Goal: Task Accomplishment & Management: Manage account settings

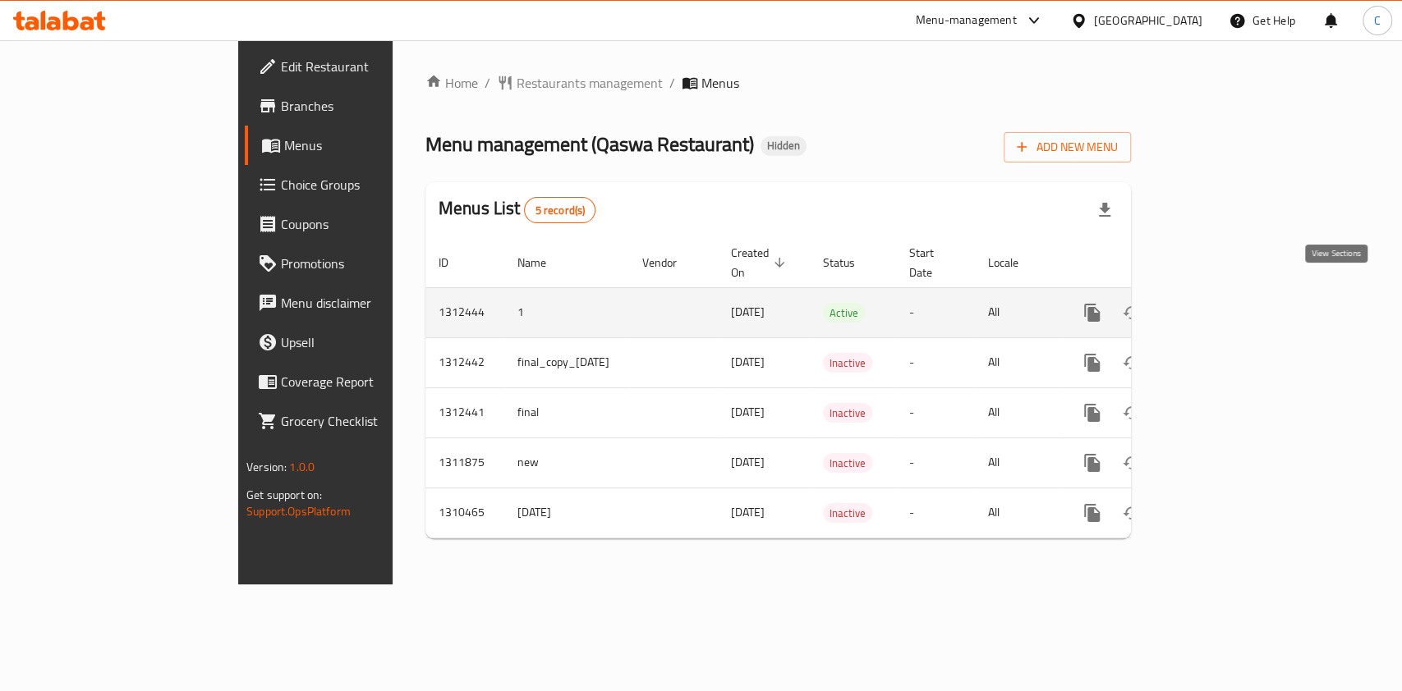
click at [1220, 303] on icon "enhanced table" at bounding box center [1211, 313] width 20 height 20
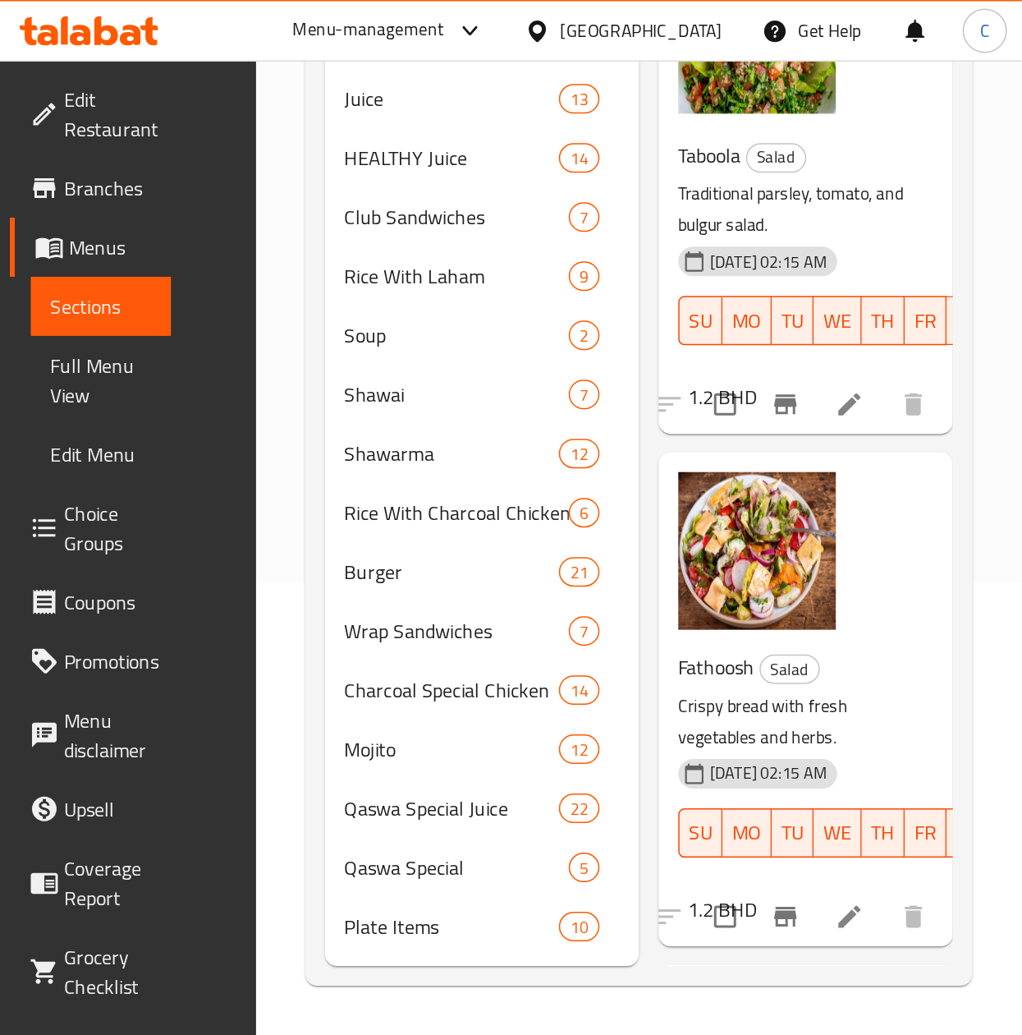
scroll to position [230, 0]
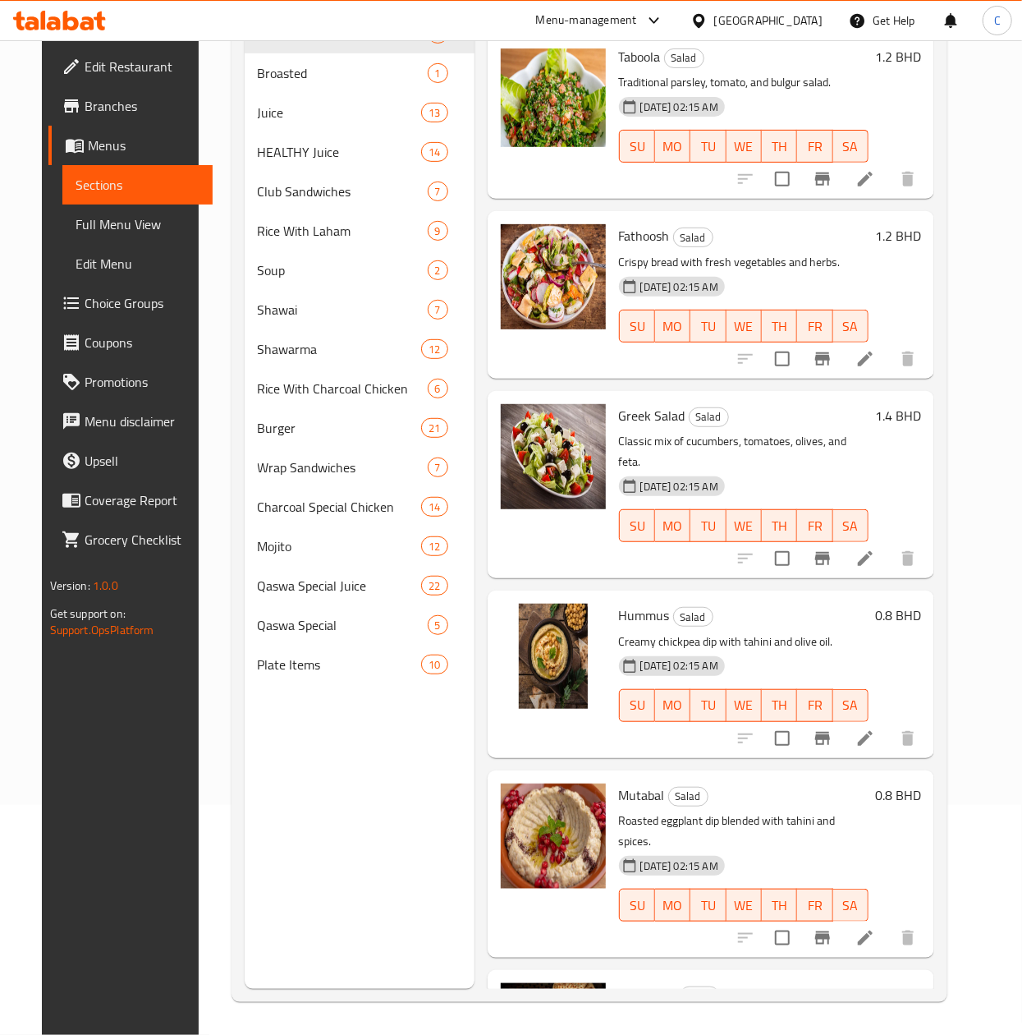
drag, startPoint x: 689, startPoint y: 11, endPoint x: 286, endPoint y: 816, distance: 900.9
click at [286, 691] on div "Menu sections Salad 6 Broasted 1 Juice 13 HEALTHY Juice 14 Club Sandwiches 7 Ri…" at bounding box center [360, 471] width 230 height 1035
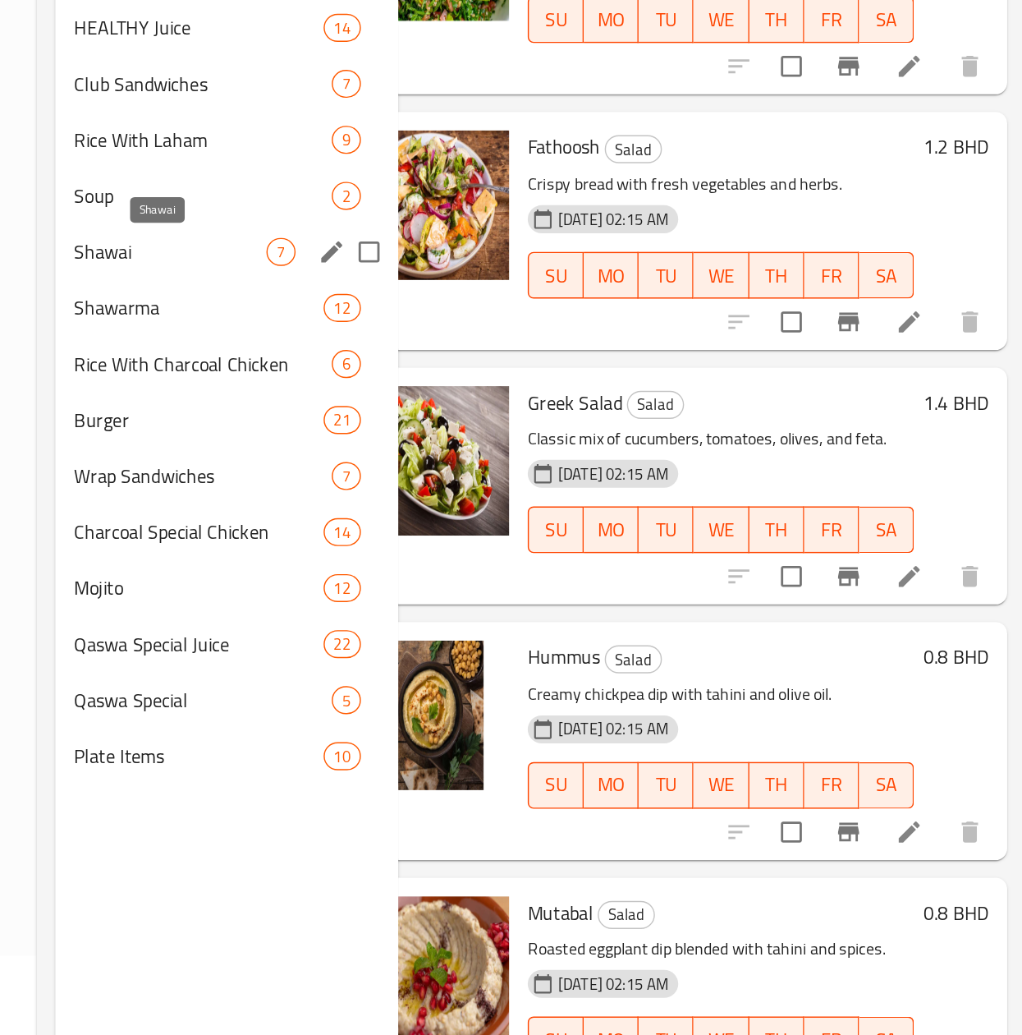
scroll to position [57, 0]
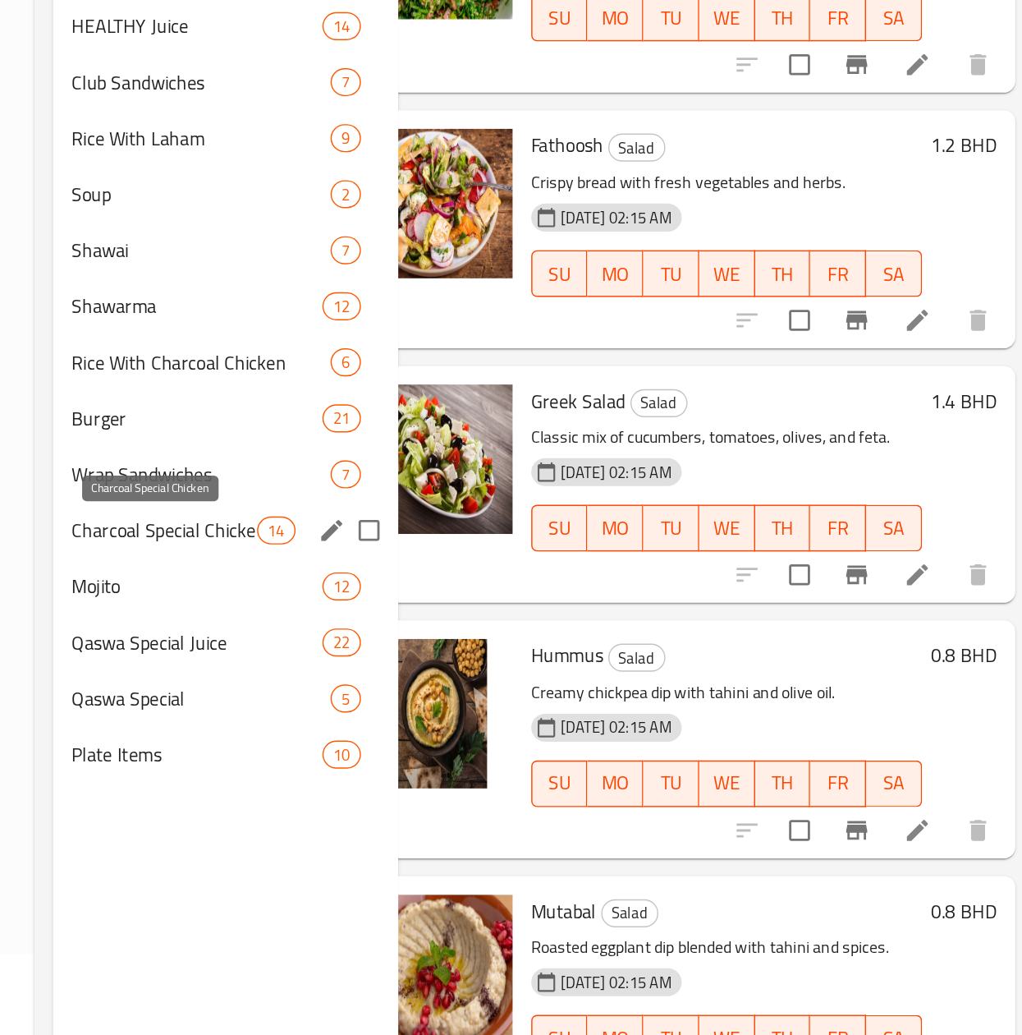
click at [305, 678] on span "Charcoal Special Chicken" at bounding box center [307, 680] width 131 height 20
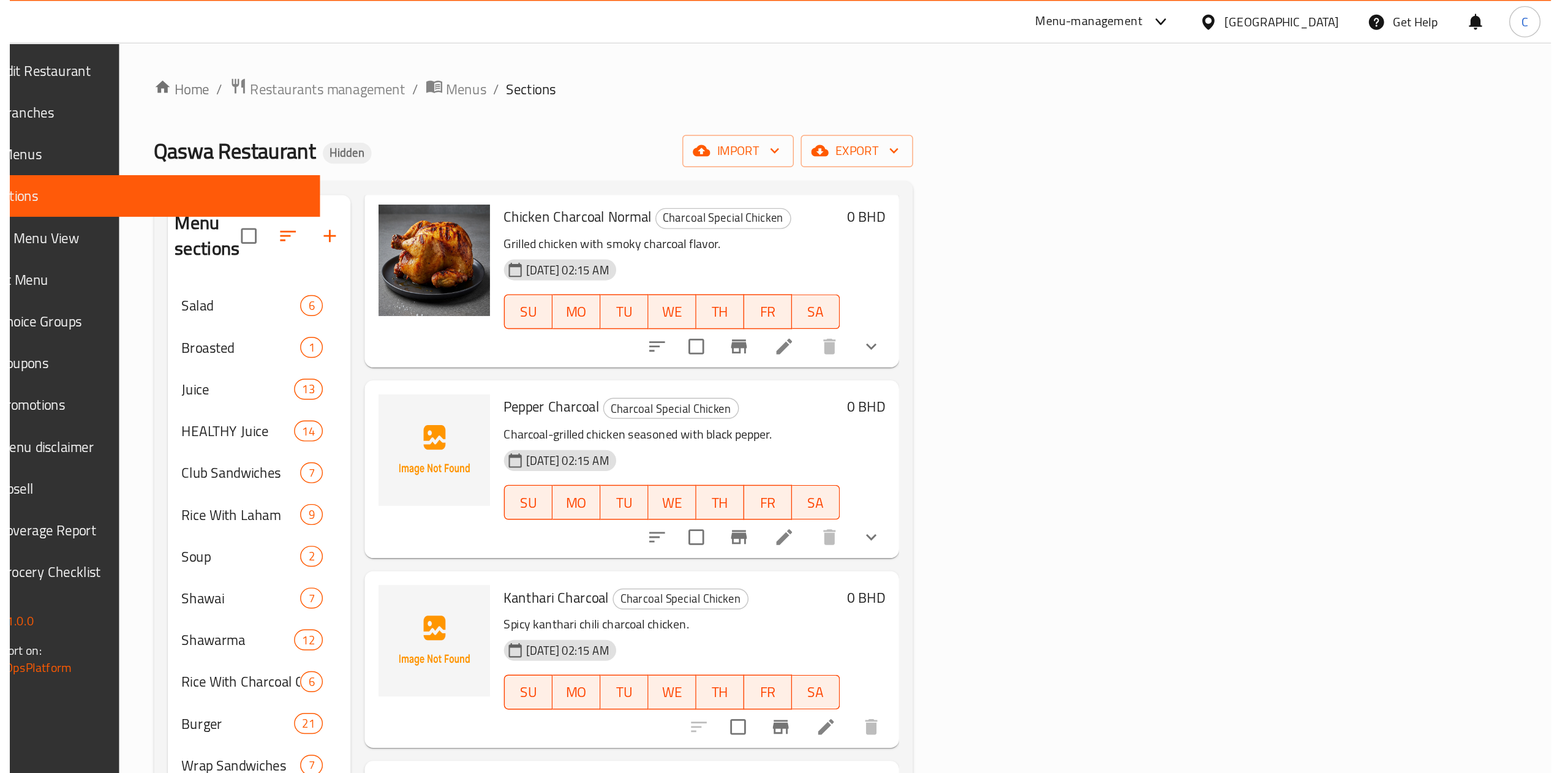
scroll to position [62, 0]
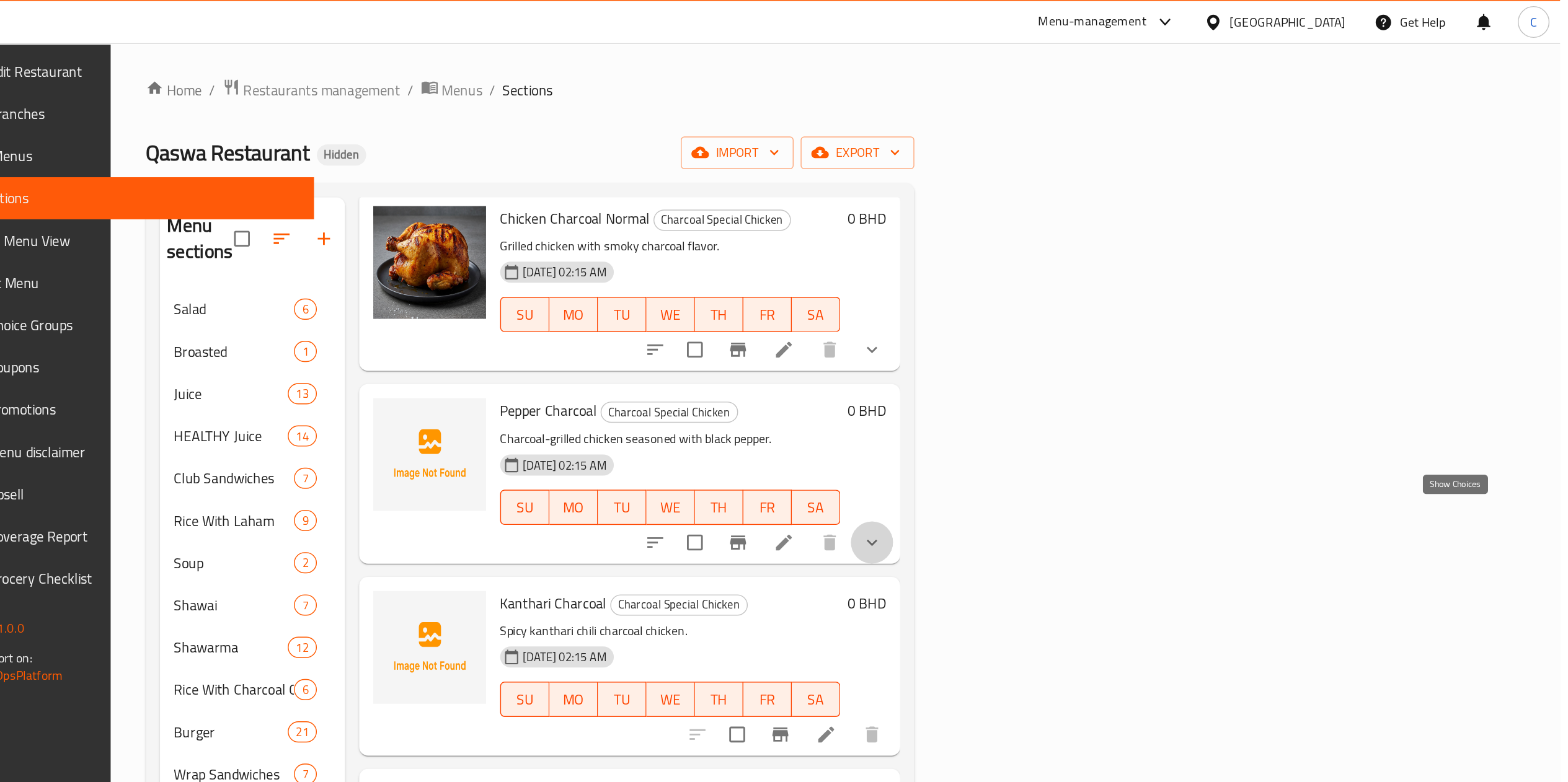
click at [1058, 374] on icon "show more" at bounding box center [1084, 382] width 15 height 15
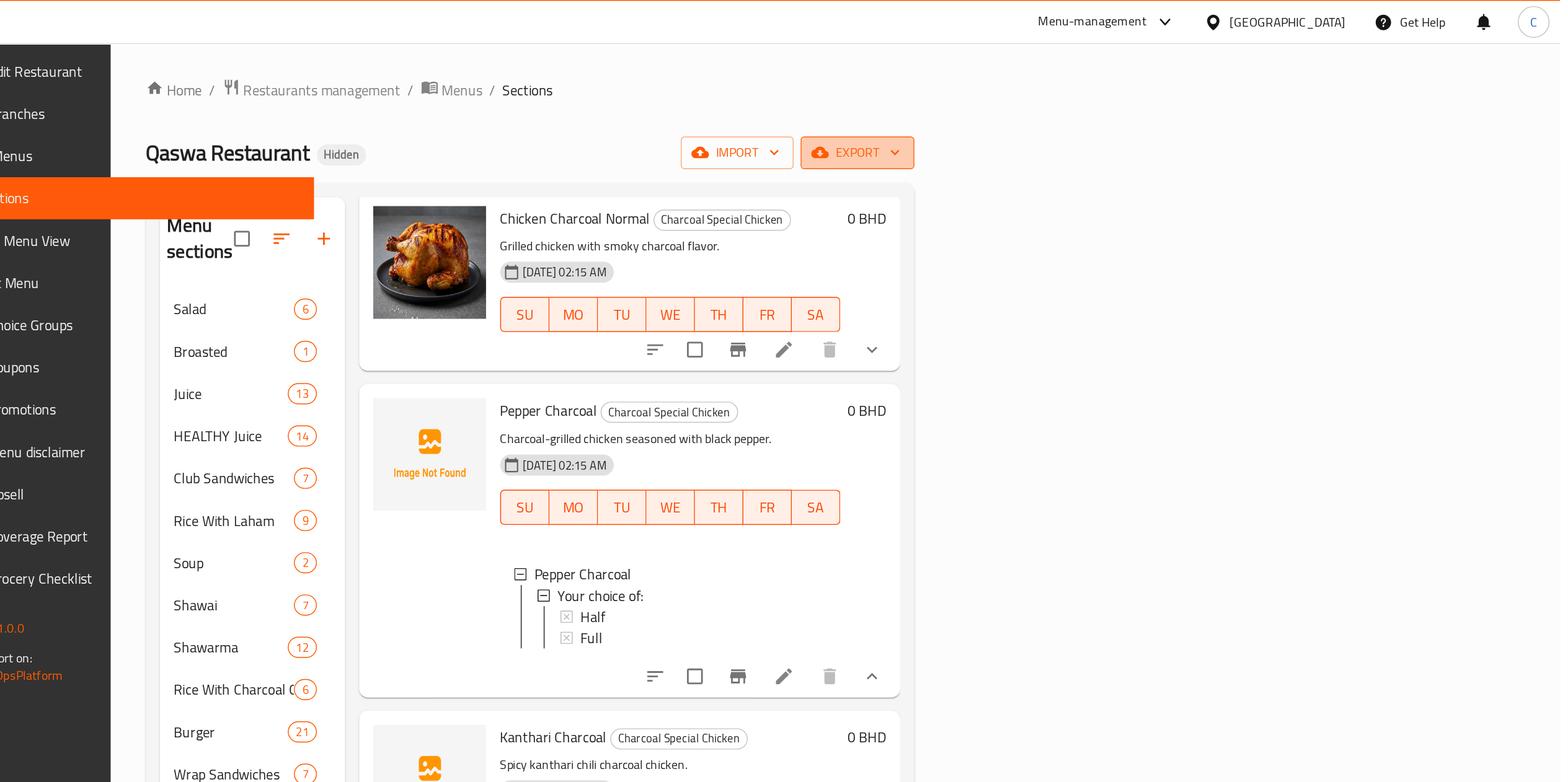
click at [1058, 99] on button "export" at bounding box center [1074, 107] width 80 height 23
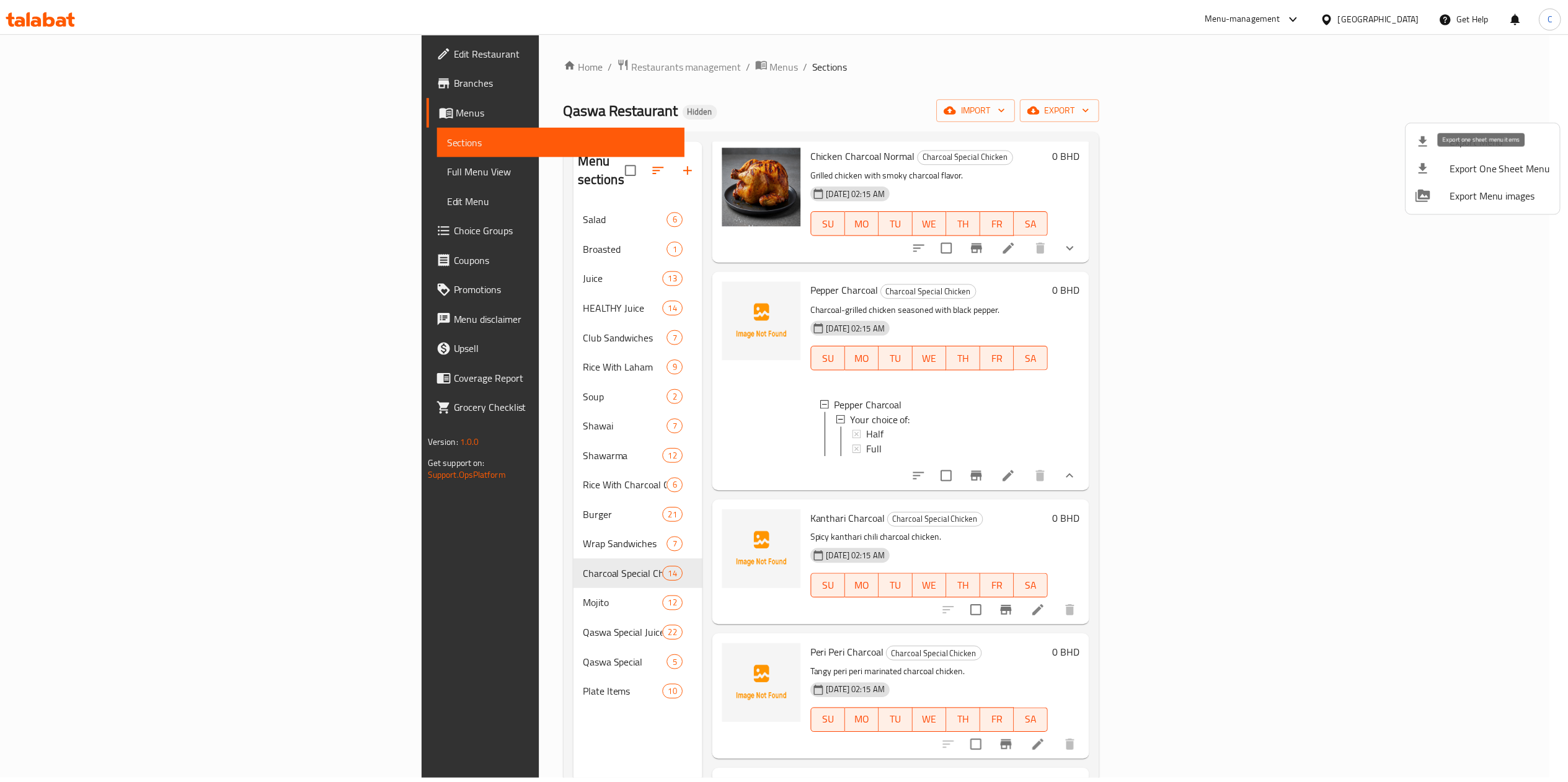
scroll to position [0, 0]
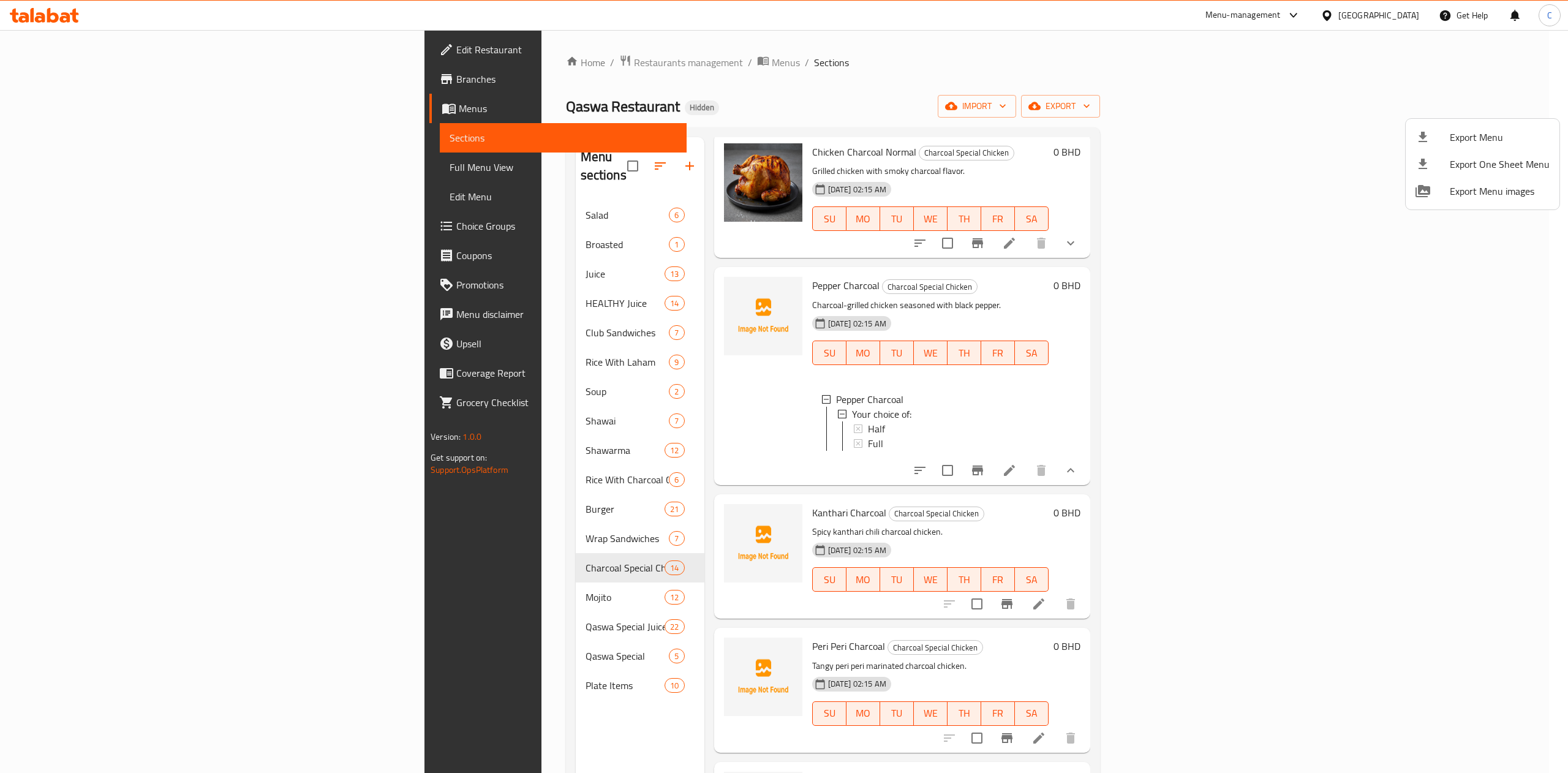
click at [1045, 120] on div at bounding box center [784, 386] width 1568 height 773
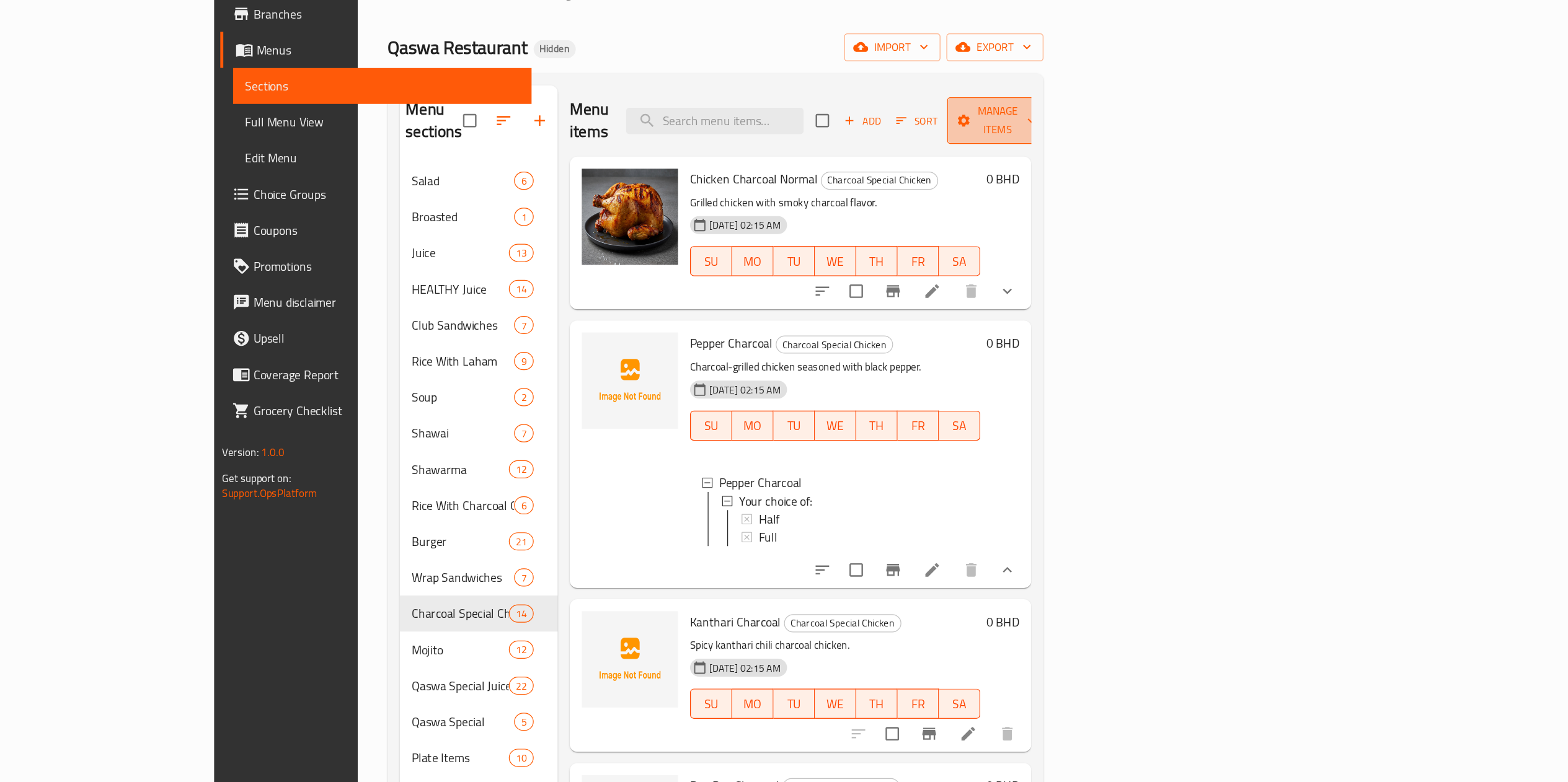
click at [1058, 166] on span "Manage items" at bounding box center [1076, 168] width 63 height 31
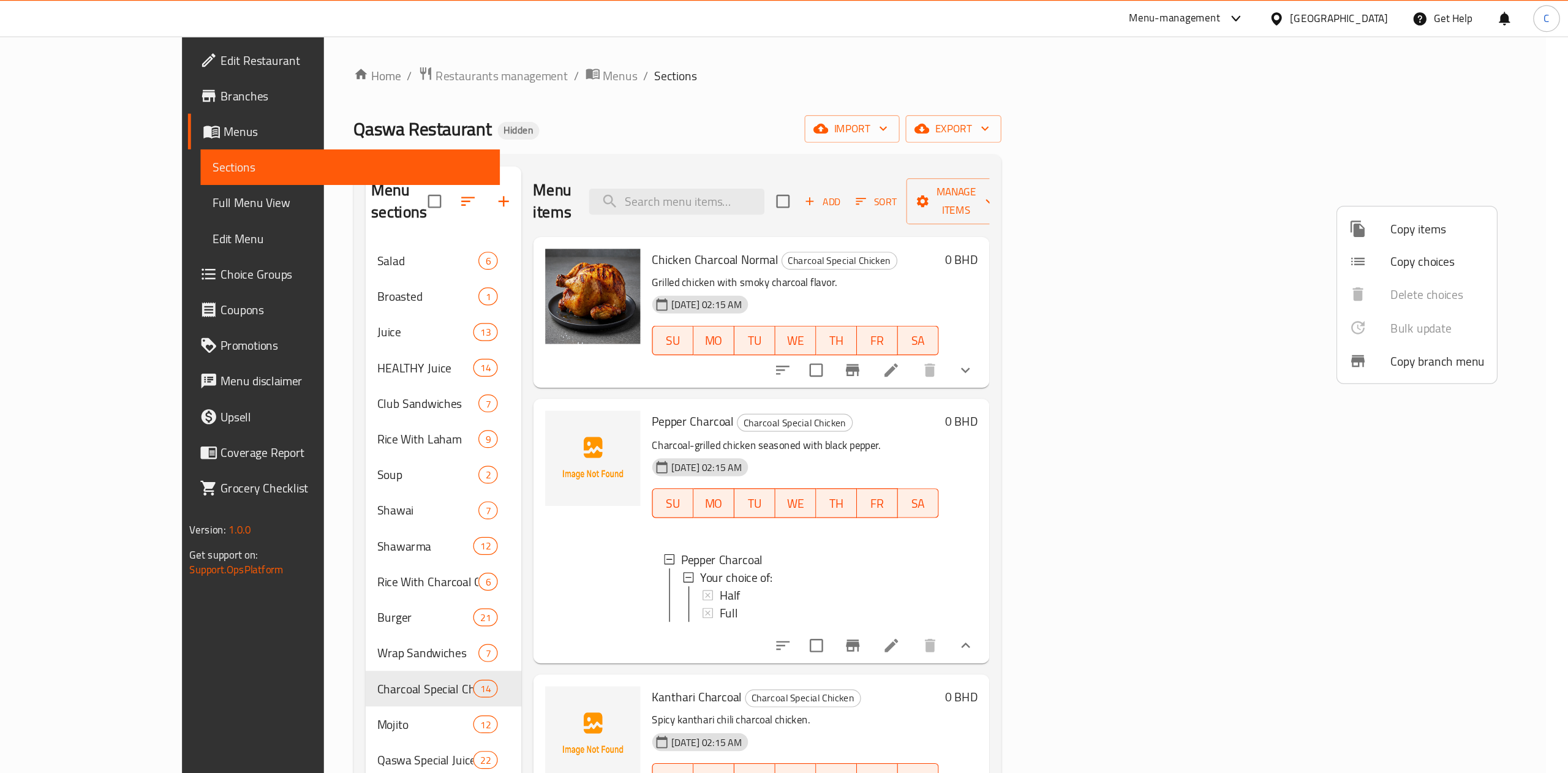
click at [1045, 189] on div at bounding box center [1404, 189] width 34 height 15
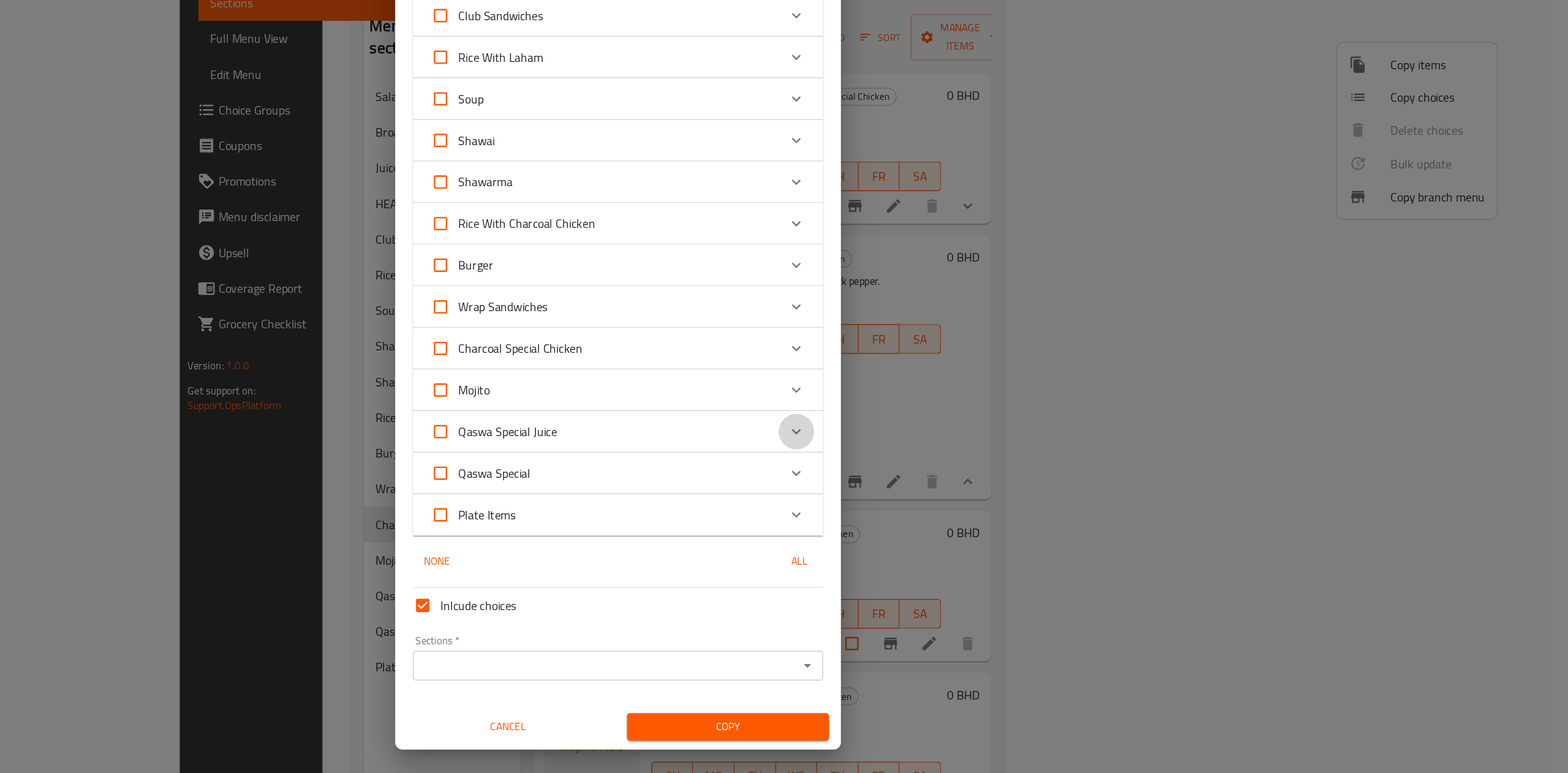
click at [917, 480] on div "Expand" at bounding box center [931, 491] width 29 height 29
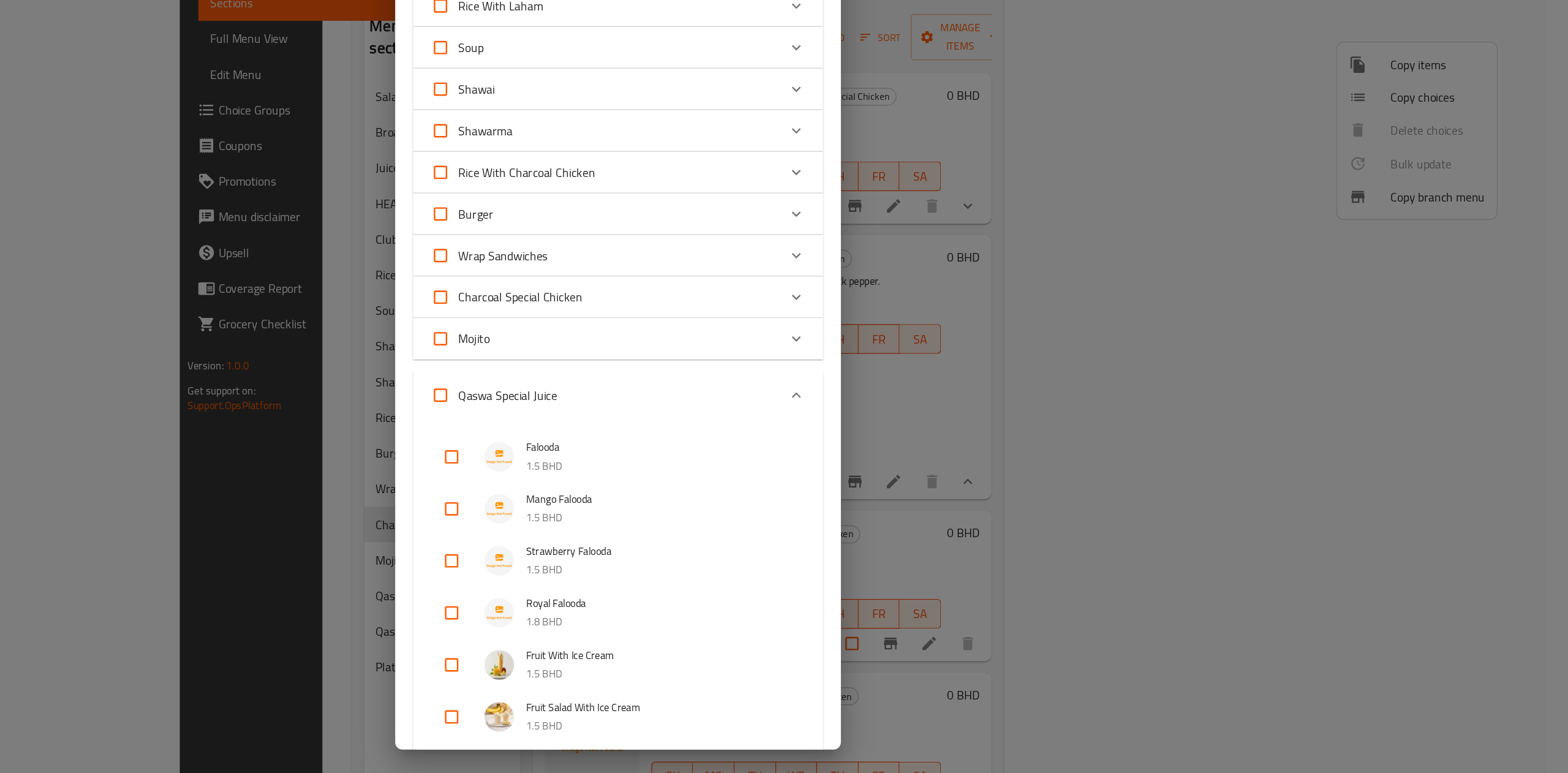
scroll to position [148, 0]
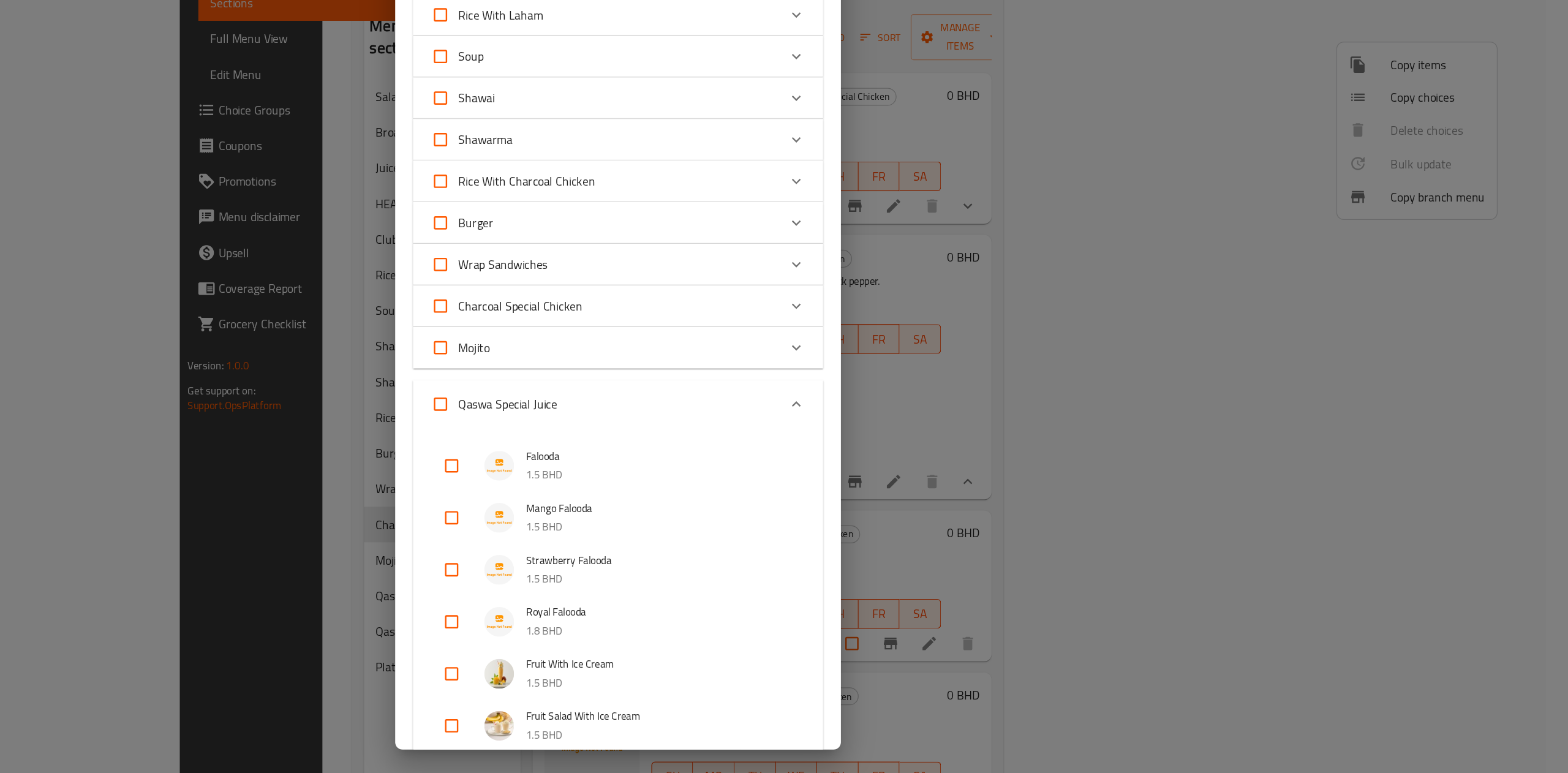
click at [917, 458] on div "Expand" at bounding box center [931, 469] width 29 height 29
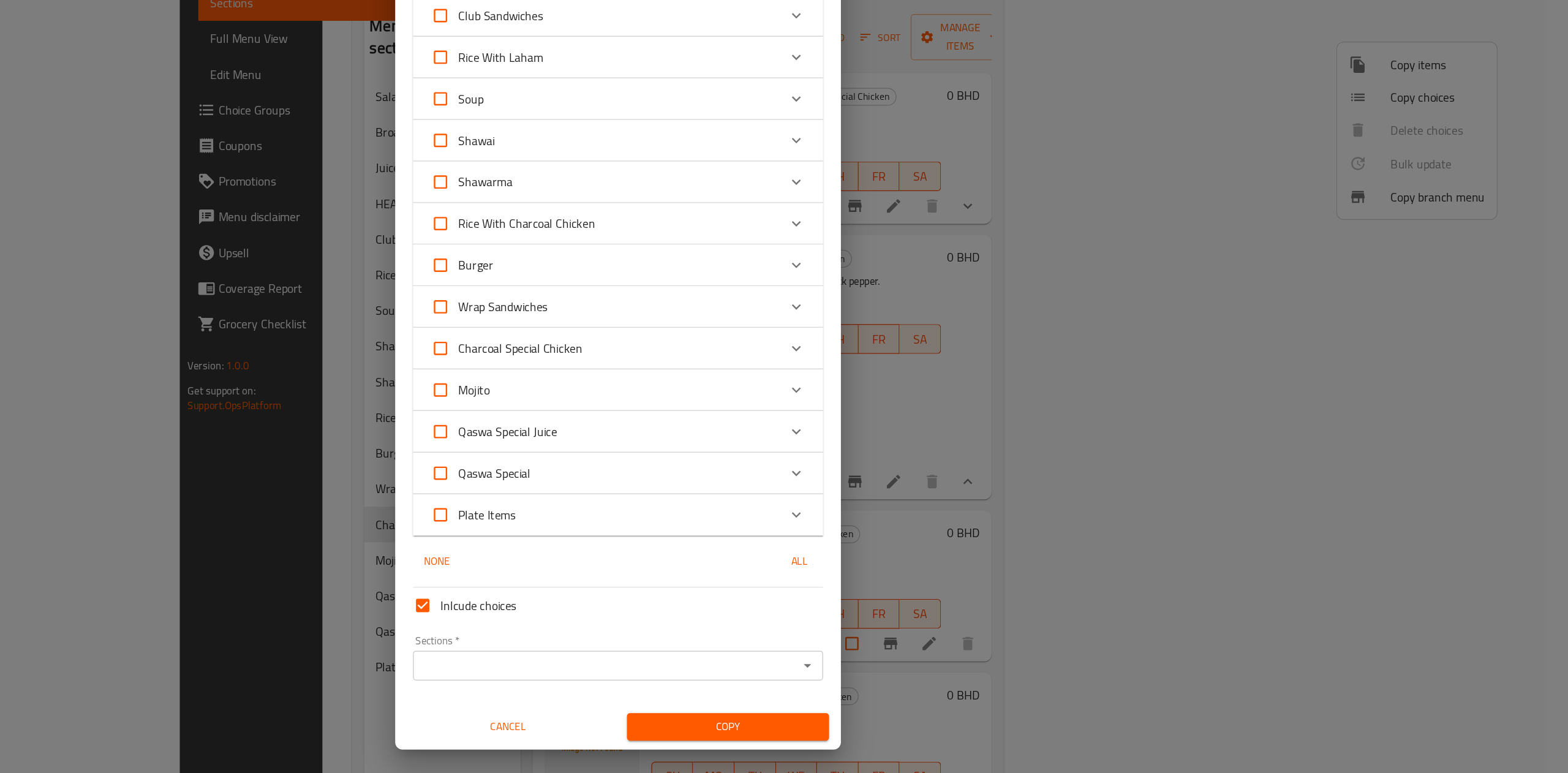
scroll to position [0, 0]
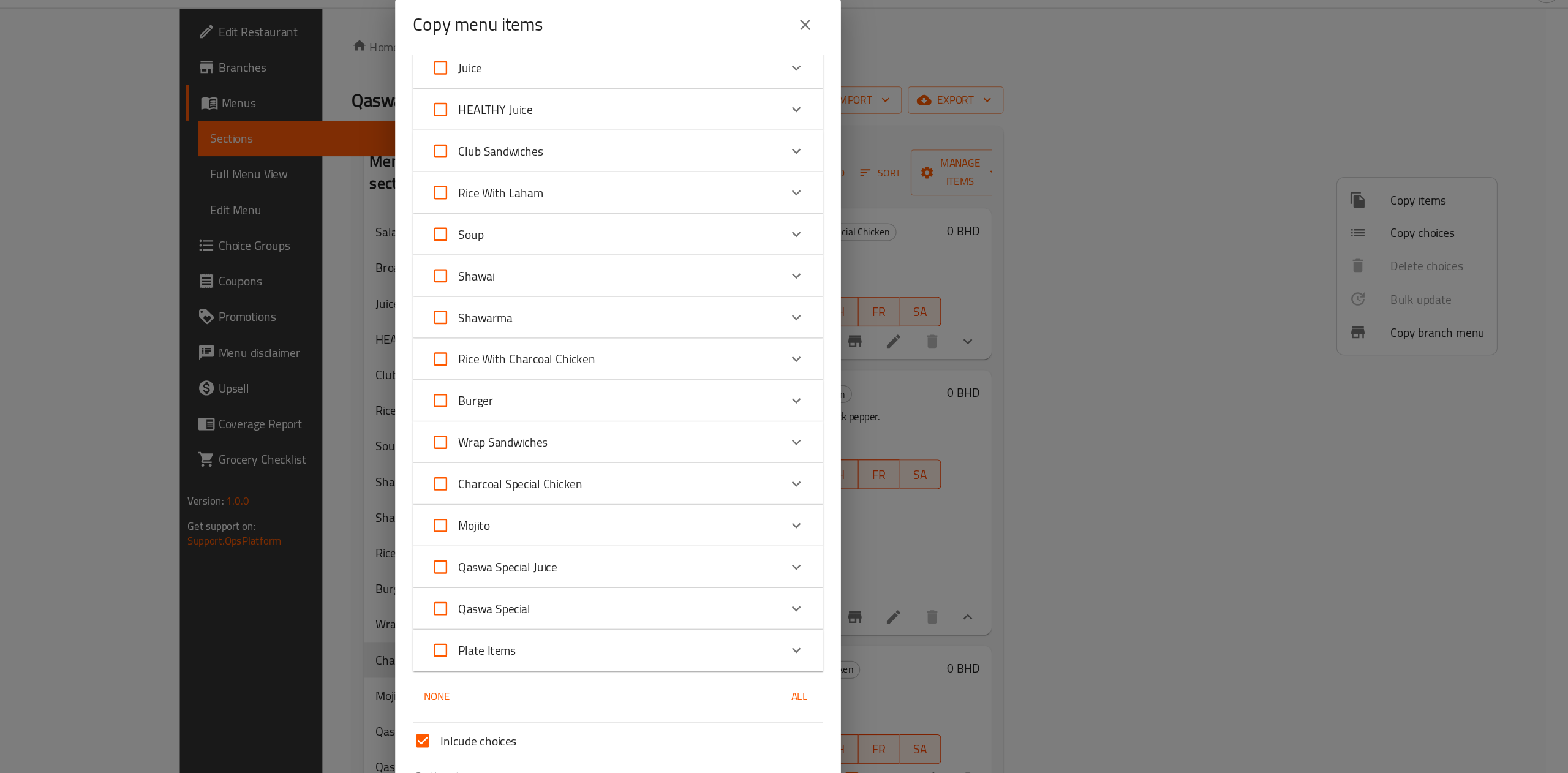
click at [788, 410] on div "Charcoal Special Chicken" at bounding box center [773, 422] width 286 height 29
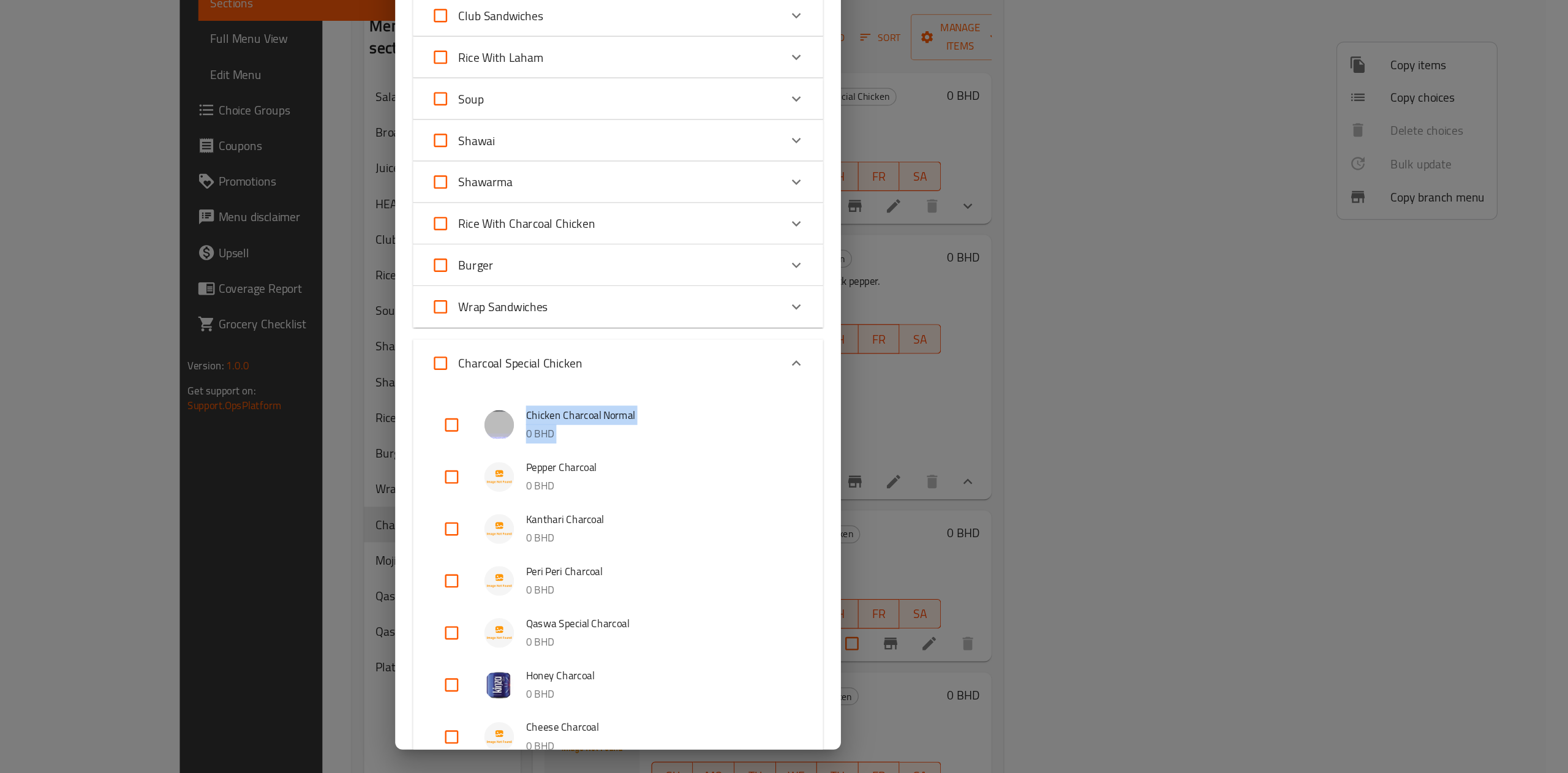
drag, startPoint x: 627, startPoint y: 480, endPoint x: 639, endPoint y: 546, distance: 67.1
click at [639, 516] on div "Chicken Charcoal Normal 0 BHD Pepper Charcoal 0 BHD Kanthari Charcoal 0 BHD Per…" at bounding box center [783, 769] width 338 height 630
click at [648, 516] on input "checkbox" at bounding box center [646, 528] width 29 height 29
checkbox input "true"
click at [821, 516] on p "0 BHD" at bounding box center [818, 536] width 221 height 16
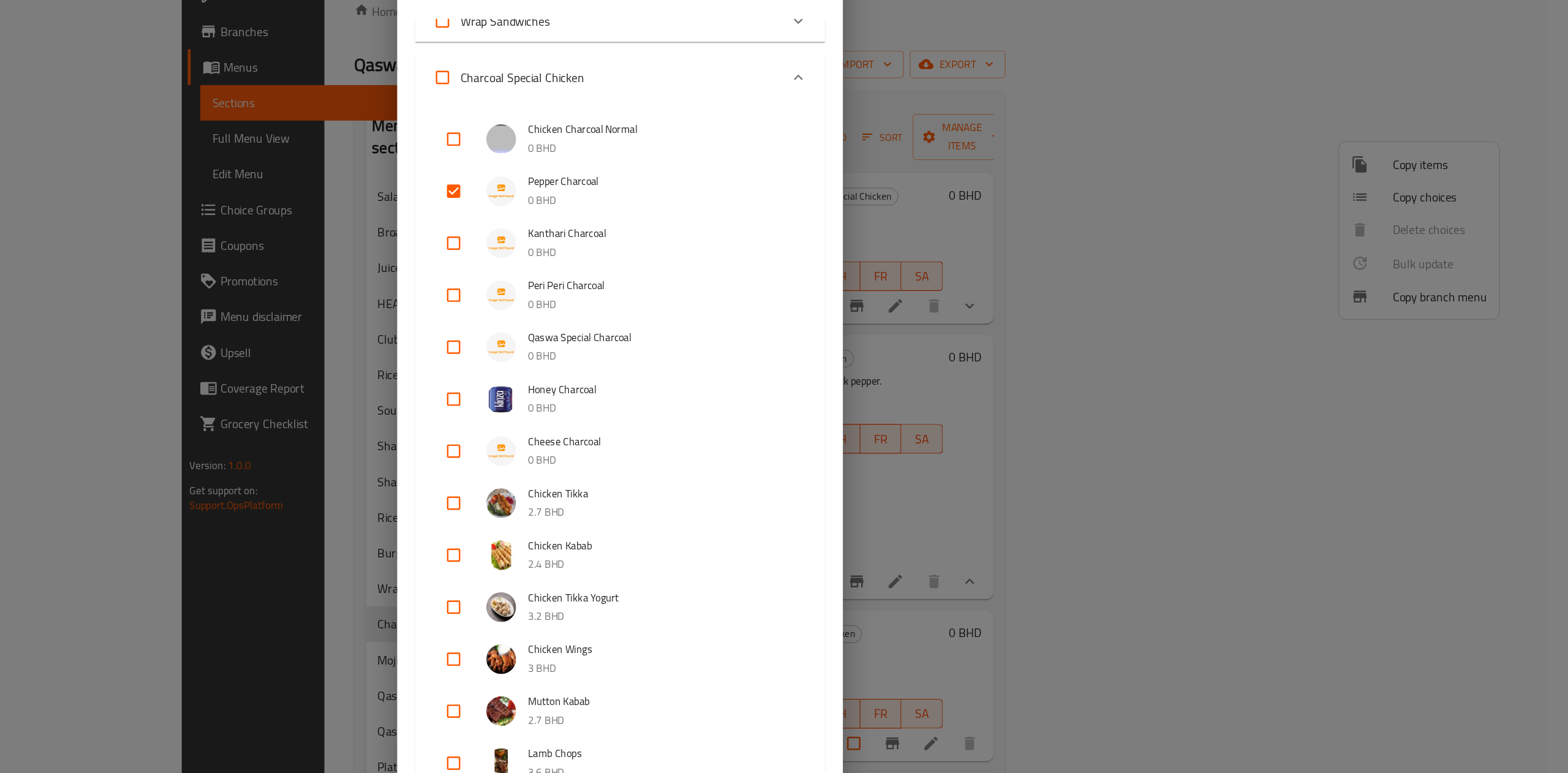
click at [642, 262] on input "checkbox" at bounding box center [646, 253] width 29 height 29
checkbox input "true"
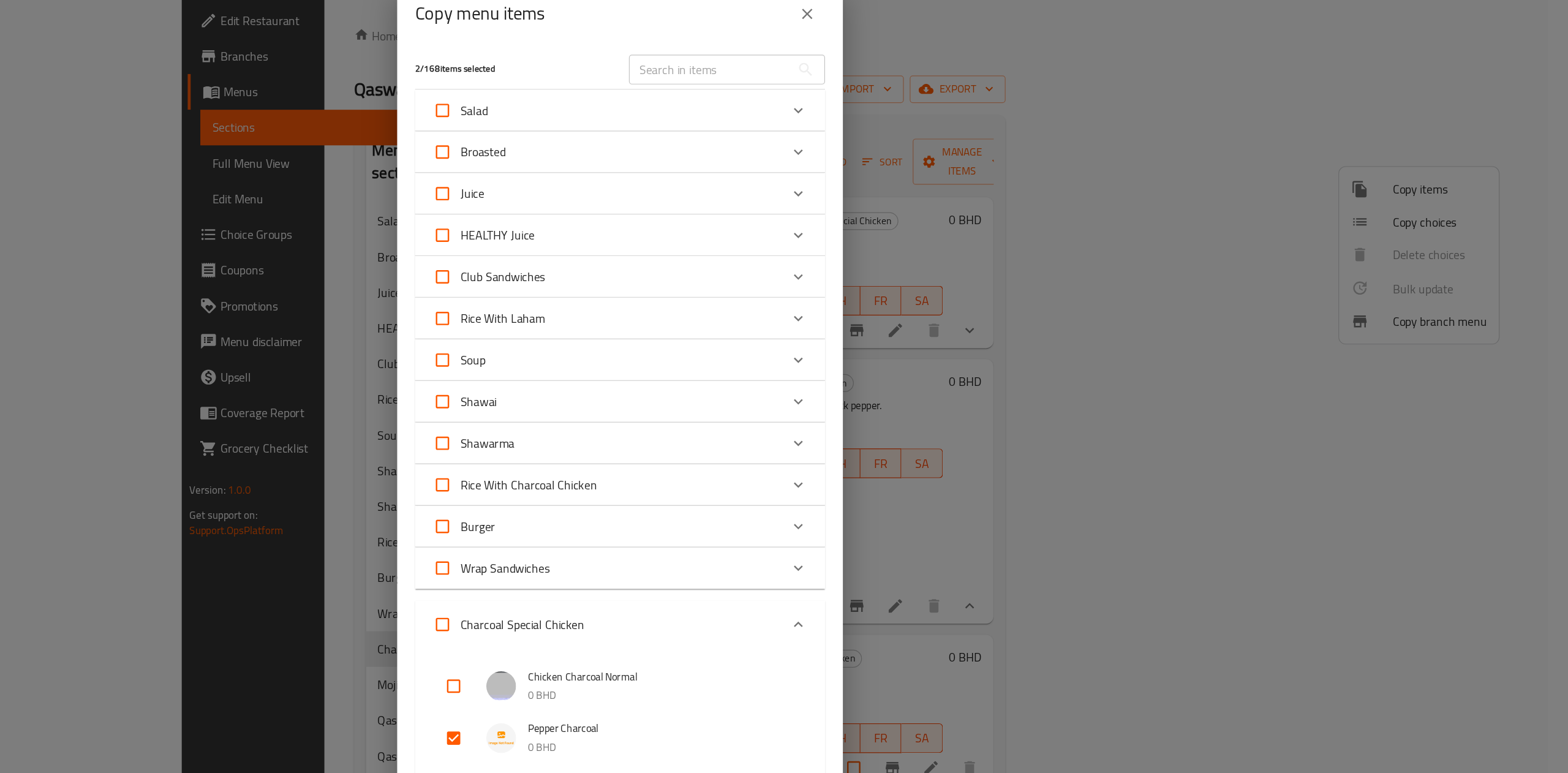
click at [951, 46] on button "close" at bounding box center [938, 43] width 29 height 29
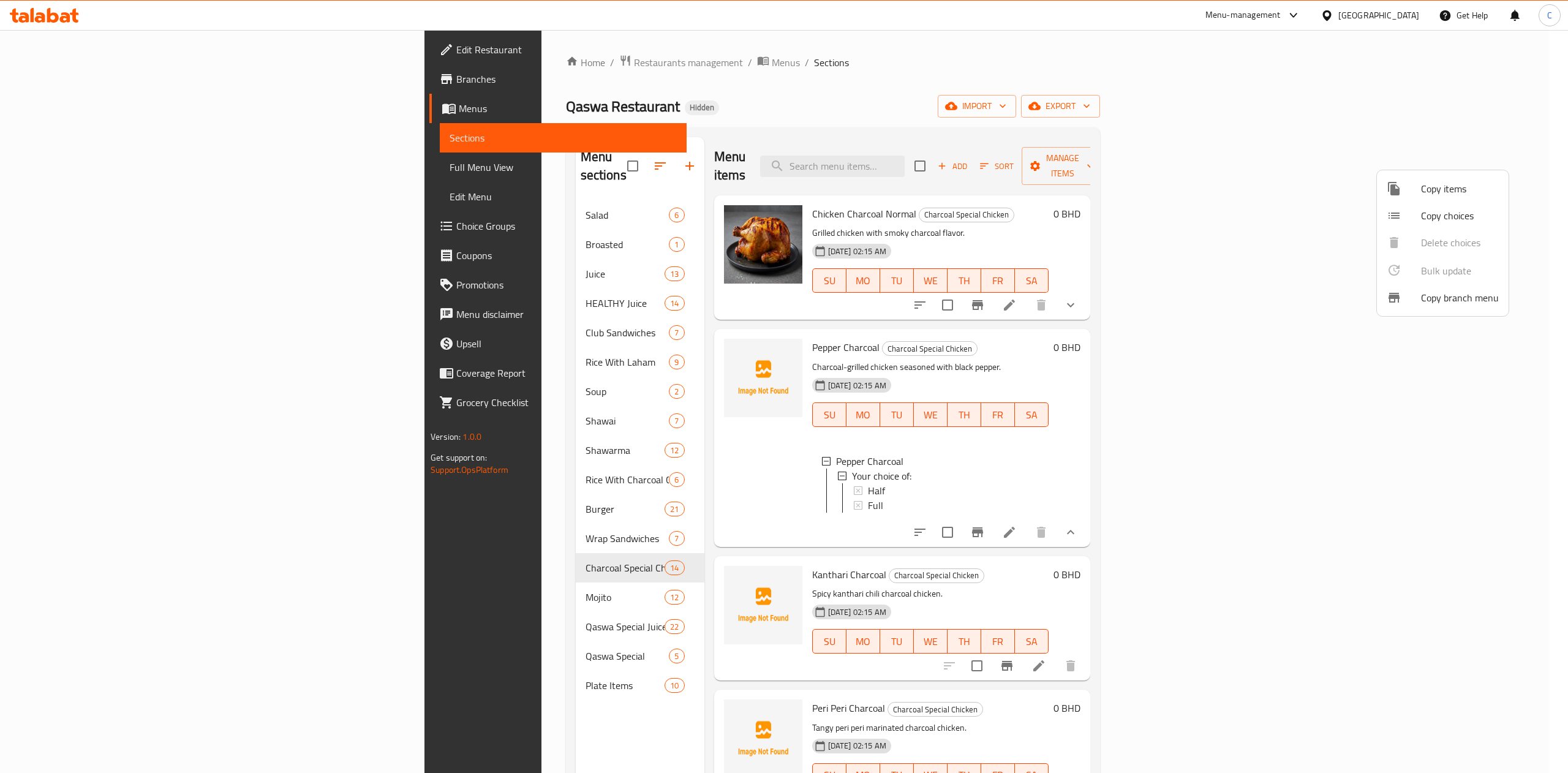
click at [70, 244] on div at bounding box center [784, 386] width 1568 height 773
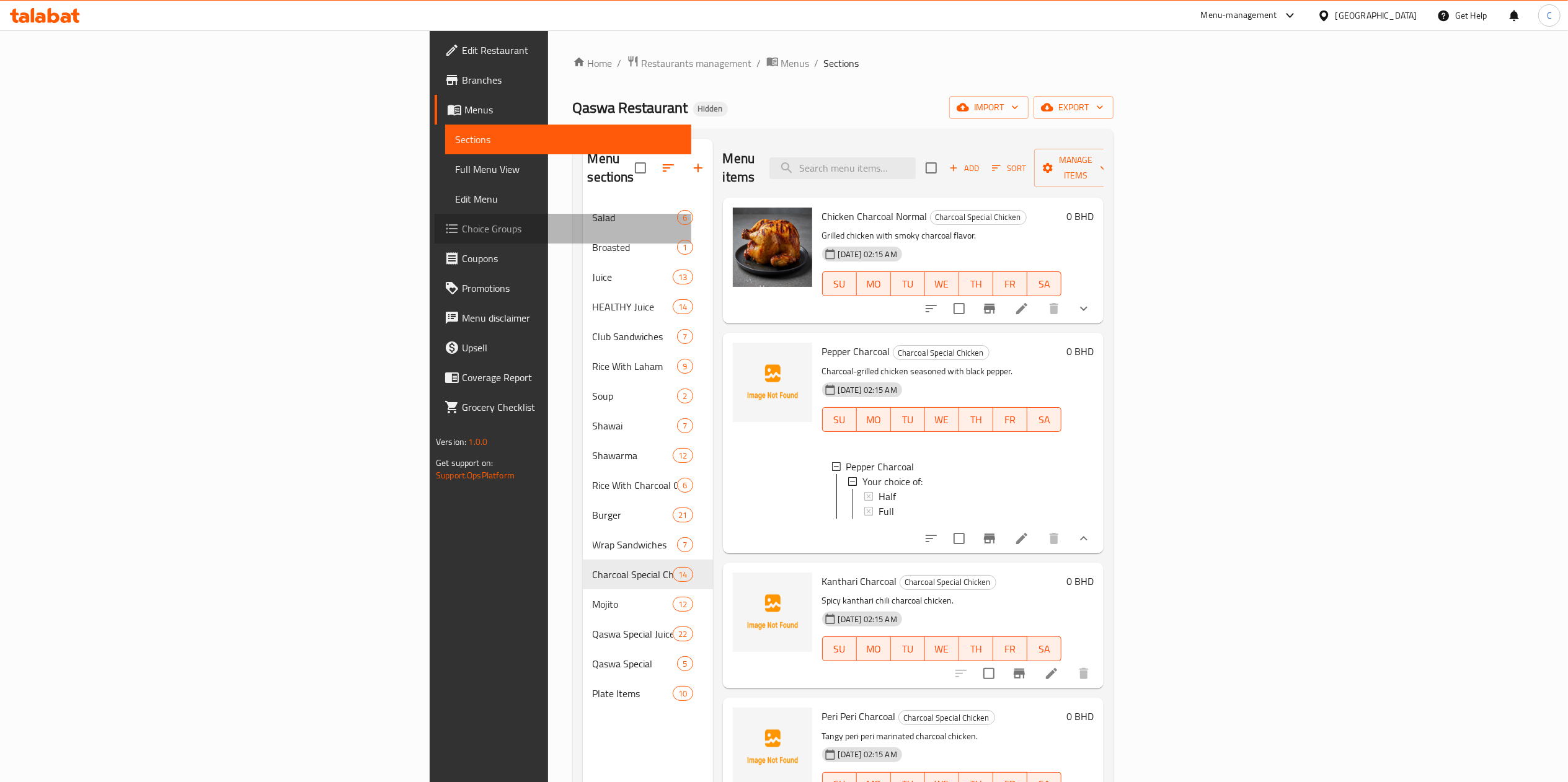
click at [462, 221] on span "Choice Groups" at bounding box center [571, 229] width 220 height 15
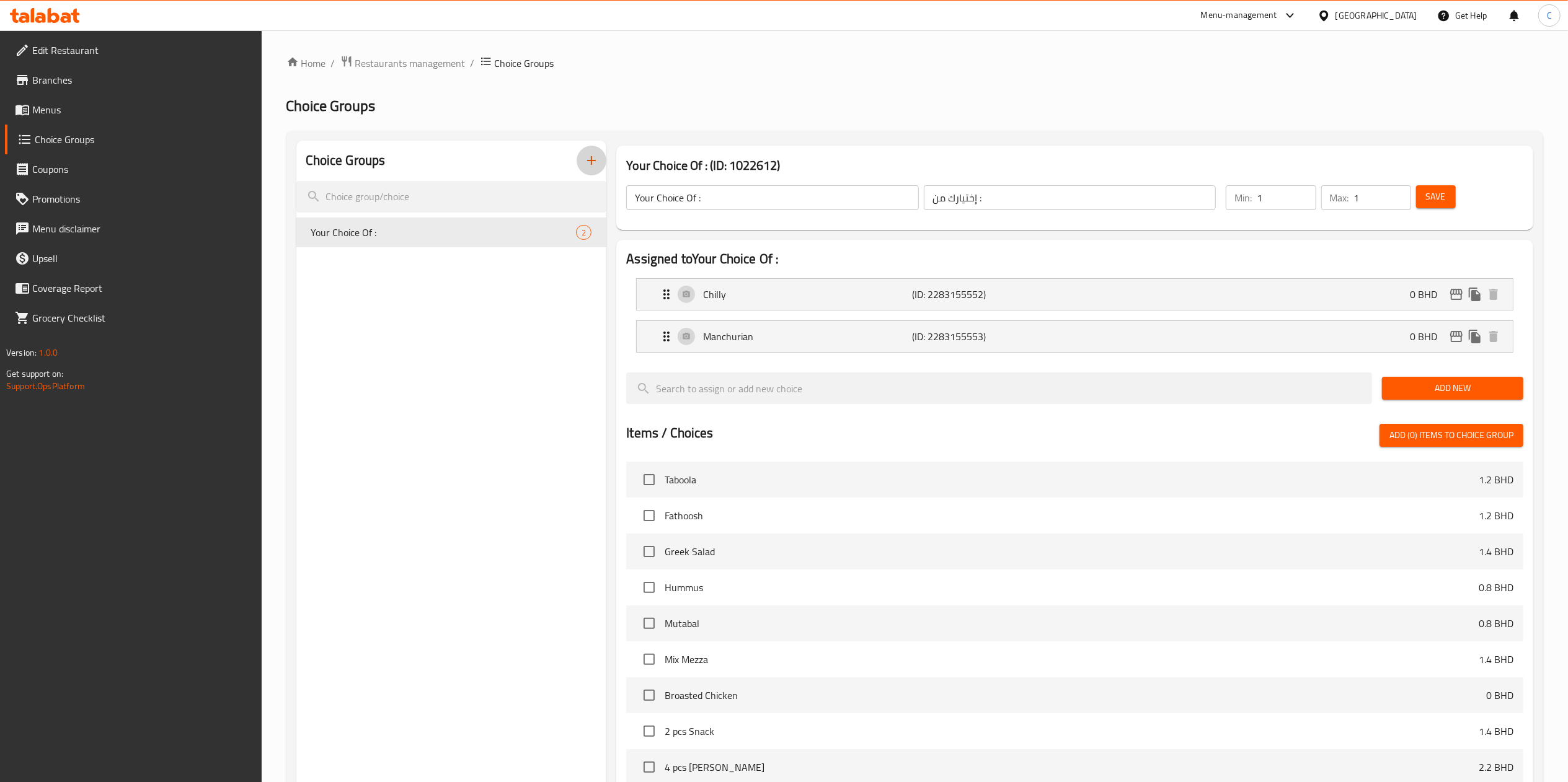
click at [590, 162] on icon "button" at bounding box center [592, 161] width 15 height 15
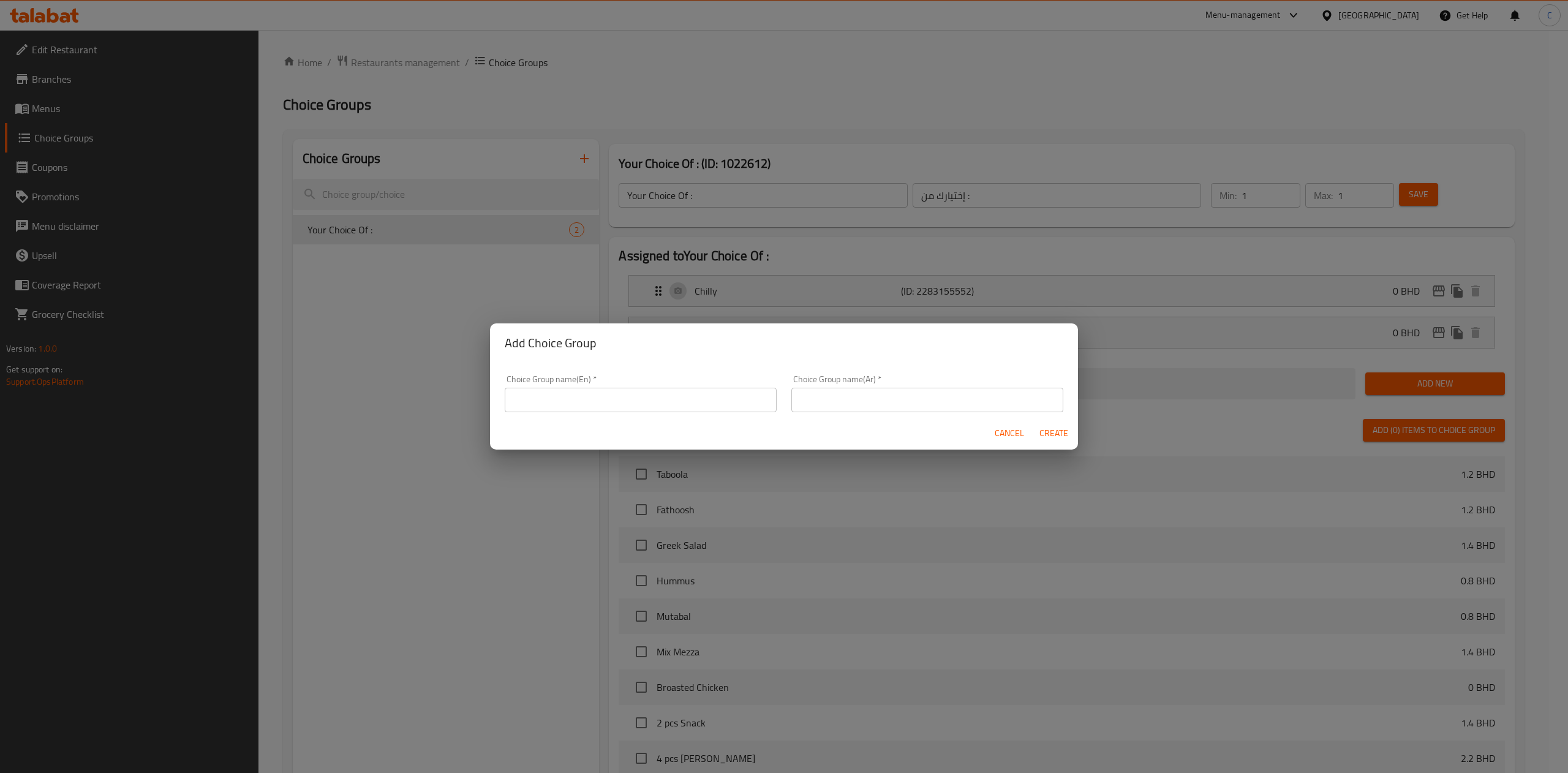
click at [650, 393] on input "text" at bounding box center [641, 400] width 272 height 25
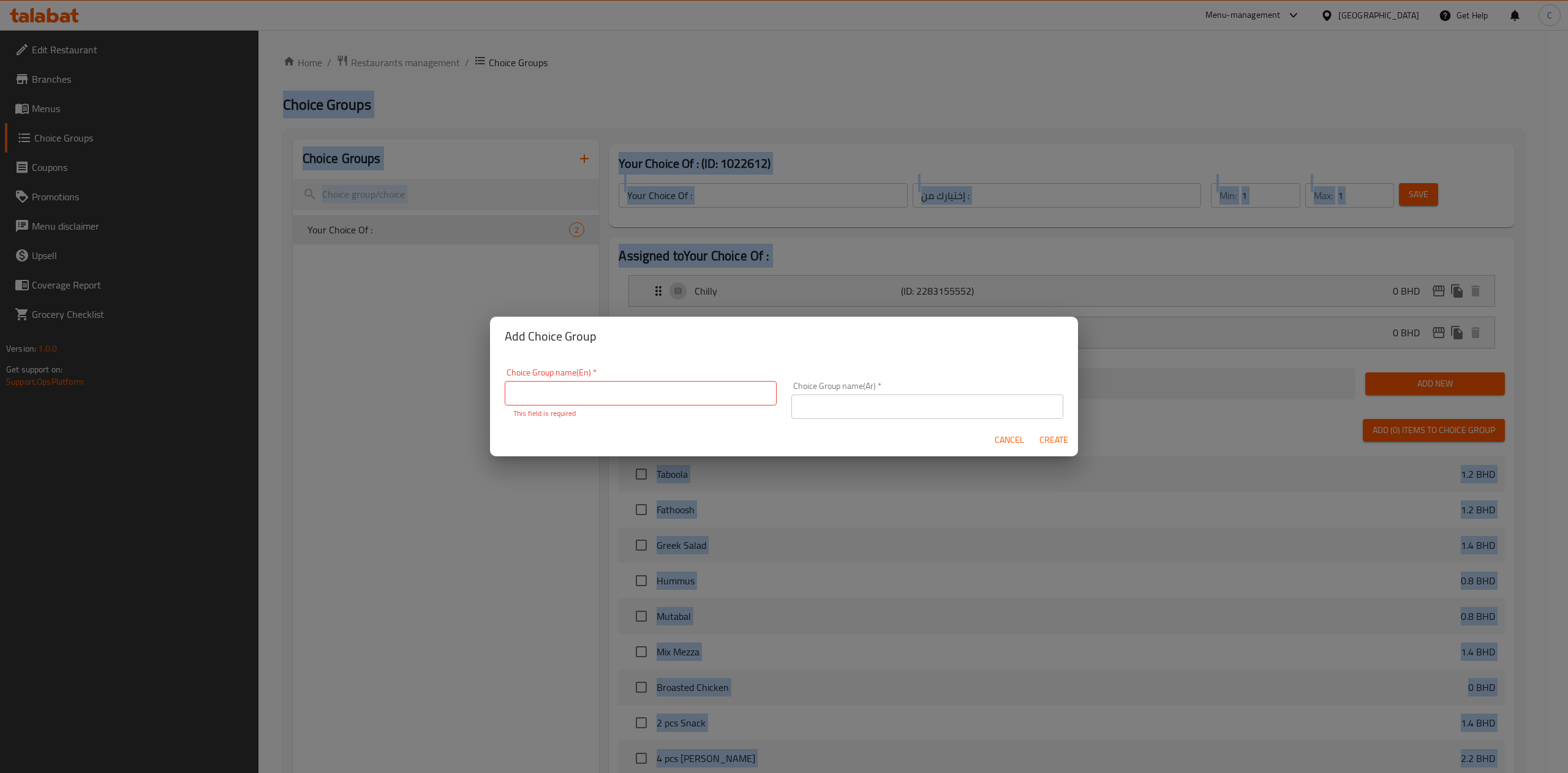
drag, startPoint x: 456, startPoint y: 248, endPoint x: 1074, endPoint y: -148, distance: 734.0
click at [1045, 0] on html "​ Menu-management Bahrain Get Help C Edit Restaurant Branches Menus Choice Grou…" at bounding box center [784, 386] width 1568 height 773
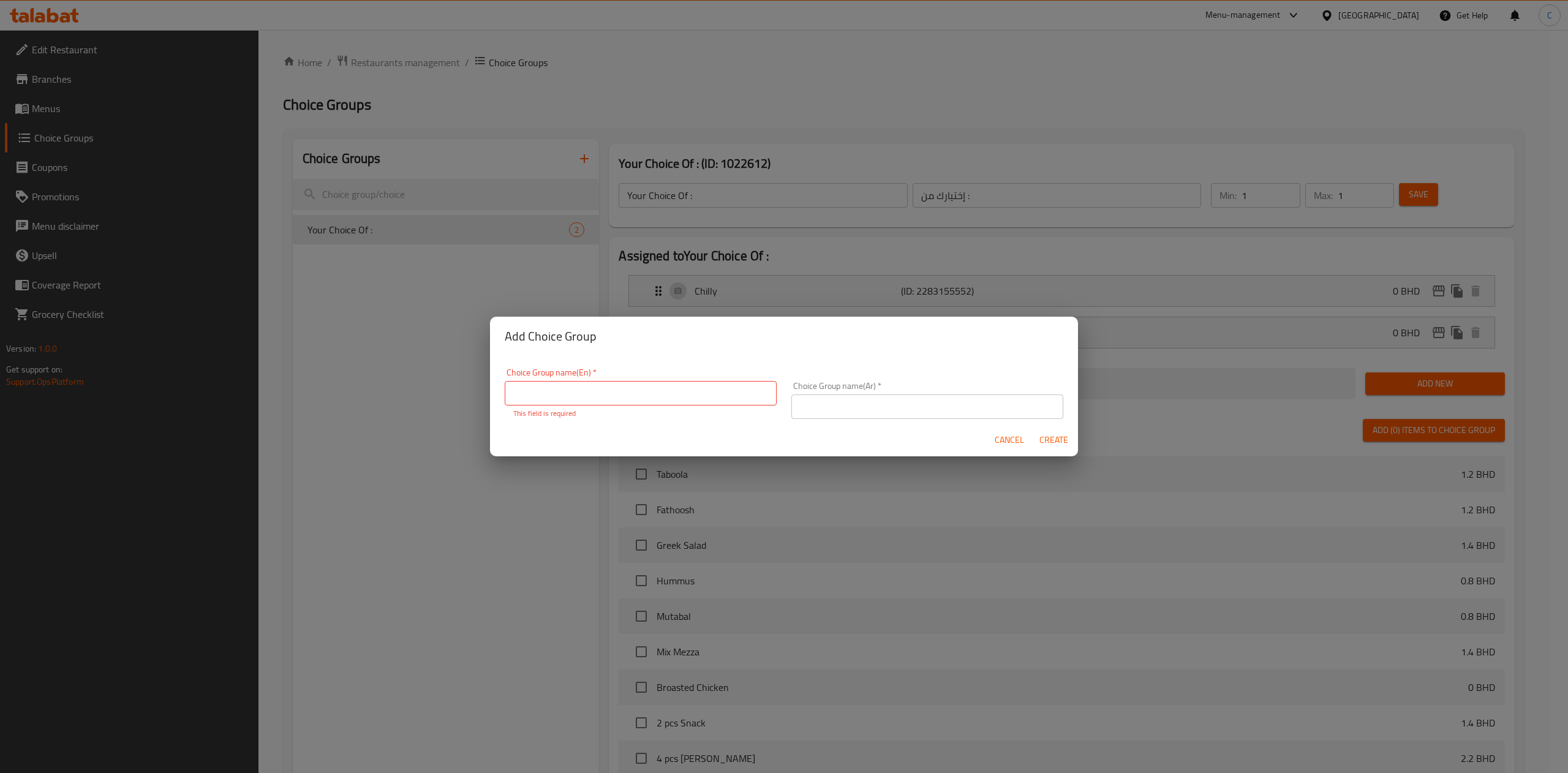
click at [776, 63] on div "Add Choice Group Choice Group name(En)   * Choice Group name(En) * This field i…" at bounding box center [784, 386] width 1568 height 773
click at [1000, 444] on span "Cancel" at bounding box center [1009, 440] width 29 height 16
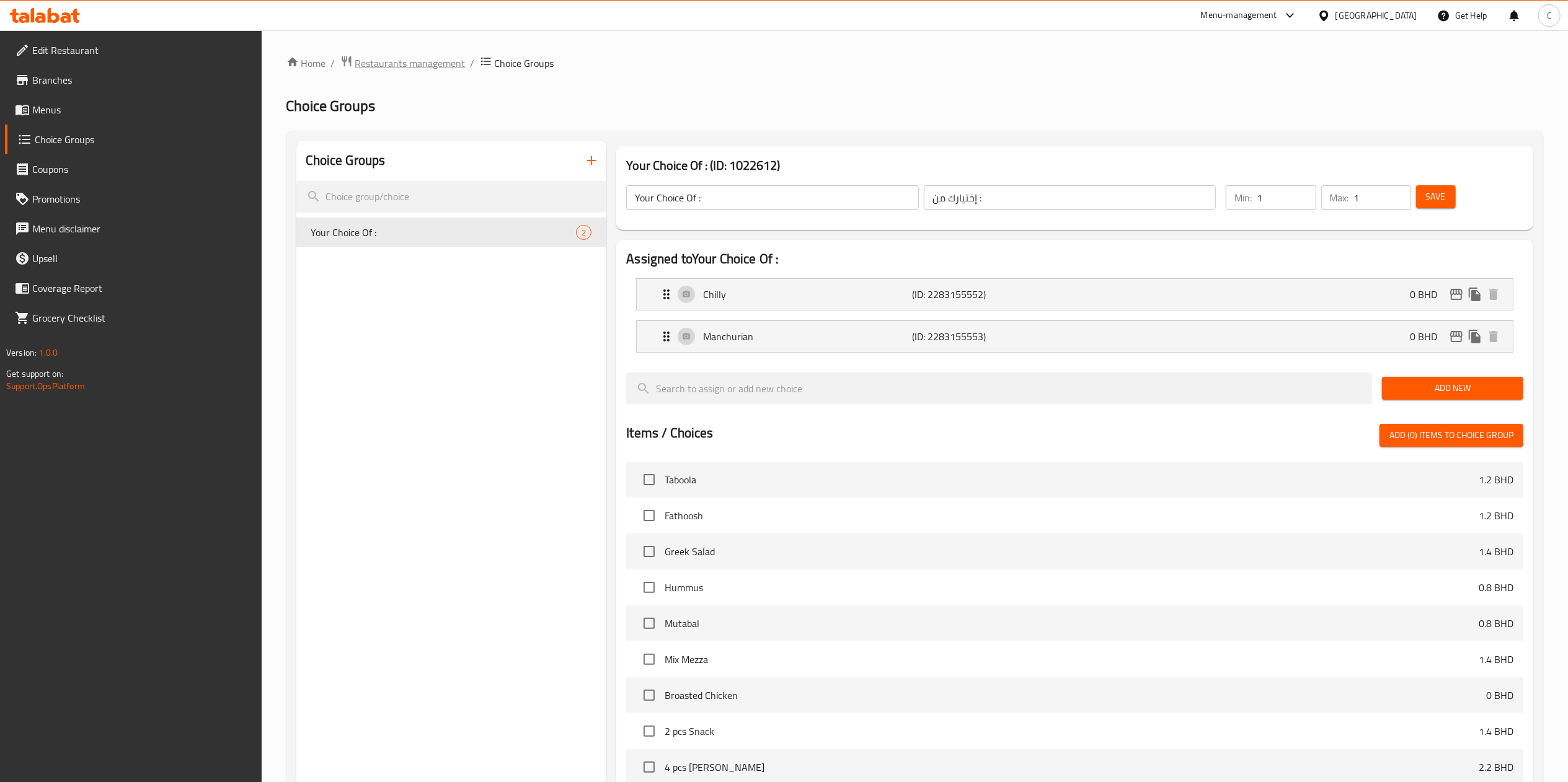
click at [407, 69] on span "Restaurants management" at bounding box center [411, 63] width 110 height 15
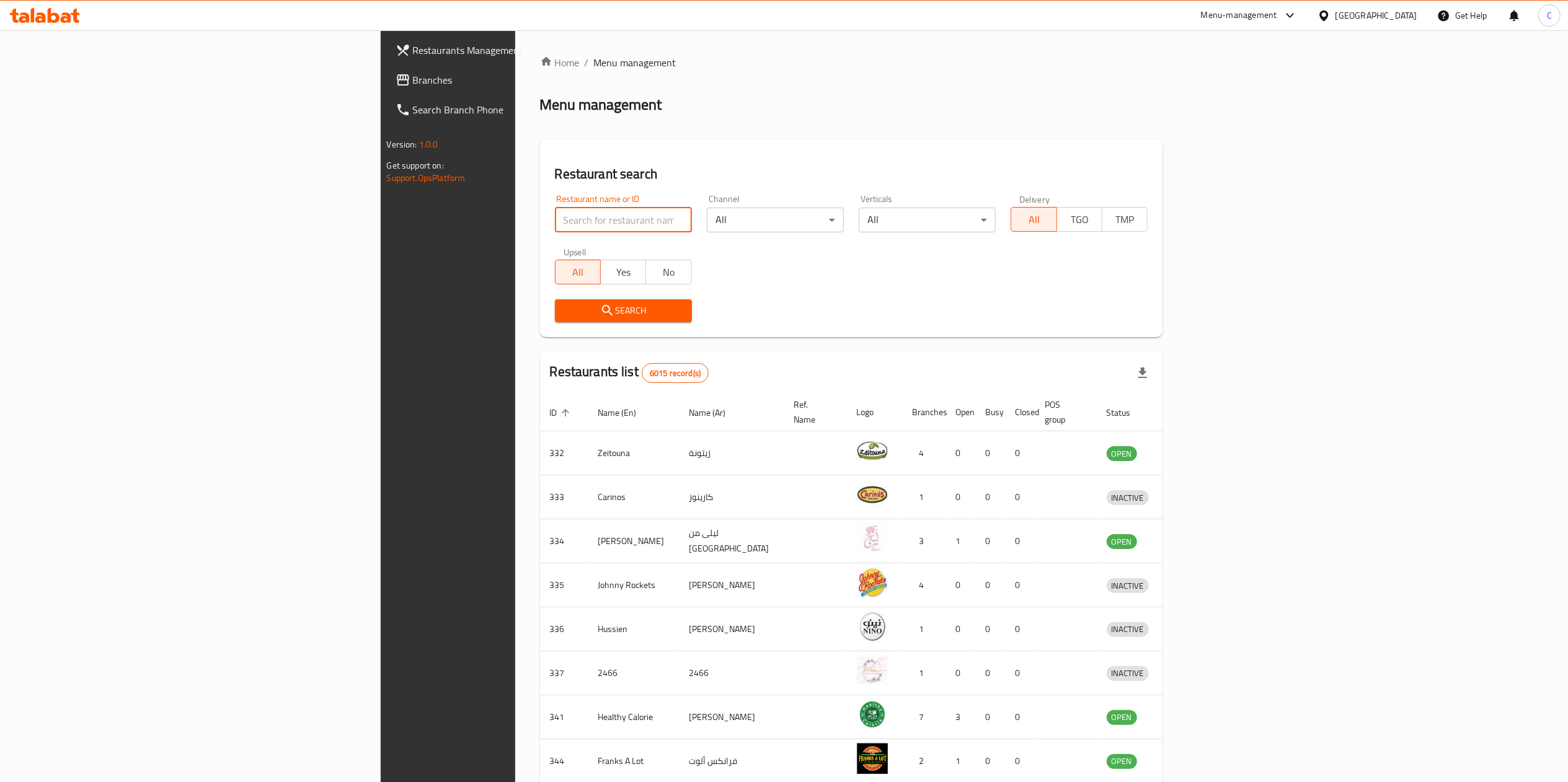
click at [555, 212] on input "search" at bounding box center [623, 220] width 137 height 25
click at [555, 229] on input "search" at bounding box center [623, 220] width 137 height 25
click at [555, 222] on input "search" at bounding box center [623, 220] width 137 height 25
click at [555, 213] on input "search" at bounding box center [623, 220] width 137 height 25
type input "q"
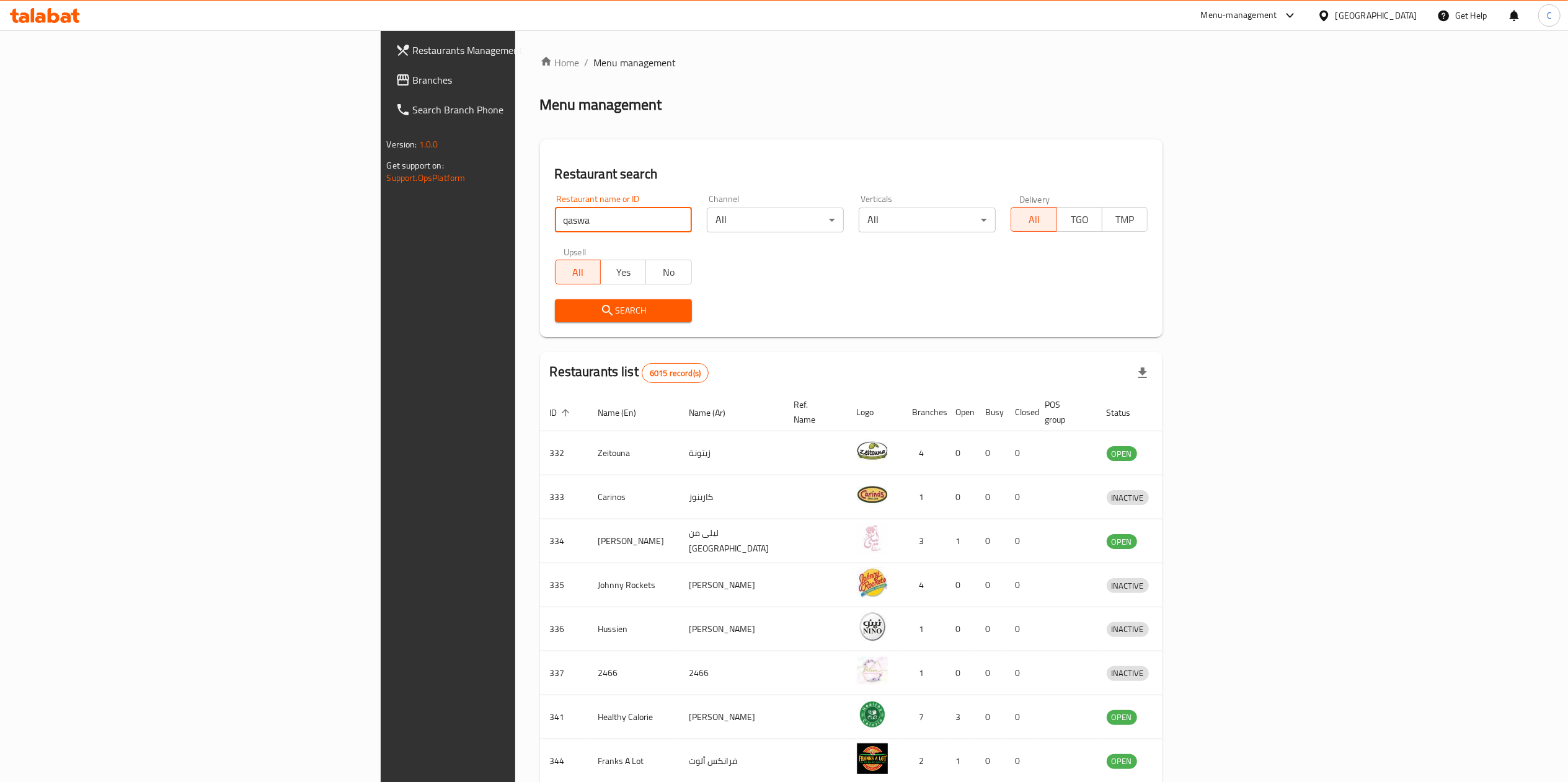
type input "qaswa"
click button "Search" at bounding box center [623, 311] width 137 height 23
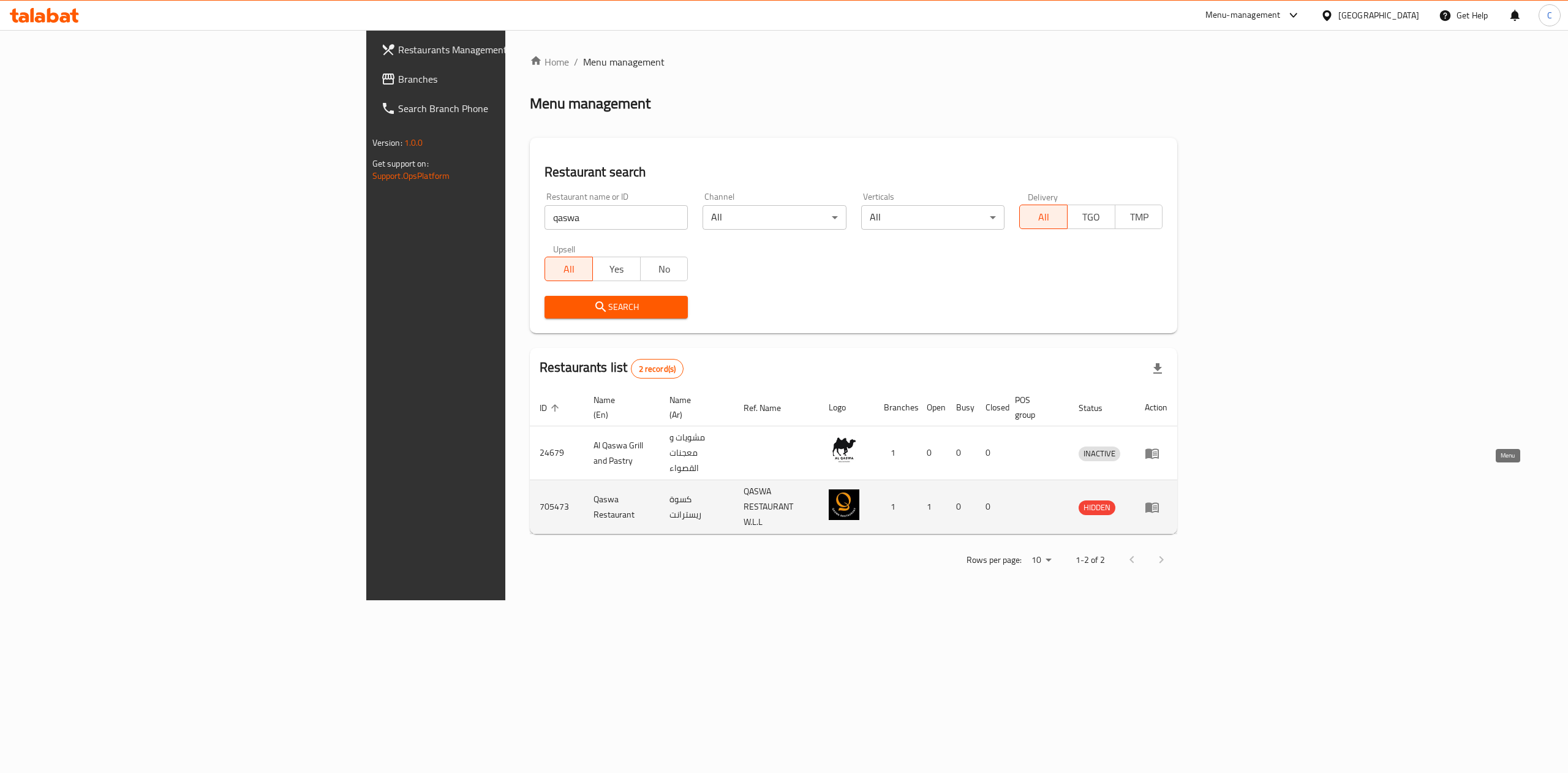
click at [1045, 502] on icon "enhanced table" at bounding box center [1153, 507] width 13 height 10
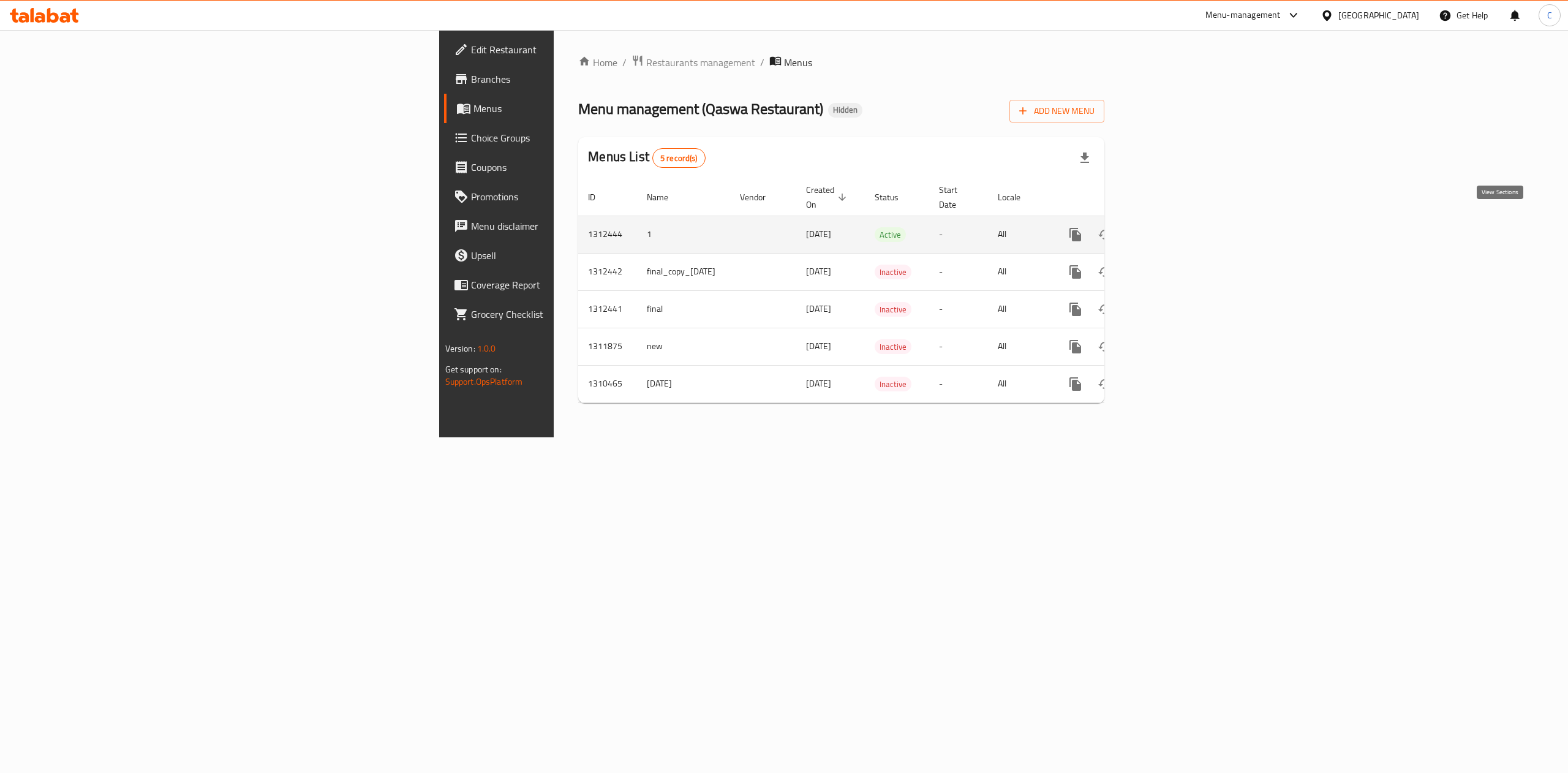
click at [1045, 229] on icon "enhanced table" at bounding box center [1164, 234] width 11 height 11
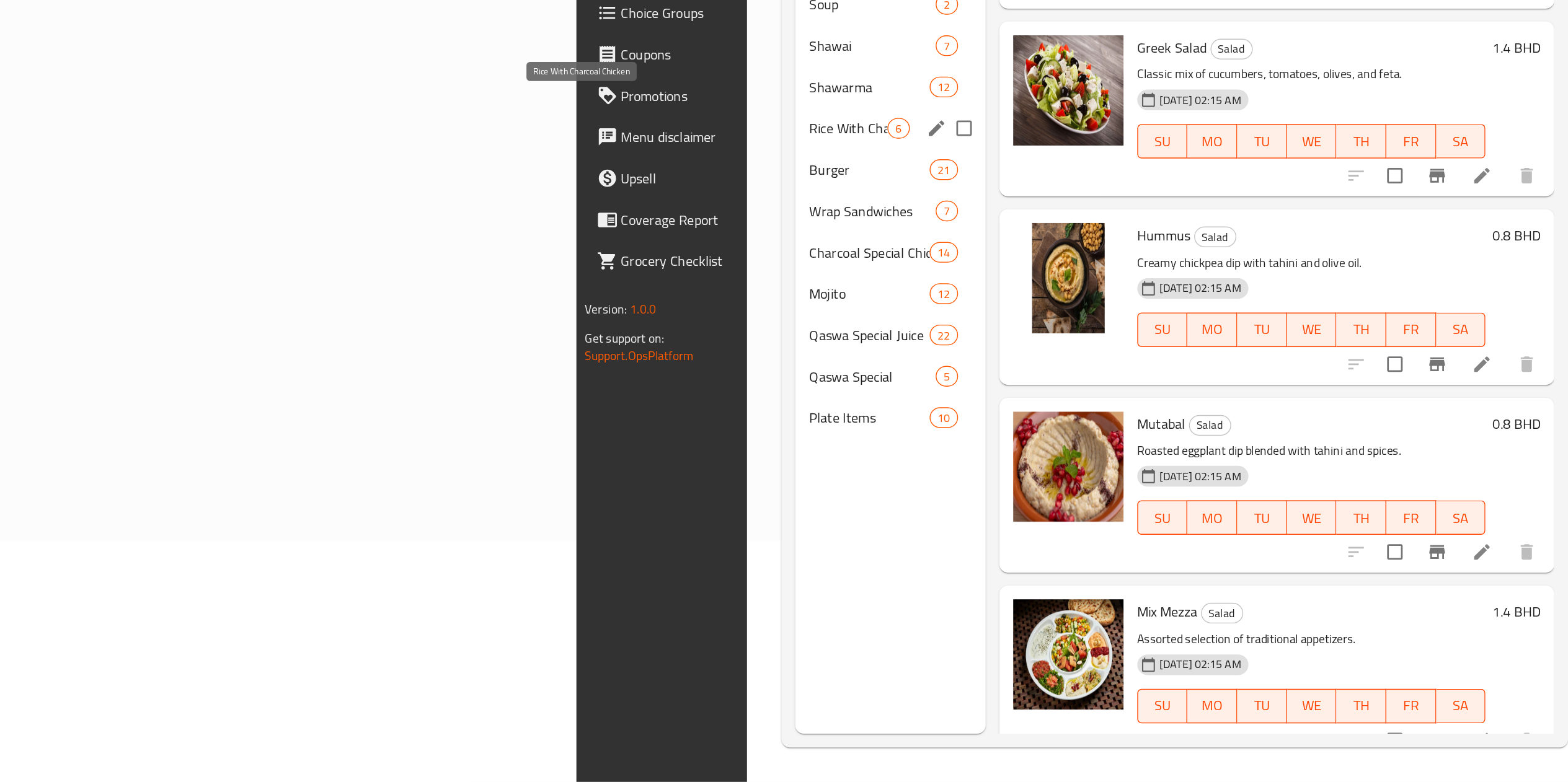
scroll to position [125, 0]
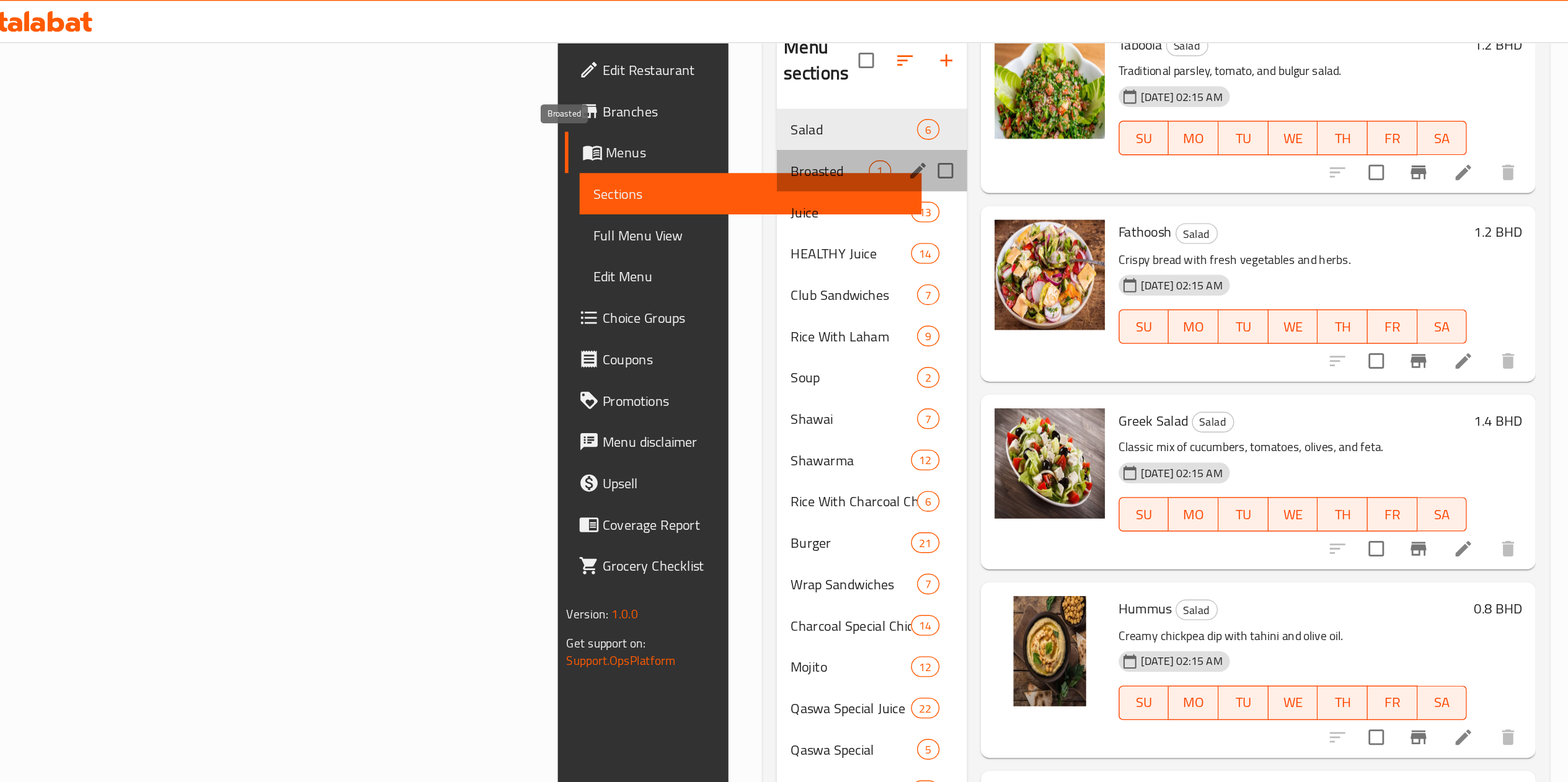
click at [582, 115] on span "Broasted" at bounding box center [610, 123] width 57 height 15
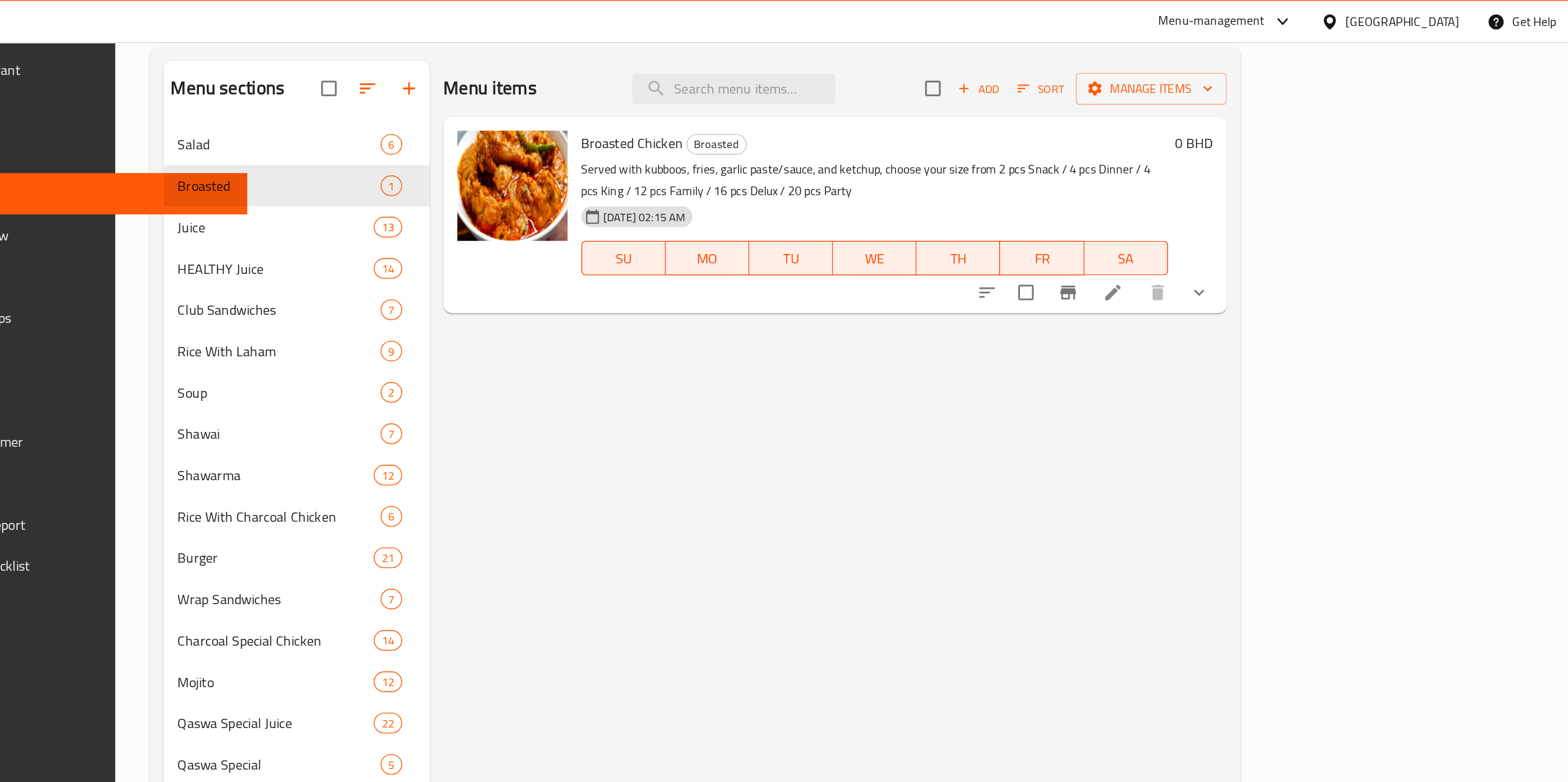
scroll to position [8, 0]
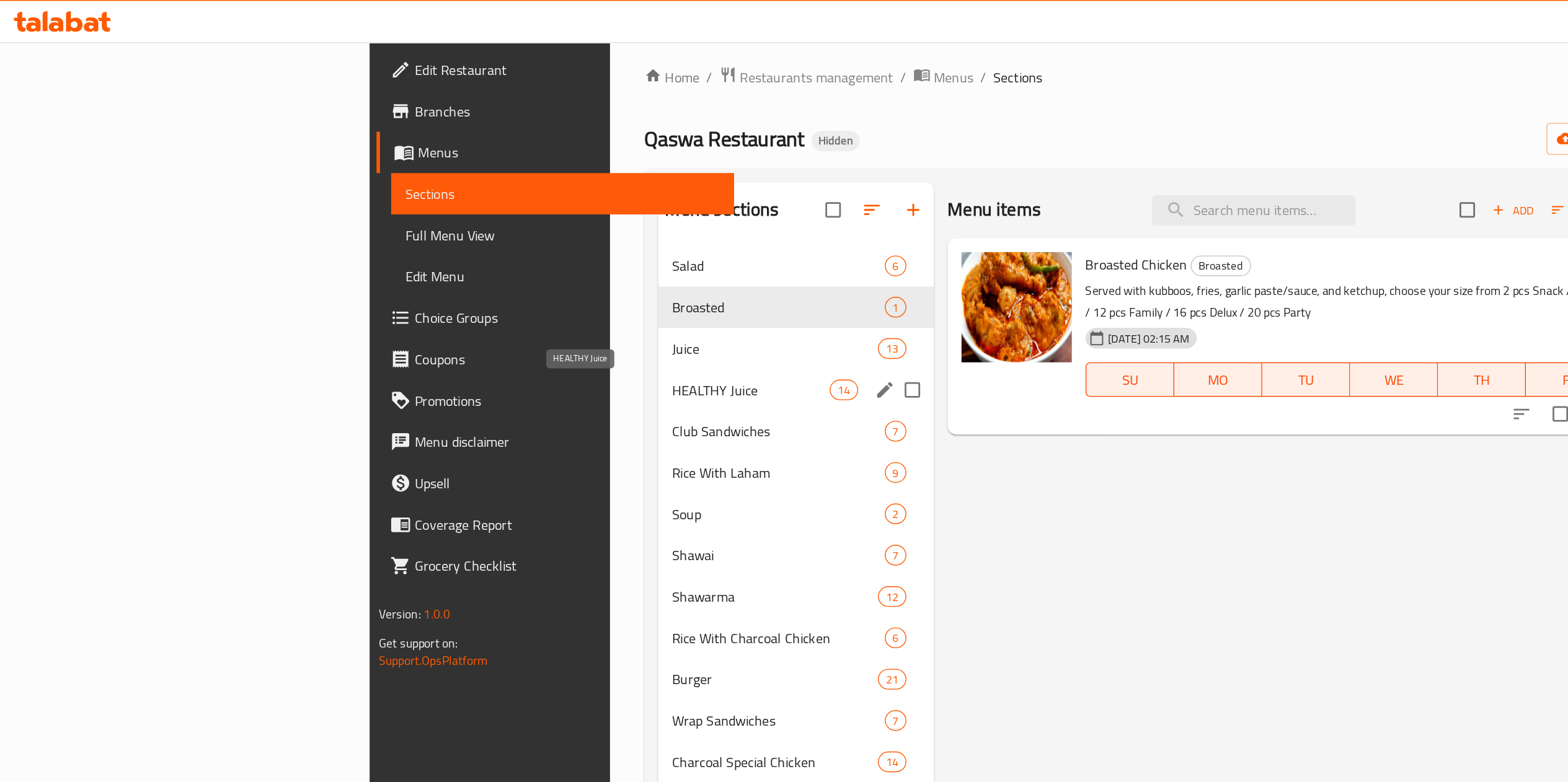
click at [484, 275] on span "HEALTHY Juice" at bounding box center [541, 281] width 114 height 15
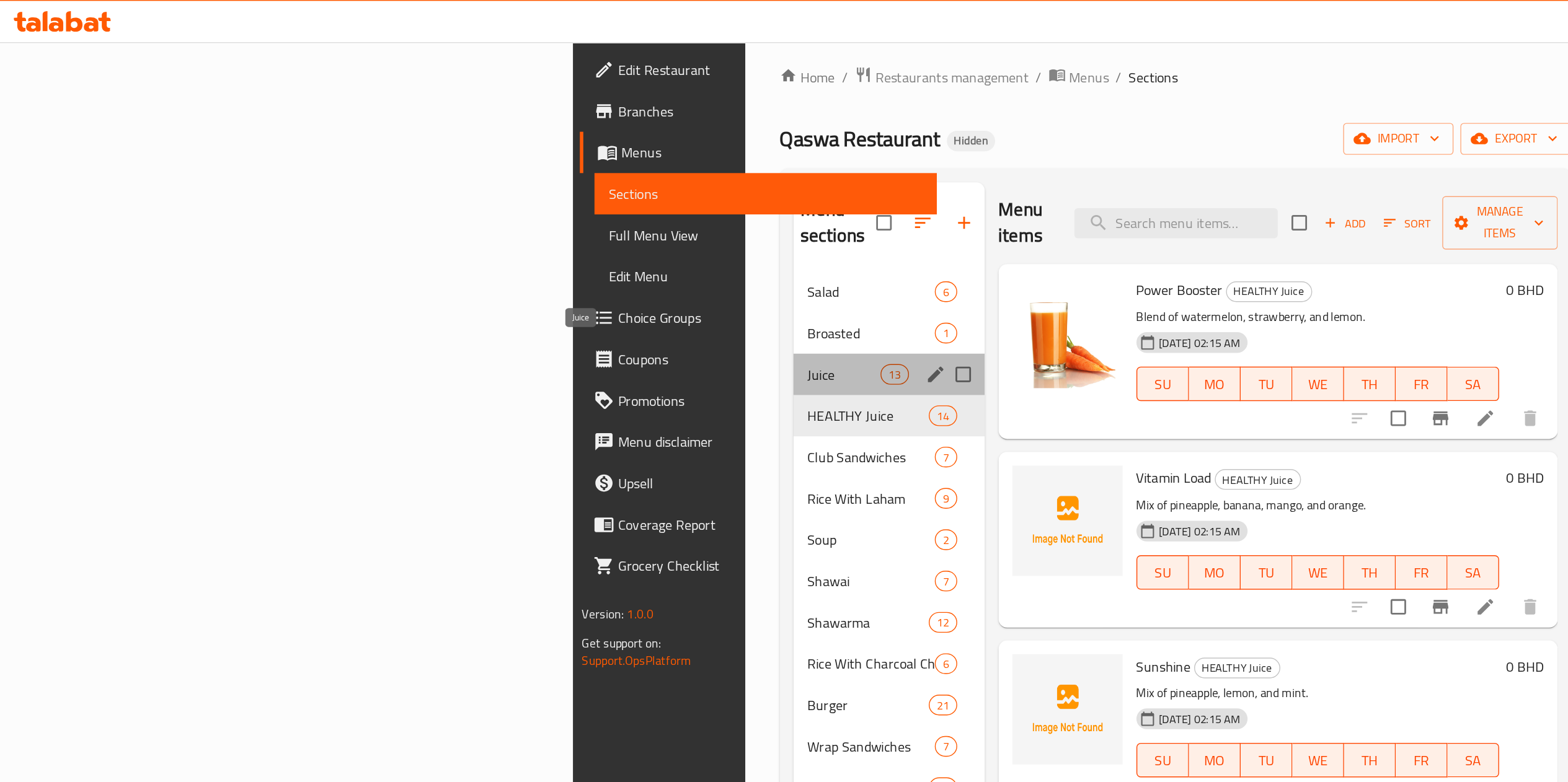
click at [581, 262] on span "Juice" at bounding box center [607, 269] width 53 height 15
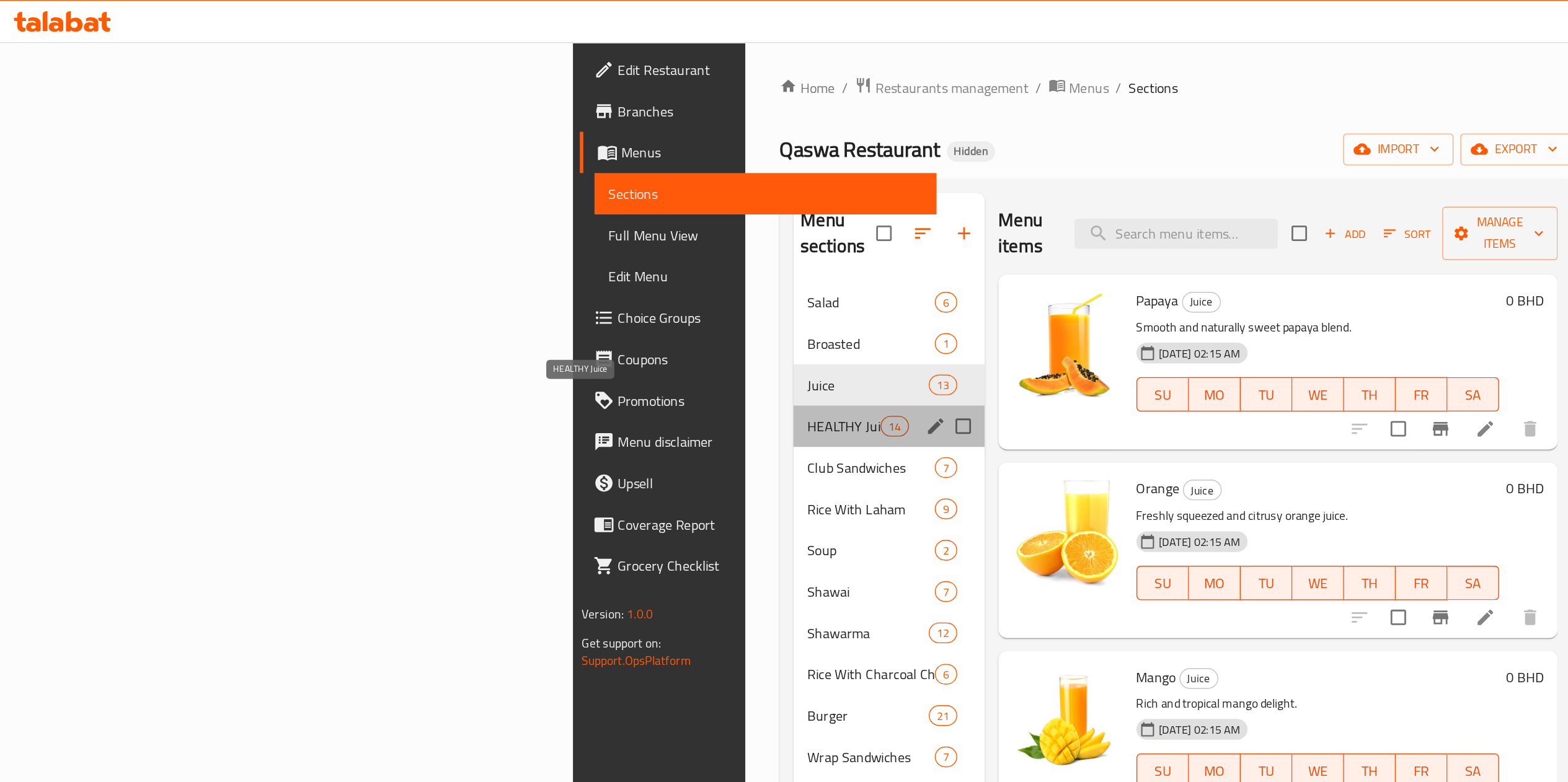
click at [581, 300] on span "HEALTHY Juice" at bounding box center [607, 307] width 53 height 15
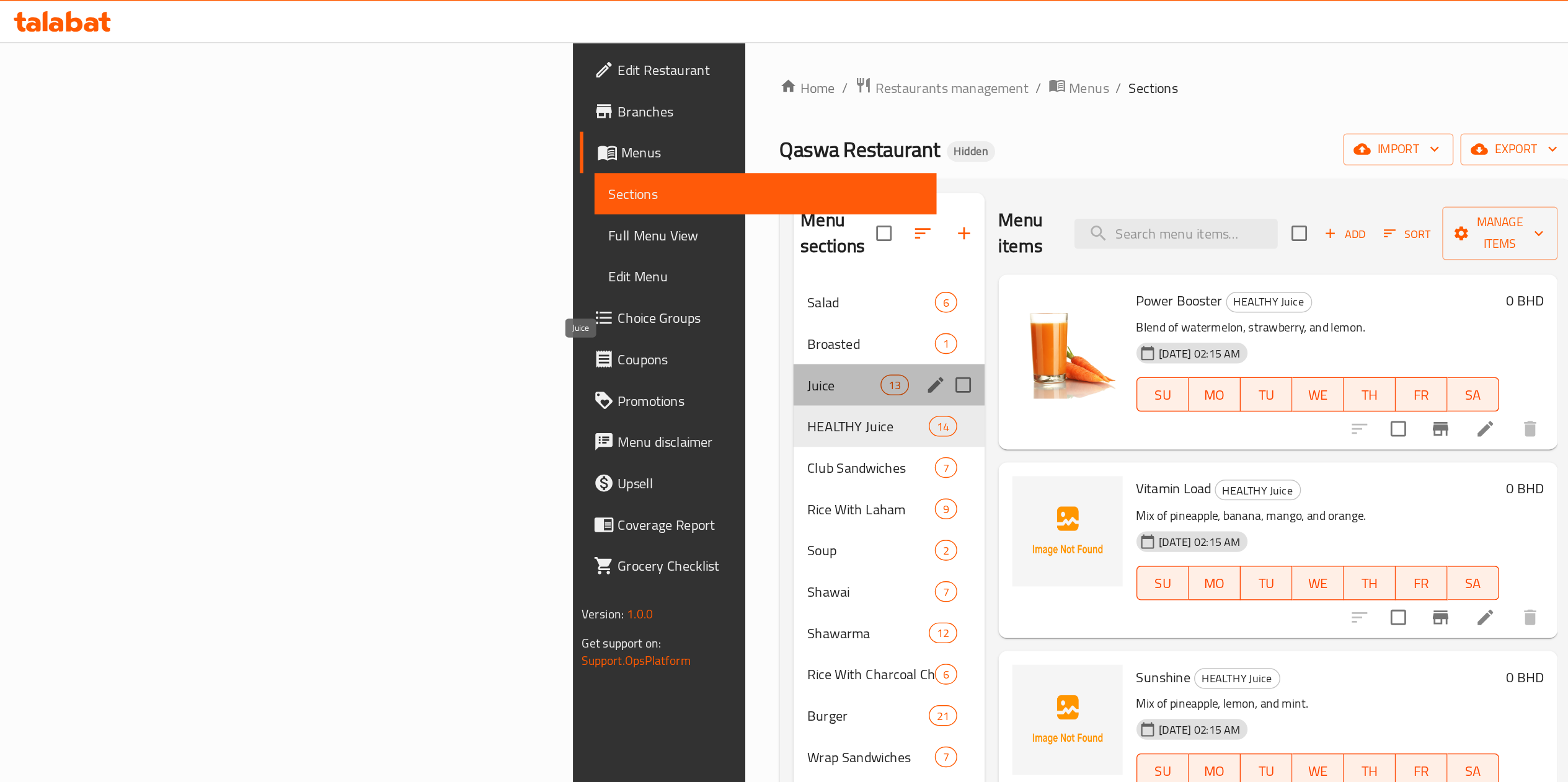
click at [581, 269] on span "Juice" at bounding box center [607, 277] width 53 height 15
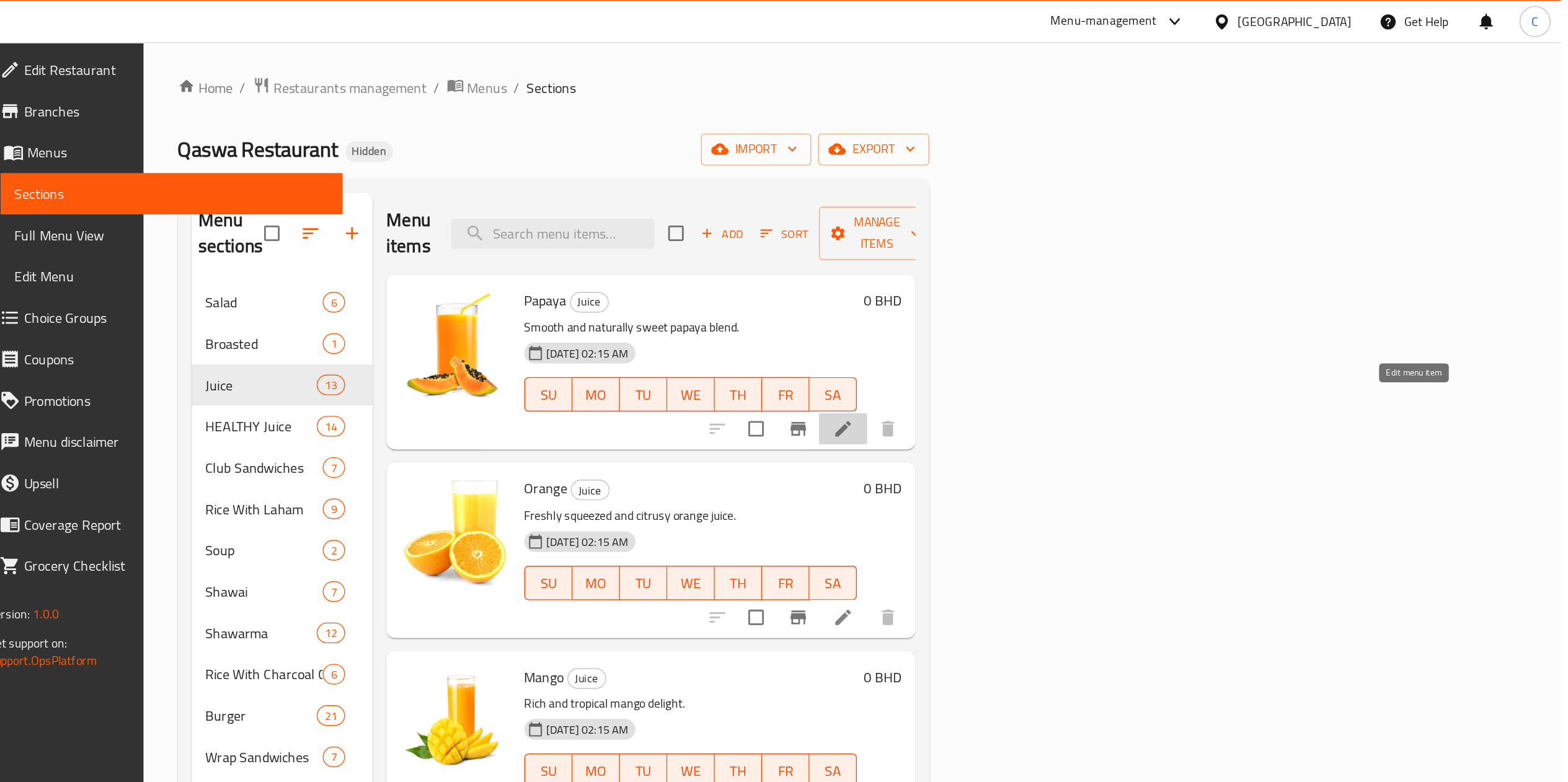
click at [1058, 301] on icon at bounding box center [1052, 309] width 15 height 15
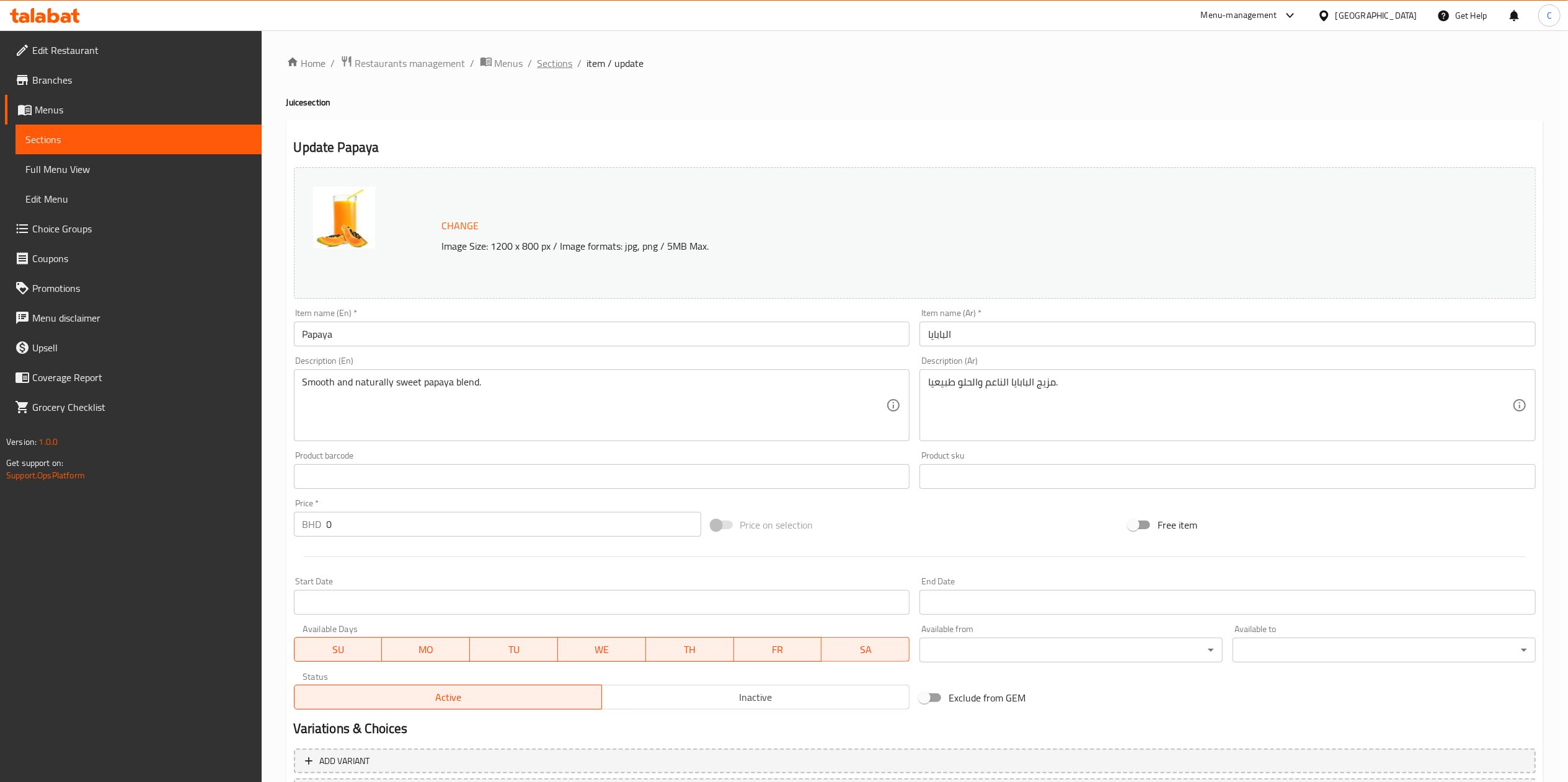
click at [546, 69] on span "Sections" at bounding box center [555, 63] width 35 height 15
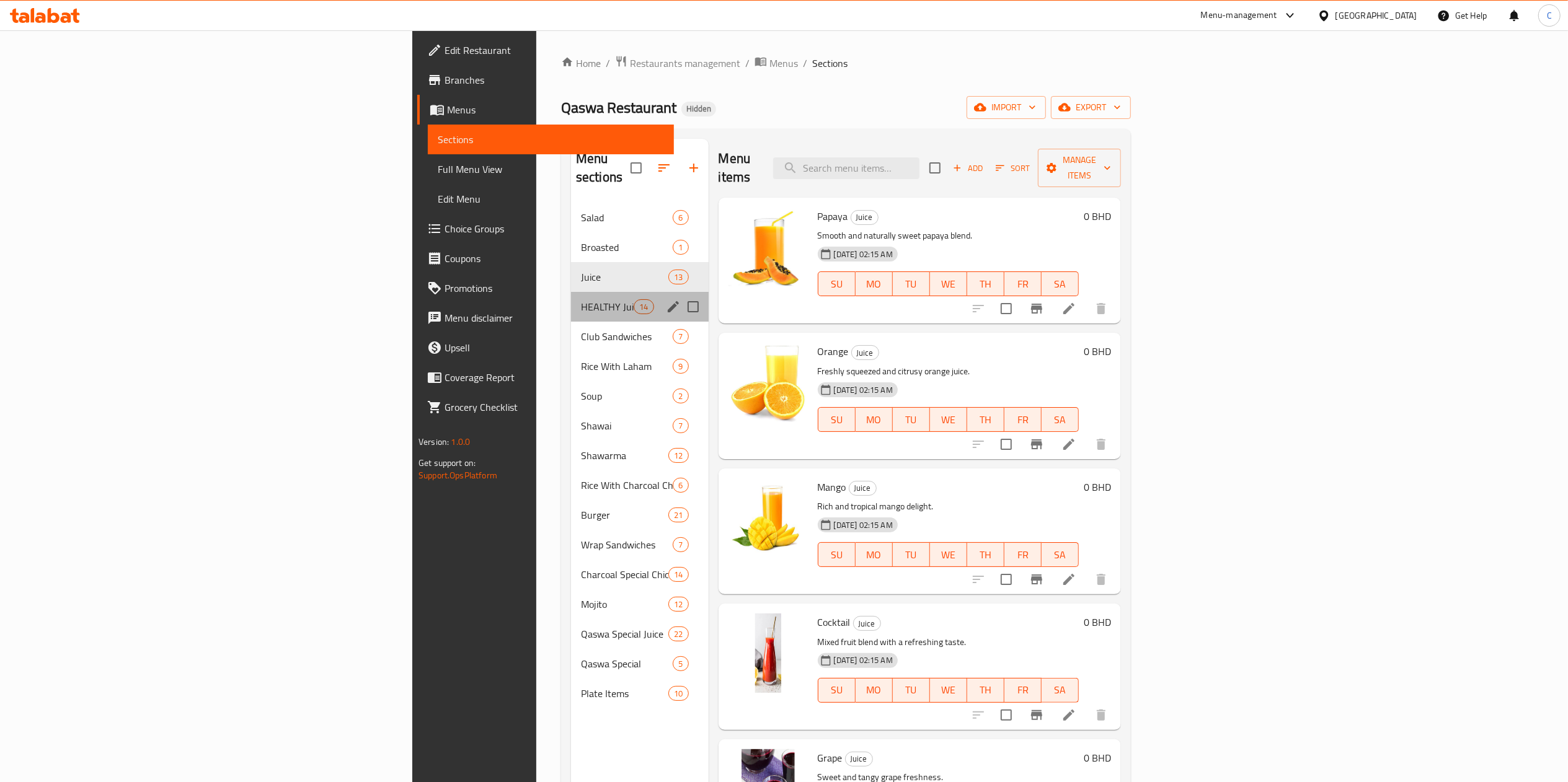
click at [571, 302] on div "HEALTHY Juice 14" at bounding box center [639, 306] width 137 height 29
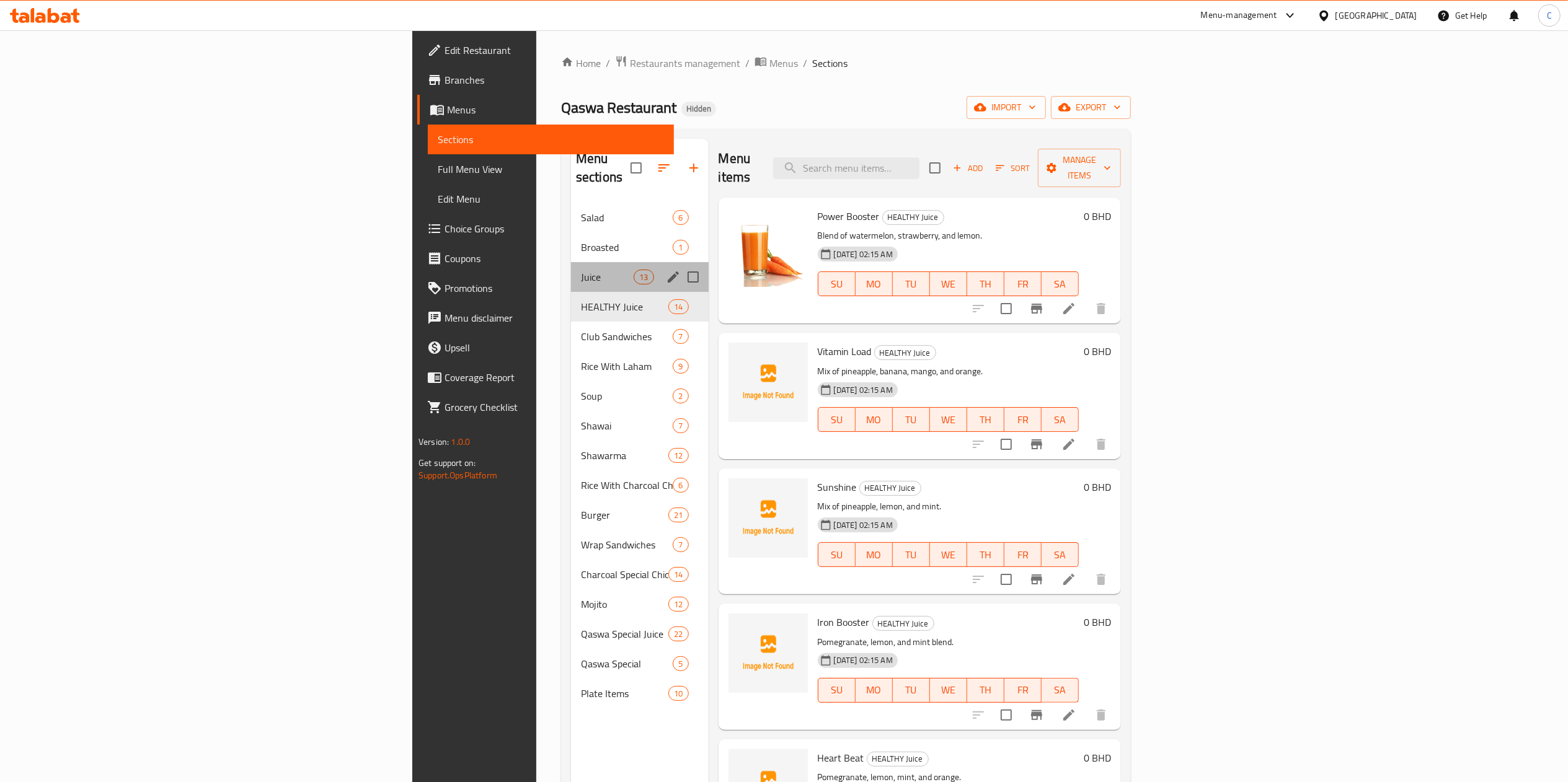
click at [571, 262] on div "Juice 13" at bounding box center [639, 276] width 137 height 29
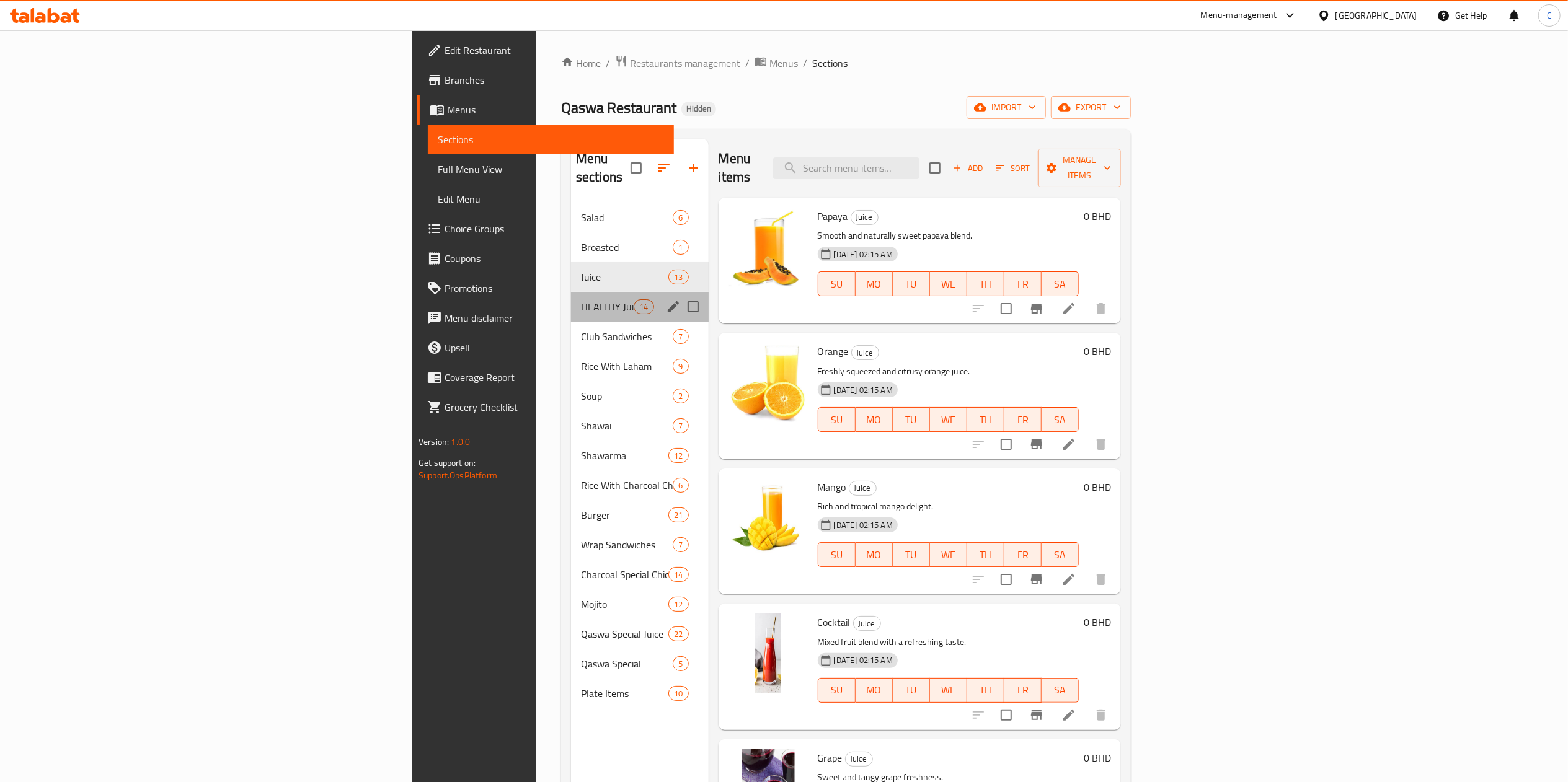
click at [571, 292] on div "HEALTHY Juice 14" at bounding box center [639, 306] width 137 height 29
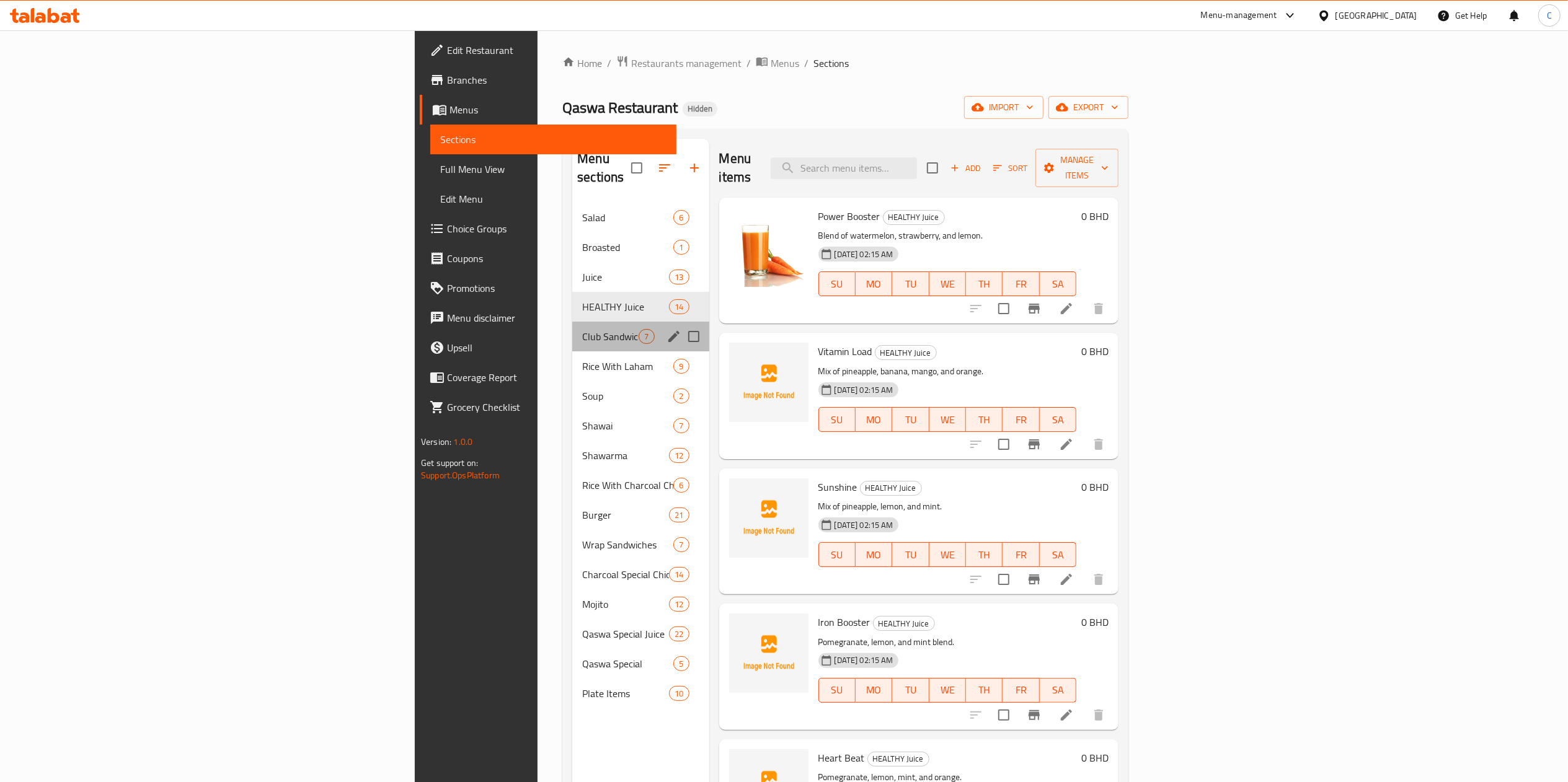
click at [572, 322] on div "Club Sandwiches 7" at bounding box center [640, 336] width 137 height 29
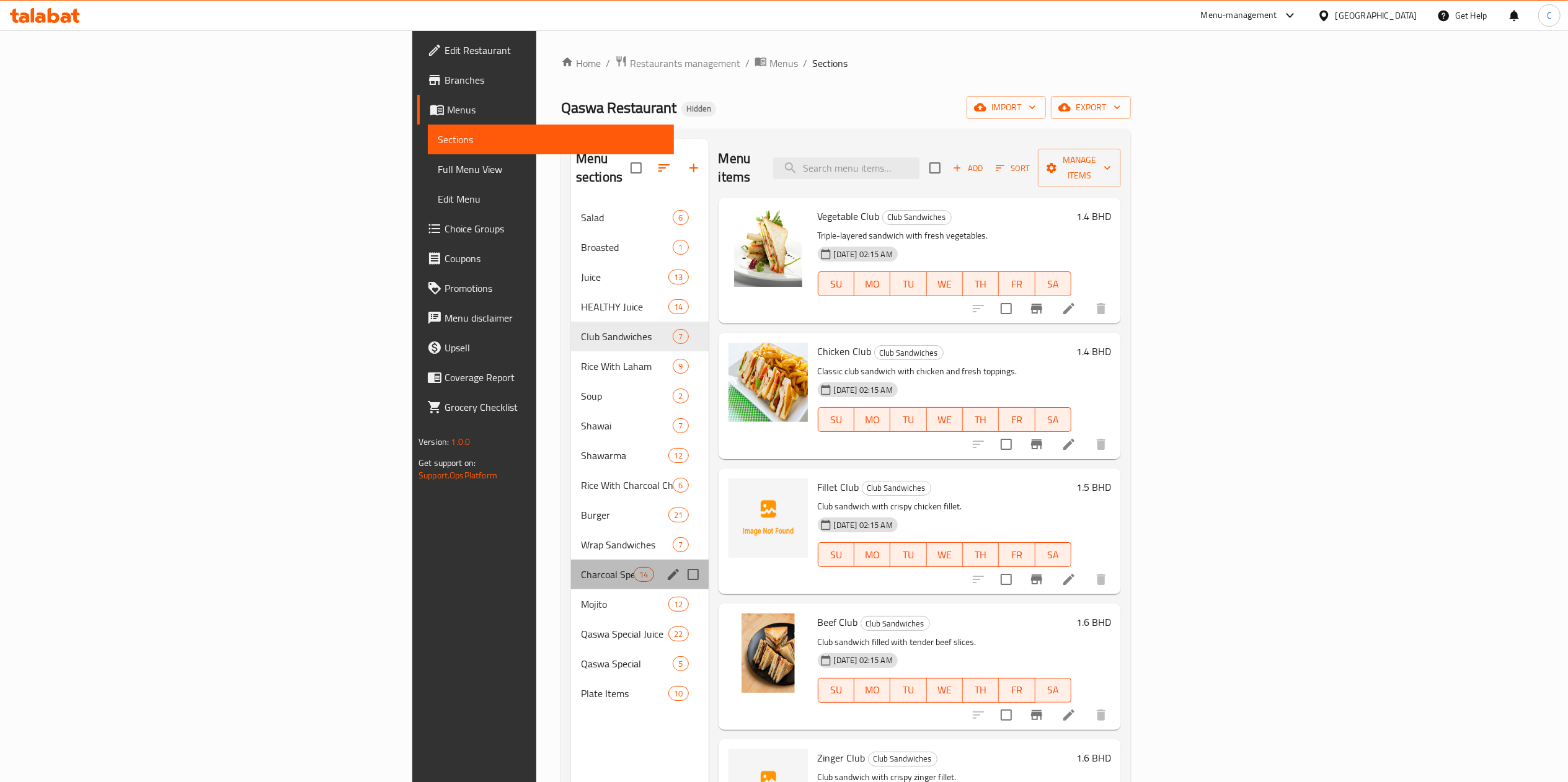
click at [571, 522] on div "Charcoal Special Chicken 14" at bounding box center [639, 574] width 137 height 29
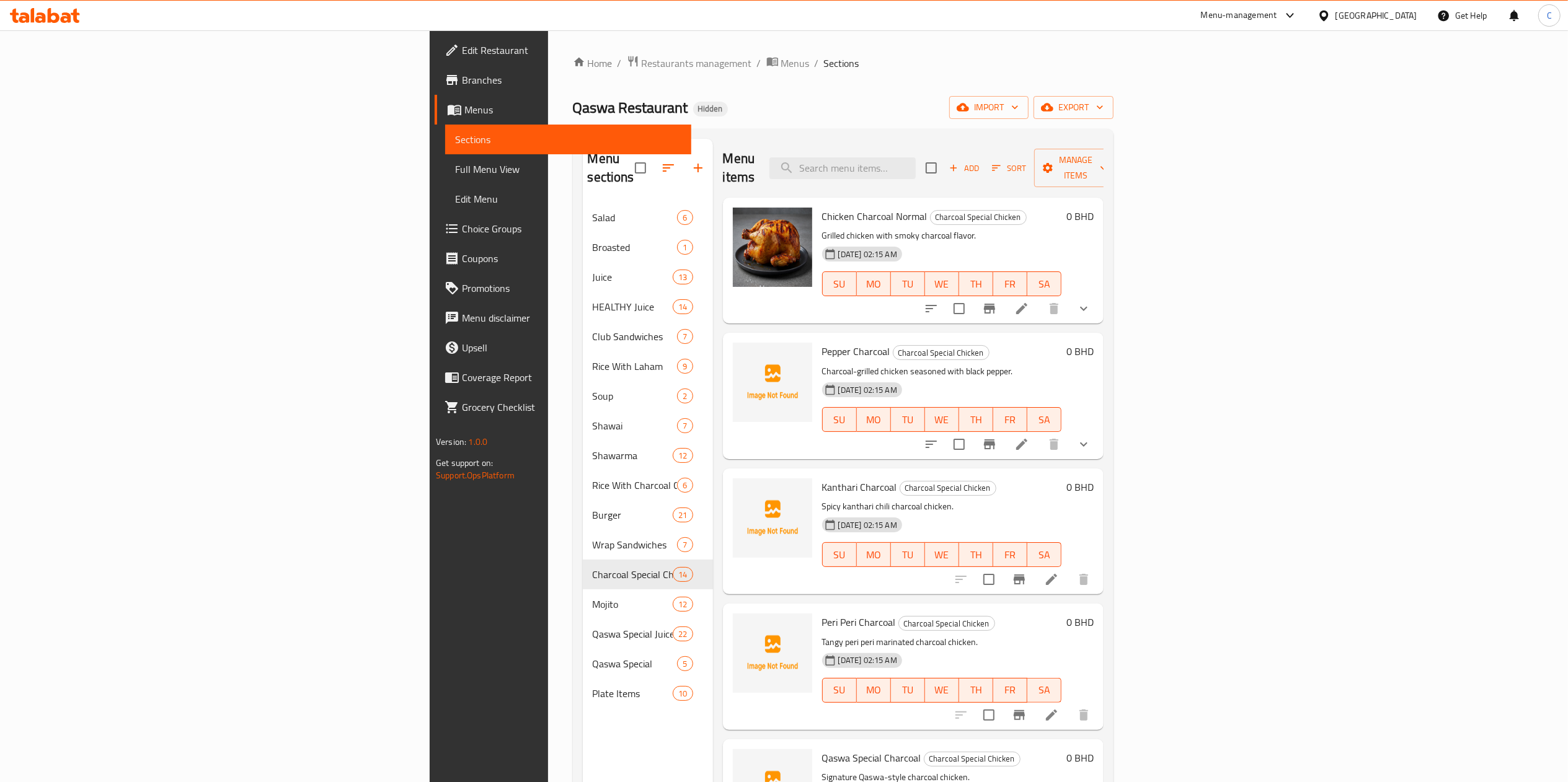
click at [1058, 438] on div at bounding box center [1007, 444] width 182 height 29
click at [1058, 437] on icon "show more" at bounding box center [1084, 445] width 15 height 15
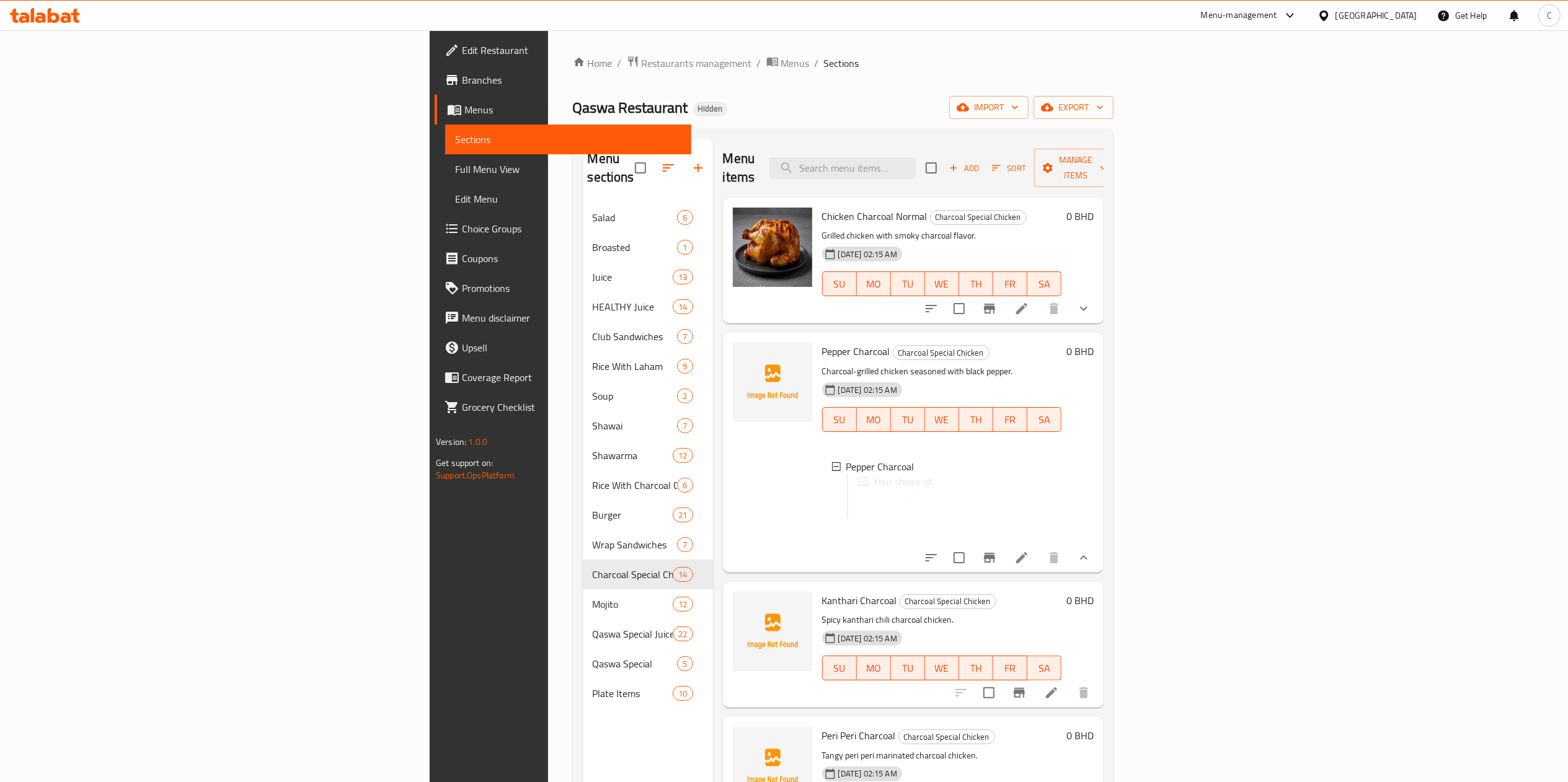
click at [1058, 426] on div "Pepper Charcoal Charcoal Special Chicken Charcoal-grilled chicken seasoned with…" at bounding box center [957, 453] width 282 height 229
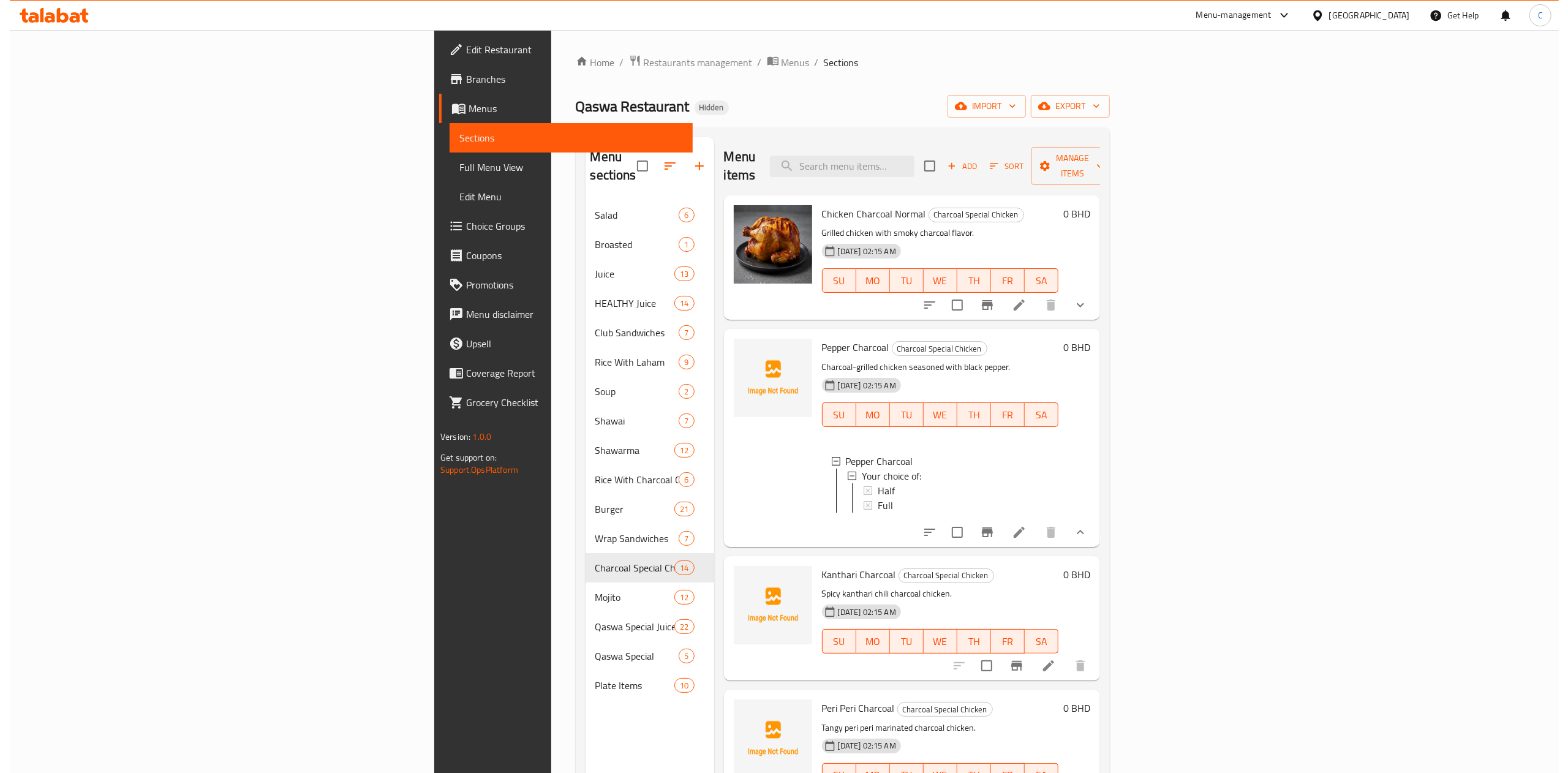
scroll to position [1, 0]
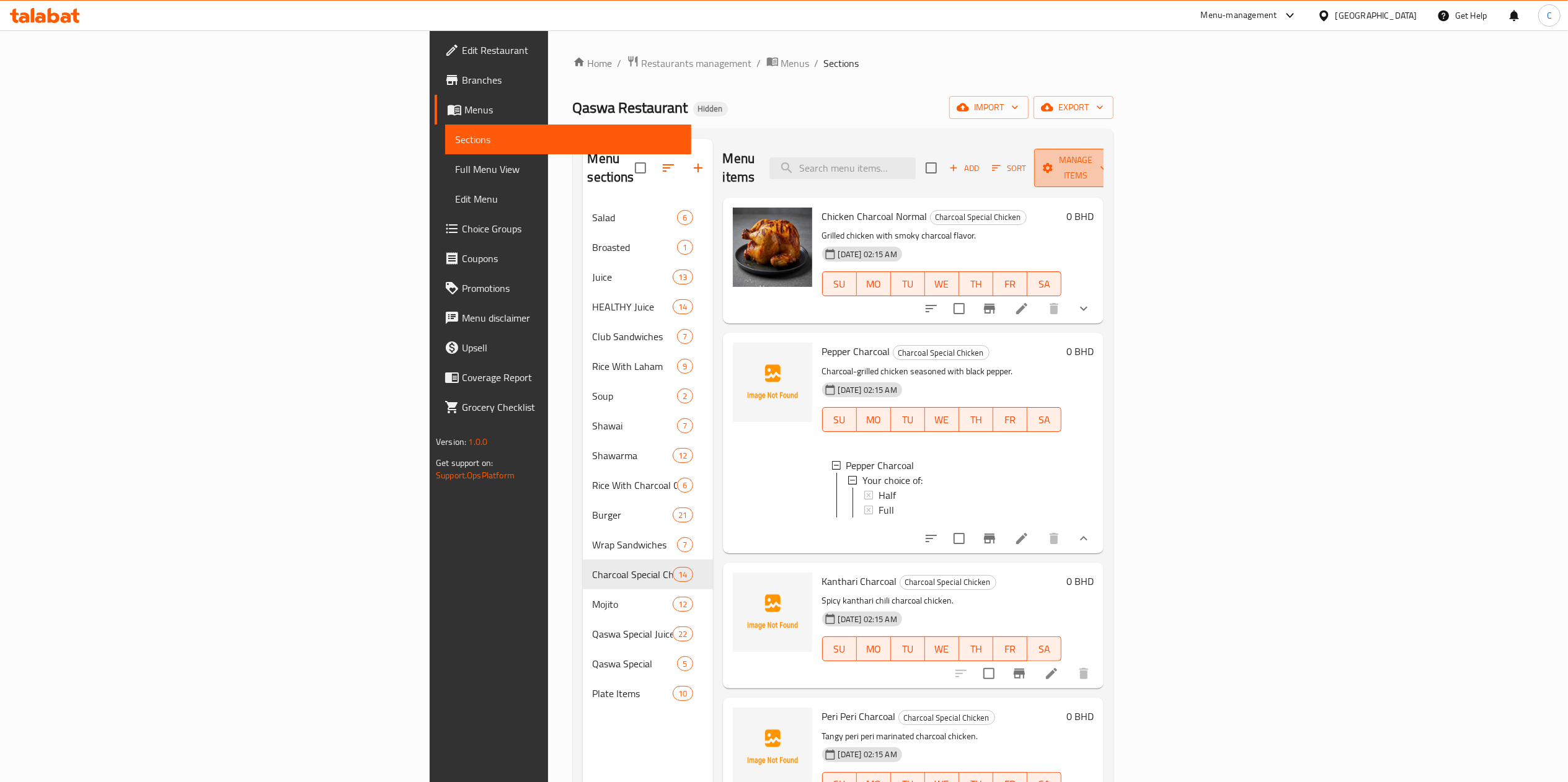
click at [1058, 159] on span "Manage items" at bounding box center [1076, 168] width 63 height 31
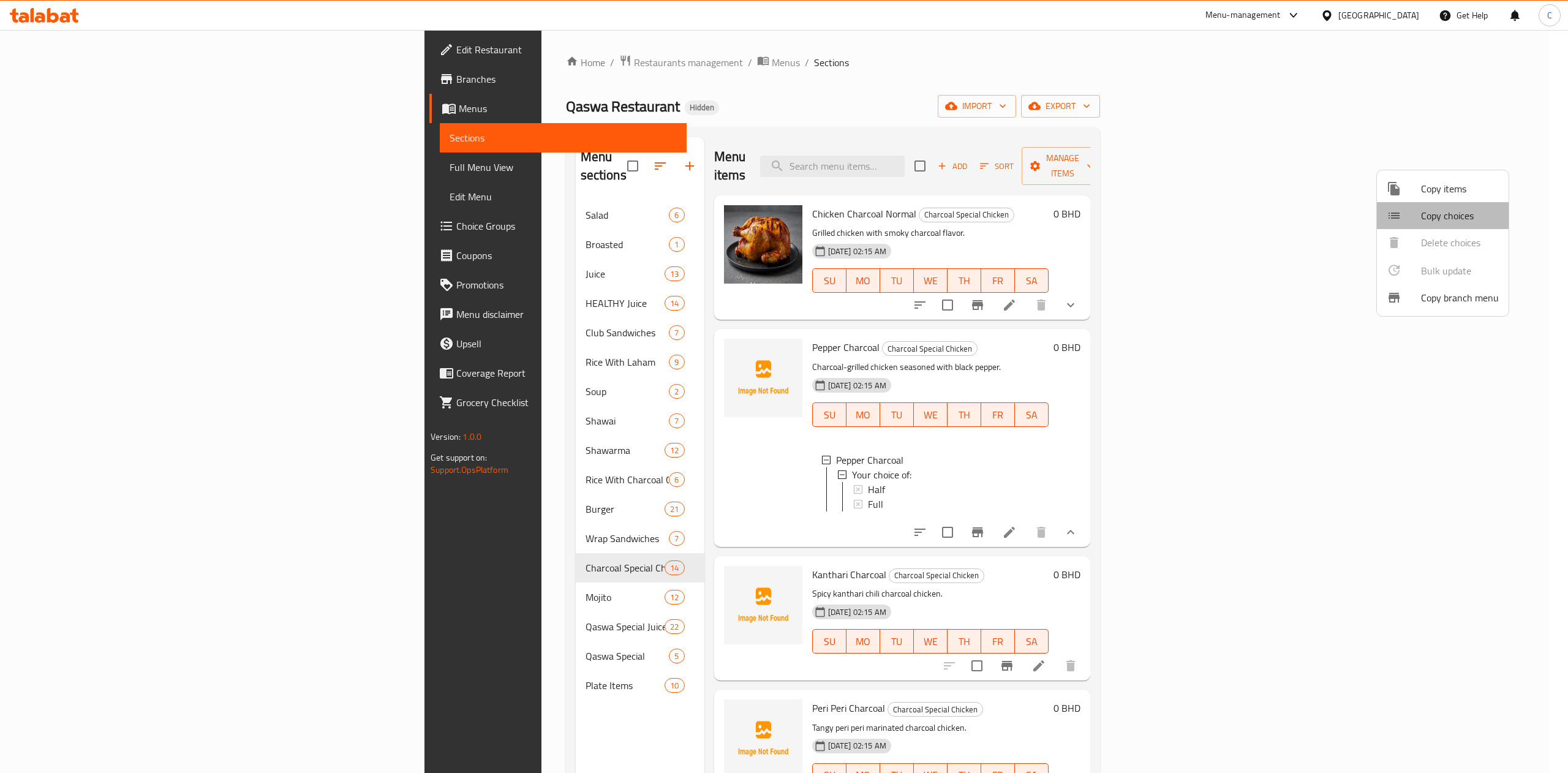
click at [1045, 217] on span "Copy choices" at bounding box center [1460, 216] width 78 height 15
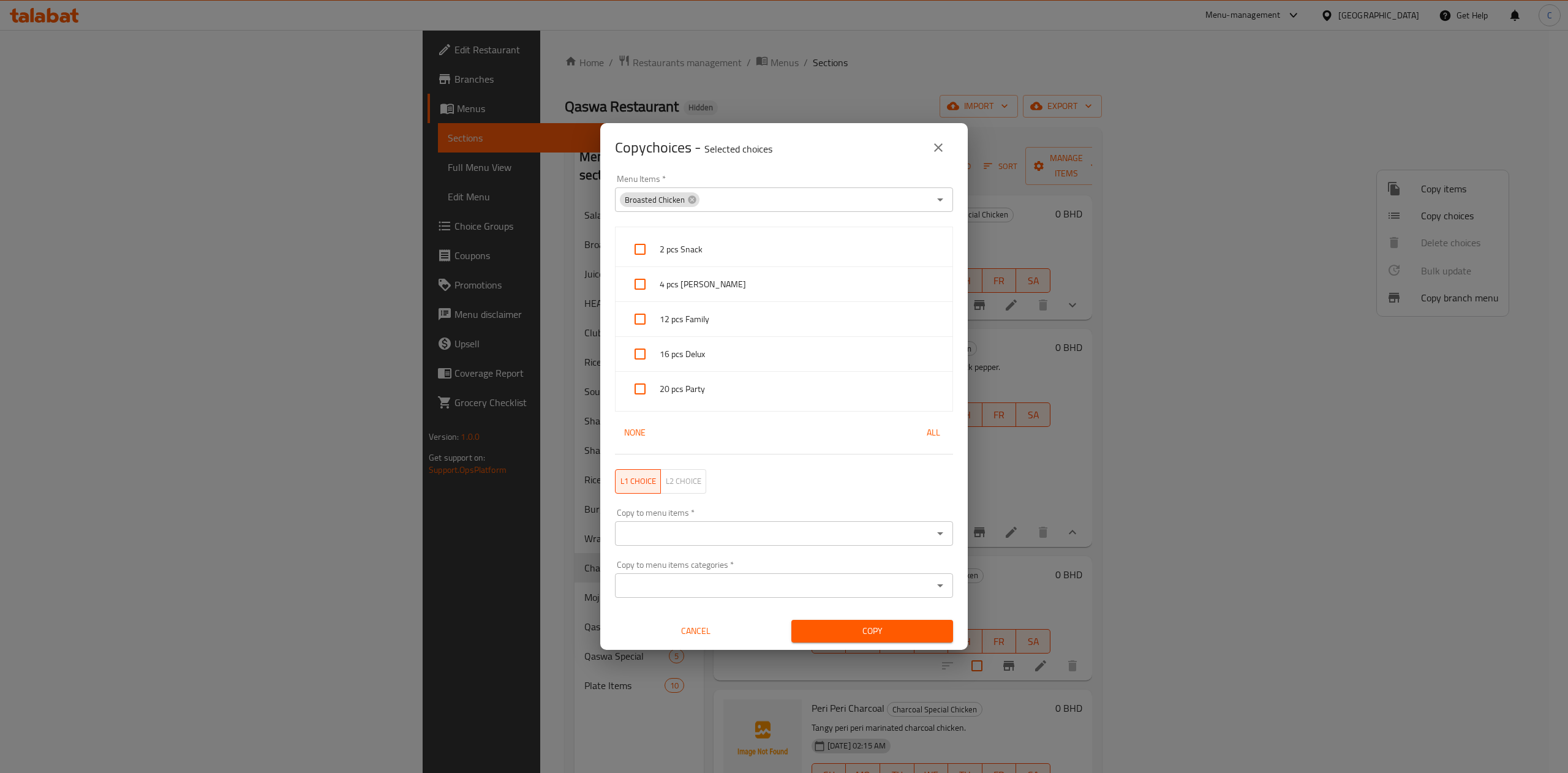
scroll to position [0, 0]
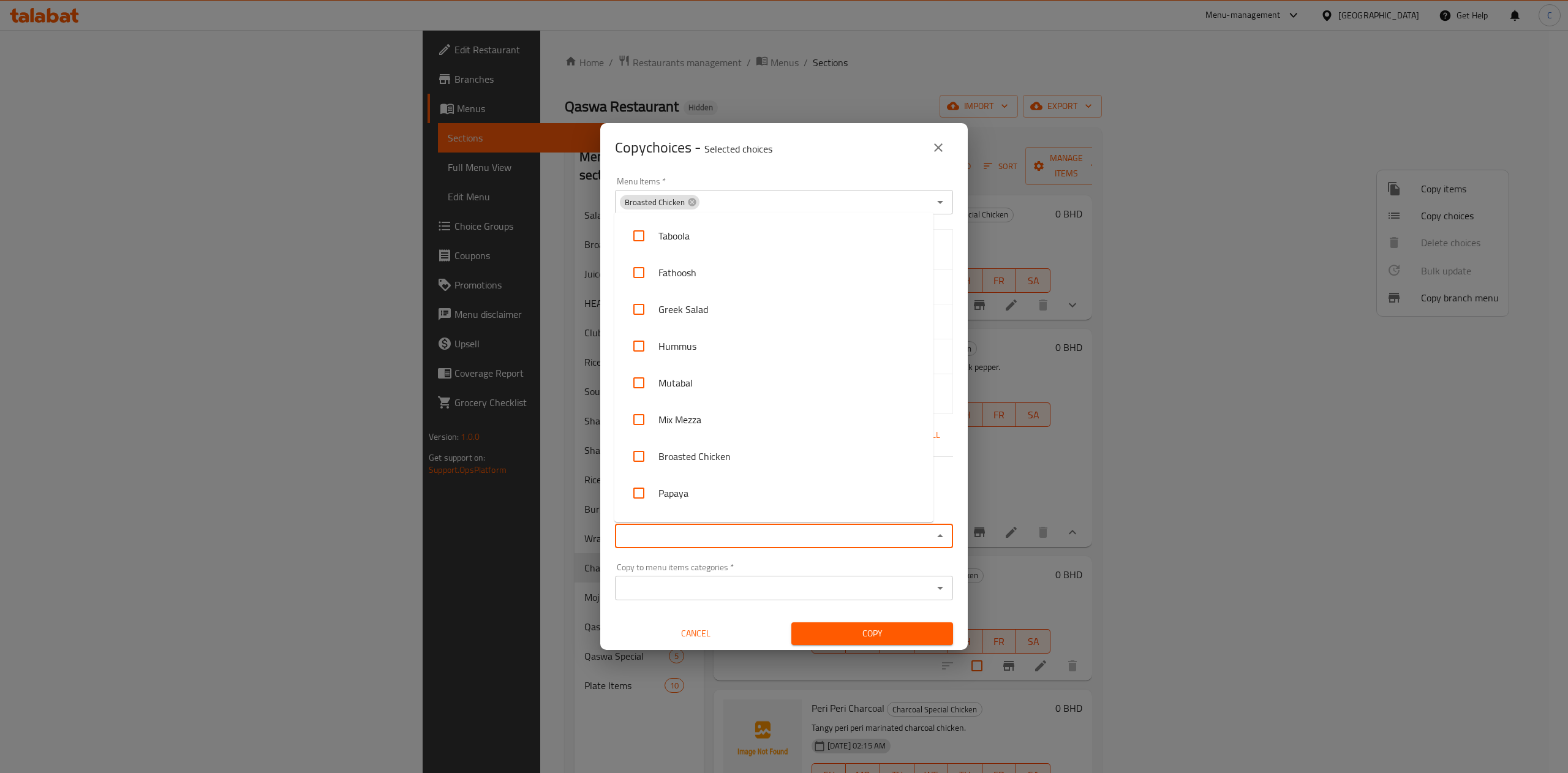
click at [773, 516] on input "Copy to menu items   *" at bounding box center [774, 536] width 310 height 17
click at [765, 516] on input "Copy to menu items   *" at bounding box center [774, 536] width 310 height 17
click at [718, 516] on input "Copy to menu items   *" at bounding box center [774, 536] width 310 height 17
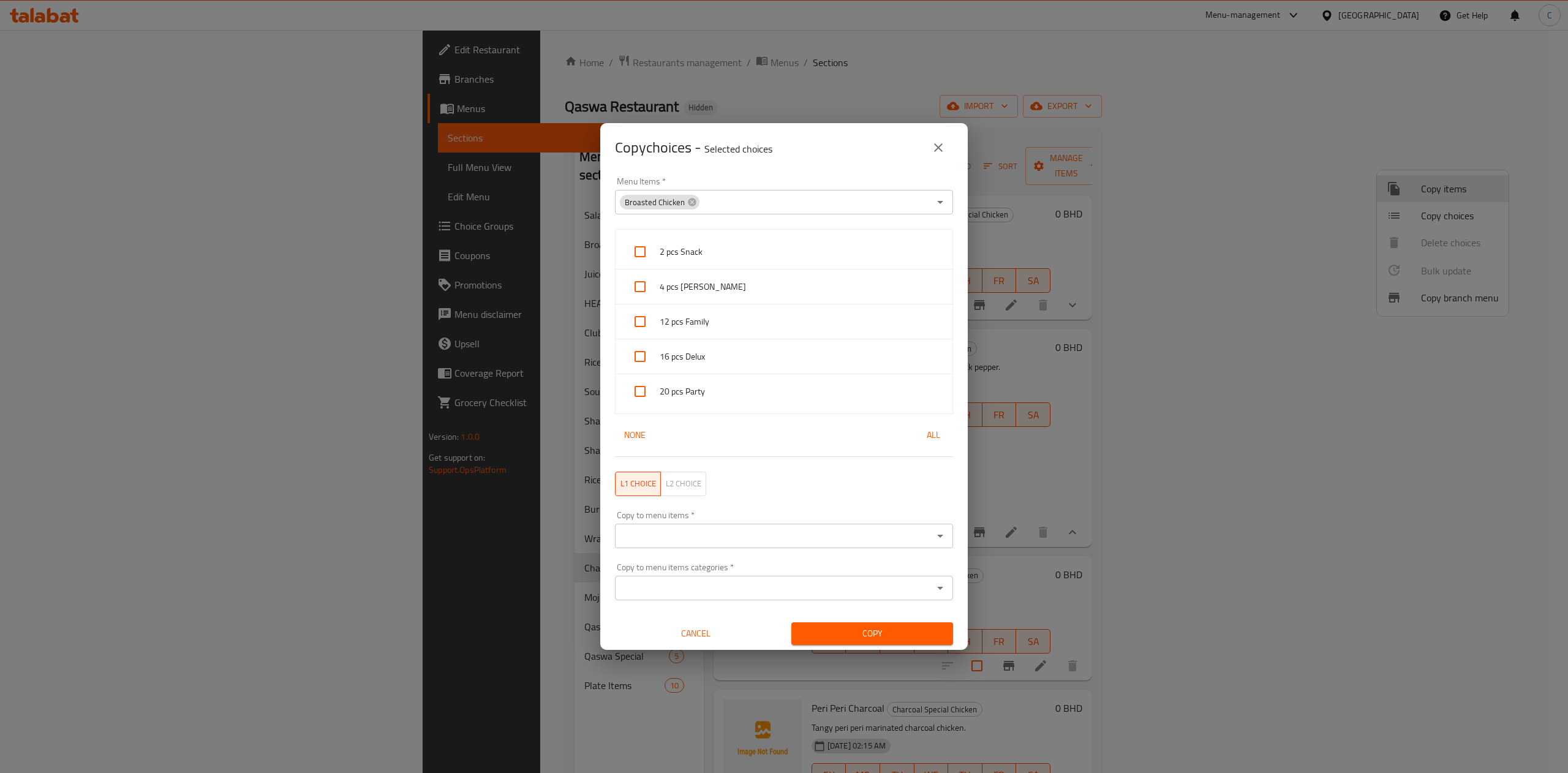
click at [712, 516] on div "Copy to menu items *" at bounding box center [783, 536] width 338 height 25
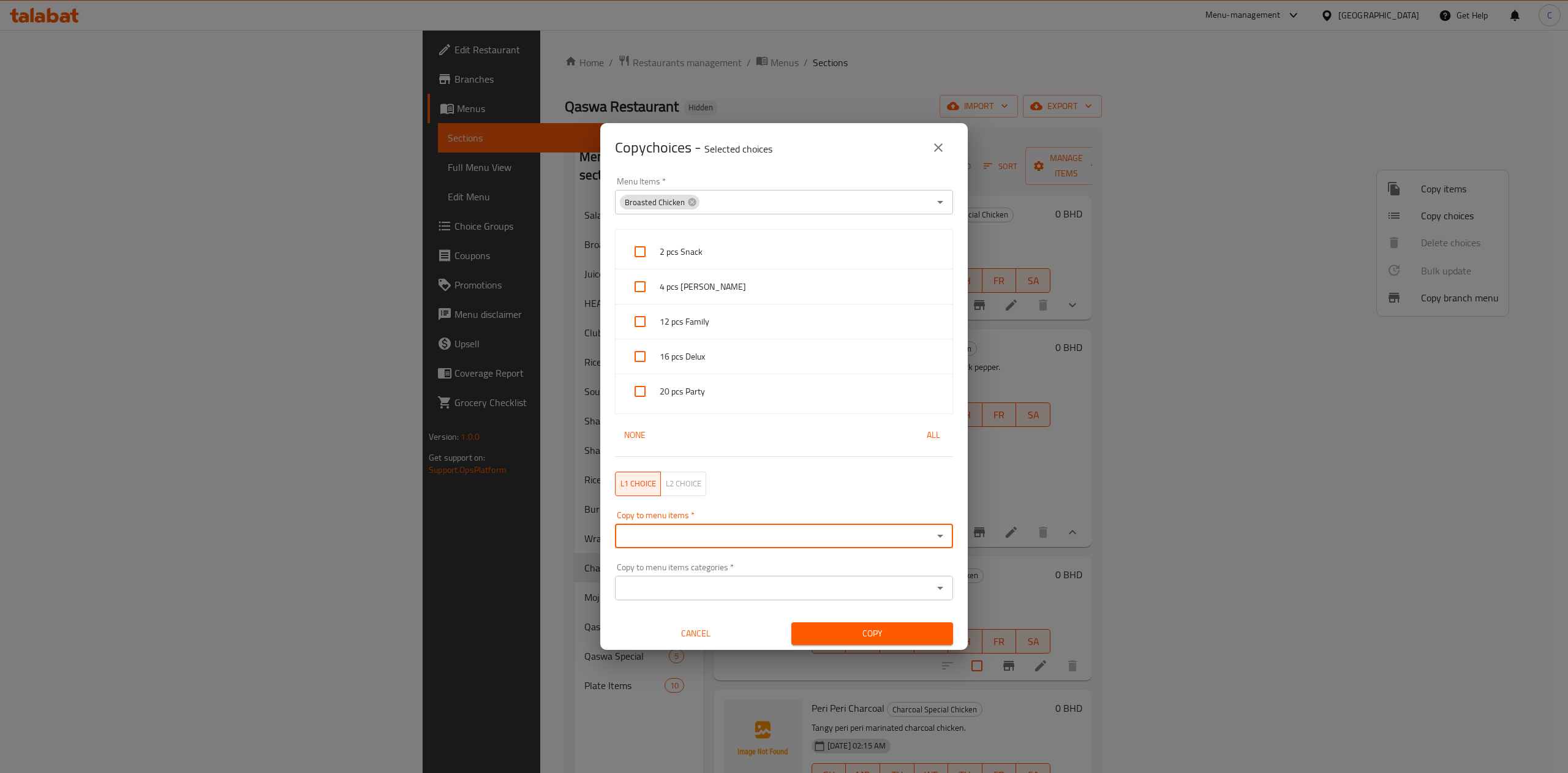
click at [712, 516] on div "Copy to menu items *" at bounding box center [783, 536] width 338 height 25
click at [937, 516] on div "Copy to menu items   * Copy to menu items *" at bounding box center [784, 530] width 353 height 52
click at [933, 516] on icon "Open" at bounding box center [941, 536] width 15 height 15
click at [872, 516] on input "Copy to menu items   *" at bounding box center [774, 536] width 310 height 17
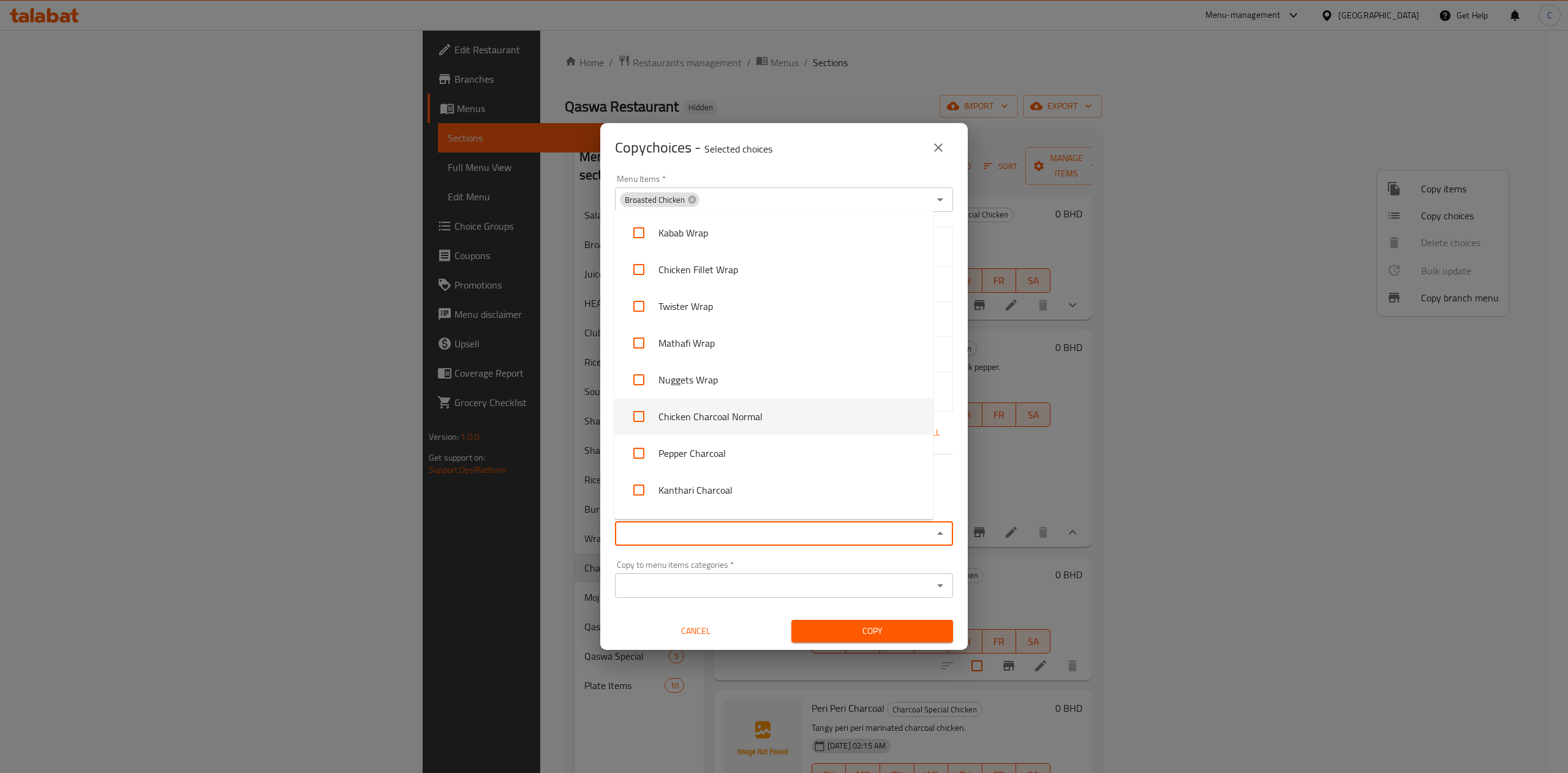
scroll to position [3749, 0]
click at [636, 342] on input "checkbox" at bounding box center [639, 345] width 29 height 29
checkbox input "true"
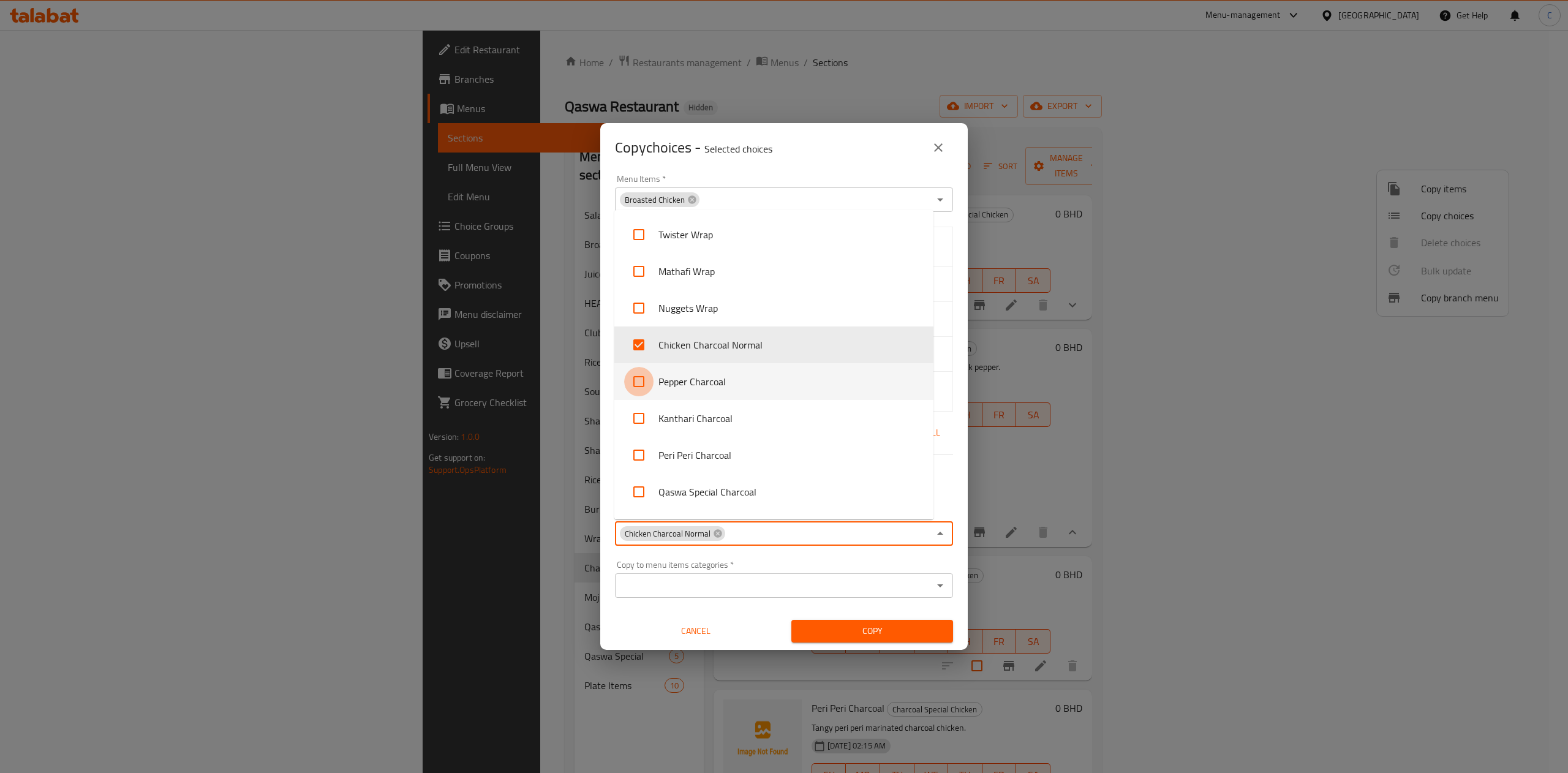
click at [633, 379] on input "checkbox" at bounding box center [639, 381] width 29 height 29
checkbox input "true"
drag, startPoint x: 633, startPoint y: 424, endPoint x: 642, endPoint y: 451, distance: 28.5
click at [642, 451] on ul "Taboola Fathoosh Greek Salad Hummus Mutabal Mix Mezza Broasted Chicken Papaya O…" at bounding box center [774, 365] width 319 height 310
click at [642, 451] on input "checkbox" at bounding box center [639, 454] width 29 height 29
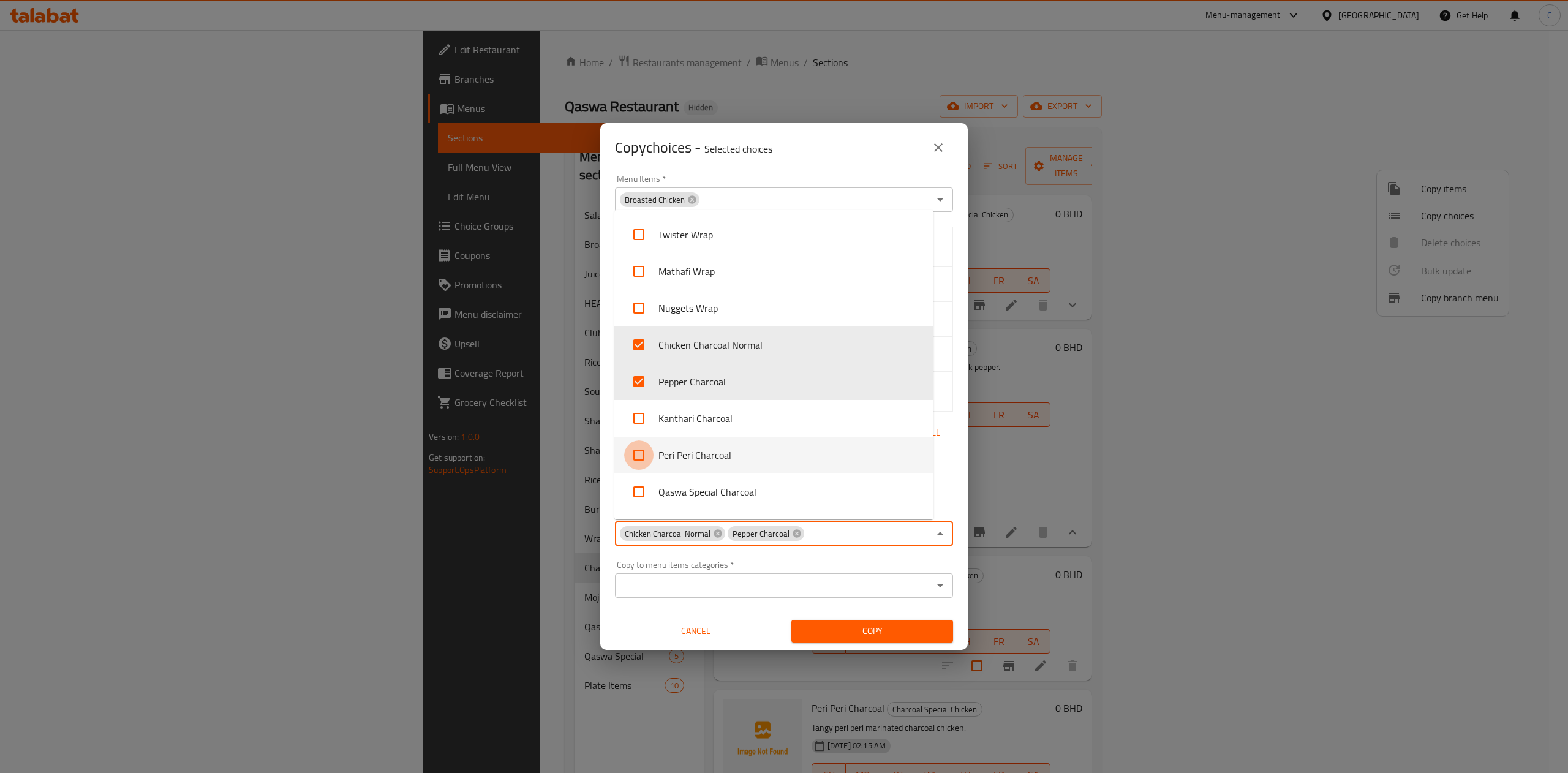
checkbox input "true"
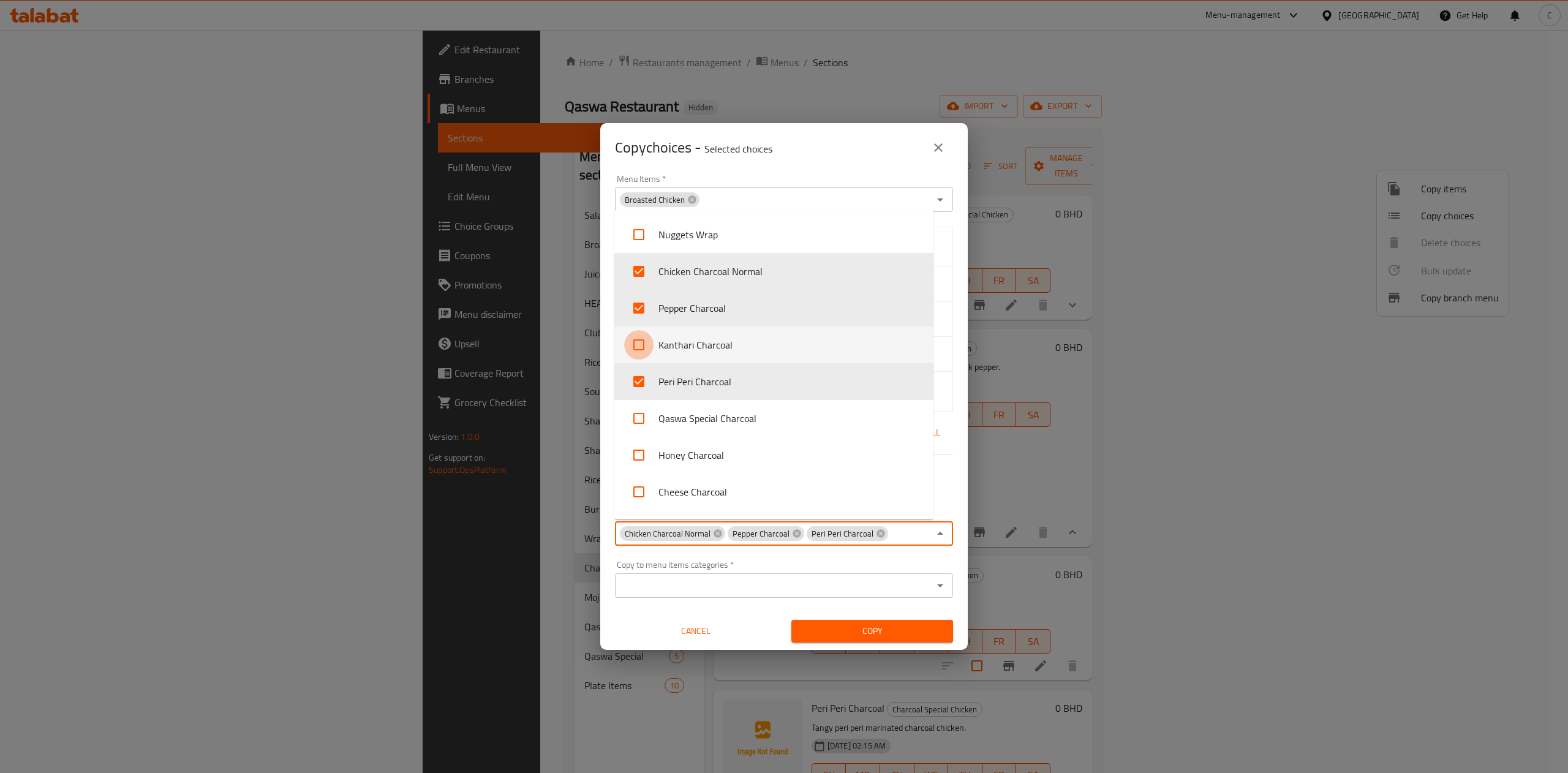
click at [642, 339] on input "checkbox" at bounding box center [639, 345] width 29 height 29
checkbox input "true"
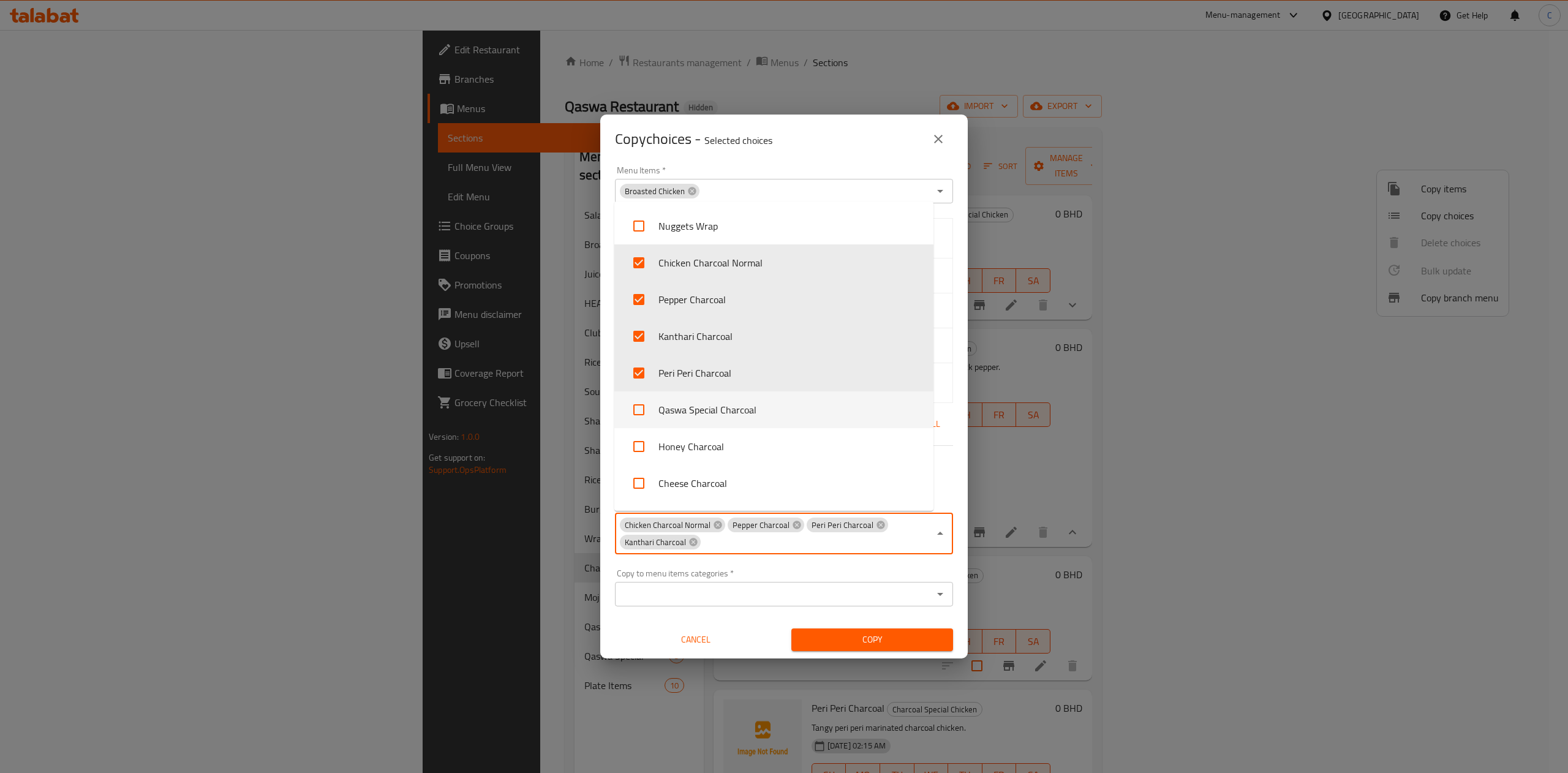
click at [641, 406] on input "checkbox" at bounding box center [639, 410] width 29 height 29
checkbox input "true"
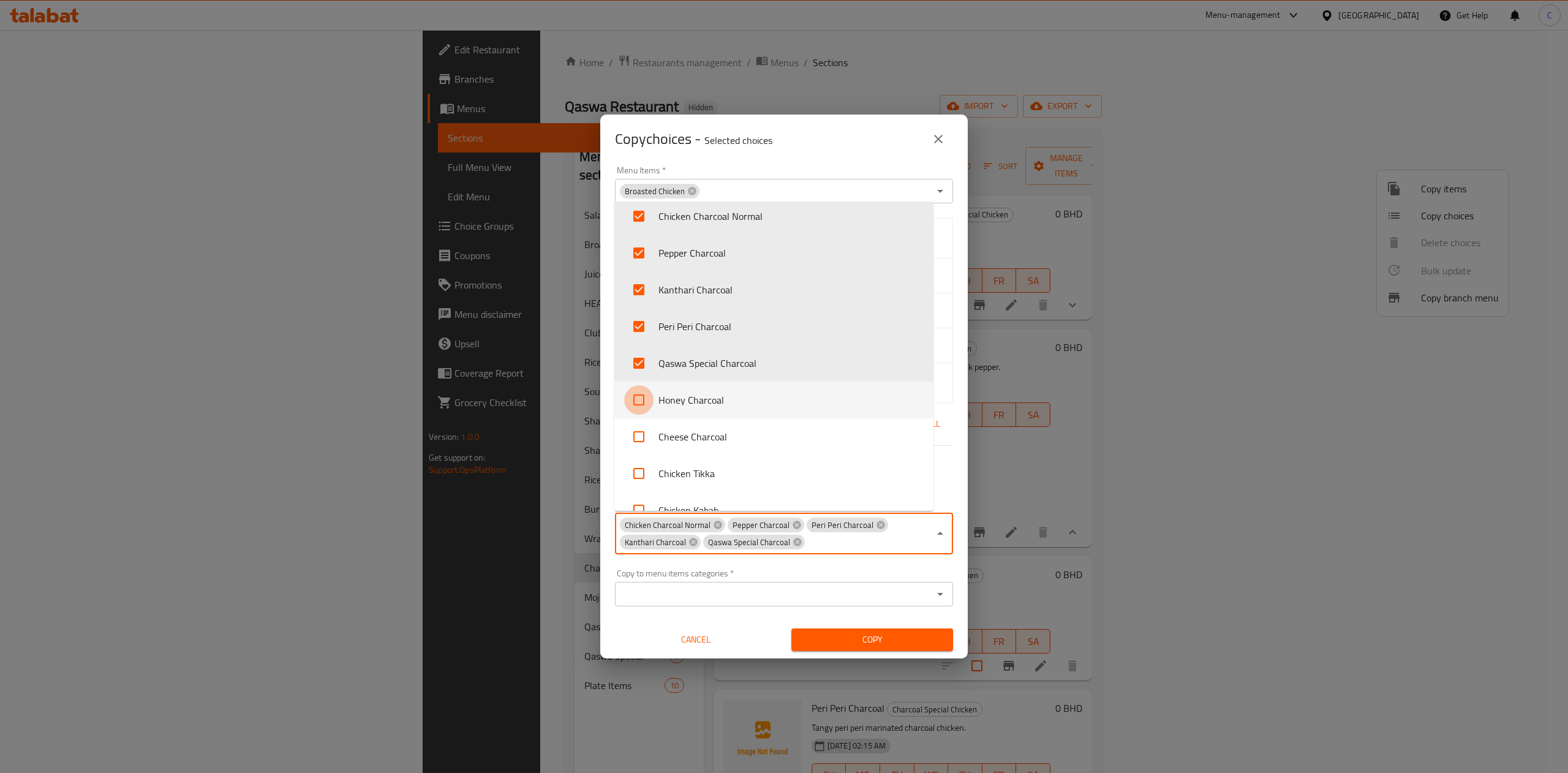
click at [625, 399] on input "checkbox" at bounding box center [639, 400] width 29 height 29
checkbox input "true"
click at [637, 448] on input "checkbox" at bounding box center [639, 437] width 29 height 29
checkbox input "true"
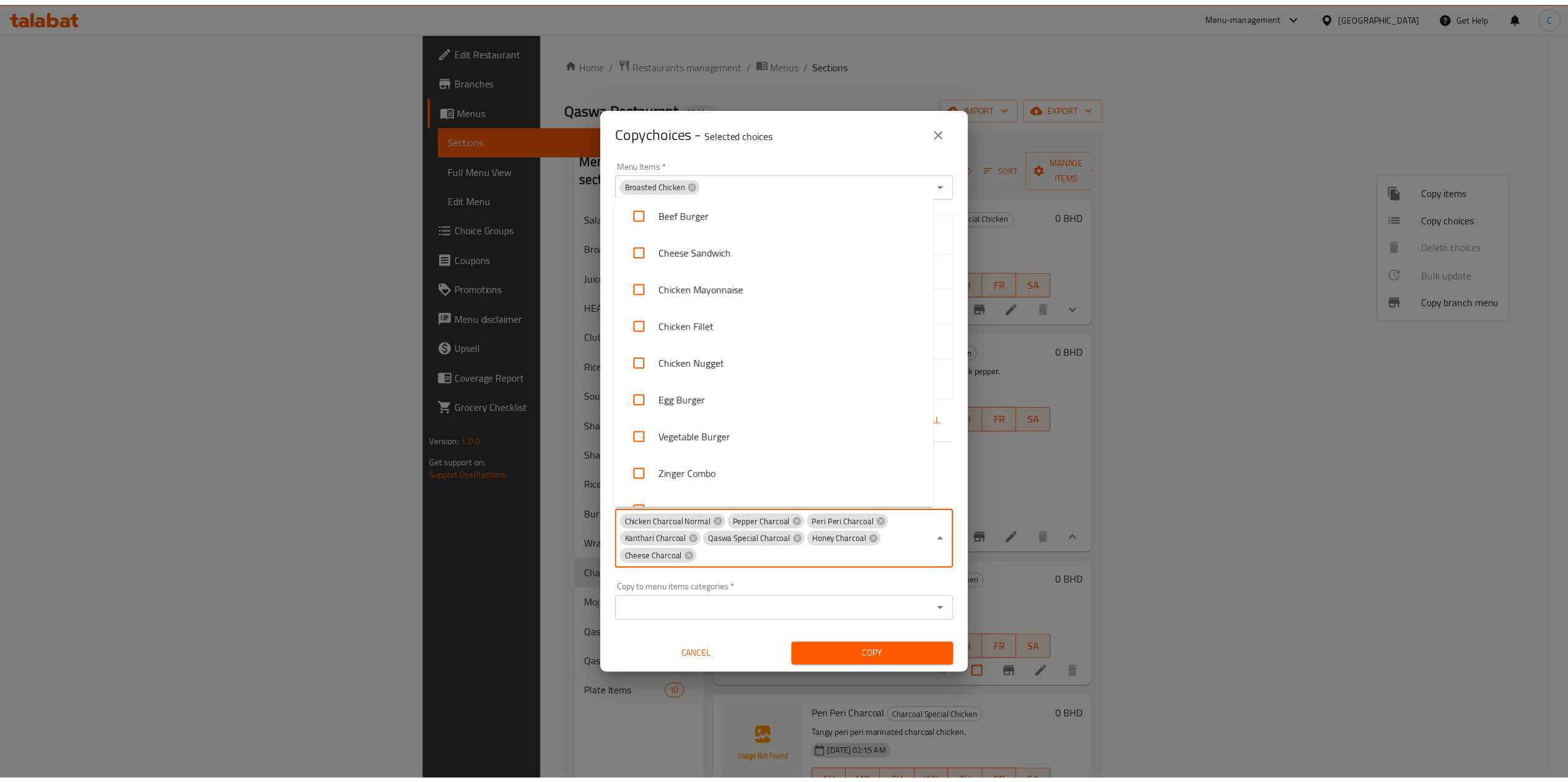
scroll to position [2812, 0]
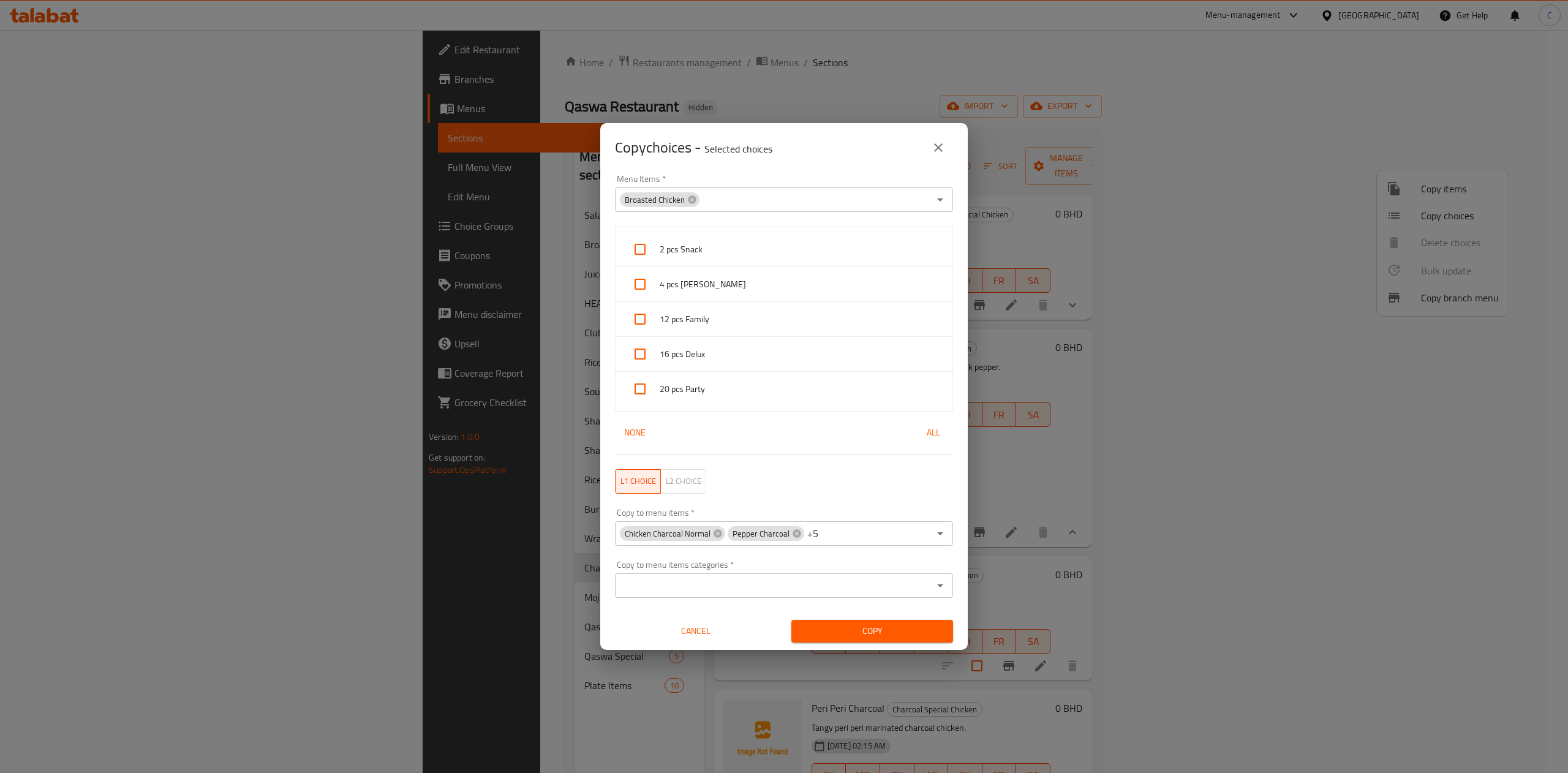
click at [831, 516] on div "Copy to menu items categories   * Copy to menu items categories *" at bounding box center [784, 580] width 353 height 52
drag, startPoint x: 687, startPoint y: 205, endPoint x: 697, endPoint y: 197, distance: 12.8
click at [697, 197] on div "Broasted Chicken" at bounding box center [659, 200] width 80 height 15
click at [691, 200] on icon at bounding box center [692, 199] width 10 height 10
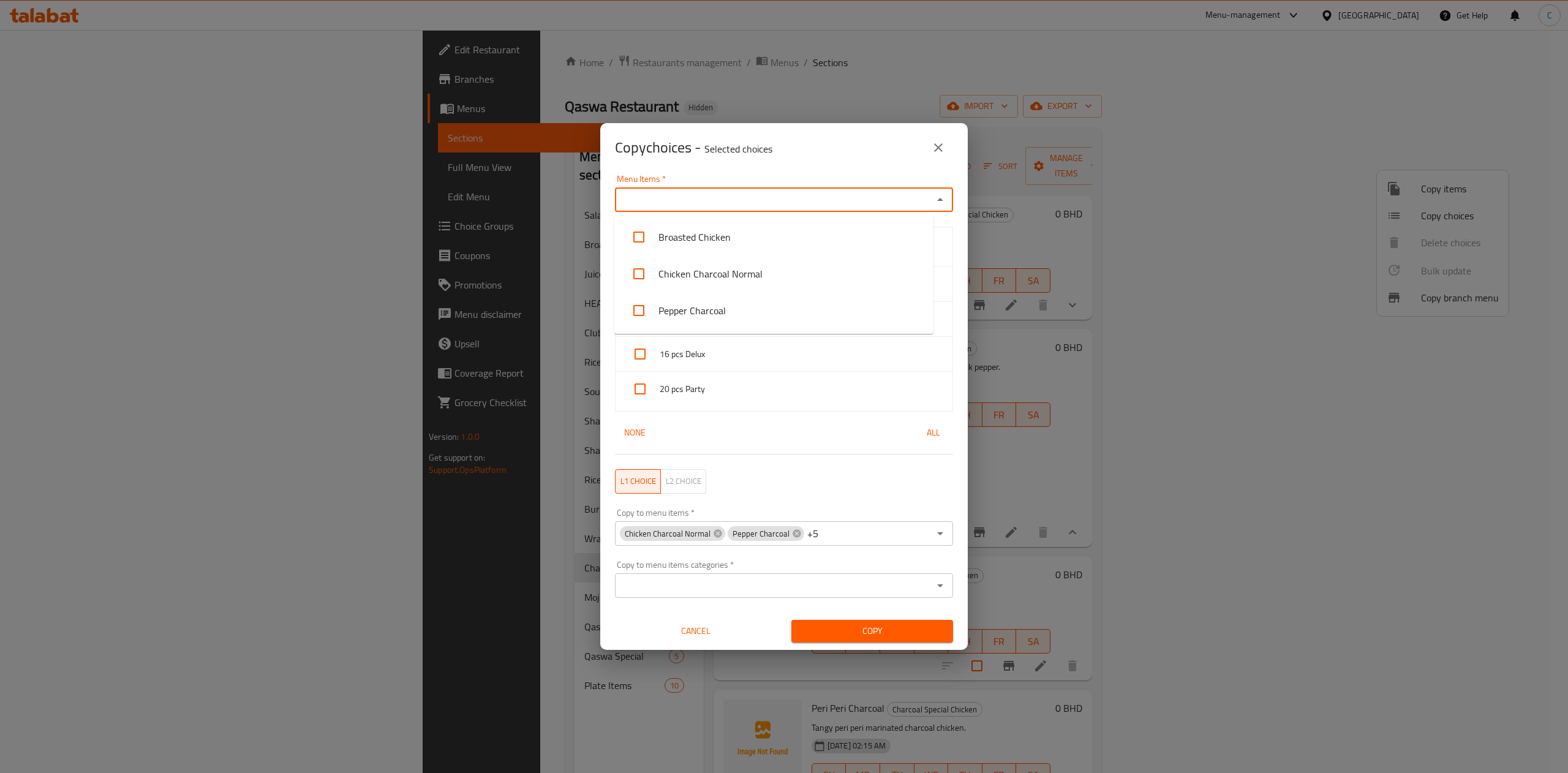
click at [691, 200] on input "Menu Items   *" at bounding box center [774, 199] width 310 height 17
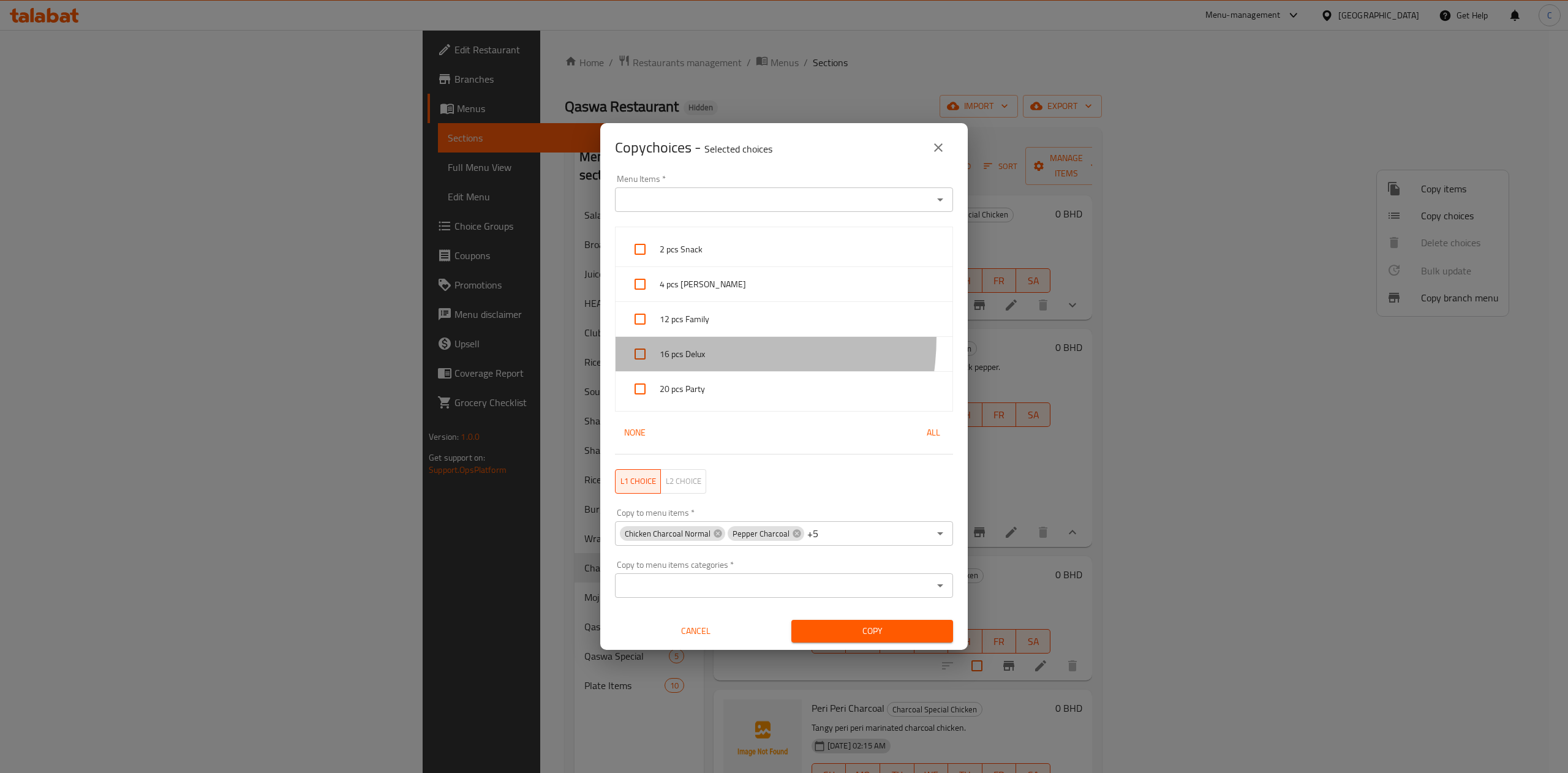
click at [677, 337] on div "16 pcs Delux" at bounding box center [784, 354] width 337 height 35
checkbox input "true"
click at [692, 194] on input "Menu Items   *" at bounding box center [774, 199] width 310 height 17
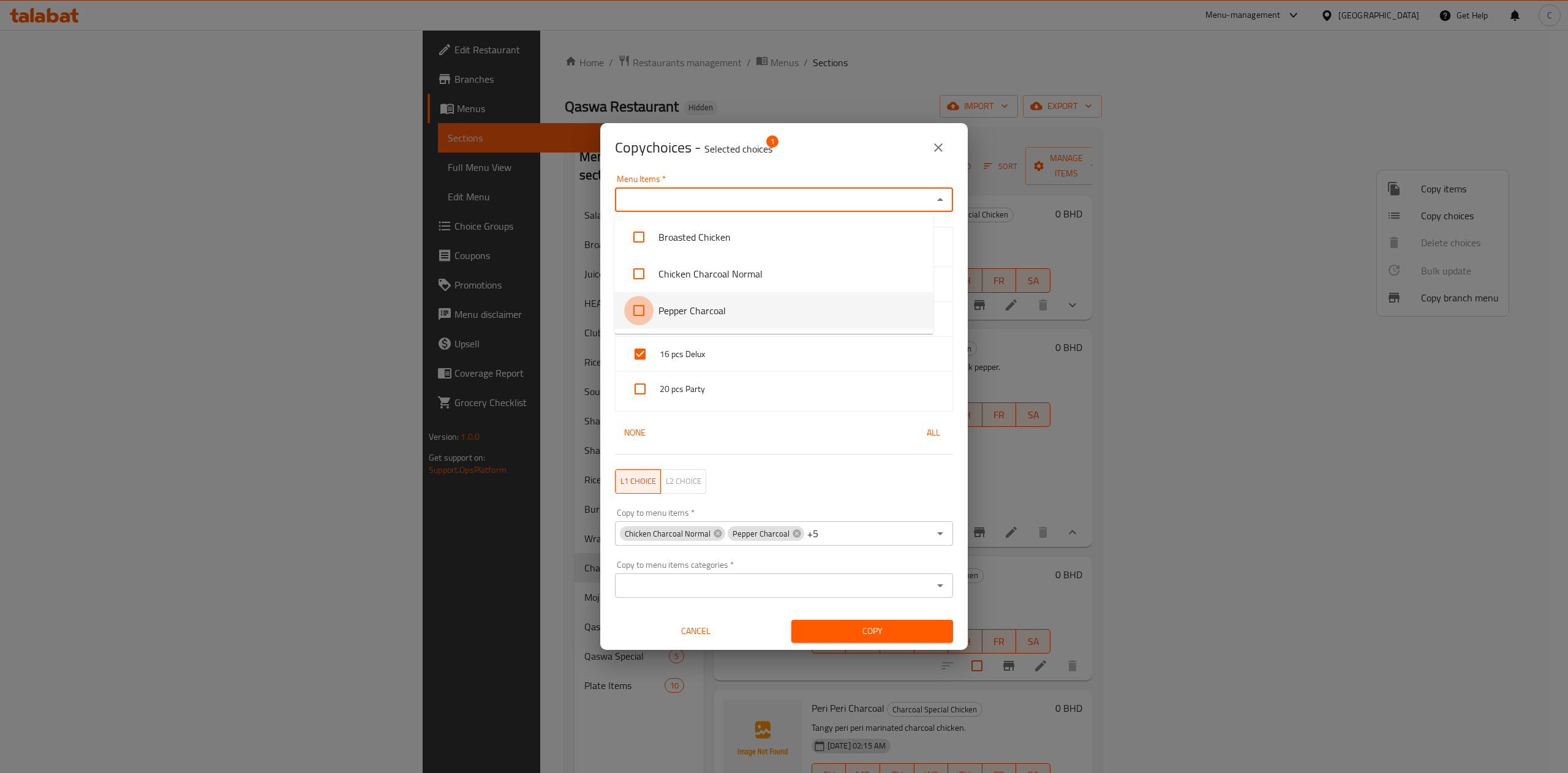
click at [635, 304] on input "checkbox" at bounding box center [639, 310] width 29 height 29
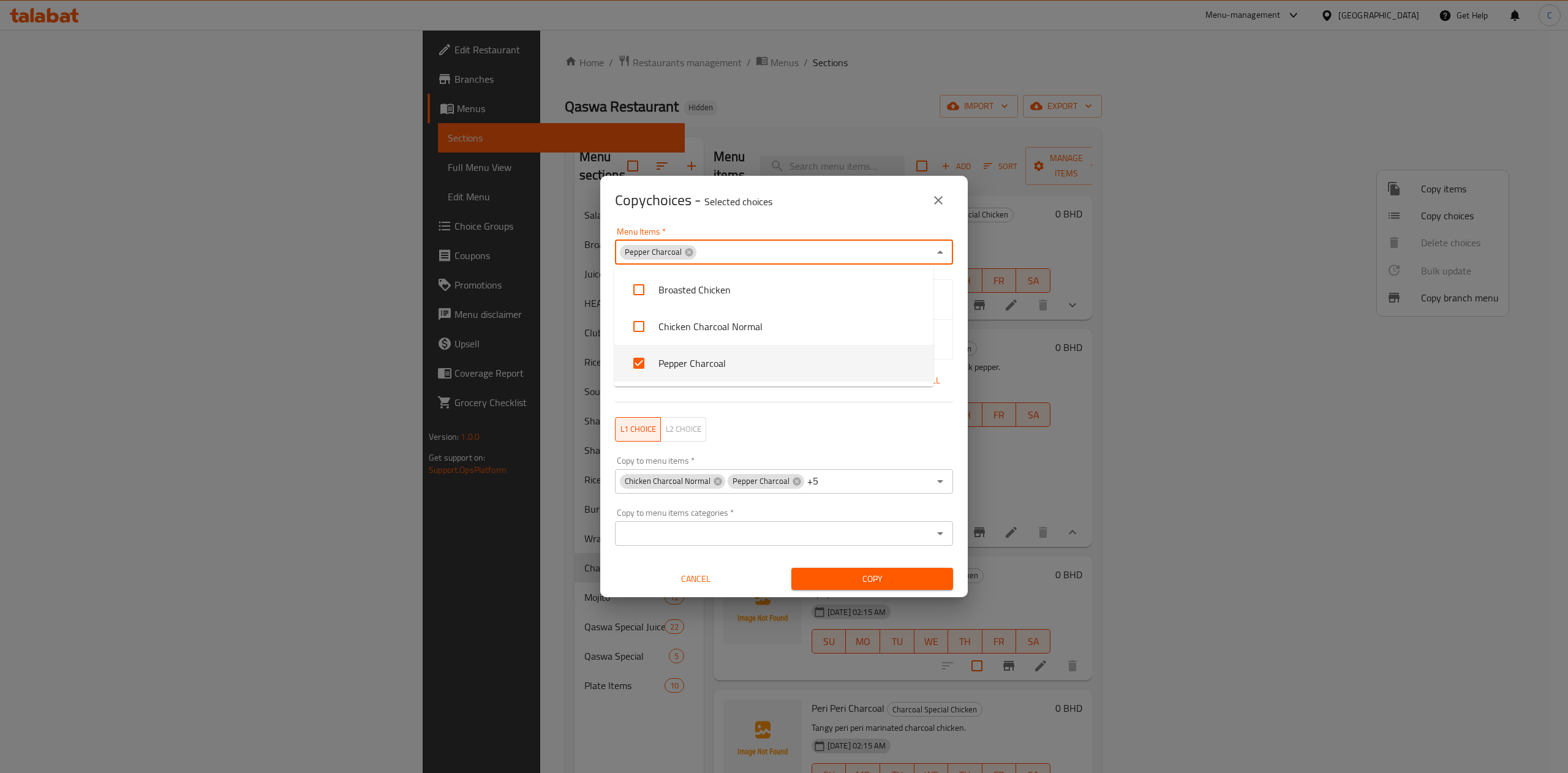
click at [762, 369] on li "Pepper Charcoal" at bounding box center [774, 363] width 319 height 37
click at [728, 351] on li "Pepper Charcoal" at bounding box center [774, 363] width 319 height 37
checkbox input "true"
click at [783, 443] on div "L1 choice L2 choice" at bounding box center [784, 429] width 353 height 40
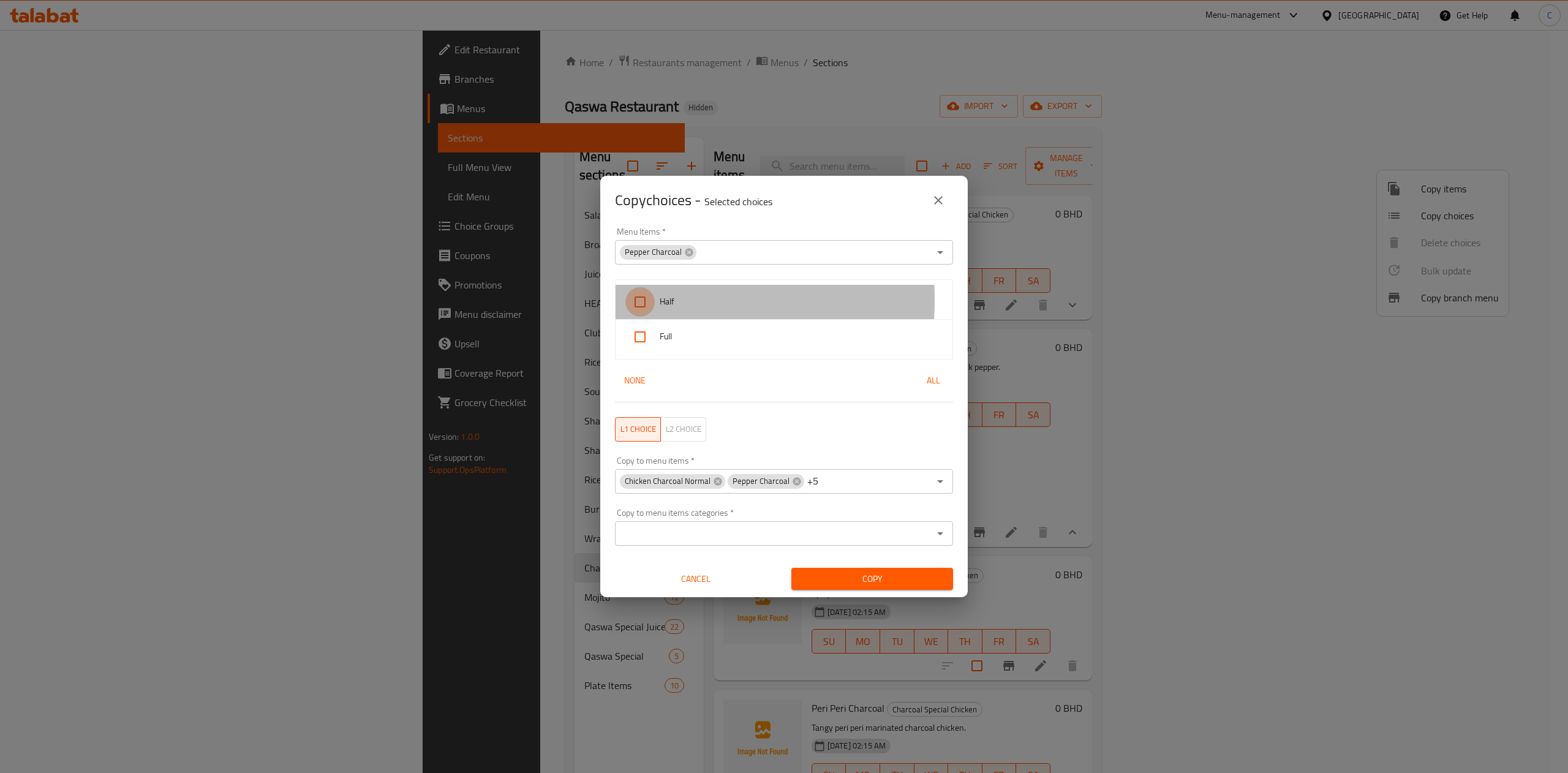
click at [639, 300] on input "checkbox" at bounding box center [639, 301] width 29 height 29
checkbox input "true"
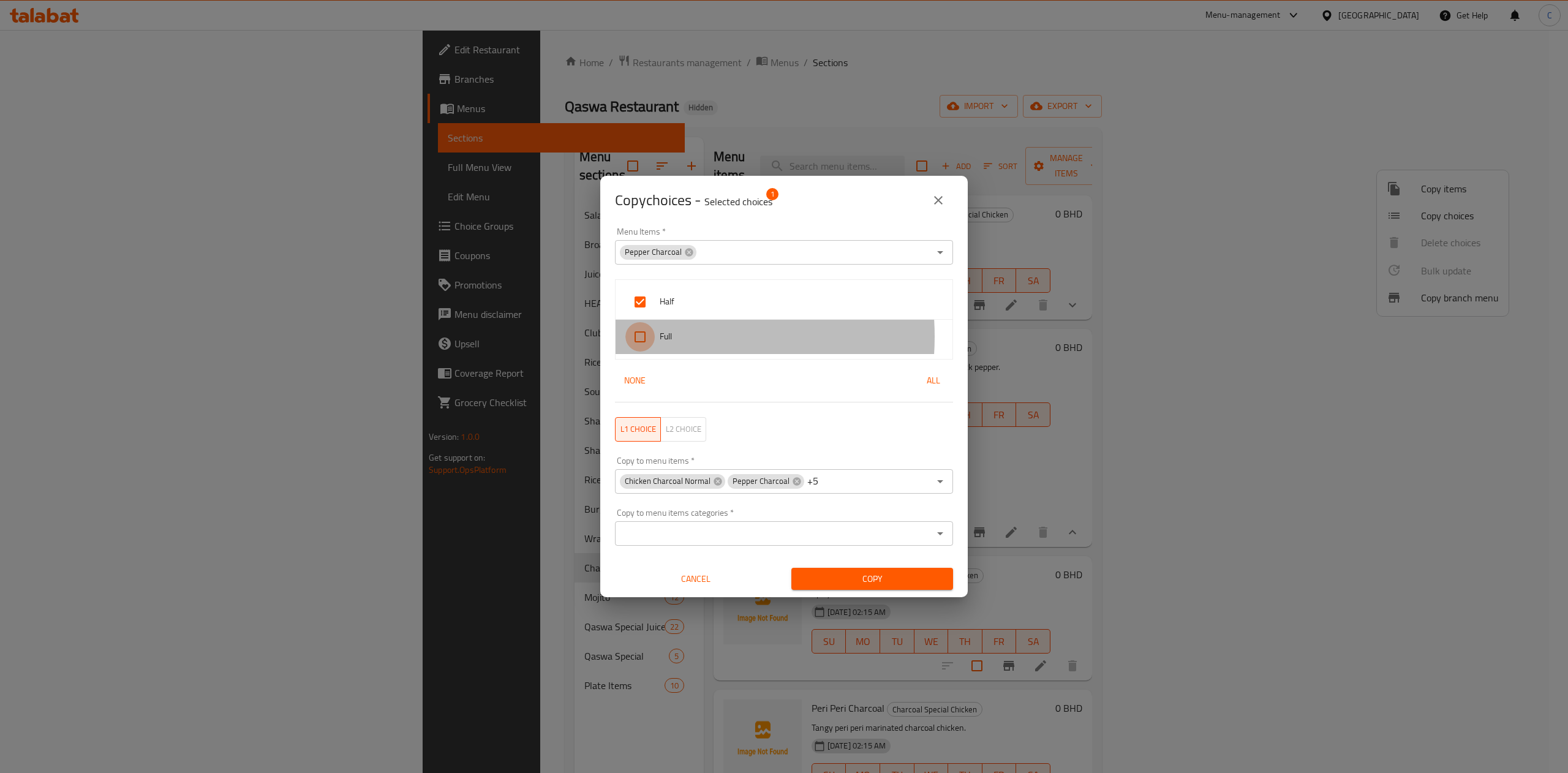
click at [654, 337] on input "checkbox" at bounding box center [639, 337] width 29 height 29
checkbox input "true"
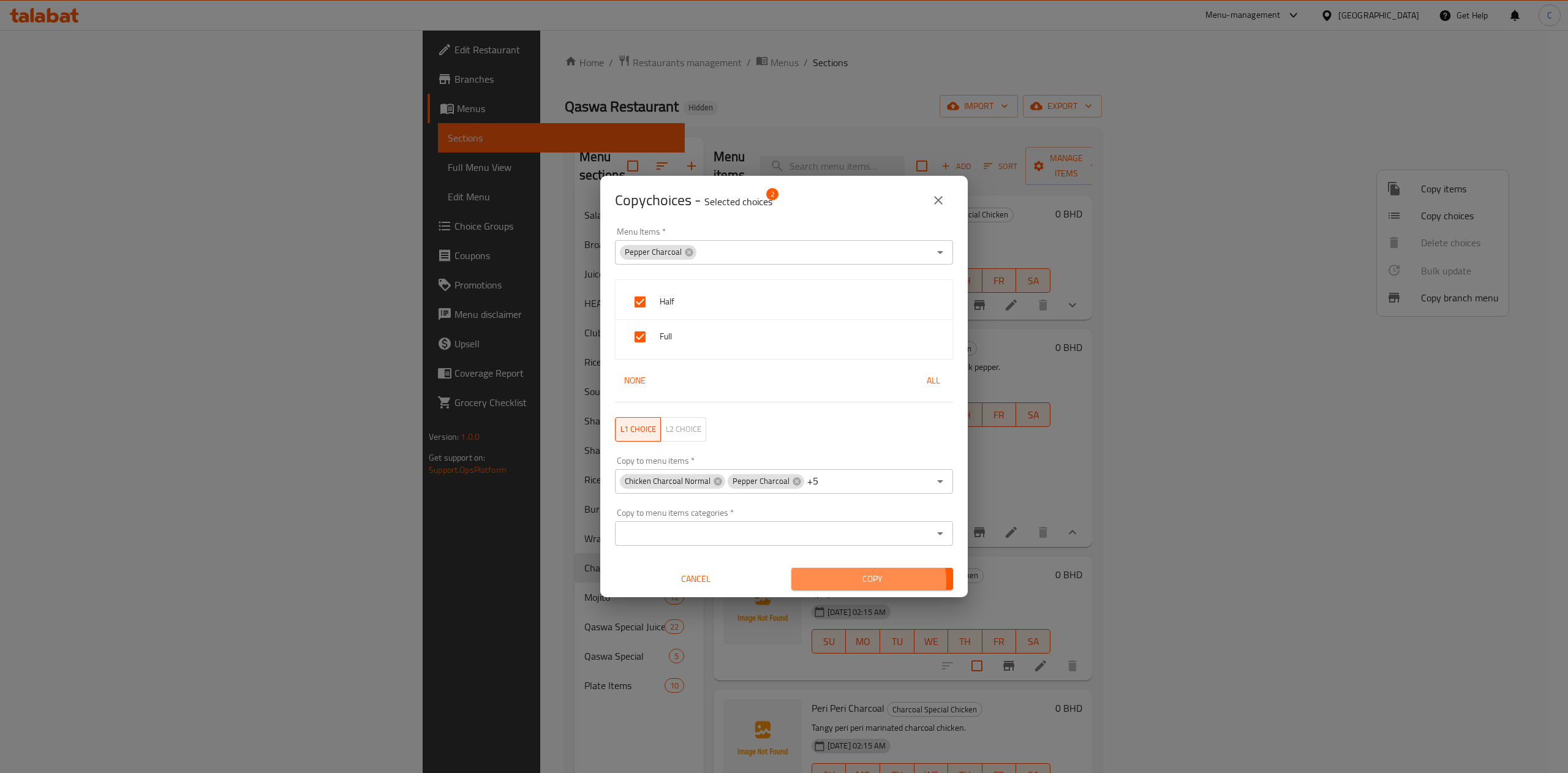
click at [859, 516] on span "Copy" at bounding box center [872, 579] width 142 height 16
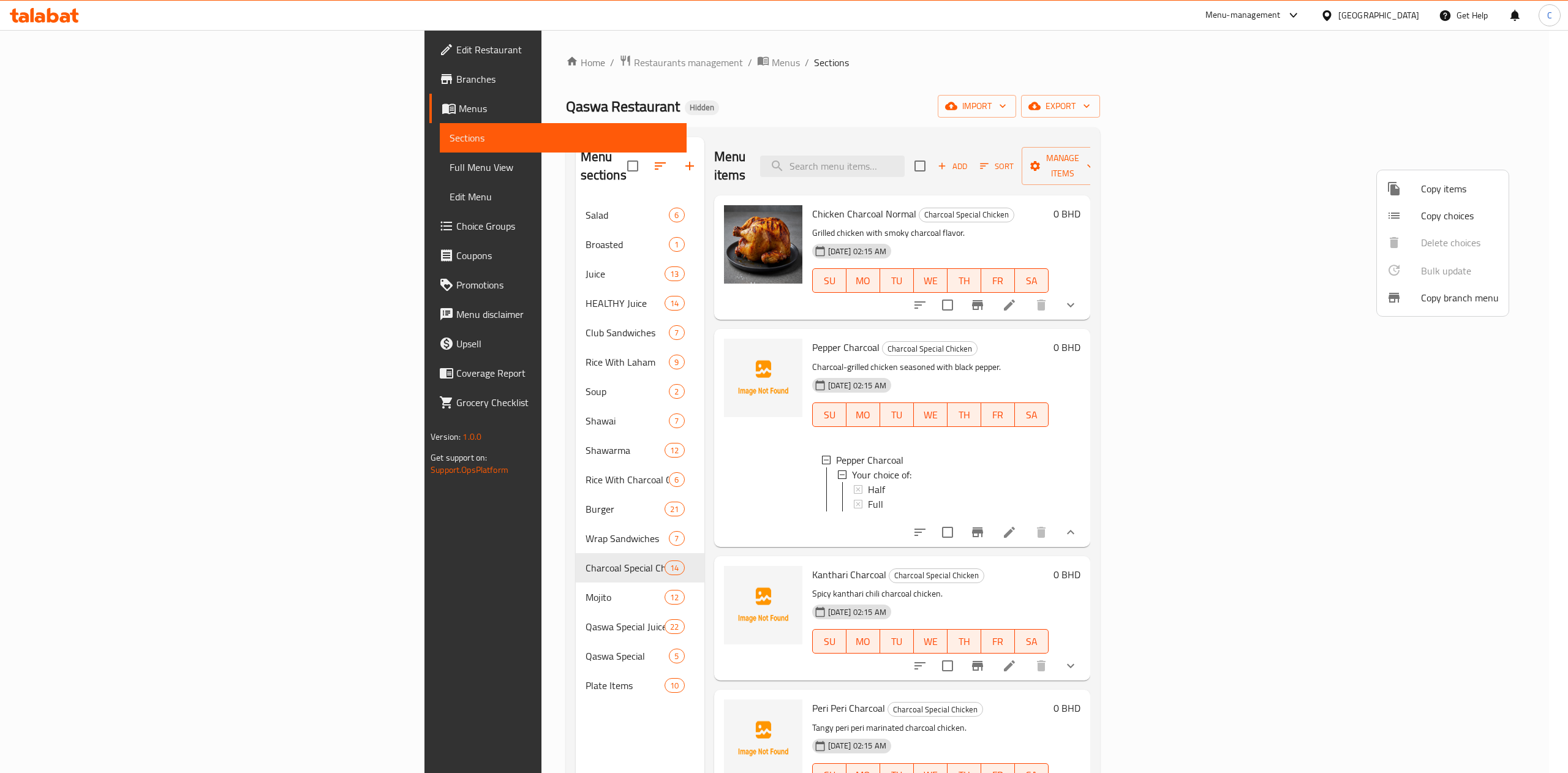
drag, startPoint x: 1232, startPoint y: 380, endPoint x: 1067, endPoint y: 173, distance: 264.7
click at [1045, 173] on div at bounding box center [784, 386] width 1568 height 773
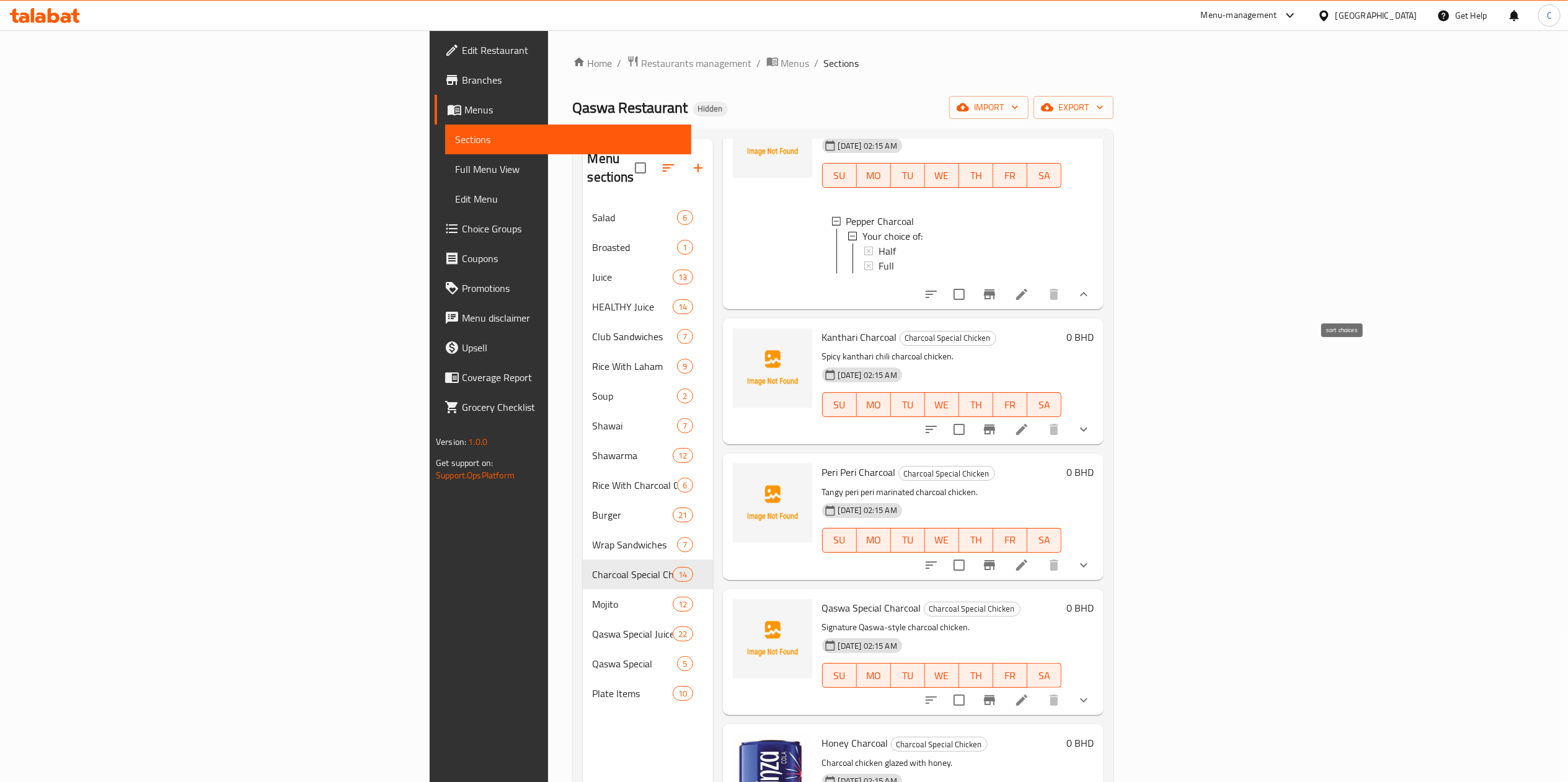
scroll to position [269, 0]
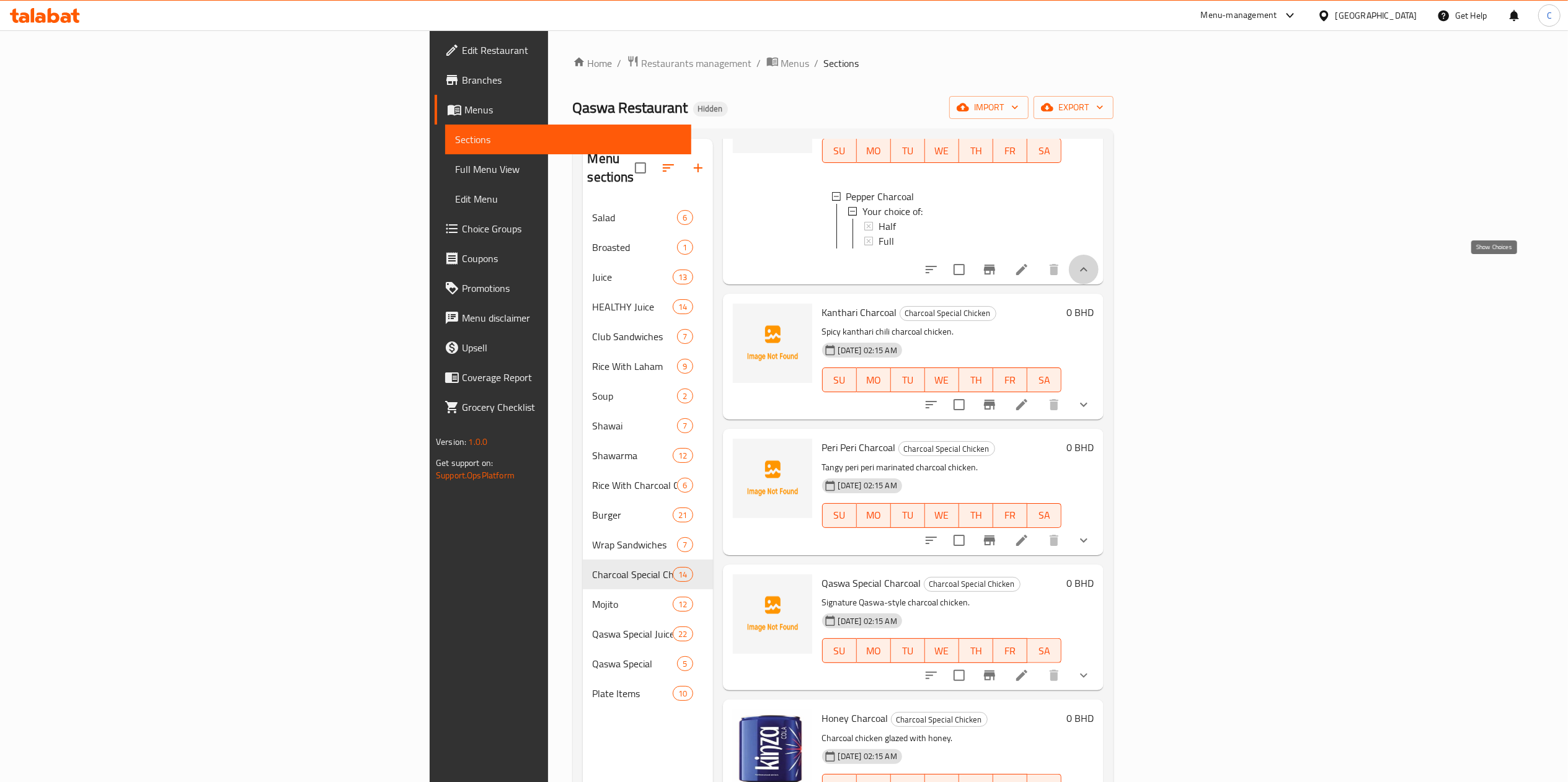
click at [1058, 269] on icon "show more" at bounding box center [1084, 269] width 15 height 15
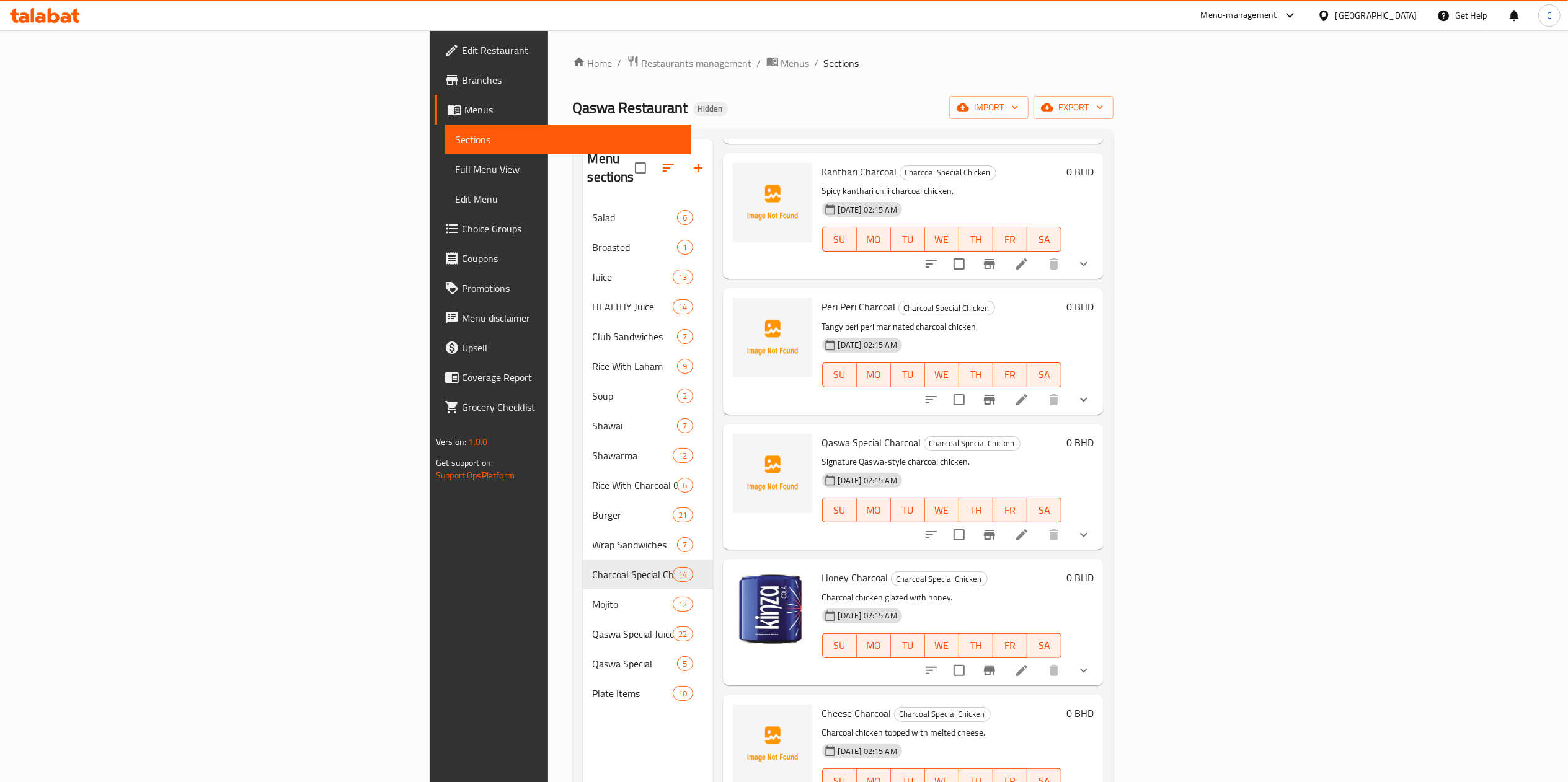
scroll to position [316, 0]
click at [790, 522] on icon "delete image" at bounding box center [794, 586] width 8 height 11
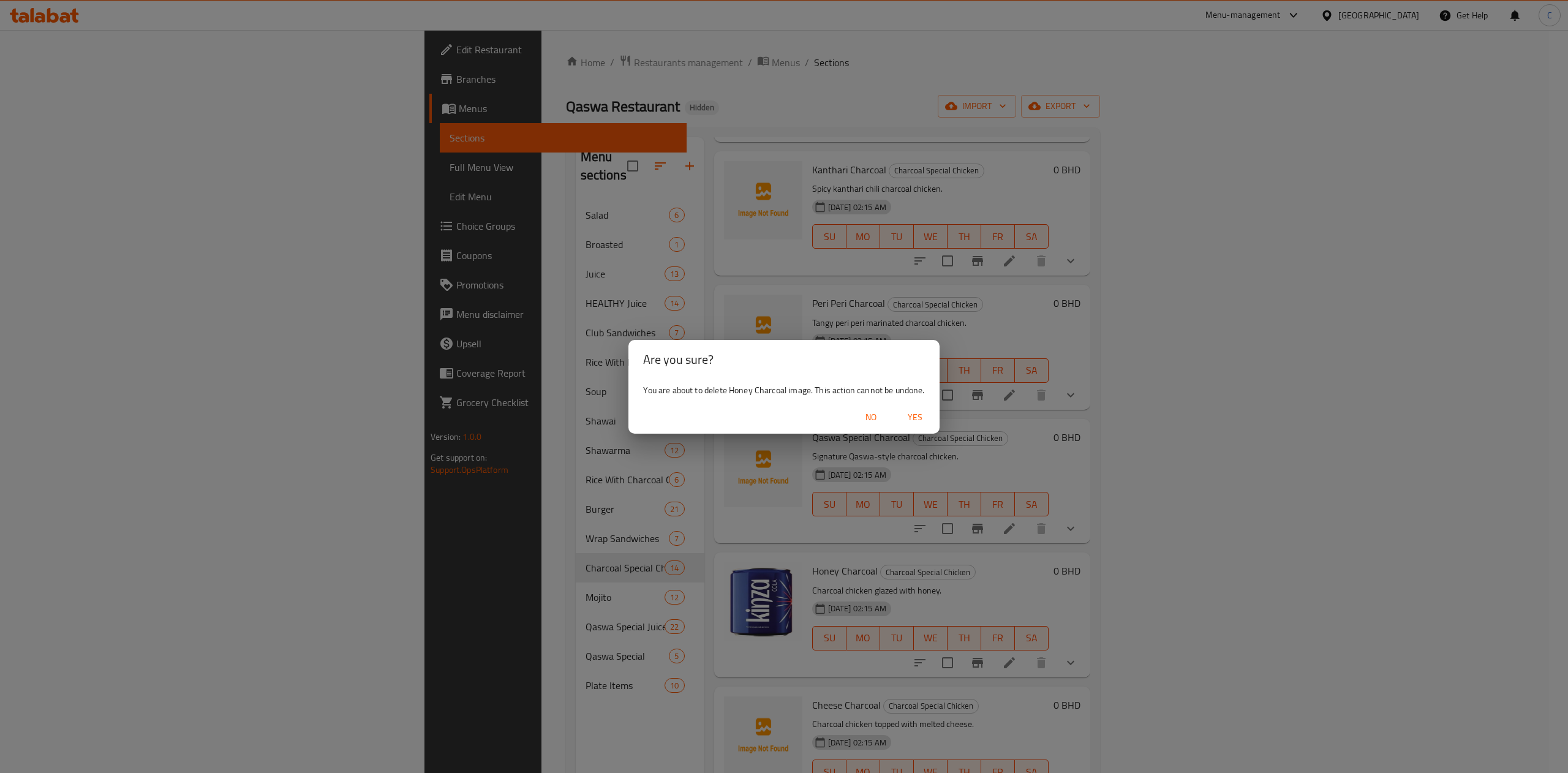
click at [910, 416] on span "Yes" at bounding box center [915, 417] width 29 height 16
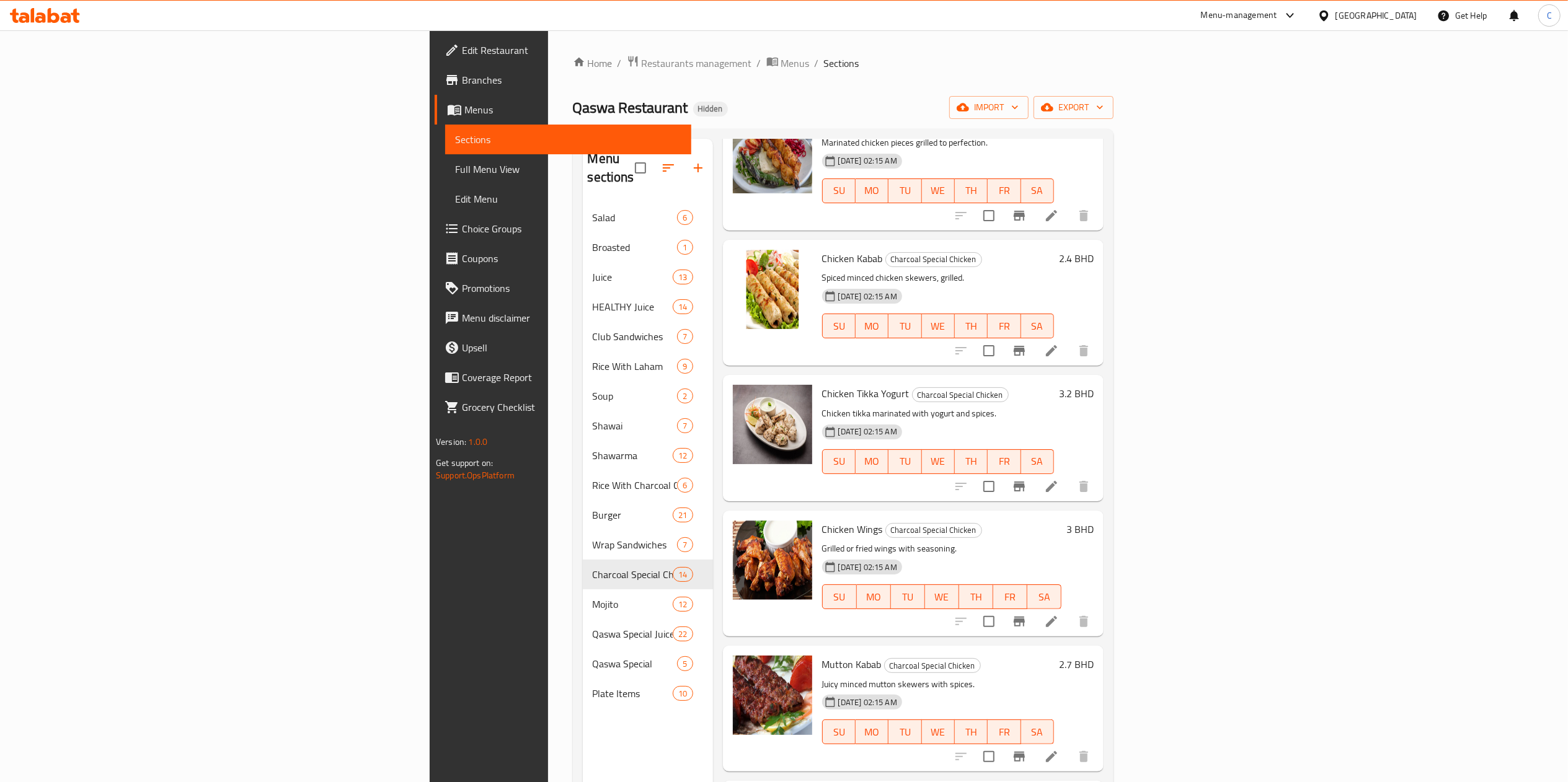
scroll to position [1144, 0]
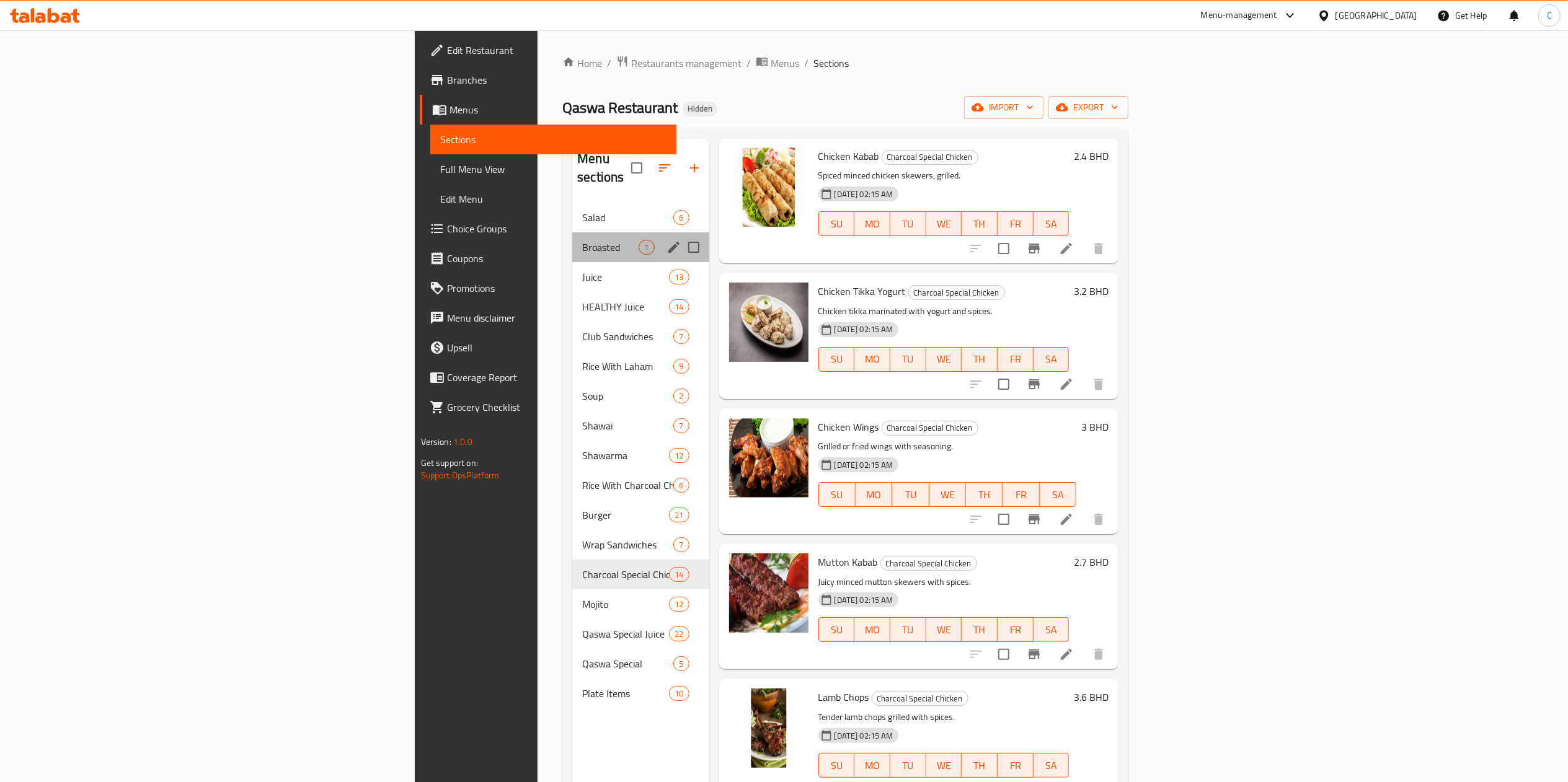
click at [572, 239] on div "Broasted 1" at bounding box center [640, 247] width 137 height 29
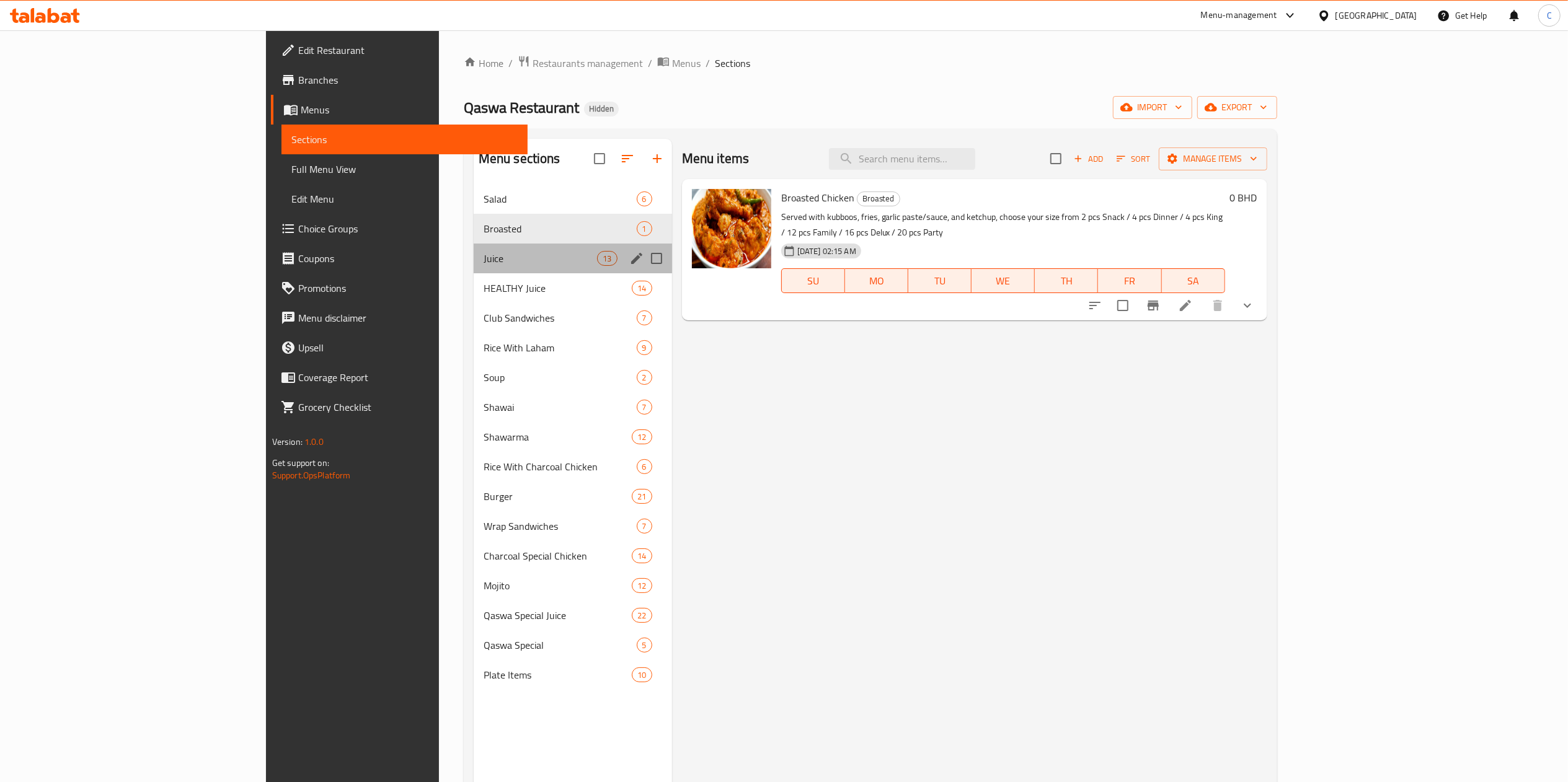
click at [473, 270] on div "Juice 13" at bounding box center [572, 258] width 199 height 29
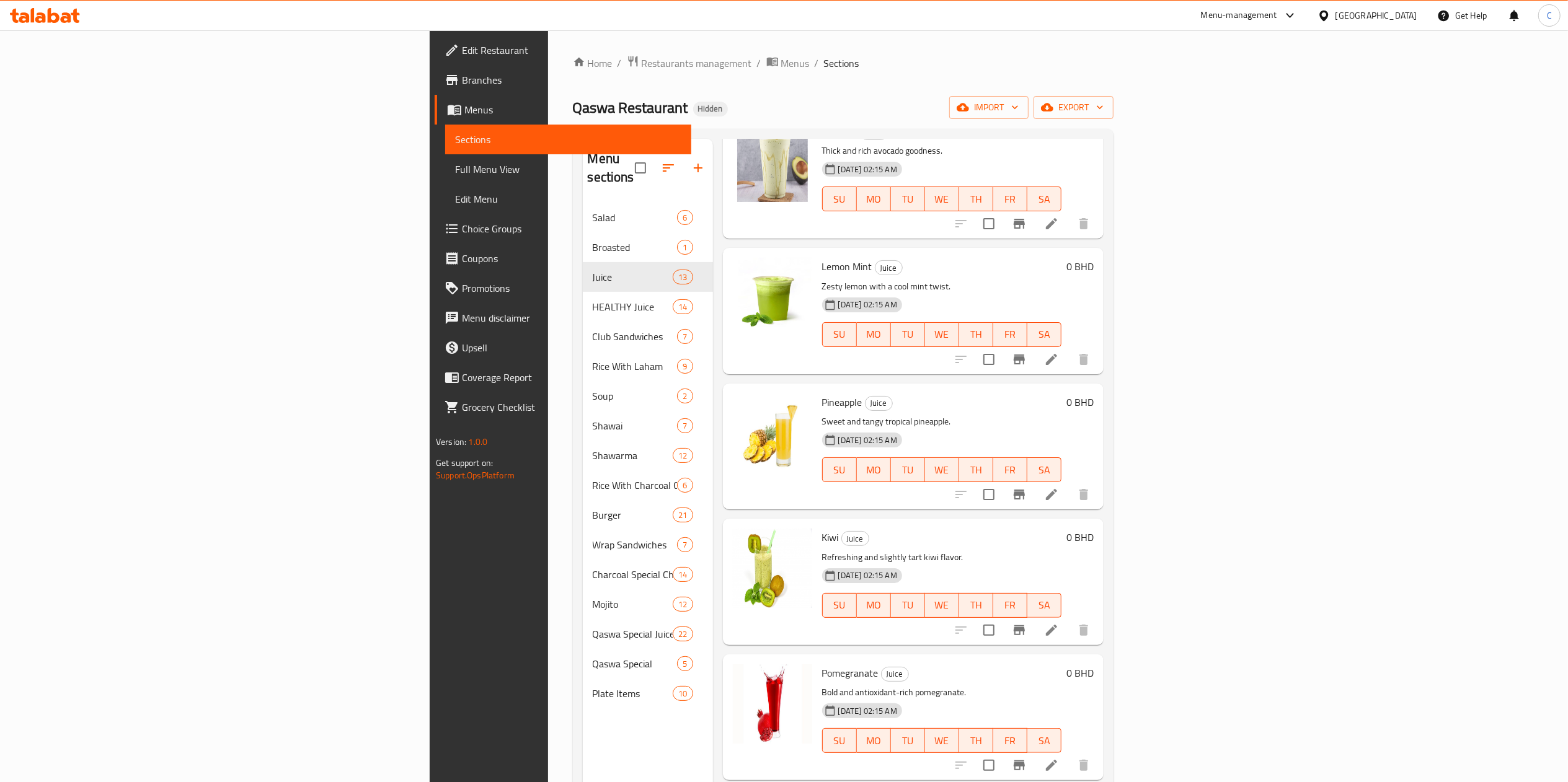
scroll to position [1008, 0]
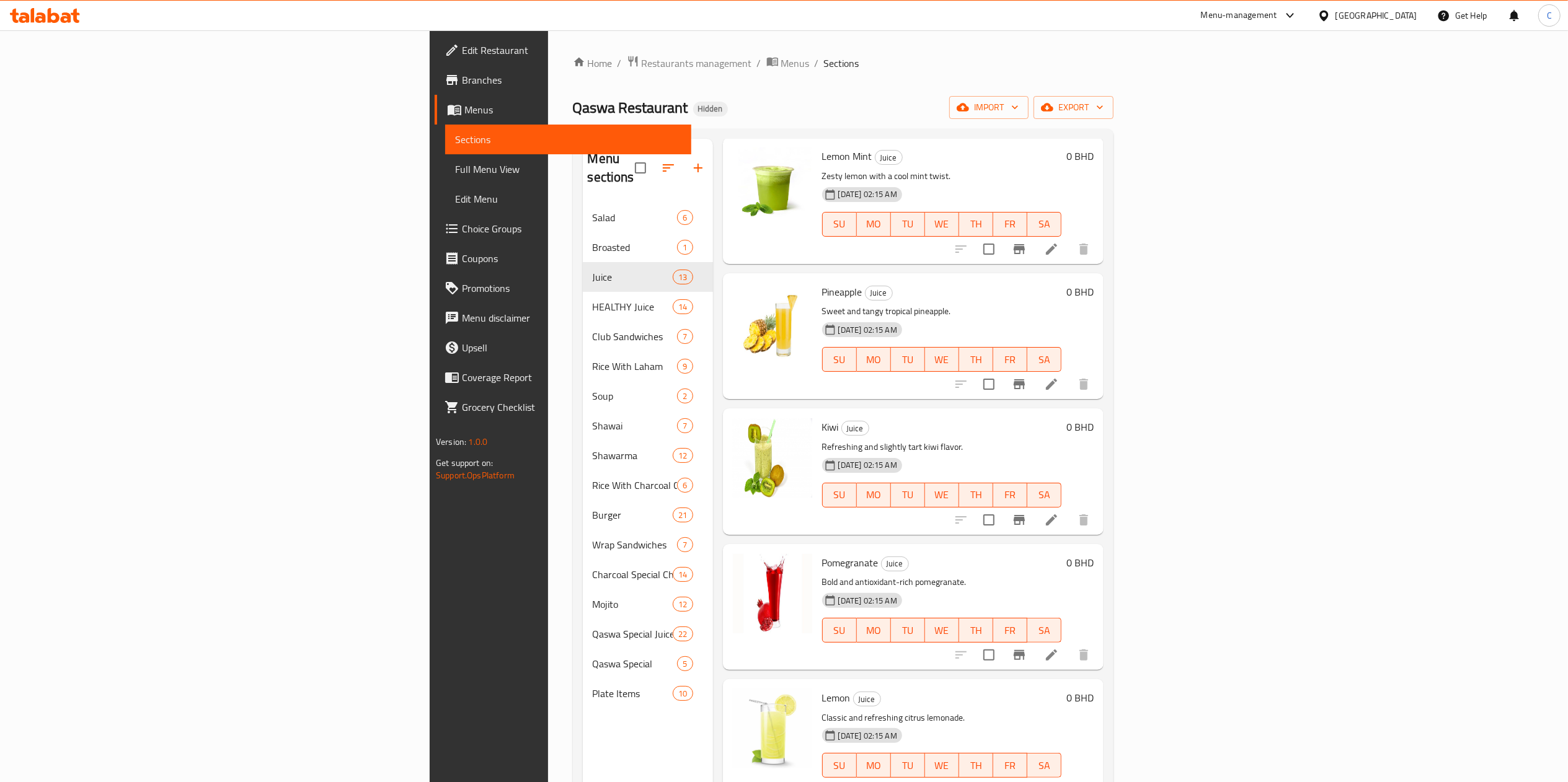
click at [1058, 182] on div "17-09-2025 02:15 AM SU MO TU WE TH FR SA" at bounding box center [941, 215] width 249 height 67
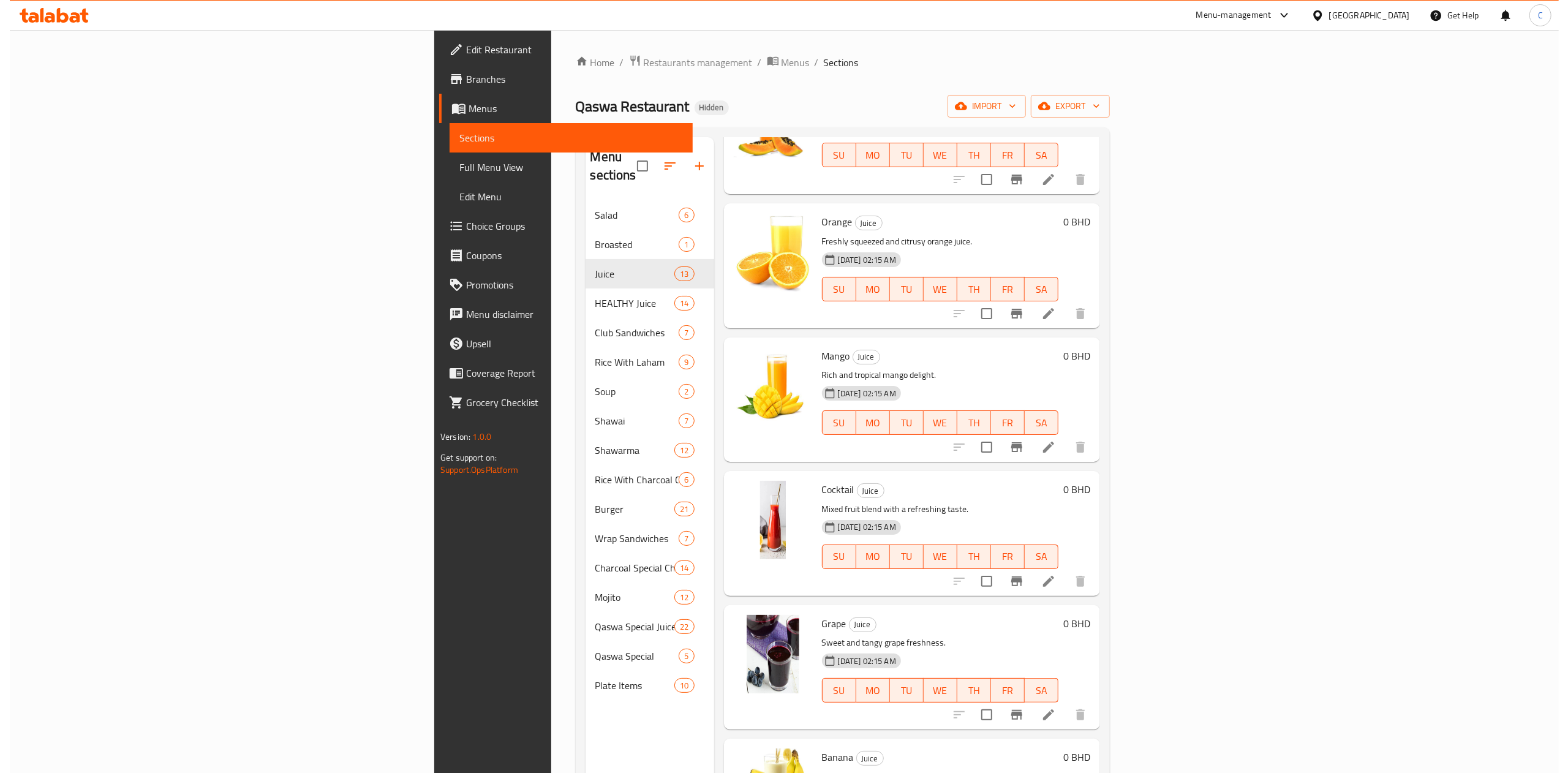
scroll to position [0, 0]
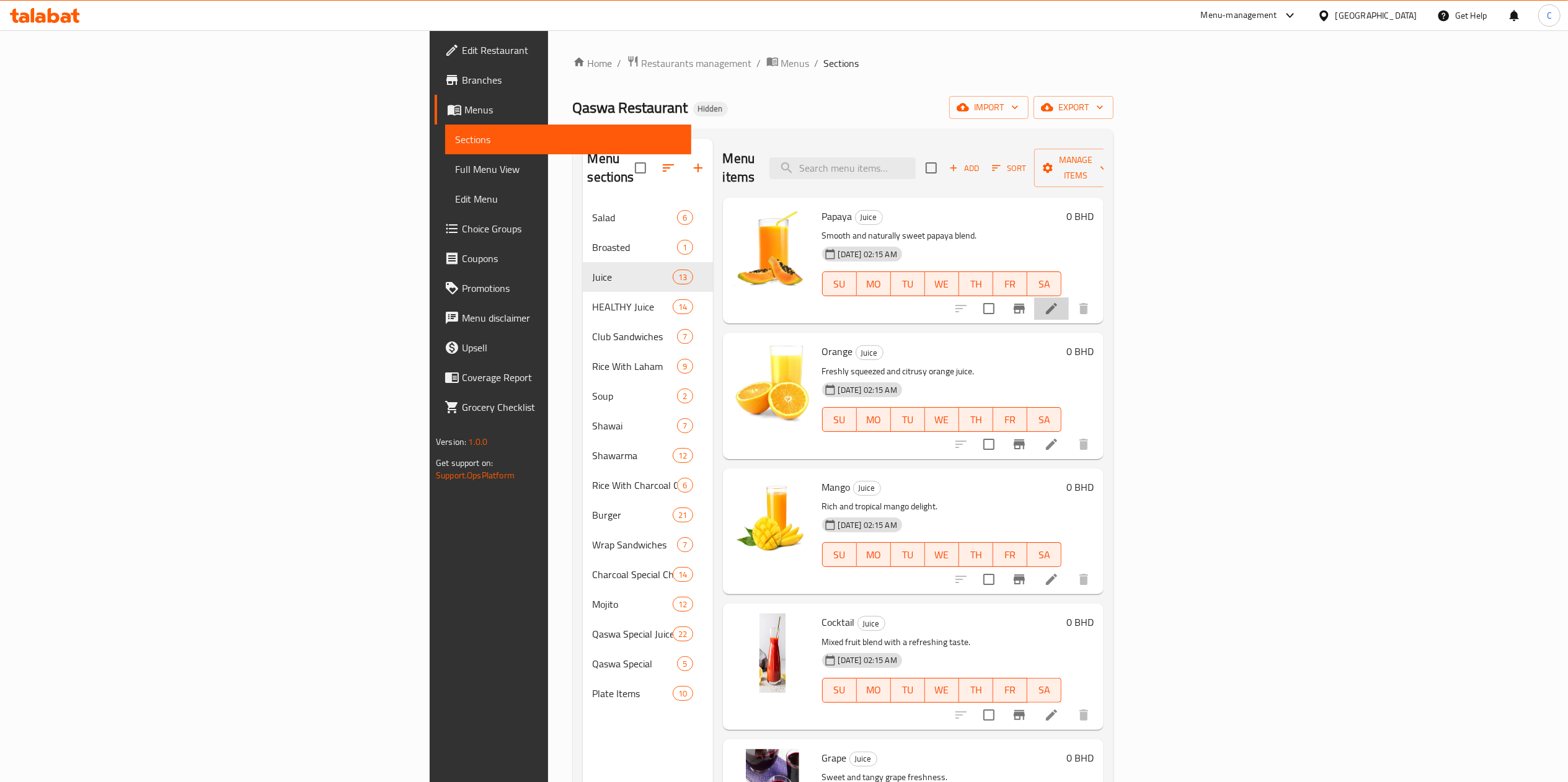
click at [1058, 297] on li at bounding box center [1052, 309] width 35 height 23
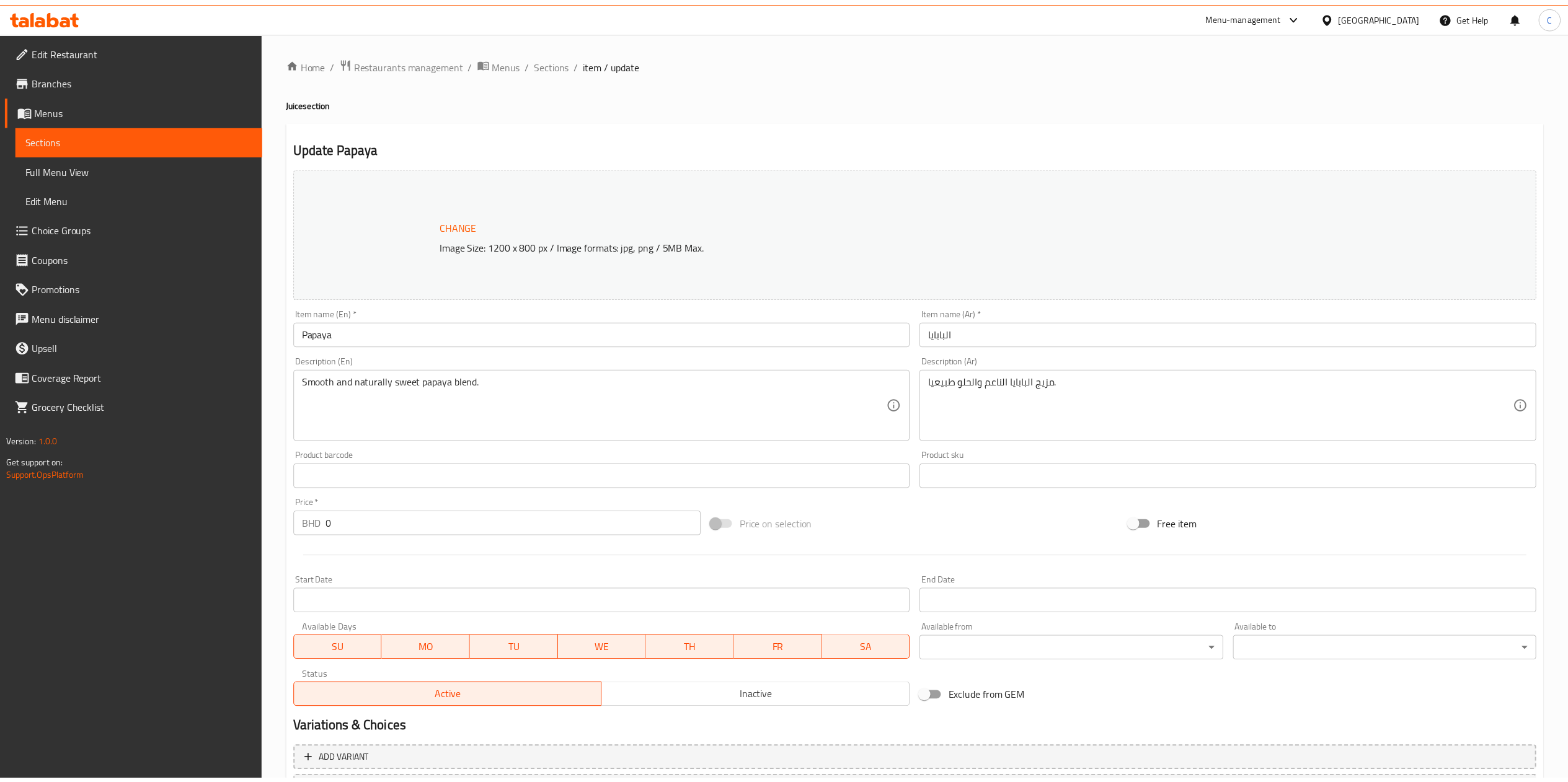
scroll to position [110, 0]
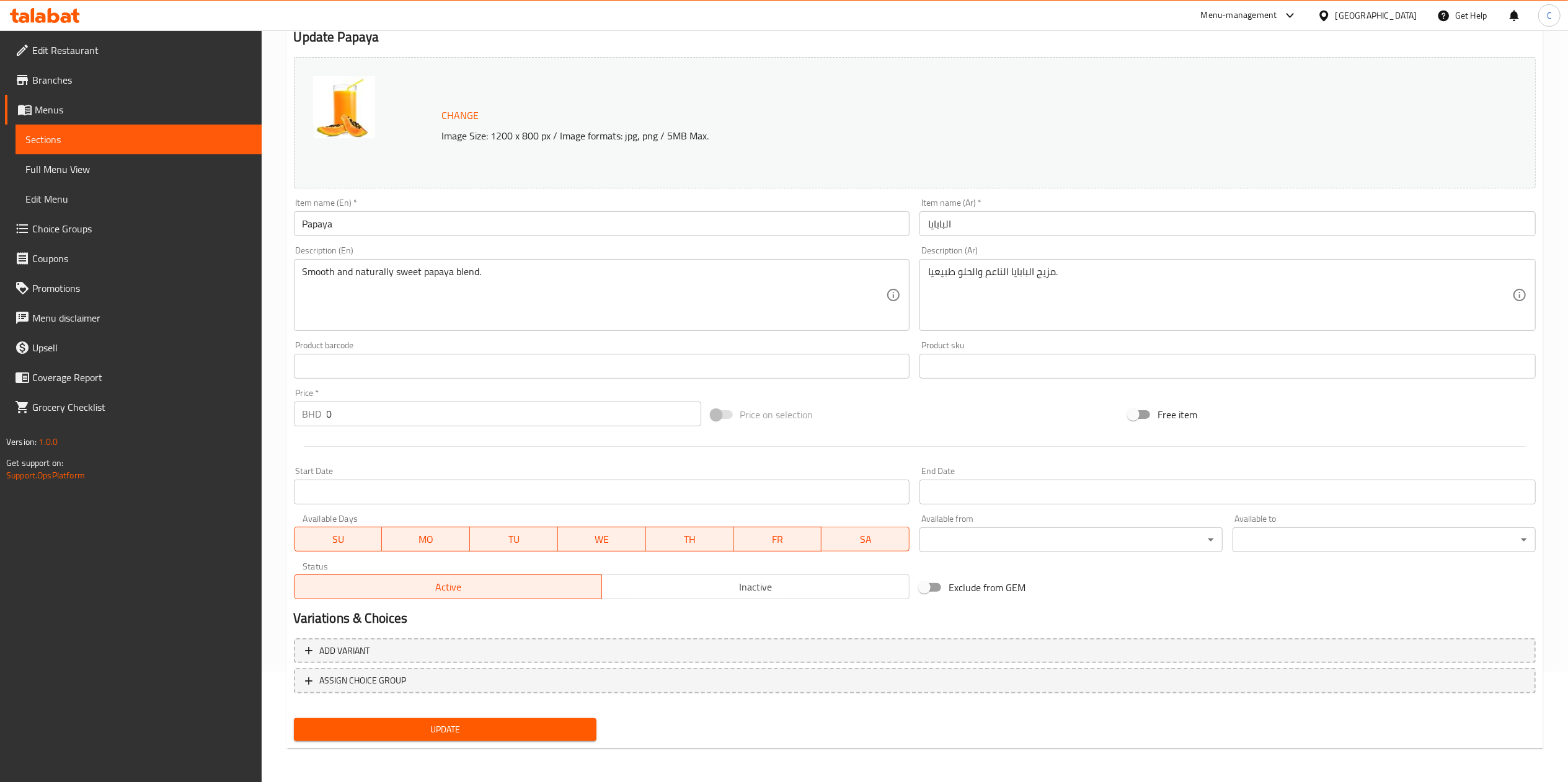
click at [531, 351] on div "Product barcode Product barcode" at bounding box center [602, 360] width 616 height 38
click at [498, 424] on input "0" at bounding box center [514, 414] width 374 height 25
click at [739, 522] on div "Add variant ASSIGN CHOICE GROUP" at bounding box center [915, 673] width 1252 height 81
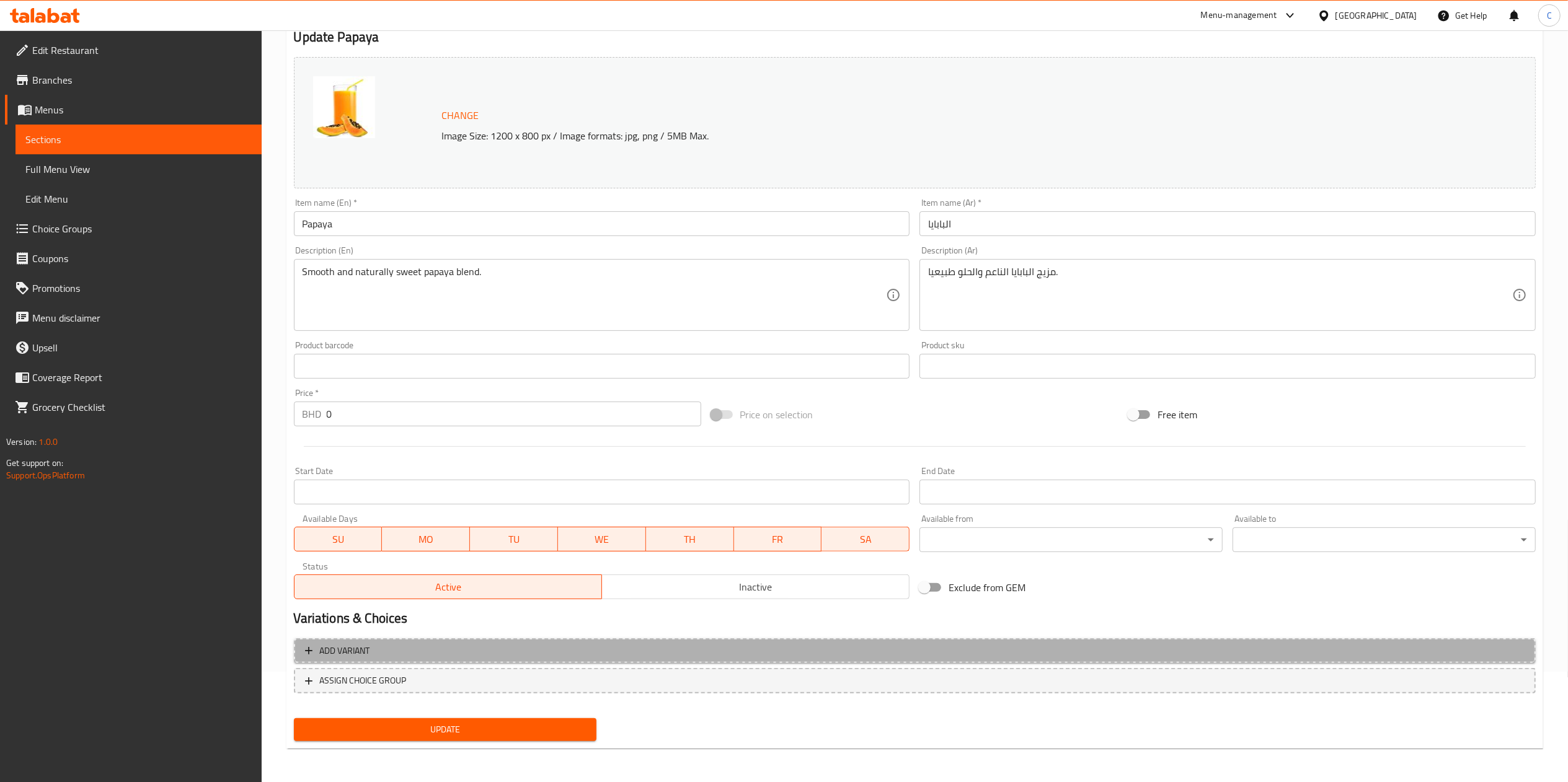
click at [726, 522] on span "Add variant" at bounding box center [914, 651] width 1219 height 16
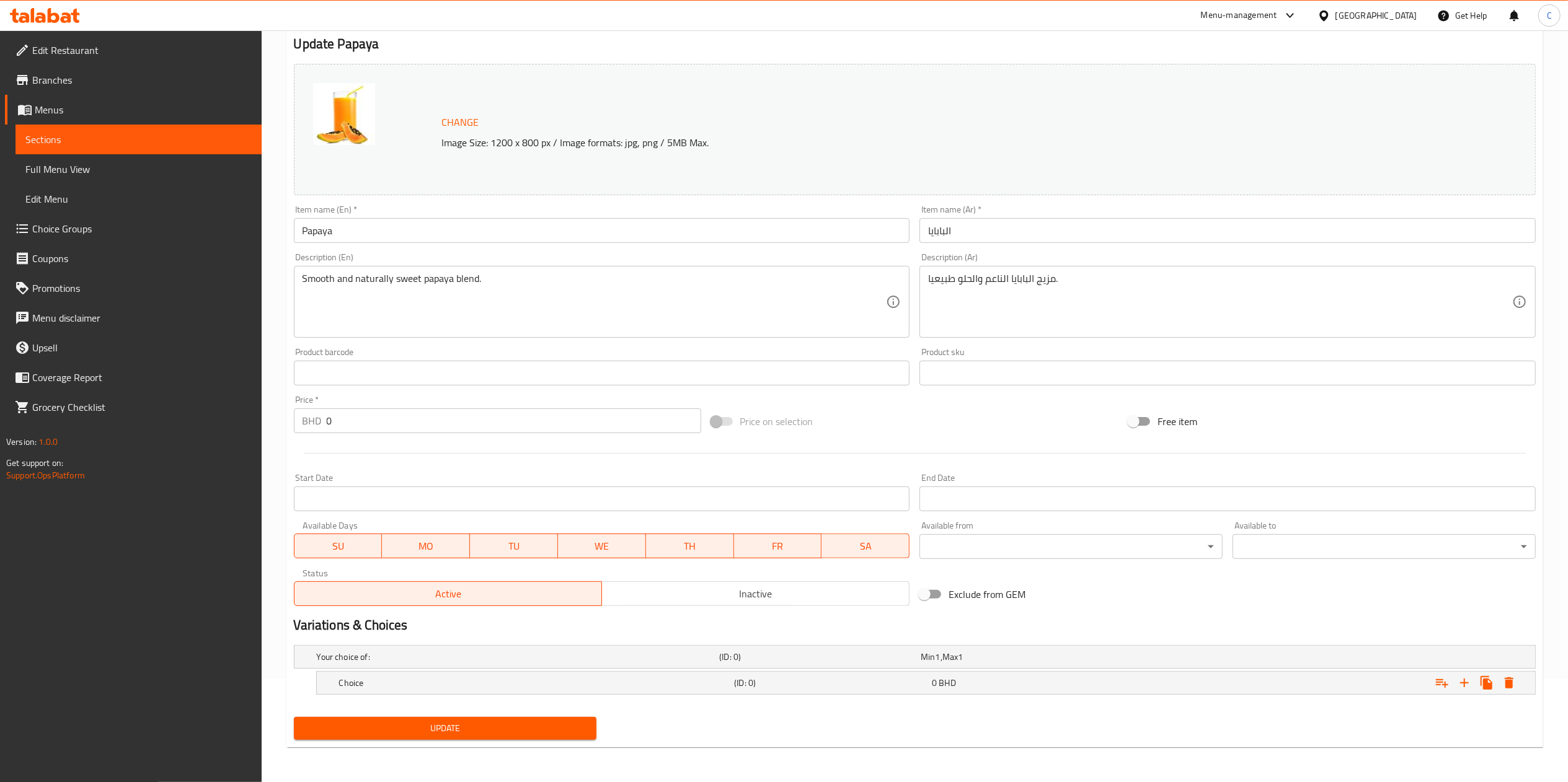
click at [755, 522] on div "Choice (ID: 0) 0 BHD" at bounding box center [929, 683] width 1186 height 27
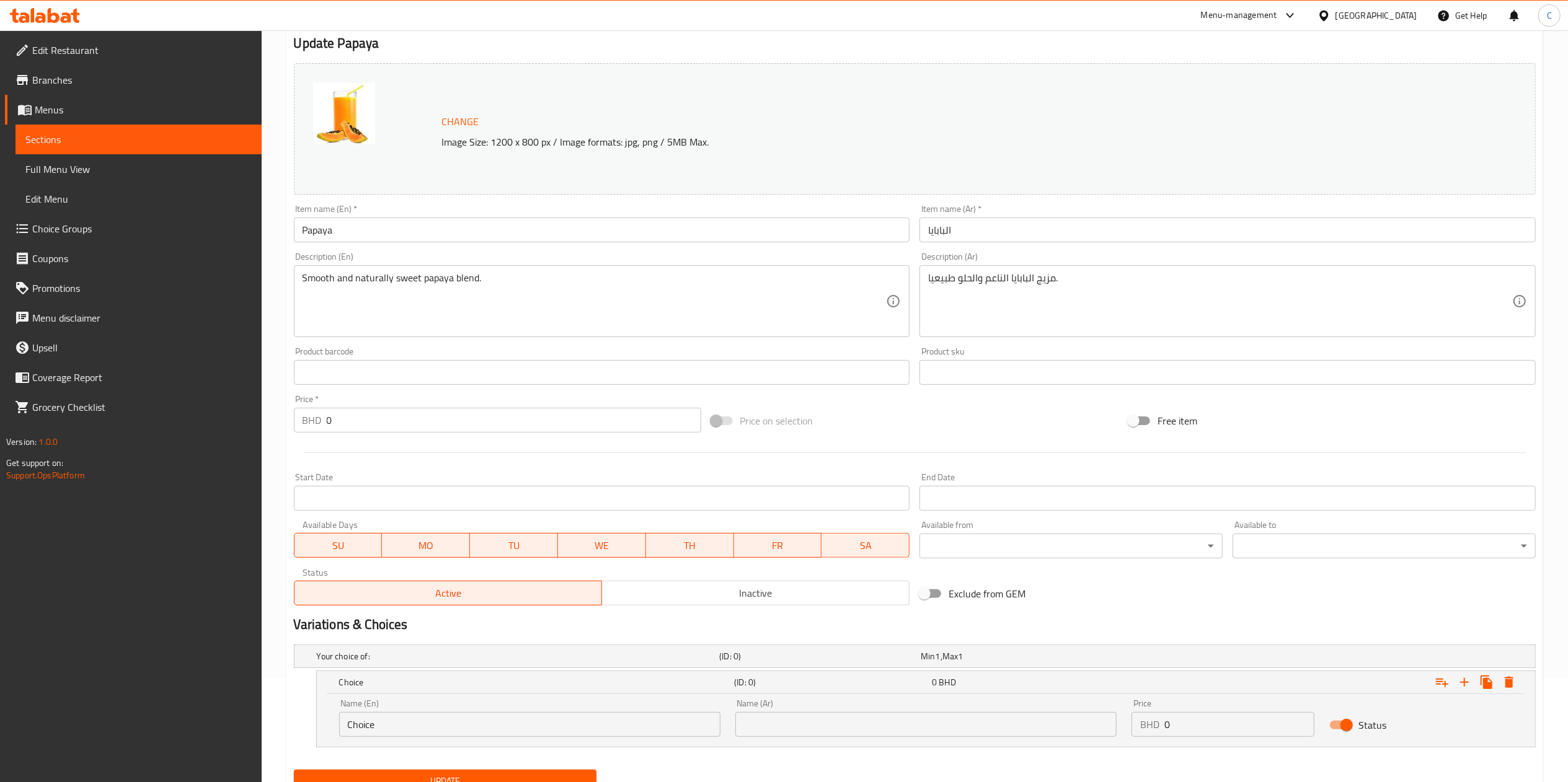
click at [755, 522] on div "Choice (ID: 0) 0 BHD" at bounding box center [929, 682] width 1186 height 27
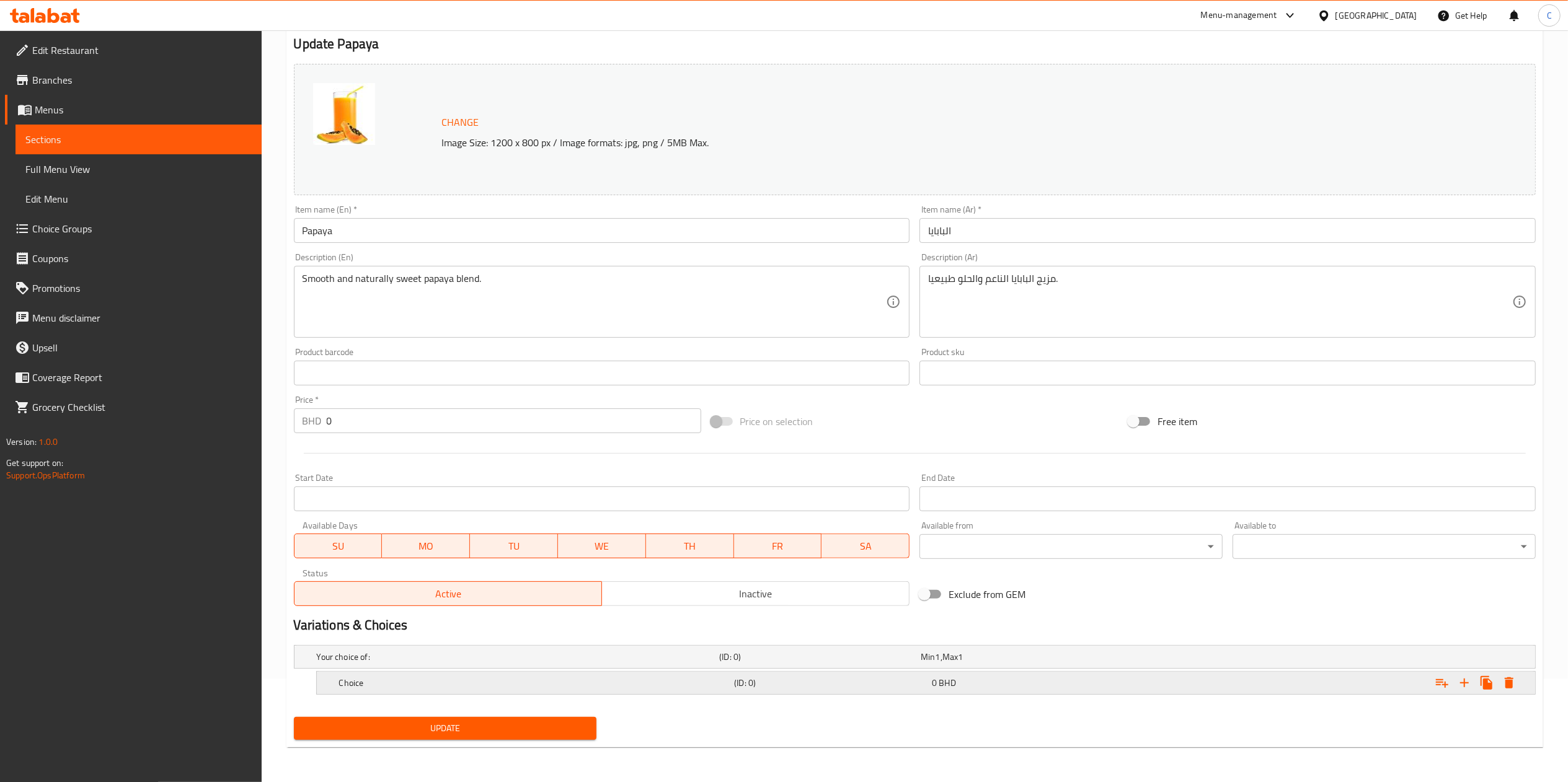
click at [1058, 522] on div "Expand" at bounding box center [1325, 683] width 396 height 27
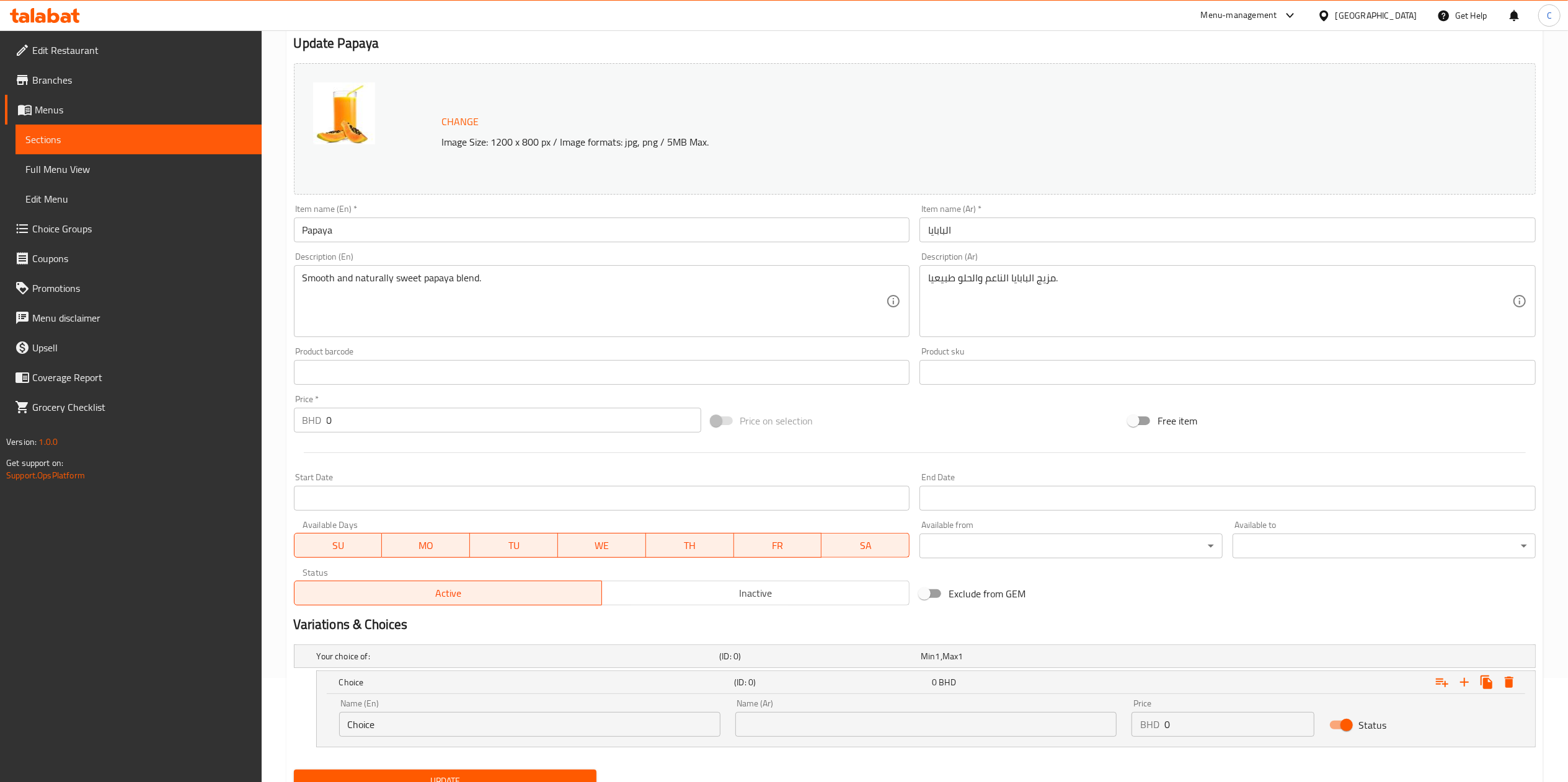
scroll to position [158, 0]
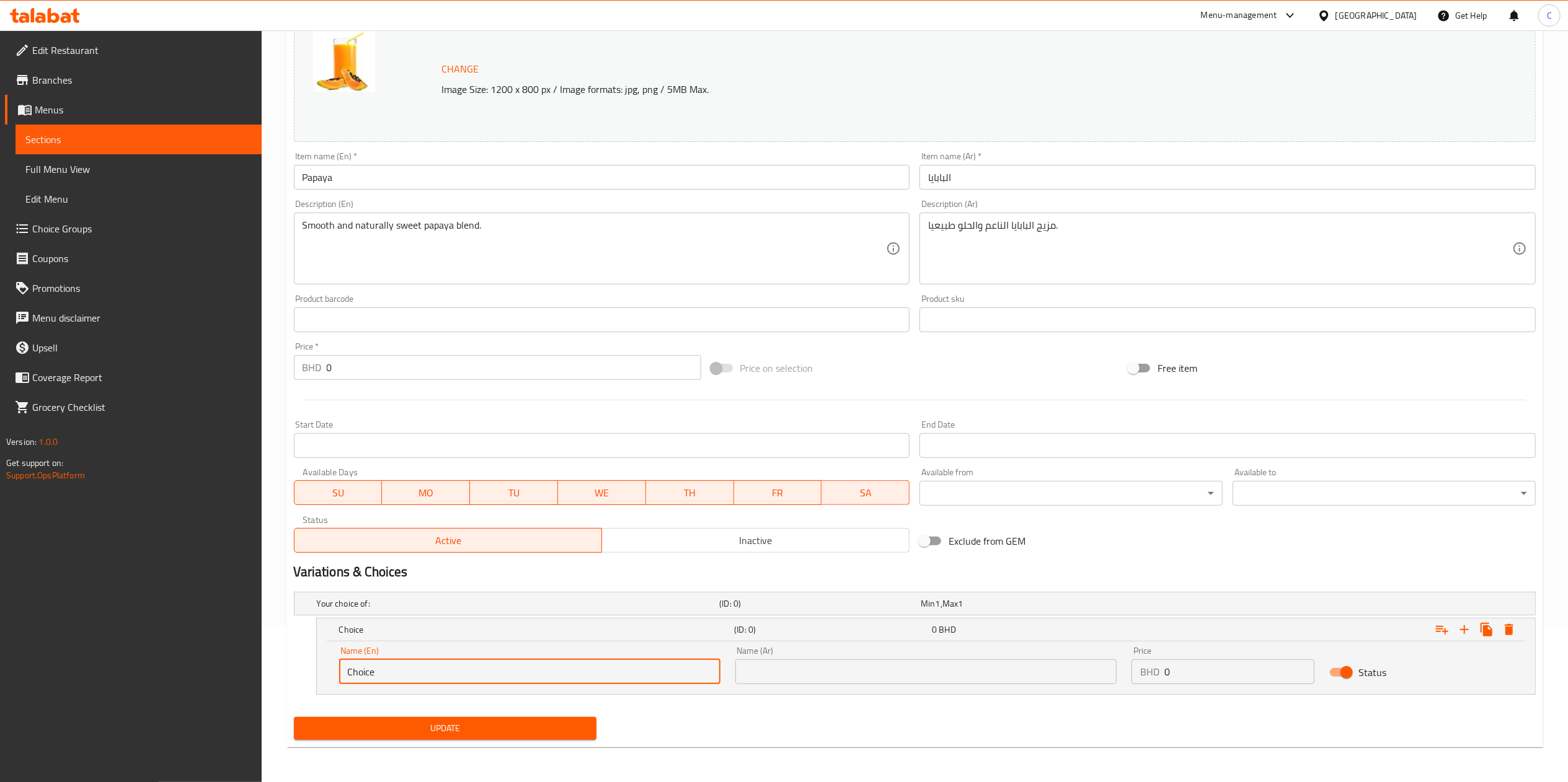
drag, startPoint x: 496, startPoint y: 673, endPoint x: 132, endPoint y: 841, distance: 400.9
click at [132, 522] on html "​ Menu-management Bahrain Get Help C Edit Restaurant Branches Menus Sections Fu…" at bounding box center [784, 234] width 1568 height 782
click at [504, 522] on input "text" at bounding box center [529, 672] width 381 height 25
type input "m"
type input "Medii"
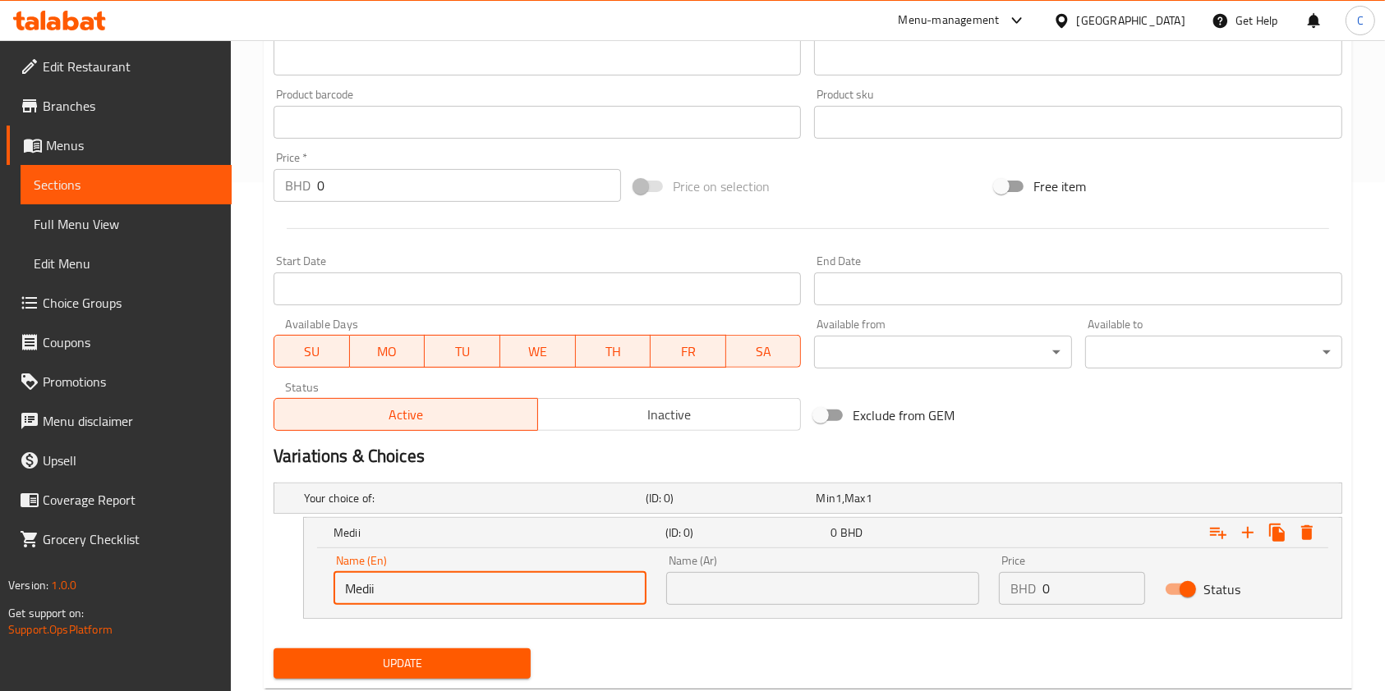
scroll to position [518, 0]
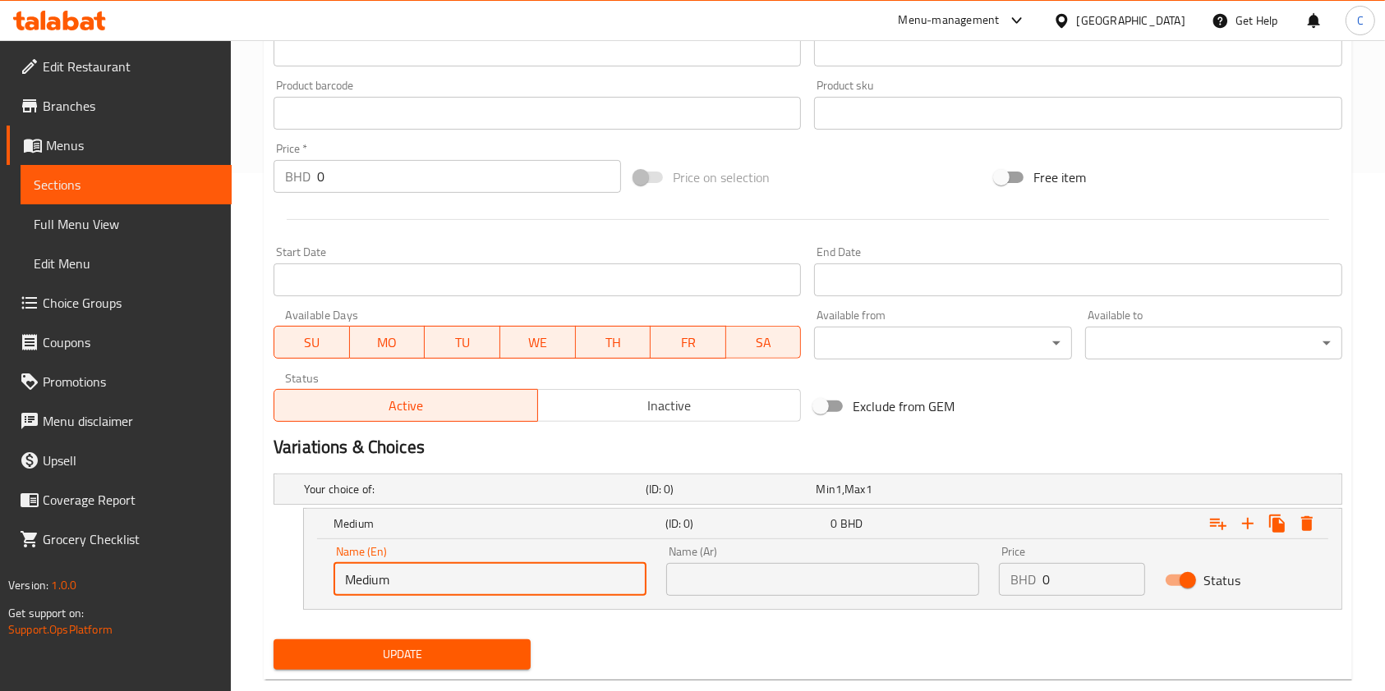
type input "Medium"
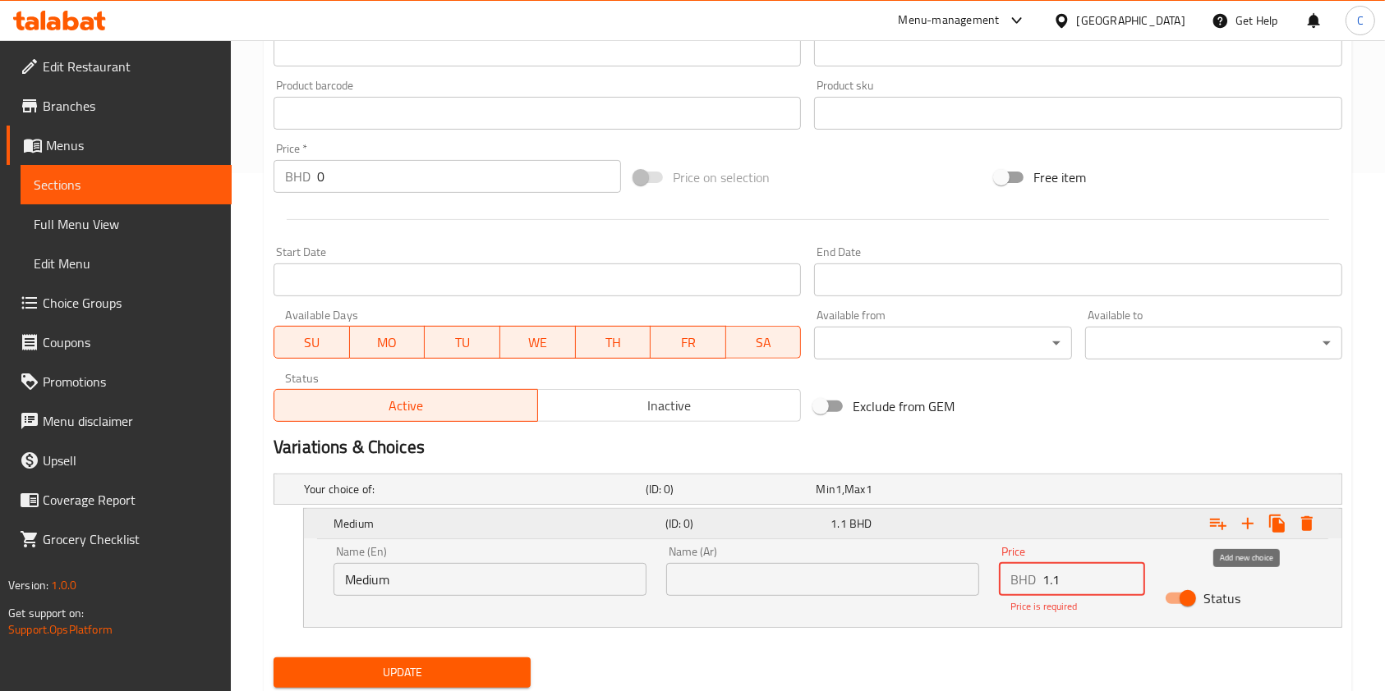
type input "1.1"
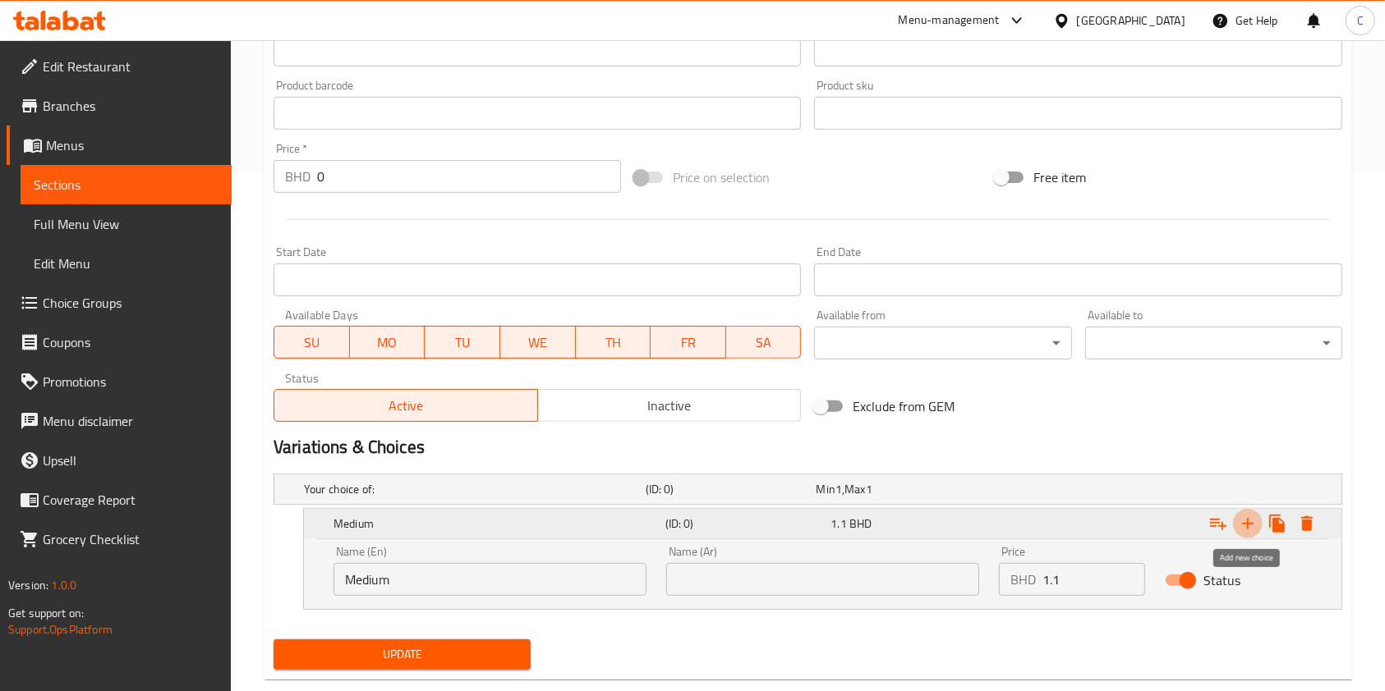
click at [1255, 522] on icon "Expand" at bounding box center [1248, 524] width 20 height 20
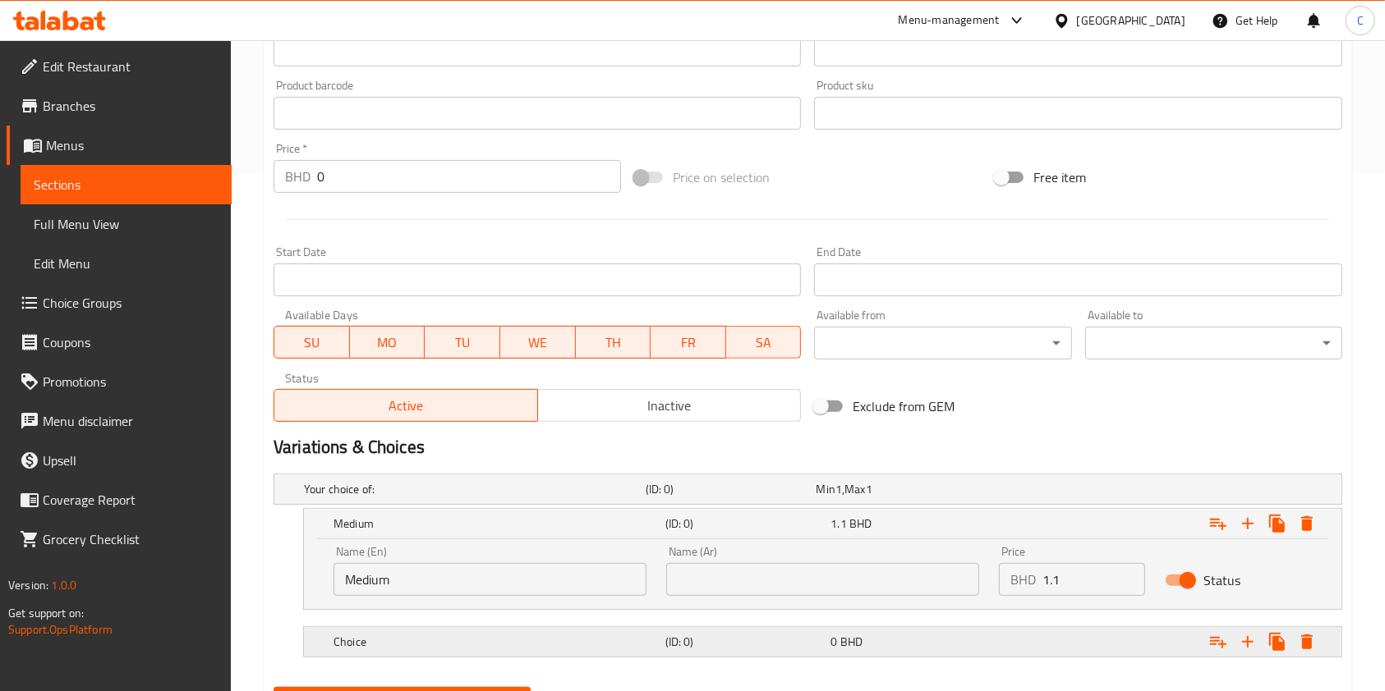
drag, startPoint x: 1026, startPoint y: 659, endPoint x: 1031, endPoint y: 641, distance: 19.7
click at [1031, 641] on div "Your choice of: (ID: 0) Min 1 , Max 1 Name (En) Your choice of: Name (En) Name …" at bounding box center [808, 574] width 1082 height 214
click at [1031, 641] on div "Expand" at bounding box center [1159, 642] width 332 height 36
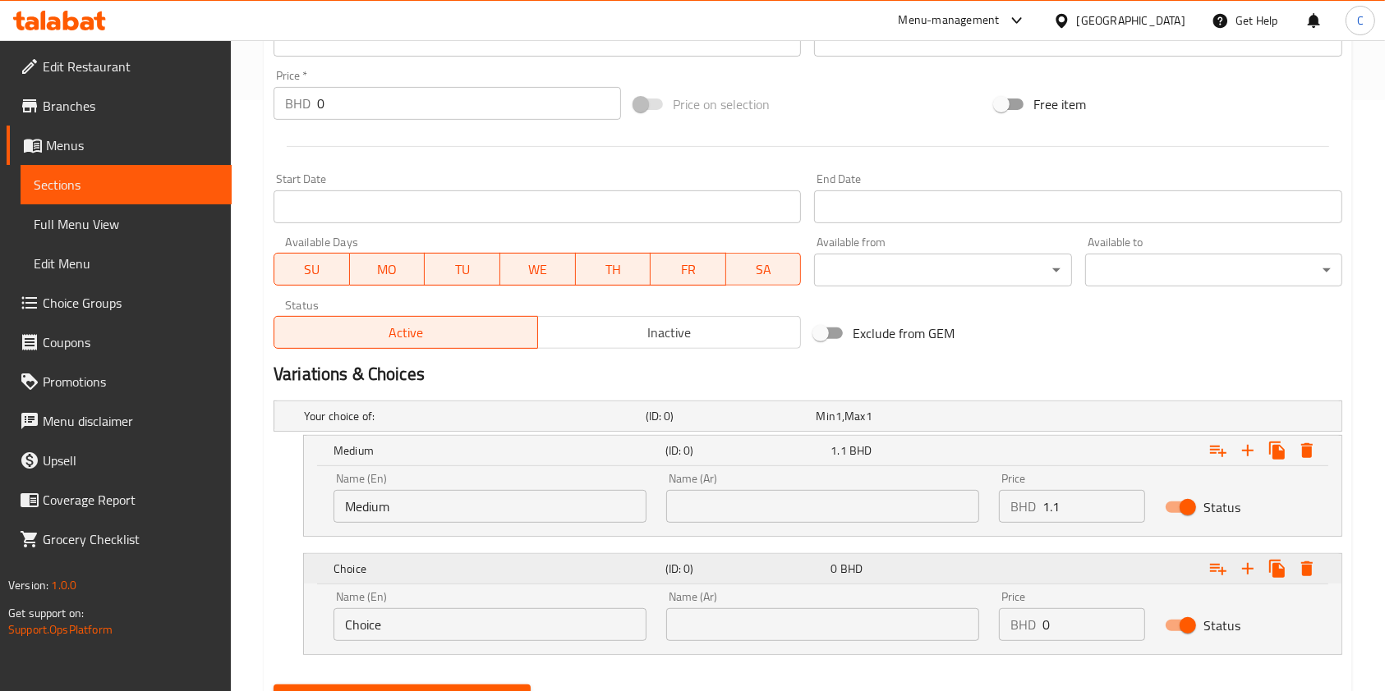
scroll to position [599, 0]
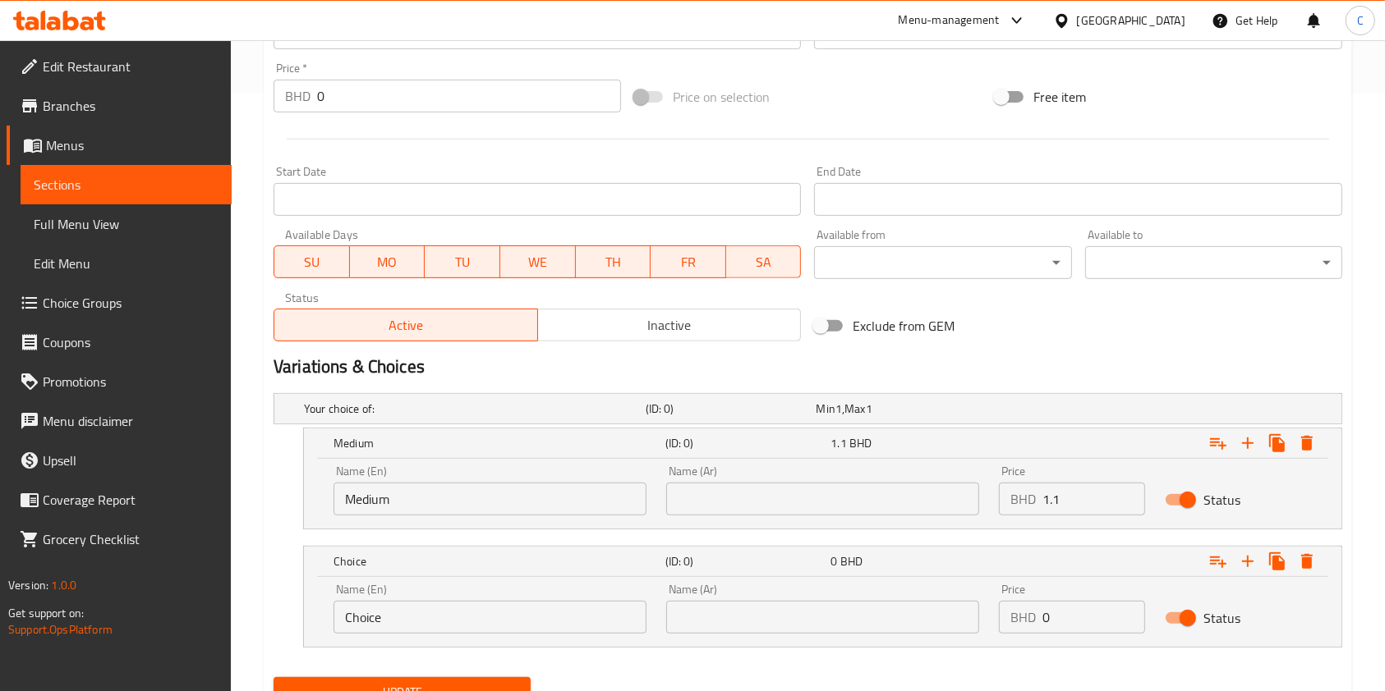
click at [1056, 624] on input "0" at bounding box center [1093, 617] width 103 height 33
type input "1.4"
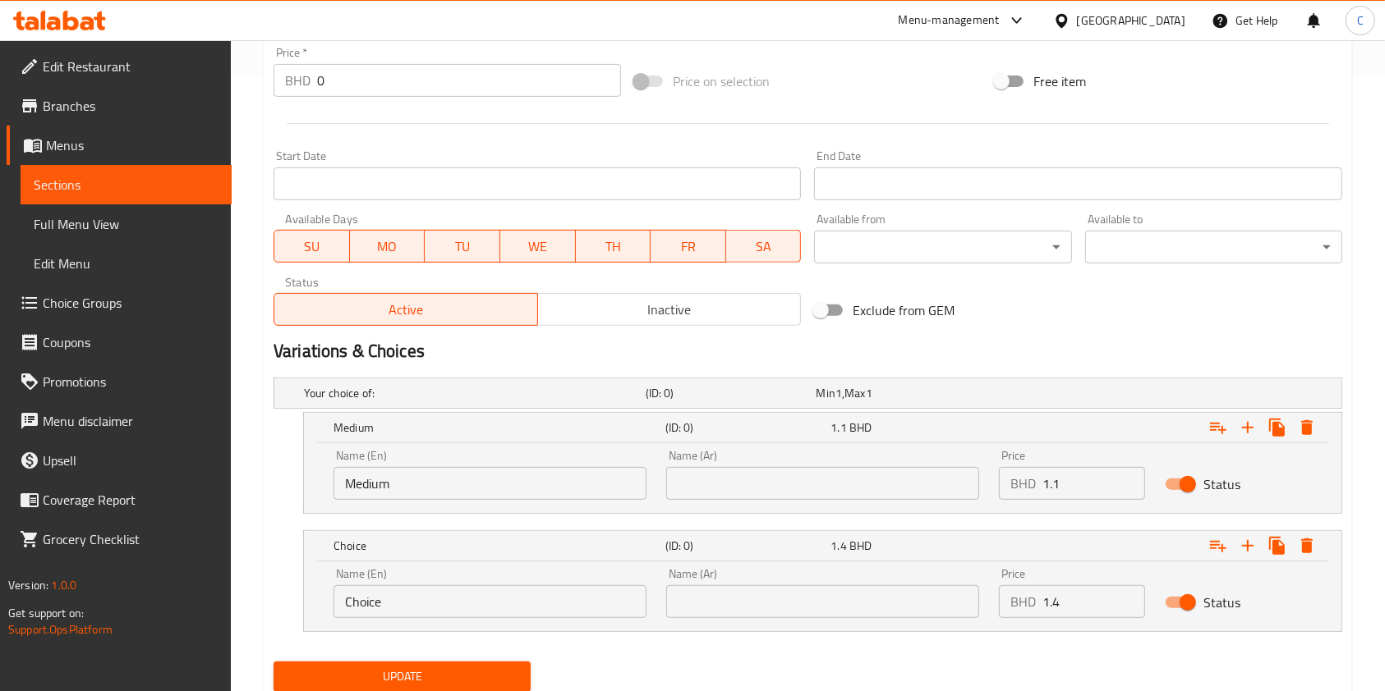
scroll to position [670, 0]
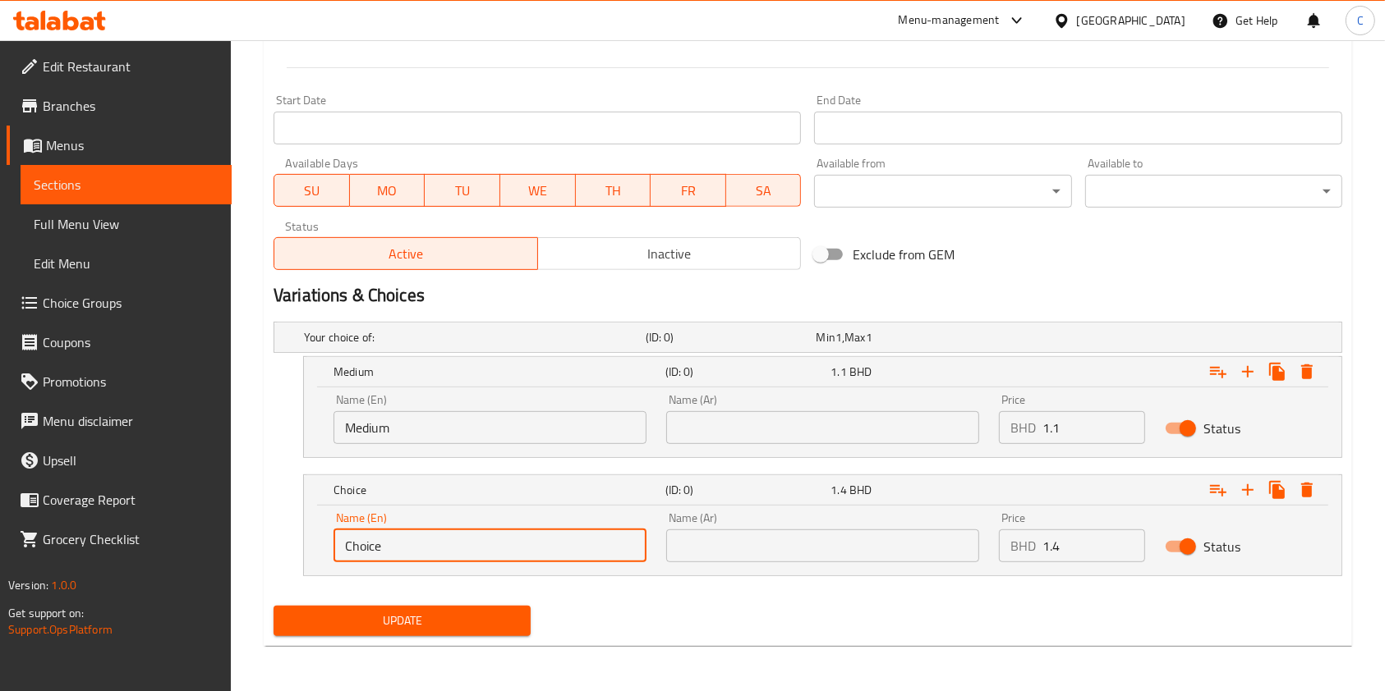
click at [497, 547] on input "Choice" at bounding box center [489, 546] width 313 height 33
type input "Large"
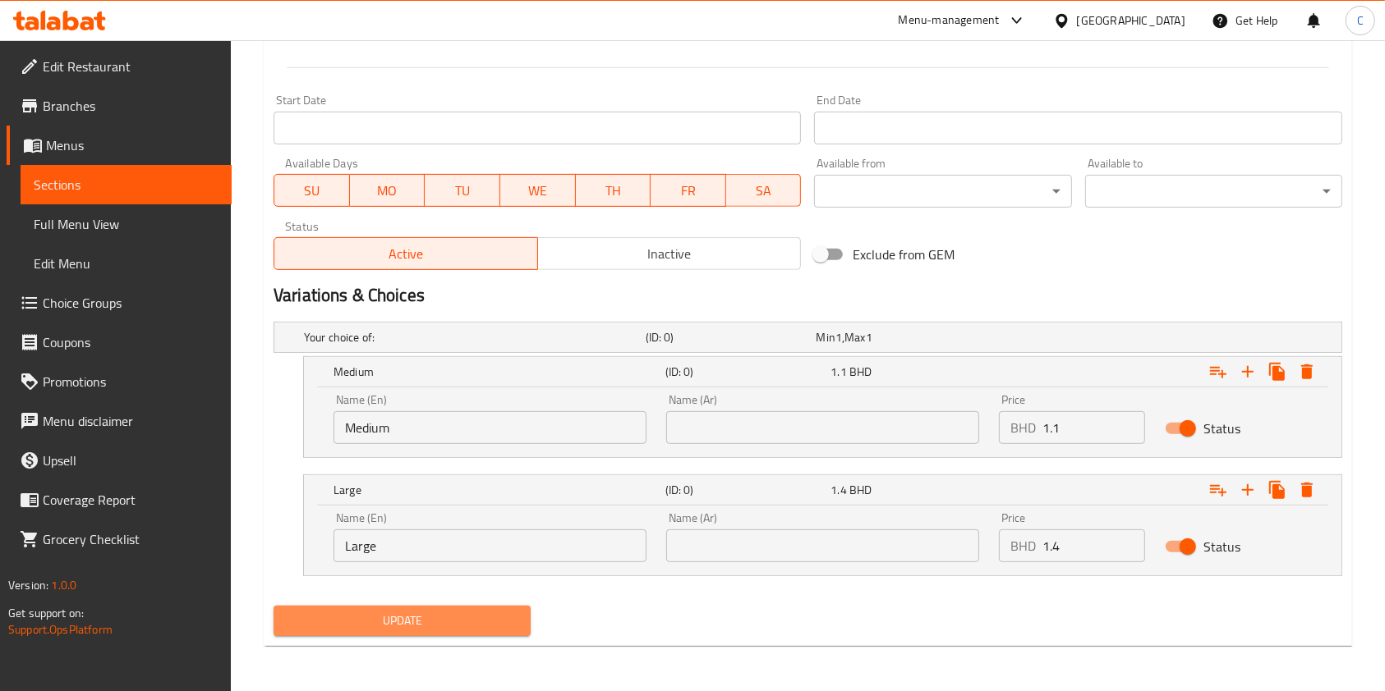
click at [383, 627] on span "Update" at bounding box center [402, 621] width 231 height 21
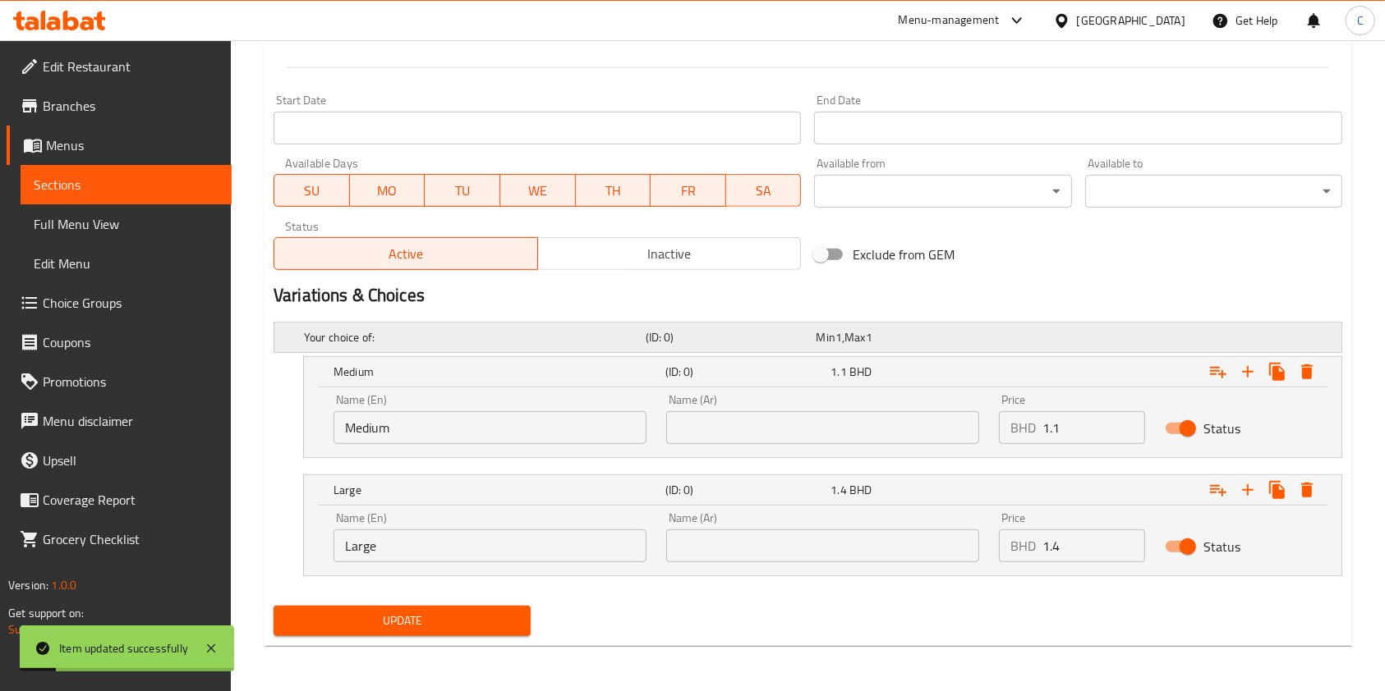
scroll to position [0, 0]
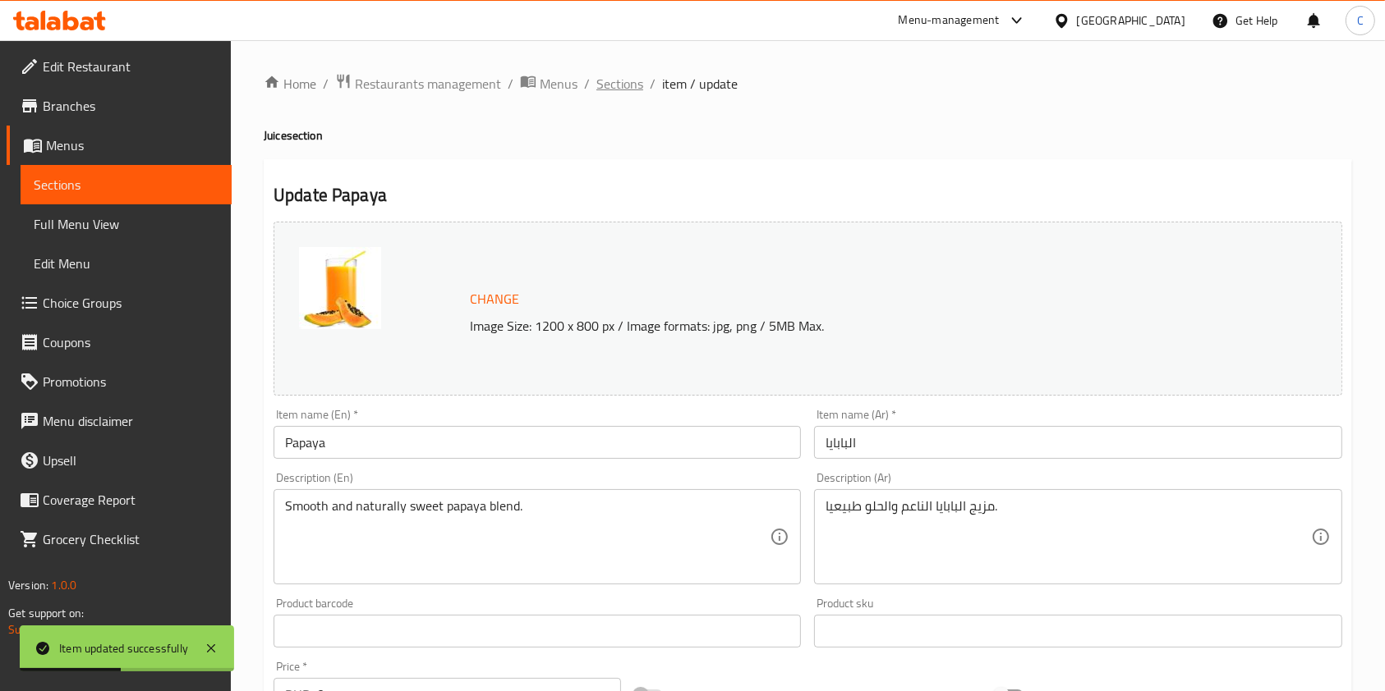
click at [632, 84] on span "Sections" at bounding box center [619, 84] width 47 height 20
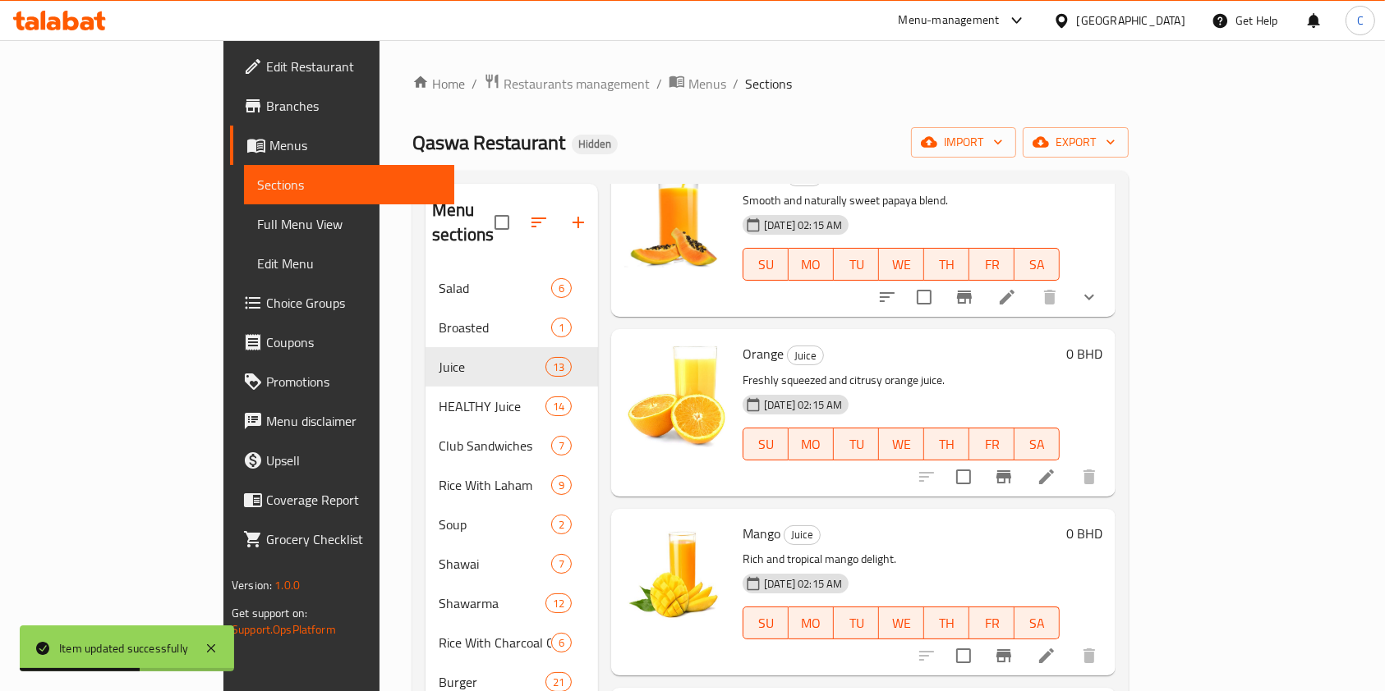
scroll to position [212, 0]
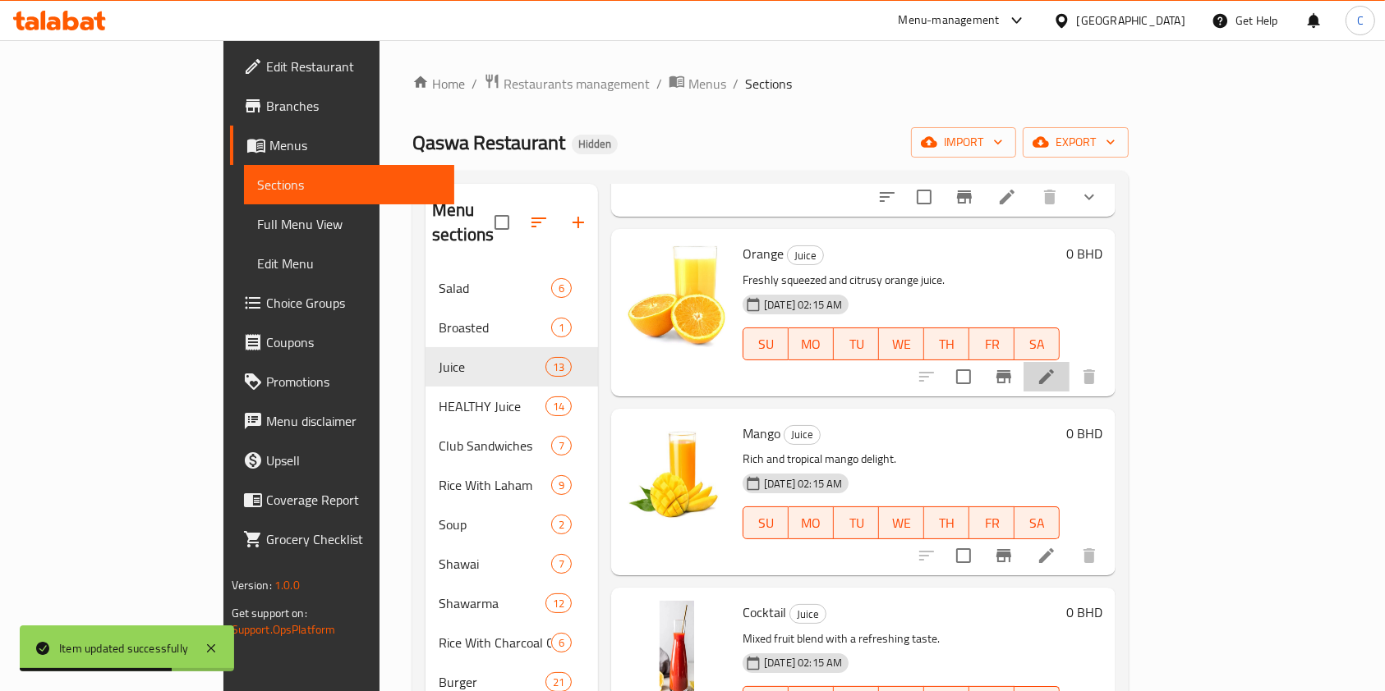
click at [1069, 362] on li at bounding box center [1046, 377] width 46 height 30
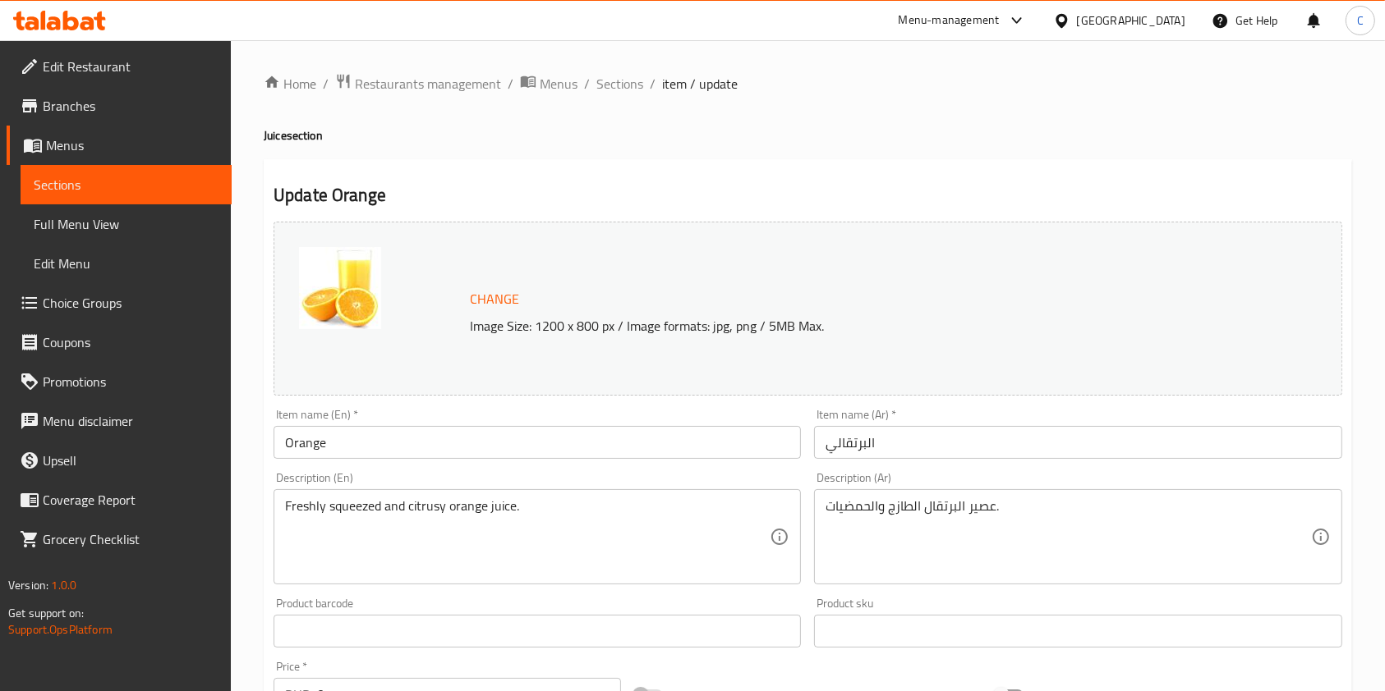
scroll to position [493, 0]
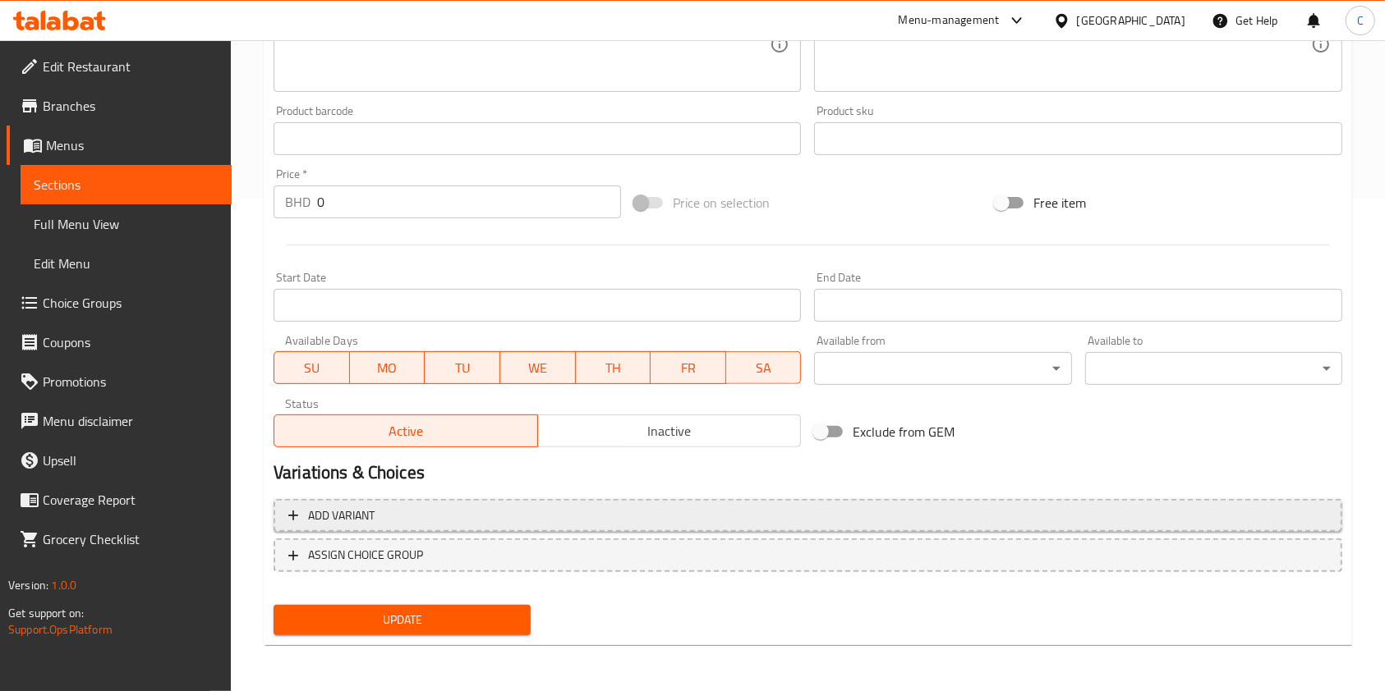
click at [422, 506] on span "Add variant" at bounding box center [807, 516] width 1039 height 21
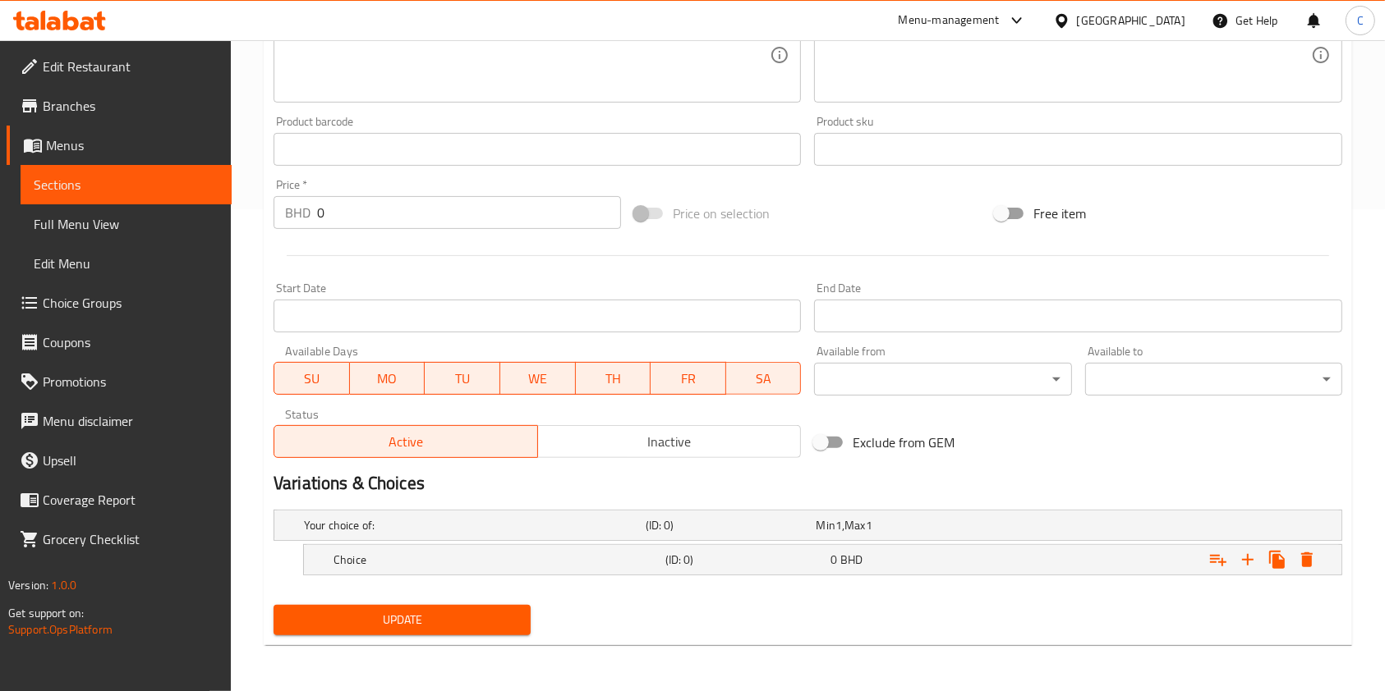
scroll to position [481, 0]
click at [433, 574] on div "Choice (ID: 0) 0 BHD" at bounding box center [827, 561] width 994 height 36
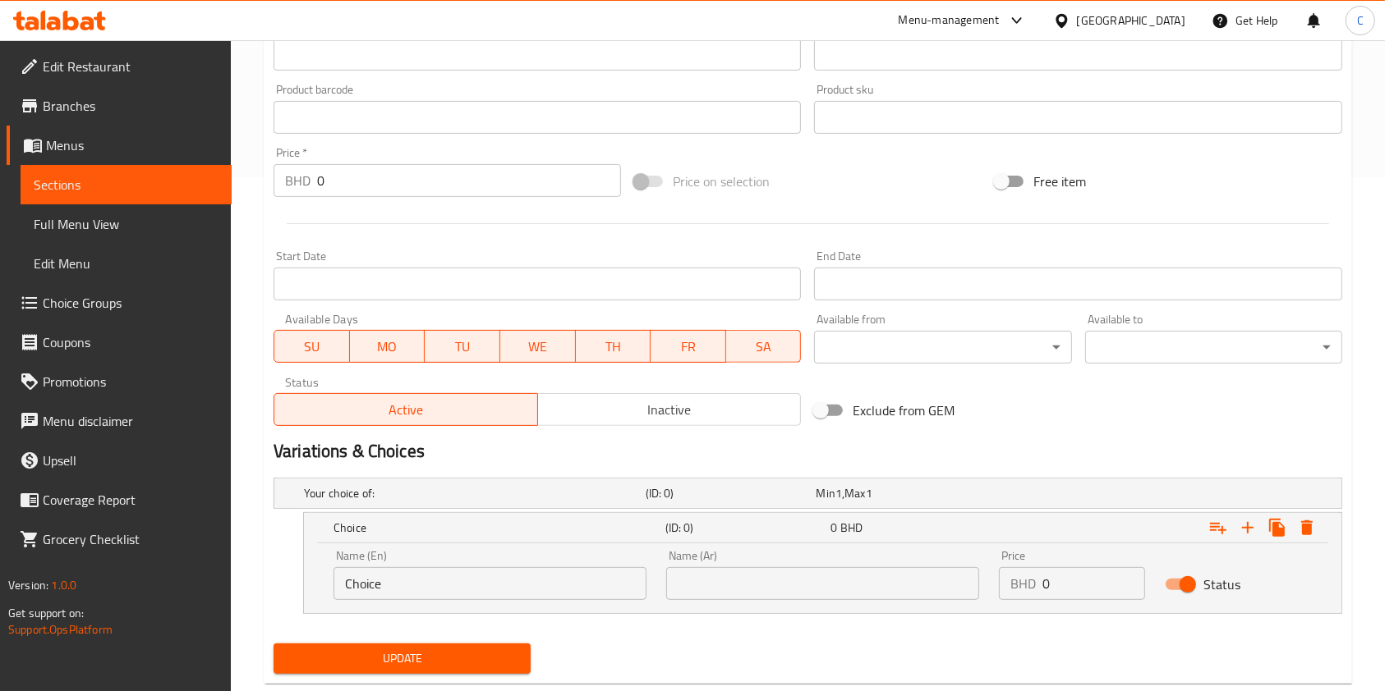
scroll to position [516, 0]
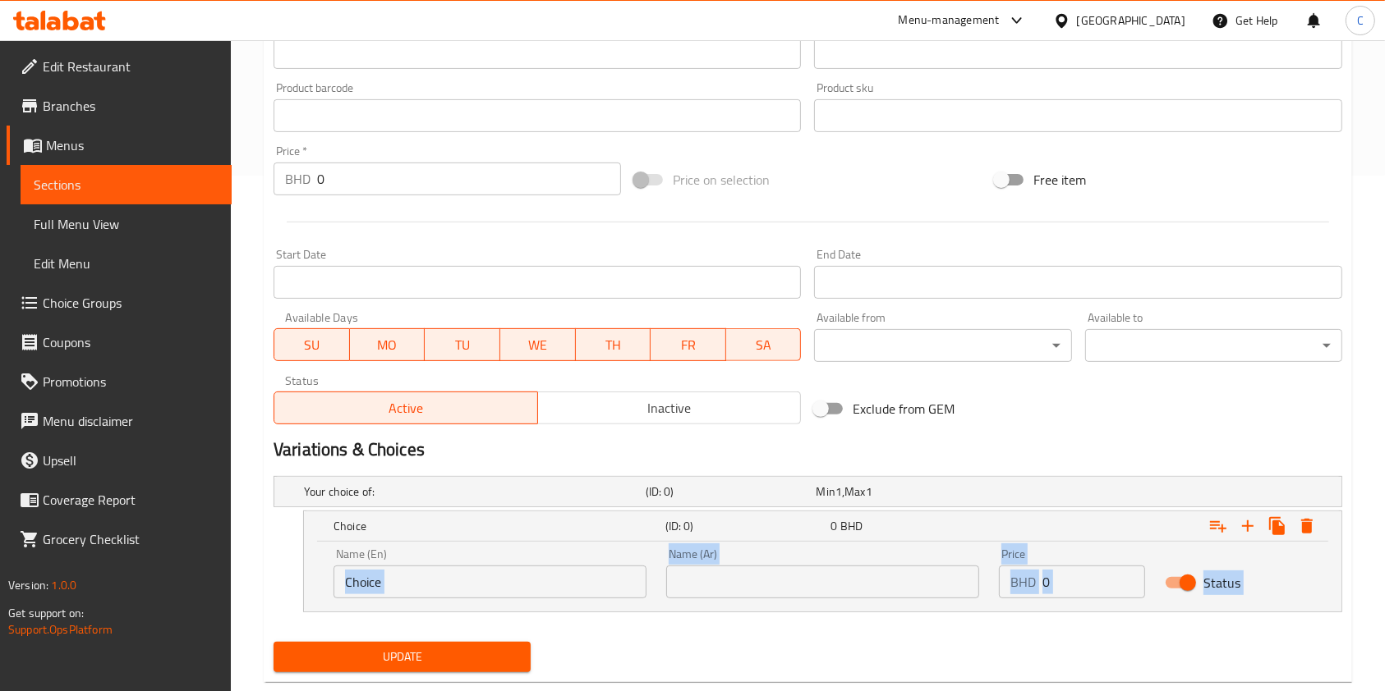
drag, startPoint x: 450, startPoint y: 618, endPoint x: 420, endPoint y: 590, distance: 40.1
click at [420, 590] on div "Your choice of: (ID: 0) Min 1 , Max 1 Name (En) Your choice of: Name (En) Name …" at bounding box center [808, 553] width 1082 height 166
drag, startPoint x: 420, startPoint y: 590, endPoint x: 0, endPoint y: 630, distance: 422.3
click at [0, 630] on div "Edit Restaurant Branches Menus Sections Full Menu View Edit Menu Choice Groups …" at bounding box center [692, 127] width 1385 height 1204
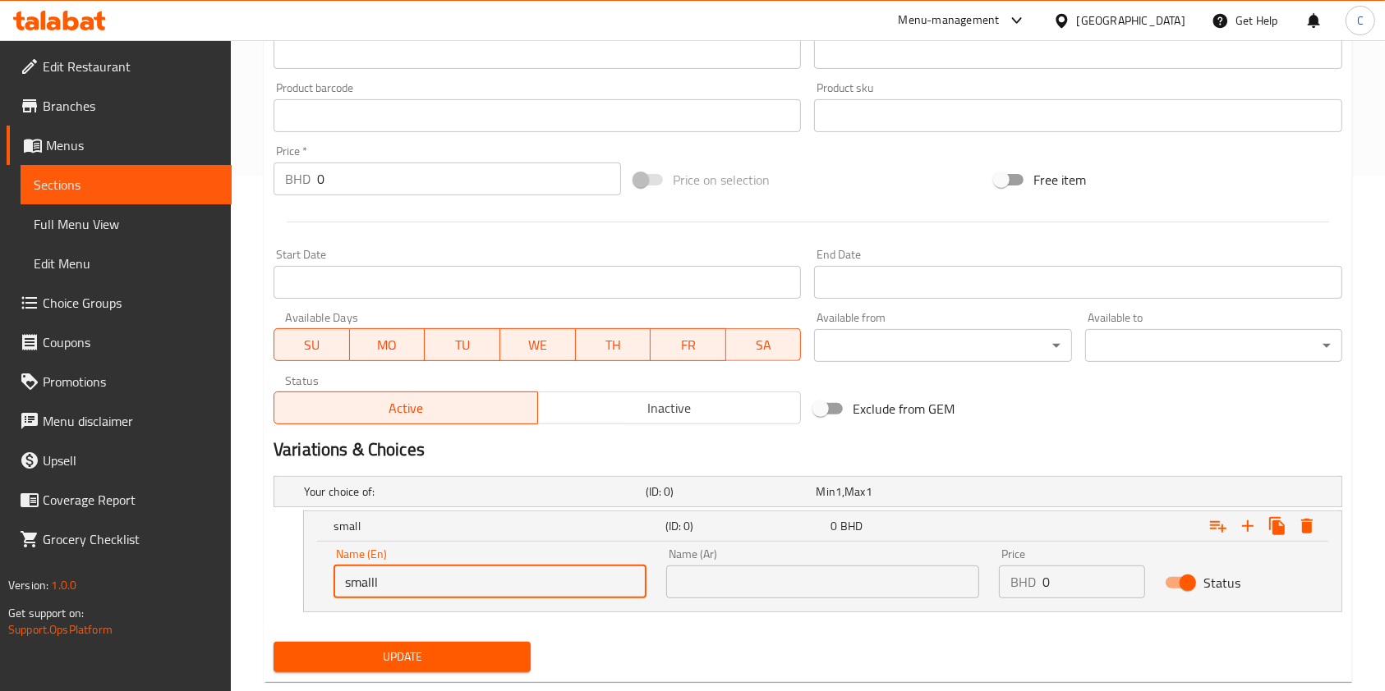
type input "smalll"
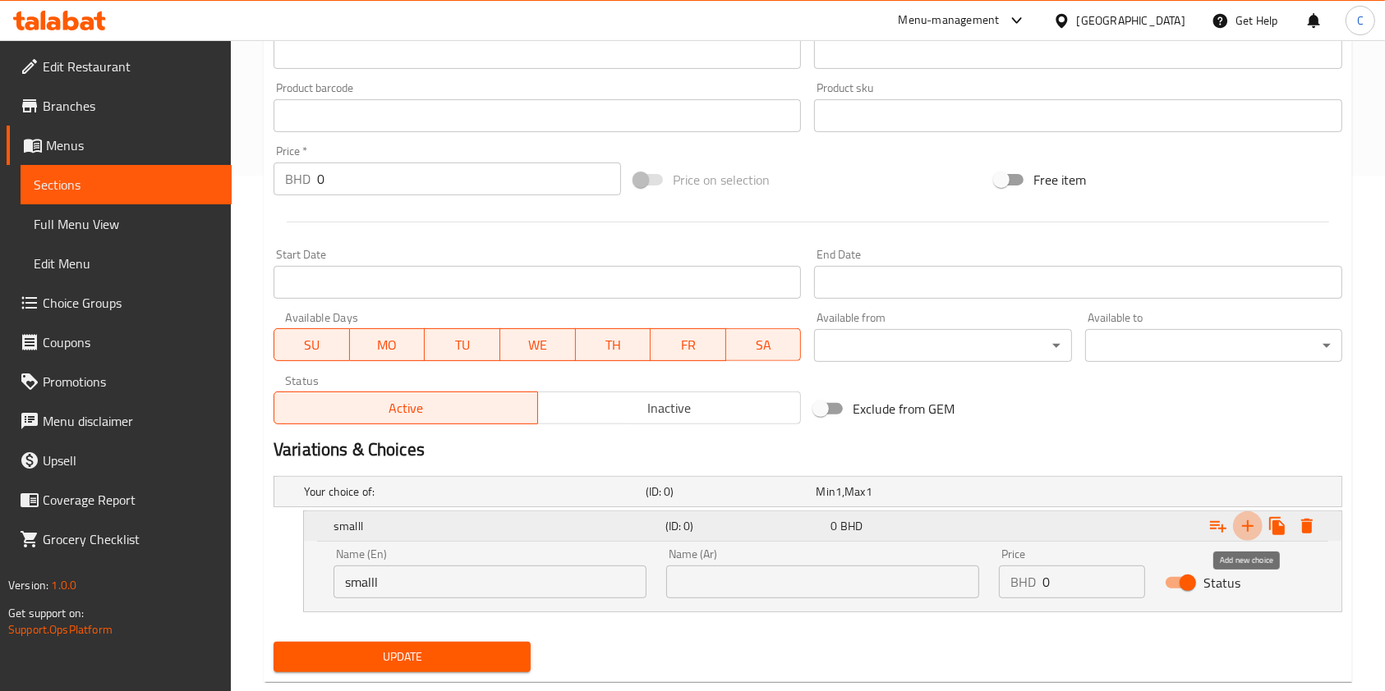
click at [1255, 524] on icon "Expand" at bounding box center [1248, 527] width 20 height 20
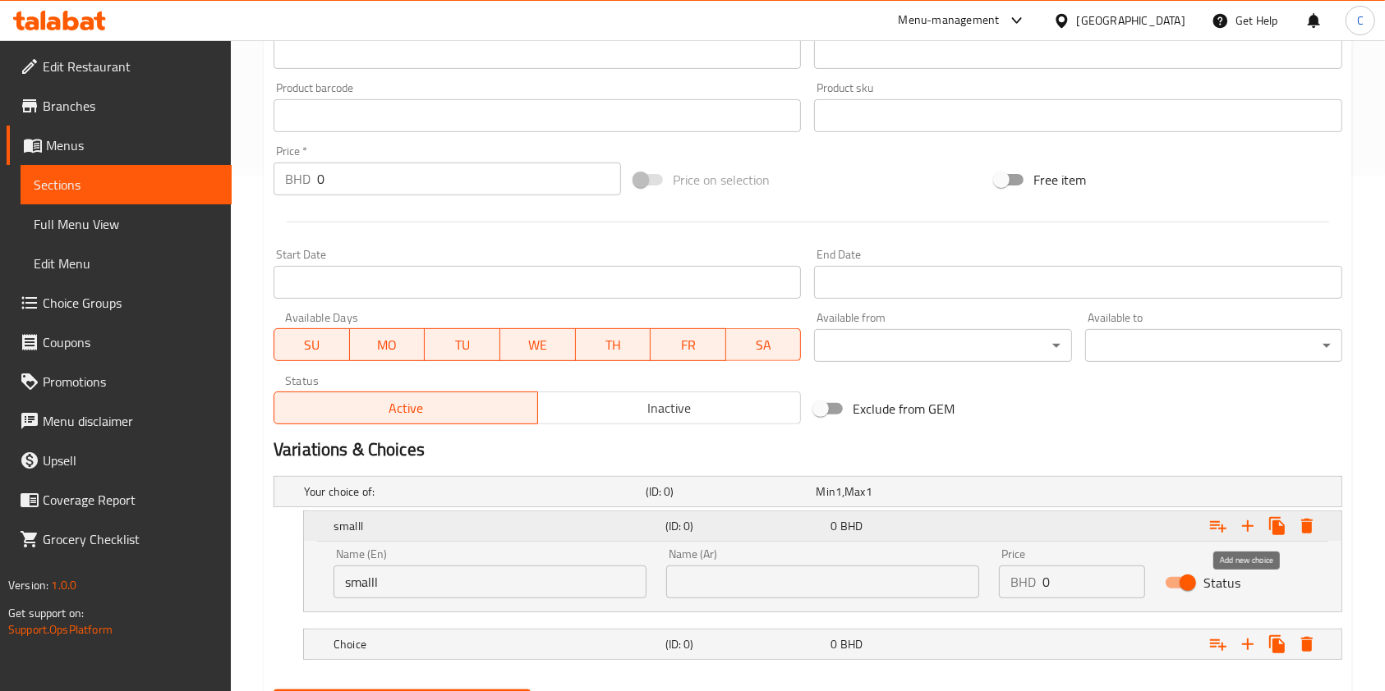
scroll to position [599, 0]
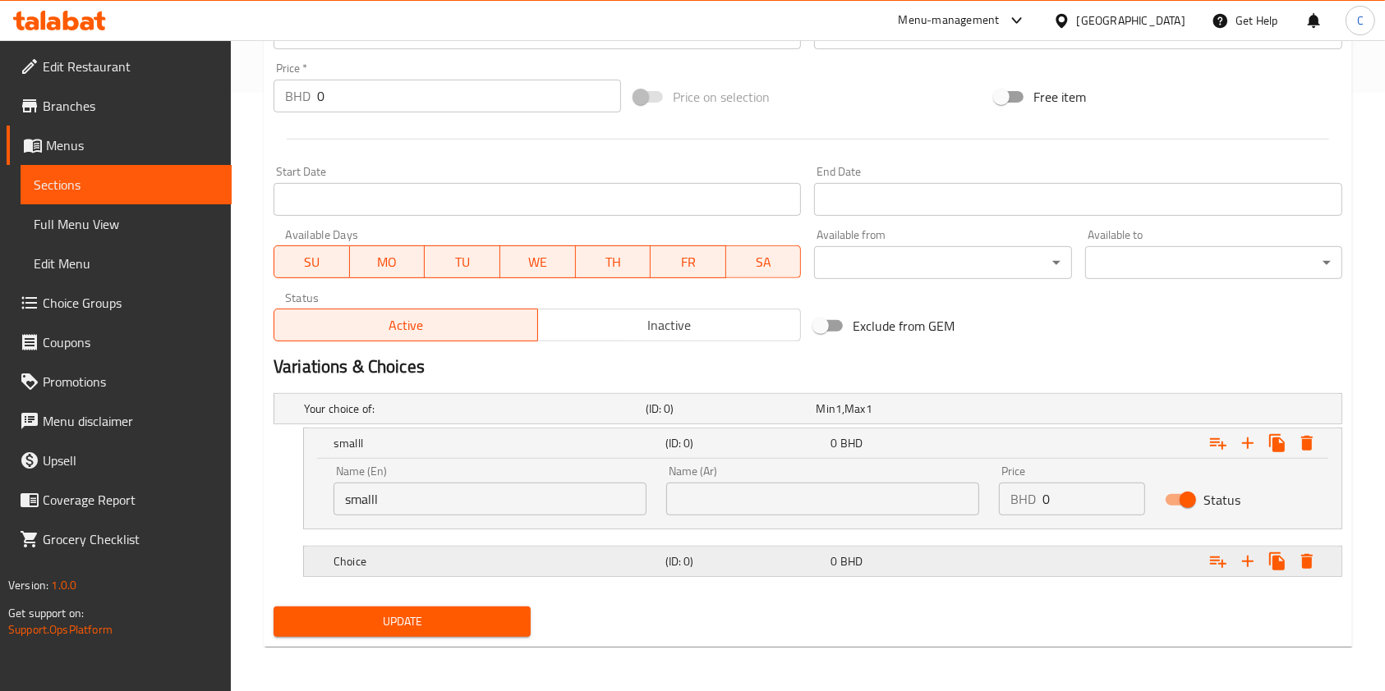
click at [1180, 558] on div "Expand" at bounding box center [1159, 562] width 332 height 36
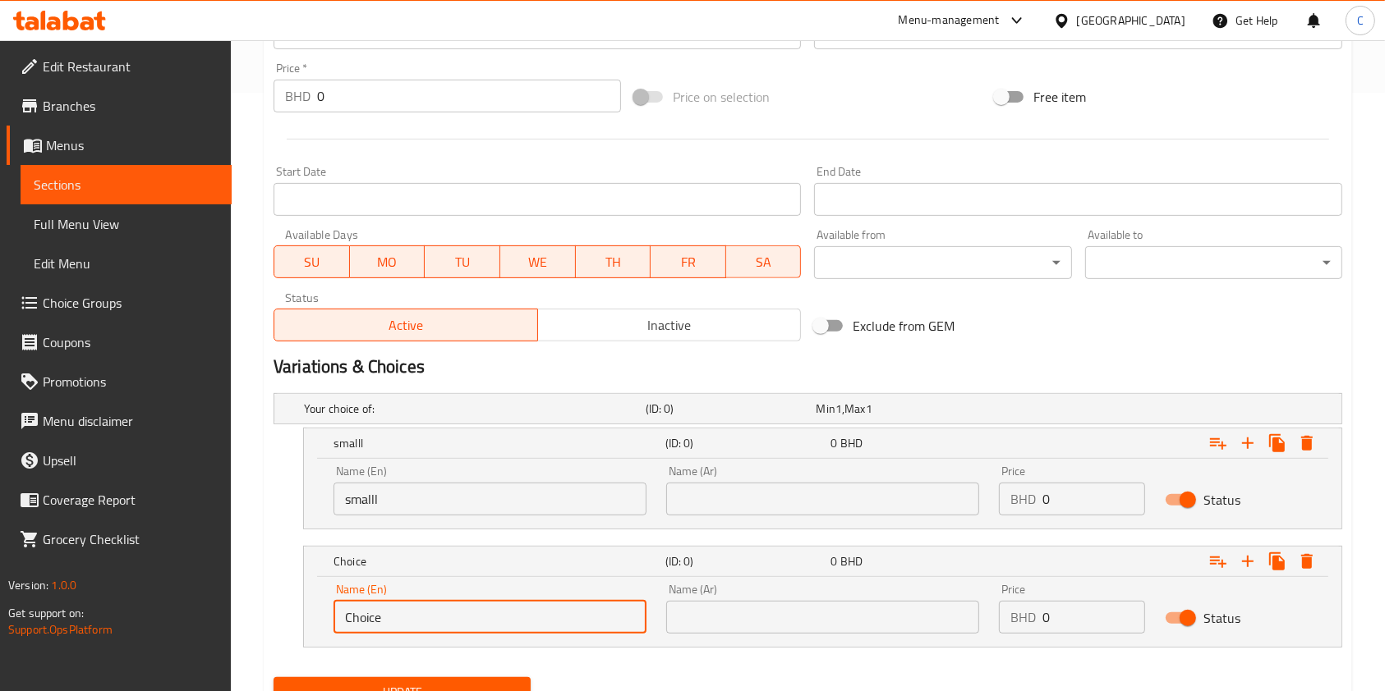
click at [498, 620] on input "Choice" at bounding box center [489, 617] width 313 height 33
type input "medium"
click at [1240, 557] on icon "Expand" at bounding box center [1248, 562] width 20 height 20
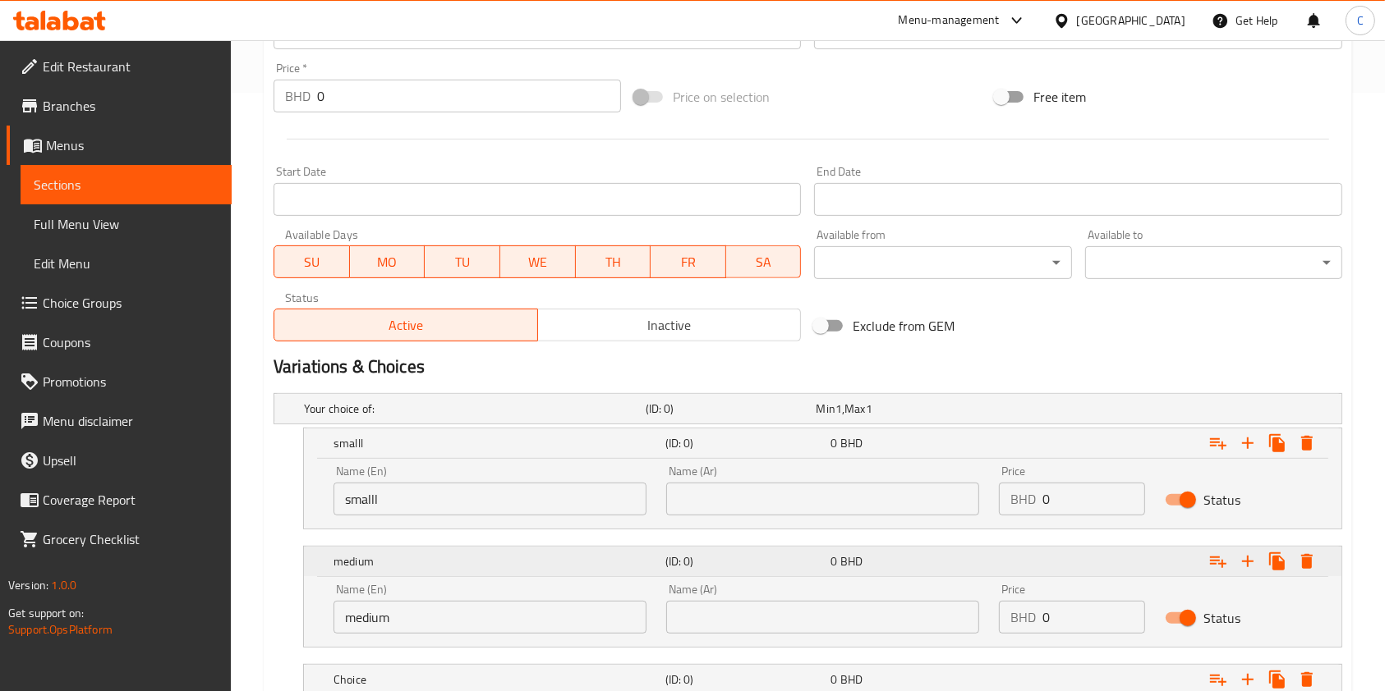
scroll to position [717, 0]
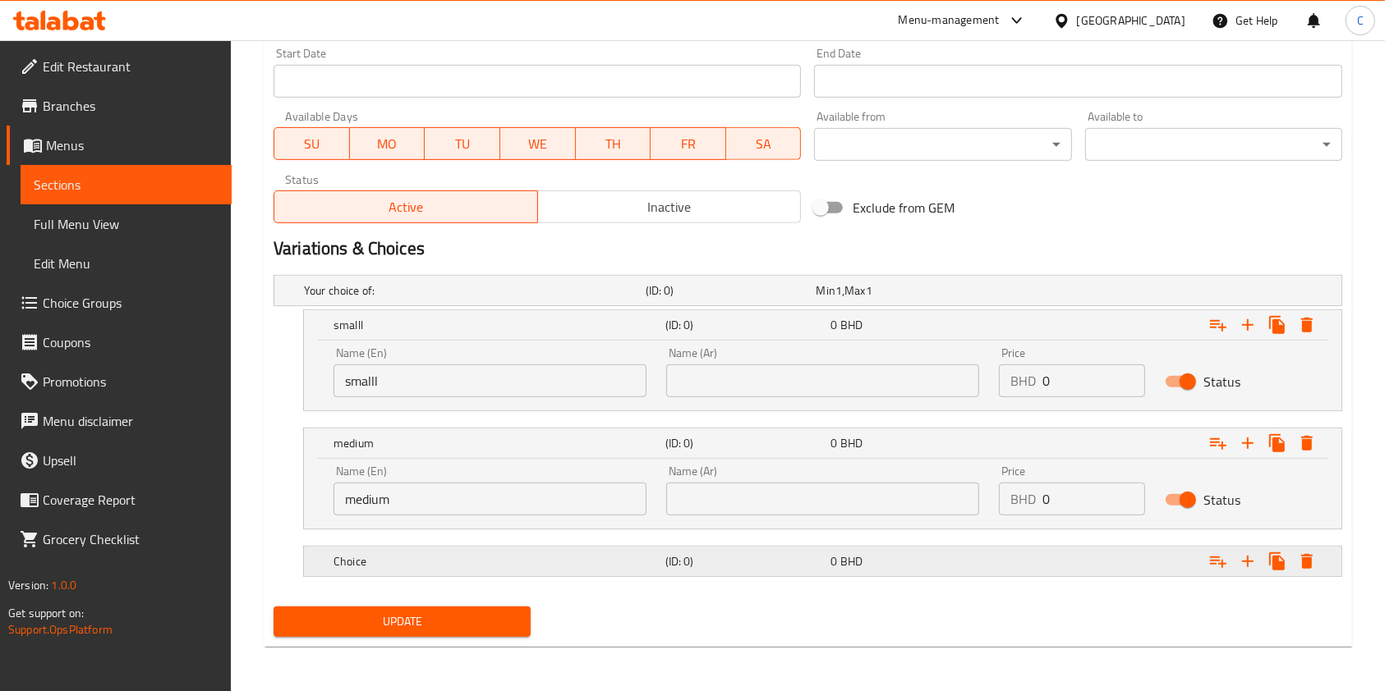
click at [1076, 550] on div "Expand" at bounding box center [1159, 562] width 332 height 36
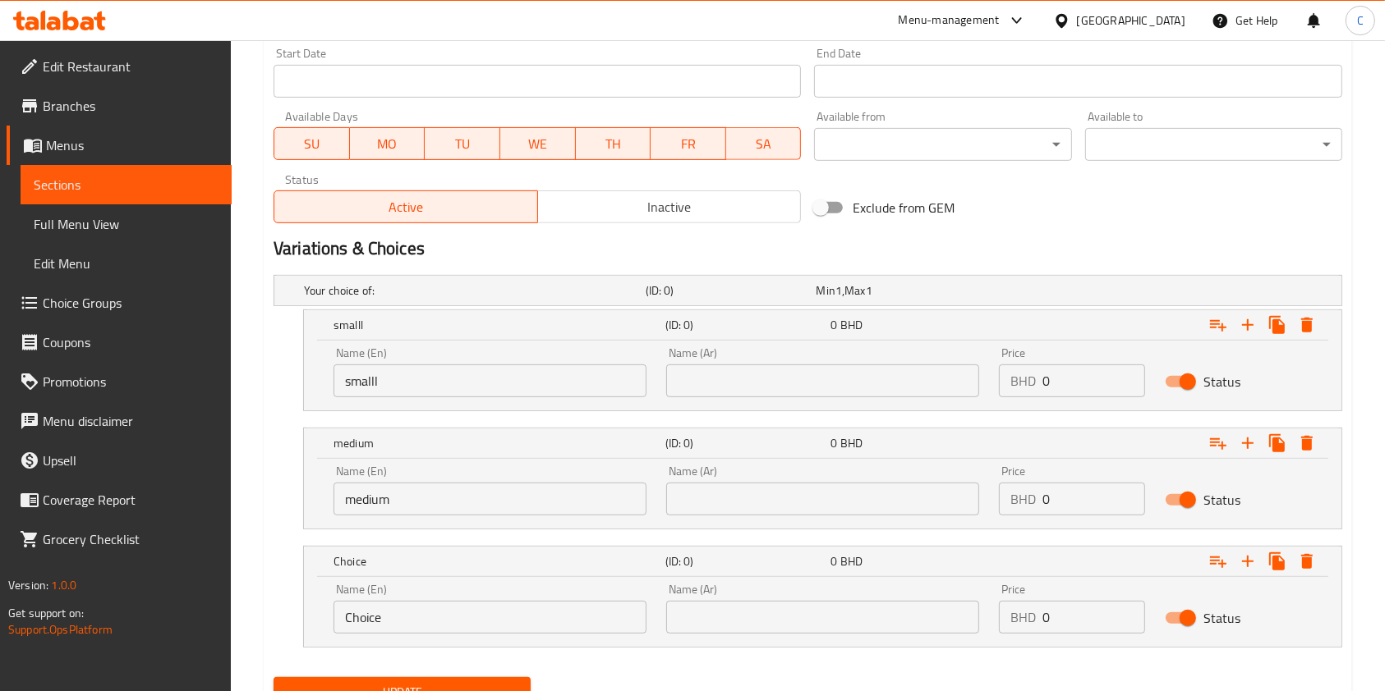
click at [399, 608] on input "Choice" at bounding box center [489, 617] width 313 height 33
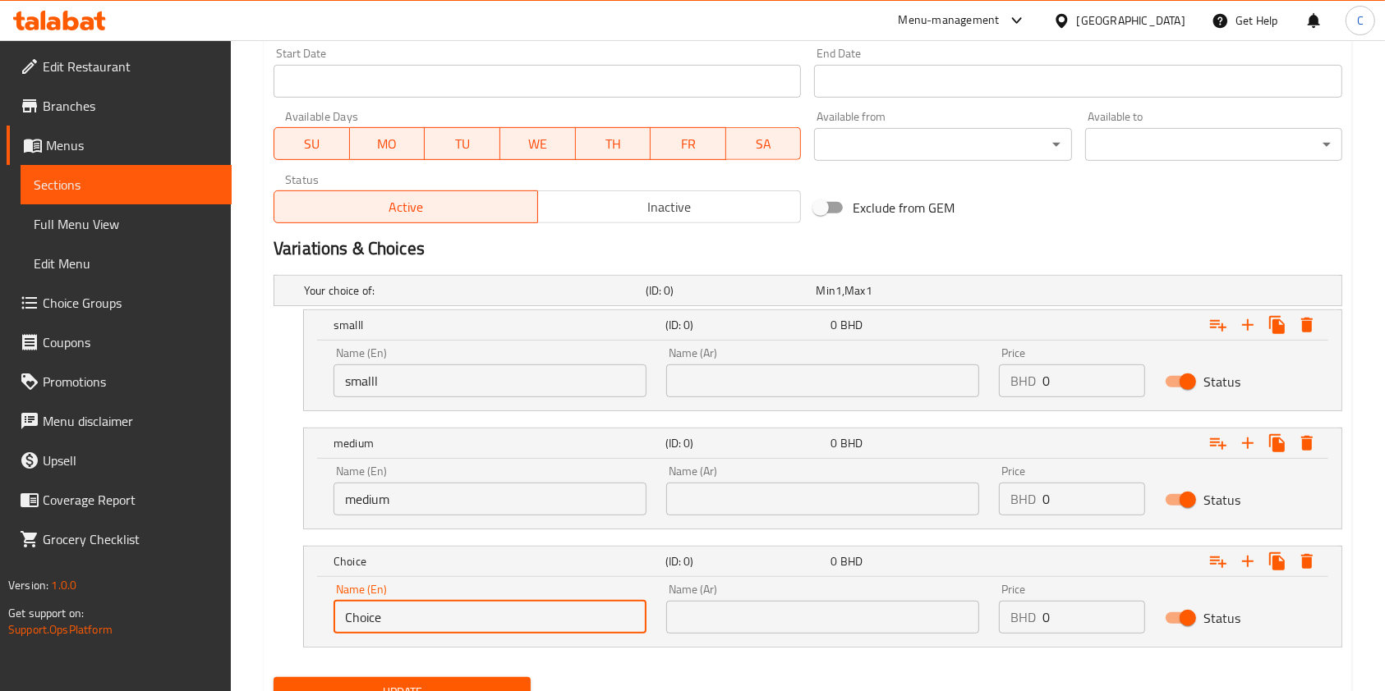
click at [399, 608] on input "Choice" at bounding box center [489, 617] width 313 height 33
type input "large"
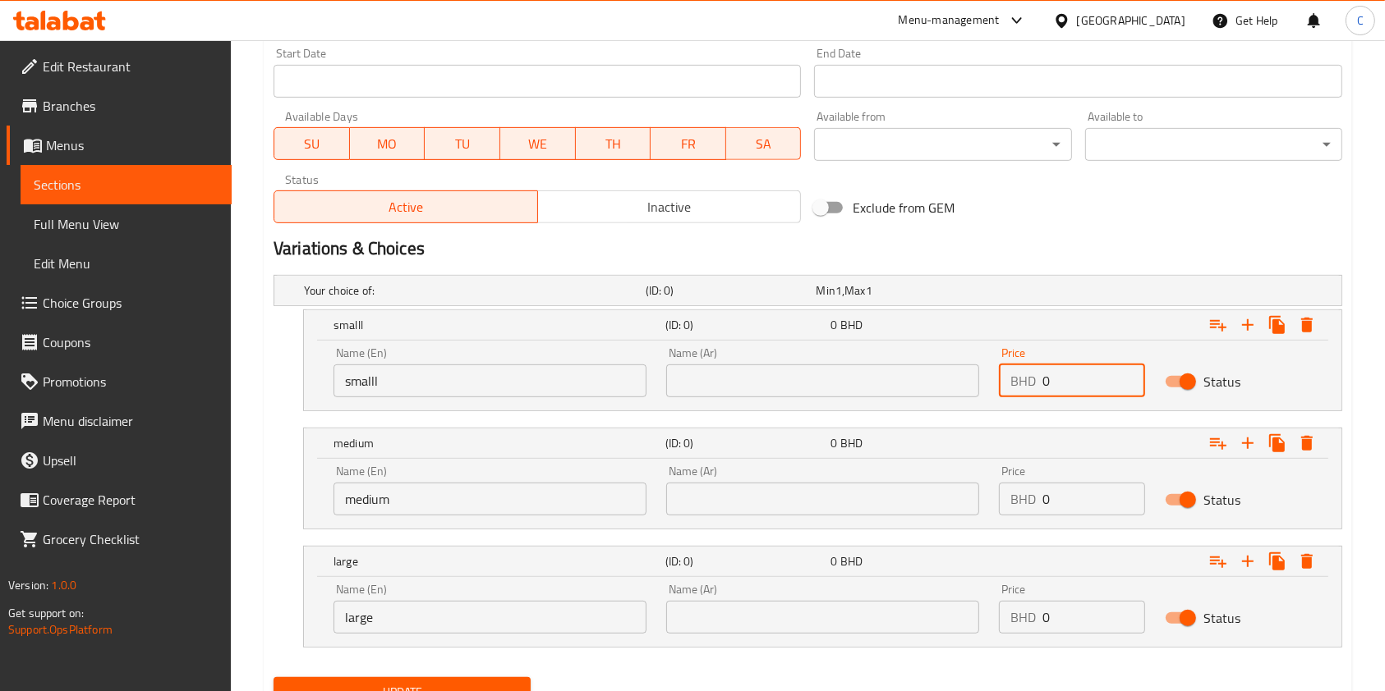
click at [1097, 374] on input "0" at bounding box center [1093, 381] width 103 height 33
type input "0.5"
click at [1090, 508] on input "0" at bounding box center [1093, 499] width 103 height 33
type input "0.8"
click at [1087, 623] on input "0" at bounding box center [1093, 617] width 103 height 33
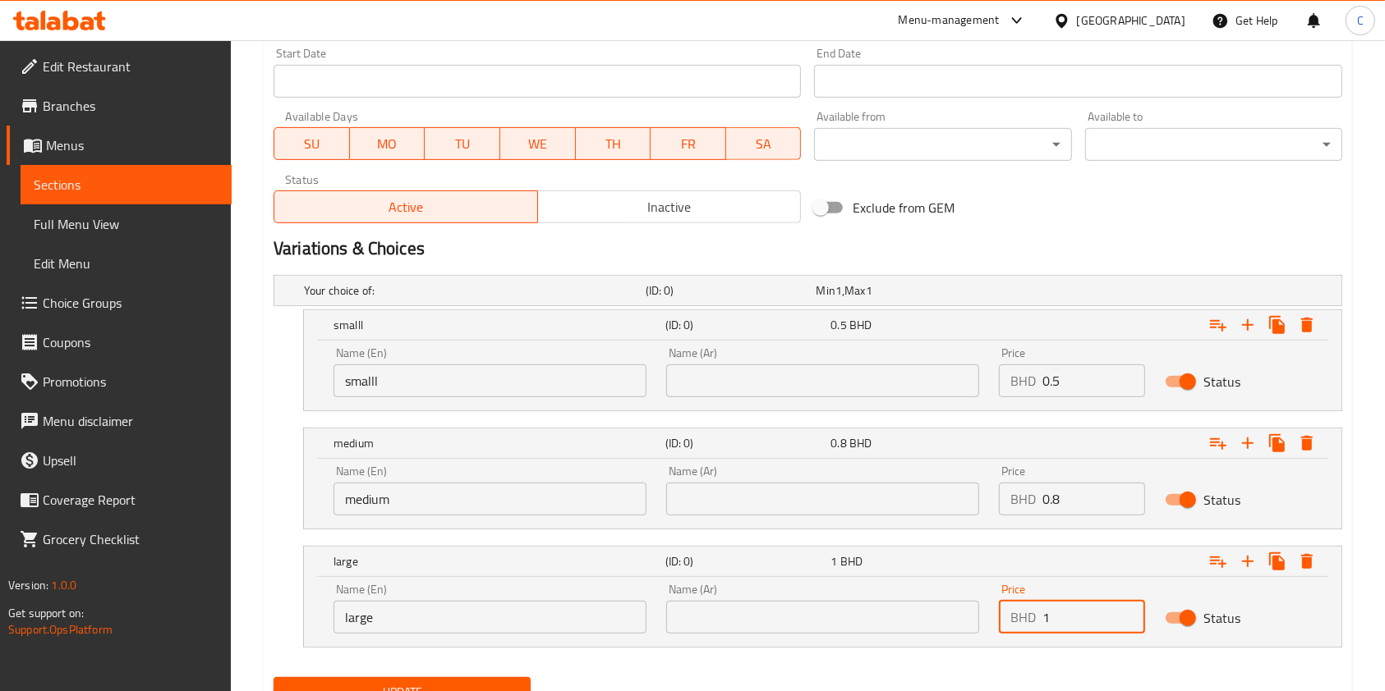
type input "1"
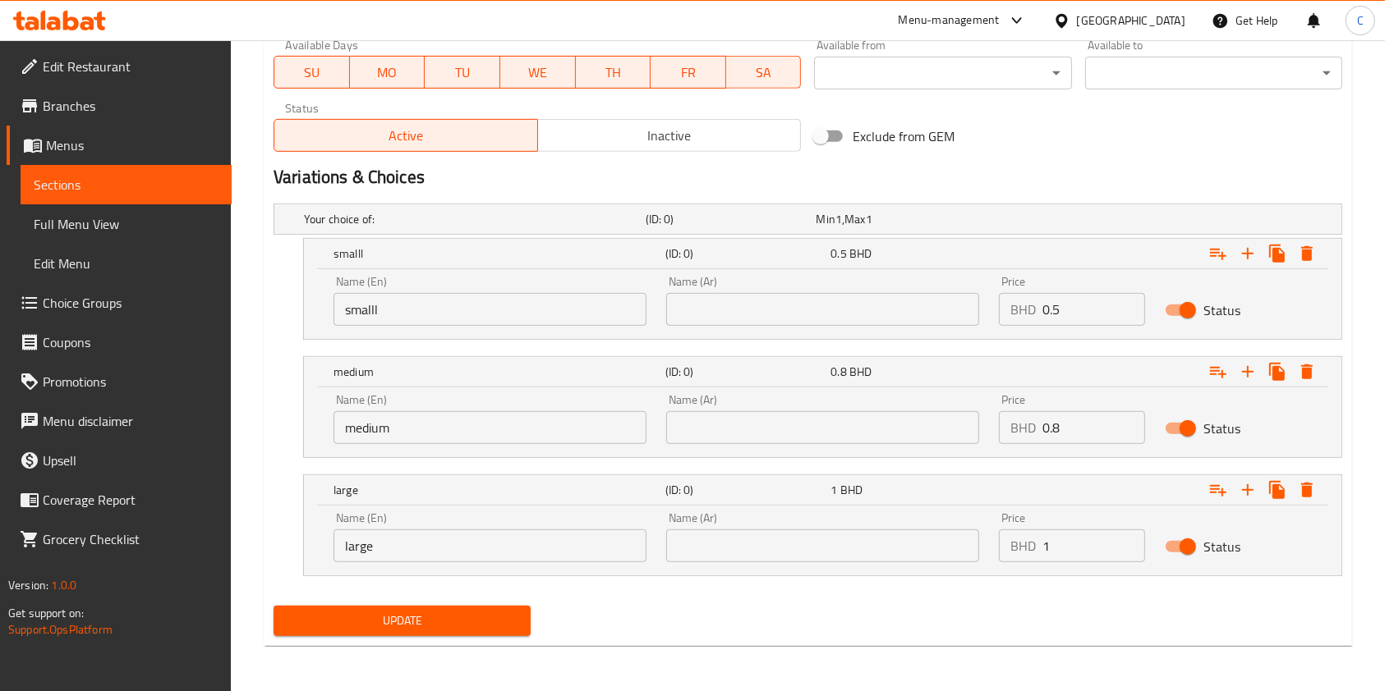
click at [416, 611] on span "Update" at bounding box center [402, 621] width 231 height 21
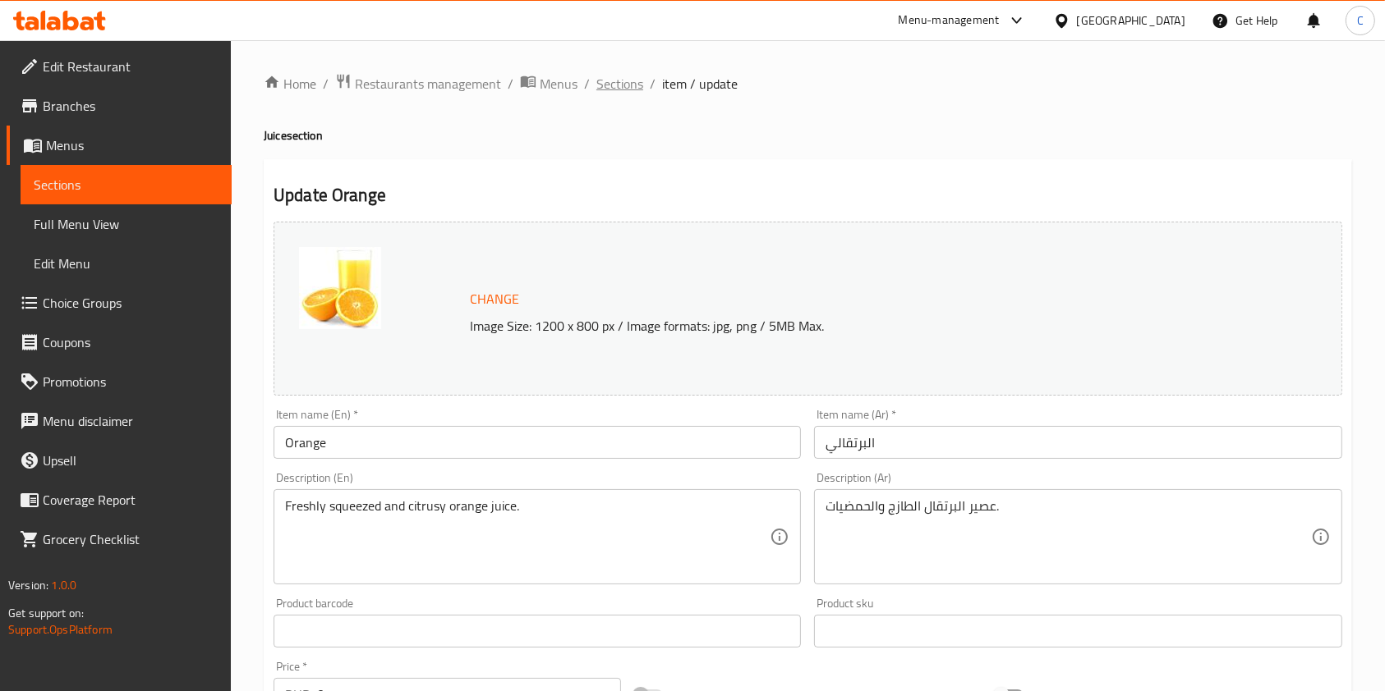
click at [619, 81] on span "Sections" at bounding box center [619, 84] width 47 height 20
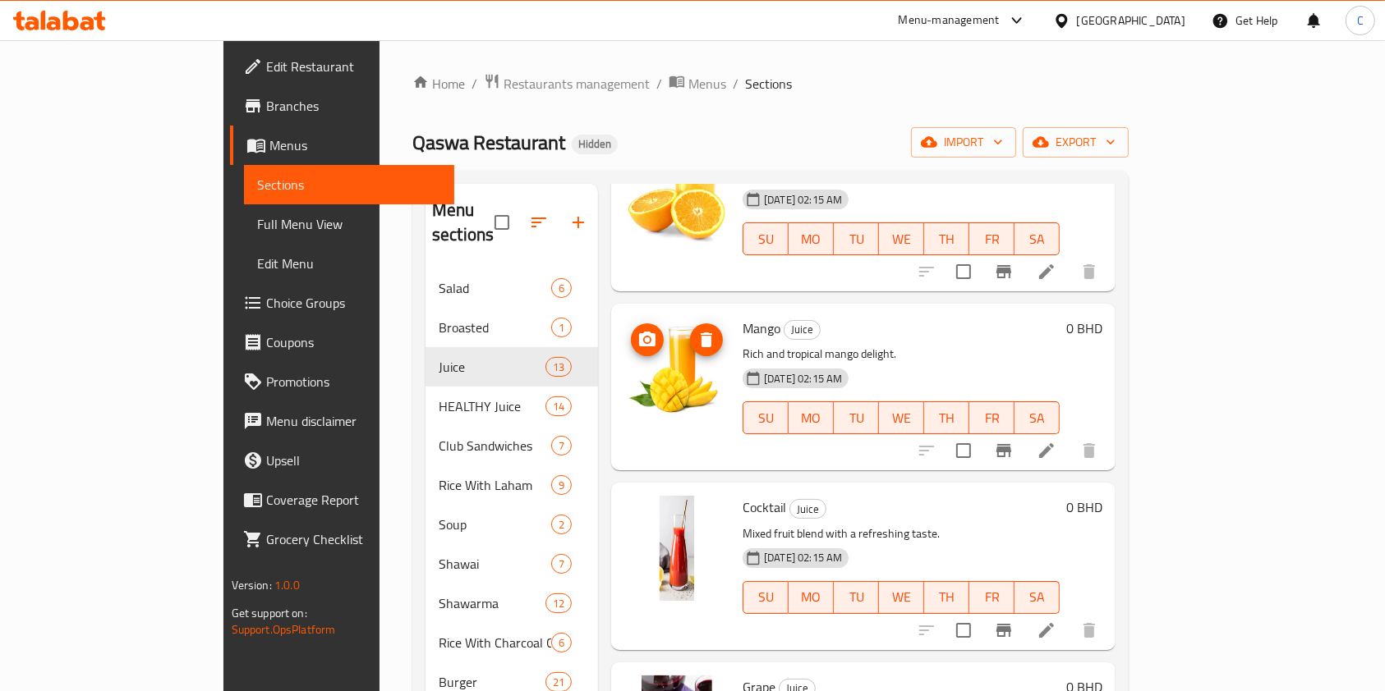
scroll to position [339, 0]
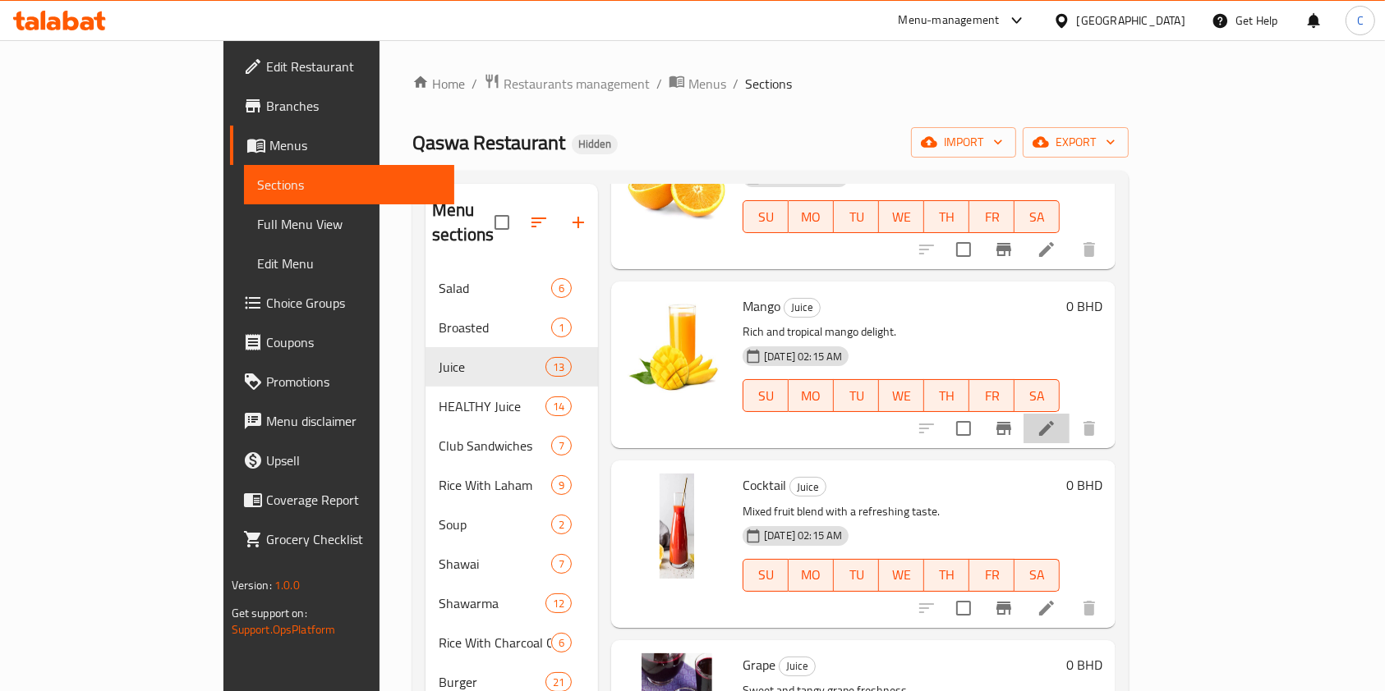
click at [1069, 417] on li at bounding box center [1046, 429] width 46 height 30
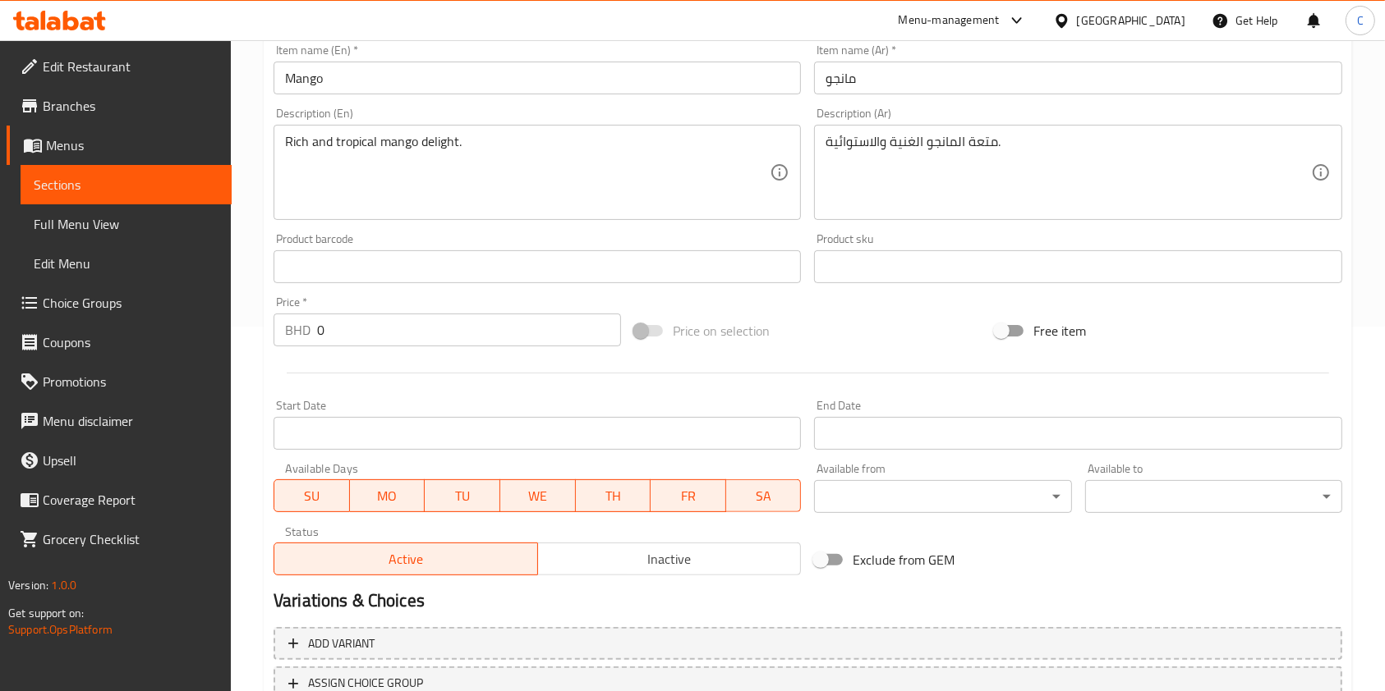
scroll to position [493, 0]
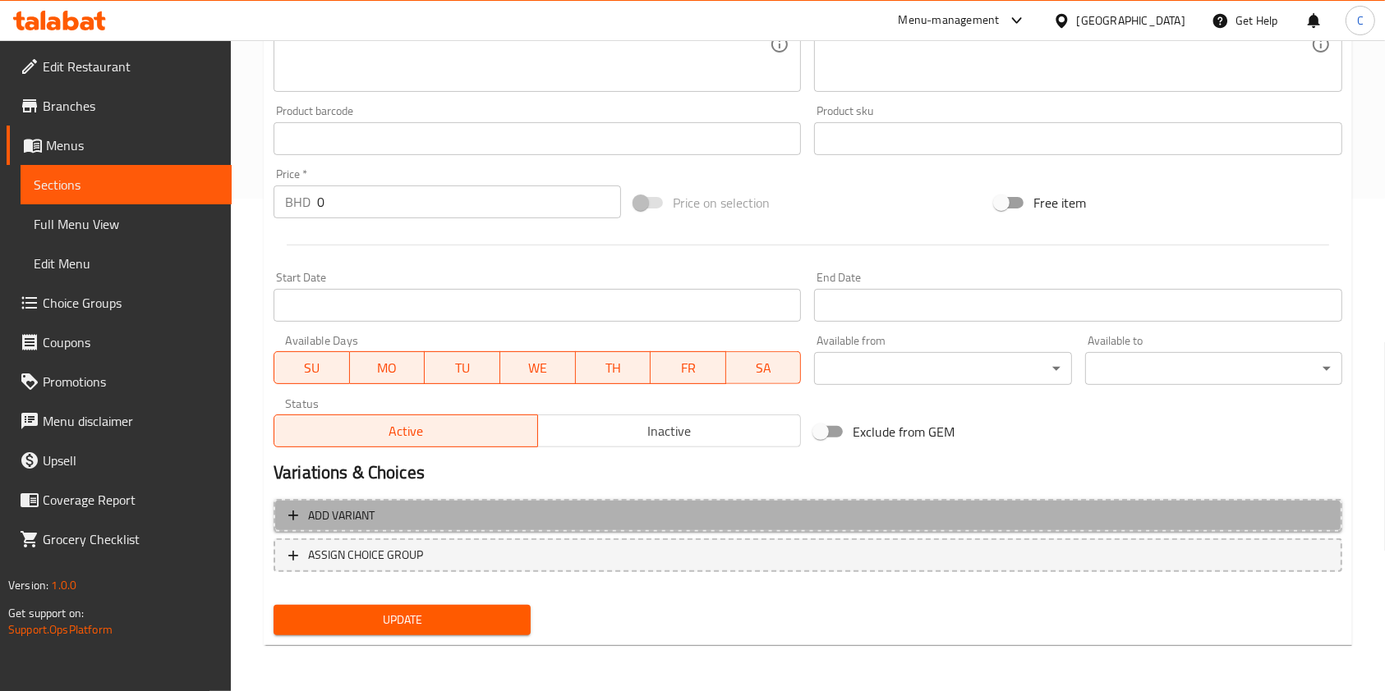
click at [716, 521] on span "Add variant" at bounding box center [807, 516] width 1039 height 21
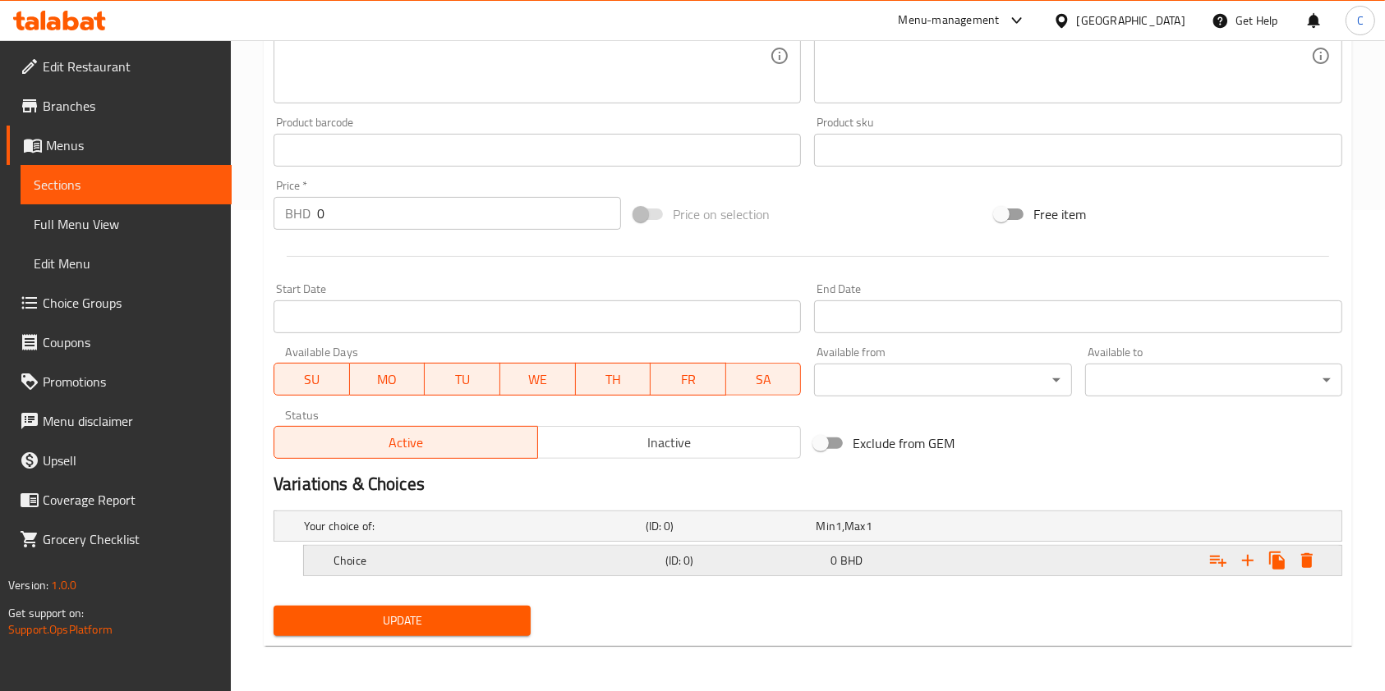
click at [696, 543] on div "Choice (ID: 0) 0 BHD" at bounding box center [827, 561] width 994 height 36
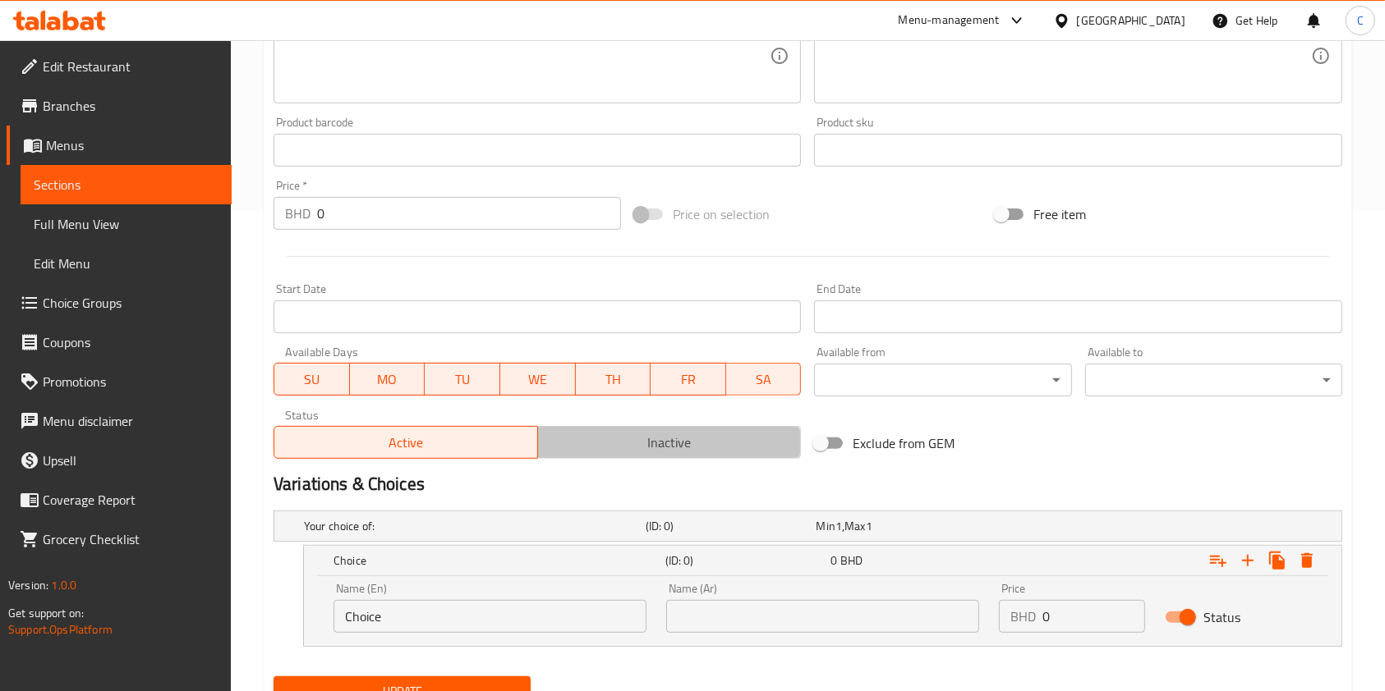
click at [702, 427] on button "Inactive" at bounding box center [669, 442] width 264 height 33
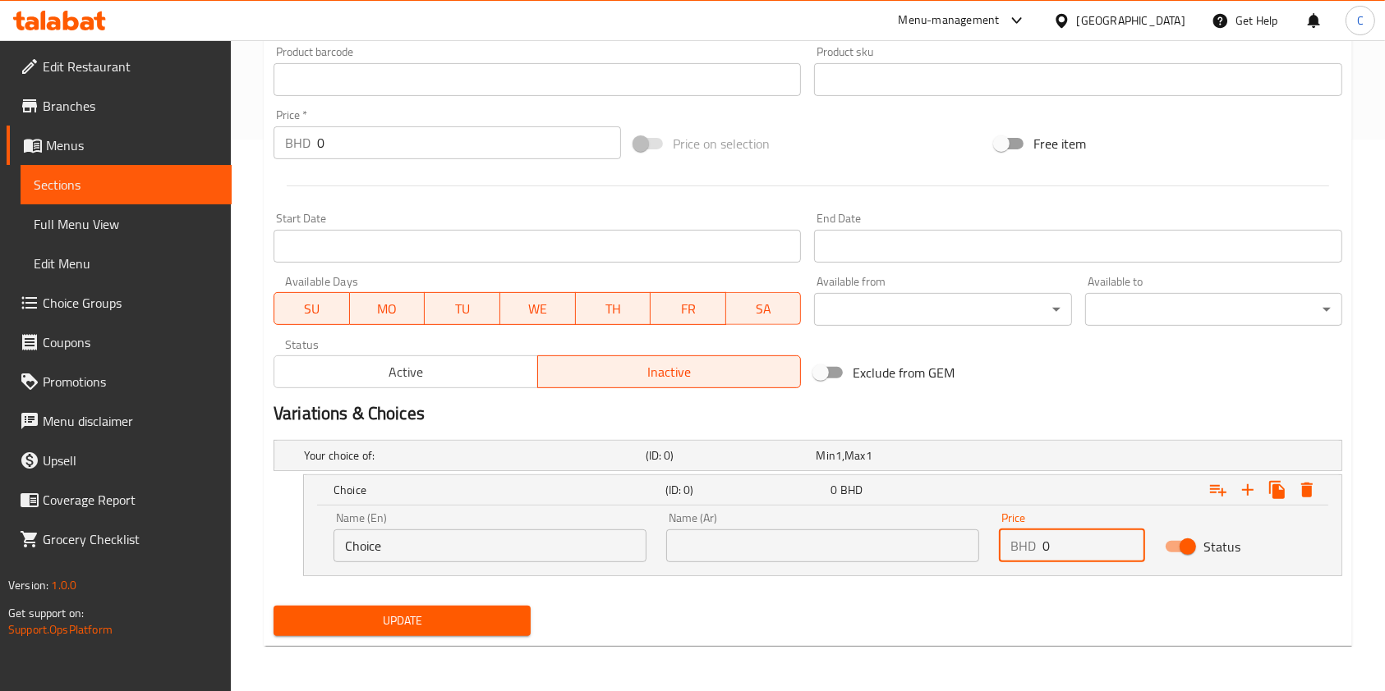
drag, startPoint x: 1114, startPoint y: 542, endPoint x: 782, endPoint y: 562, distance: 333.2
click at [782, 562] on div "Name (En) Choice Name (En) Name (Ar) Name (Ar) Price BHD 0 Price Status" at bounding box center [823, 538] width 998 height 70
type input "7"
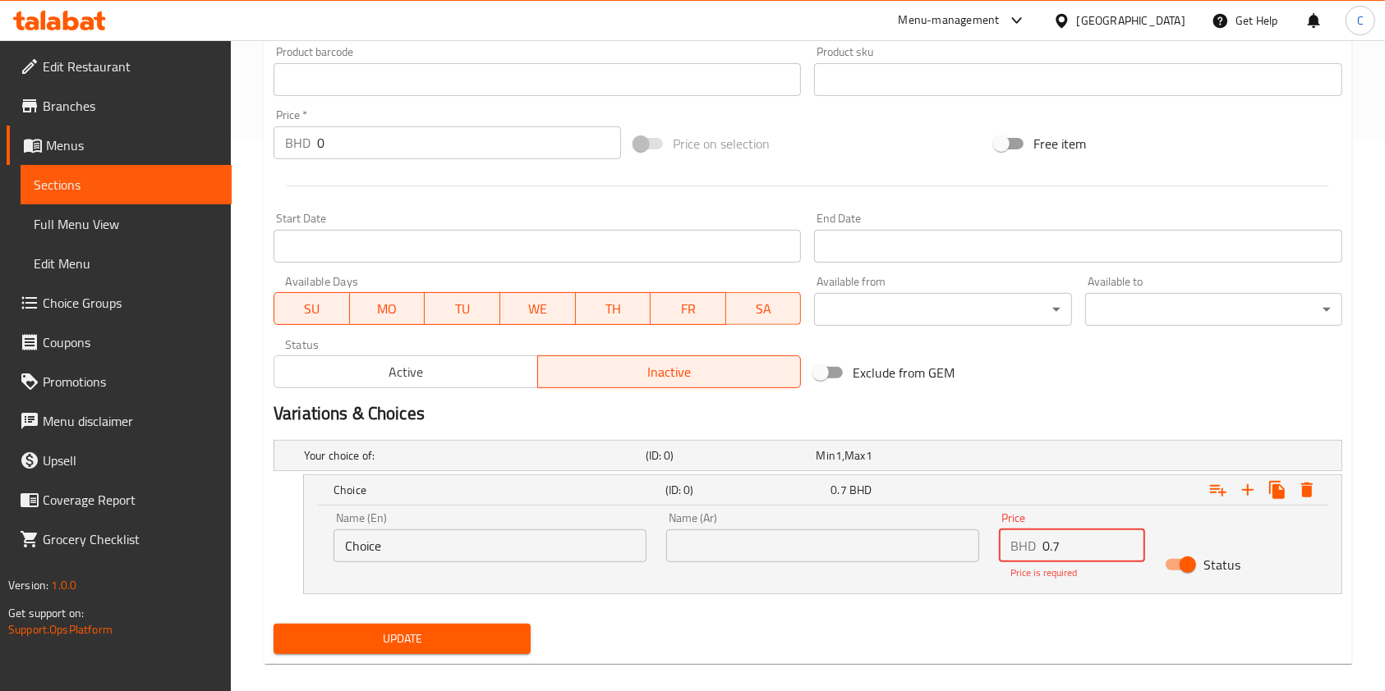
type input "0.7"
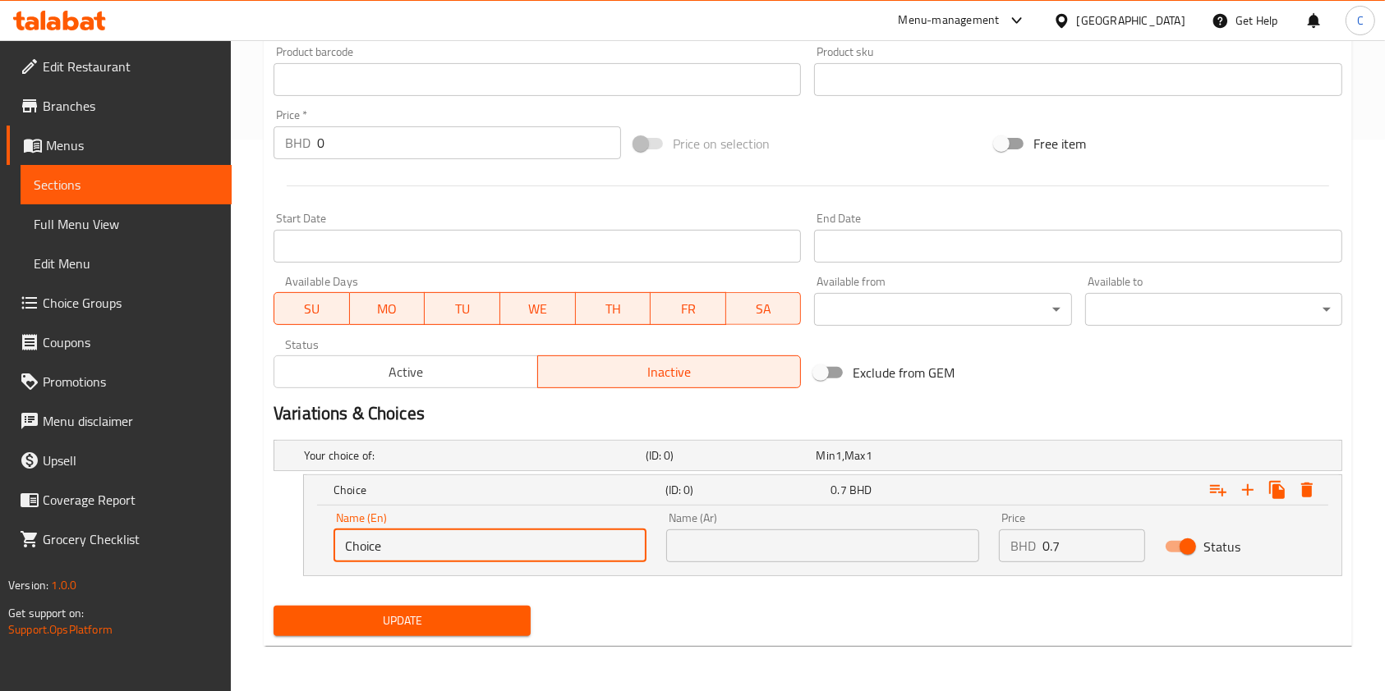
click at [506, 542] on input "Choice" at bounding box center [489, 546] width 313 height 33
type input "small"
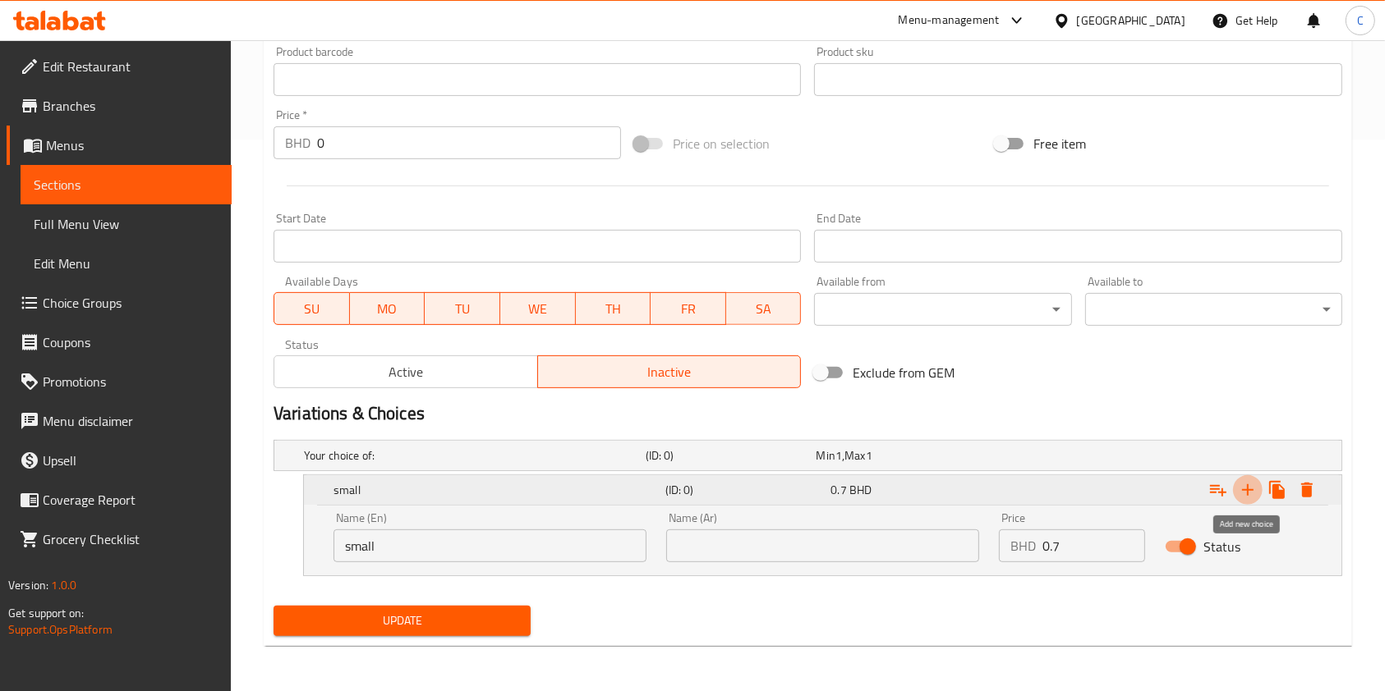
click at [1241, 489] on icon "Expand" at bounding box center [1248, 490] width 20 height 20
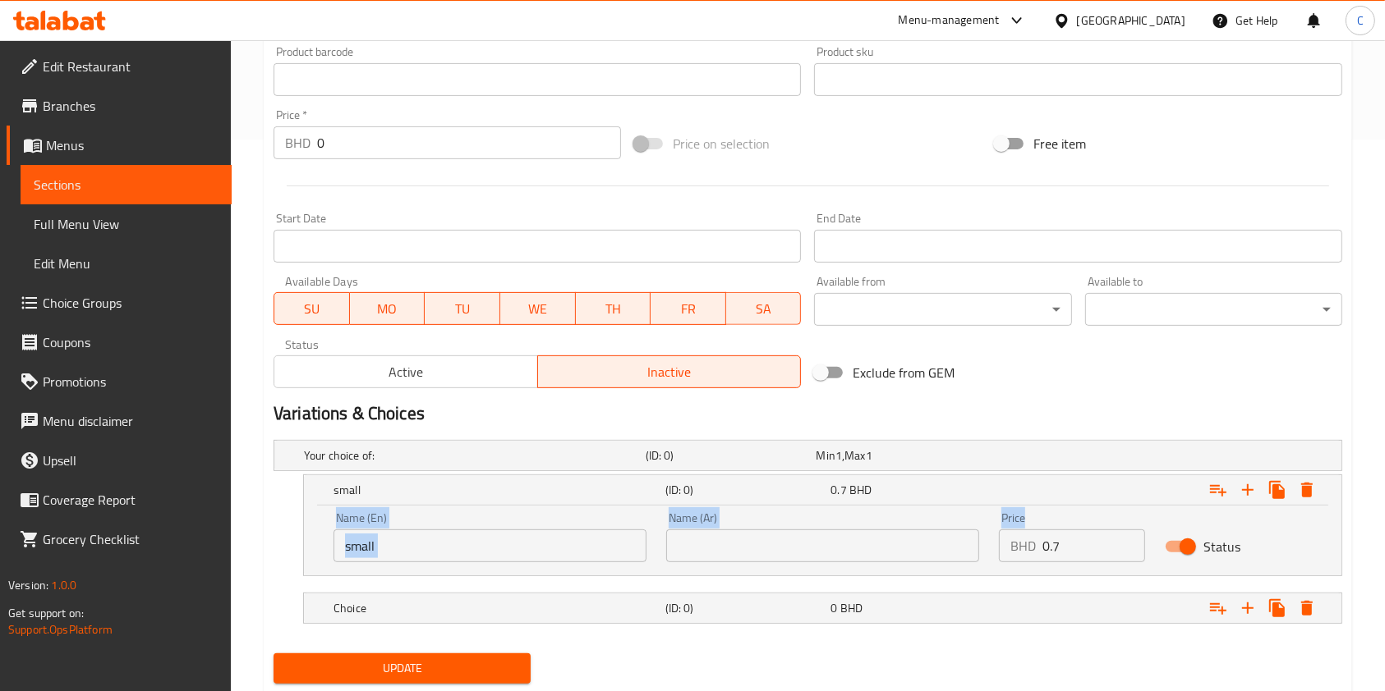
drag, startPoint x: 1036, startPoint y: 520, endPoint x: 1020, endPoint y: 426, distance: 95.0
click at [1020, 426] on div "Change Image Size: 1200 x 800 px / Image formats: jpg, png / 5MB Max. Item name…" at bounding box center [808, 176] width 1082 height 1027
click at [939, 624] on div "Choice (ID: 0) 0 BHD" at bounding box center [827, 608] width 994 height 36
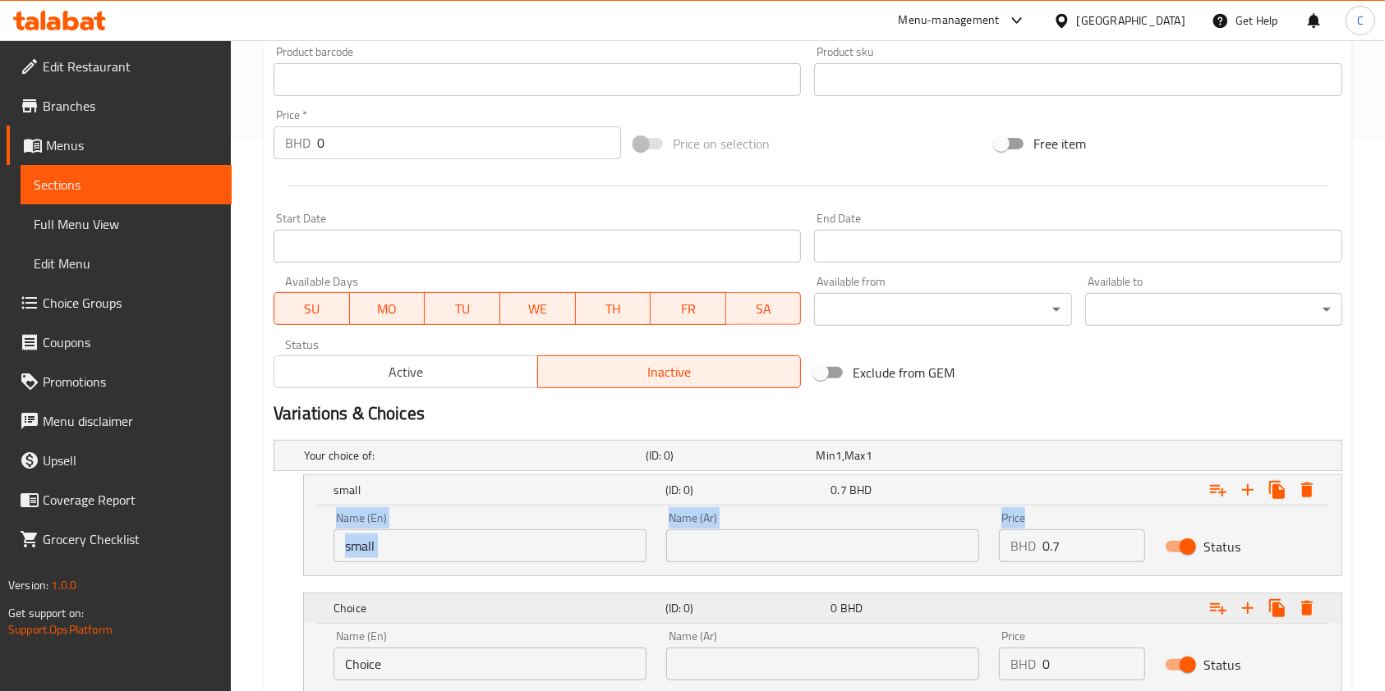
click at [939, 624] on div "Choice (ID: 0) 0 BHD" at bounding box center [827, 608] width 994 height 36
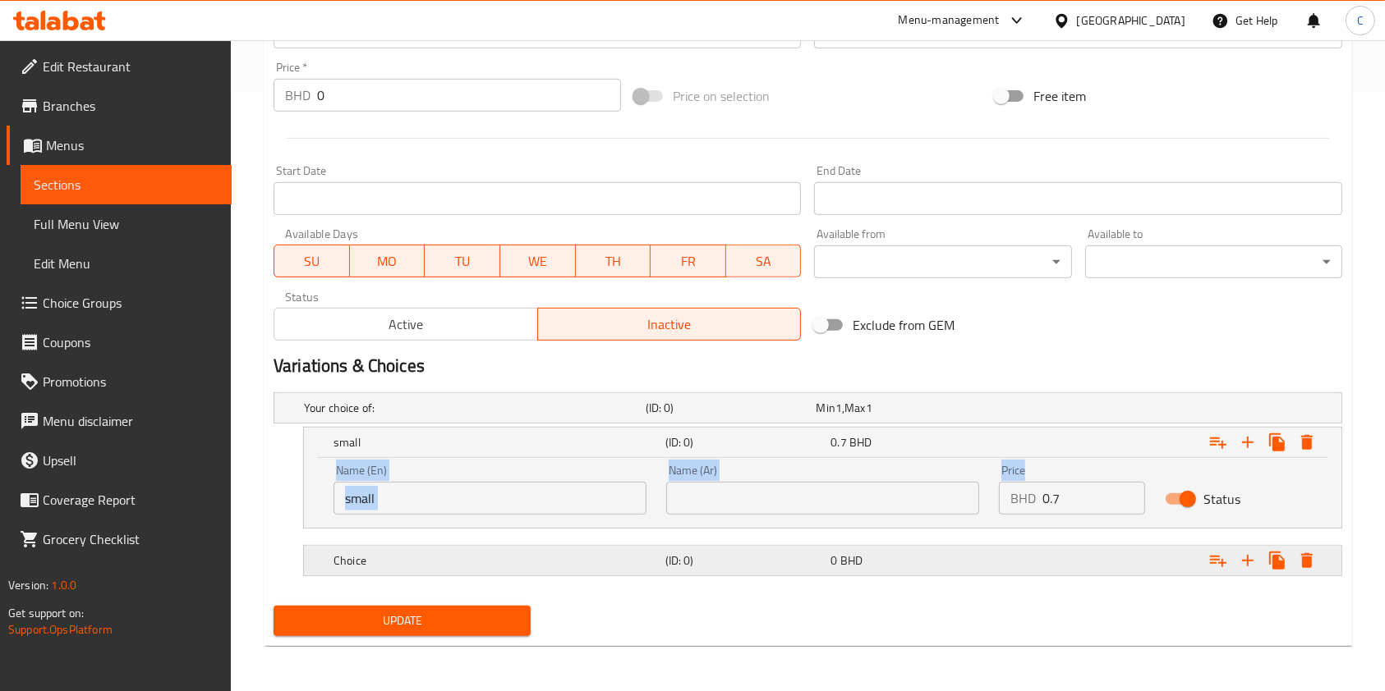
scroll to position [599, 0]
click at [543, 567] on h5 "Choice" at bounding box center [495, 561] width 325 height 16
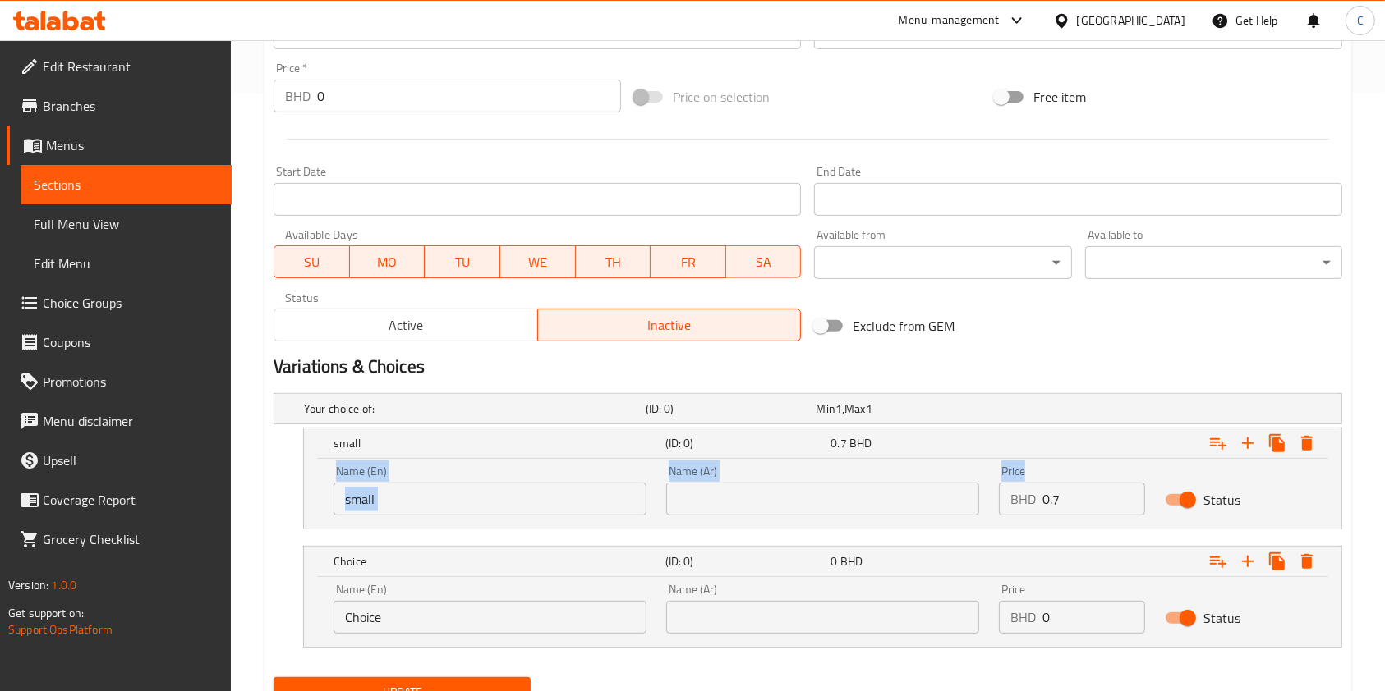
scroll to position [622, 0]
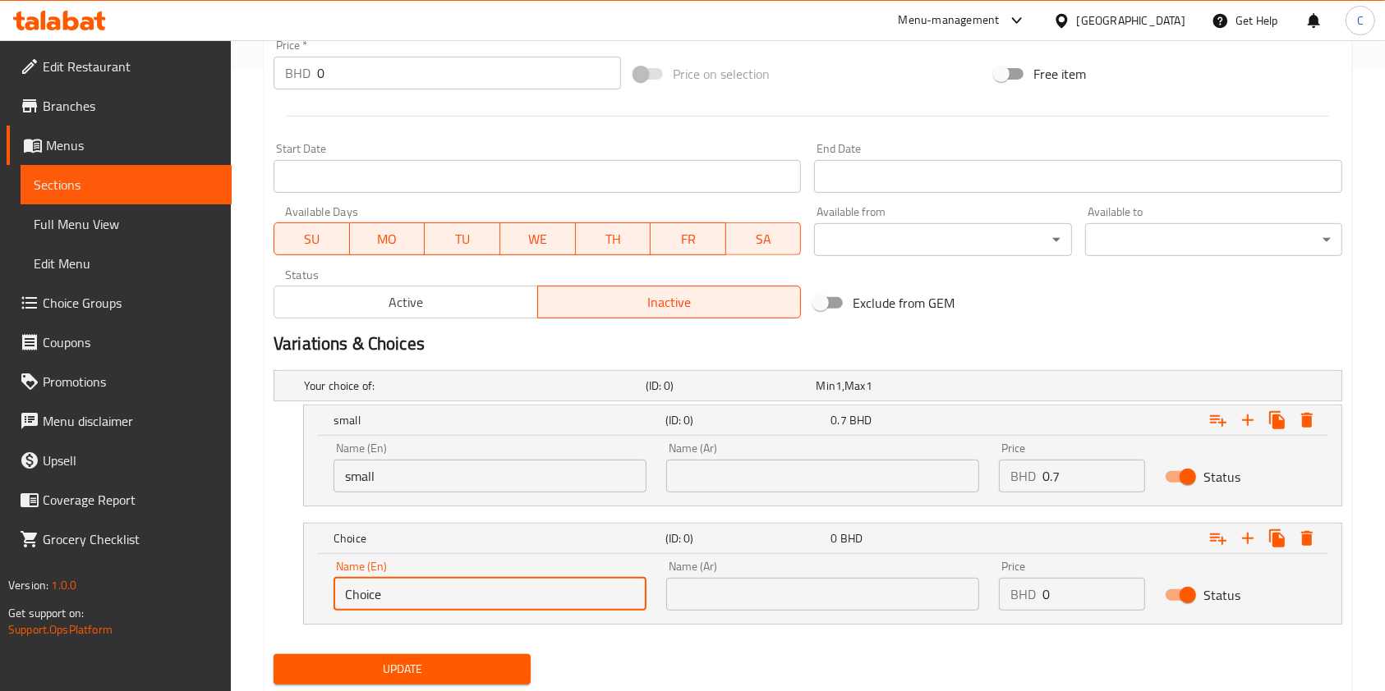
drag, startPoint x: 485, startPoint y: 586, endPoint x: 16, endPoint y: 562, distance: 470.4
click at [16, 562] on div "Edit Restaurant Branches Menus Sections Full Menu View Edit Menu Choice Groups …" at bounding box center [692, 80] width 1385 height 1322
type input "medium"
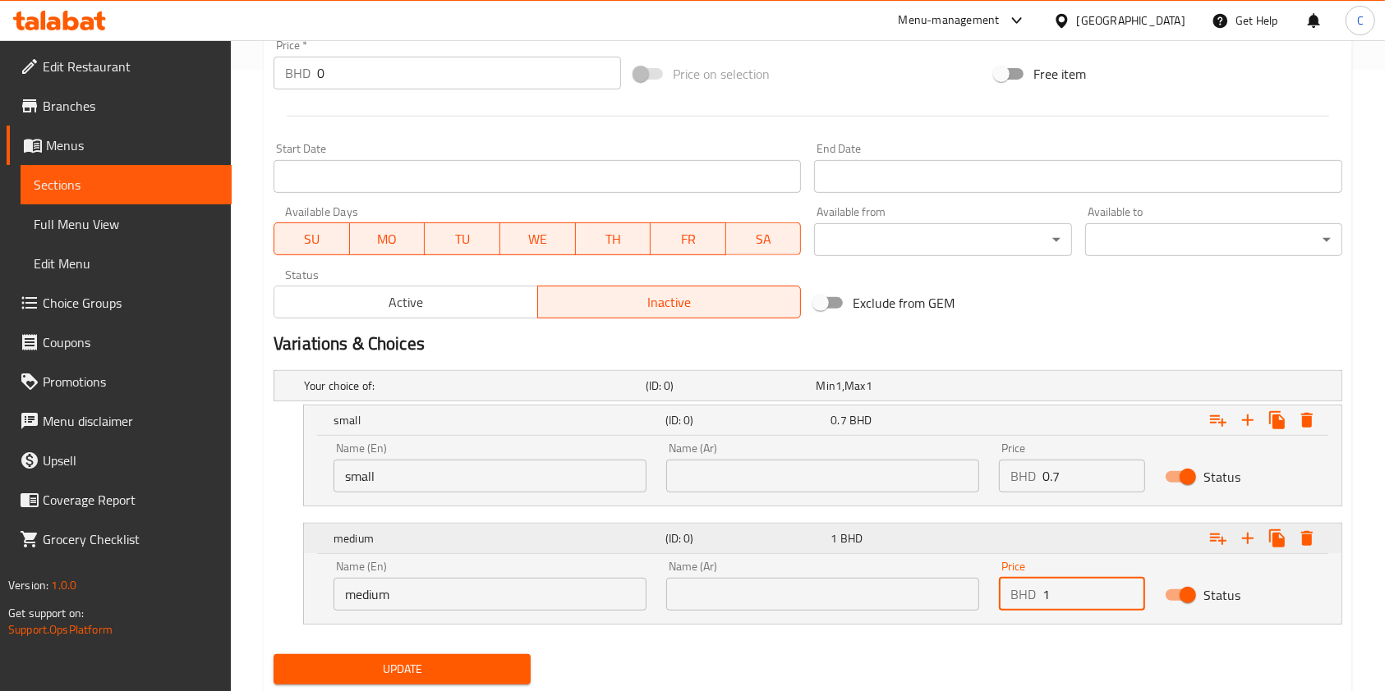
type input "1"
click at [1255, 531] on icon "Expand" at bounding box center [1248, 539] width 20 height 20
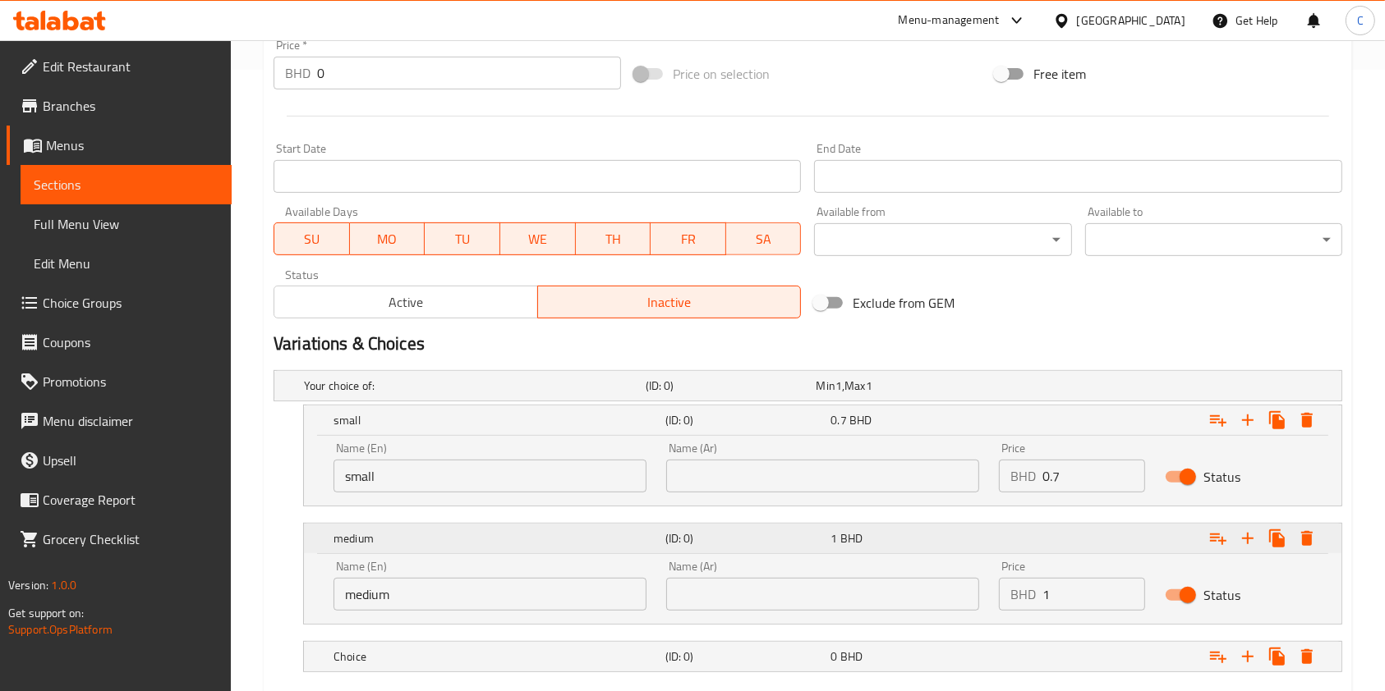
scroll to position [717, 0]
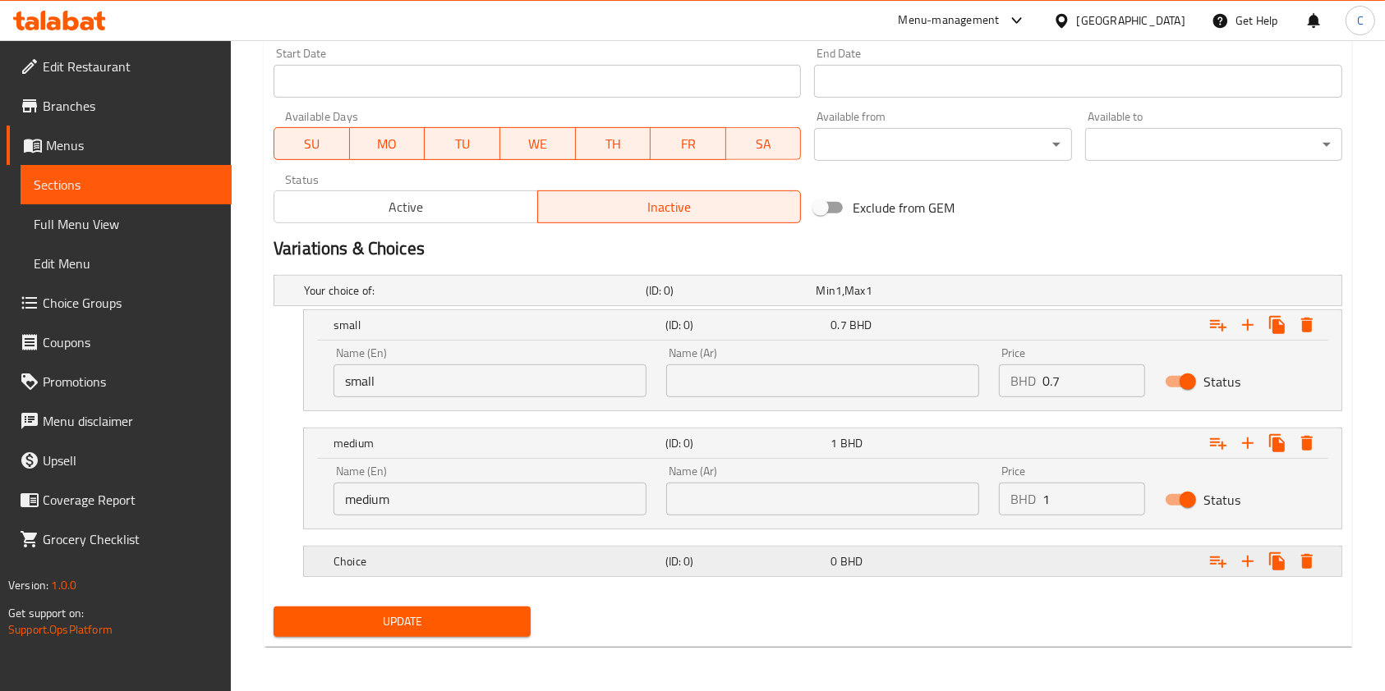
click at [613, 562] on h5 "Choice" at bounding box center [495, 561] width 325 height 16
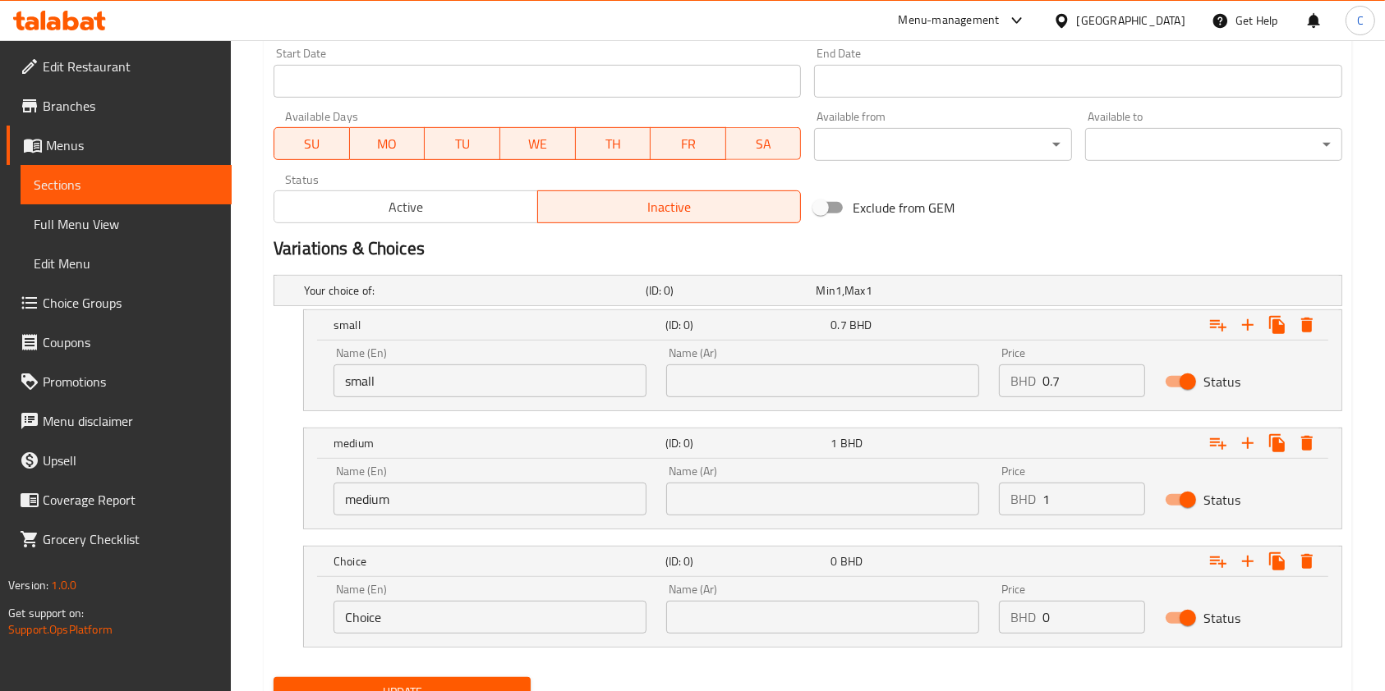
click at [534, 604] on input "Choice" at bounding box center [489, 617] width 313 height 33
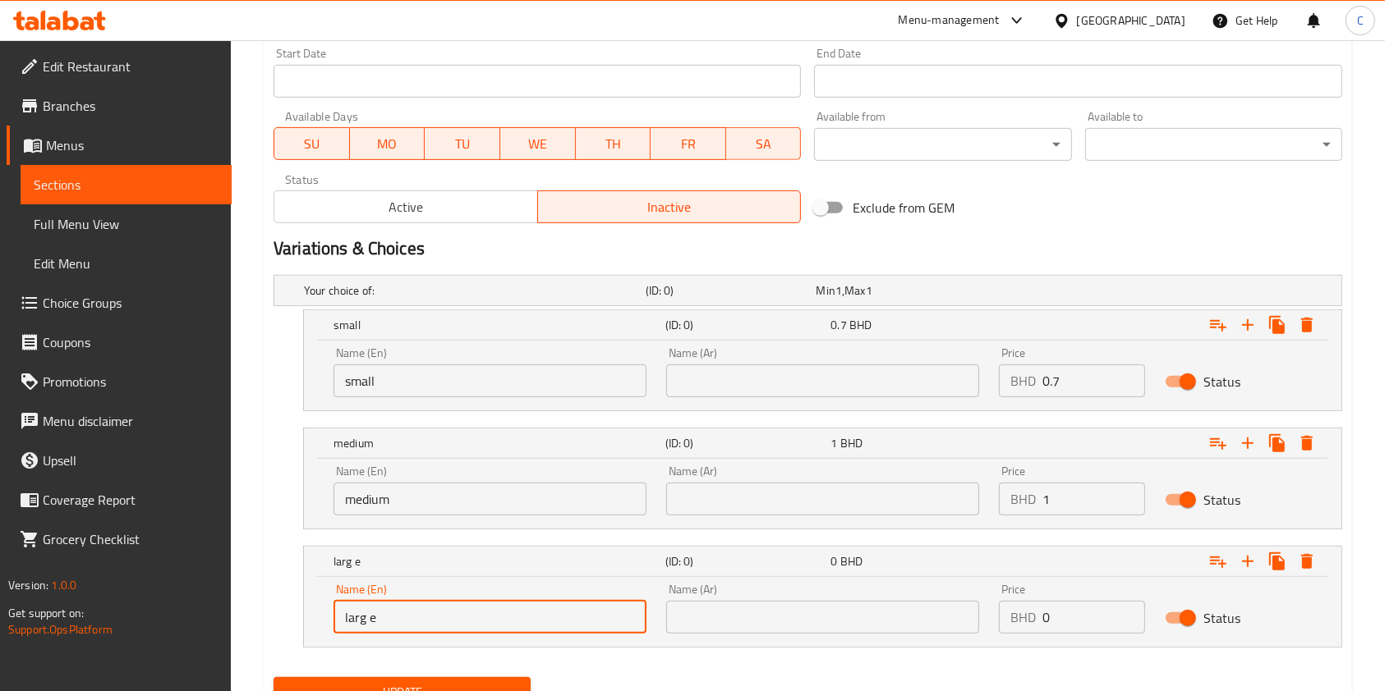
type input "larg e"
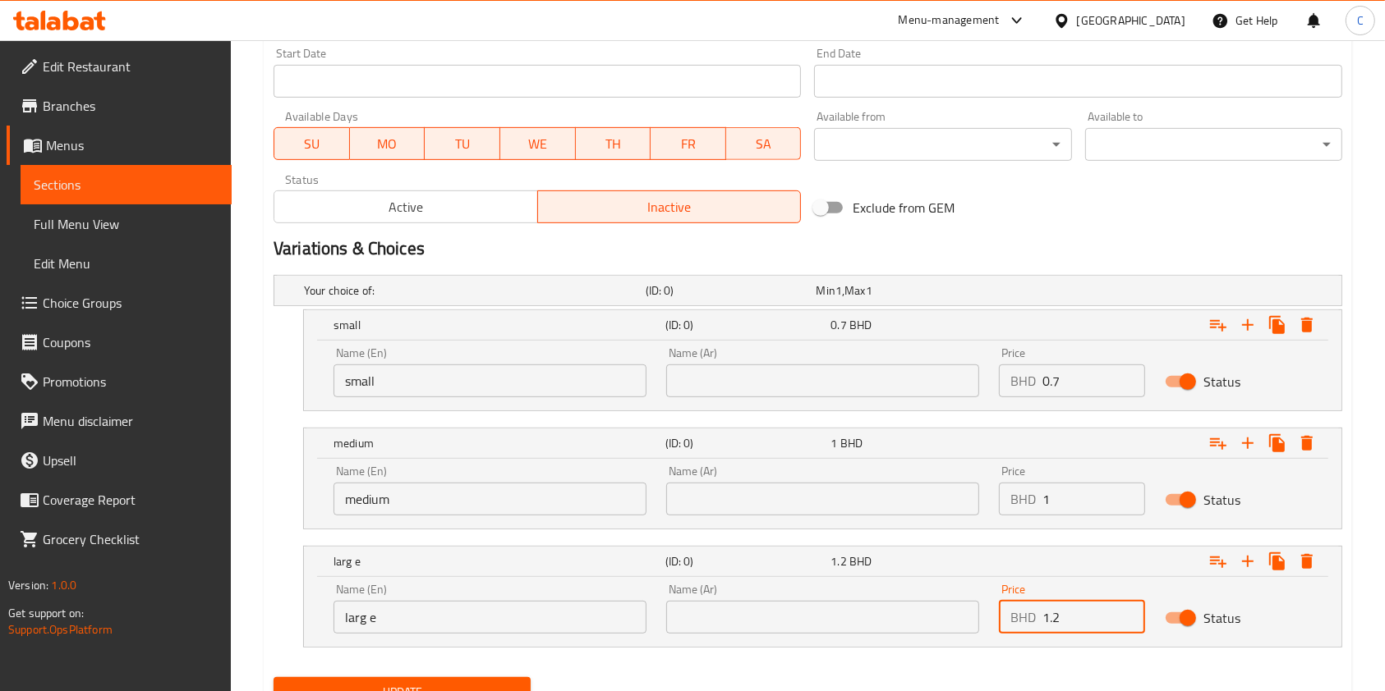
type input "1.2"
click at [421, 606] on input "larg e" at bounding box center [489, 617] width 313 height 33
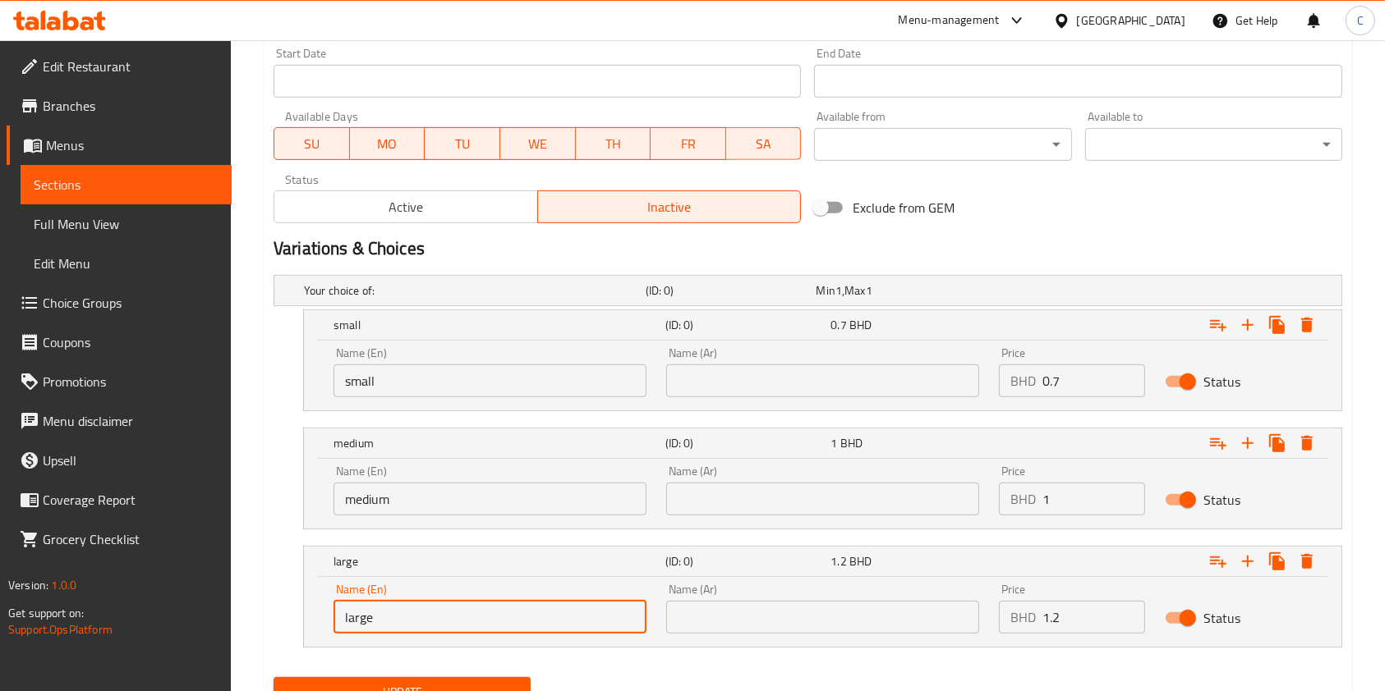
type input "large"
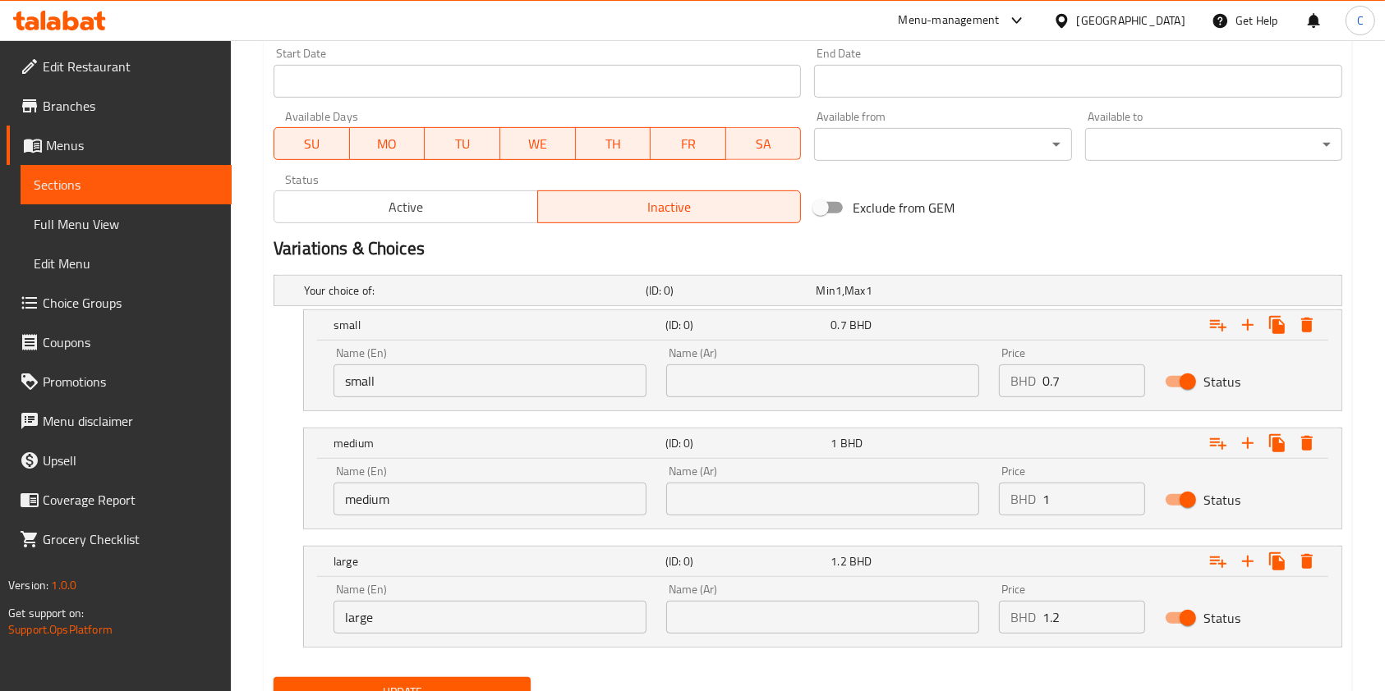
click at [1151, 237] on h2 "Variations & Choices" at bounding box center [807, 249] width 1068 height 25
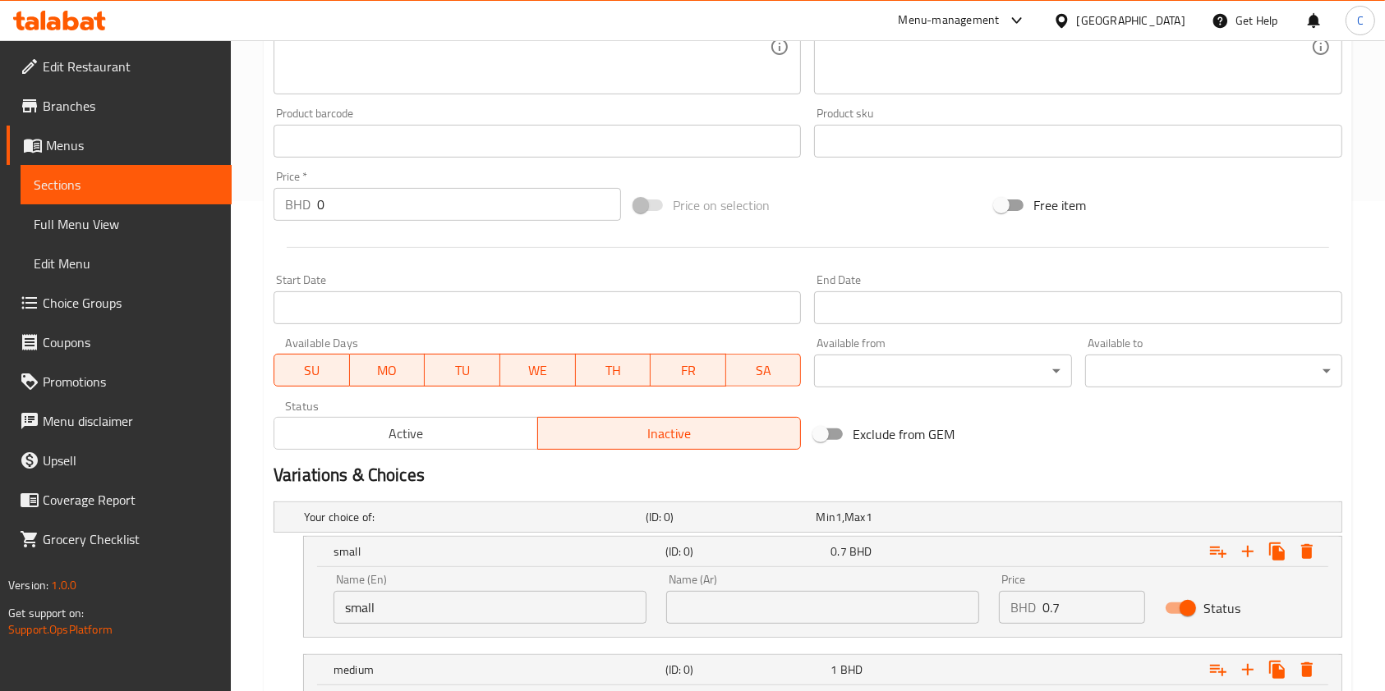
scroll to position [788, 0]
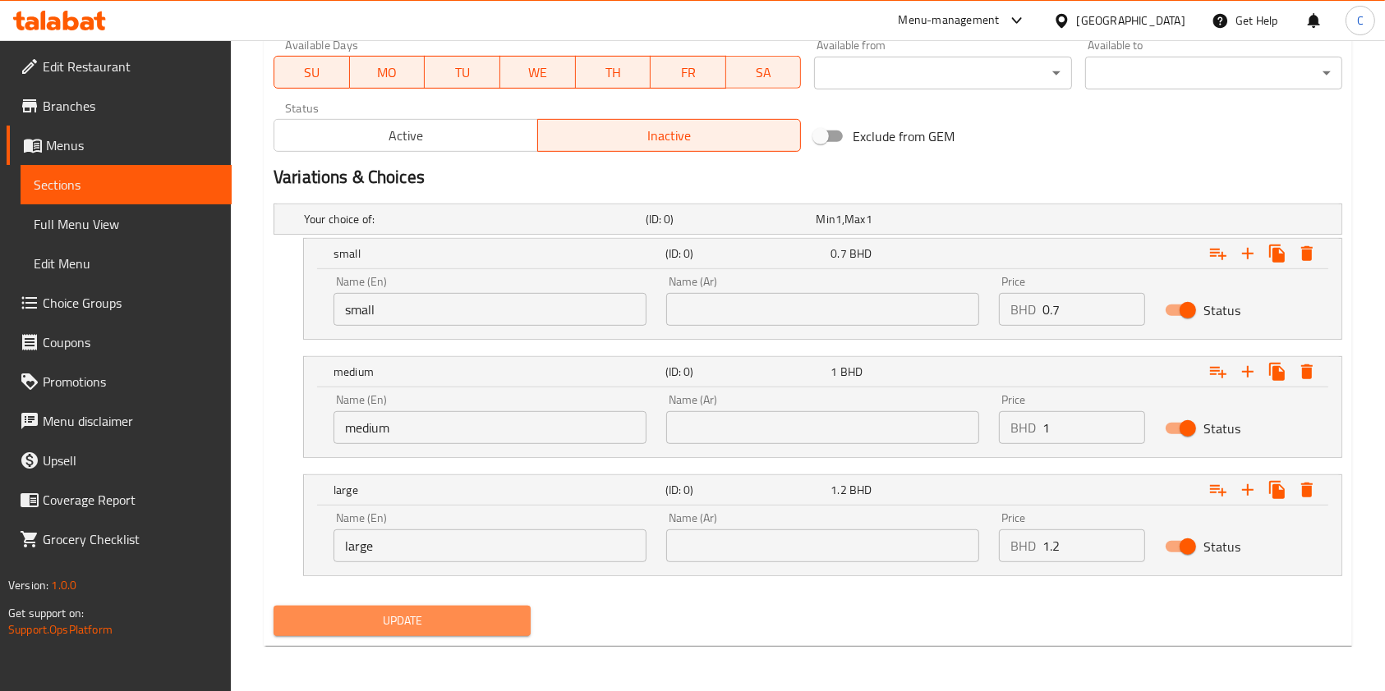
click at [409, 622] on span "Update" at bounding box center [402, 621] width 231 height 21
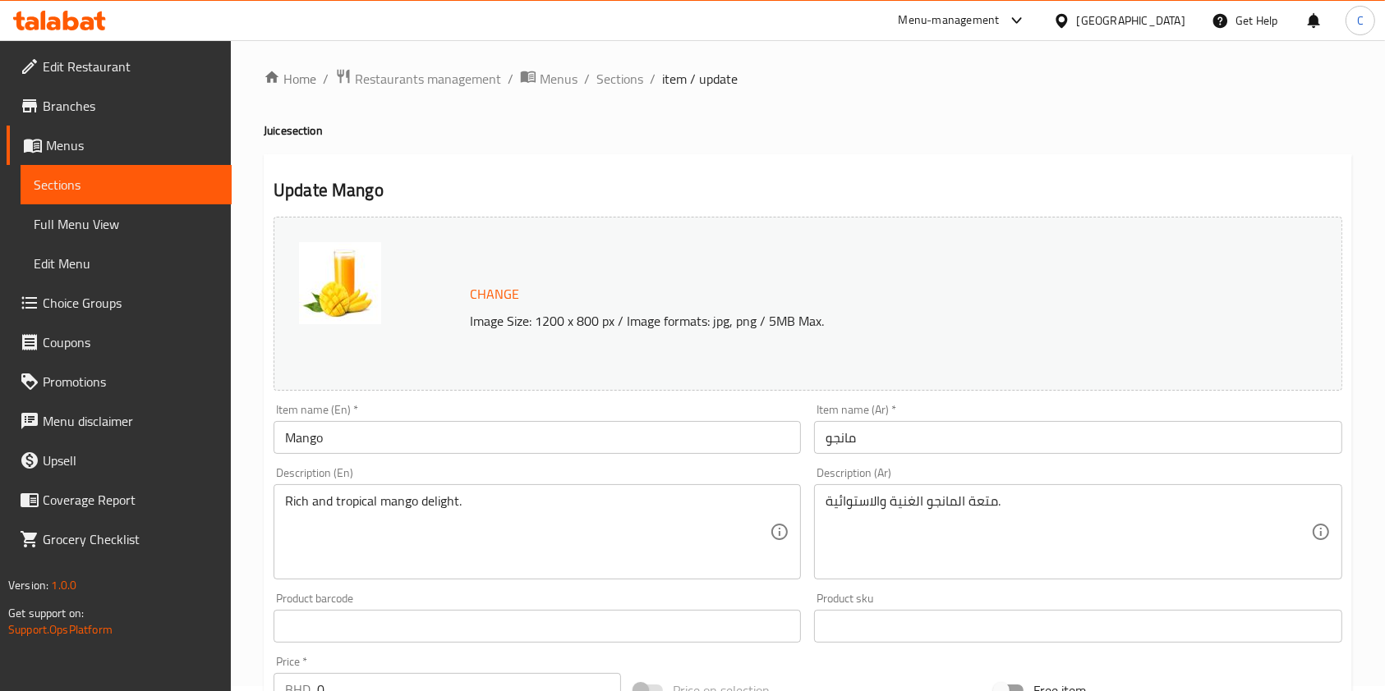
scroll to position [0, 0]
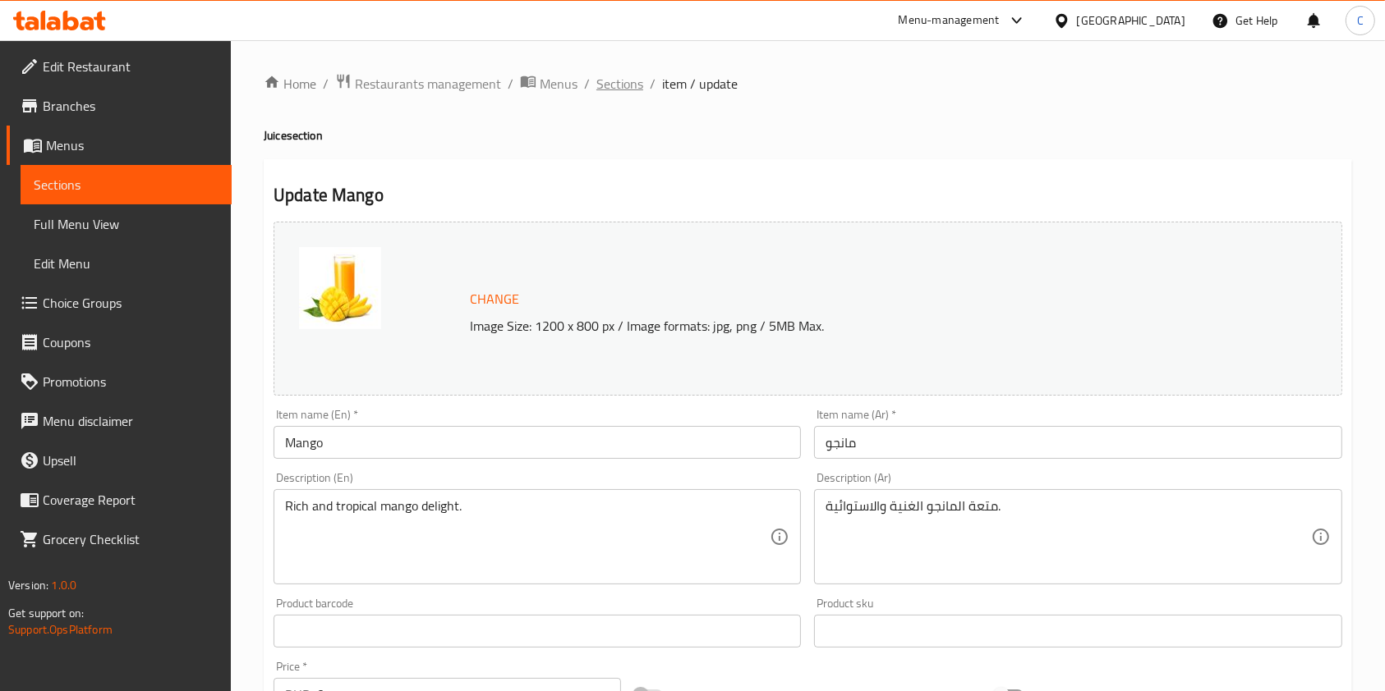
click at [610, 82] on span "Sections" at bounding box center [619, 84] width 47 height 20
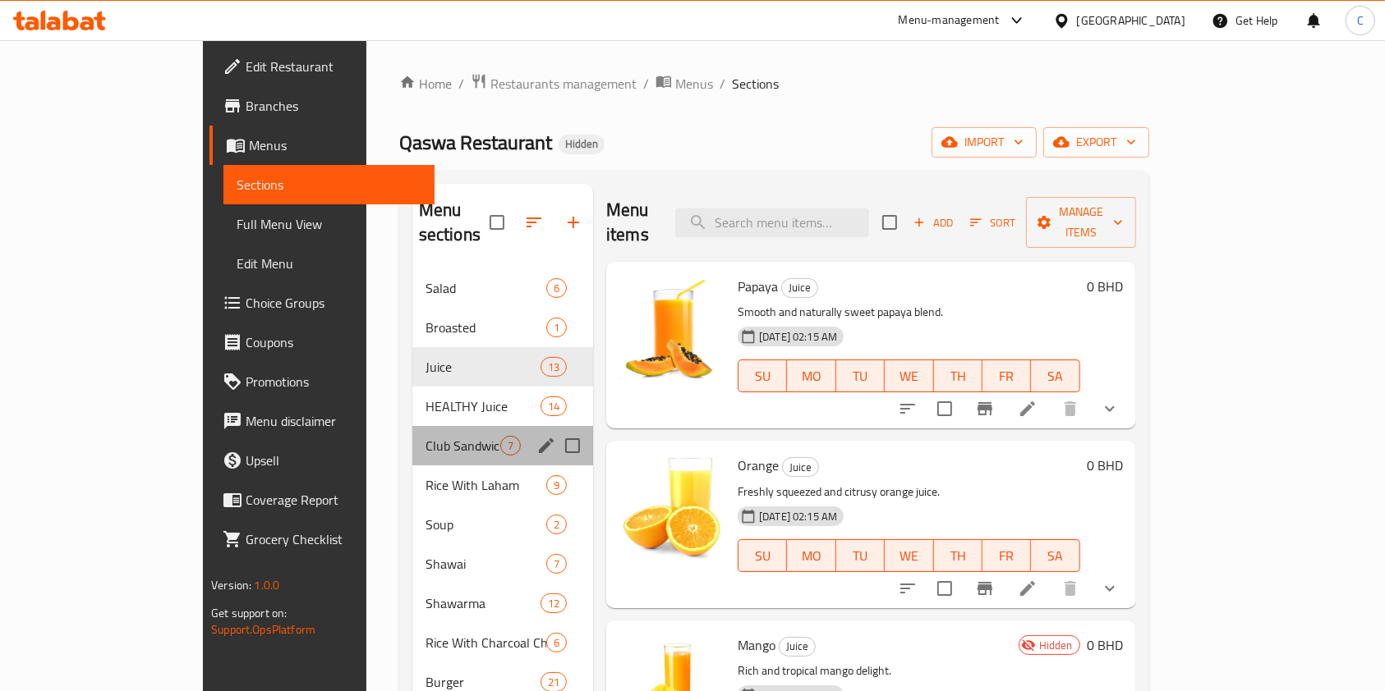
click at [488, 426] on div "Club Sandwiches 7" at bounding box center [502, 445] width 181 height 39
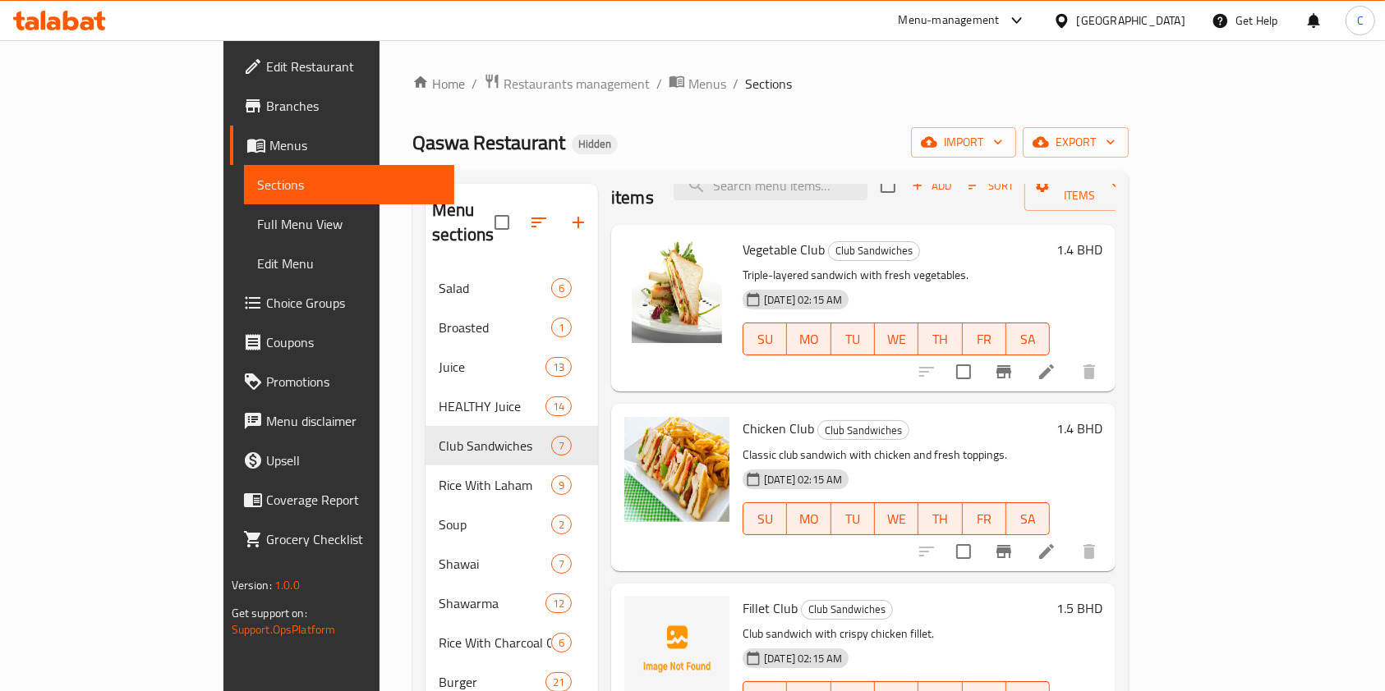
click at [972, 411] on div "Chicken Club Club Sandwiches Classic club sandwich with chicken and fresh toppi…" at bounding box center [896, 488] width 320 height 154
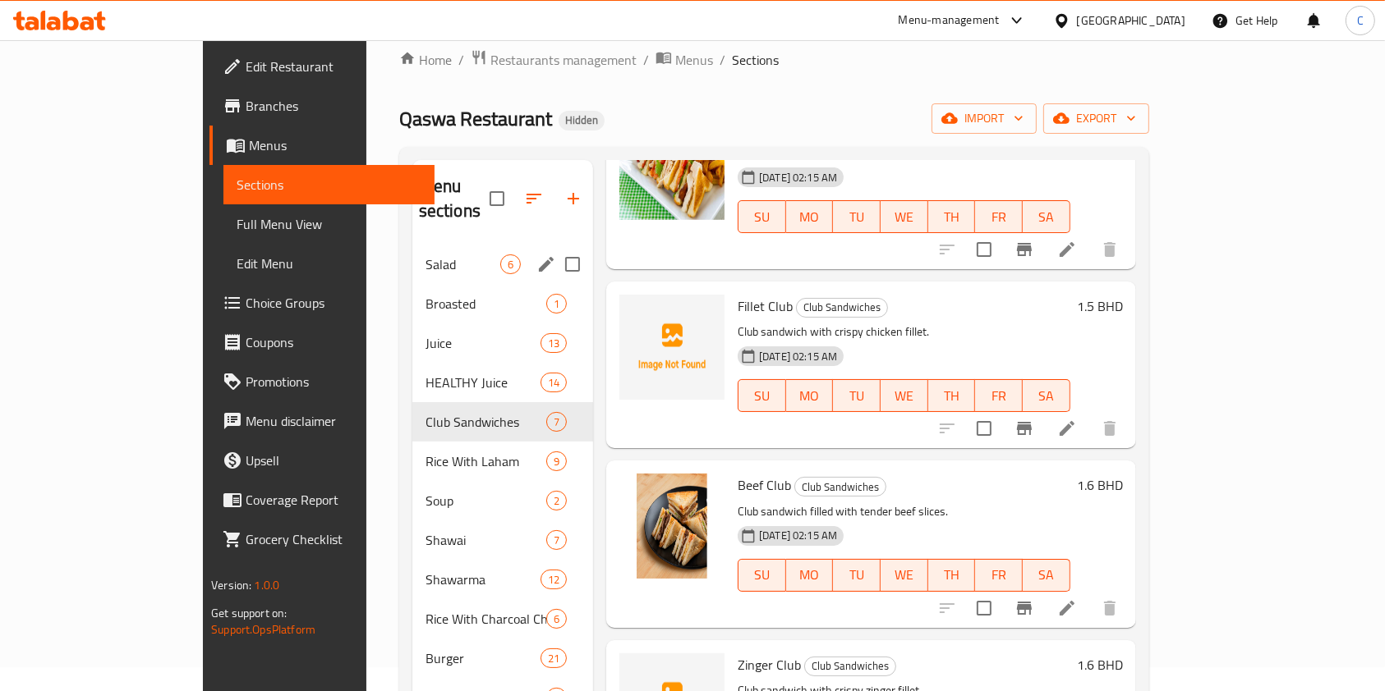
scroll to position [26, 0]
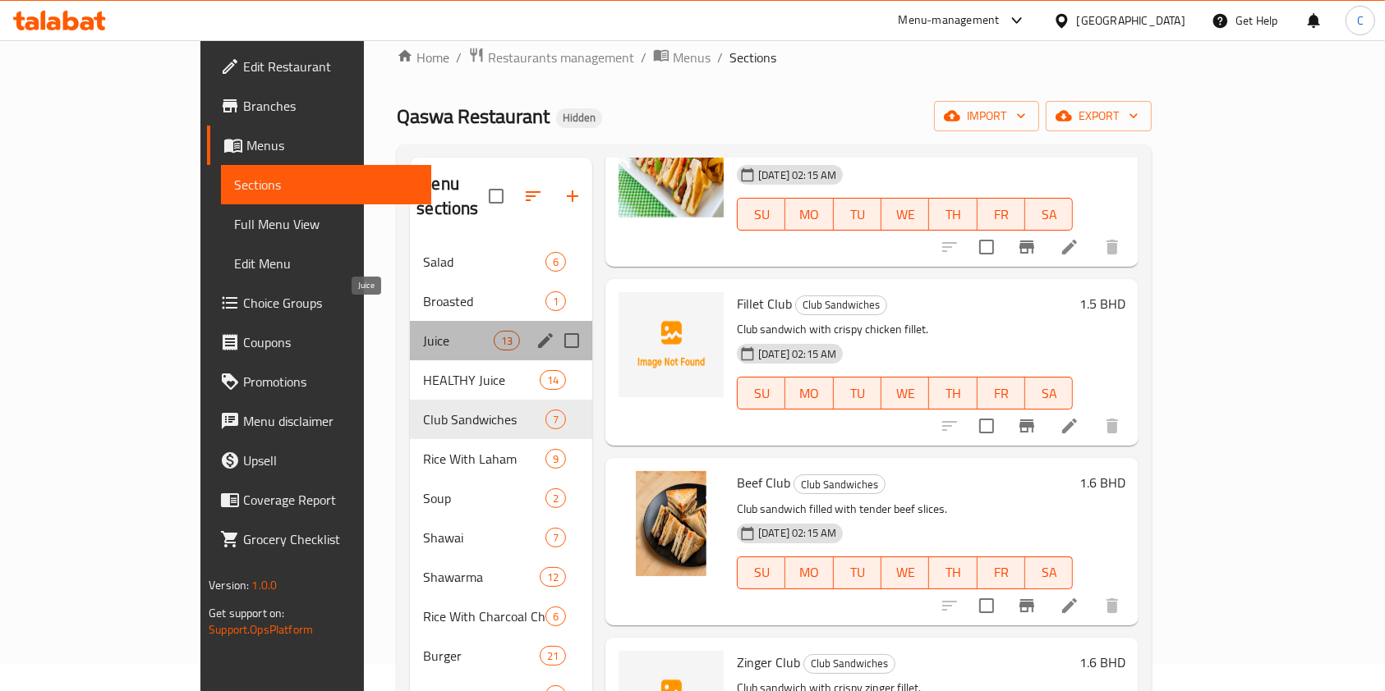
click at [423, 331] on span "Juice" at bounding box center [458, 341] width 70 height 20
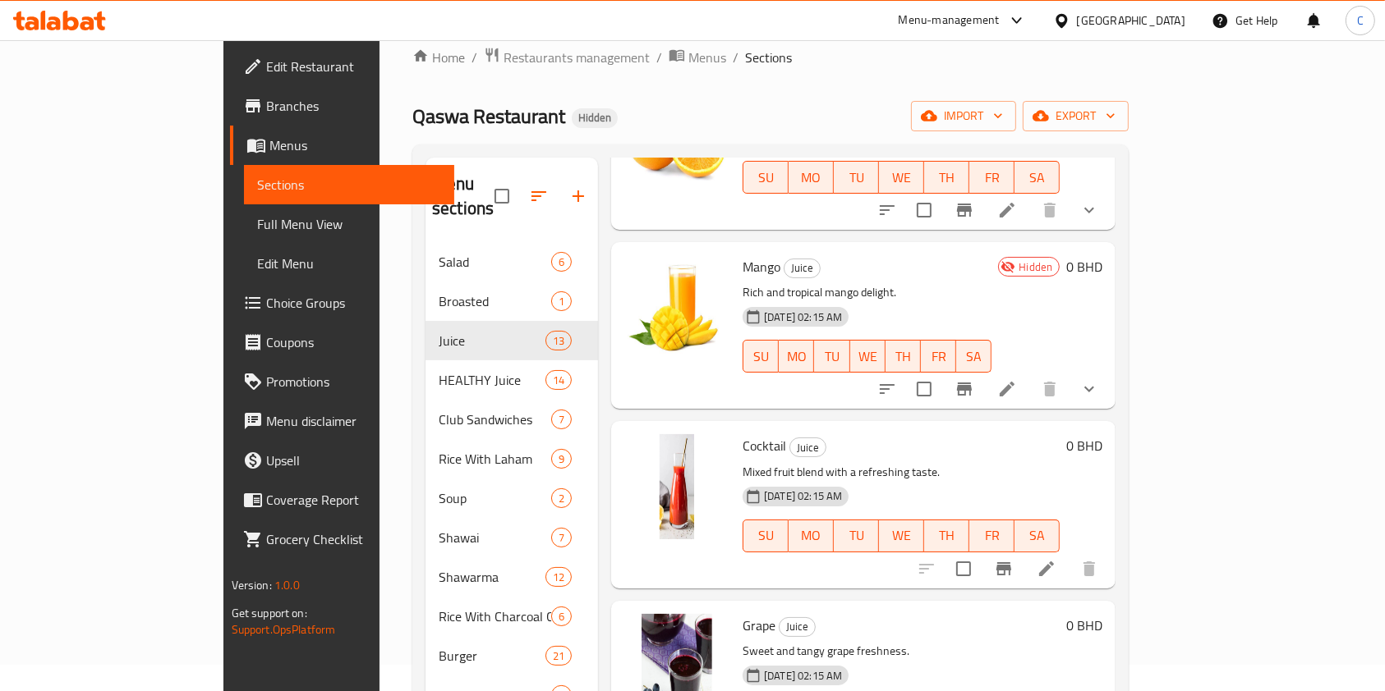
scroll to position [354, 0]
click at [1014, 380] on icon at bounding box center [1006, 387] width 15 height 15
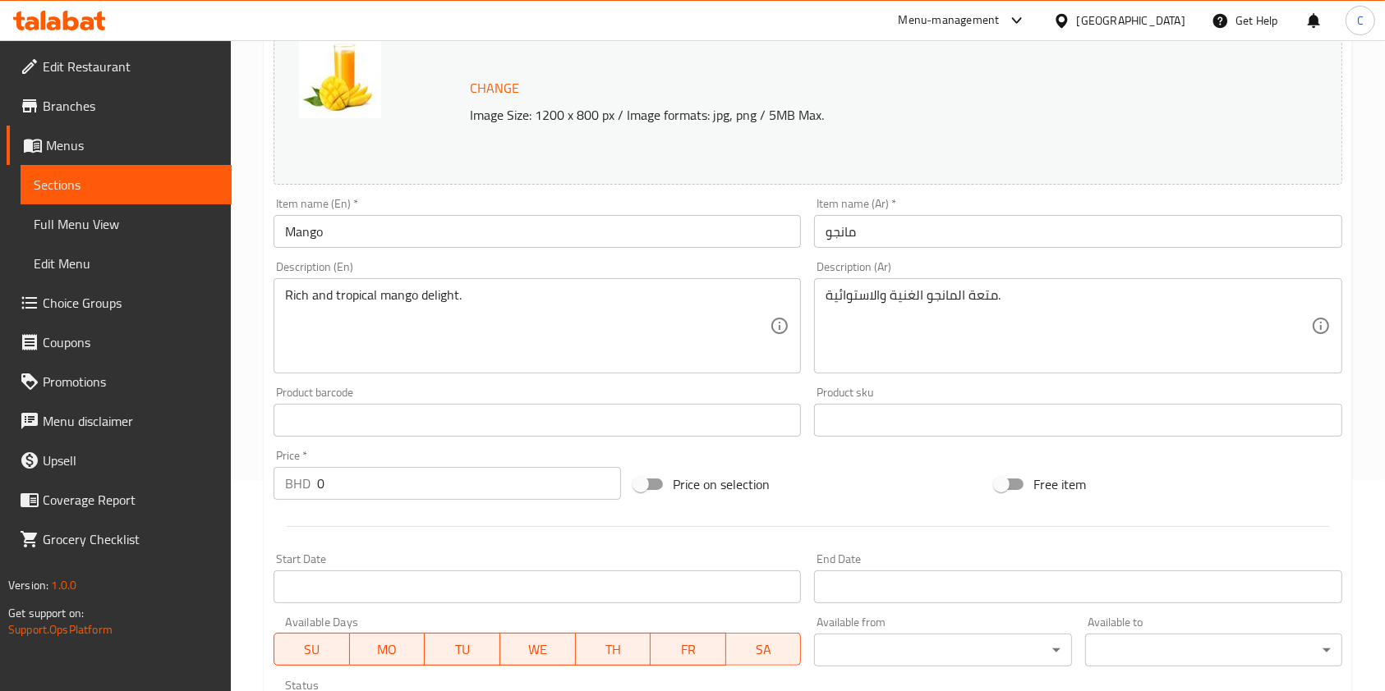
scroll to position [576, 0]
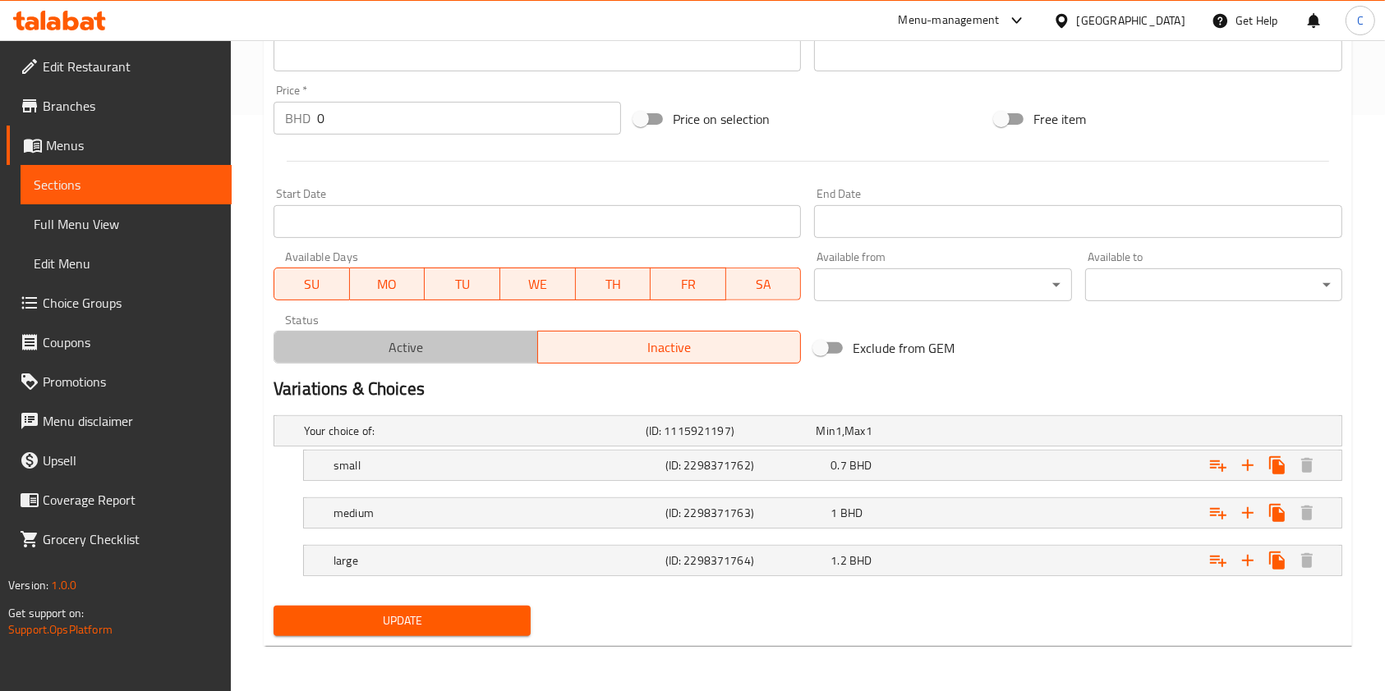
click at [427, 342] on span "Active" at bounding box center [406, 348] width 250 height 24
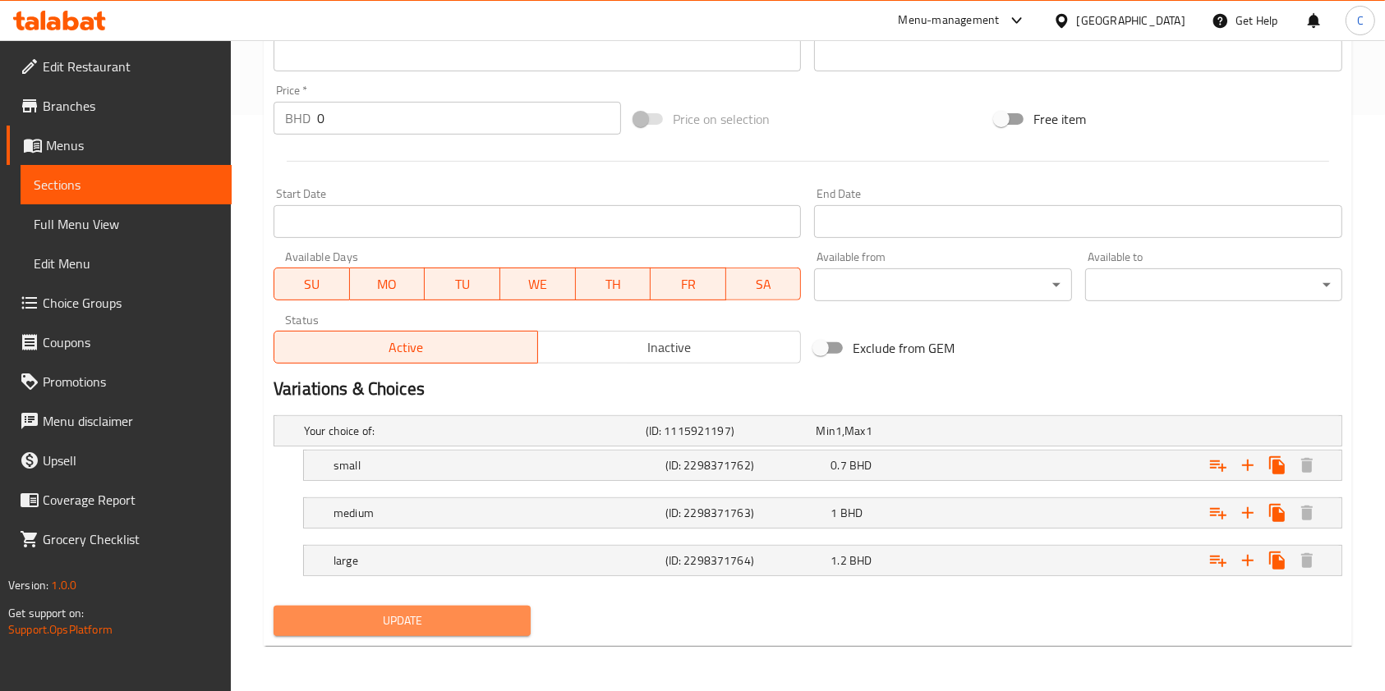
click at [400, 624] on span "Update" at bounding box center [402, 621] width 231 height 21
click at [508, 637] on div "Update" at bounding box center [402, 621] width 270 height 44
click at [499, 631] on button "Update" at bounding box center [401, 621] width 257 height 30
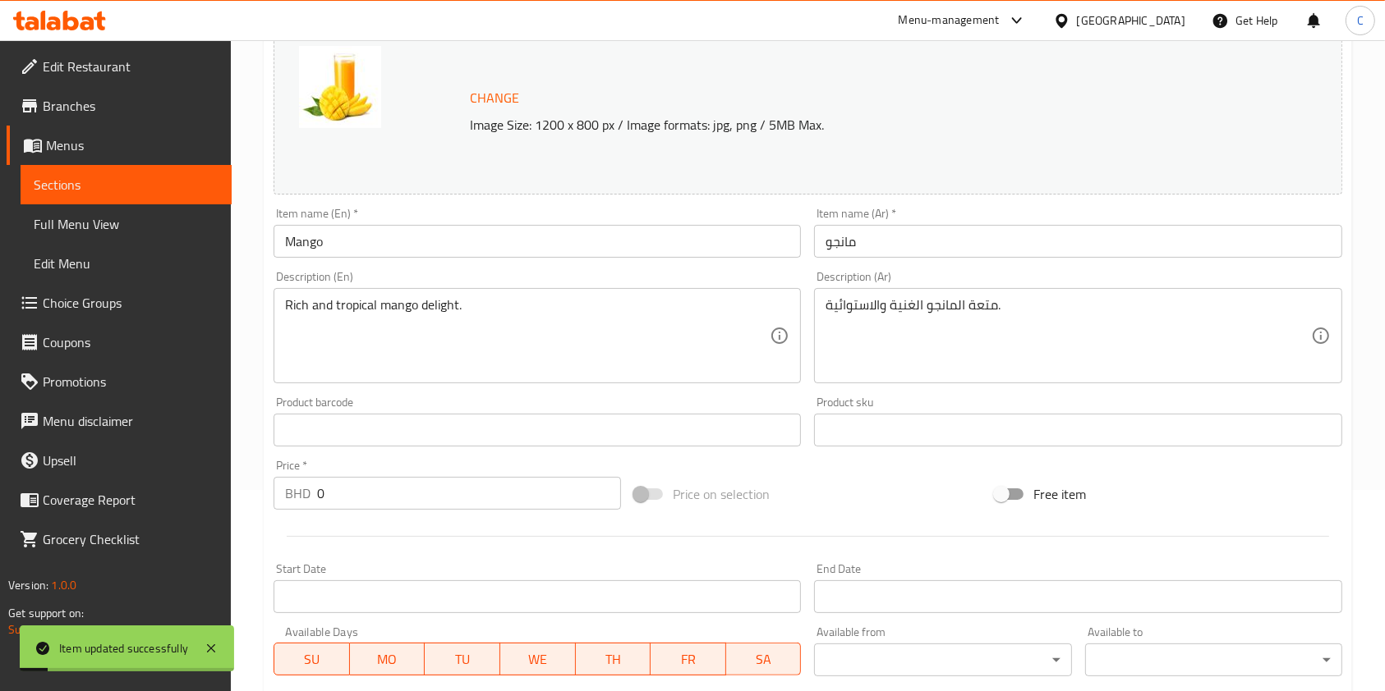
scroll to position [0, 0]
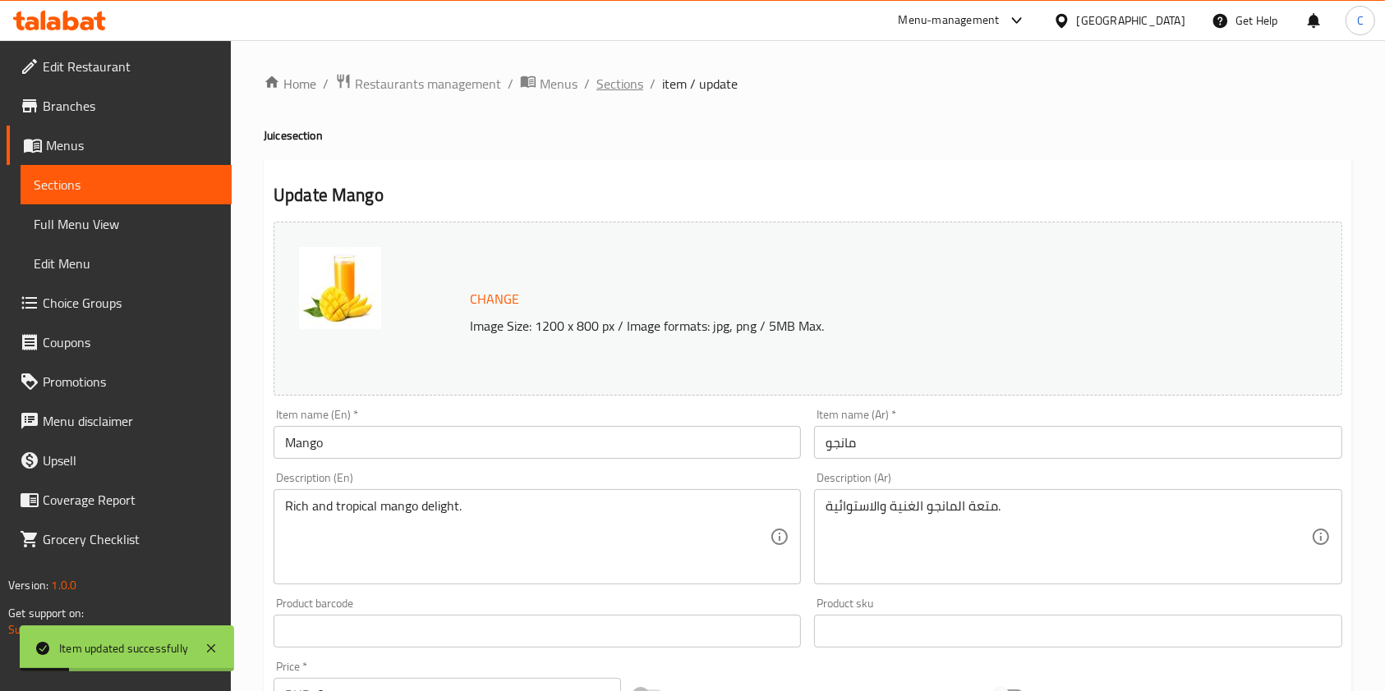
click at [604, 79] on span "Sections" at bounding box center [619, 84] width 47 height 20
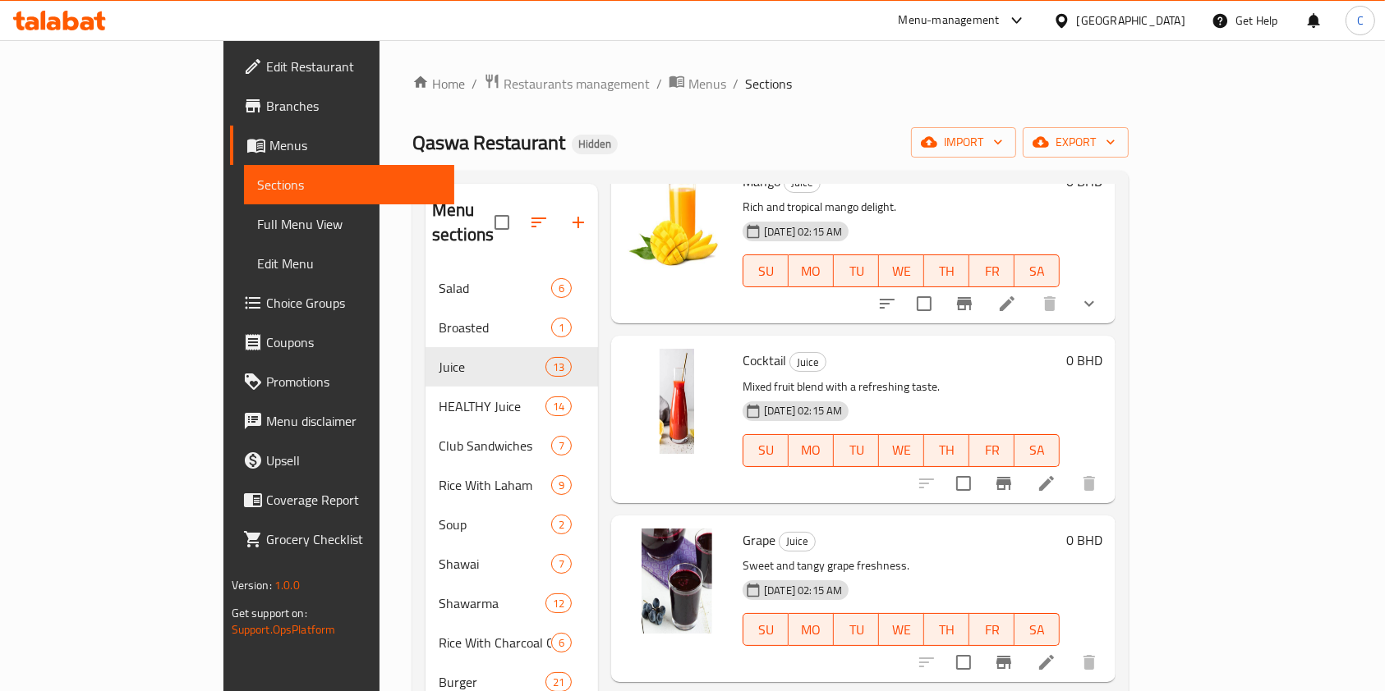
scroll to position [466, 0]
click at [1109, 471] on div at bounding box center [1008, 481] width 202 height 39
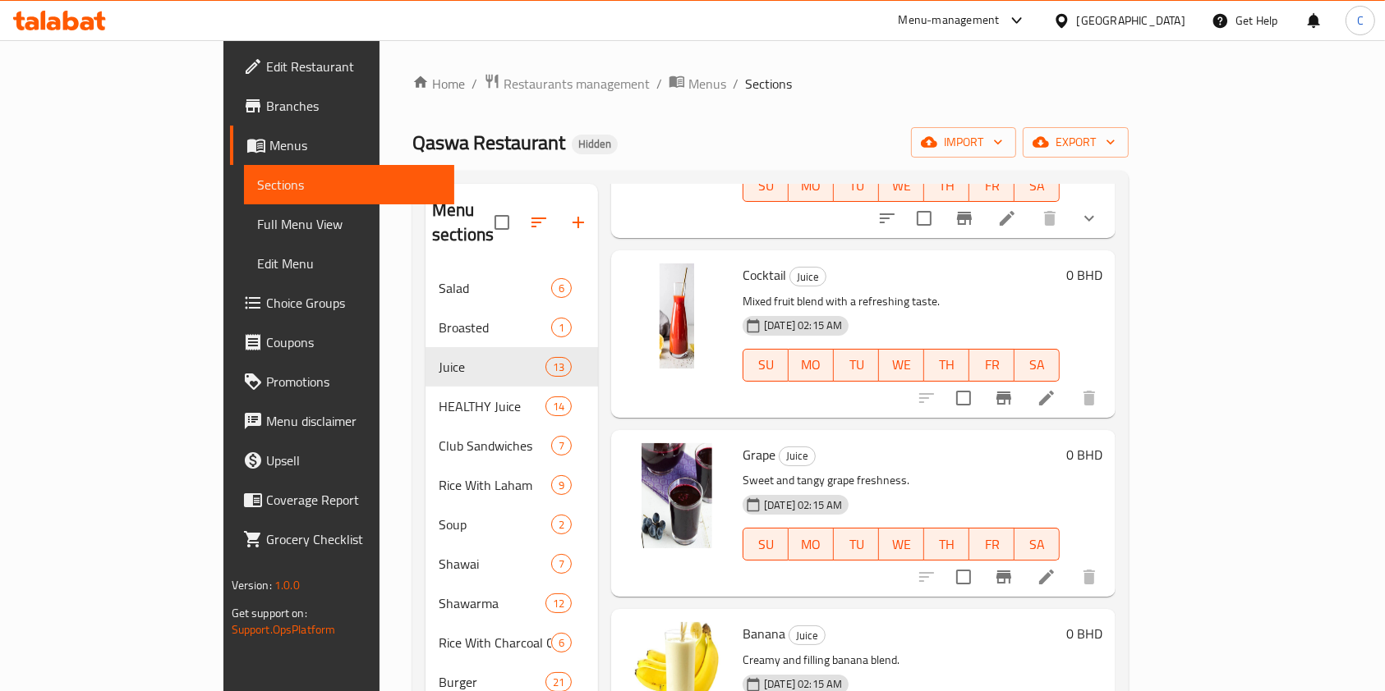
scroll to position [551, 0]
click at [1054, 389] on icon at bounding box center [1046, 396] width 15 height 15
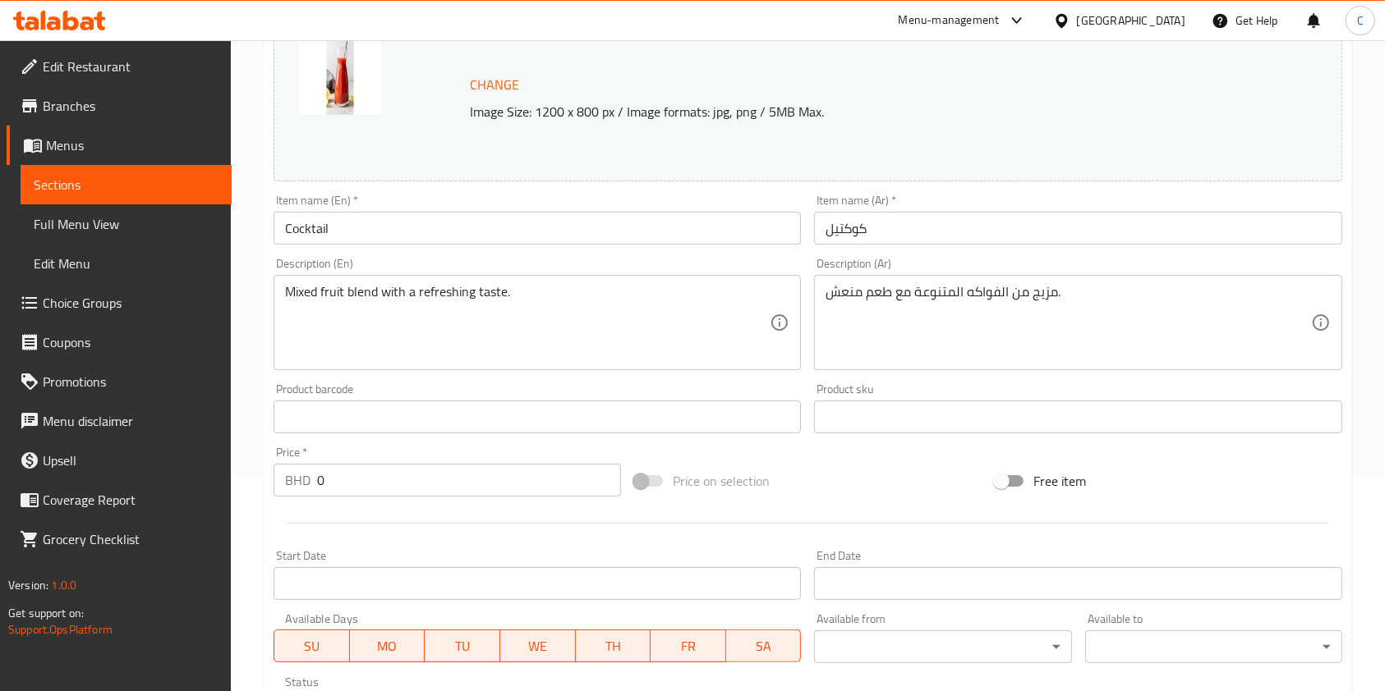
scroll to position [493, 0]
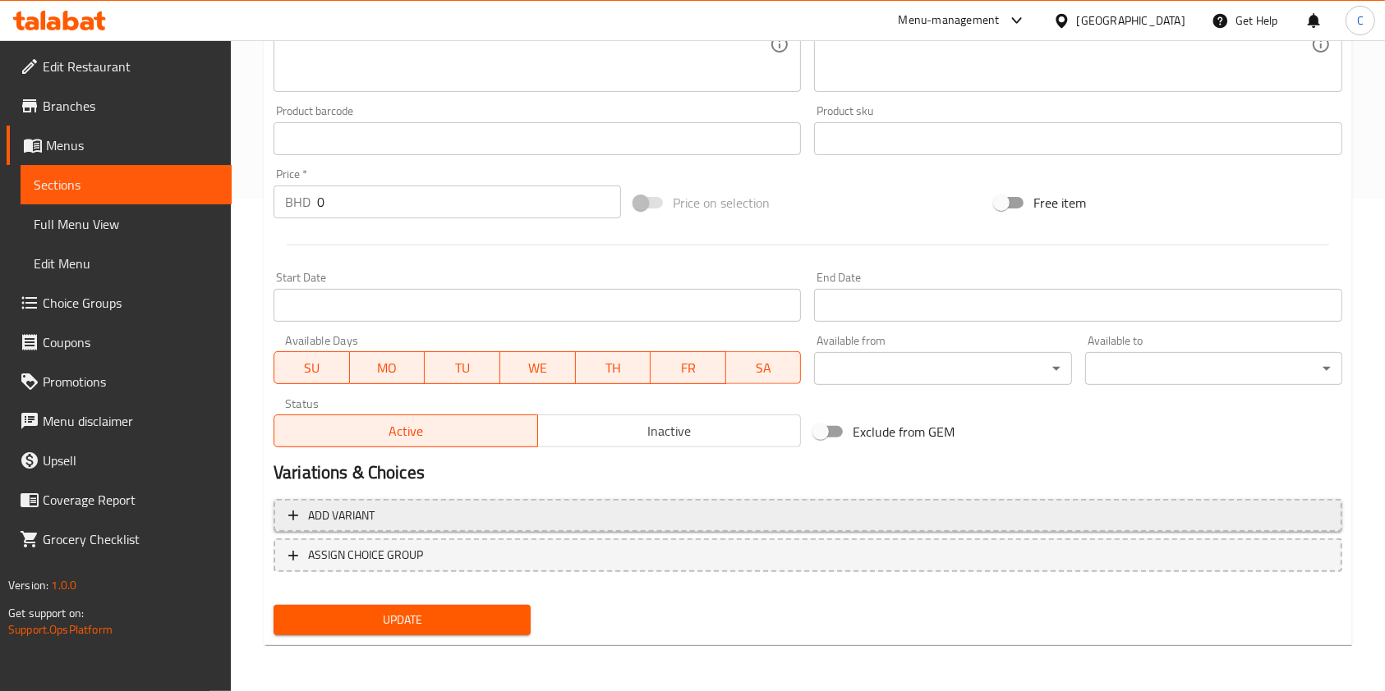
drag, startPoint x: 991, startPoint y: 361, endPoint x: 808, endPoint y: 529, distance: 248.2
drag, startPoint x: 808, startPoint y: 529, endPoint x: 731, endPoint y: 514, distance: 78.6
click at [731, 514] on span "Add variant" at bounding box center [807, 516] width 1039 height 21
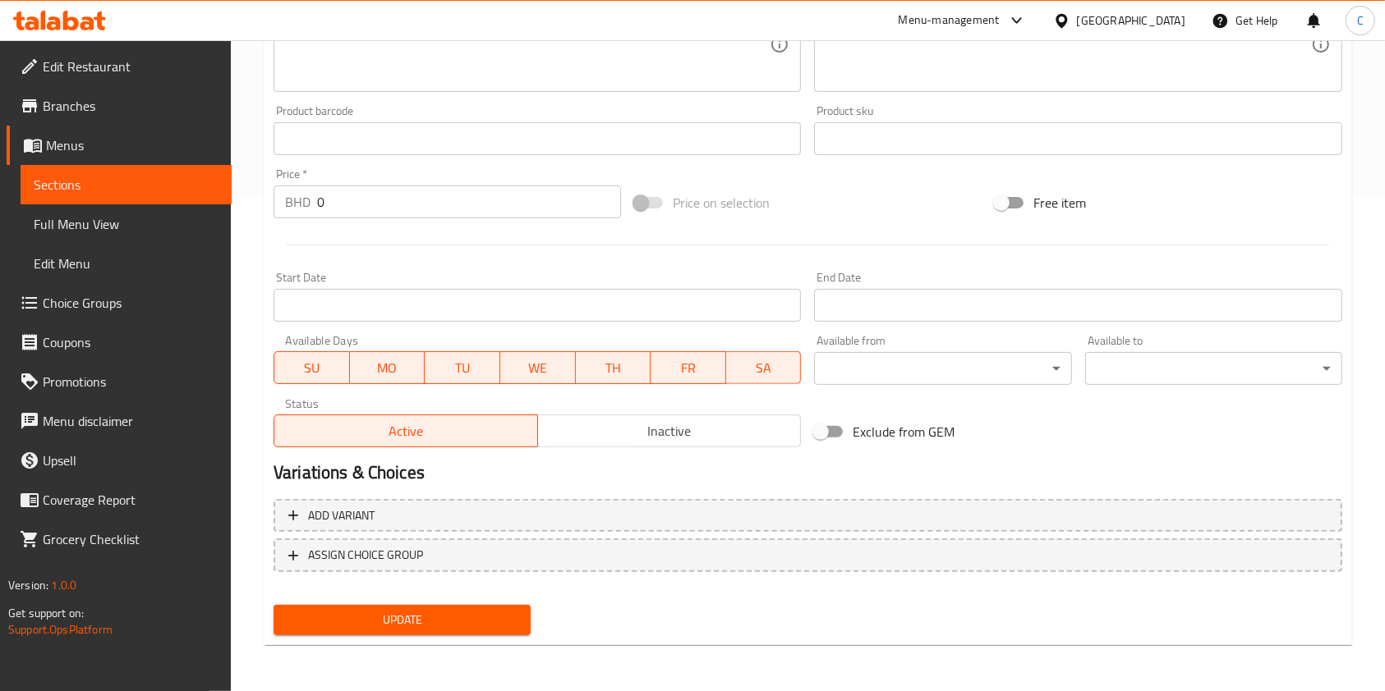
scroll to position [481, 0]
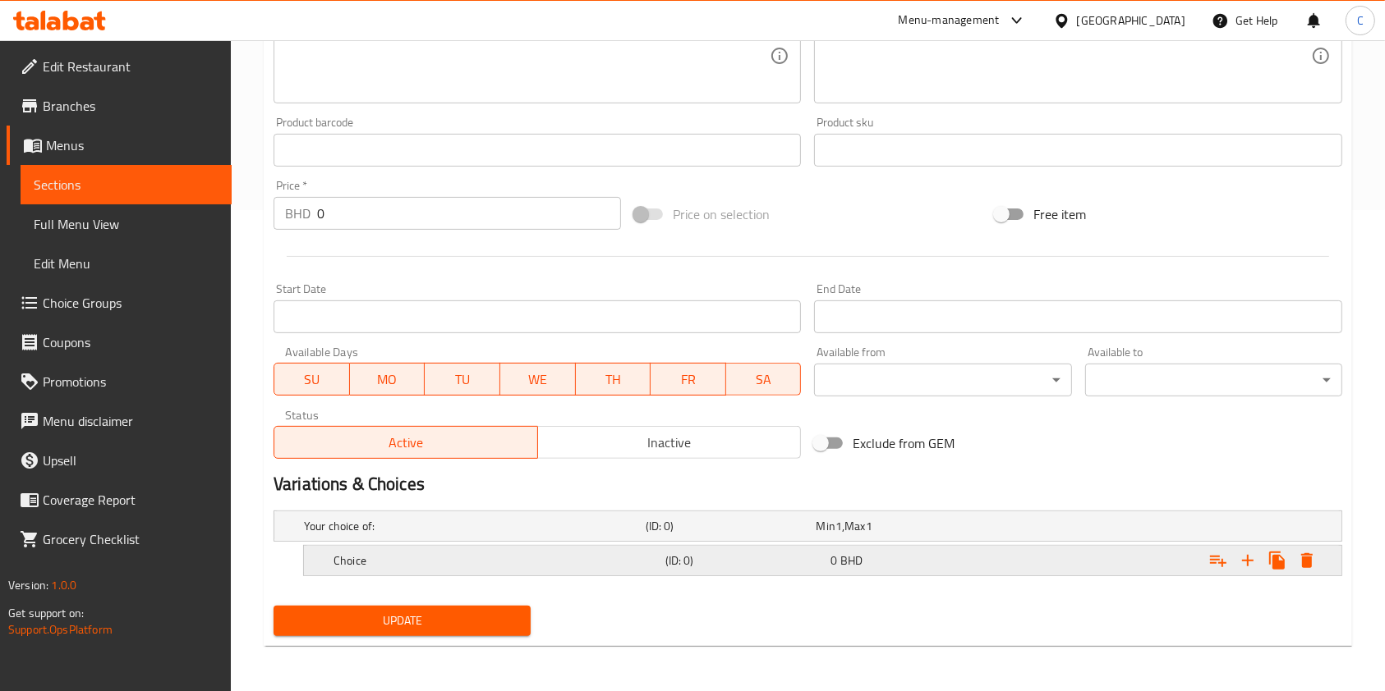
click at [546, 558] on h5 "Choice" at bounding box center [495, 561] width 325 height 16
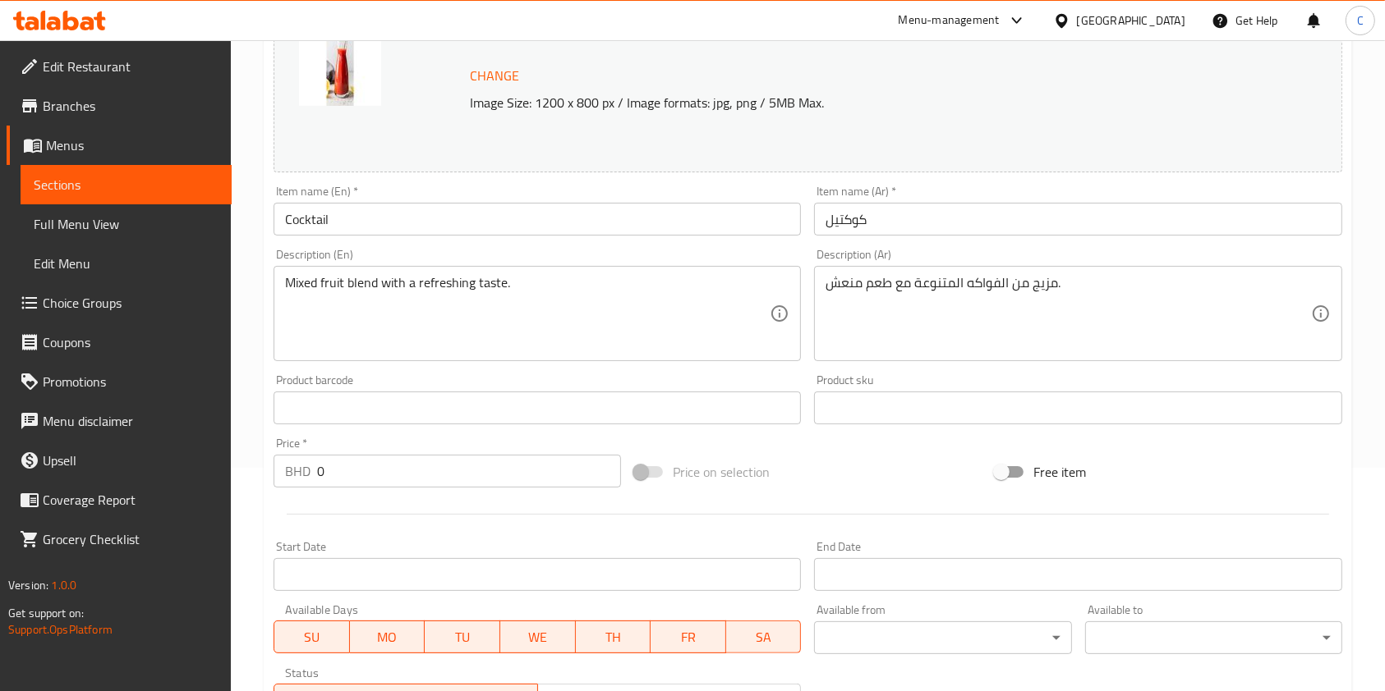
scroll to position [552, 0]
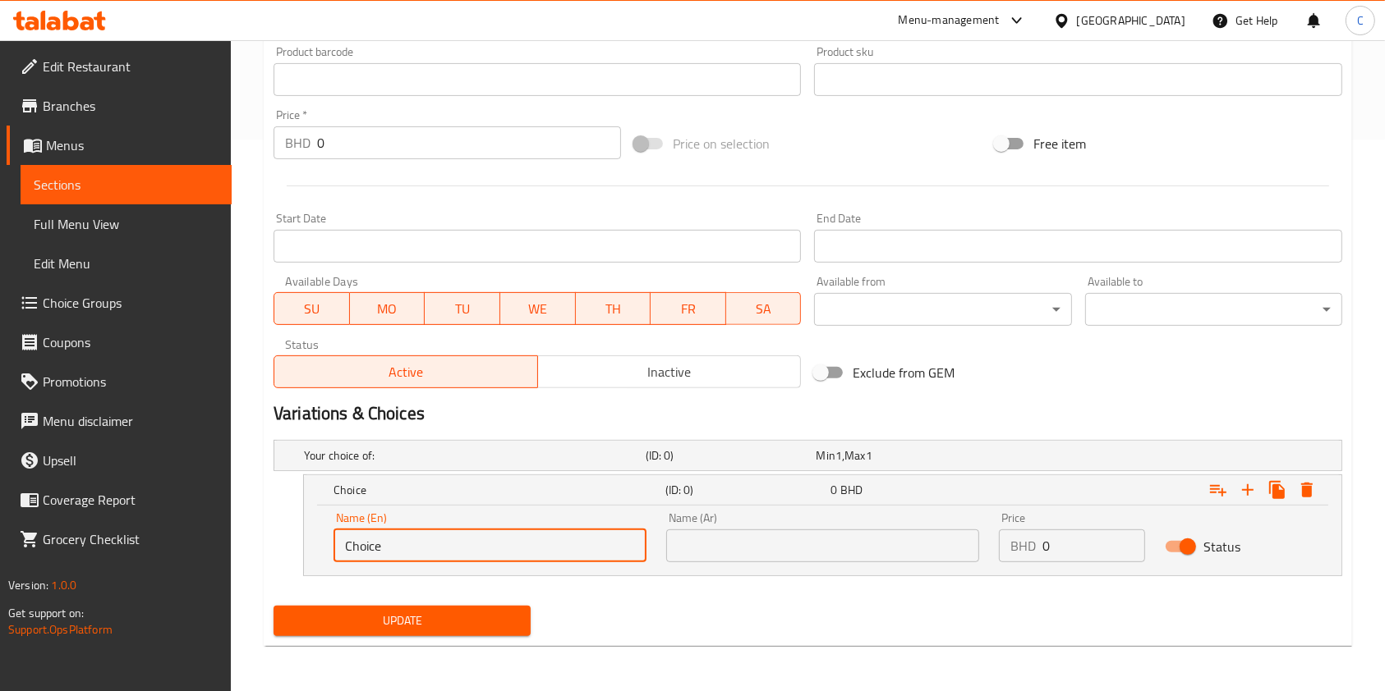
drag, startPoint x: 460, startPoint y: 542, endPoint x: 0, endPoint y: 443, distance: 470.3
click at [0, 447] on div "Edit Restaurant Branches Menus Sections Full Menu View Edit Menu Choice Groups …" at bounding box center [692, 90] width 1385 height 1204
type input "medium"
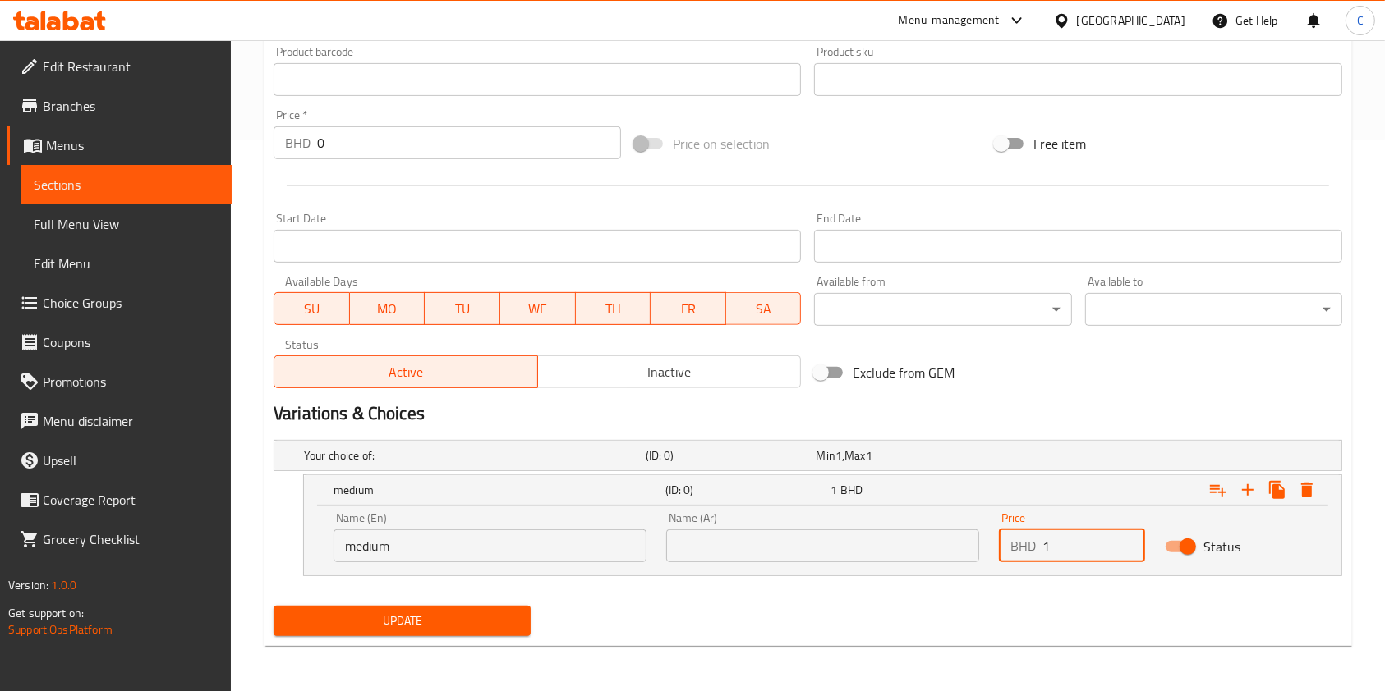
type input "1"
click at [1254, 565] on div "Status" at bounding box center [1238, 546] width 166 height 51
drag, startPoint x: 1246, startPoint y: 498, endPoint x: 1201, endPoint y: 527, distance: 53.5
click at [1247, 498] on icon "Expand" at bounding box center [1248, 490] width 20 height 20
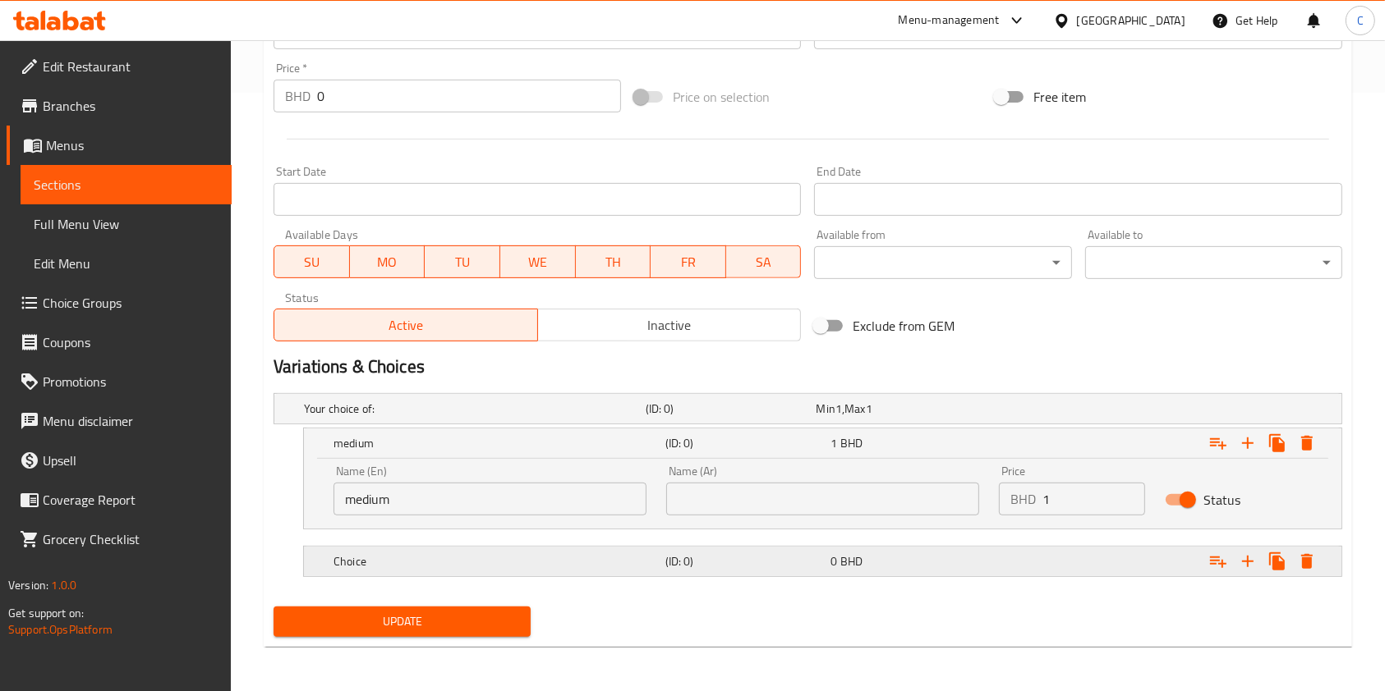
drag, startPoint x: 1056, startPoint y: 553, endPoint x: 1033, endPoint y: 600, distance: 52.2
click at [1056, 553] on div "Expand" at bounding box center [1159, 562] width 332 height 36
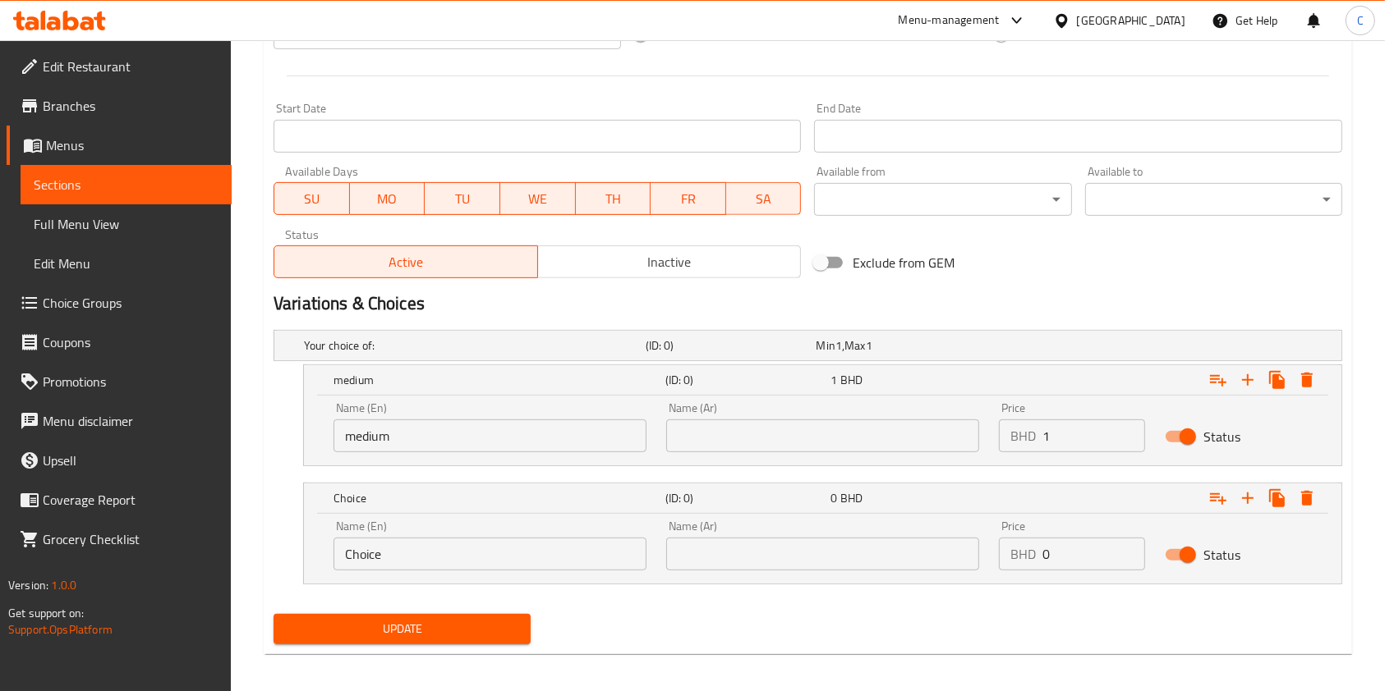
scroll to position [669, 0]
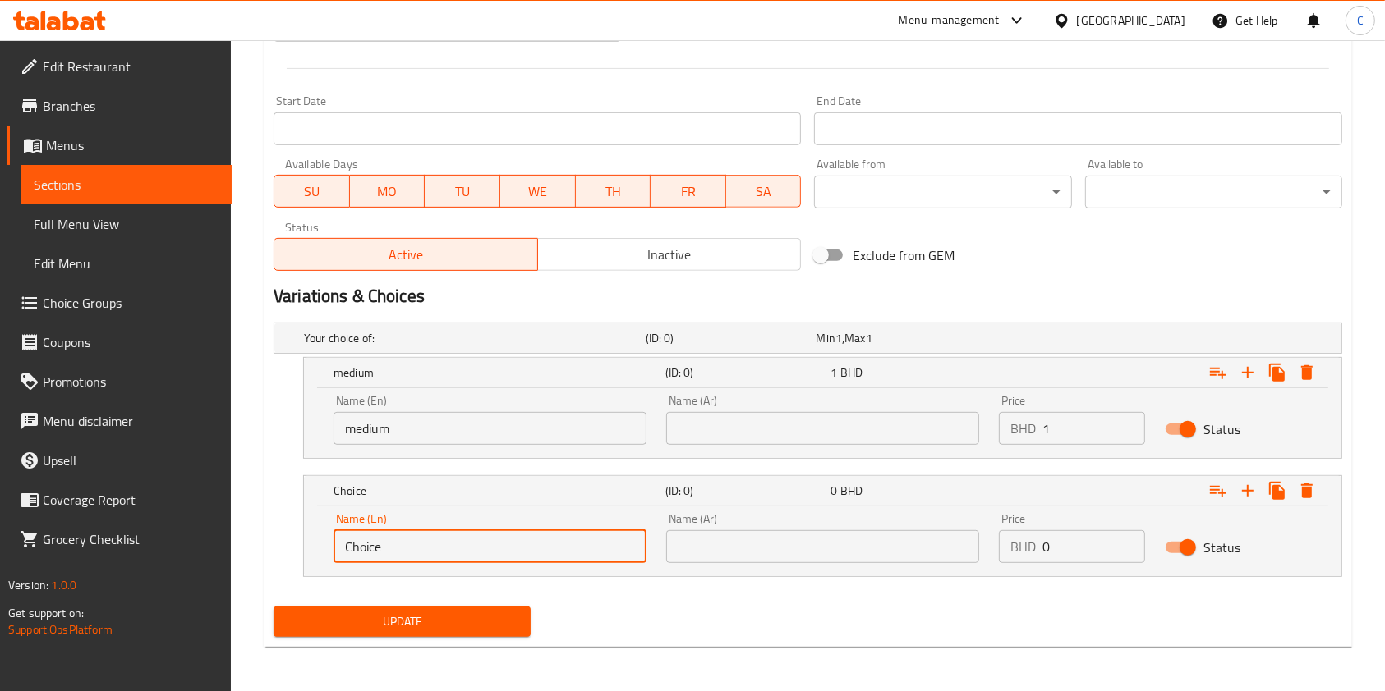
drag, startPoint x: 256, startPoint y: 544, endPoint x: 475, endPoint y: 664, distance: 249.6
click at [0, 519] on div "Edit Restaurant Branches Menus Sections Full Menu View Edit Menu Choice Groups …" at bounding box center [692, 32] width 1385 height 1322
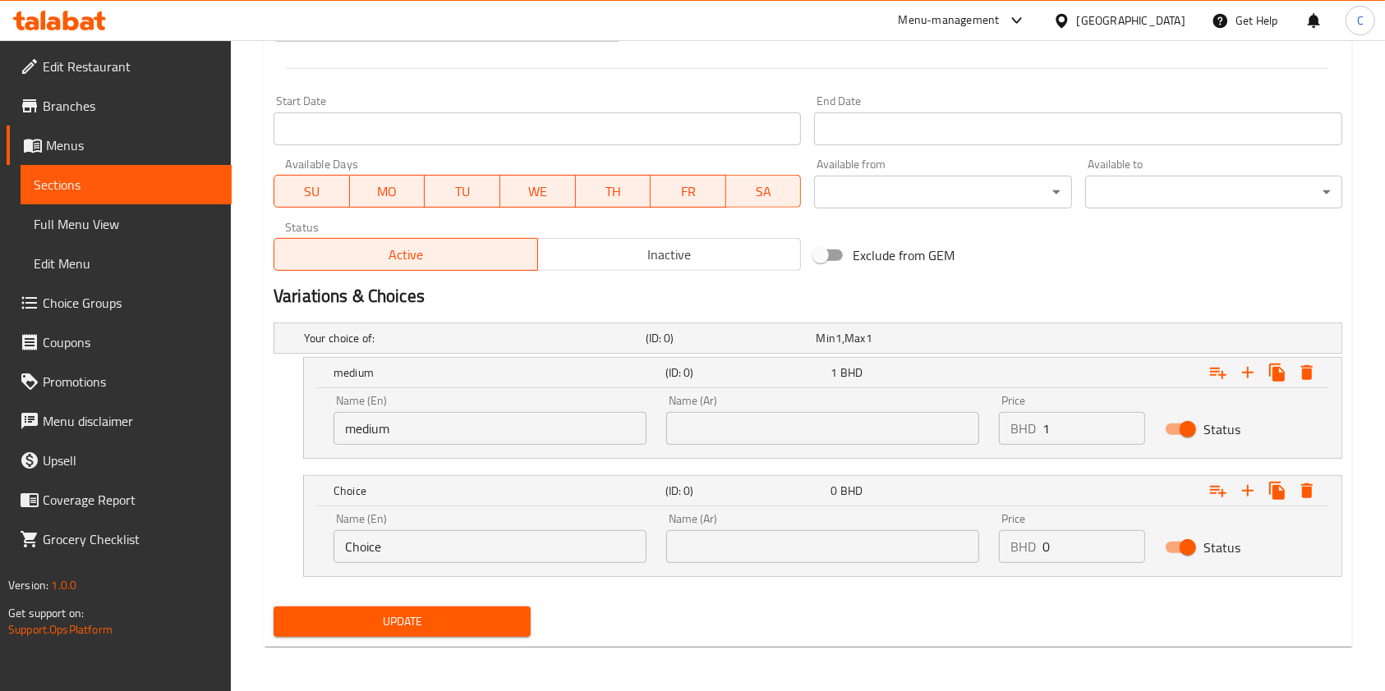
click at [1135, 250] on div "Exclude from GEM" at bounding box center [987, 255] width 361 height 44
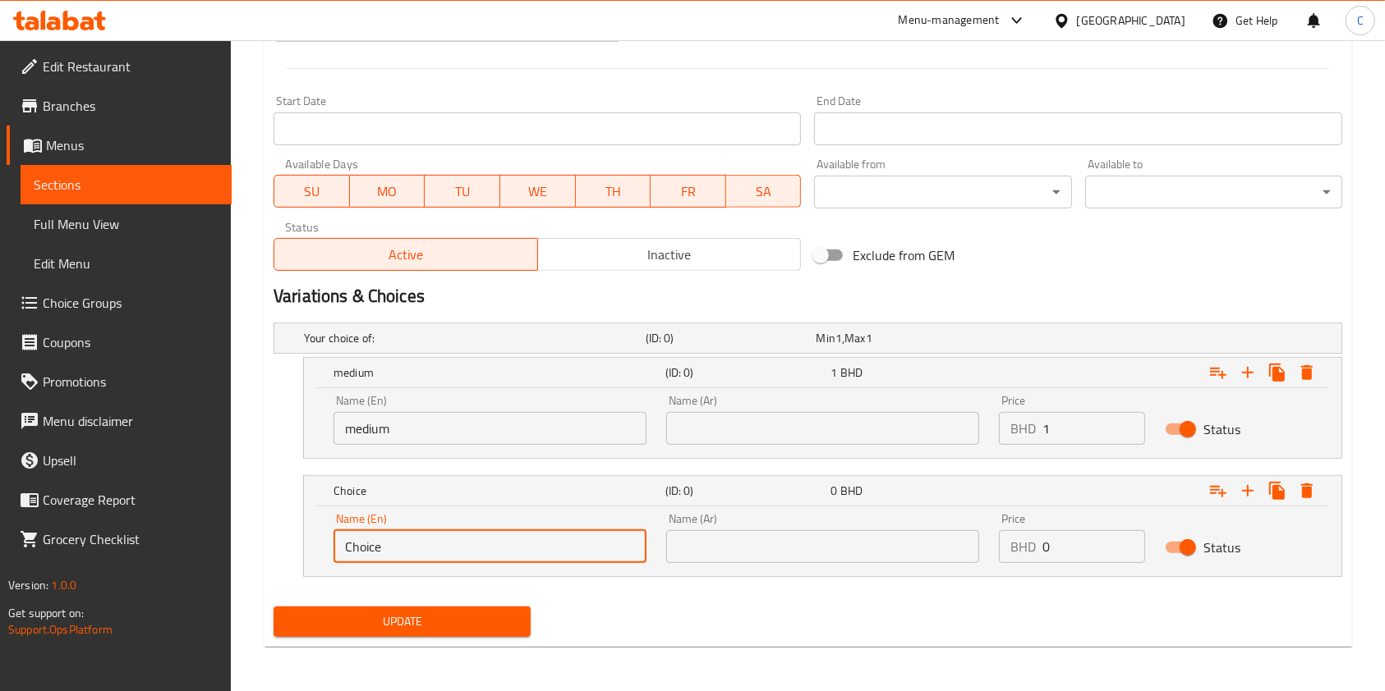
drag, startPoint x: 319, startPoint y: 553, endPoint x: 76, endPoint y: 549, distance: 243.1
click at [76, 549] on div "Edit Restaurant Branches Menus Sections Full Menu View Edit Menu Choice Groups …" at bounding box center [692, 32] width 1385 height 1322
click at [424, 550] on input "Choice" at bounding box center [489, 547] width 313 height 33
type input "large"
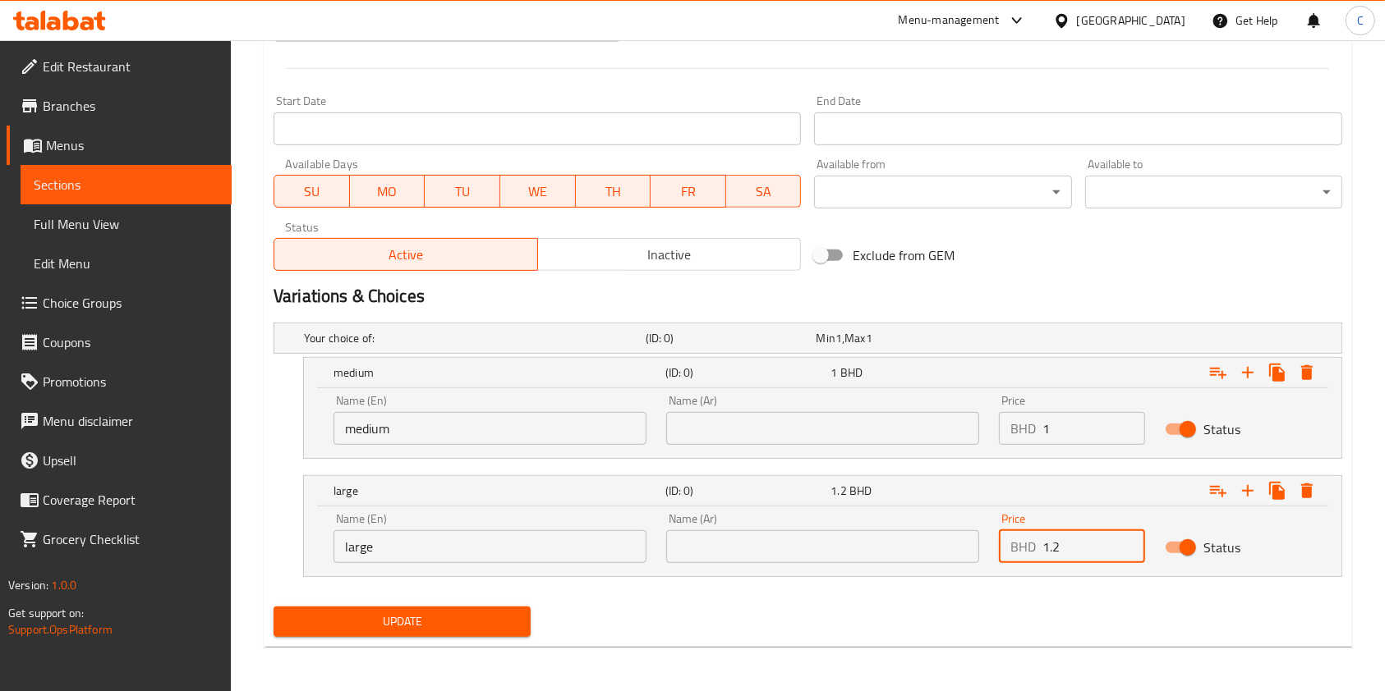
type input "1.2"
click at [328, 636] on div "Update" at bounding box center [402, 622] width 270 height 44
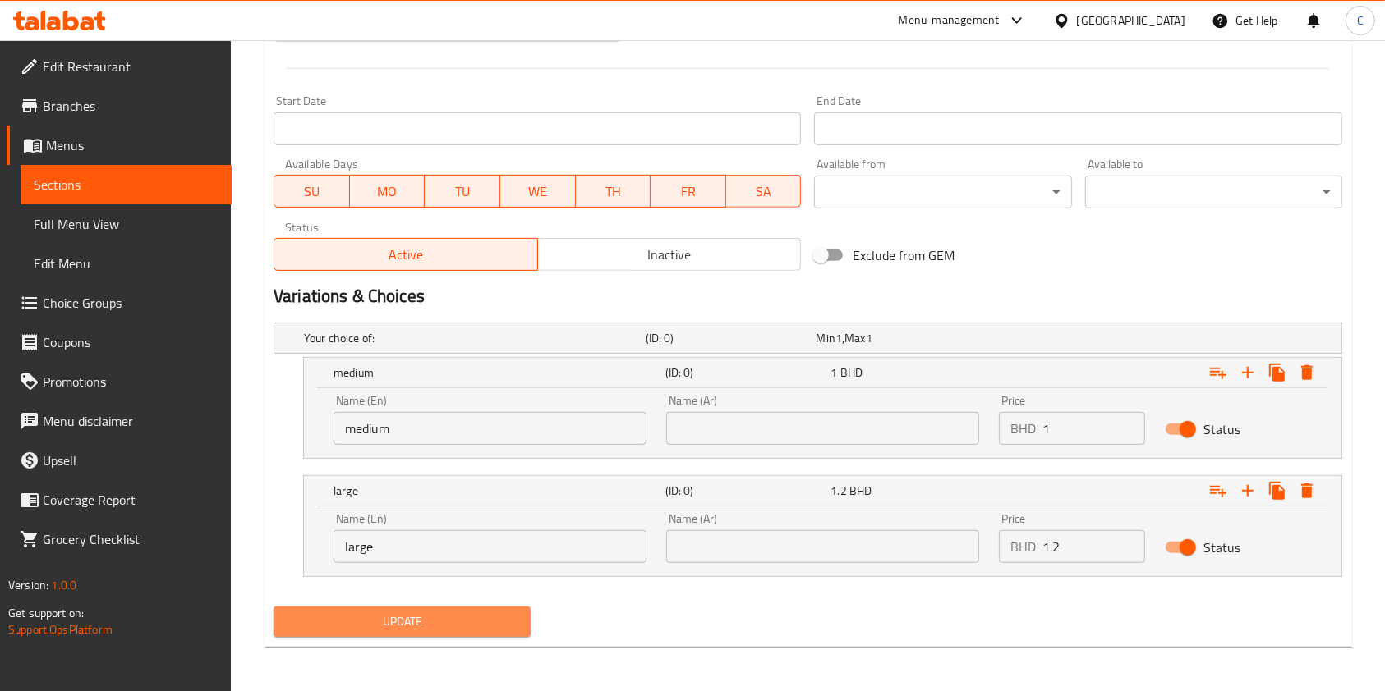
click at [441, 613] on span "Update" at bounding box center [402, 622] width 231 height 21
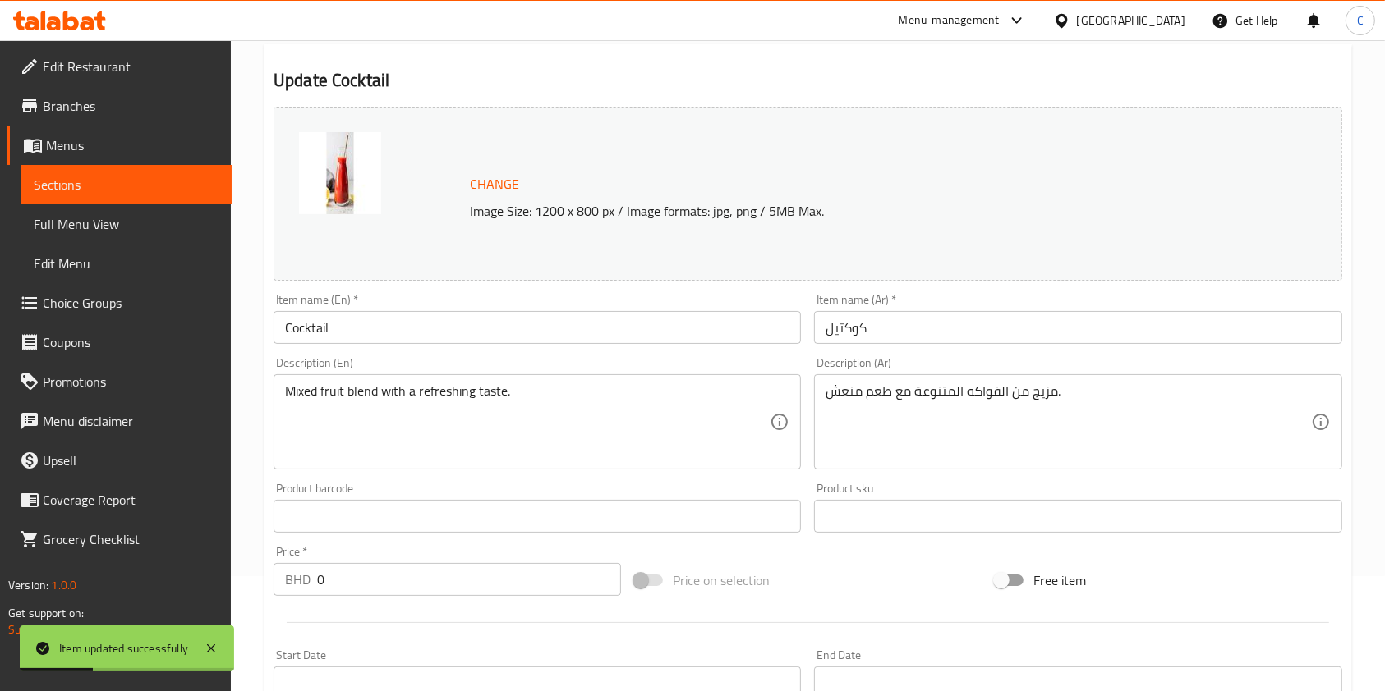
scroll to position [0, 0]
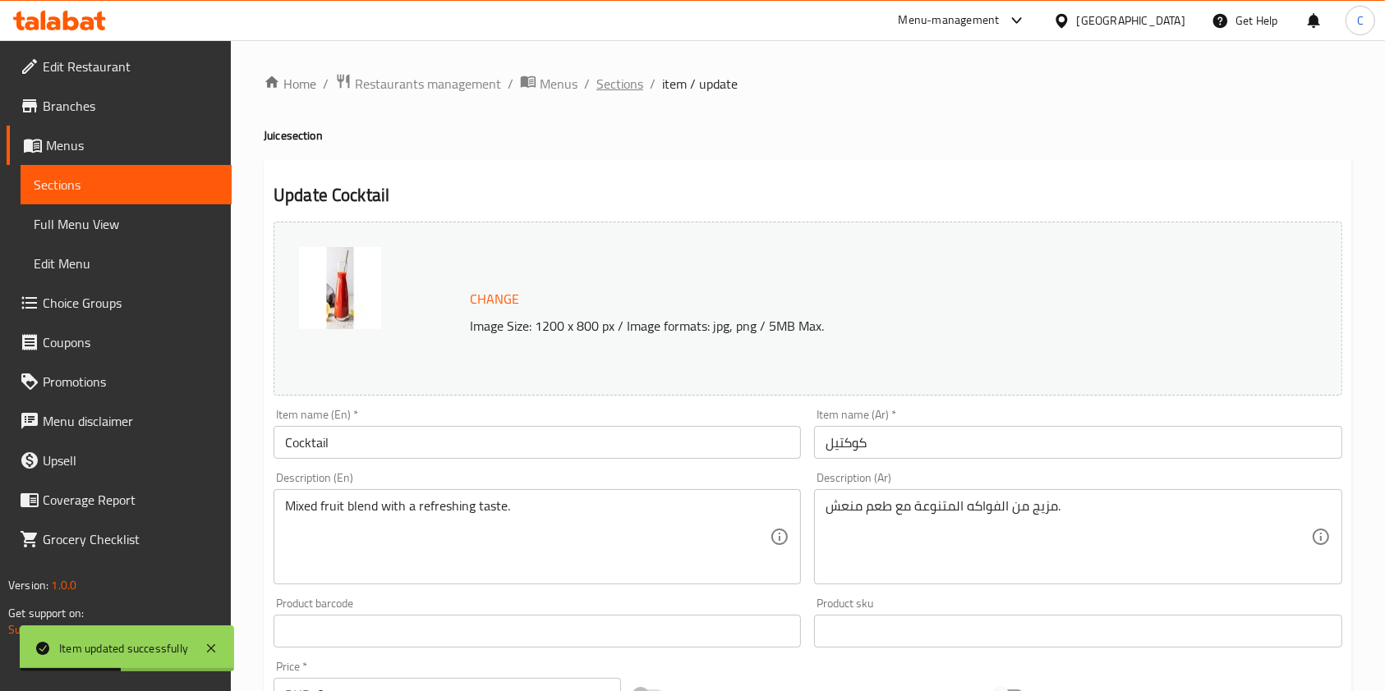
click at [638, 85] on span "Sections" at bounding box center [619, 84] width 47 height 20
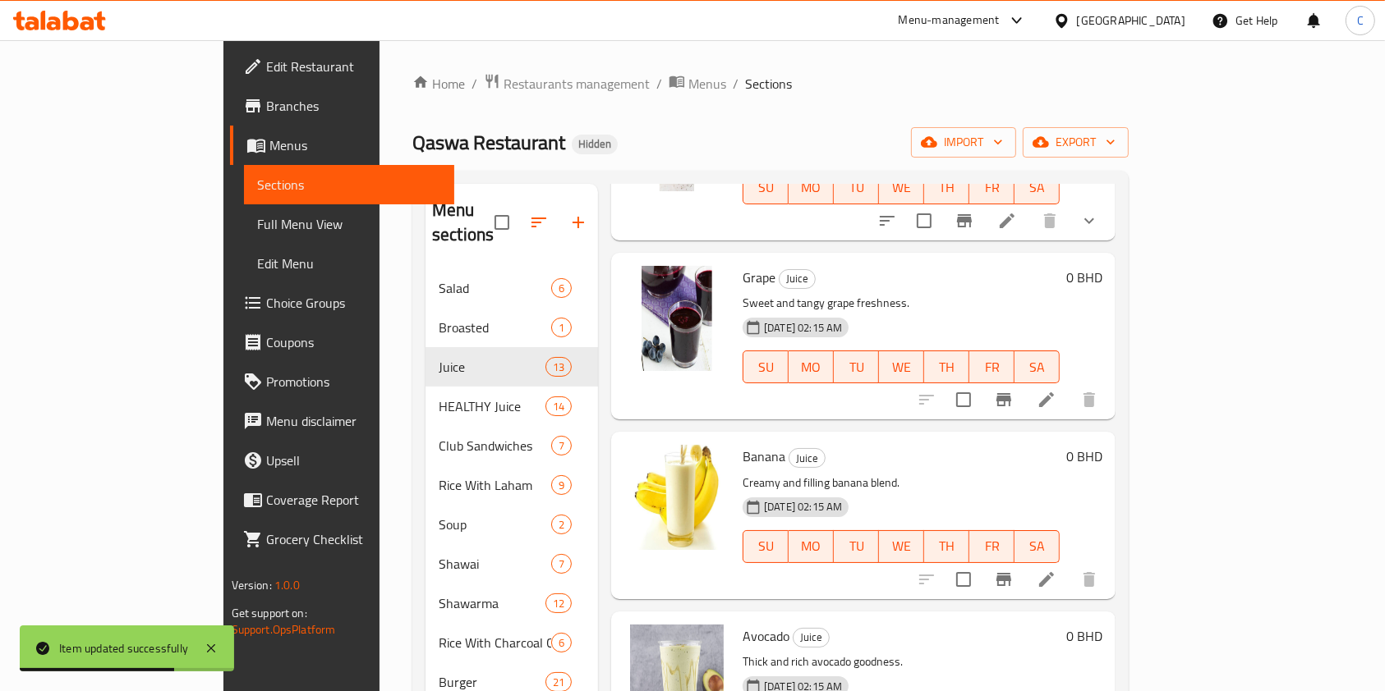
scroll to position [913, 0]
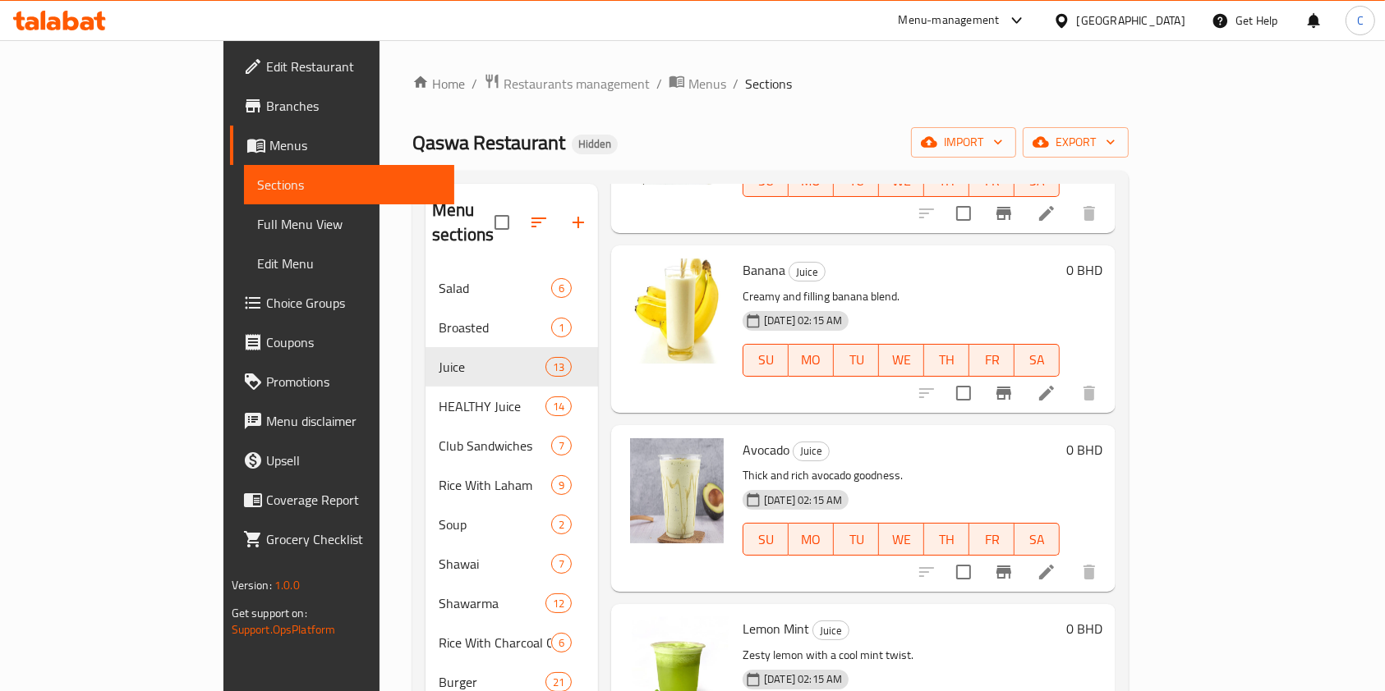
click at [949, 213] on div "Menu items Add Sort Manage items Papaya Juice Smooth and naturally sweet papaya…" at bounding box center [856, 564] width 517 height 761
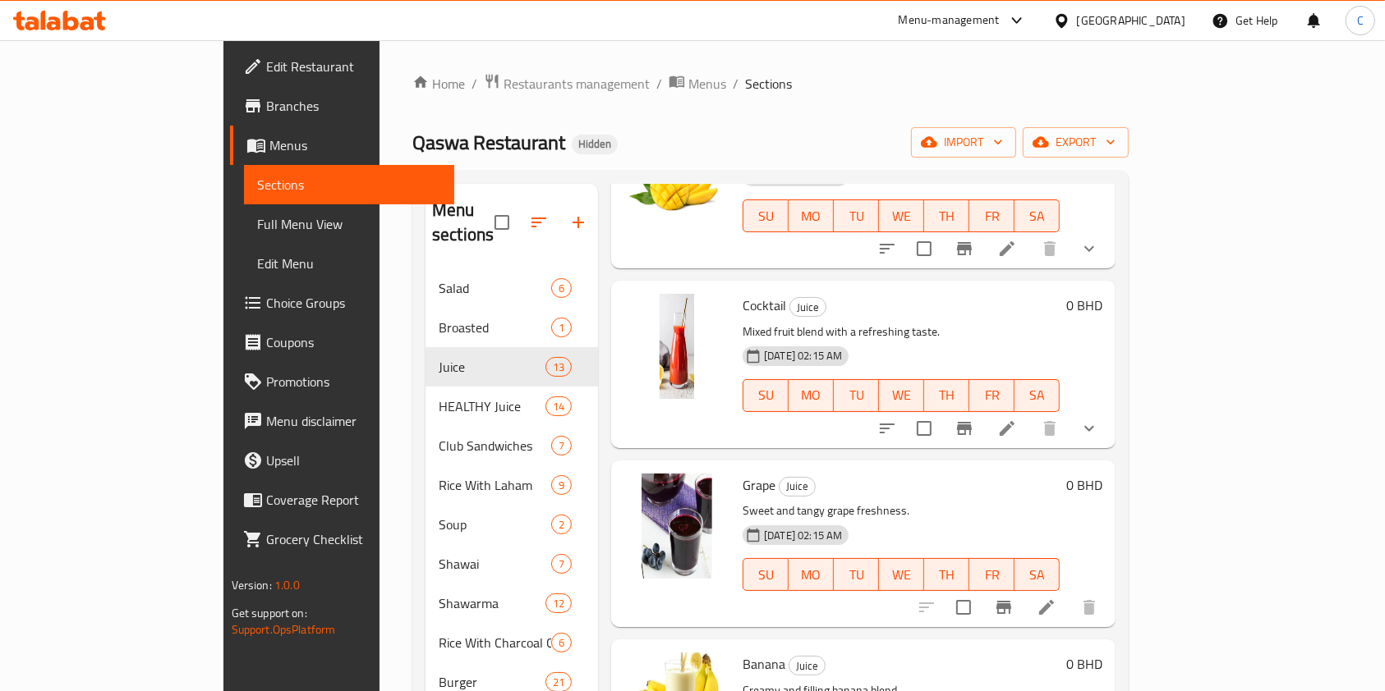
scroll to position [558, 0]
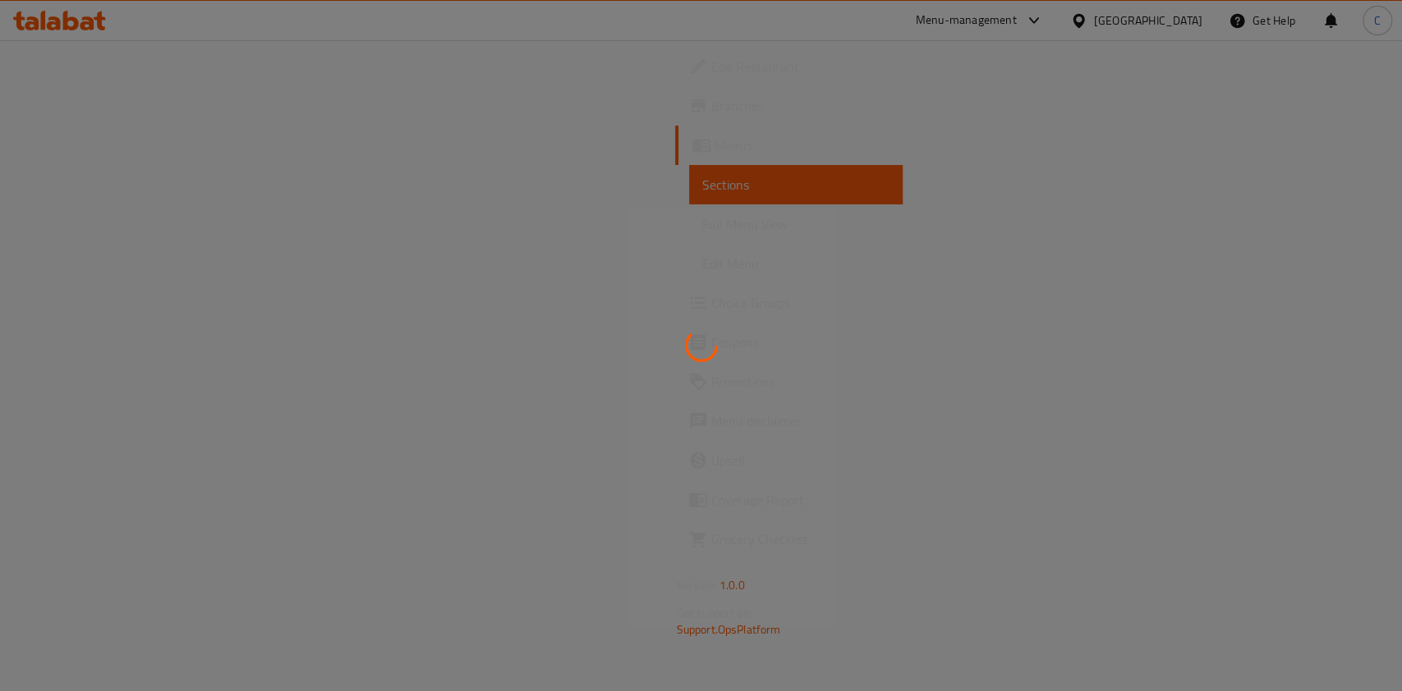
click at [968, 269] on div at bounding box center [701, 345] width 1402 height 691
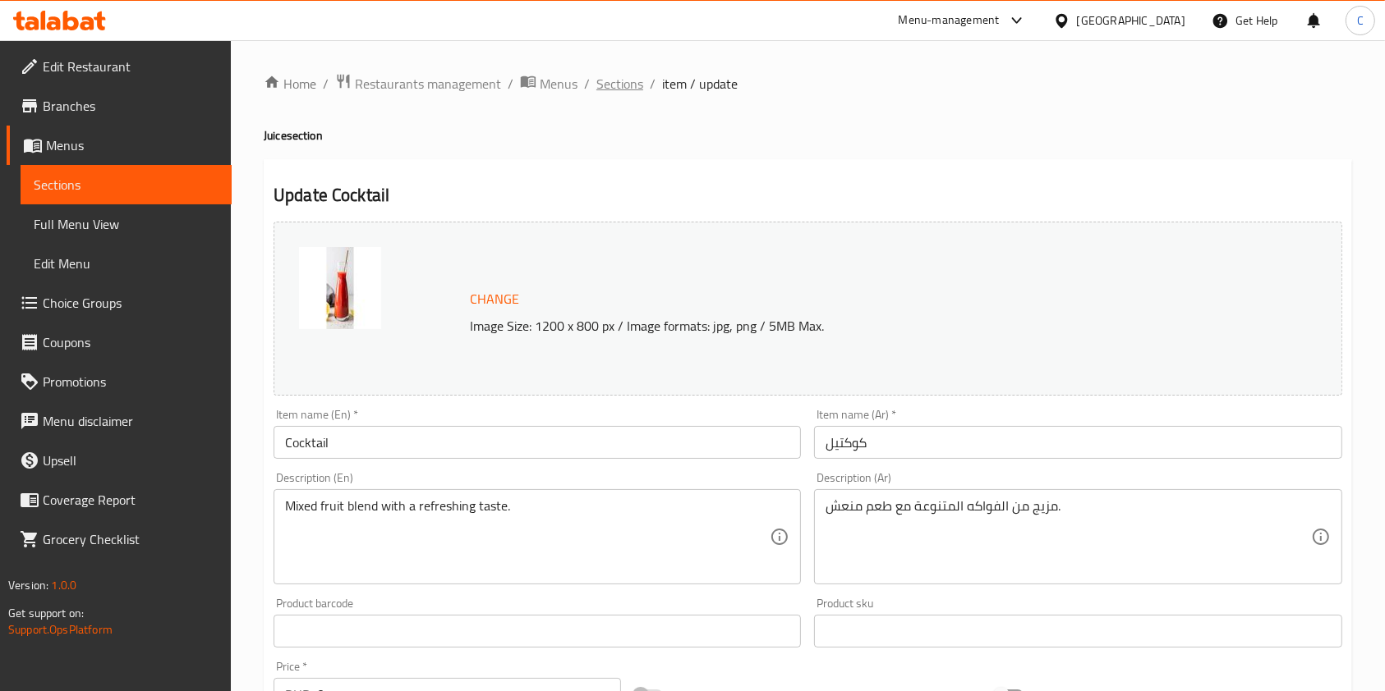
click at [639, 83] on span "Sections" at bounding box center [619, 84] width 47 height 20
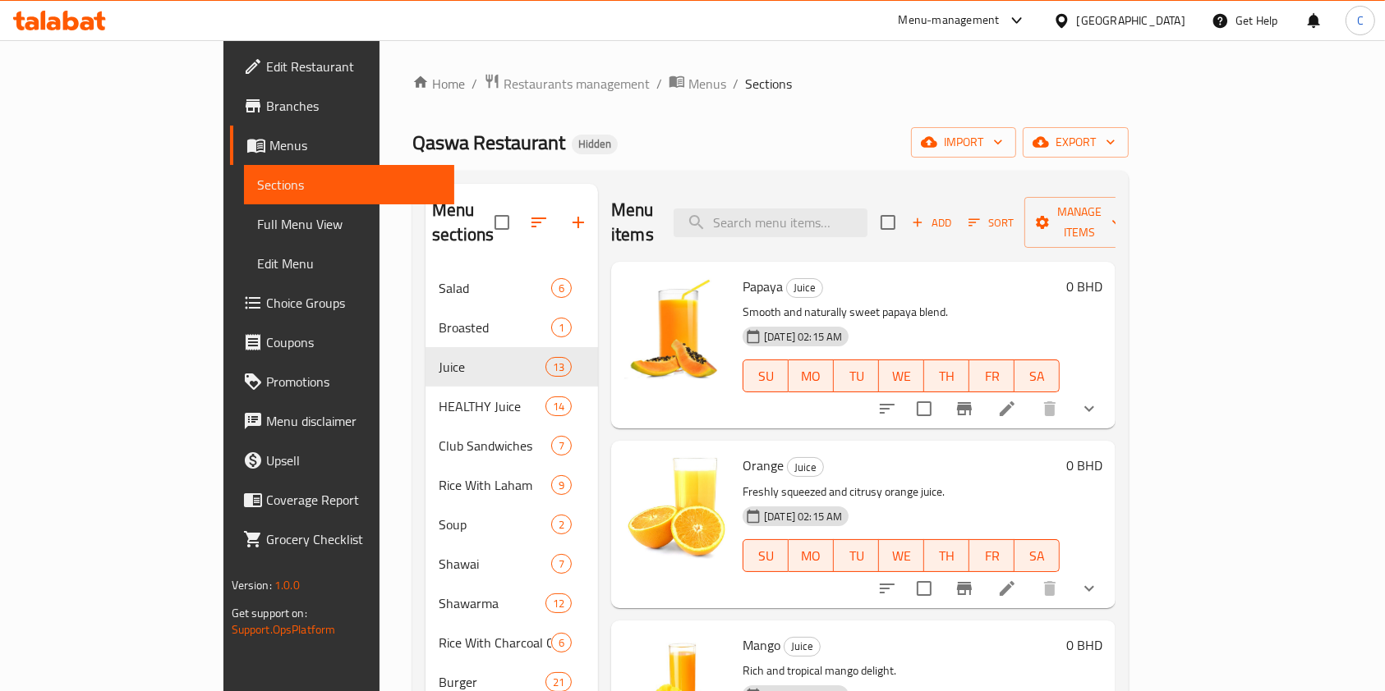
click at [1026, 63] on div "Home / Restaurants management / Menus / Sections Qaswa Restaurant Hidden import…" at bounding box center [770, 515] width 782 height 951
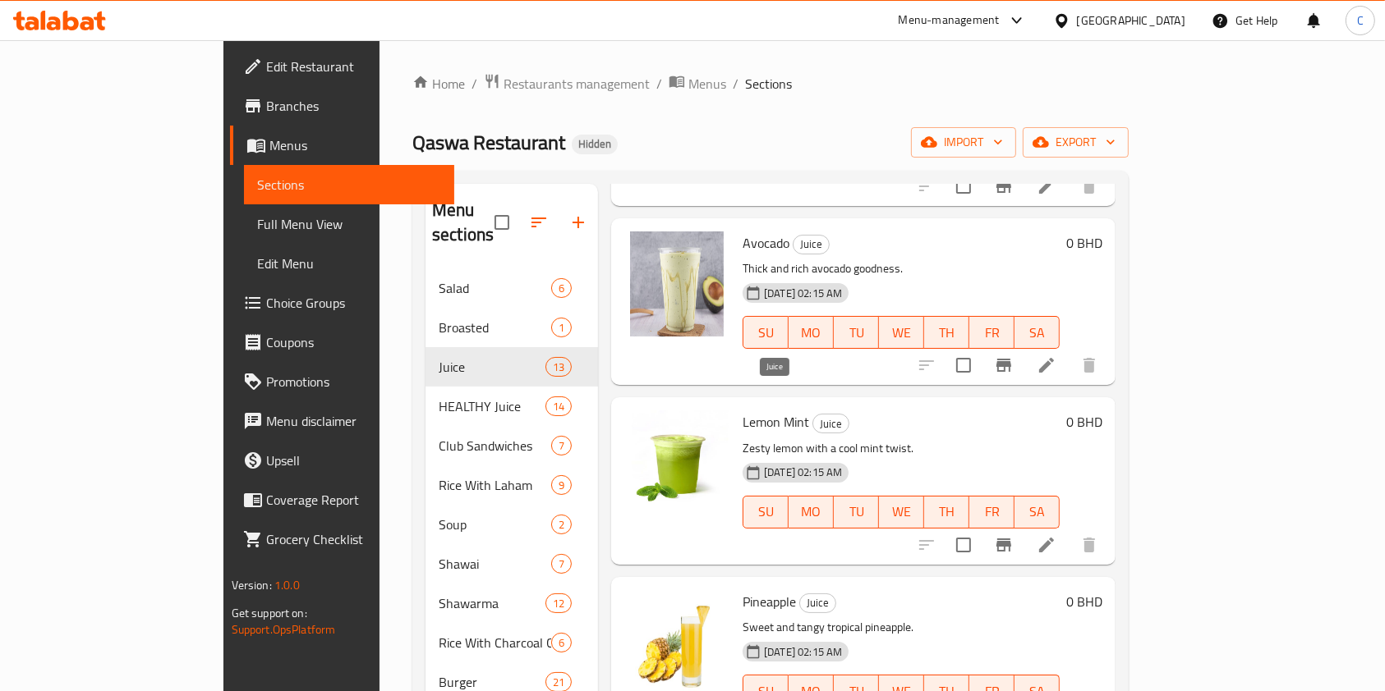
scroll to position [1121, 0]
drag, startPoint x: 885, startPoint y: 110, endPoint x: 914, endPoint y: 221, distance: 114.5
click at [884, 111] on div "Home / Restaurants management / Menus / Sections Qaswa Restaurant Hidden import…" at bounding box center [770, 515] width 716 height 885
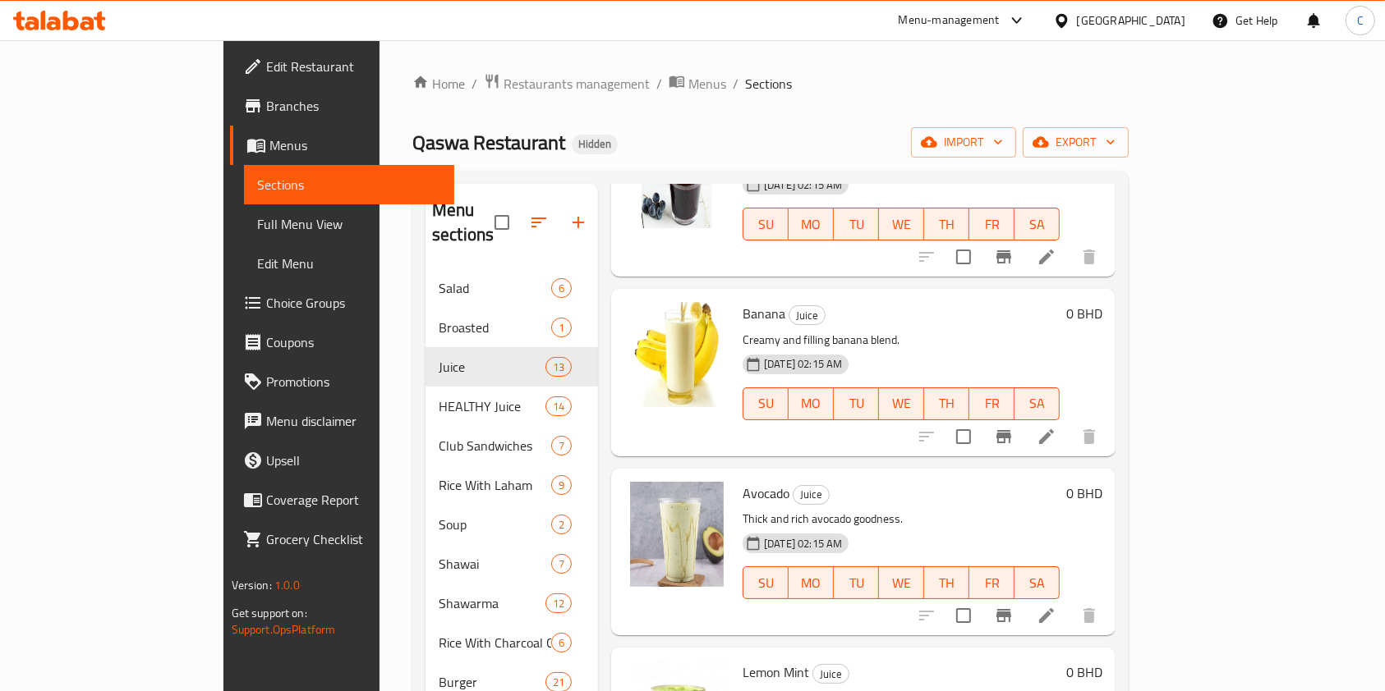
scroll to position [979, 0]
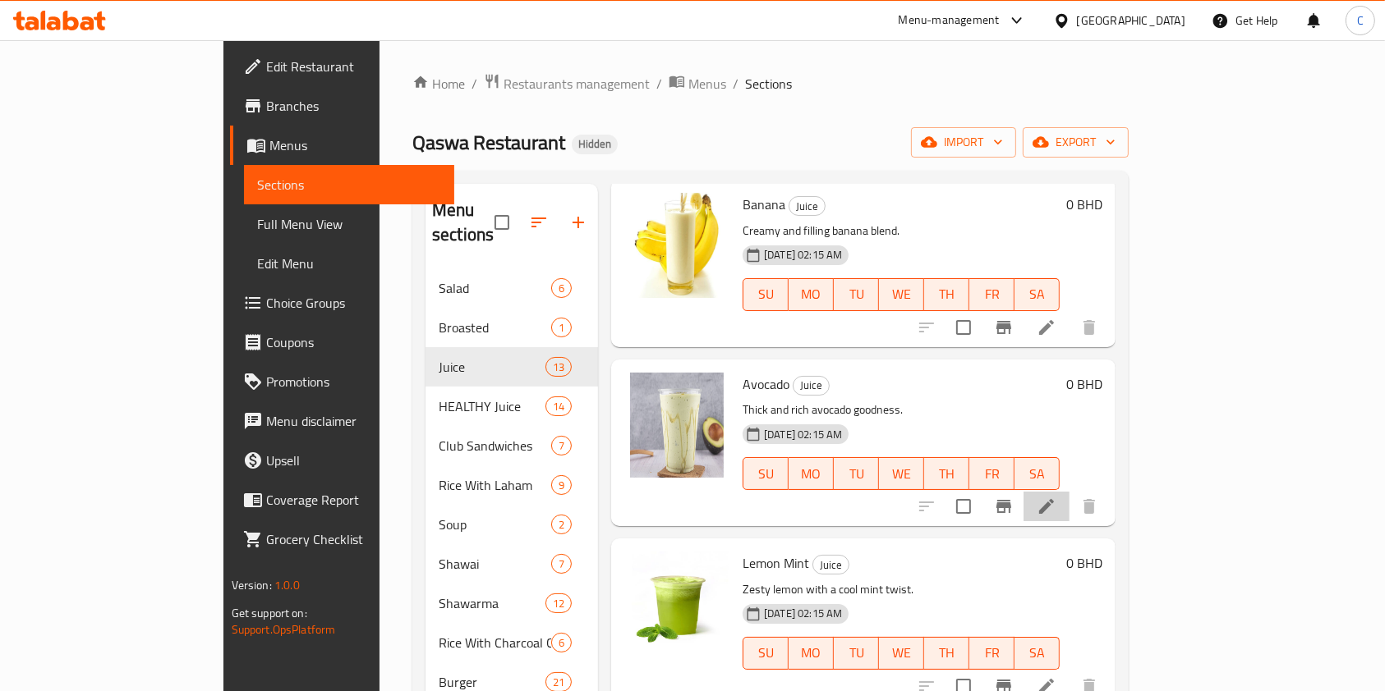
click at [1069, 492] on li at bounding box center [1046, 507] width 46 height 30
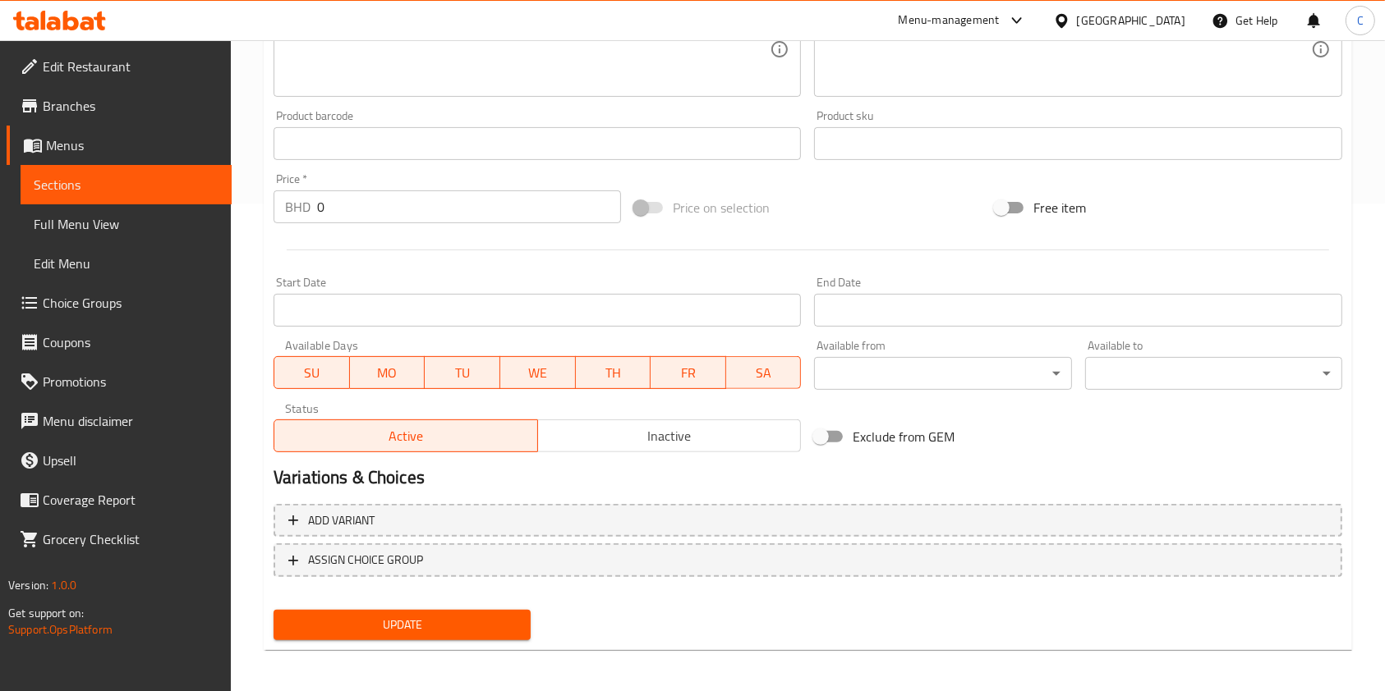
scroll to position [493, 0]
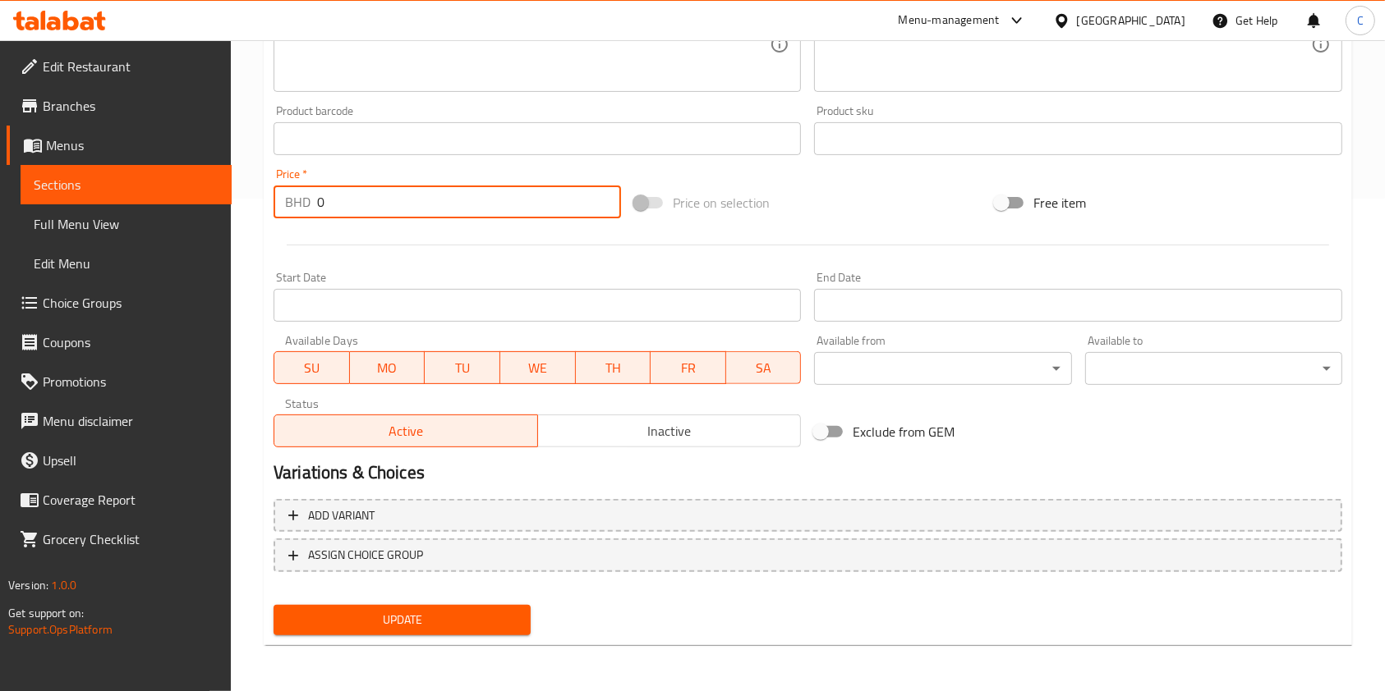
click at [413, 198] on input "0" at bounding box center [469, 202] width 304 height 33
drag, startPoint x: 400, startPoint y: 200, endPoint x: 272, endPoint y: 177, distance: 130.2
click at [272, 177] on div "Price   * BHD 0 Price *" at bounding box center [447, 193] width 361 height 63
click at [556, 540] on button "ASSIGN CHOICE GROUP" at bounding box center [807, 556] width 1068 height 34
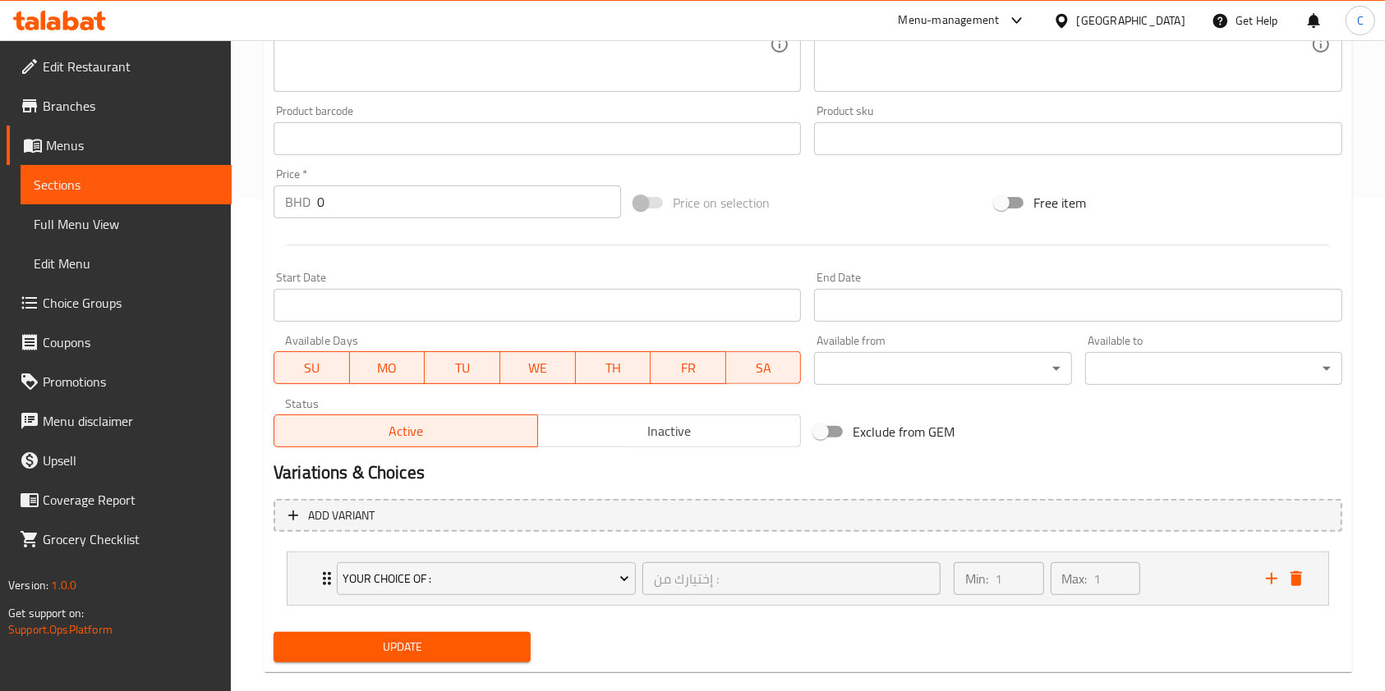
drag, startPoint x: 549, startPoint y: 509, endPoint x: 597, endPoint y: 488, distance: 52.9
click at [548, 508] on span "Add variant" at bounding box center [807, 516] width 1039 height 21
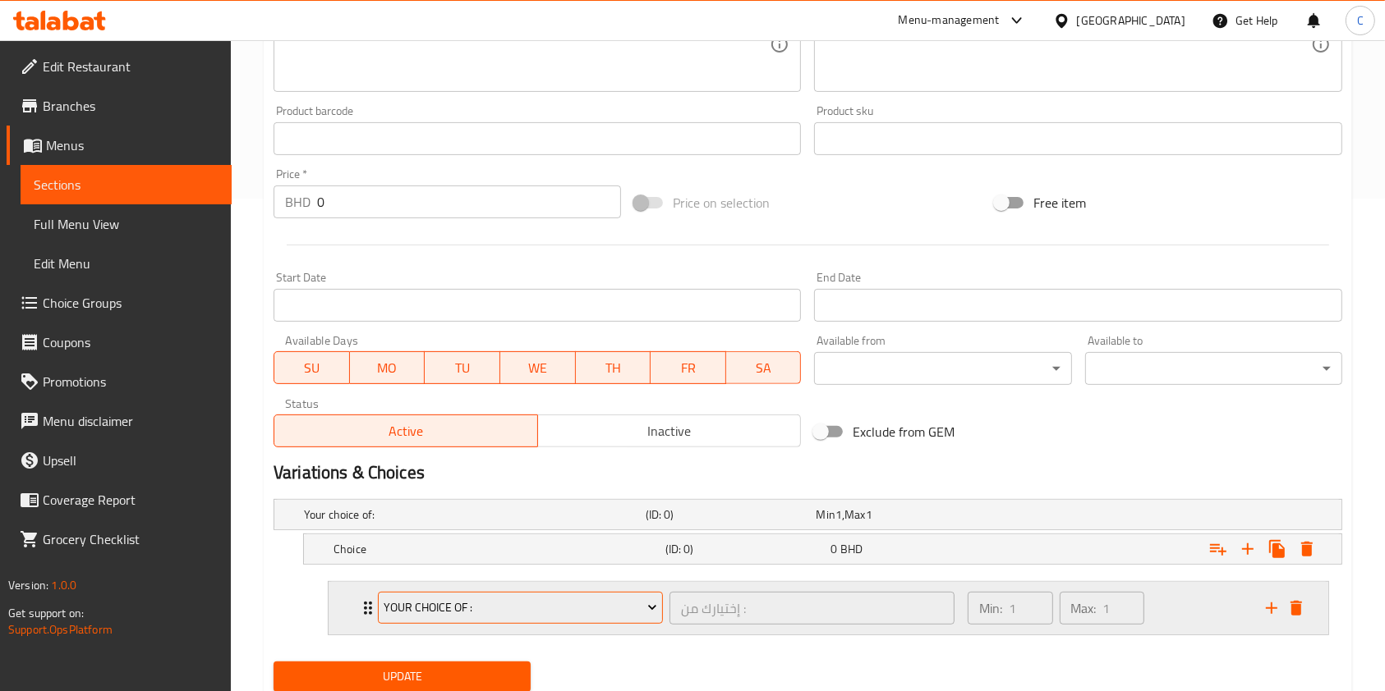
scroll to position [549, 0]
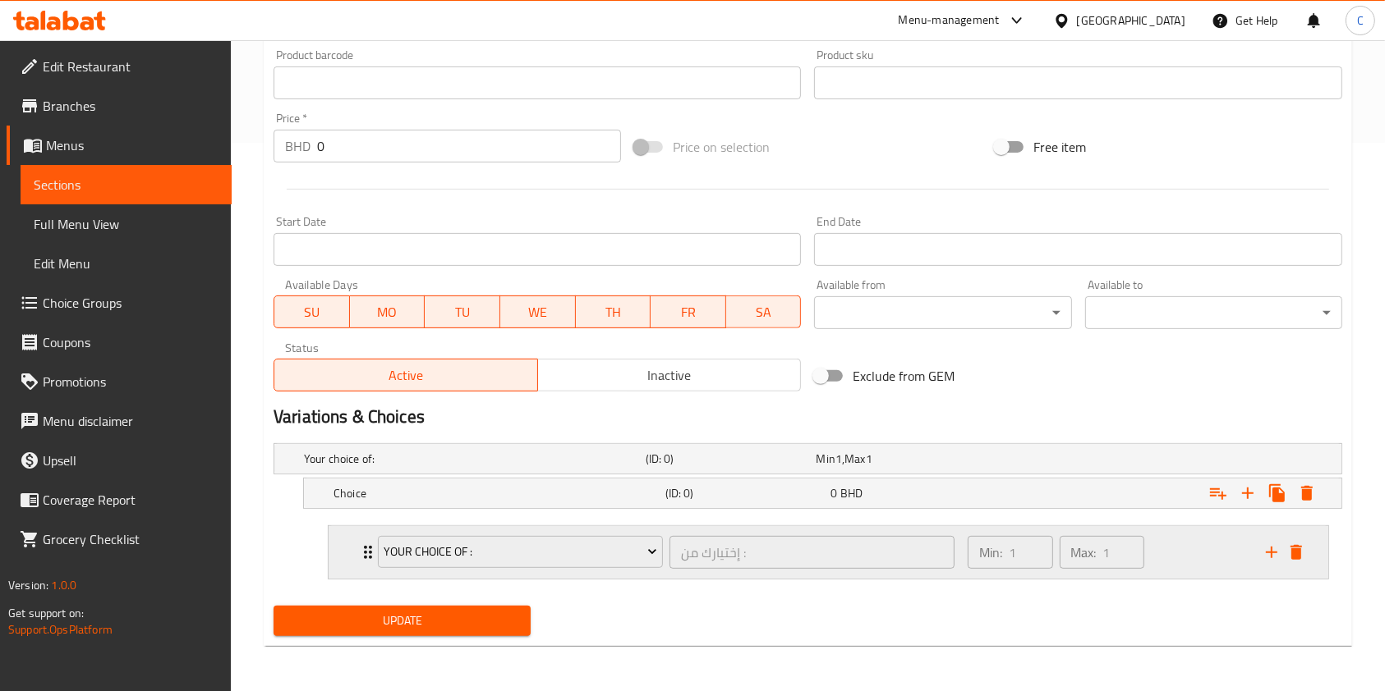
click at [1306, 551] on icon "delete" at bounding box center [1296, 553] width 20 height 20
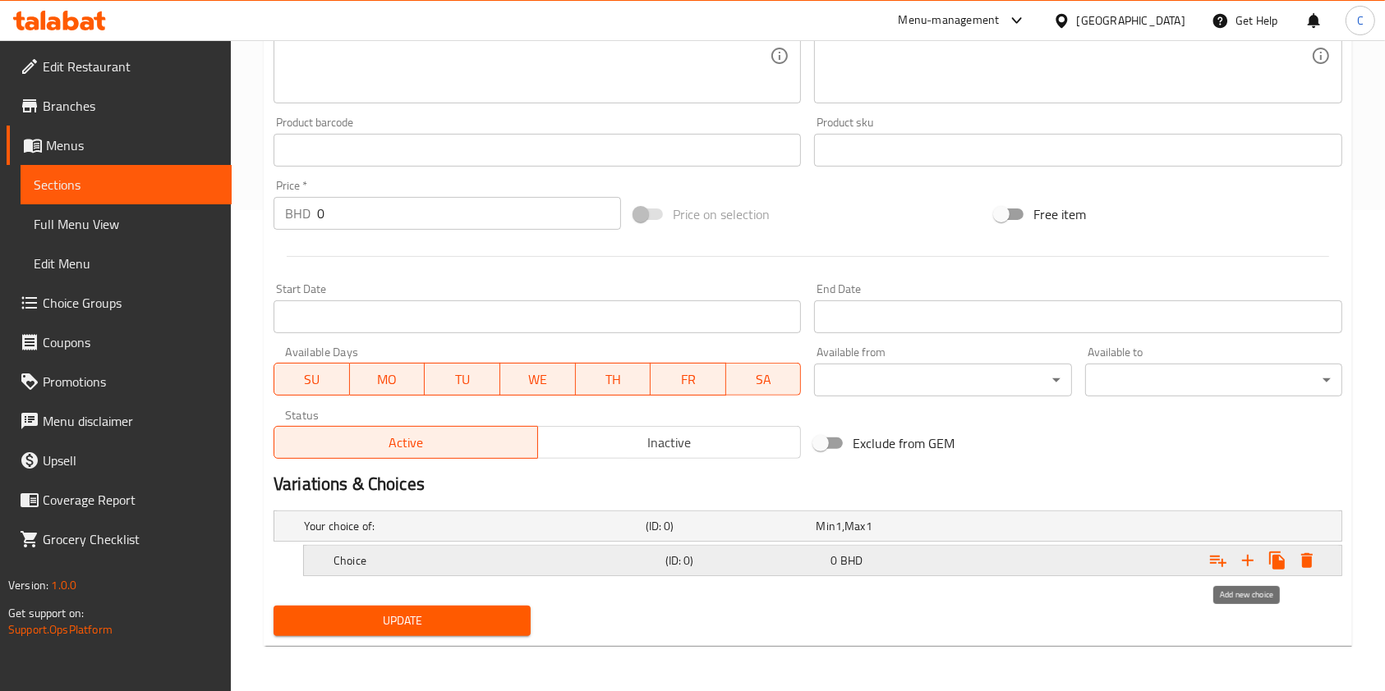
click at [1244, 558] on icon "Expand" at bounding box center [1248, 561] width 20 height 20
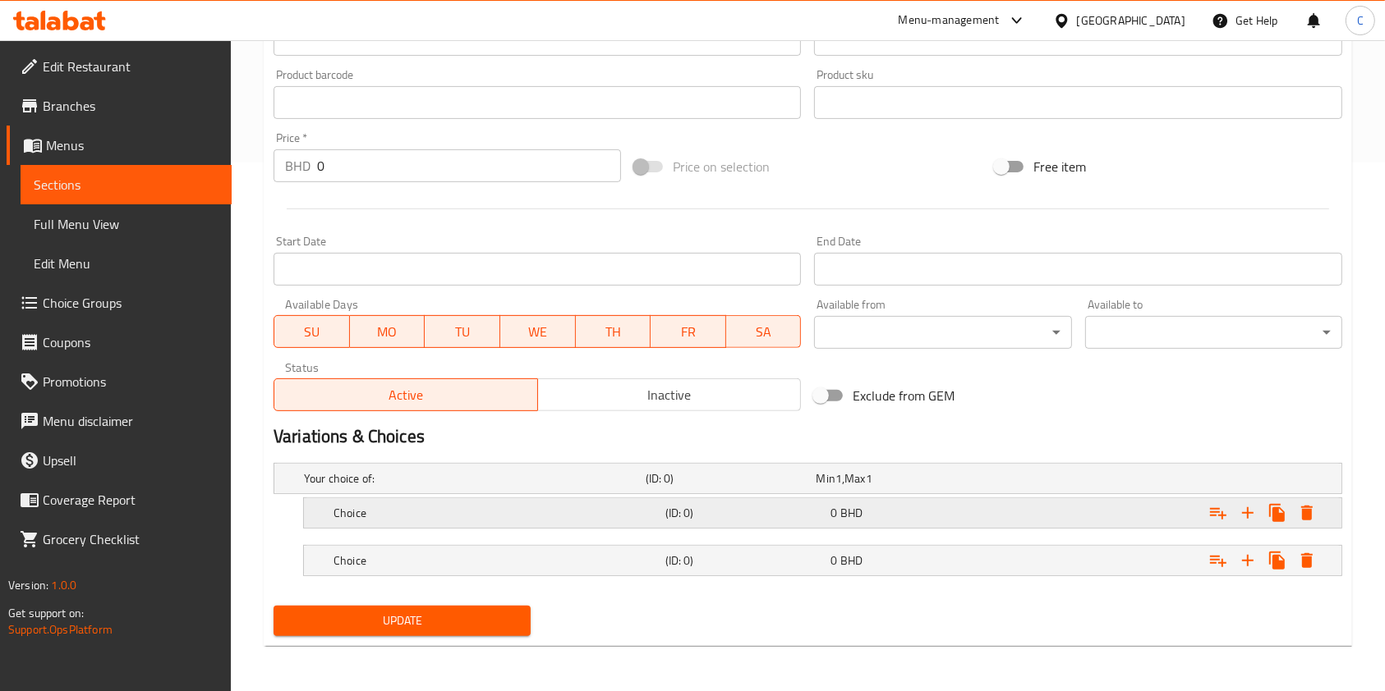
click at [538, 505] on h5 "Choice" at bounding box center [495, 513] width 325 height 16
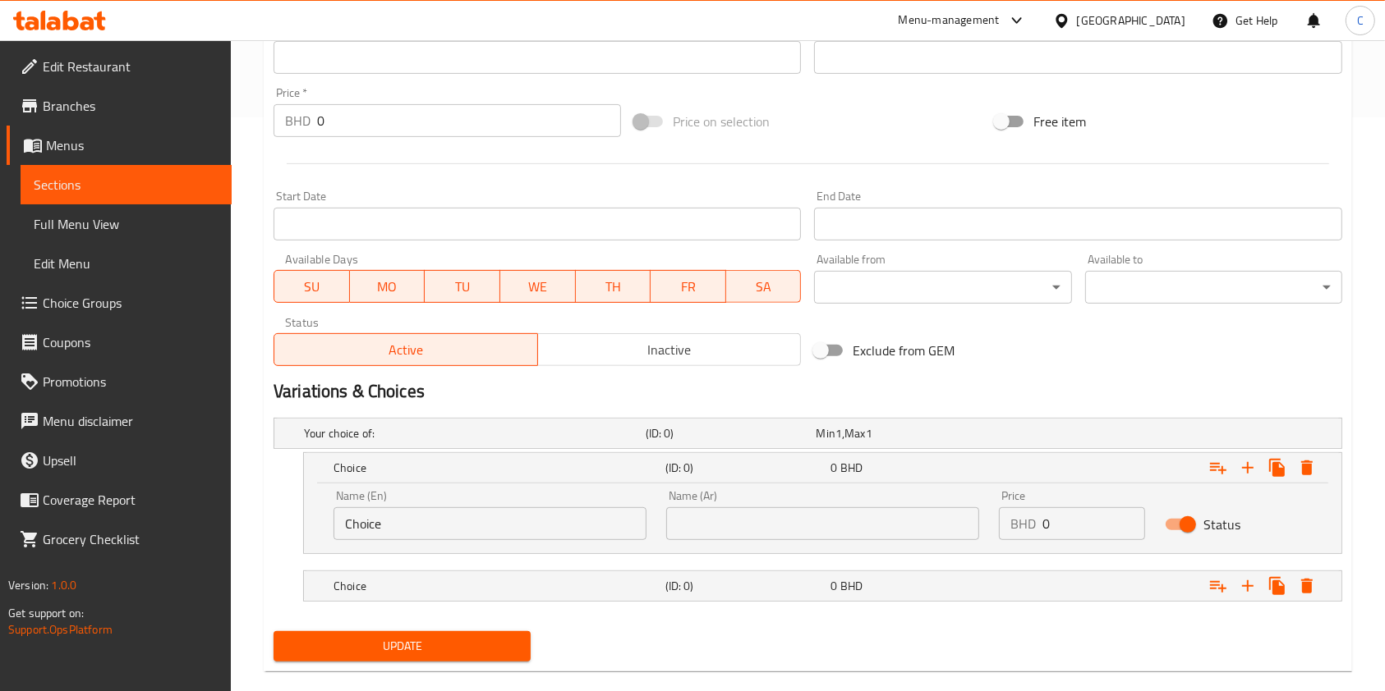
scroll to position [599, 0]
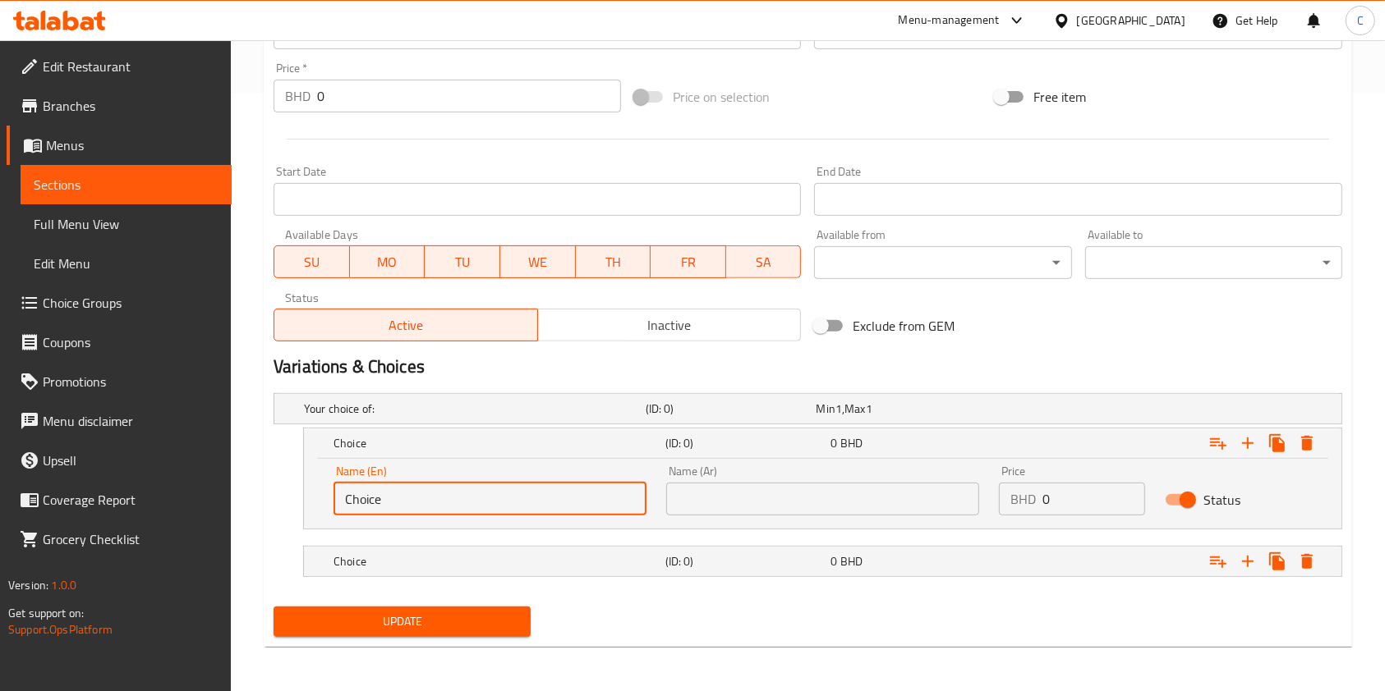
drag, startPoint x: 472, startPoint y: 482, endPoint x: 68, endPoint y: 439, distance: 406.3
click at [0, 411] on div "Edit Restaurant Branches Menus Sections Full Menu View Edit Menu Choice Groups …" at bounding box center [692, 68] width 1385 height 1252
click at [388, 497] on input "Choice" at bounding box center [489, 499] width 313 height 33
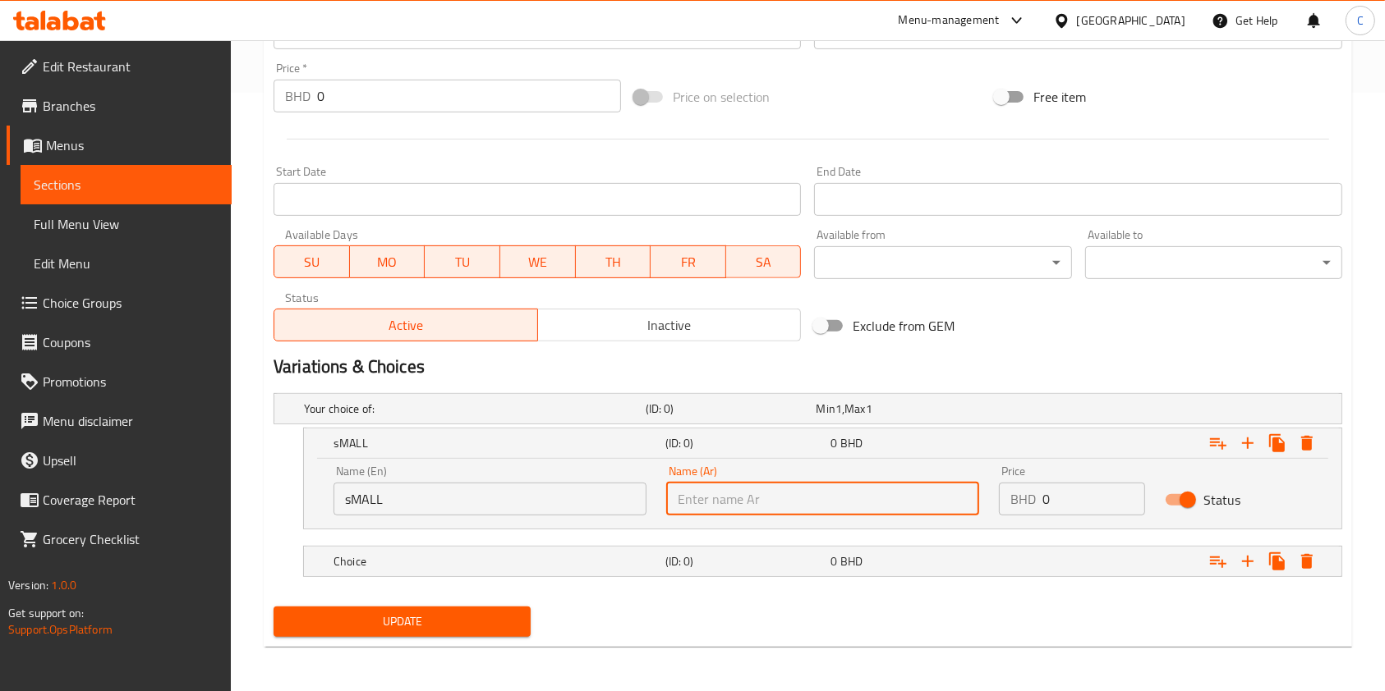
click at [517, 493] on input "sMALL" at bounding box center [489, 499] width 313 height 33
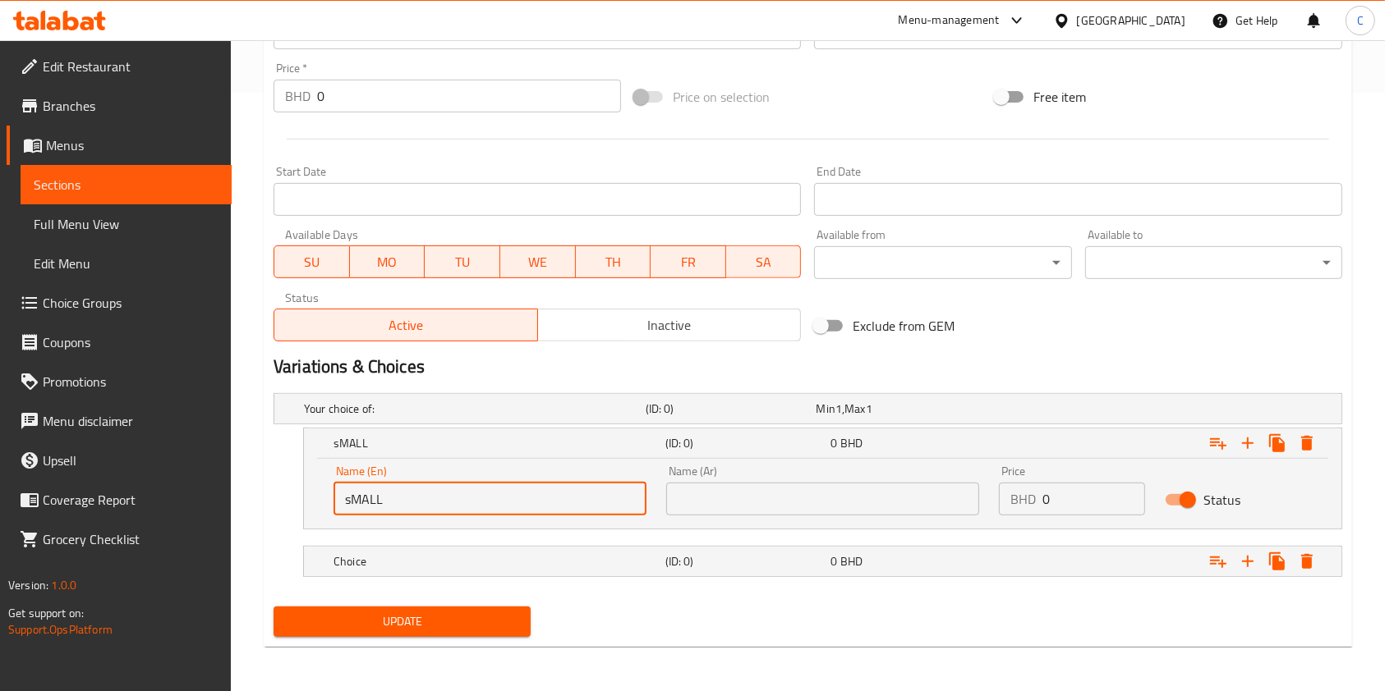
click at [517, 493] on input "sMALL" at bounding box center [489, 499] width 313 height 33
type input "Small"
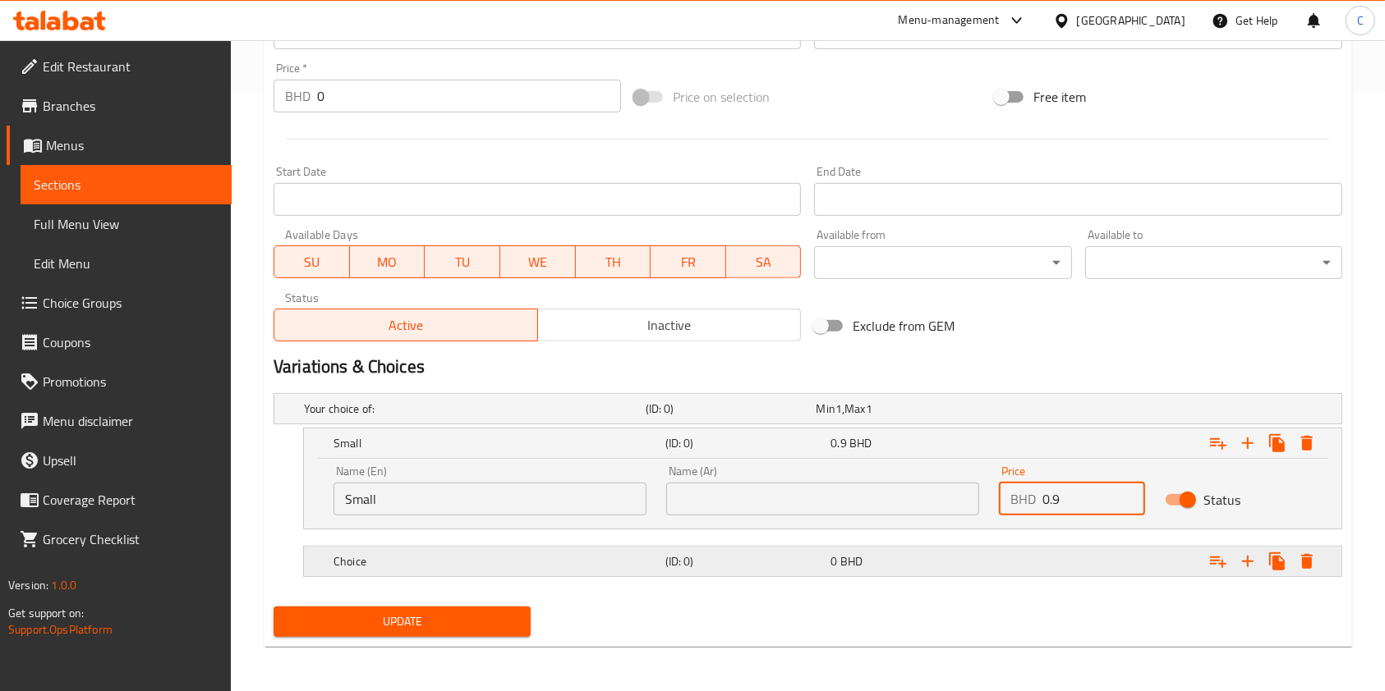
type input "0.9"
click at [1255, 558] on icon "Expand" at bounding box center [1248, 562] width 20 height 20
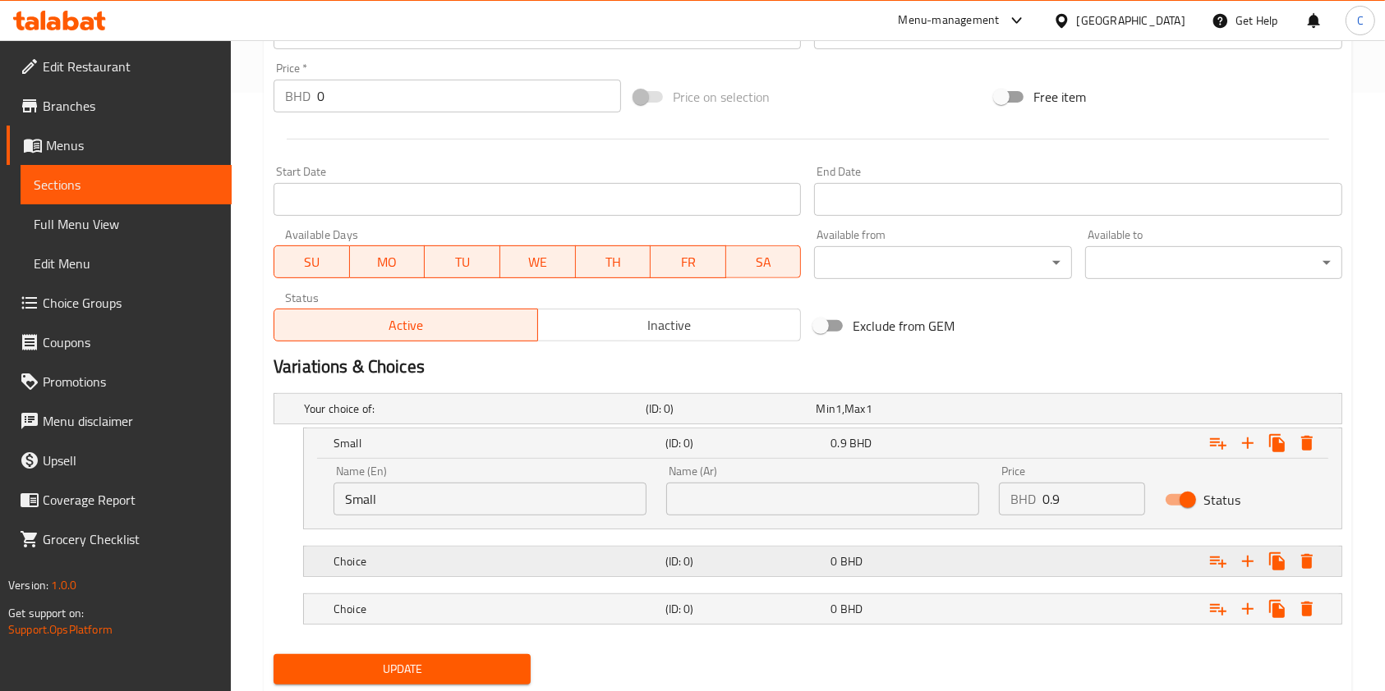
click at [754, 557] on h5 "(ID: 0)" at bounding box center [744, 561] width 159 height 16
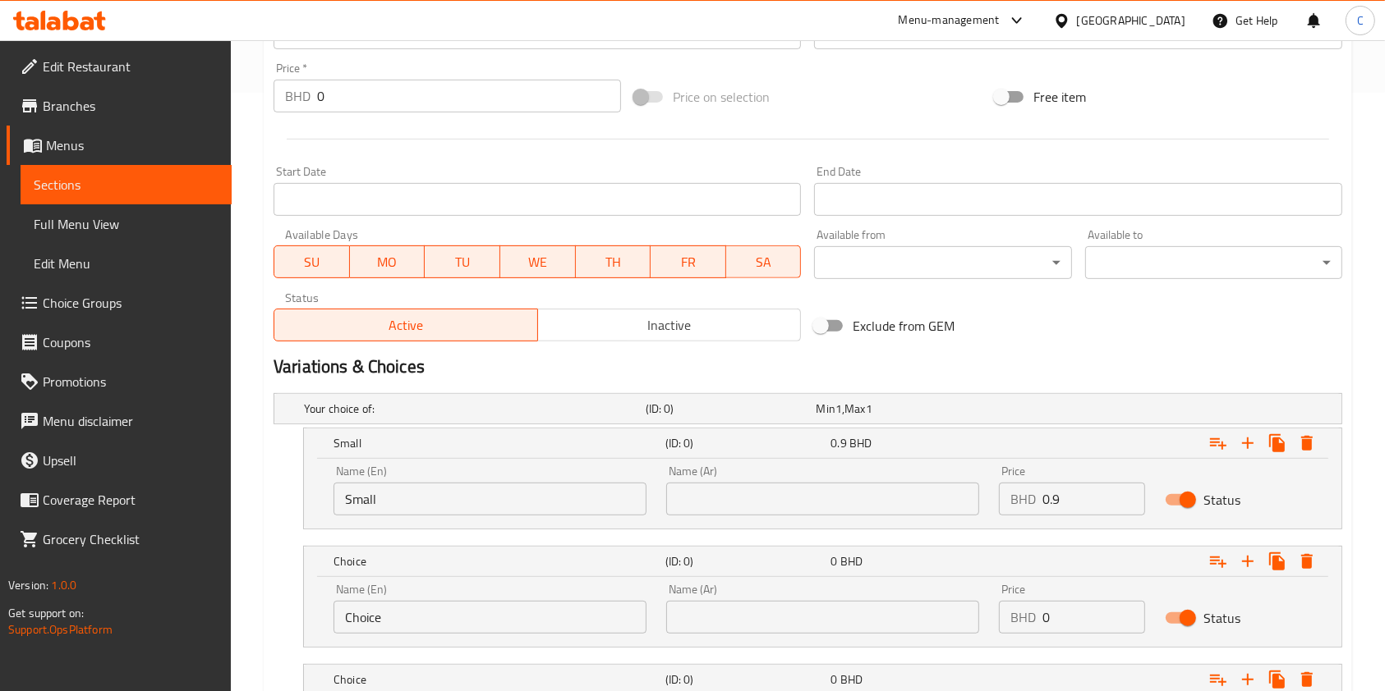
scroll to position [717, 0]
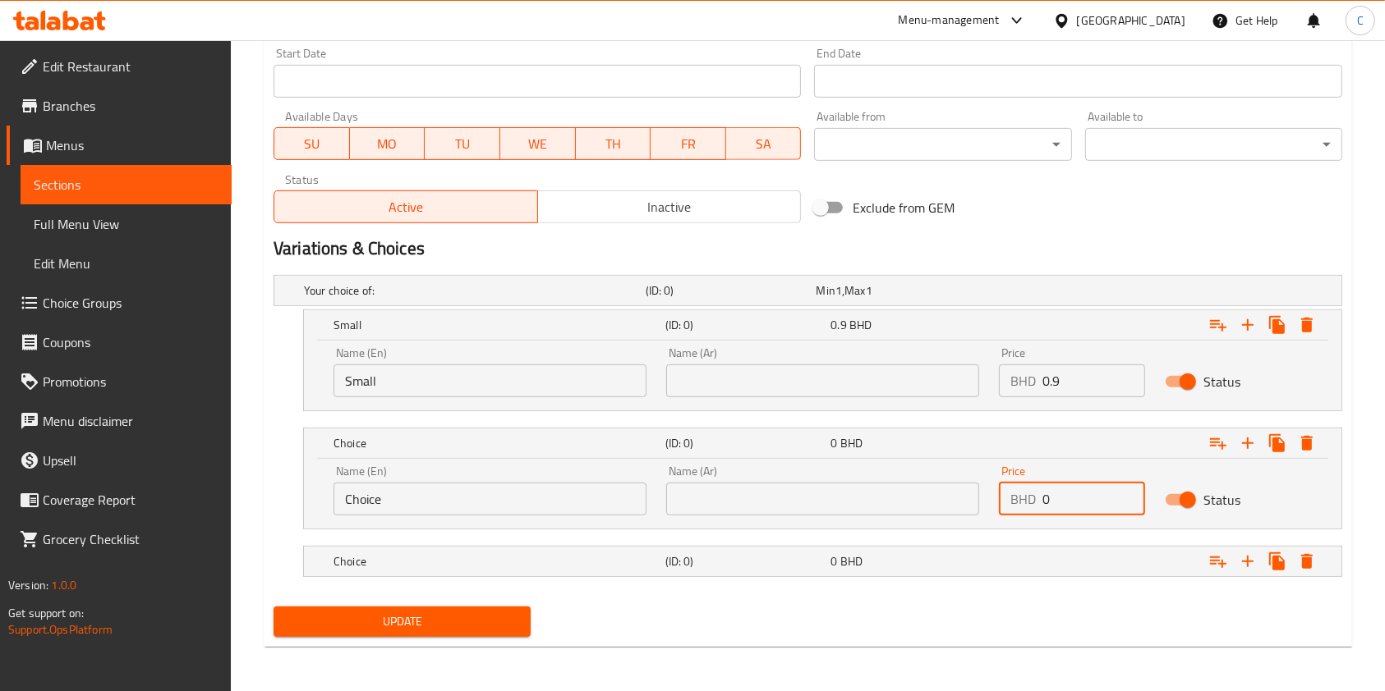
drag, startPoint x: 1091, startPoint y: 491, endPoint x: 895, endPoint y: 466, distance: 197.0
click at [895, 466] on div "Name (En) Choice Name (En) Name (Ar) Name (Ar) Price BHD 0 Price Status" at bounding box center [823, 491] width 998 height 70
type input "1"
click at [1150, 559] on div "Expand" at bounding box center [1159, 562] width 332 height 36
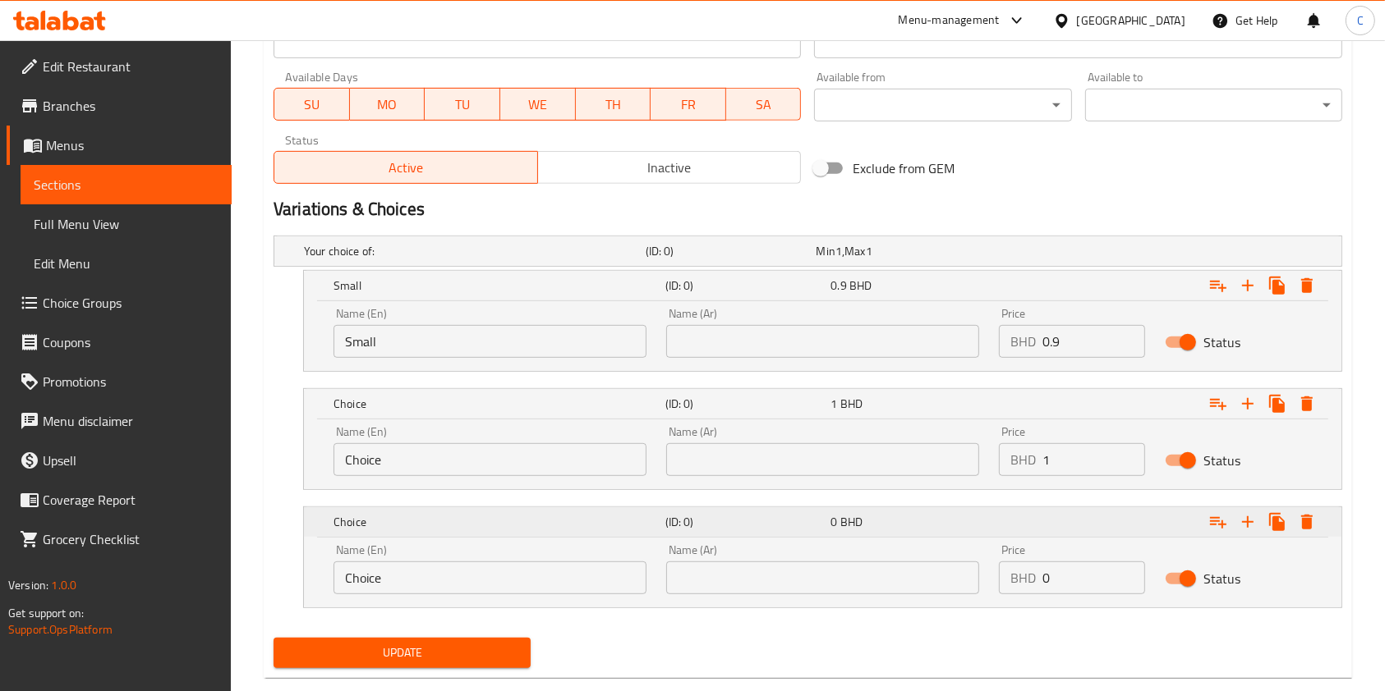
scroll to position [758, 0]
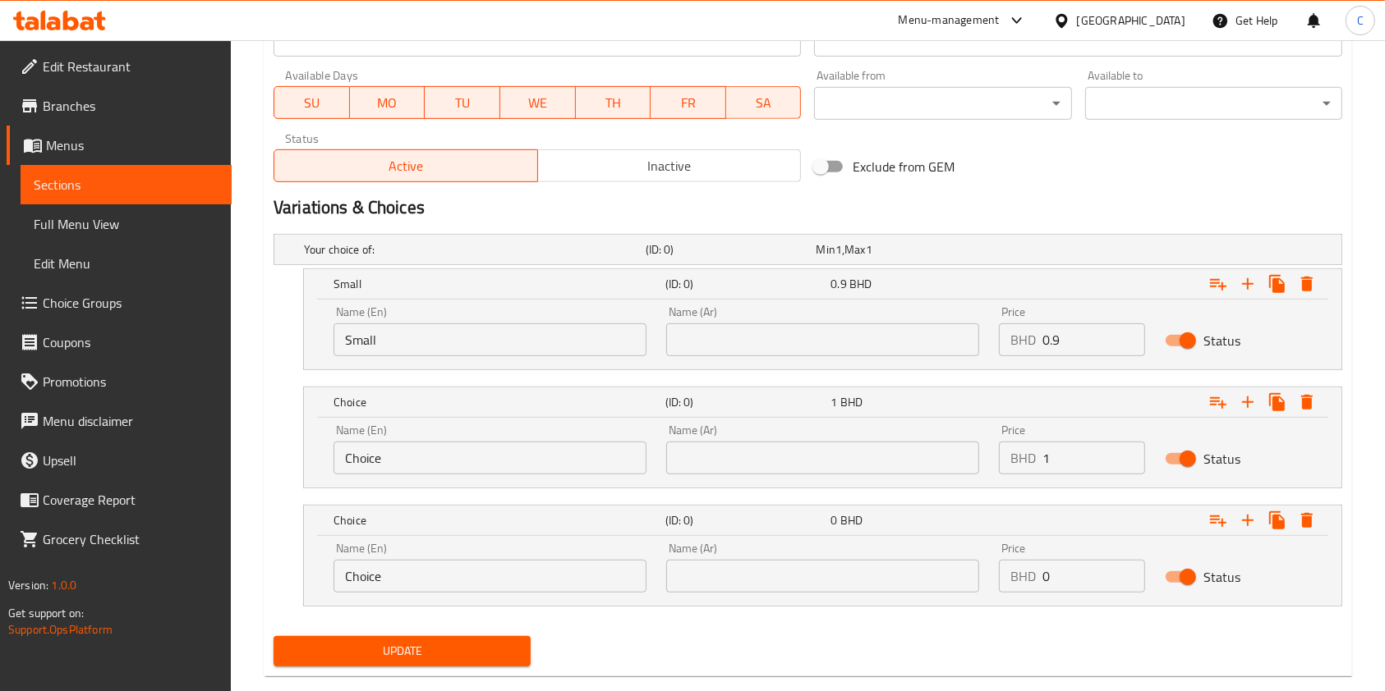
drag, startPoint x: 1106, startPoint y: 564, endPoint x: 768, endPoint y: 619, distance: 342.8
click at [768, 619] on div "Your choice of: (ID: 0) Min 1 , Max 1 Name (En) Your choice of: Name (En) Name …" at bounding box center [808, 428] width 1082 height 402
type input "1.5"
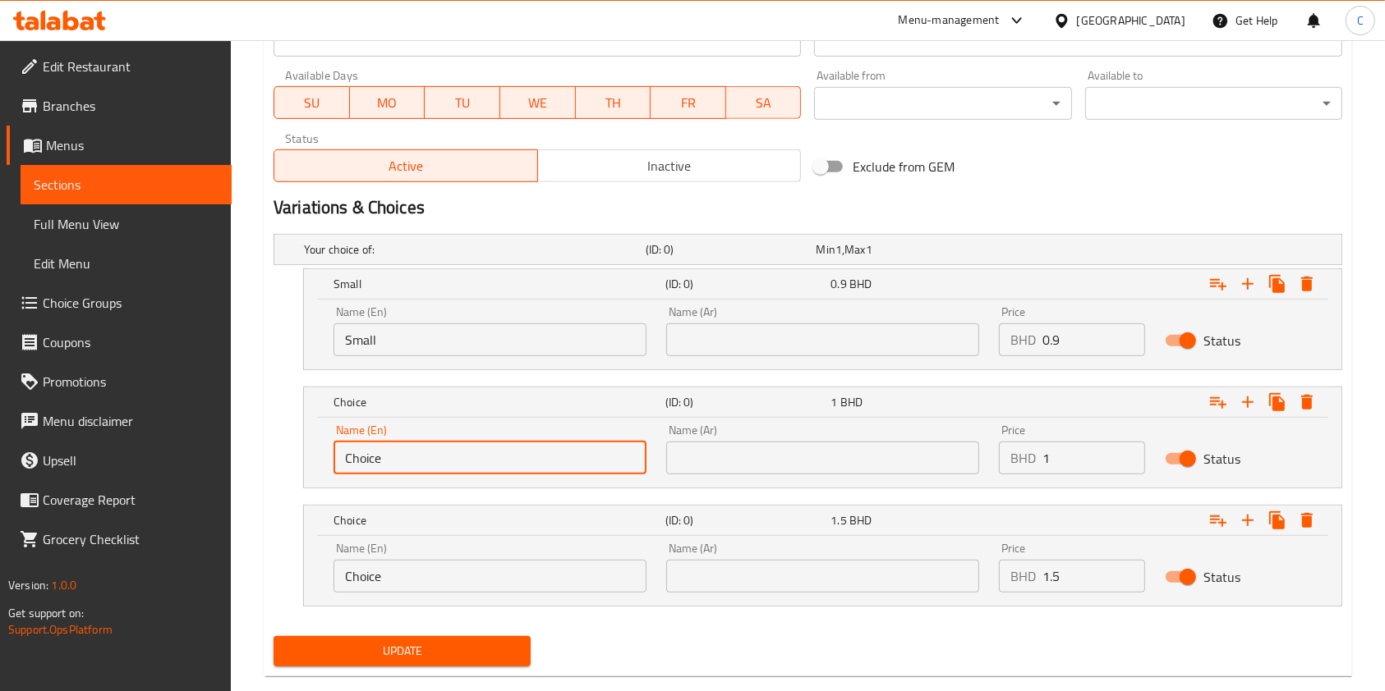
click at [424, 453] on input "Choice" at bounding box center [489, 458] width 313 height 33
type input "Meidum"
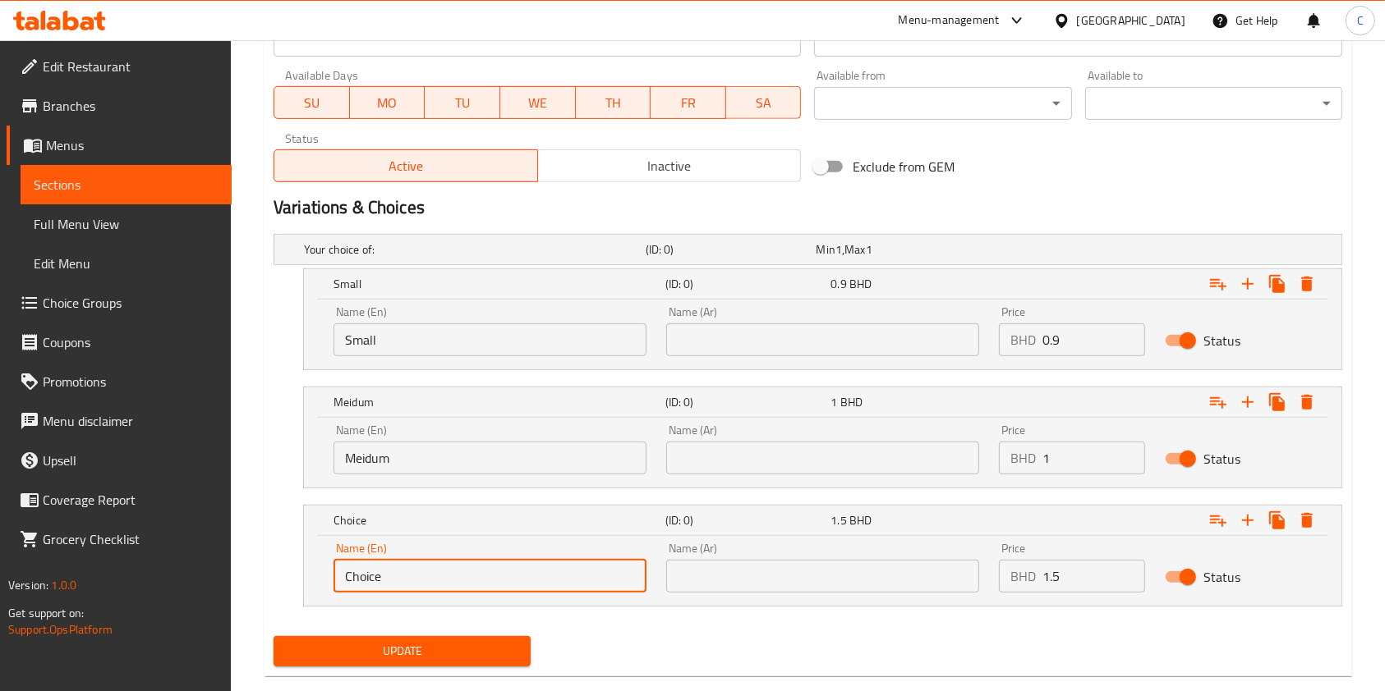
click at [446, 581] on input "Choice" at bounding box center [489, 576] width 313 height 33
type input "Large"
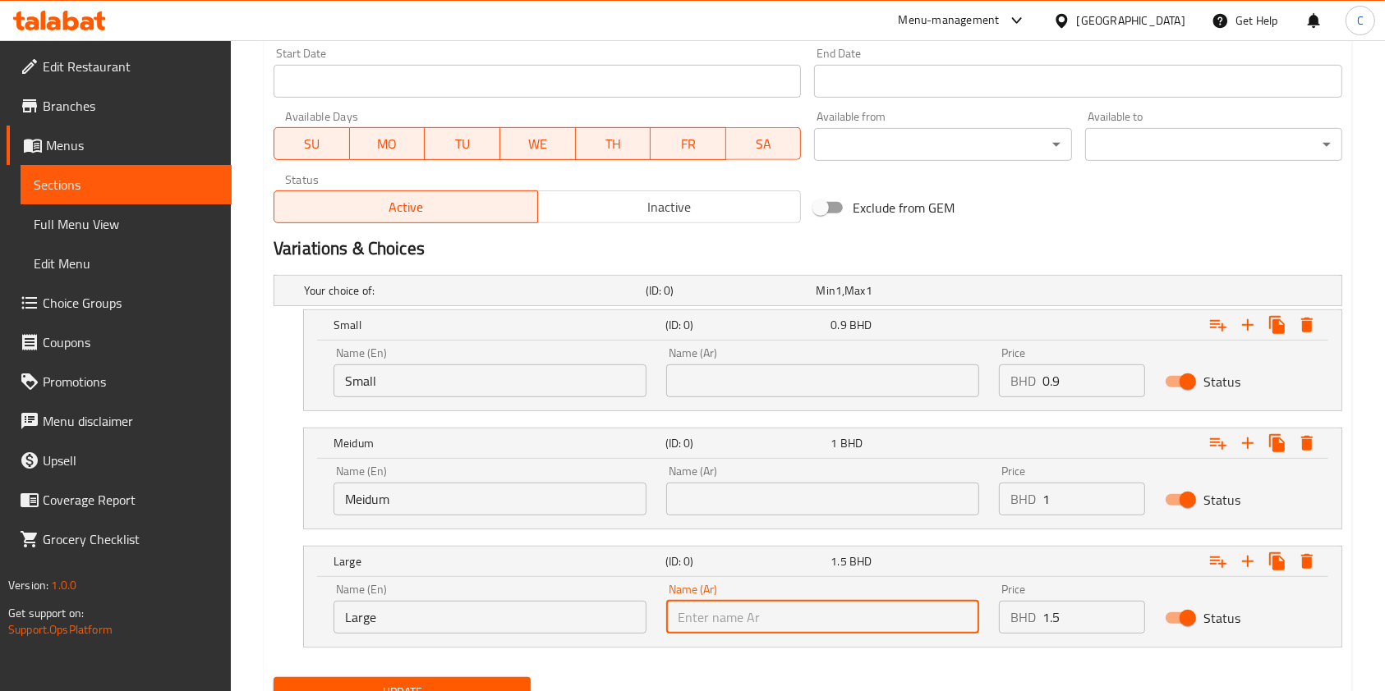
scroll to position [788, 0]
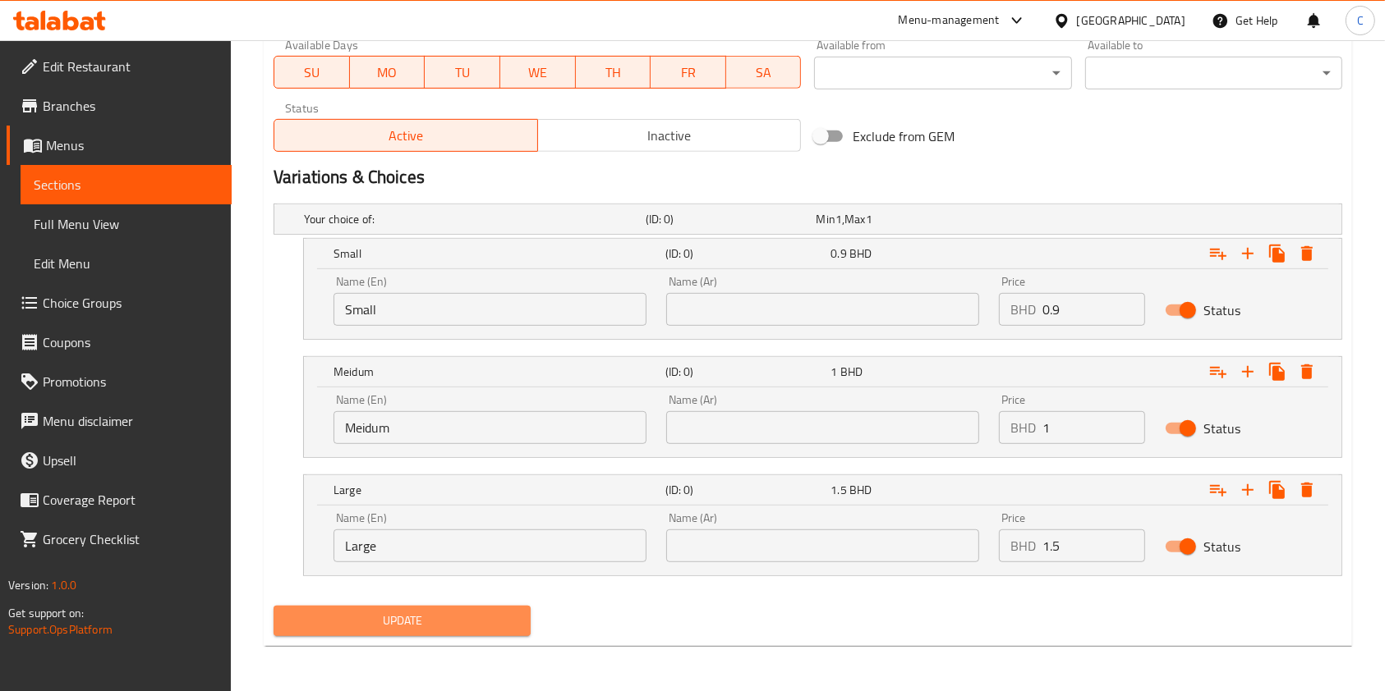
click at [460, 606] on button "Update" at bounding box center [401, 621] width 257 height 30
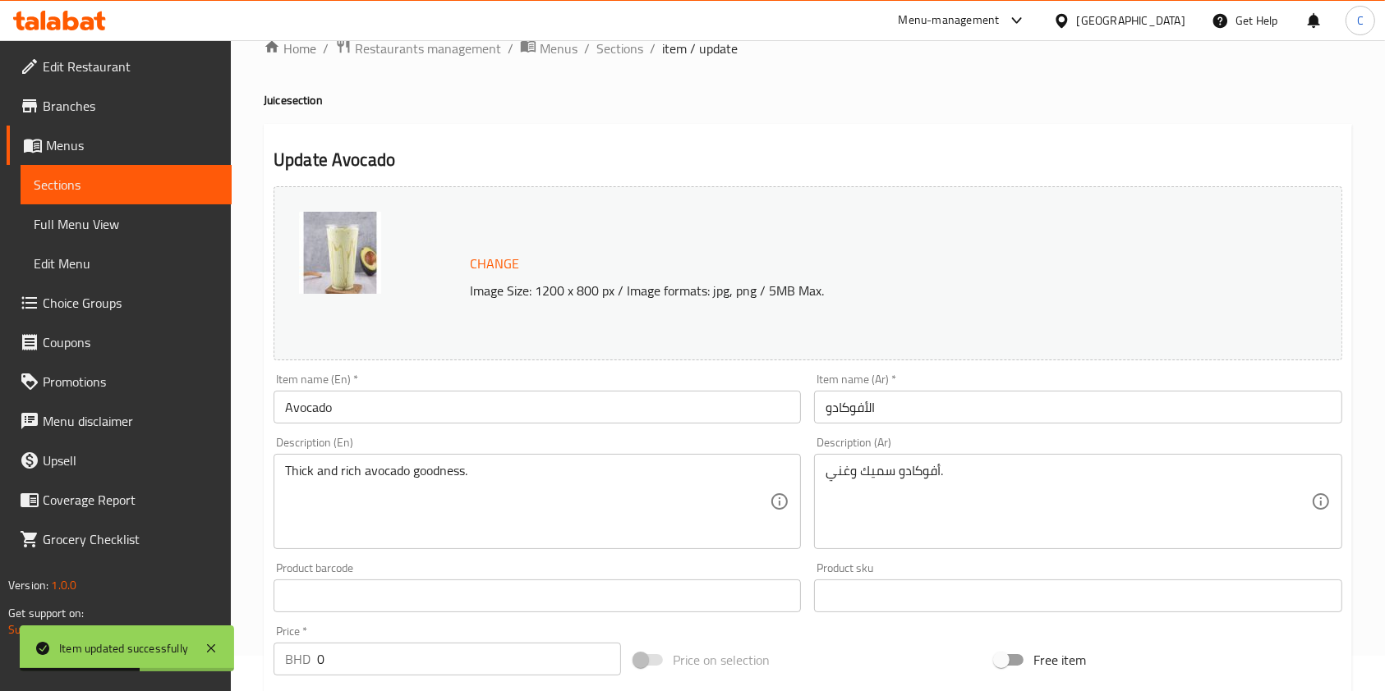
scroll to position [0, 0]
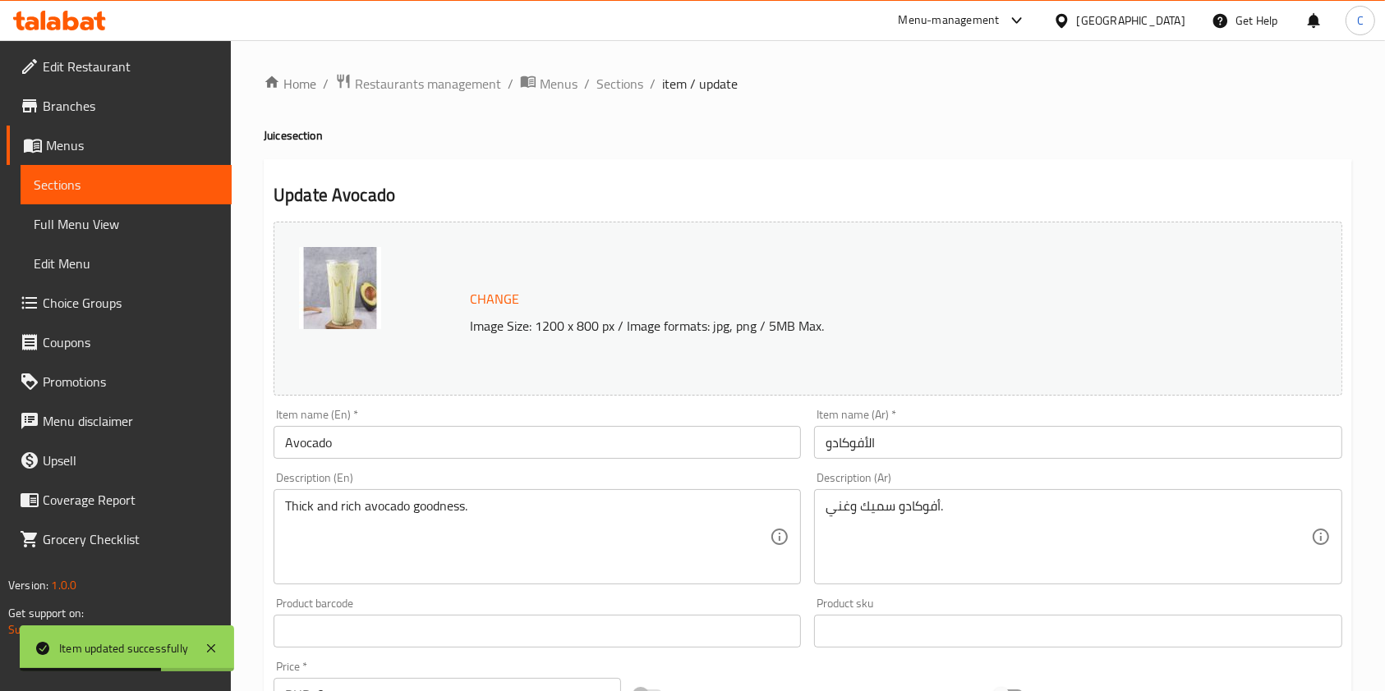
drag, startPoint x: 792, startPoint y: 161, endPoint x: 641, endPoint y: 140, distance: 152.5
click at [644, 82] on ol "Home / Restaurants management / Menus / Sections / item / update" at bounding box center [808, 83] width 1088 height 21
click at [625, 84] on span "Sections" at bounding box center [619, 84] width 47 height 20
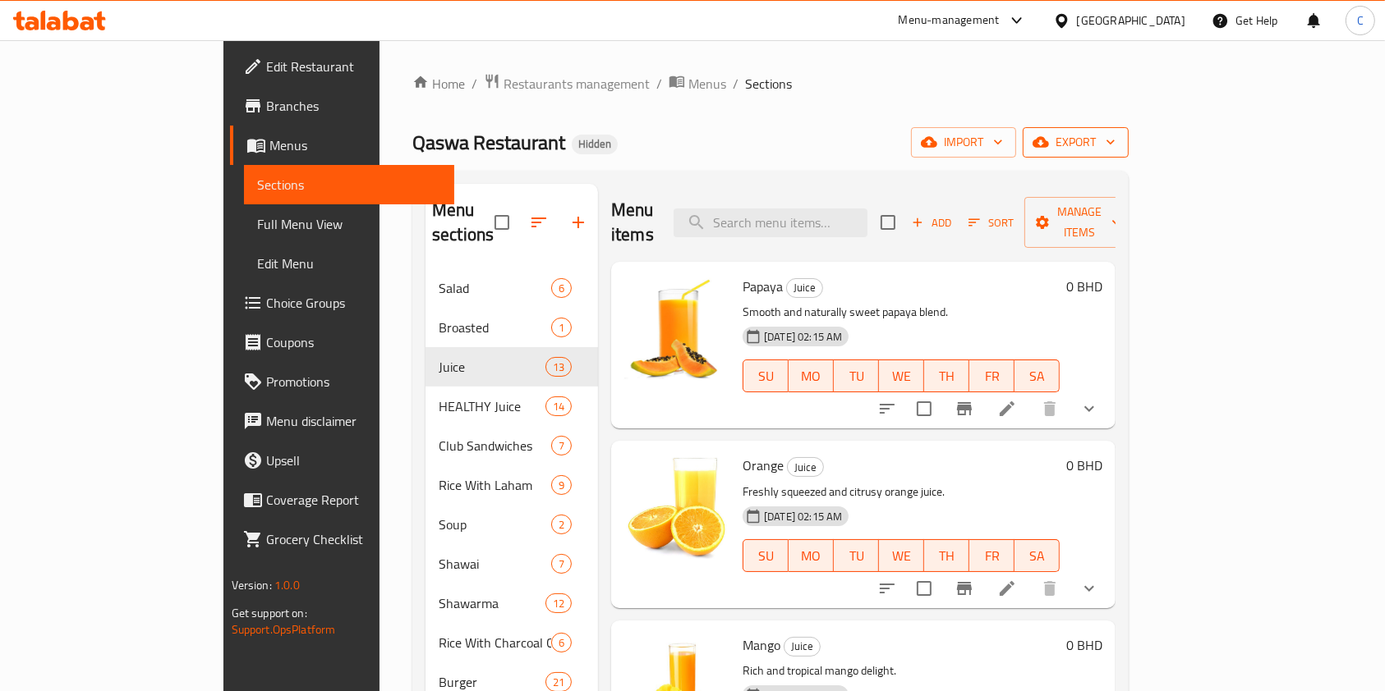
click at [1115, 145] on span "export" at bounding box center [1076, 142] width 80 height 21
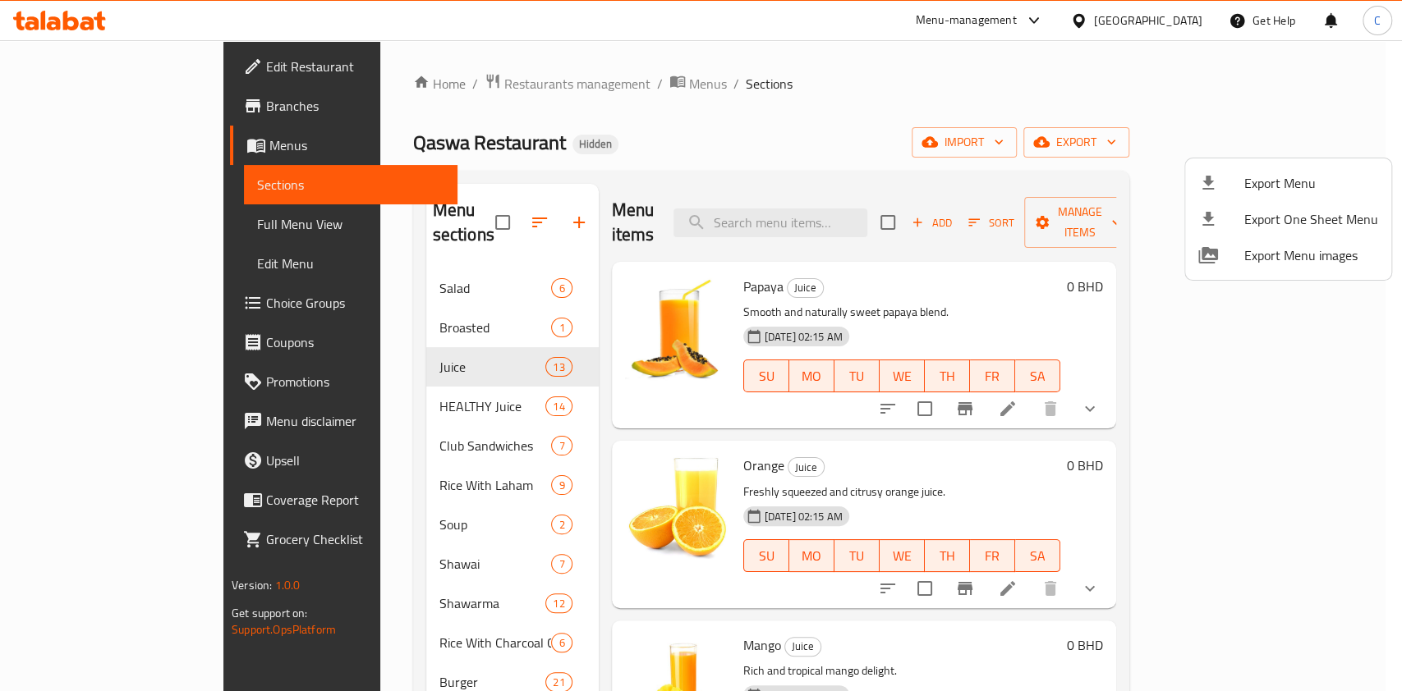
click at [1127, 89] on div at bounding box center [701, 345] width 1402 height 691
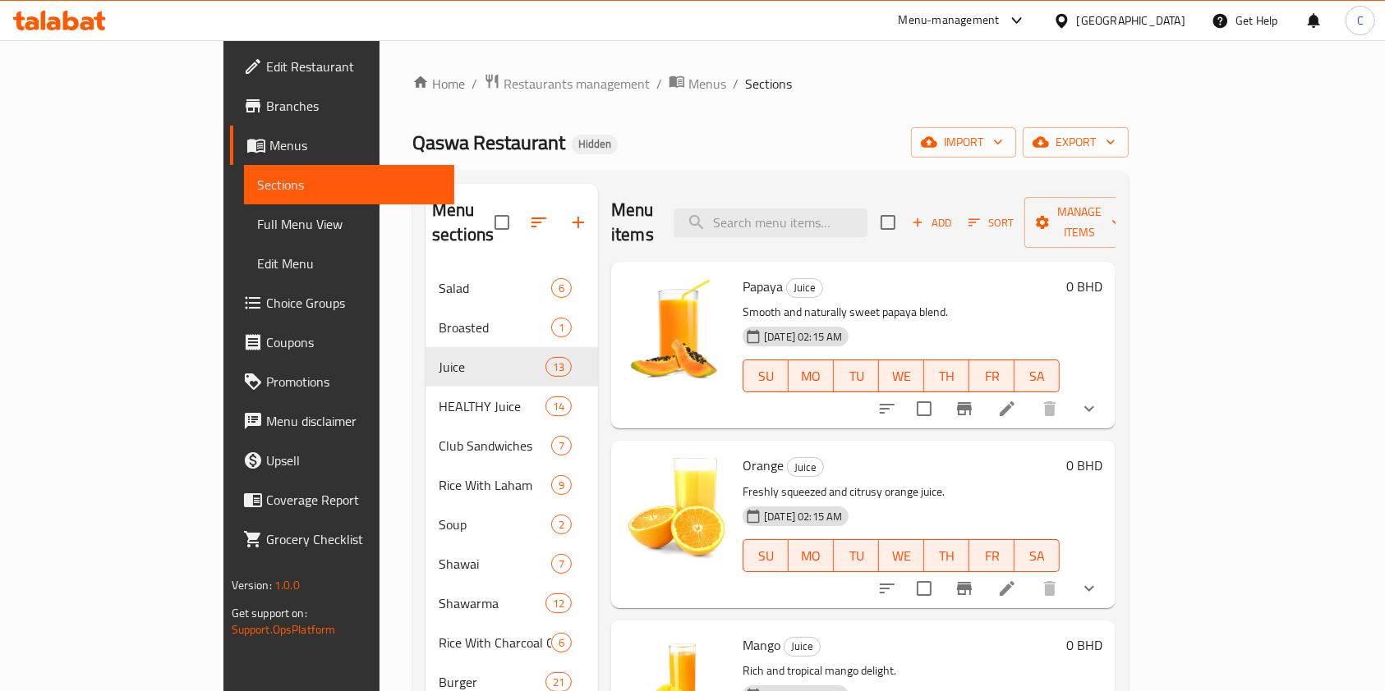
click at [1134, 227] on div "Add Sort Manage items" at bounding box center [1007, 222] width 254 height 51
click at [1134, 223] on button "Manage items" at bounding box center [1079, 222] width 110 height 51
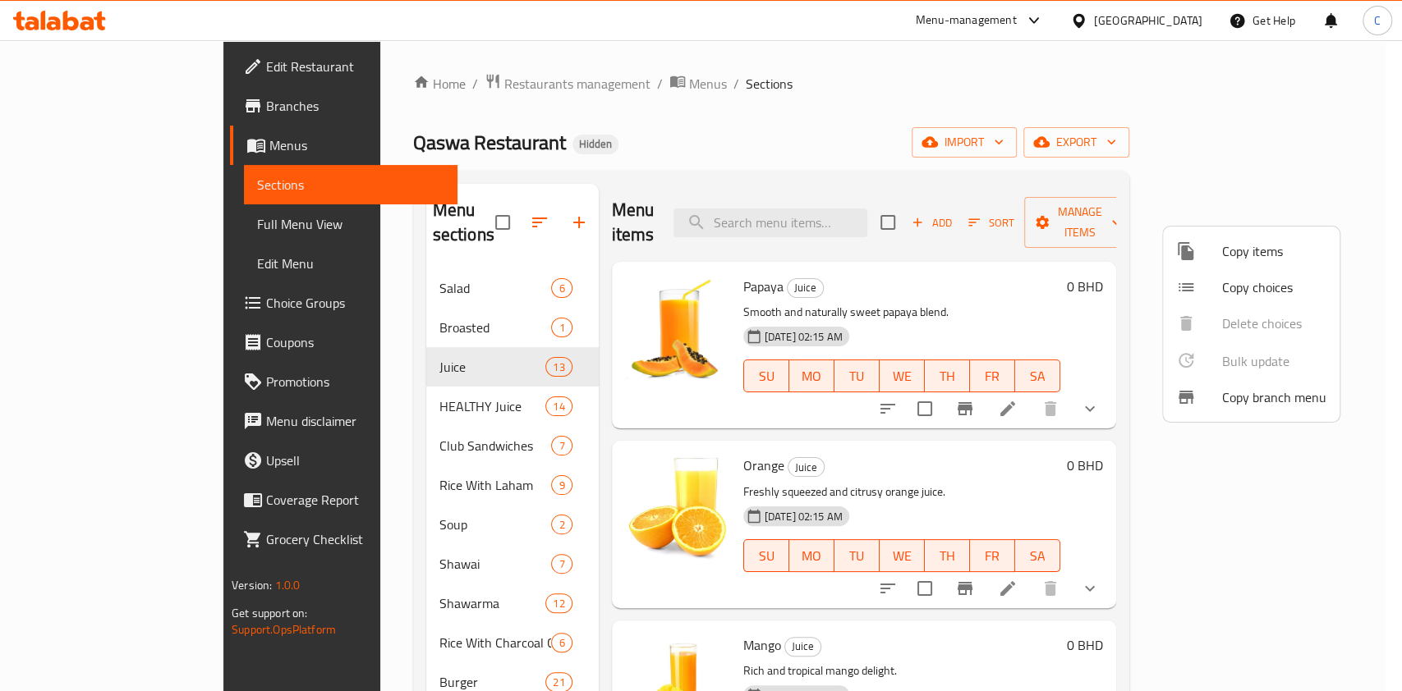
click at [1279, 292] on span "Copy choices" at bounding box center [1274, 288] width 104 height 20
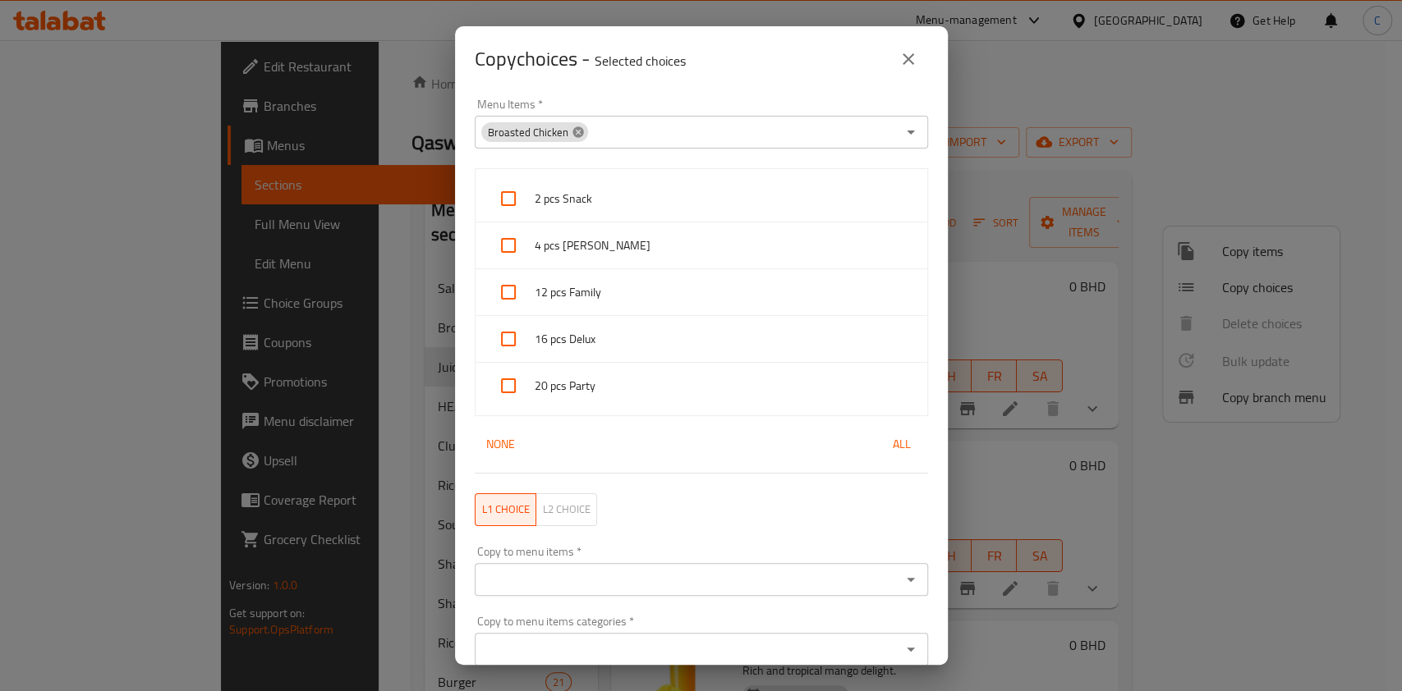
drag, startPoint x: 569, startPoint y: 132, endPoint x: 664, endPoint y: 154, distance: 96.8
click at [572, 133] on icon at bounding box center [578, 132] width 13 height 13
click at [703, 141] on input "Menu Items   *" at bounding box center [688, 132] width 416 height 23
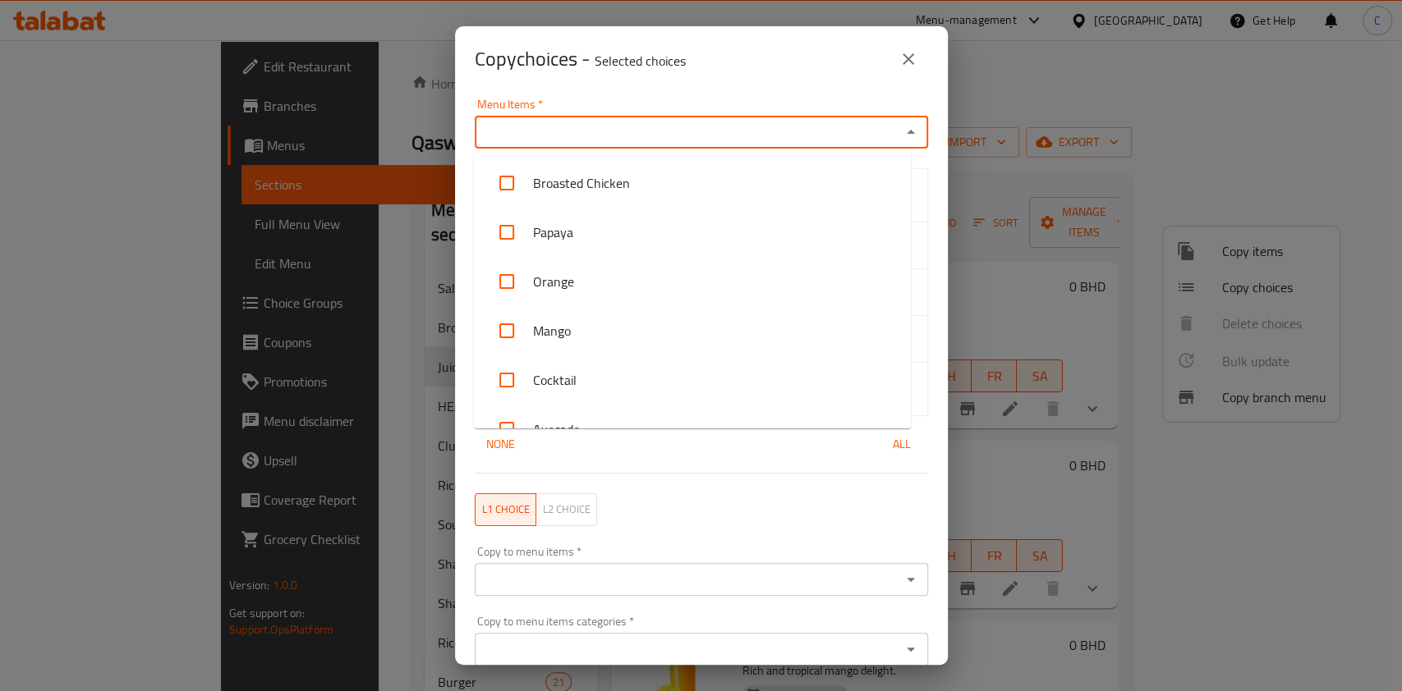
click at [698, 131] on input "Menu Items   *" at bounding box center [688, 132] width 416 height 23
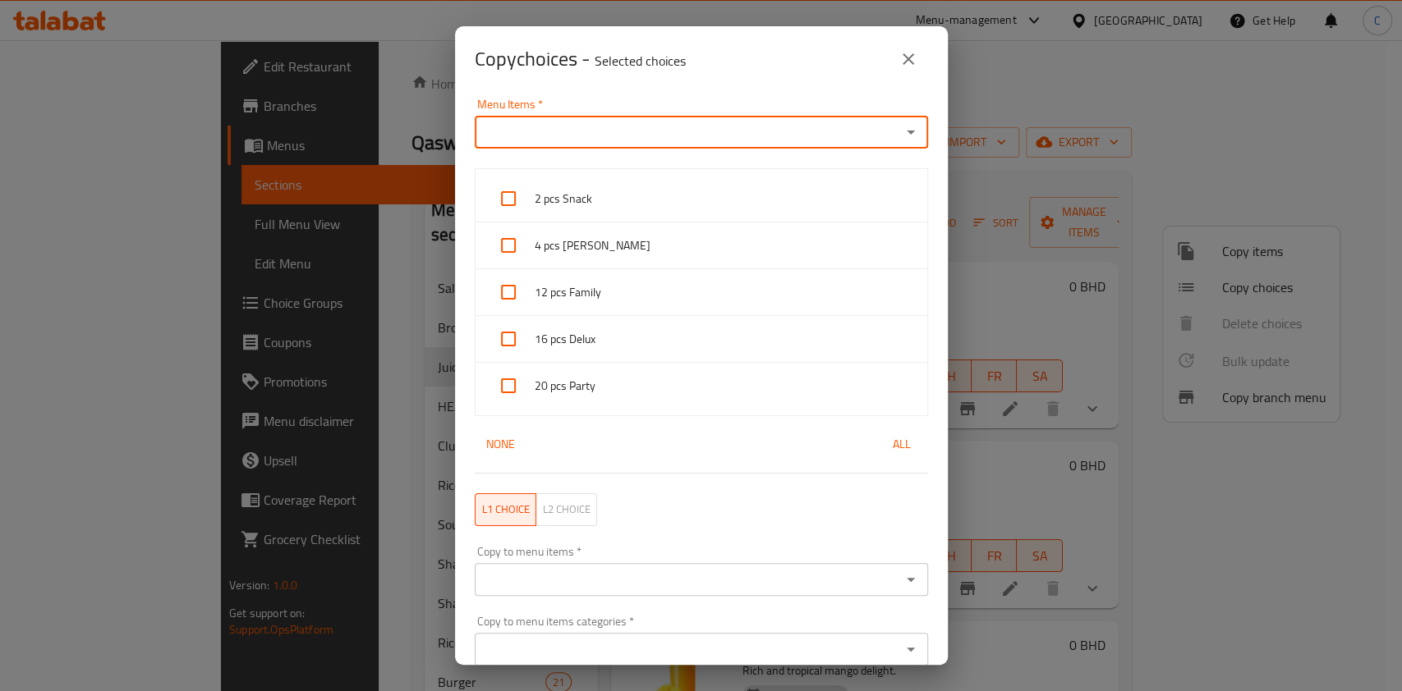
click at [887, 144] on div "Menu Items *" at bounding box center [701, 132] width 453 height 33
click at [901, 133] on icon "Open" at bounding box center [911, 132] width 20 height 20
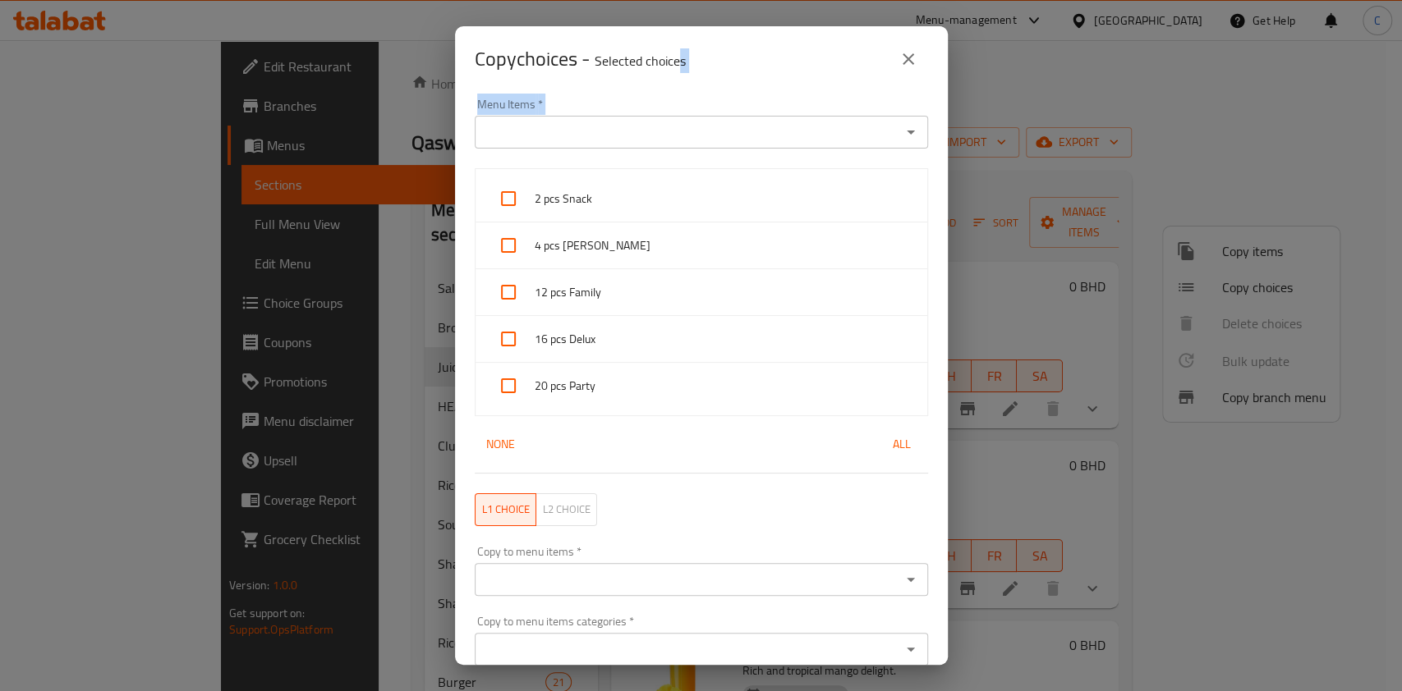
drag, startPoint x: 683, startPoint y: 62, endPoint x: 238, endPoint y: 338, distance: 523.3
click at [186, 357] on div "Copy choices - Selected choices 0 Menu Items   * Menu Items * 2 pcs Snack 4 pcs…" at bounding box center [701, 345] width 1402 height 691
click at [631, 149] on div "Menu Items   * Menu Items *" at bounding box center [701, 124] width 473 height 70
click at [625, 135] on input "Menu Items   *" at bounding box center [688, 132] width 416 height 23
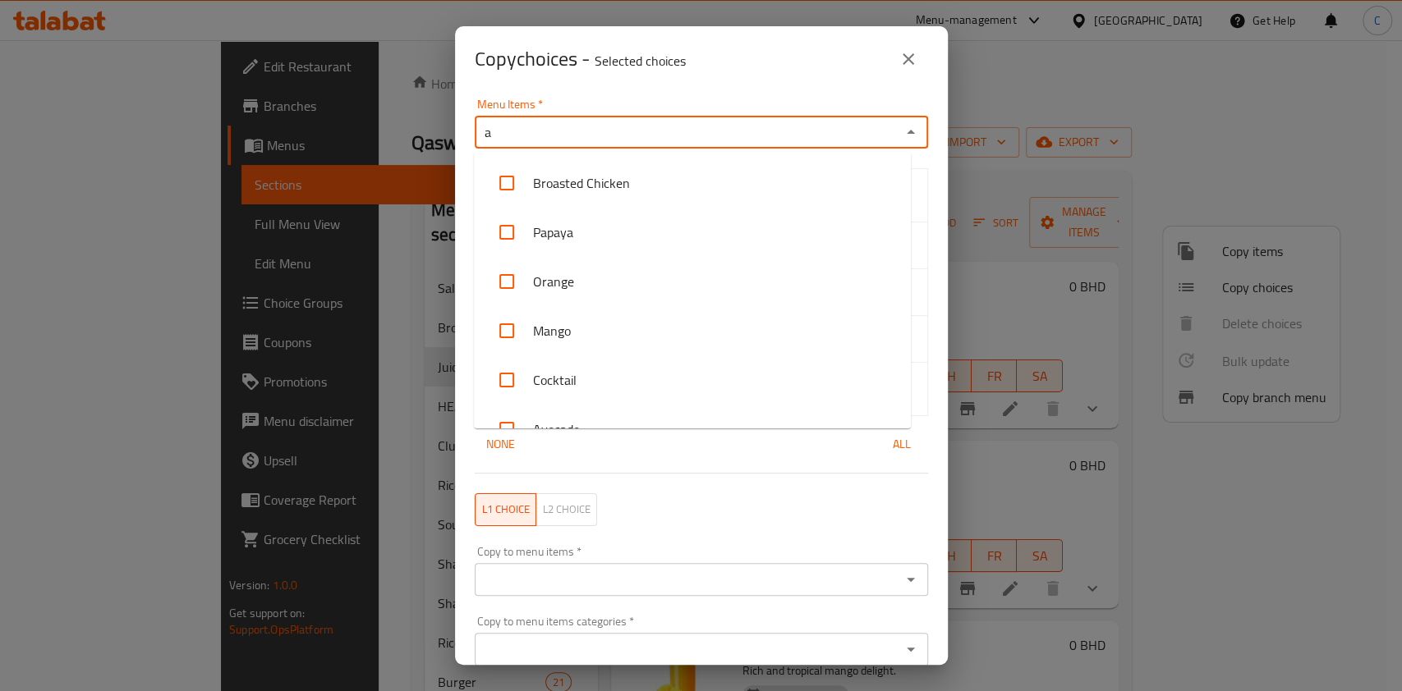
type input "av"
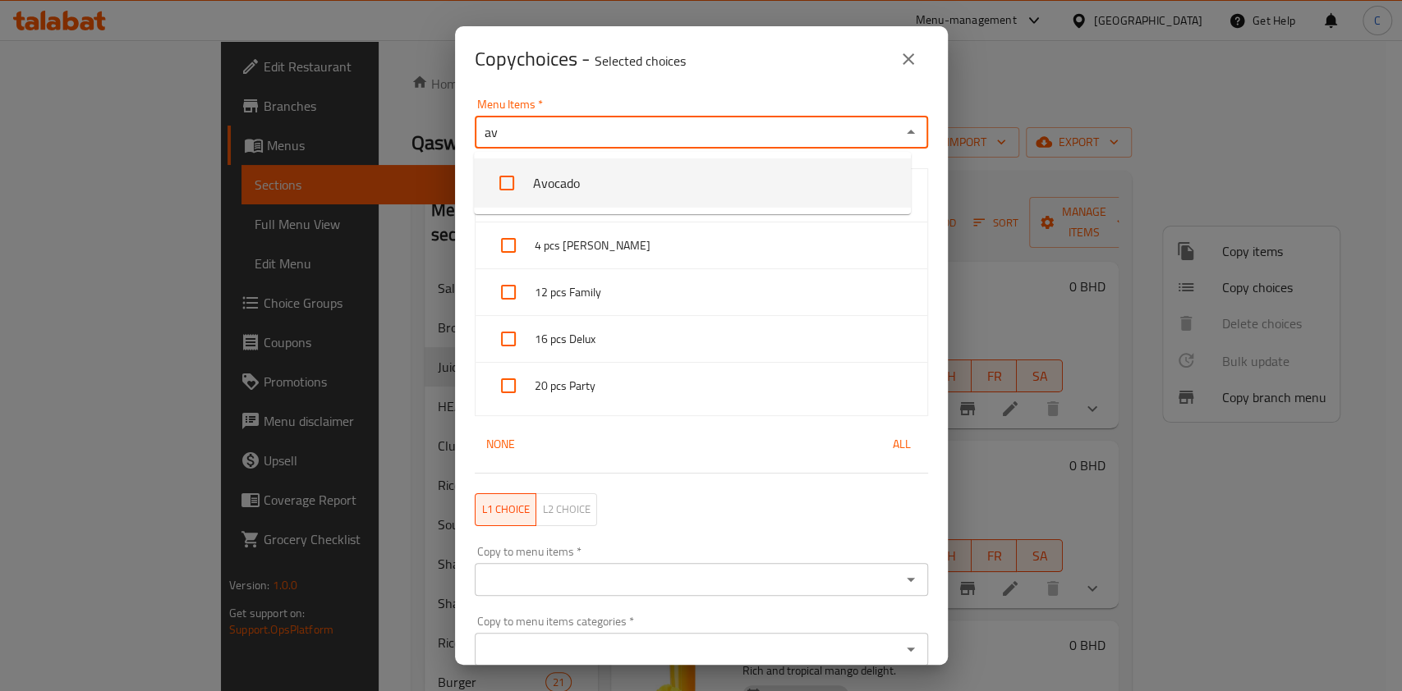
click at [527, 181] on li "Avocado" at bounding box center [692, 182] width 437 height 49
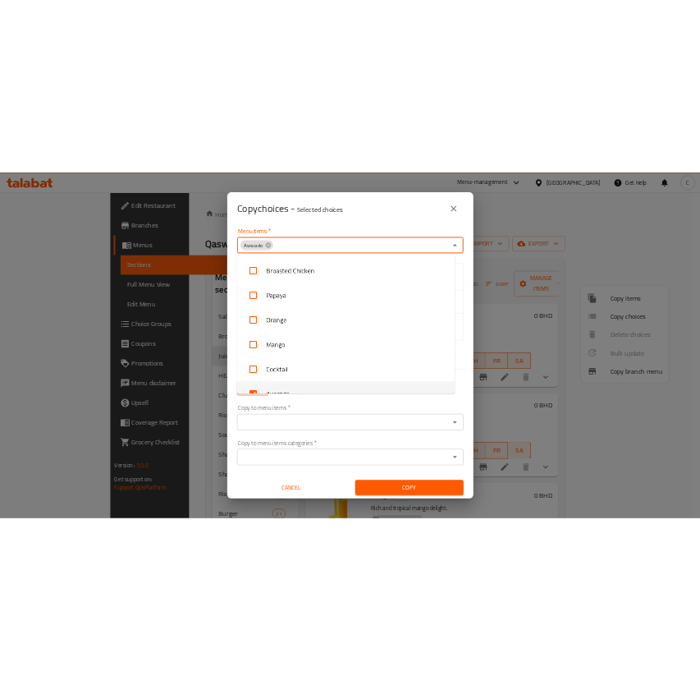
scroll to position [28, 0]
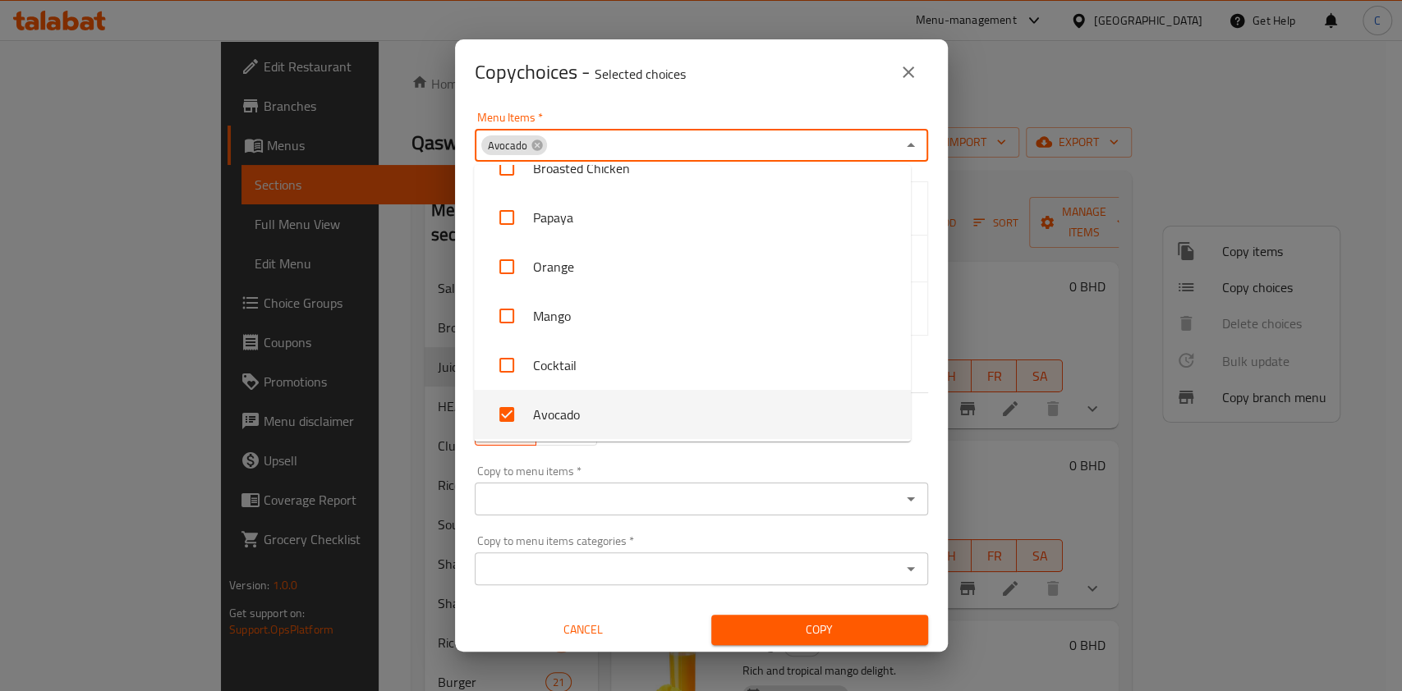
click at [755, 476] on div "Copy to menu items   * Copy to menu items *" at bounding box center [701, 491] width 453 height 50
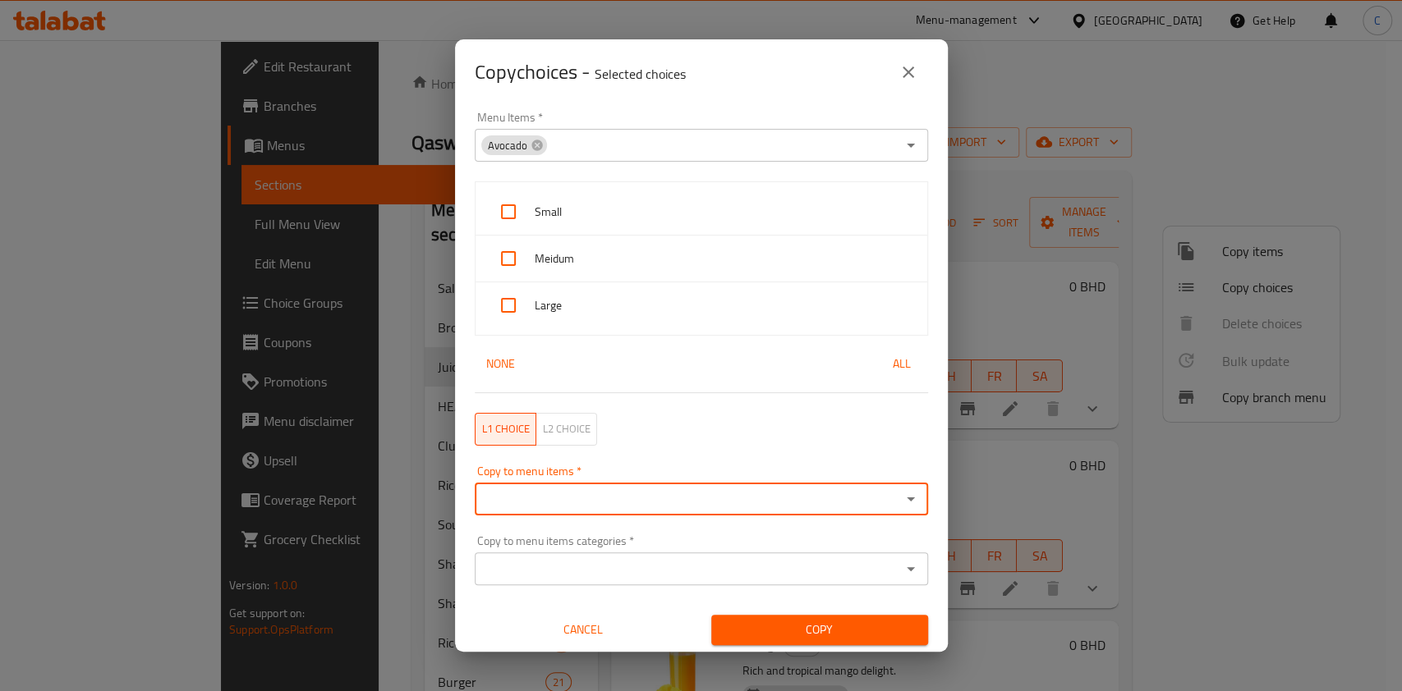
click at [724, 503] on input "Copy to menu items   *" at bounding box center [688, 499] width 416 height 23
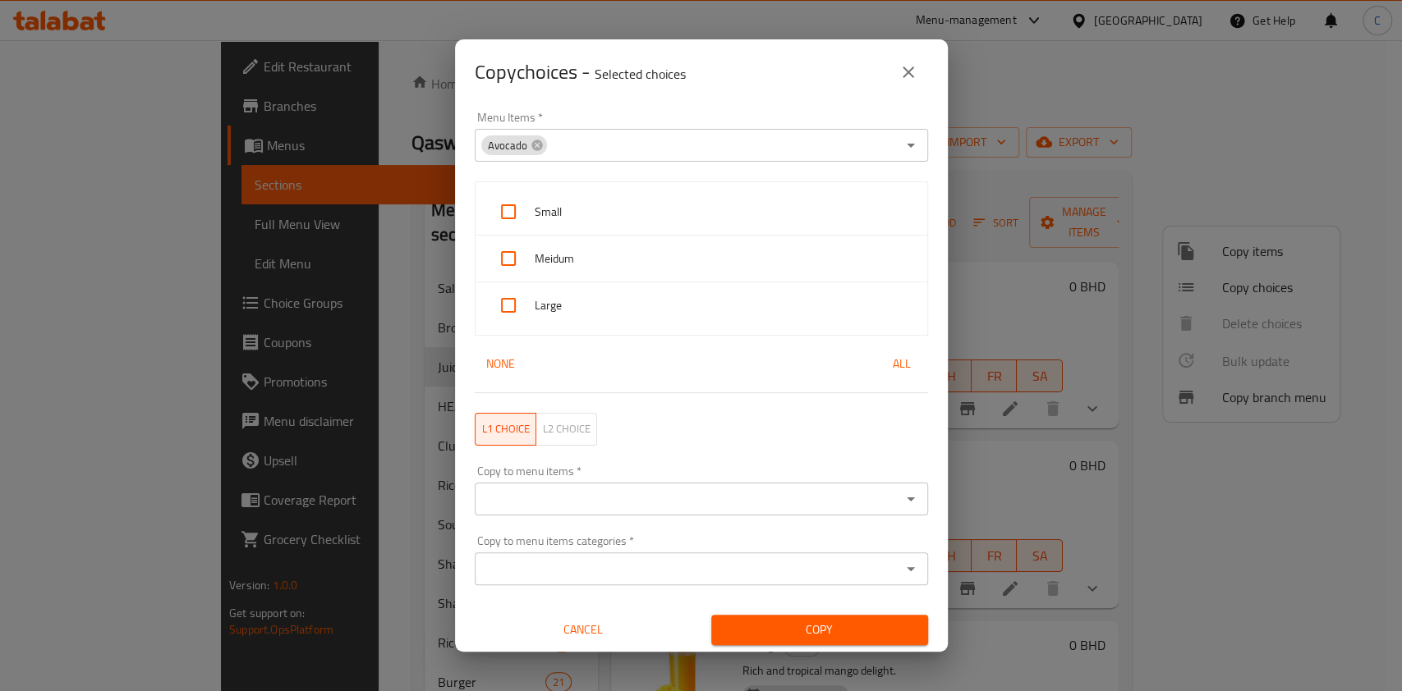
click at [723, 79] on div "Copy choices - Selected choices 0" at bounding box center [701, 72] width 453 height 39
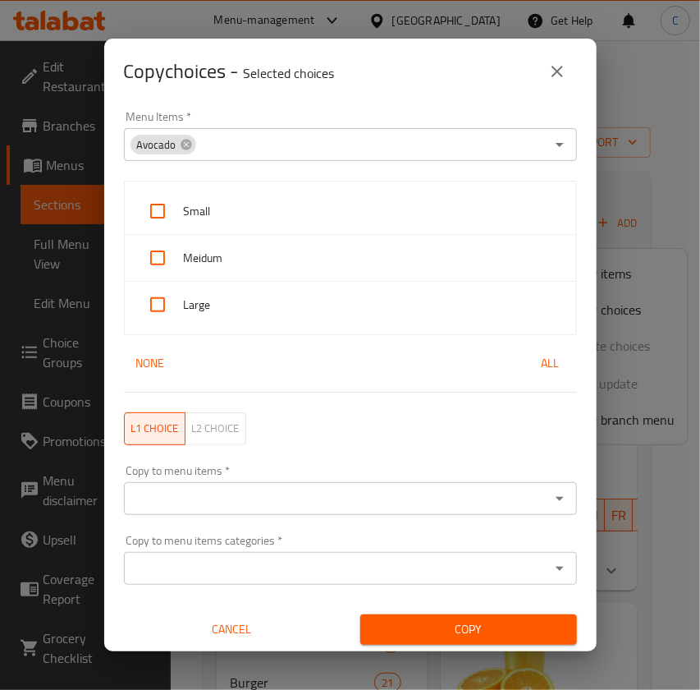
click at [296, 485] on div "Copy to menu items *" at bounding box center [350, 498] width 453 height 33
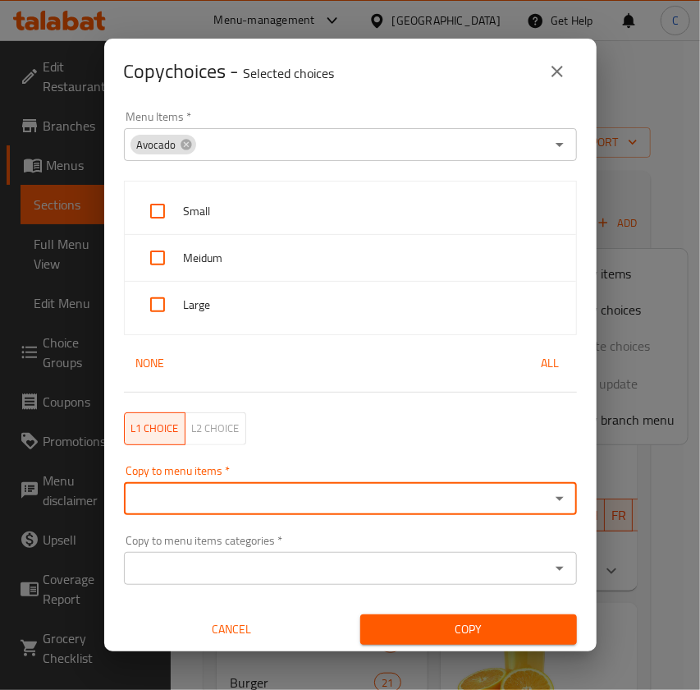
click at [193, 514] on div "Copy to menu items *" at bounding box center [350, 498] width 453 height 33
click at [550, 501] on icon "Open" at bounding box center [560, 499] width 20 height 20
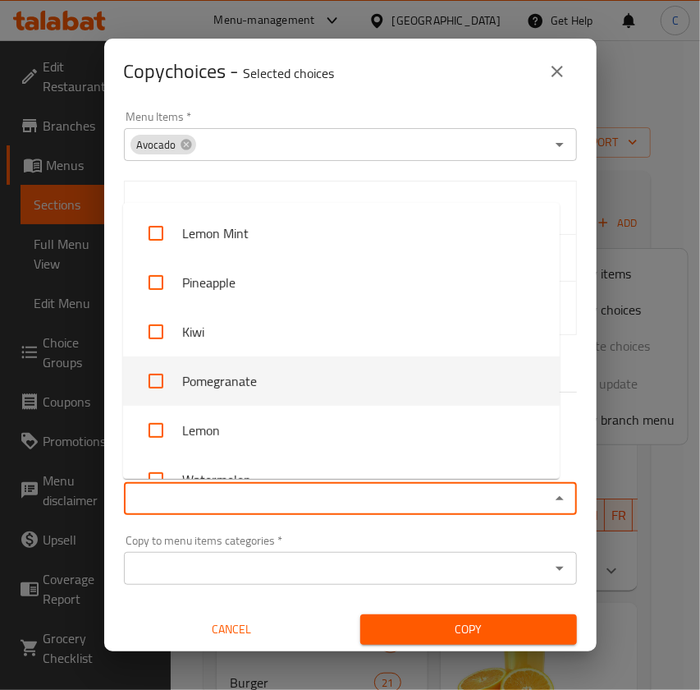
scroll to position [657, 0]
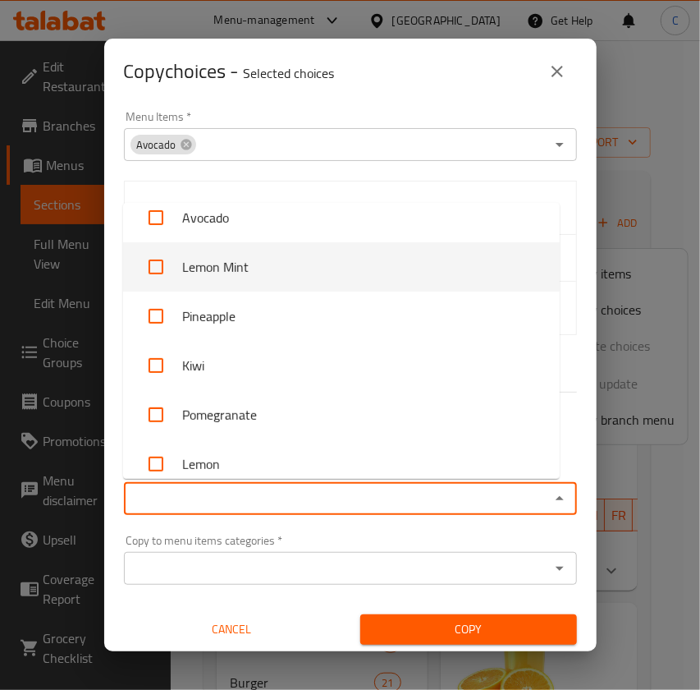
click at [159, 271] on input "checkbox" at bounding box center [155, 266] width 39 height 39
checkbox input "true"
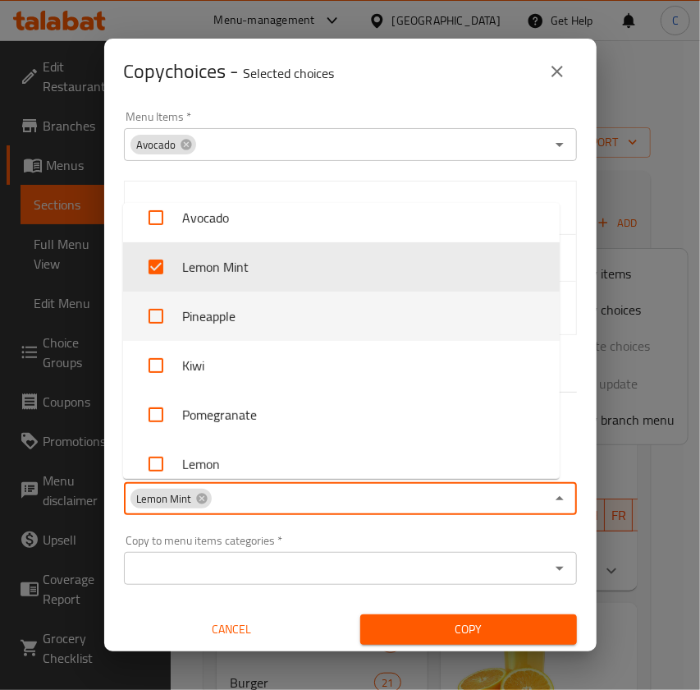
click at [156, 324] on input "checkbox" at bounding box center [155, 315] width 39 height 39
checkbox input "true"
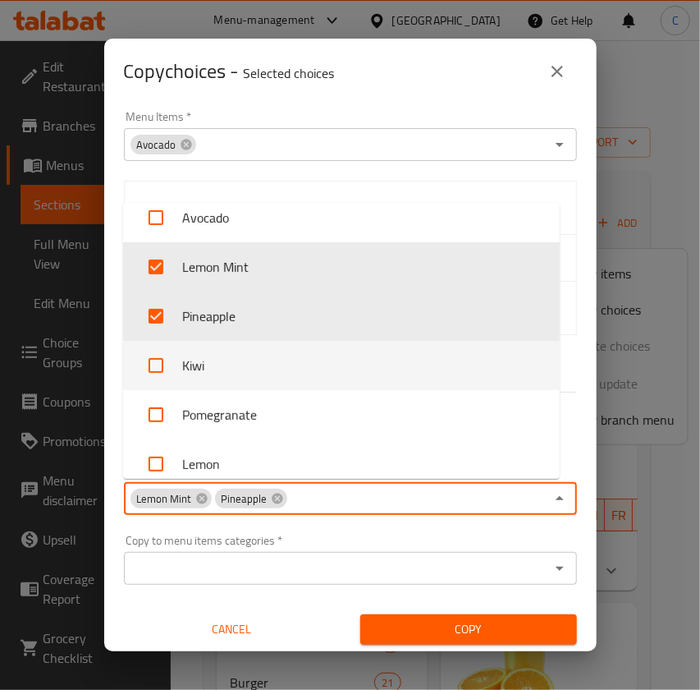
click at [165, 366] on input "checkbox" at bounding box center [155, 365] width 39 height 39
checkbox input "true"
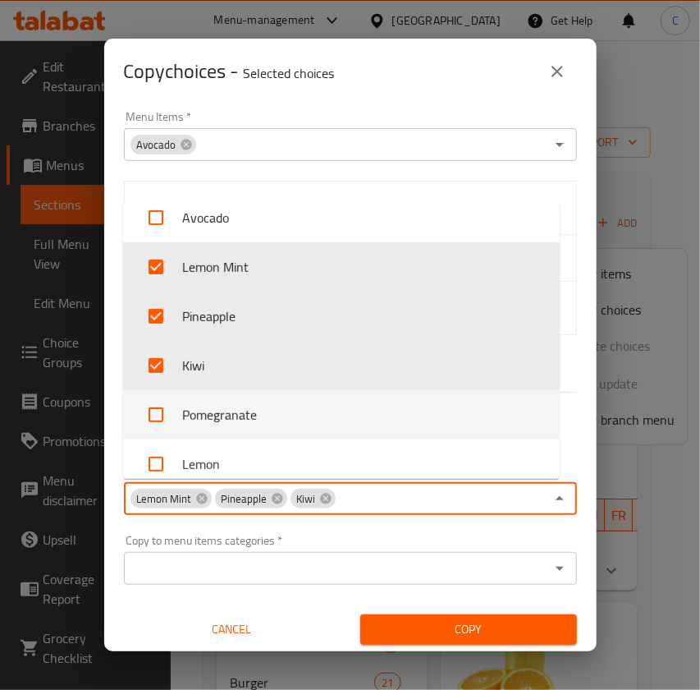
click at [162, 411] on input "checkbox" at bounding box center [155, 414] width 39 height 39
checkbox input "true"
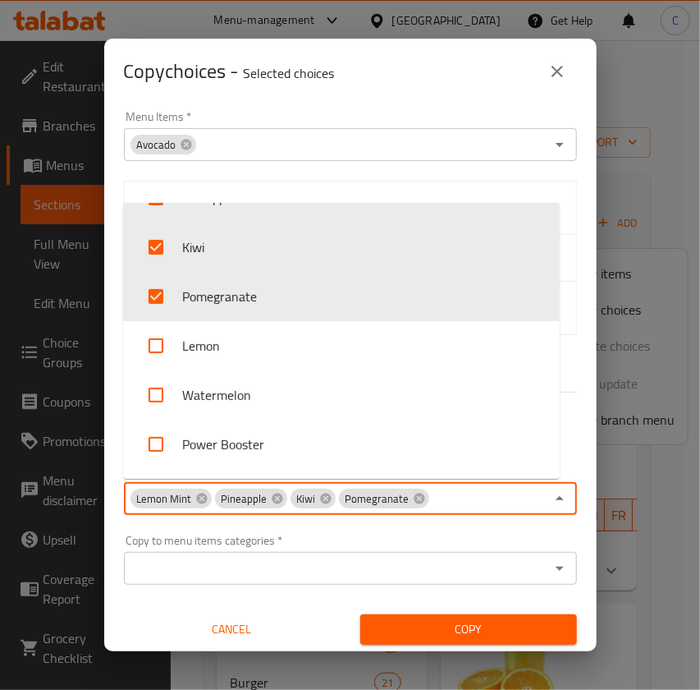
scroll to position [875, 0]
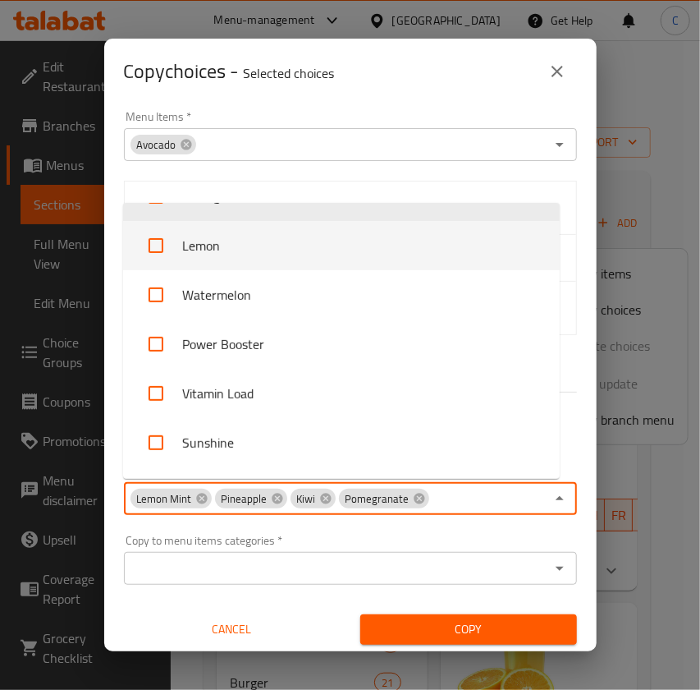
click at [158, 251] on input "checkbox" at bounding box center [155, 245] width 39 height 39
checkbox input "true"
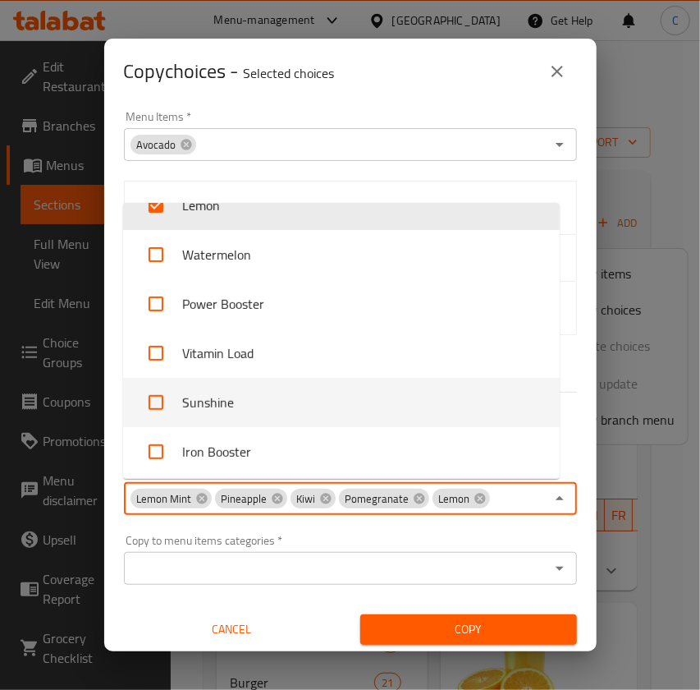
scroll to position [919, 0]
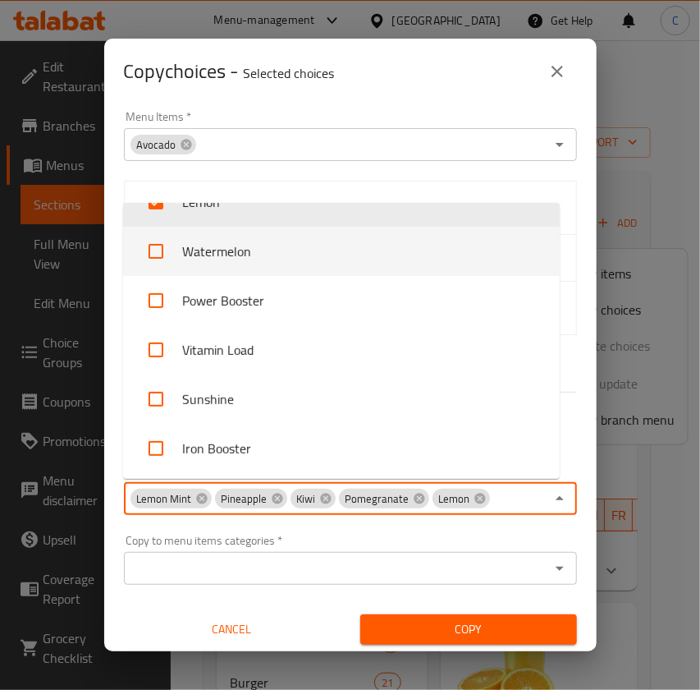
click at [154, 246] on input "checkbox" at bounding box center [155, 251] width 39 height 39
checkbox input "true"
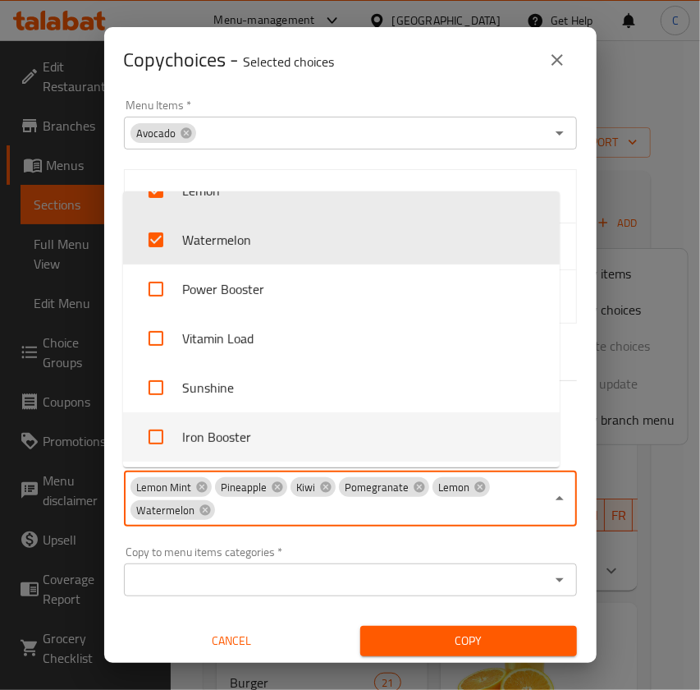
click at [572, 548] on div "Menu Items   * Avocado Menu Items * Small Meidum Large None All L1 choice L2 ch…" at bounding box center [350, 378] width 493 height 570
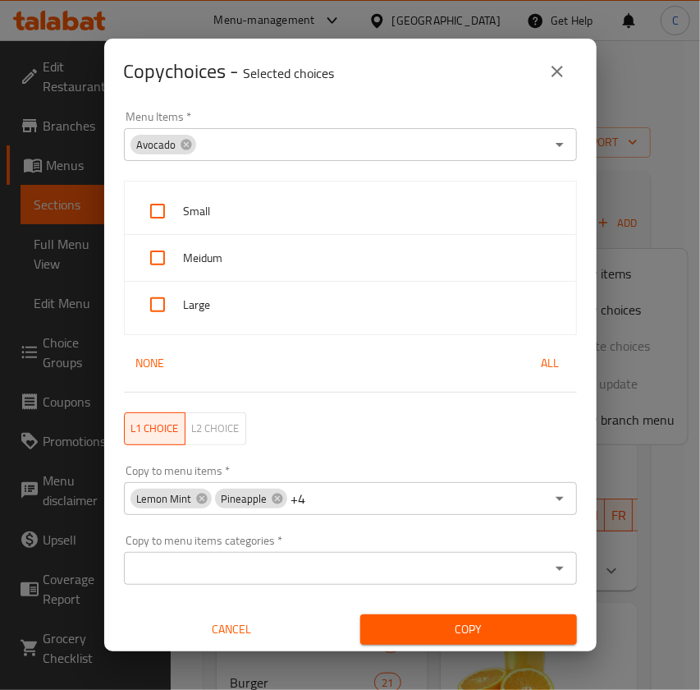
click at [149, 214] on input "checkbox" at bounding box center [157, 210] width 39 height 39
checkbox input "true"
click at [154, 253] on input "checkbox" at bounding box center [157, 257] width 39 height 39
checkbox input "true"
click at [157, 299] on input "checkbox" at bounding box center [157, 304] width 39 height 39
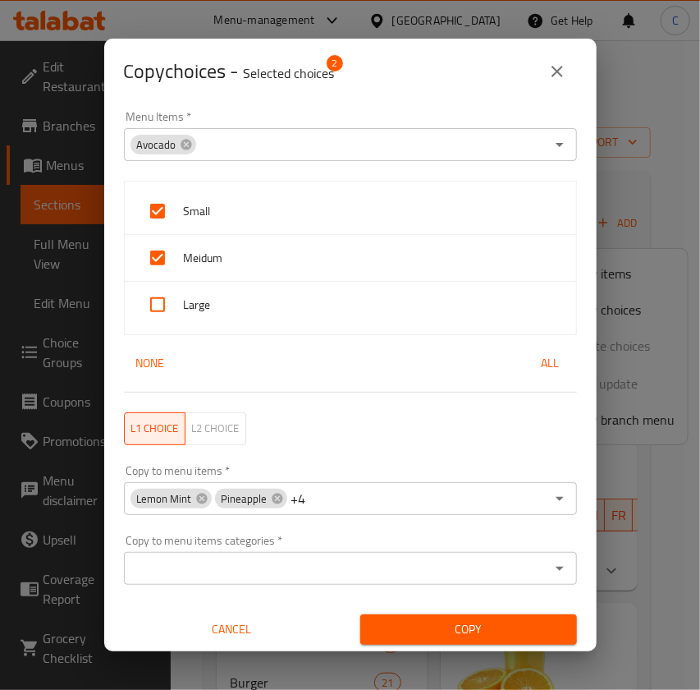
checkbox input "true"
click at [503, 634] on span "Copy" at bounding box center [469, 629] width 191 height 21
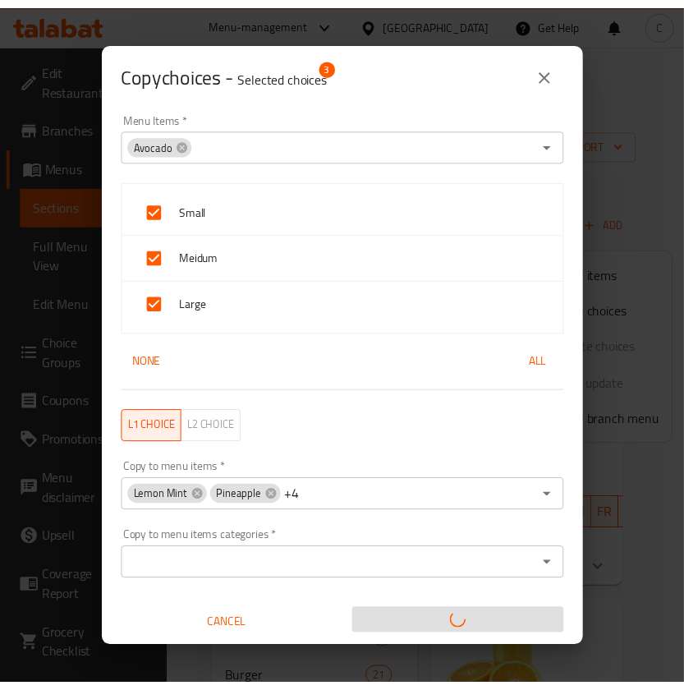
scroll to position [2, 0]
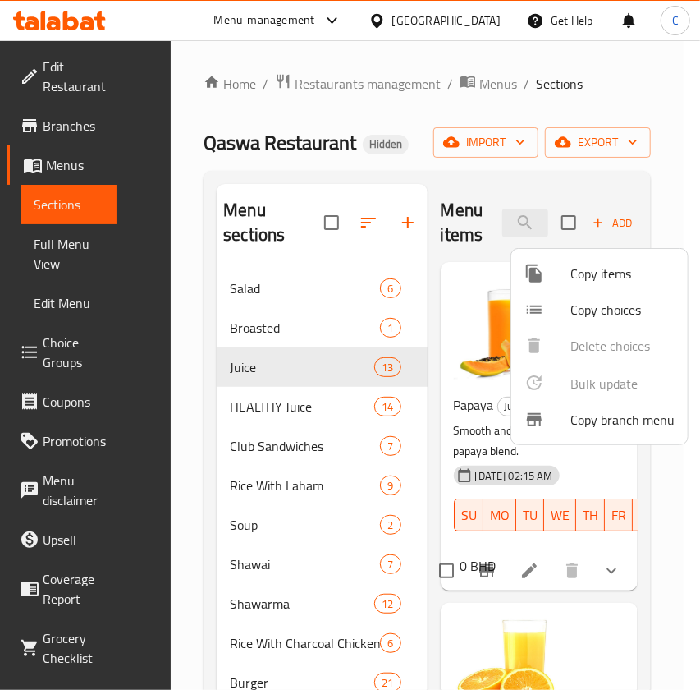
click at [316, 397] on div at bounding box center [350, 345] width 700 height 690
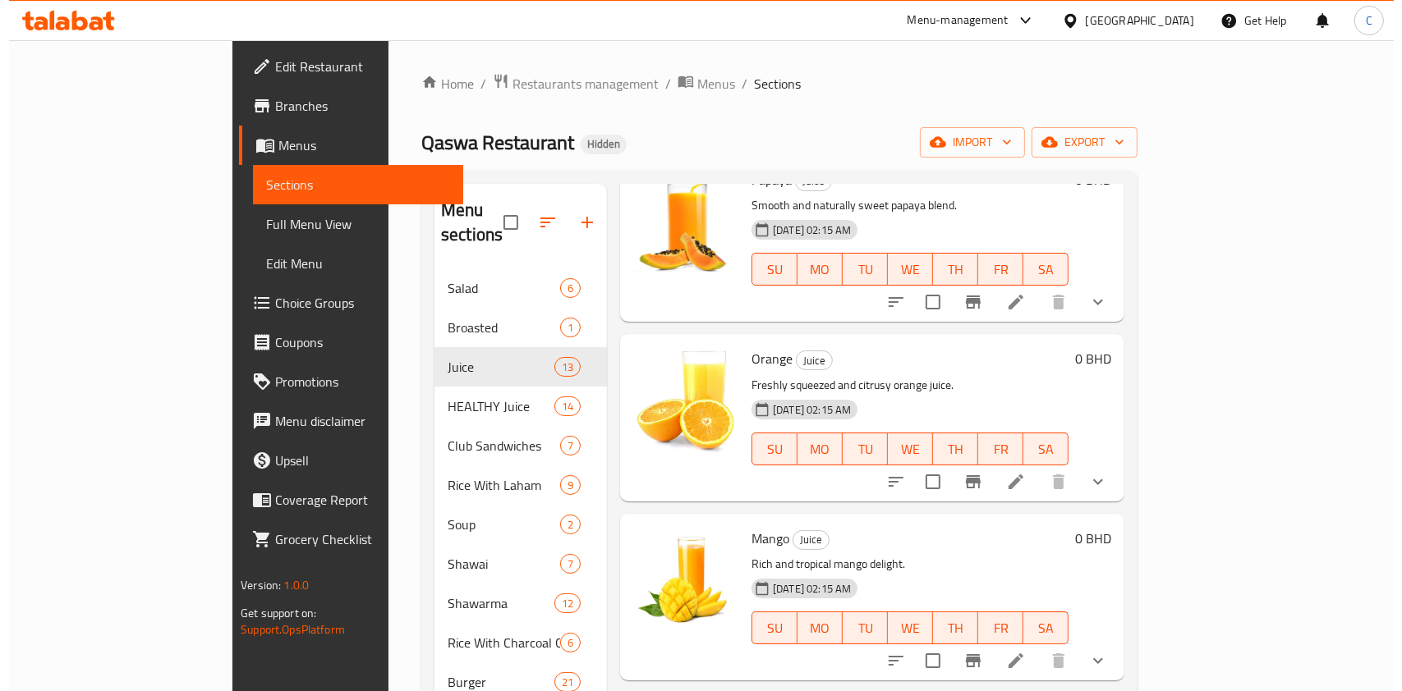
scroll to position [0, 0]
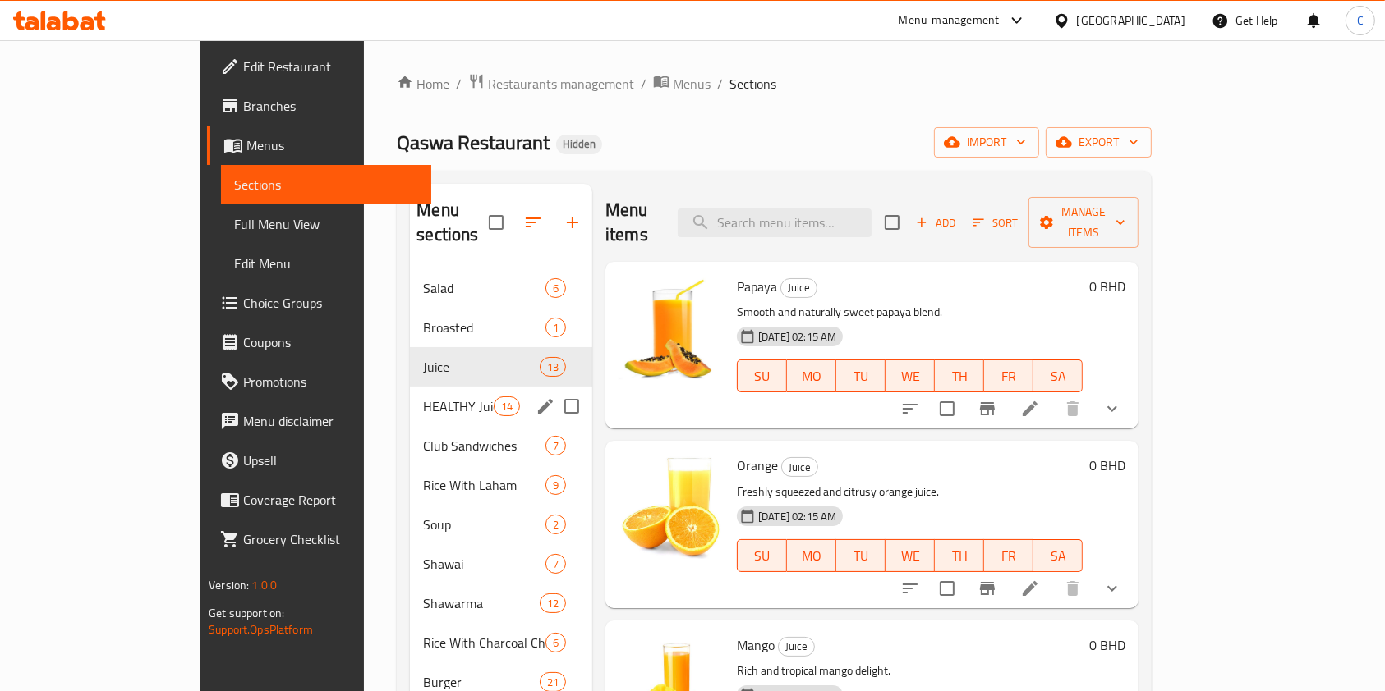
click at [410, 387] on div "HEALTHY Juice 14" at bounding box center [501, 406] width 182 height 39
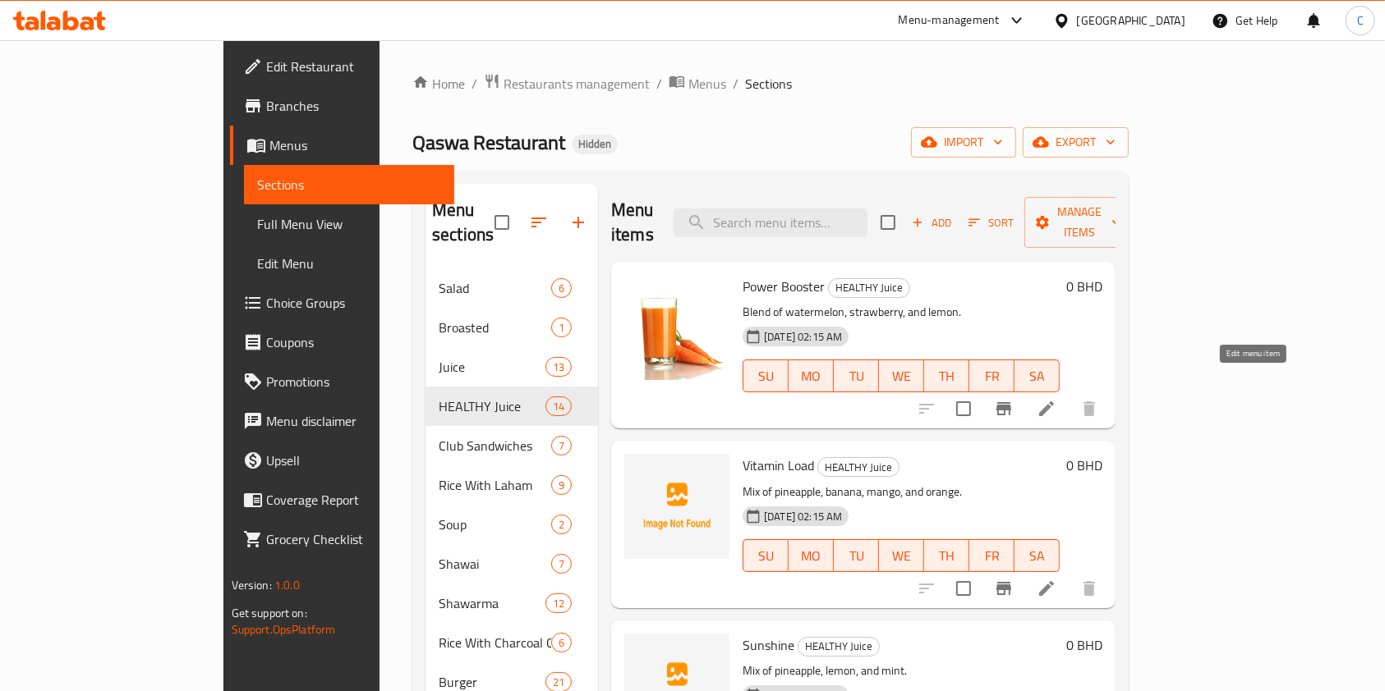
click at [1056, 399] on icon at bounding box center [1046, 409] width 20 height 20
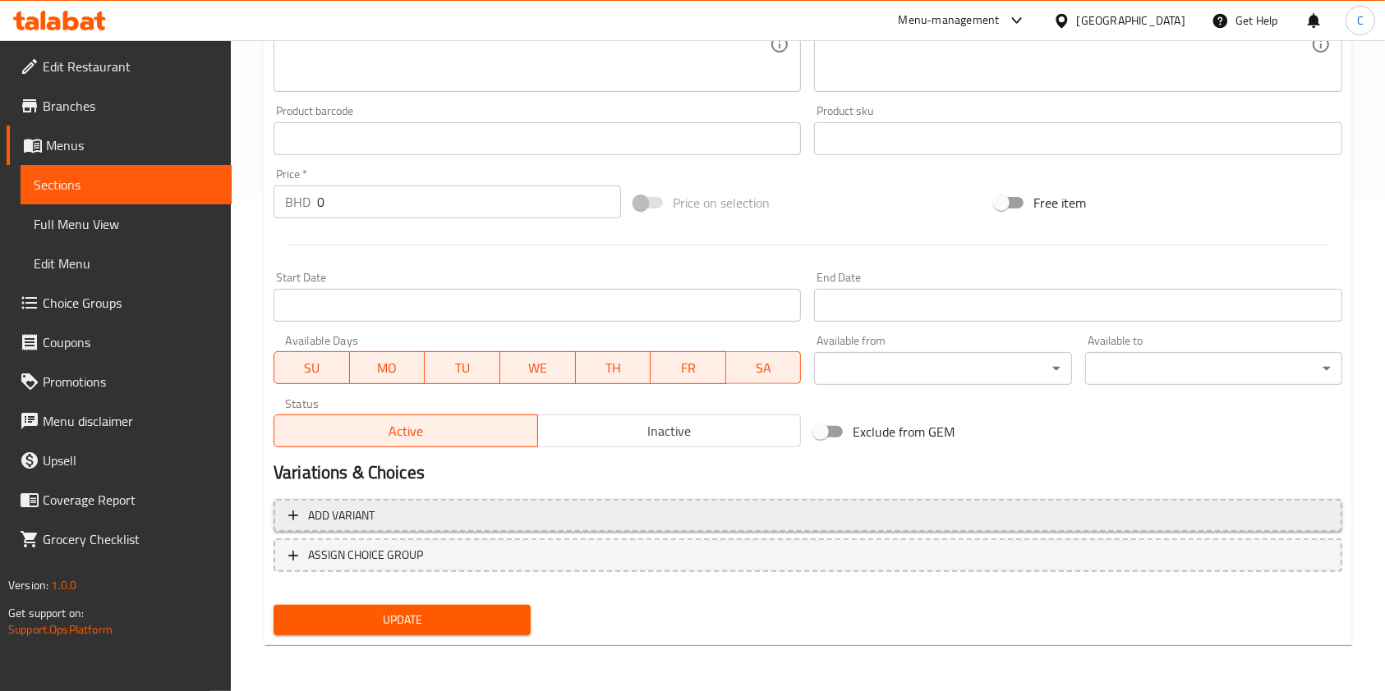
click at [641, 519] on span "Add variant" at bounding box center [807, 516] width 1039 height 21
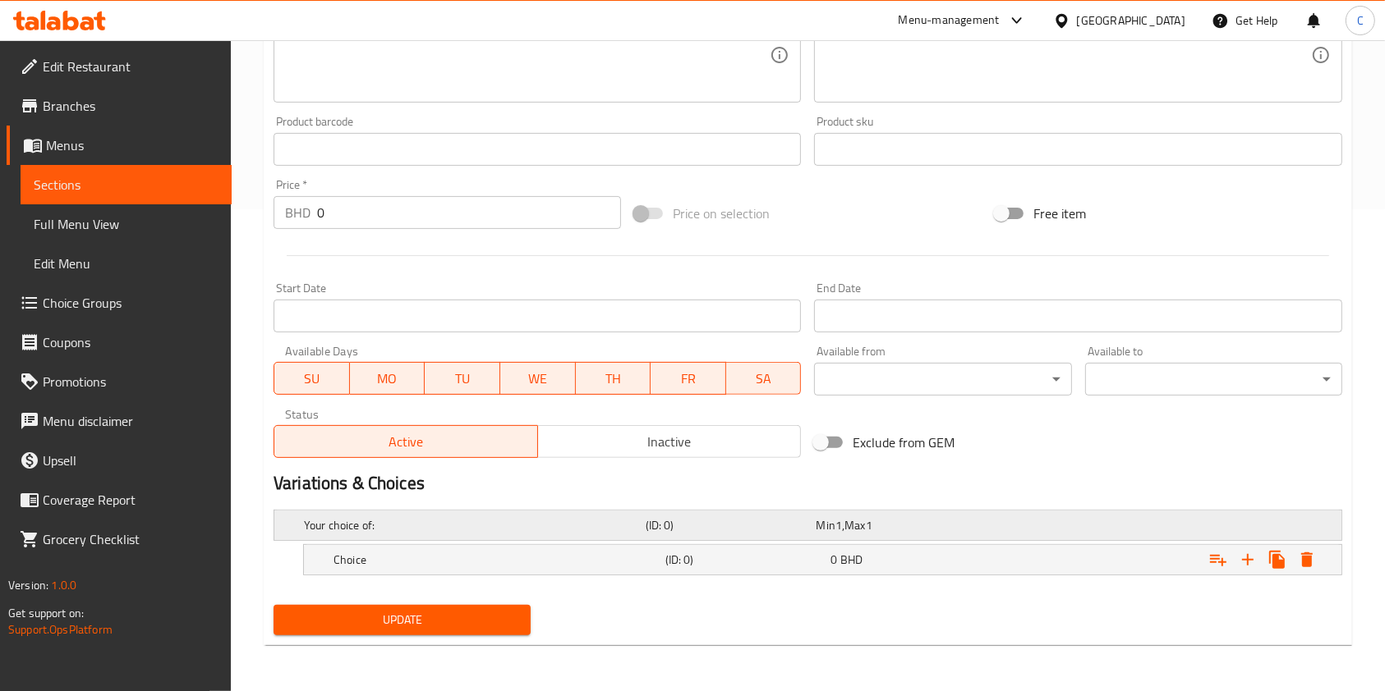
scroll to position [481, 0]
click at [671, 562] on h5 "(ID: 0)" at bounding box center [744, 561] width 159 height 16
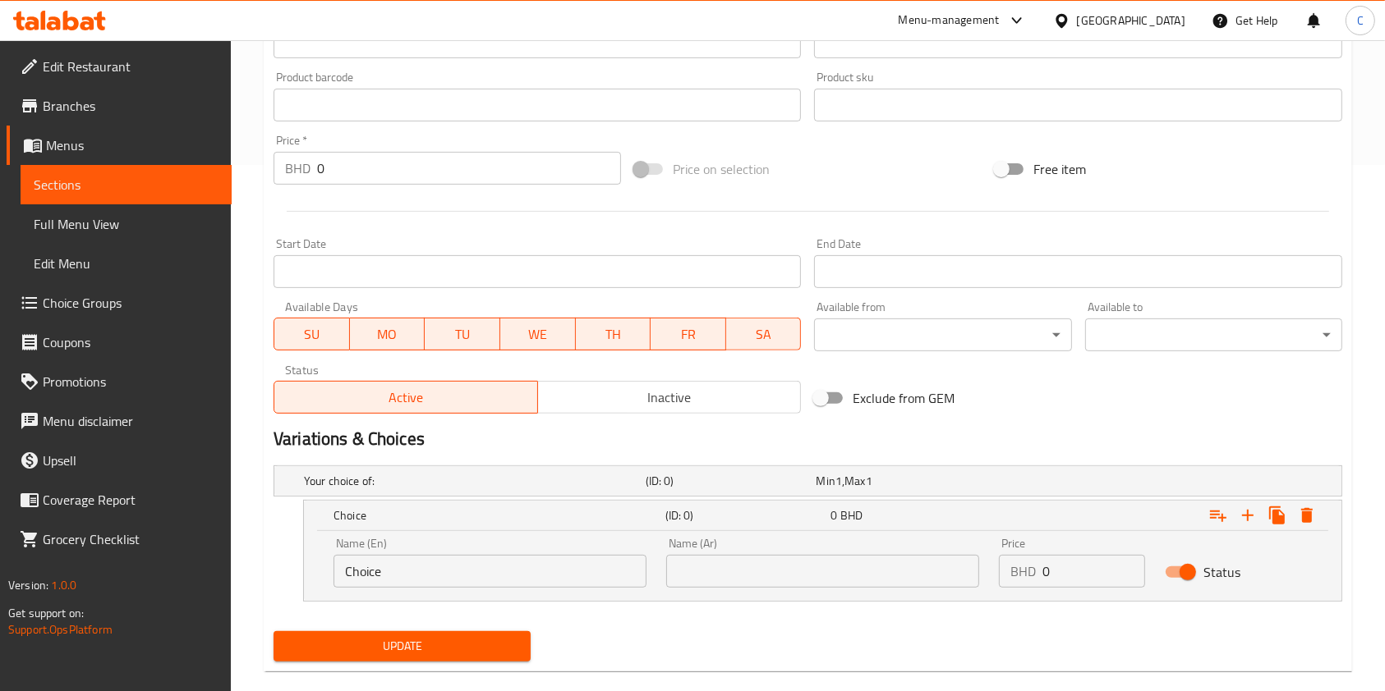
scroll to position [552, 0]
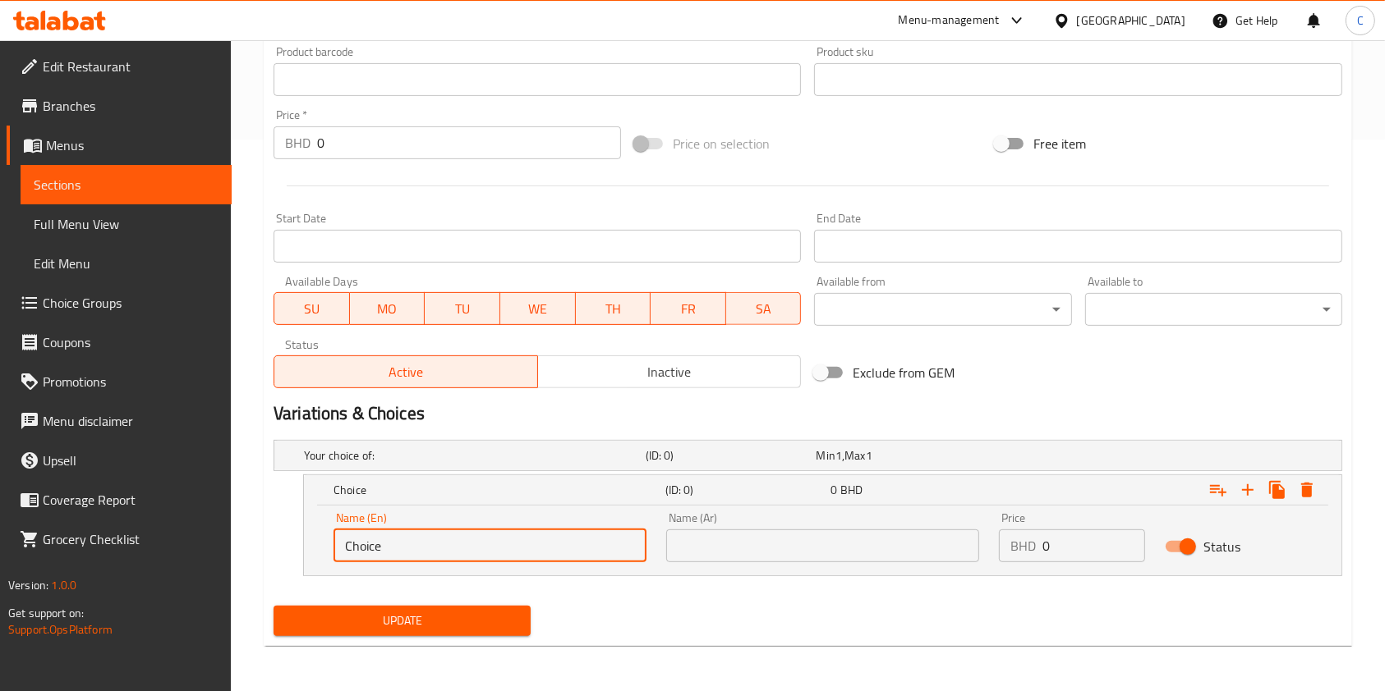
drag, startPoint x: 496, startPoint y: 541, endPoint x: 8, endPoint y: 479, distance: 491.8
click at [99, 487] on div "Edit Restaurant Branches Menus Sections Full Menu View Edit Menu Choice Groups …" at bounding box center [692, 90] width 1385 height 1204
type input "m"
type input "Medium"
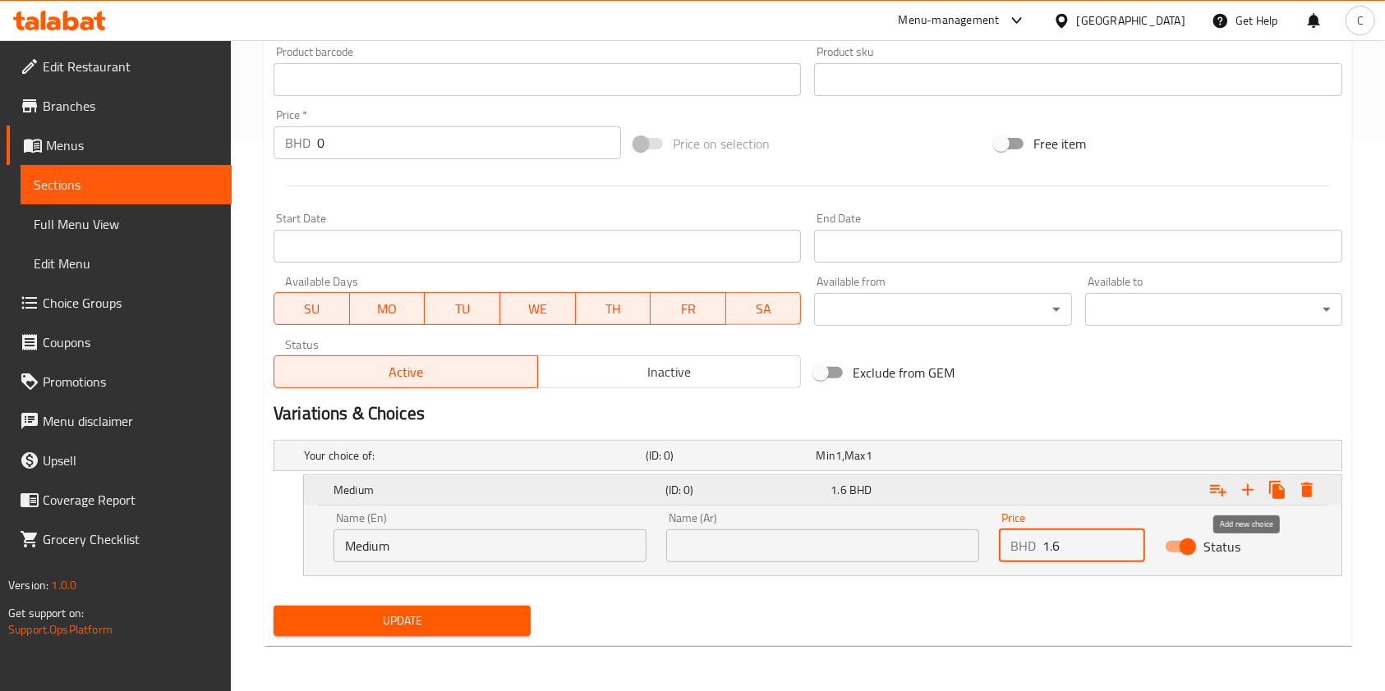
type input "1.6"
drag, startPoint x: 1247, startPoint y: 483, endPoint x: 1118, endPoint y: 565, distance: 152.9
click at [1247, 483] on icon "Expand" at bounding box center [1248, 490] width 20 height 20
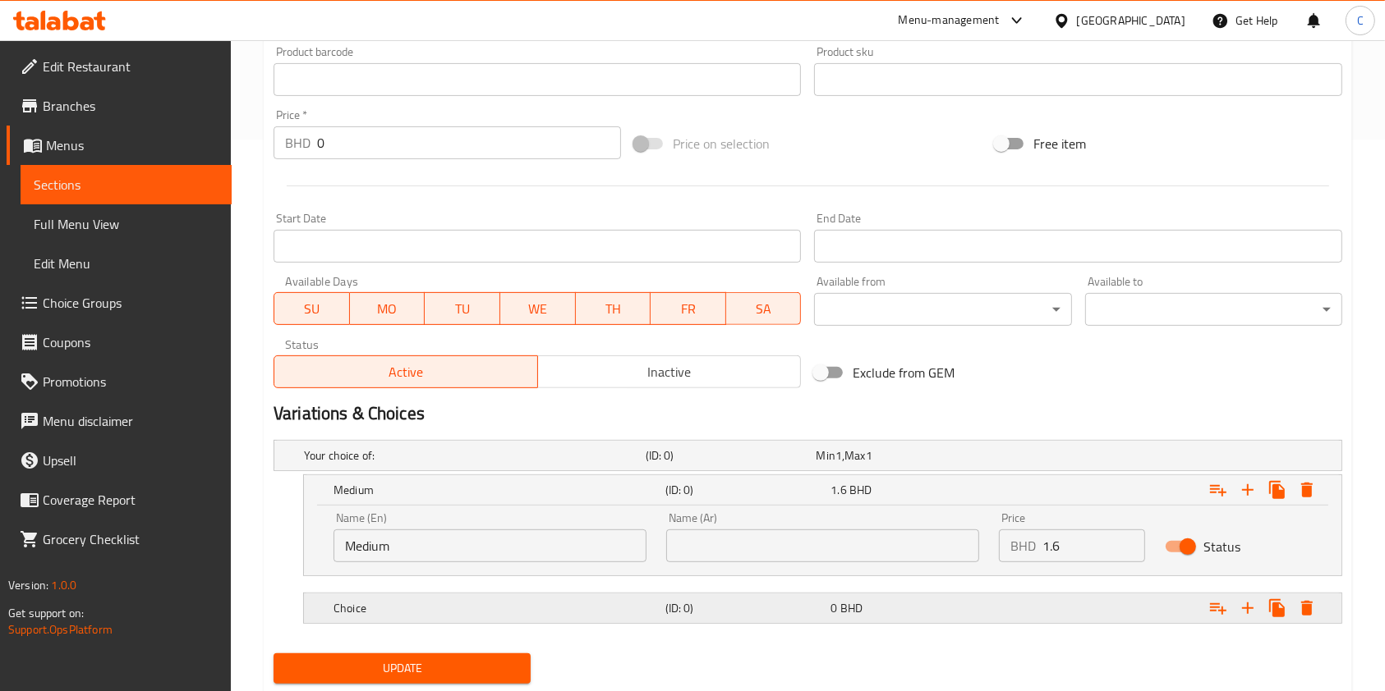
click at [722, 595] on div "Choice (ID: 0) 0 BHD" at bounding box center [827, 608] width 994 height 36
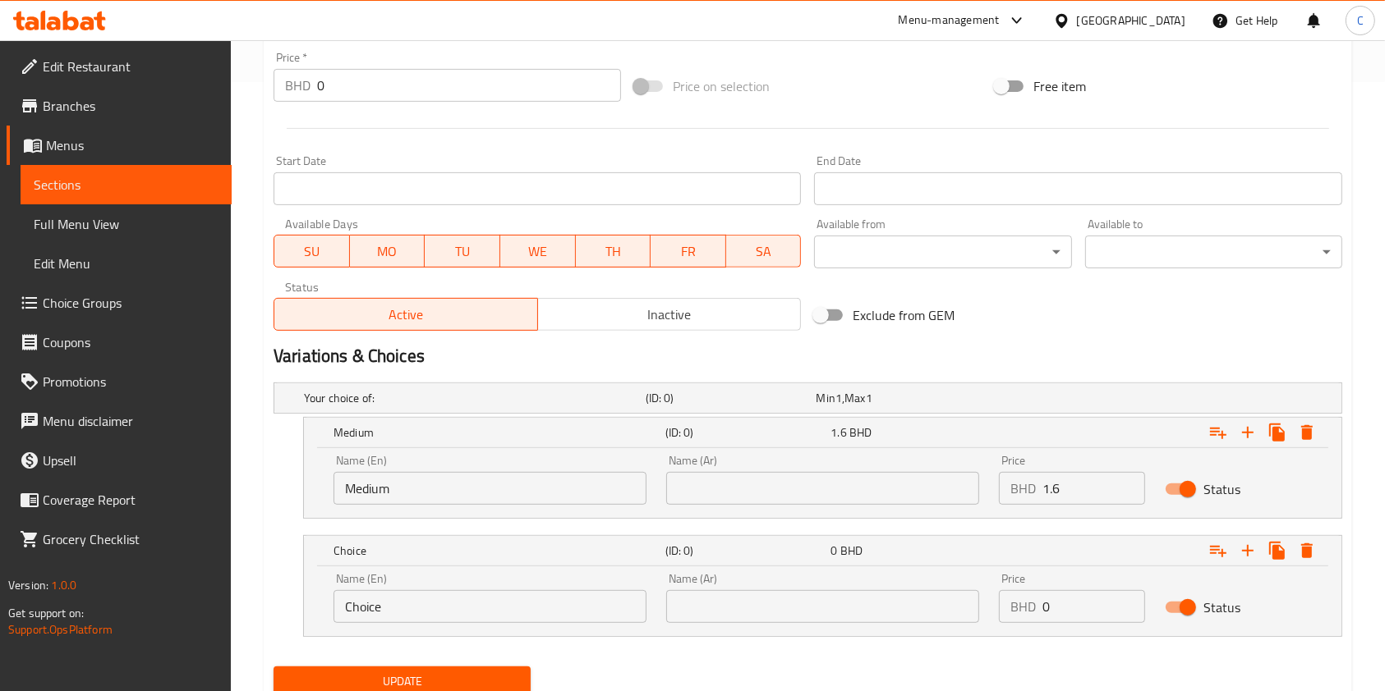
scroll to position [668, 0]
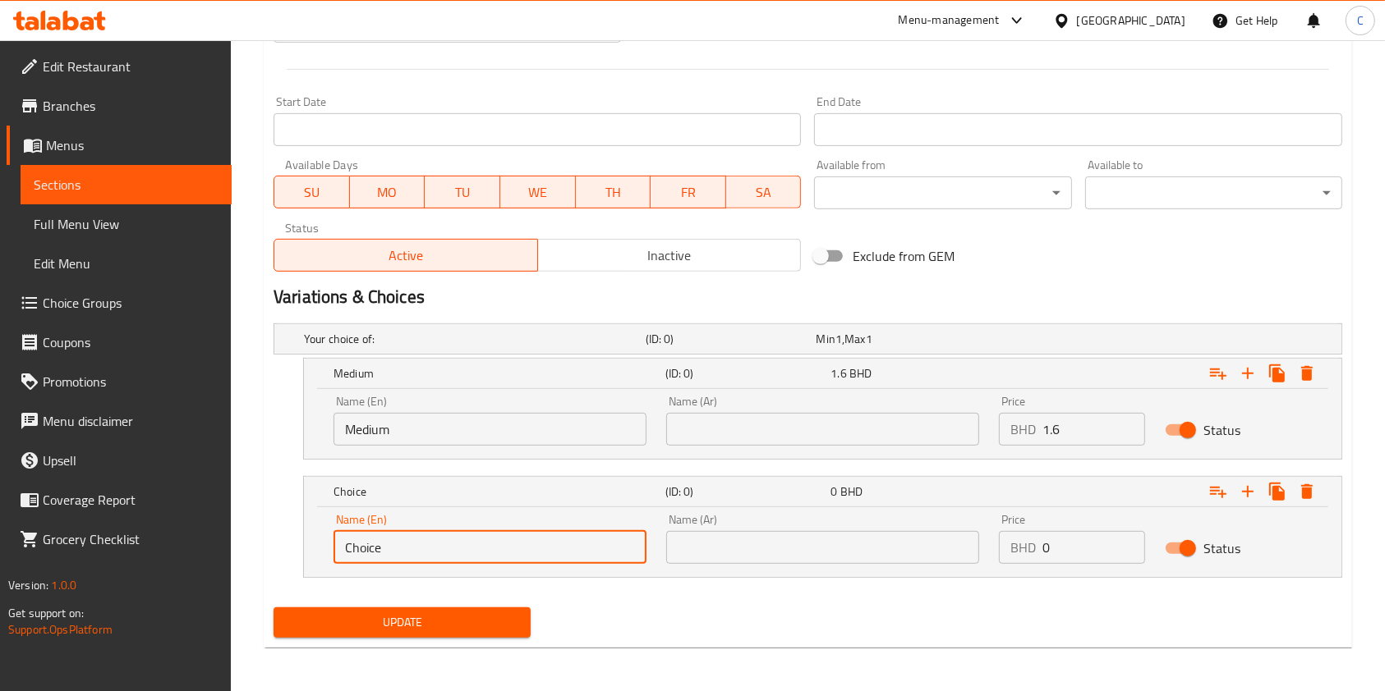
drag, startPoint x: 162, startPoint y: 529, endPoint x: 84, endPoint y: 529, distance: 78.0
click at [85, 529] on div "Edit Restaurant Branches Menus Sections Full Menu View Edit Menu Choice Groups …" at bounding box center [692, 33] width 1385 height 1322
type input "l"
type input "Large"
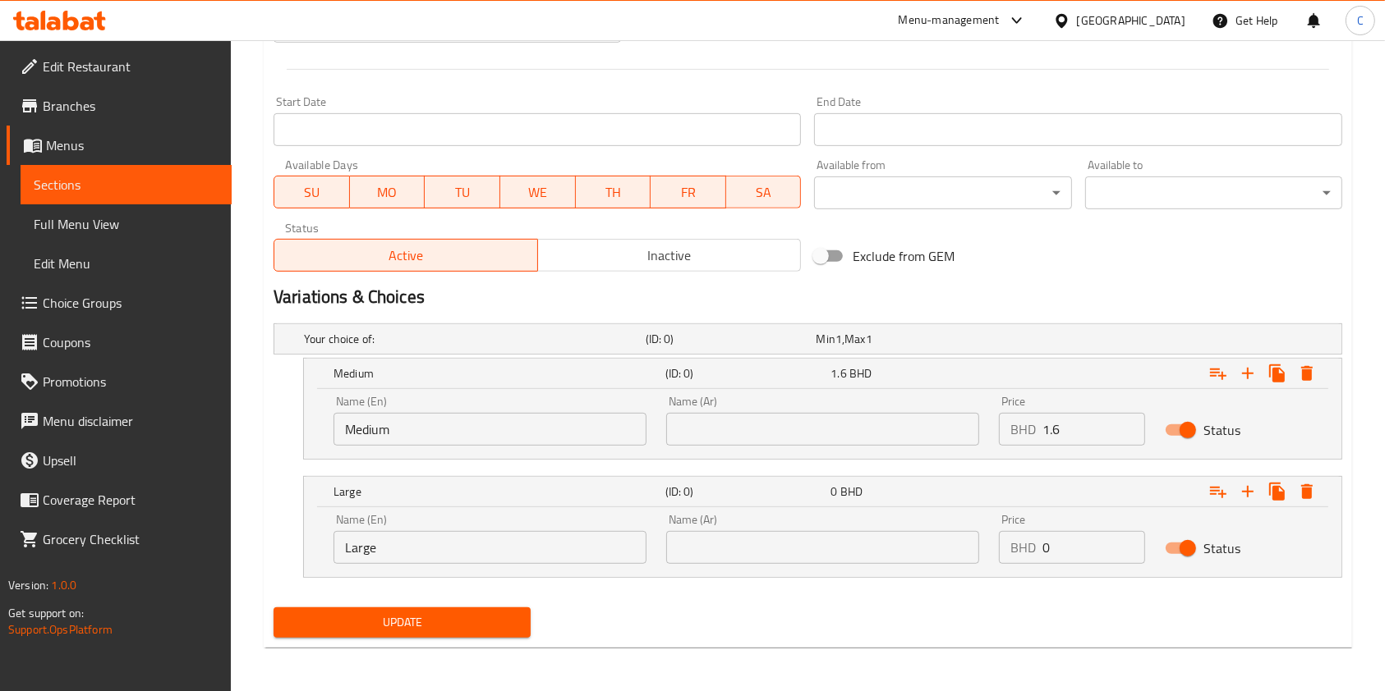
click at [1082, 553] on input "0" at bounding box center [1093, 547] width 103 height 33
drag, startPoint x: 1082, startPoint y: 553, endPoint x: 1056, endPoint y: 553, distance: 26.3
click at [1077, 553] on input "0" at bounding box center [1093, 547] width 103 height 33
click at [1060, 553] on input "0" at bounding box center [1093, 547] width 103 height 33
type input "1.8"
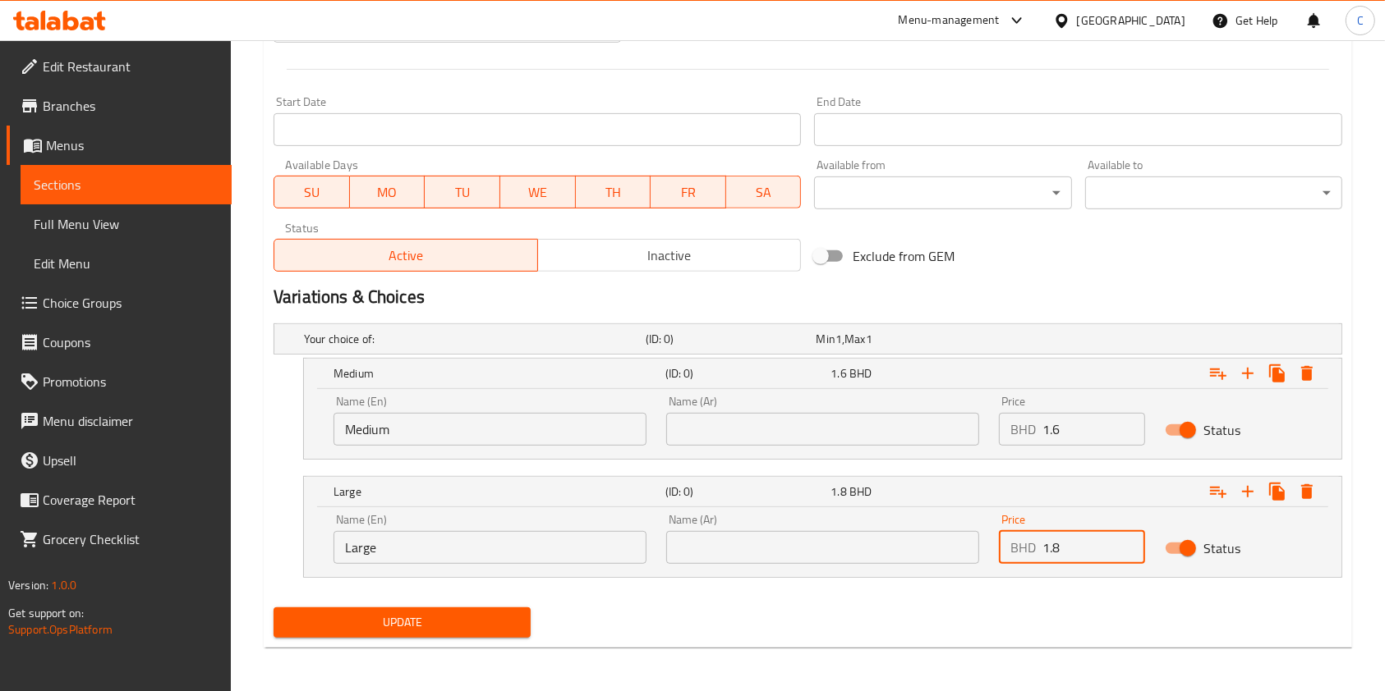
click at [1066, 632] on div "Update" at bounding box center [808, 623] width 1082 height 44
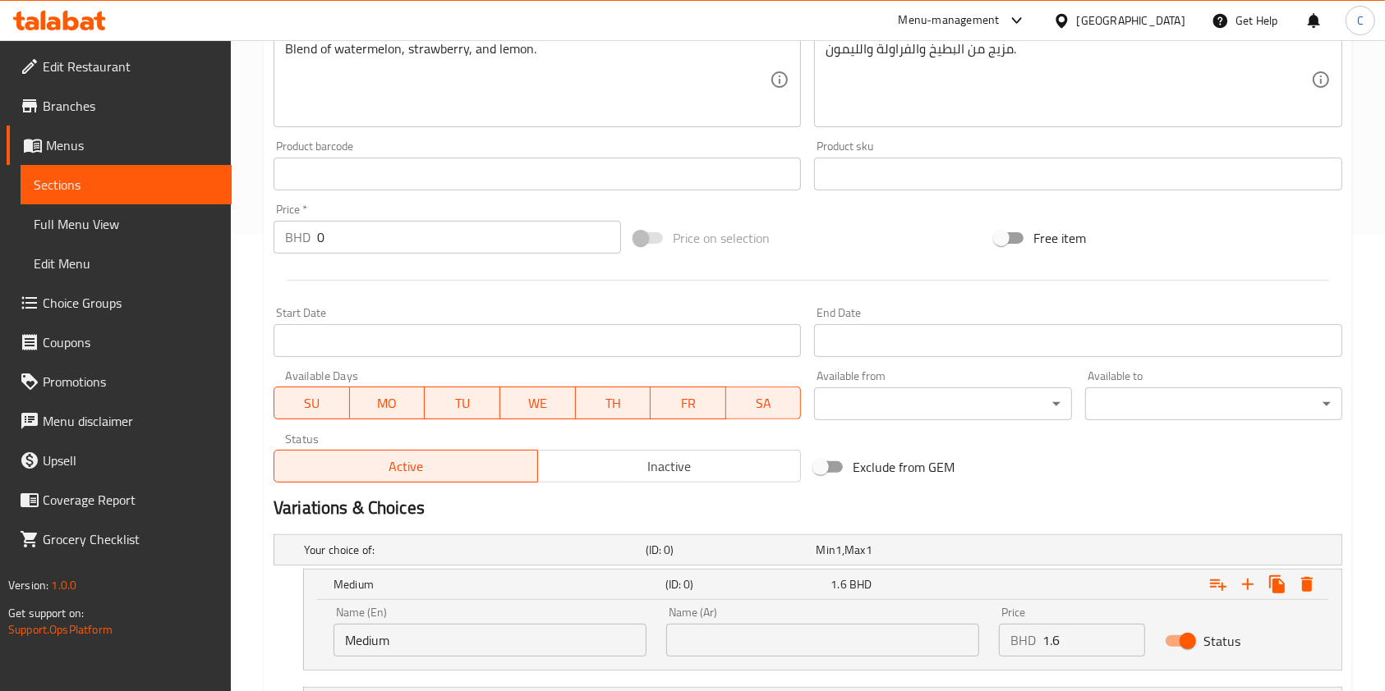
scroll to position [657, 0]
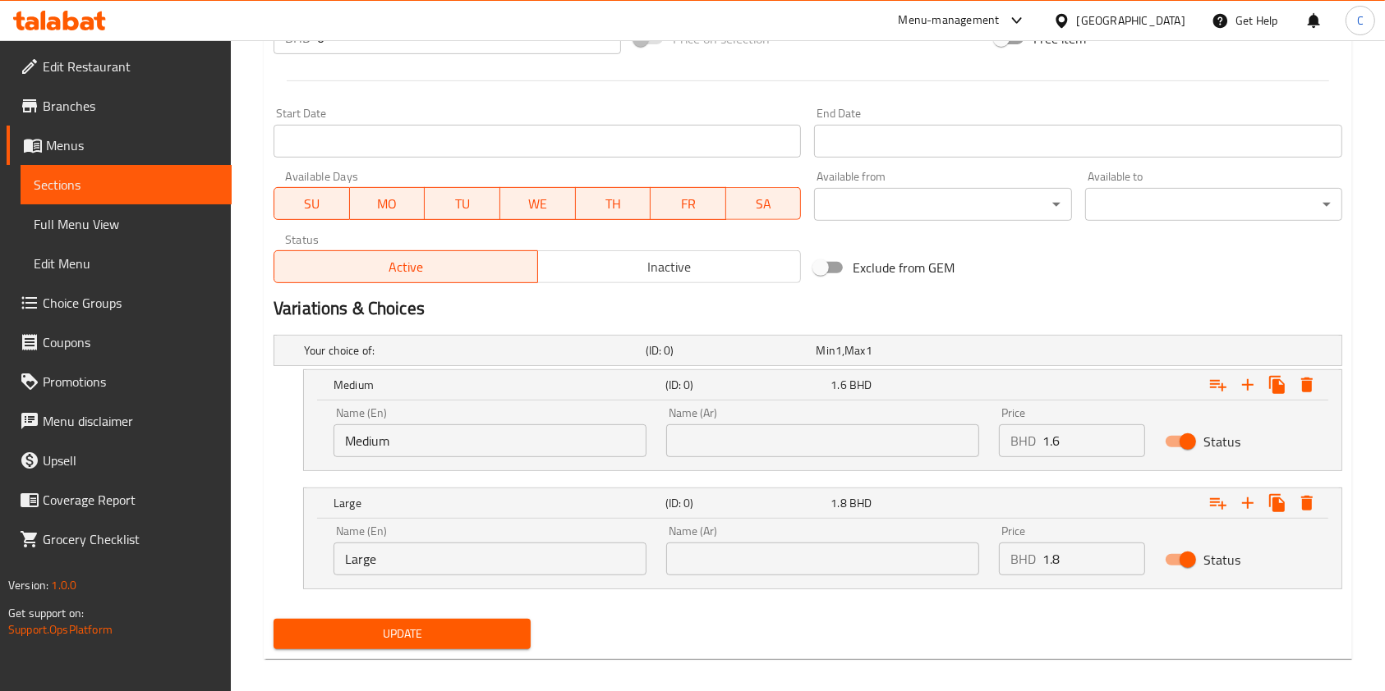
click at [429, 632] on span "Update" at bounding box center [402, 634] width 231 height 21
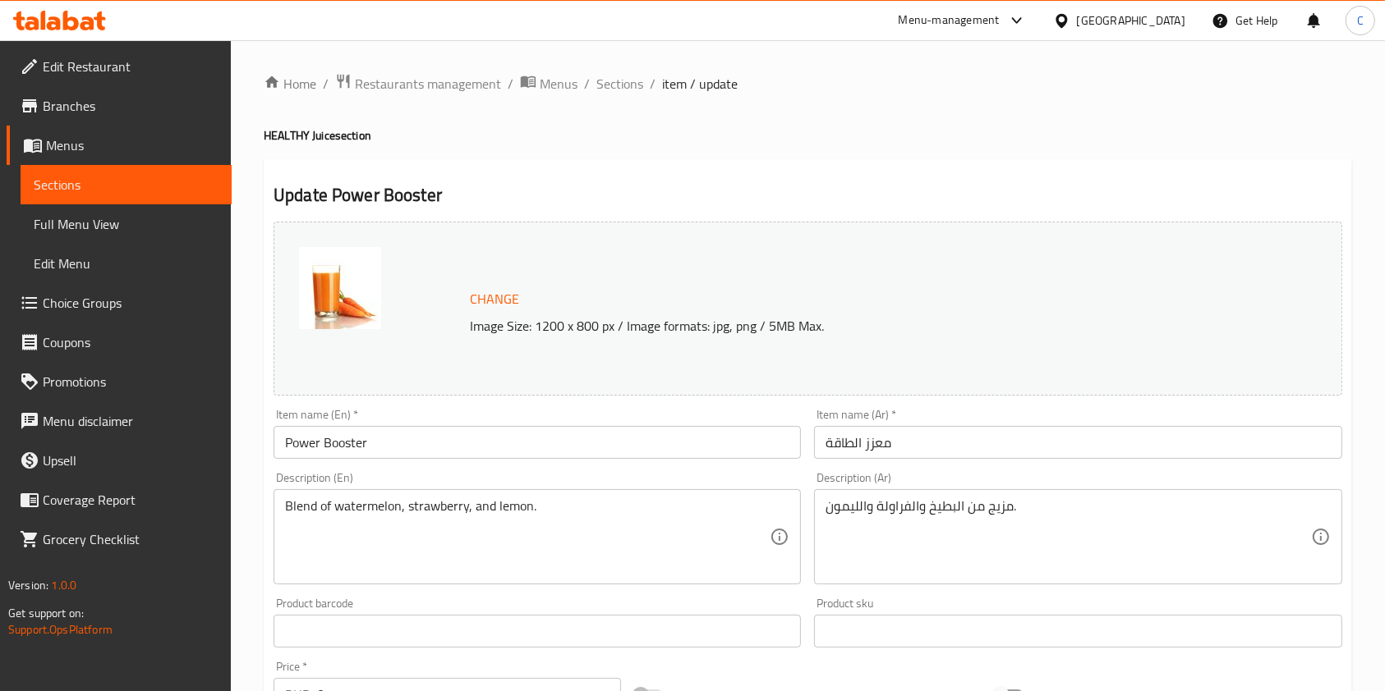
scroll to position [670, 0]
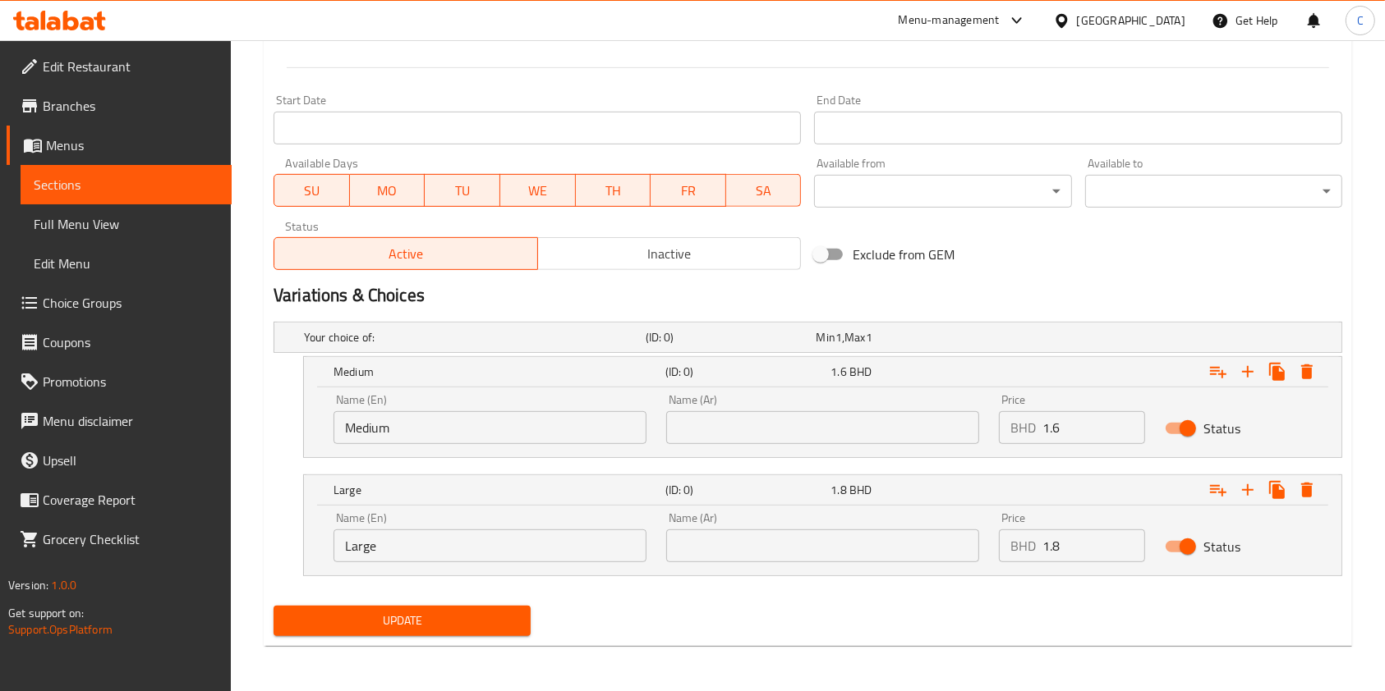
click at [392, 628] on span "Update" at bounding box center [402, 621] width 231 height 21
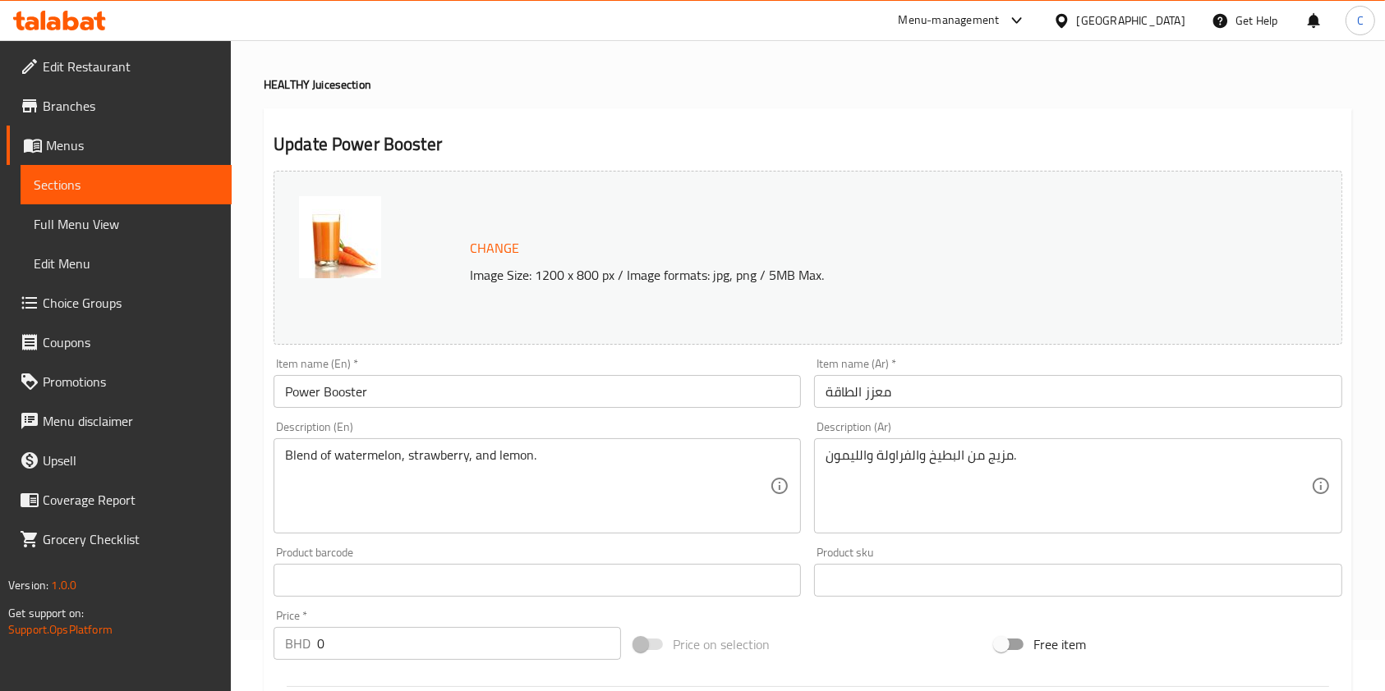
scroll to position [0, 0]
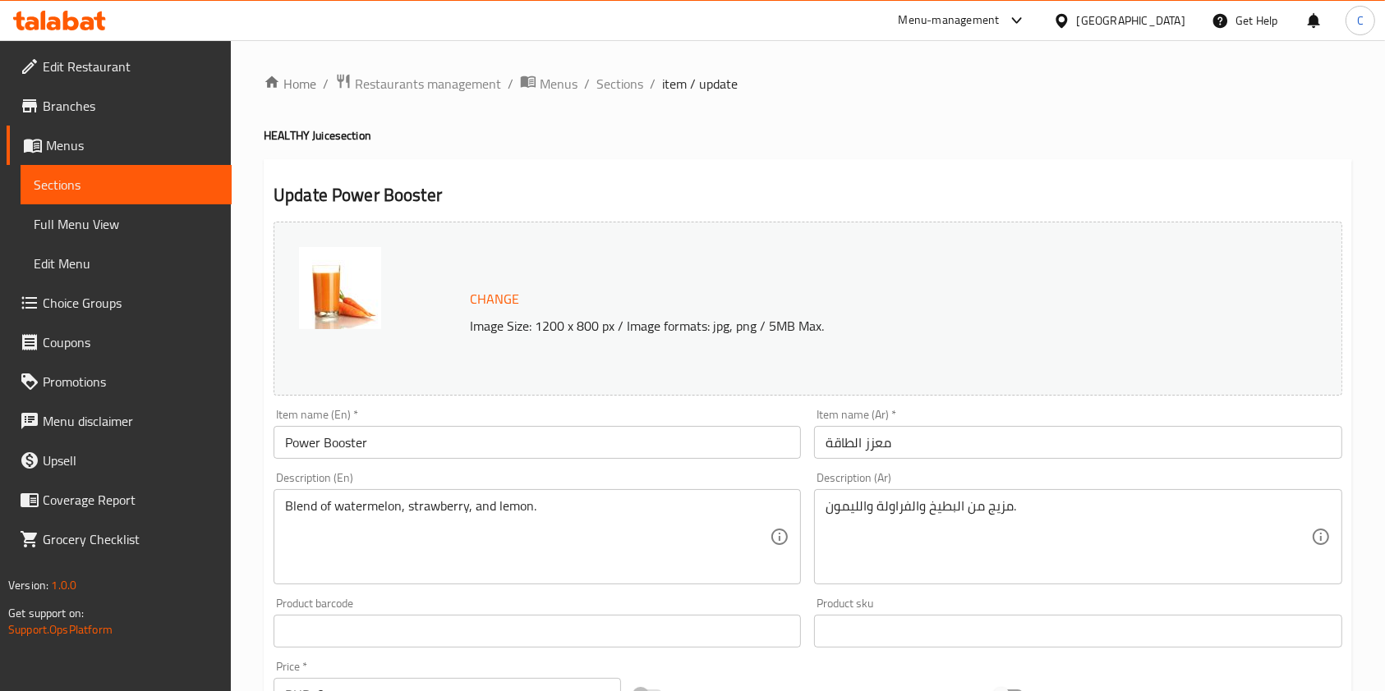
click at [628, 102] on div "Home / Restaurants management / Menus / Sections / item / update HEALTHY Juice …" at bounding box center [808, 701] width 1088 height 1256
click at [631, 92] on span "Sections" at bounding box center [619, 84] width 47 height 20
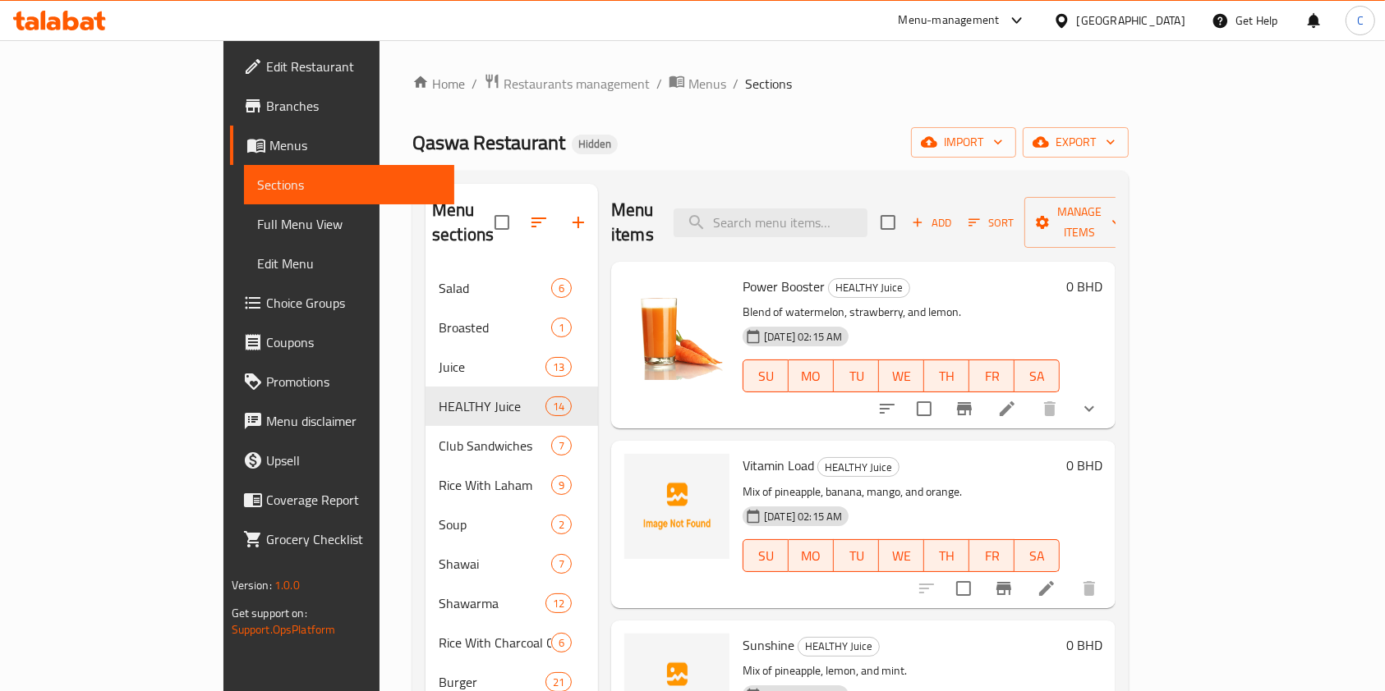
click at [1099, 399] on icon "show more" at bounding box center [1089, 409] width 20 height 20
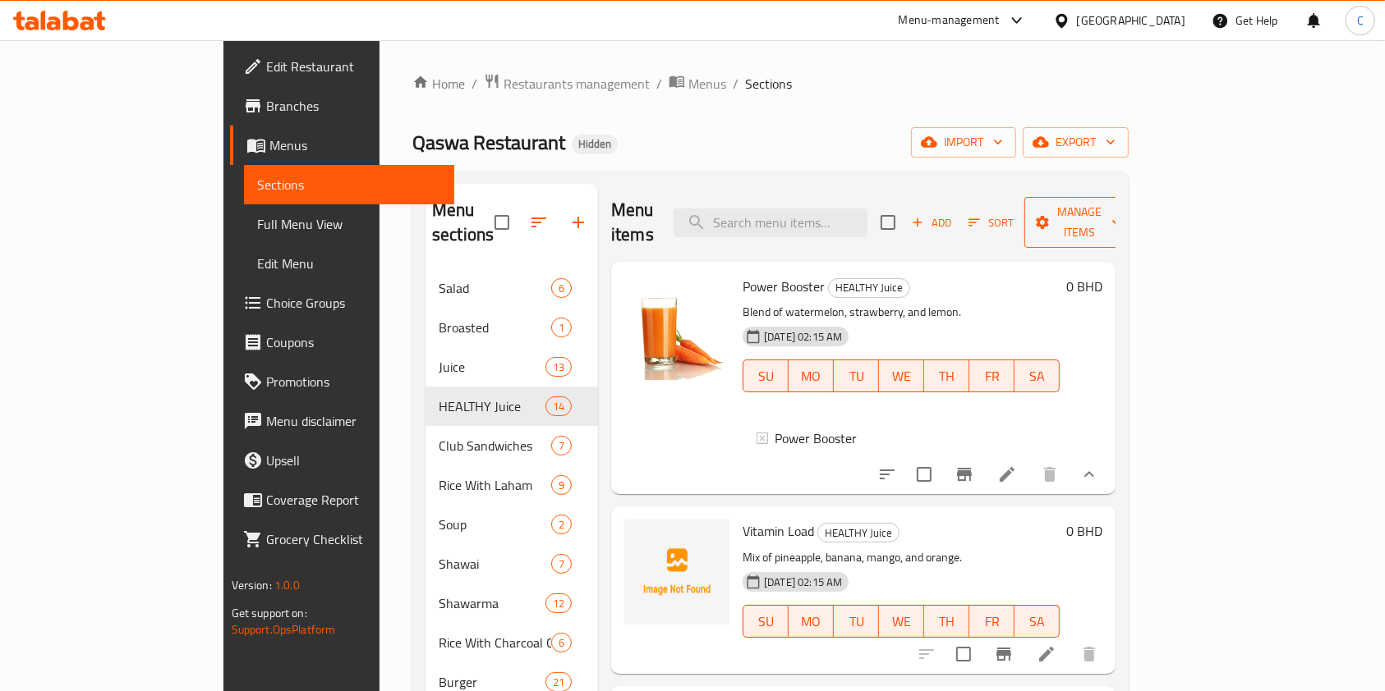
click at [1121, 207] on span "Manage items" at bounding box center [1079, 222] width 84 height 41
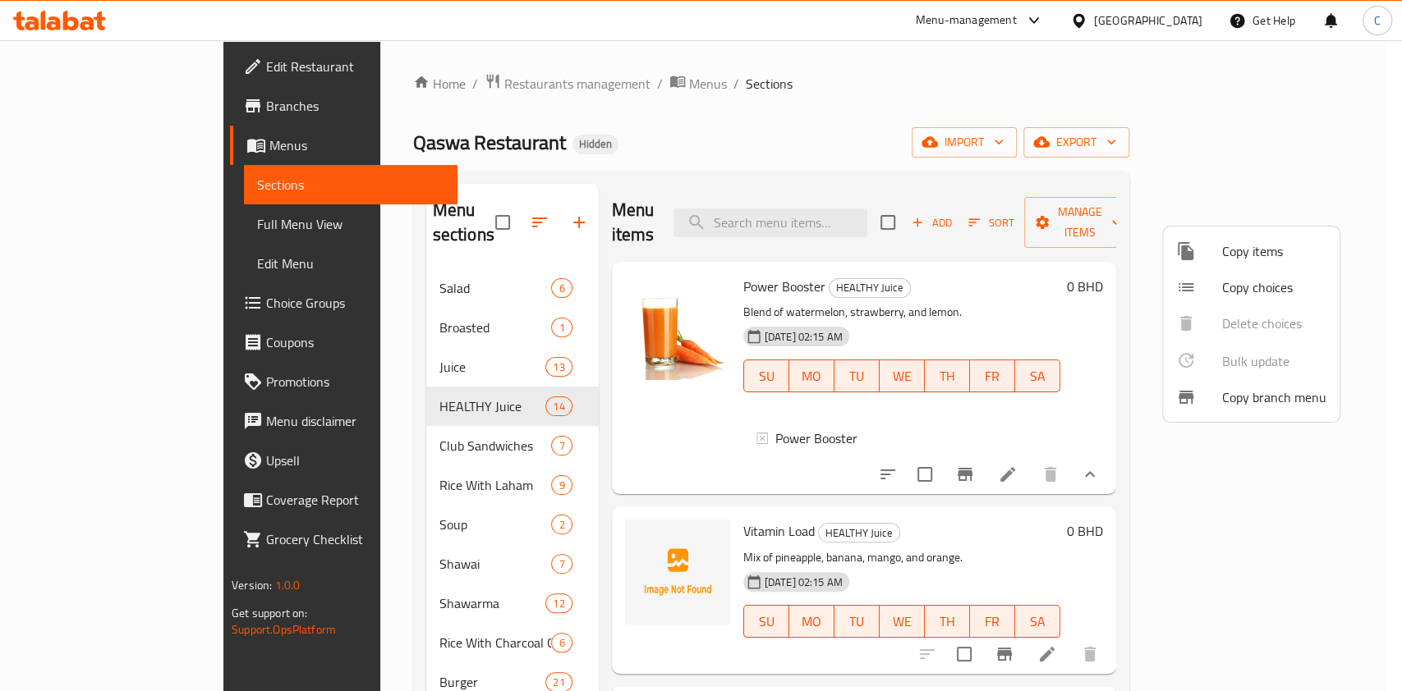
click at [1241, 284] on span "Copy choices" at bounding box center [1274, 288] width 104 height 20
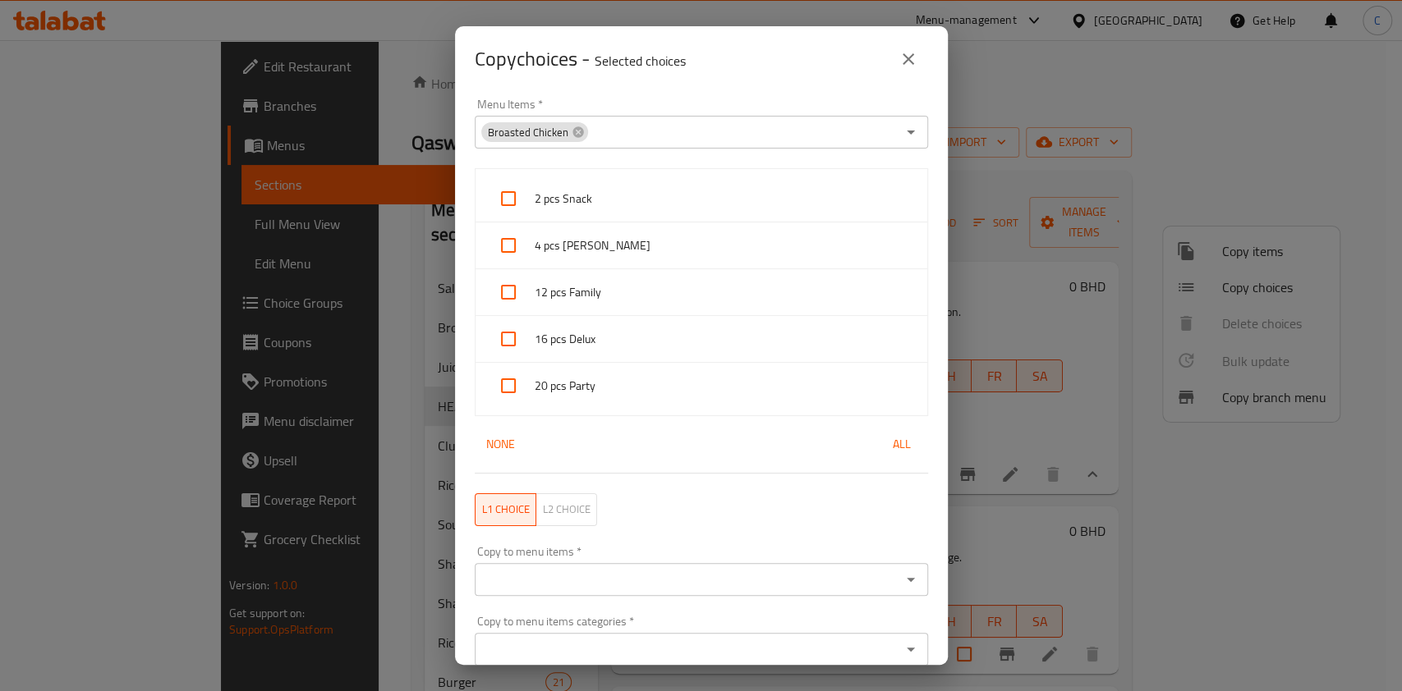
click at [572, 136] on icon at bounding box center [578, 132] width 13 height 13
click at [593, 126] on input "Menu Items   *" at bounding box center [688, 132] width 416 height 23
drag, startPoint x: 793, startPoint y: 76, endPoint x: 578, endPoint y: 241, distance: 271.2
click at [371, 310] on div "Copy choices - Selected choices 0 Menu Items   * Menu Items * 2 pcs Snack 4 pcs…" at bounding box center [701, 345] width 1402 height 691
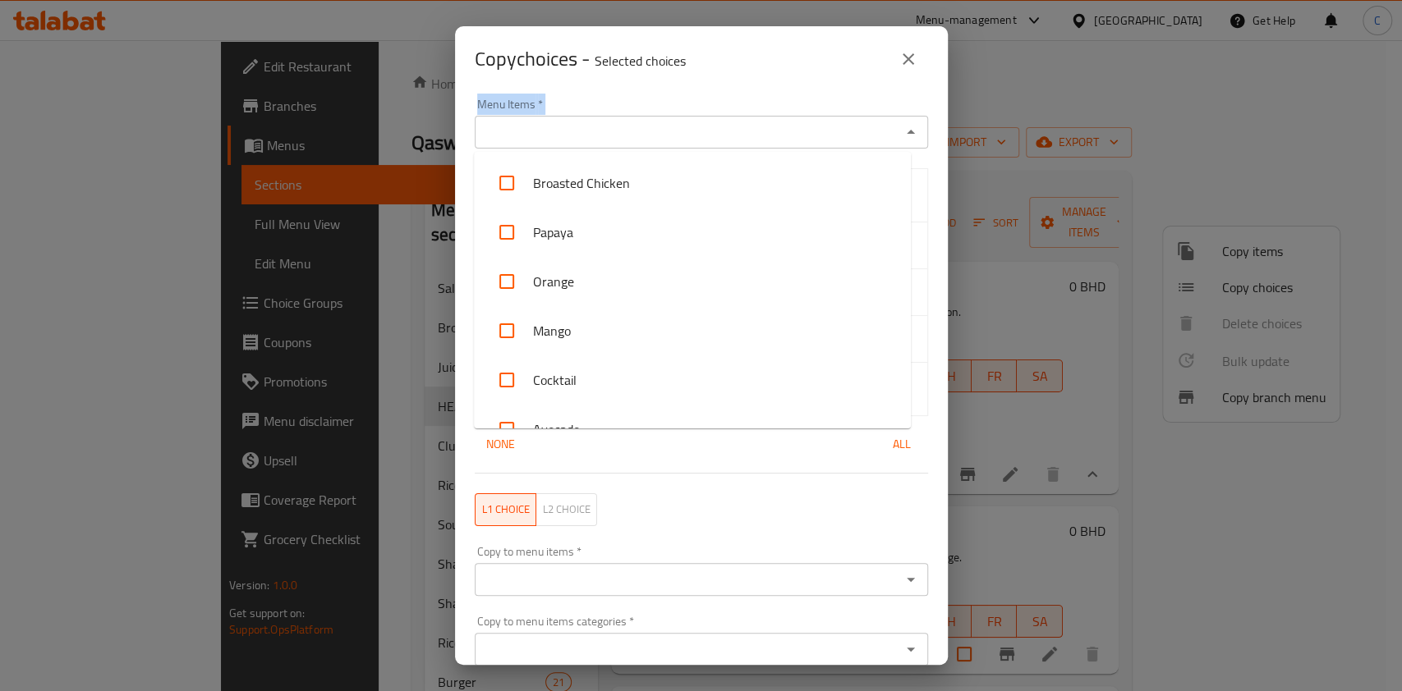
click at [680, 142] on input "Menu Items   *" at bounding box center [688, 132] width 416 height 23
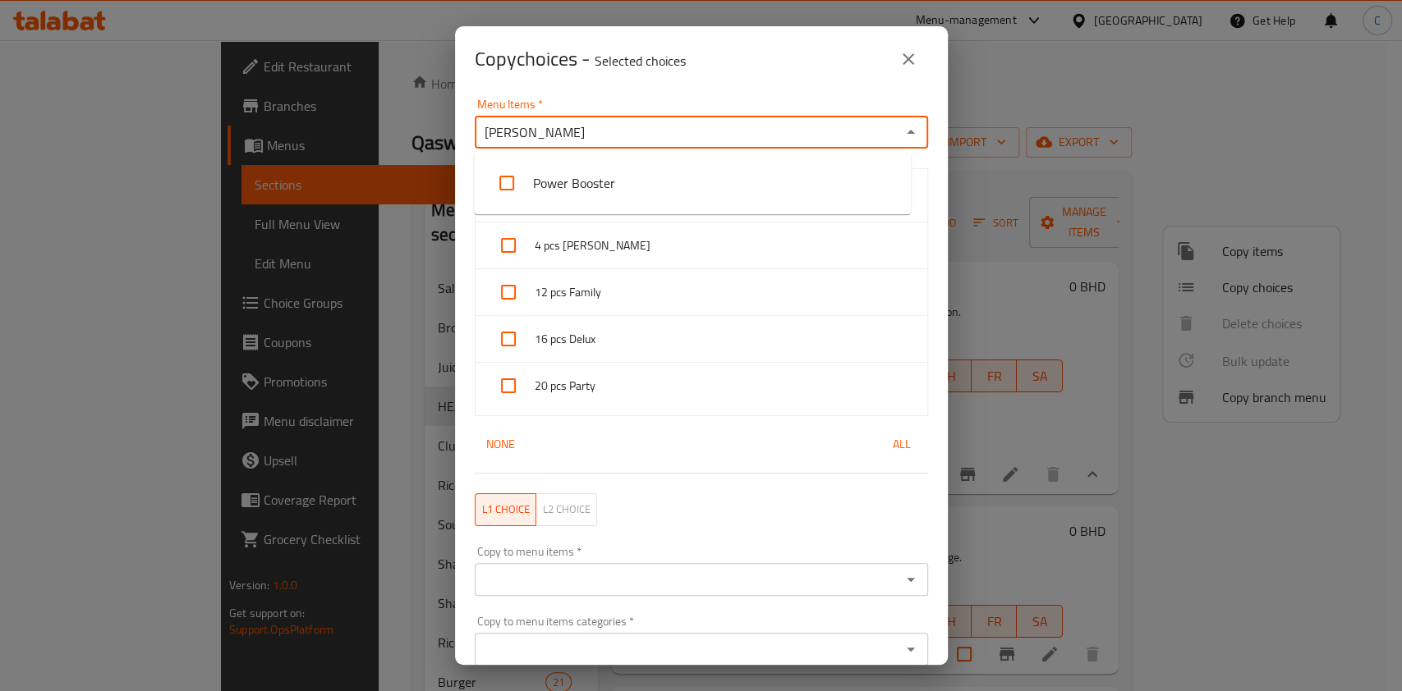
type input "power"
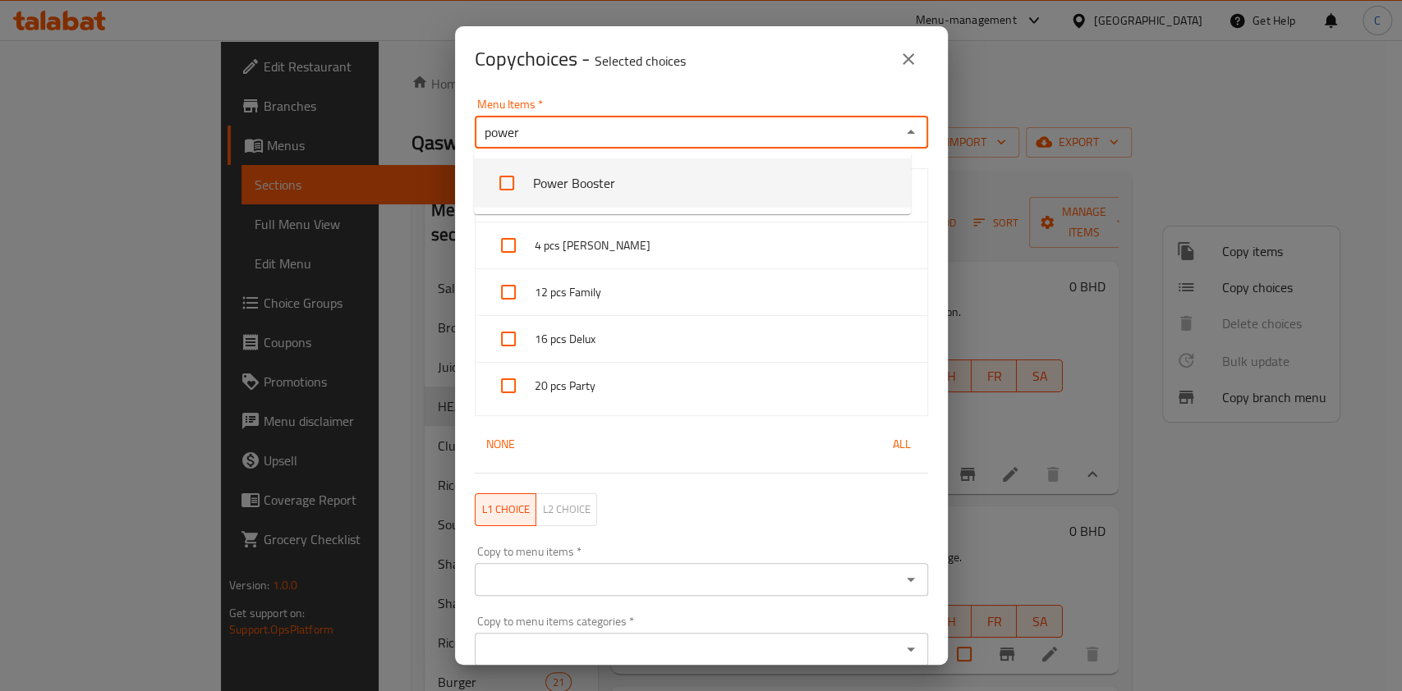
click at [505, 186] on input "checkbox" at bounding box center [506, 182] width 39 height 39
checkbox input "false"
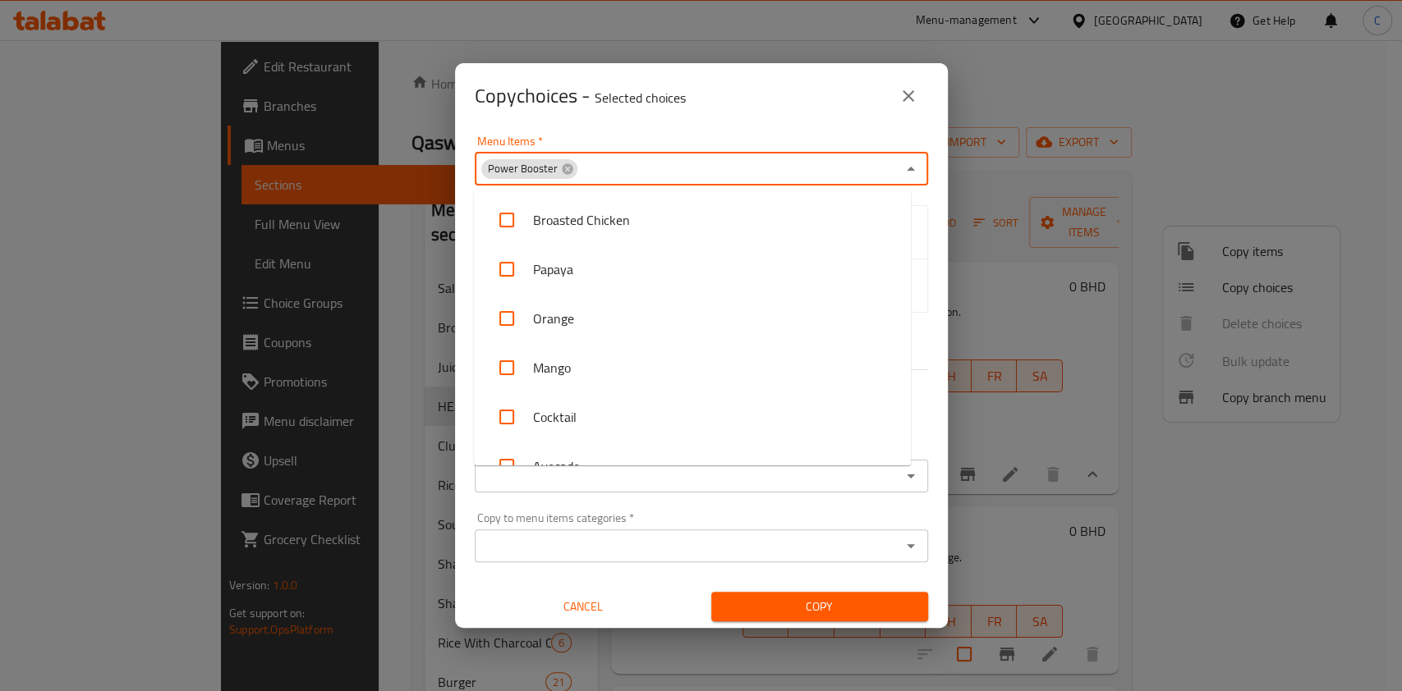
scroll to position [374, 0]
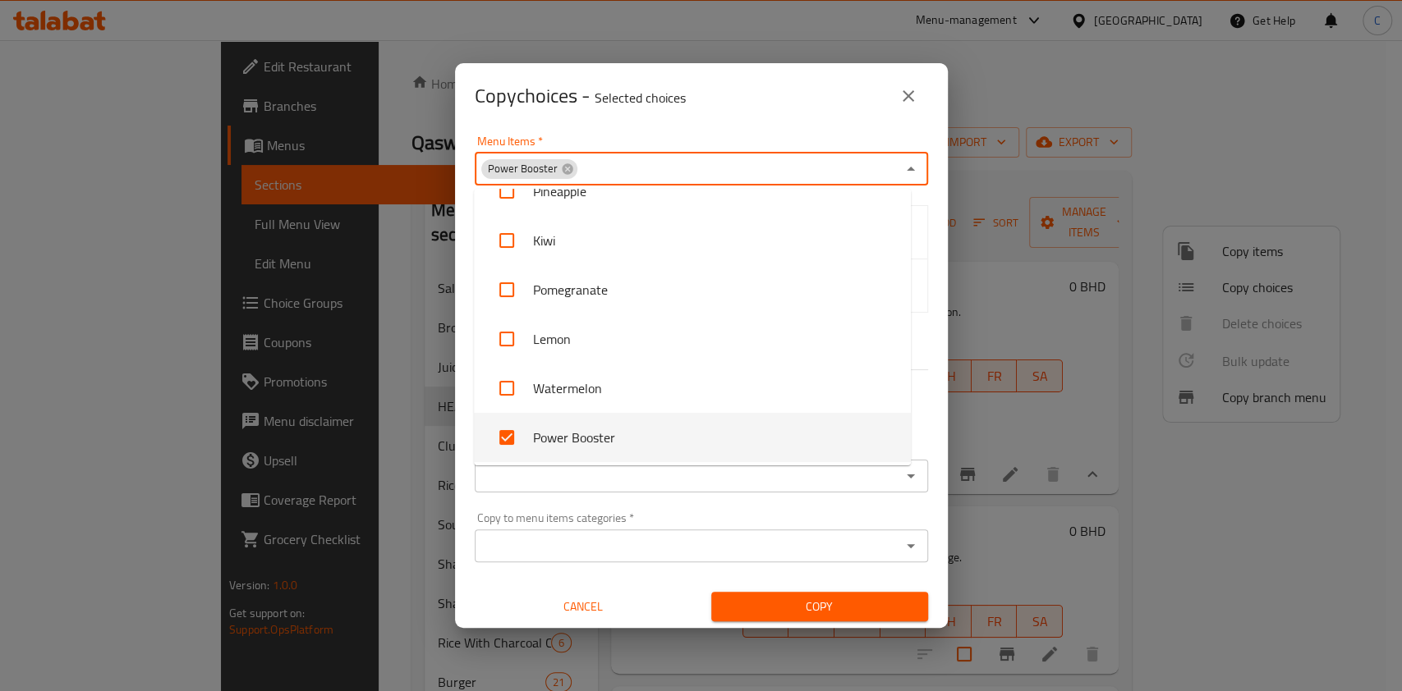
click at [658, 488] on div "Copy to menu items *" at bounding box center [701, 476] width 453 height 33
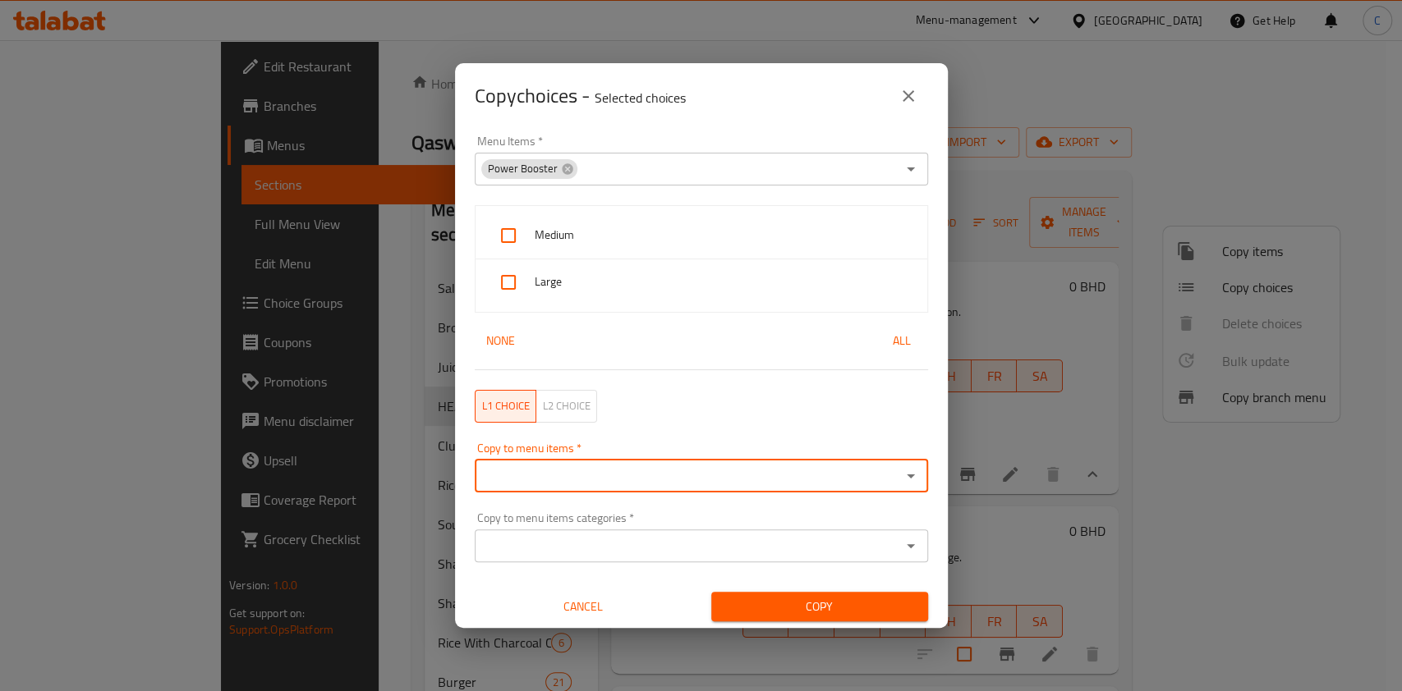
click at [678, 480] on input "Copy to menu items   *" at bounding box center [688, 476] width 416 height 23
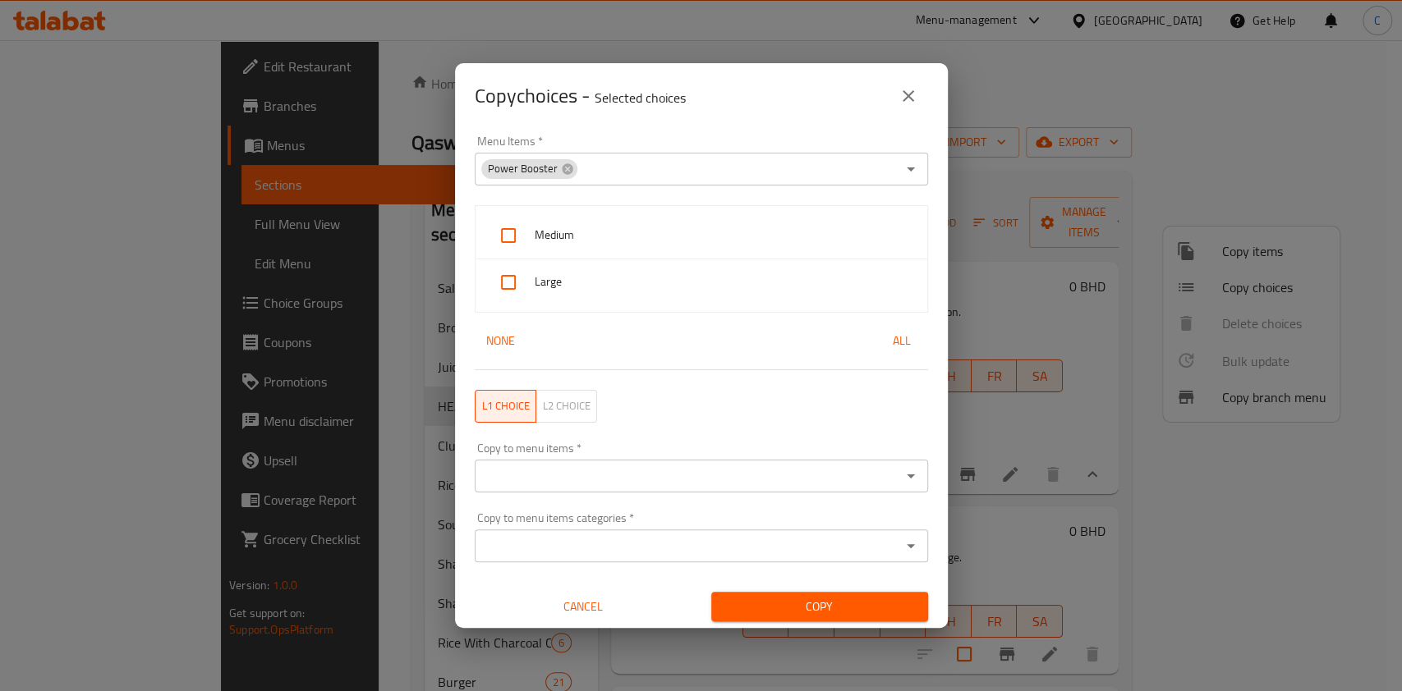
click at [692, 115] on div "Copy choices - Selected choices 0" at bounding box center [701, 96] width 493 height 66
click at [494, 236] on input "checkbox" at bounding box center [508, 235] width 39 height 39
checkbox input "true"
click at [512, 291] on input "checkbox" at bounding box center [508, 282] width 39 height 39
checkbox input "true"
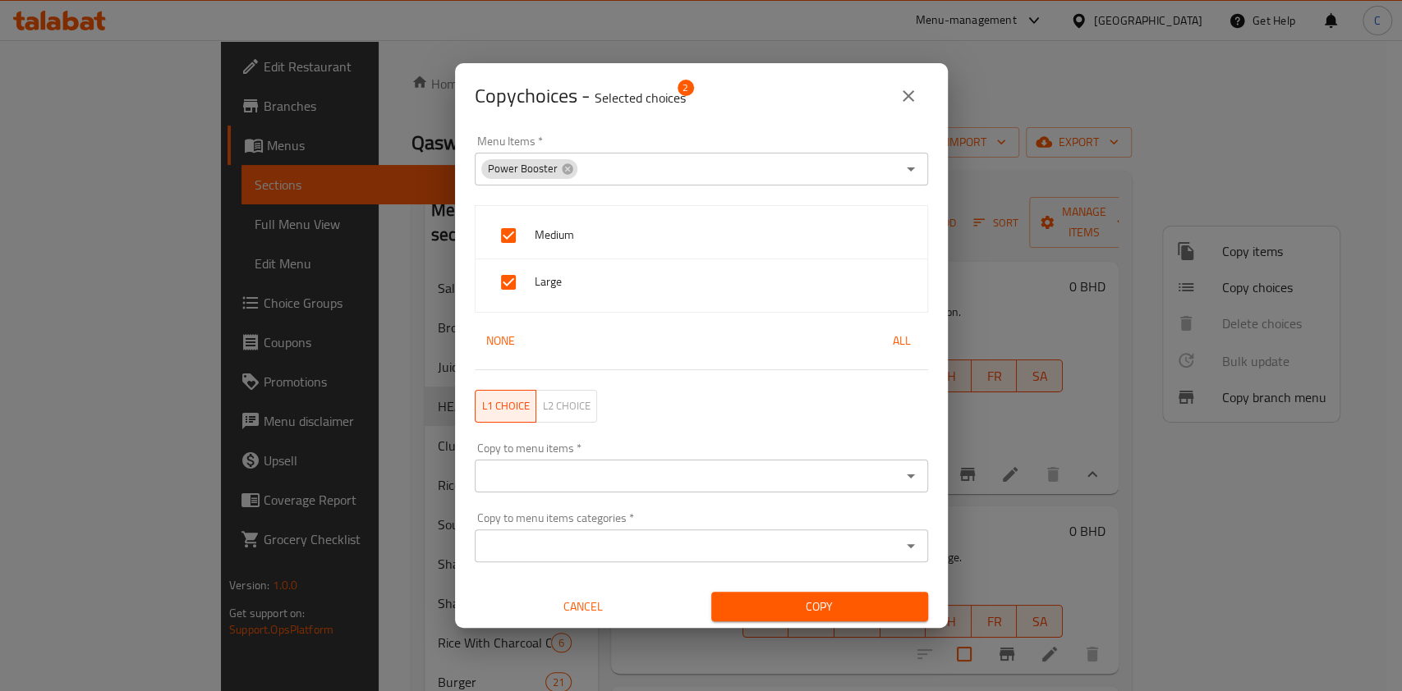
click at [654, 485] on input "Copy to menu items   *" at bounding box center [688, 476] width 416 height 23
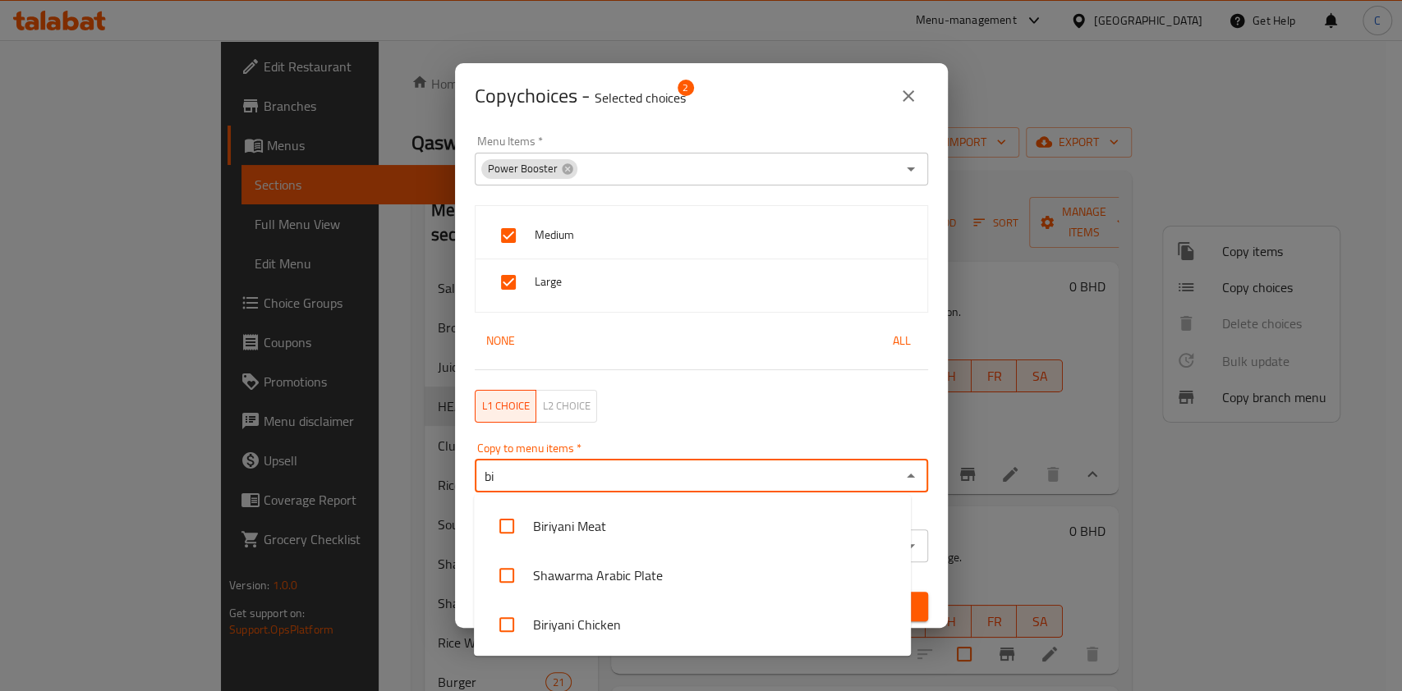
type input "b"
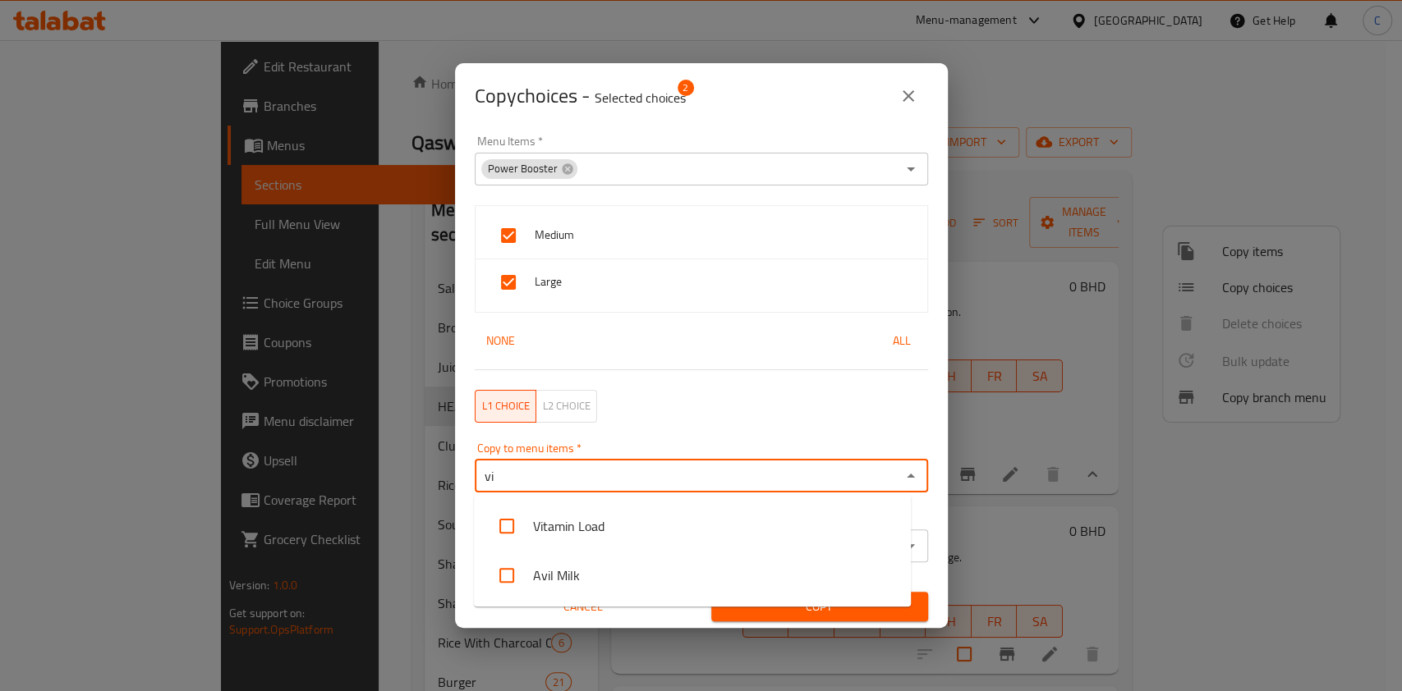
type input "vit"
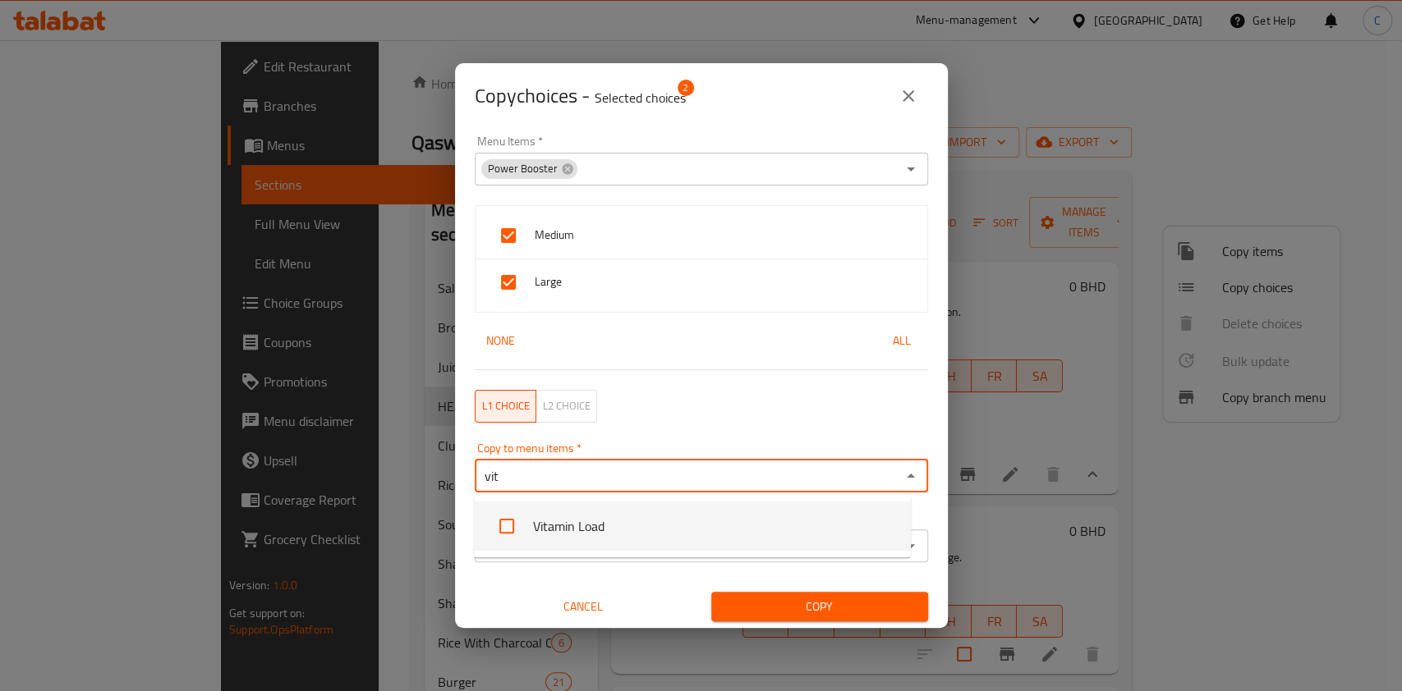
click at [512, 520] on input "checkbox" at bounding box center [506, 526] width 39 height 39
checkbox input "false"
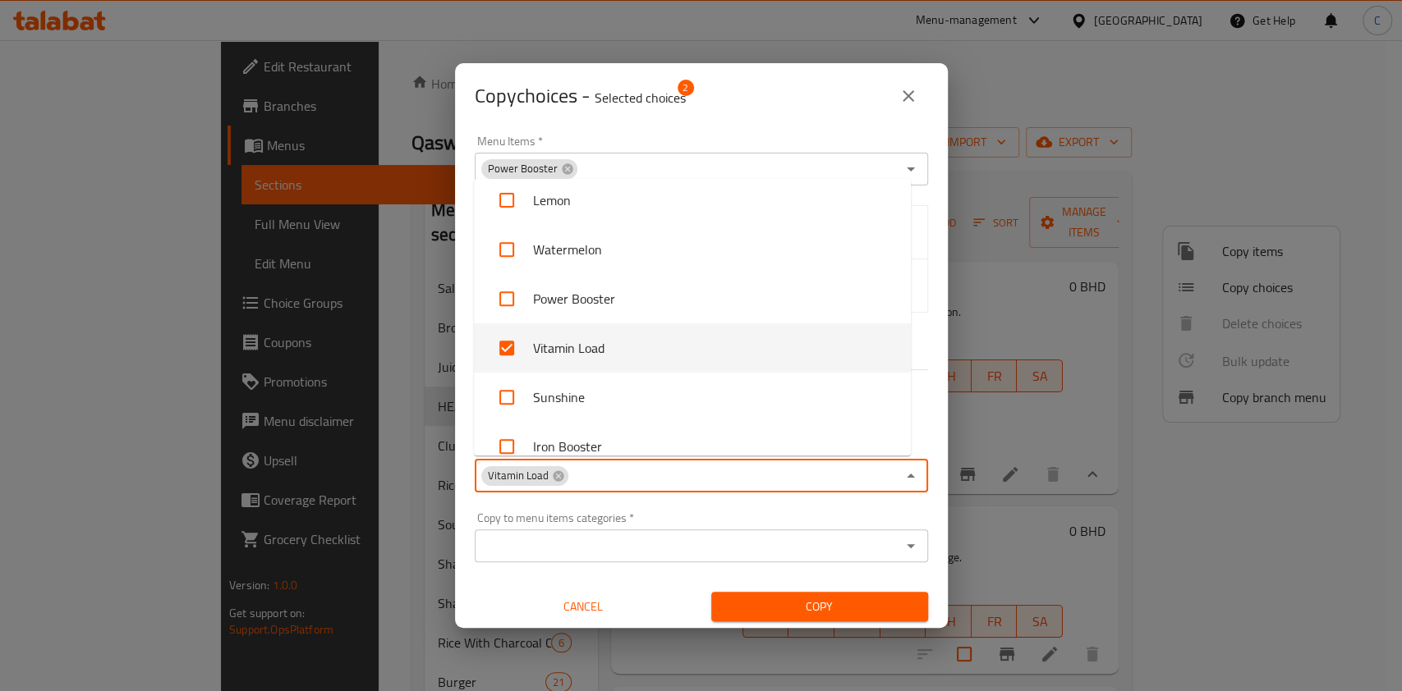
scroll to position [926, 0]
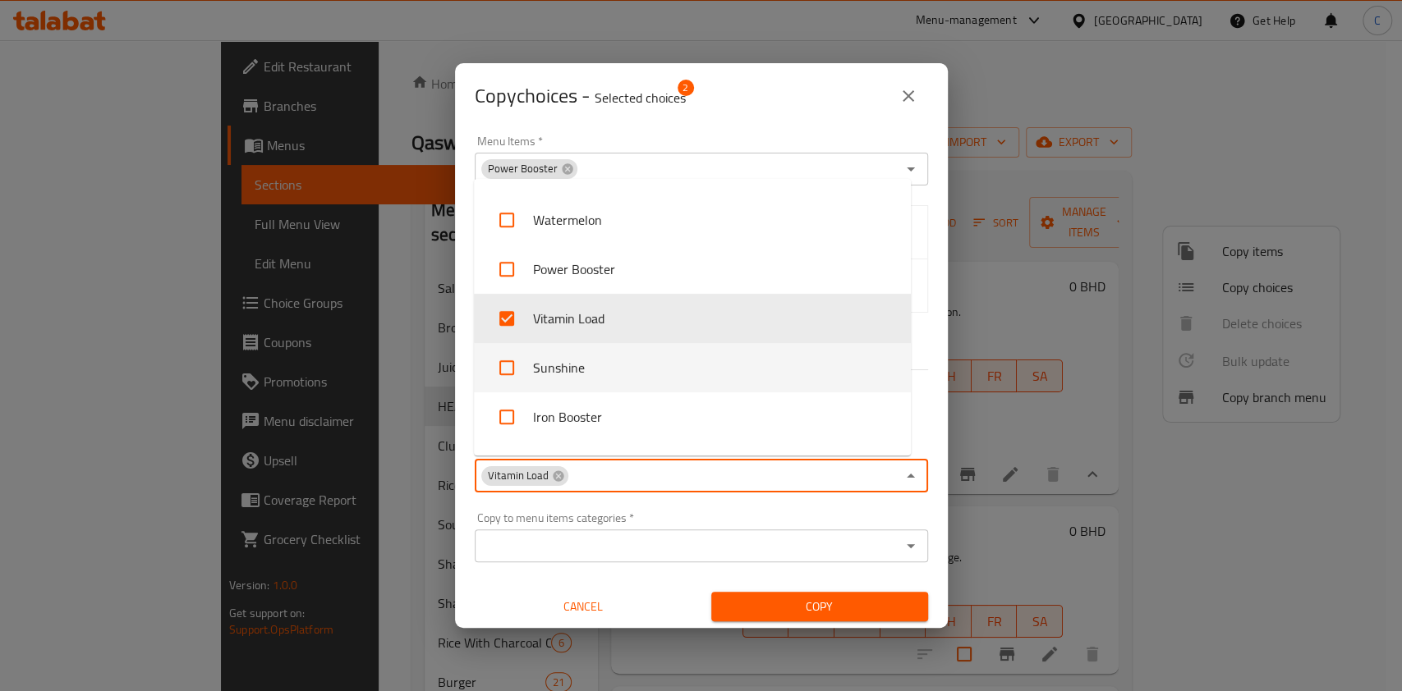
click at [499, 377] on input "checkbox" at bounding box center [506, 367] width 39 height 39
checkbox input "true"
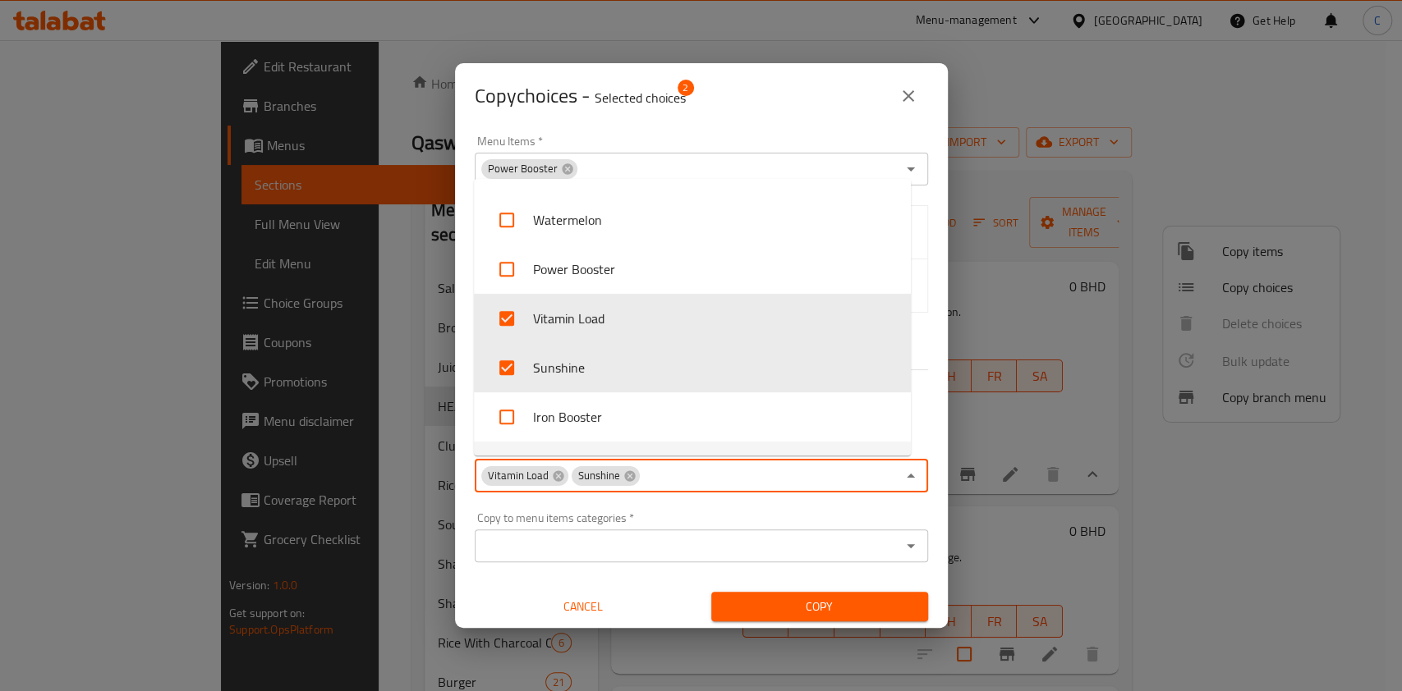
click at [506, 421] on input "checkbox" at bounding box center [506, 416] width 39 height 39
checkbox input "true"
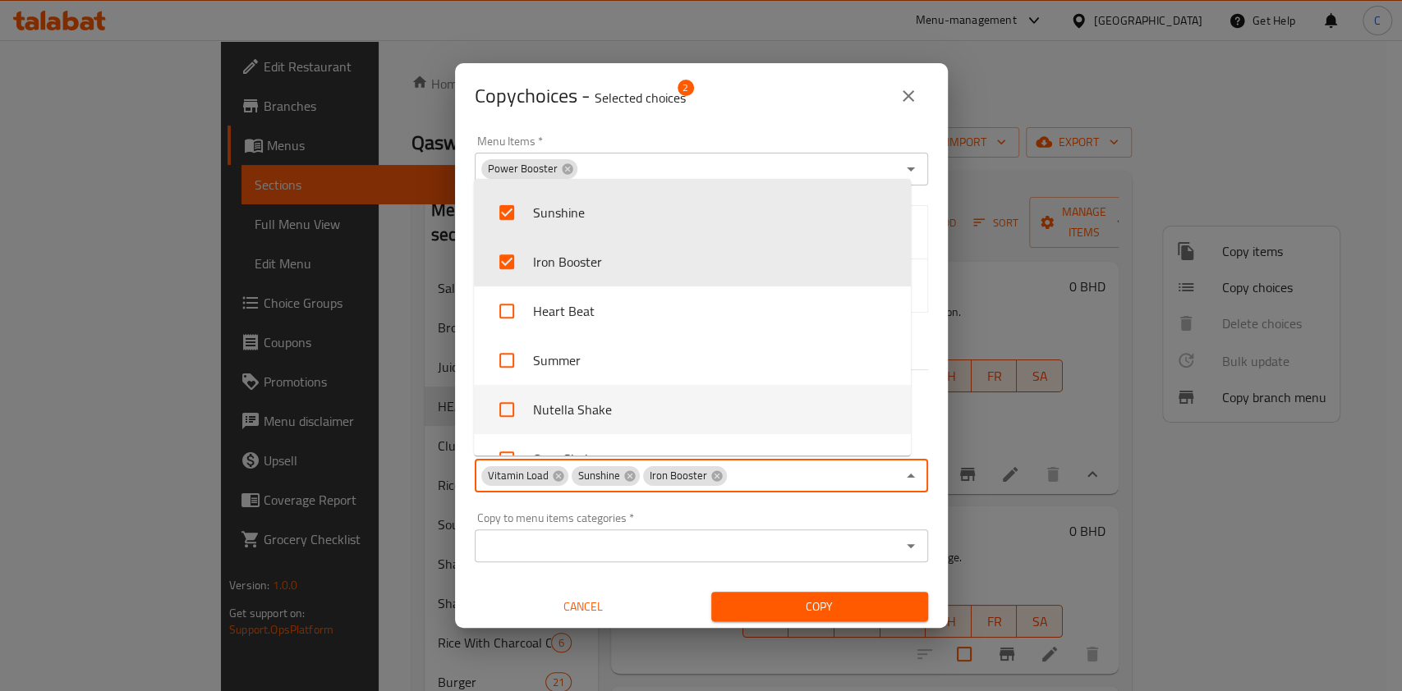
scroll to position [1036, 0]
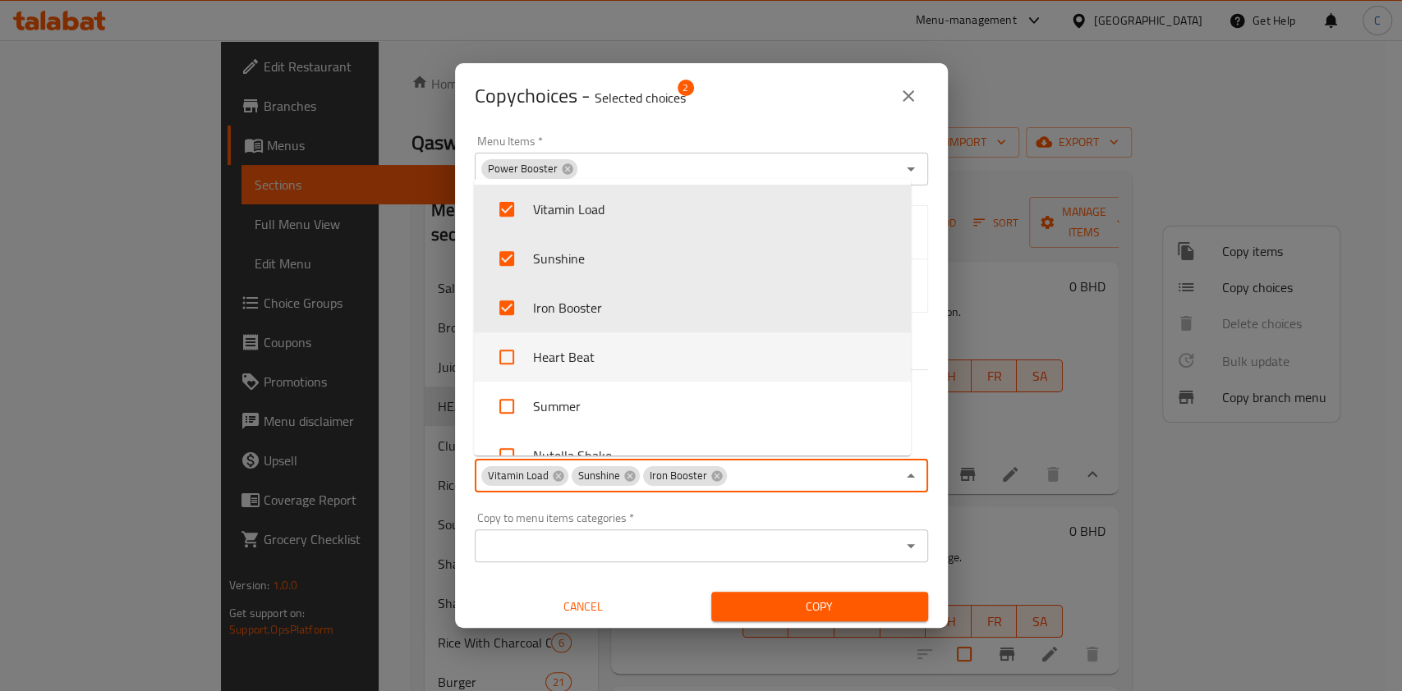
click at [506, 353] on input "checkbox" at bounding box center [506, 357] width 39 height 39
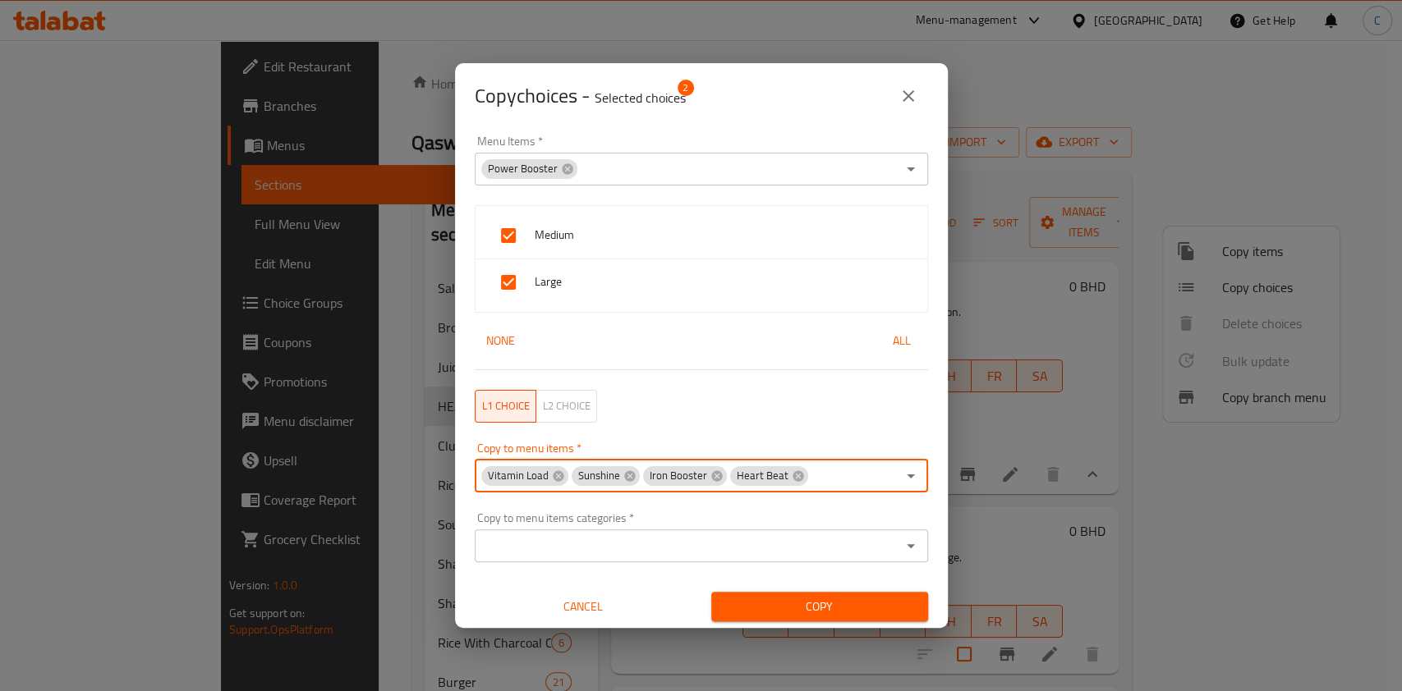
scroll to position [2, 0]
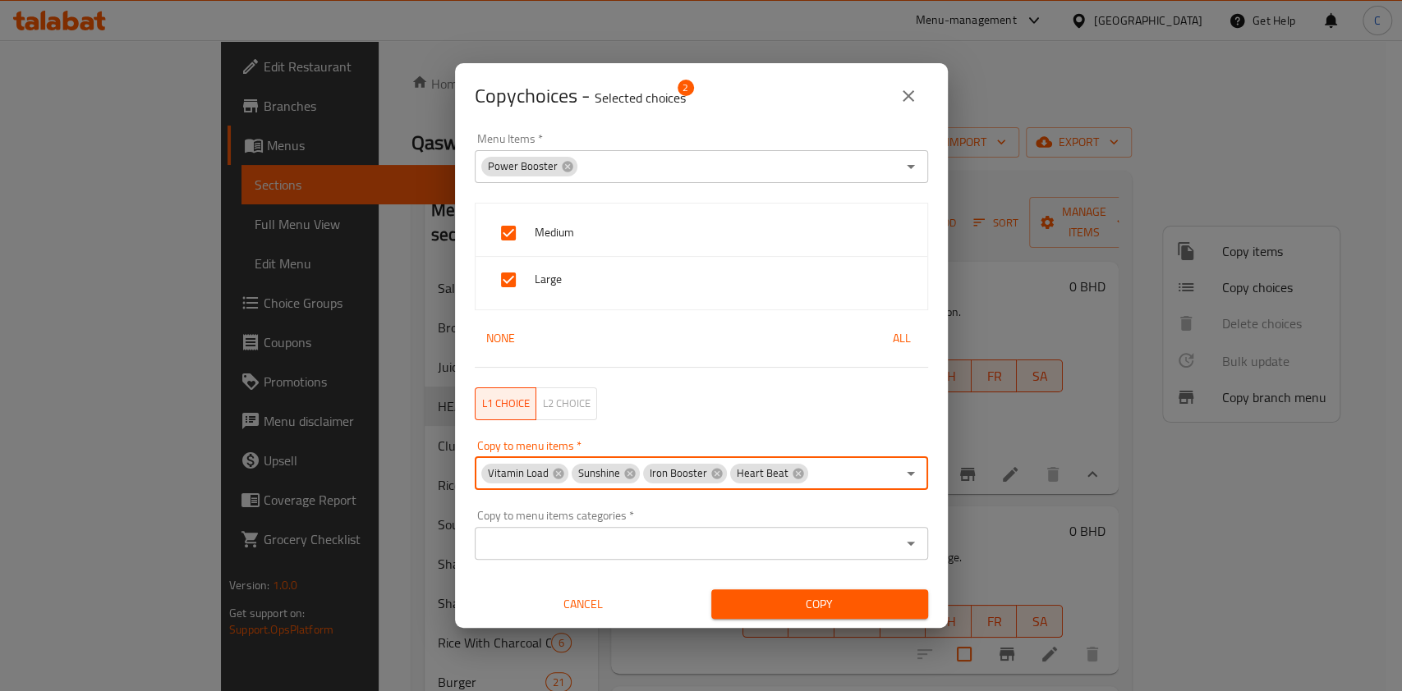
click at [820, 609] on span "Copy" at bounding box center [819, 605] width 191 height 21
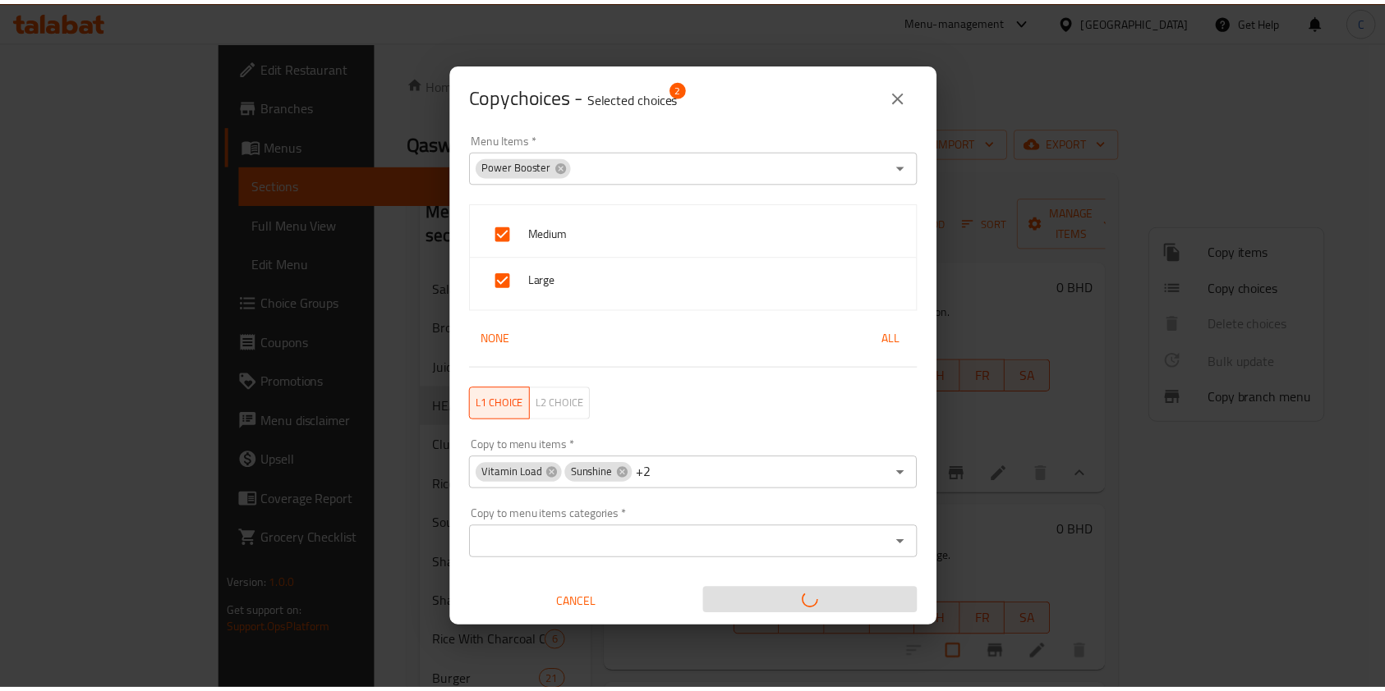
scroll to position [0, 0]
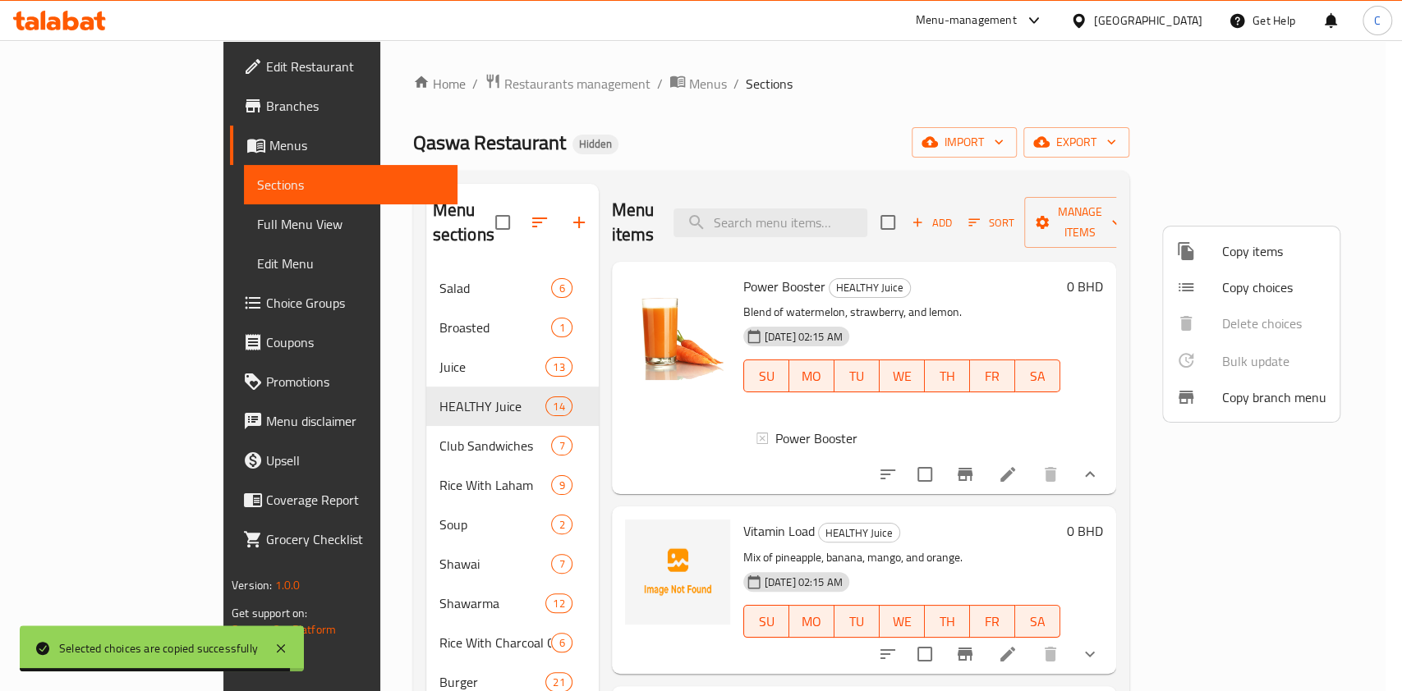
click at [964, 181] on div at bounding box center [701, 345] width 1402 height 691
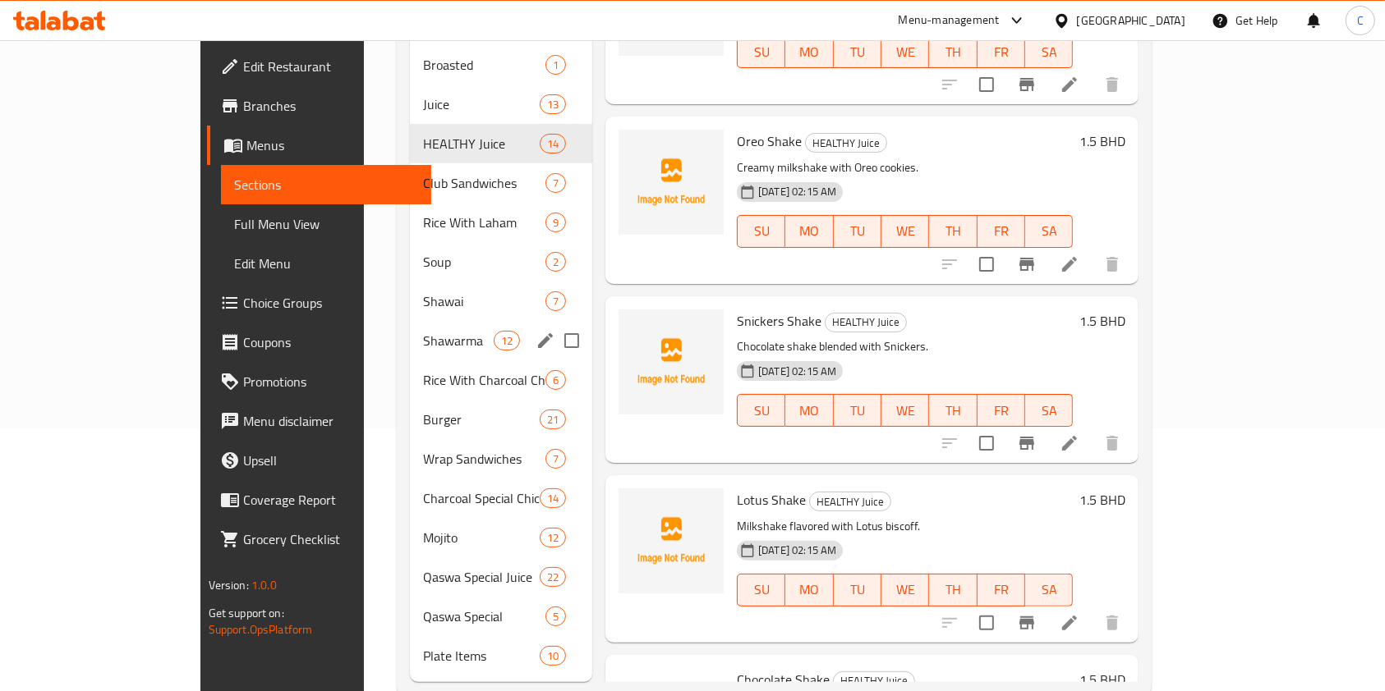
scroll to position [275, 0]
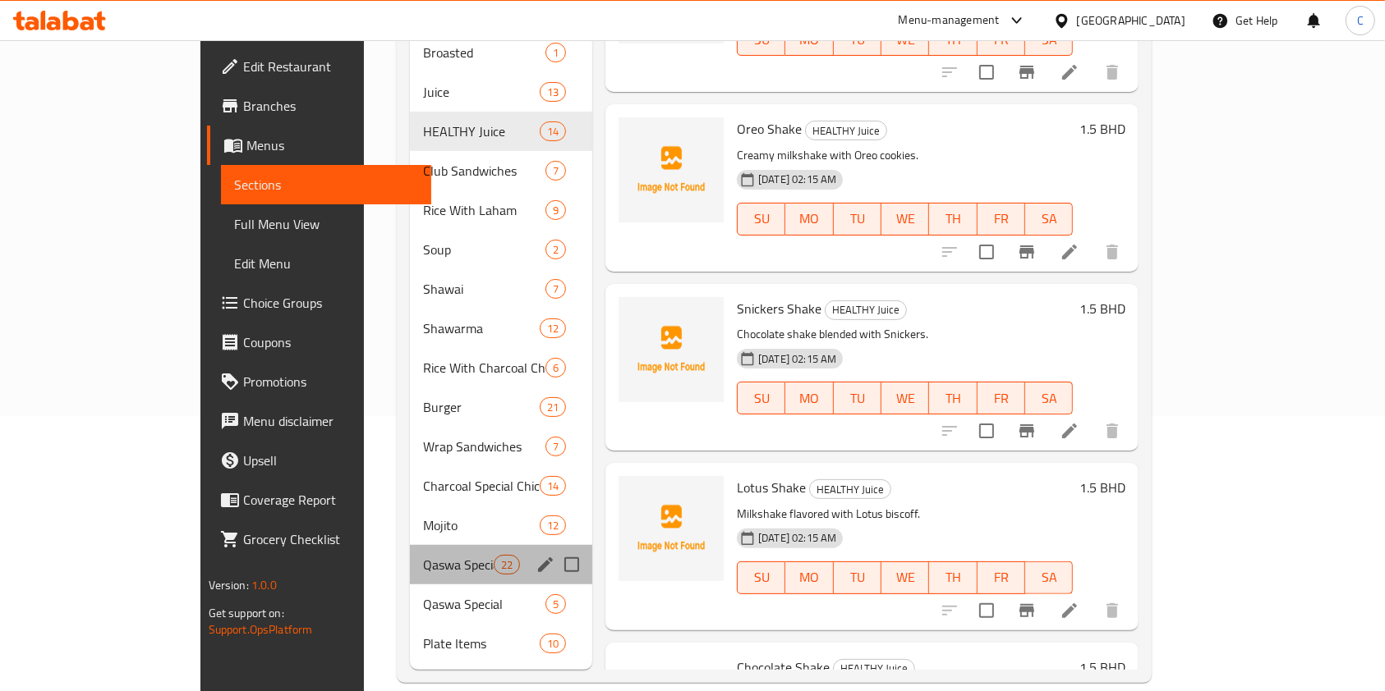
click at [410, 555] on div "Qaswa Special Juice 22" at bounding box center [501, 564] width 182 height 39
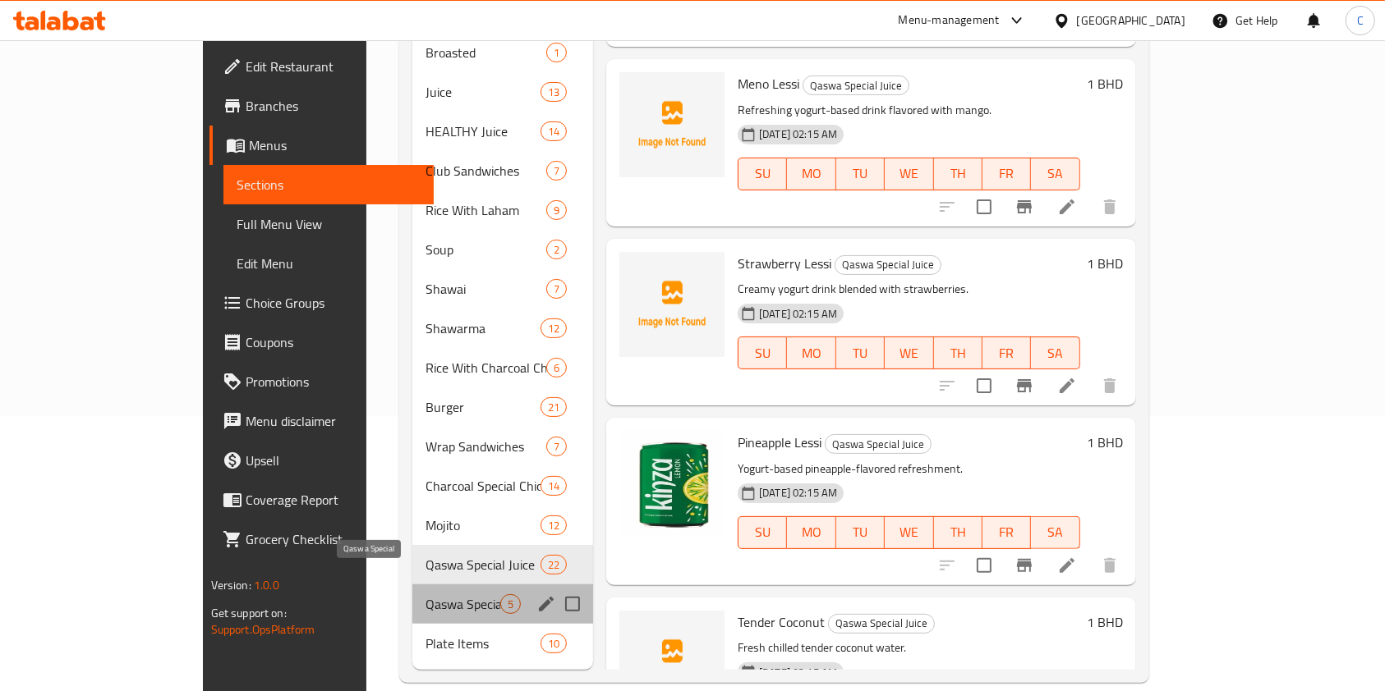
click at [425, 595] on span "Qaswa Special" at bounding box center [462, 605] width 75 height 20
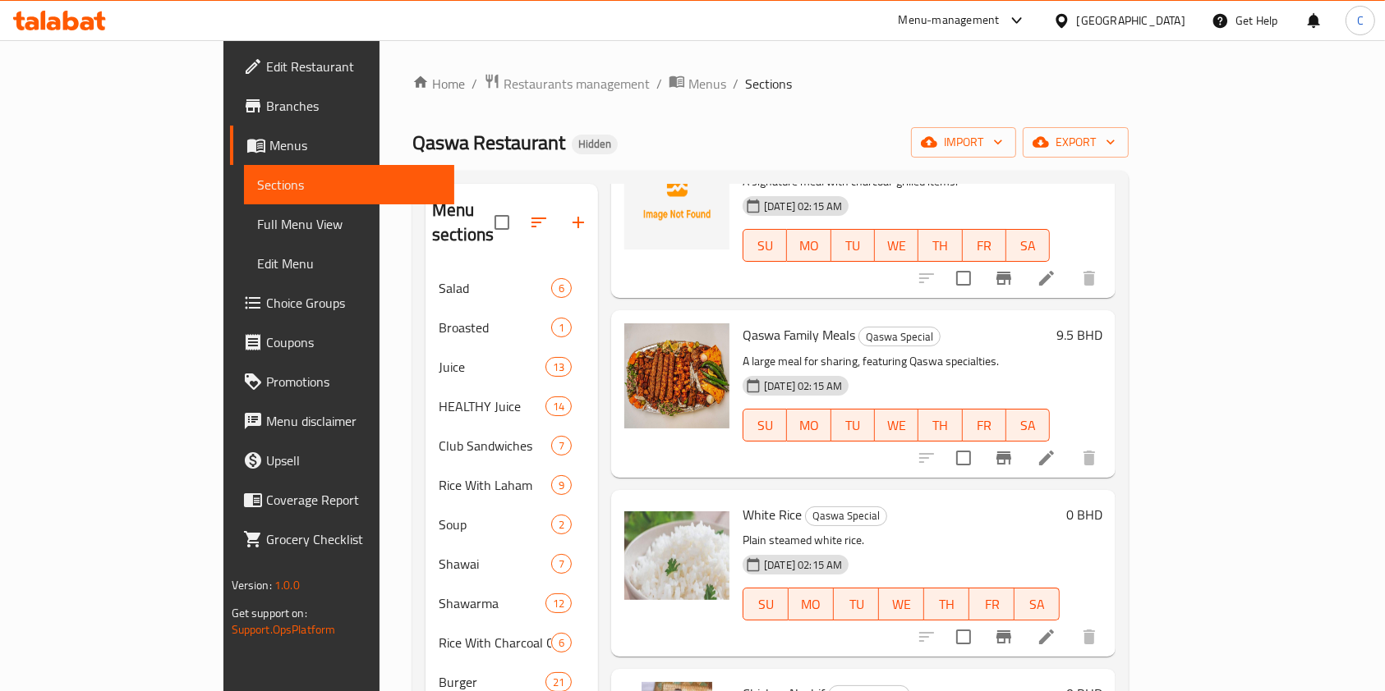
scroll to position [131, 0]
click at [909, 113] on div "Home / Restaurants management / Menus / Sections Qaswa Restaurant Hidden import…" at bounding box center [770, 515] width 716 height 885
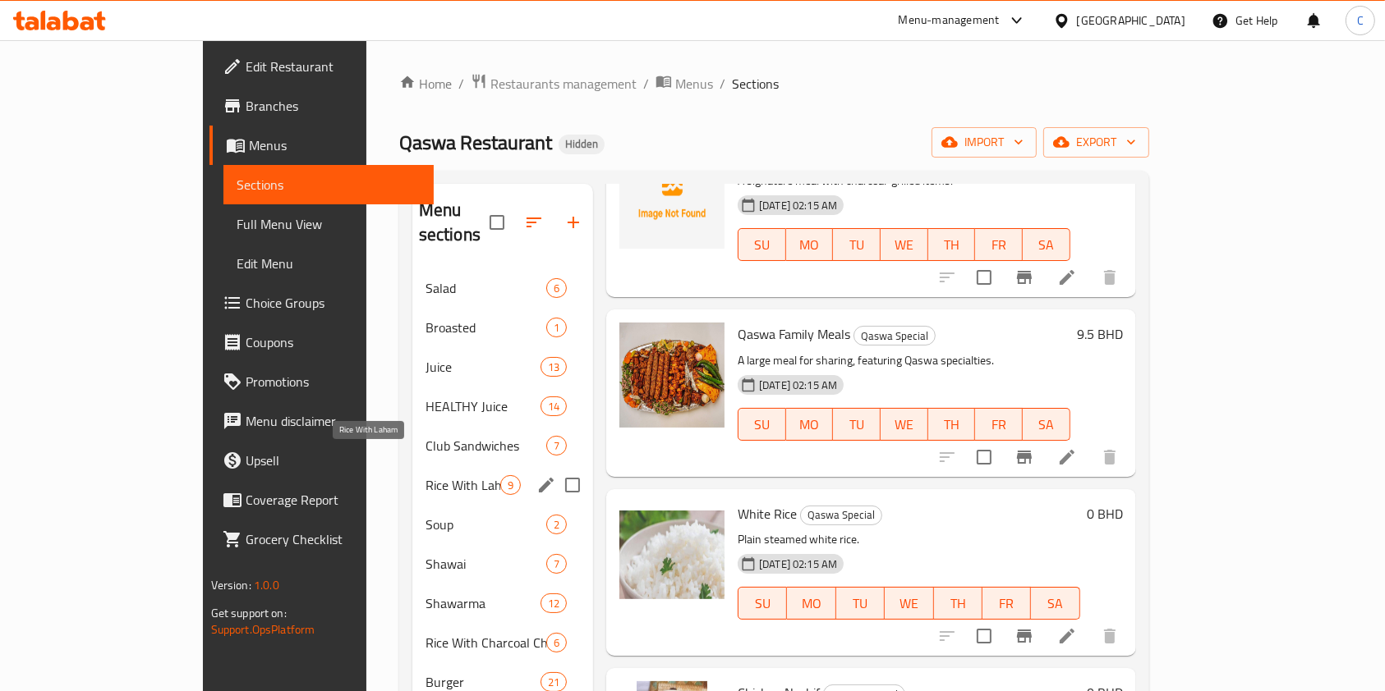
scroll to position [275, 0]
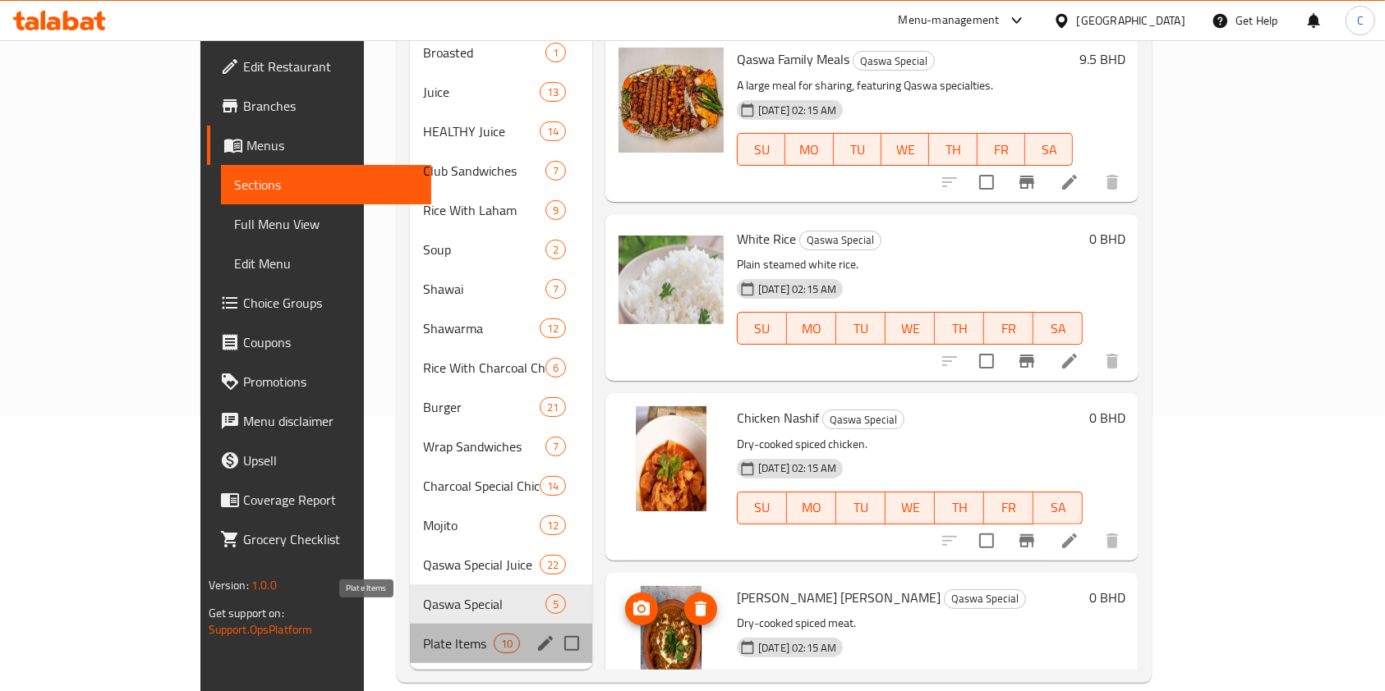
click at [423, 634] on span "Plate Items" at bounding box center [458, 644] width 70 height 20
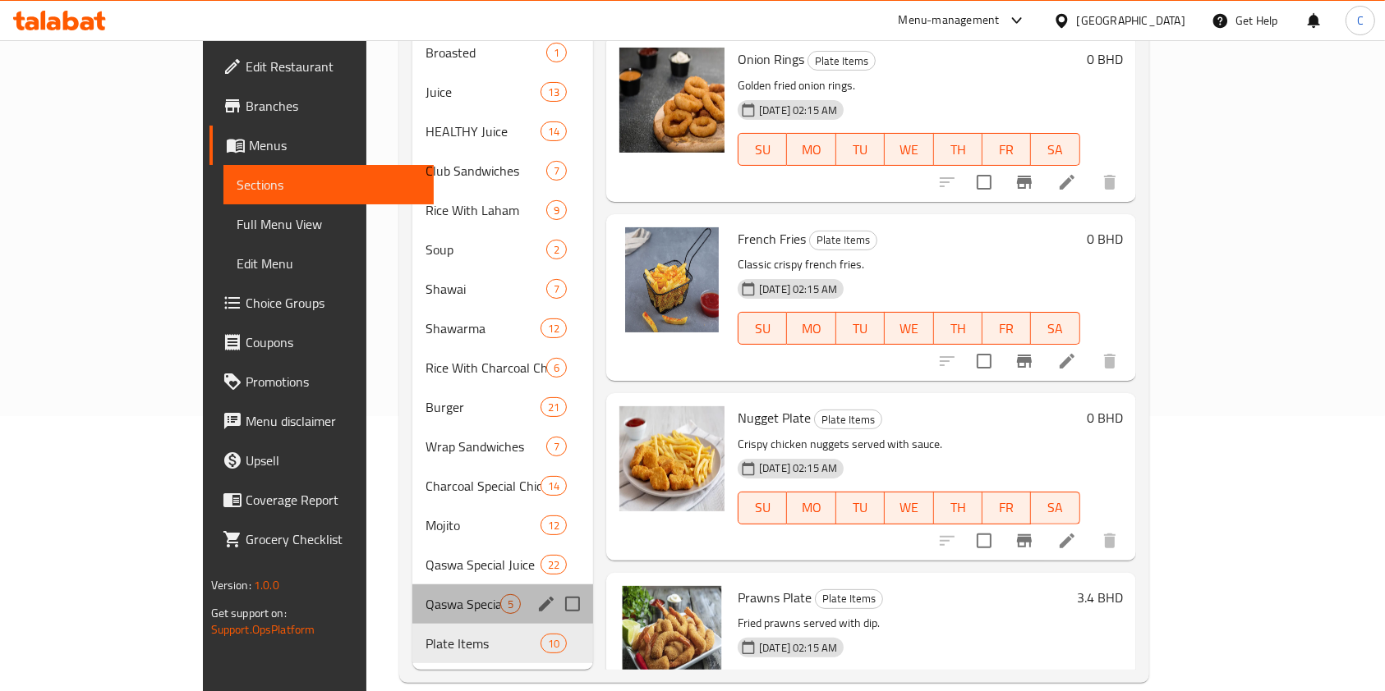
click at [412, 591] on div "Qaswa Special 5" at bounding box center [502, 604] width 181 height 39
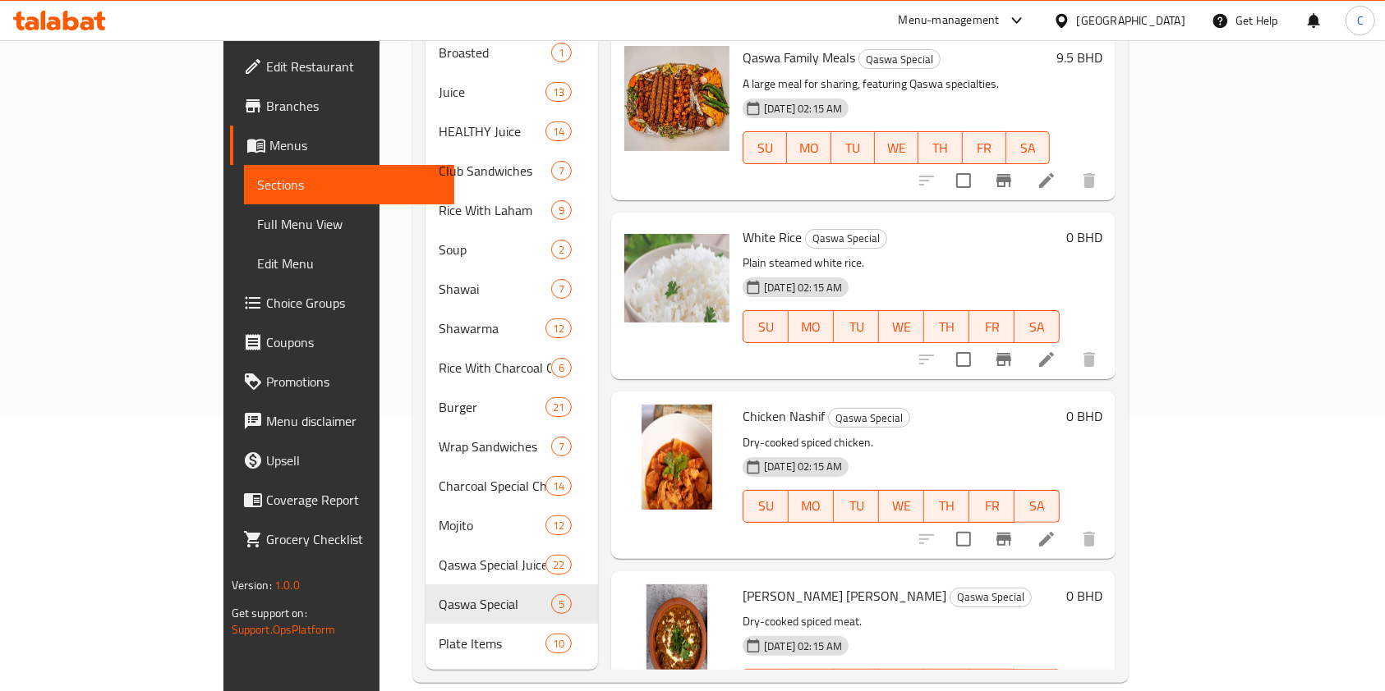
scroll to position [201, 0]
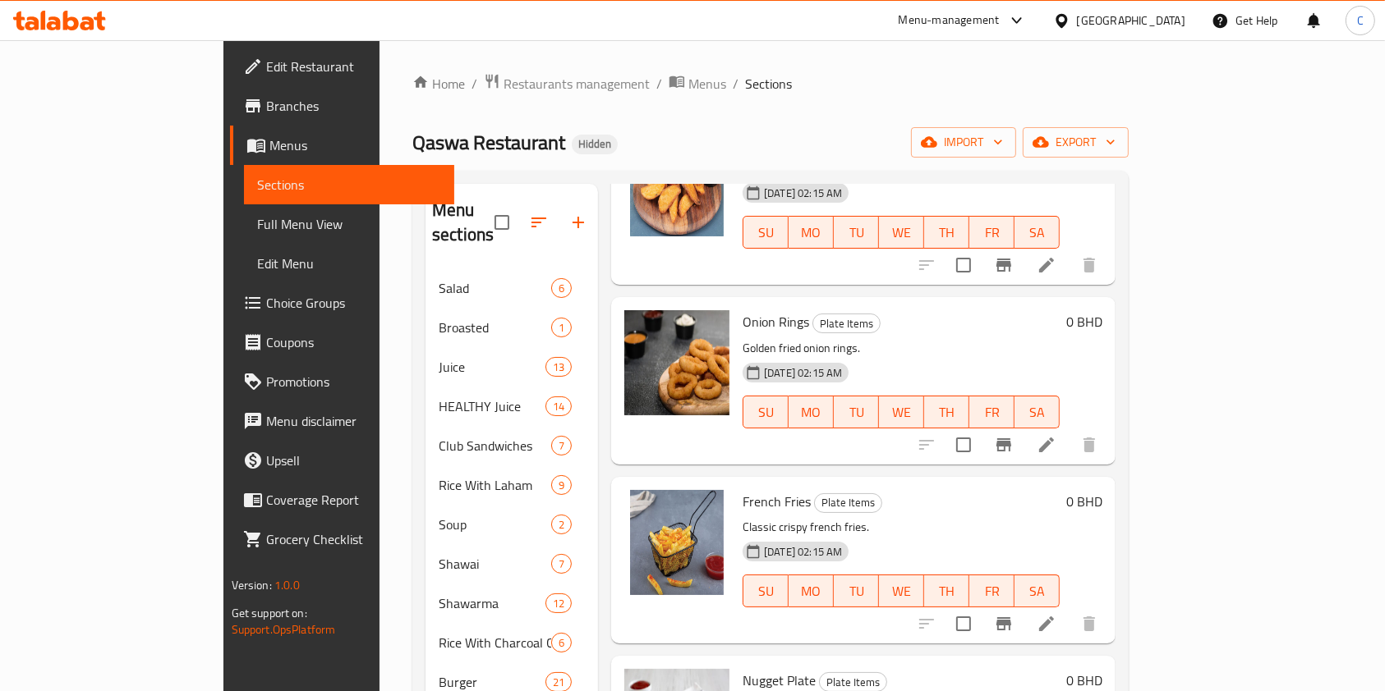
scroll to position [153, 0]
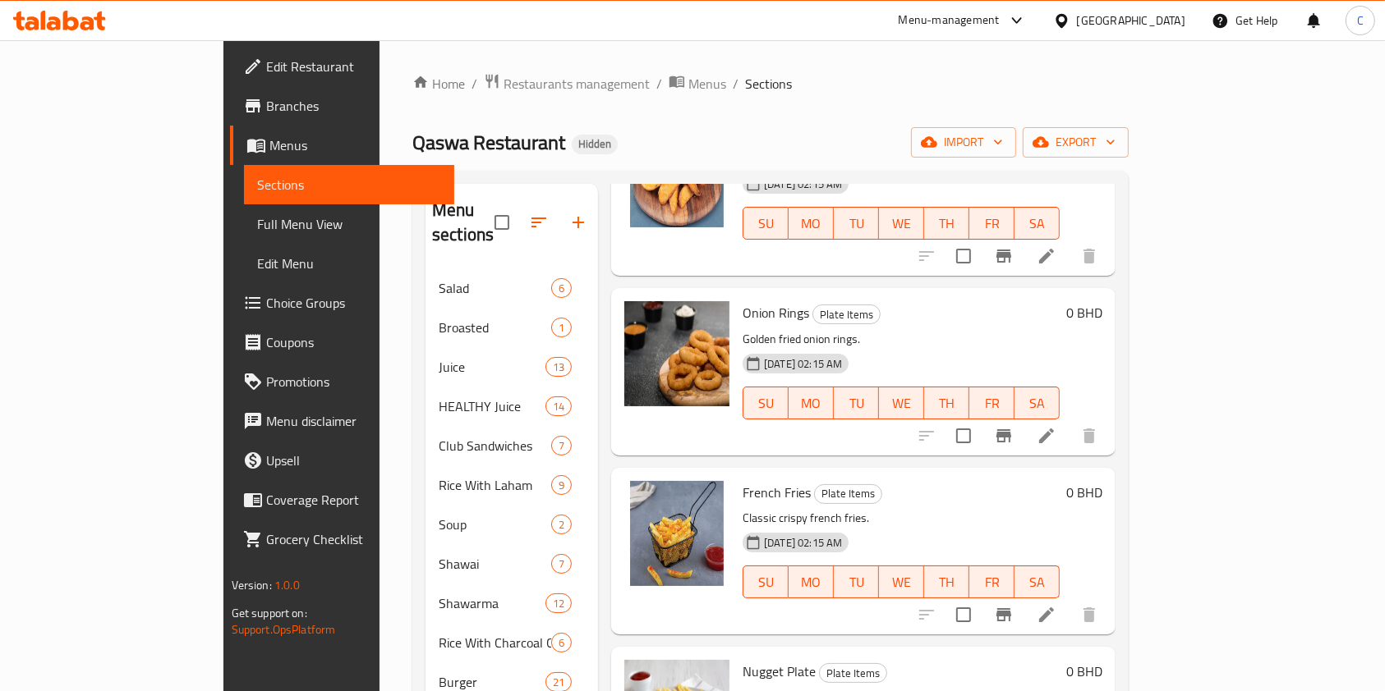
click at [970, 347] on div "[DATE] 02:15 AM SU MO TU WE TH FR SA" at bounding box center [901, 391] width 330 height 89
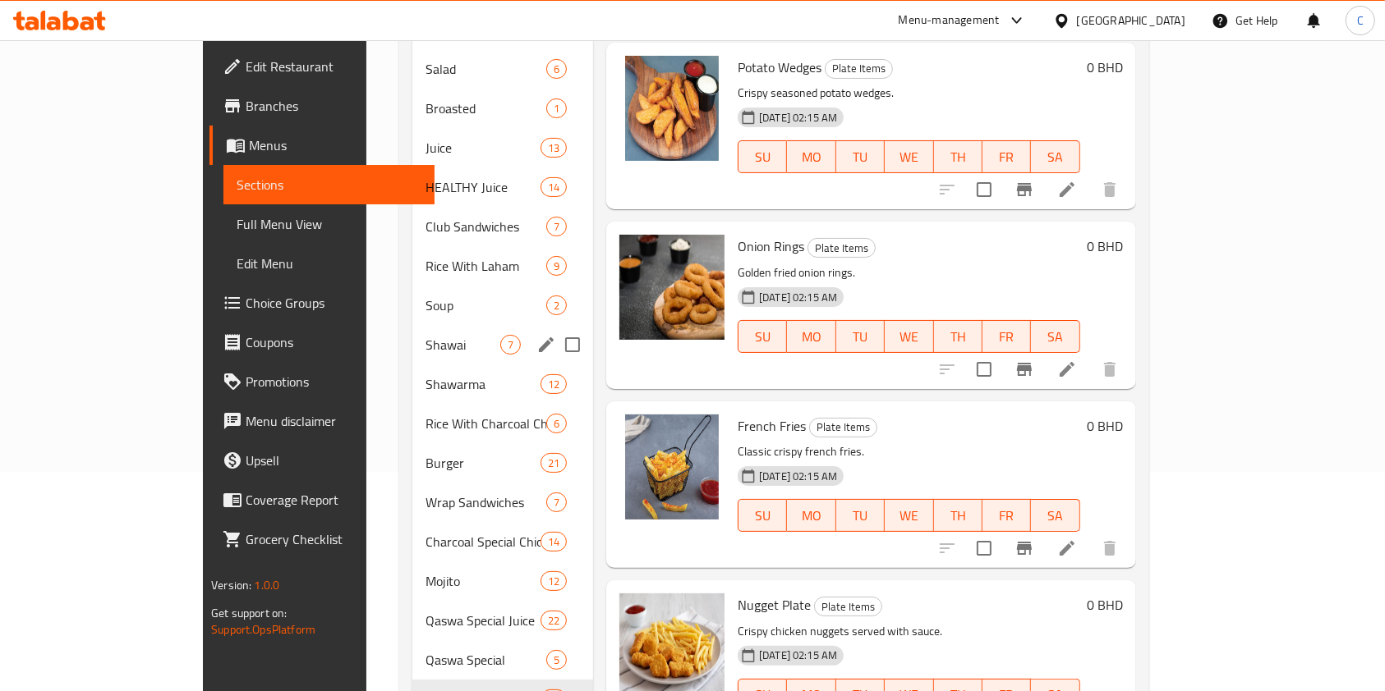
scroll to position [275, 0]
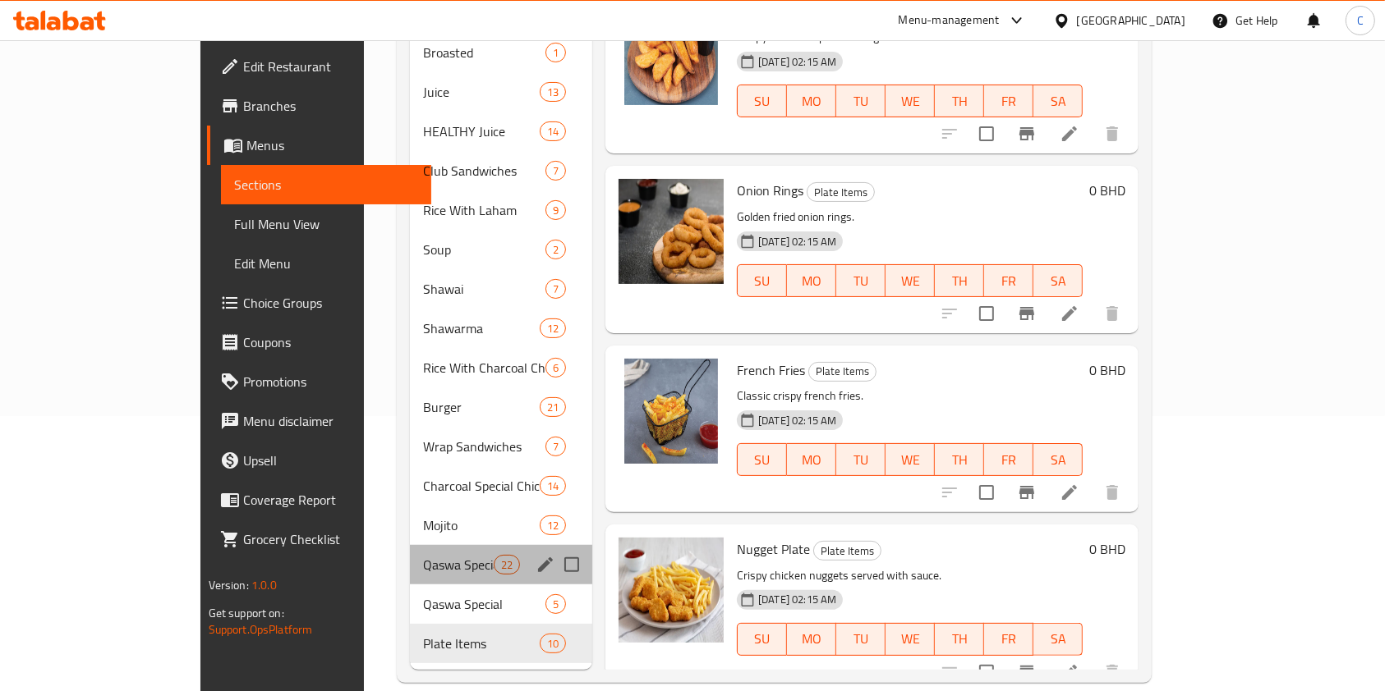
click at [410, 551] on div "Qaswa Special Juice 22" at bounding box center [501, 564] width 182 height 39
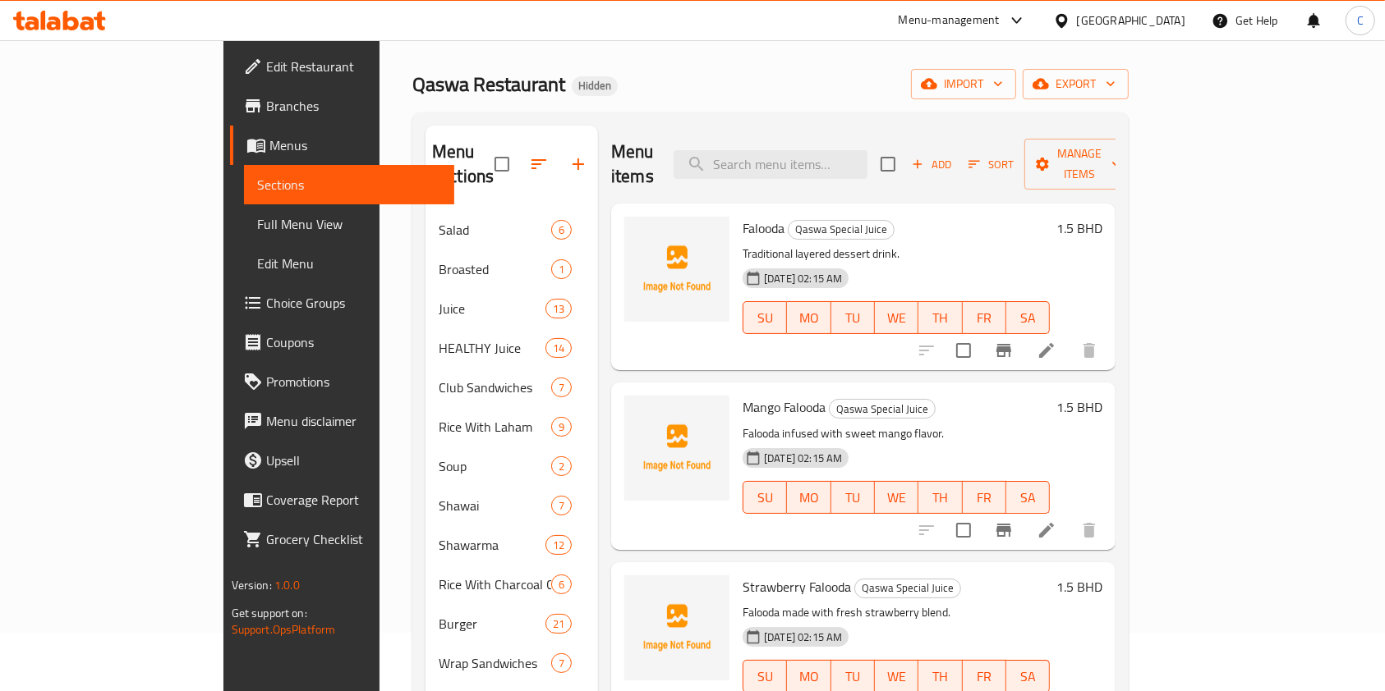
scroll to position [275, 0]
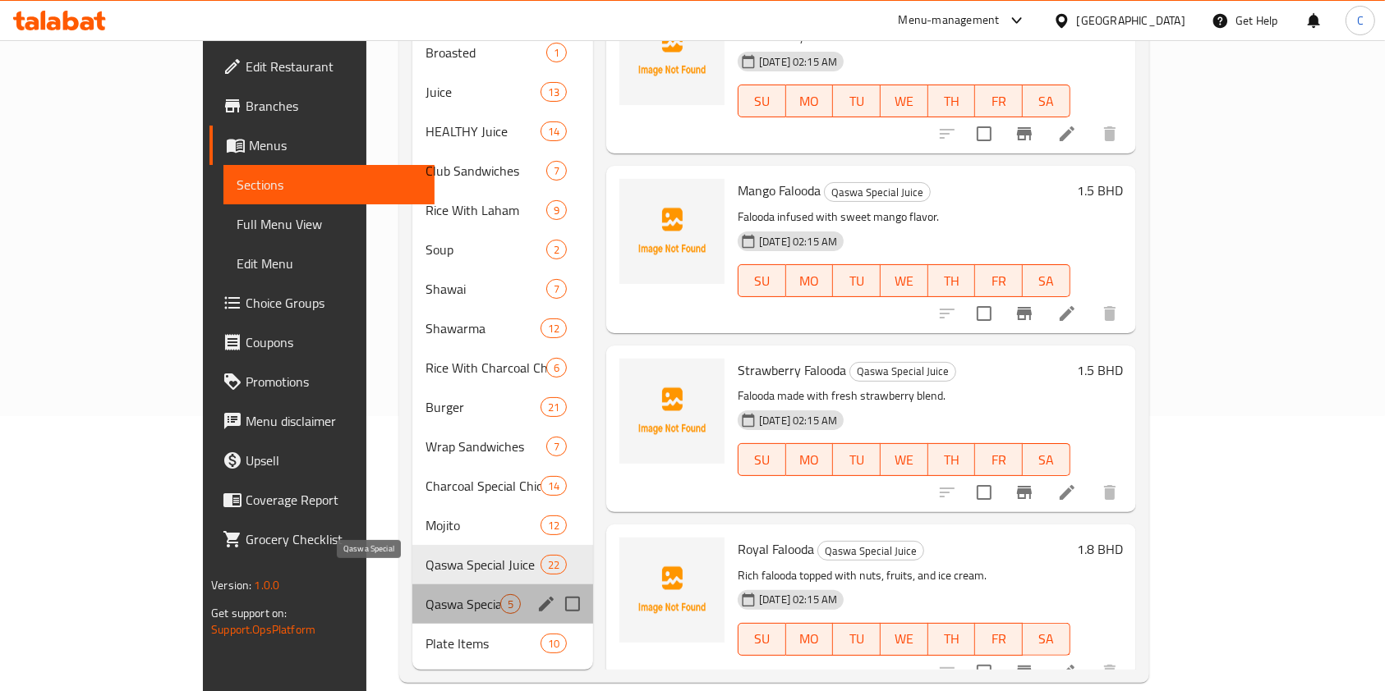
click at [425, 595] on span "Qaswa Special" at bounding box center [462, 605] width 75 height 20
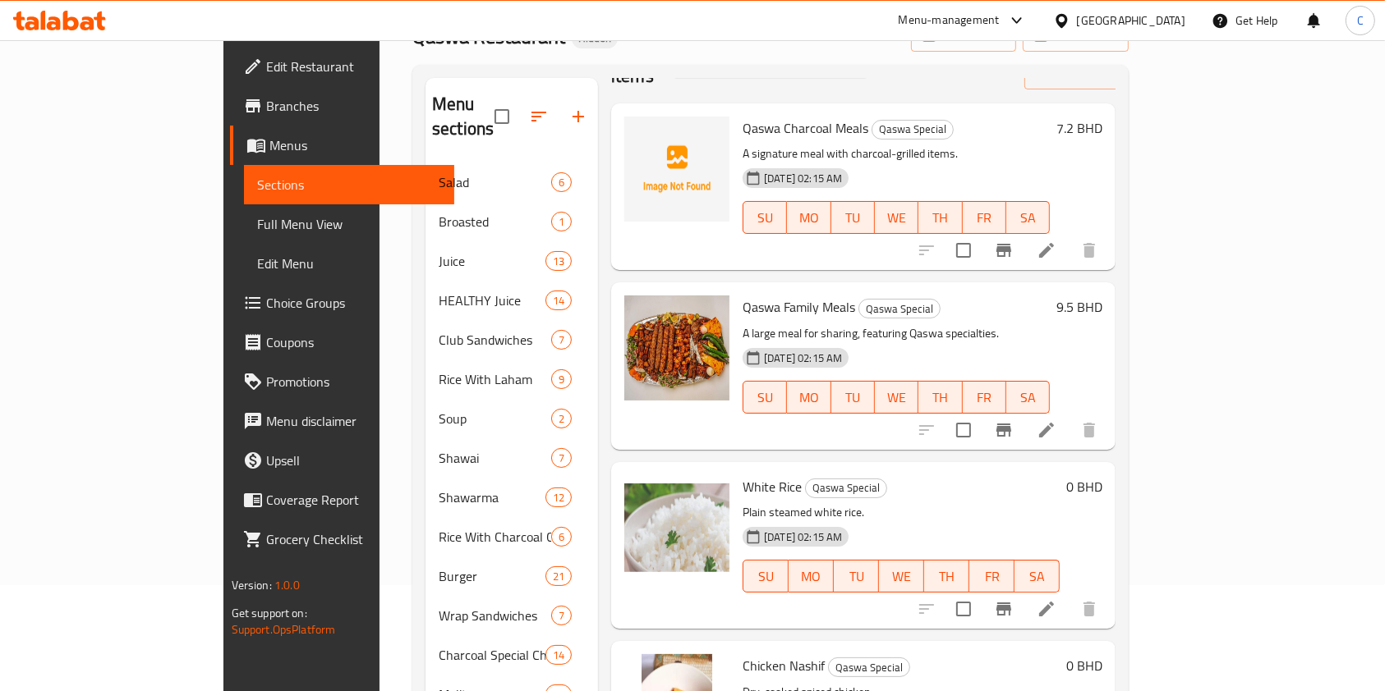
scroll to position [58, 0]
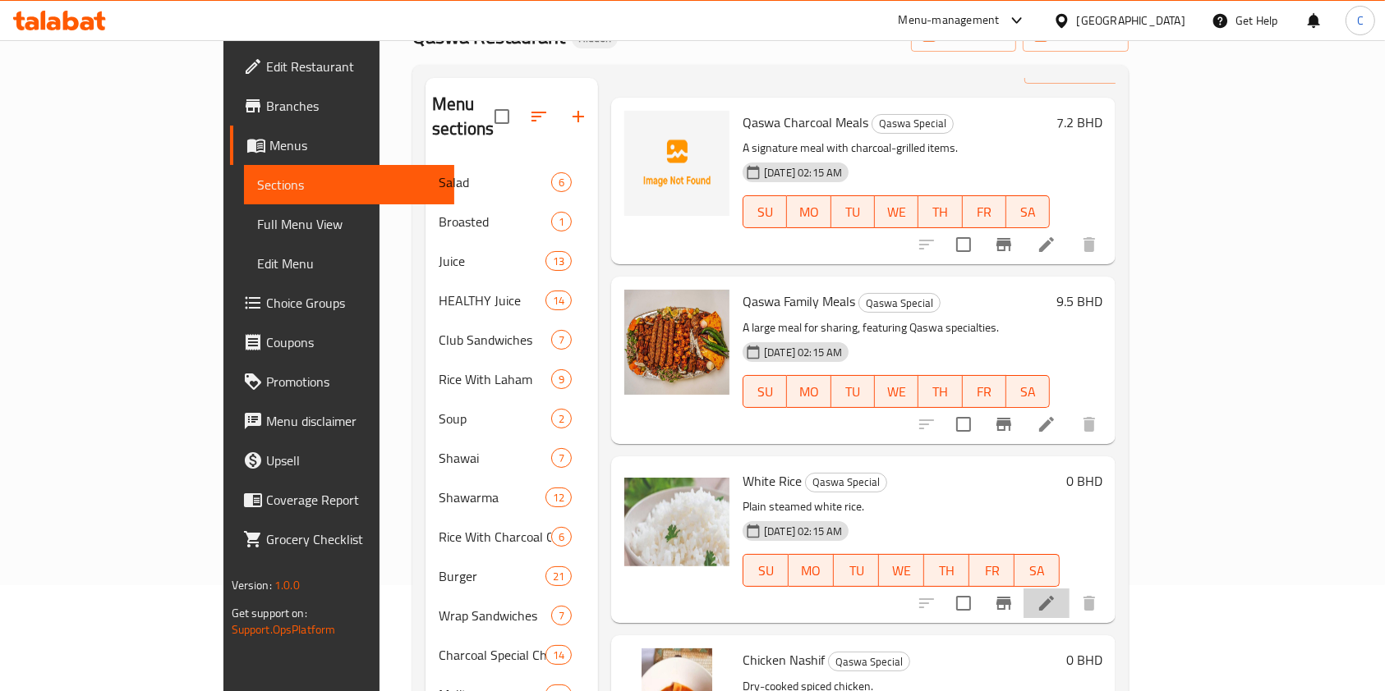
click at [1069, 589] on li at bounding box center [1046, 604] width 46 height 30
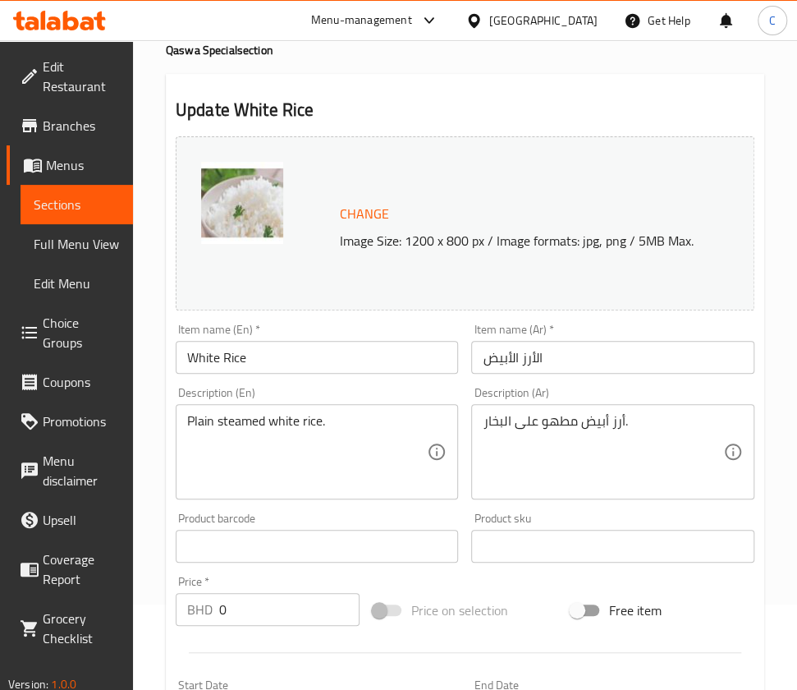
scroll to position [494, 0]
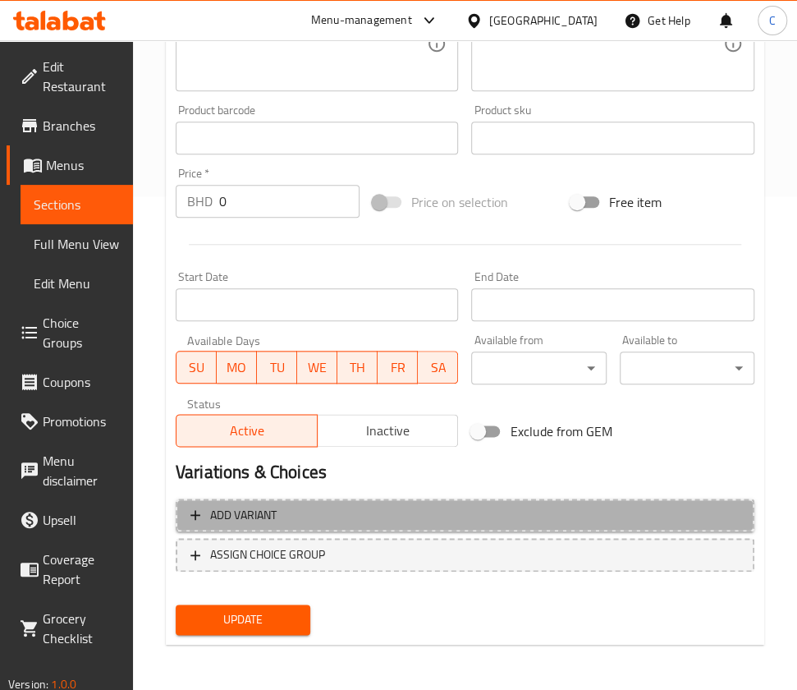
click at [296, 514] on span "Add variant" at bounding box center [465, 515] width 549 height 21
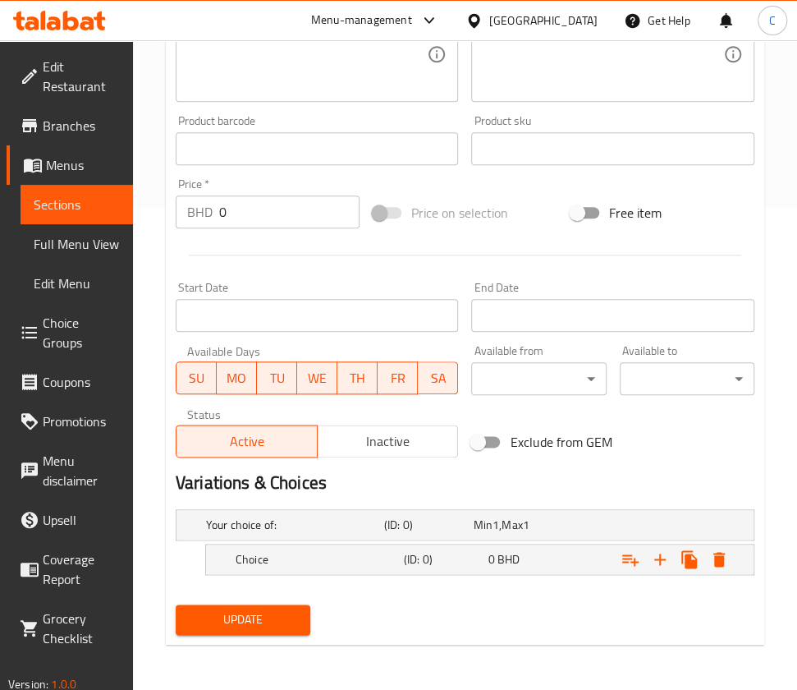
click at [325, 548] on div "Choice" at bounding box center [316, 559] width 168 height 23
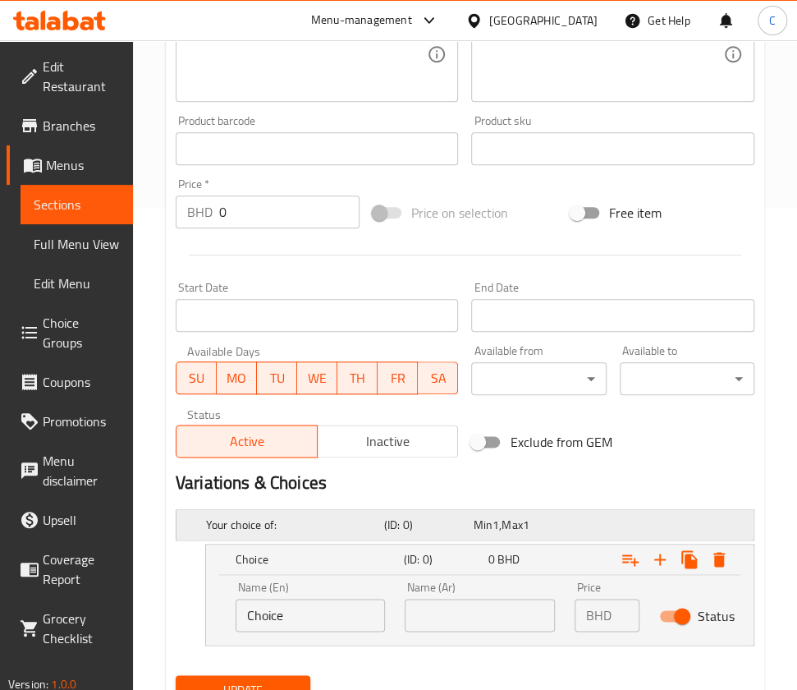
scroll to position [553, 0]
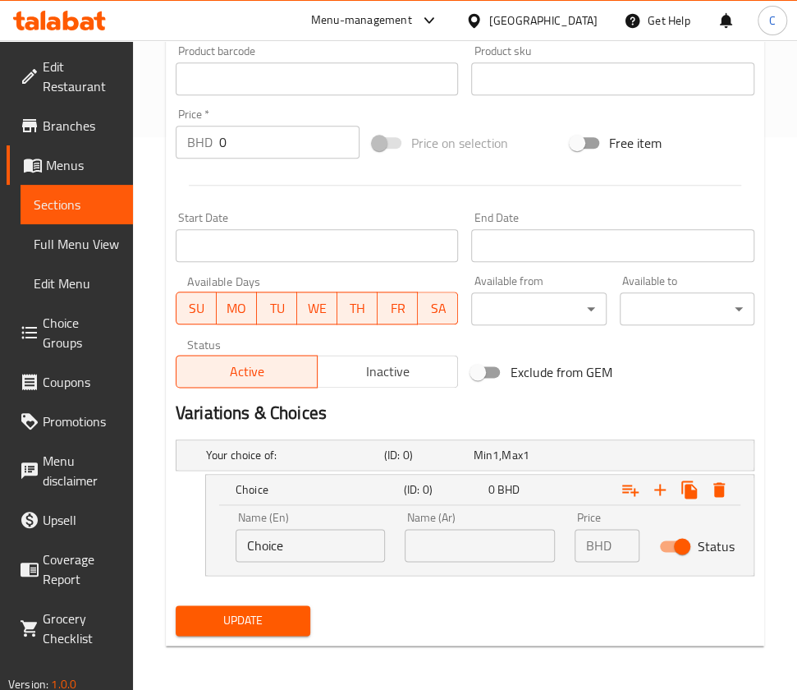
drag, startPoint x: 335, startPoint y: 548, endPoint x: 20, endPoint y: 602, distance: 320.0
click at [20, 602] on div "Edit Restaurant Branches Menus Sections Full Menu View Edit Menu Choice Groups …" at bounding box center [398, 90] width 797 height 1204
type input "white ri"
type input "small"
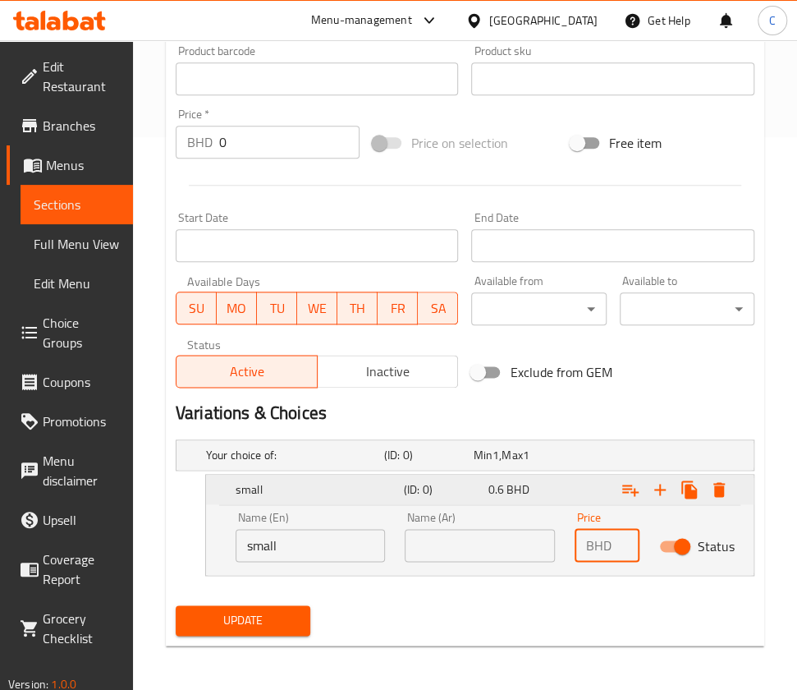
type input "0.6"
click at [660, 485] on icon "Expand" at bounding box center [660, 489] width 11 height 11
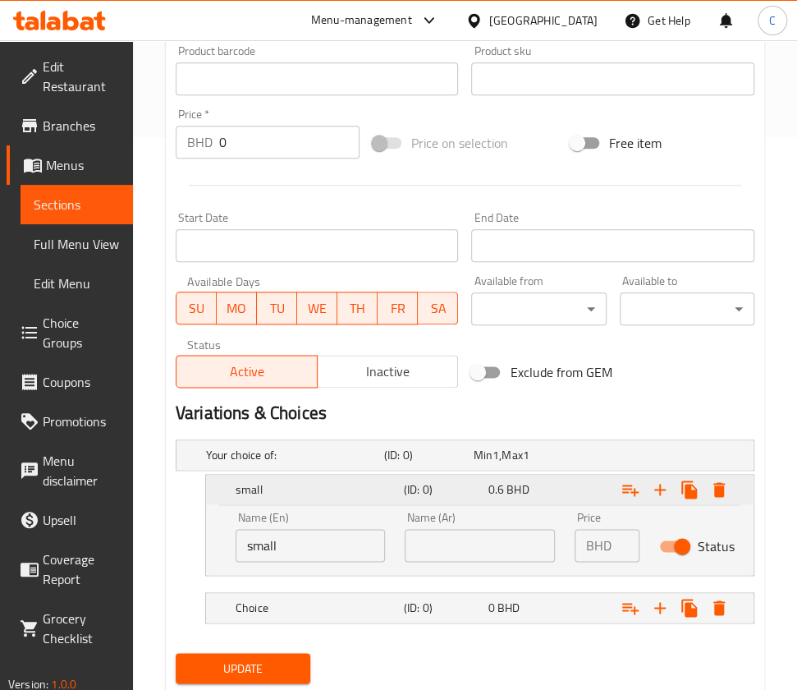
scroll to position [600, 0]
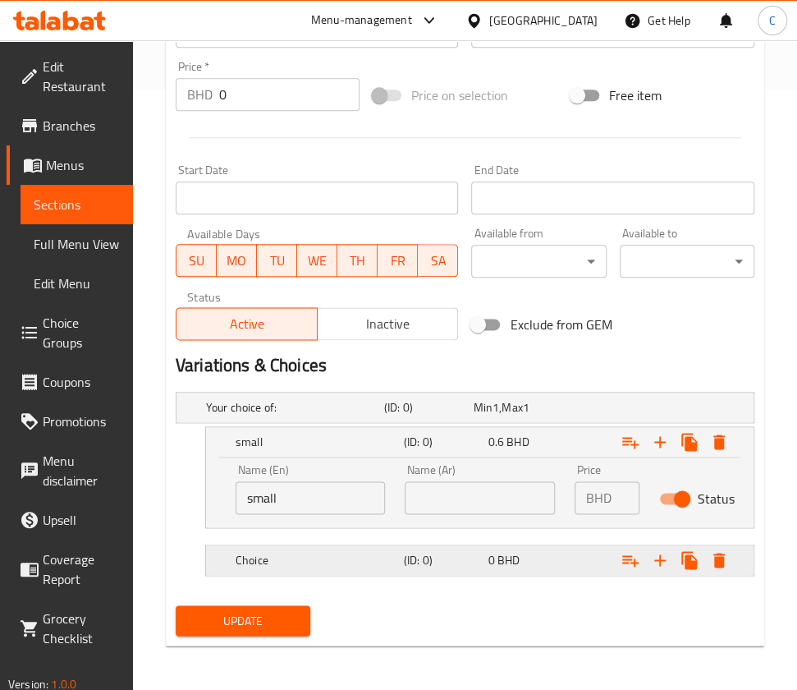
click at [296, 561] on h5 "Choice" at bounding box center [317, 560] width 162 height 16
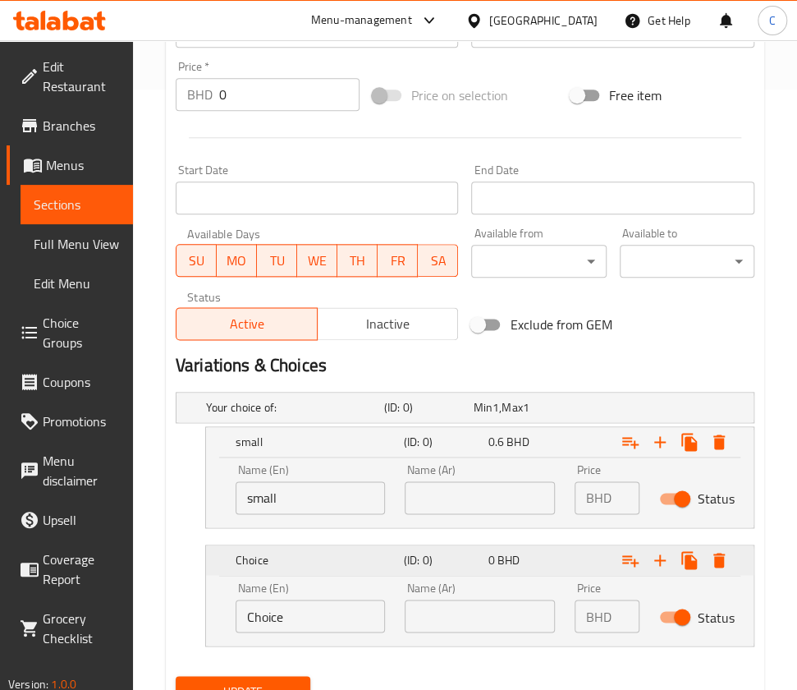
scroll to position [671, 0]
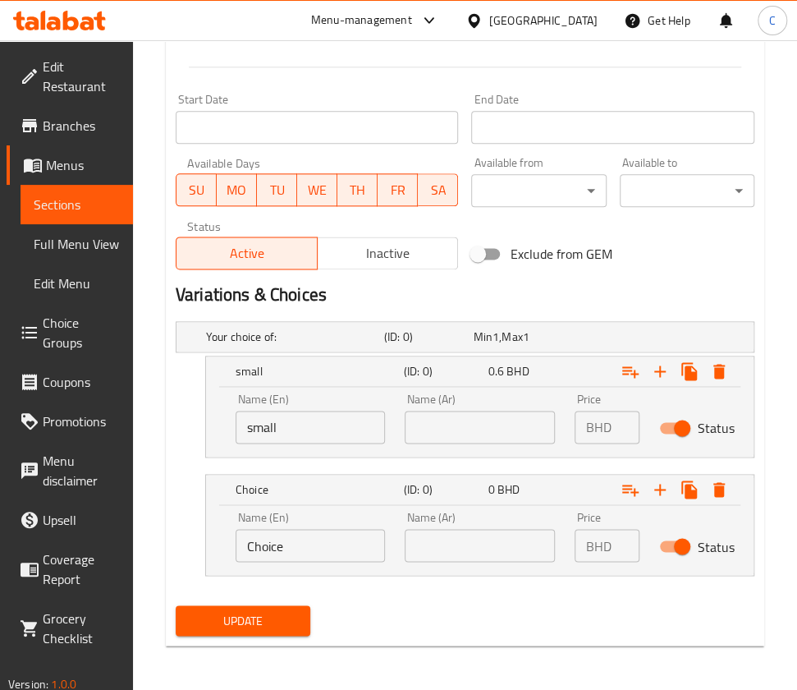
drag, startPoint x: -26, startPoint y: 533, endPoint x: -289, endPoint y: 503, distance: 264.4
type input "medium"
type input "1.1"
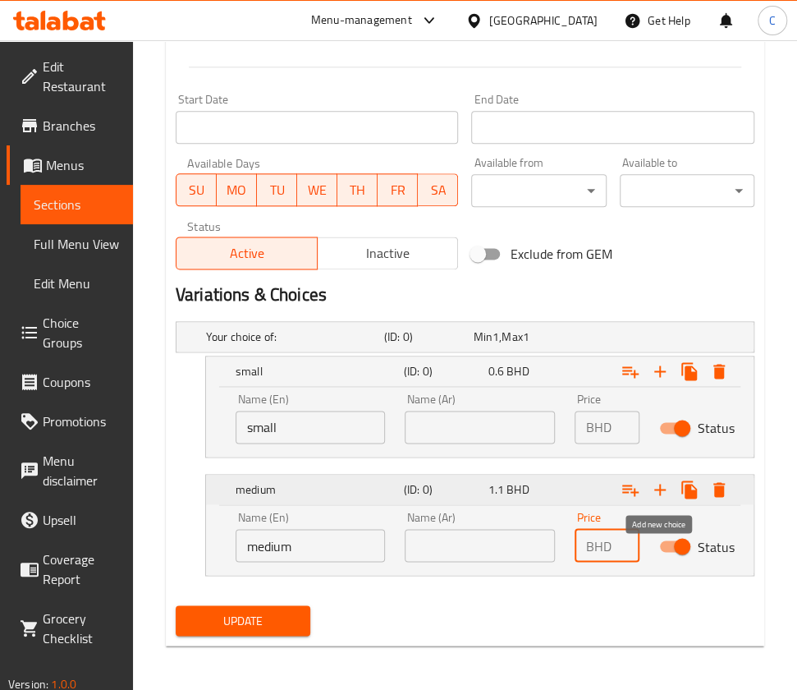
scroll to position [0, 0]
click at [661, 487] on icon "Expand" at bounding box center [660, 489] width 11 height 11
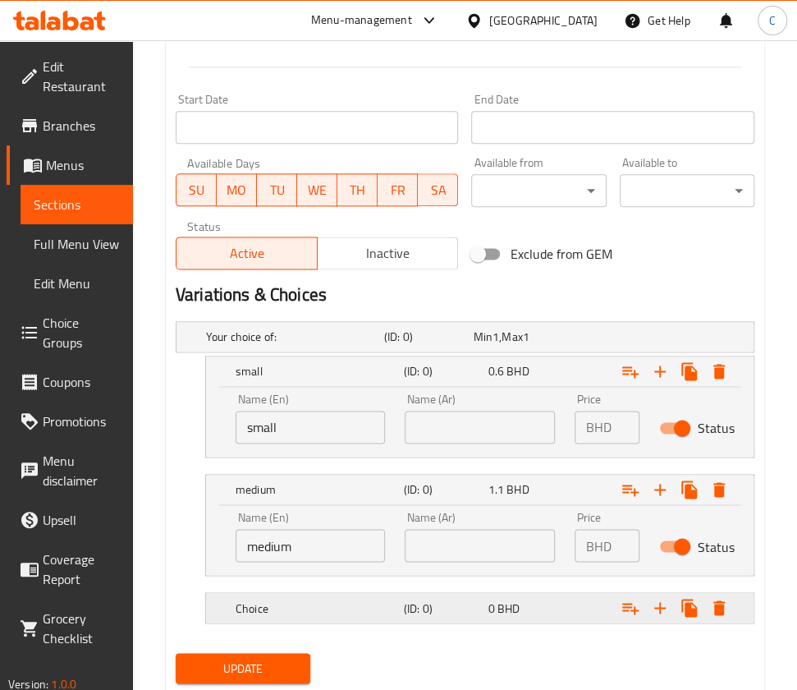
click at [356, 599] on h5 "Choice" at bounding box center [317, 607] width 162 height 16
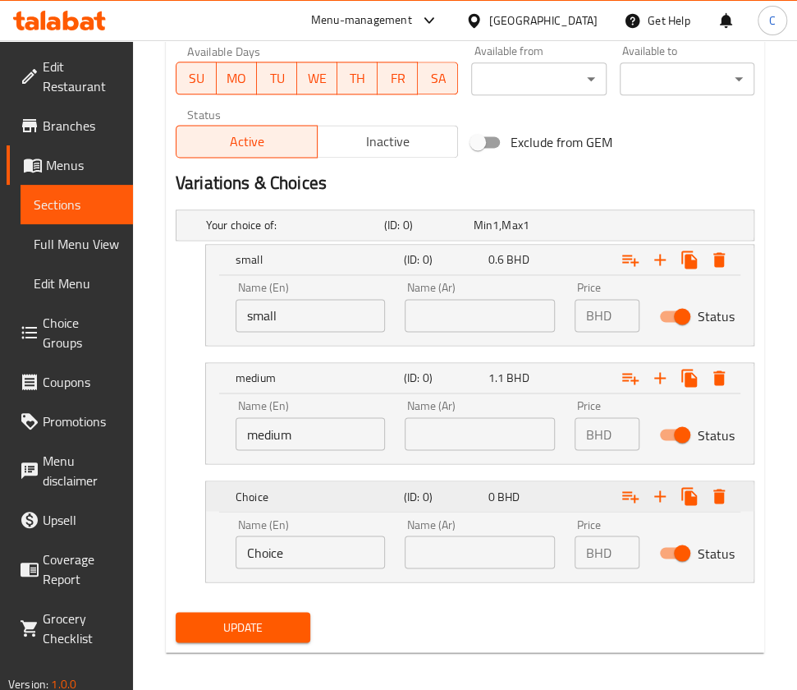
scroll to position [789, 0]
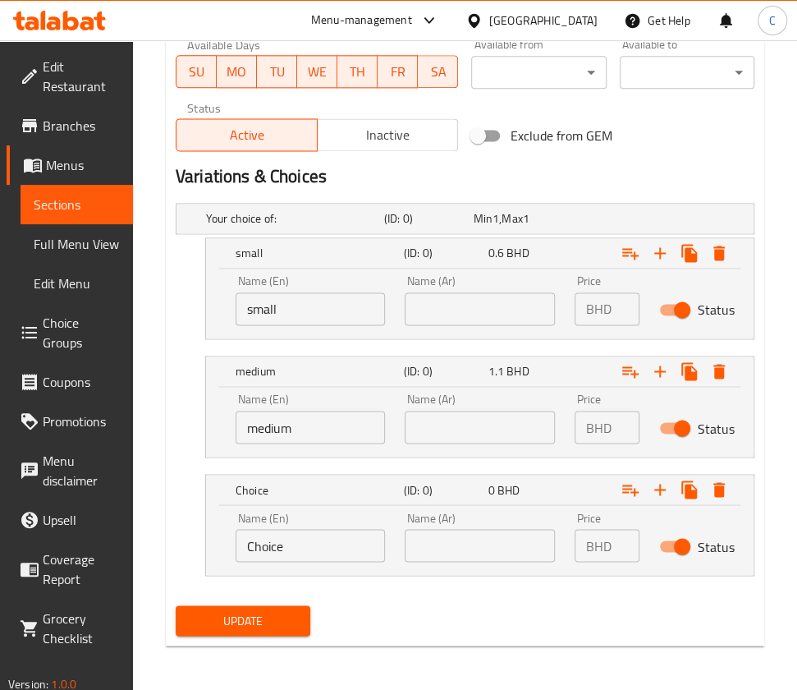
drag, startPoint x: -193, startPoint y: 512, endPoint x: -284, endPoint y: 523, distance: 91.8
type input "large"
type input "1.7"
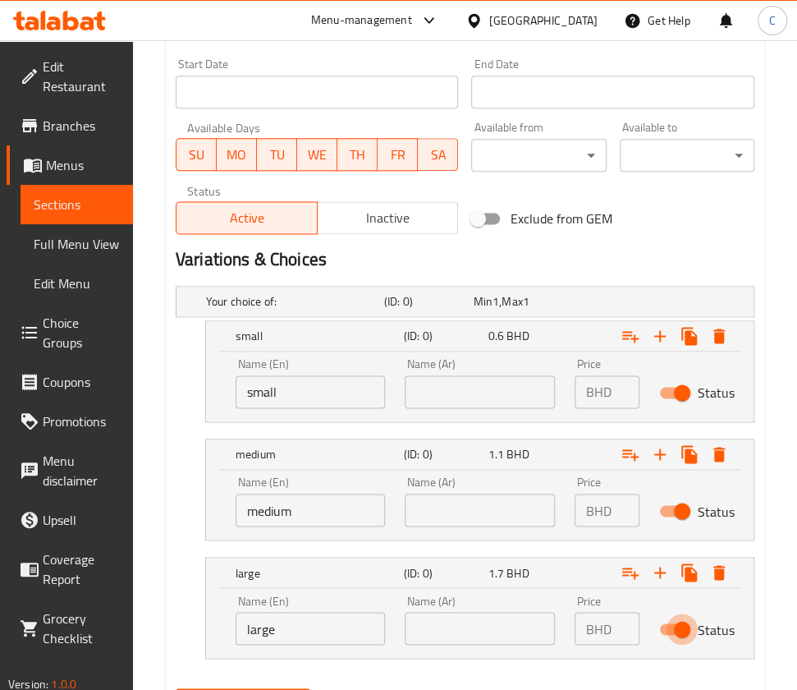
scroll to position [789, 0]
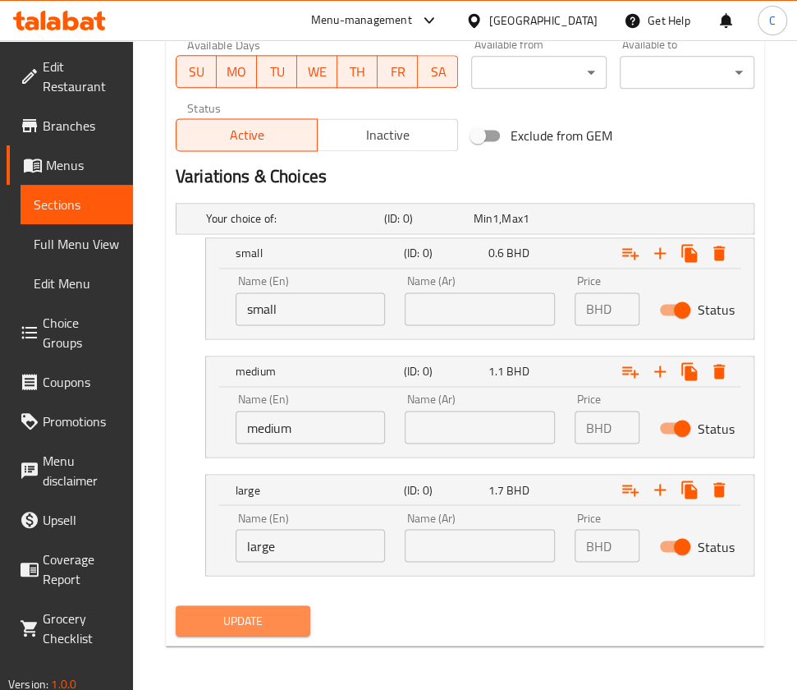
click at [227, 621] on span "Update" at bounding box center [243, 620] width 108 height 21
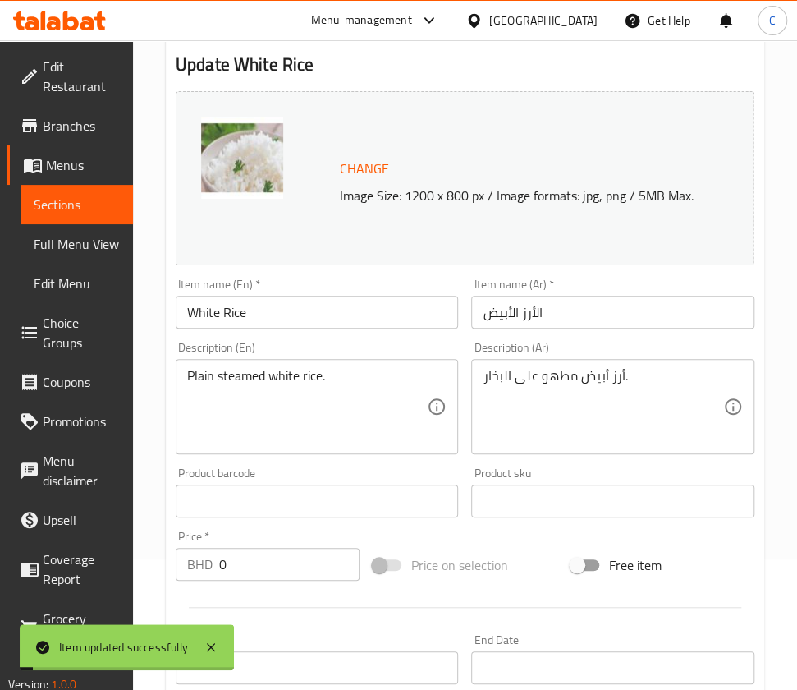
scroll to position [0, 0]
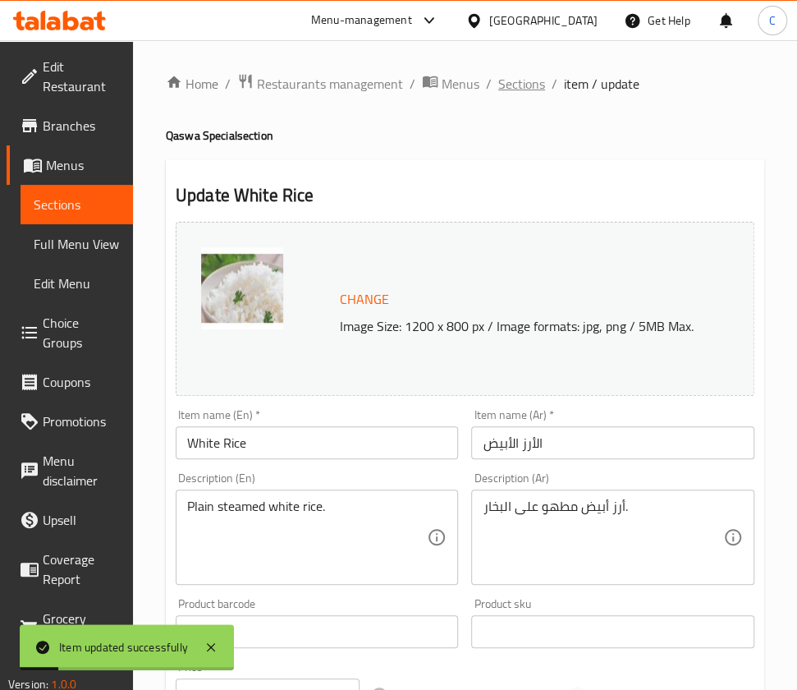
click at [517, 89] on span "Sections" at bounding box center [521, 84] width 47 height 20
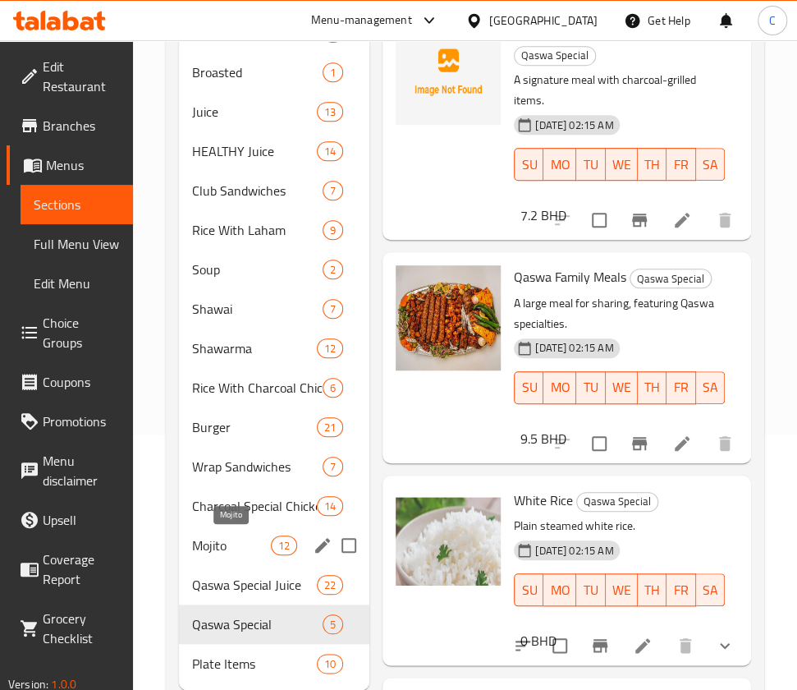
scroll to position [301, 0]
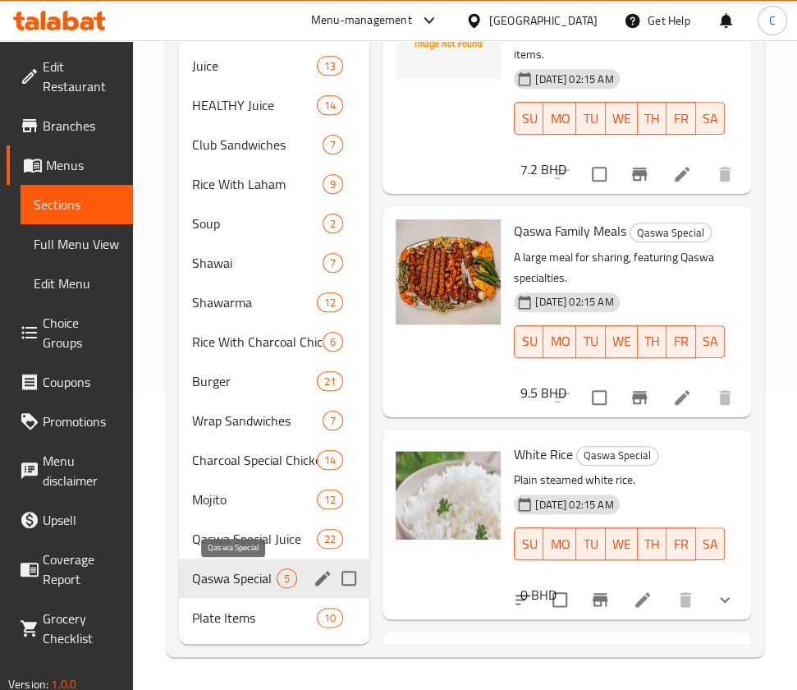
click at [230, 574] on span "Qaswa Special" at bounding box center [234, 578] width 85 height 20
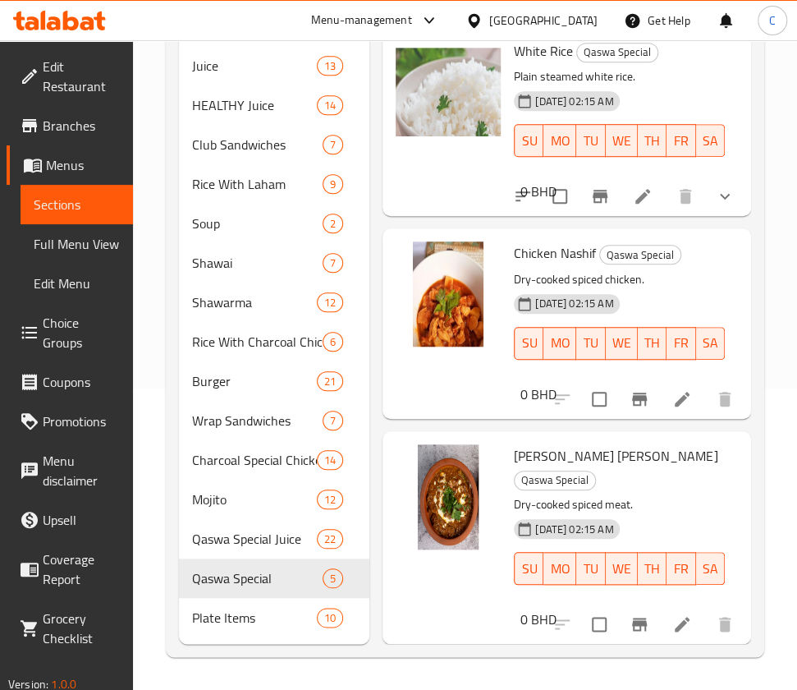
scroll to position [638, 0]
click at [673, 409] on icon at bounding box center [683, 399] width 20 height 20
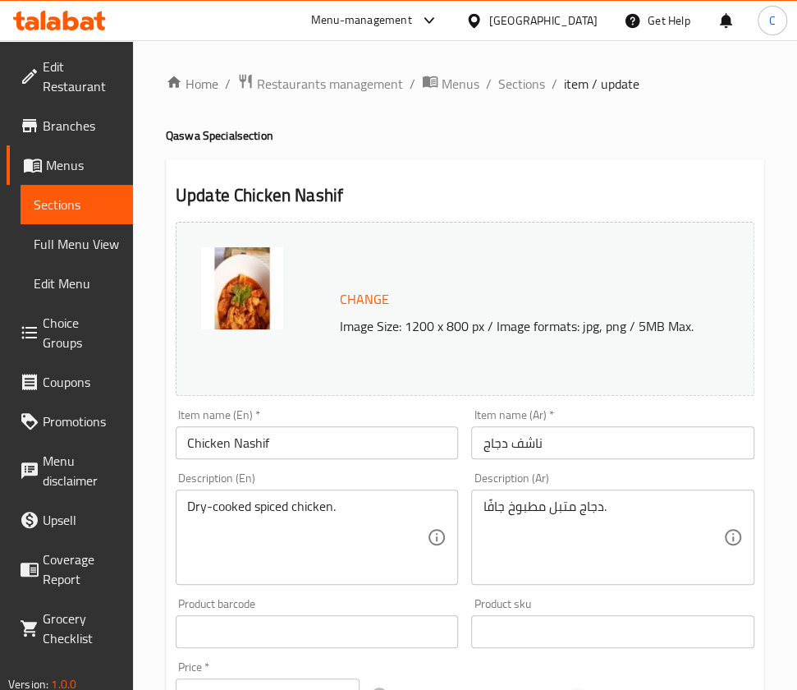
scroll to position [494, 0]
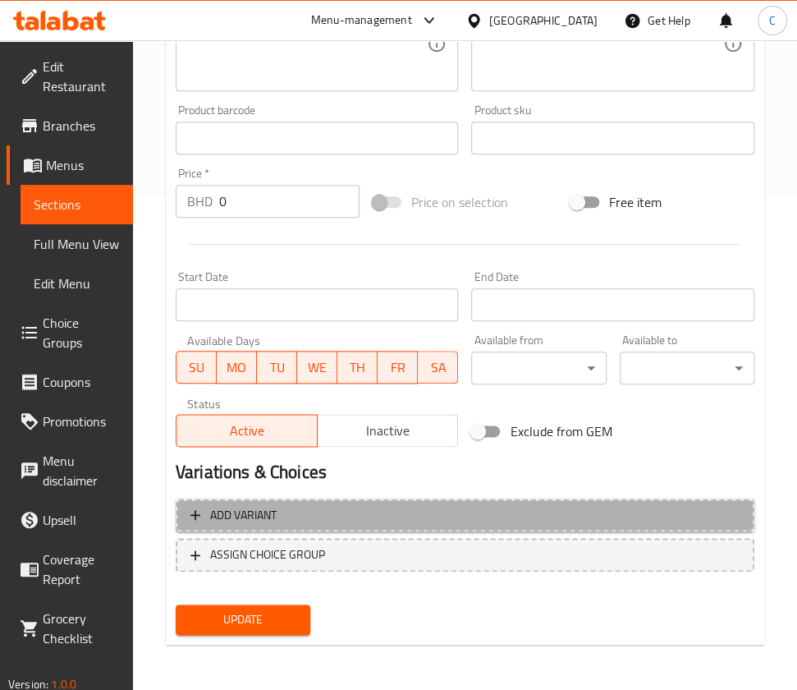
click at [321, 512] on span "Add variant" at bounding box center [465, 515] width 549 height 21
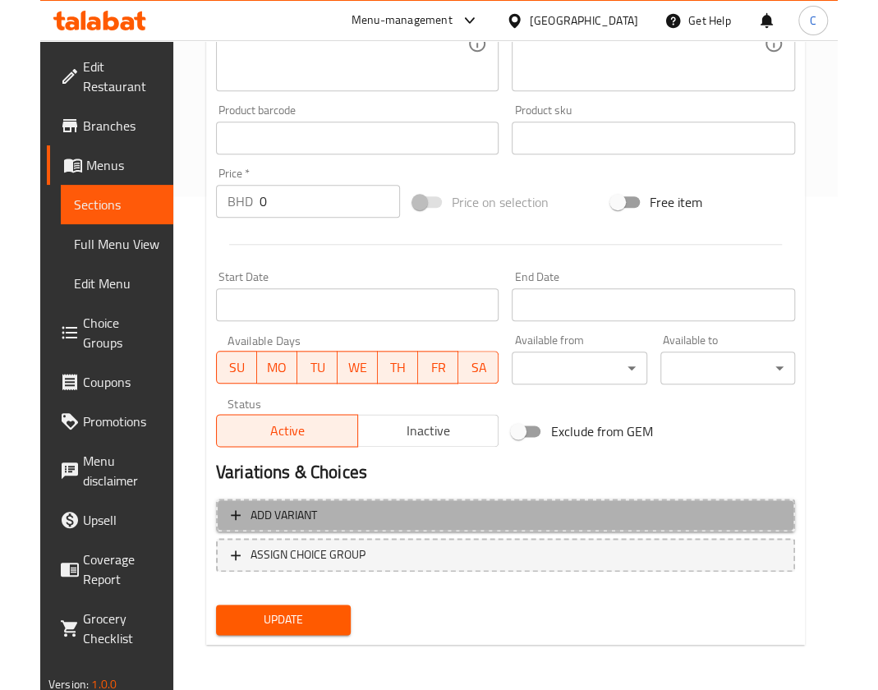
scroll to position [483, 0]
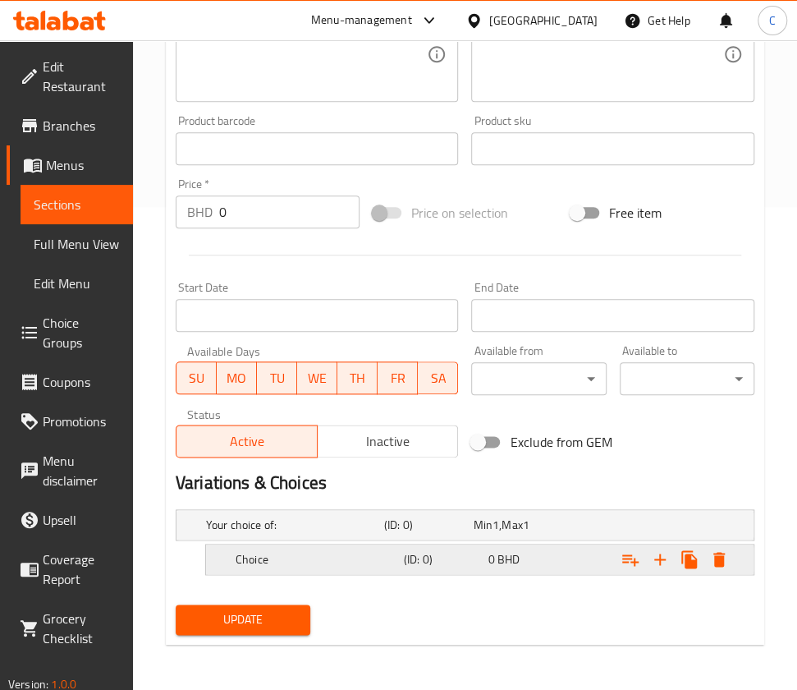
click at [319, 562] on h5 "Choice" at bounding box center [317, 559] width 162 height 16
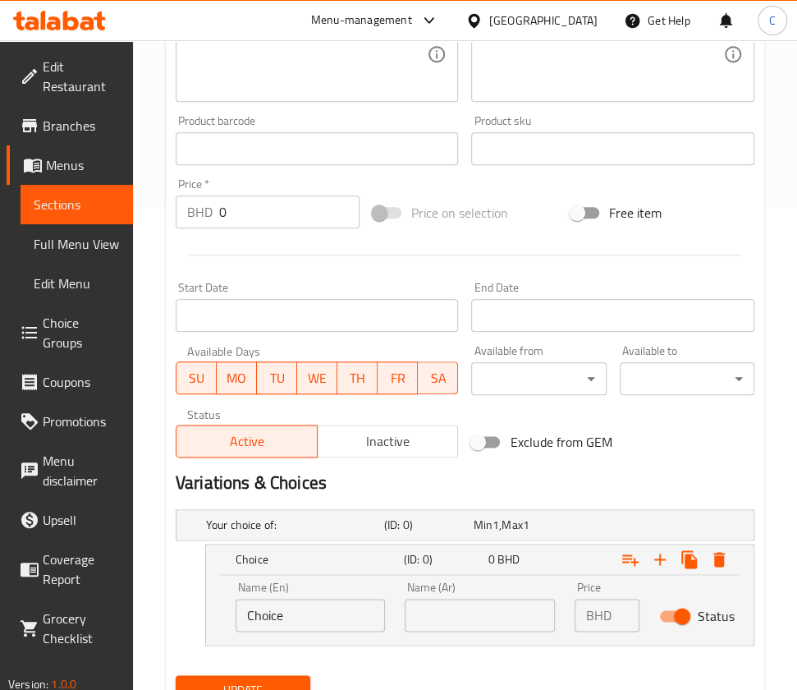
drag, startPoint x: 316, startPoint y: 622, endPoint x: -289, endPoint y: 582, distance: 606.6
type input "medium"
click at [600, 618] on p "BHD" at bounding box center [598, 615] width 25 height 20
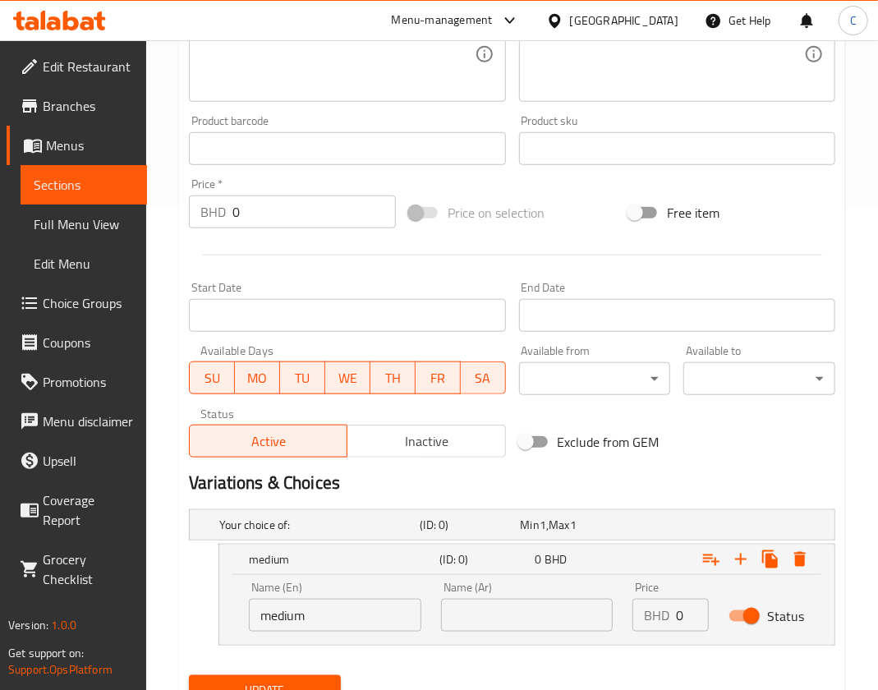
click at [670, 618] on div "BHD 0 Price" at bounding box center [670, 615] width 76 height 33
type input "1.5"
click at [742, 558] on icon "Expand" at bounding box center [740, 558] width 11 height 11
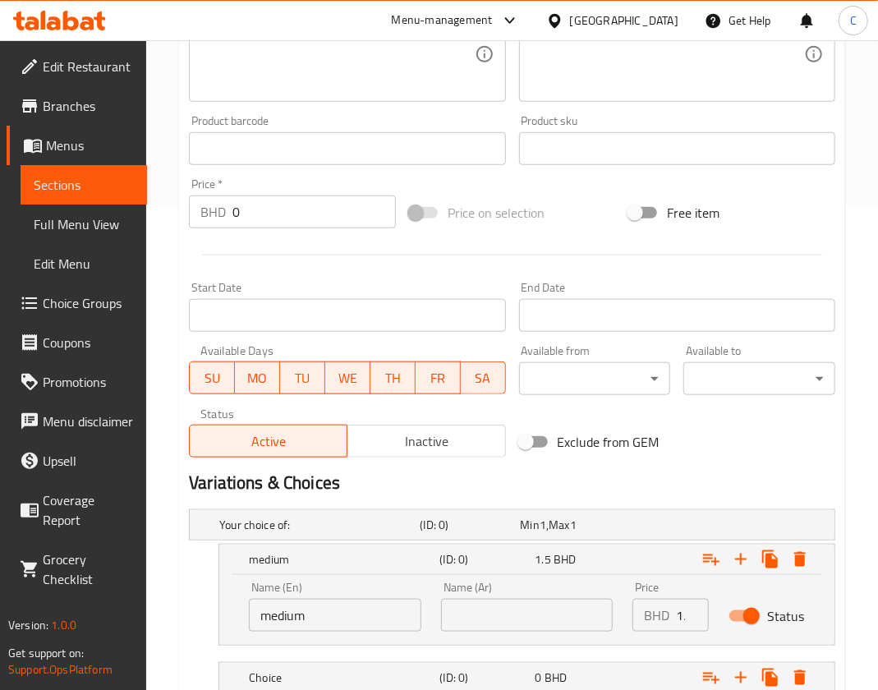
scroll to position [600, 0]
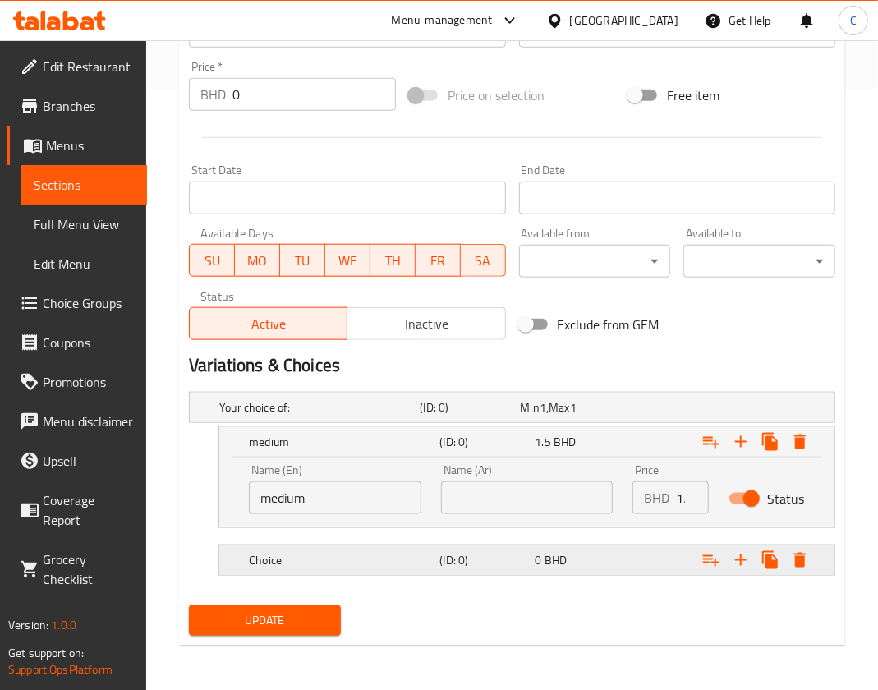
click at [570, 552] on div "0 BHD" at bounding box center [579, 560] width 89 height 16
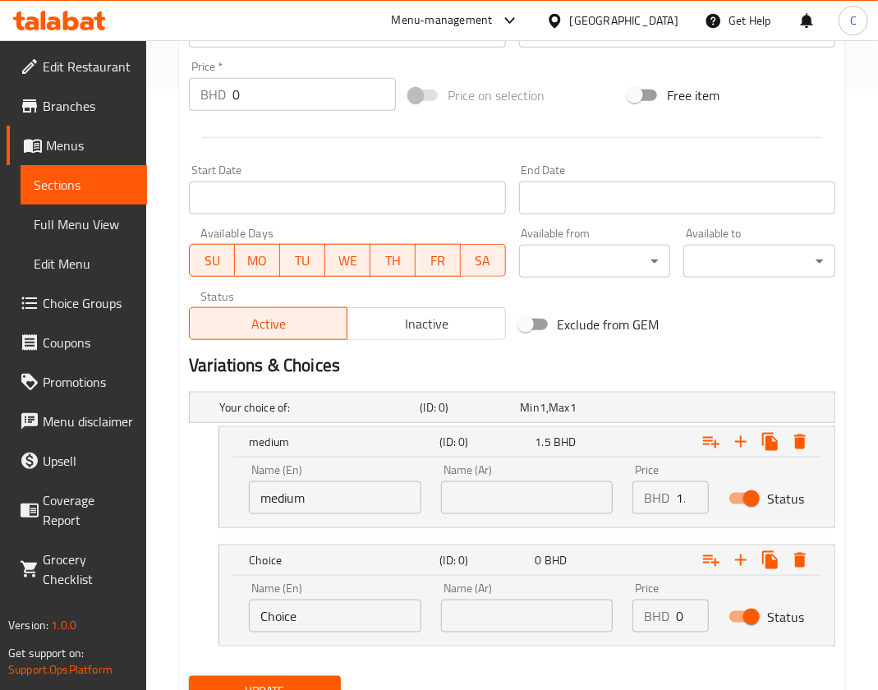
click at [664, 611] on p "BHD" at bounding box center [656, 616] width 25 height 20
drag, startPoint x: 349, startPoint y: 614, endPoint x: -166, endPoint y: 570, distance: 516.8
type input "large"
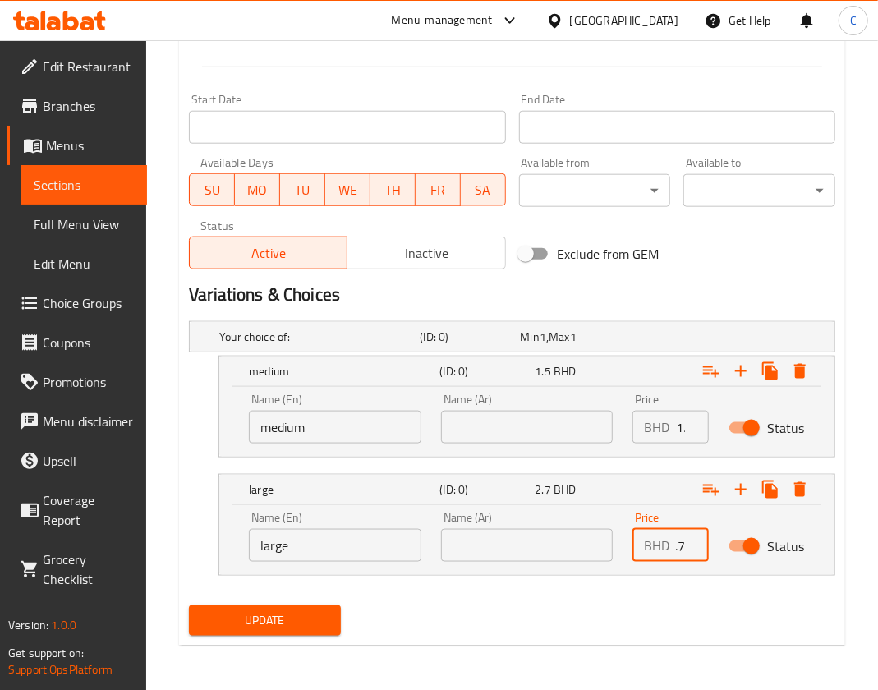
type input "2.7"
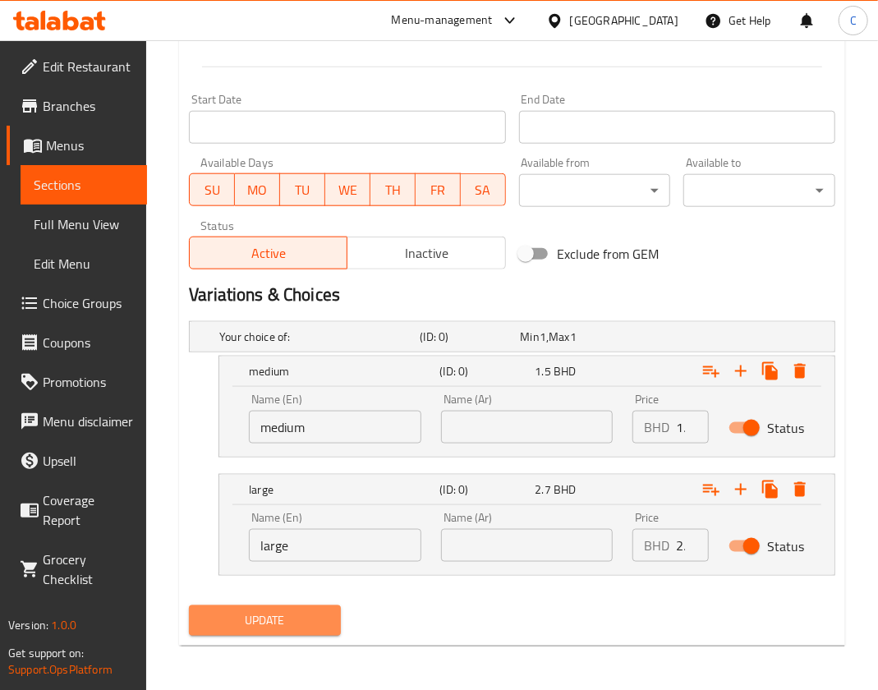
click at [276, 613] on span "Update" at bounding box center [265, 620] width 126 height 21
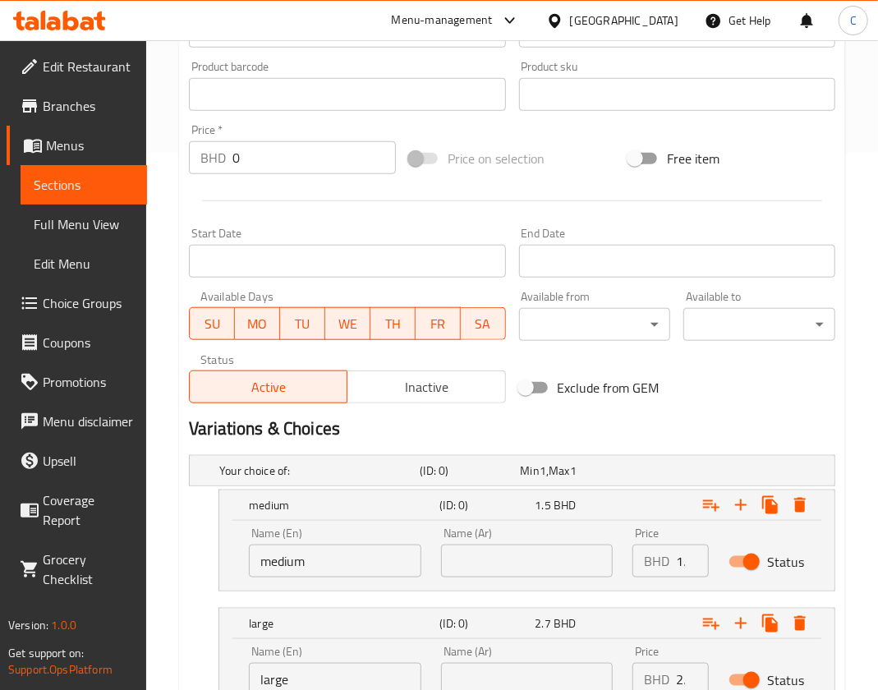
scroll to position [671, 0]
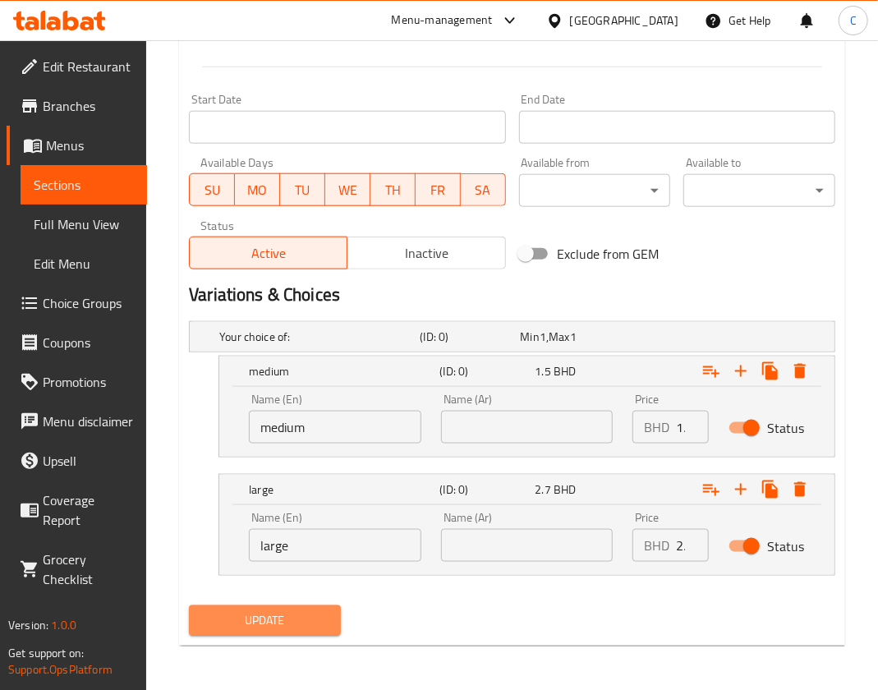
click at [274, 610] on span "Update" at bounding box center [265, 620] width 126 height 21
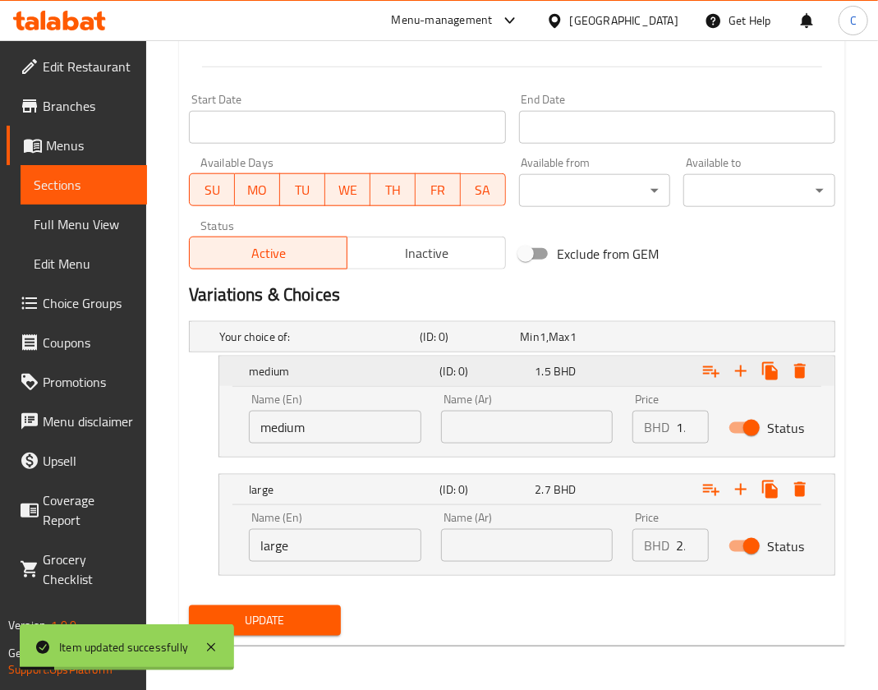
scroll to position [0, 0]
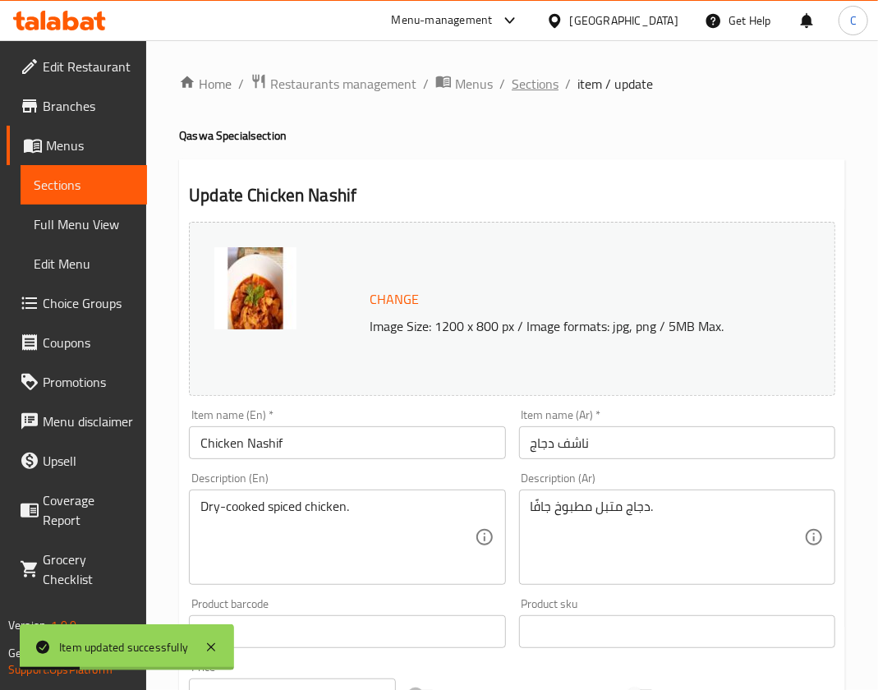
click at [541, 81] on span "Sections" at bounding box center [535, 84] width 47 height 20
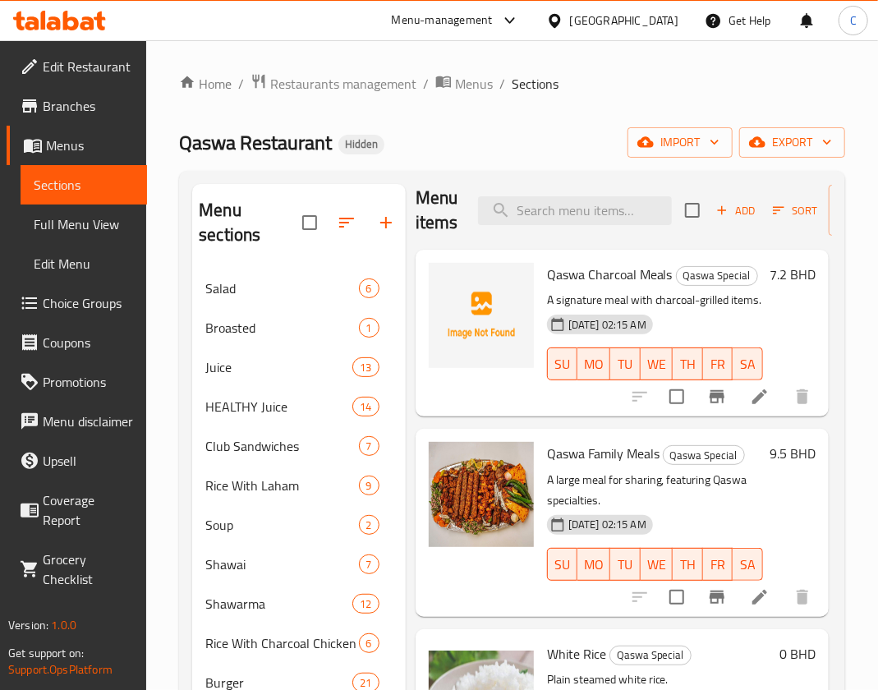
scroll to position [0, 3]
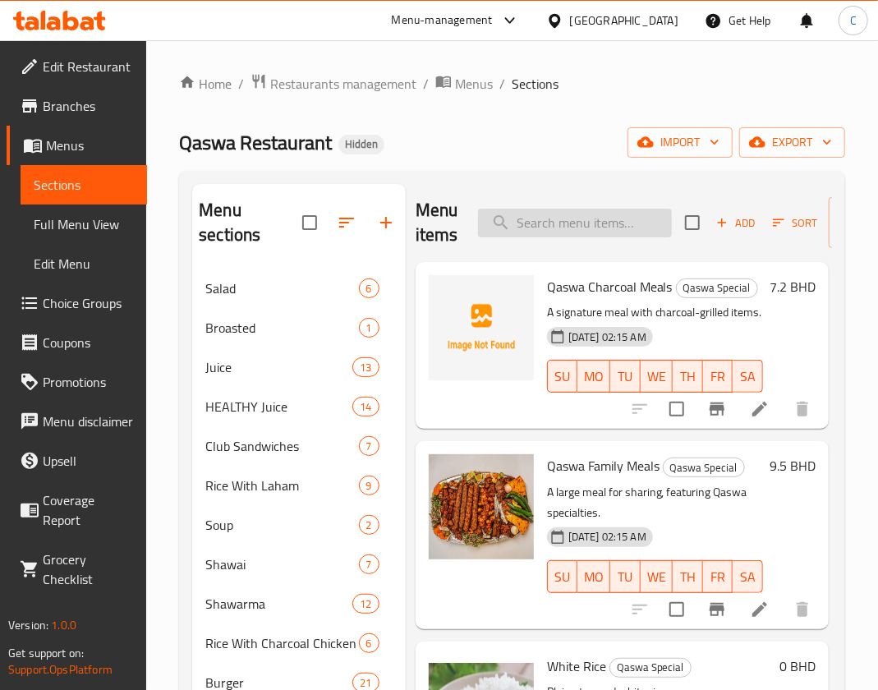
click at [559, 220] on input "search" at bounding box center [575, 223] width 194 height 29
type input "lHm"
type input "L"
type input "A"
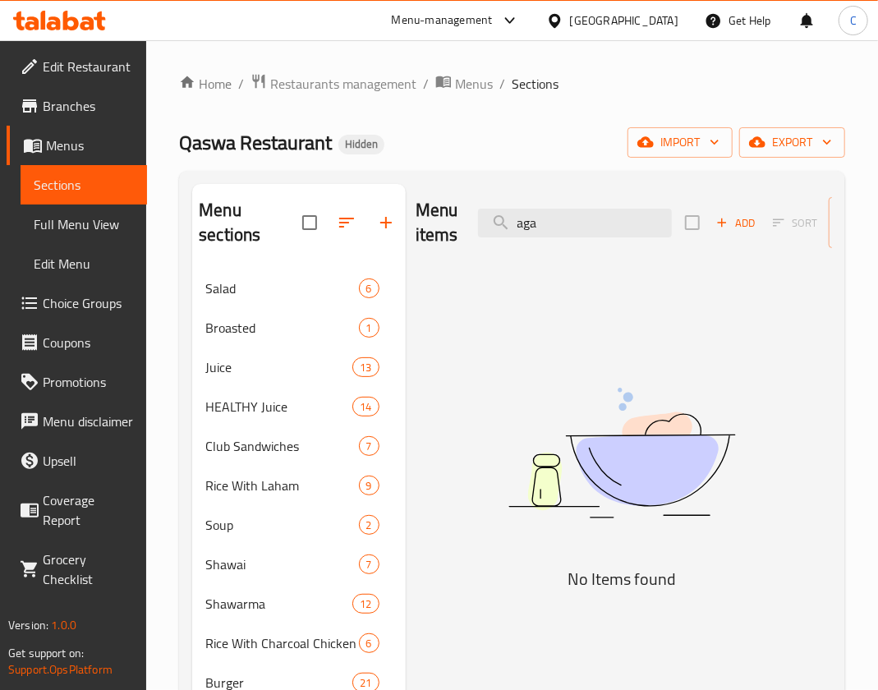
type input "ag"
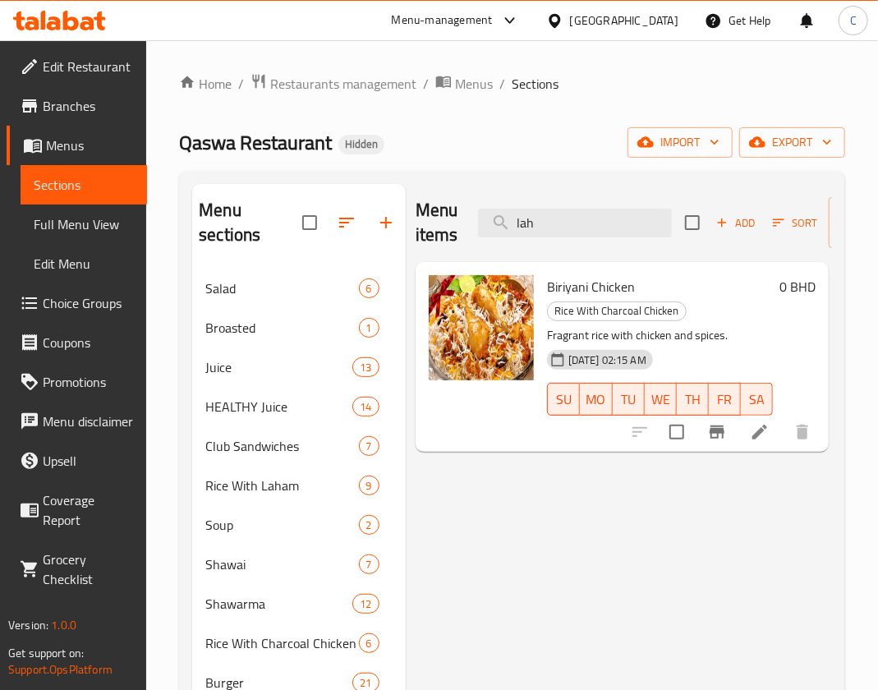
type input "lahm"
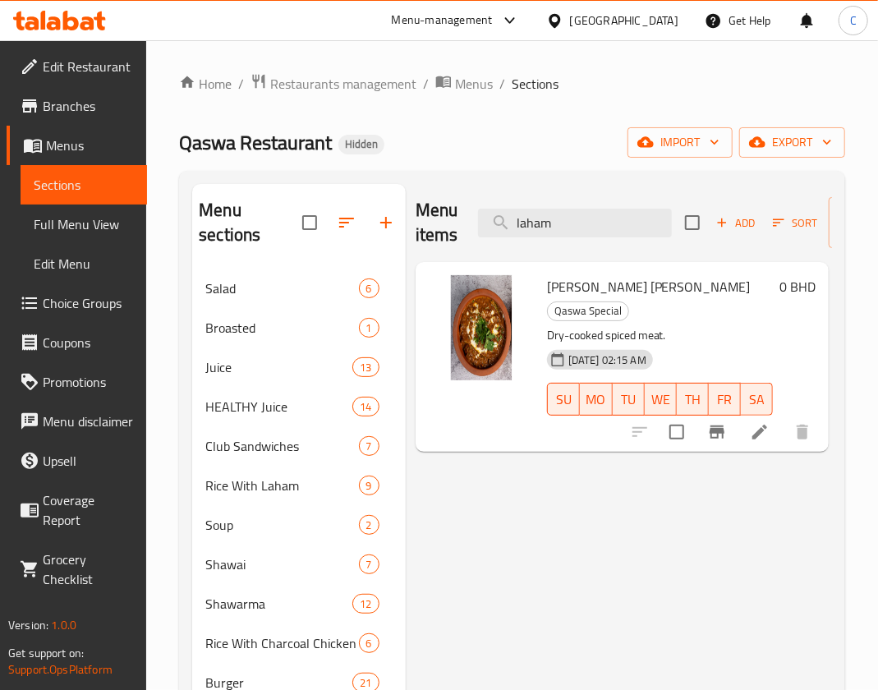
type input "laham"
click at [756, 420] on li at bounding box center [760, 432] width 46 height 30
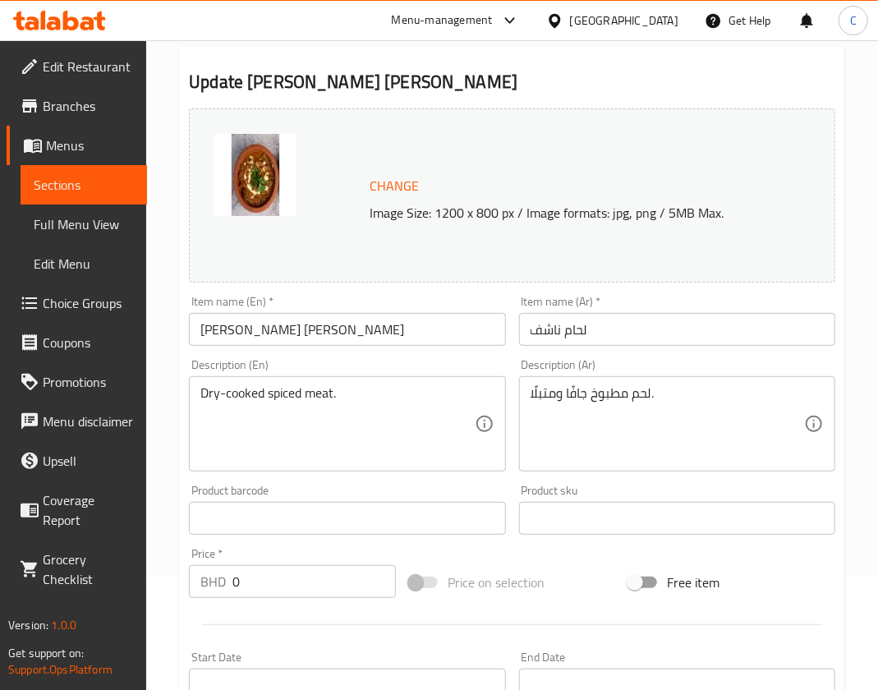
scroll to position [494, 0]
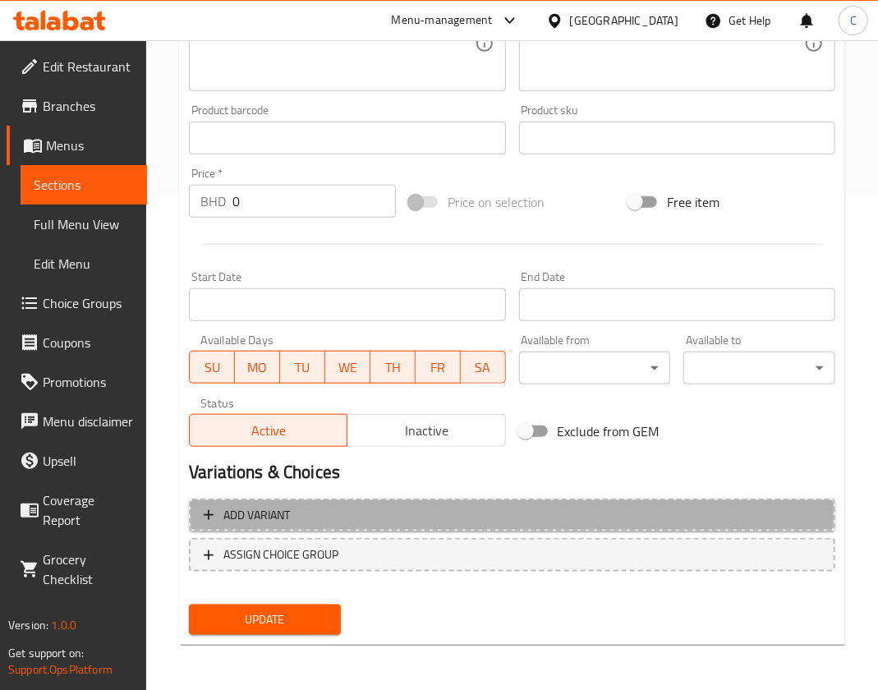
click at [364, 516] on span "Add variant" at bounding box center [512, 515] width 617 height 21
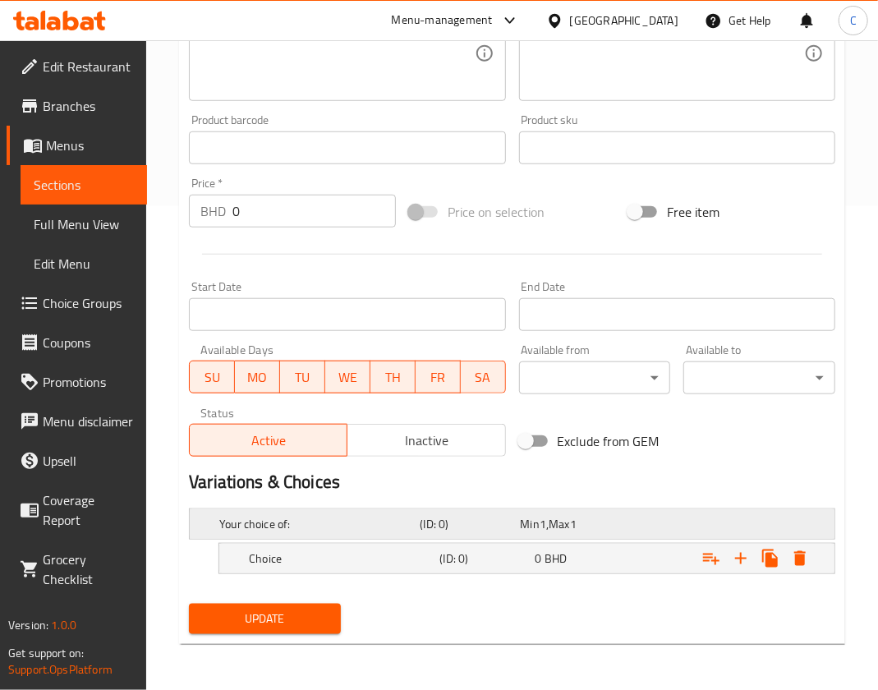
scroll to position [483, 0]
click at [305, 557] on h5 "Choice" at bounding box center [341, 559] width 184 height 16
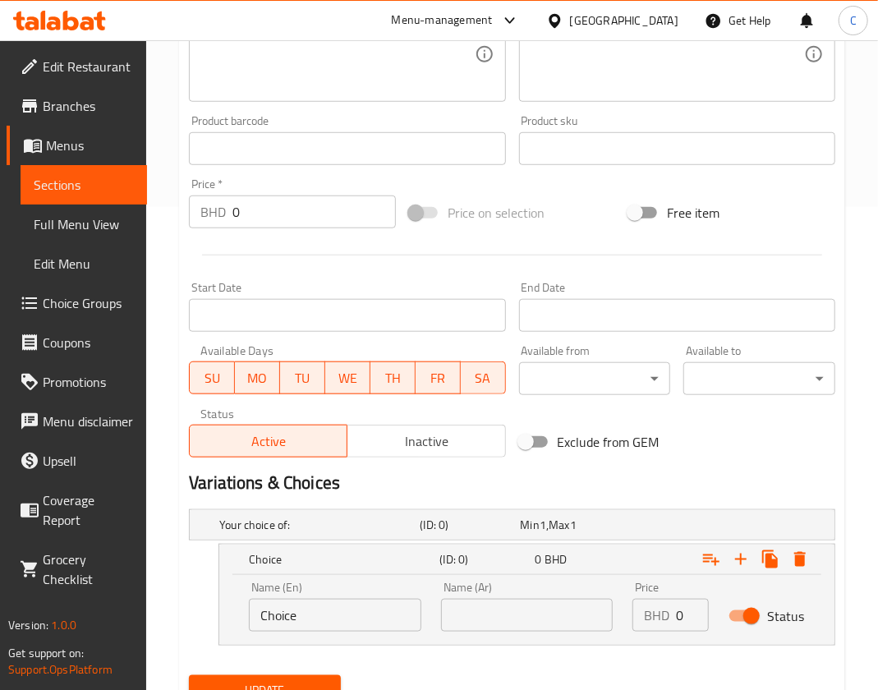
scroll to position [553, 0]
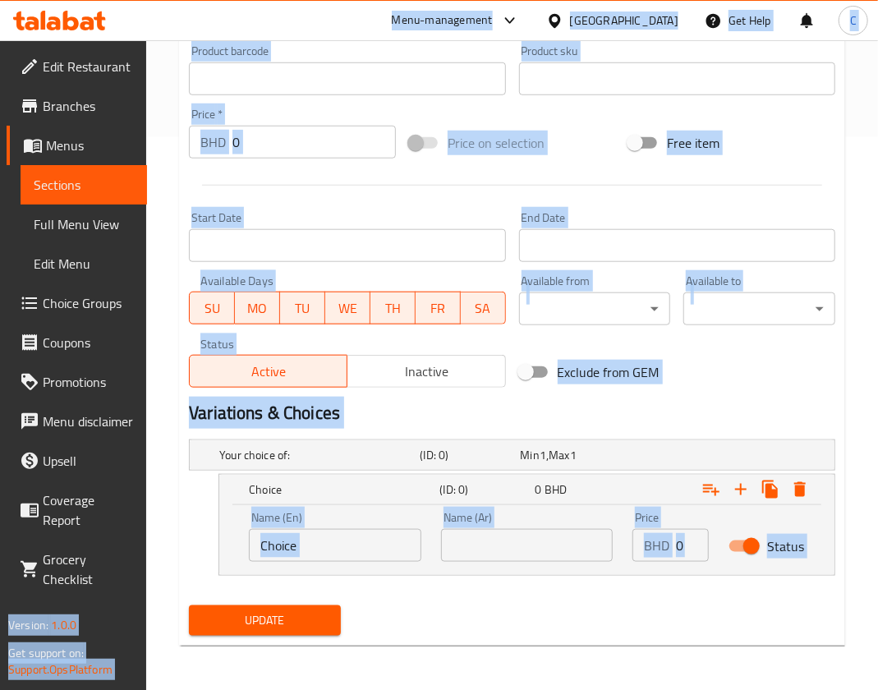
click at [316, 542] on input "Choice" at bounding box center [335, 545] width 172 height 33
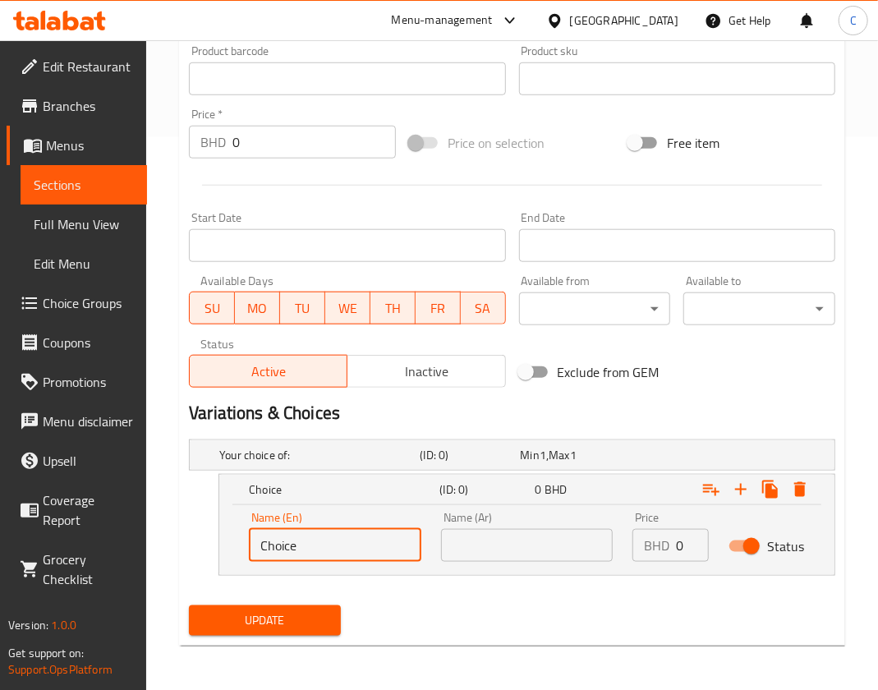
click at [316, 542] on input "Choice" at bounding box center [335, 545] width 172 height 33
type input "Half"
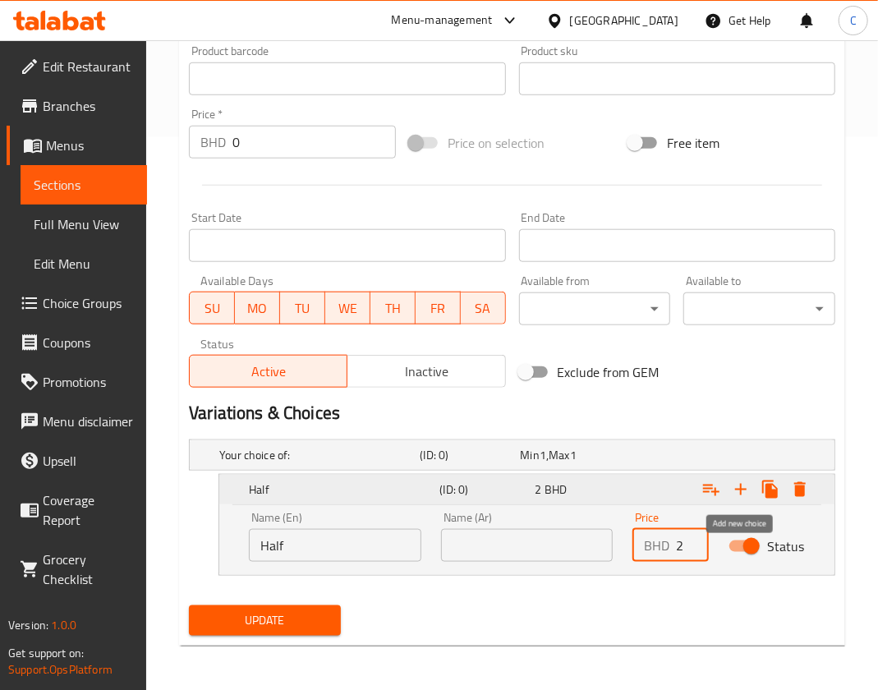
type input "2"
click at [742, 493] on icon "Expand" at bounding box center [741, 490] width 20 height 20
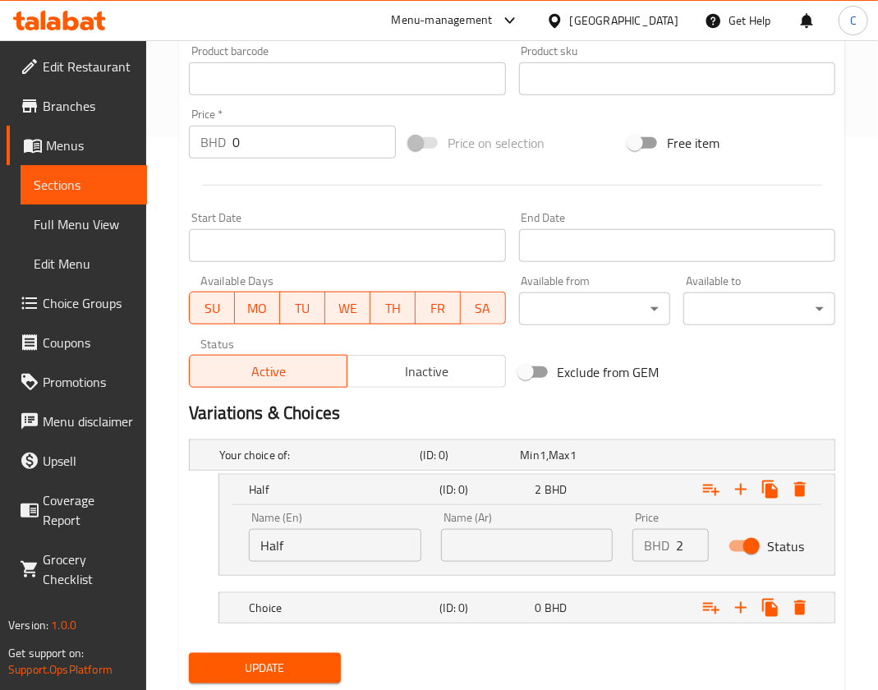
scroll to position [600, 0]
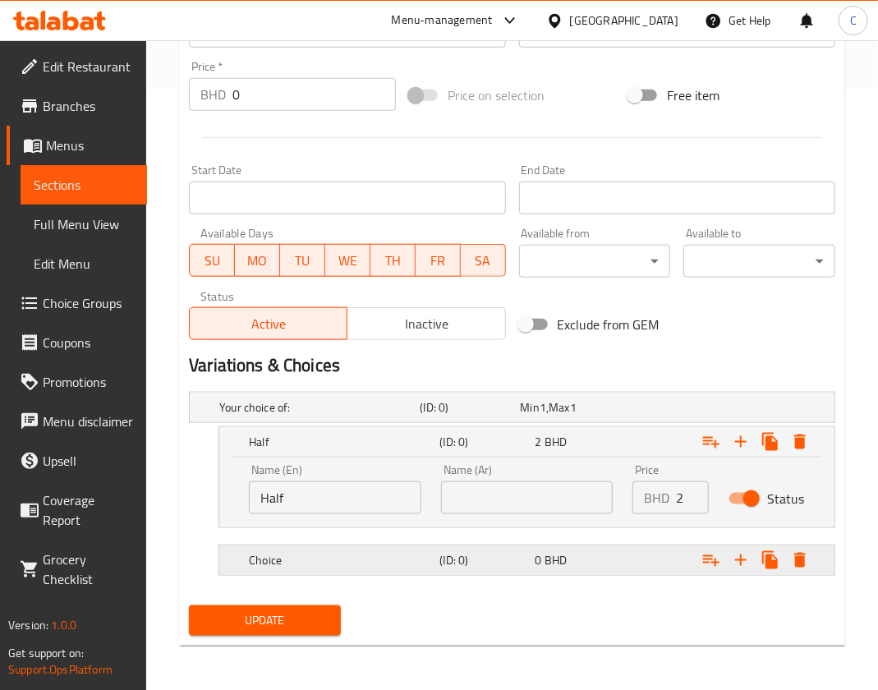
click at [535, 549] on span "0" at bounding box center [538, 559] width 7 height 21
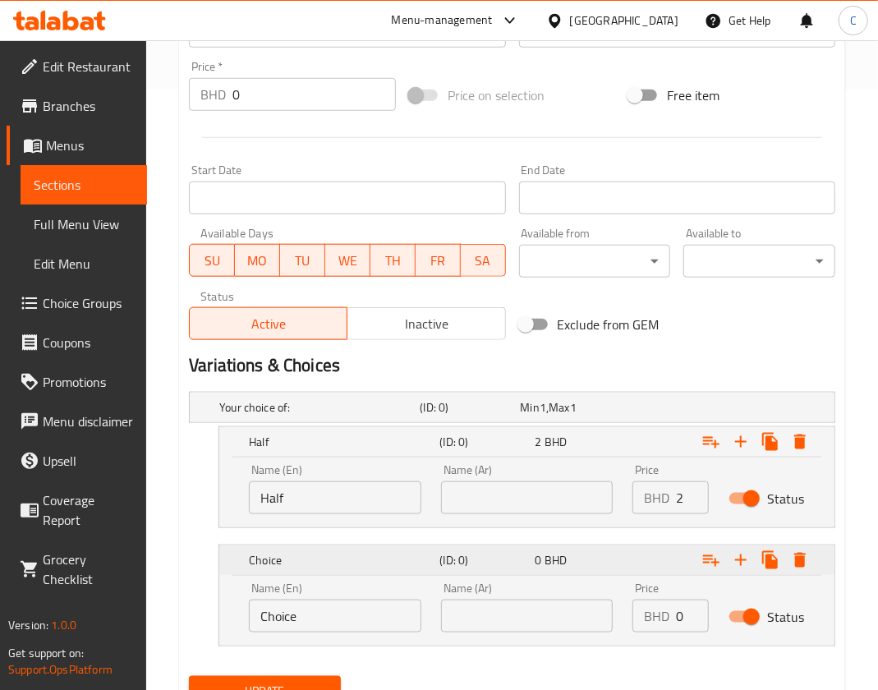
scroll to position [671, 0]
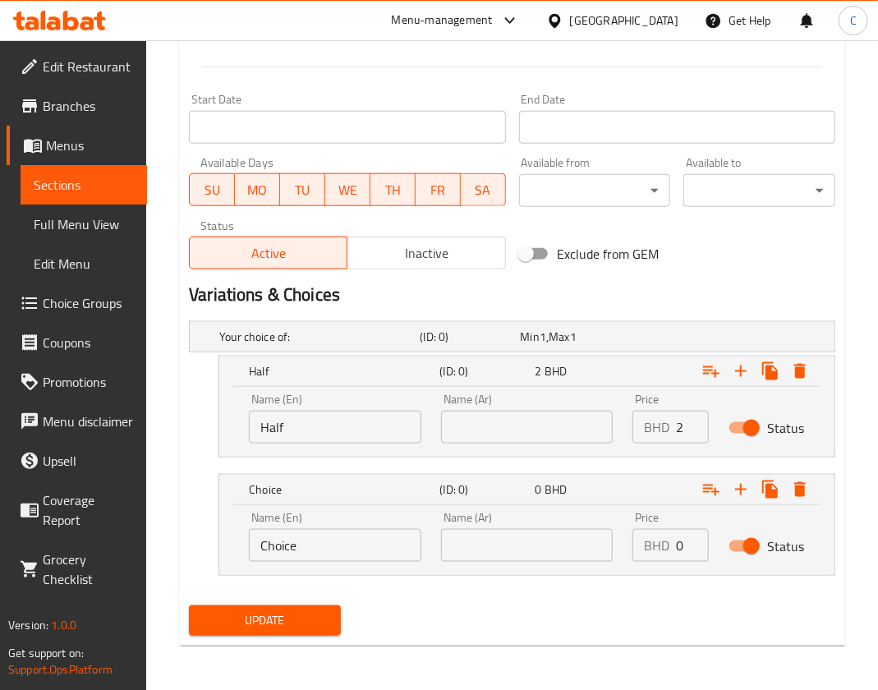
drag, startPoint x: 318, startPoint y: 544, endPoint x: -146, endPoint y: 462, distance: 471.3
type input "Full"
type input "3.6"
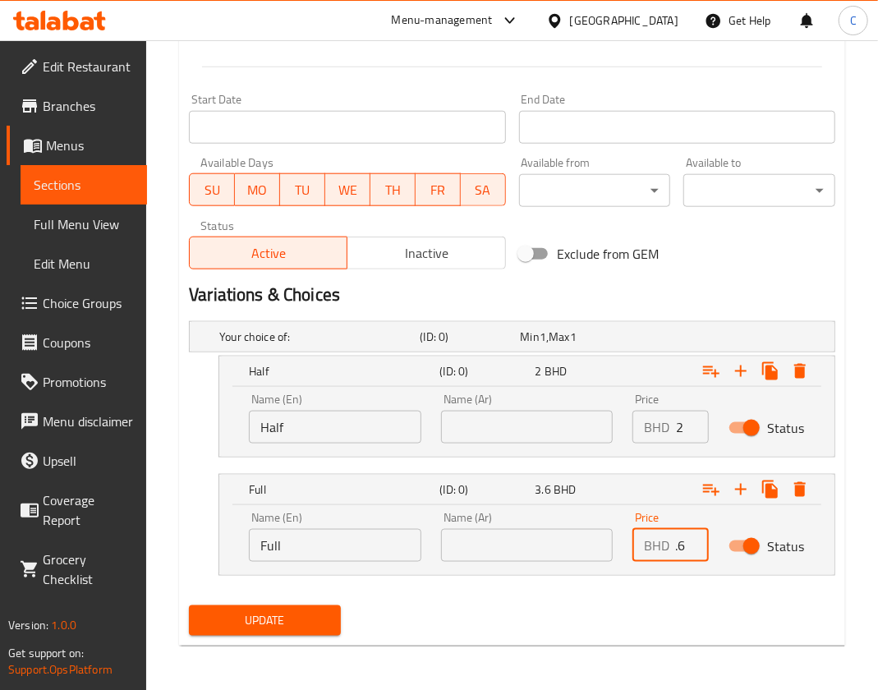
click at [189, 605] on button "Update" at bounding box center [265, 620] width 152 height 30
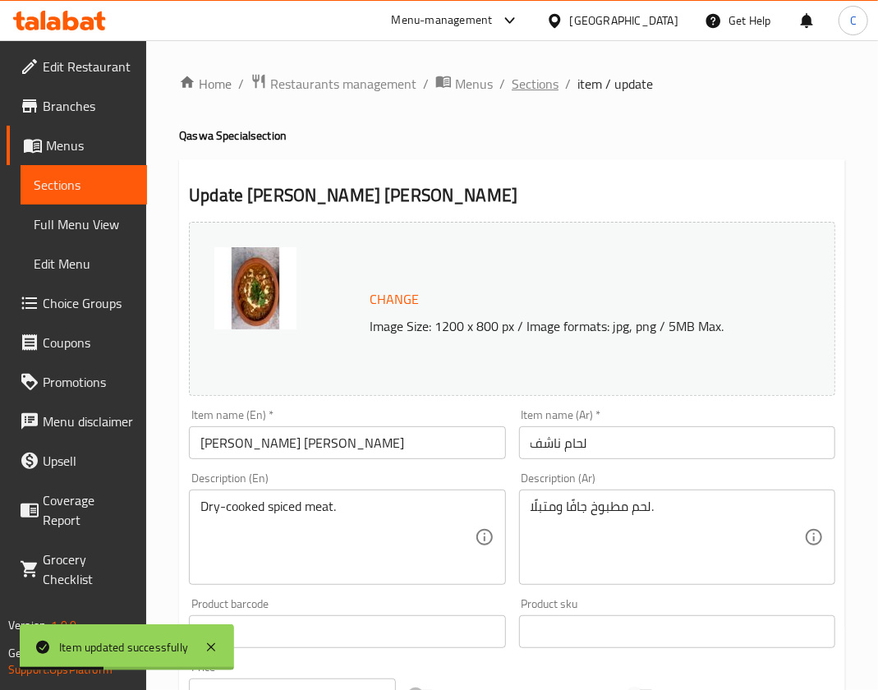
scroll to position [0, 0]
click at [521, 80] on span "Sections" at bounding box center [535, 84] width 47 height 20
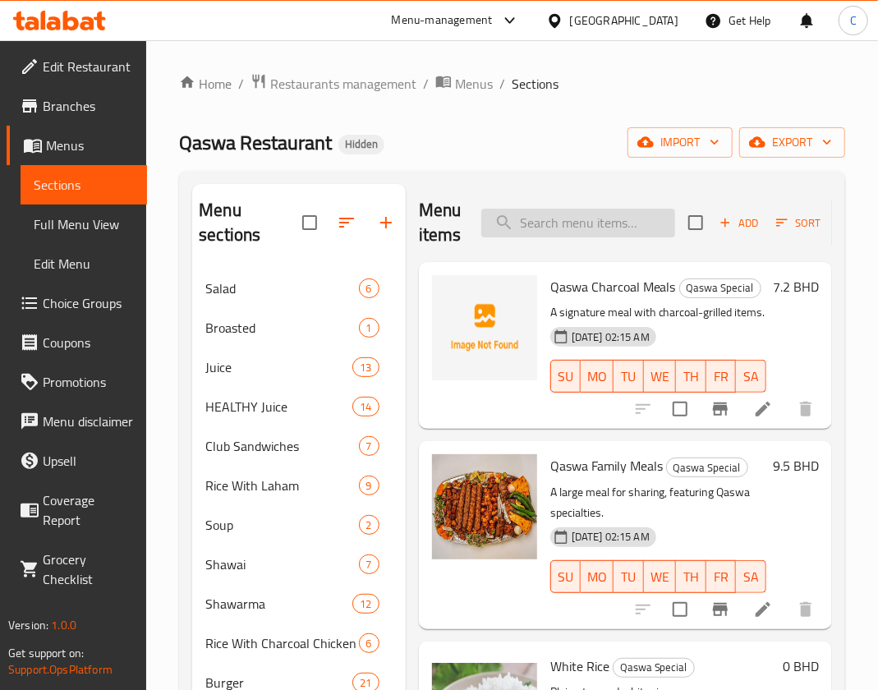
click at [524, 227] on input "search" at bounding box center [578, 223] width 194 height 29
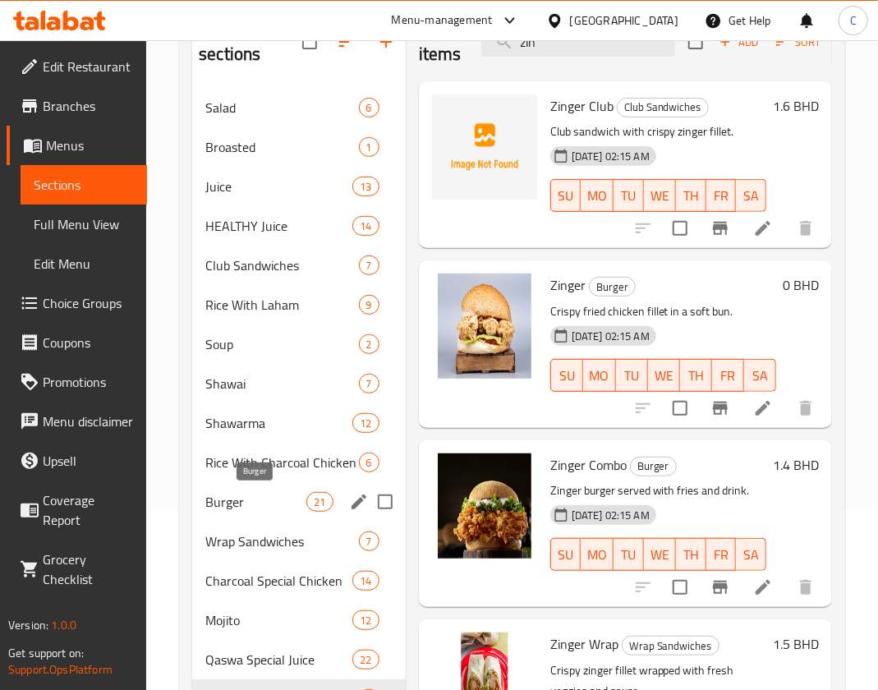
scroll to position [195, 0]
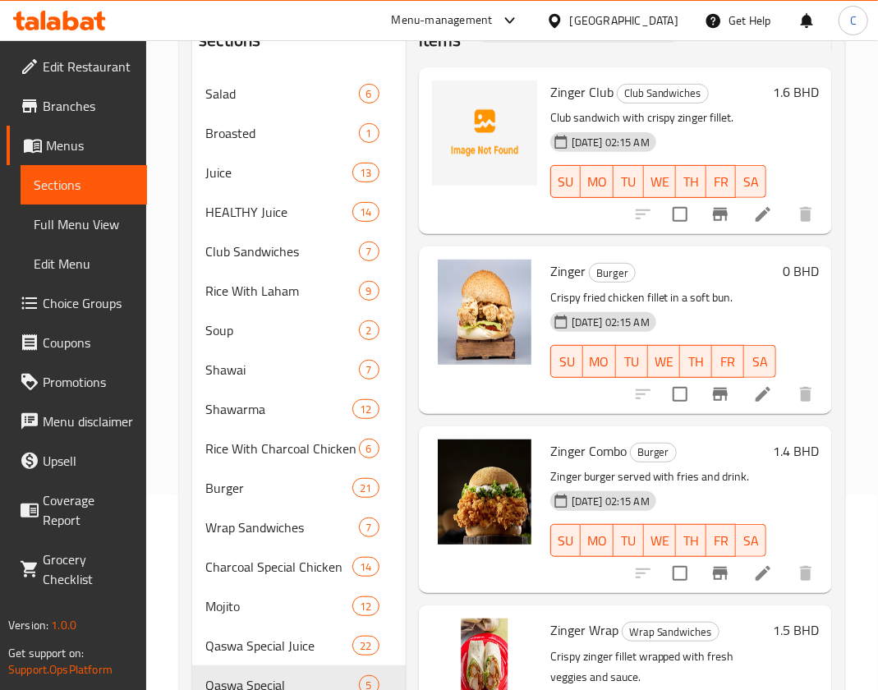
type input "zin"
click at [744, 409] on li at bounding box center [763, 394] width 46 height 30
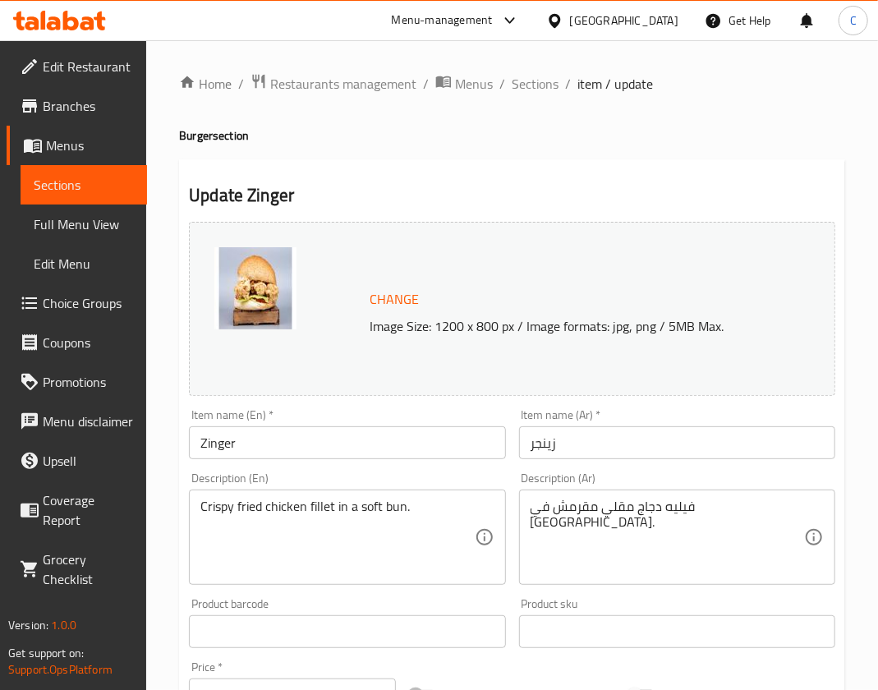
scroll to position [494, 0]
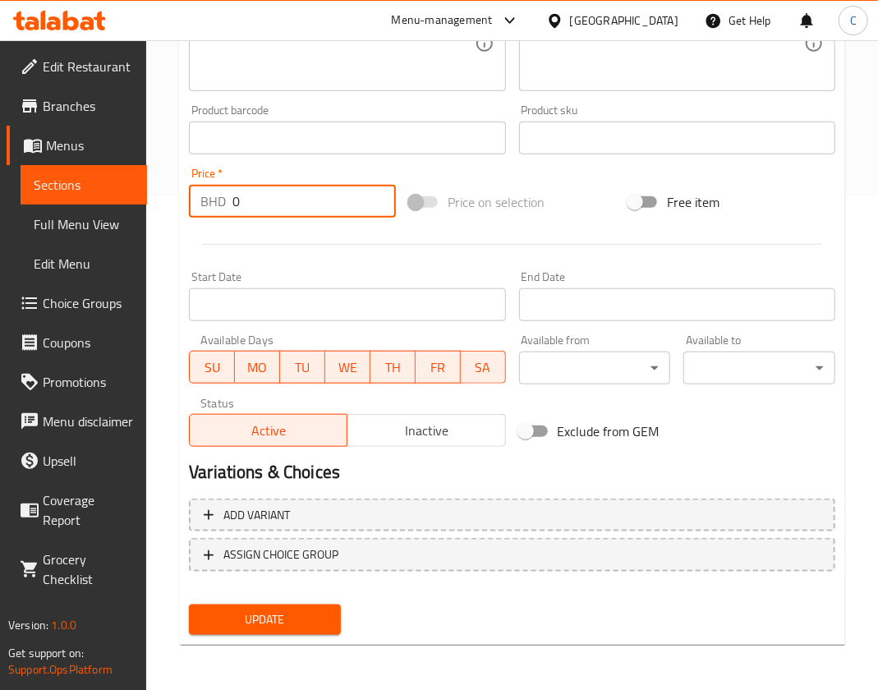
click at [279, 207] on input "0" at bounding box center [313, 201] width 163 height 33
drag, startPoint x: 279, startPoint y: 207, endPoint x: 216, endPoint y: 221, distance: 64.8
click at [216, 221] on div "Price   * BHD 0 Price *" at bounding box center [292, 192] width 220 height 63
type input "1.5"
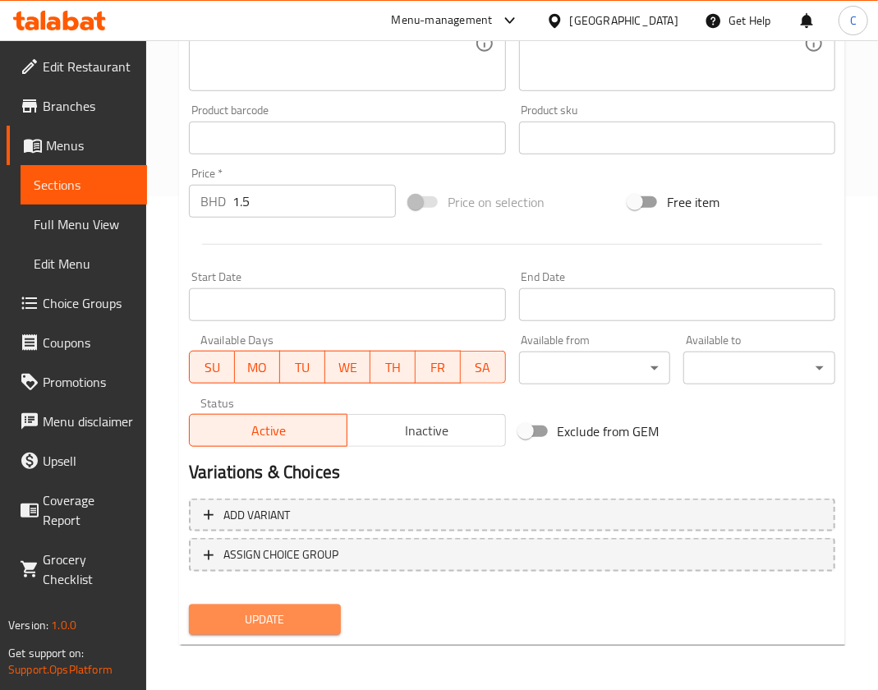
click at [218, 614] on span "Update" at bounding box center [265, 619] width 126 height 21
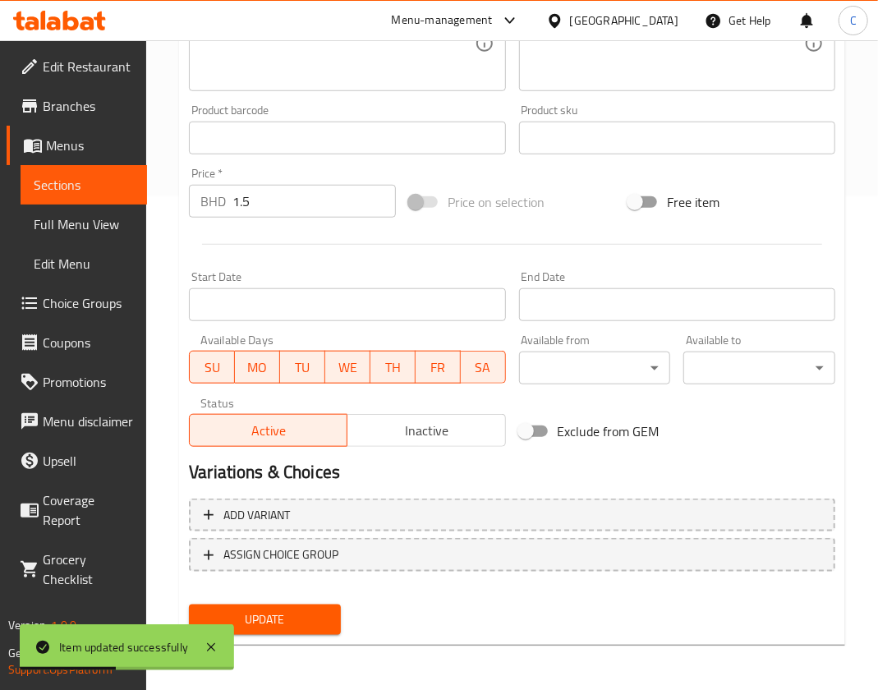
scroll to position [0, 0]
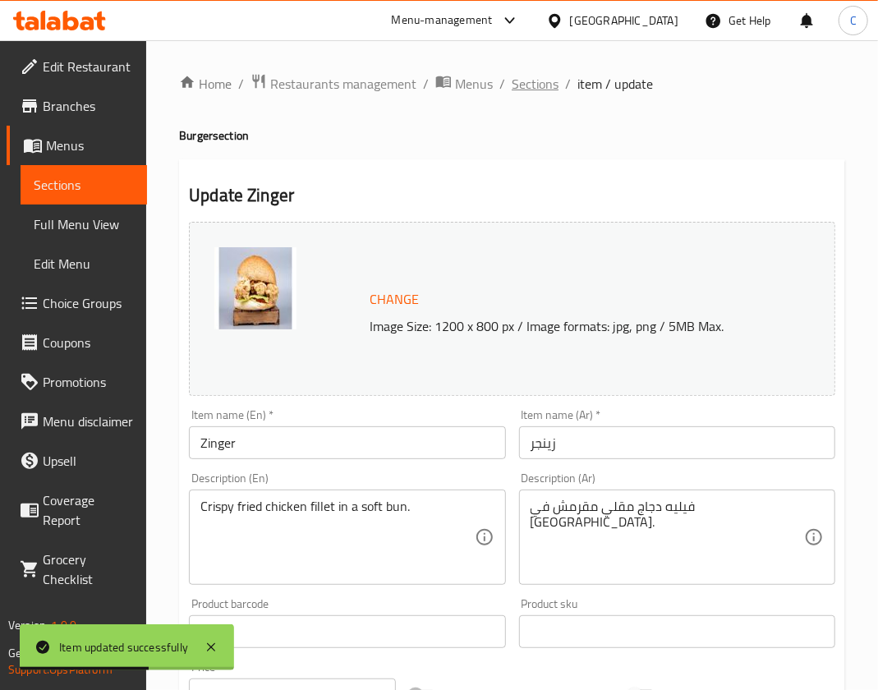
click at [553, 90] on span "Sections" at bounding box center [535, 84] width 47 height 20
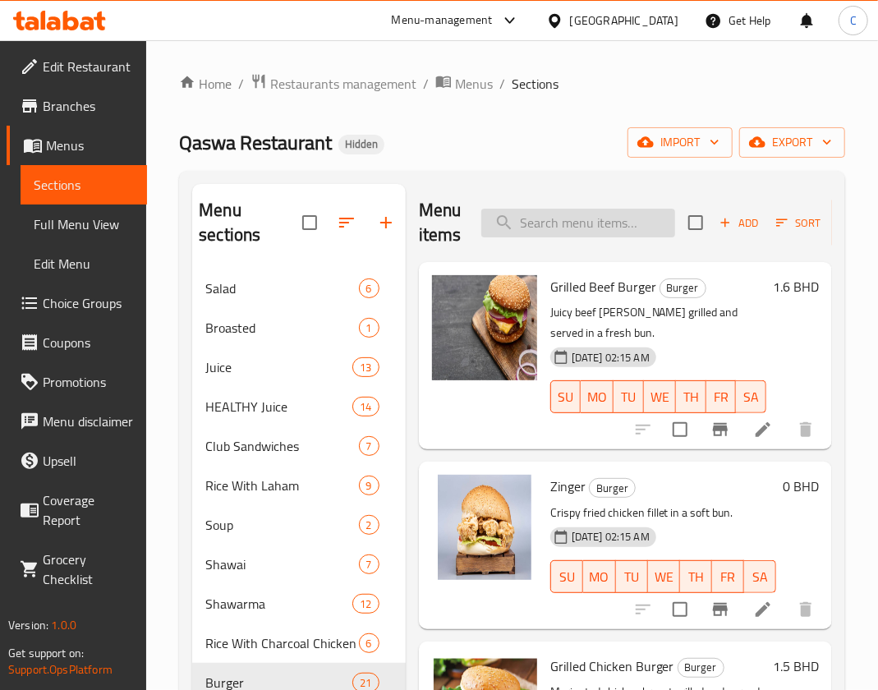
click at [581, 225] on input "search" at bounding box center [578, 223] width 194 height 29
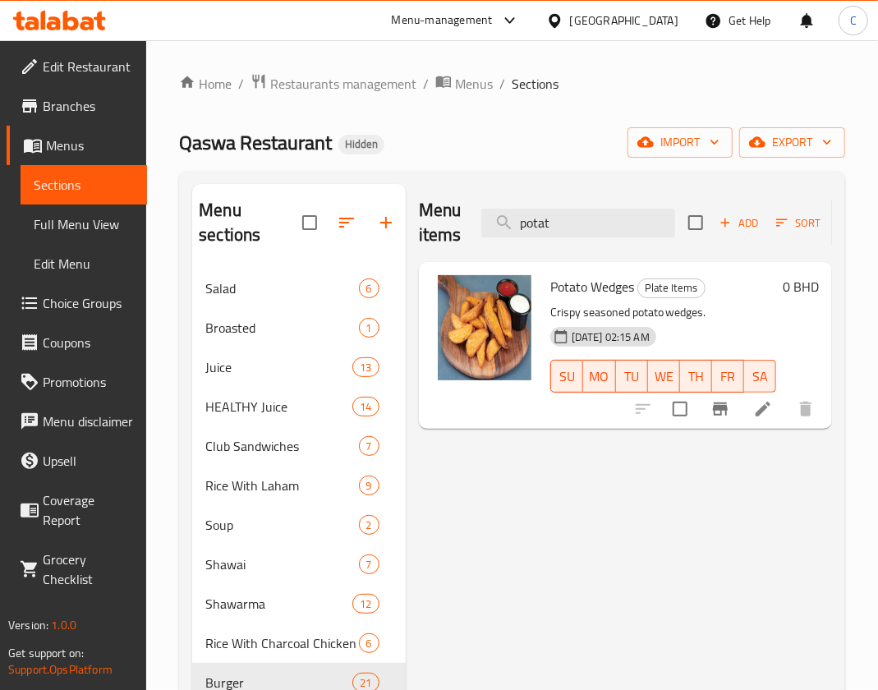
type input "potat"
click at [757, 411] on icon at bounding box center [763, 409] width 20 height 20
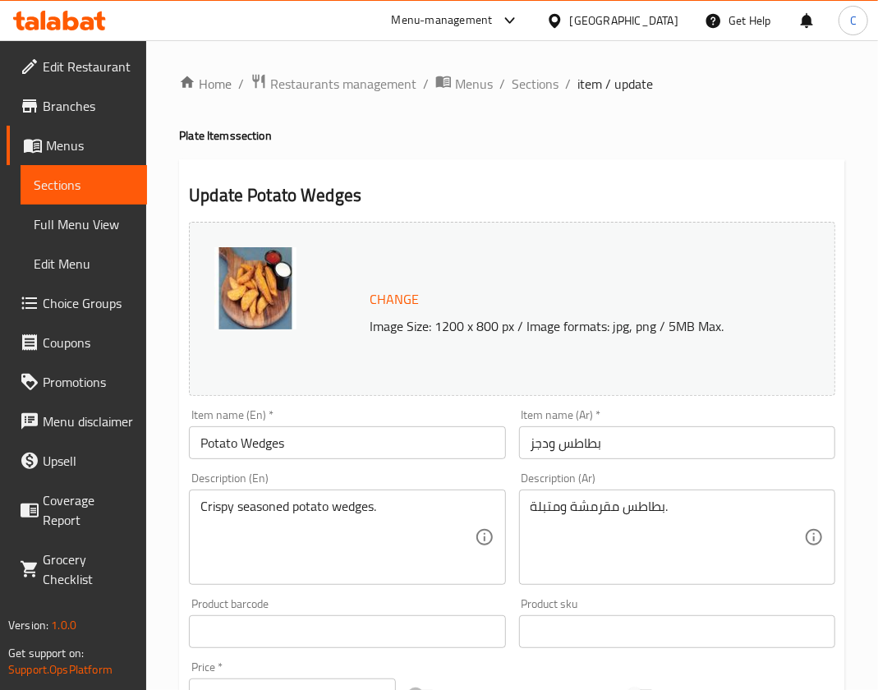
scroll to position [494, 0]
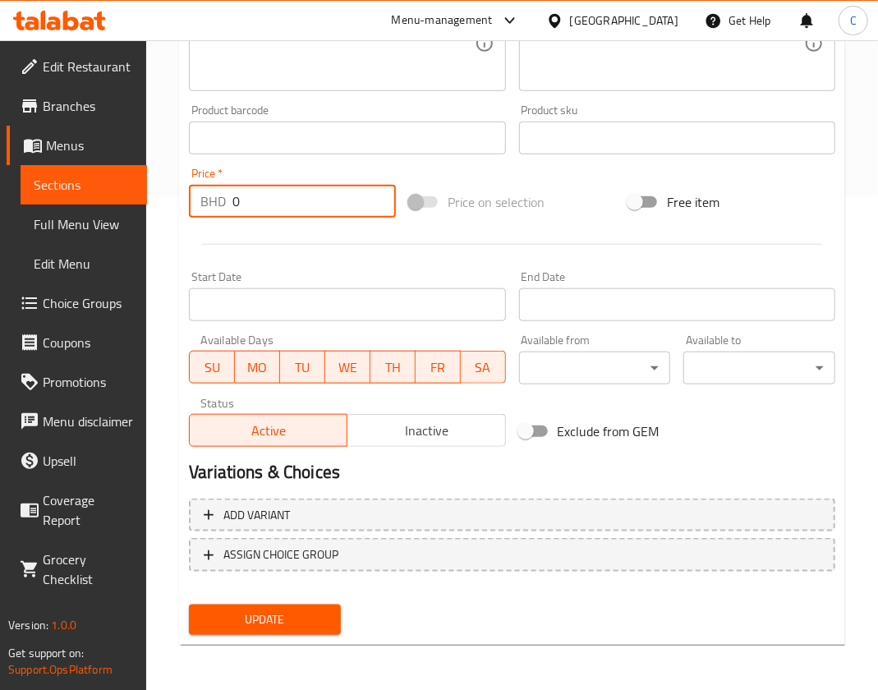
click at [296, 192] on input "0" at bounding box center [313, 201] width 163 height 33
type input "1"
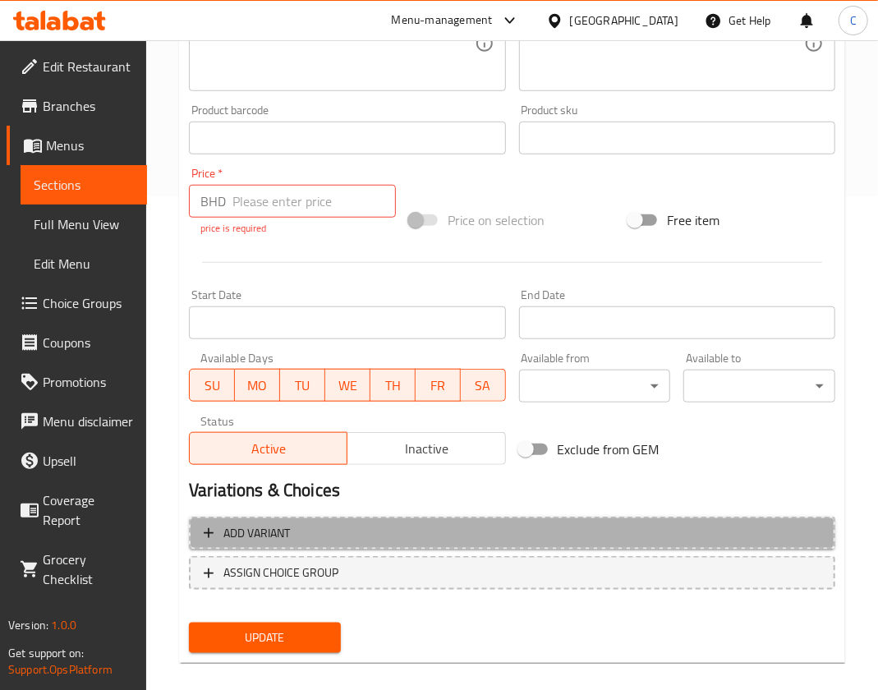
click at [232, 517] on button "Add variant" at bounding box center [512, 534] width 646 height 34
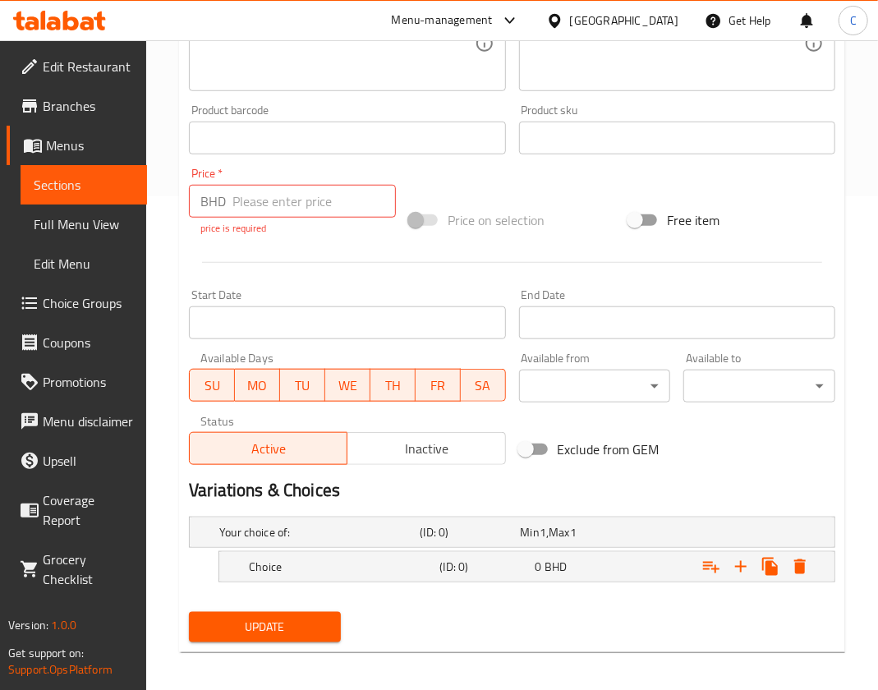
scroll to position [500, 0]
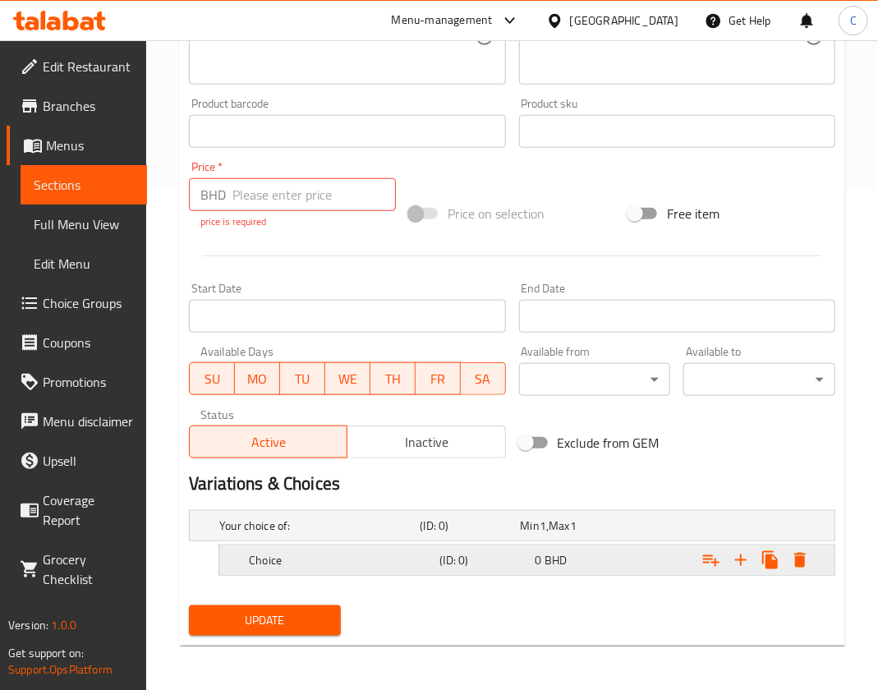
click at [370, 552] on h5 "Choice" at bounding box center [341, 560] width 184 height 16
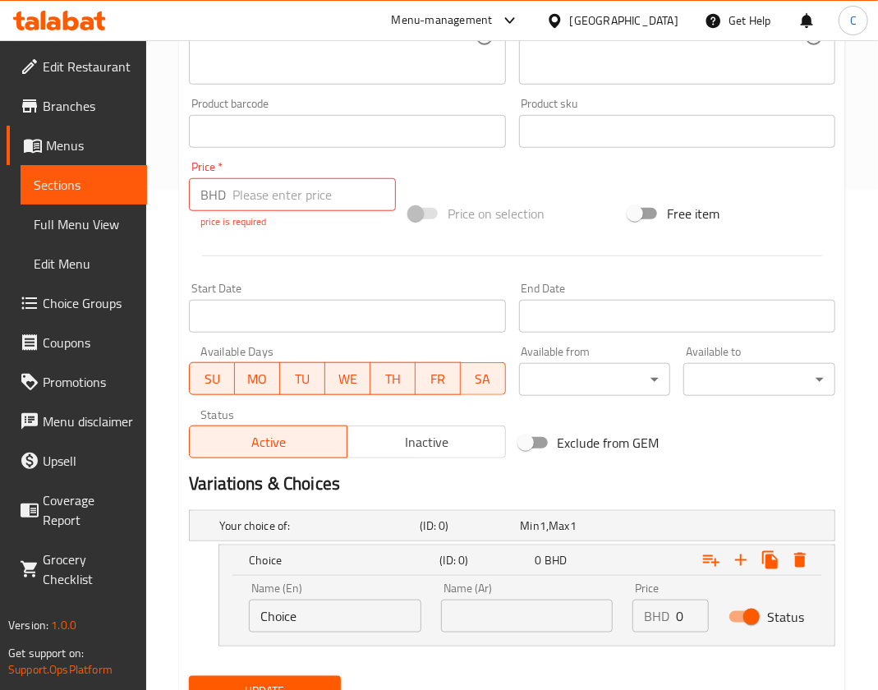
drag, startPoint x: 337, startPoint y: 603, endPoint x: -149, endPoint y: 742, distance: 505.0
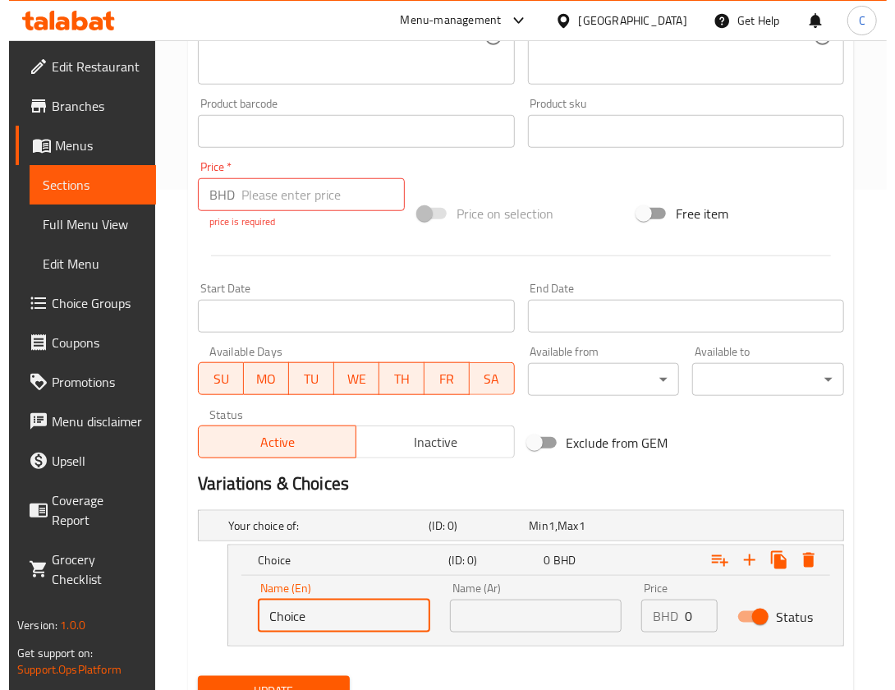
scroll to position [572, 0]
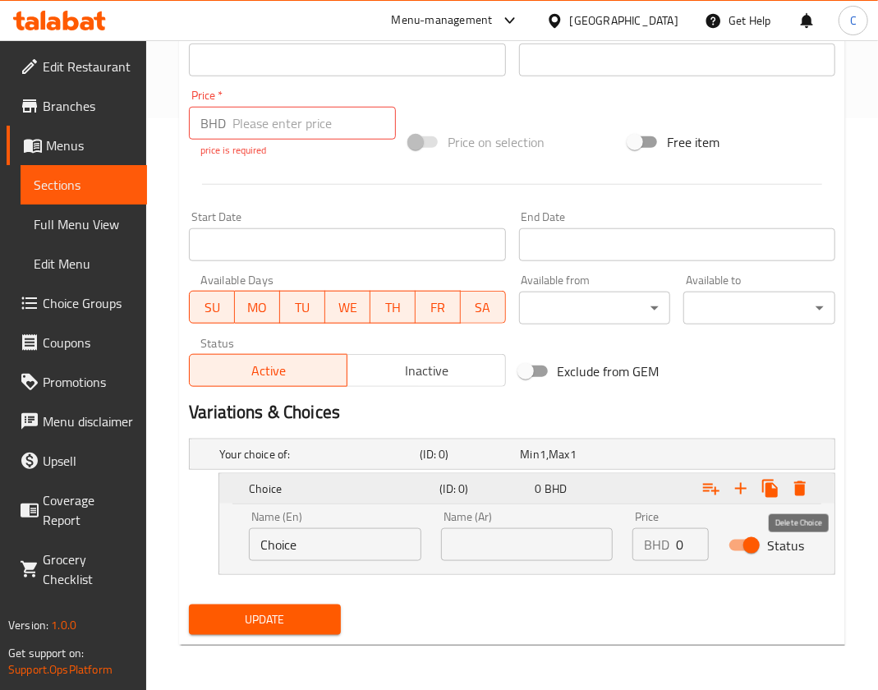
click at [788, 478] on button "Expand" at bounding box center [800, 489] width 30 height 30
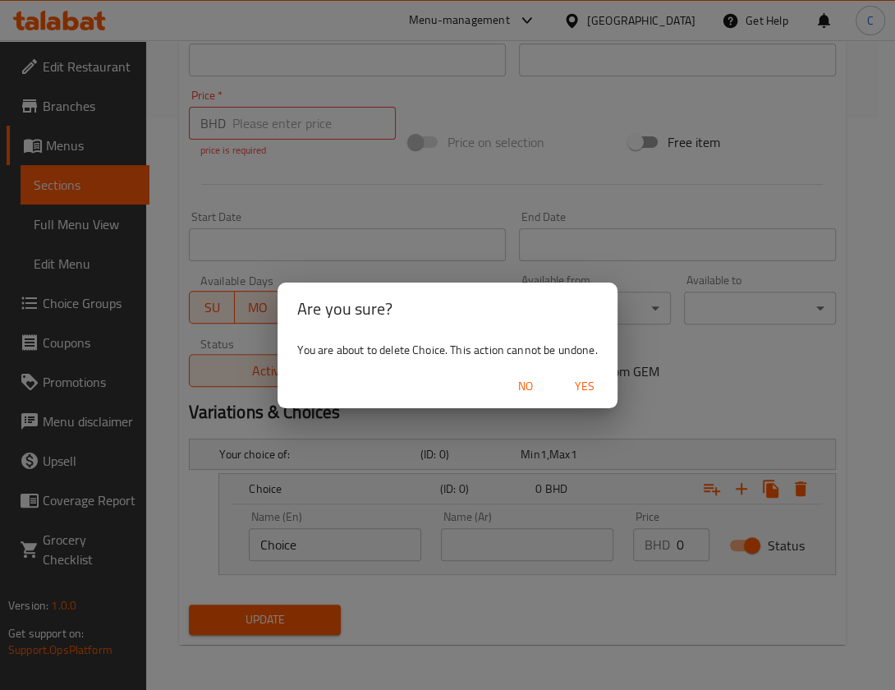
click at [581, 384] on span "Yes" at bounding box center [584, 386] width 39 height 21
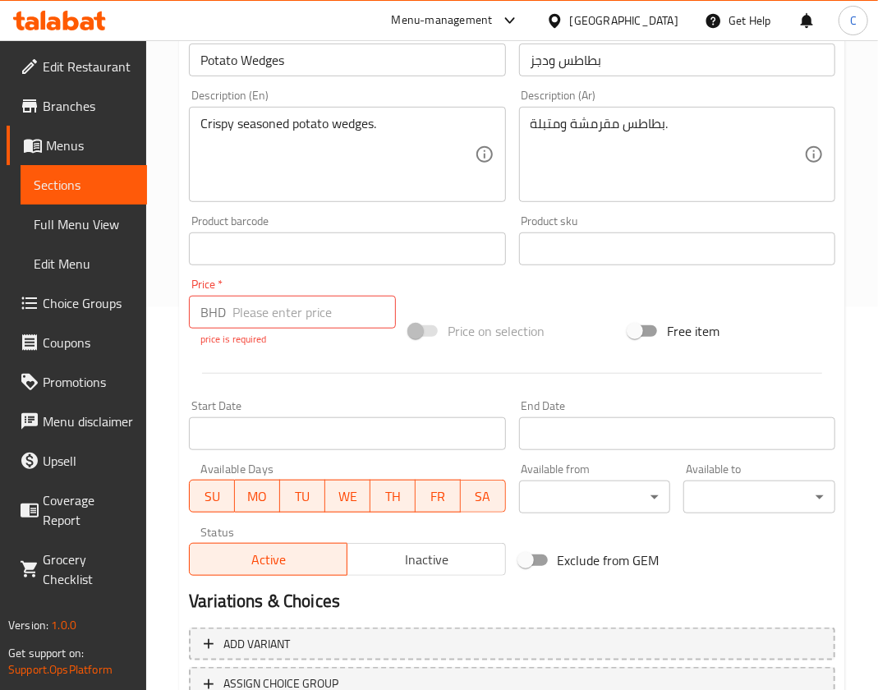
scroll to position [384, 0]
click at [290, 316] on input "number" at bounding box center [313, 310] width 163 height 33
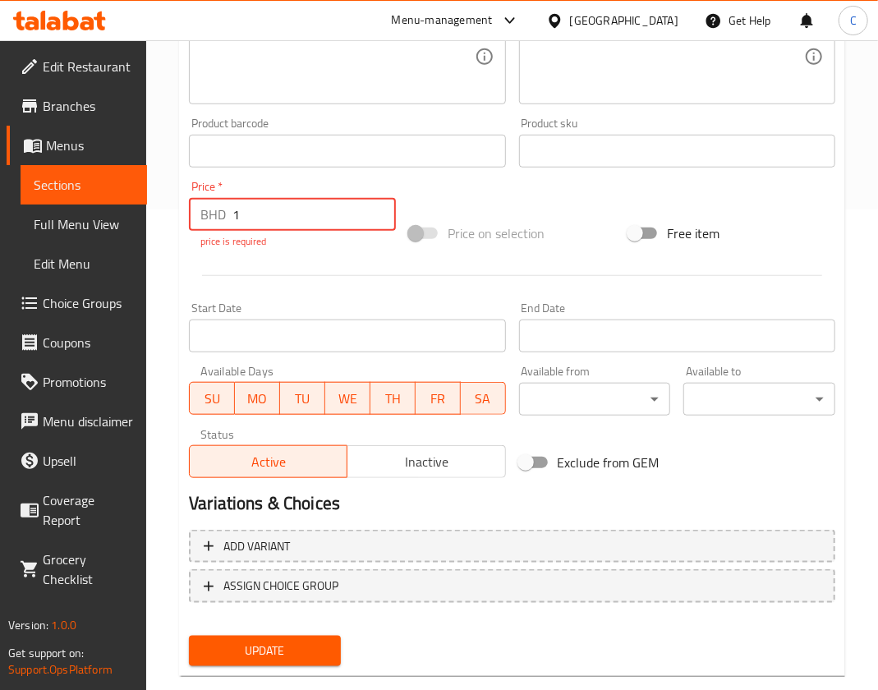
scroll to position [512, 0]
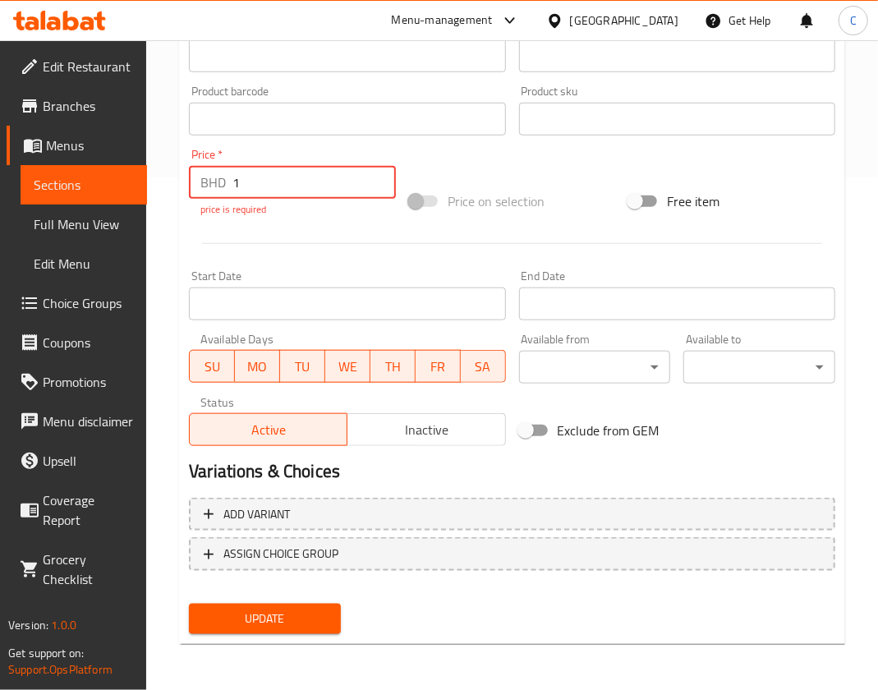
type input "1"
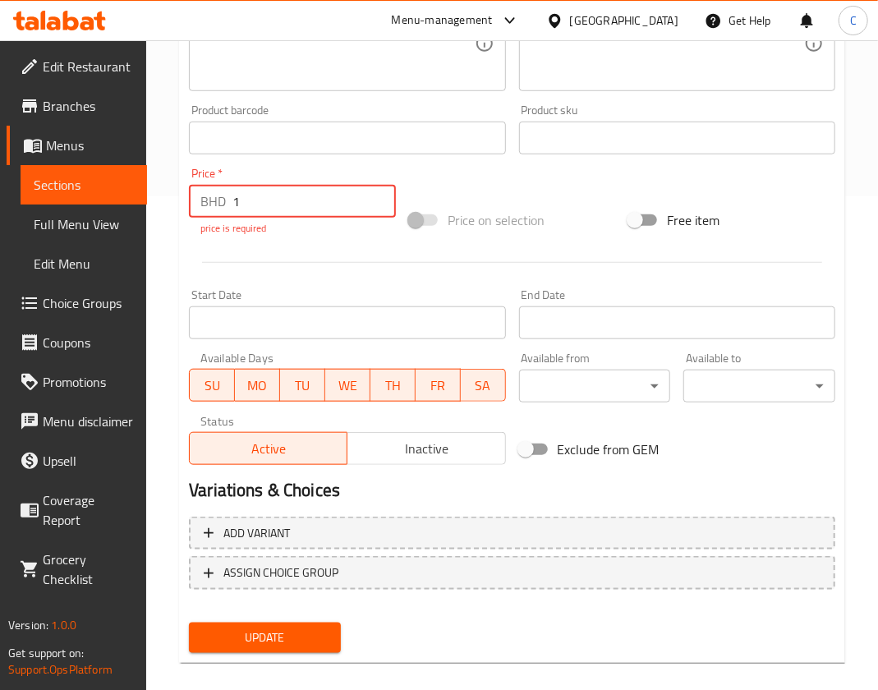
click at [297, 616] on div "Update" at bounding box center [264, 638] width 165 height 44
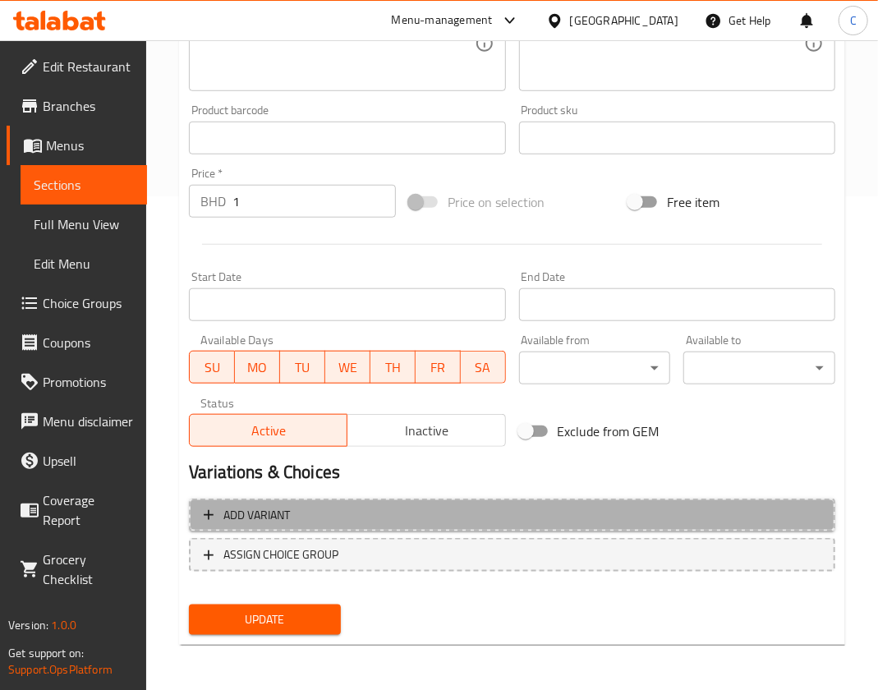
click at [299, 517] on span "Add variant" at bounding box center [512, 515] width 617 height 21
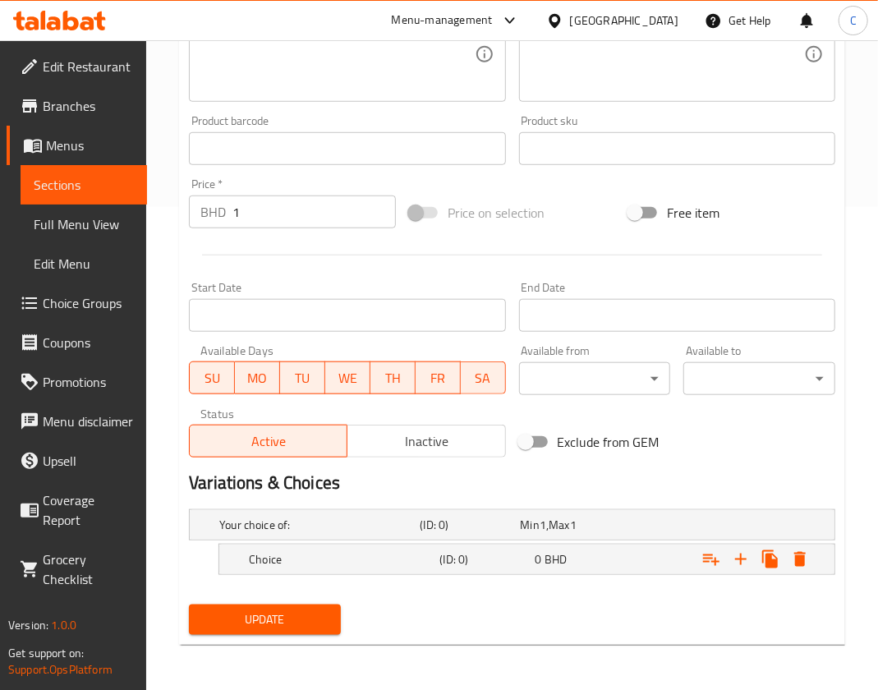
drag, startPoint x: 275, startPoint y: 211, endPoint x: -414, endPoint y: 244, distance: 689.8
type input "0"
click at [566, 562] on span "BHD" at bounding box center [555, 559] width 22 height 21
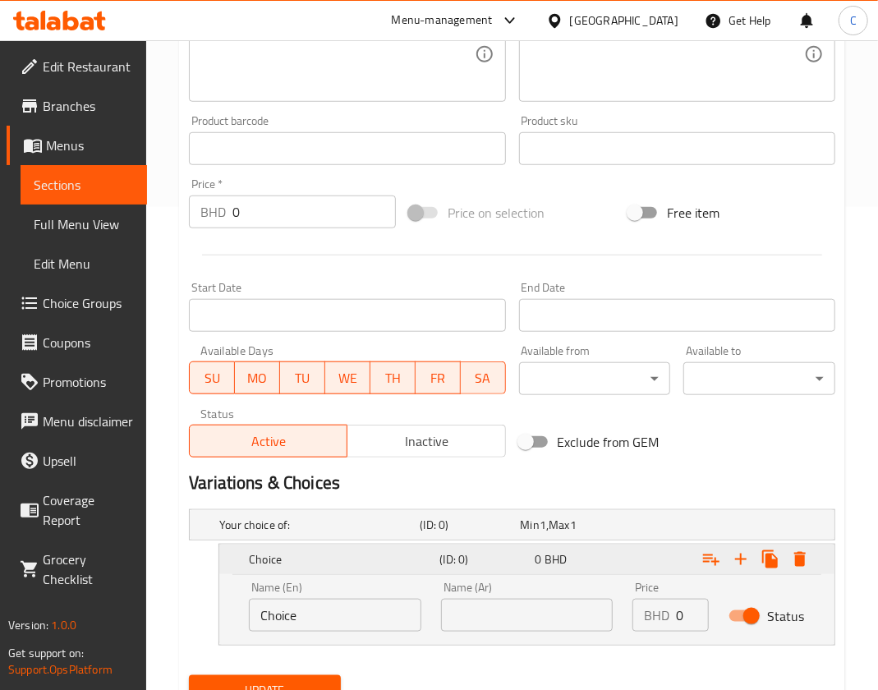
scroll to position [553, 0]
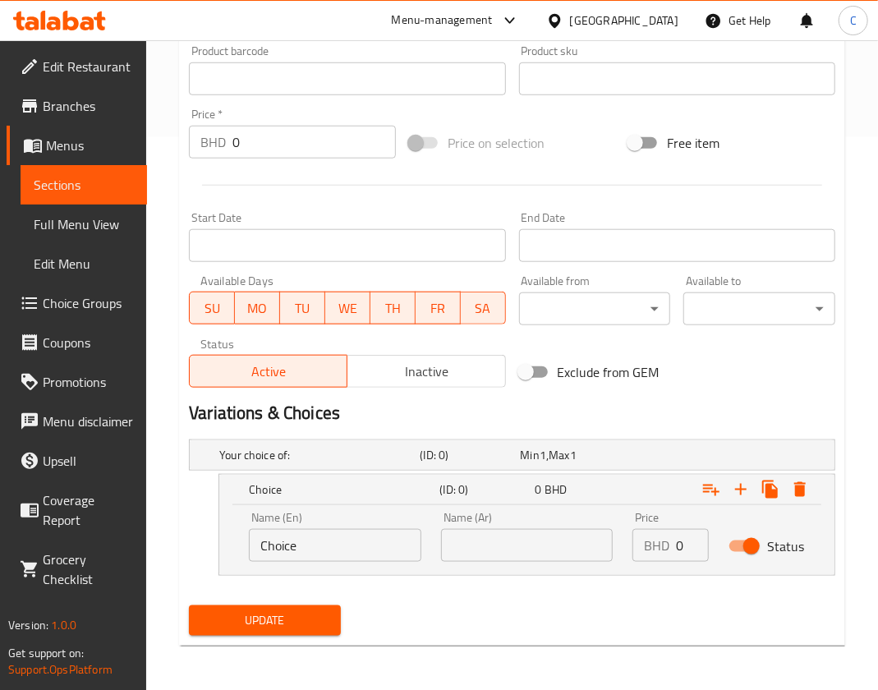
drag, startPoint x: 364, startPoint y: 533, endPoint x: -396, endPoint y: 472, distance: 762.0
type input "small"
click at [673, 547] on div "BHD 0 Price" at bounding box center [670, 545] width 76 height 33
type input "1"
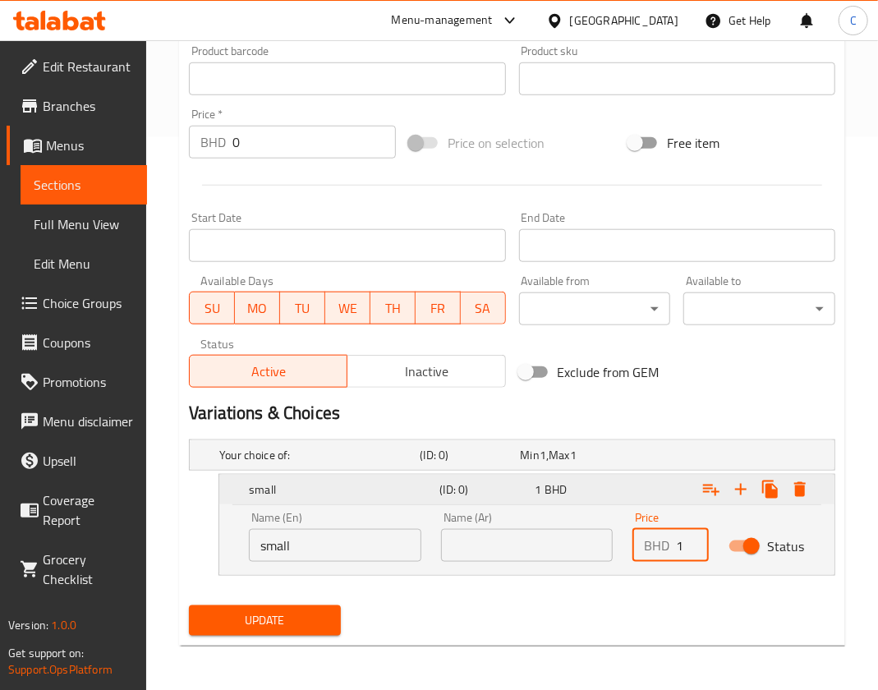
click at [751, 491] on button "Expand" at bounding box center [741, 490] width 30 height 30
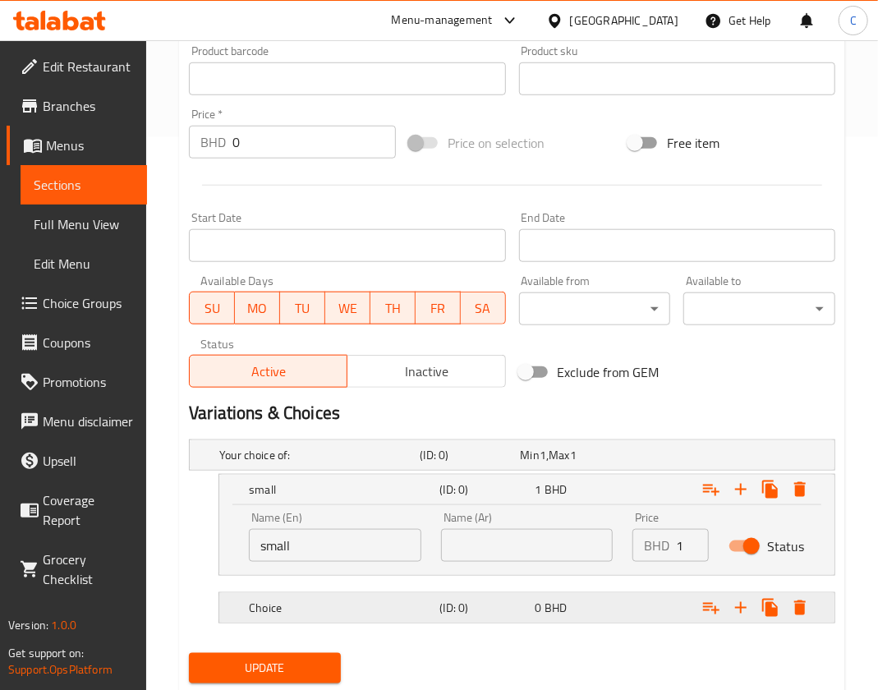
click at [347, 608] on h5 "Choice" at bounding box center [341, 607] width 184 height 16
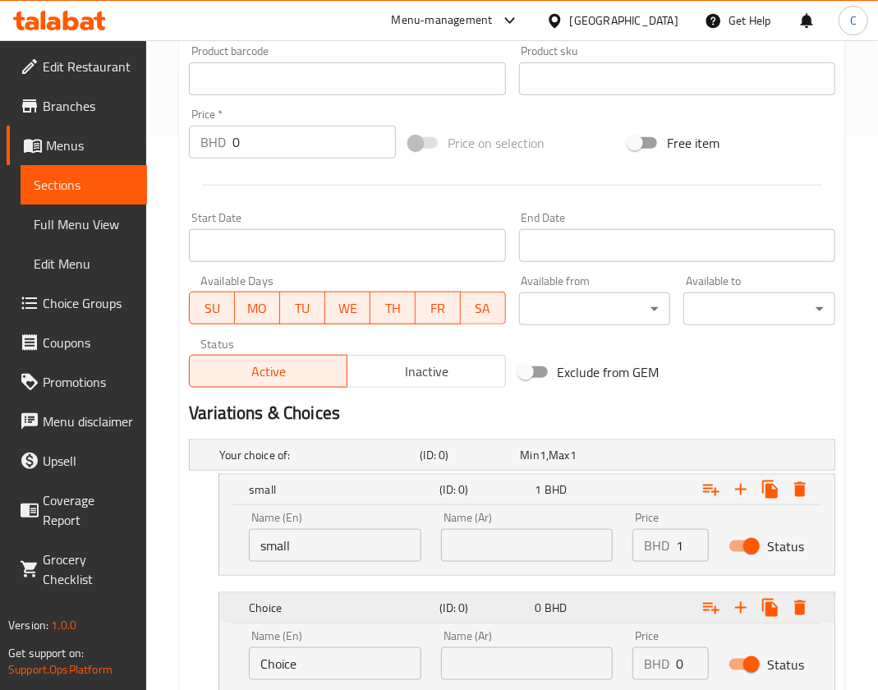
scroll to position [671, 0]
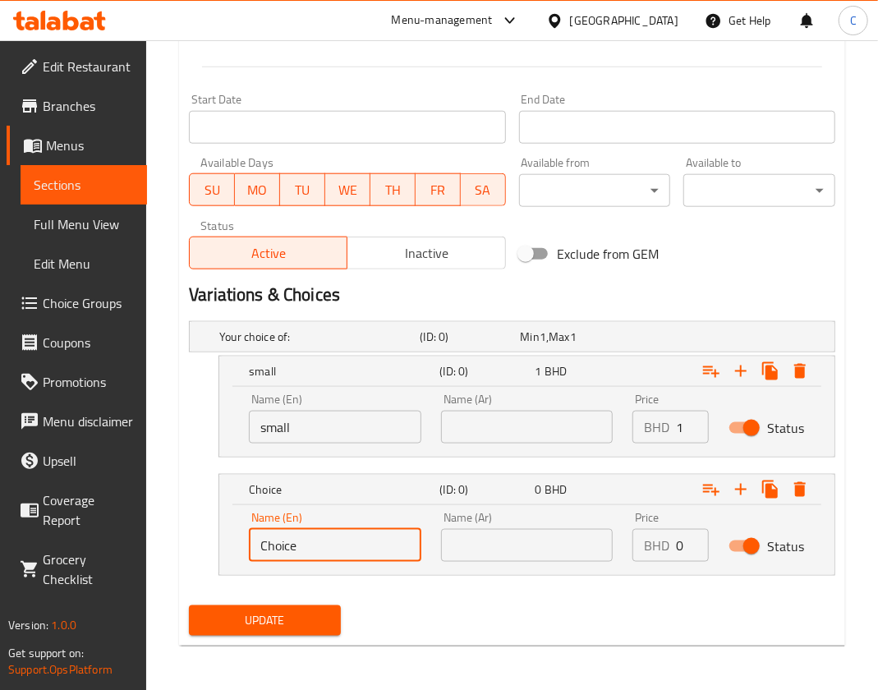
drag, startPoint x: 301, startPoint y: 536, endPoint x: -228, endPoint y: 457, distance: 535.5
type input "m"
type input "M"
type input "medium"
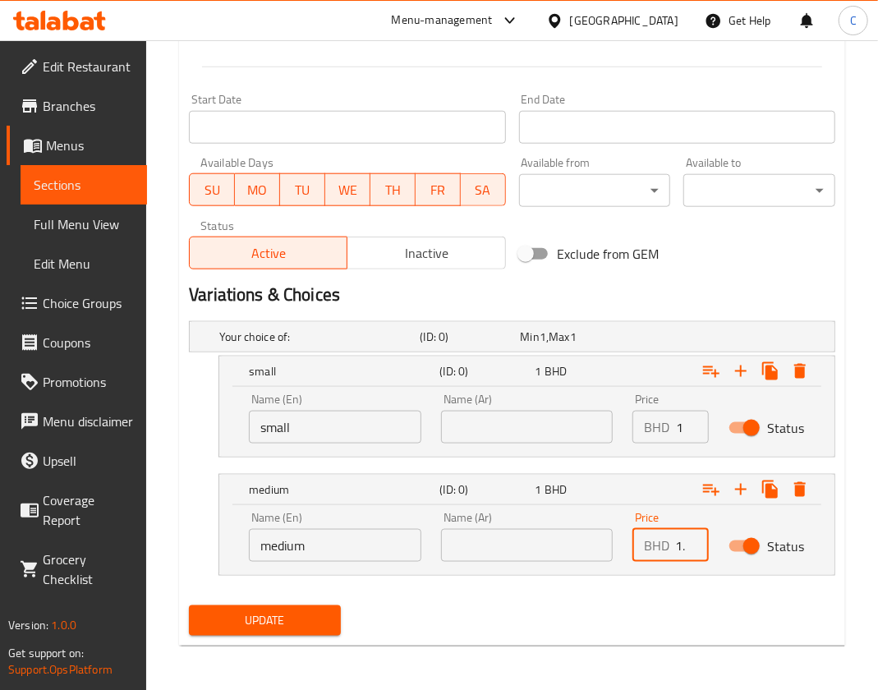
scroll to position [0, 8]
type input "1.8"
click at [682, 540] on input "1.8" at bounding box center [692, 545] width 33 height 33
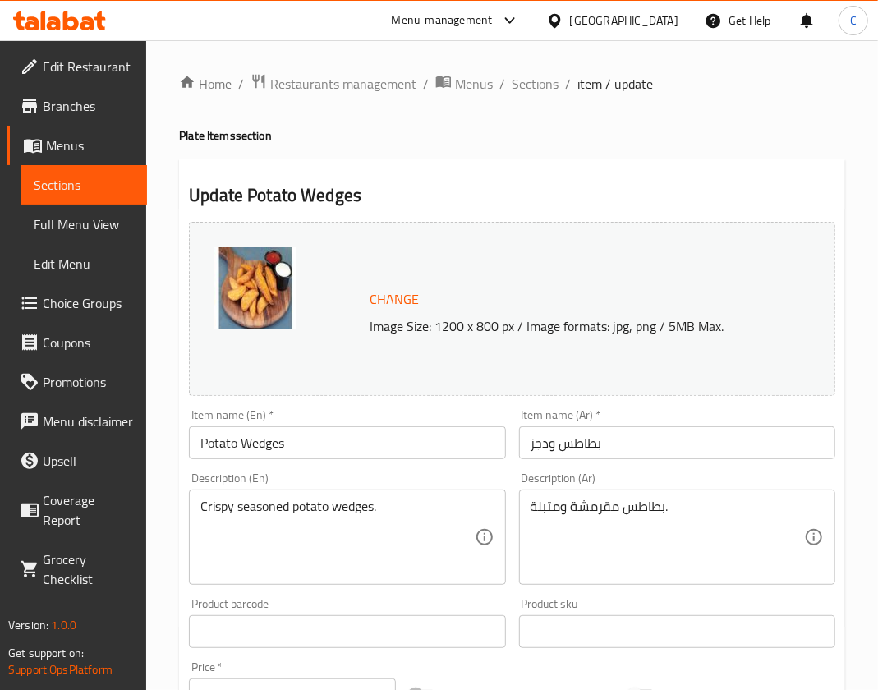
scroll to position [671, 0]
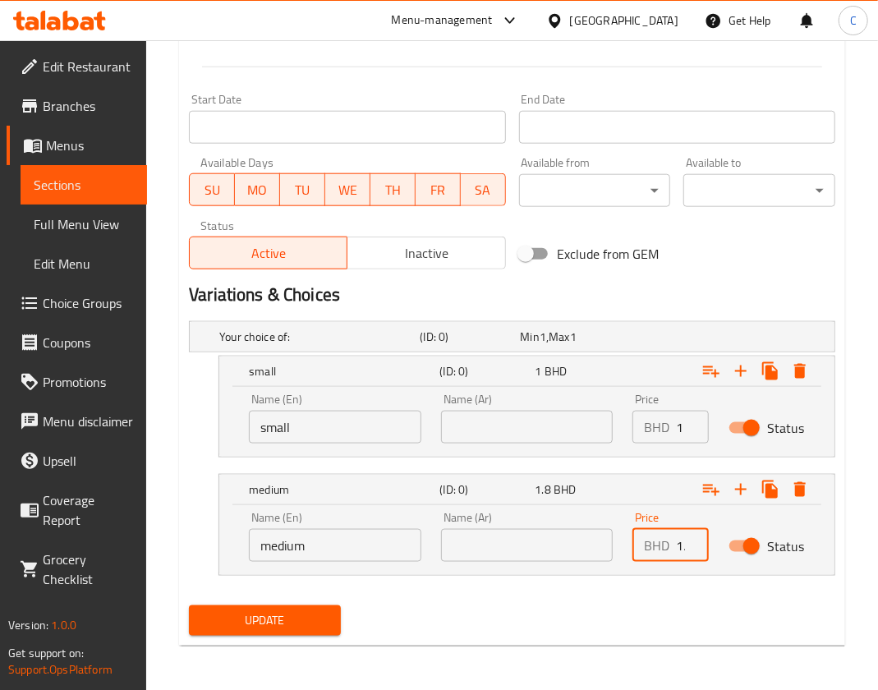
click at [278, 601] on div "Update" at bounding box center [264, 621] width 165 height 44
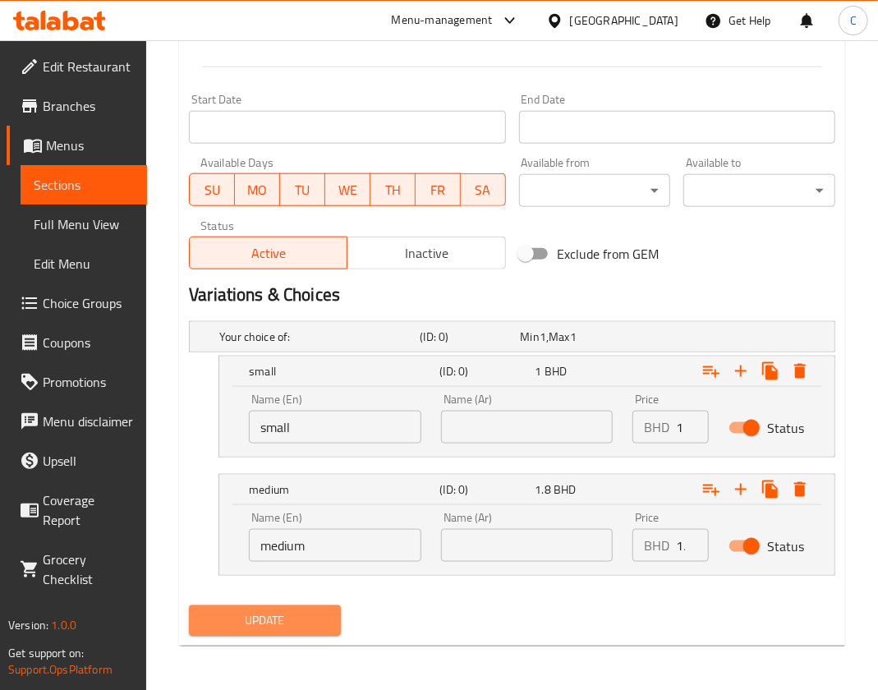
click at [265, 622] on span "Update" at bounding box center [265, 620] width 126 height 21
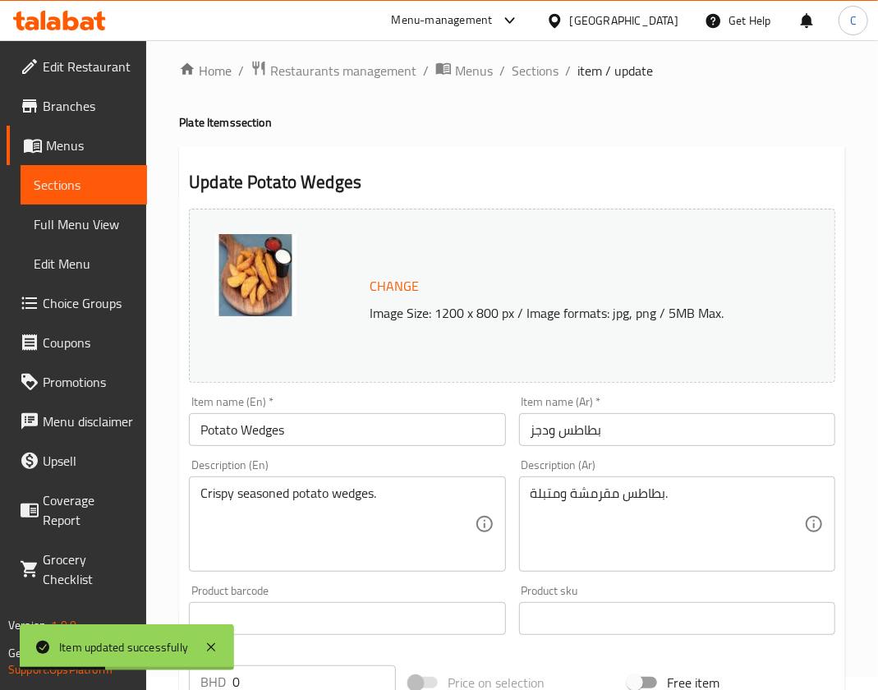
scroll to position [0, 0]
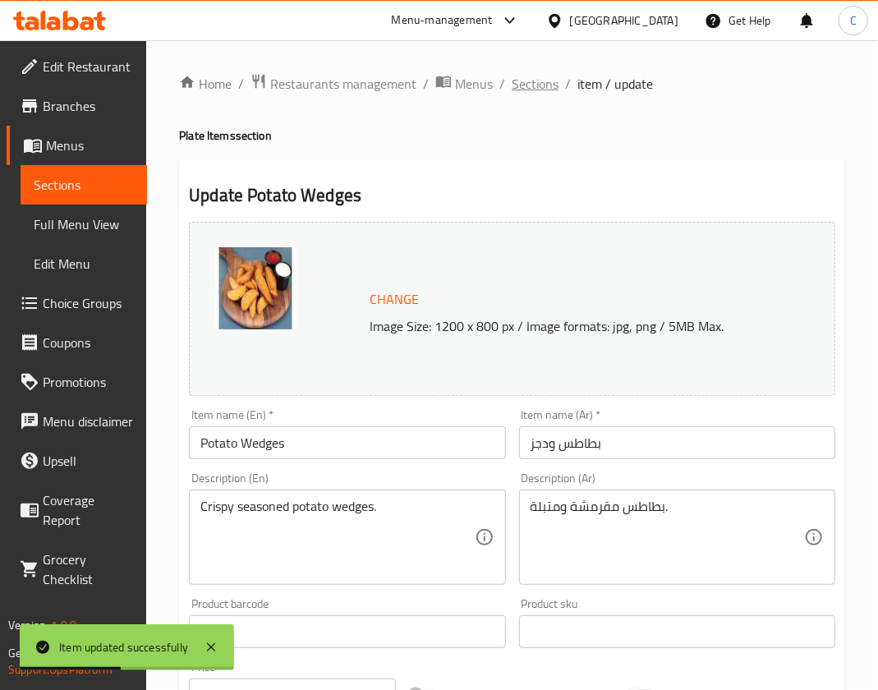
click at [538, 82] on span "Sections" at bounding box center [535, 84] width 47 height 20
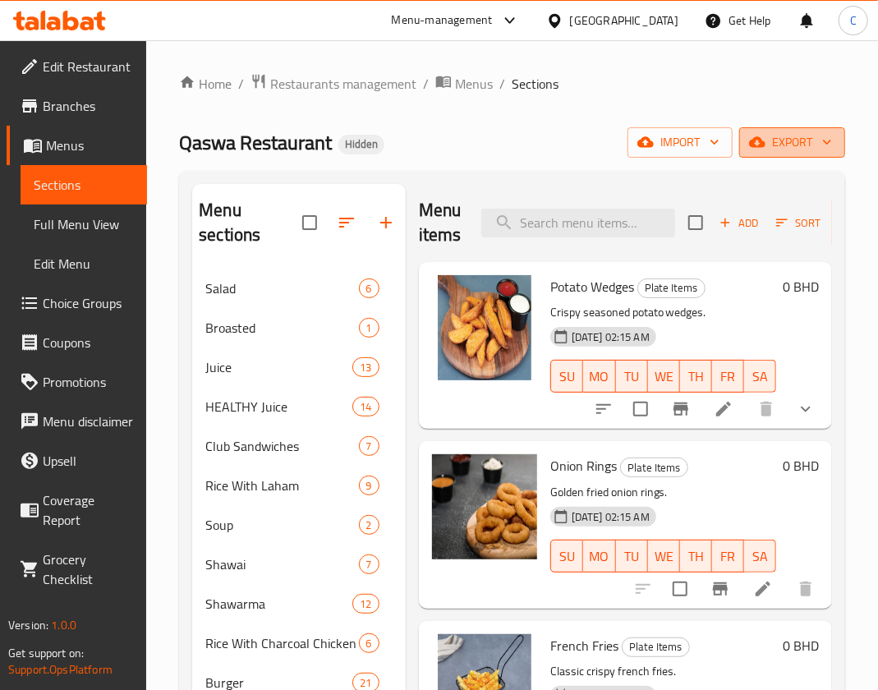
click at [792, 141] on span "export" at bounding box center [792, 142] width 80 height 21
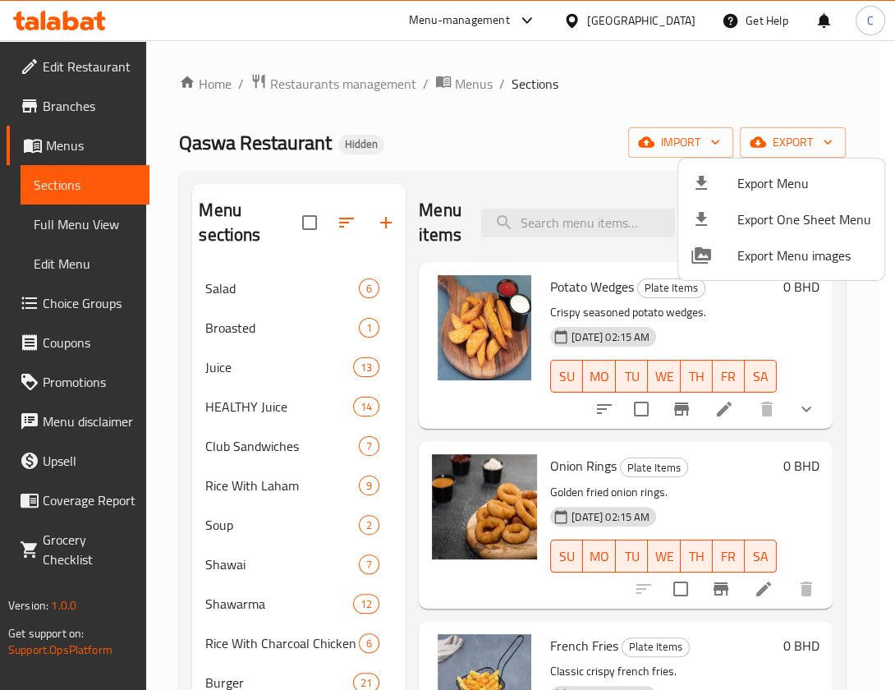
click at [552, 104] on div at bounding box center [447, 345] width 895 height 690
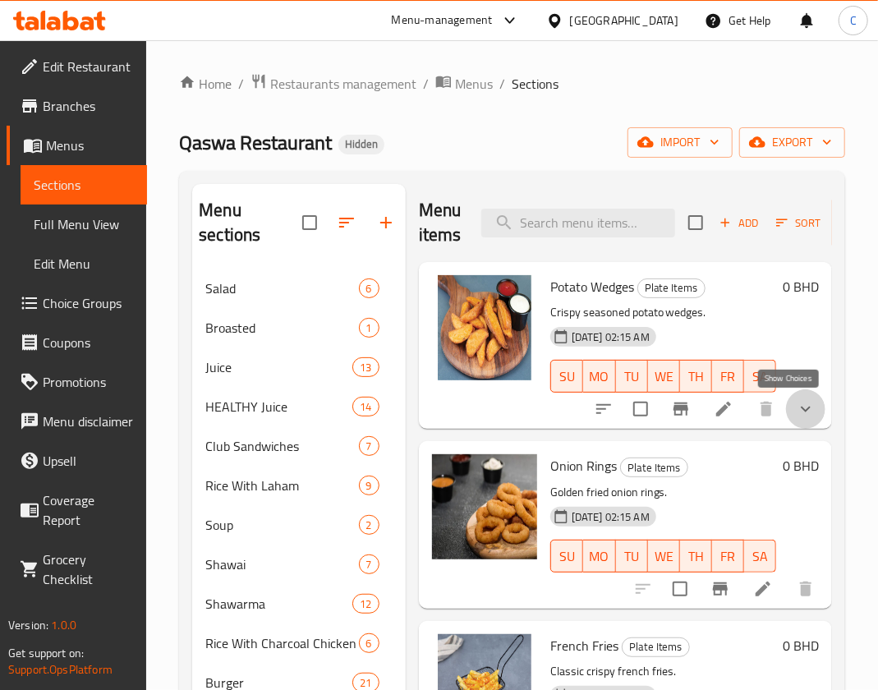
drag, startPoint x: 788, startPoint y: 418, endPoint x: 792, endPoint y: 399, distance: 19.3
click at [796, 416] on icon "show more" at bounding box center [806, 409] width 20 height 20
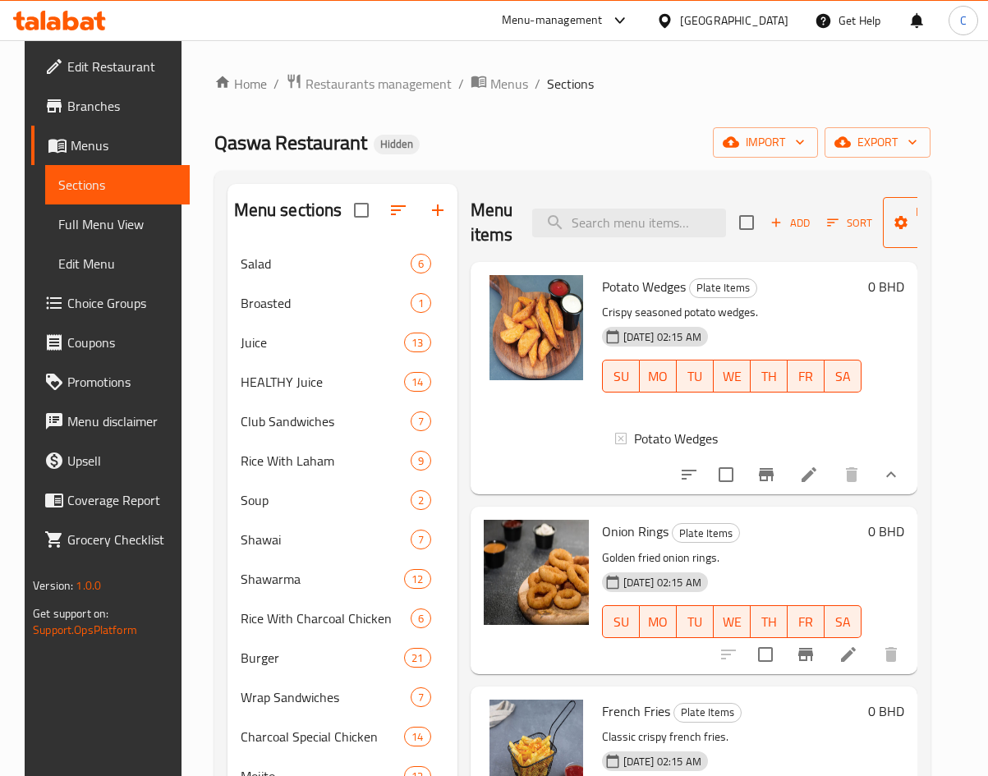
click at [916, 227] on span "Manage items" at bounding box center [938, 222] width 84 height 41
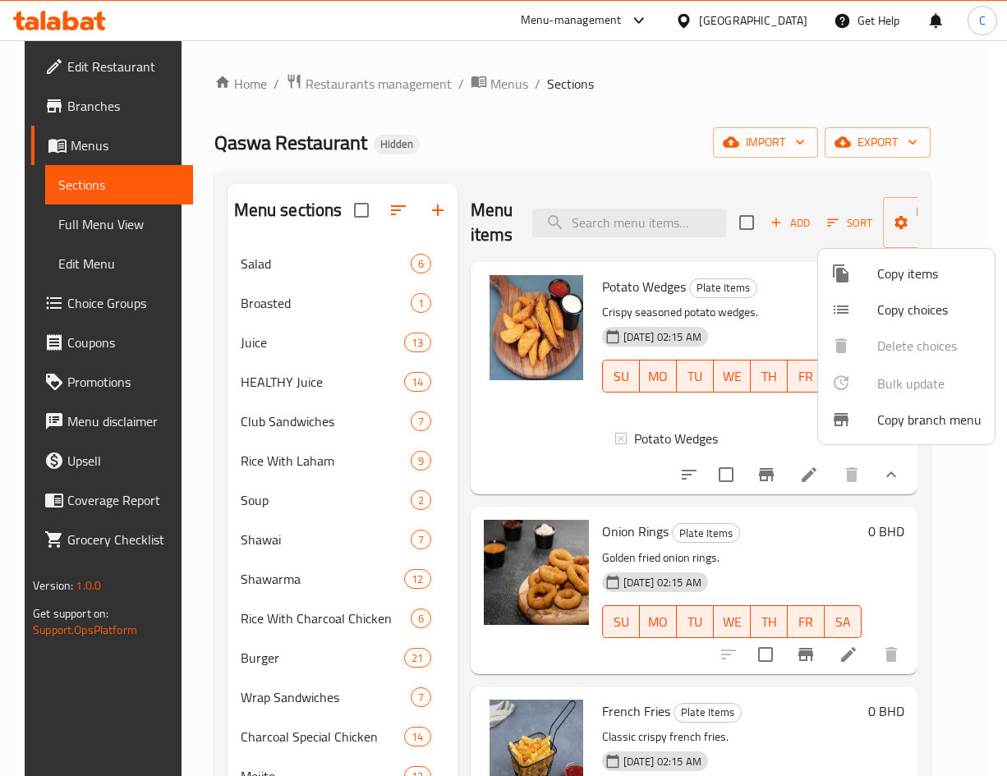
click at [885, 280] on span "Copy items" at bounding box center [929, 274] width 104 height 20
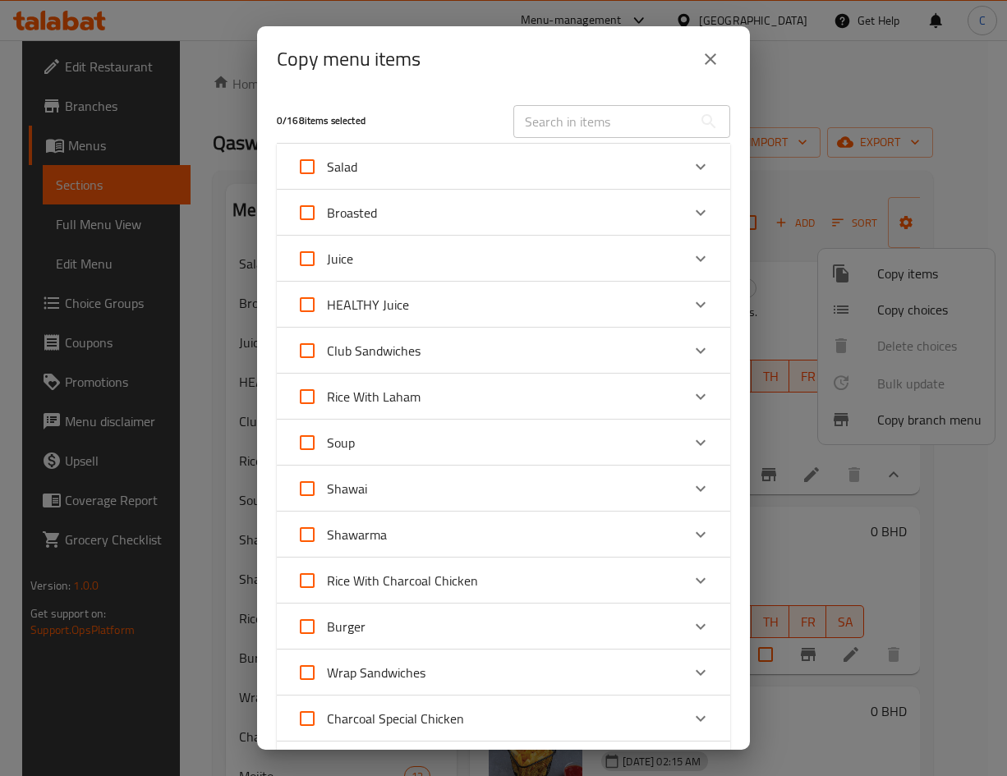
drag, startPoint x: 649, startPoint y: 111, endPoint x: 625, endPoint y: 125, distance: 27.6
click at [649, 111] on input "text" at bounding box center [602, 121] width 179 height 33
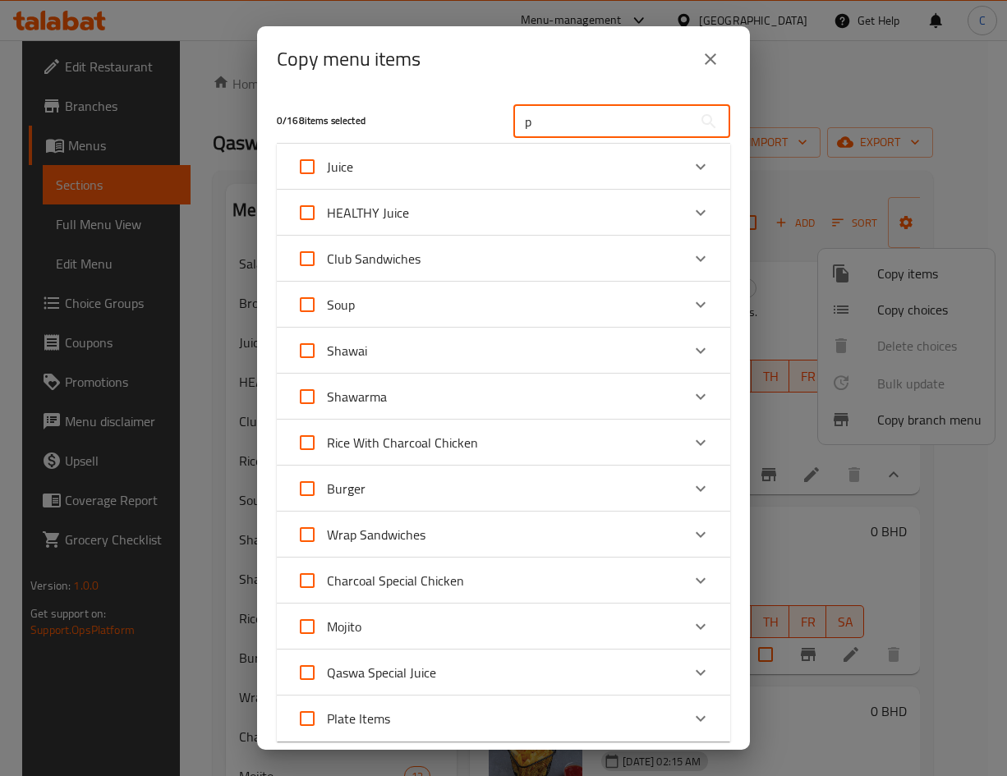
type input "p"
drag, startPoint x: 700, startPoint y: 59, endPoint x: 861, endPoint y: 388, distance: 365.4
click at [700, 59] on icon "close" at bounding box center [710, 59] width 20 height 20
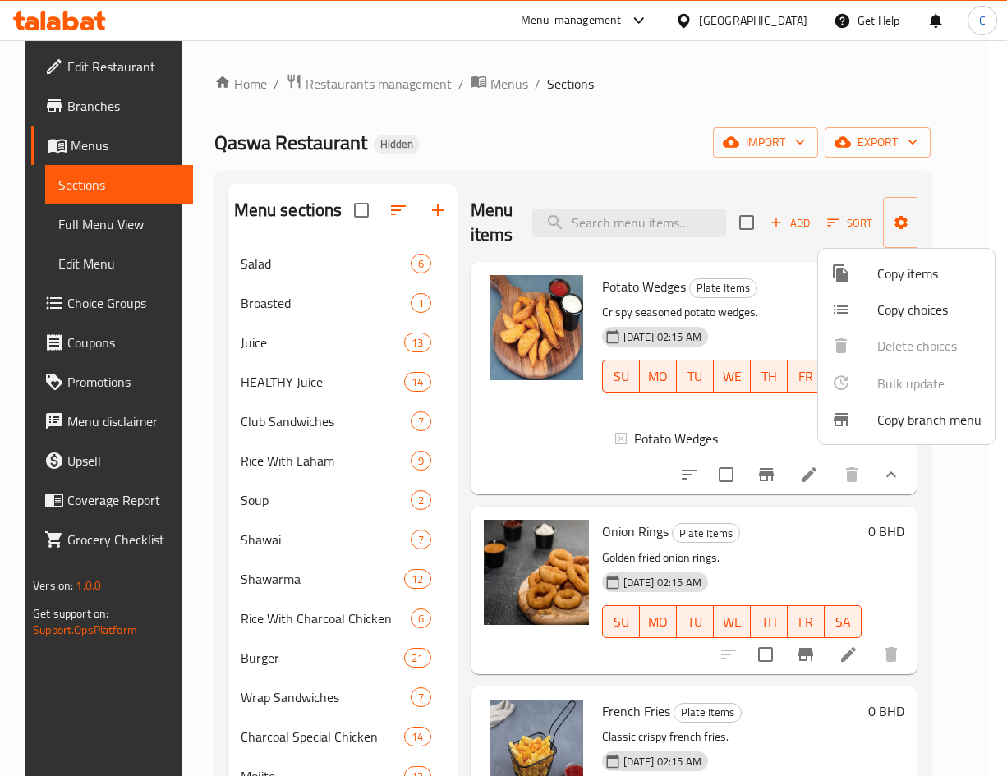
click at [893, 302] on span "Copy choices" at bounding box center [929, 310] width 104 height 20
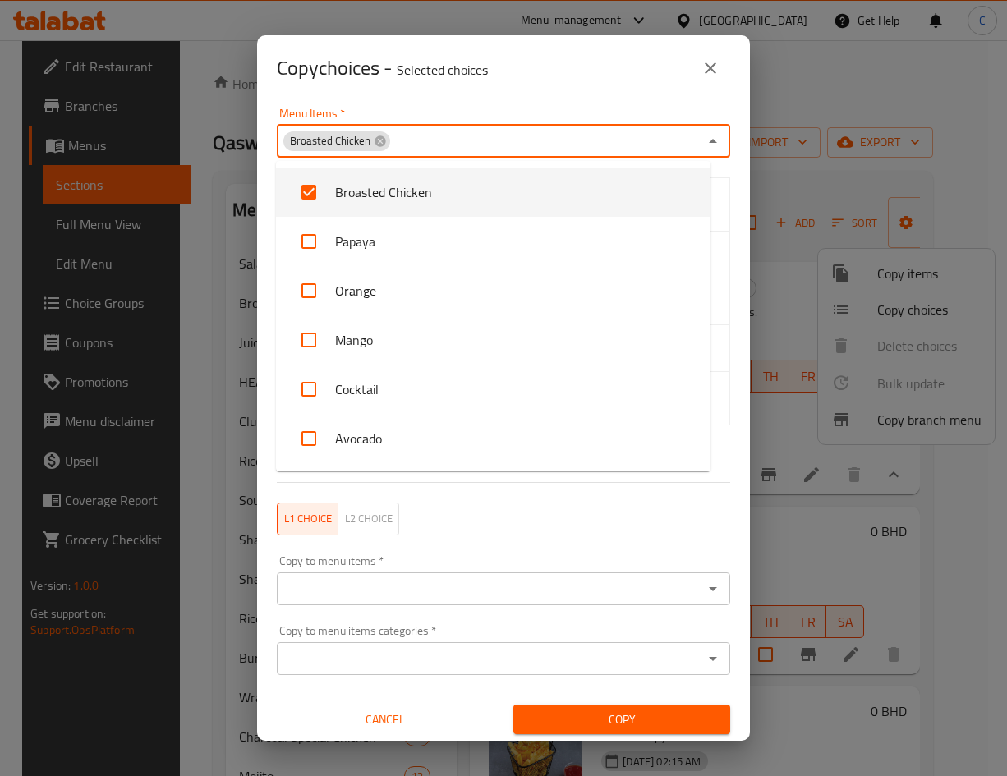
click at [646, 133] on input "Menu Items   *" at bounding box center [545, 141] width 306 height 23
click at [370, 145] on div "Broasted Chicken" at bounding box center [336, 141] width 107 height 20
click at [374, 145] on icon at bounding box center [380, 141] width 13 height 13
checkbox input "false"
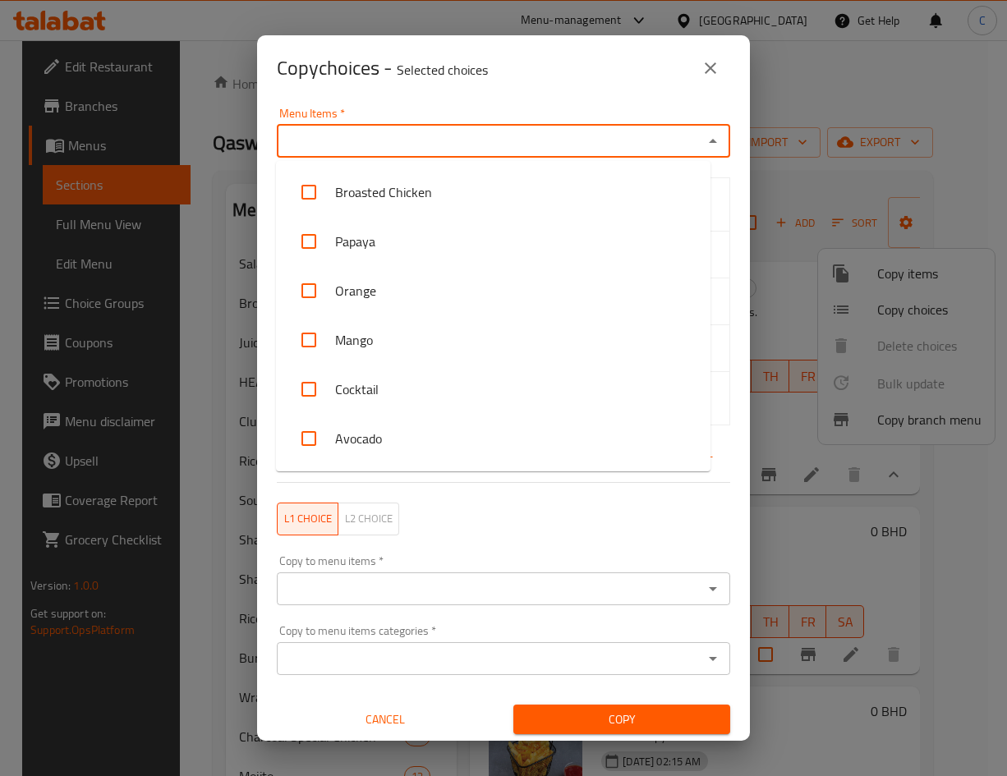
click at [385, 145] on input "Menu Items   *" at bounding box center [490, 141] width 416 height 23
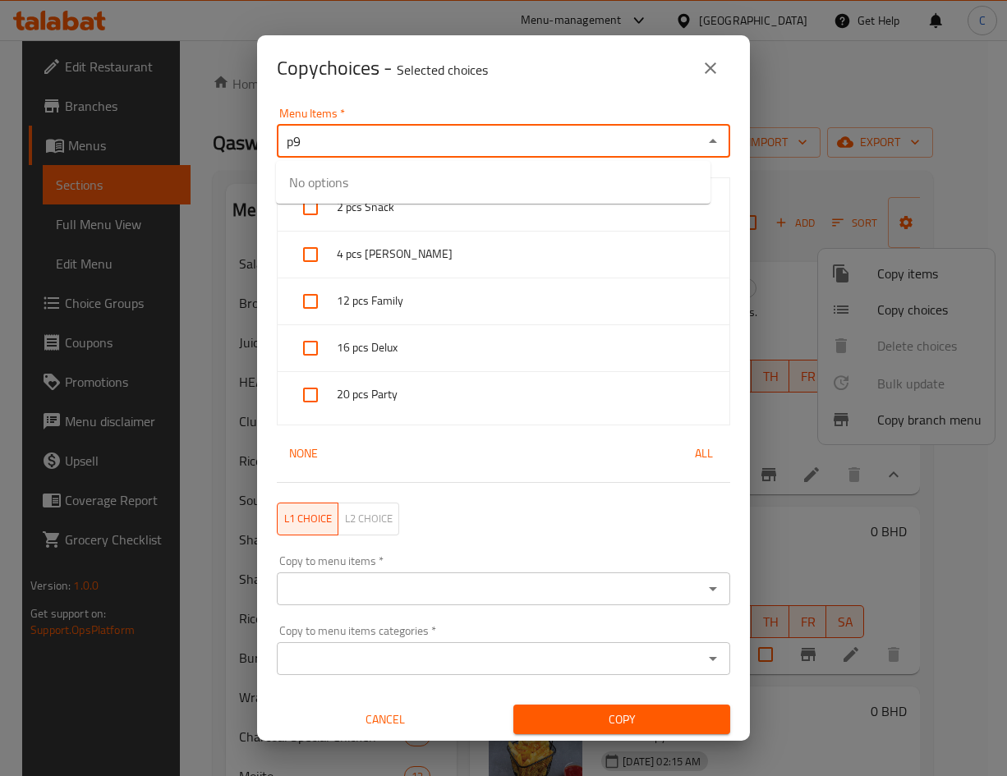
type input "p"
type input "pot"
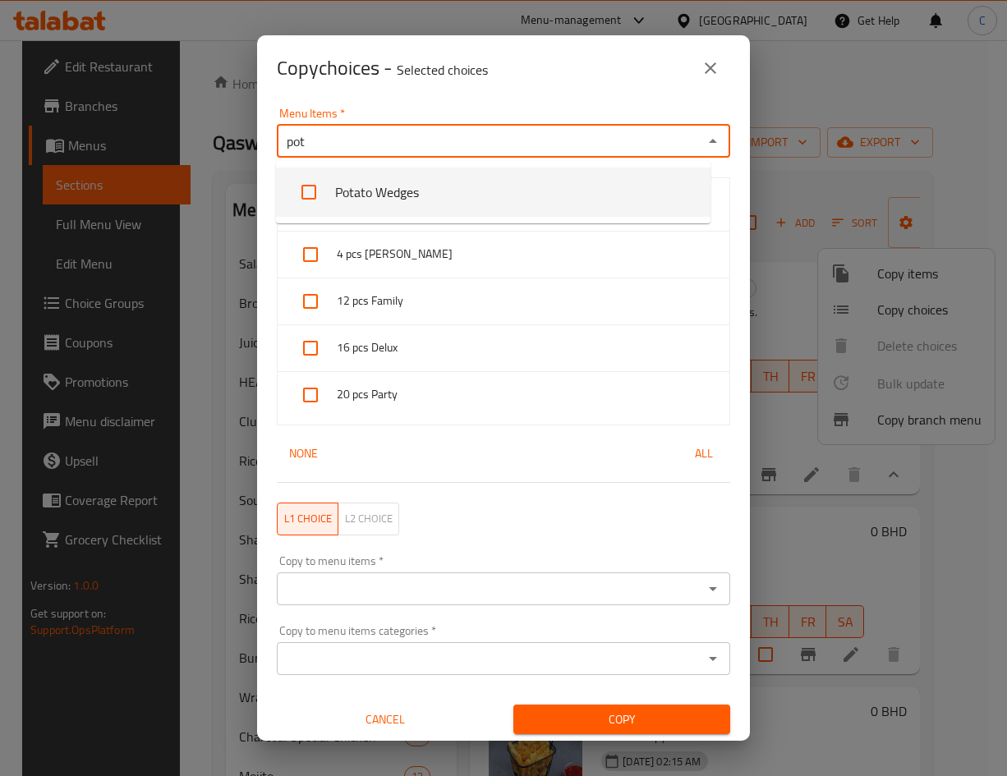
click at [403, 188] on li "Potato Wedges" at bounding box center [493, 192] width 434 height 49
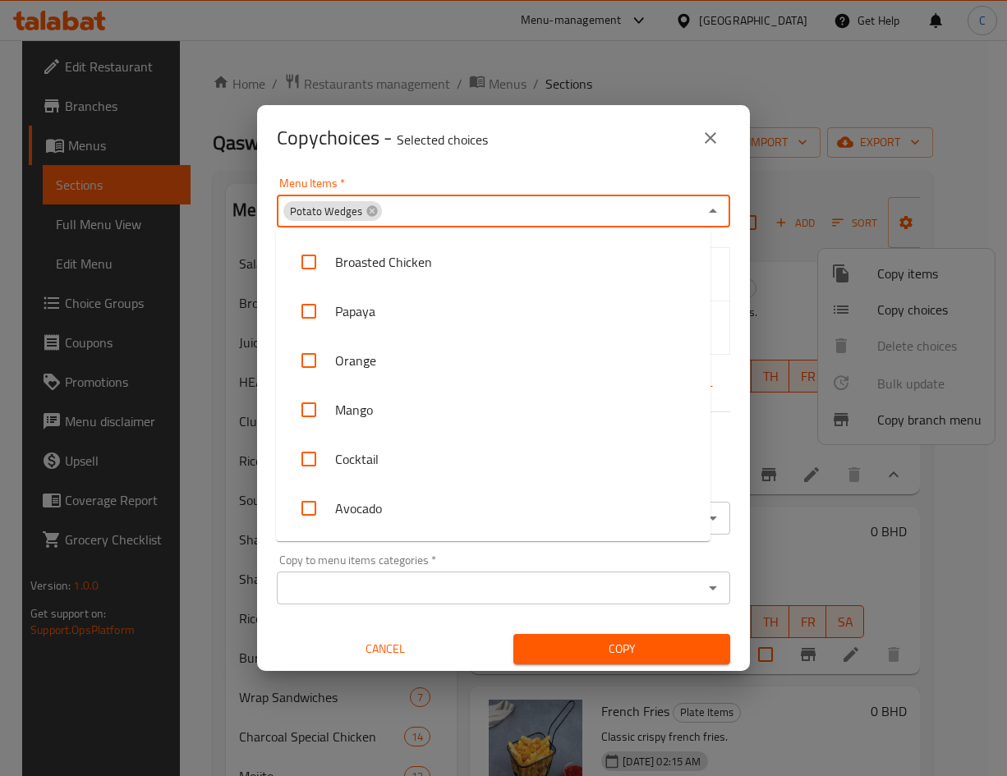
scroll to position [1079, 0]
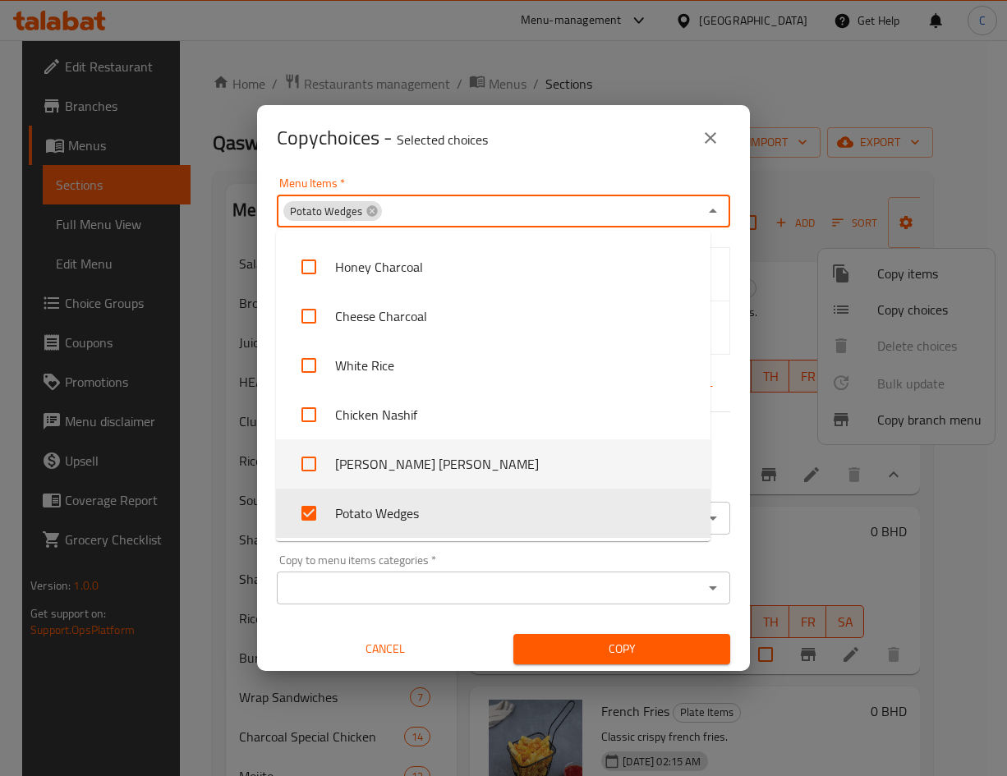
click at [694, 562] on div "Copy to menu items categories   * Copy to menu items categories *" at bounding box center [503, 579] width 453 height 50
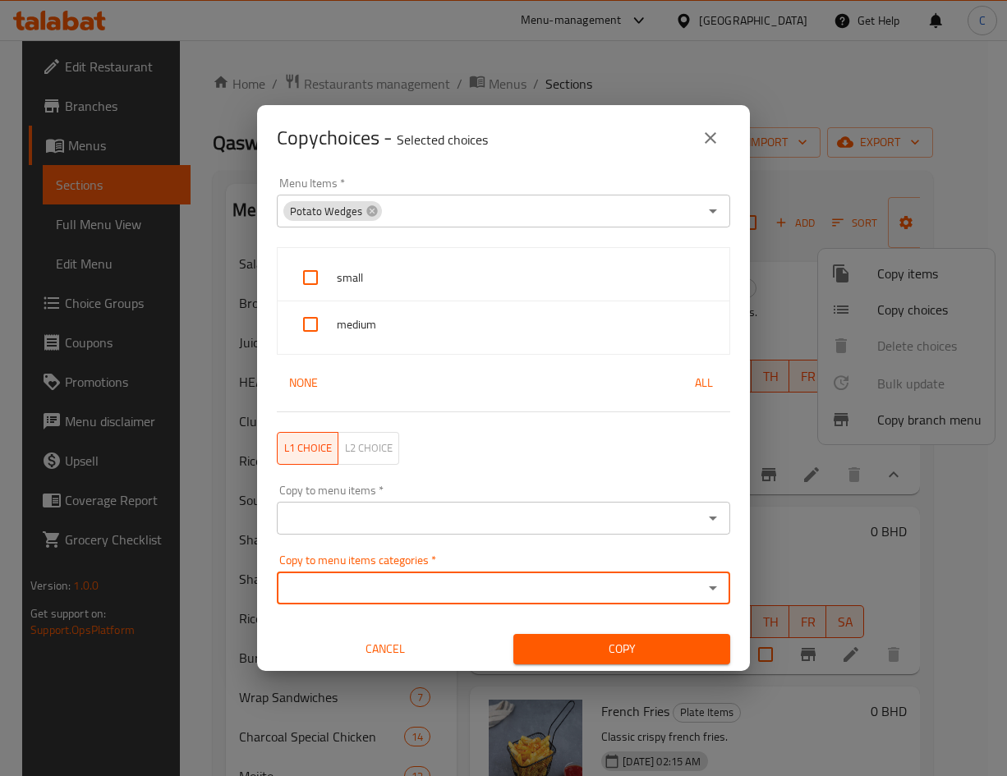
click at [471, 520] on input "Copy to menu items   *" at bounding box center [490, 518] width 416 height 23
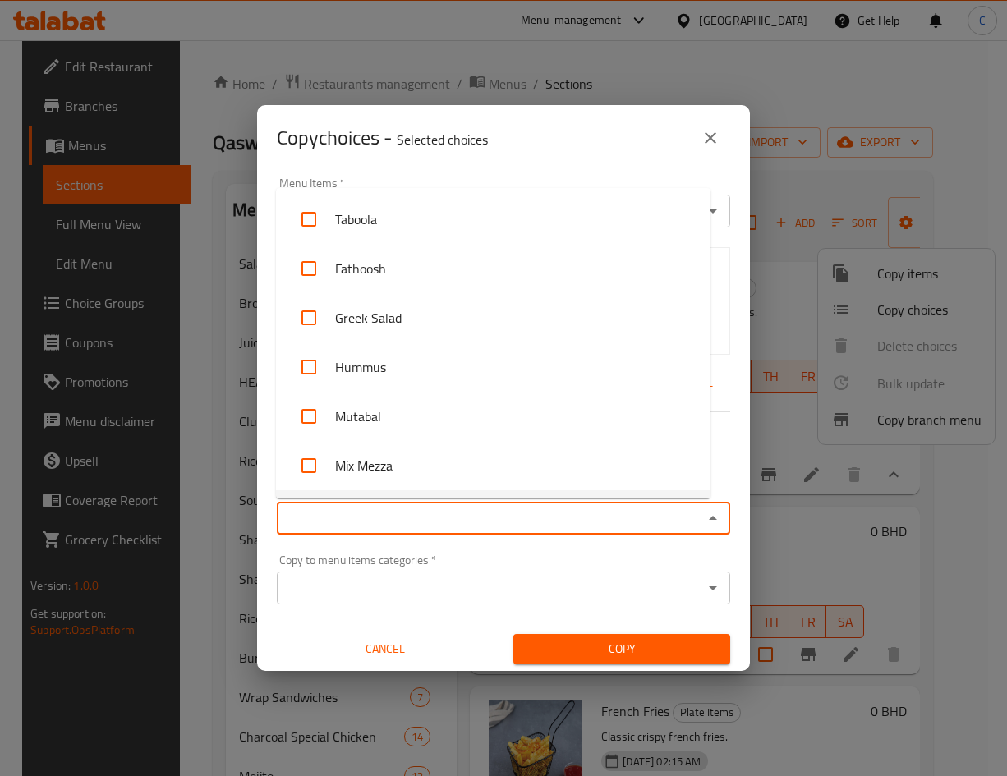
click at [387, 516] on input "Copy to menu items   *" at bounding box center [490, 518] width 416 height 23
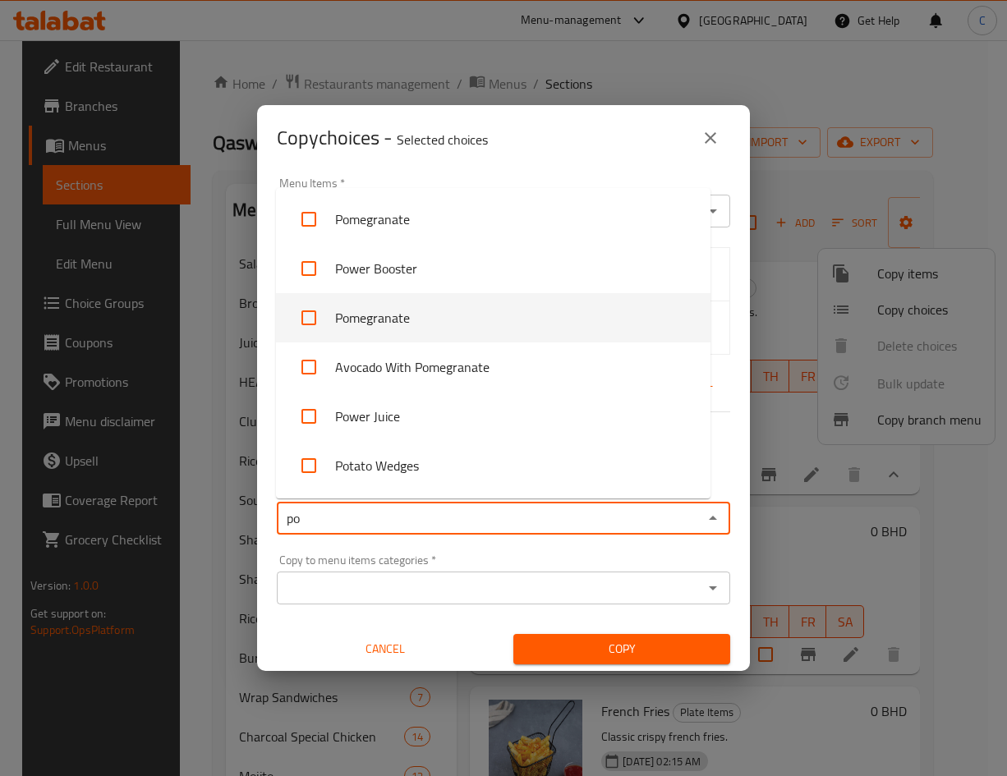
type input "p"
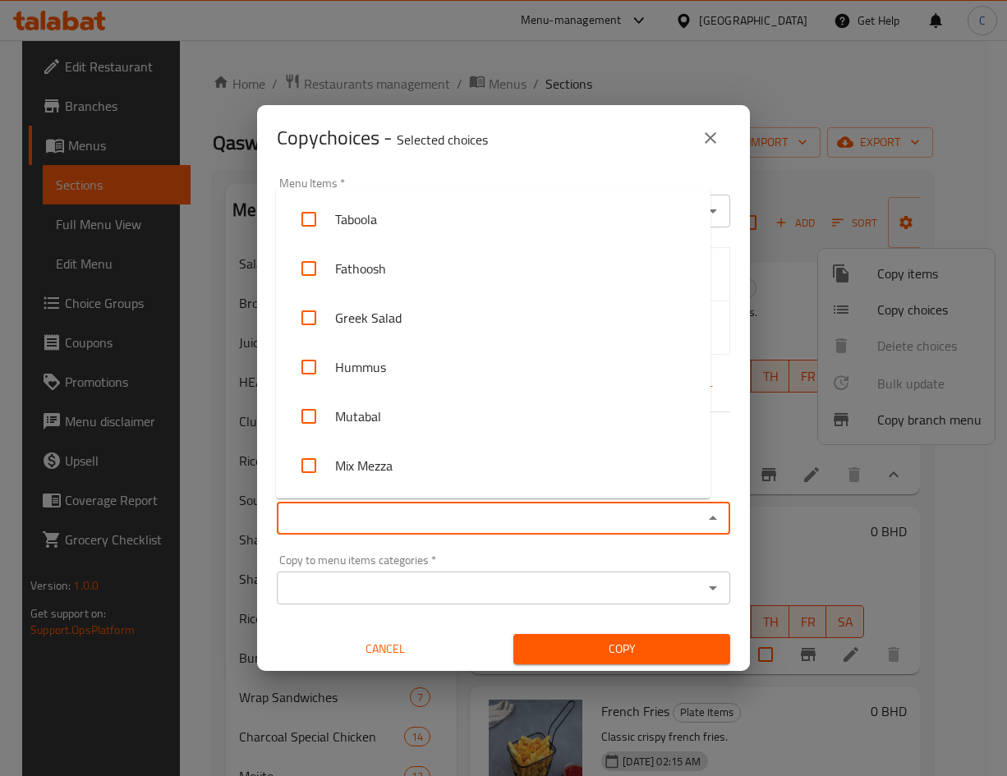
type input "p"
type input "o"
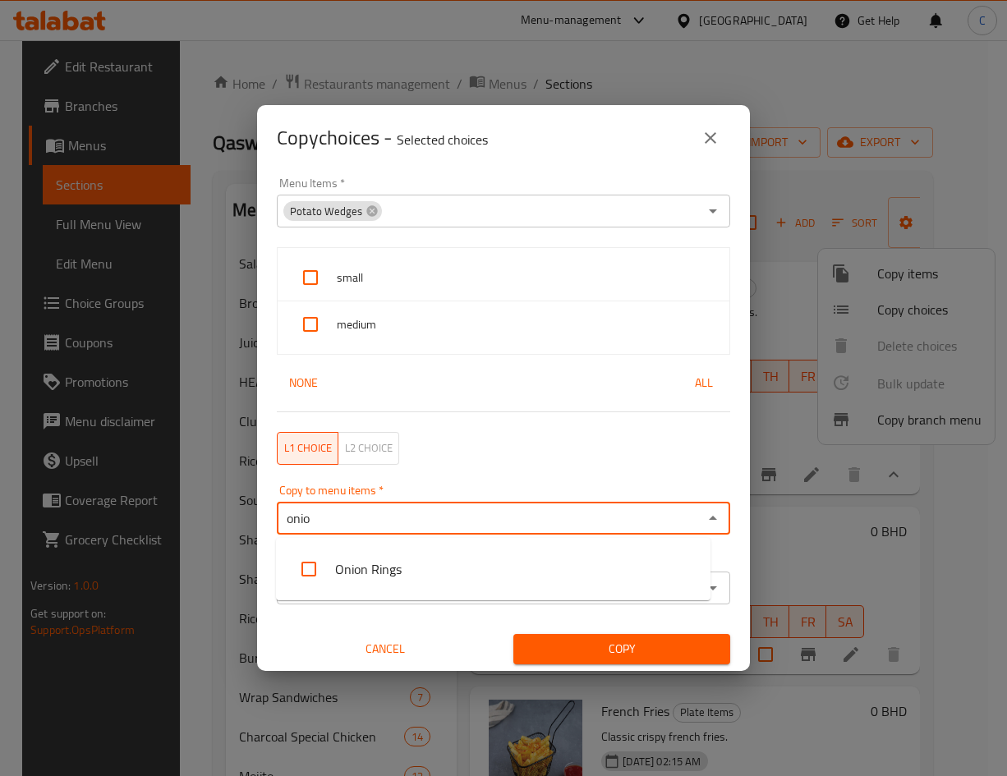
type input "onion"
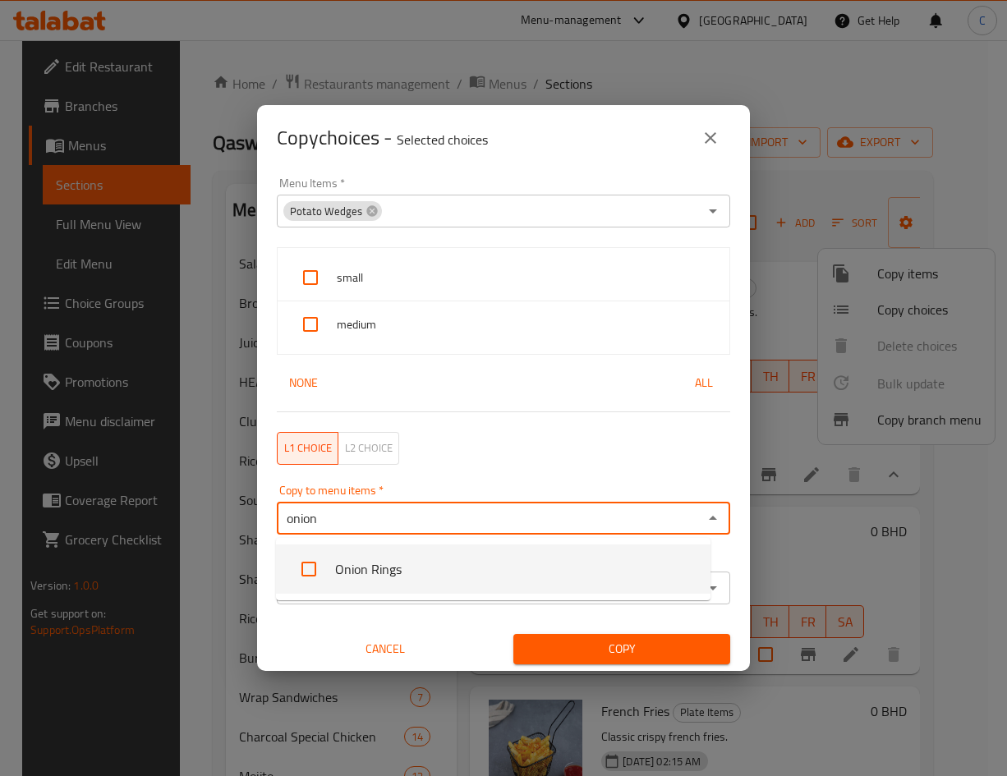
click at [311, 572] on input "checkbox" at bounding box center [308, 568] width 39 height 39
checkbox input "false"
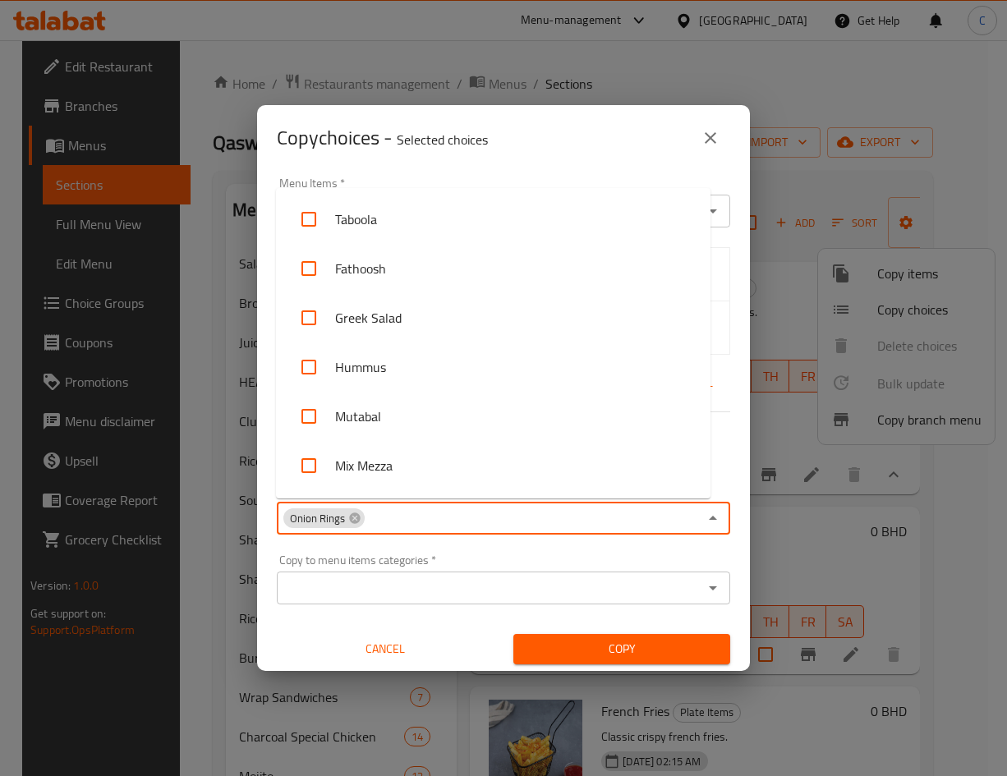
scroll to position [7583, 0]
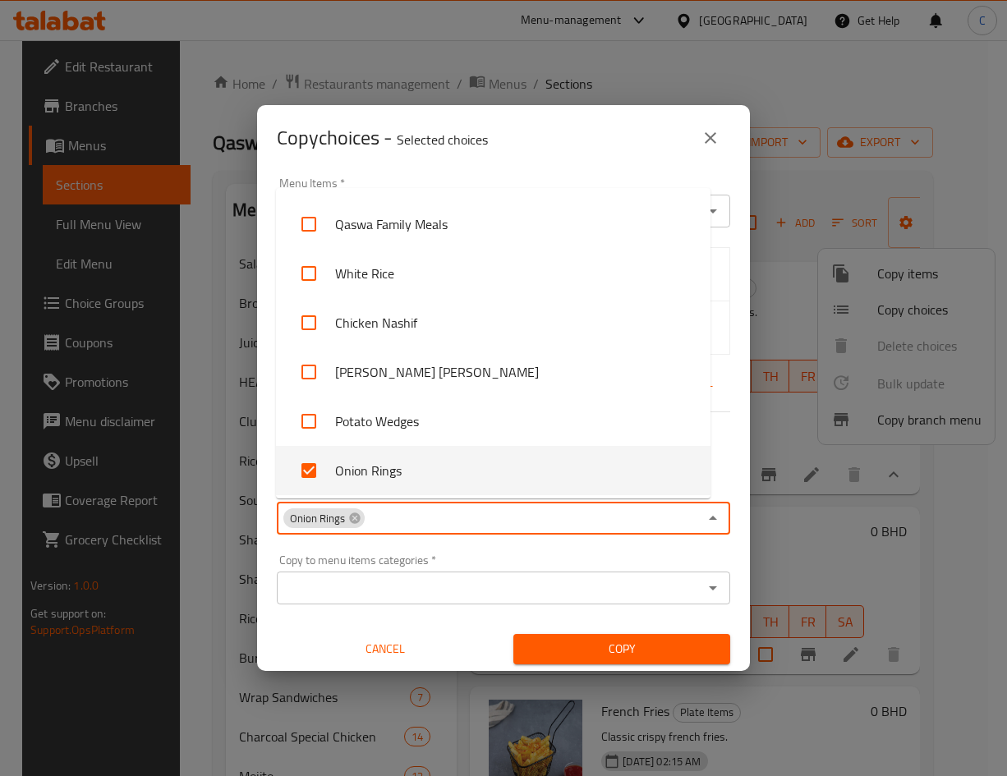
click at [572, 640] on span "Copy" at bounding box center [621, 649] width 191 height 21
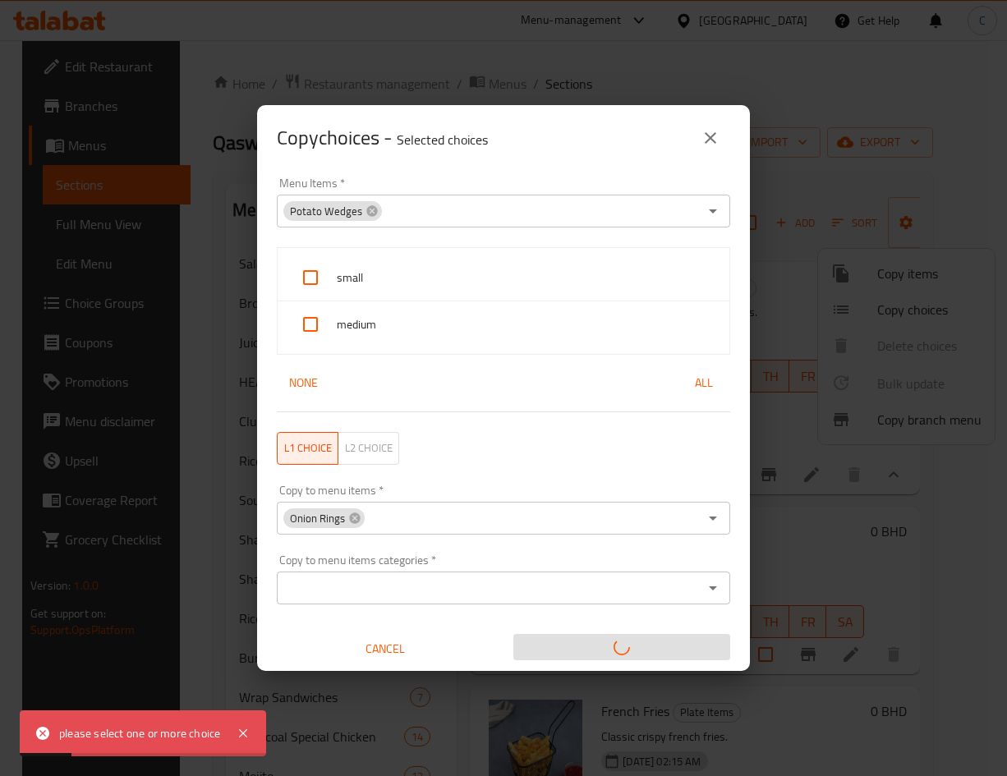
click at [354, 271] on span "small" at bounding box center [526, 278] width 379 height 21
checkbox input "true"
click at [310, 312] on input "checkbox" at bounding box center [310, 324] width 39 height 39
checkbox input "true"
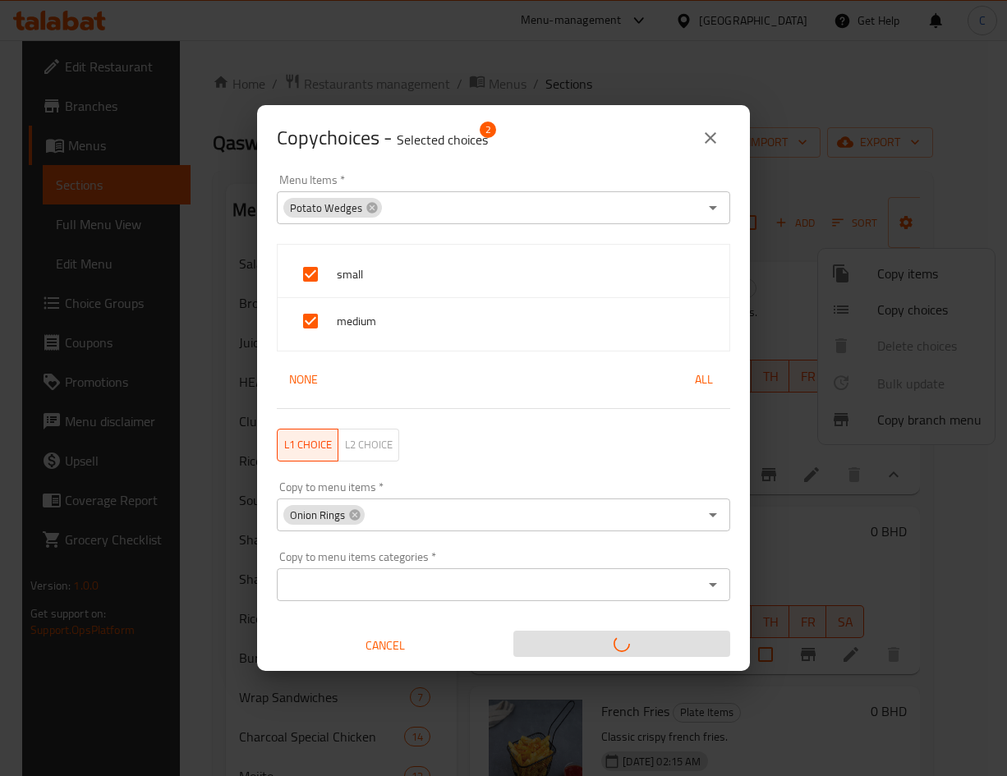
scroll to position [0, 0]
click at [692, 144] on button "close" at bounding box center [710, 137] width 39 height 39
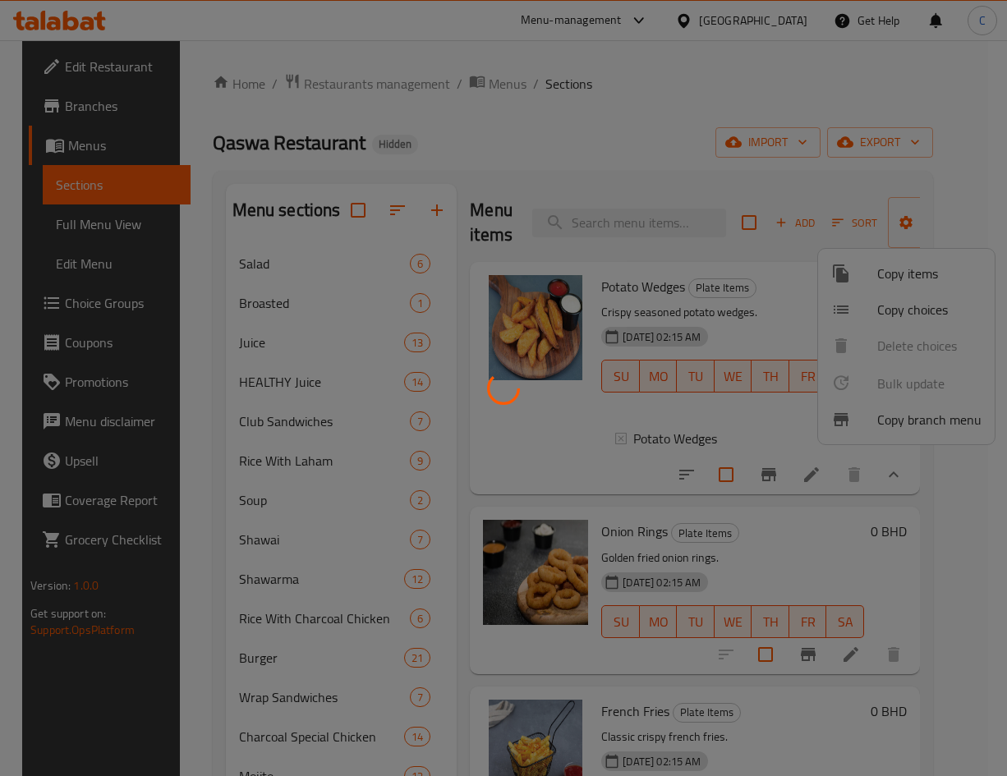
click at [692, 144] on button "close" at bounding box center [710, 137] width 39 height 39
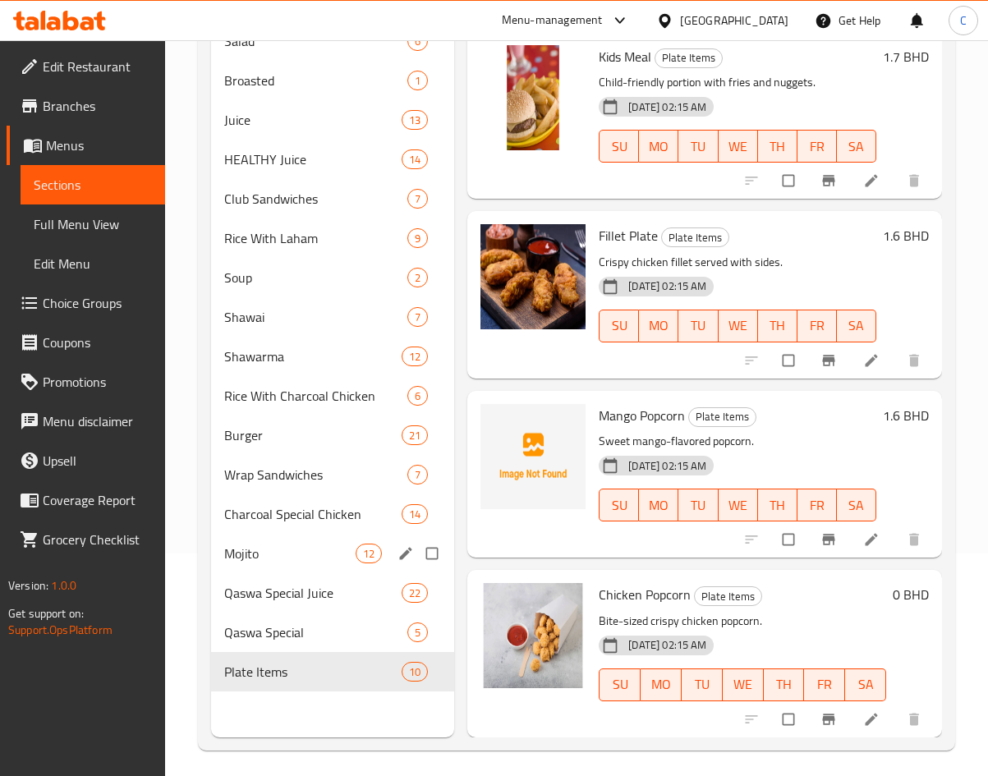
scroll to position [230, 0]
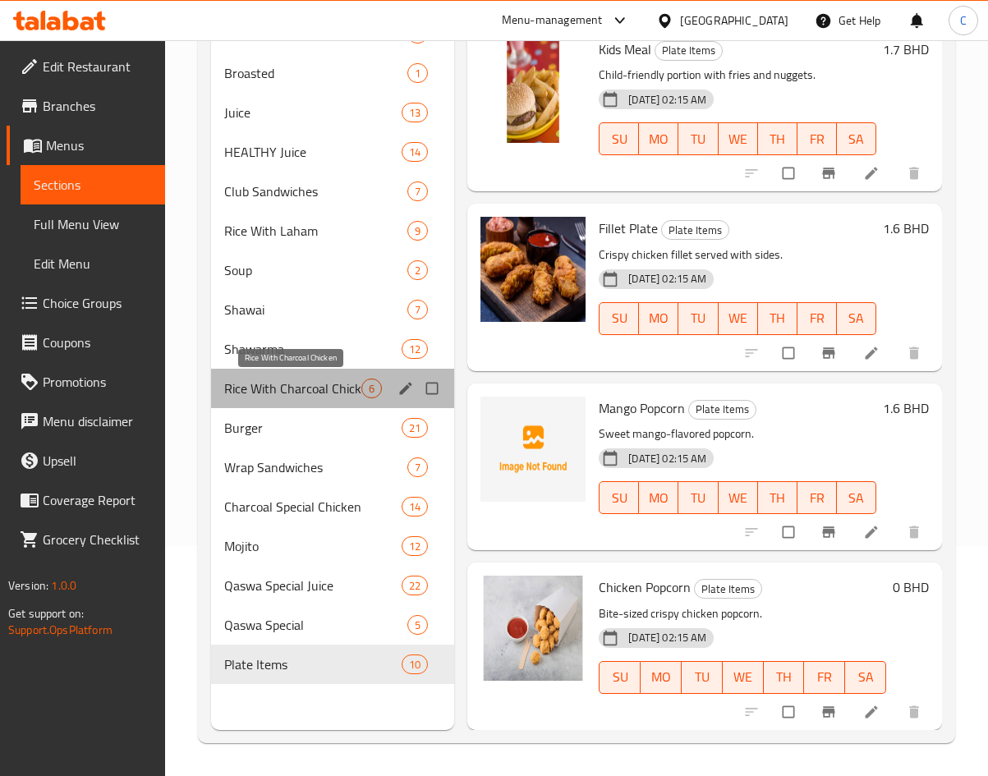
click at [311, 380] on span "Rice With Charcoal Chicken" at bounding box center [293, 389] width 138 height 20
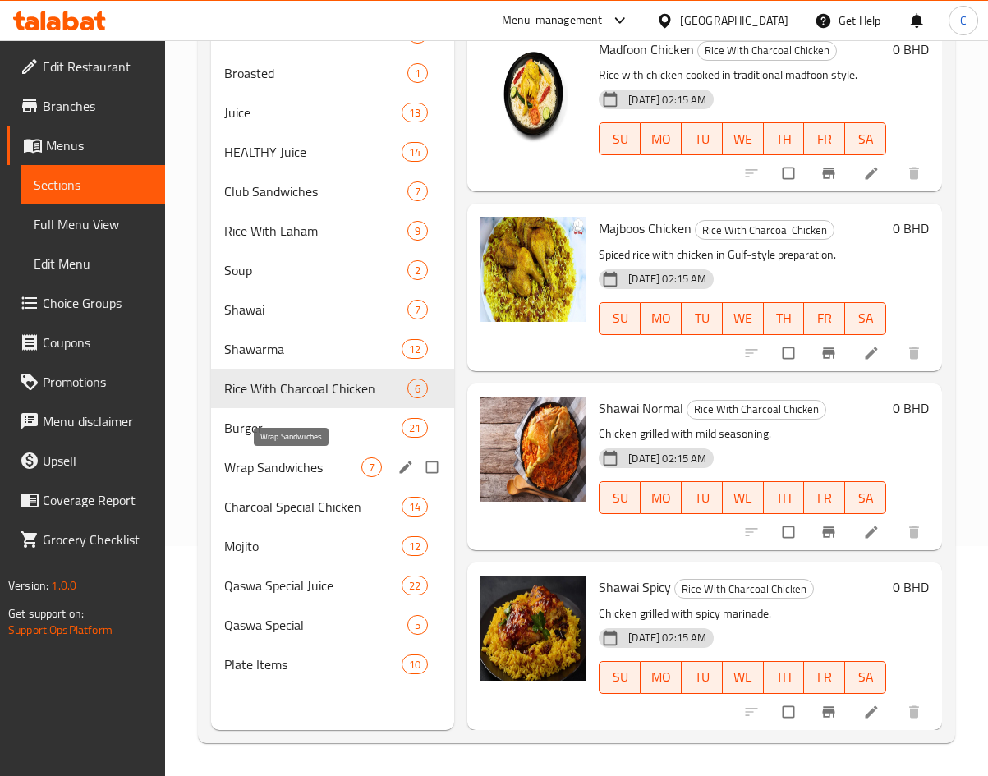
scroll to position [385, 0]
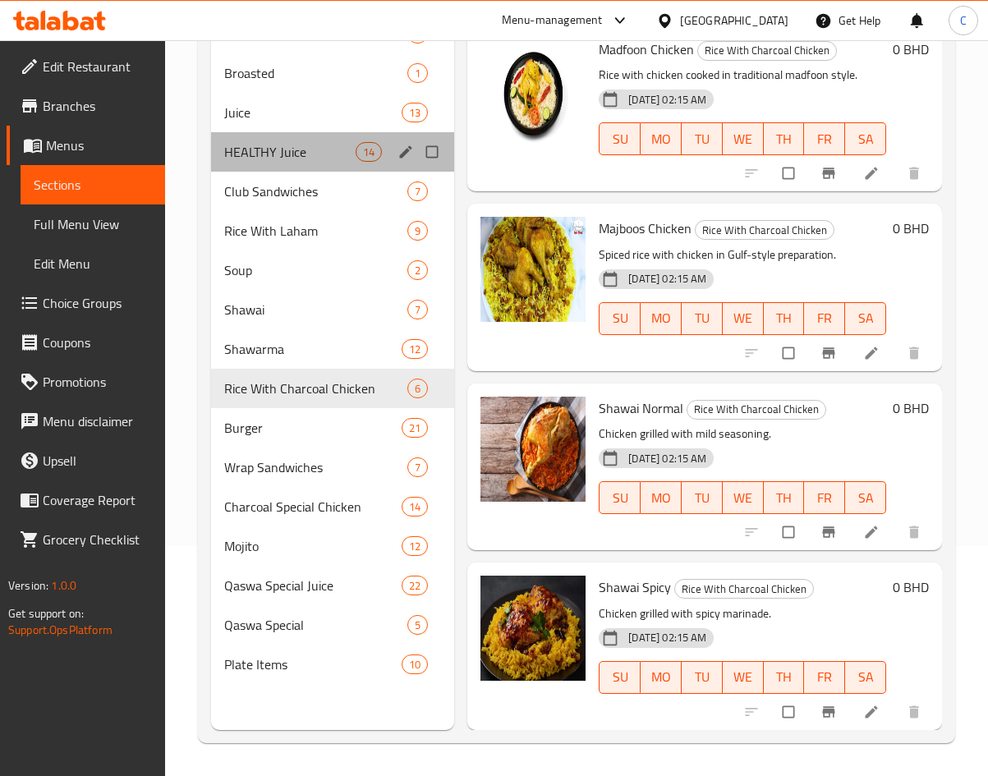
click at [308, 136] on div "HEALTHY Juice 14" at bounding box center [333, 151] width 244 height 39
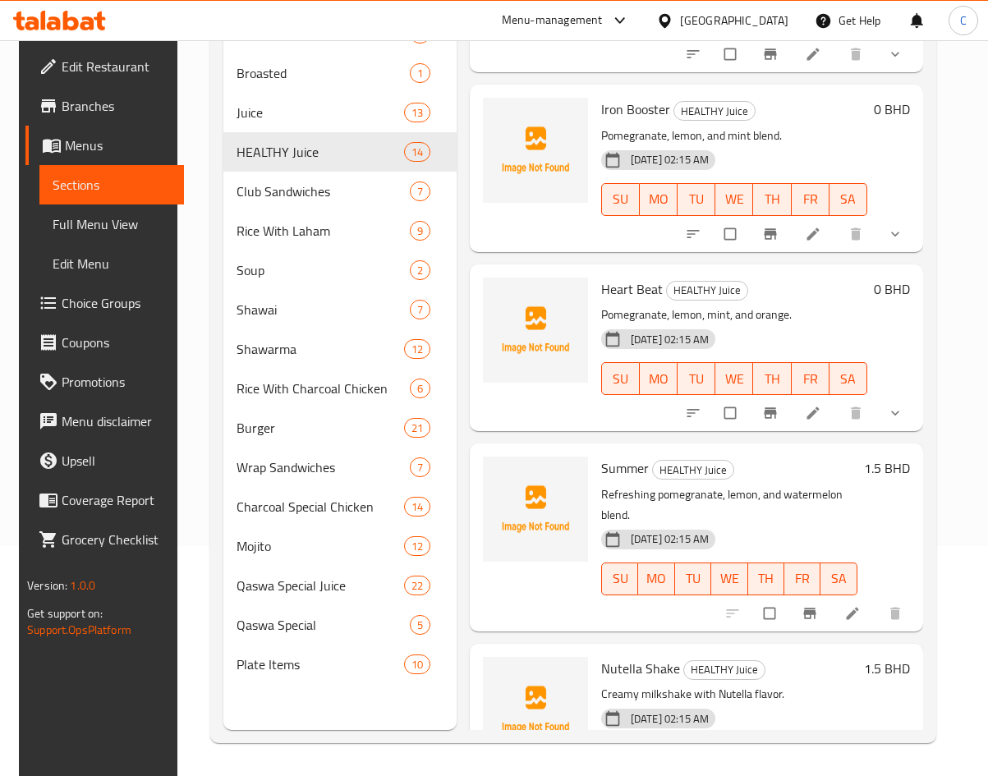
scroll to position [362, 0]
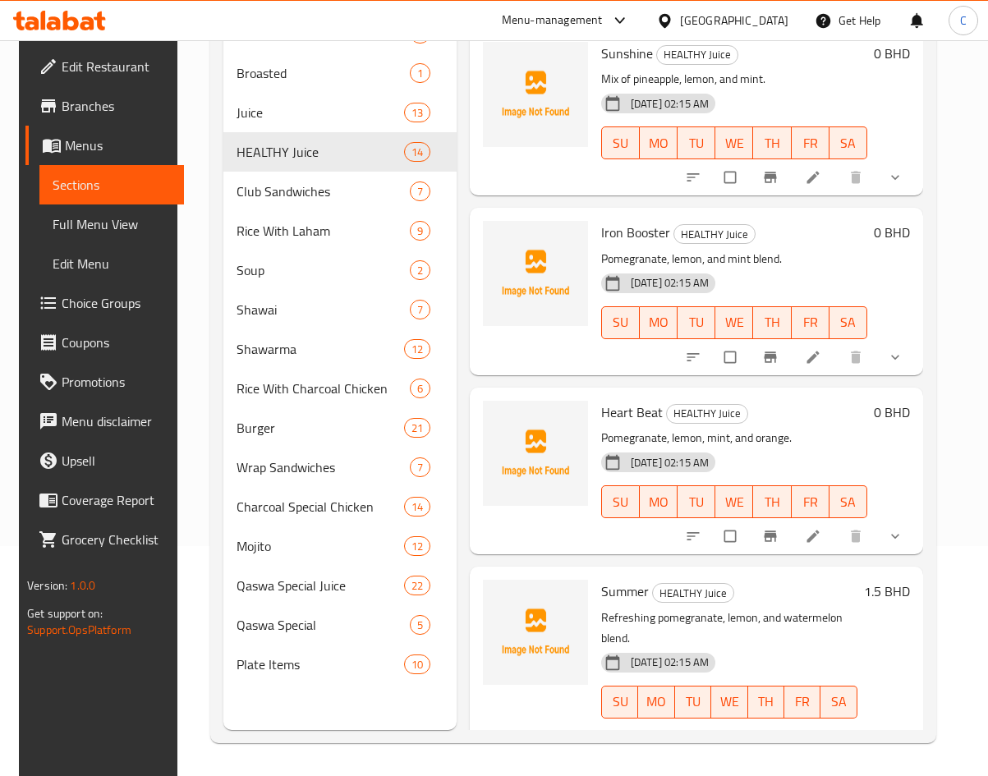
click at [905, 531] on span "show more" at bounding box center [897, 536] width 20 height 16
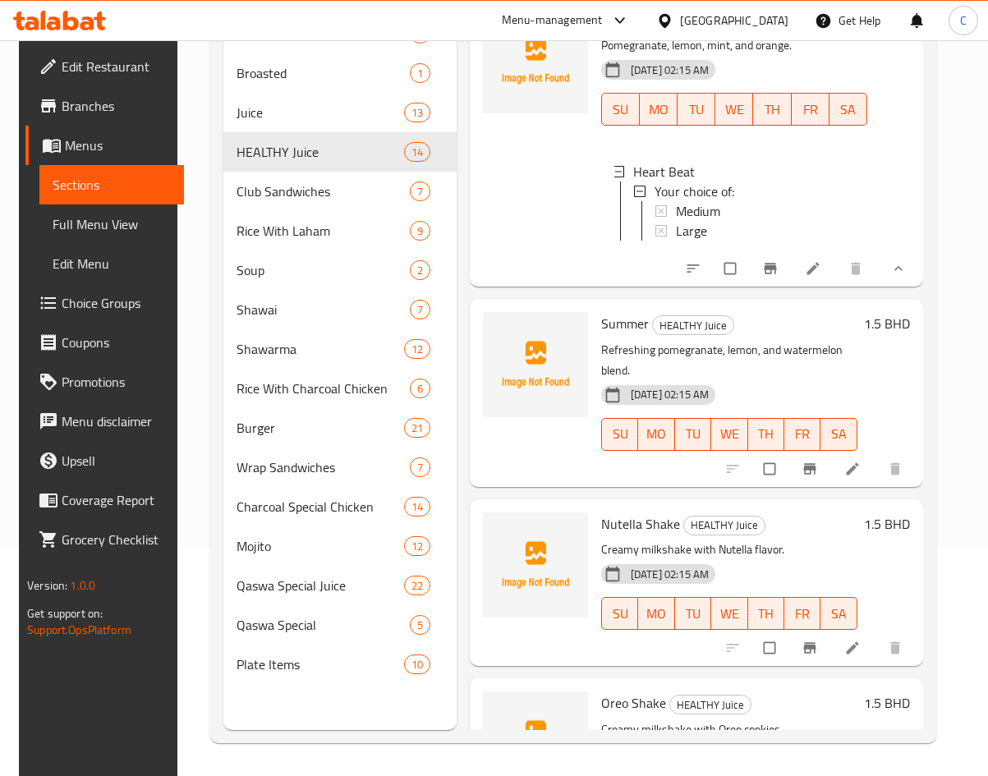
scroll to position [609, 0]
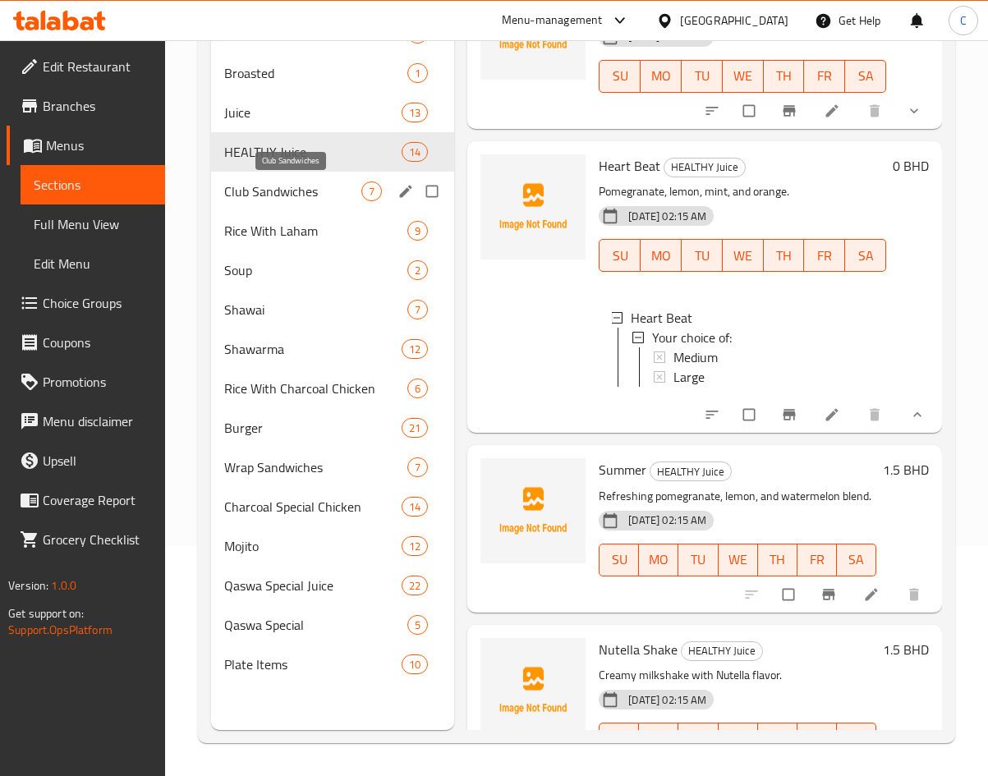
drag, startPoint x: 237, startPoint y: 193, endPoint x: 250, endPoint y: 200, distance: 15.8
click at [237, 193] on span "Club Sandwiches" at bounding box center [293, 191] width 138 height 20
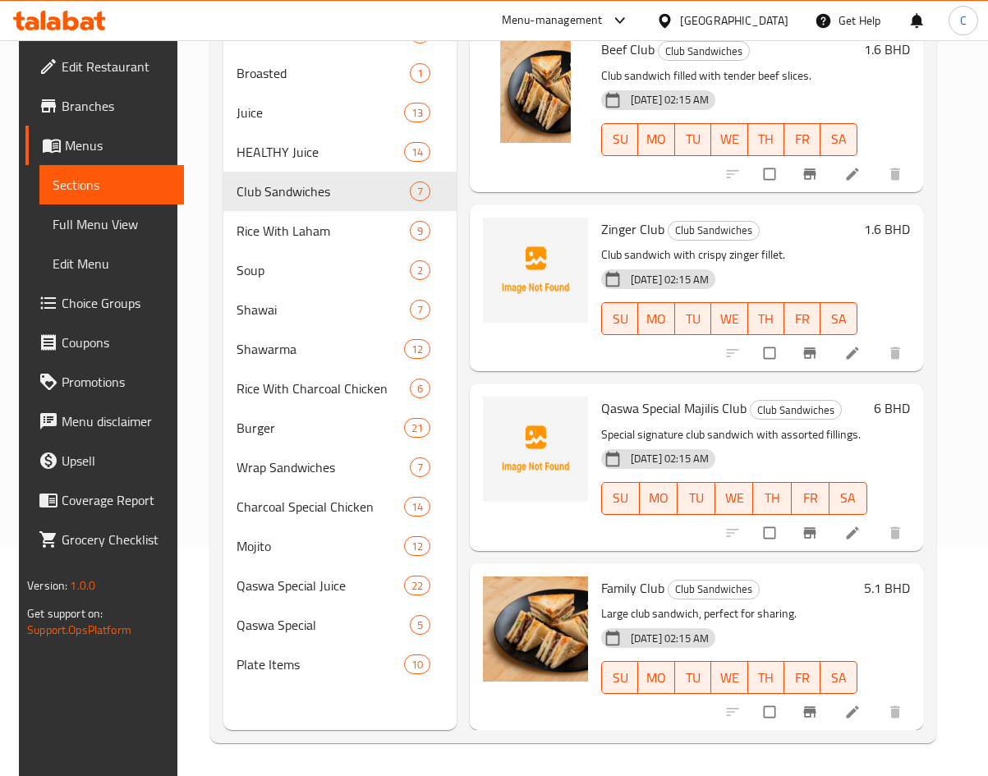
scroll to position [585, 0]
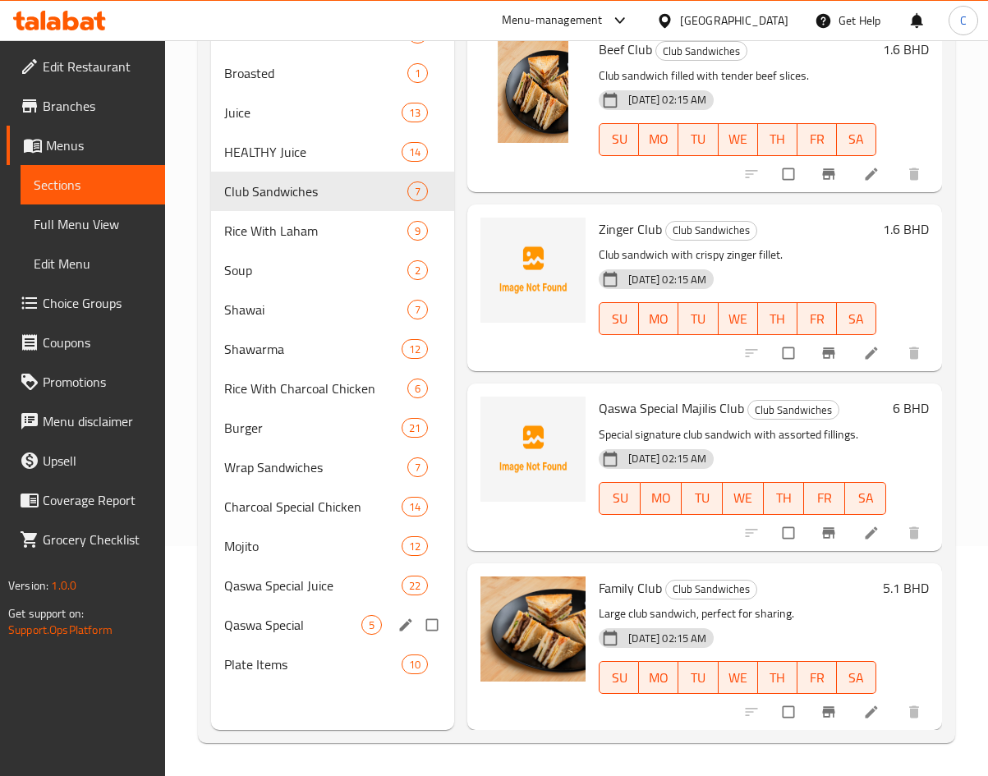
drag, startPoint x: 288, startPoint y: 661, endPoint x: 466, endPoint y: 599, distance: 187.8
click at [289, 662] on span "Plate Items" at bounding box center [313, 665] width 178 height 20
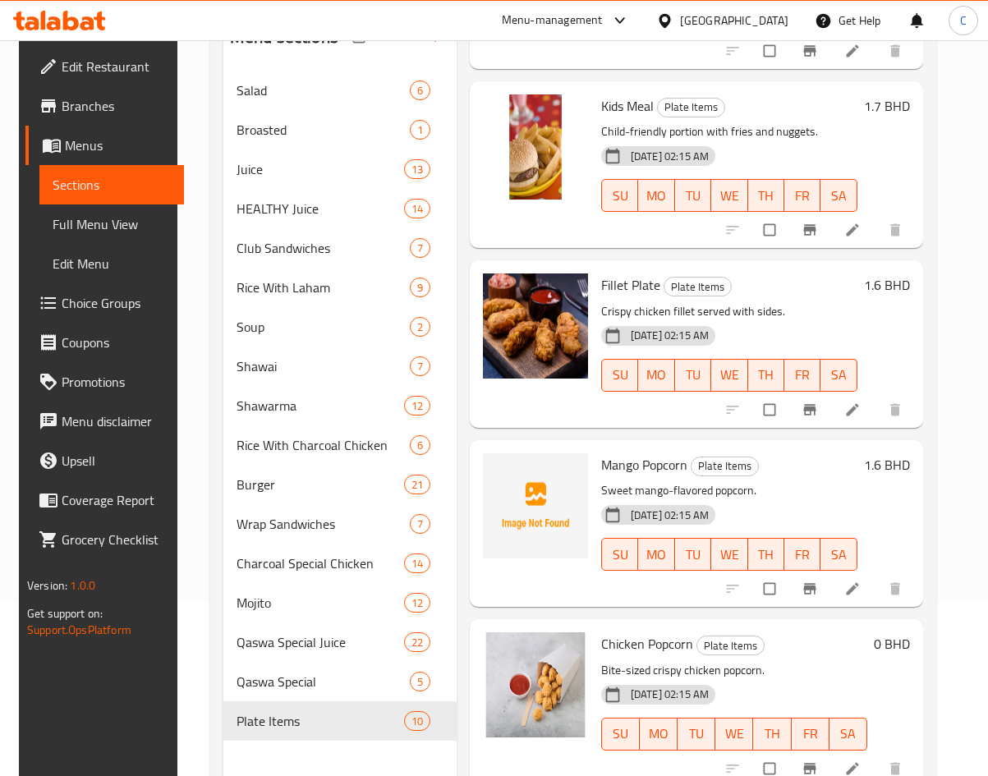
scroll to position [230, 0]
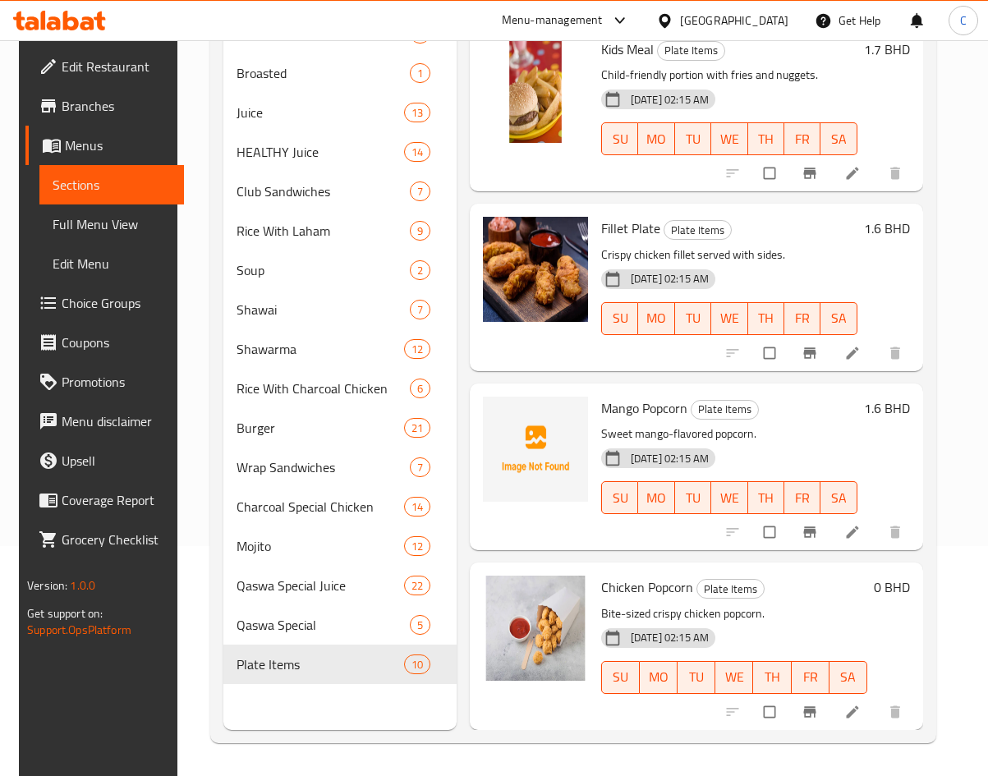
click at [857, 704] on icon at bounding box center [852, 712] width 16 height 16
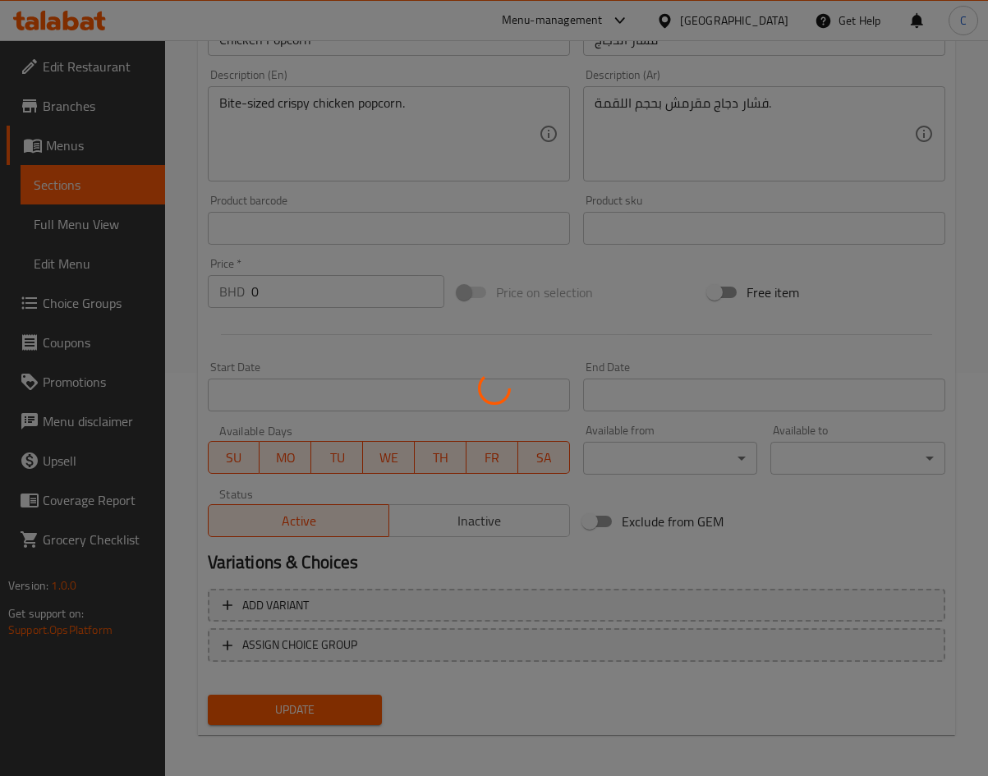
scroll to position [408, 0]
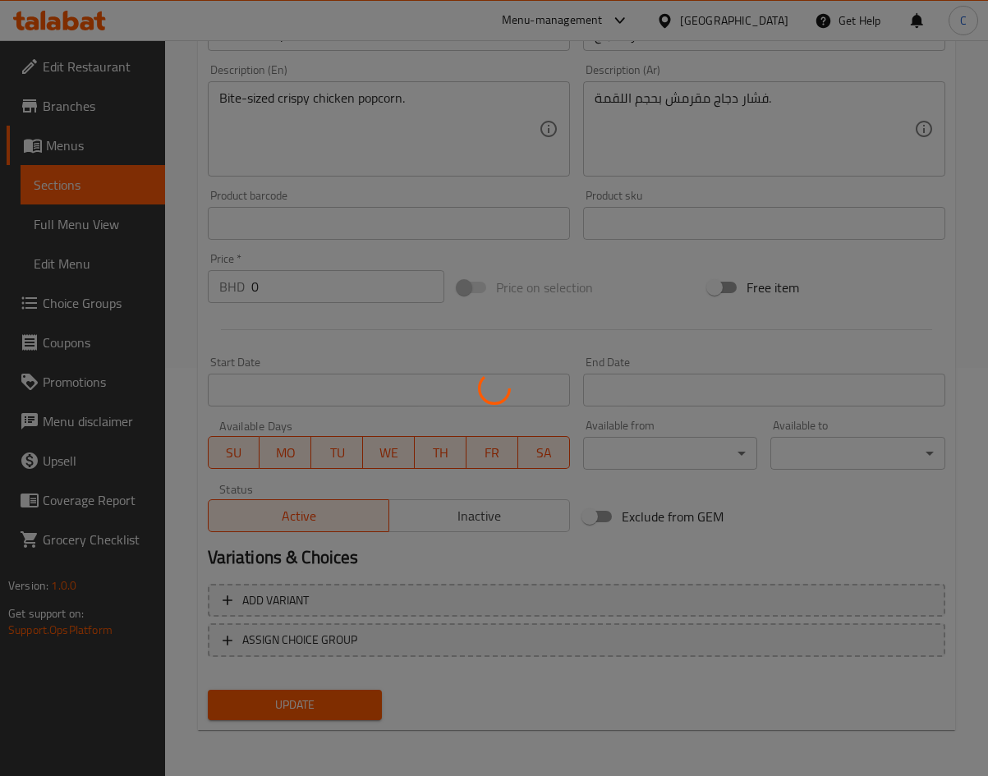
click at [365, 616] on div at bounding box center [494, 388] width 988 height 776
click at [369, 597] on div at bounding box center [494, 388] width 988 height 776
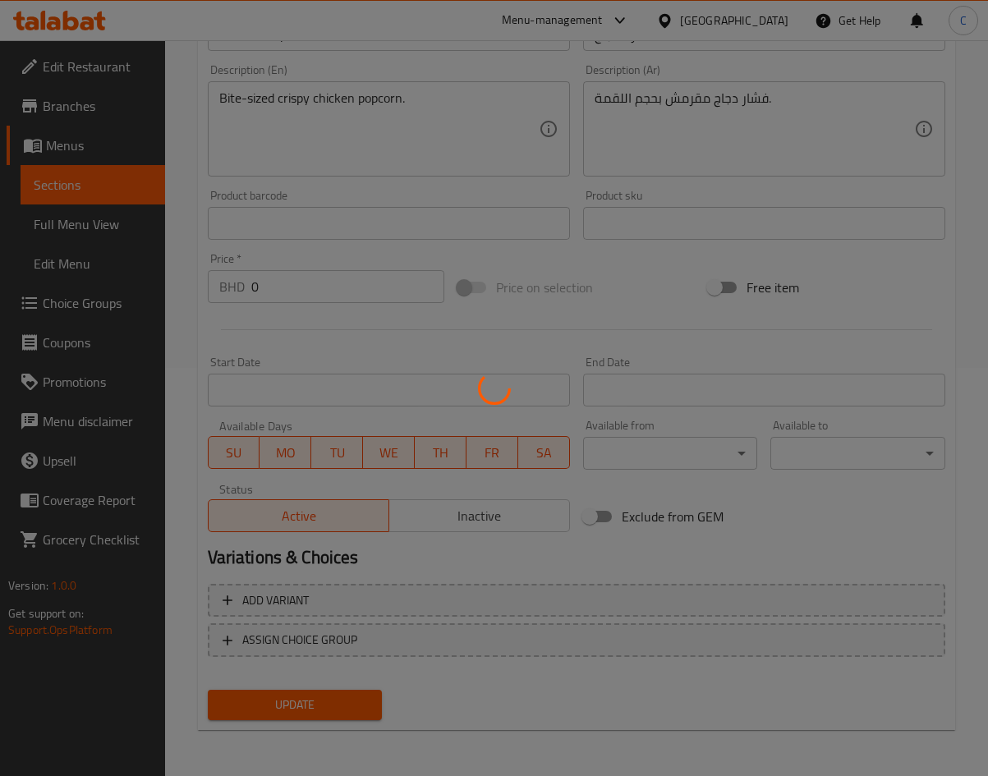
click at [369, 597] on div at bounding box center [494, 388] width 988 height 776
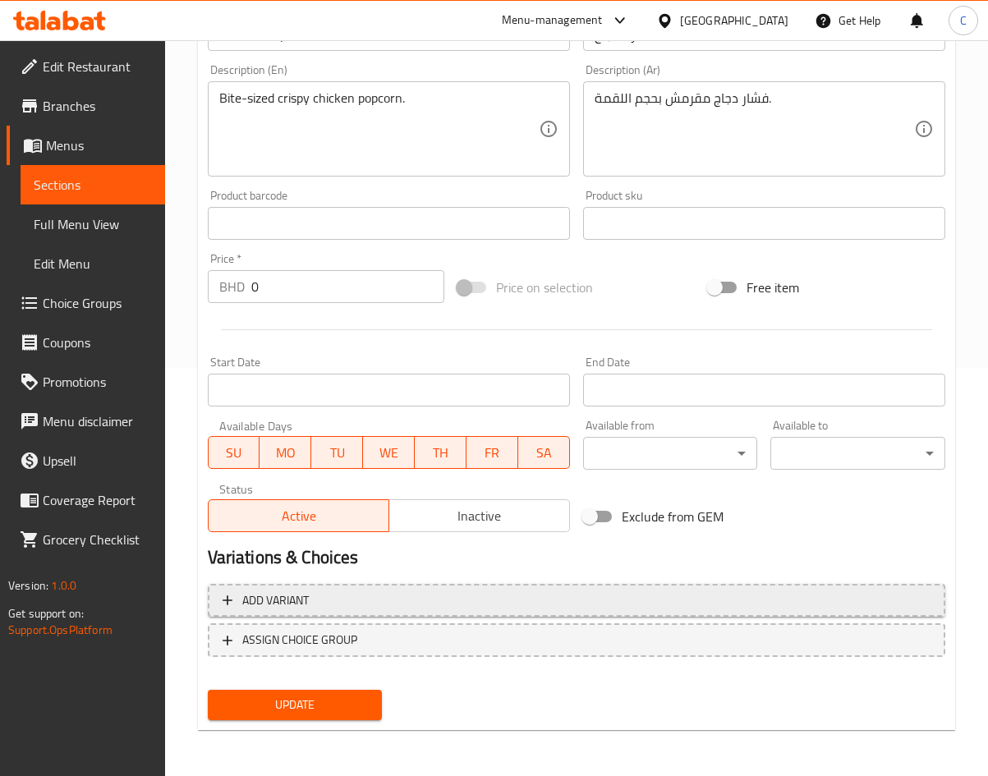
click at [417, 601] on span "Add variant" at bounding box center [577, 600] width 708 height 21
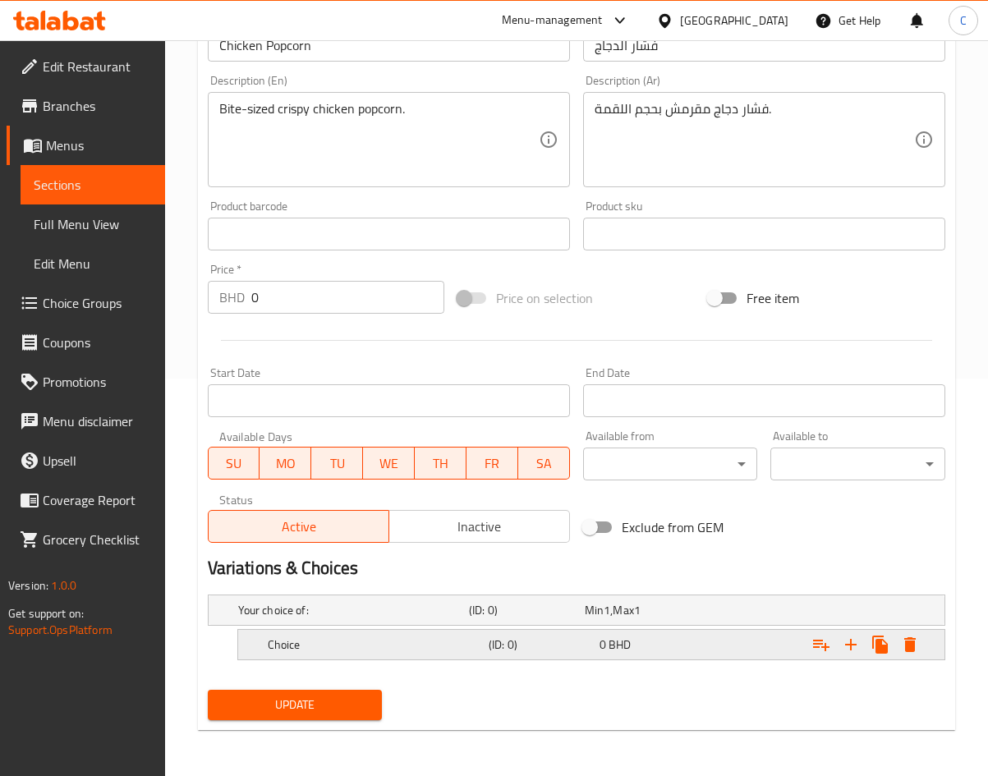
click at [404, 642] on h5 "Choice" at bounding box center [375, 644] width 214 height 16
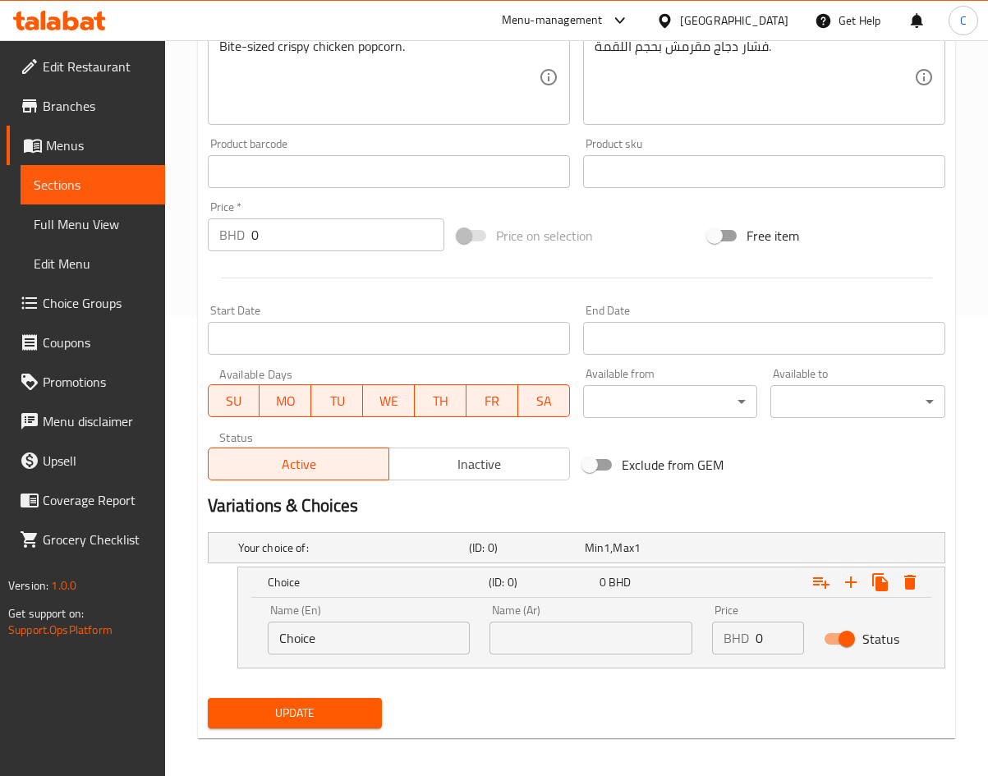
scroll to position [464, 0]
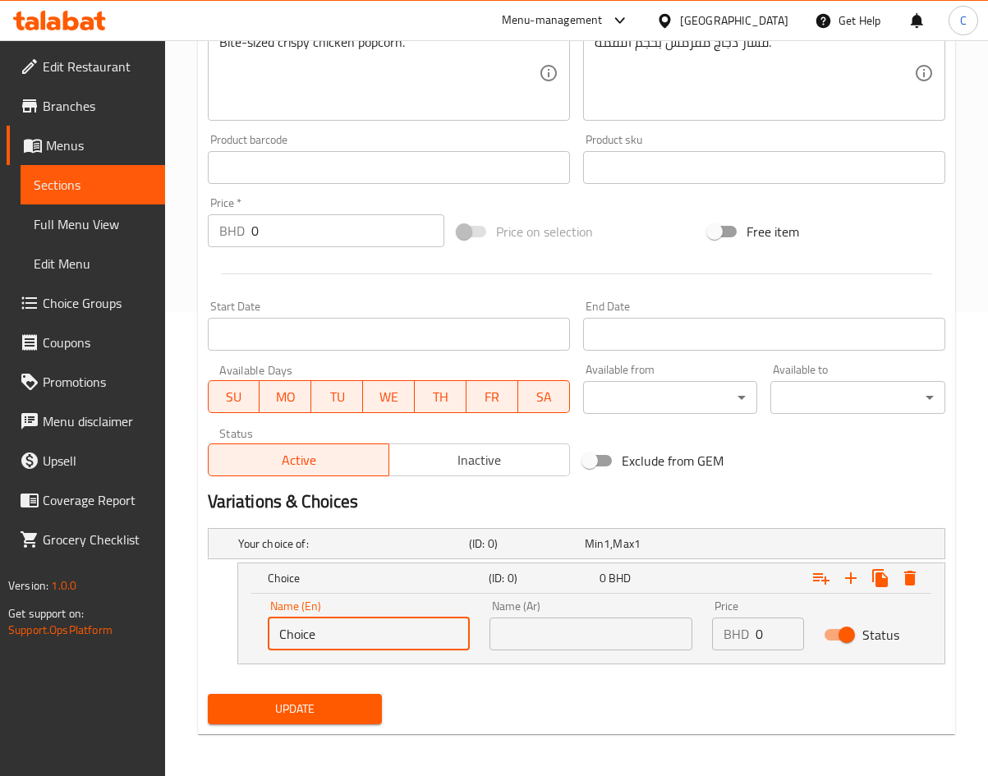
drag, startPoint x: 383, startPoint y: 641, endPoint x: -445, endPoint y: 582, distance: 829.8
drag, startPoint x: 397, startPoint y: 637, endPoint x: 87, endPoint y: 632, distance: 309.7
click at [190, 632] on div "Home / Restaurants management / Menus / Sections / item / update Plate Items se…" at bounding box center [576, 178] width 823 height 1204
type input "small"
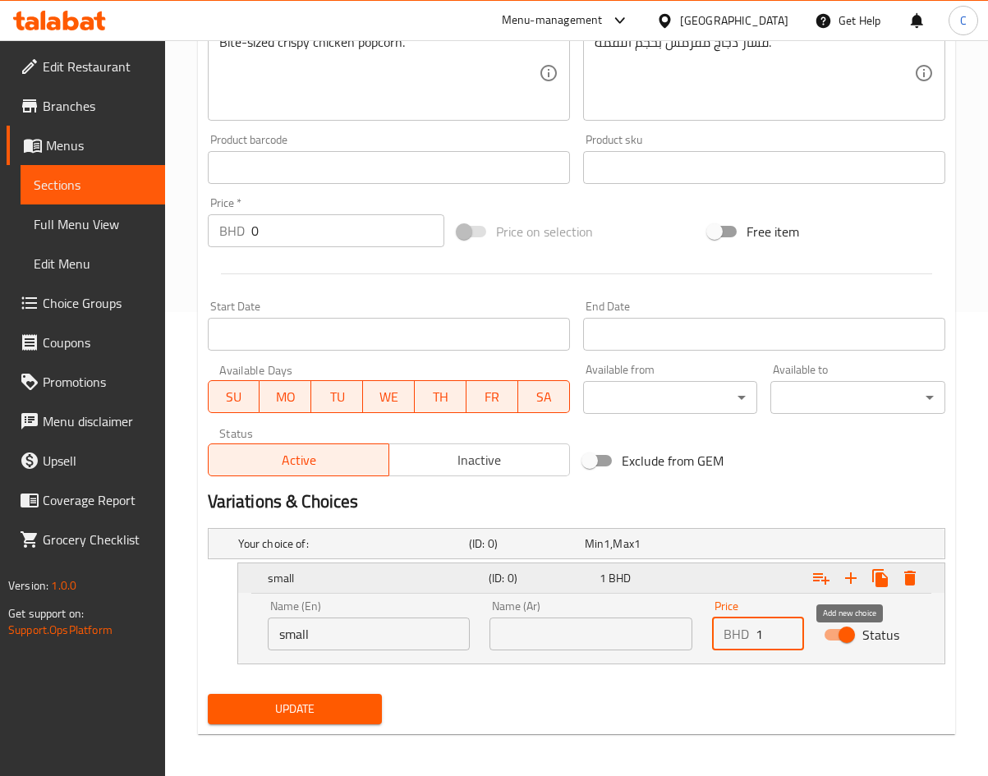
type input "1"
click at [849, 586] on icon "Expand" at bounding box center [851, 578] width 20 height 20
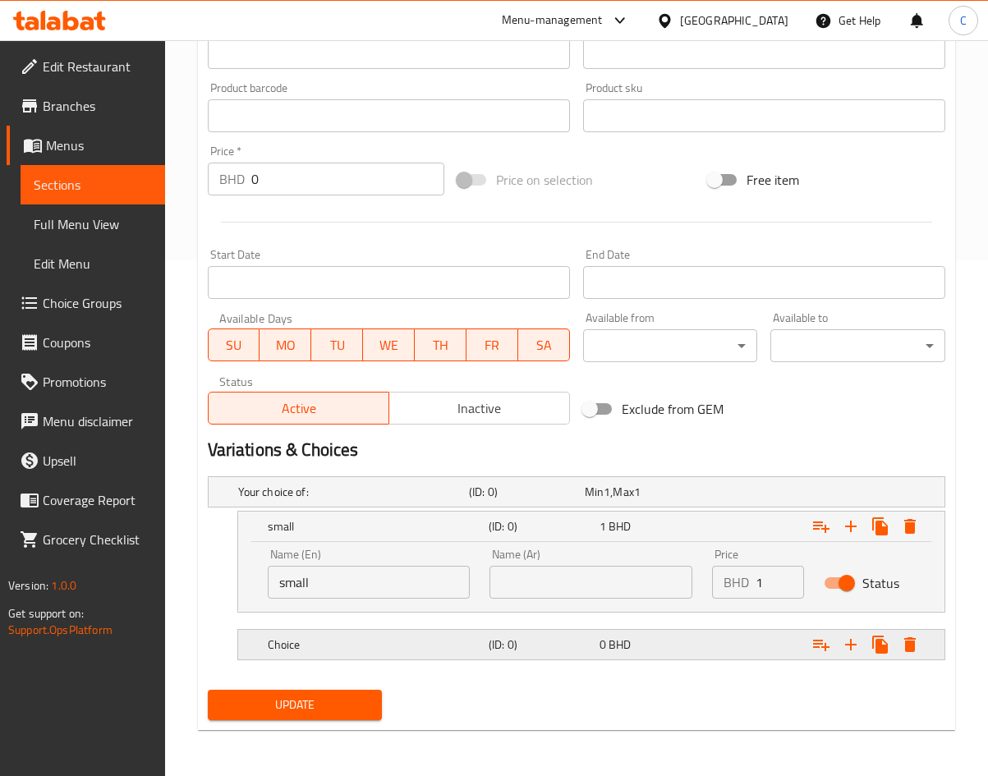
click at [507, 645] on h5 "(ID: 0)" at bounding box center [541, 644] width 104 height 16
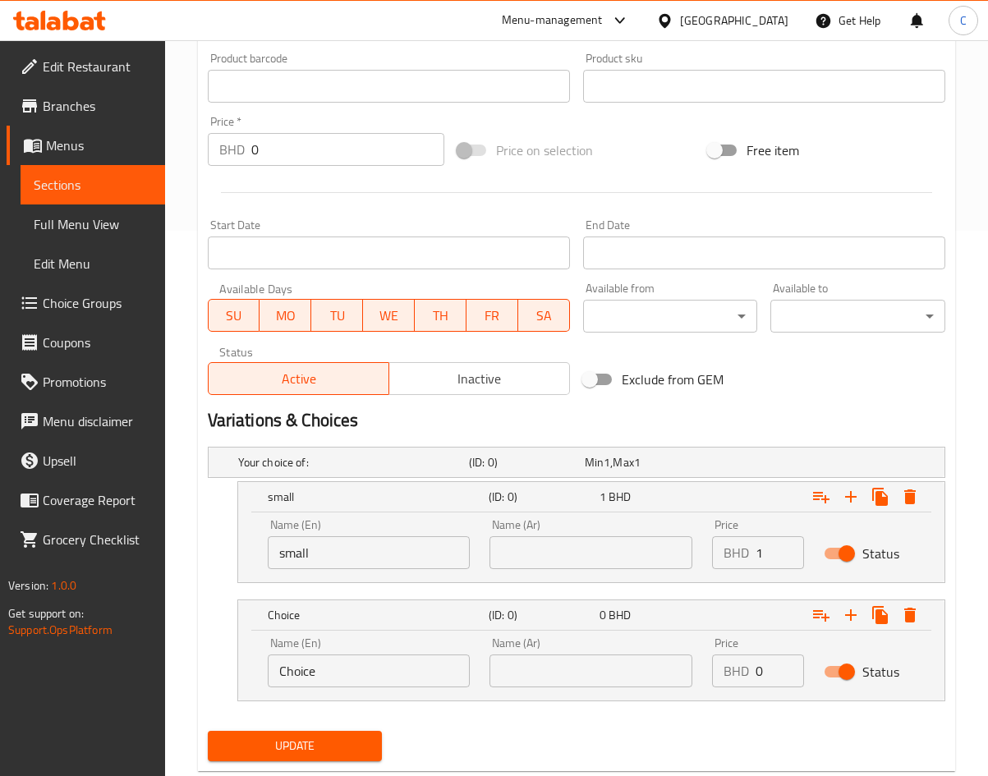
scroll to position [584, 0]
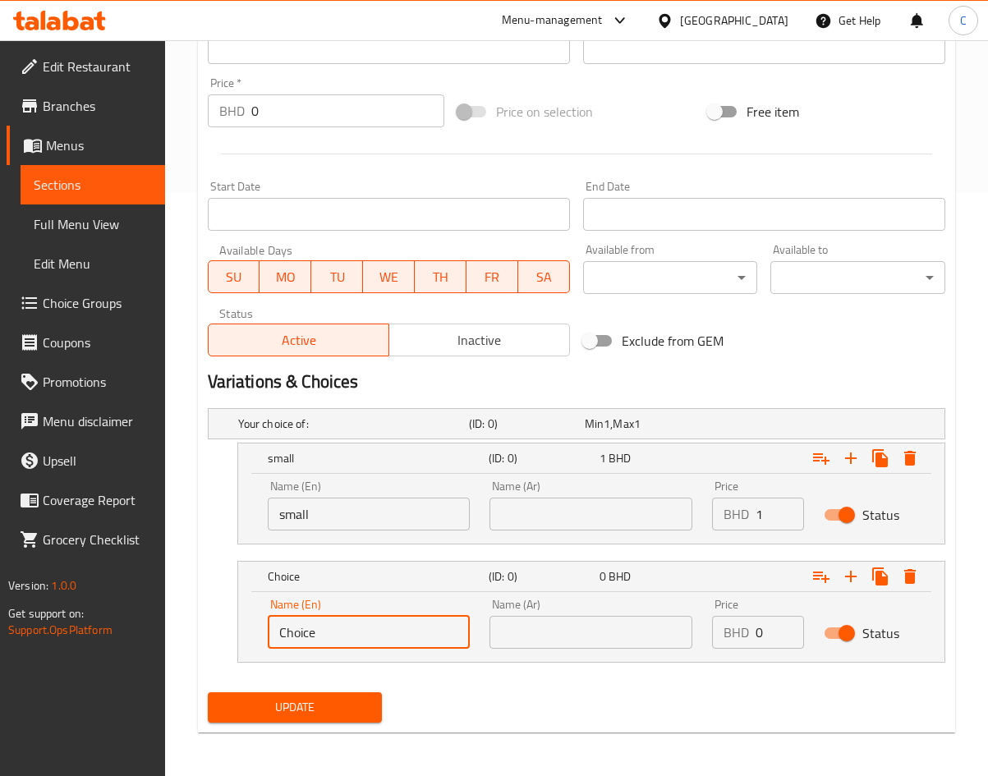
drag, startPoint x: 58, startPoint y: 641, endPoint x: -146, endPoint y: 642, distance: 204.5
click at [412, 601] on div "Name (En) mediujm Name (En)" at bounding box center [369, 624] width 203 height 50
click at [404, 631] on input "mediujm" at bounding box center [369, 632] width 203 height 33
type input "medium"
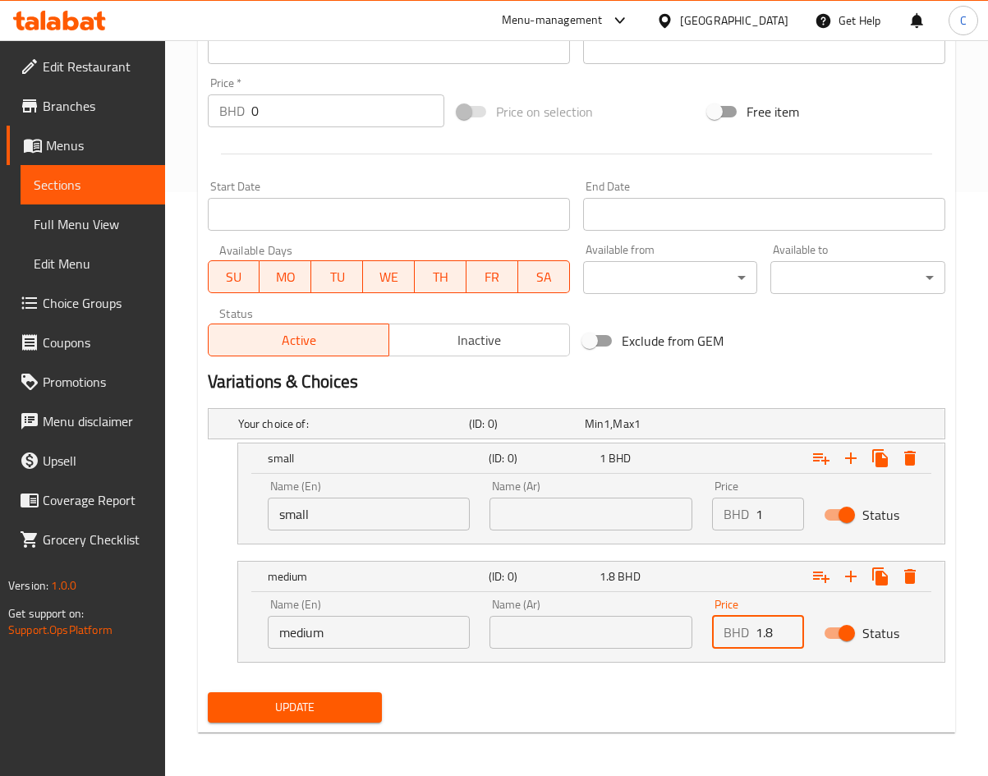
type input "1.8"
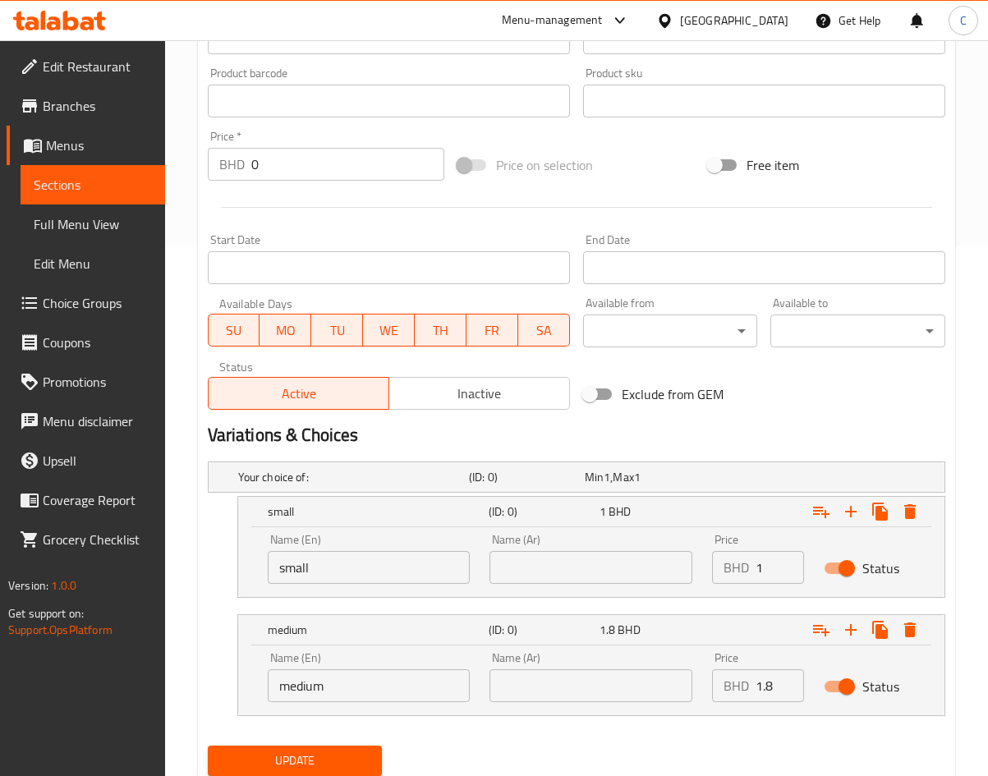
scroll to position [586, 0]
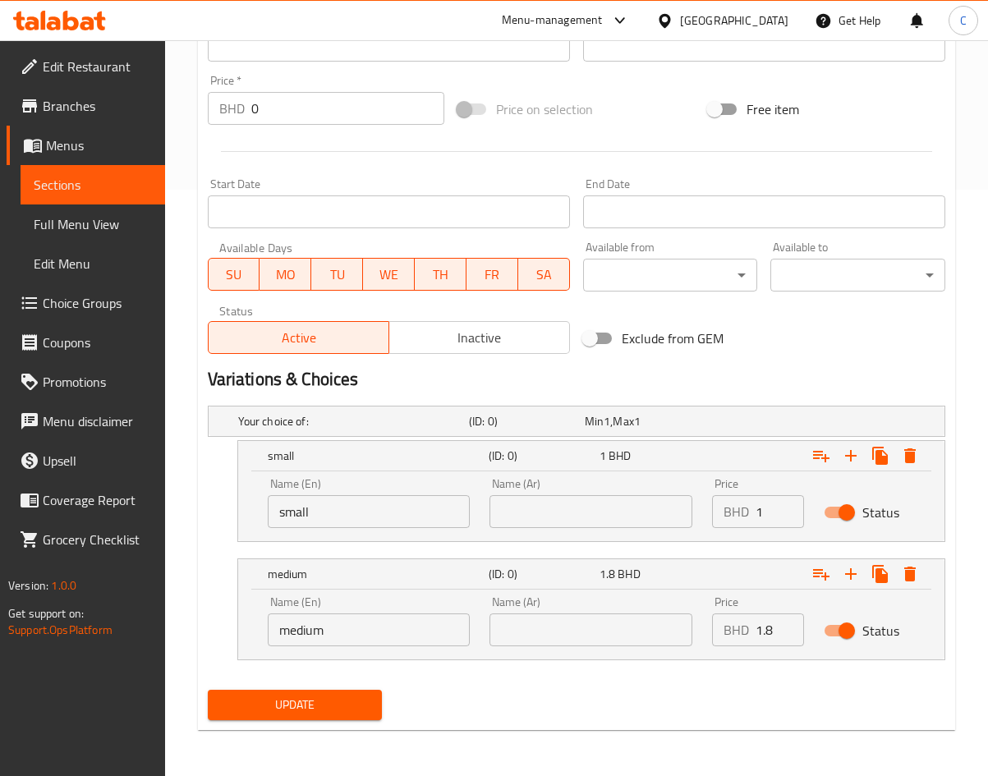
click at [346, 704] on span "Update" at bounding box center [295, 705] width 149 height 21
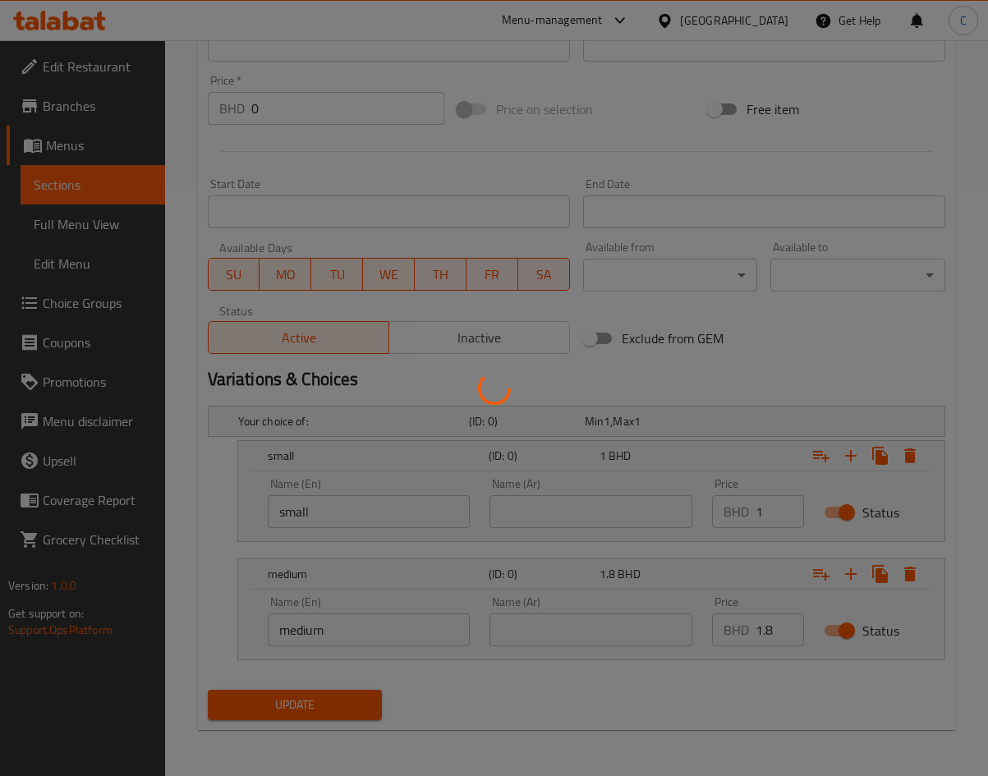
scroll to position [0, 0]
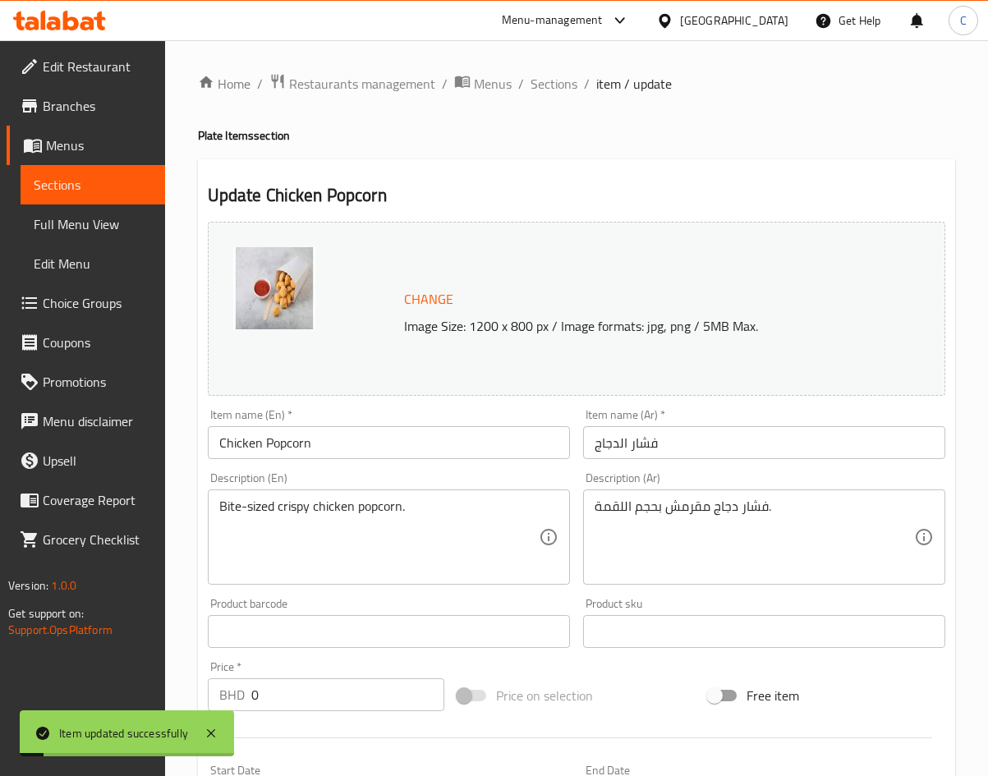
click at [644, 177] on div "Update Chicken Popcorn Change Image Size: 1200 x 800 px / Image formats: jpg, p…" at bounding box center [576, 737] width 757 height 1157
drag, startPoint x: 541, startPoint y: 73, endPoint x: 2, endPoint y: 154, distance: 545.5
click at [541, 74] on span "Sections" at bounding box center [554, 84] width 47 height 20
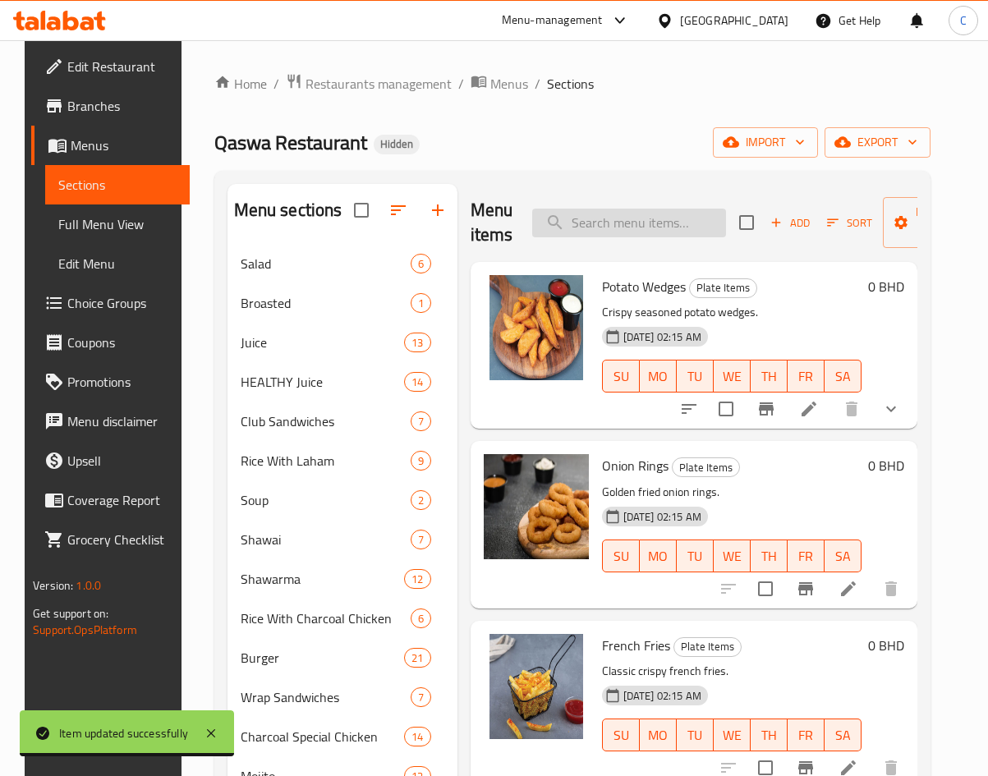
click at [599, 219] on input "search" at bounding box center [629, 223] width 194 height 29
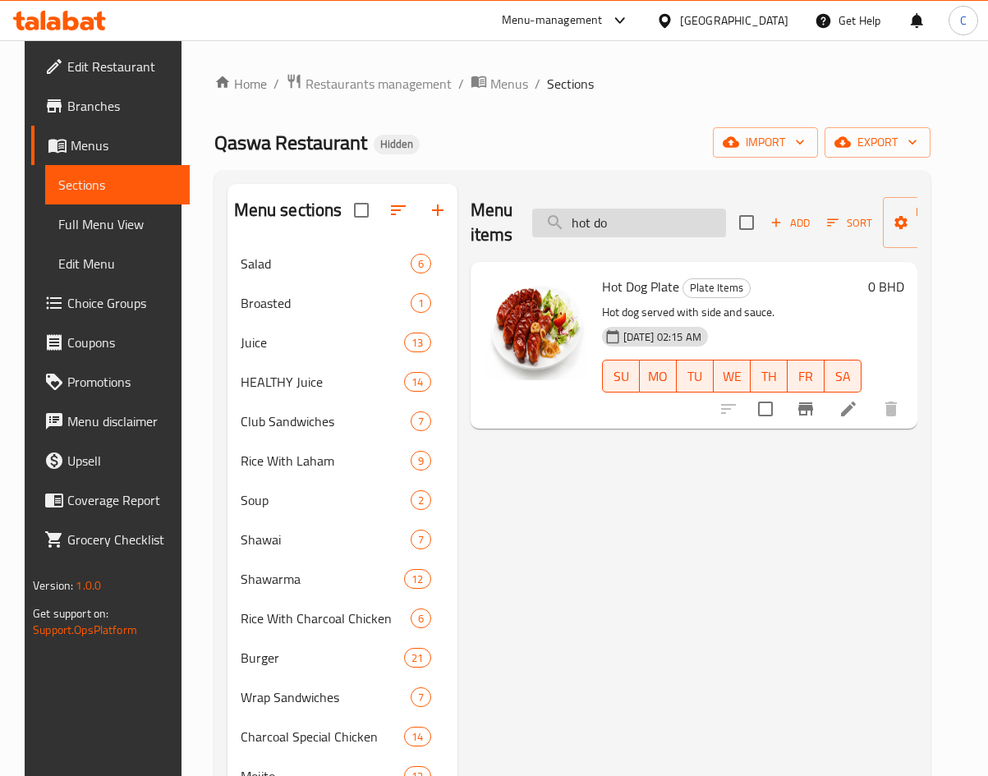
type input "hot dog"
click at [858, 410] on icon at bounding box center [848, 409] width 20 height 20
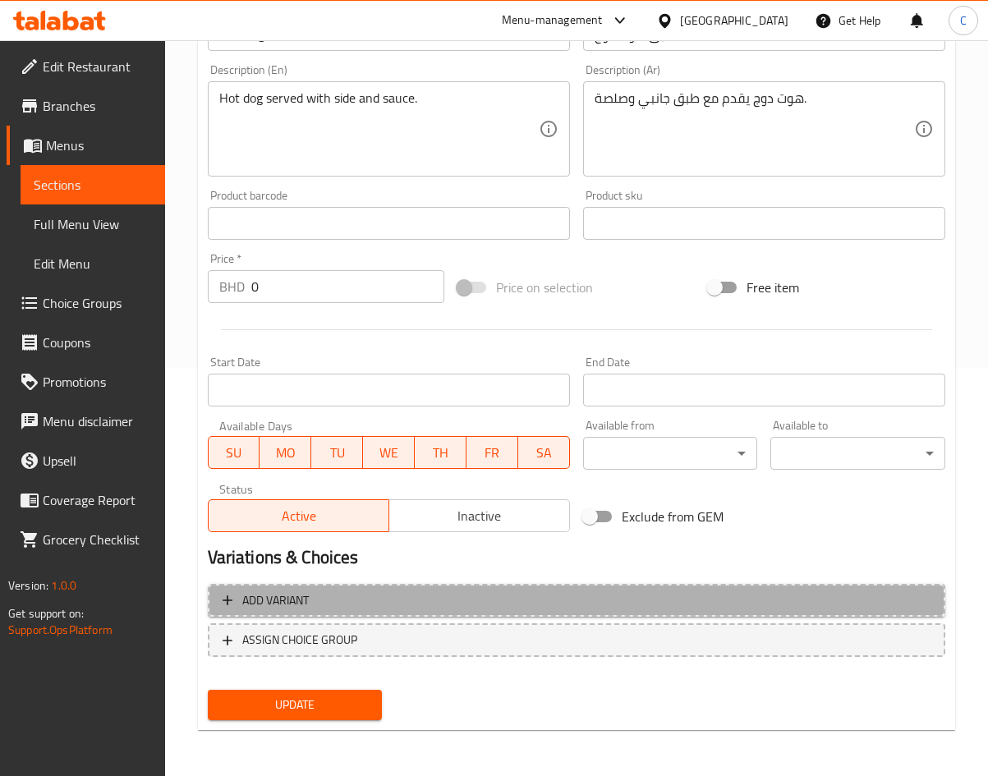
click at [584, 601] on span "Add variant" at bounding box center [577, 600] width 708 height 21
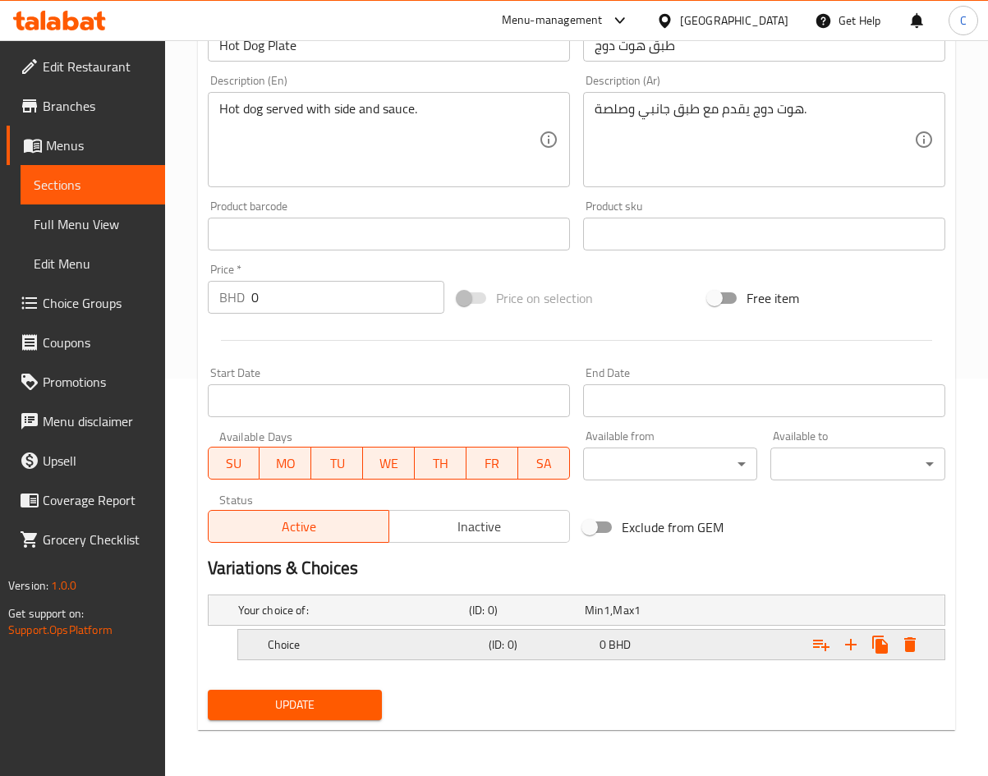
click at [394, 648] on h5 "Choice" at bounding box center [375, 644] width 214 height 16
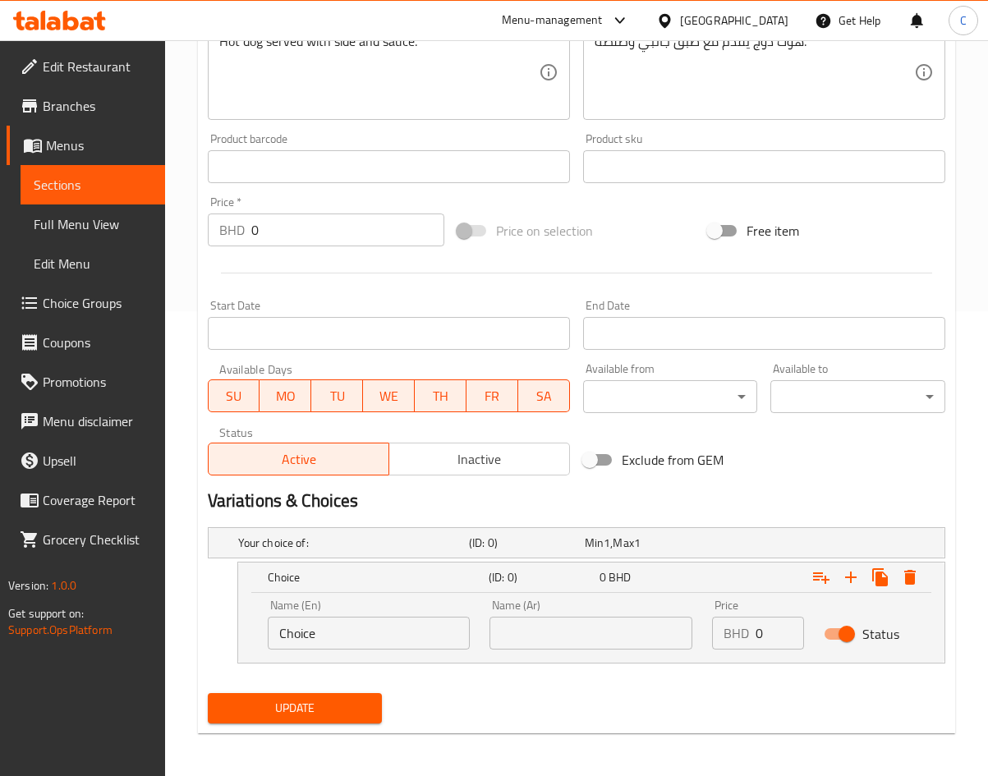
scroll to position [466, 0]
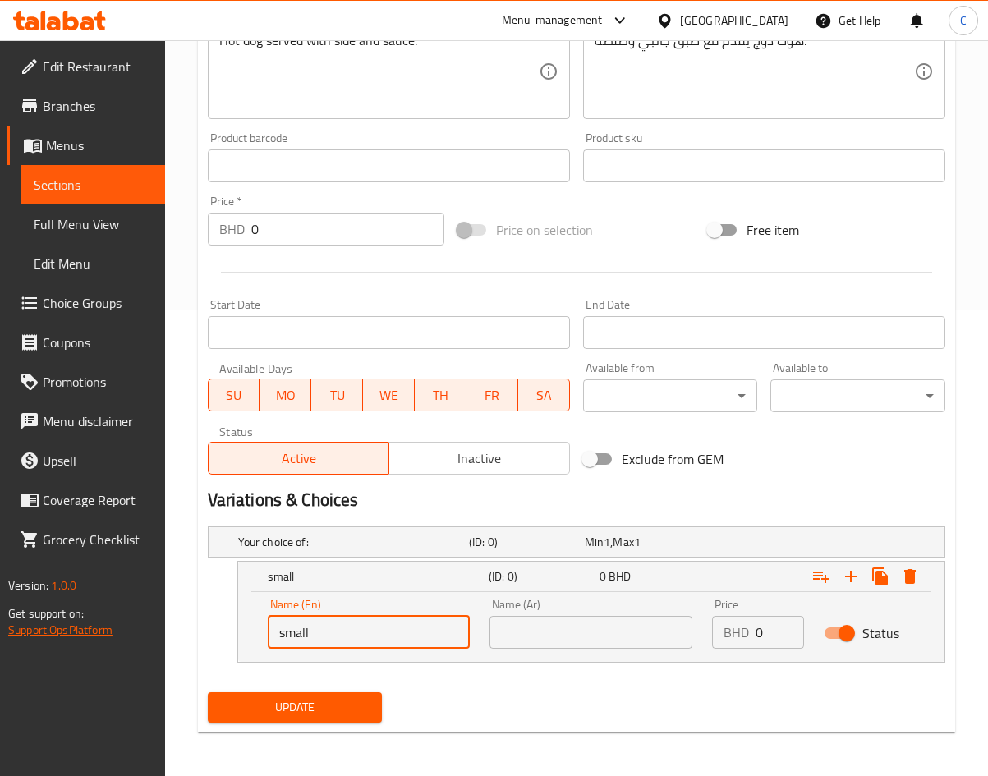
type input "small"
type input "0.8"
click at [853, 569] on icon "Expand" at bounding box center [851, 577] width 20 height 20
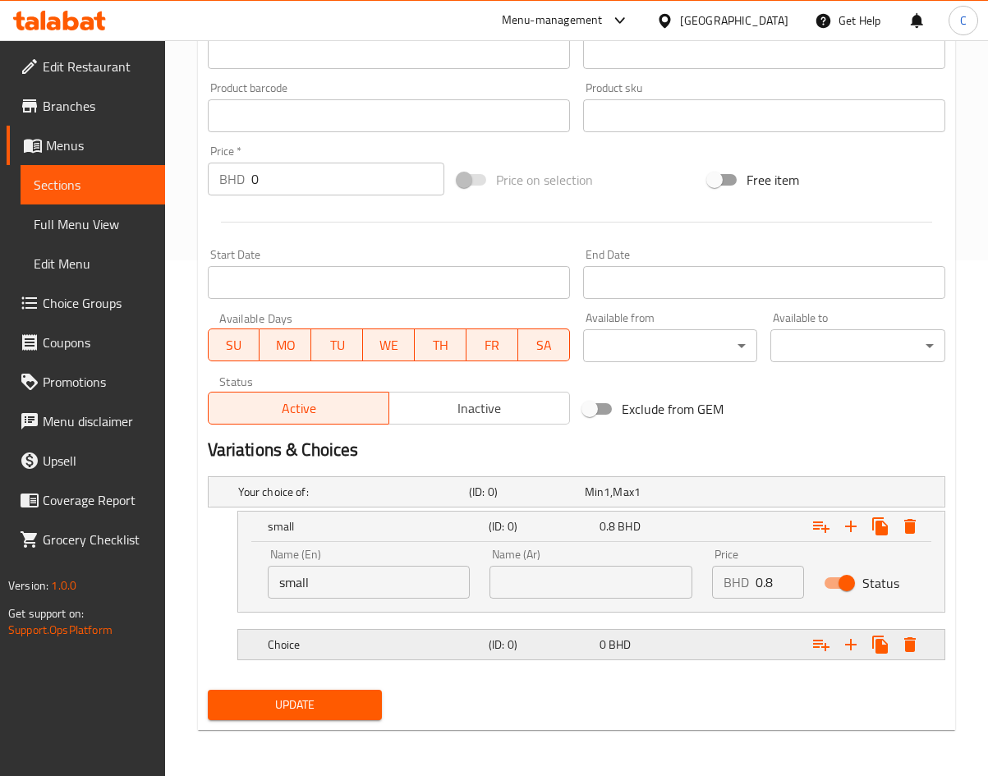
click at [518, 660] on div "Choice (ID: 0) 0 BHD" at bounding box center [596, 645] width 664 height 36
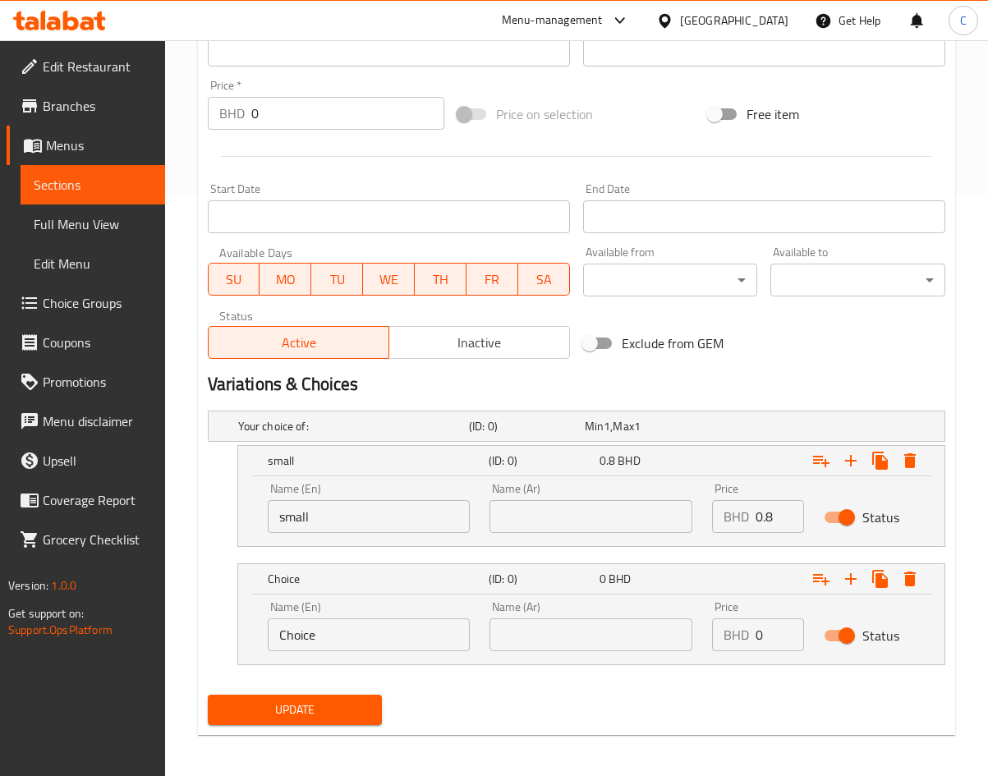
scroll to position [582, 0]
drag, startPoint x: 175, startPoint y: 658, endPoint x: -107, endPoint y: 670, distance: 281.9
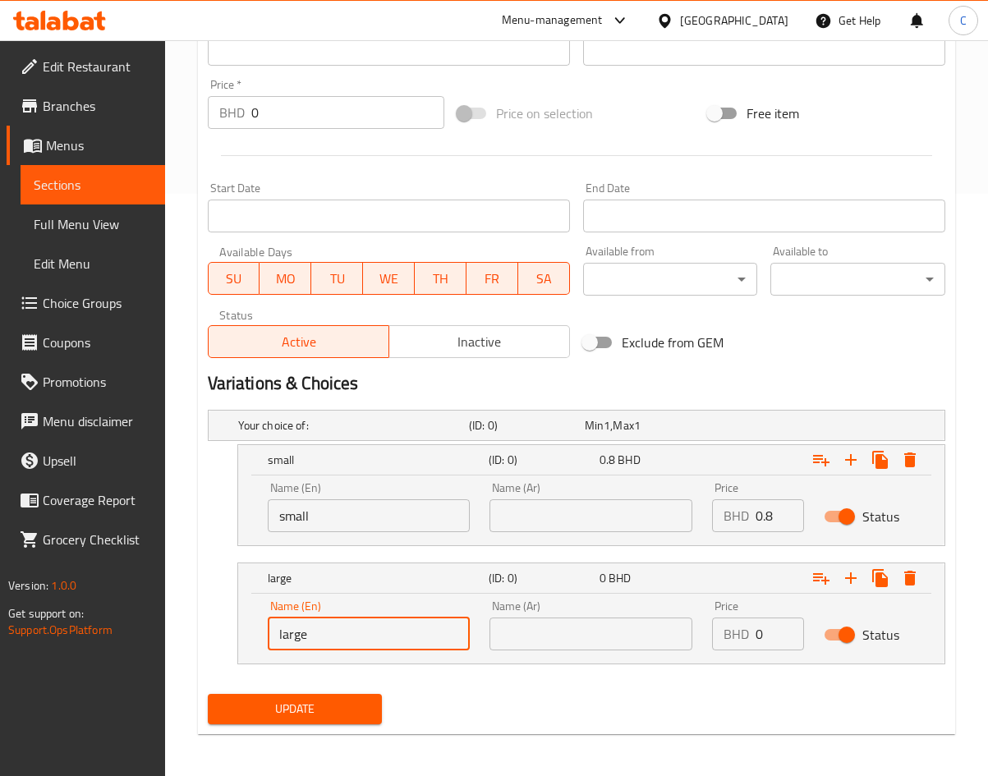
type input "large"
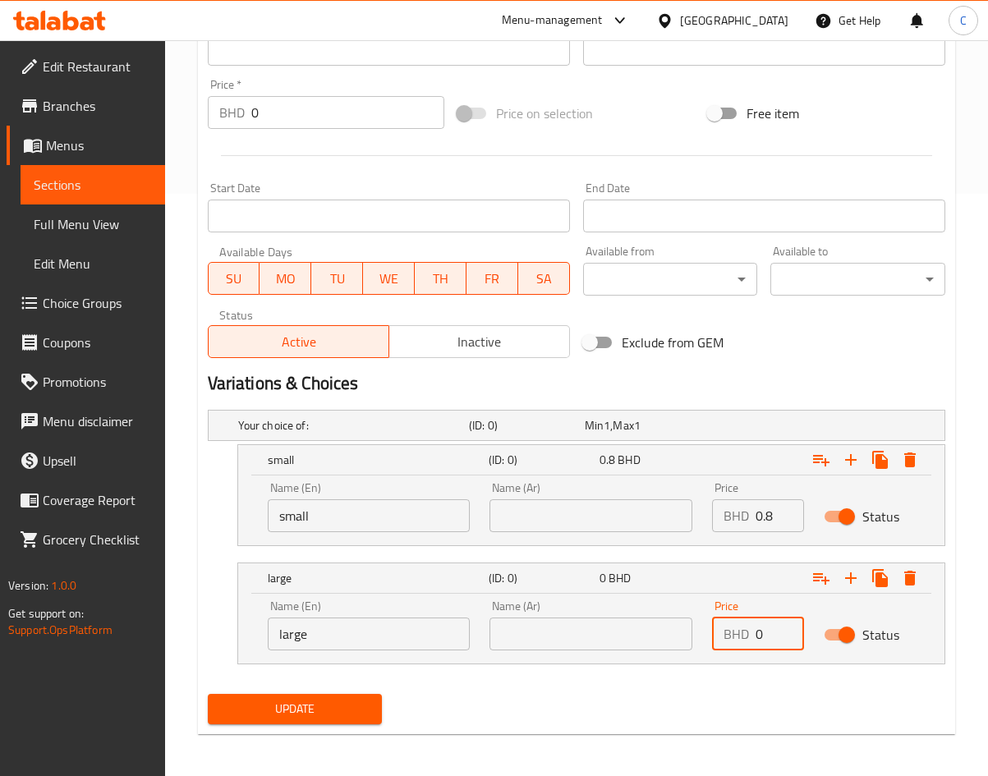
type input "1"
click at [208, 694] on button "Update" at bounding box center [295, 709] width 175 height 30
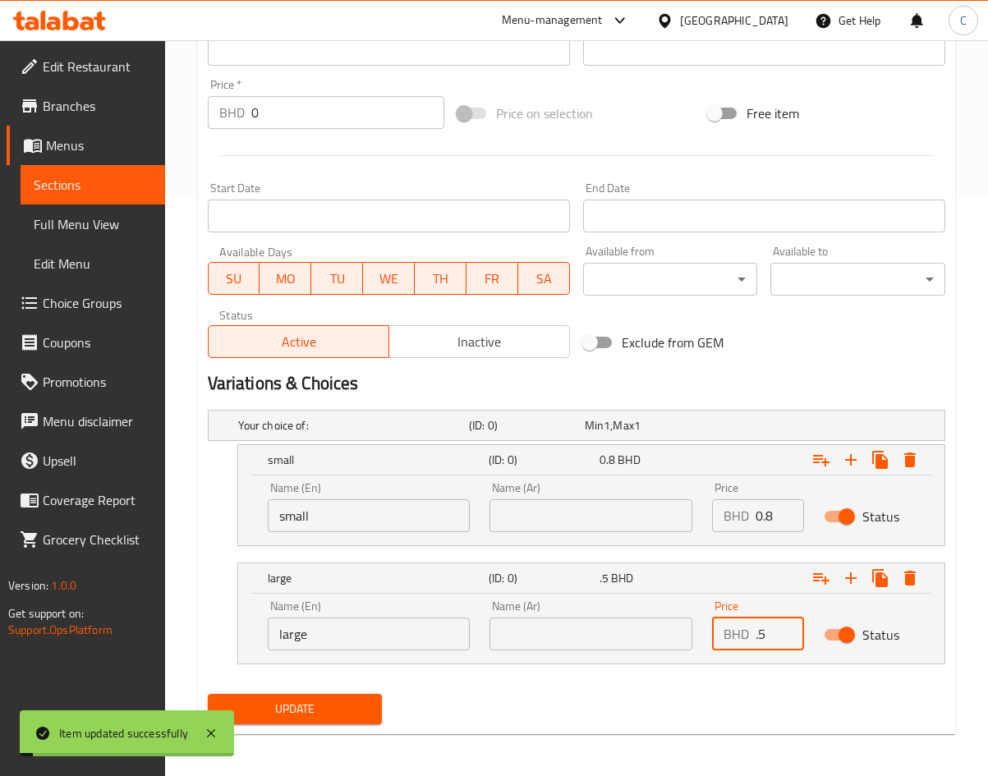
drag, startPoint x: 771, startPoint y: 627, endPoint x: 604, endPoint y: 644, distance: 167.5
click at [608, 668] on div "Your choice of: (ID: 0) Min 1 , Max 1 Name (En) Your choice of: Name (En) Name …" at bounding box center [576, 545] width 751 height 284
type input "1"
type input "1.5"
click at [350, 712] on span "Update" at bounding box center [295, 709] width 149 height 21
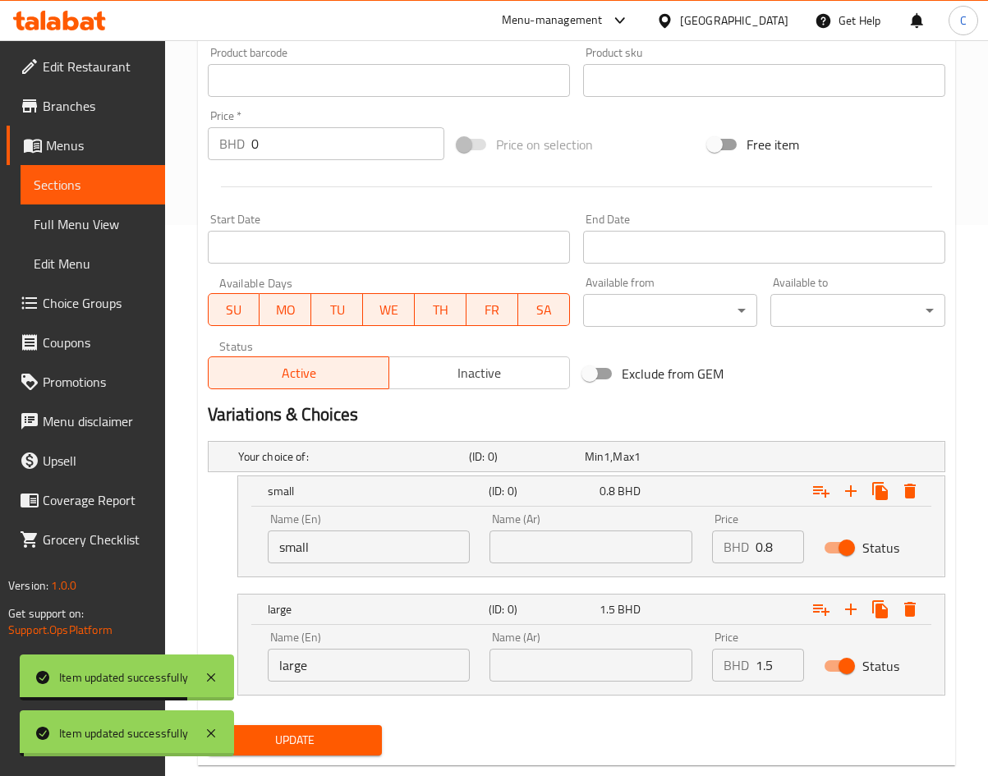
scroll to position [0, 0]
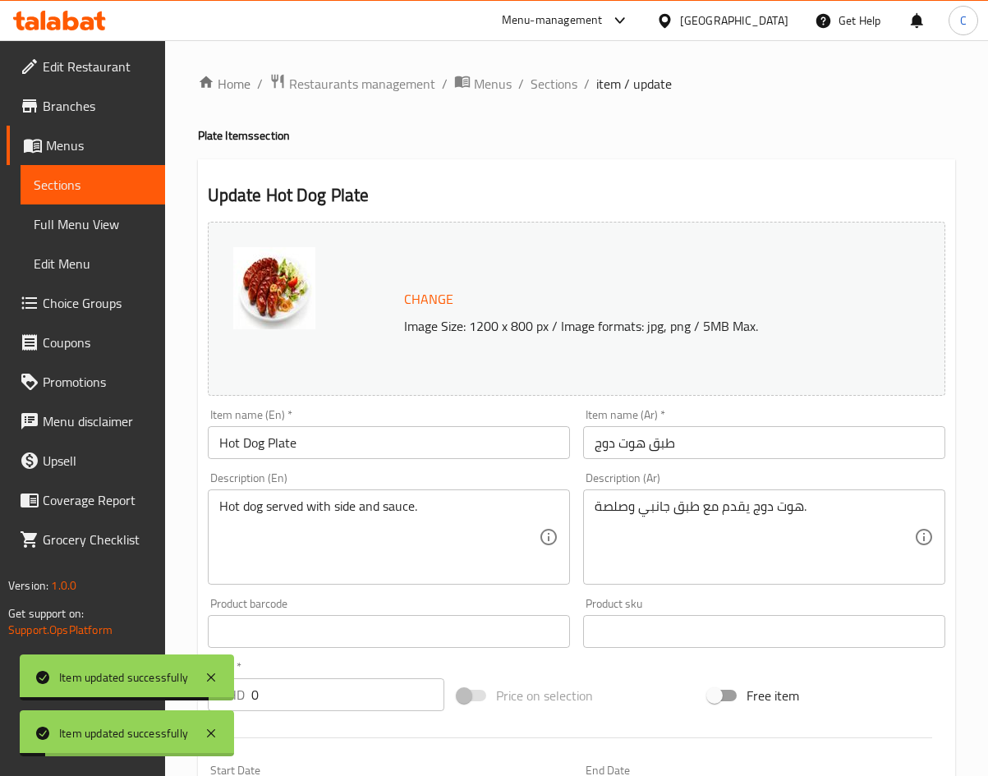
drag, startPoint x: 544, startPoint y: 90, endPoint x: 7, endPoint y: 397, distance: 618.7
click at [544, 90] on span "Sections" at bounding box center [554, 84] width 47 height 20
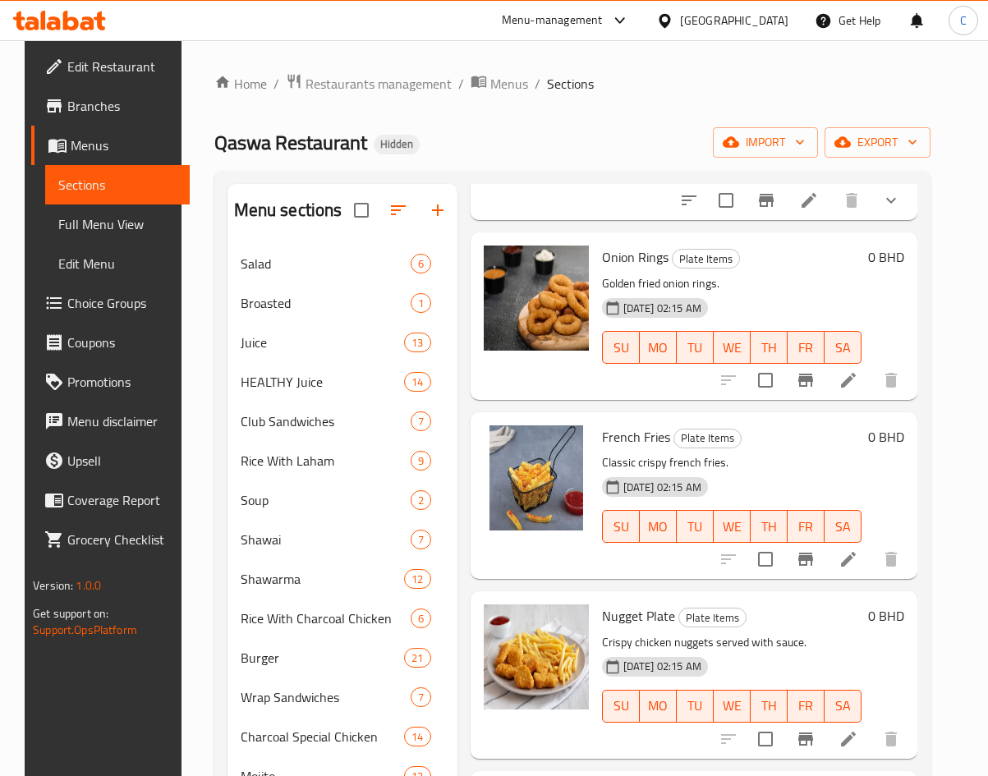
scroll to position [246, 0]
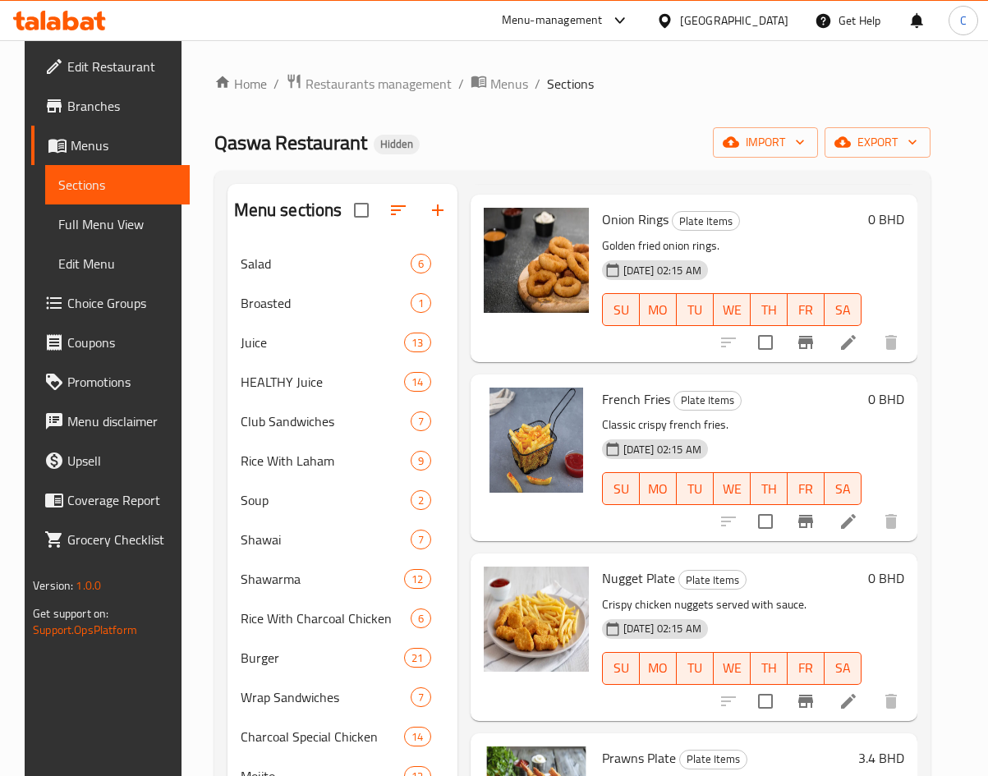
click at [852, 531] on li at bounding box center [848, 522] width 46 height 30
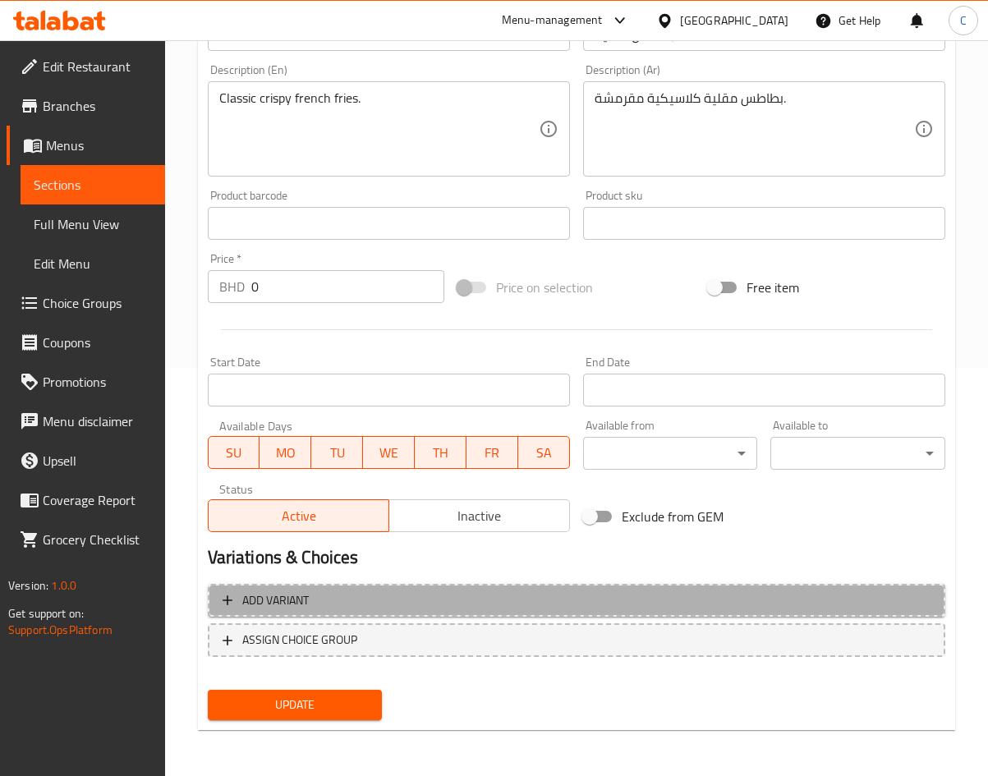
click at [526, 590] on span "Add variant" at bounding box center [577, 600] width 708 height 21
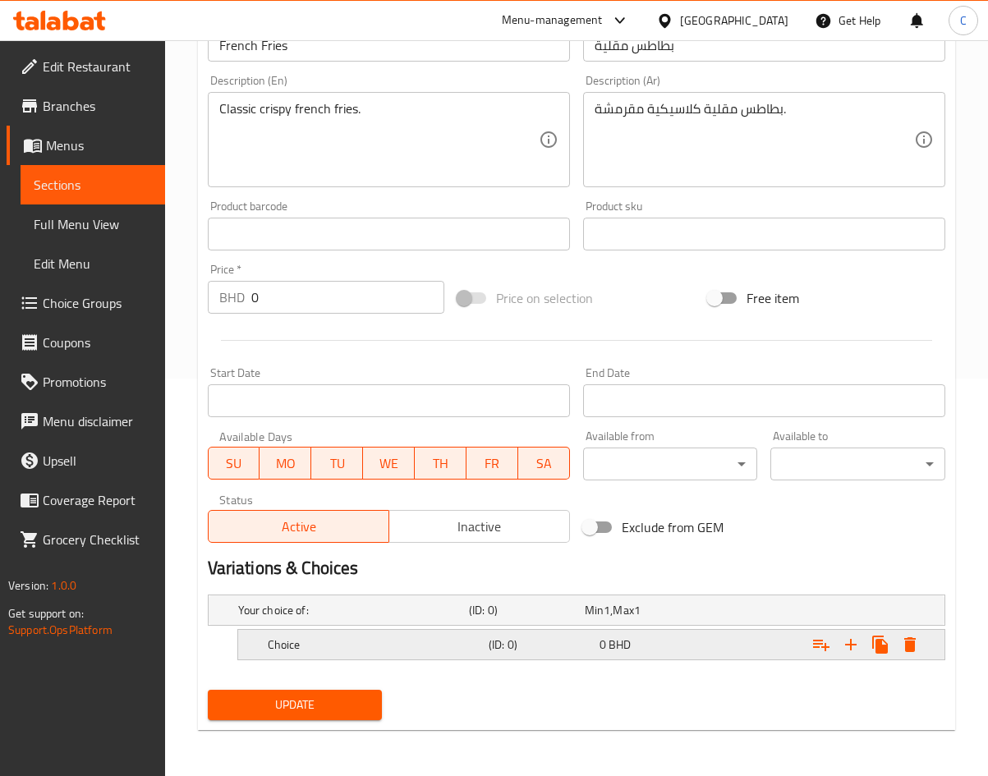
click at [572, 653] on div "(ID: 0)" at bounding box center [540, 644] width 111 height 23
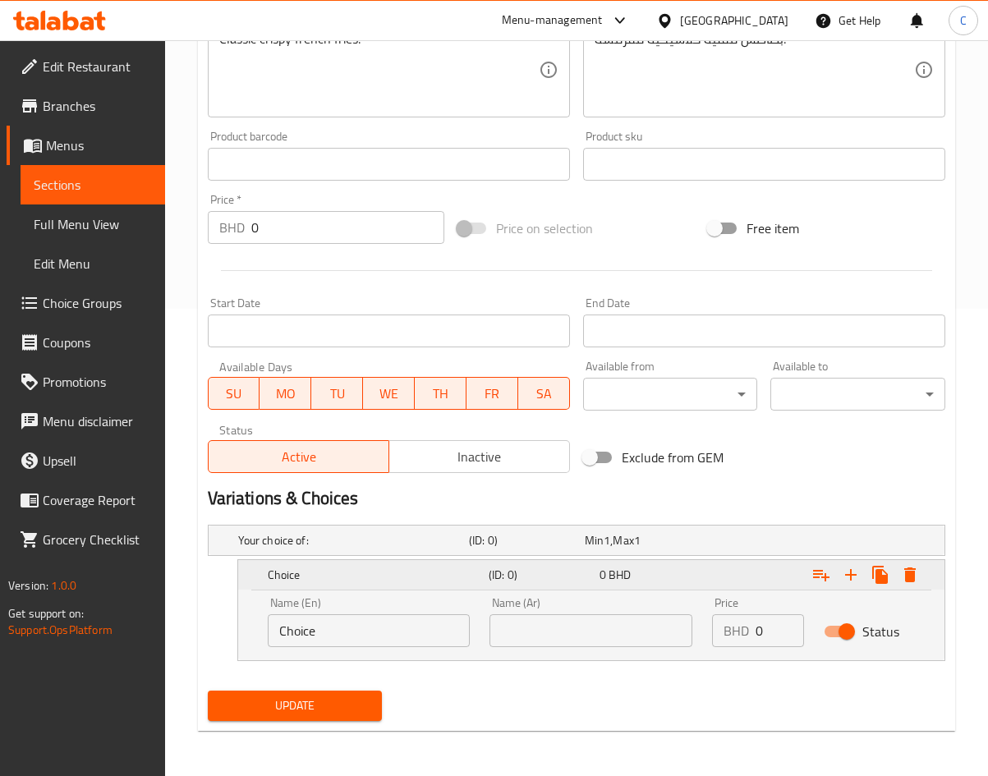
scroll to position [468, 0]
drag, startPoint x: 393, startPoint y: 619, endPoint x: 163, endPoint y: 623, distance: 230.0
click at [223, 622] on div "Choice (ID: 0) 0 BHD Name (En) Choice Name (En) Name (Ar) Name (Ar) Price BHD 0…" at bounding box center [576, 609] width 737 height 102
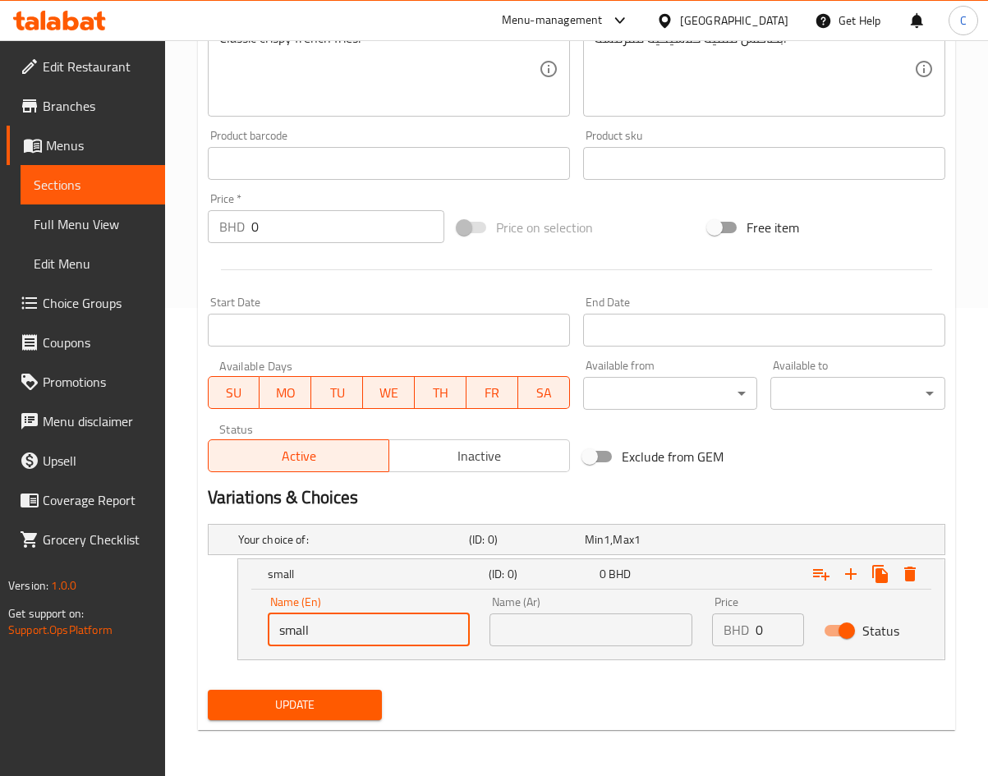
type input "small"
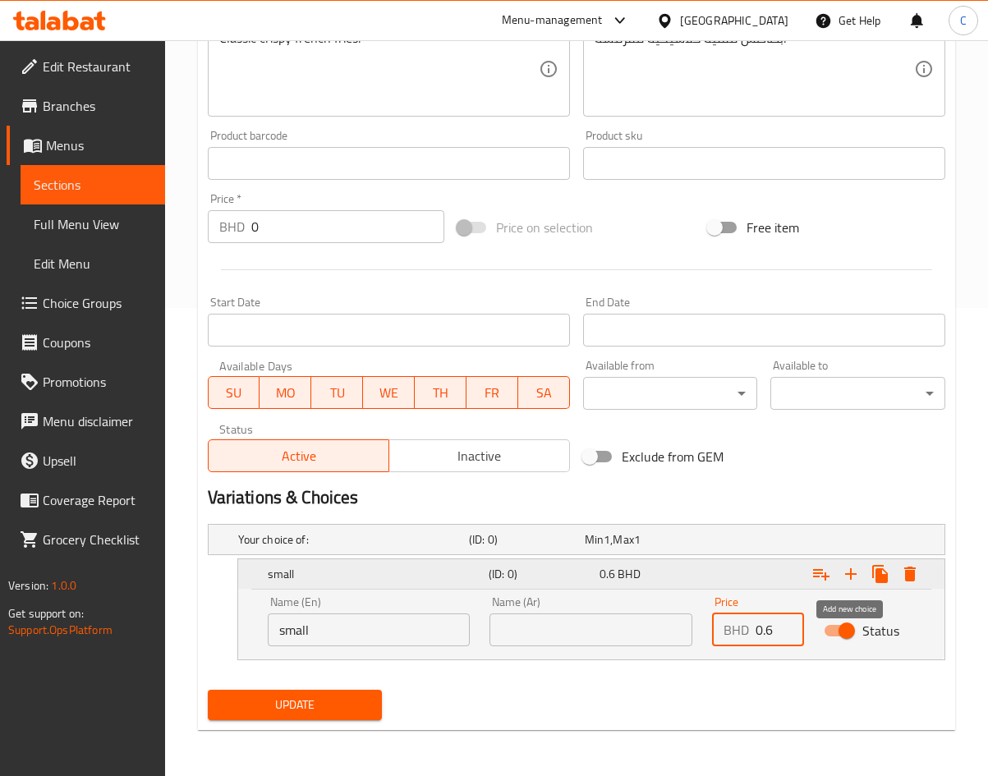
type input "0.6"
click at [860, 573] on icon "Expand" at bounding box center [851, 574] width 20 height 20
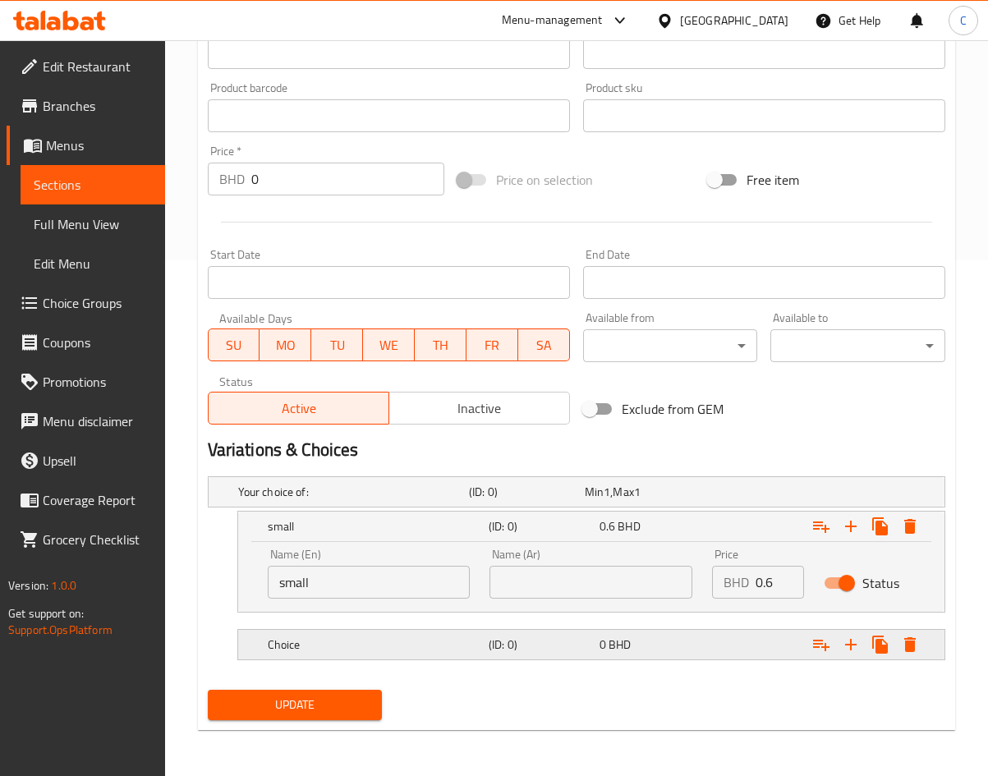
click at [707, 635] on div "Expand" at bounding box center [816, 645] width 221 height 36
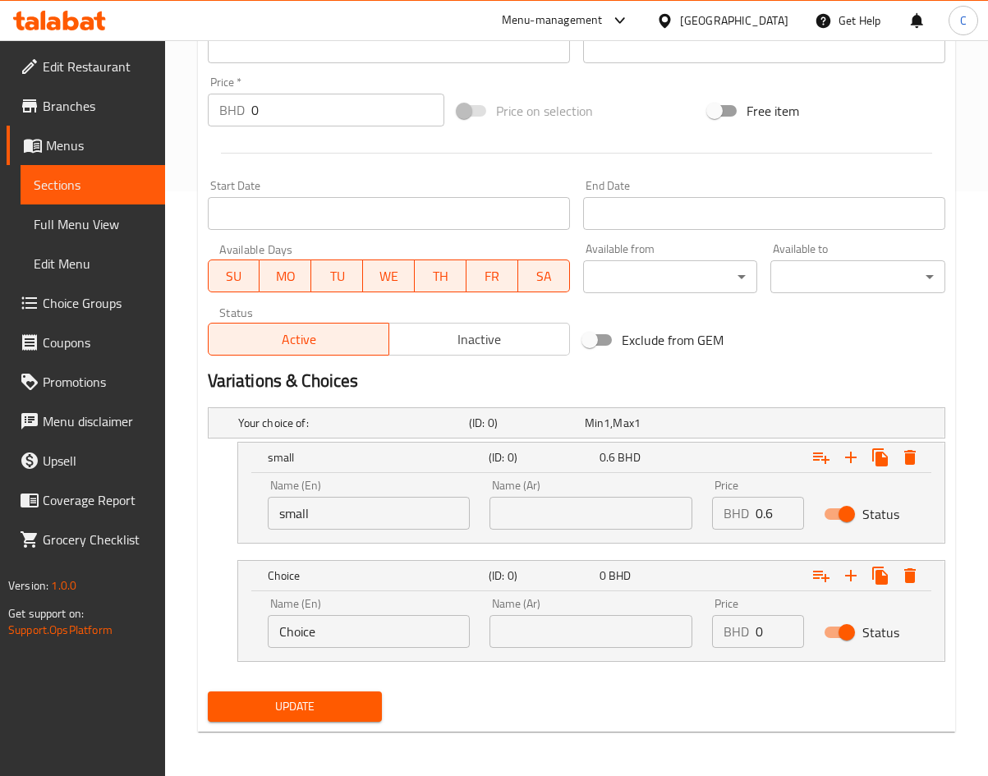
scroll to position [586, 0]
drag, startPoint x: 378, startPoint y: 643, endPoint x: 160, endPoint y: 638, distance: 217.7
click at [171, 638] on div "Home / Restaurants management / Menus / Sections / item / update Plate Items se…" at bounding box center [576, 116] width 823 height 1322
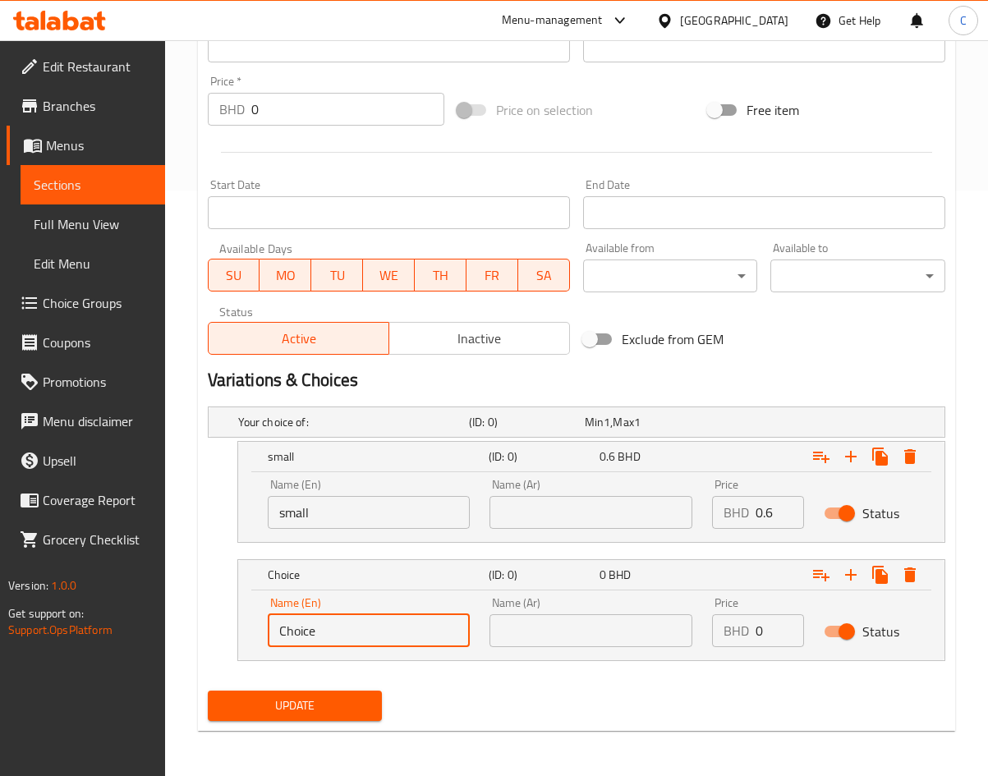
type input "s"
type input "large"
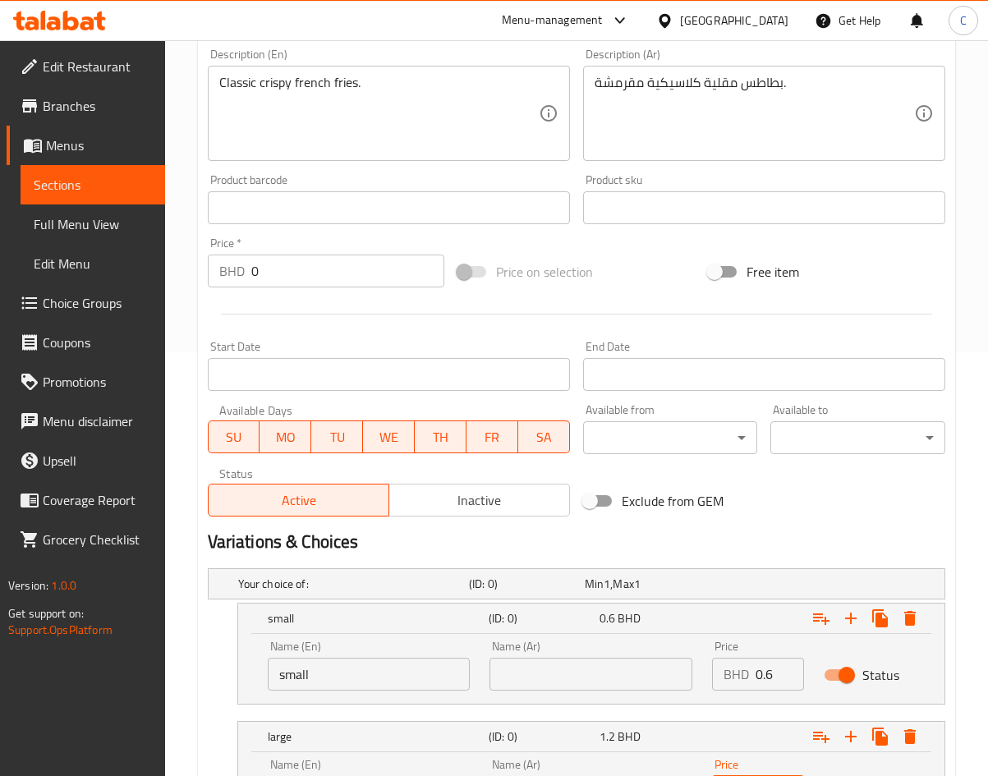
scroll to position [586, 0]
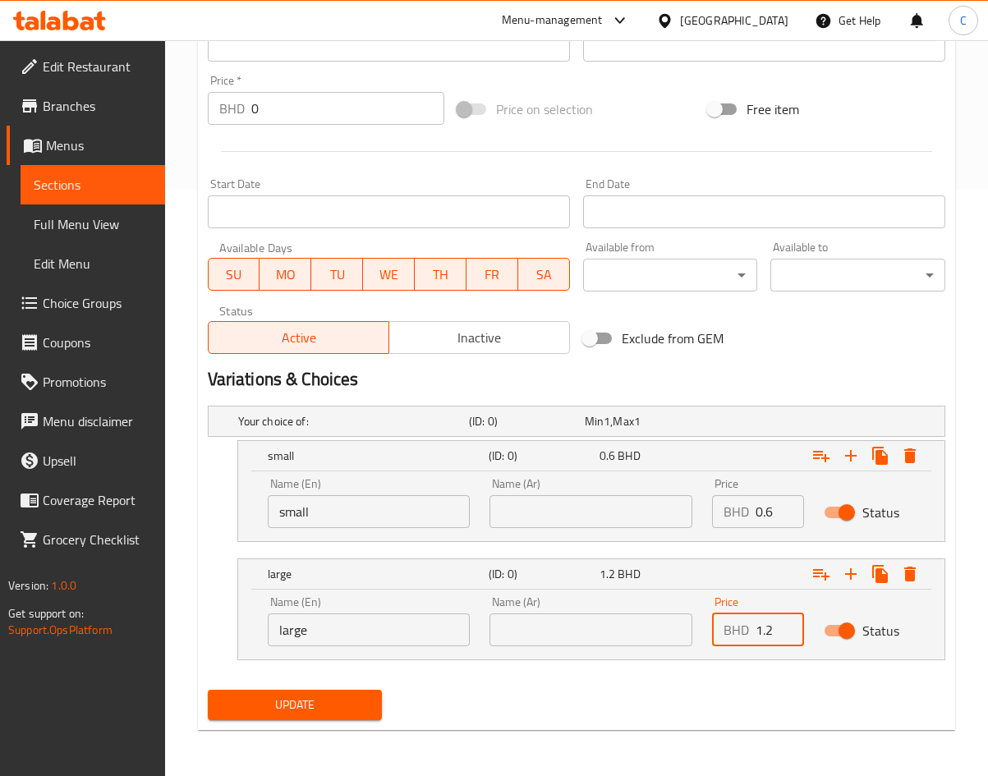
type input "1.2"
click at [237, 686] on div "Update" at bounding box center [295, 705] width 188 height 44
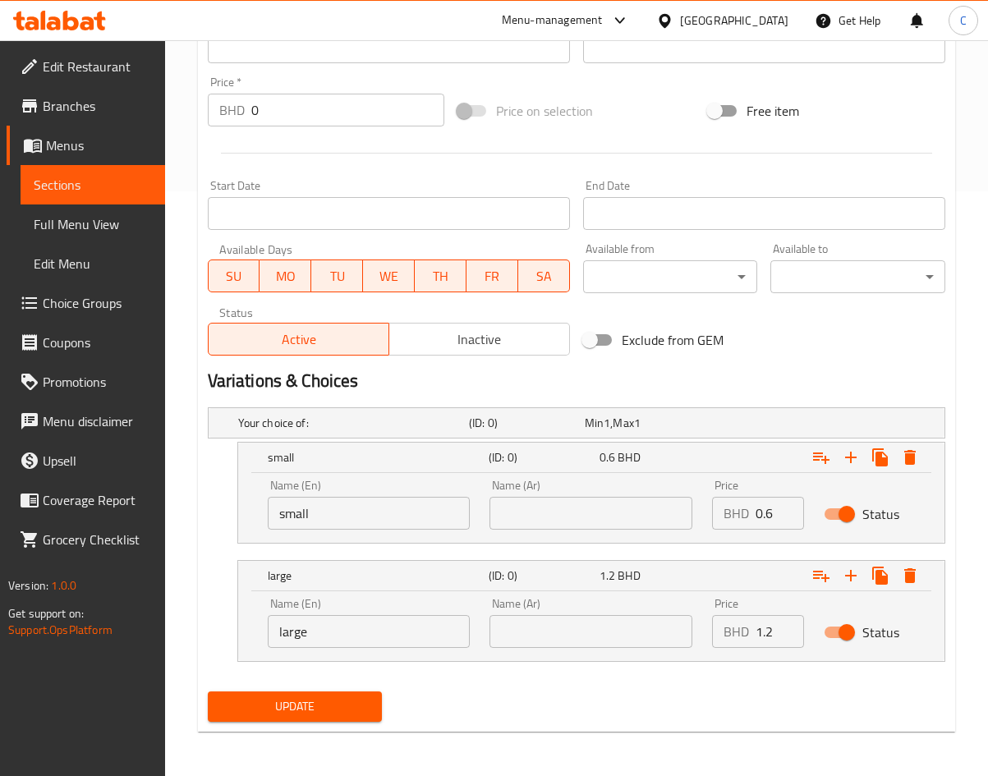
scroll to position [0, 0]
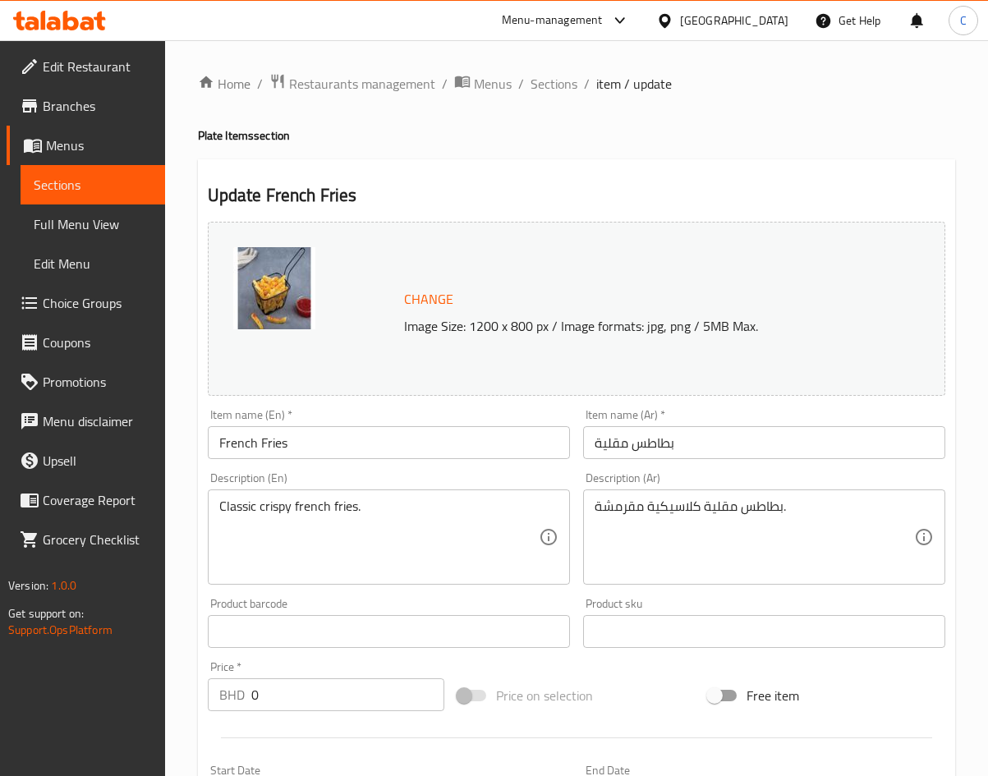
click at [540, 85] on span "Sections" at bounding box center [554, 84] width 47 height 20
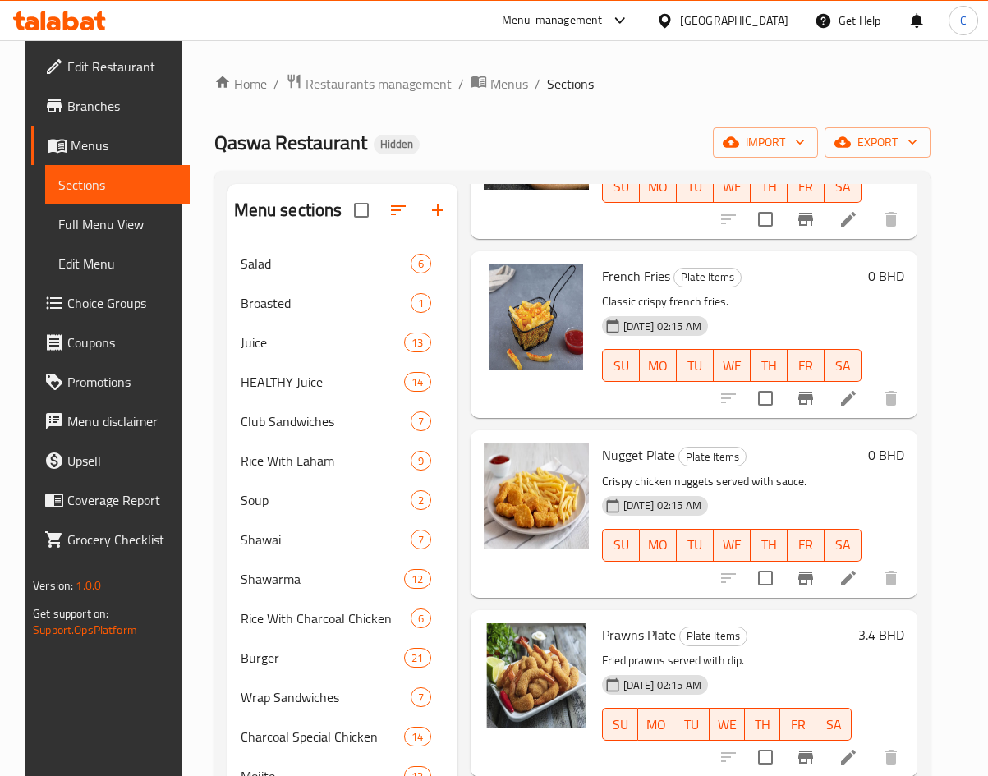
scroll to position [493, 0]
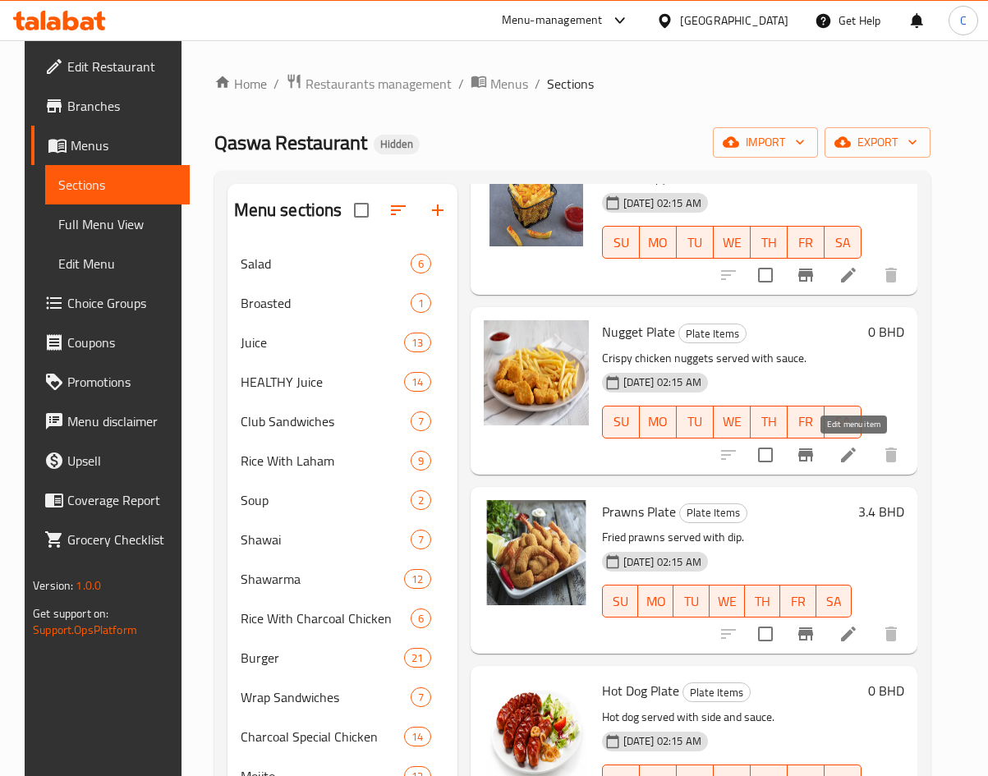
click at [851, 456] on icon at bounding box center [848, 455] width 15 height 15
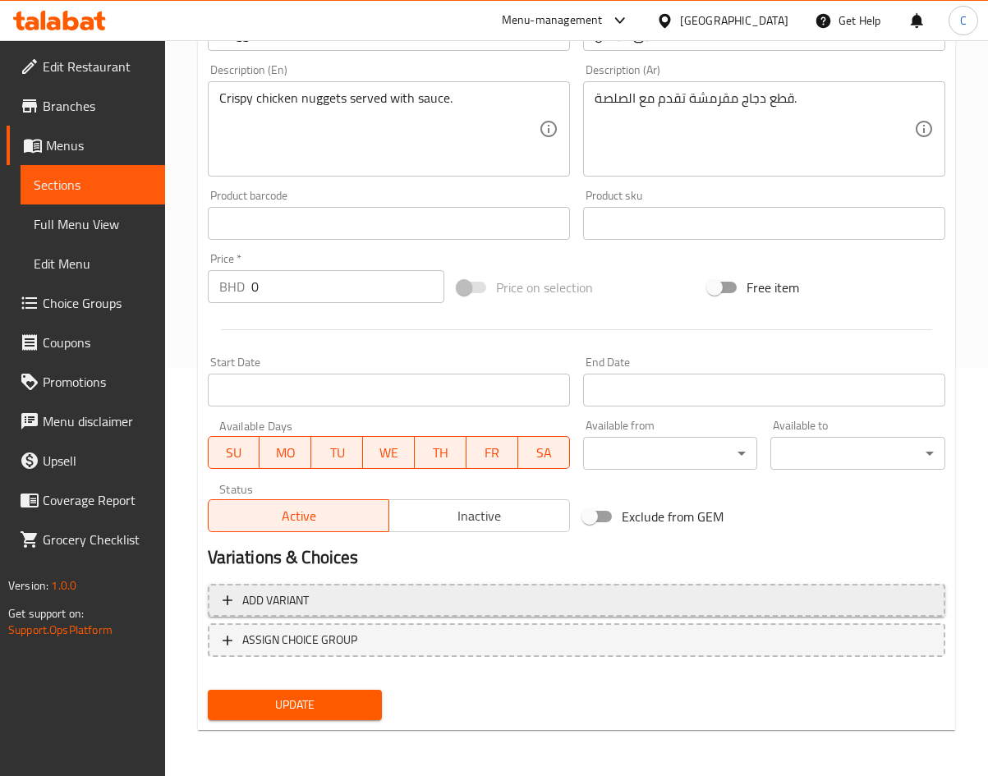
click at [454, 588] on button "Add variant" at bounding box center [576, 601] width 737 height 34
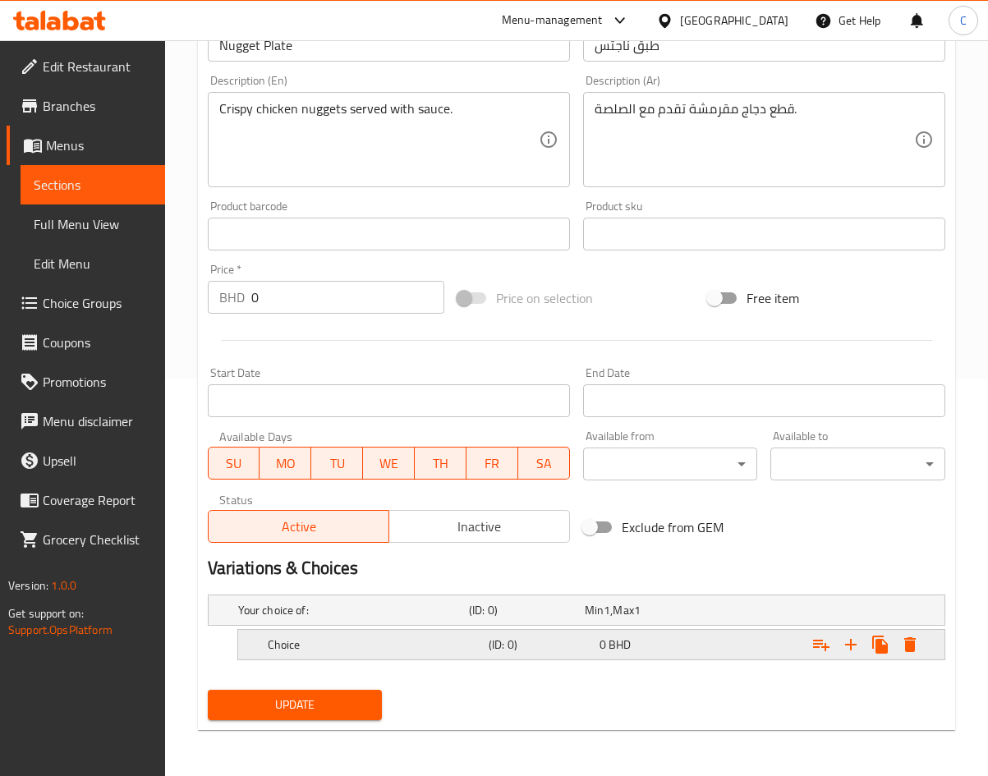
click at [412, 656] on div "Choice (ID: 0) 0 BHD" at bounding box center [596, 645] width 664 height 36
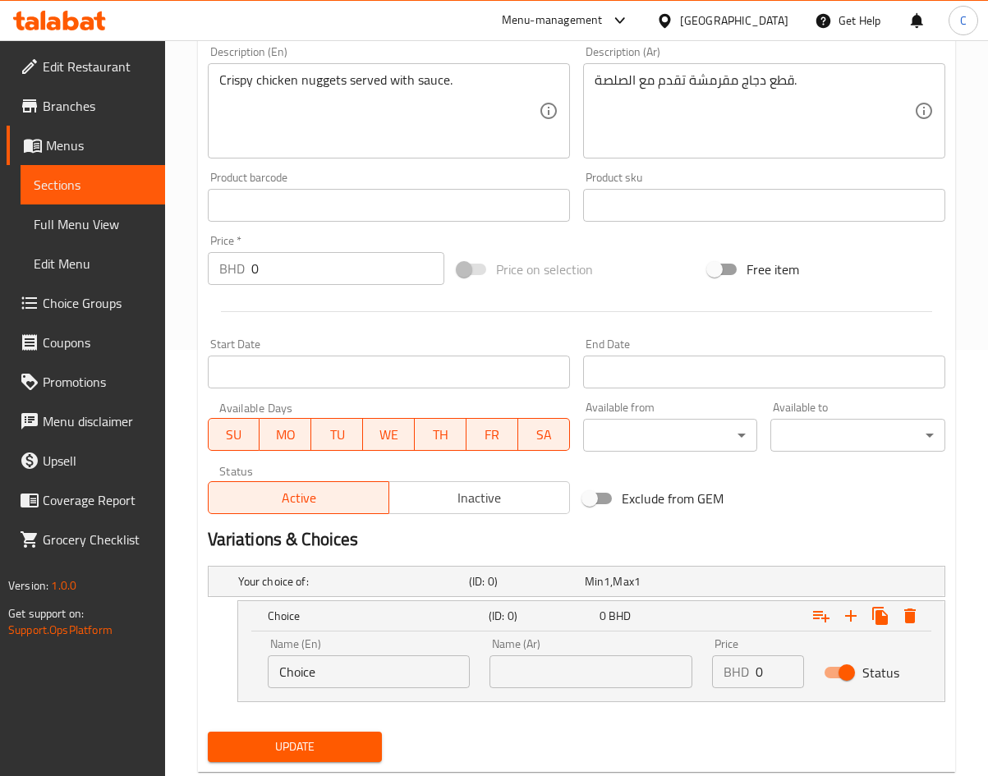
scroll to position [464, 0]
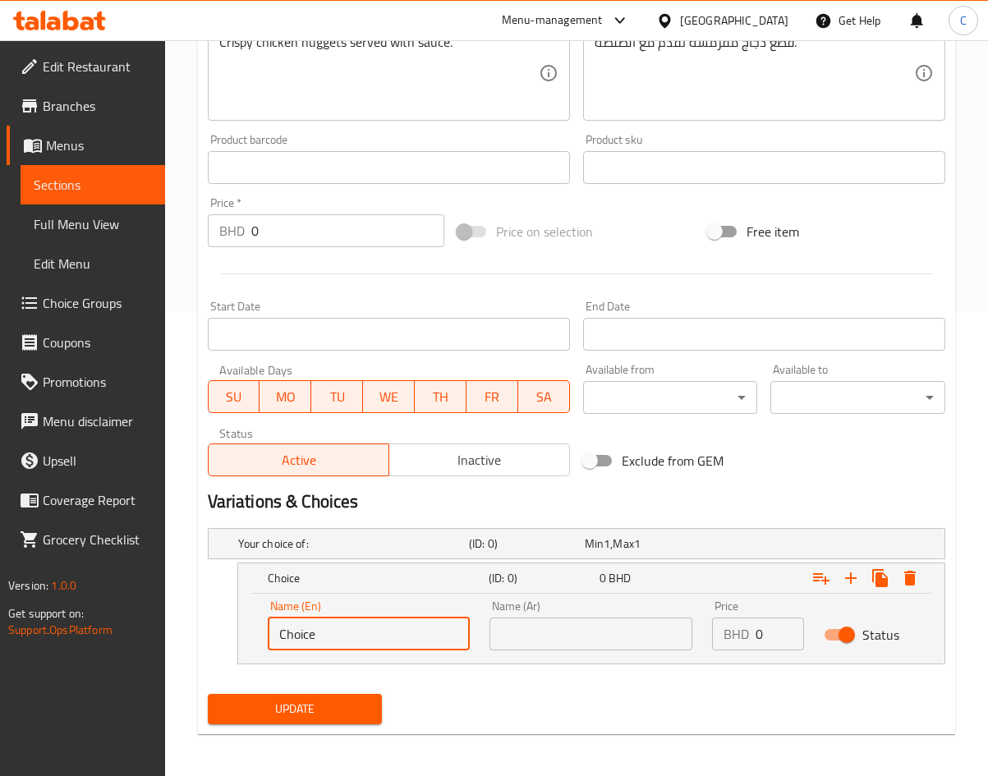
drag, startPoint x: 395, startPoint y: 645, endPoint x: 122, endPoint y: 672, distance: 274.7
click at [126, 669] on div "Edit Restaurant Branches Menus Sections Full Menu View Edit Menu Choice Groups …" at bounding box center [494, 178] width 988 height 1204
type input "small"
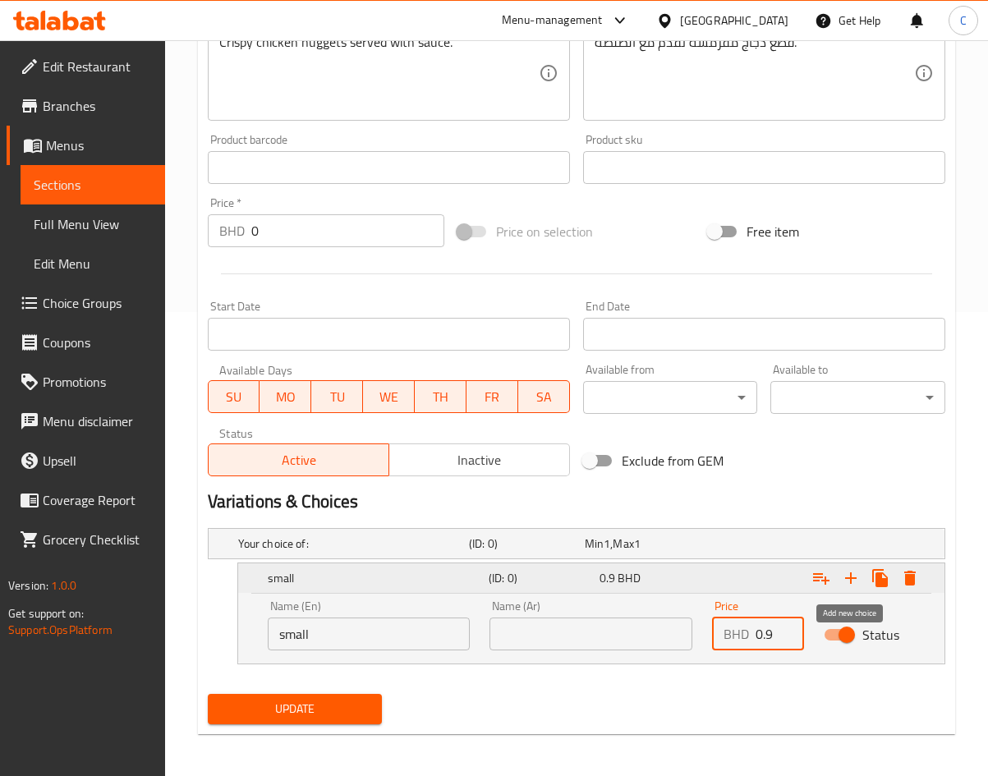
type input "0.9"
click at [853, 580] on icon "Expand" at bounding box center [851, 578] width 20 height 20
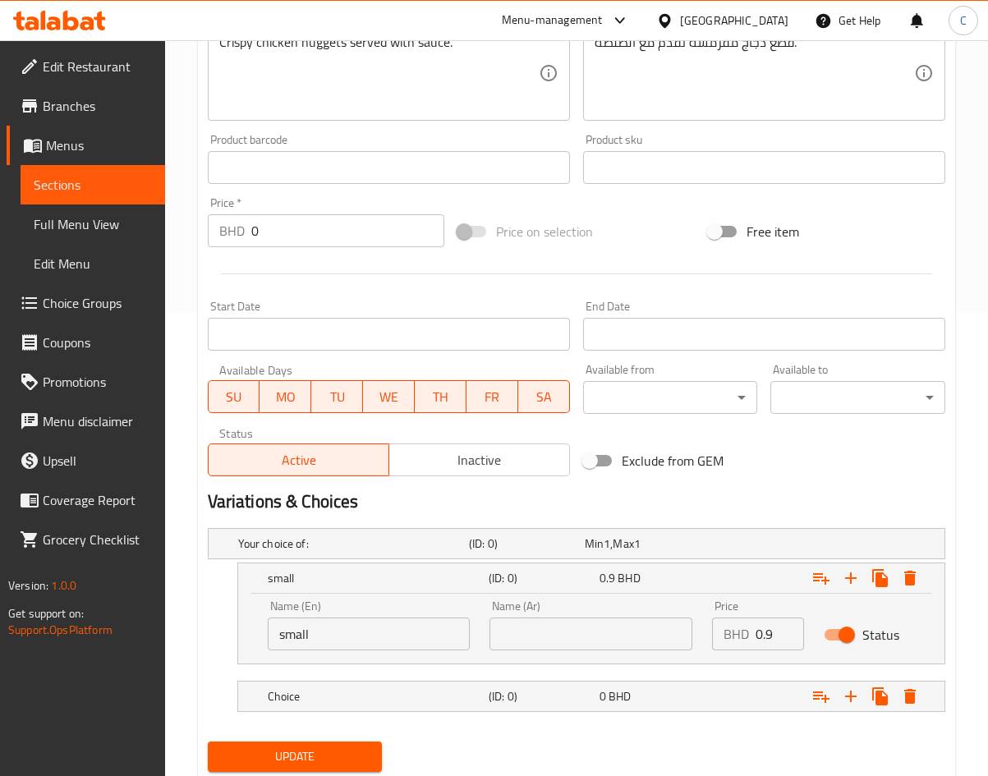
drag, startPoint x: 849, startPoint y: 457, endPoint x: 836, endPoint y: 469, distance: 17.5
click at [857, 457] on div "Change Image Size: 1200 x 800 px / Image formats: jpg, png / 5MB Max. Item name…" at bounding box center [576, 117] width 751 height 732
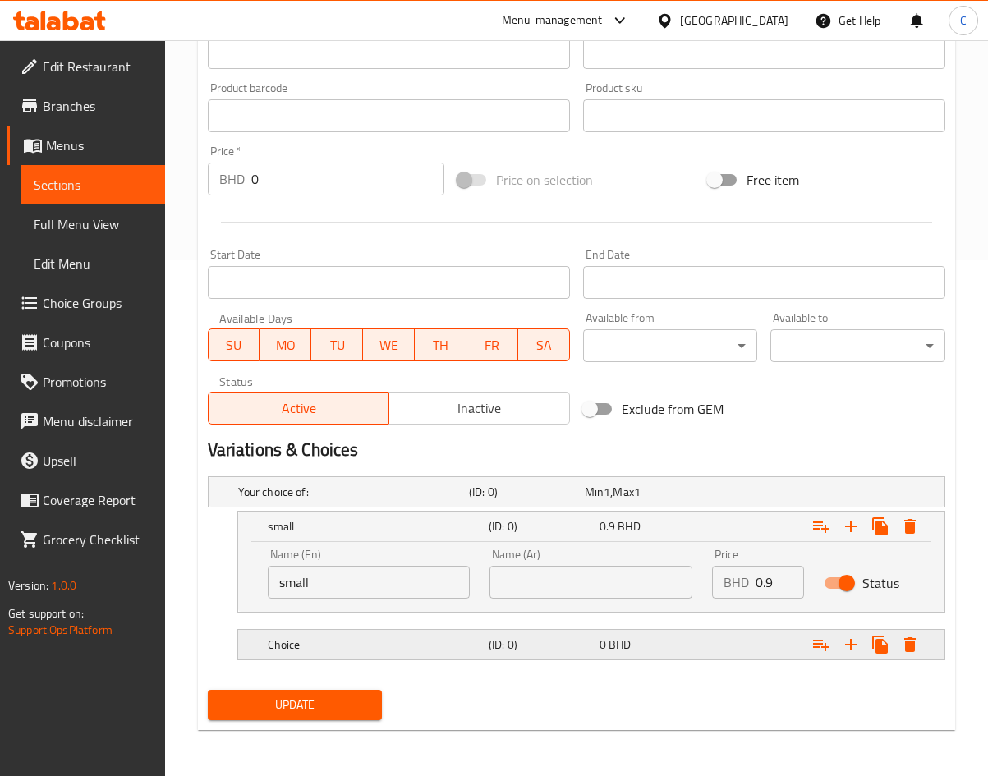
click at [429, 650] on h5 "Choice" at bounding box center [375, 644] width 214 height 16
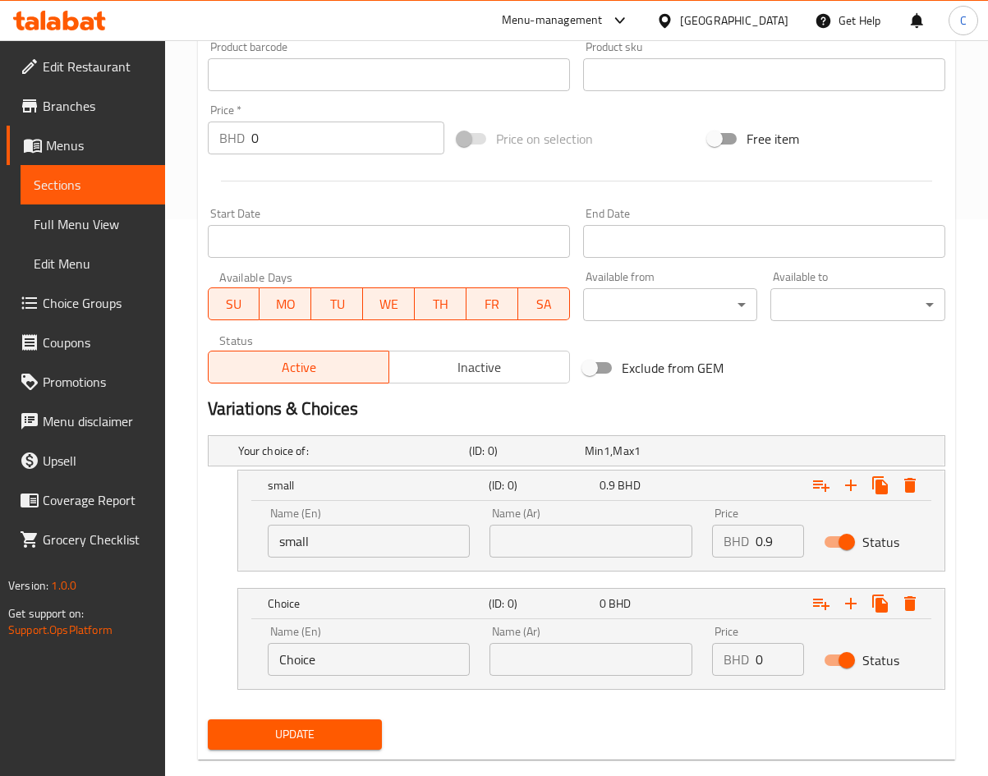
scroll to position [586, 0]
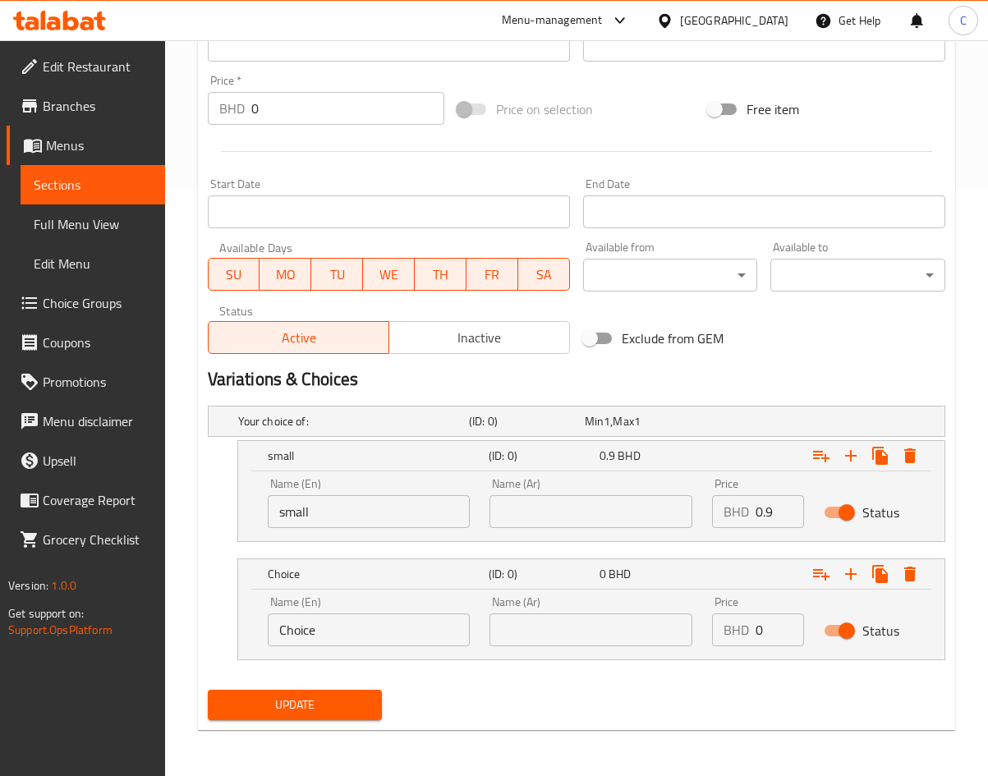
paste input "larg"
type input "large"
drag, startPoint x: 774, startPoint y: 637, endPoint x: 543, endPoint y: 673, distance: 233.6
click at [649, 652] on div "Name (En) large Name (En) Name (Ar) Name (Ar) Price BHD 0 Price Status" at bounding box center [591, 621] width 667 height 70
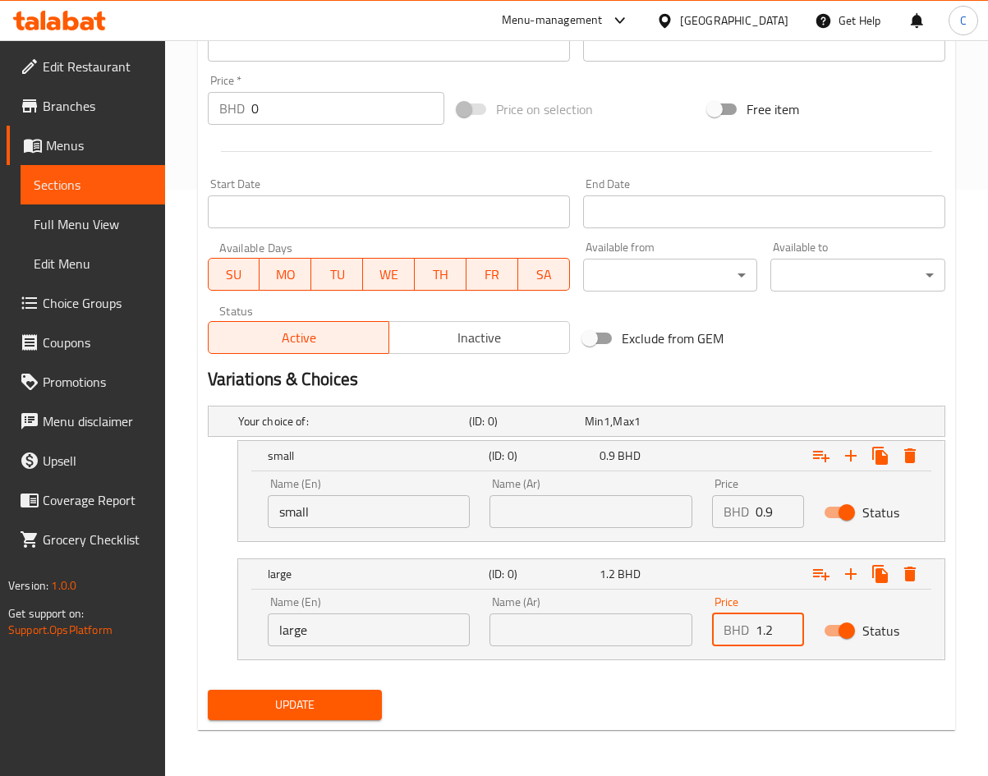
type input "1.2"
click at [821, 370] on h2 "Variations & Choices" at bounding box center [576, 379] width 737 height 25
click at [315, 719] on button "Update" at bounding box center [295, 705] width 175 height 30
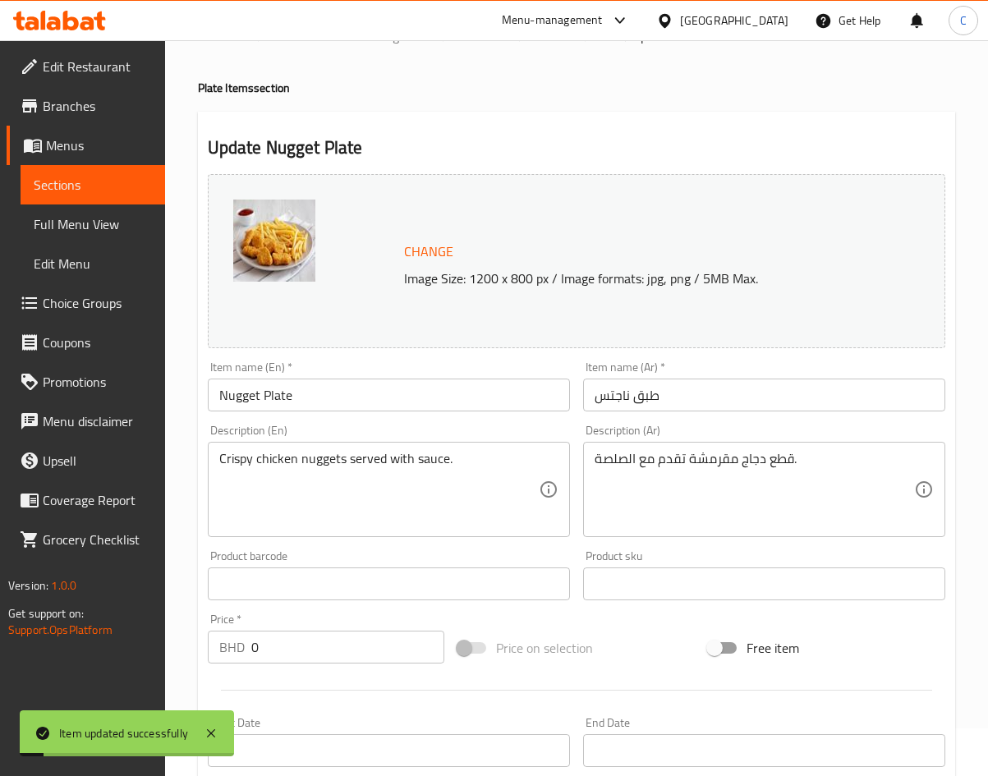
scroll to position [0, 0]
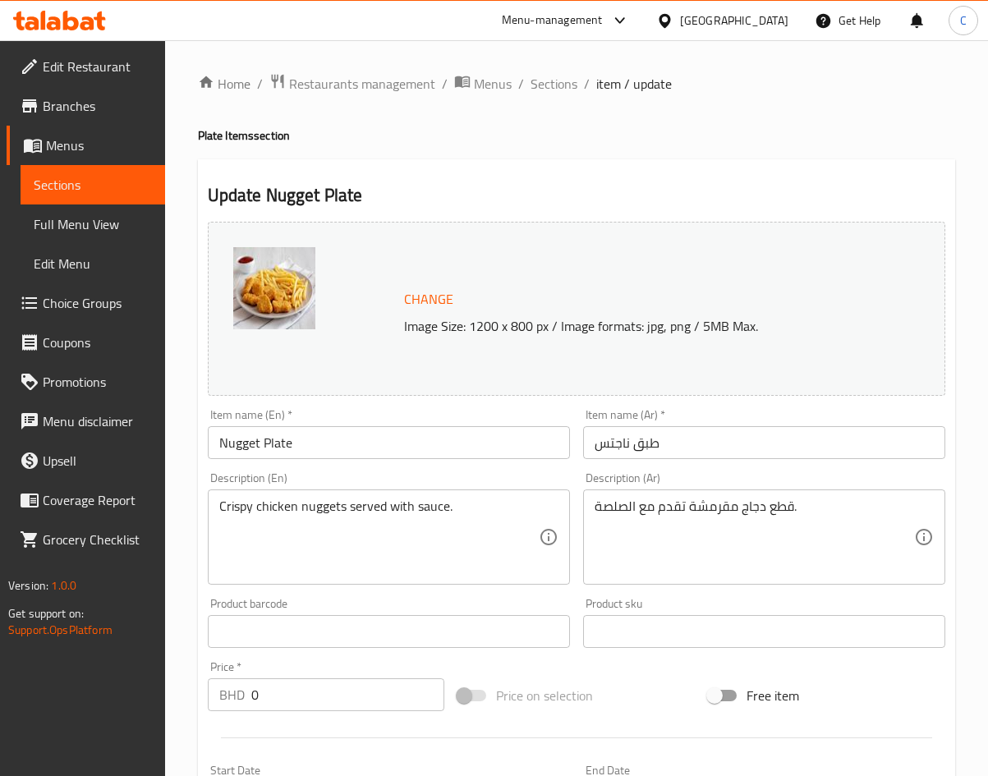
drag, startPoint x: 533, startPoint y: 79, endPoint x: 590, endPoint y: 165, distance: 103.2
click at [533, 79] on span "Sections" at bounding box center [554, 84] width 47 height 20
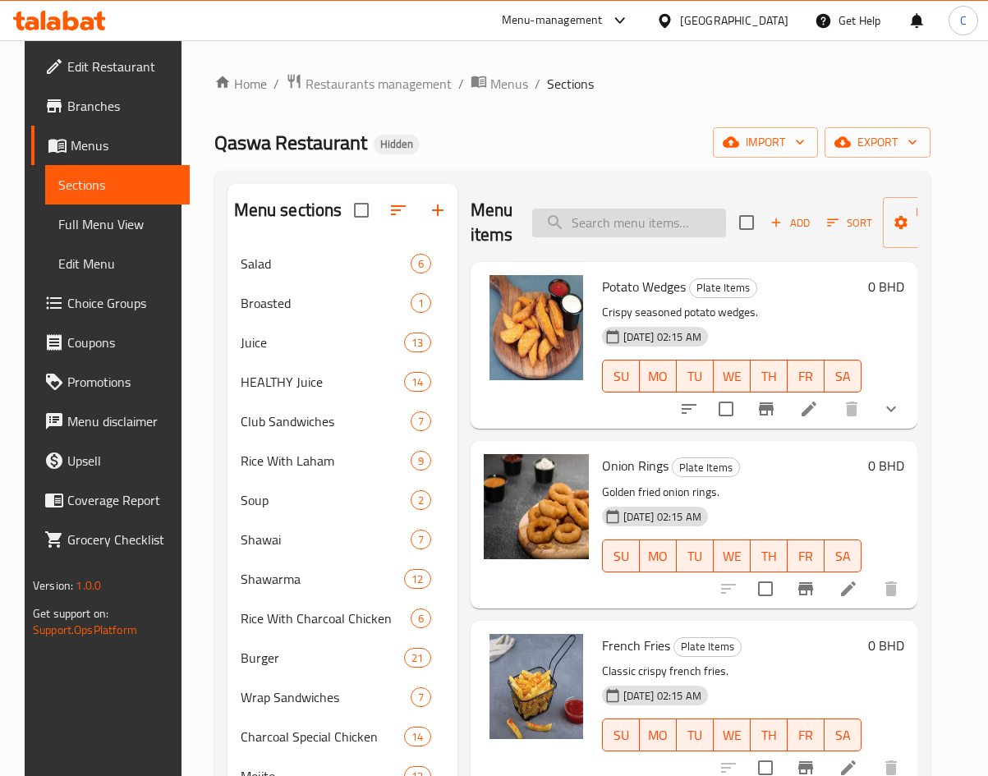
click at [613, 224] on input "search" at bounding box center [629, 223] width 194 height 29
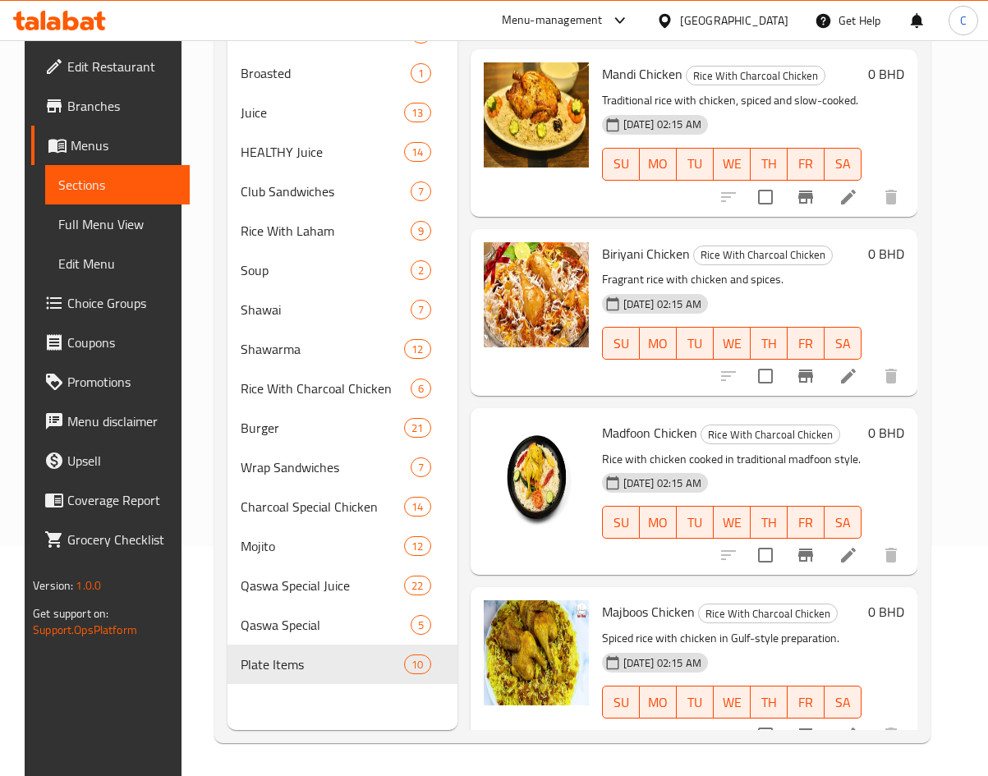
scroll to position [1148, 0]
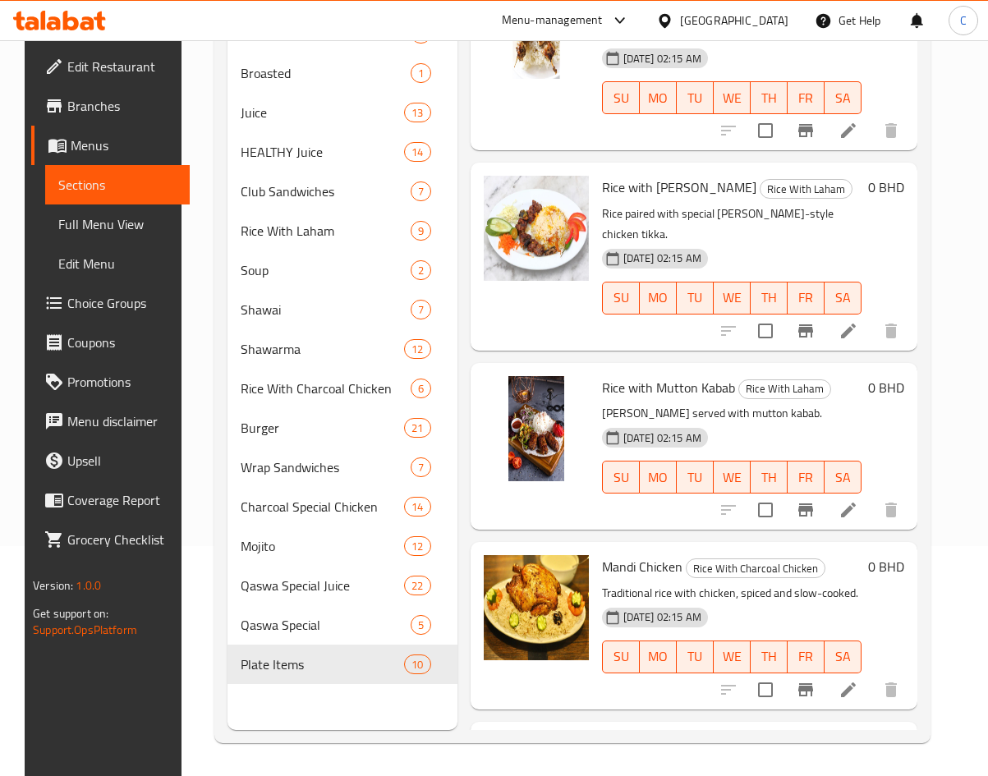
type input "rice with"
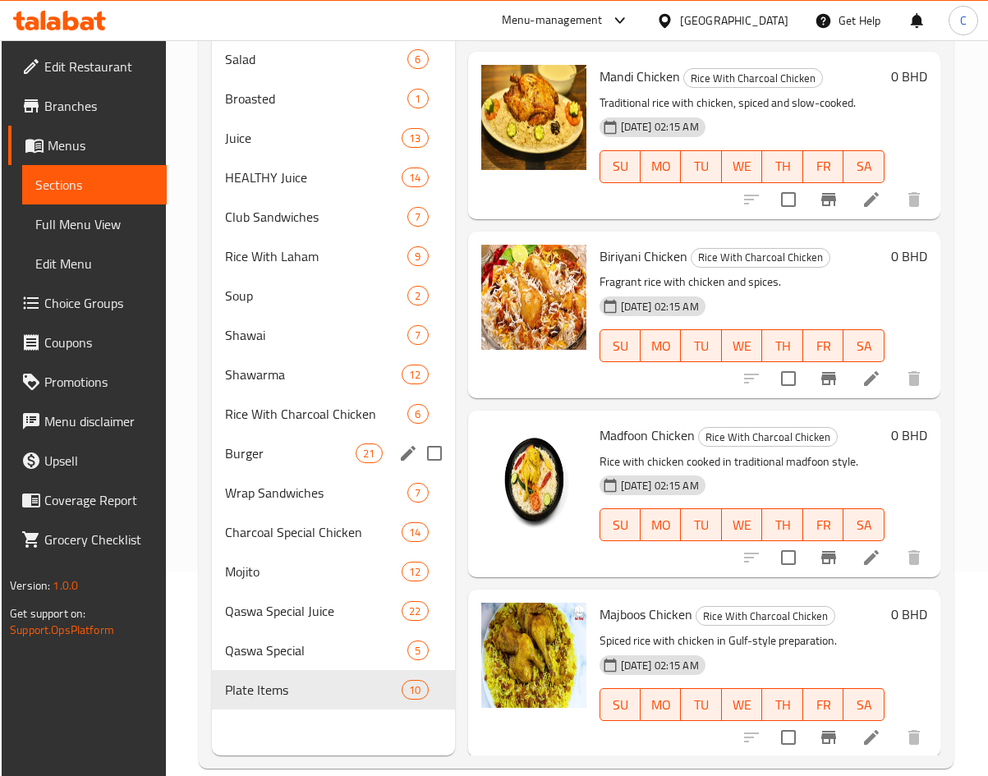
scroll to position [230, 0]
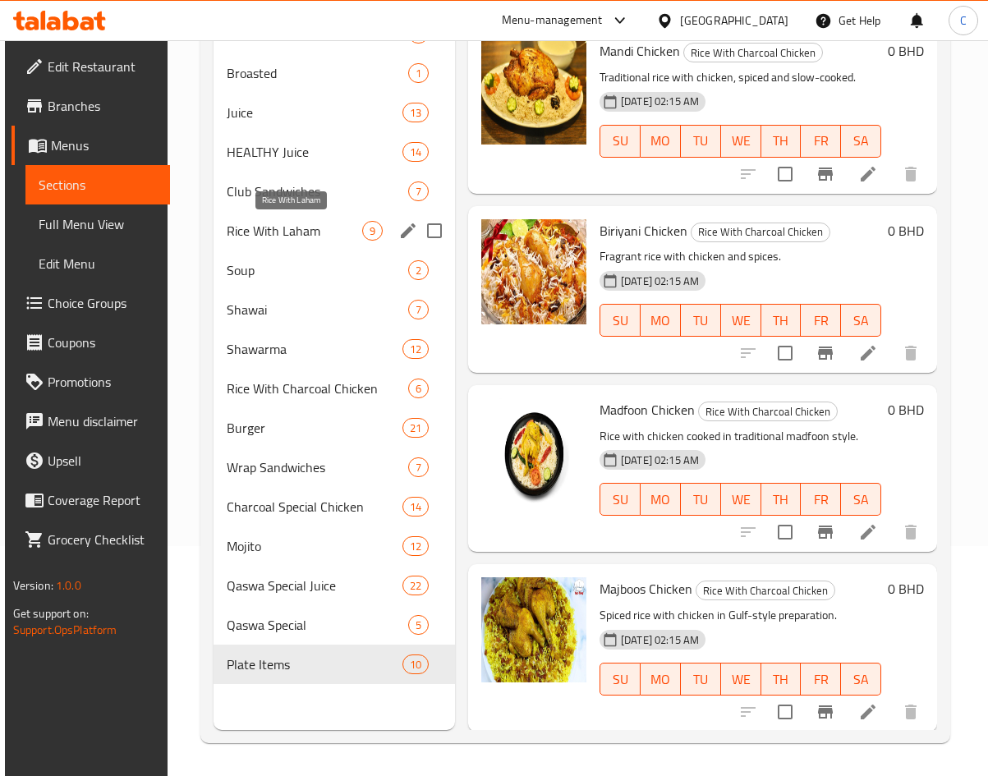
click at [297, 221] on span "Rice With Laham" at bounding box center [295, 231] width 136 height 20
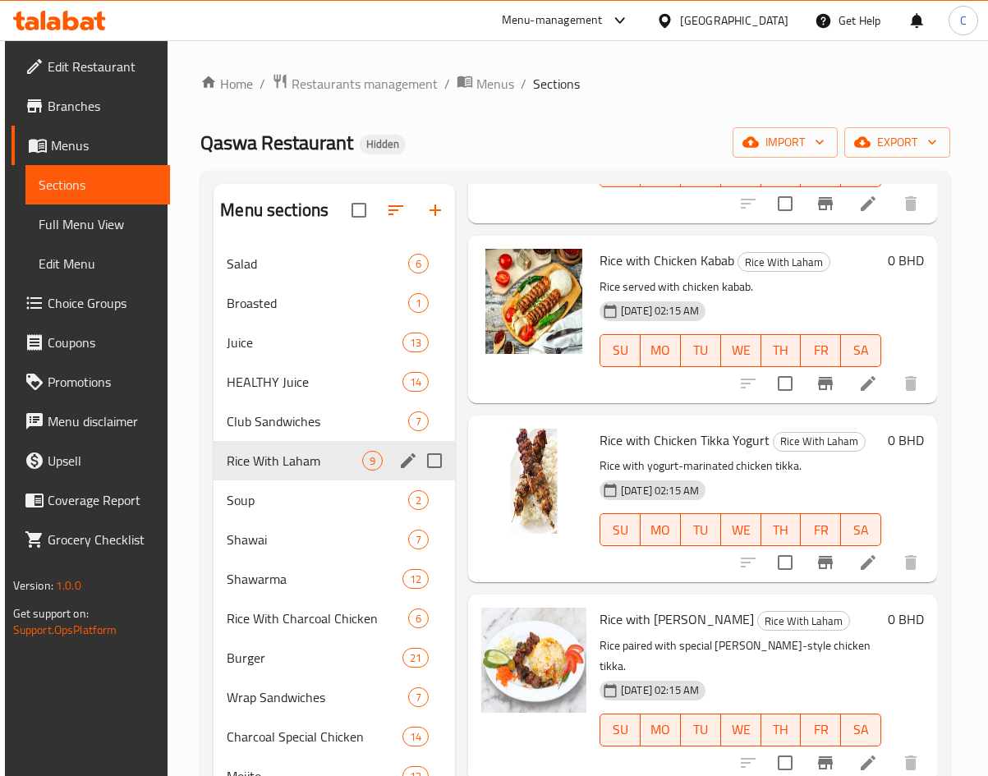
click at [215, 454] on div "Rice With Laham 9" at bounding box center [334, 460] width 241 height 39
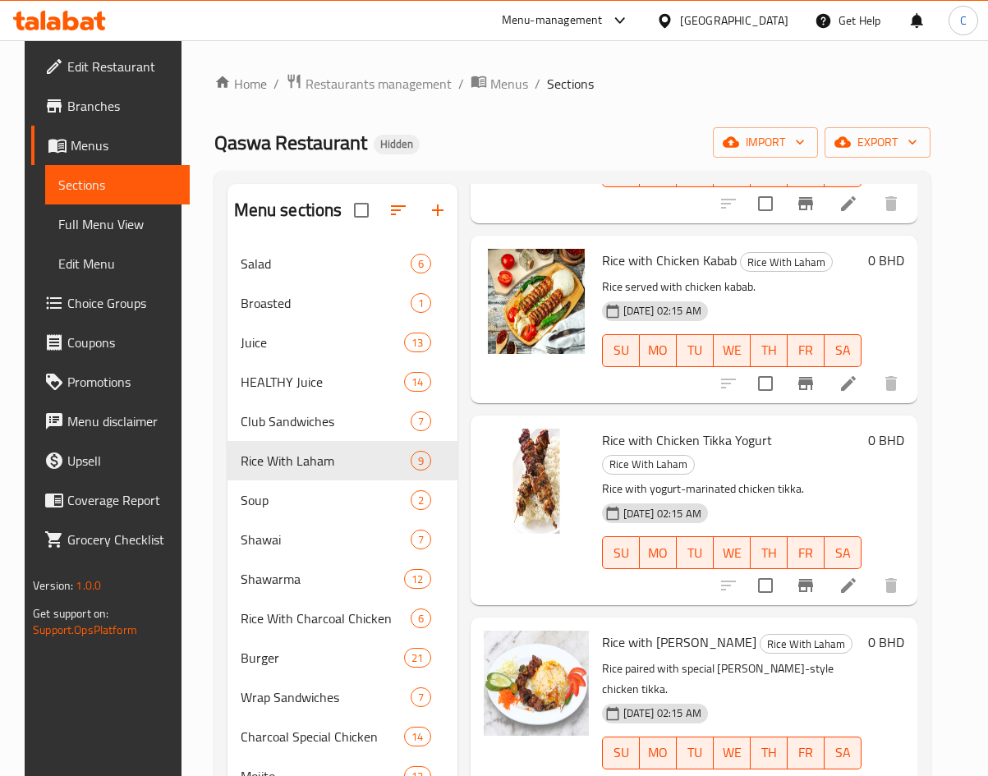
scroll to position [56, 0]
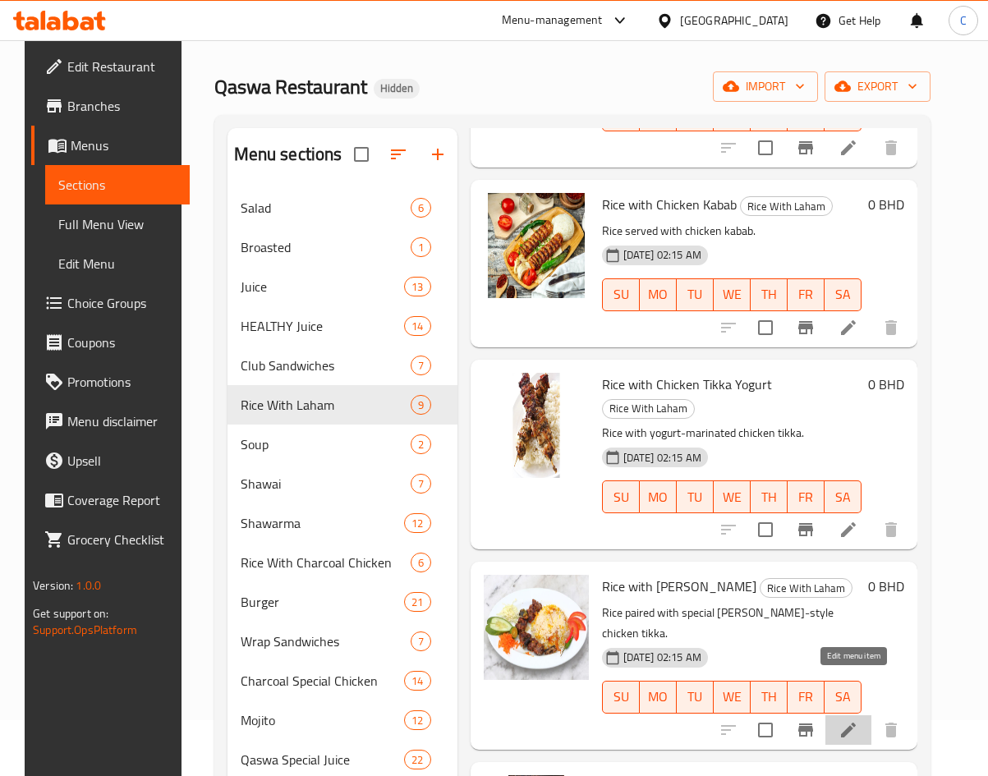
click at [856, 720] on icon at bounding box center [848, 730] width 20 height 20
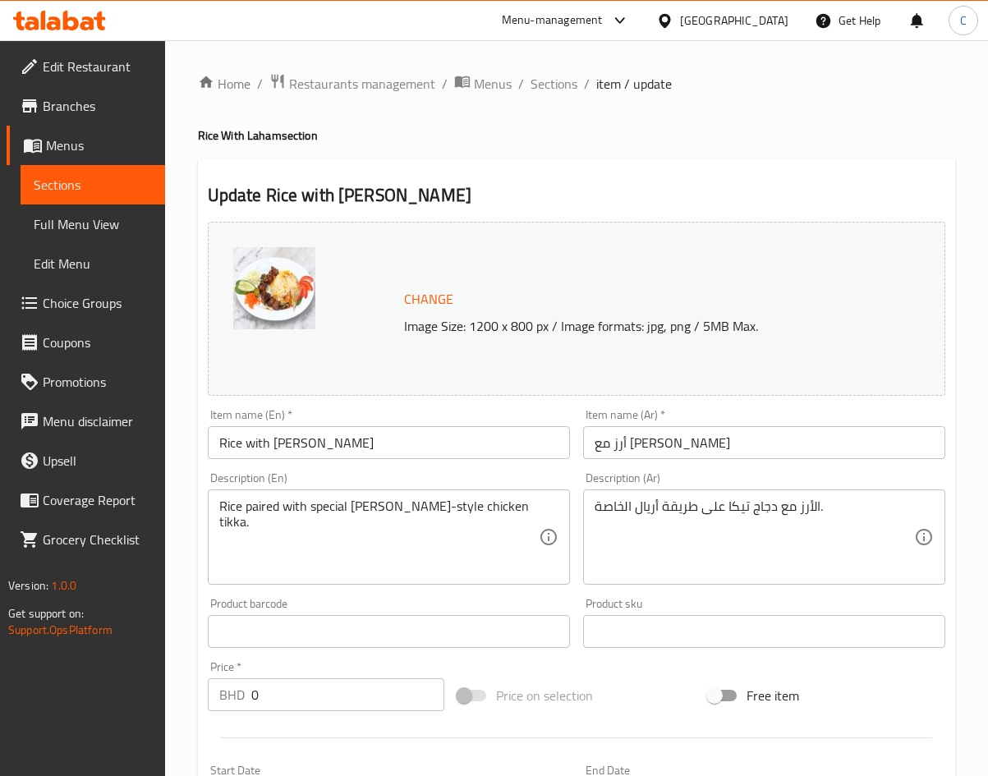
scroll to position [408, 0]
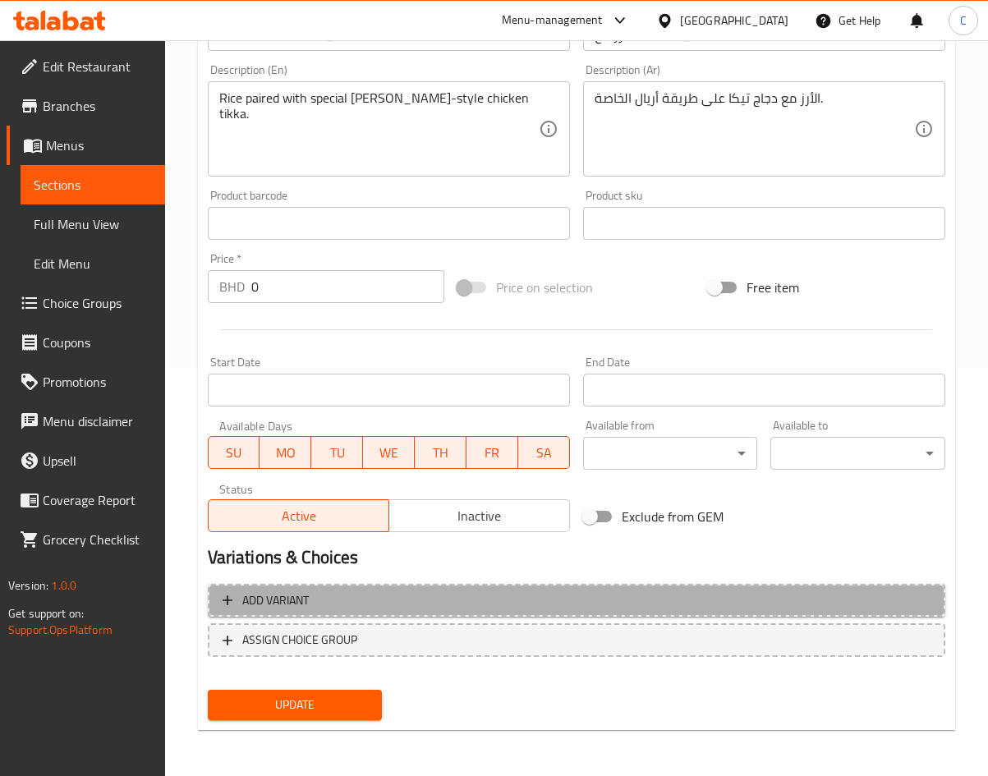
click at [370, 585] on button "Add variant" at bounding box center [576, 601] width 737 height 34
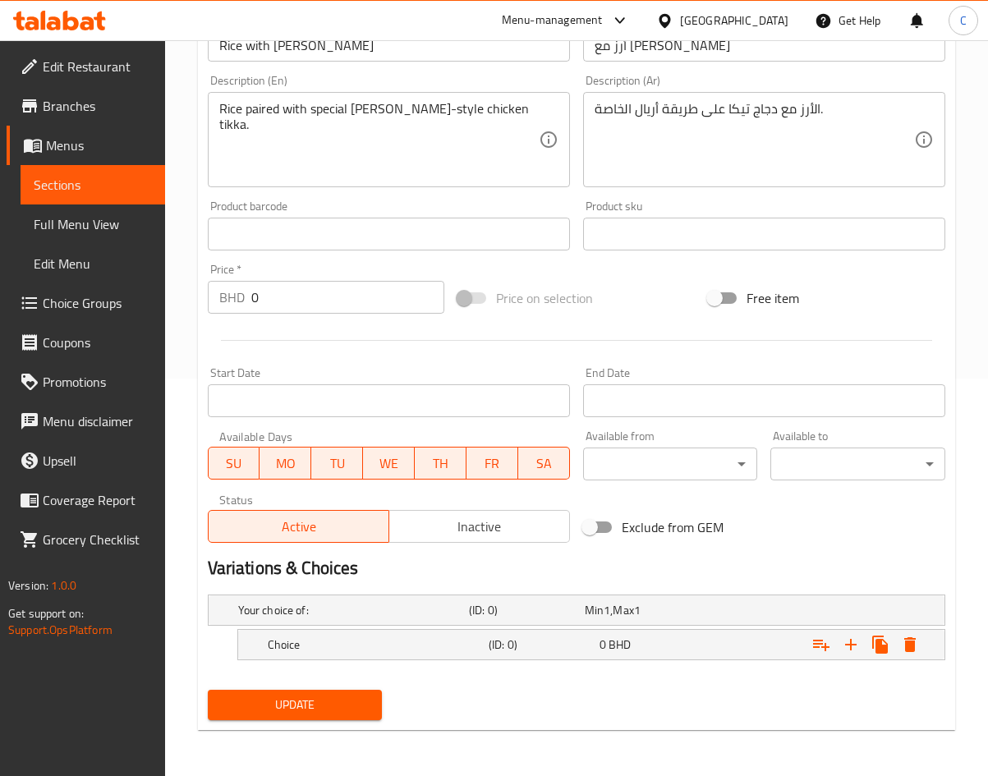
scroll to position [397, 0]
click at [309, 646] on h5 "Choice" at bounding box center [375, 644] width 214 height 16
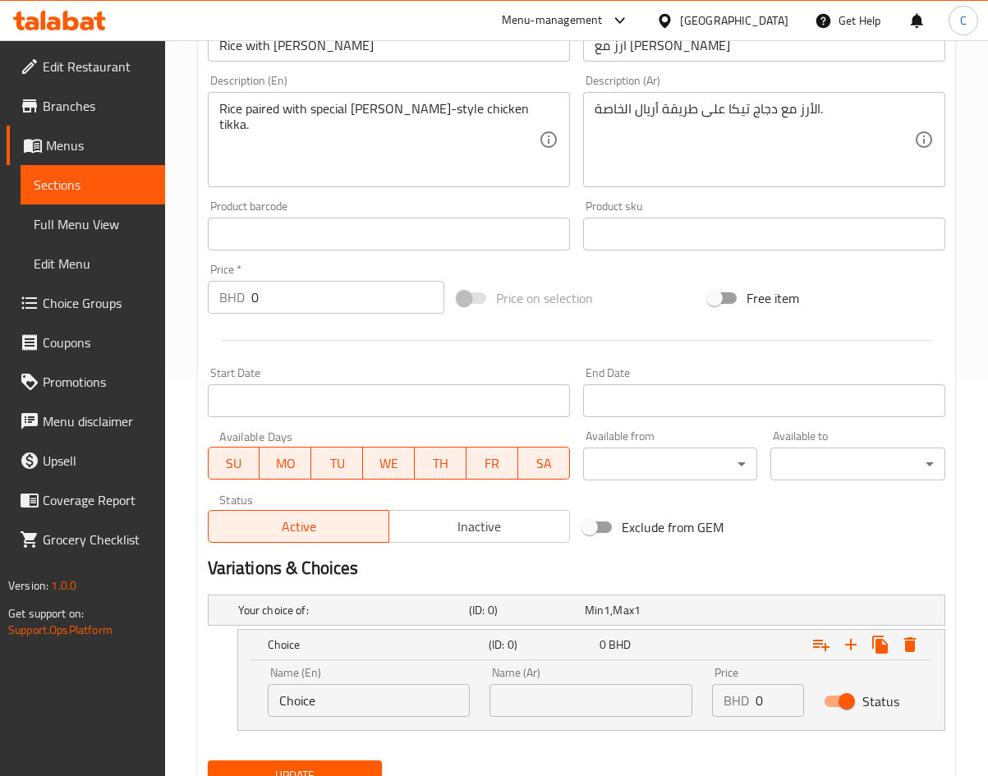
scroll to position [468, 0]
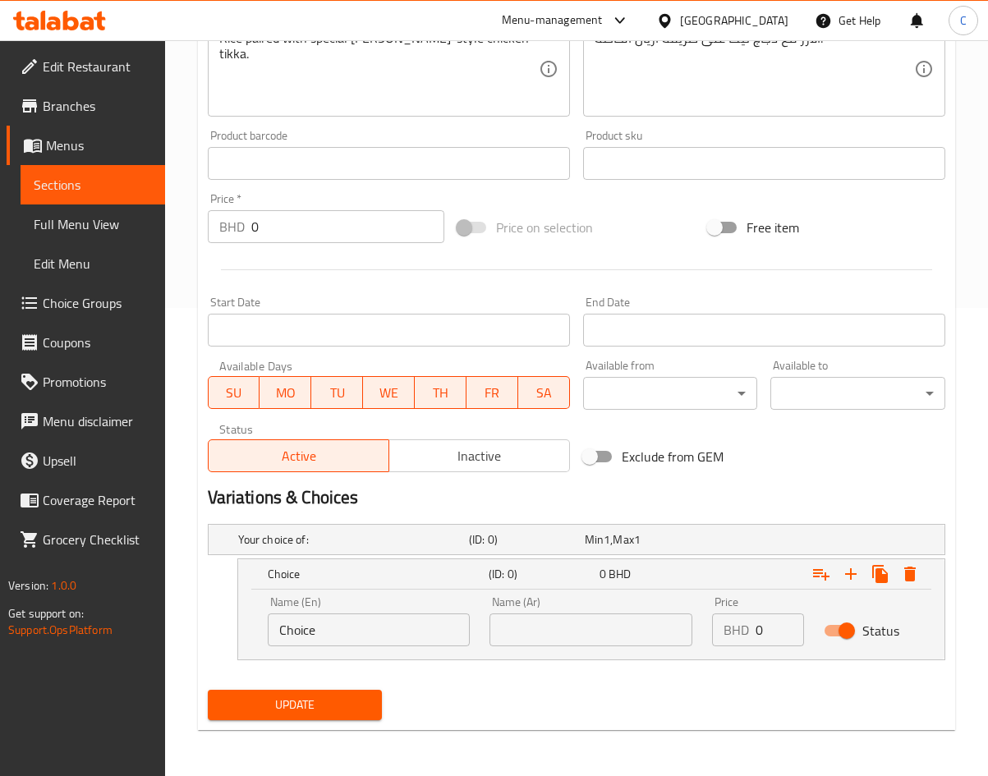
drag, startPoint x: 391, startPoint y: 622, endPoint x: -250, endPoint y: 815, distance: 670.0
type input "S"
type input "s"
type input "S"
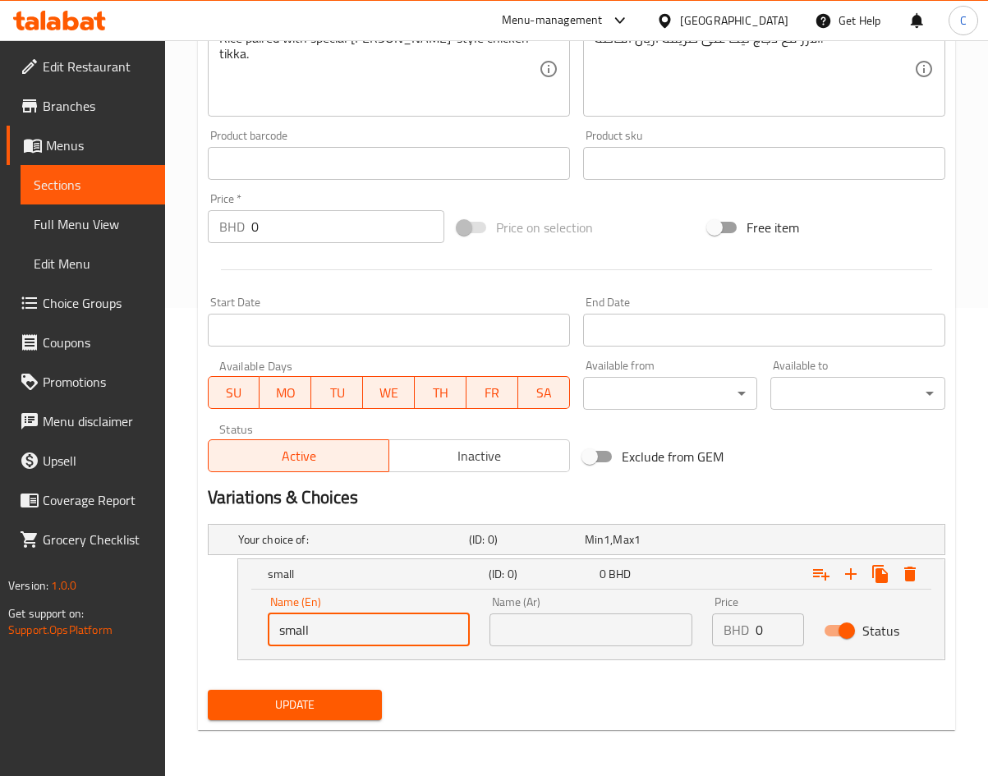
type input "small"
click at [769, 626] on input "0" at bounding box center [780, 629] width 48 height 33
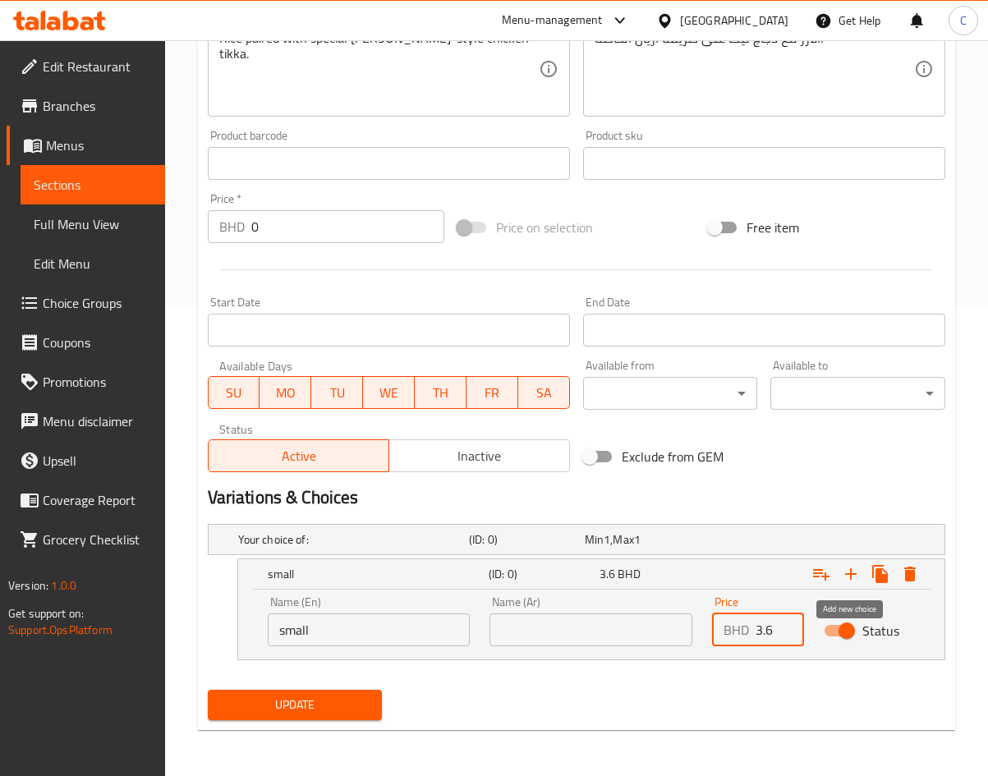
type input "3.6"
click at [848, 580] on icon "Expand" at bounding box center [851, 574] width 20 height 20
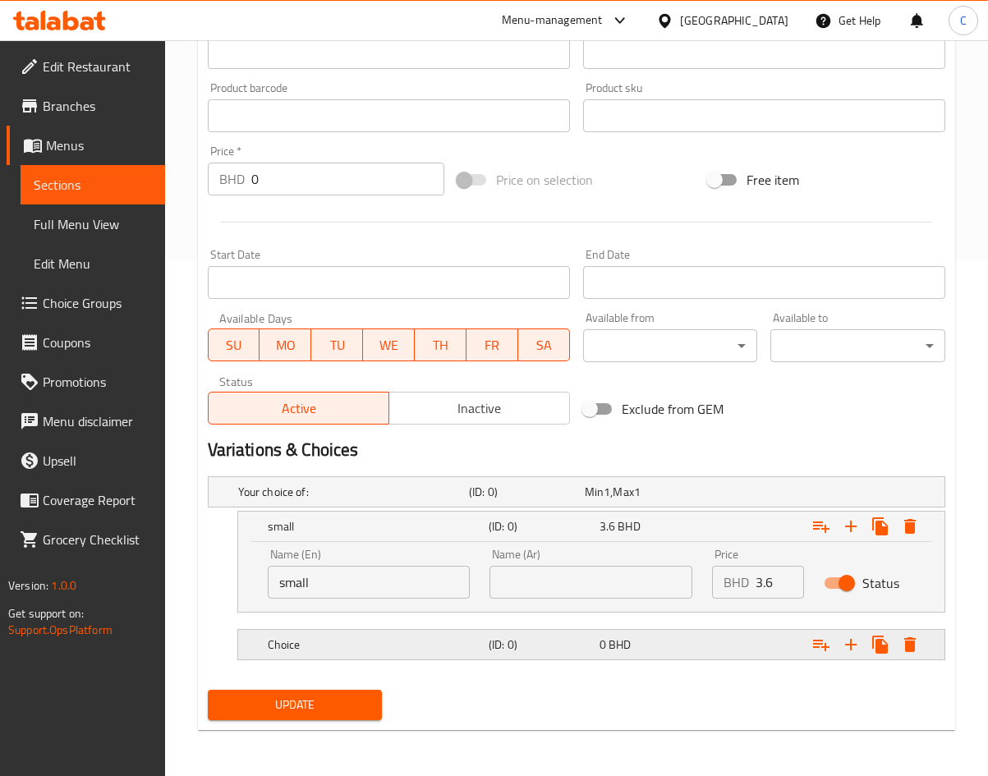
click at [685, 646] on div "0 BHD" at bounding box center [651, 644] width 104 height 16
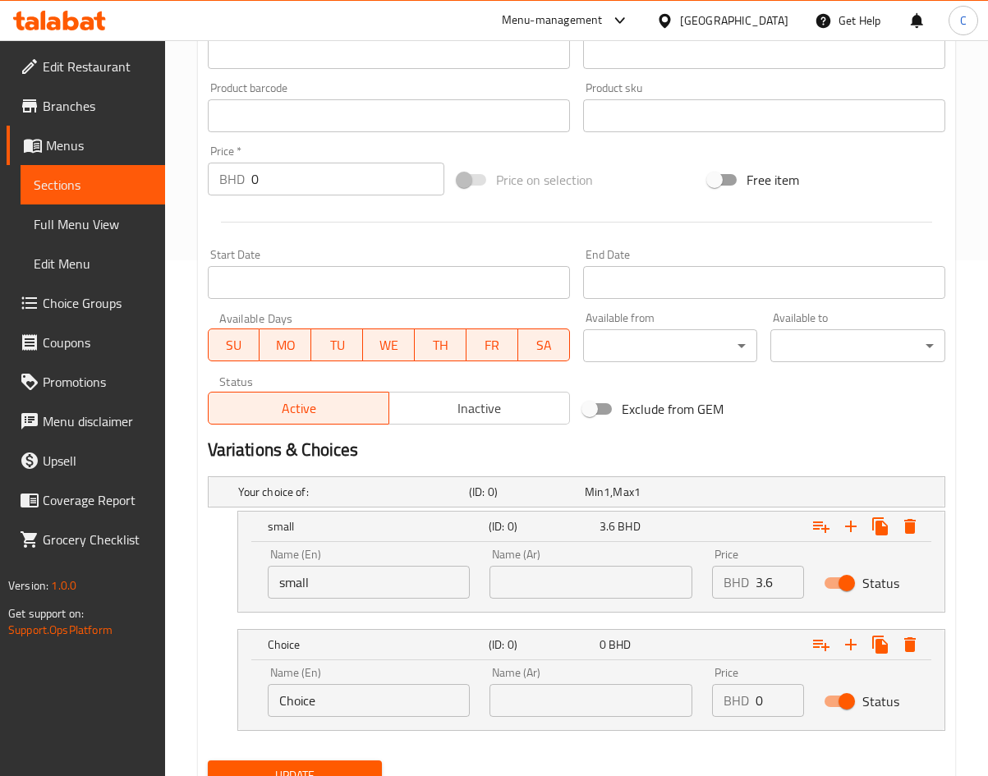
scroll to position [586, 0]
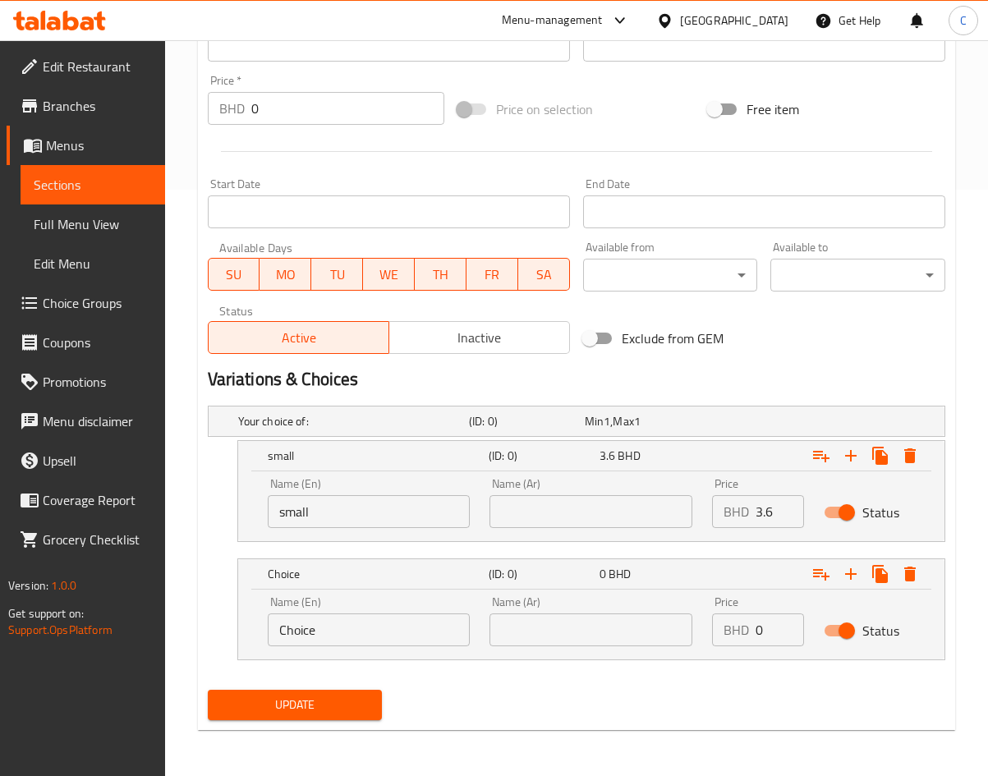
drag, startPoint x: 772, startPoint y: 625, endPoint x: 604, endPoint y: 633, distance: 168.5
click at [711, 628] on div "Price BHD 0 Price" at bounding box center [757, 621] width 111 height 70
type input "7"
drag, startPoint x: 365, startPoint y: 619, endPoint x: 1, endPoint y: 452, distance: 400.2
click at [16, 626] on div "Edit Restaurant Branches Menus Sections Full Menu View Edit Menu Choice Groups …" at bounding box center [494, 115] width 988 height 1322
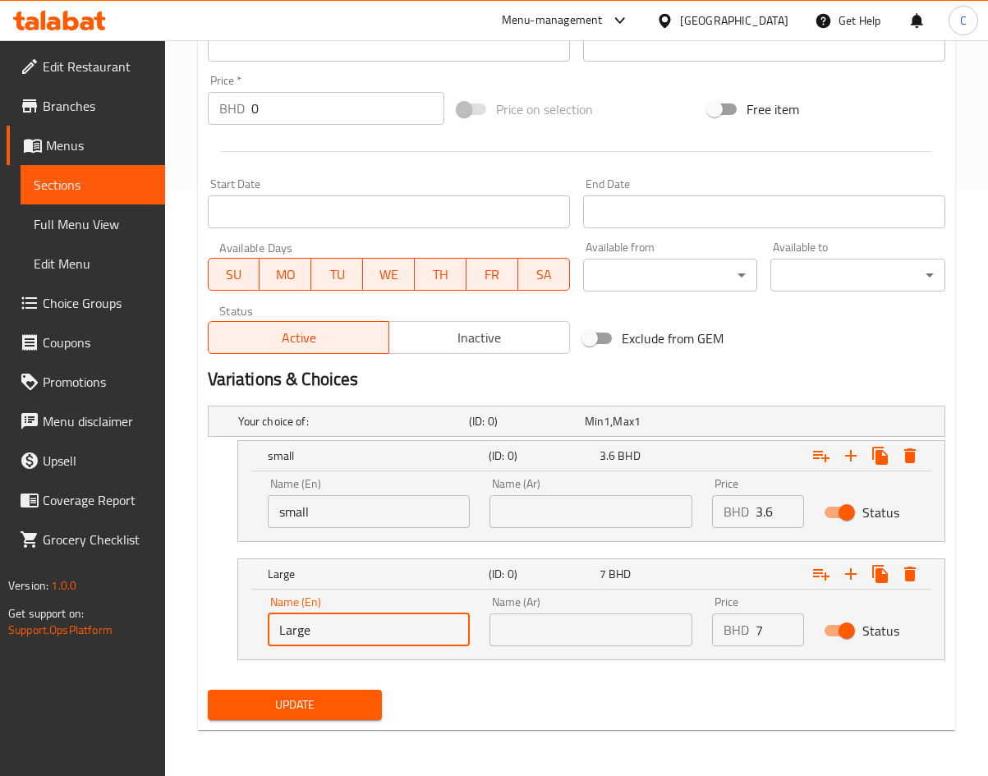
type input "Large"
click at [754, 717] on div "Update" at bounding box center [576, 705] width 751 height 44
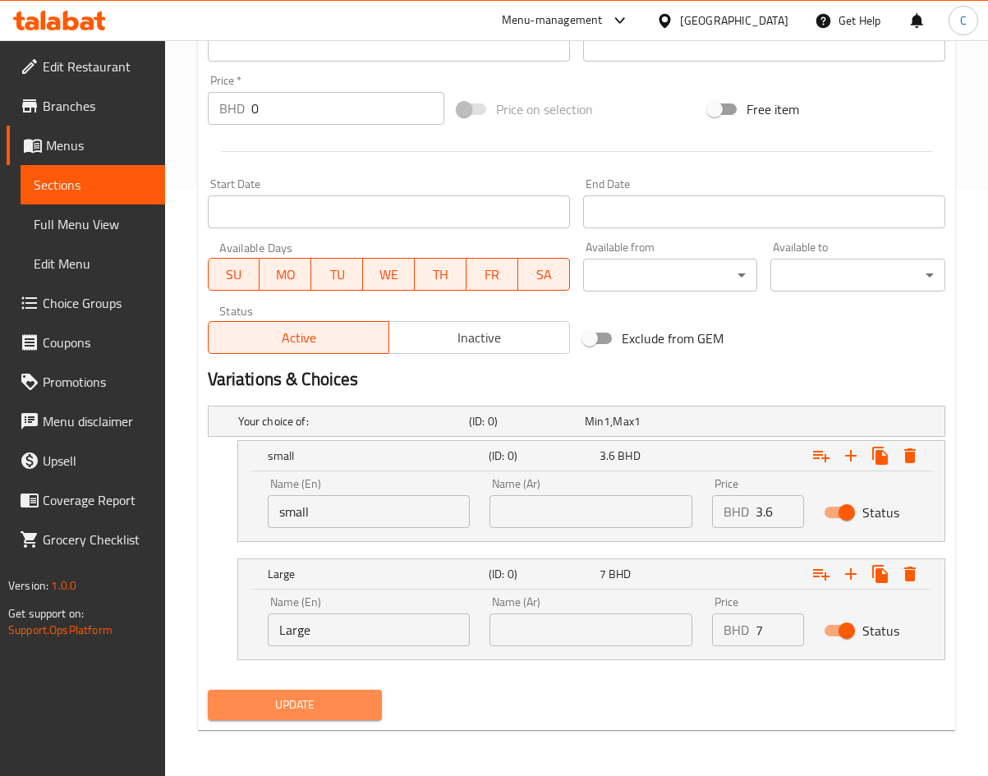
click at [338, 702] on span "Update" at bounding box center [295, 705] width 149 height 21
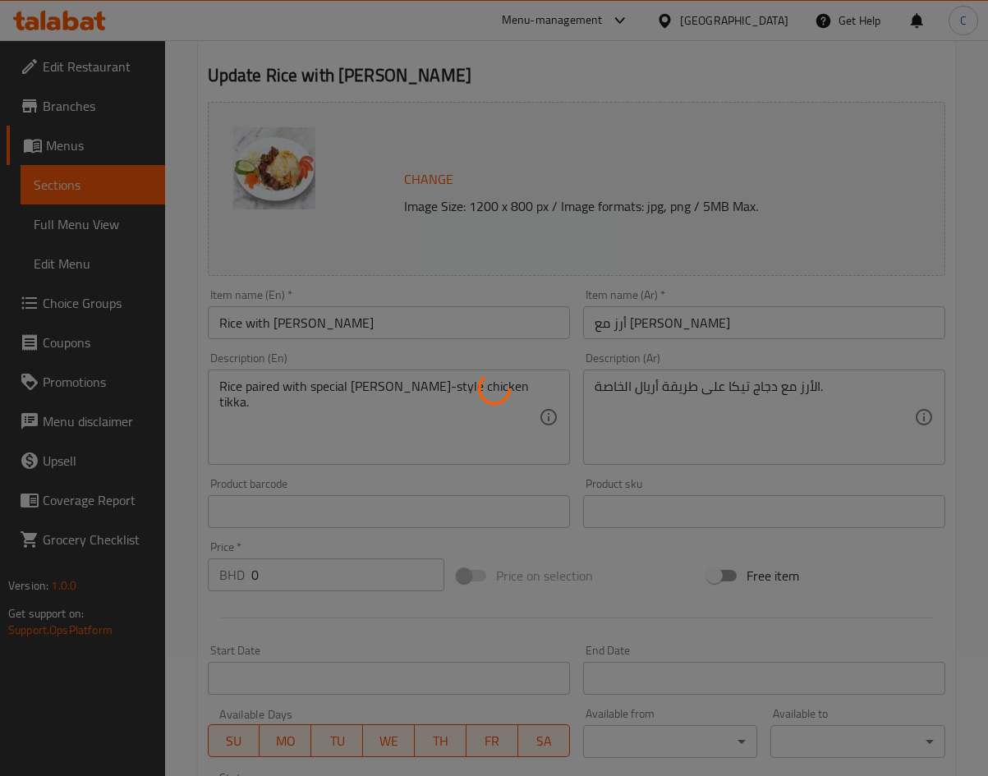
scroll to position [0, 0]
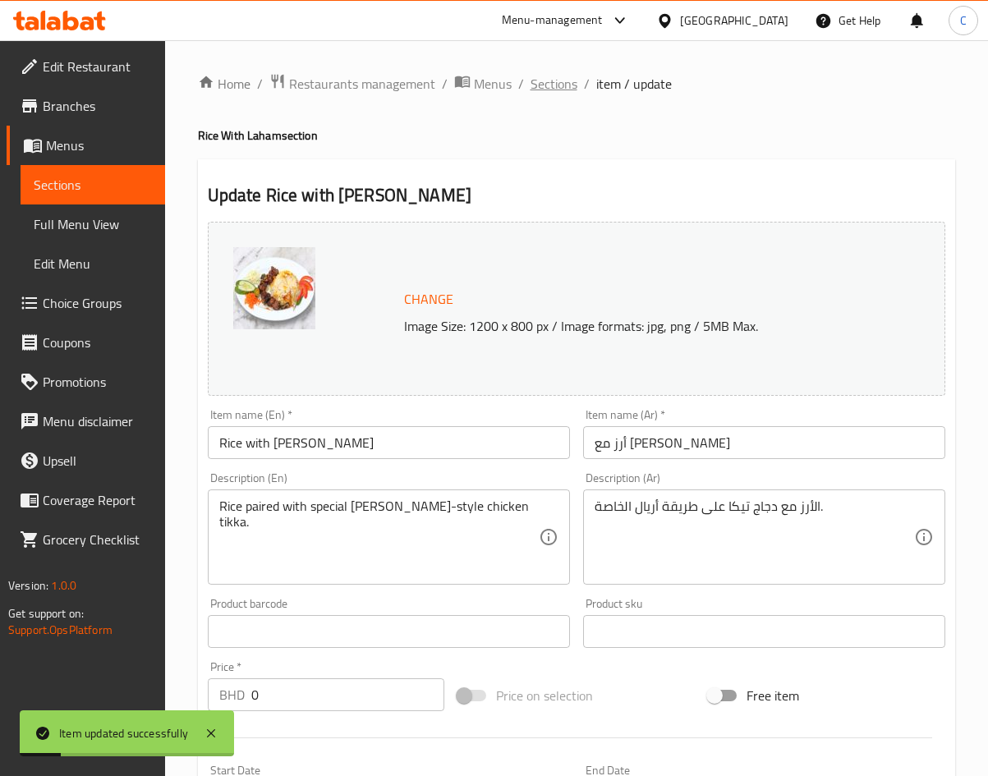
click at [560, 81] on span "Sections" at bounding box center [554, 84] width 47 height 20
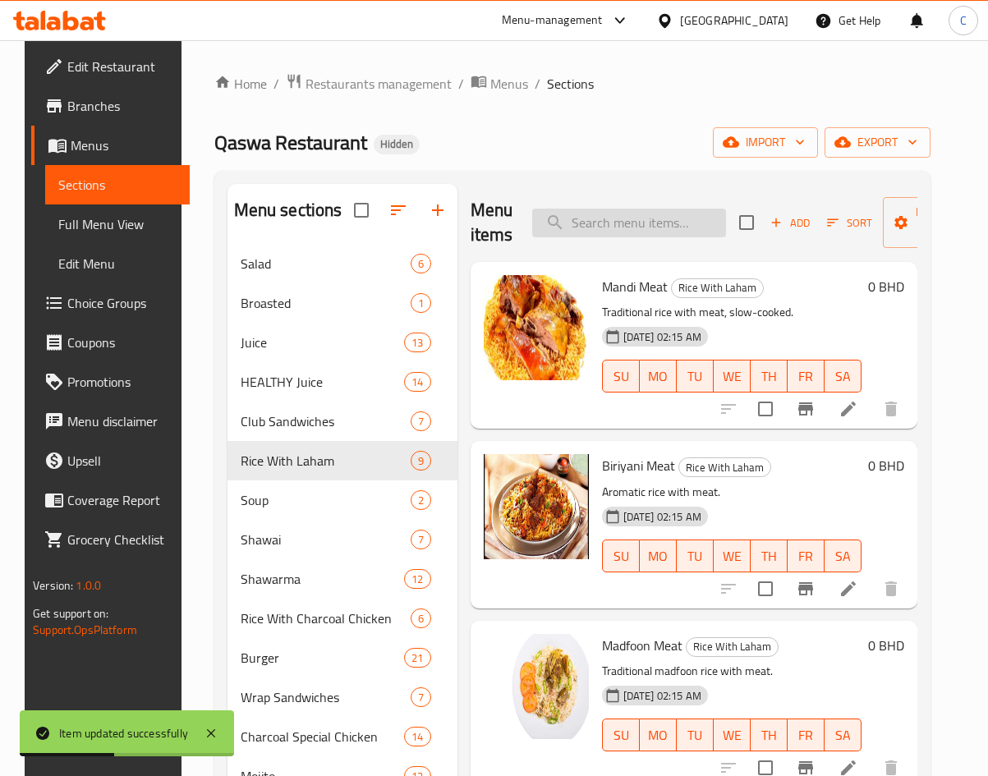
click at [668, 226] on input "search" at bounding box center [629, 223] width 194 height 29
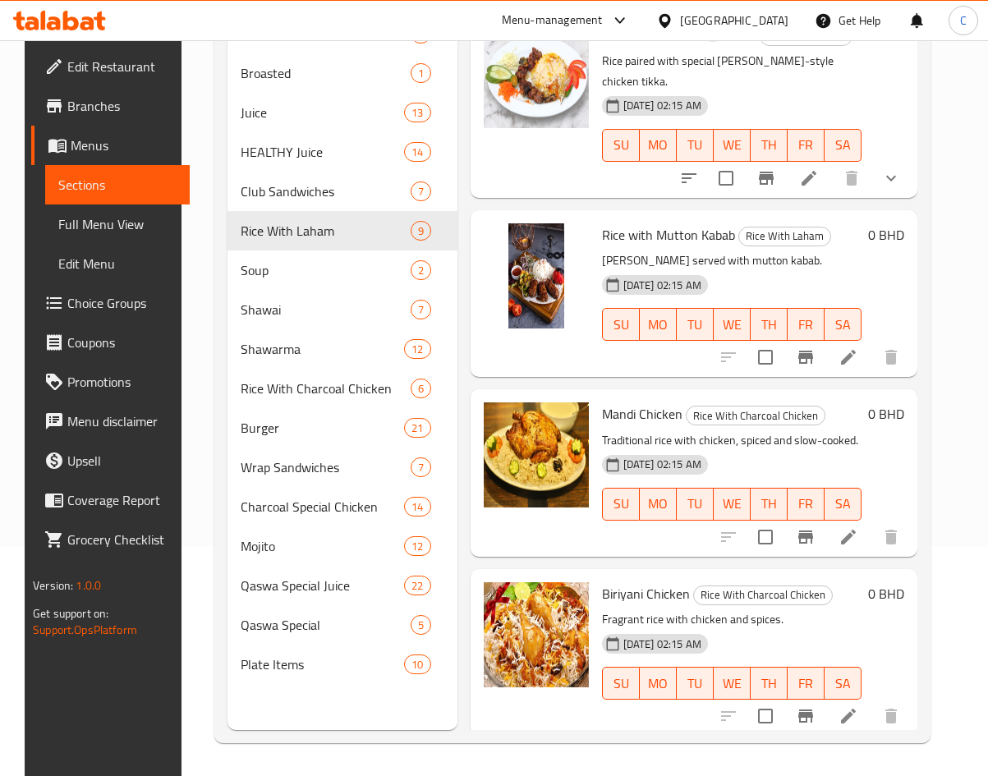
scroll to position [1232, 0]
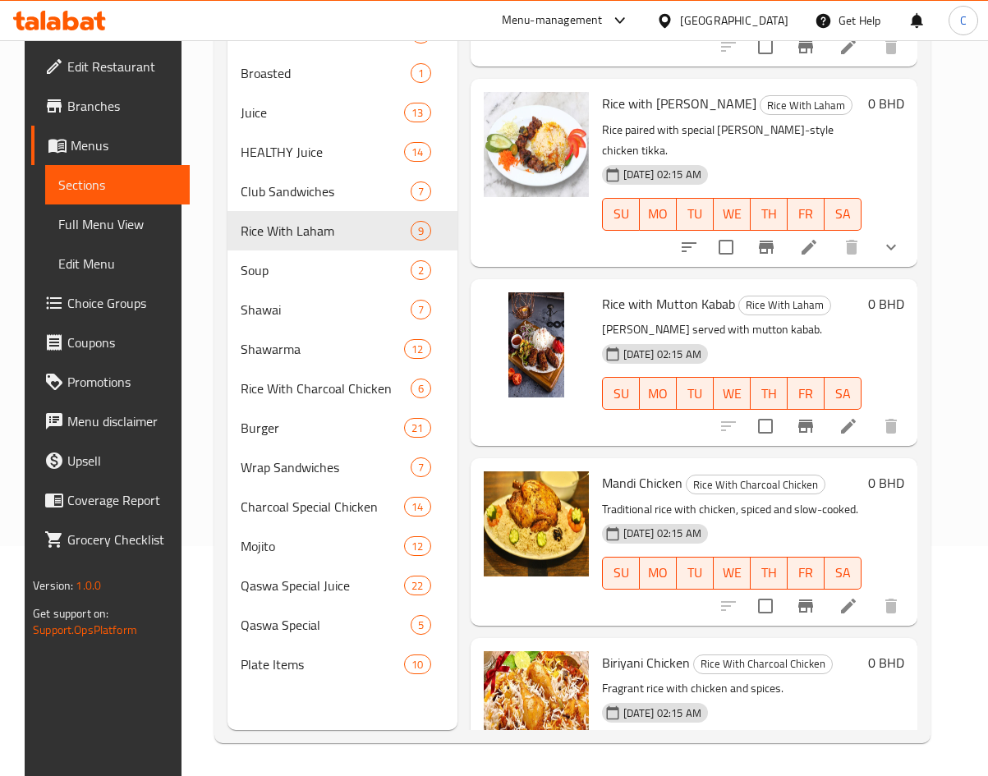
type input "rice with"
click at [865, 411] on li at bounding box center [848, 426] width 46 height 30
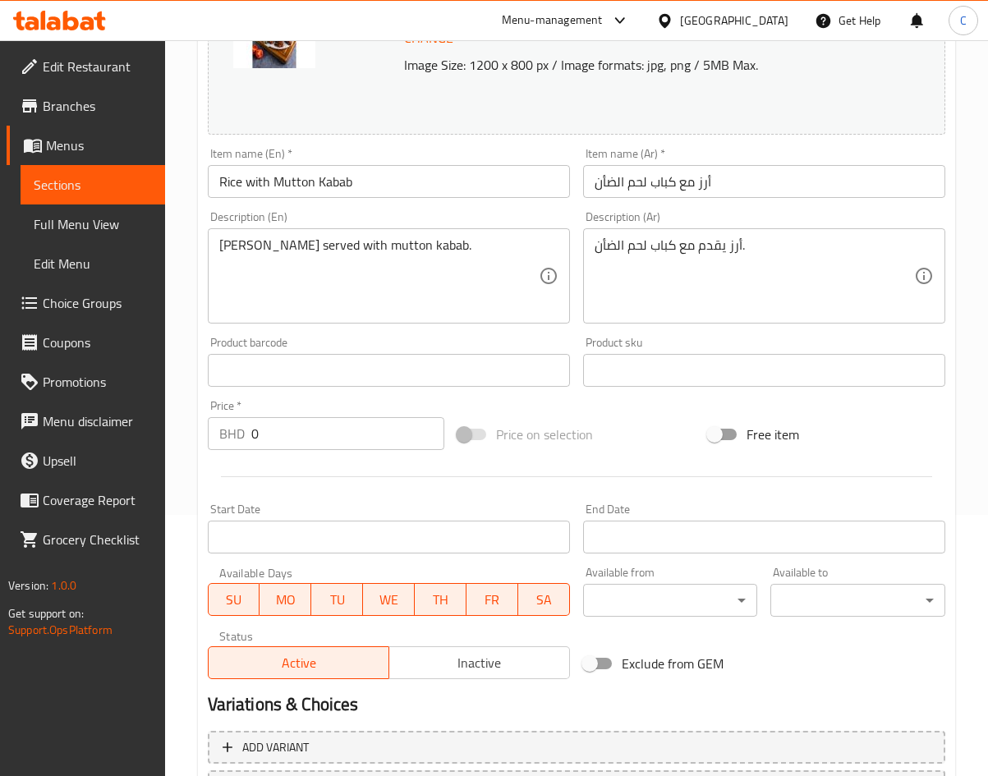
scroll to position [408, 0]
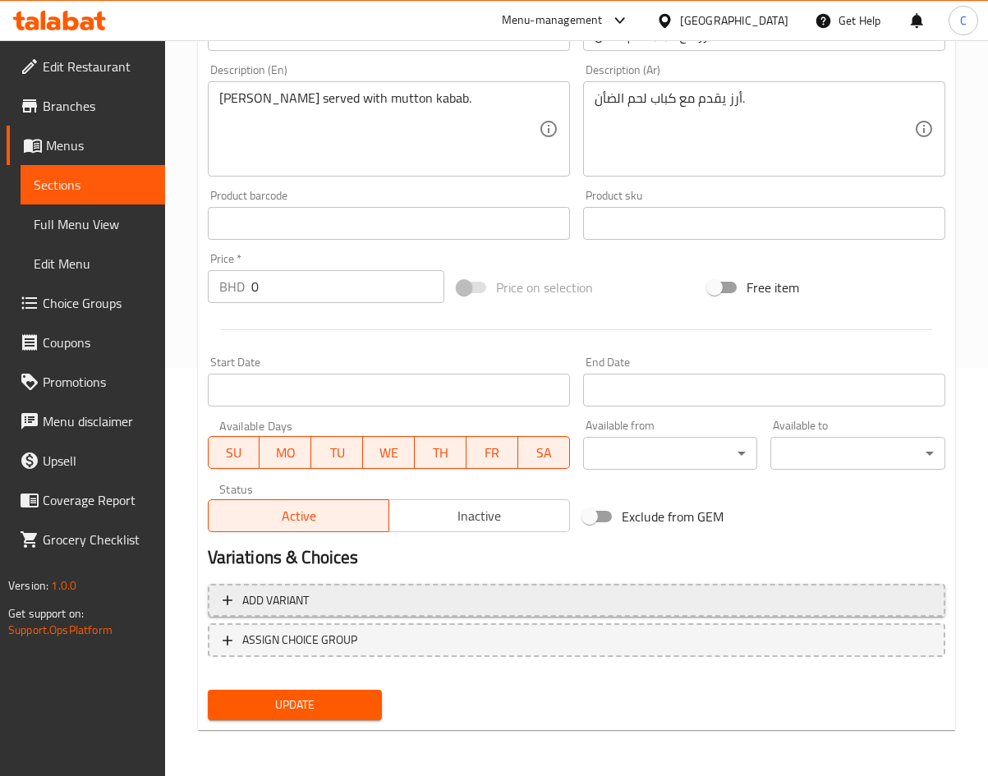
click at [434, 609] on span "Add variant" at bounding box center [577, 600] width 708 height 21
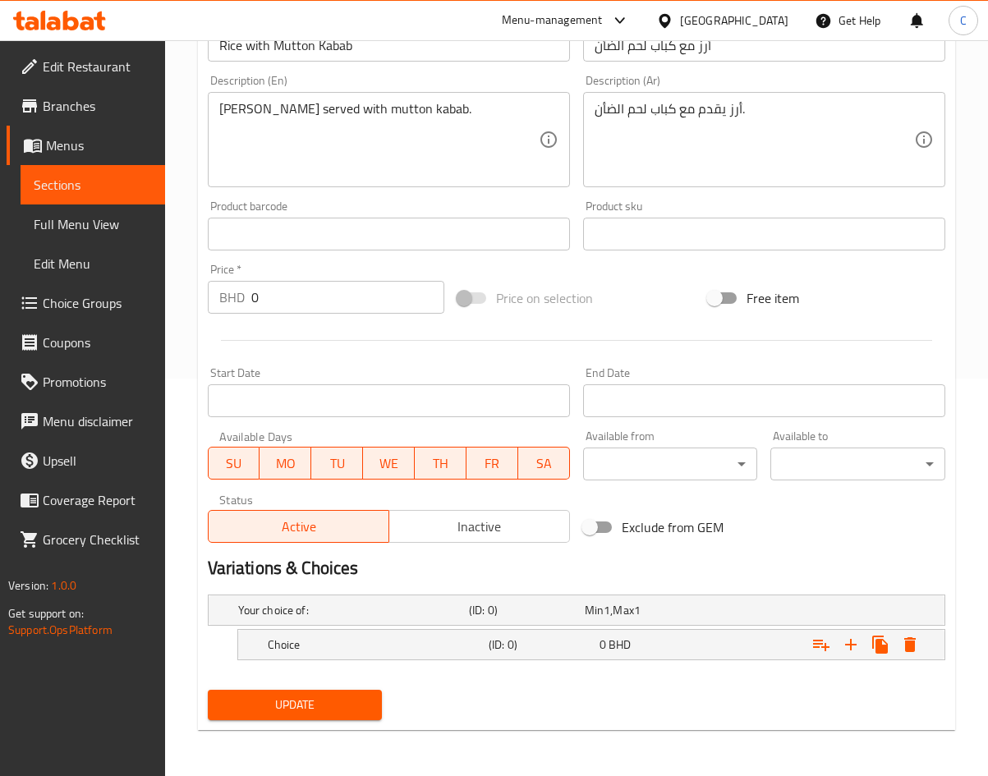
scroll to position [397, 0]
click at [362, 631] on div "Choice (ID: 0) 0 BHD" at bounding box center [596, 645] width 664 height 36
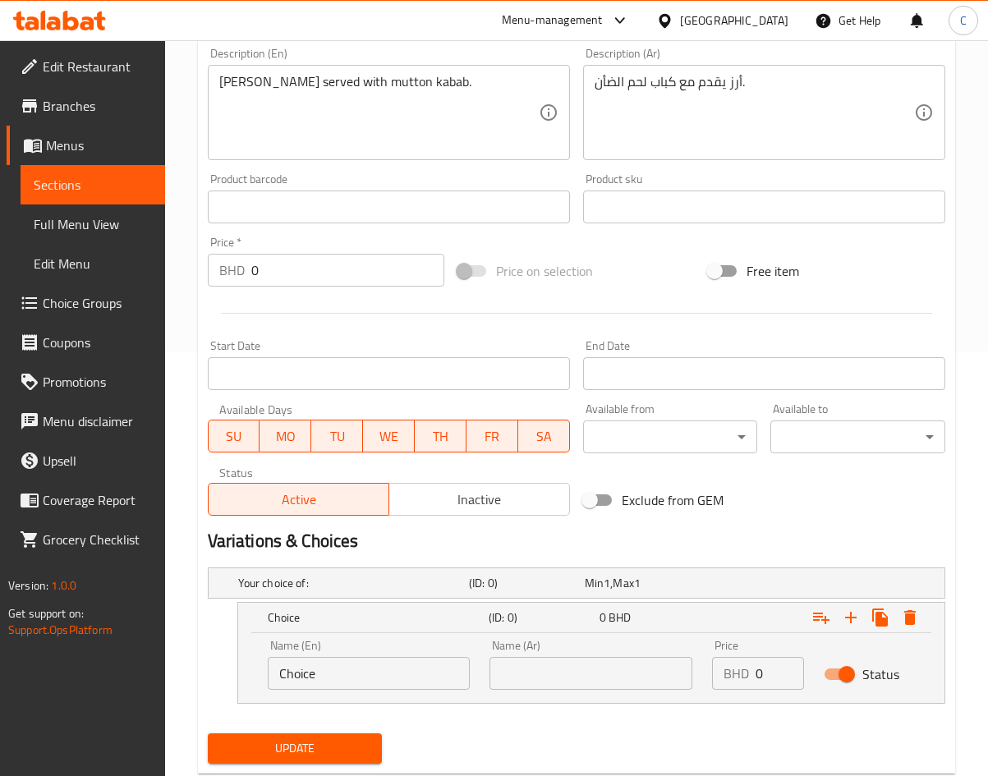
scroll to position [457, 0]
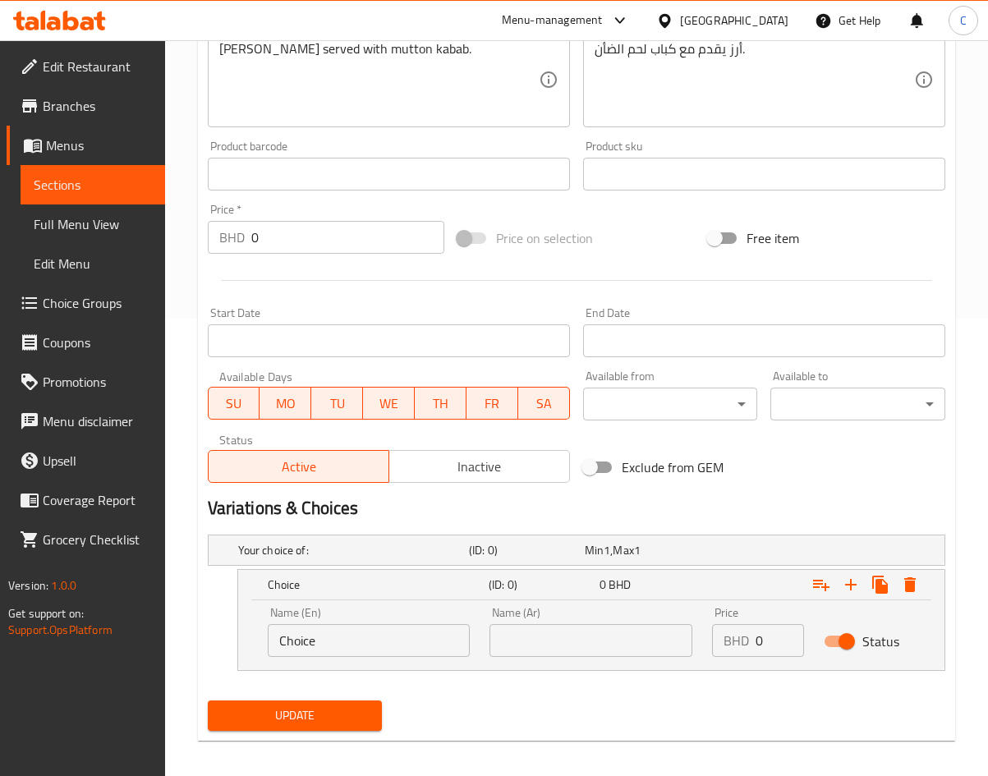
drag, startPoint x: 105, startPoint y: 629, endPoint x: -398, endPoint y: 636, distance: 503.4
type input "s"
type input "Medium"
type input "3.6"
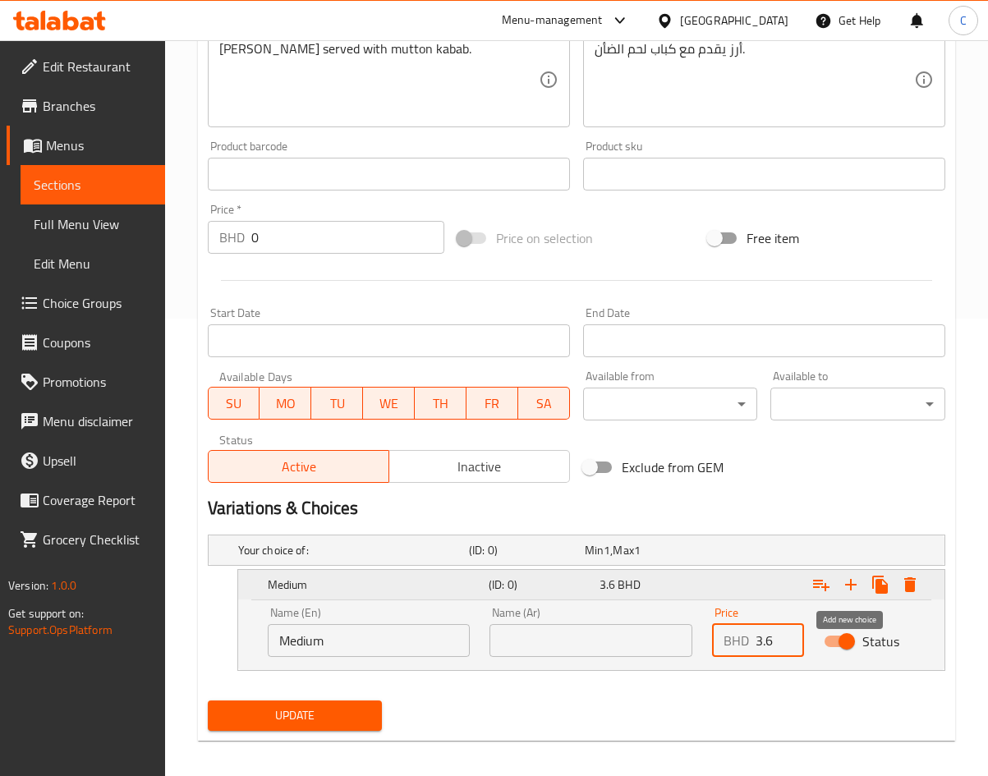
click at [863, 590] on button "Expand" at bounding box center [851, 585] width 30 height 30
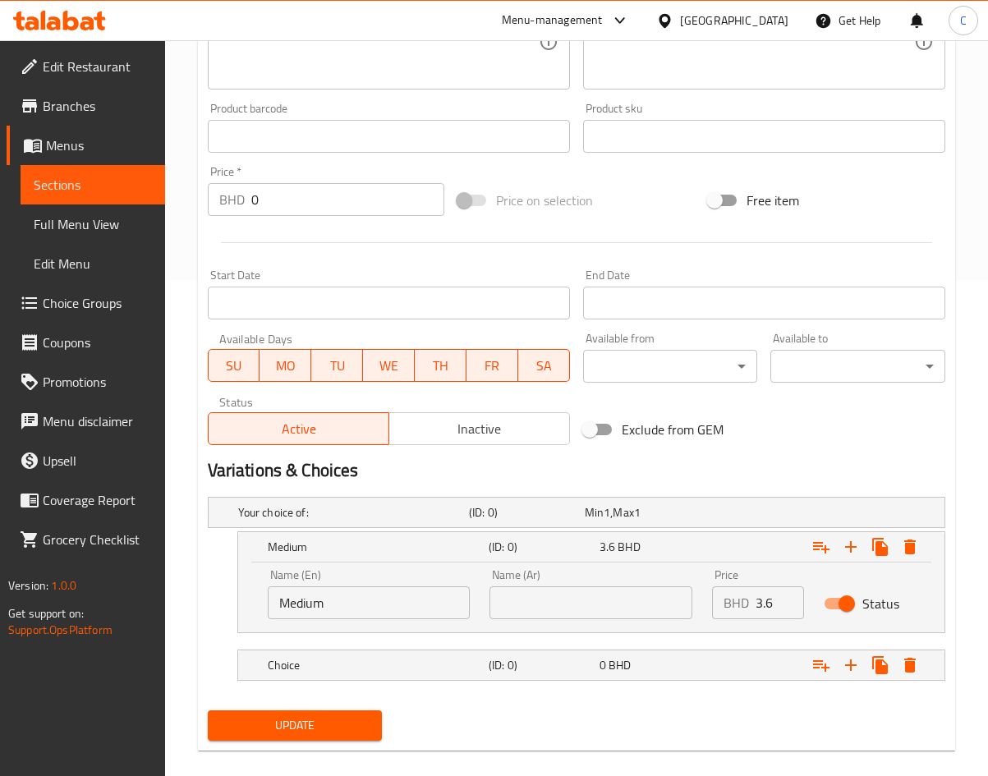
scroll to position [516, 0]
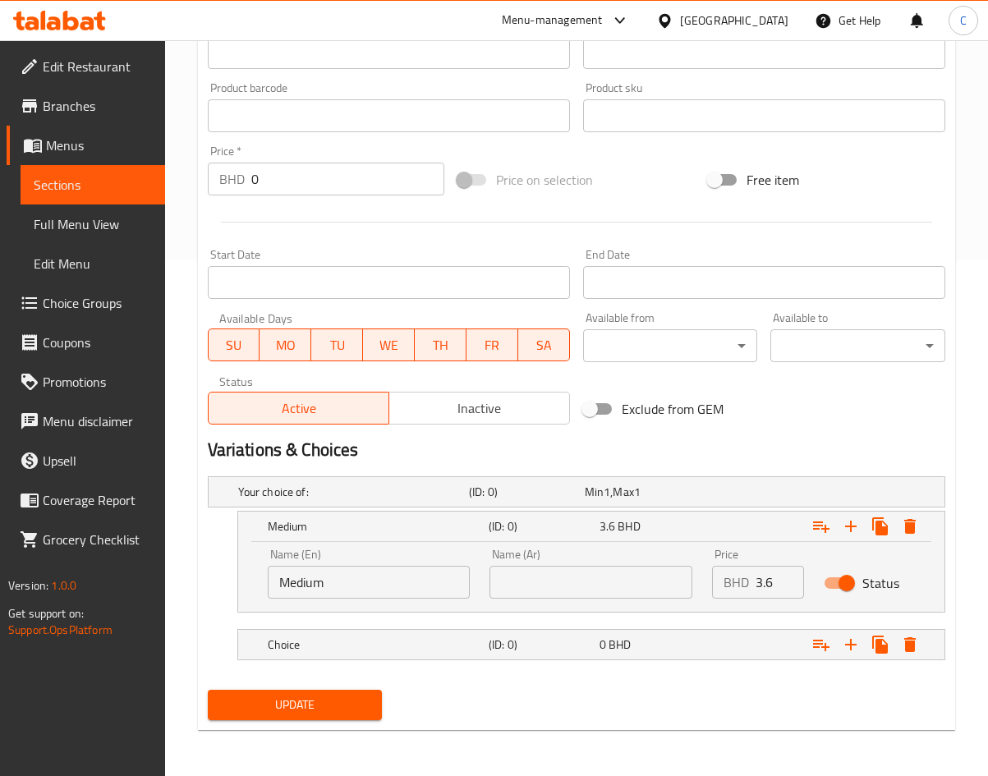
click at [487, 624] on nav at bounding box center [576, 622] width 737 height 13
click at [438, 631] on div "Choice (ID: 0) 0 BHD" at bounding box center [596, 645] width 664 height 36
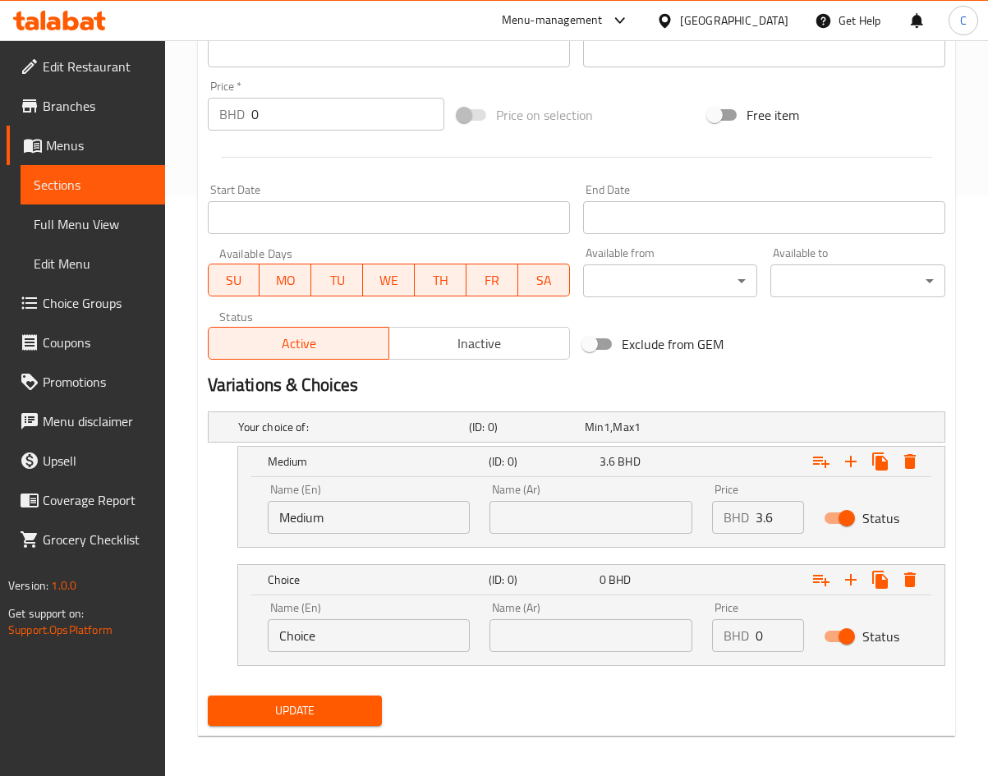
scroll to position [586, 0]
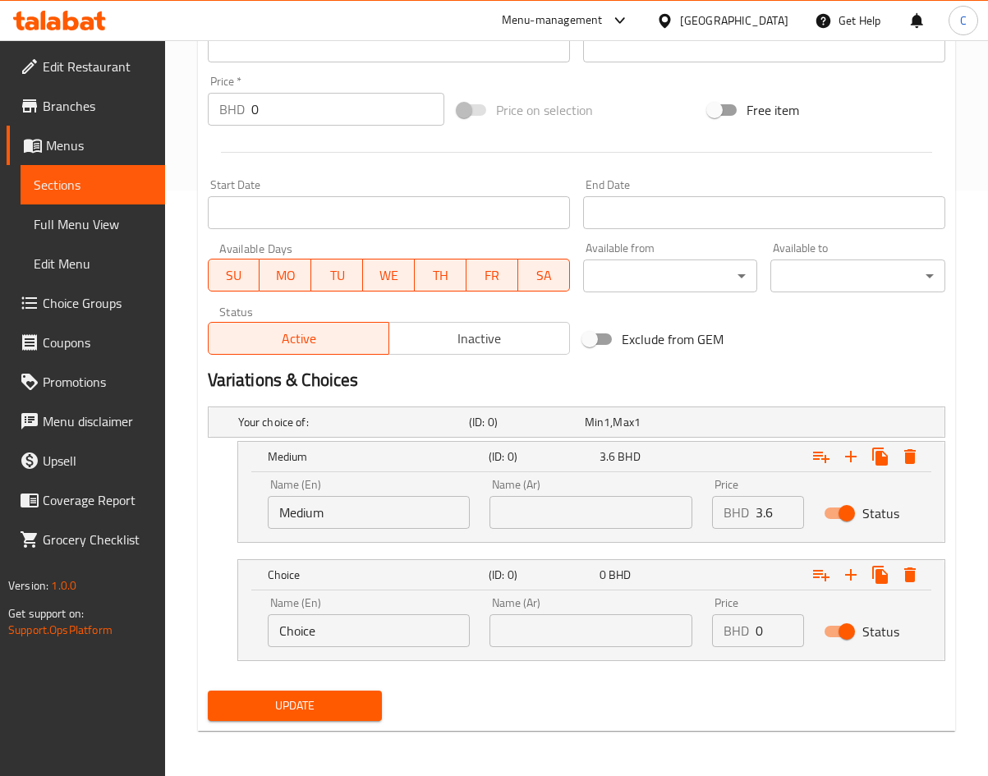
drag, startPoint x: 380, startPoint y: 648, endPoint x: -364, endPoint y: 582, distance: 746.9
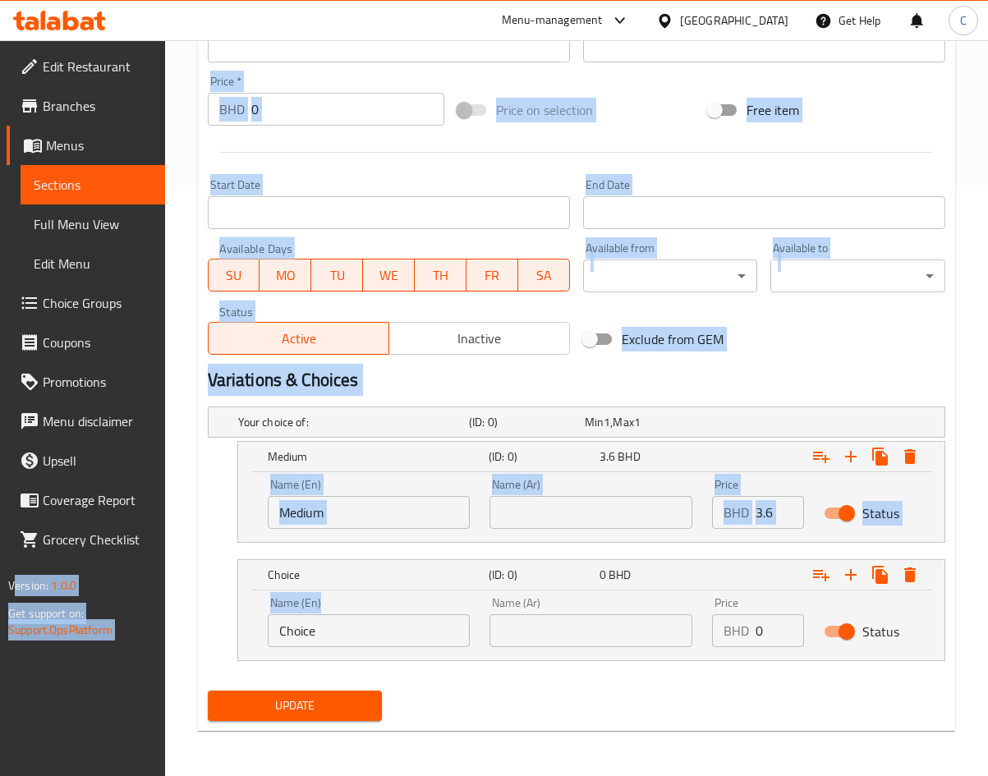
click at [353, 632] on input "Choice" at bounding box center [369, 630] width 203 height 33
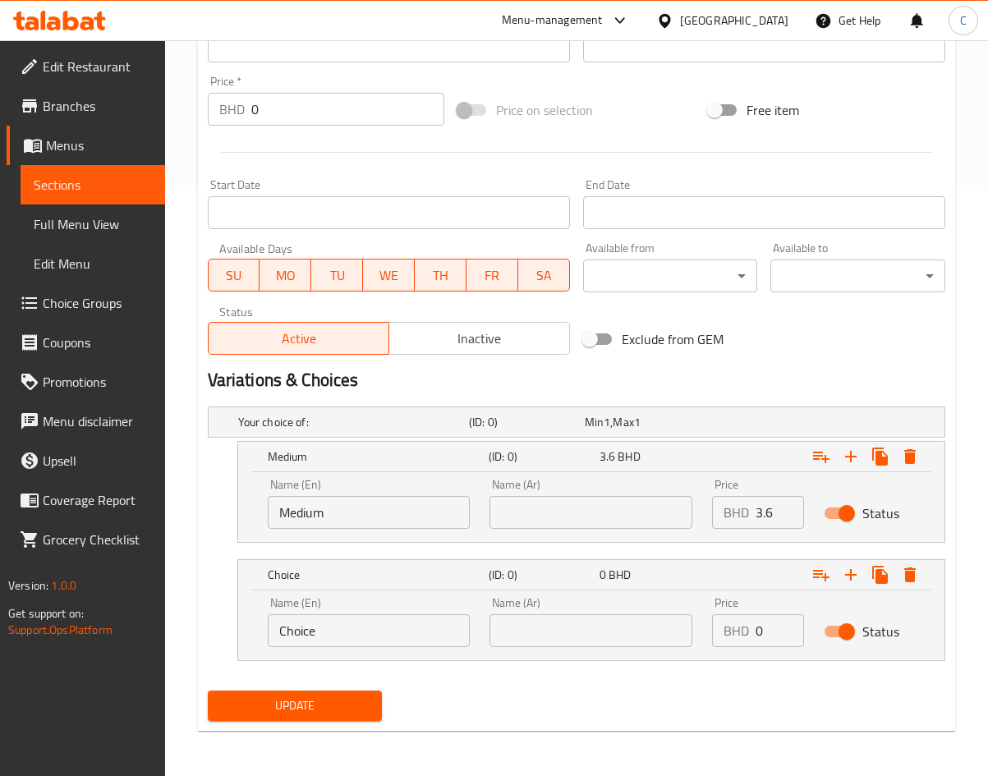
click at [353, 632] on input "Choice" at bounding box center [369, 630] width 203 height 33
type input "Large"
type input "7"
click at [465, 710] on div "Update" at bounding box center [576, 706] width 751 height 44
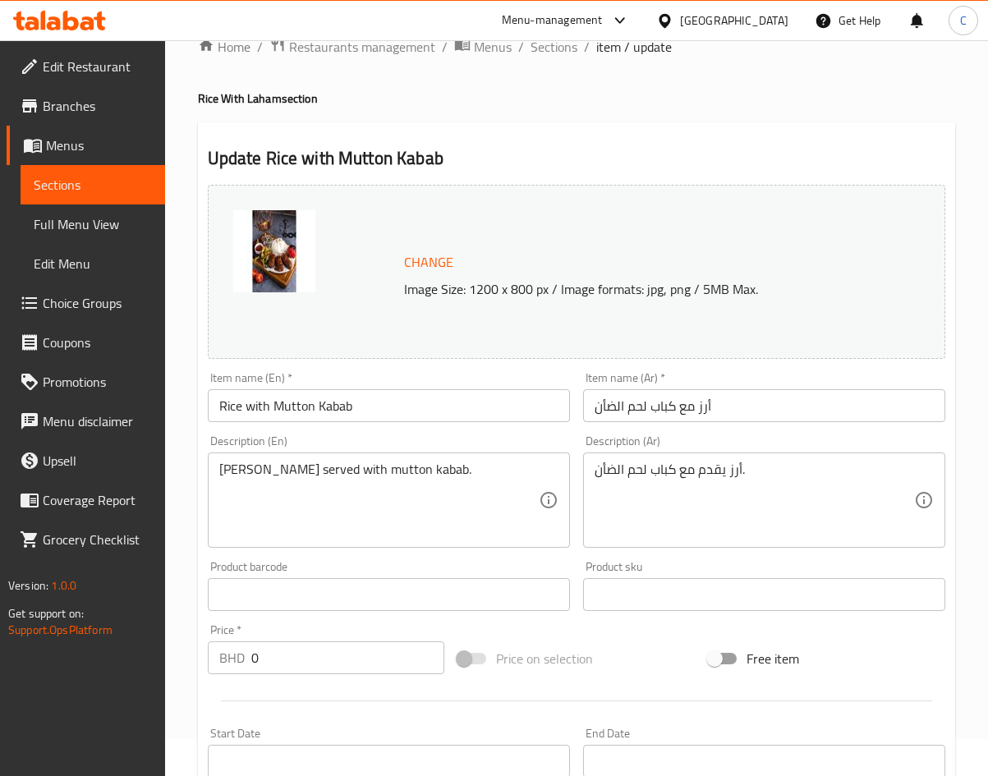
scroll to position [0, 0]
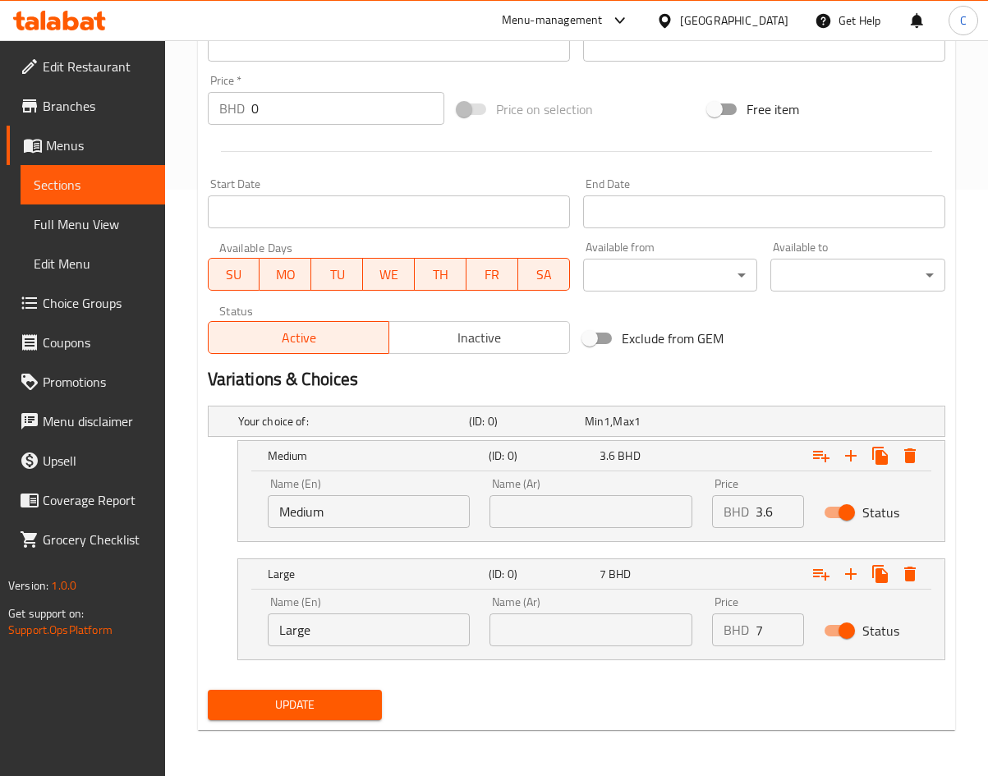
click at [361, 708] on span "Update" at bounding box center [295, 705] width 149 height 21
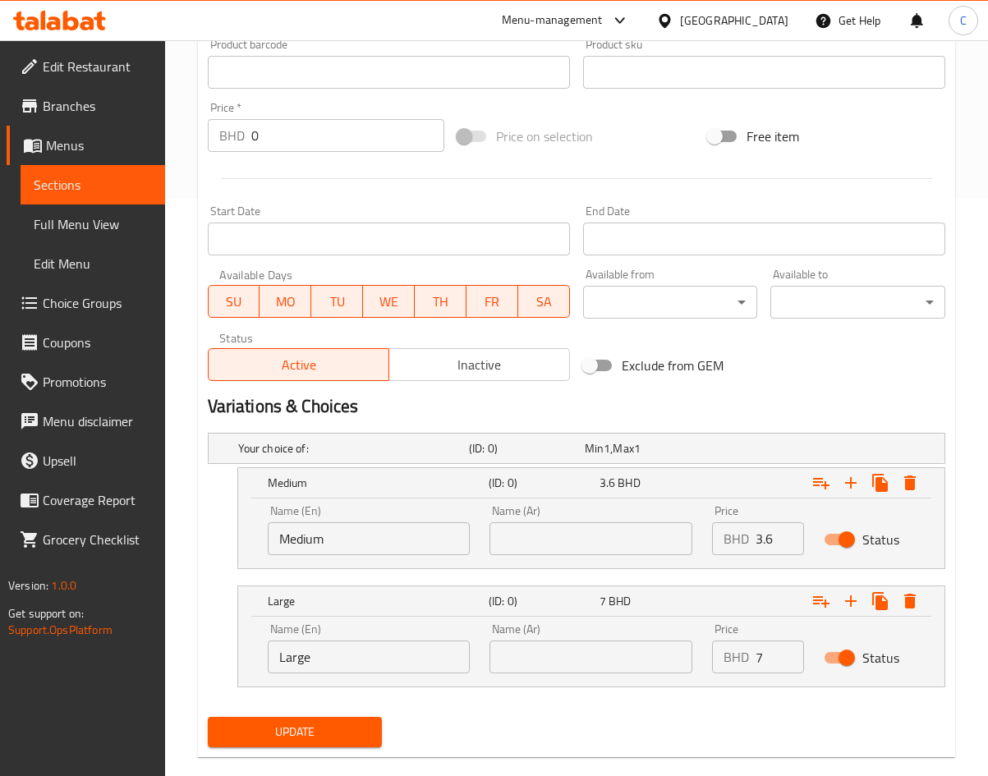
scroll to position [604, 0]
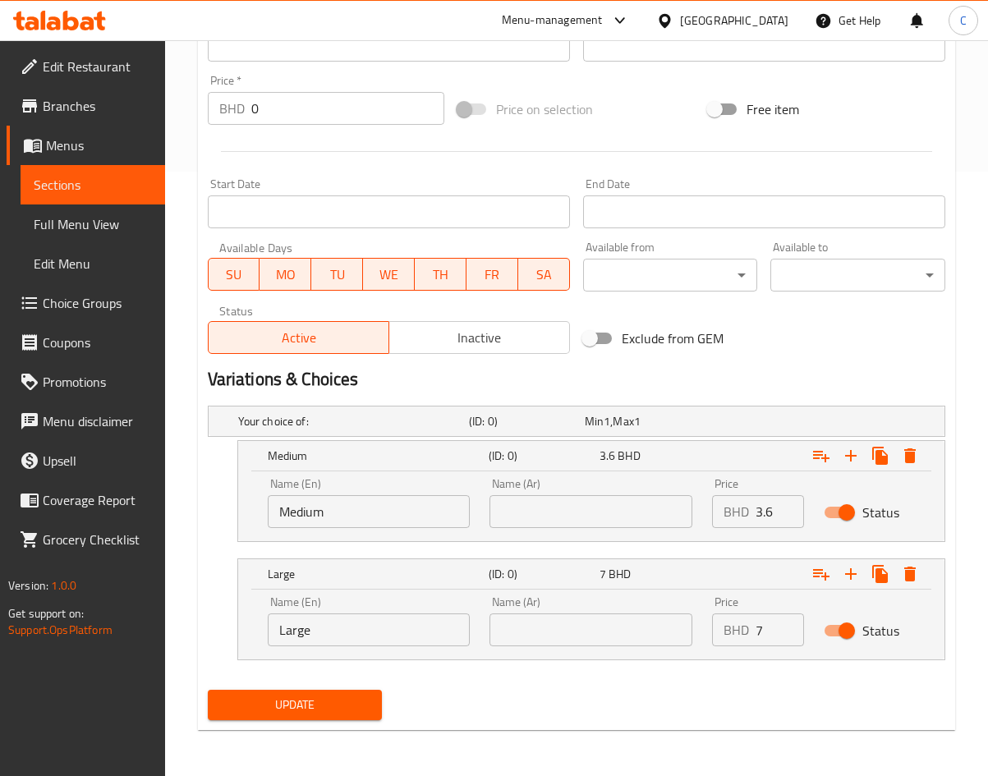
click at [775, 507] on input "3.6" at bounding box center [780, 511] width 48 height 33
type input "3.8"
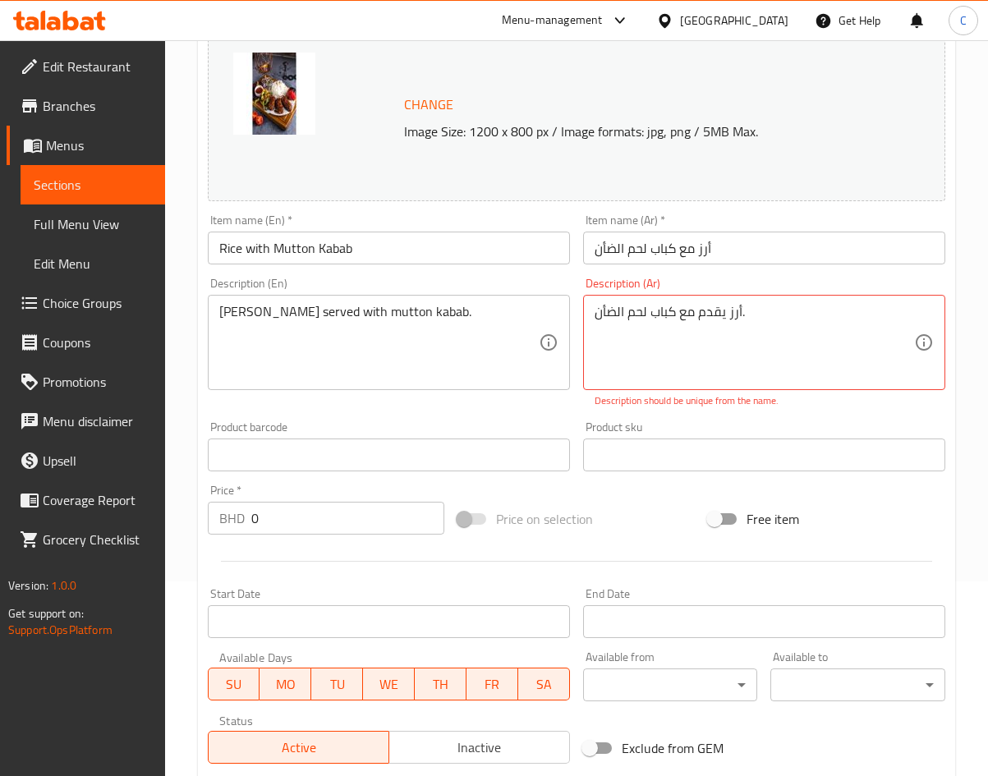
scroll to position [112, 0]
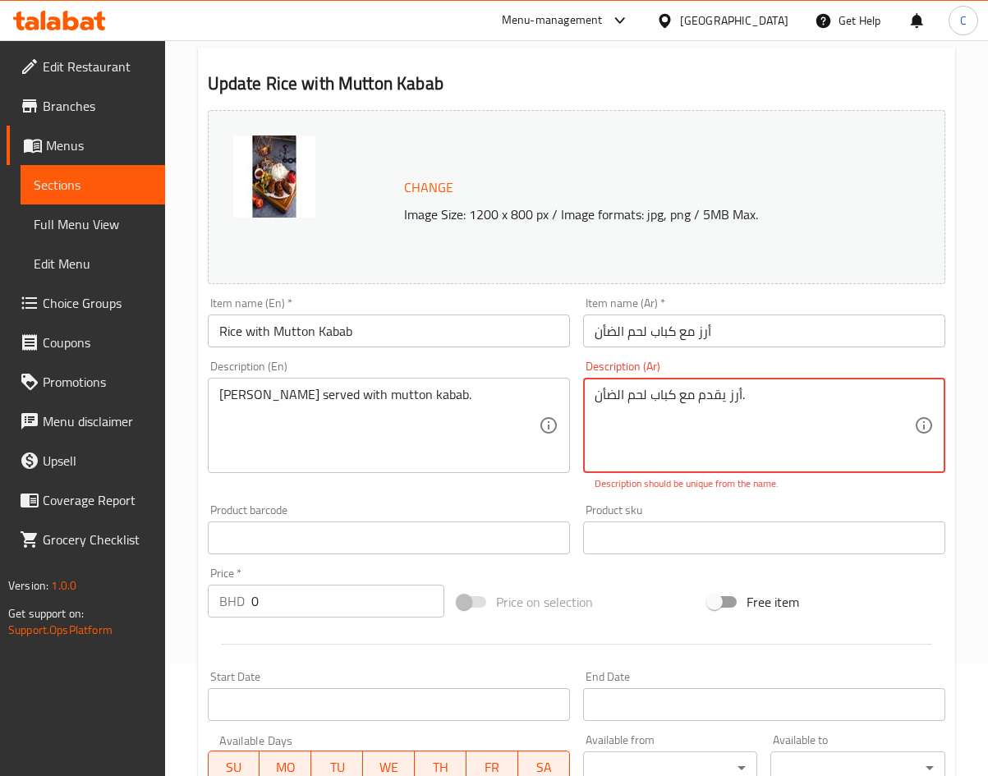
click at [736, 399] on textarea "أرز يقدم مع كباب لحم الضأن." at bounding box center [754, 426] width 319 height 78
drag, startPoint x: 742, startPoint y: 396, endPoint x: 753, endPoint y: 395, distance: 11.5
click at [744, 396] on textarea "أرز يقدم مع كباب لحم الضأن." at bounding box center [754, 426] width 319 height 78
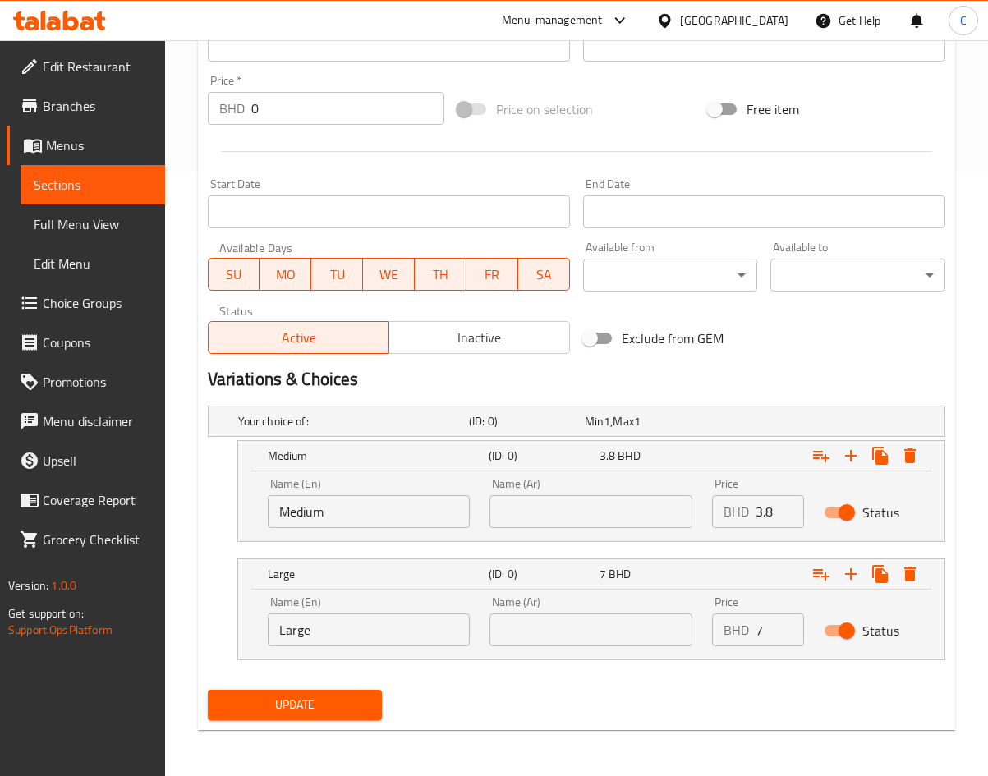
type textarea "أرز يقدم مع كباب لحم الضأن"
click at [324, 705] on span "Update" at bounding box center [295, 705] width 149 height 21
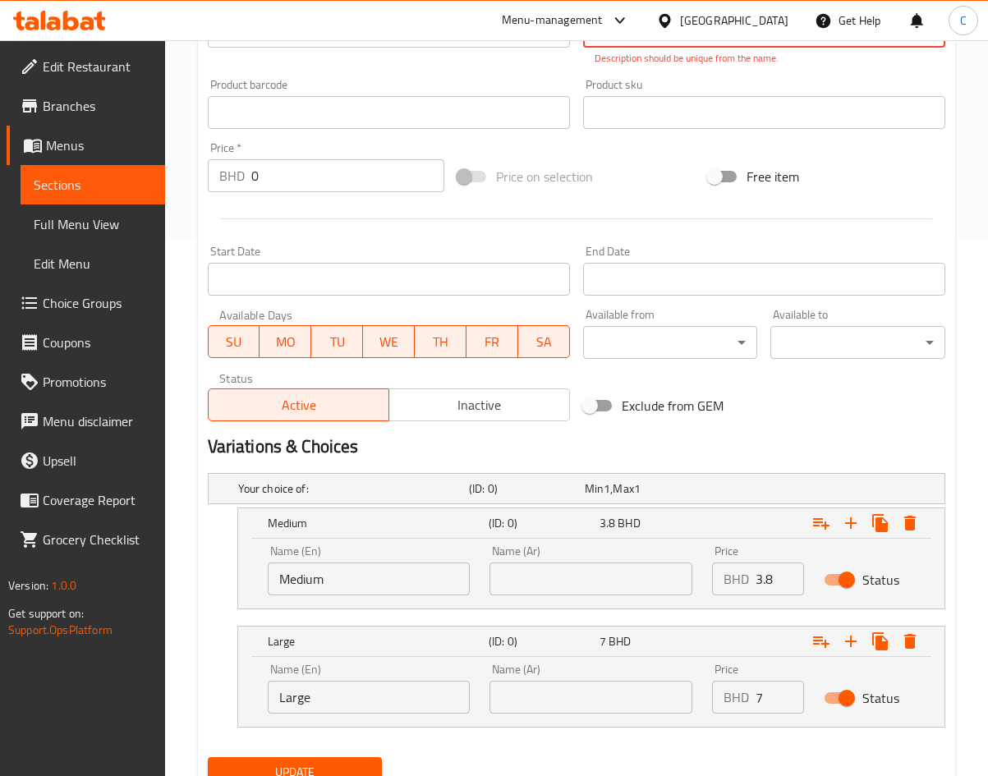
scroll to position [604, 0]
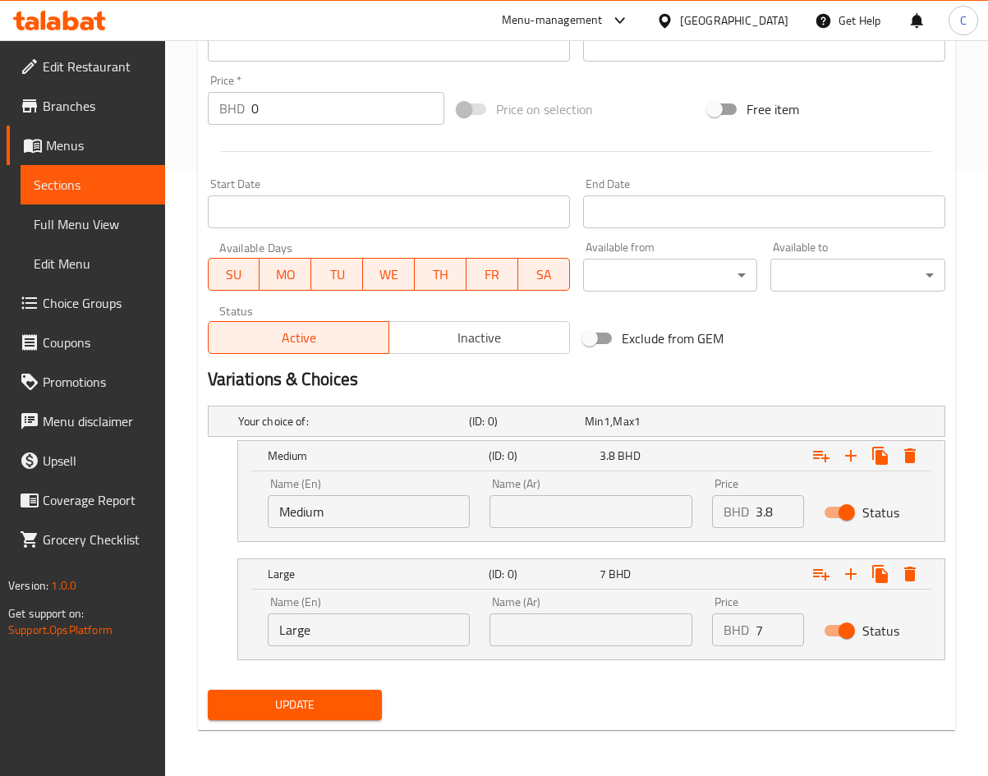
click at [287, 678] on div "Your choice of: (ID: 0) Min 1 , Max 1 Name (En) Your choice of: Name (En) Name …" at bounding box center [576, 541] width 751 height 284
click at [291, 701] on span "Update" at bounding box center [295, 705] width 149 height 21
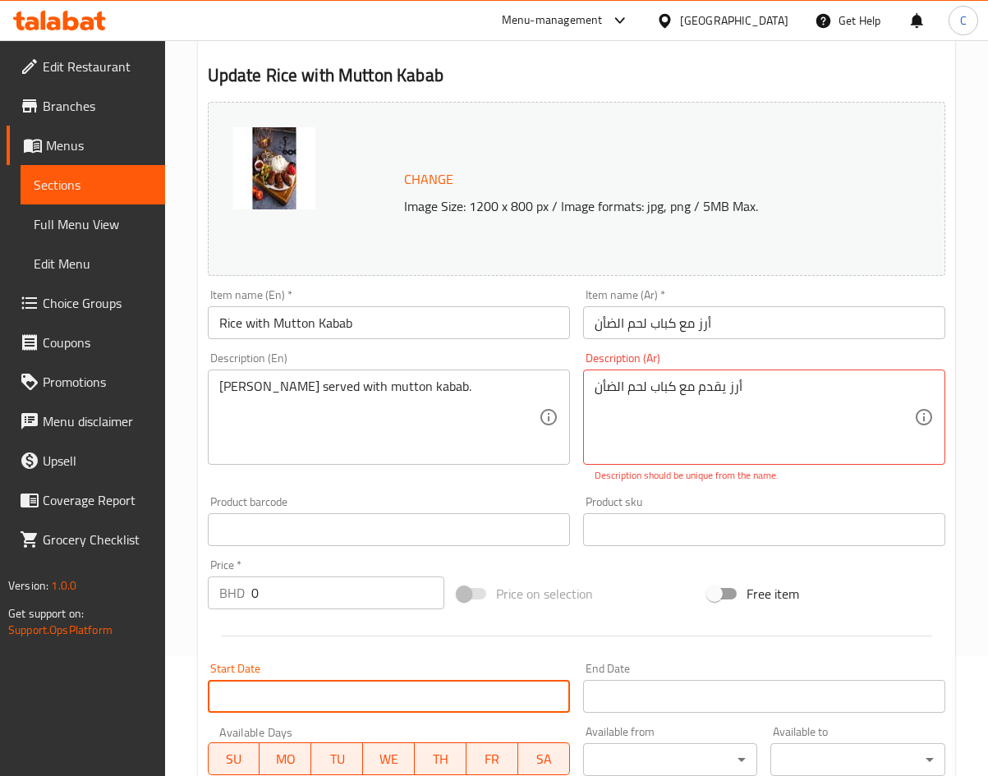
click at [292, 703] on input "Start Date" at bounding box center [389, 696] width 362 height 33
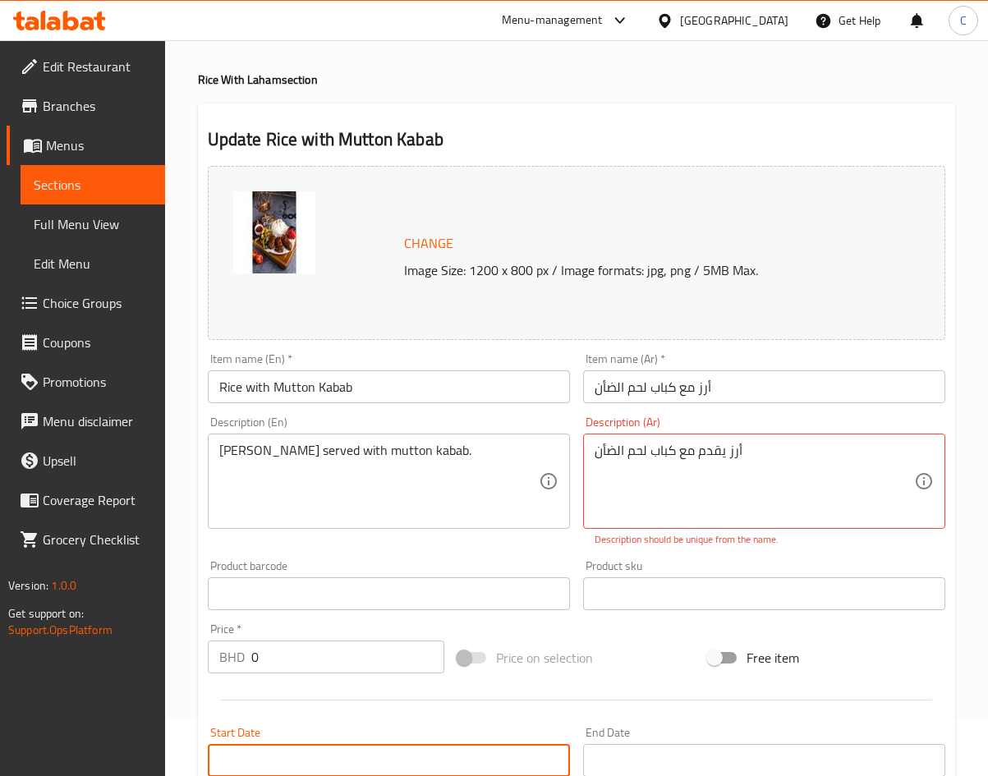
scroll to position [0, 0]
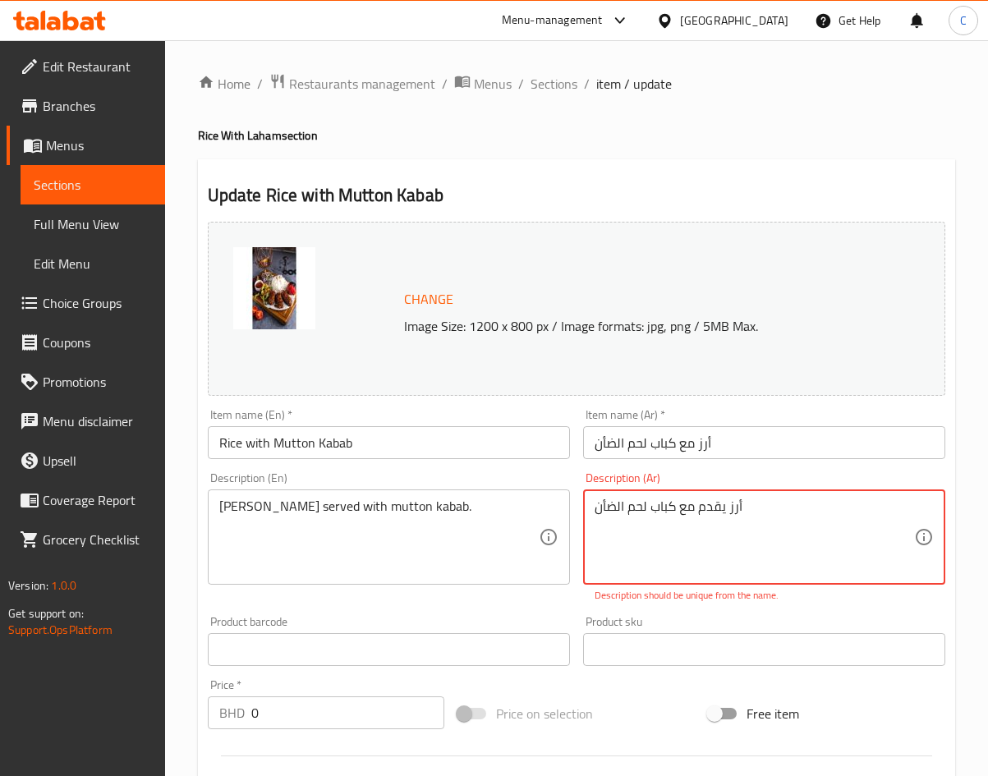
drag, startPoint x: 696, startPoint y: 515, endPoint x: -324, endPoint y: 646, distance: 1028.4
click at [0, 646] on html "​ Menu-management Bahrain Get Help C Edit Restaurant Branches Menus Sections Fu…" at bounding box center [494, 388] width 988 height 776
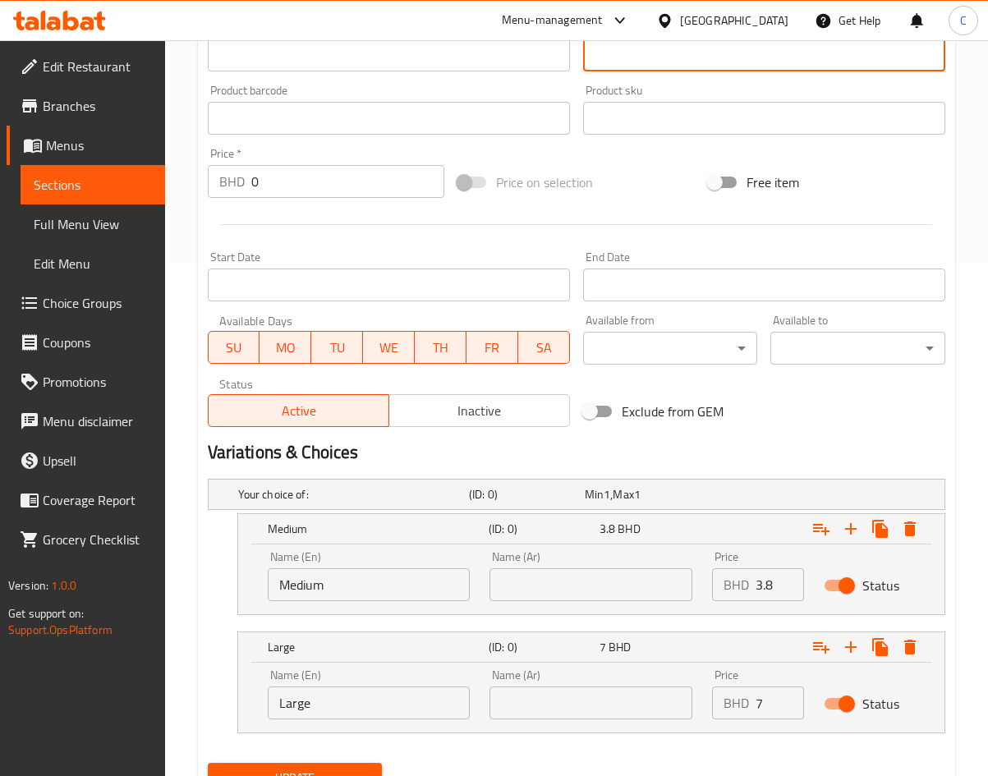
scroll to position [586, 0]
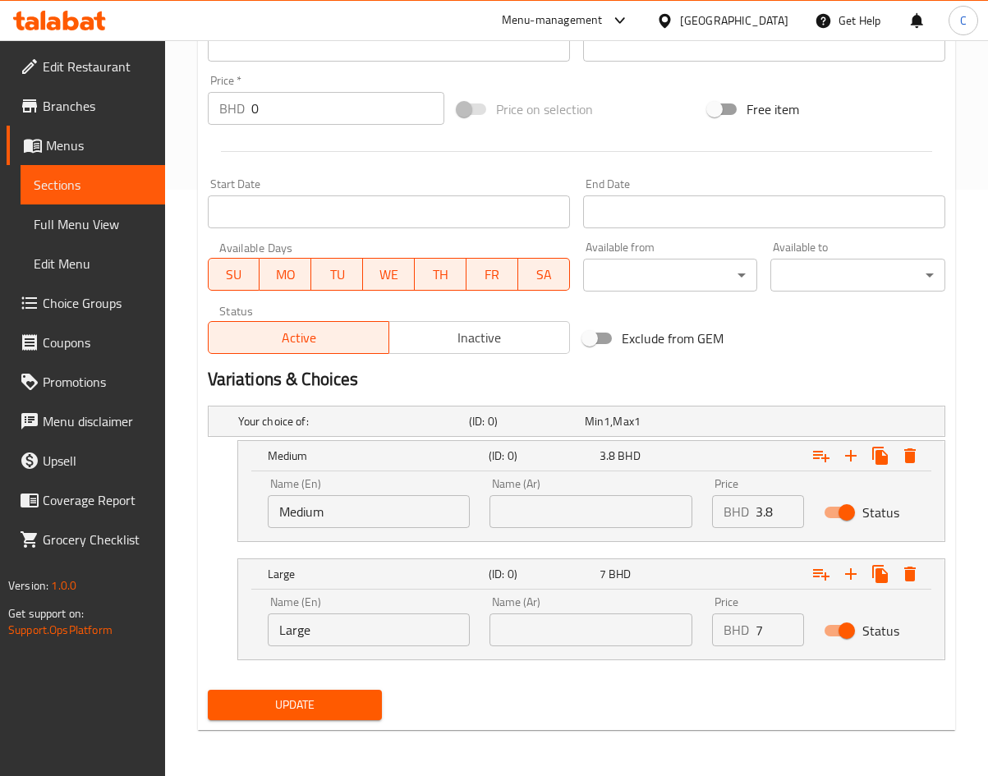
click at [312, 729] on div "Home / Restaurants management / Menus / Sections / item / update Rice With Laha…" at bounding box center [576, 115] width 757 height 1256
click at [310, 722] on div "Update" at bounding box center [295, 705] width 188 height 44
drag, startPoint x: 335, startPoint y: 714, endPoint x: 211, endPoint y: 655, distance: 137.4
click at [335, 714] on span "Update" at bounding box center [295, 705] width 149 height 21
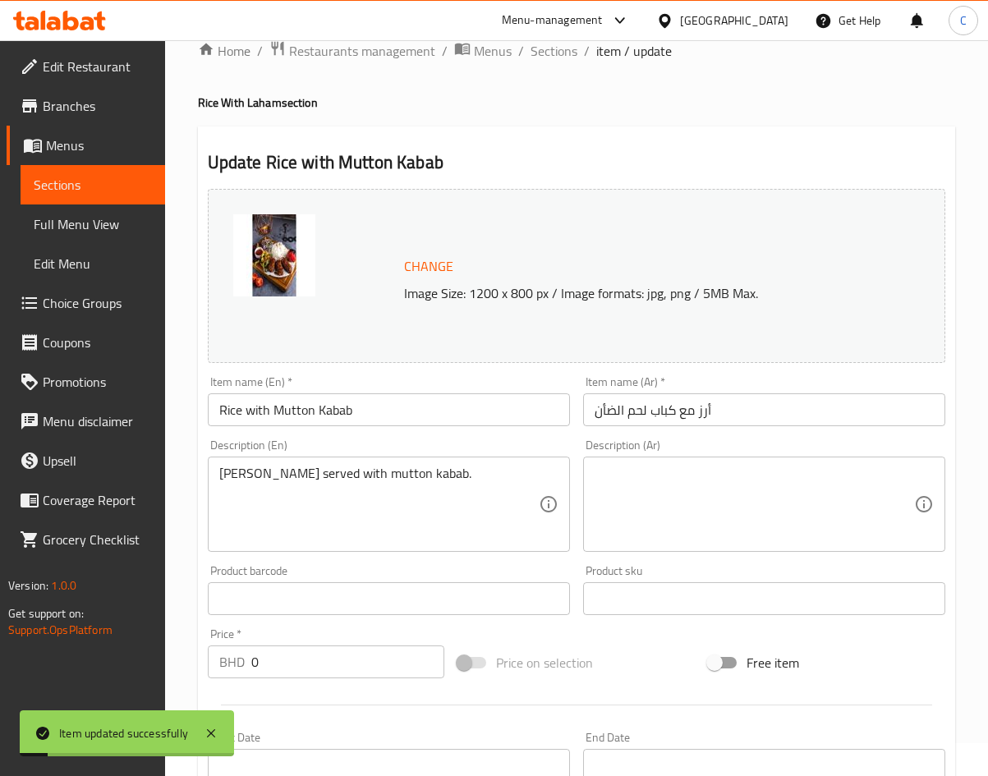
scroll to position [0, 0]
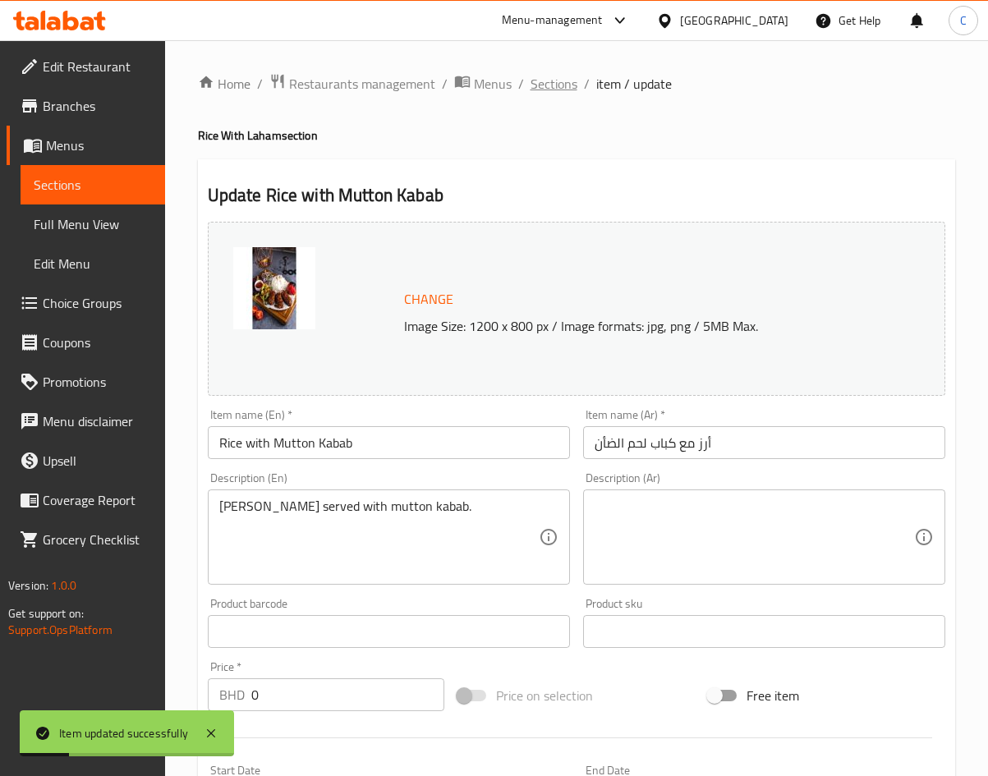
click at [553, 93] on span "Sections" at bounding box center [554, 84] width 47 height 20
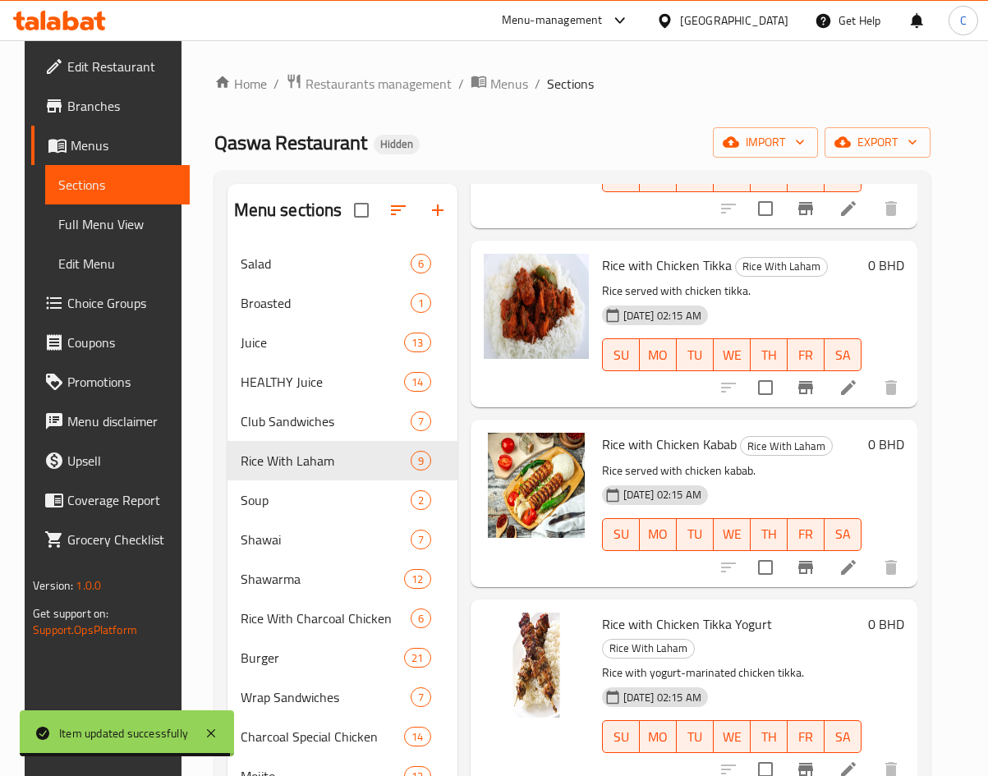
scroll to position [616, 0]
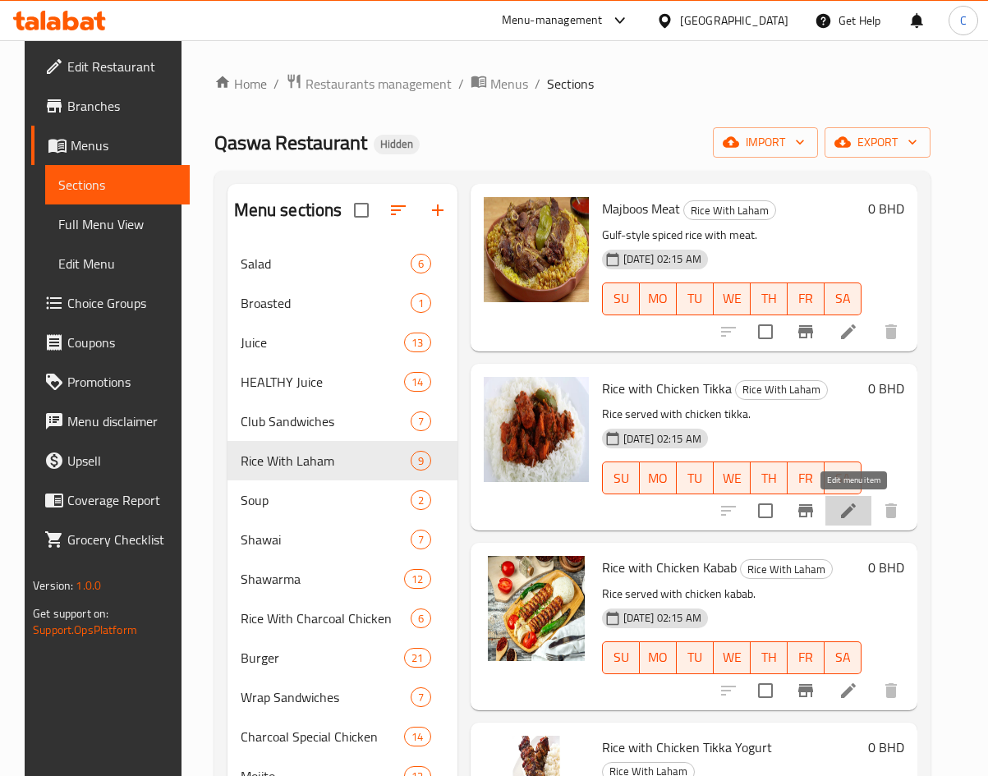
click at [856, 508] on icon at bounding box center [848, 510] width 15 height 15
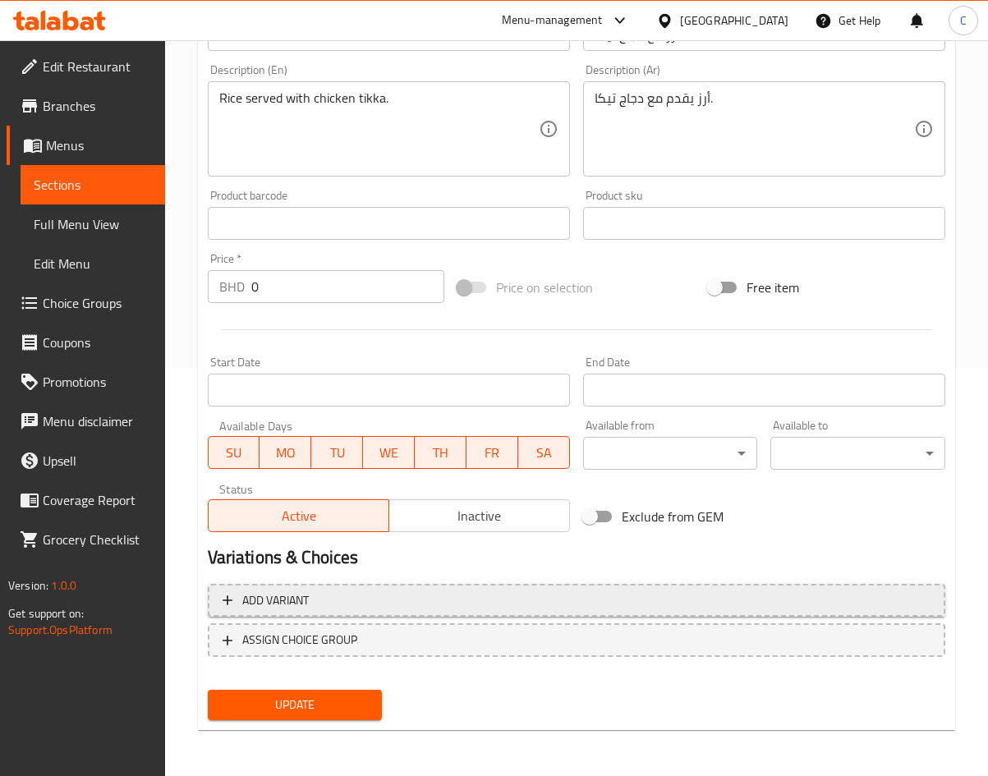
click at [289, 604] on span "Add variant" at bounding box center [275, 600] width 67 height 21
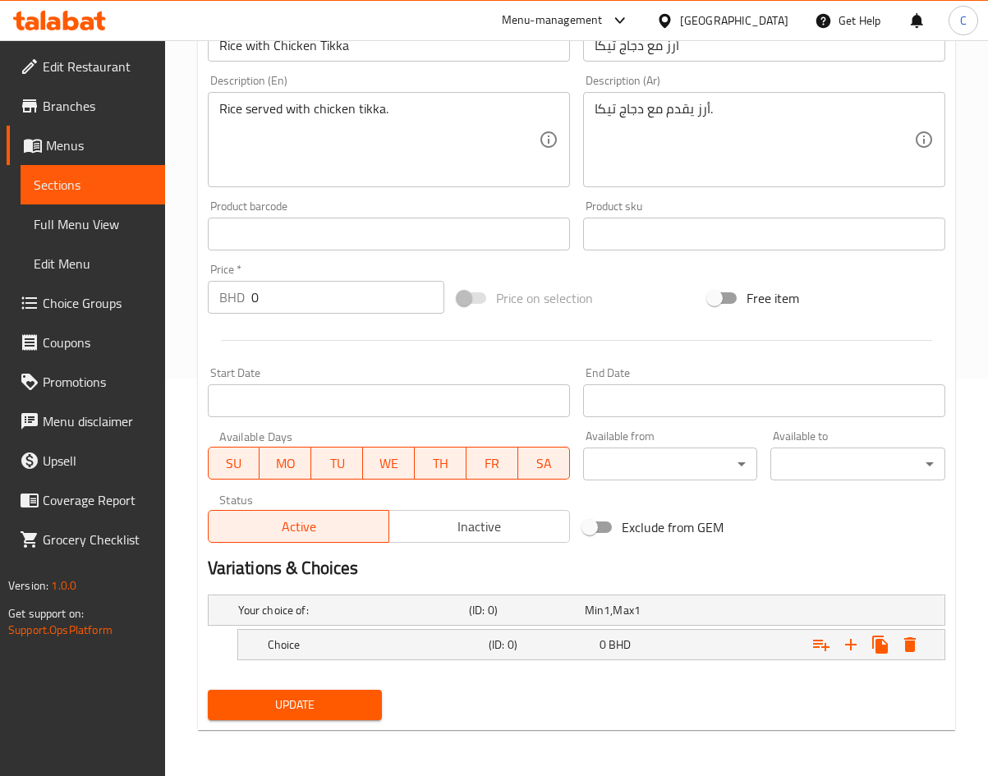
scroll to position [397, 0]
click at [363, 636] on h5 "Choice" at bounding box center [375, 644] width 214 height 16
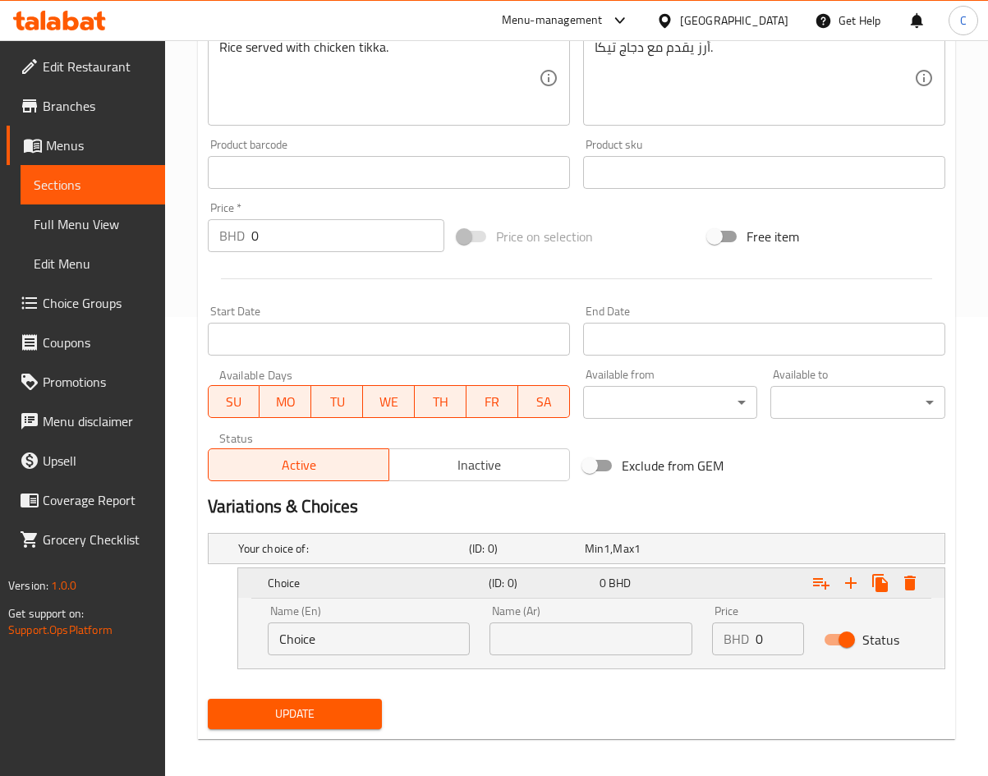
scroll to position [464, 0]
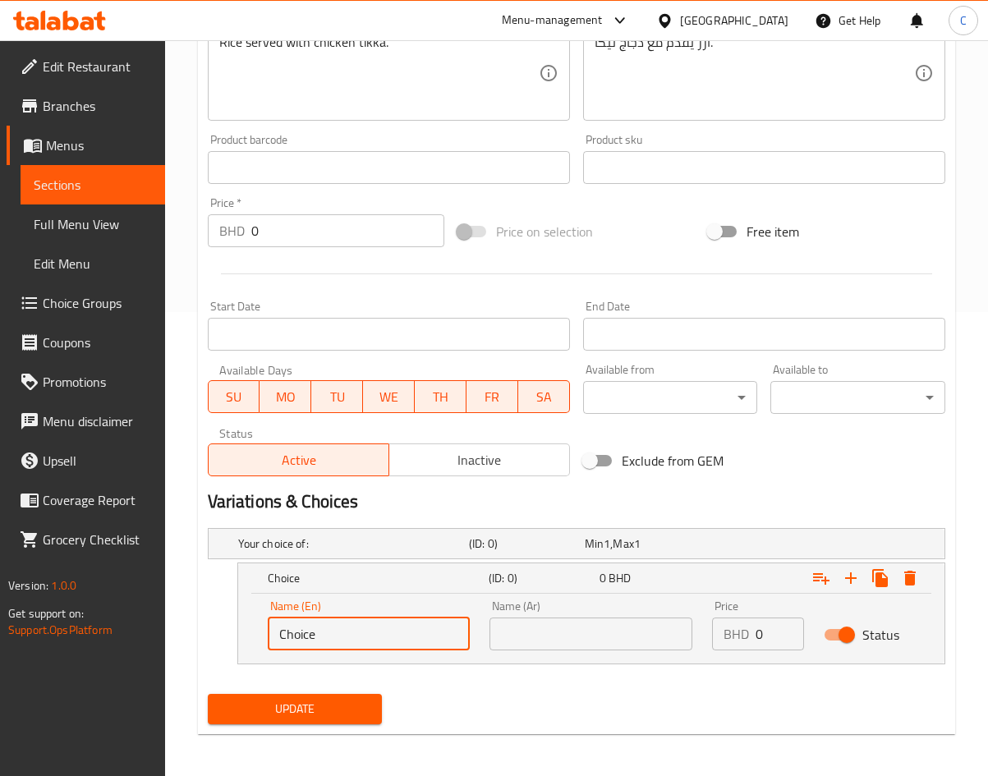
drag, startPoint x: 363, startPoint y: 636, endPoint x: 549, endPoint y: 599, distance: 190.2
click at [28, 694] on div "Edit Restaurant Branches Menus Sections Full Menu View Edit Menu Choice Groups …" at bounding box center [494, 178] width 988 height 1204
click at [590, 623] on input "text" at bounding box center [590, 634] width 203 height 33
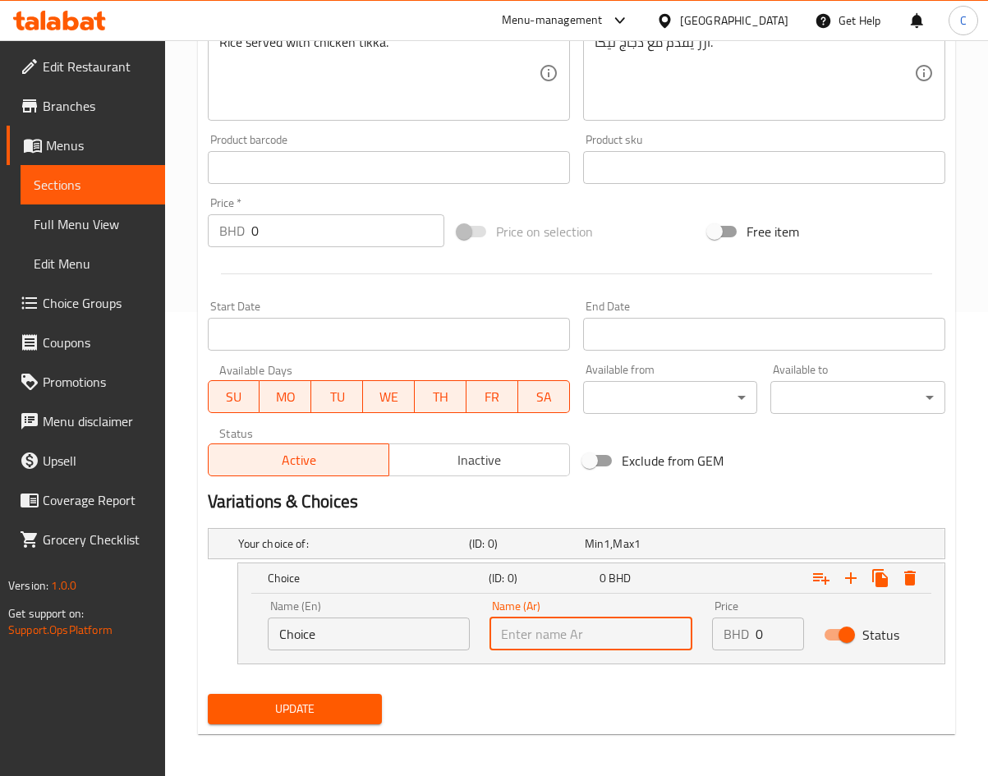
drag, startPoint x: 58, startPoint y: 628, endPoint x: -566, endPoint y: 628, distance: 624.1
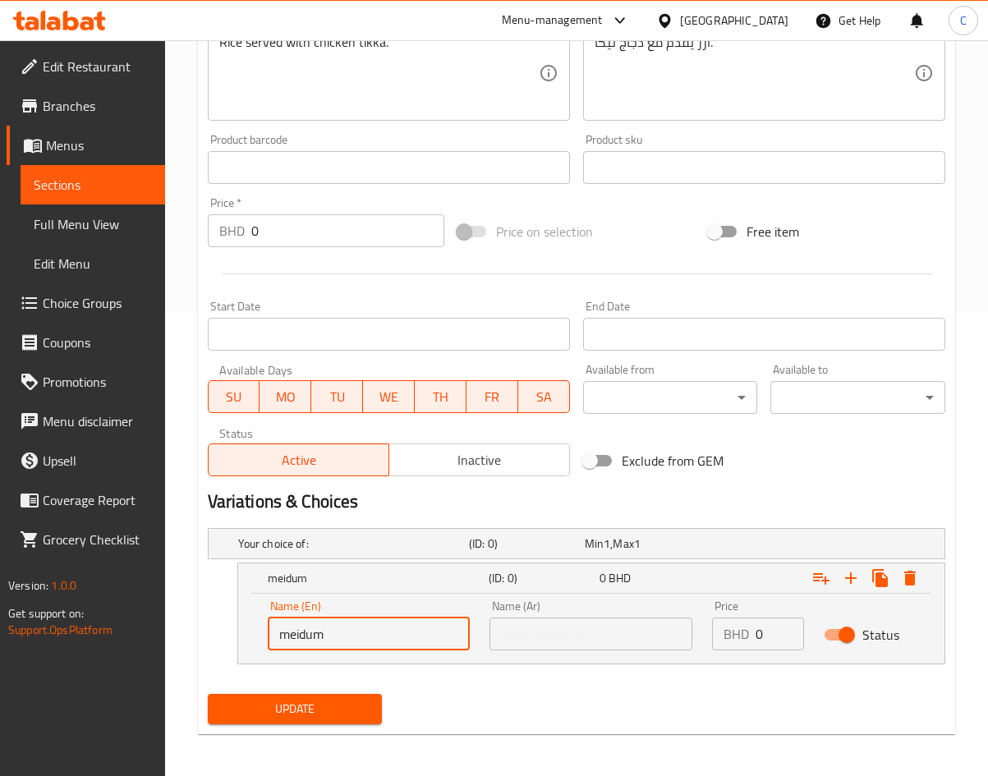
click at [346, 642] on input "meidum" at bounding box center [369, 634] width 203 height 33
type input "Medium"
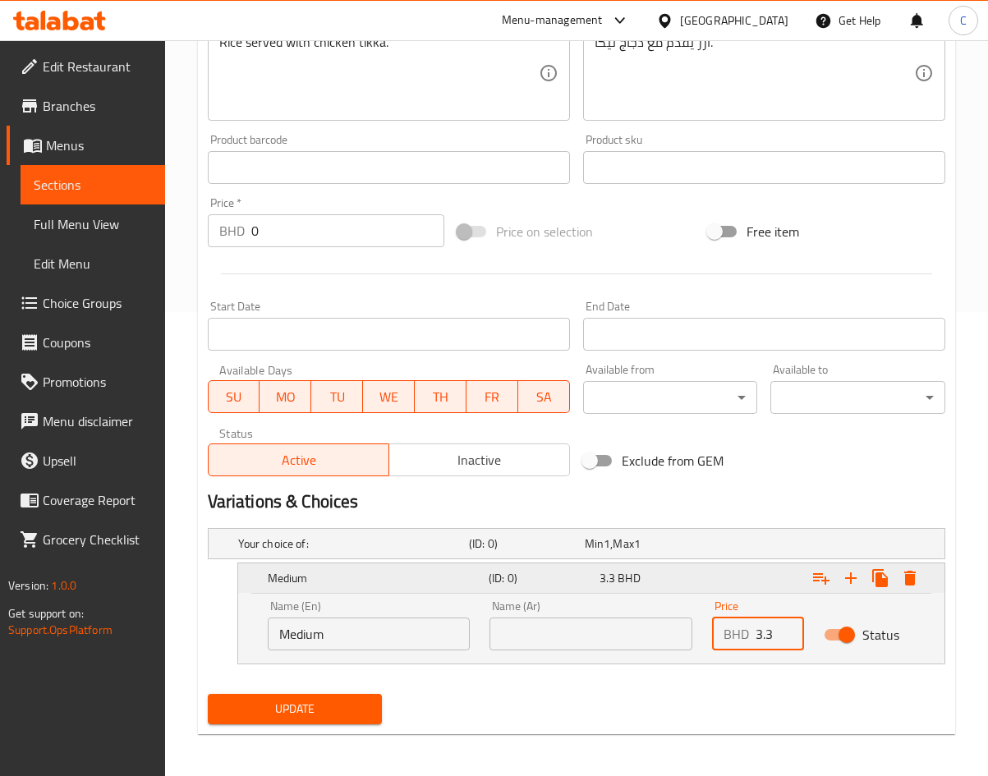
type input "3.3"
click at [850, 590] on button "Expand" at bounding box center [851, 578] width 30 height 30
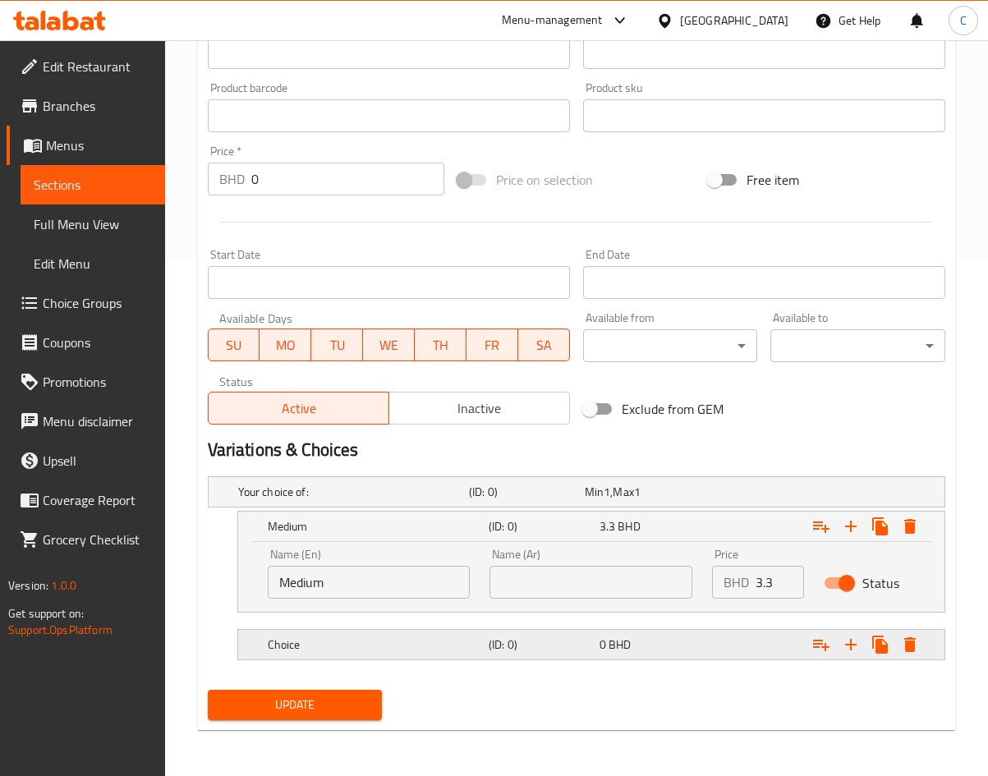
click at [506, 658] on div "Choice (ID: 0) 0 BHD" at bounding box center [596, 645] width 664 height 36
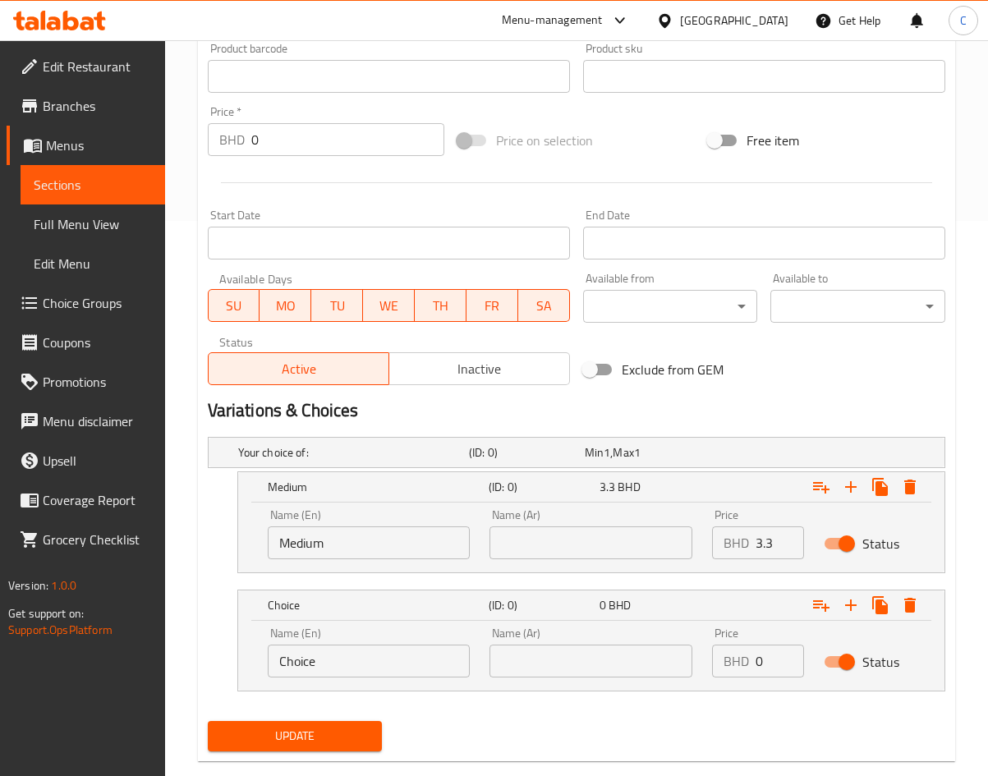
scroll to position [586, 0]
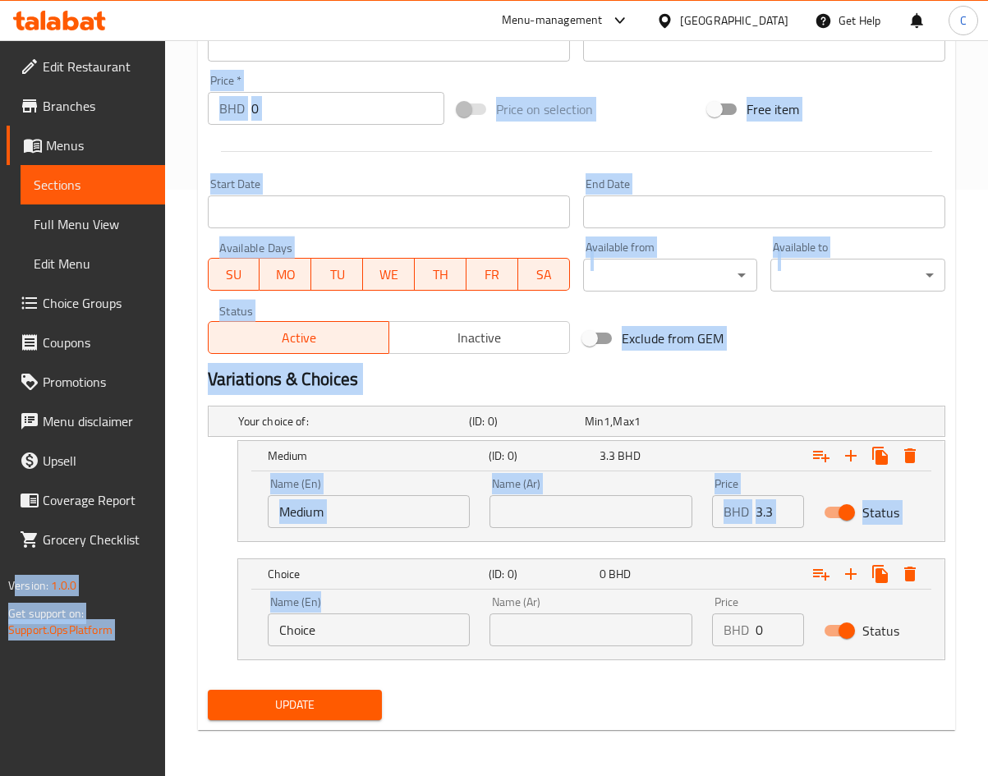
drag, startPoint x: -70, startPoint y: 600, endPoint x: -142, endPoint y: 599, distance: 72.3
click at [331, 638] on input "Choice" at bounding box center [369, 629] width 203 height 33
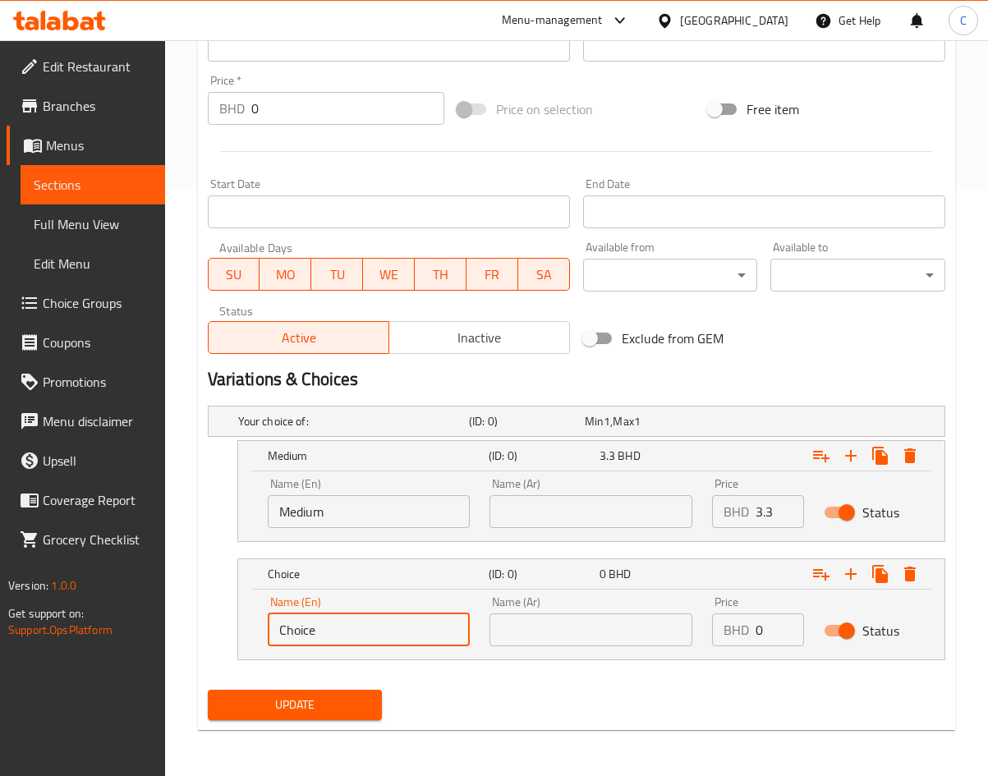
click at [332, 638] on input "Choice" at bounding box center [369, 629] width 203 height 33
click at [333, 638] on input "Choice" at bounding box center [369, 629] width 203 height 33
type input "l"
type input "Large"
type input "6.3"
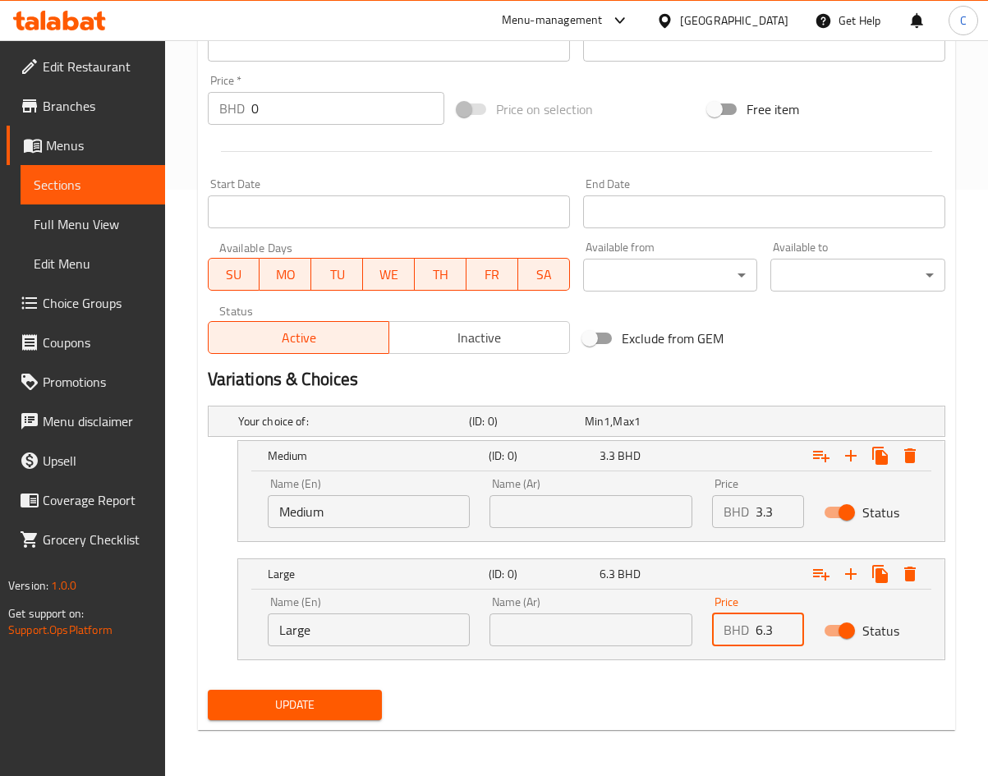
drag, startPoint x: 673, startPoint y: 674, endPoint x: 641, endPoint y: 674, distance: 32.8
click at [664, 675] on nav at bounding box center [576, 670] width 737 height 13
click at [241, 728] on div "Update Rice with Chicken Tikka Change Image Size: 1200 x 800 px / Image formats…" at bounding box center [576, 151] width 757 height 1157
click at [246, 719] on div "Update" at bounding box center [295, 705] width 188 height 44
click at [349, 691] on button "Update" at bounding box center [295, 705] width 175 height 30
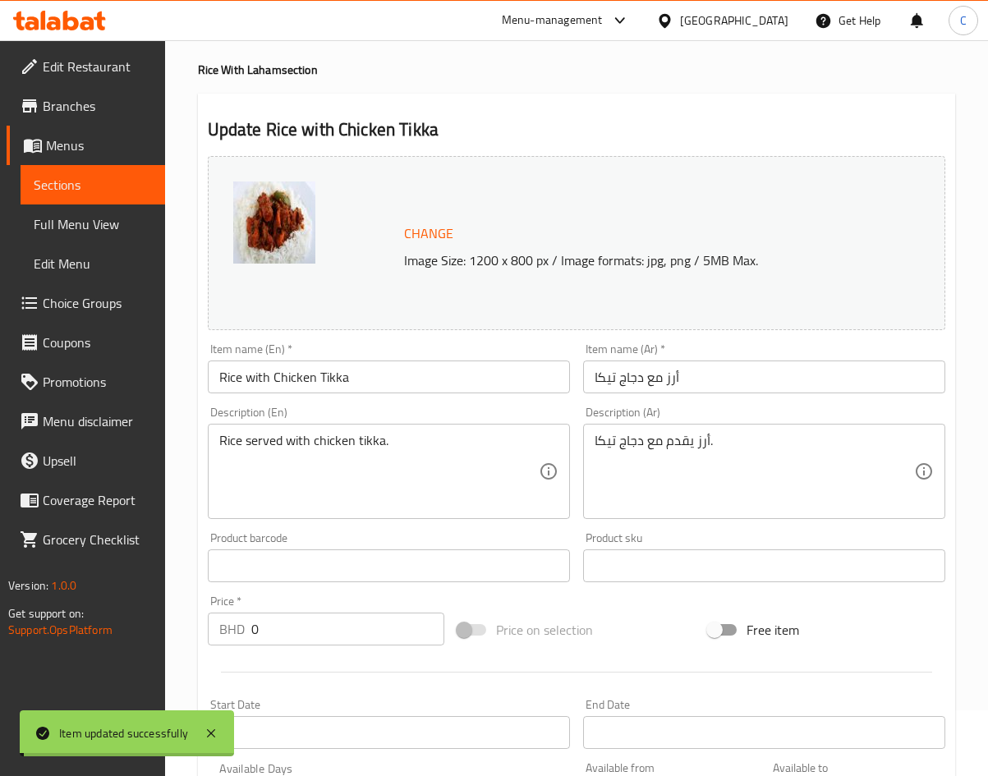
scroll to position [0, 0]
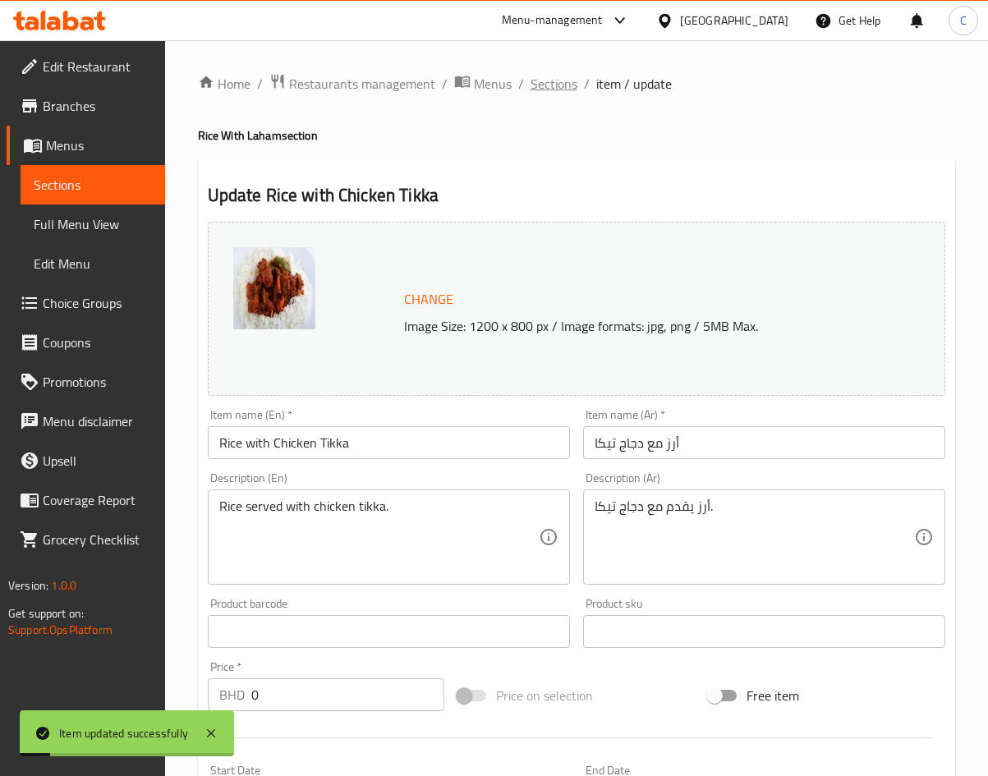
click at [560, 91] on span "Sections" at bounding box center [554, 84] width 47 height 20
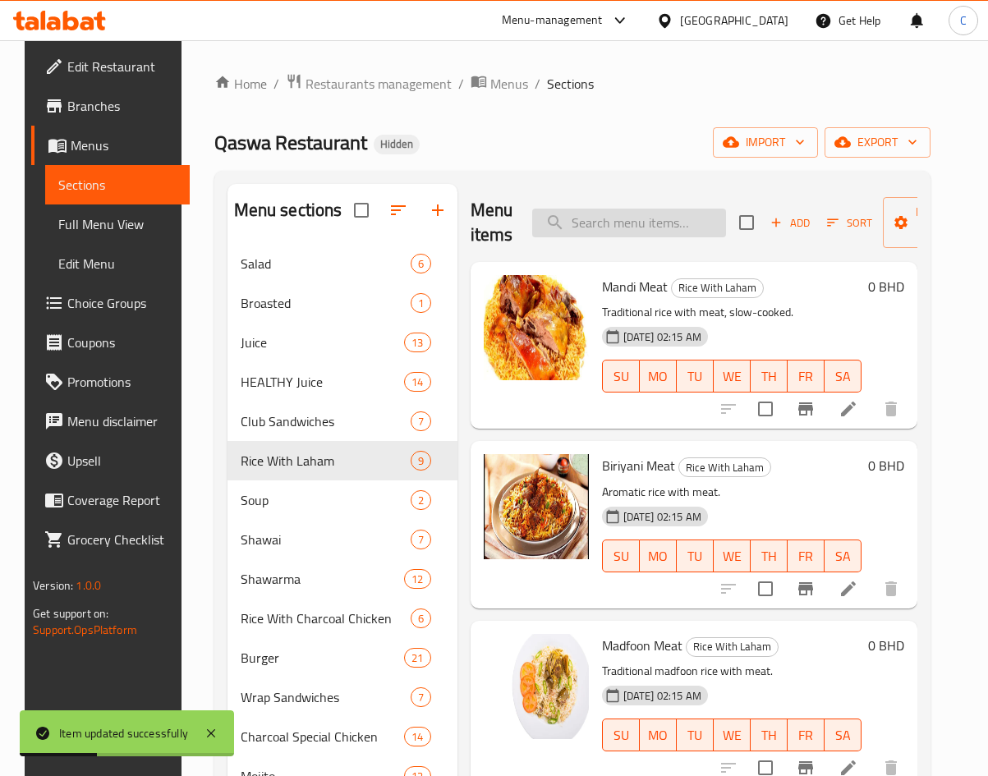
click at [672, 229] on input "search" at bounding box center [629, 223] width 194 height 29
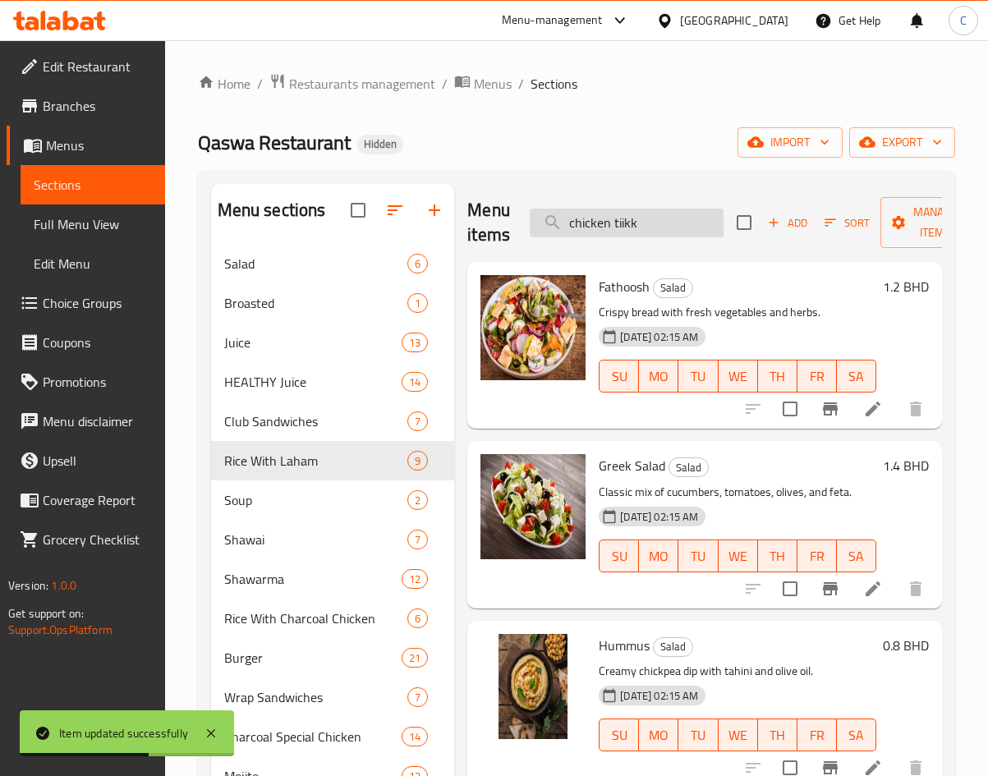
type input "chicken tiikka"
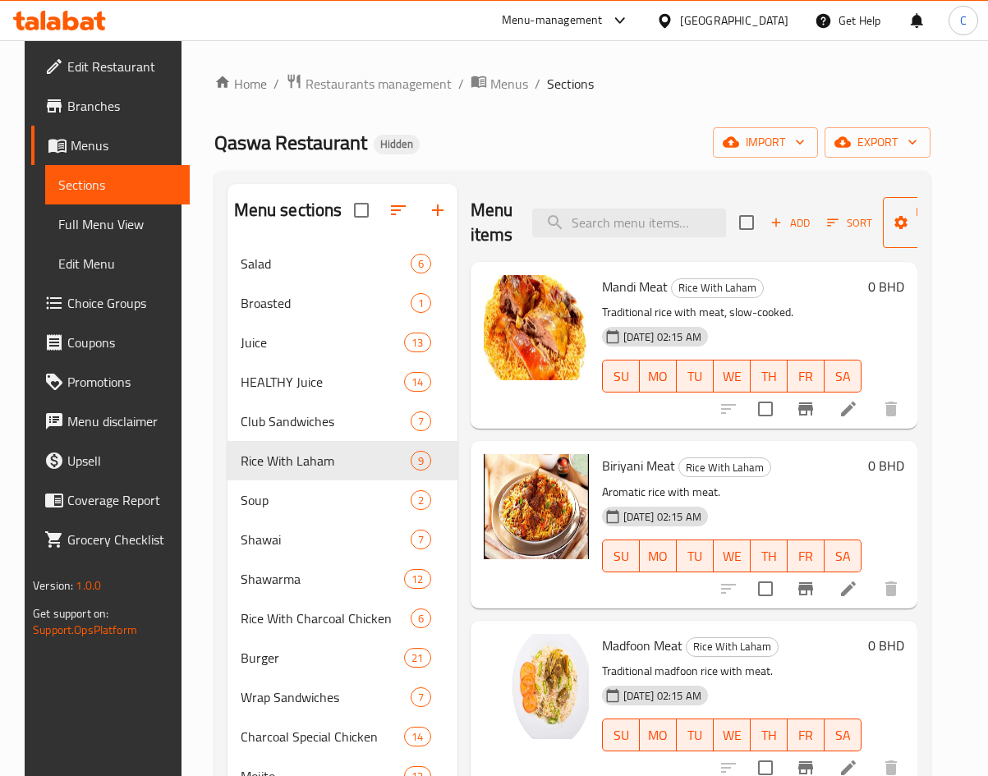
click at [906, 222] on span "Manage items" at bounding box center [938, 222] width 84 height 41
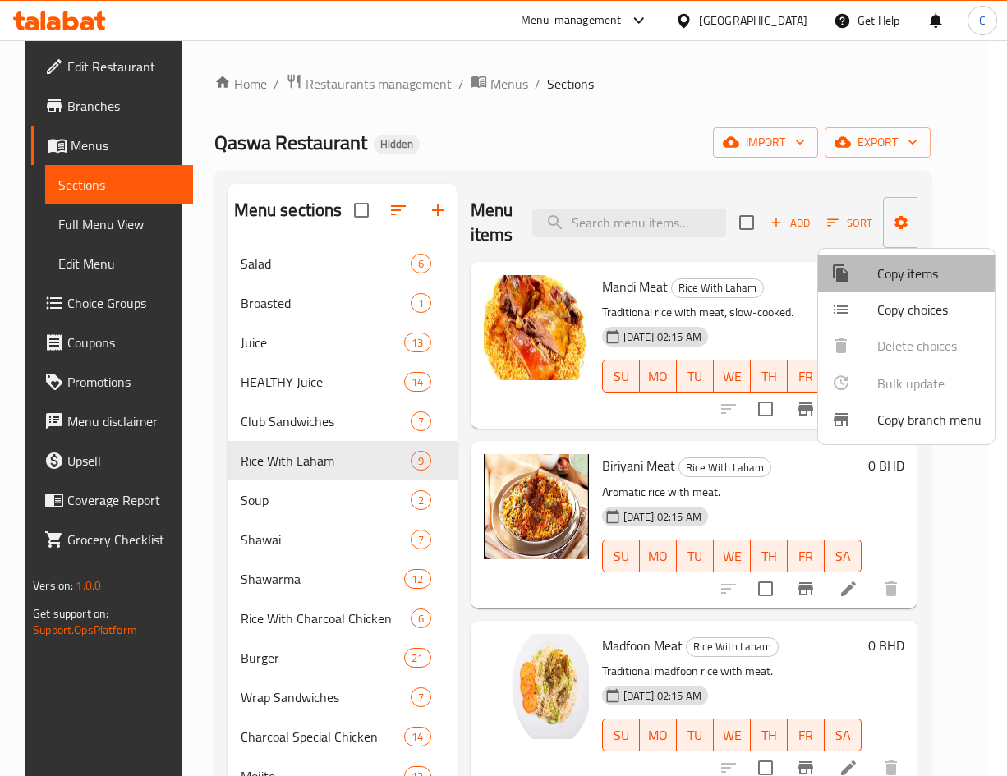
click at [862, 264] on div at bounding box center [854, 274] width 46 height 20
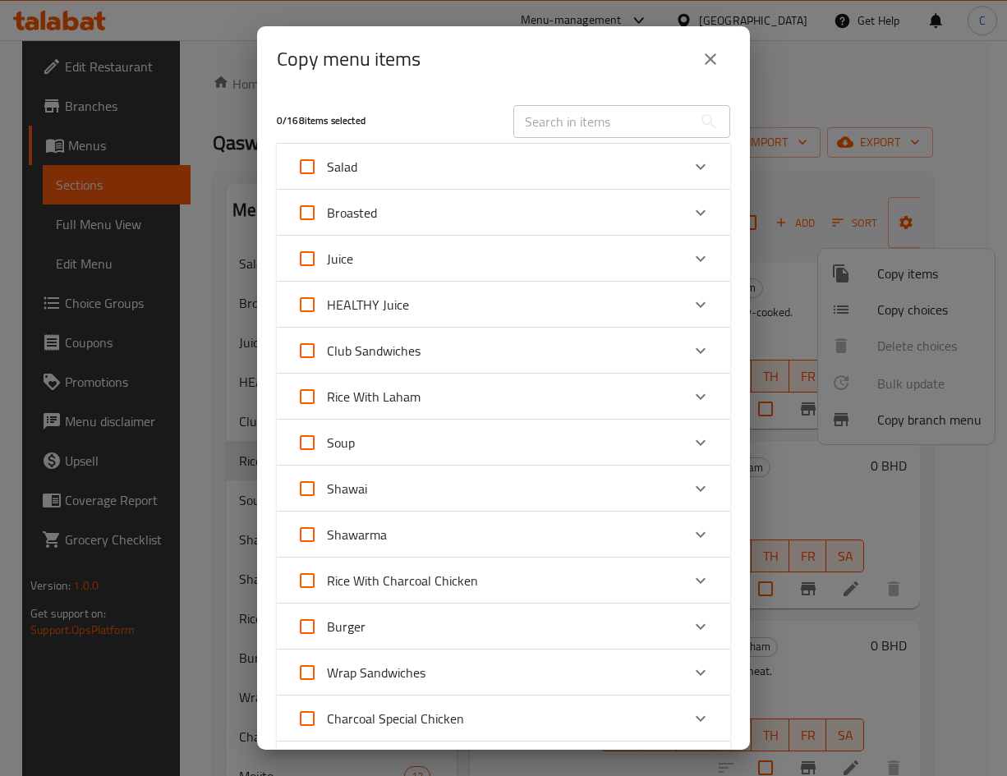
click at [824, 351] on div "Copy menu items 0 / 168 items selected ​ Salad Taboola 1.2 BHD Fathoosh 1.2 BHD…" at bounding box center [503, 388] width 1007 height 776
drag, startPoint x: 715, startPoint y: 62, endPoint x: 931, endPoint y: 293, distance: 316.7
click at [714, 61] on icon "close" at bounding box center [710, 59] width 20 height 20
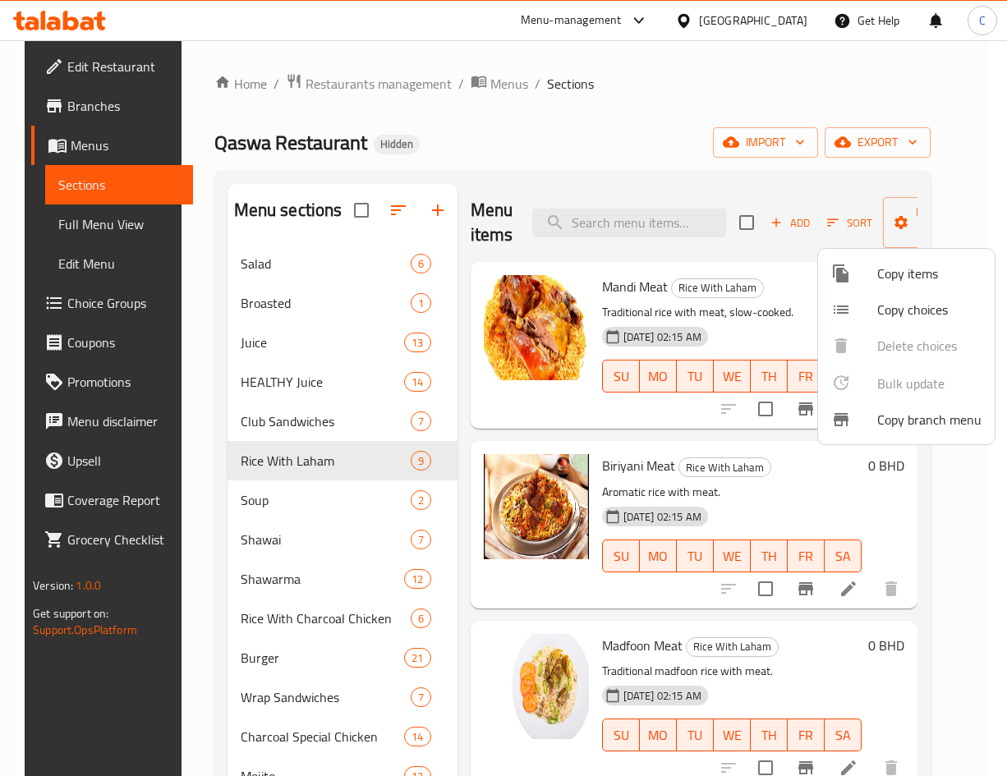
click at [944, 310] on span "Copy choices" at bounding box center [929, 310] width 104 height 20
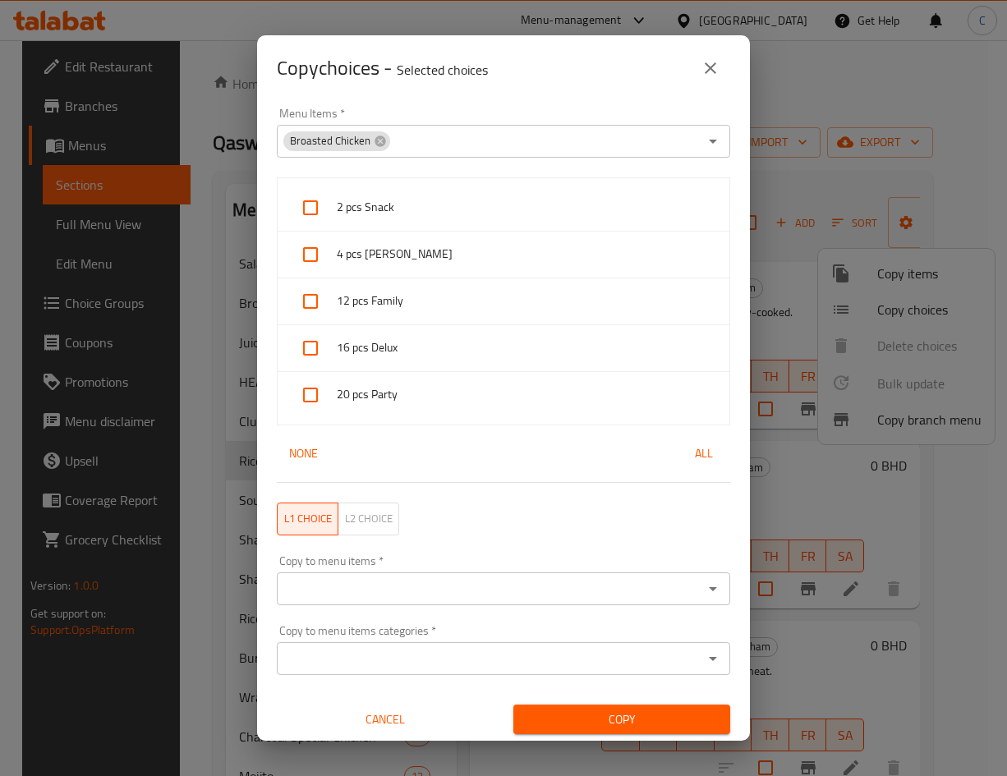
click at [384, 144] on div "Broasted Chicken" at bounding box center [336, 141] width 107 height 20
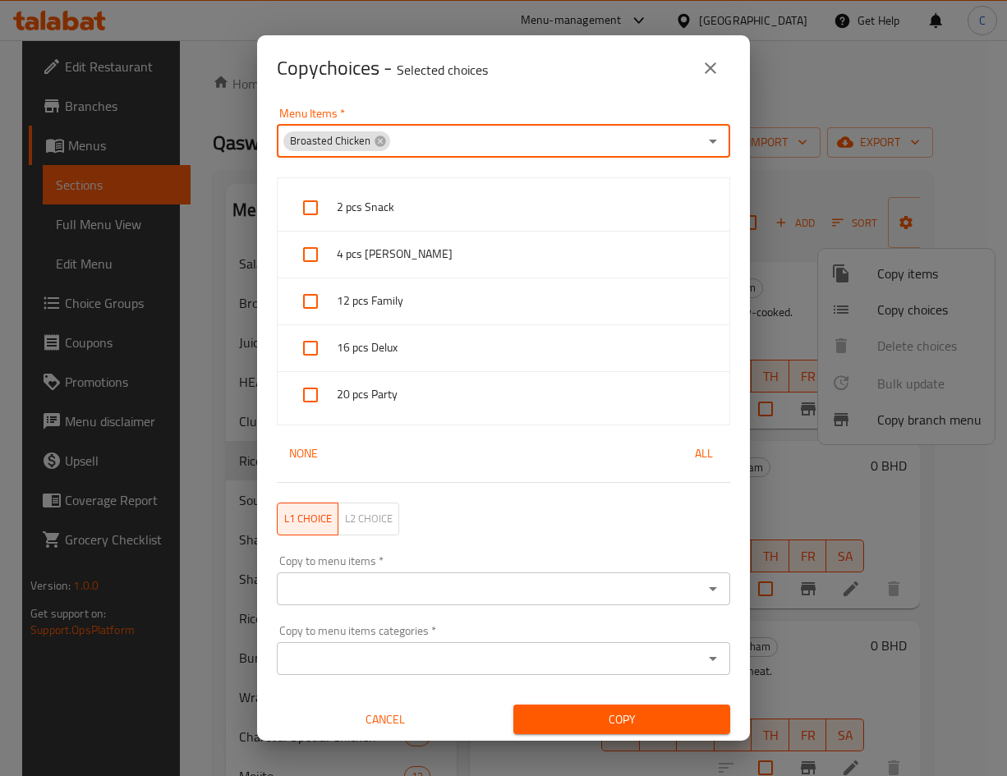
click at [379, 144] on icon at bounding box center [379, 141] width 11 height 11
click at [387, 144] on input "Menu Items   *" at bounding box center [490, 141] width 416 height 23
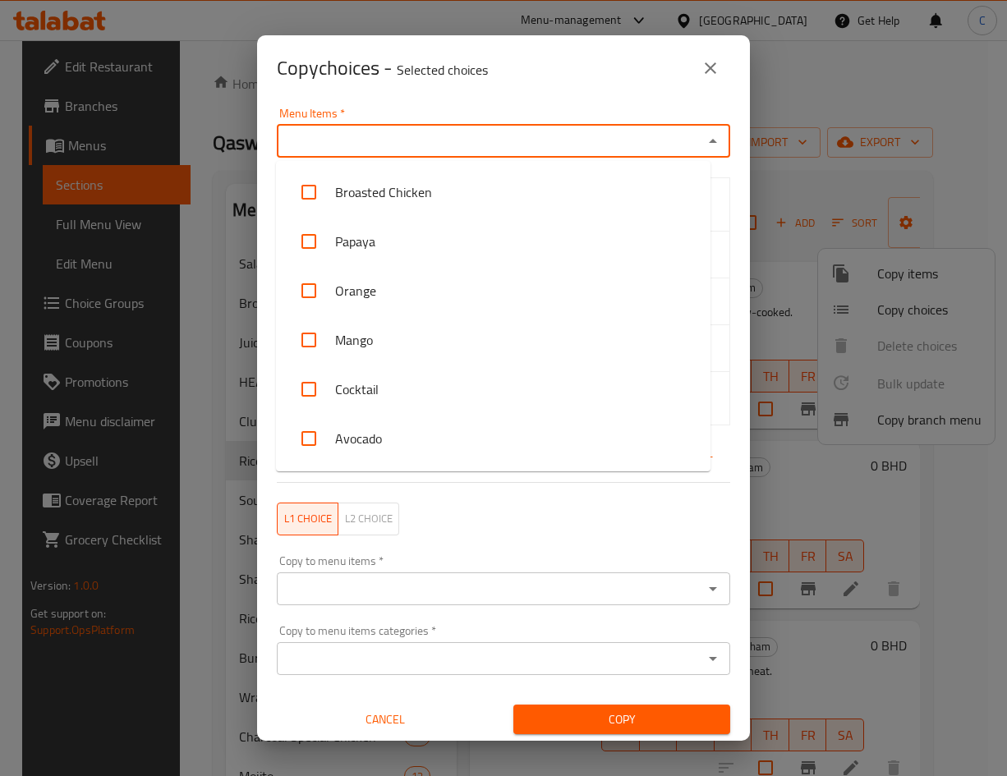
click at [366, 136] on input "Menu Items   *" at bounding box center [490, 141] width 416 height 23
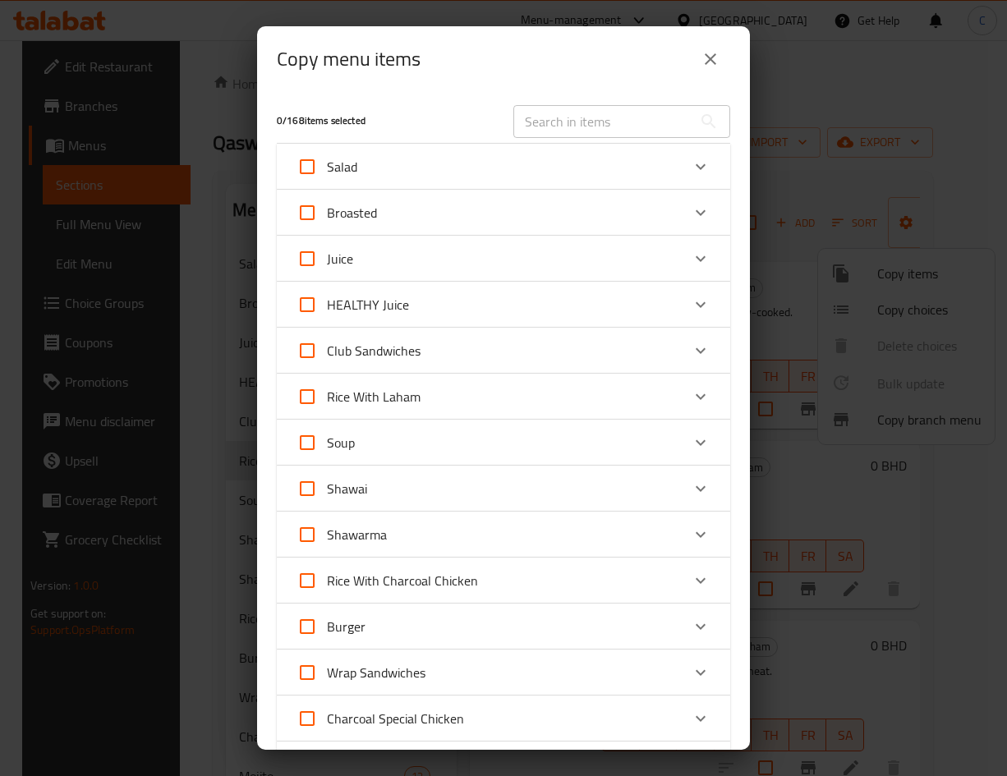
click at [565, 122] on input "text" at bounding box center [602, 121] width 179 height 33
click at [558, 122] on input "text" at bounding box center [602, 121] width 179 height 33
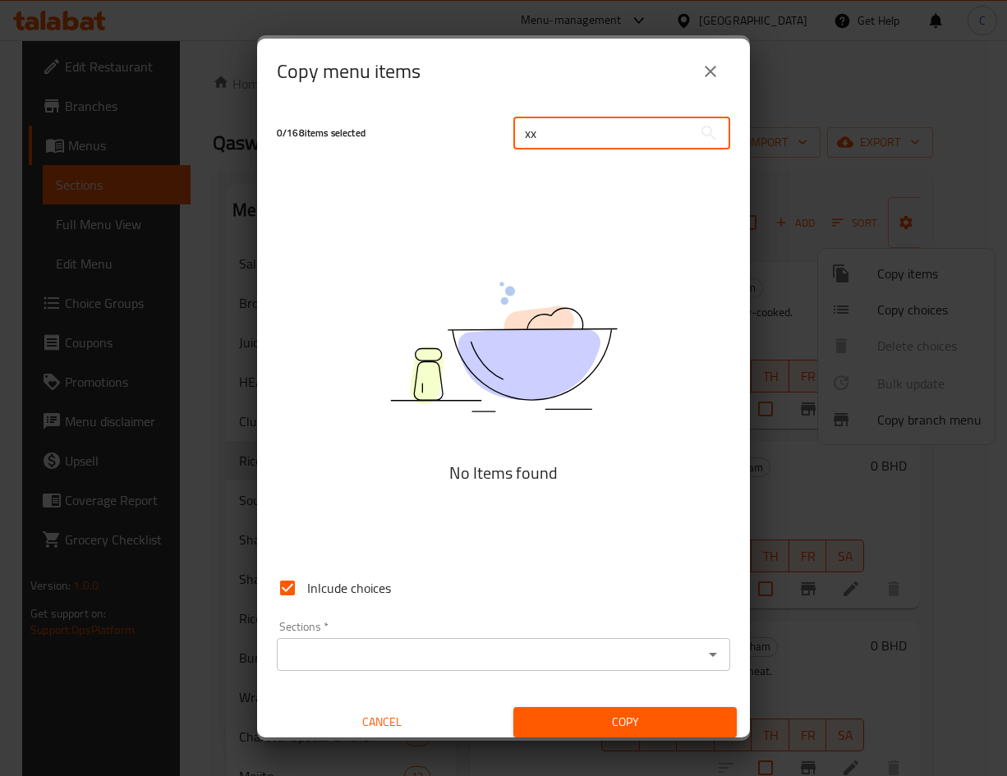
type input "x"
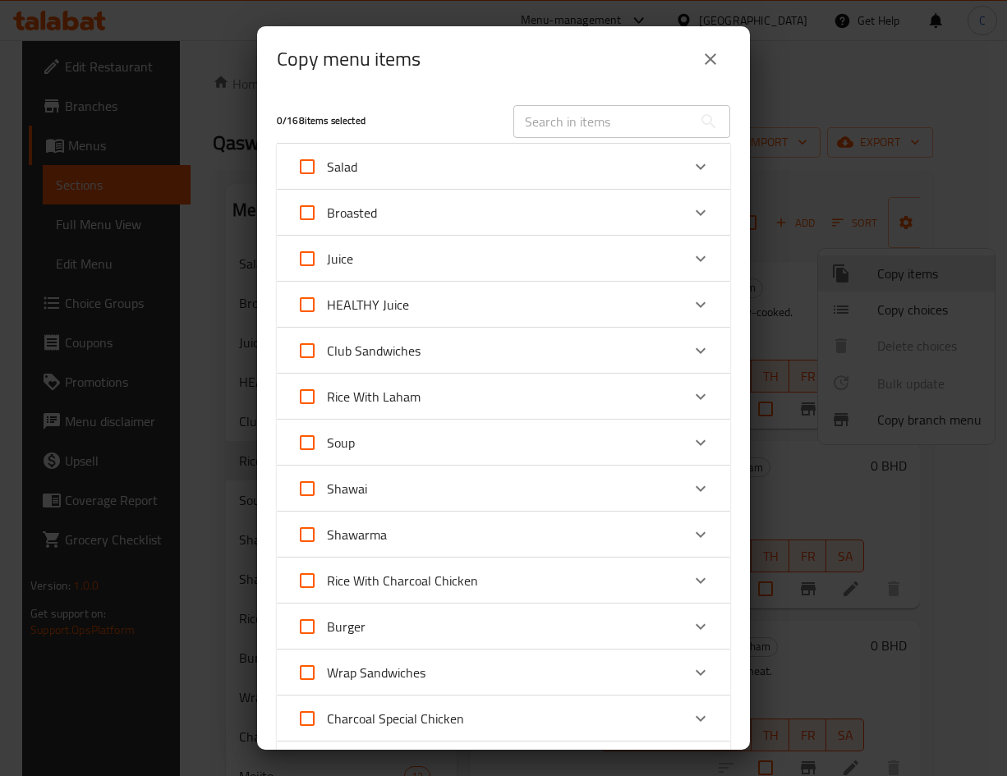
drag, startPoint x: 644, startPoint y: 111, endPoint x: 644, endPoint y: 121, distance: 9.9
click at [644, 111] on input "text" at bounding box center [602, 121] width 179 height 33
click at [645, 121] on input "text" at bounding box center [602, 121] width 179 height 33
click at [472, 405] on div "Rice With Laham" at bounding box center [488, 396] width 384 height 39
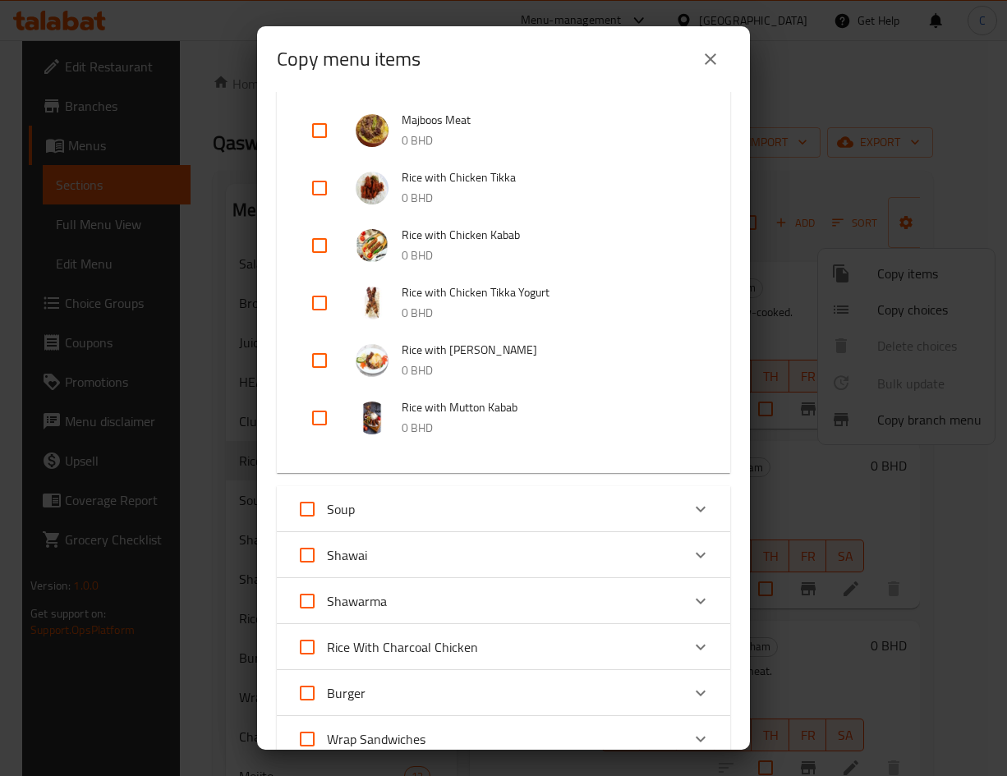
scroll to position [493, 0]
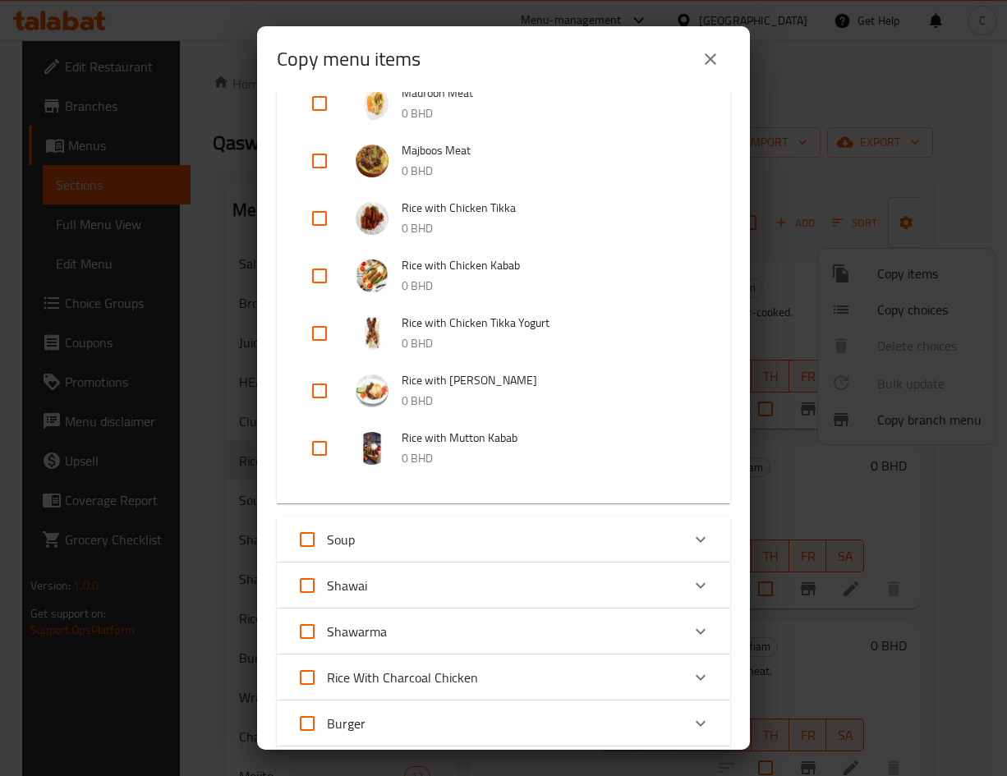
click at [328, 227] on input "checkbox" at bounding box center [319, 218] width 39 height 39
checkbox input "true"
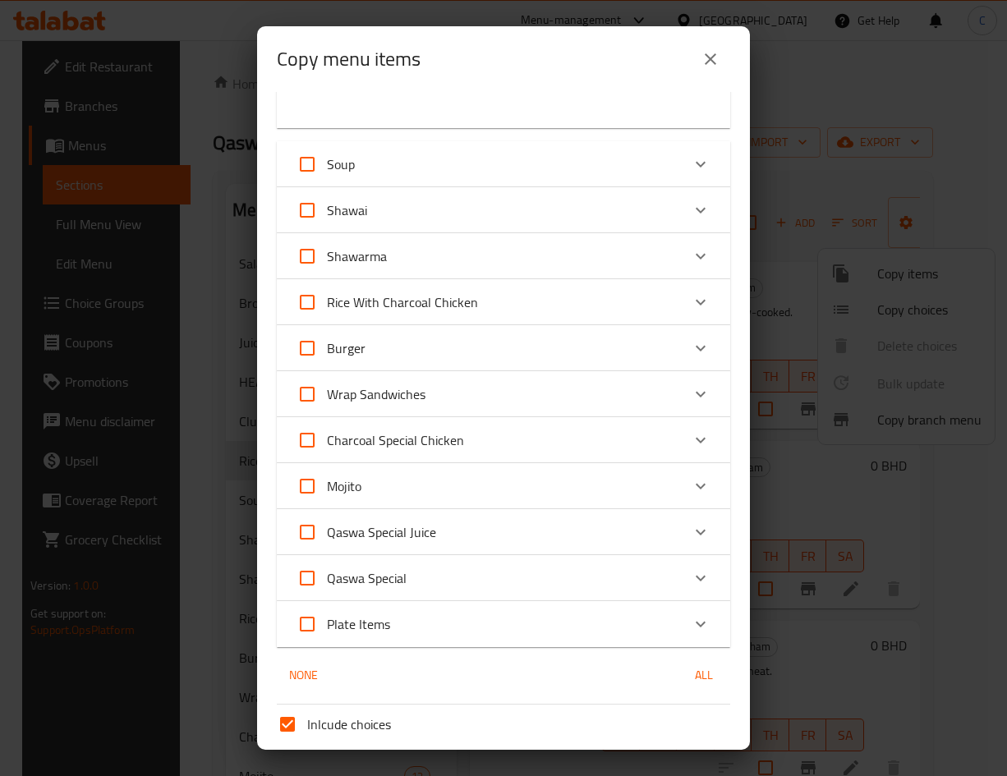
scroll to position [1002, 0]
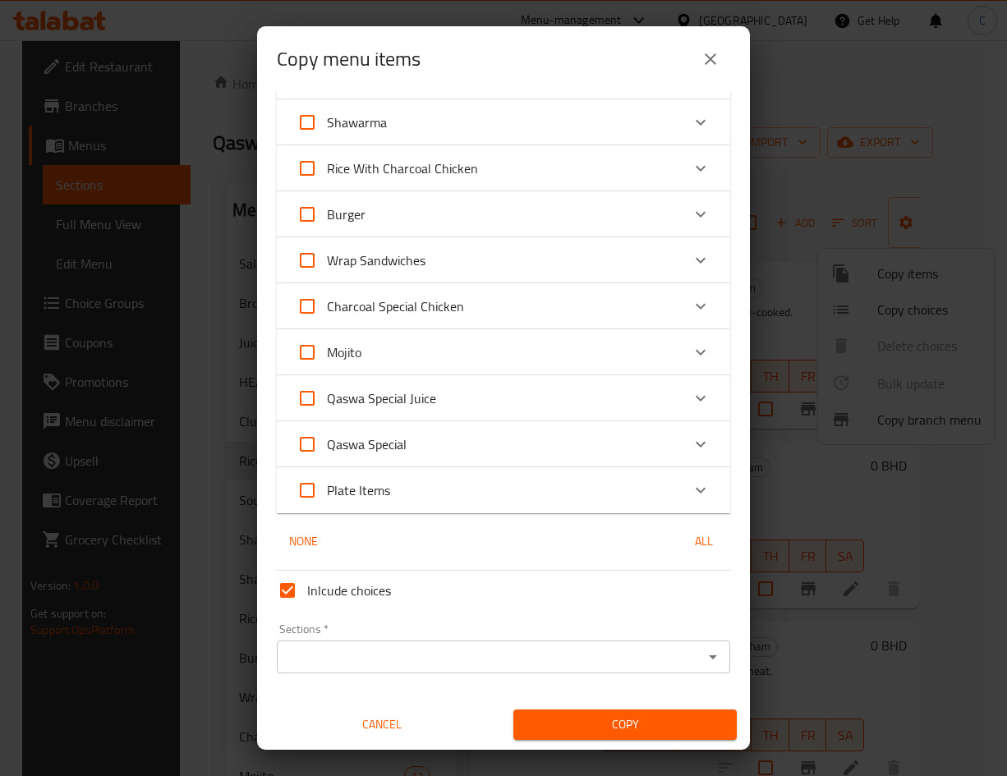
click at [627, 679] on div "Sections   * Sections *" at bounding box center [503, 648] width 466 height 63
click at [539, 555] on div "None All" at bounding box center [503, 541] width 453 height 30
click at [540, 555] on div "None All" at bounding box center [503, 541] width 453 height 30
click at [518, 485] on div "1 / 168 items selected ​ Salad Taboola 1.2 BHD Fathoosh 1.2 BHD Greek Salad 1.4…" at bounding box center [503, 421] width 493 height 658
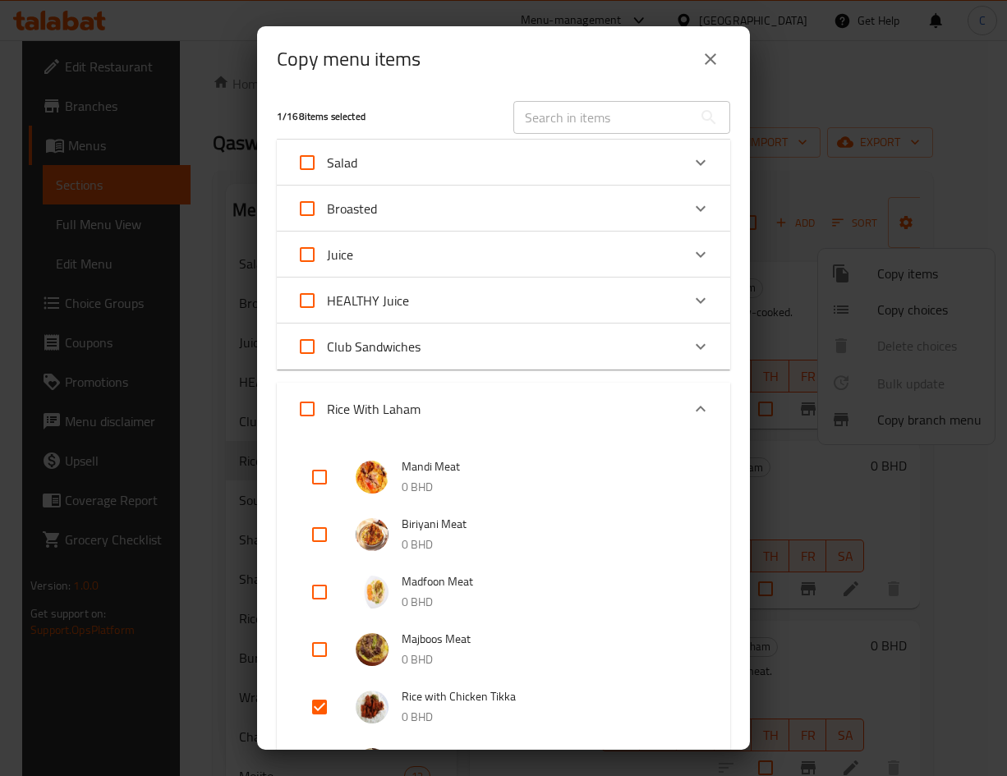
scroll to position [0, 0]
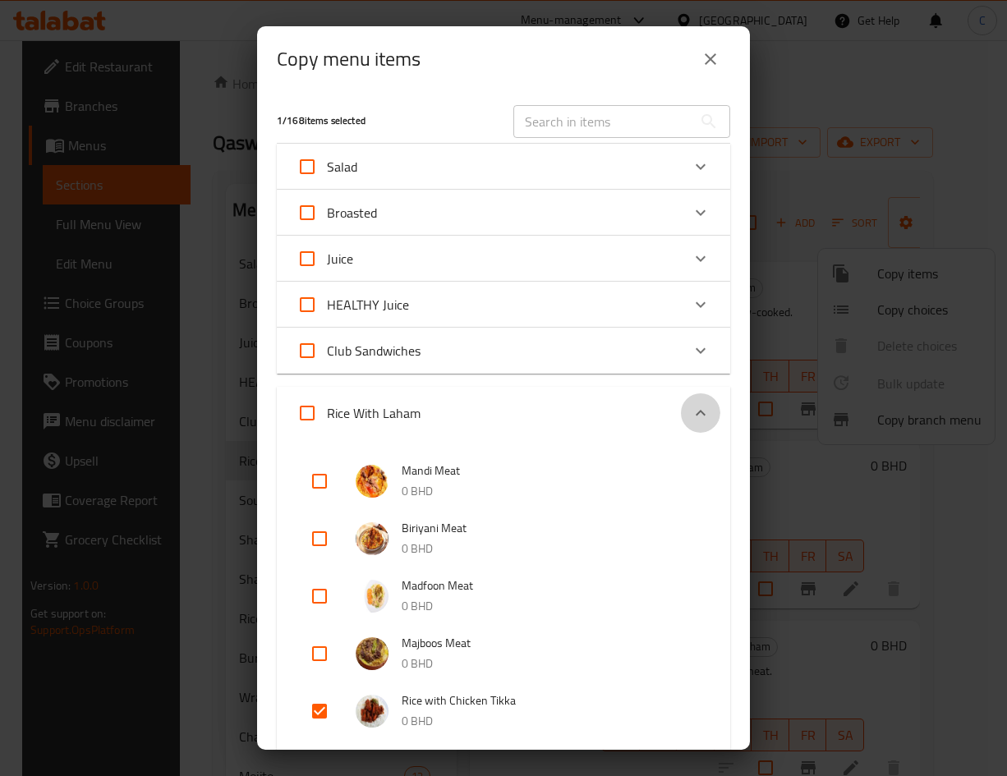
click at [691, 407] on icon "Expand" at bounding box center [701, 413] width 20 height 20
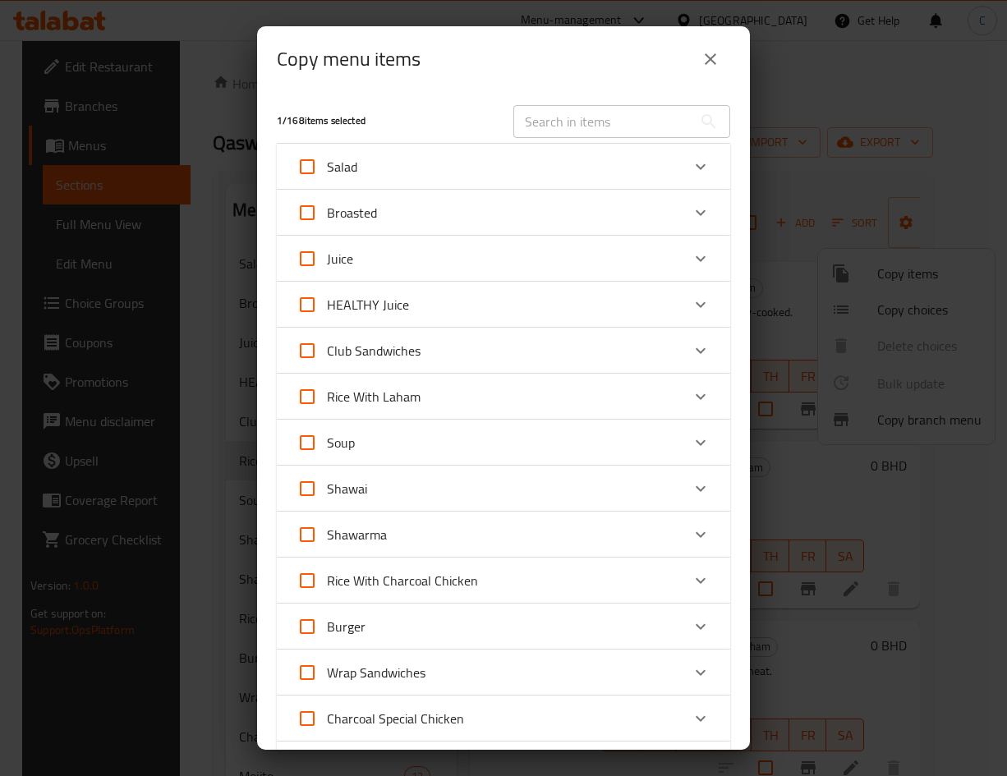
drag, startPoint x: 701, startPoint y: 58, endPoint x: 757, endPoint y: 73, distance: 57.8
click at [700, 58] on icon "close" at bounding box center [710, 59] width 20 height 20
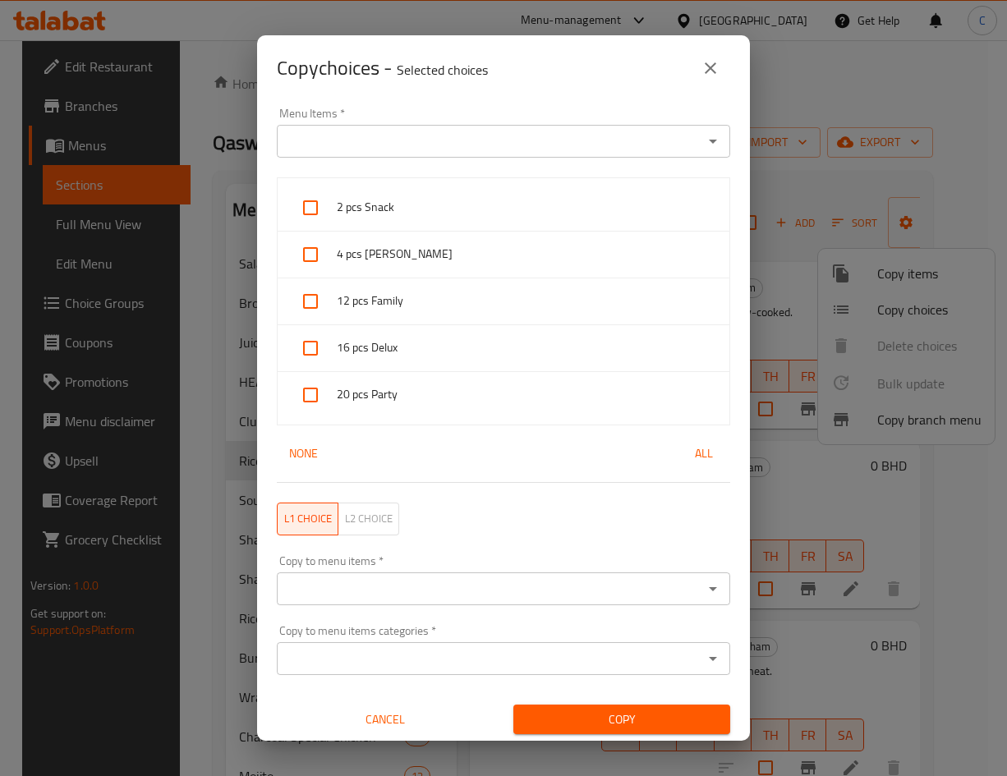
click at [476, 141] on input "Menu Items   *" at bounding box center [490, 141] width 416 height 23
click at [475, 139] on input "Menu Items   *" at bounding box center [490, 141] width 416 height 23
click at [467, 140] on input "Menu Items   *" at bounding box center [490, 141] width 416 height 23
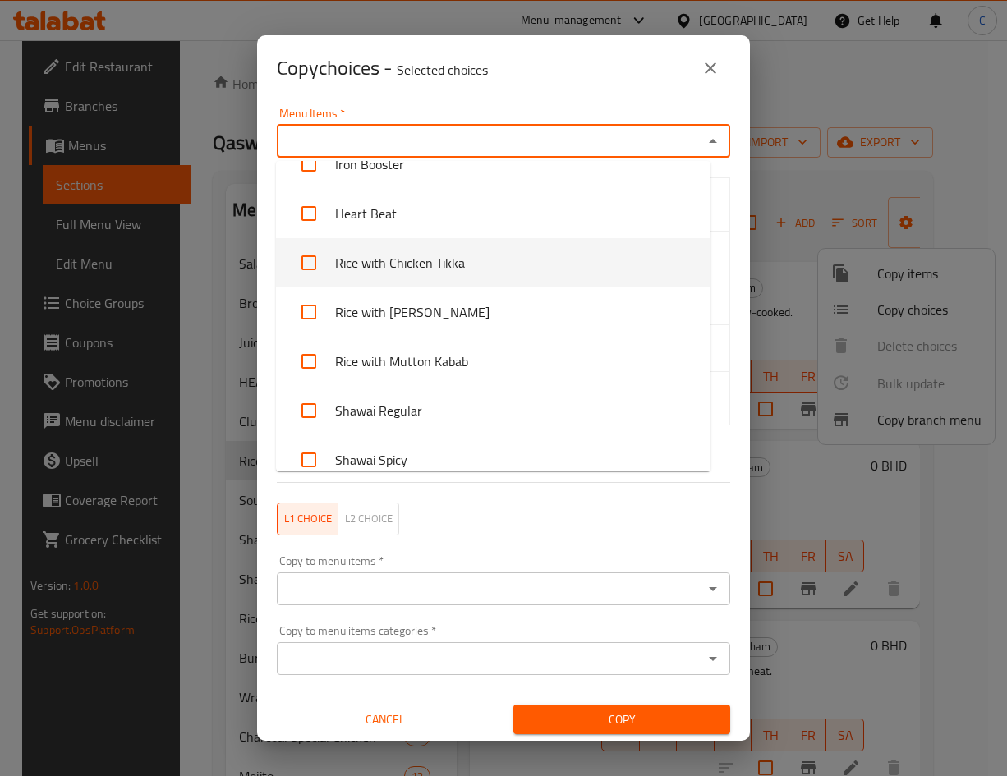
scroll to position [713, 0]
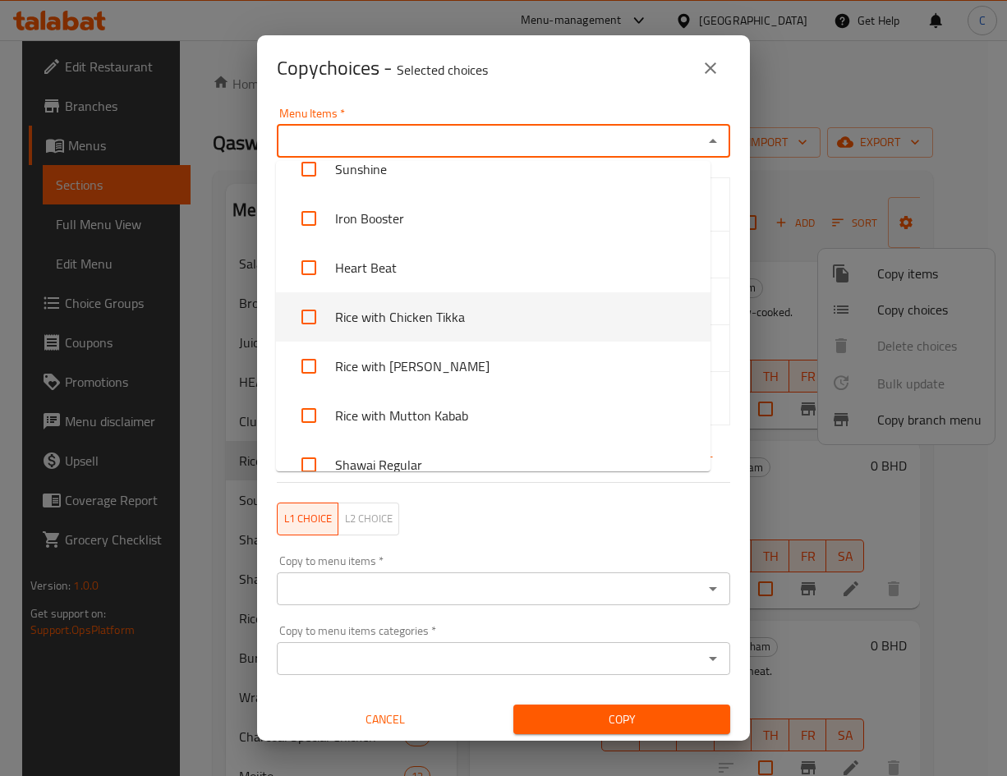
click at [504, 315] on li "Rice with Chicken Tikka" at bounding box center [493, 316] width 434 height 49
checkbox input "true"
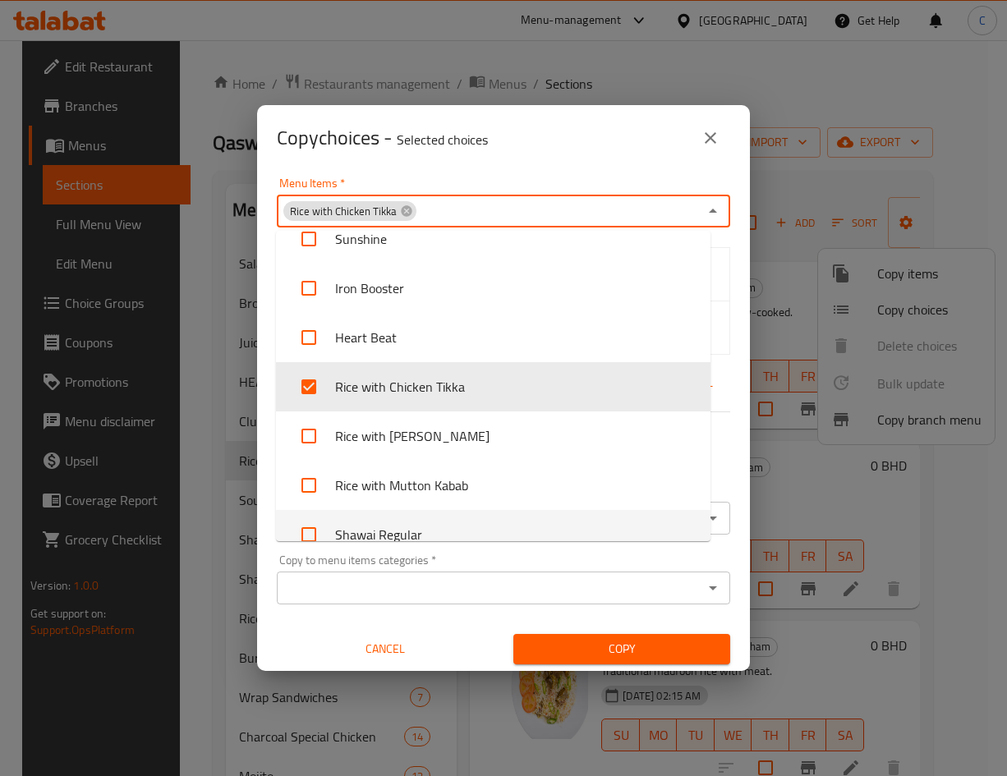
click at [403, 558] on div "Copy to menu items categories   * Copy to menu items categories *" at bounding box center [503, 579] width 453 height 50
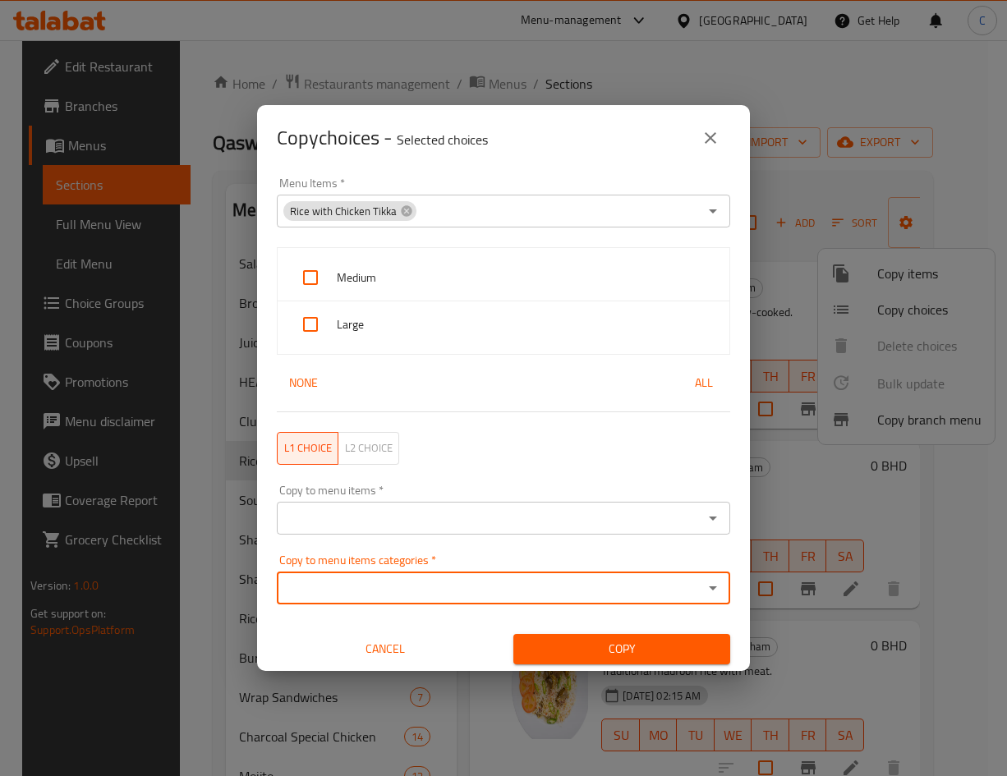
click at [300, 265] on input "checkbox" at bounding box center [310, 277] width 39 height 39
checkbox input "true"
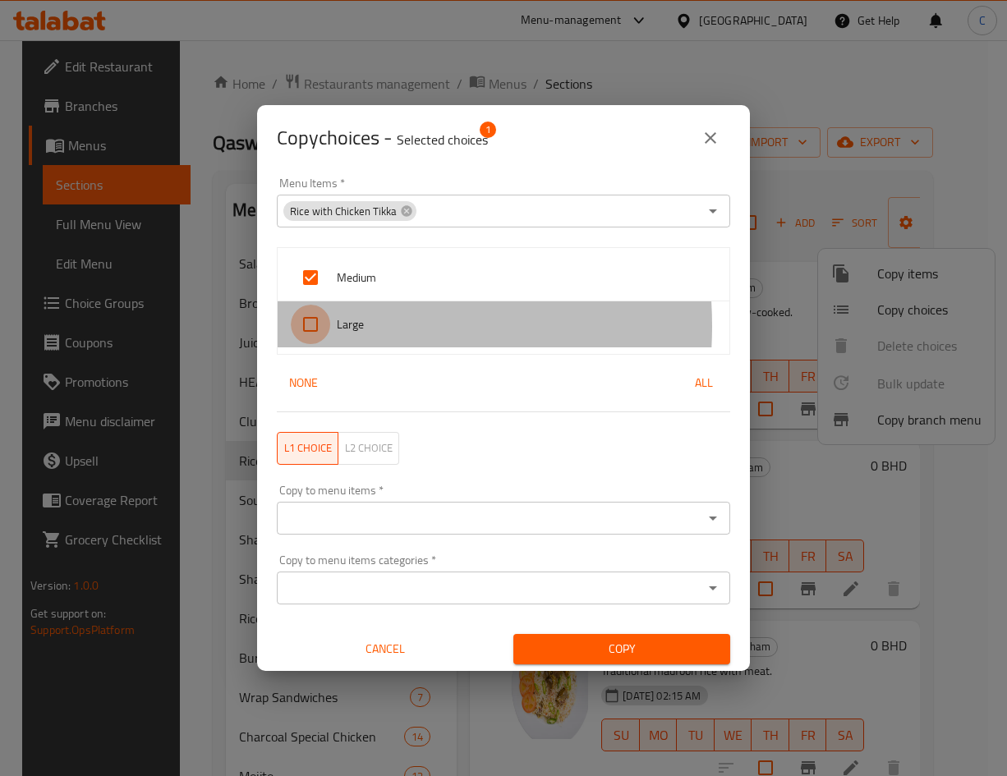
click at [305, 326] on input "checkbox" at bounding box center [310, 324] width 39 height 39
checkbox input "true"
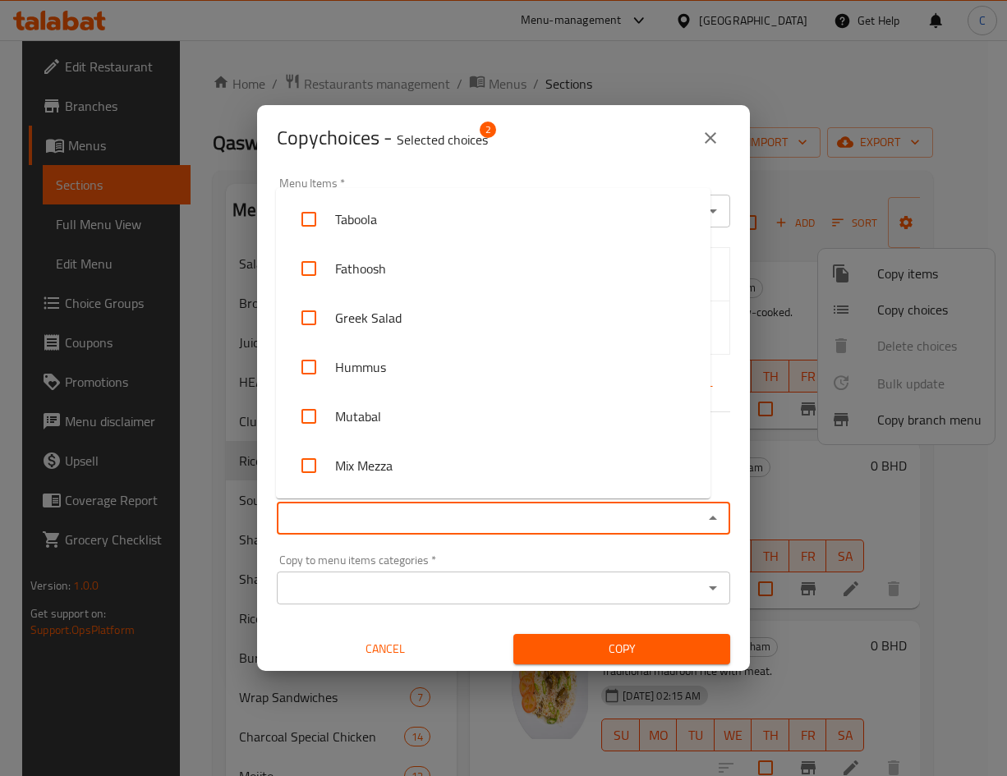
click at [424, 524] on input "Copy to menu items   *" at bounding box center [490, 518] width 416 height 23
click at [420, 530] on div "Copy to menu items *" at bounding box center [503, 518] width 453 height 33
click at [417, 510] on input "Copy to menu items   *" at bounding box center [490, 518] width 416 height 23
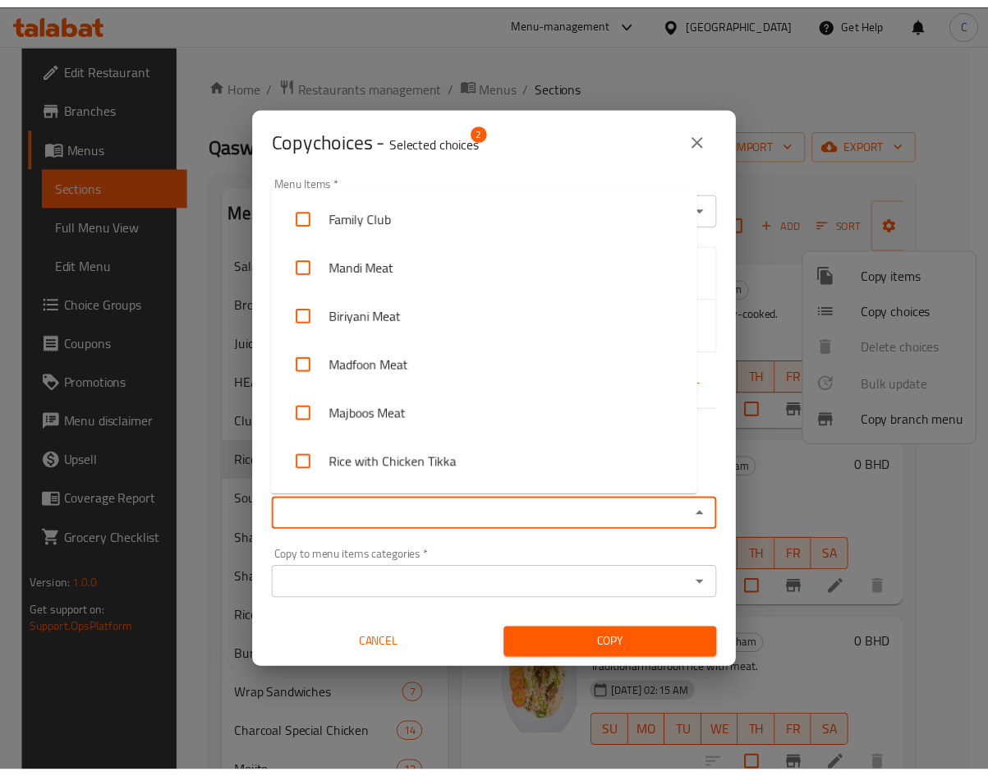
scroll to position [2217, 0]
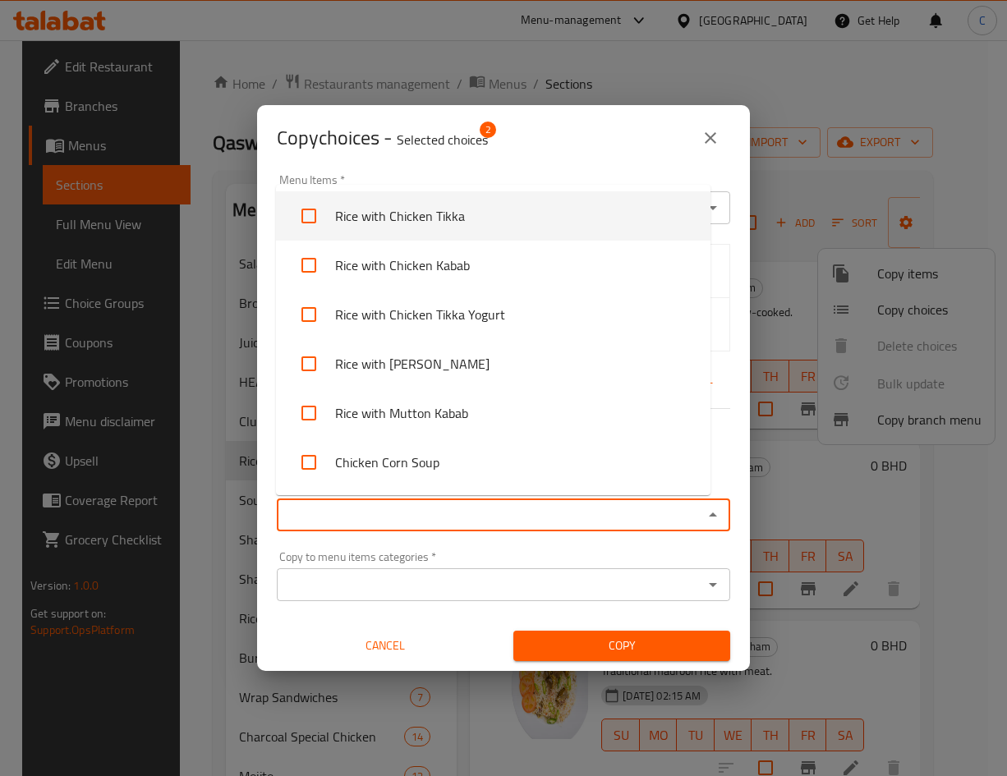
click at [307, 217] on input "checkbox" at bounding box center [308, 215] width 39 height 39
checkbox input "true"
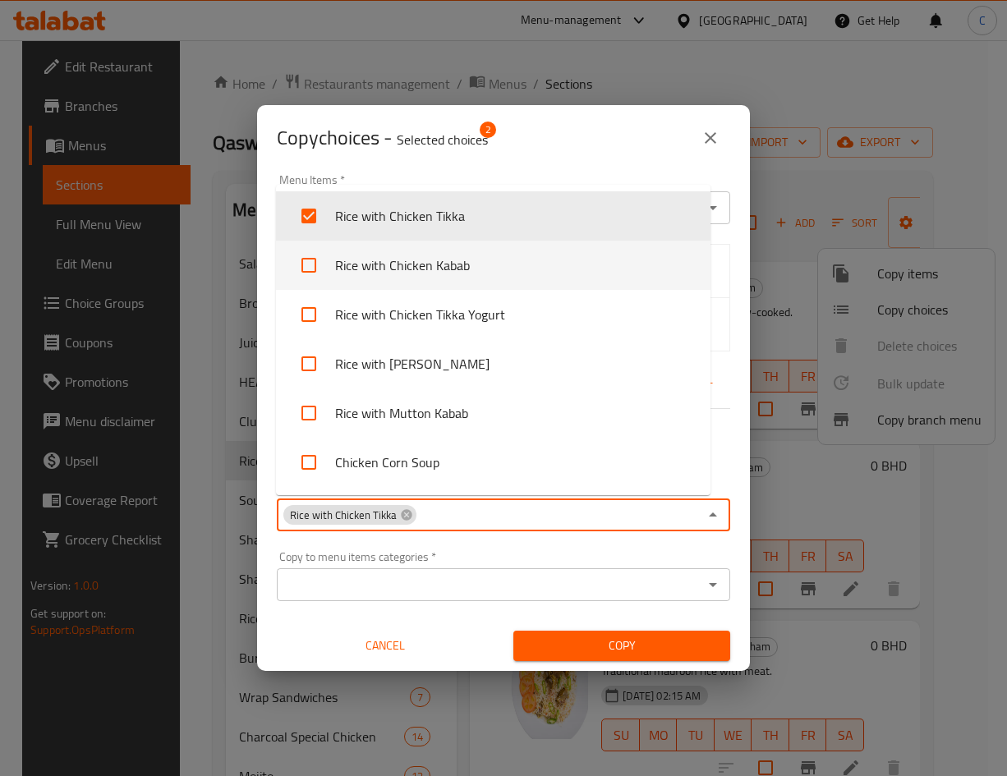
click at [312, 266] on input "checkbox" at bounding box center [308, 265] width 39 height 39
checkbox input "true"
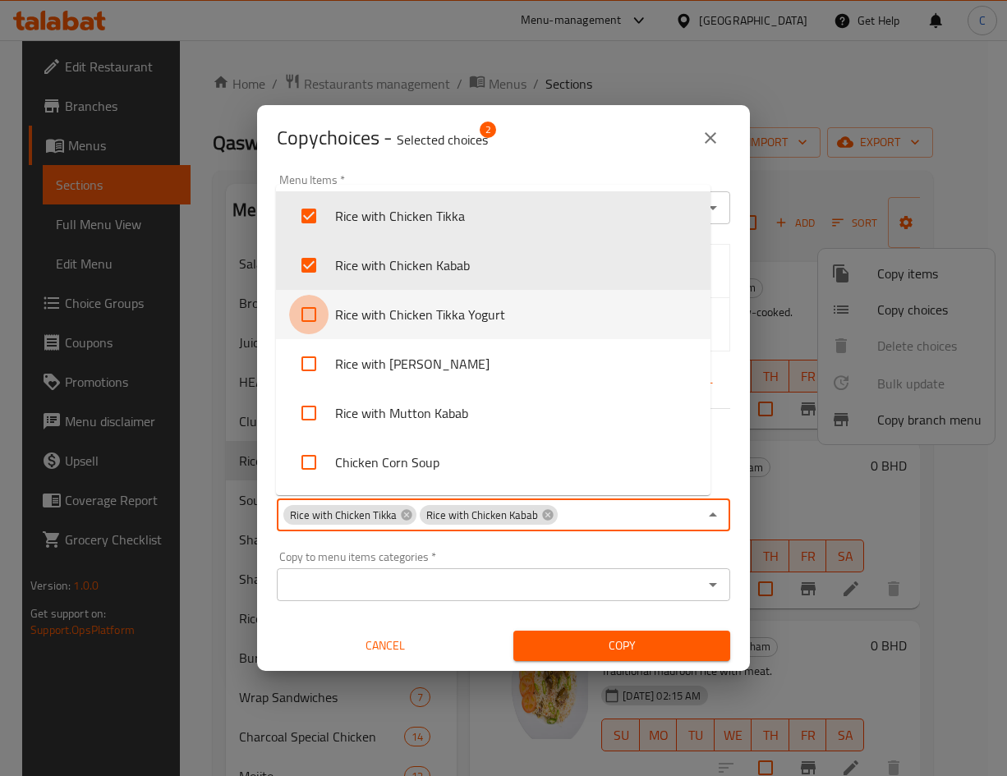
click at [293, 310] on input "checkbox" at bounding box center [308, 314] width 39 height 39
checkbox input "true"
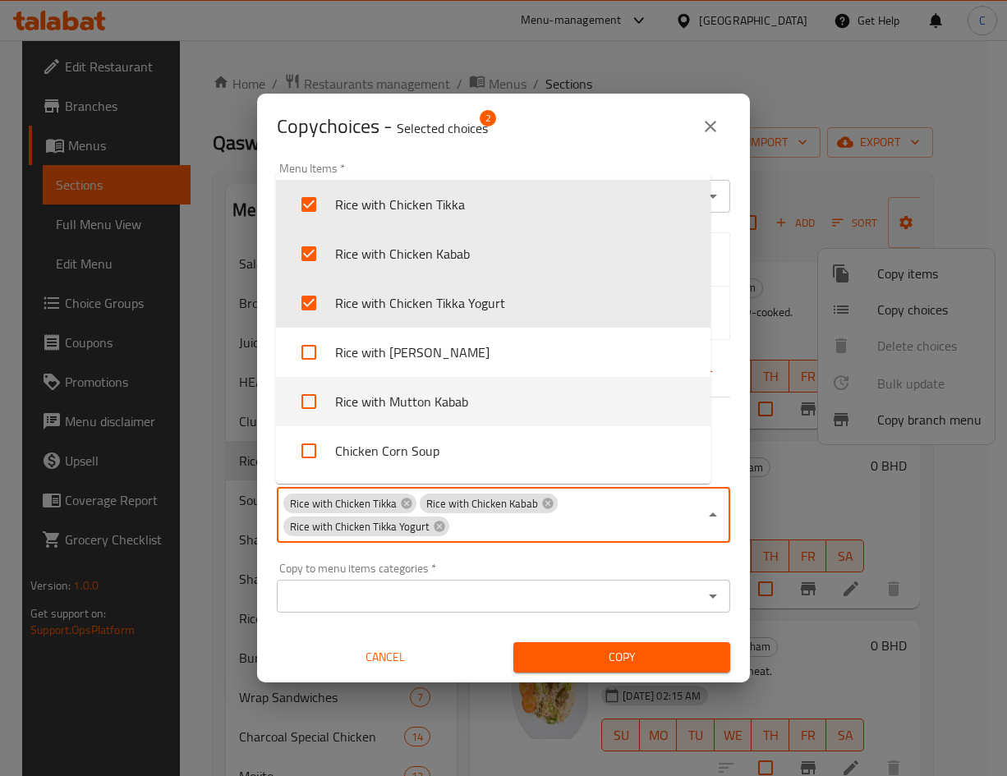
drag, startPoint x: 622, startPoint y: 558, endPoint x: 609, endPoint y: 551, distance: 15.4
click at [622, 560] on div "Copy to menu items categories   * Copy to menu items categories *" at bounding box center [503, 588] width 473 height 70
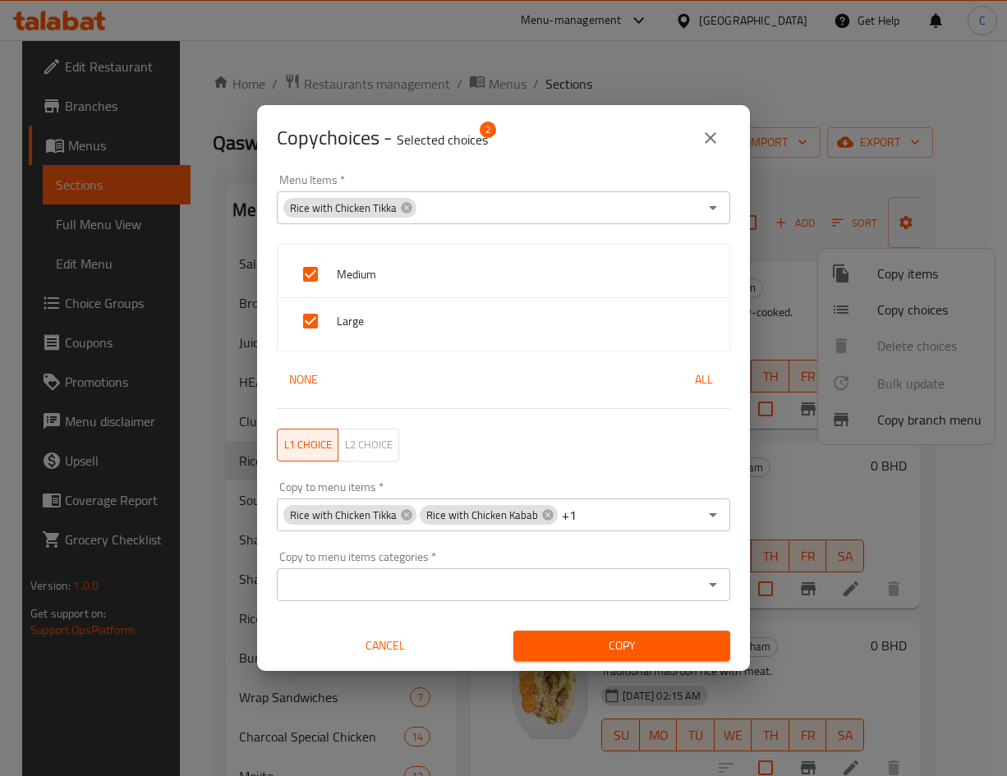
click at [708, 664] on div "Copy" at bounding box center [621, 646] width 237 height 50
click at [702, 654] on button "Copy" at bounding box center [621, 646] width 217 height 30
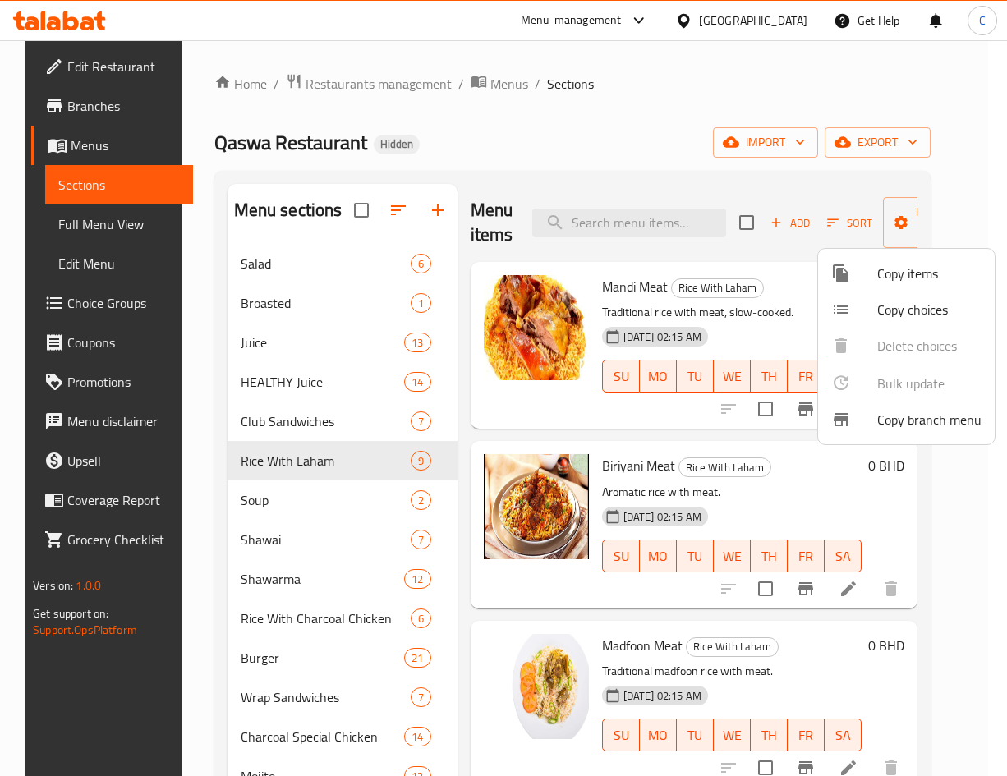
drag, startPoint x: 769, startPoint y: 260, endPoint x: 783, endPoint y: 268, distance: 15.1
click at [769, 260] on div at bounding box center [503, 388] width 1007 height 776
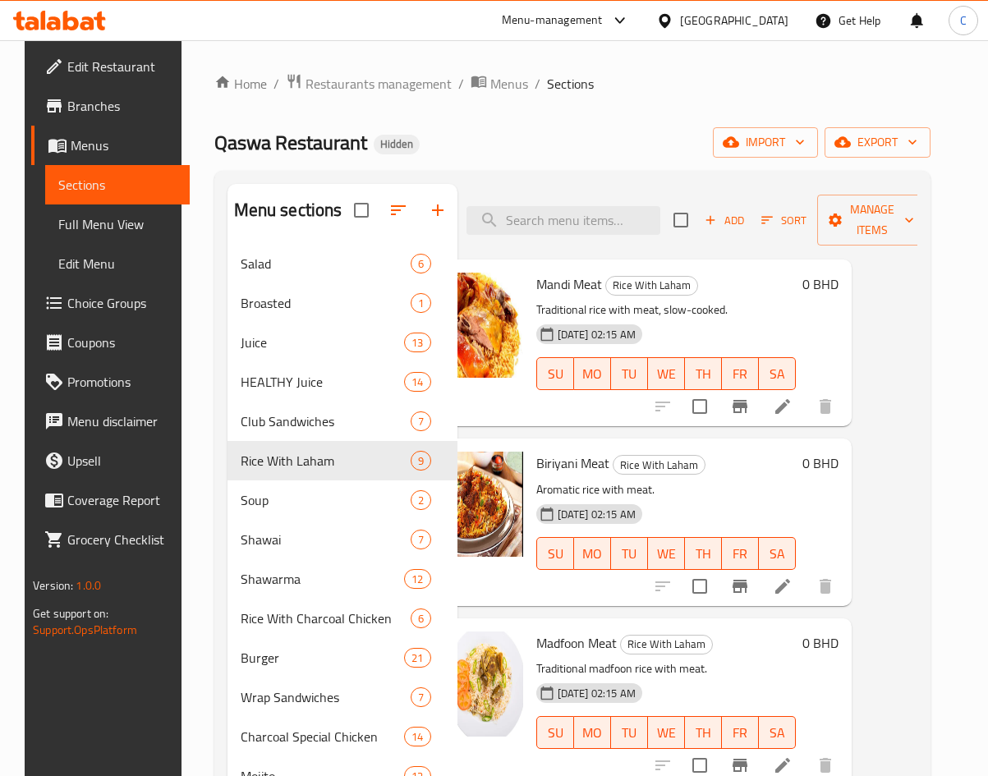
scroll to position [5, 66]
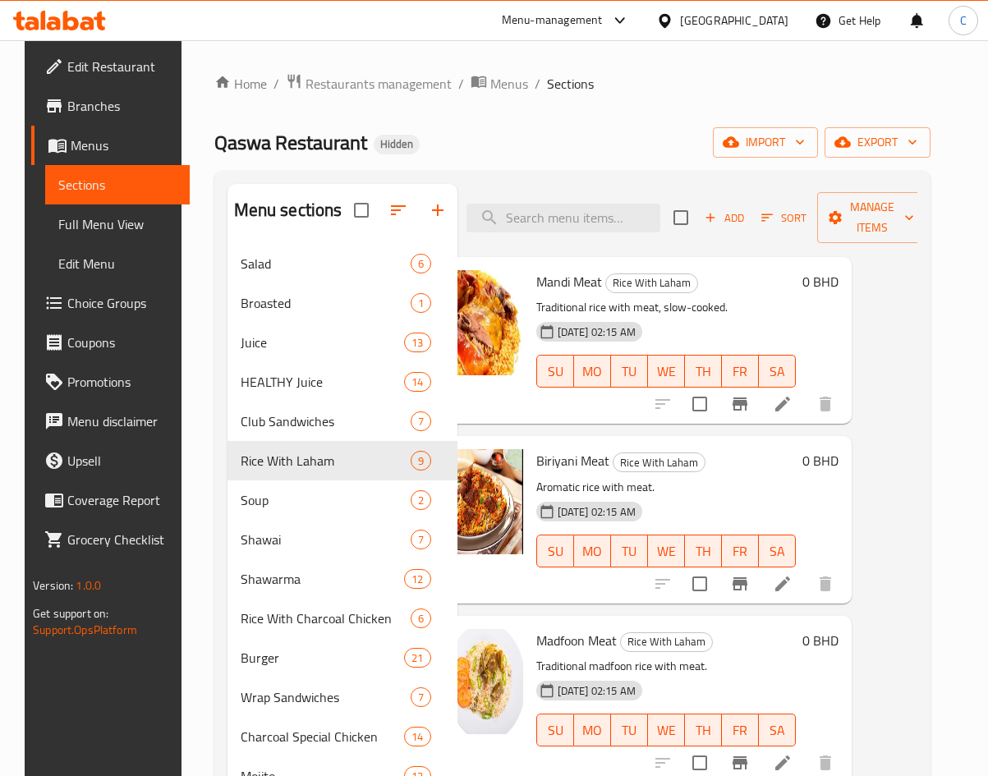
click at [767, 415] on li at bounding box center [783, 404] width 46 height 30
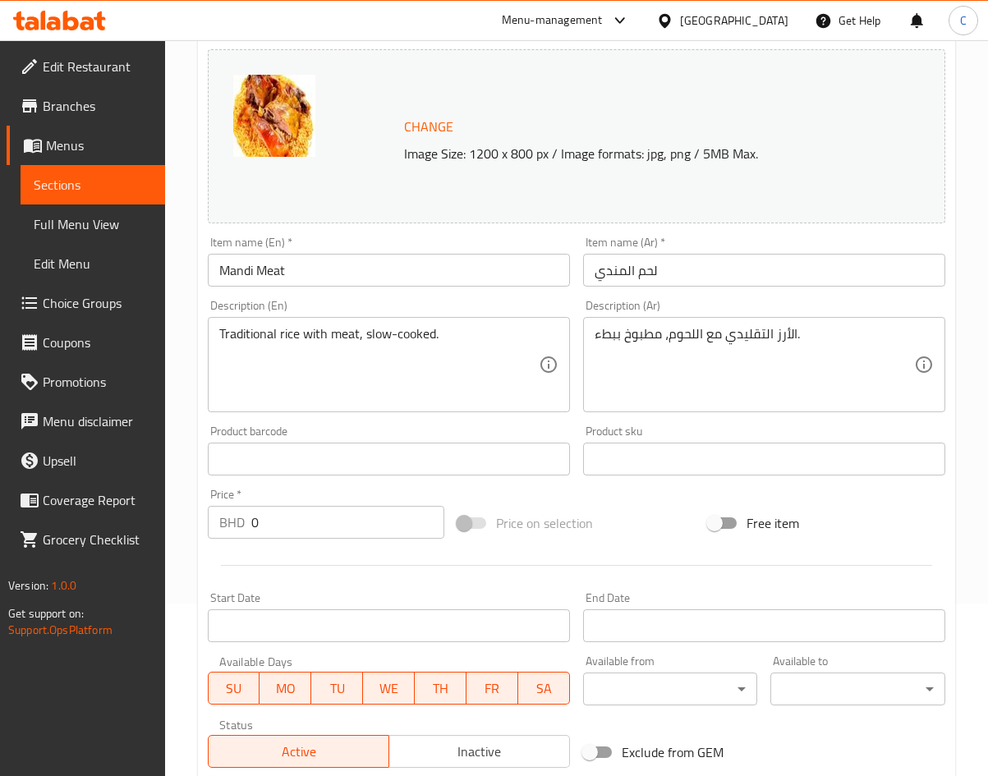
scroll to position [408, 0]
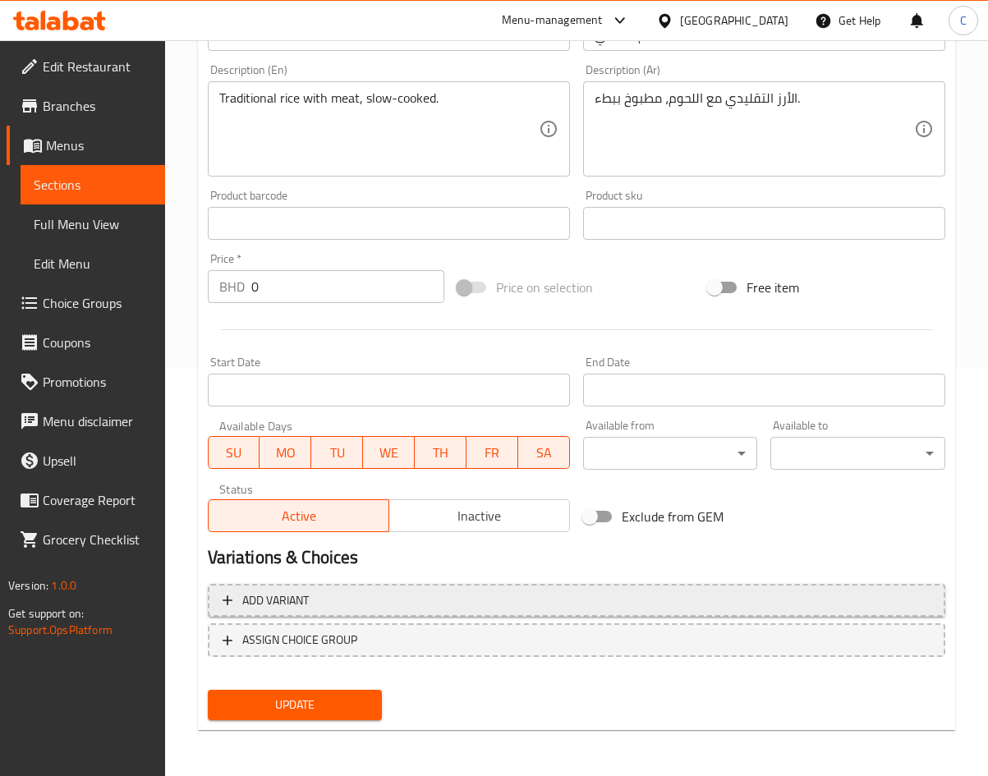
click at [394, 604] on span "Add variant" at bounding box center [577, 600] width 708 height 21
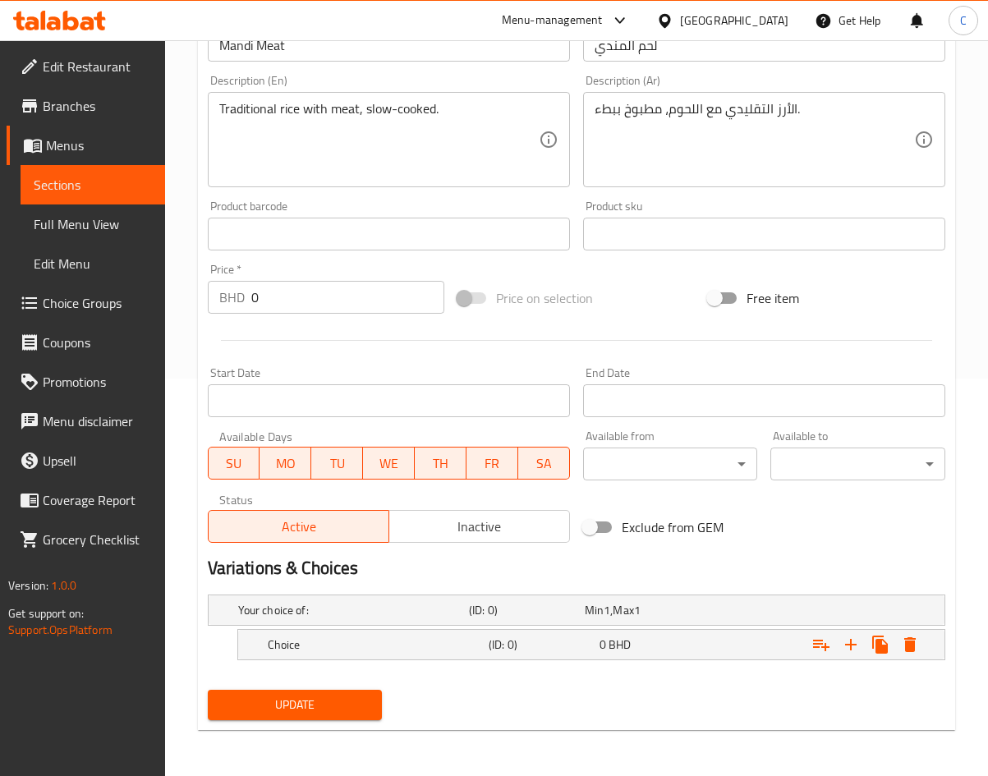
scroll to position [397, 0]
click at [415, 641] on h5 "Choice" at bounding box center [375, 644] width 214 height 16
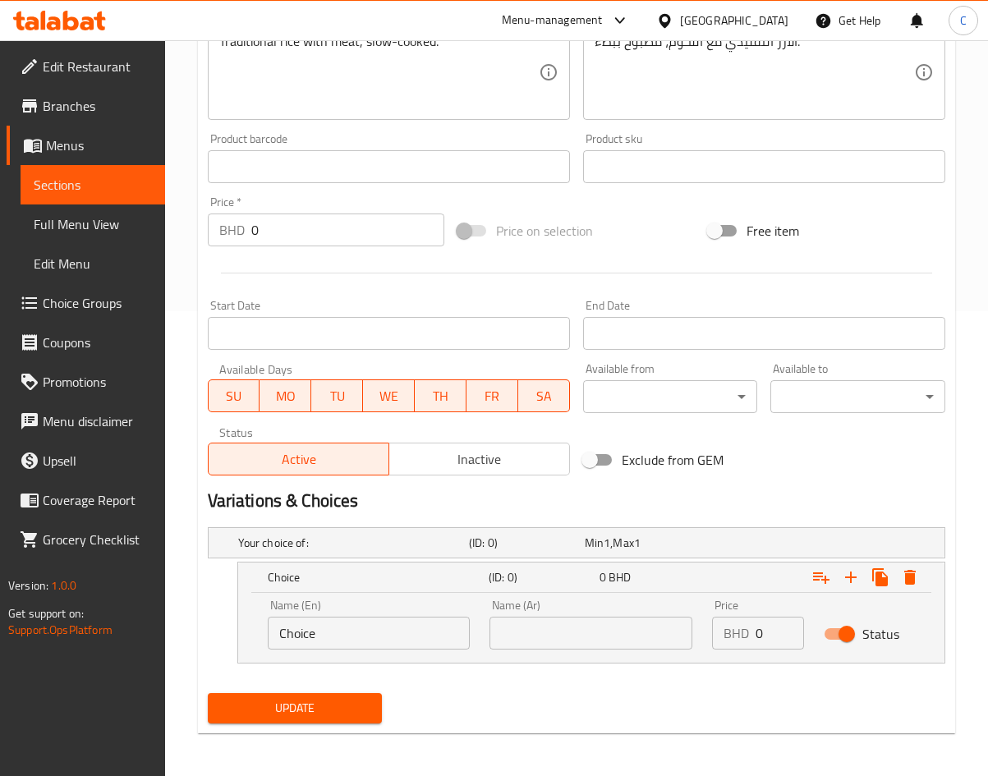
scroll to position [467, 0]
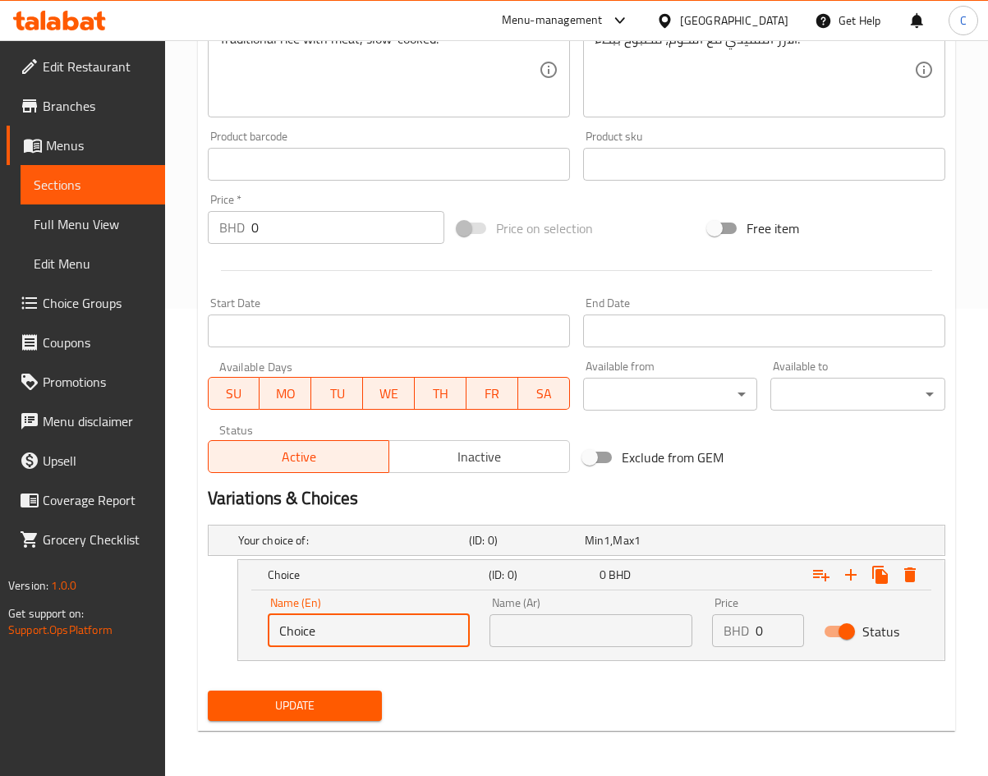
drag, startPoint x: 391, startPoint y: 625, endPoint x: -305, endPoint y: 636, distance: 696.5
paste input "small"
type input "small"
drag, startPoint x: 660, startPoint y: 645, endPoint x: 549, endPoint y: 658, distance: 111.6
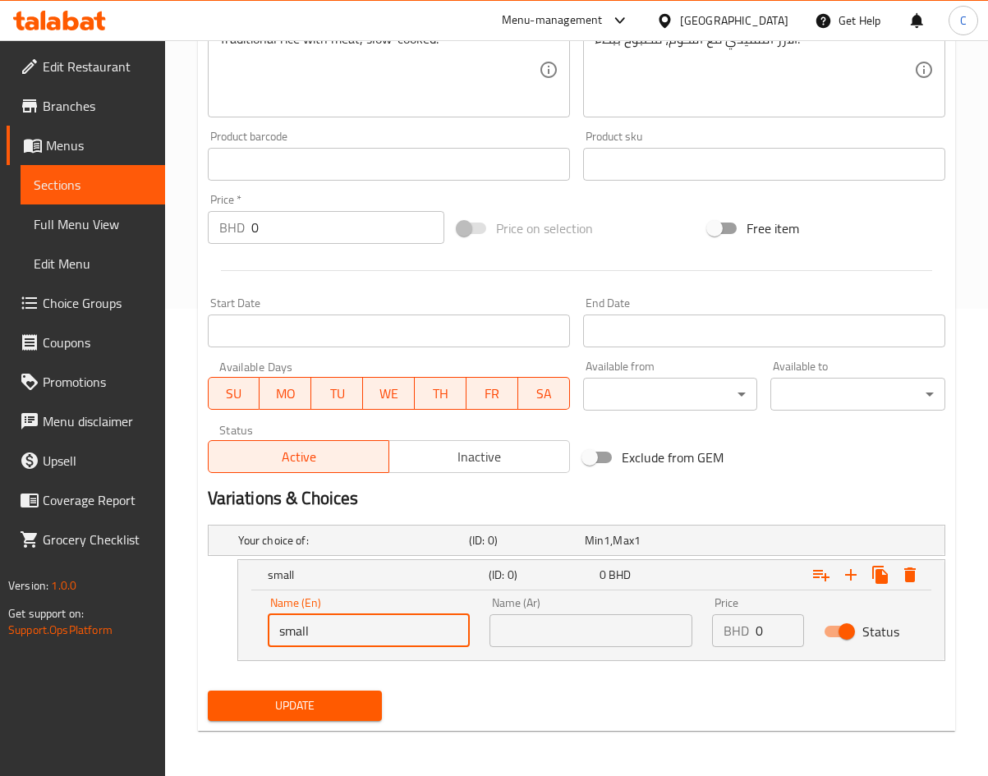
click at [549, 658] on div "Name (En) small Name (En) Name (Ar) Name (Ar) Price BHD 0 Price Status" at bounding box center [591, 625] width 706 height 70
type input "2.7"
click at [843, 586] on button "Expand" at bounding box center [851, 575] width 30 height 30
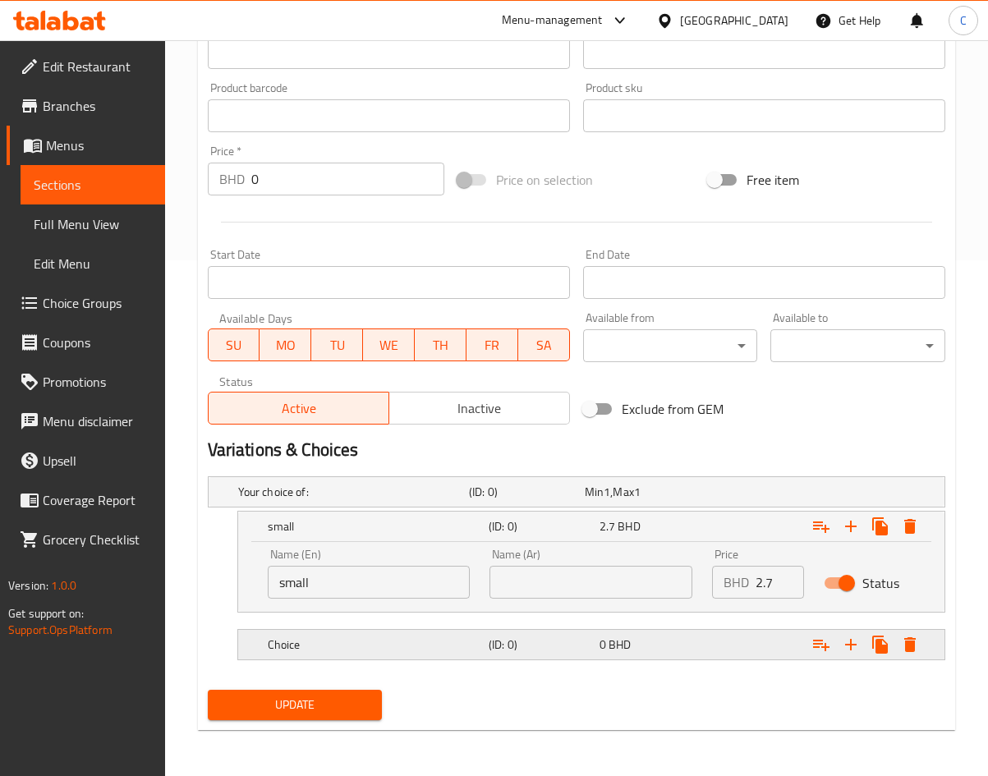
click at [521, 653] on div "(ID: 0)" at bounding box center [540, 644] width 111 height 23
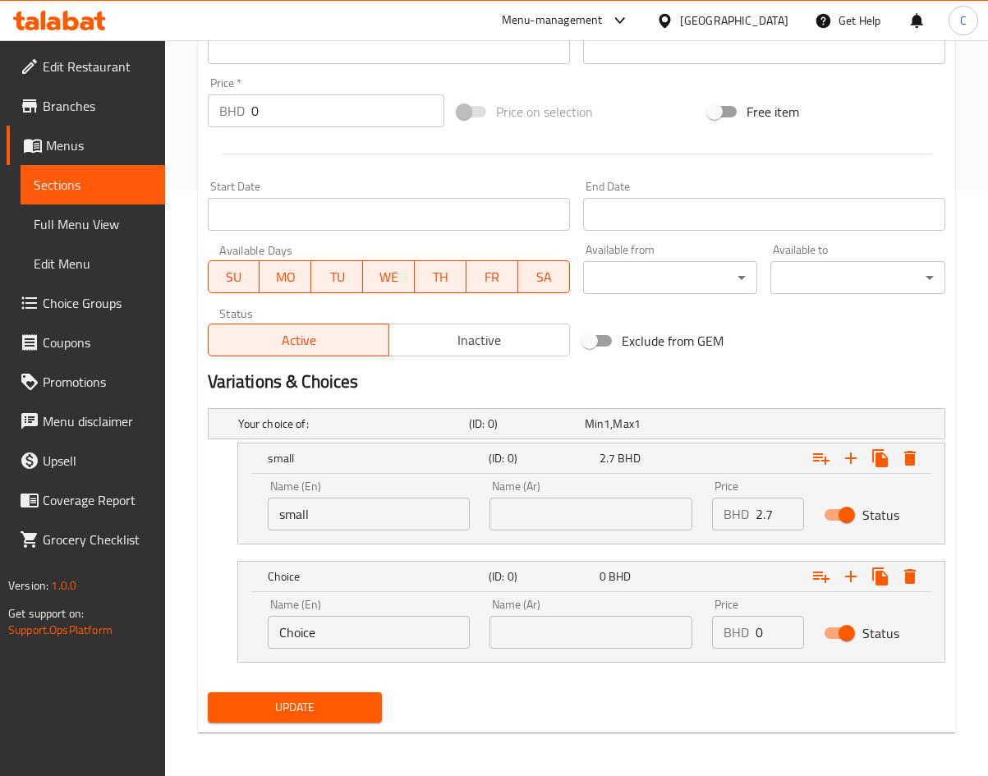
scroll to position [586, 0]
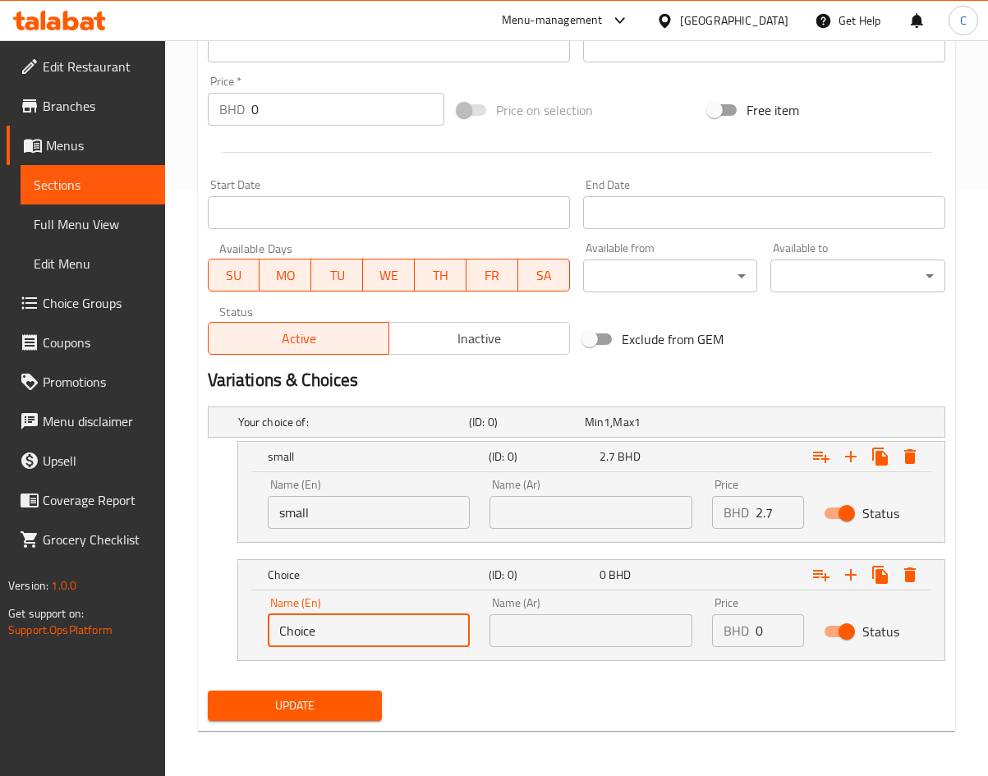
drag, startPoint x: 383, startPoint y: 630, endPoint x: -139, endPoint y: 625, distance: 521.5
type input "medium"
type input "5.3"
drag, startPoint x: 847, startPoint y: 584, endPoint x: 642, endPoint y: 664, distance: 219.4
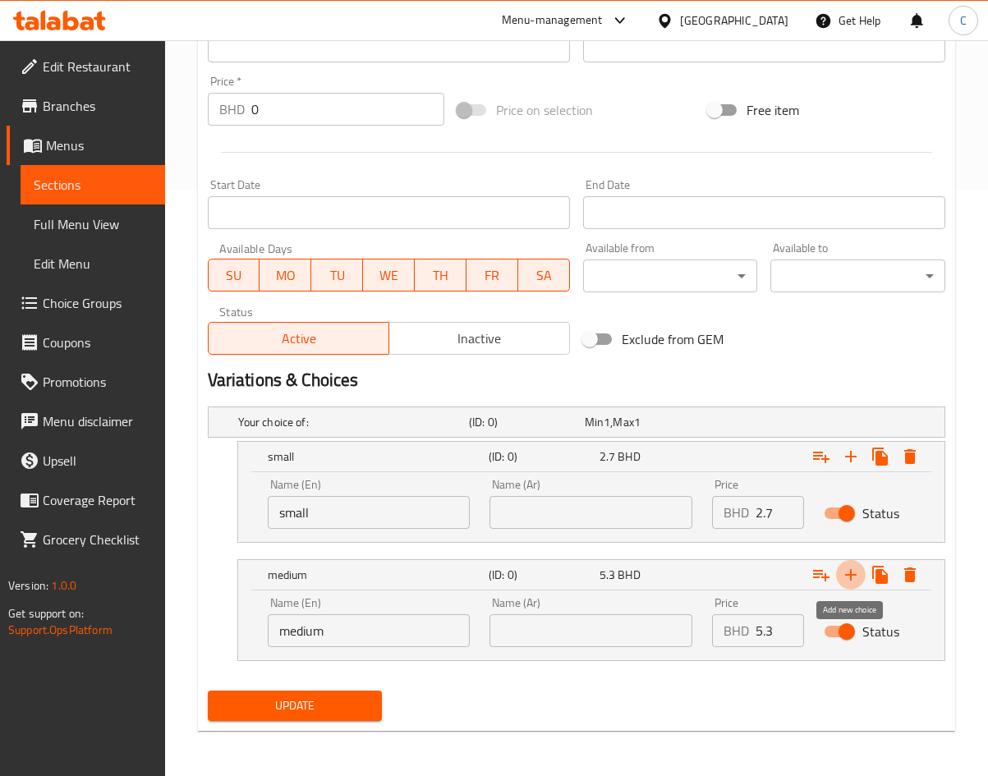
click at [847, 583] on icon "Expand" at bounding box center [851, 575] width 20 height 20
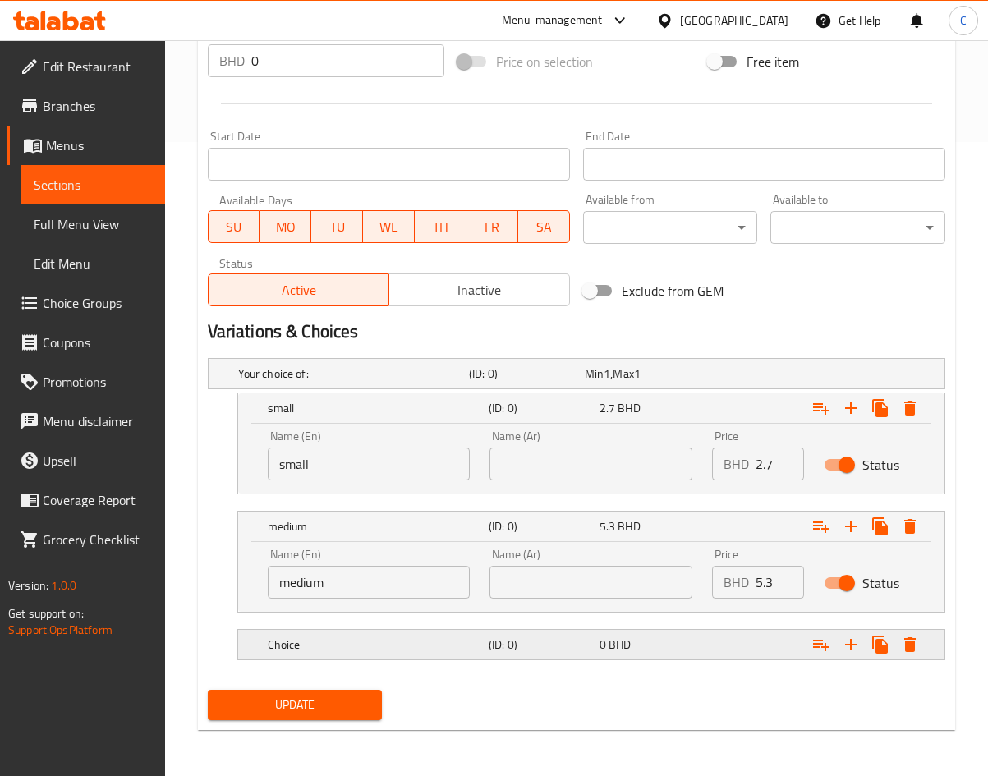
click at [509, 655] on div "(ID: 0)" at bounding box center [540, 644] width 111 height 23
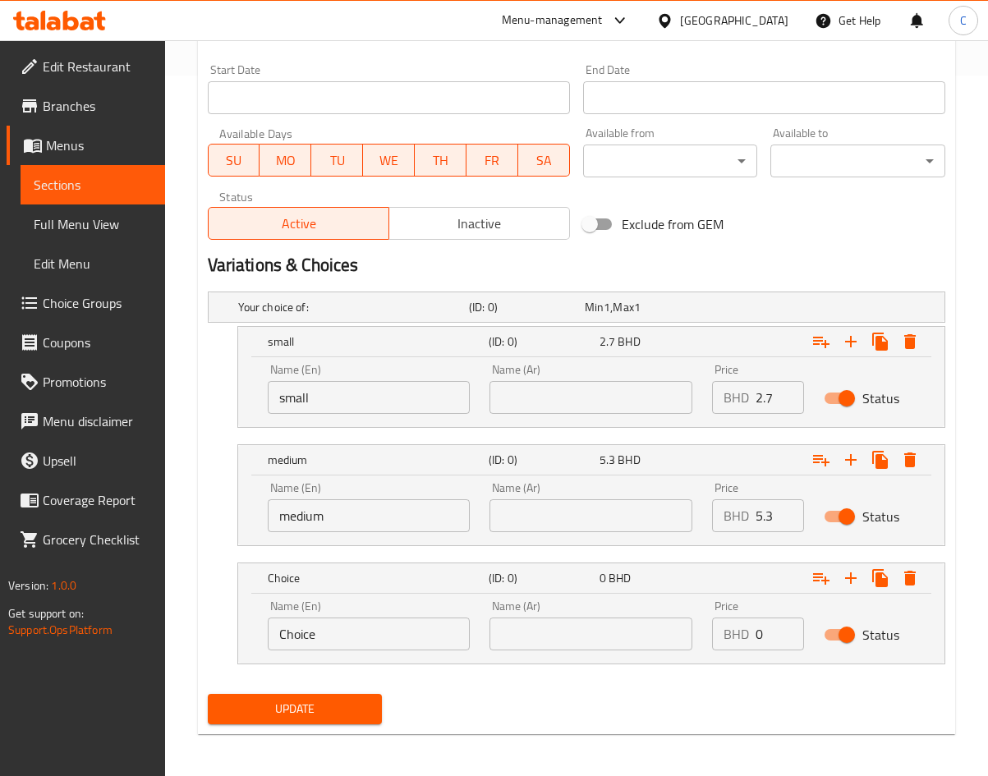
scroll to position [704, 0]
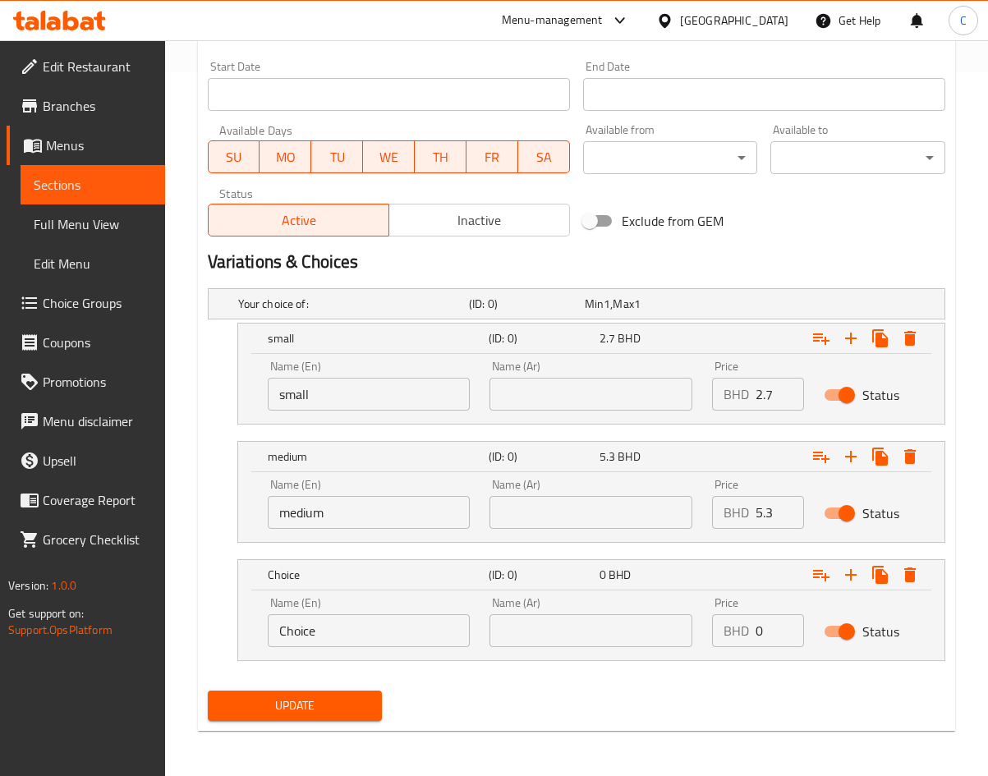
drag, startPoint x: 322, startPoint y: 628, endPoint x: -459, endPoint y: 605, distance: 781.3
click at [379, 620] on input "largeq" at bounding box center [369, 630] width 203 height 33
type input "large"
type input "10"
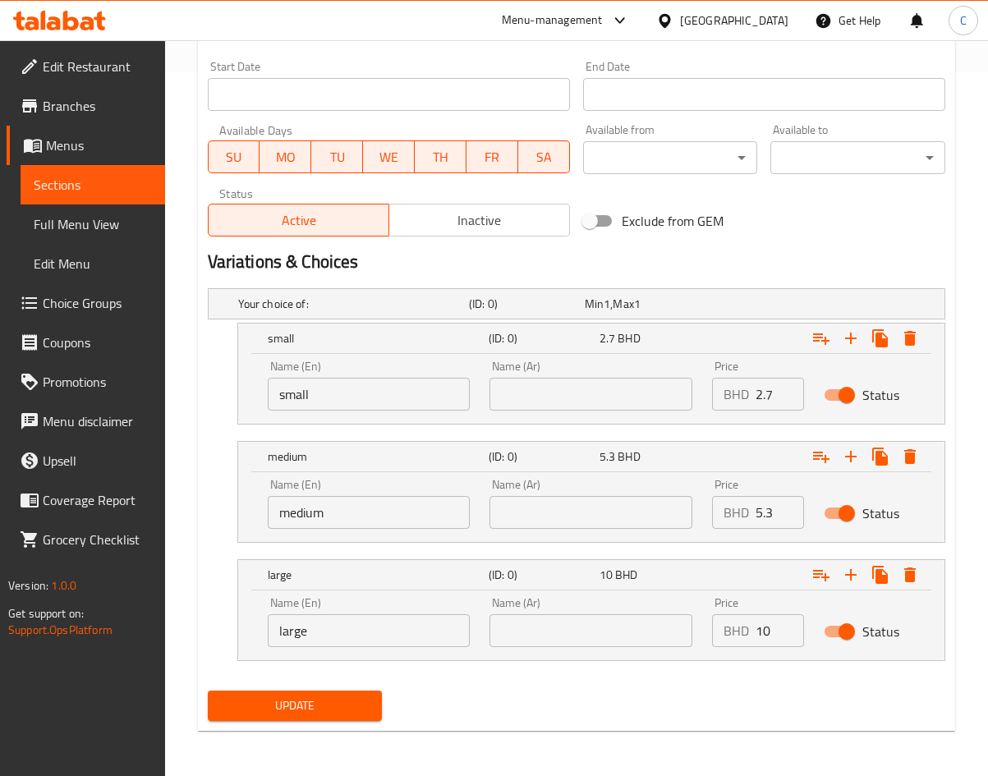
click at [718, 674] on nav at bounding box center [576, 670] width 737 height 13
click at [245, 701] on span "Update" at bounding box center [295, 706] width 149 height 21
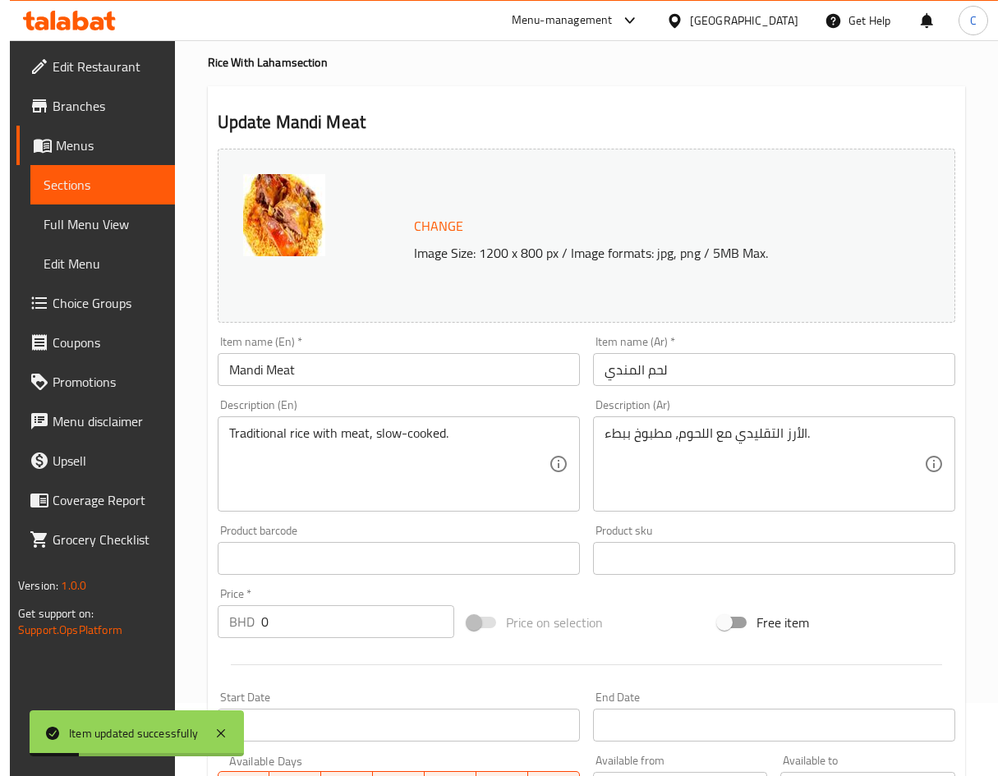
scroll to position [0, 0]
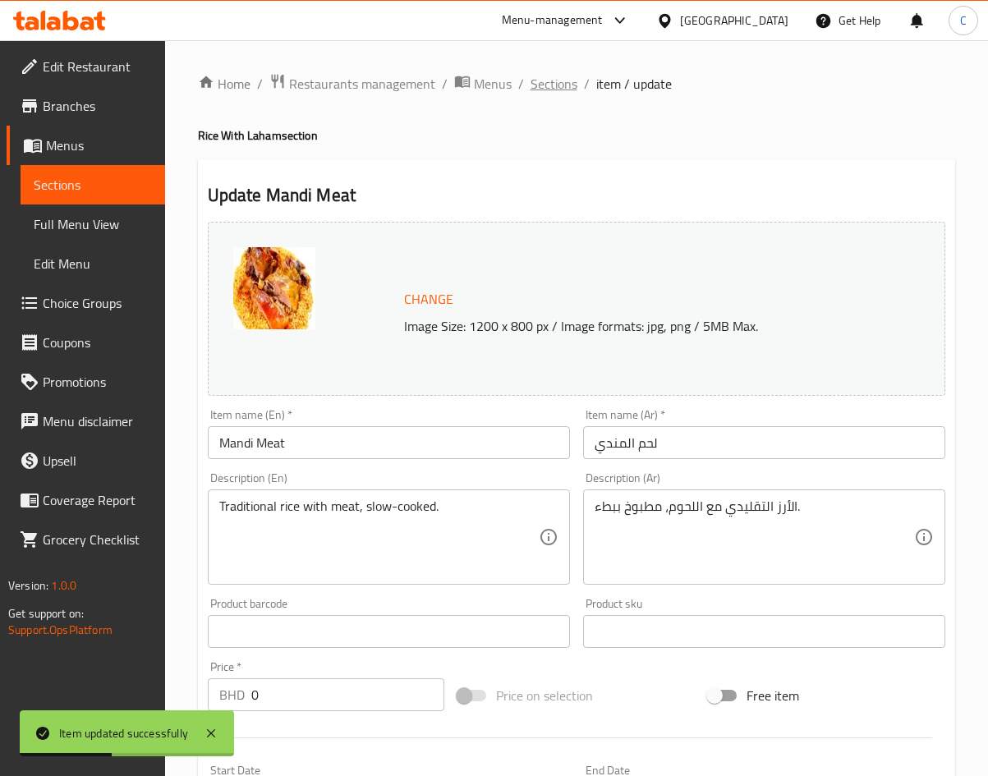
click at [558, 88] on span "Sections" at bounding box center [554, 84] width 47 height 20
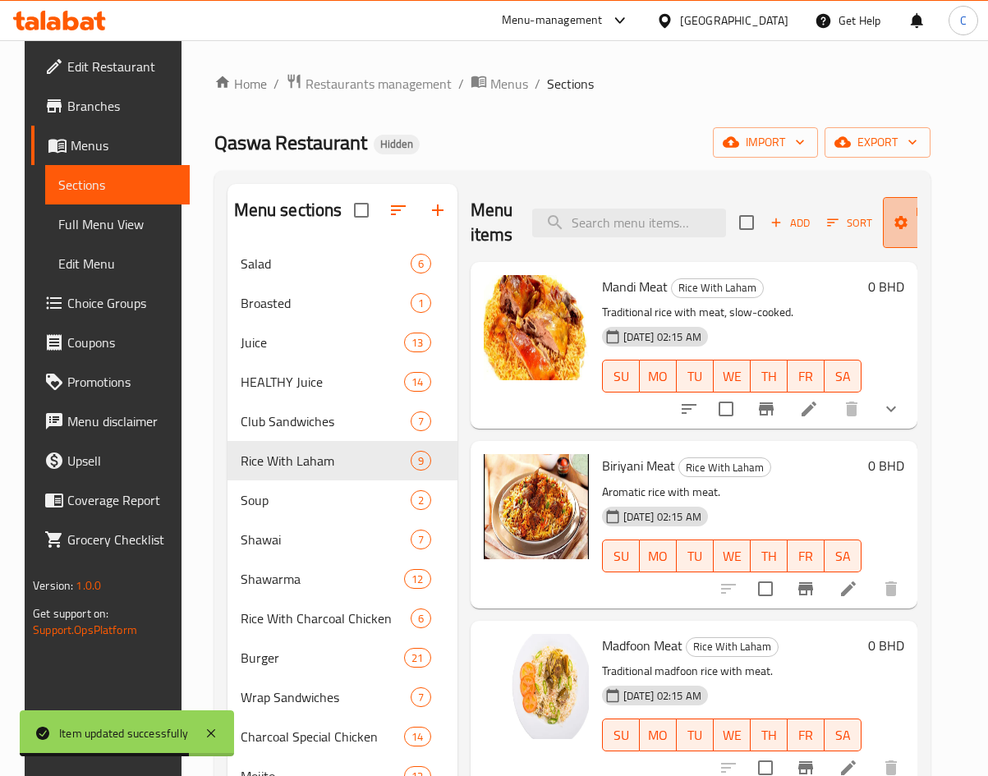
click at [913, 238] on span "Manage items" at bounding box center [938, 222] width 84 height 41
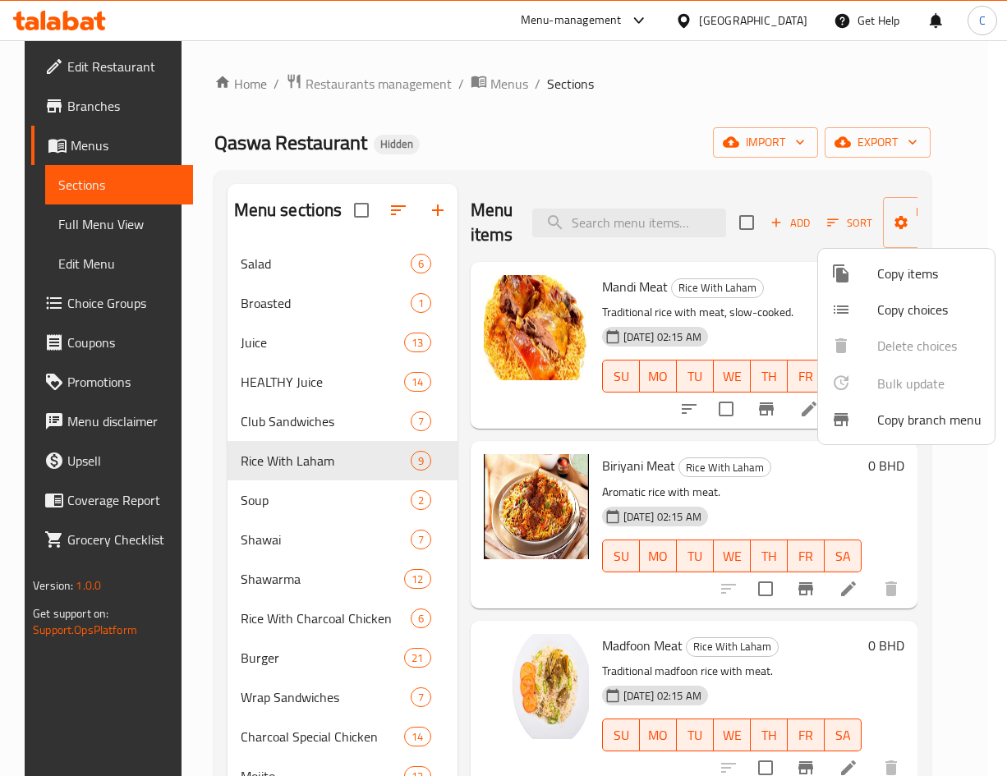
click at [881, 292] on li "Copy choices" at bounding box center [906, 310] width 177 height 36
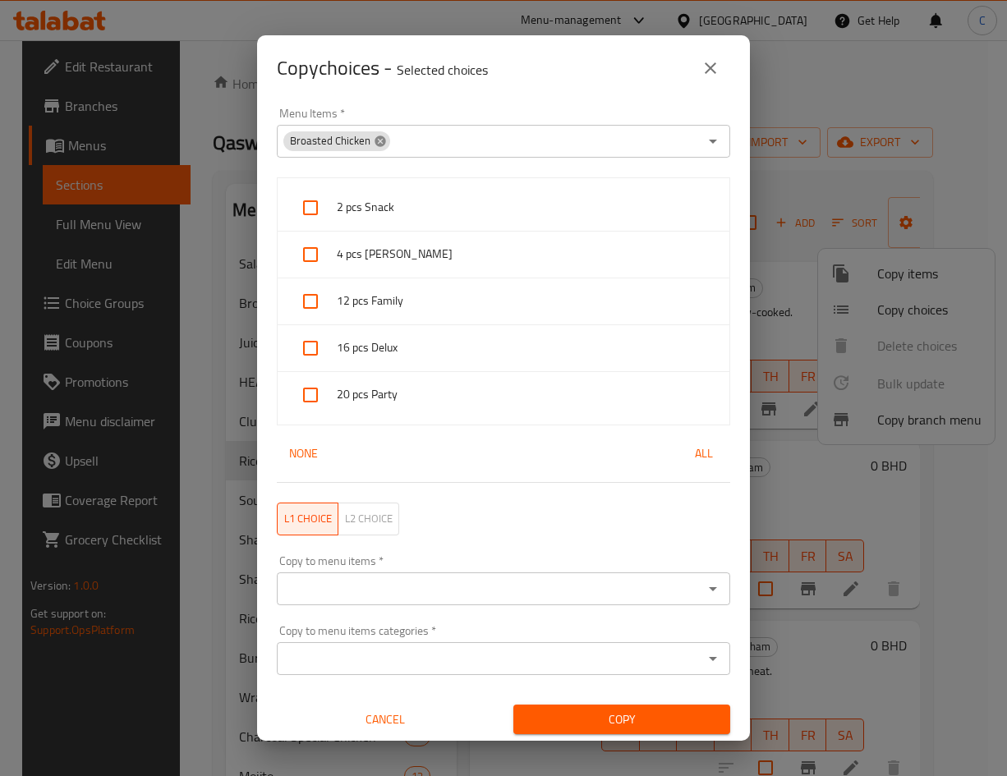
click at [379, 143] on icon at bounding box center [379, 141] width 11 height 11
click at [401, 142] on input "Menu Items   *" at bounding box center [490, 141] width 416 height 23
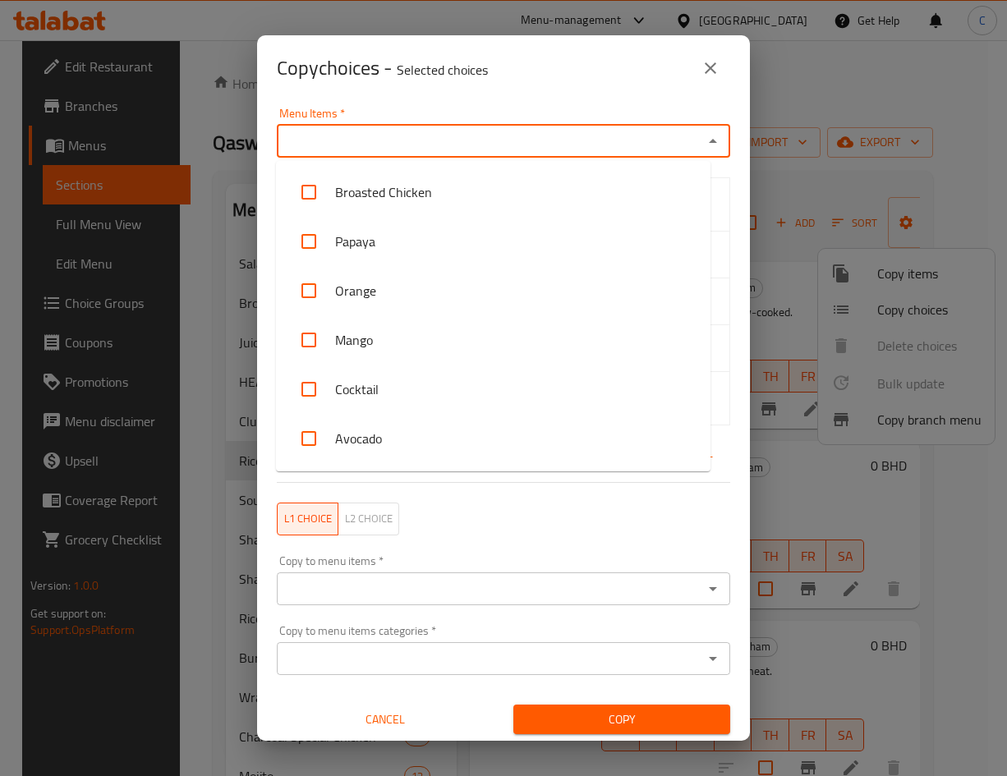
click at [403, 142] on input "Menu Items   *" at bounding box center [490, 141] width 416 height 23
click at [403, 143] on input "Menu Items   *" at bounding box center [490, 141] width 416 height 23
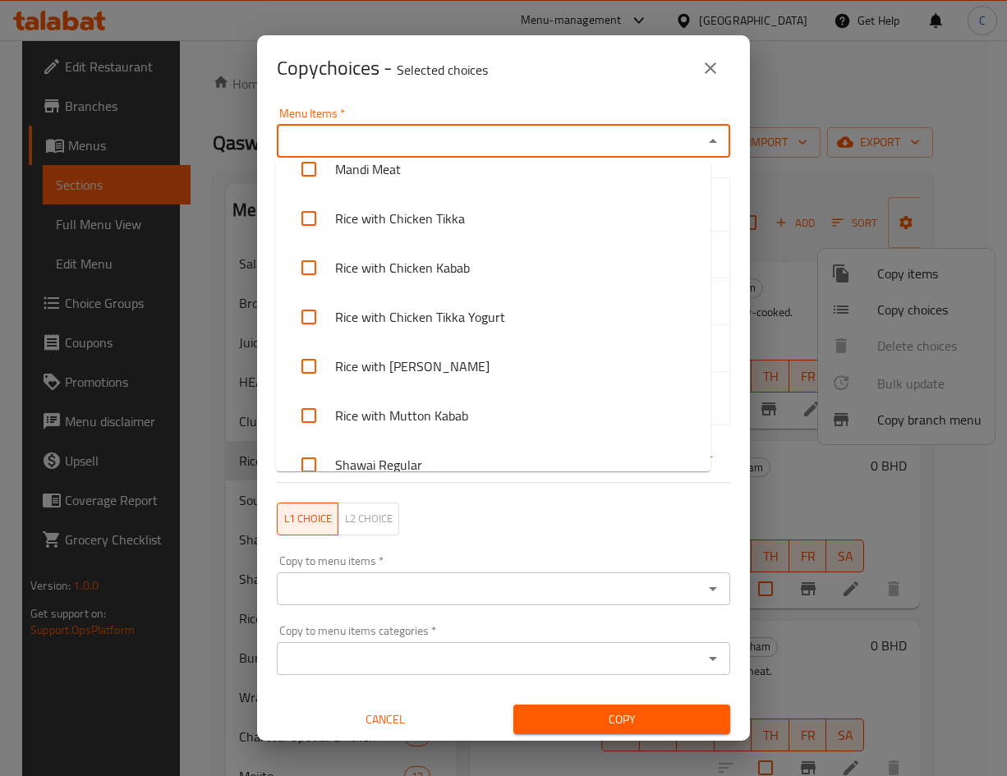
scroll to position [737, 0]
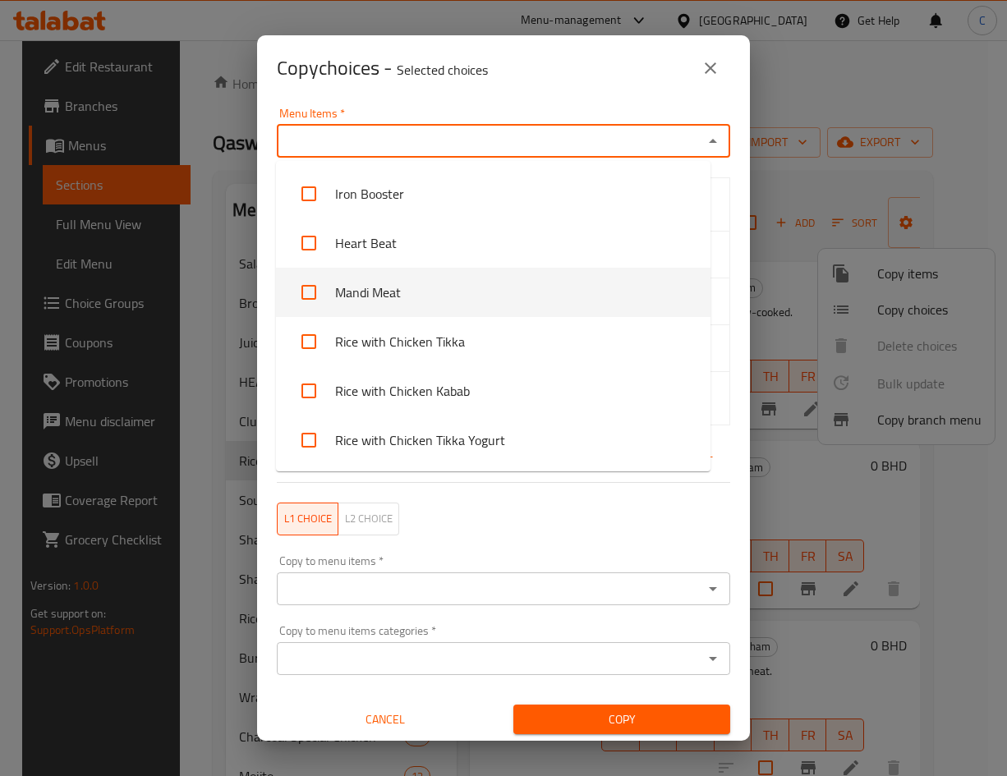
click at [343, 300] on li "Mandi Meat" at bounding box center [493, 292] width 434 height 49
checkbox input "true"
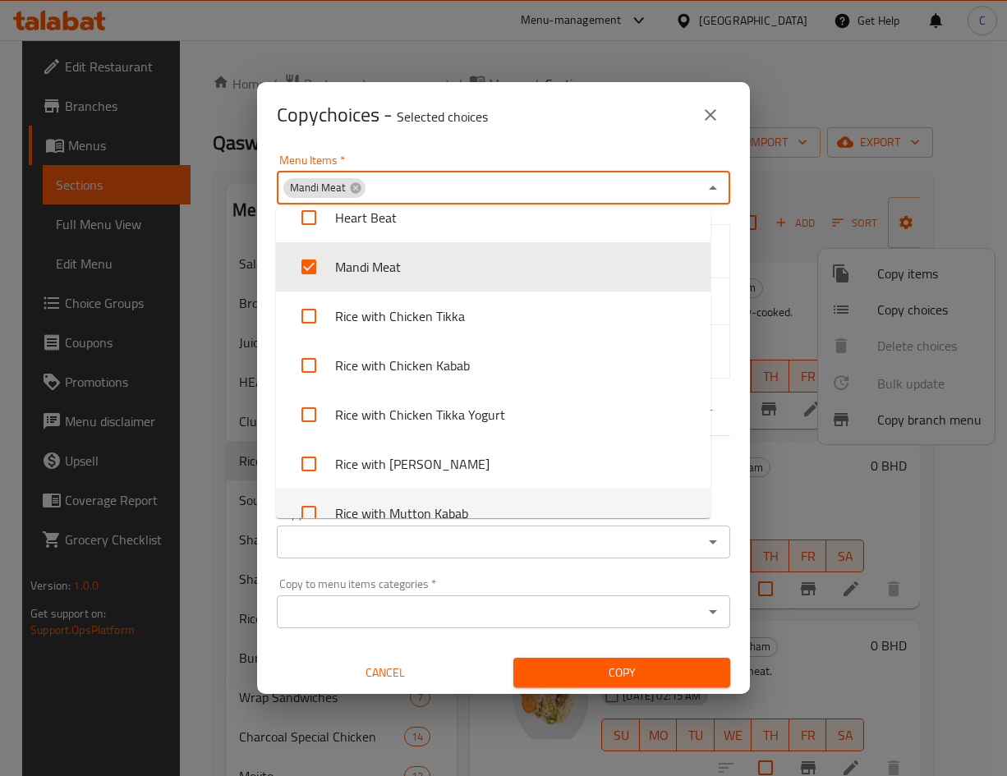
scroll to position [861, 0]
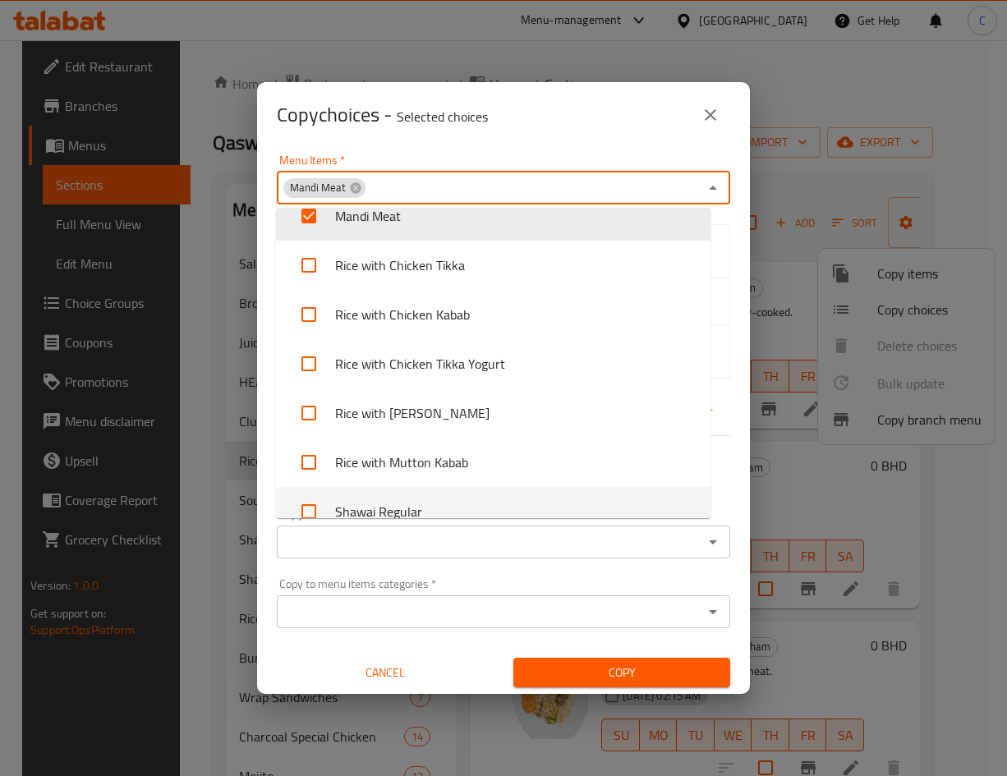
click at [490, 571] on div "Copy to menu items categories   * Copy to menu items categories *" at bounding box center [503, 603] width 473 height 70
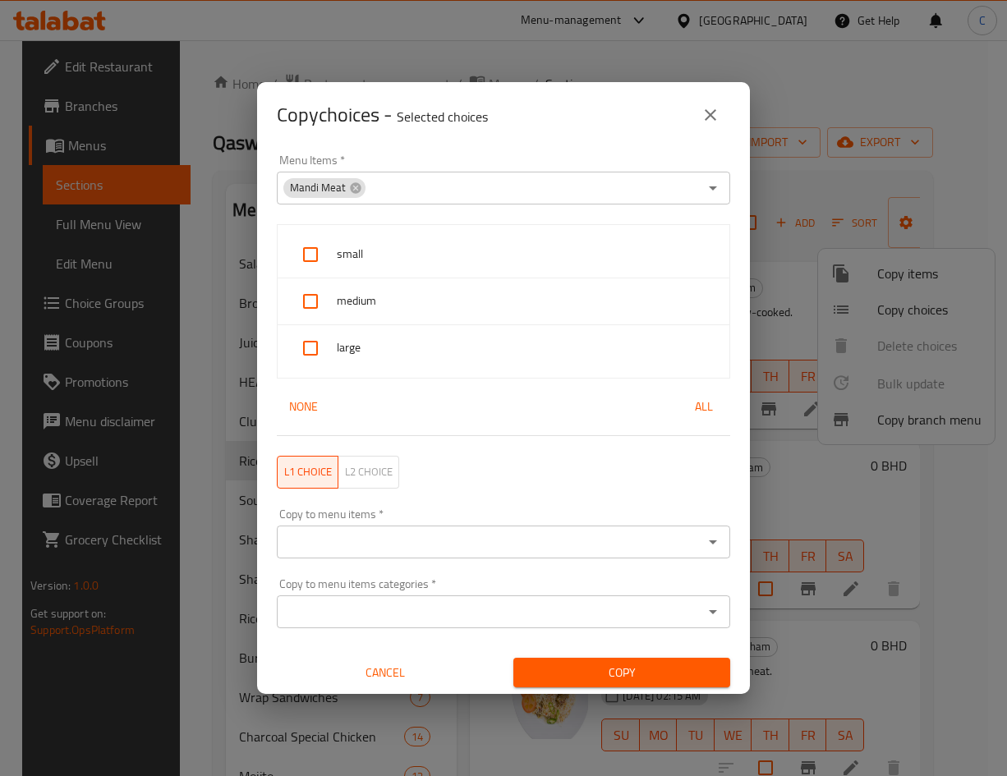
click at [305, 258] on input "checkbox" at bounding box center [310, 254] width 39 height 39
checkbox input "true"
click at [311, 310] on input "checkbox" at bounding box center [310, 301] width 39 height 39
checkbox input "true"
click at [316, 342] on input "checkbox" at bounding box center [310, 347] width 39 height 39
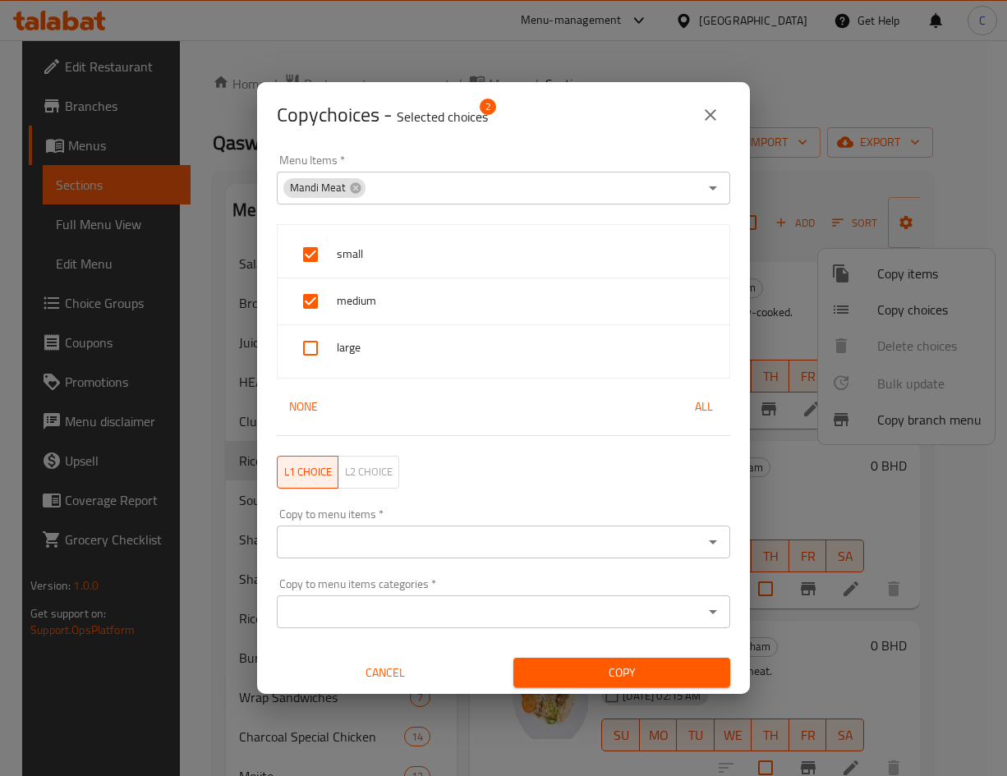
checkbox input "true"
click at [388, 542] on input "Copy to menu items   *" at bounding box center [490, 542] width 416 height 23
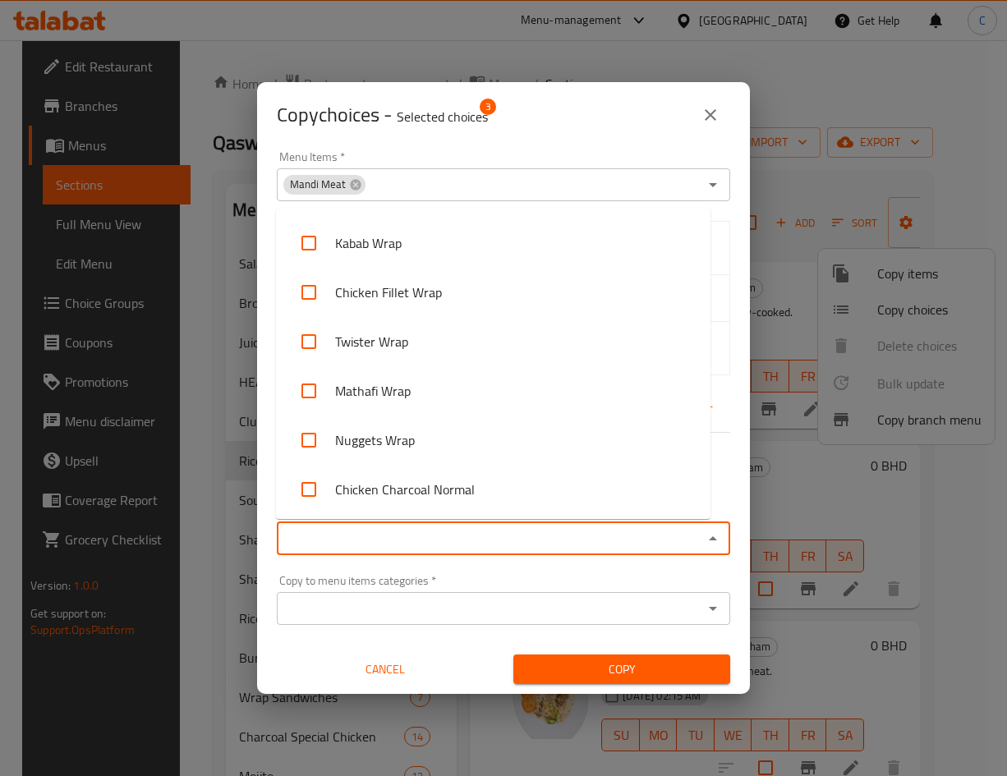
scroll to position [4977, 0]
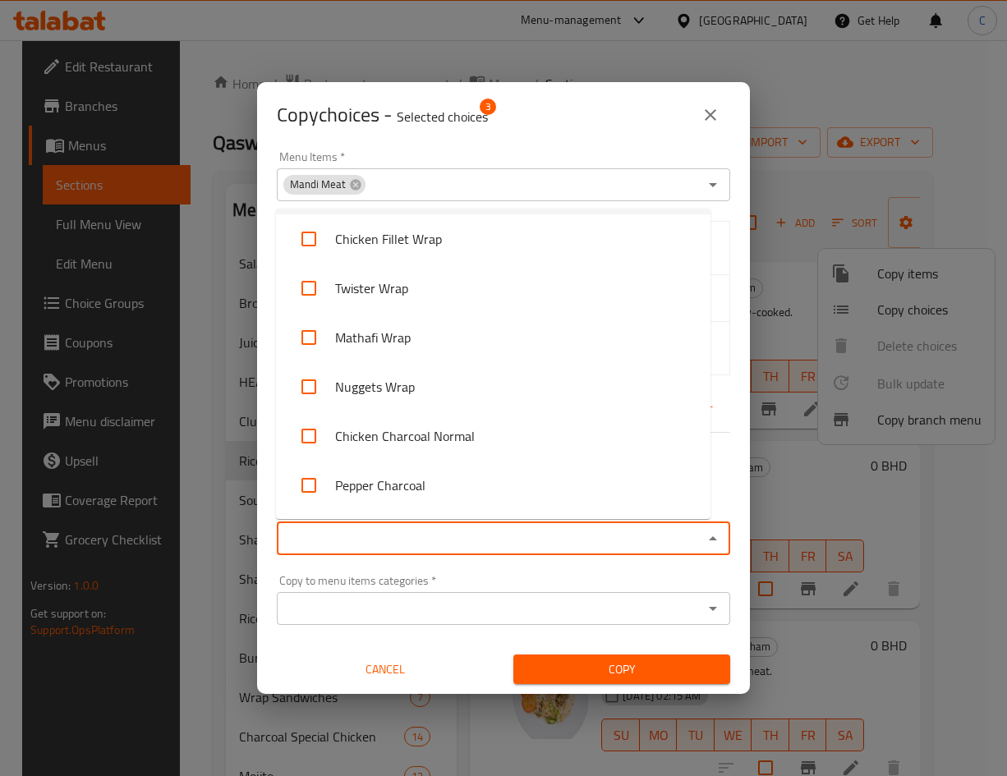
click at [486, 160] on div "Menu Items   * Mandi Meat Menu Items *" at bounding box center [503, 176] width 453 height 50
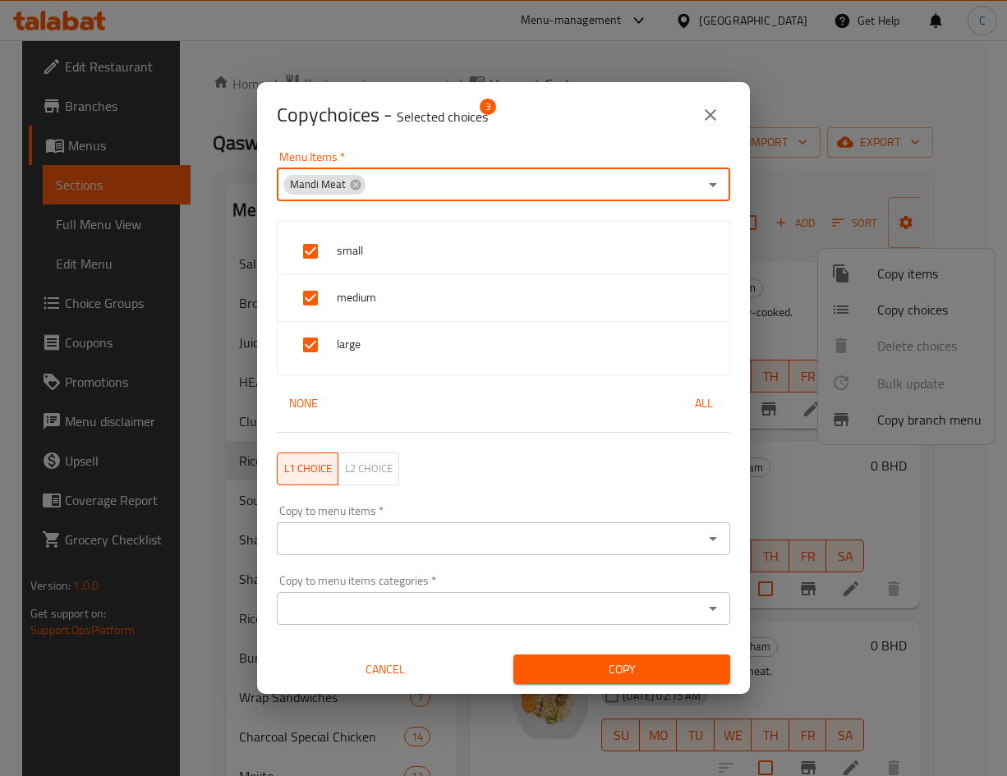
click at [448, 534] on input "Copy to menu items   *" at bounding box center [490, 538] width 416 height 23
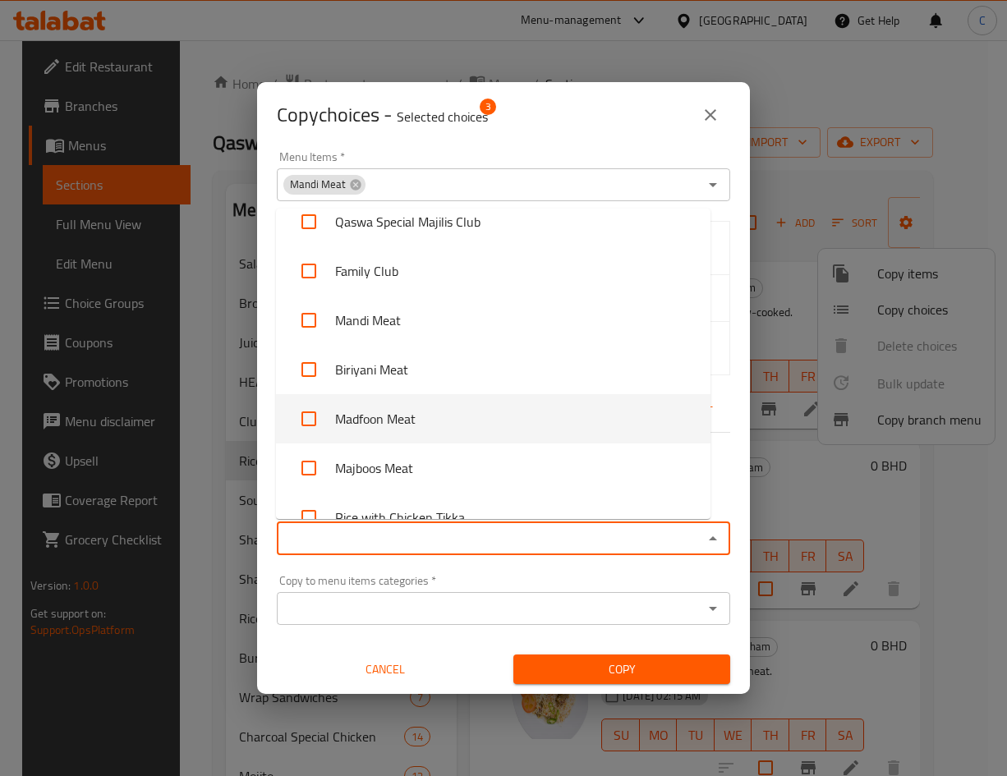
scroll to position [1971, 0]
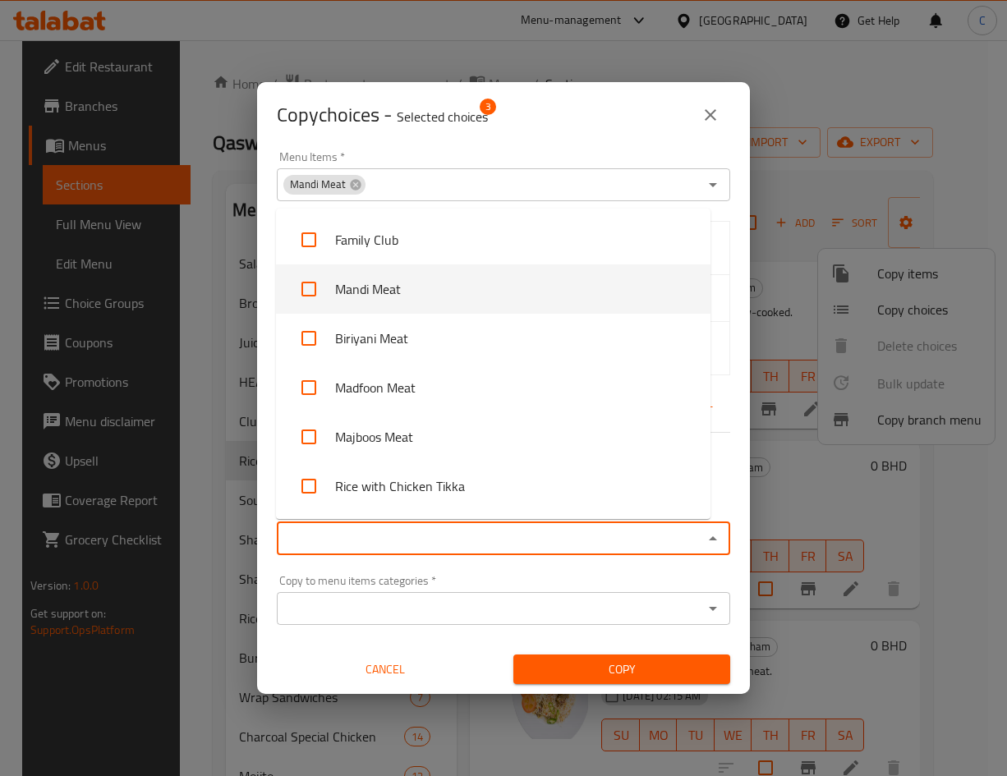
click at [302, 292] on input "checkbox" at bounding box center [308, 288] width 39 height 39
checkbox input "true"
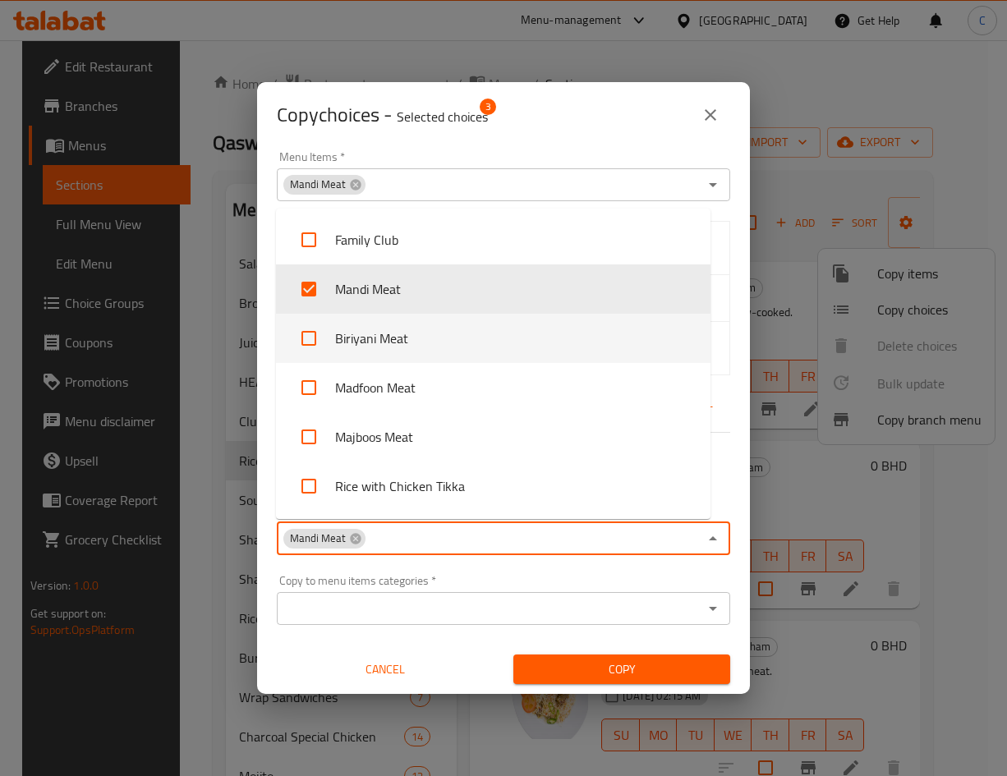
click at [306, 338] on input "checkbox" at bounding box center [308, 338] width 39 height 39
checkbox input "true"
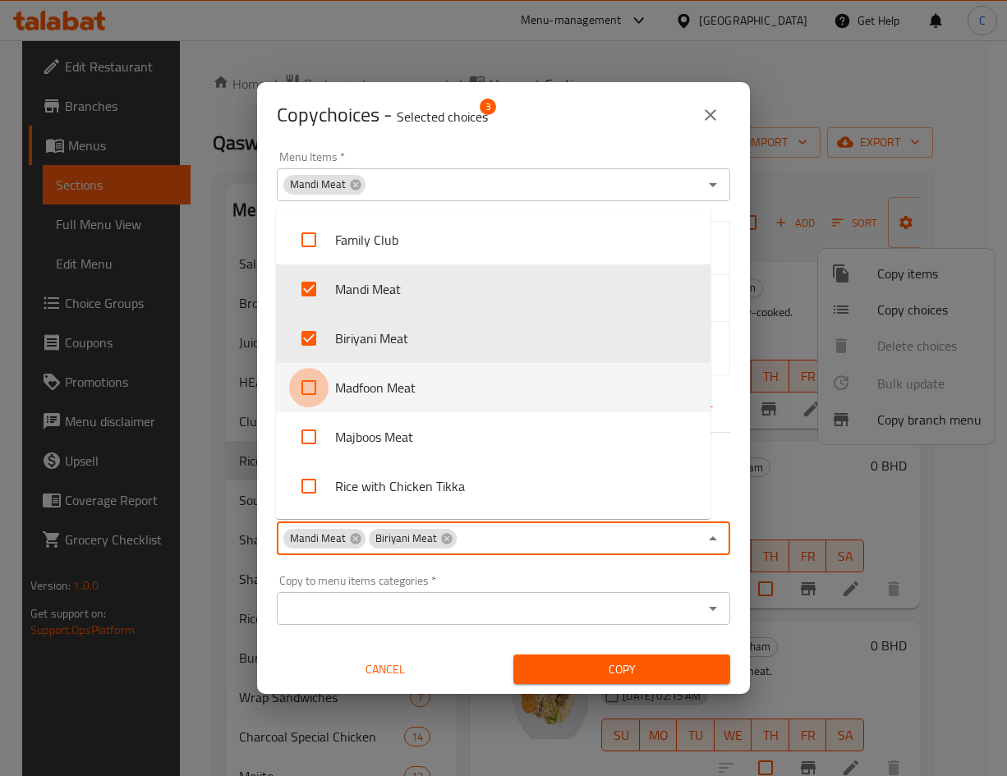
click at [309, 397] on input "checkbox" at bounding box center [308, 387] width 39 height 39
checkbox input "true"
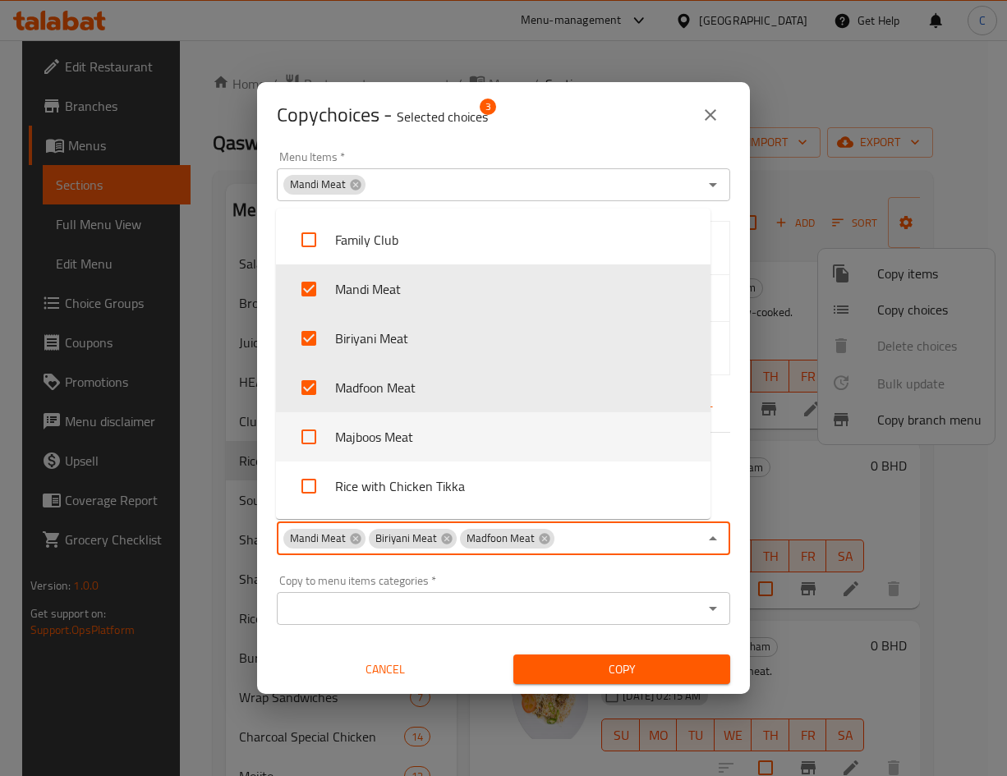
click at [293, 443] on input "checkbox" at bounding box center [308, 436] width 39 height 39
checkbox input "true"
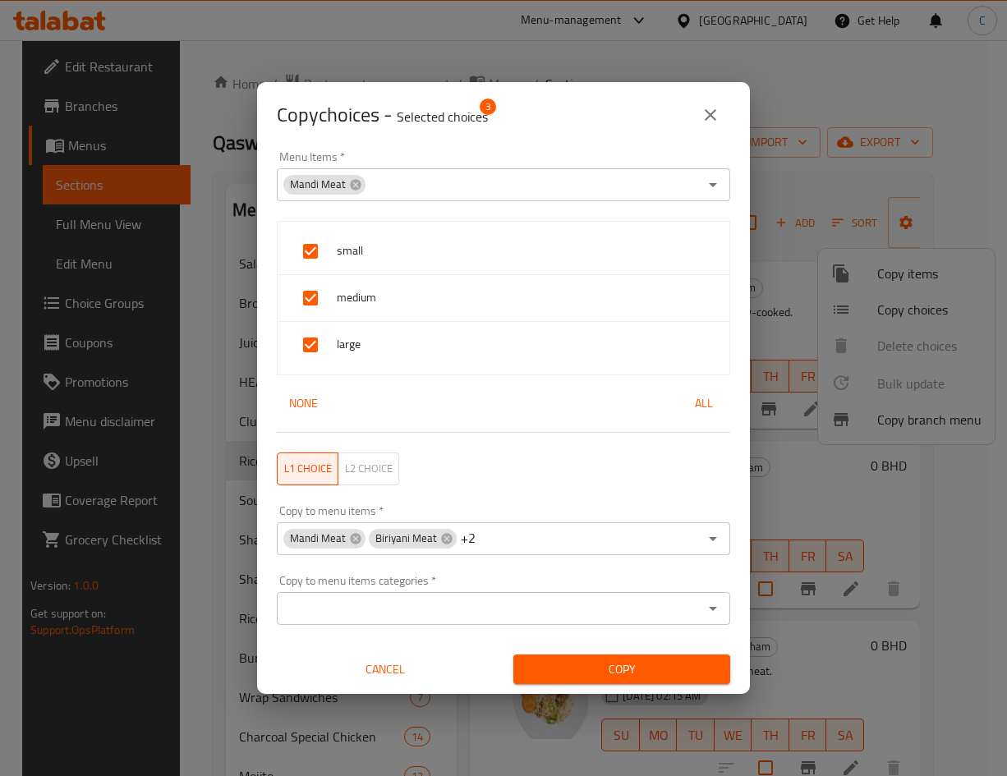
click at [505, 478] on div "L1 choice L2 choice" at bounding box center [503, 469] width 473 height 53
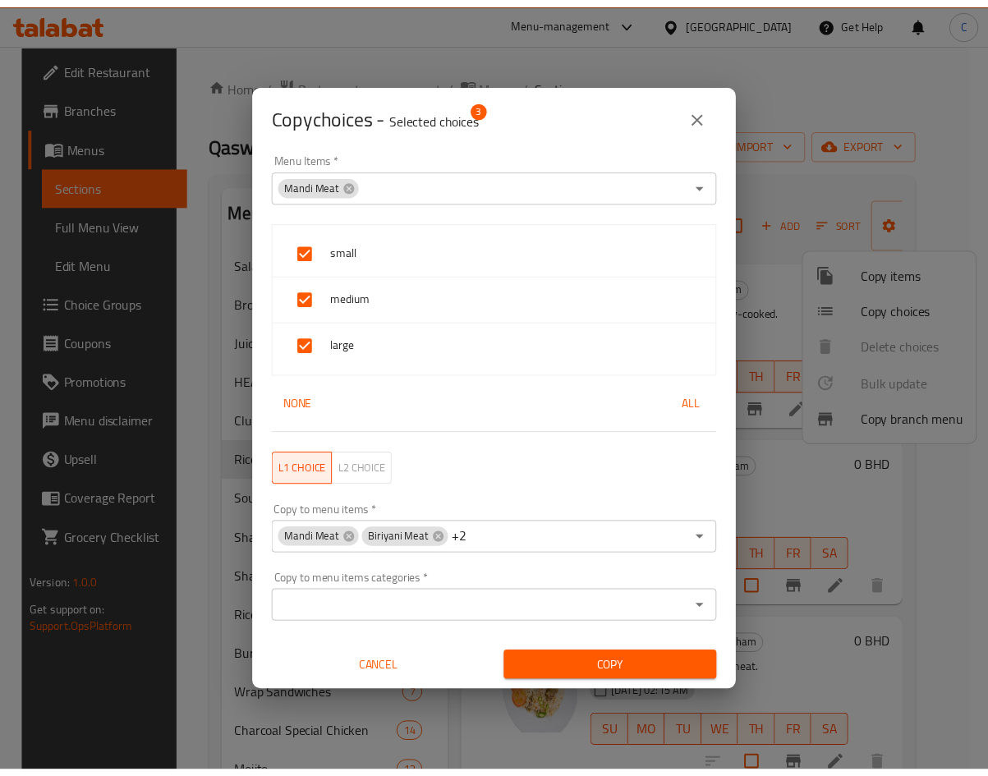
scroll to position [0, 0]
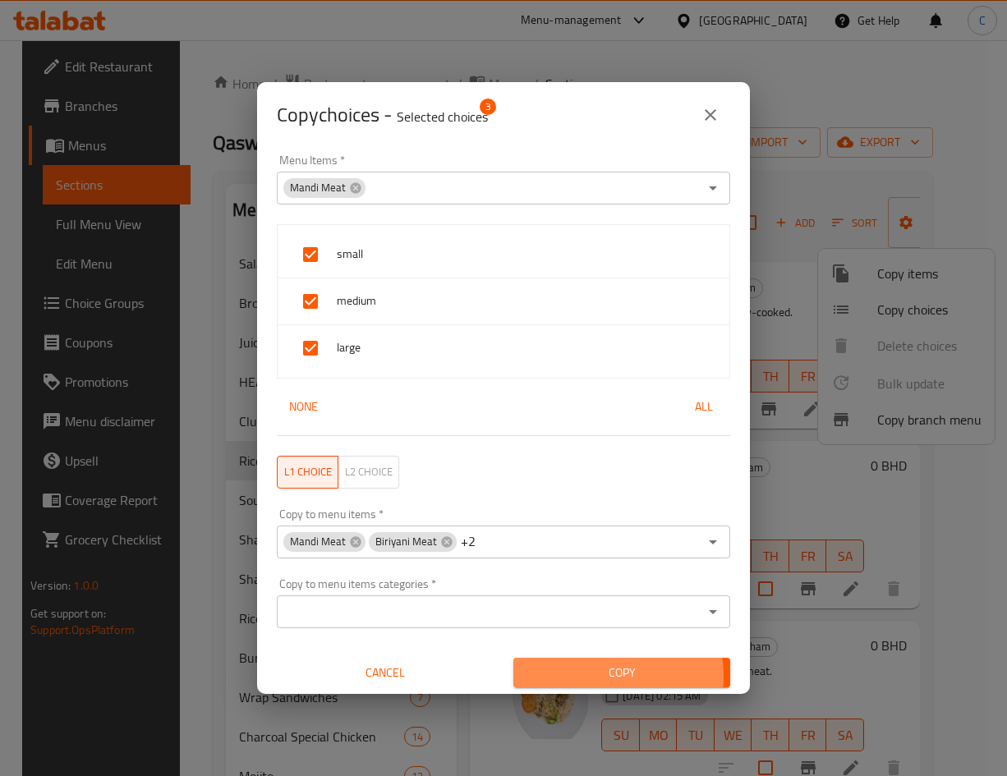
click at [581, 676] on span "Copy" at bounding box center [621, 673] width 191 height 21
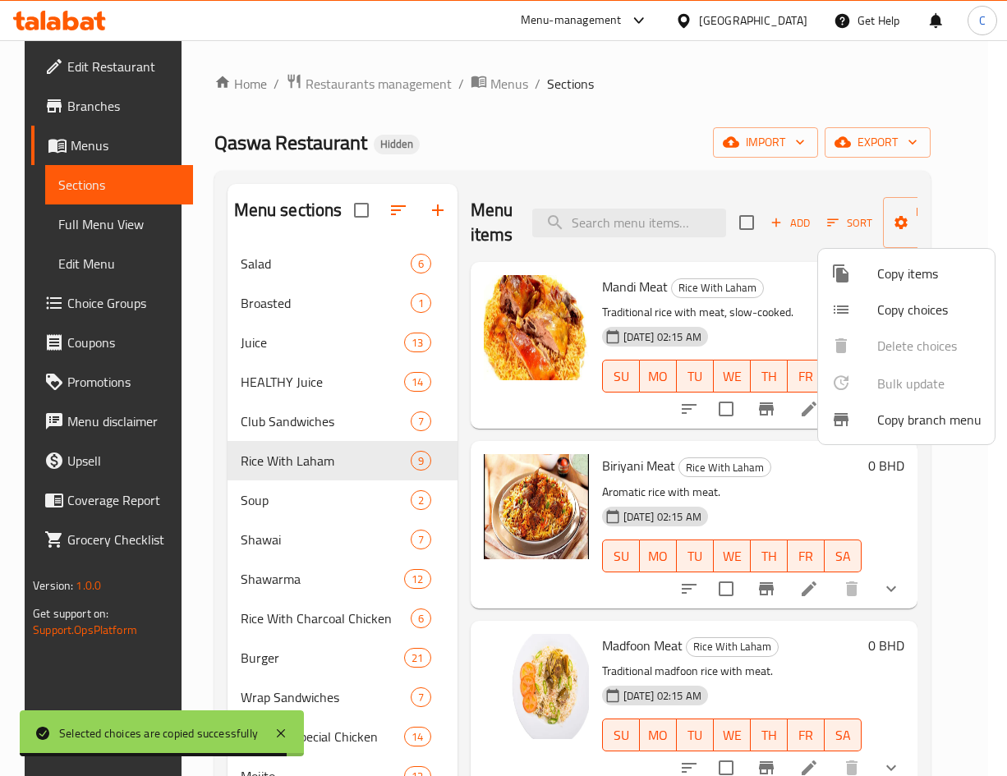
click at [700, 125] on div at bounding box center [503, 388] width 1007 height 776
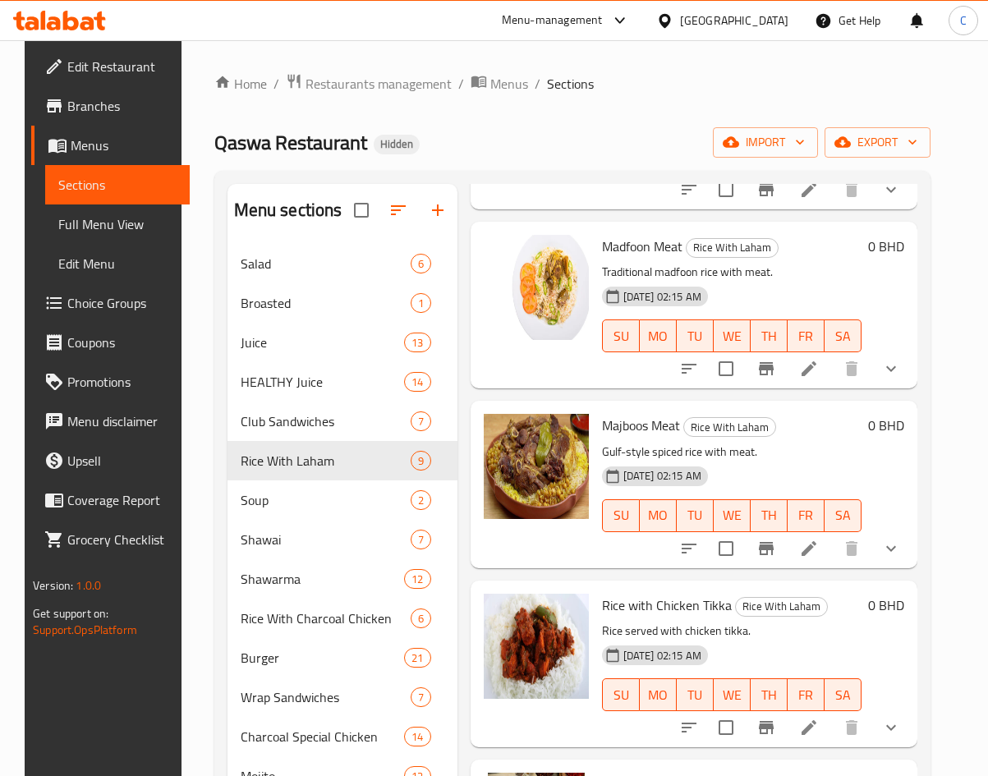
scroll to position [407, 0]
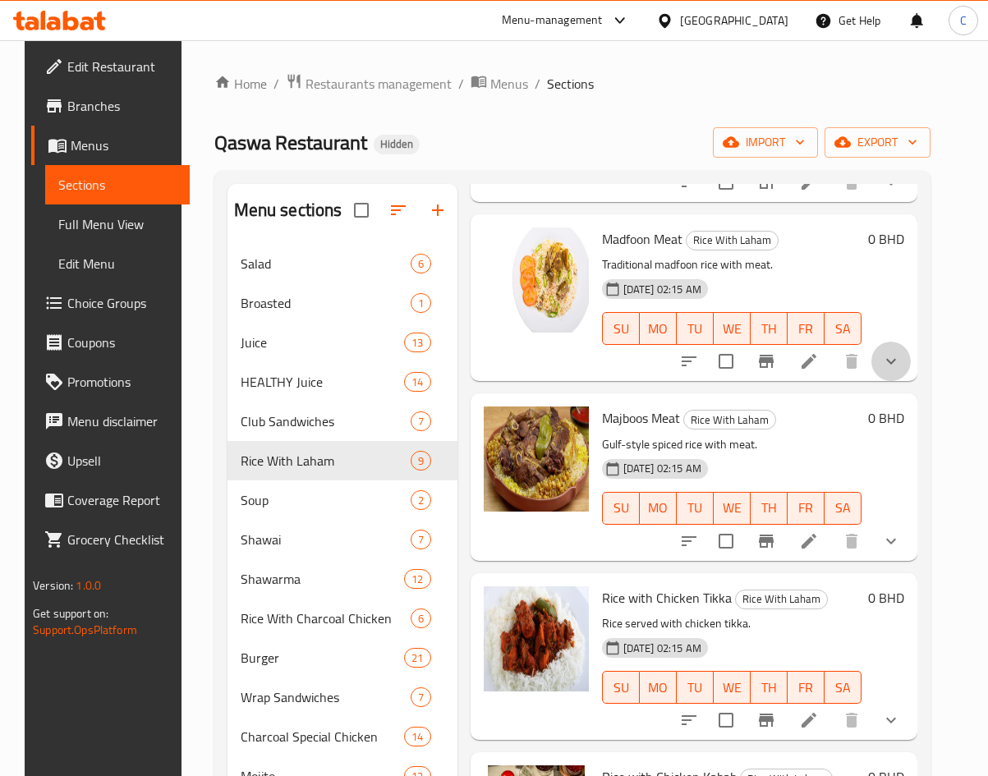
click at [903, 349] on button "show more" at bounding box center [890, 361] width 39 height 39
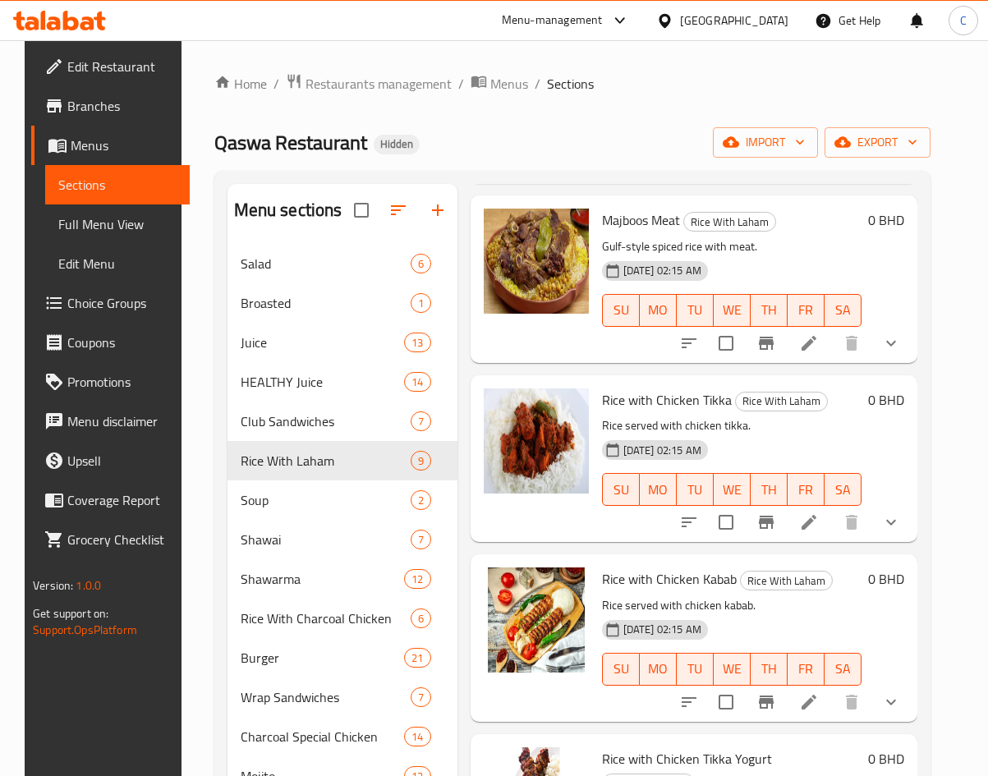
scroll to position [675, 0]
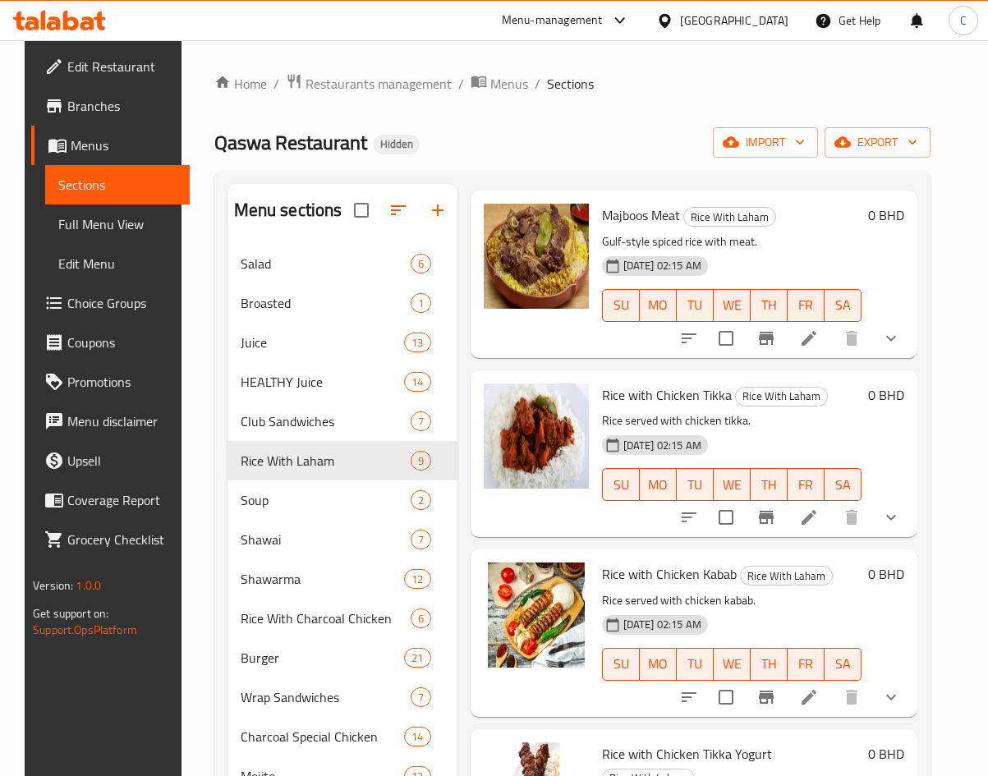
click at [889, 388] on div "Menu items Add Sort Manage items Mandi Meat Rice With Laham Traditional rice wi…" at bounding box center [687, 572] width 460 height 776
click at [901, 348] on icon "show more" at bounding box center [891, 338] width 20 height 20
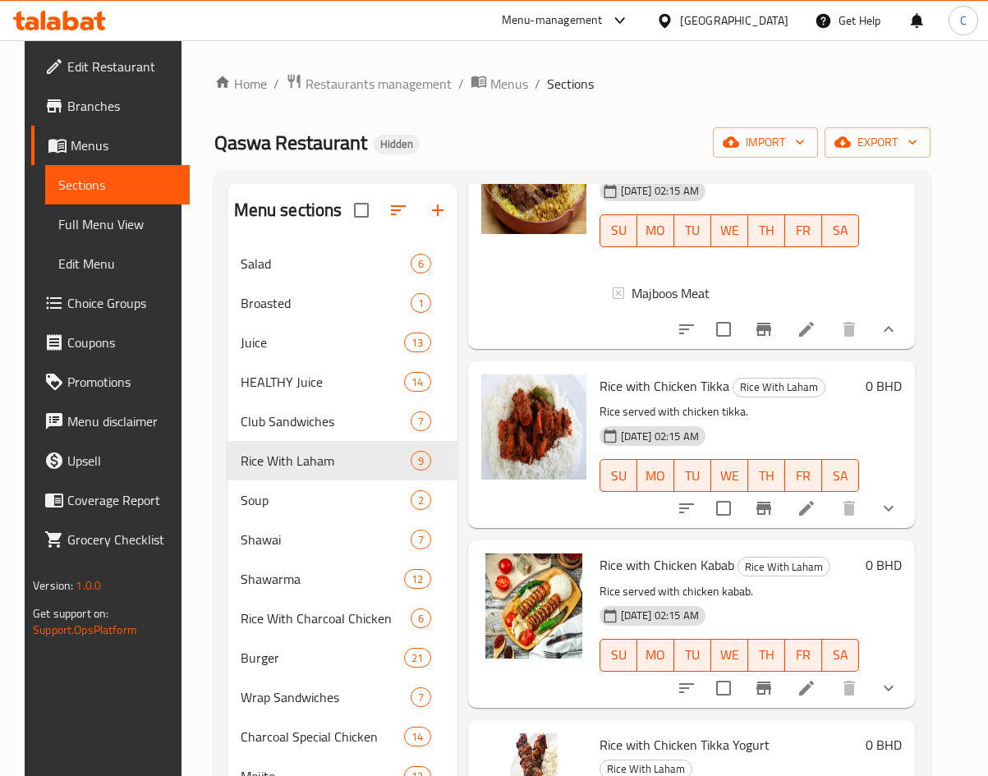
scroll to position [751, 2]
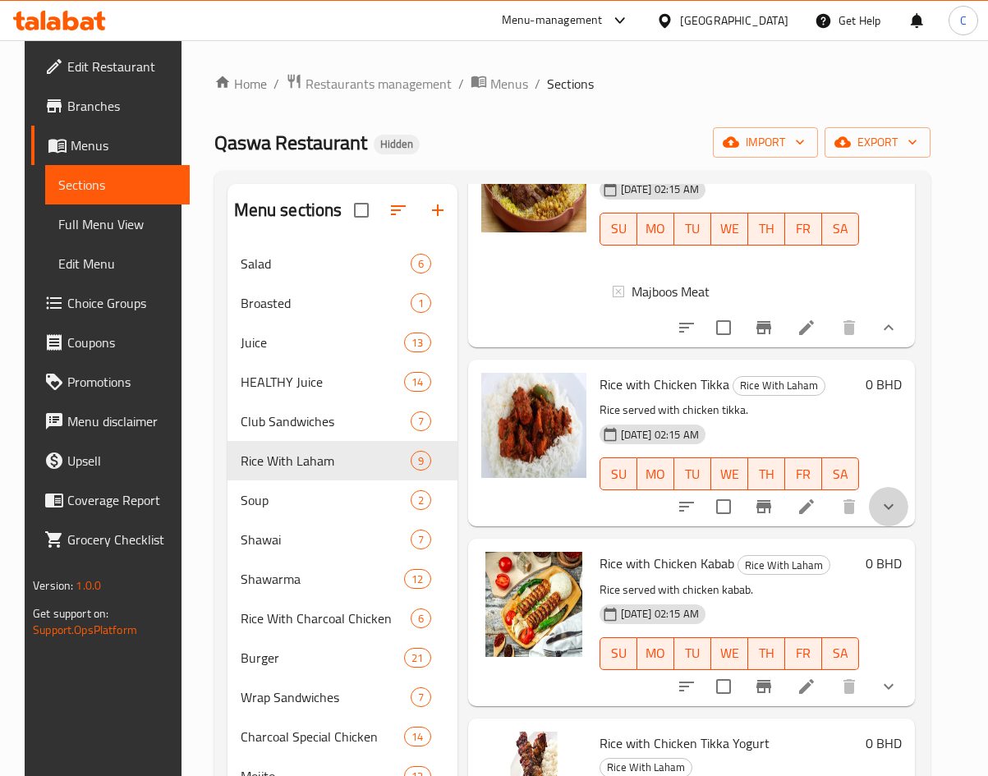
click at [897, 526] on button "show more" at bounding box center [888, 506] width 39 height 39
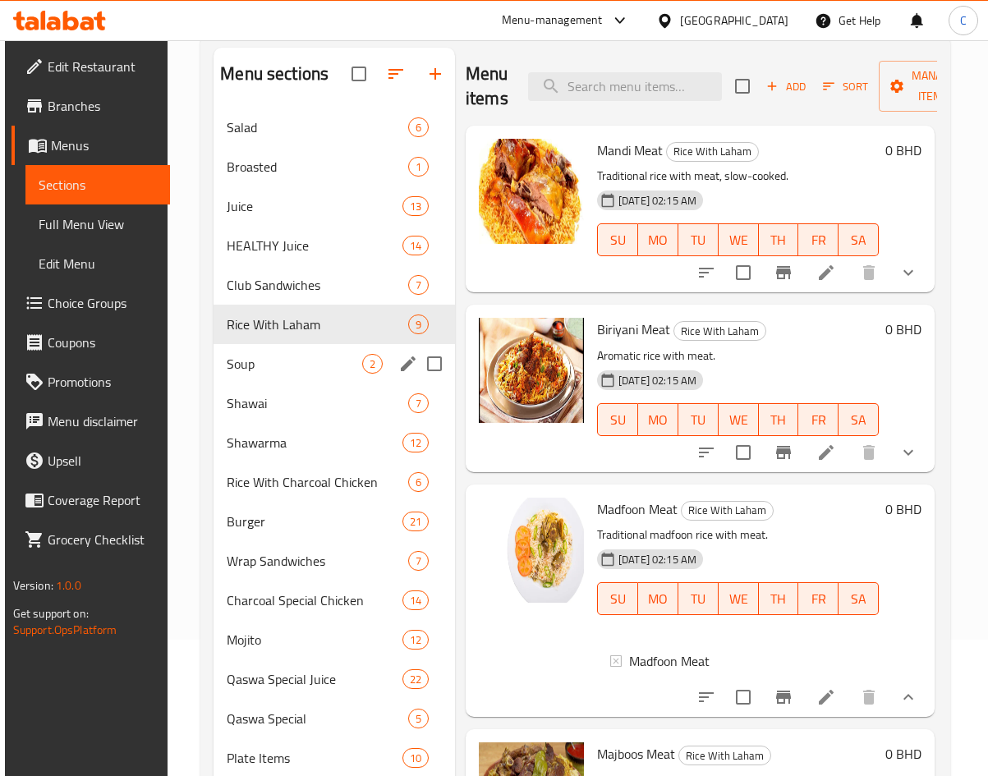
scroll to position [230, 0]
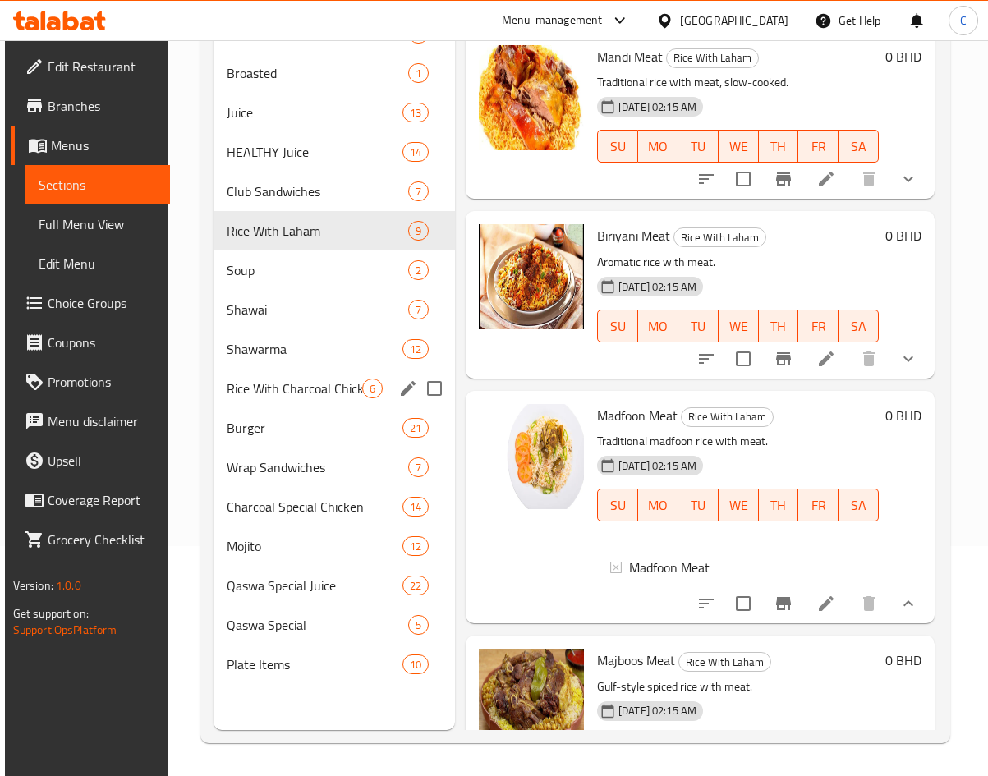
click at [287, 399] on div "Rice With Charcoal Chicken 6" at bounding box center [334, 388] width 241 height 39
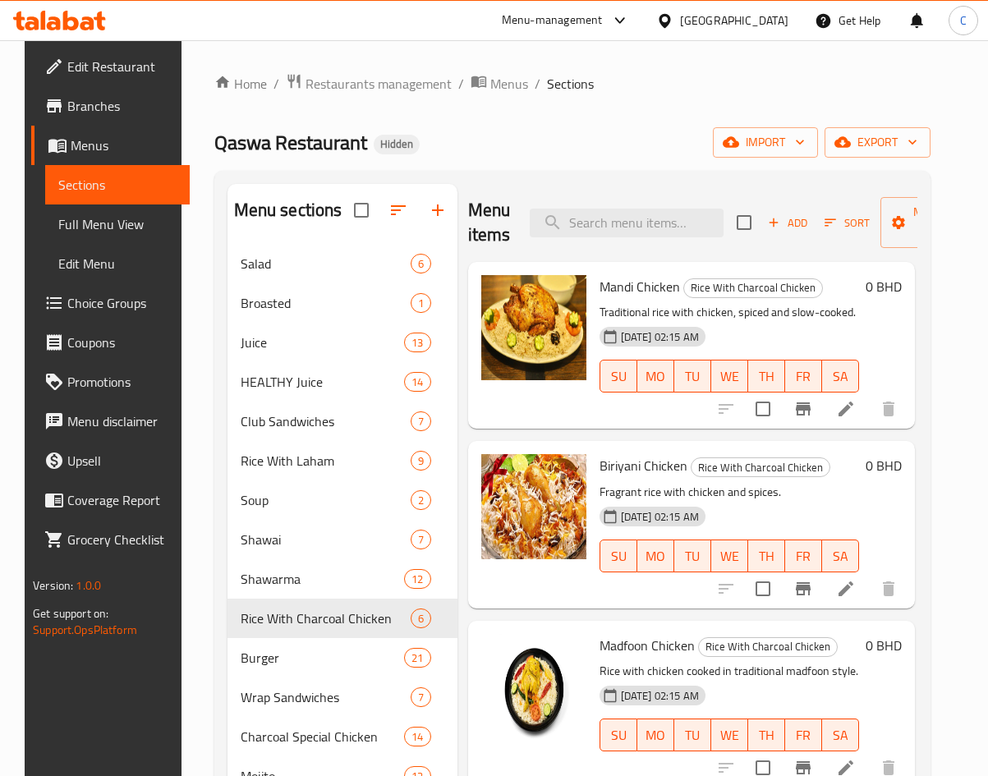
click at [831, 400] on li at bounding box center [846, 409] width 46 height 30
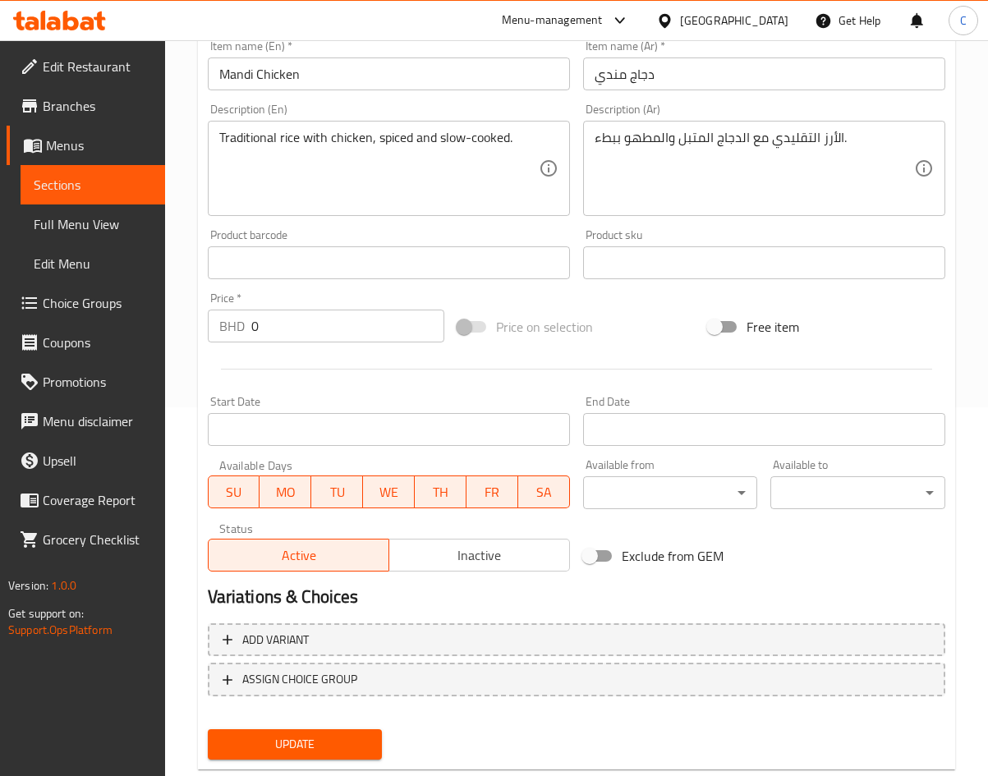
scroll to position [408, 0]
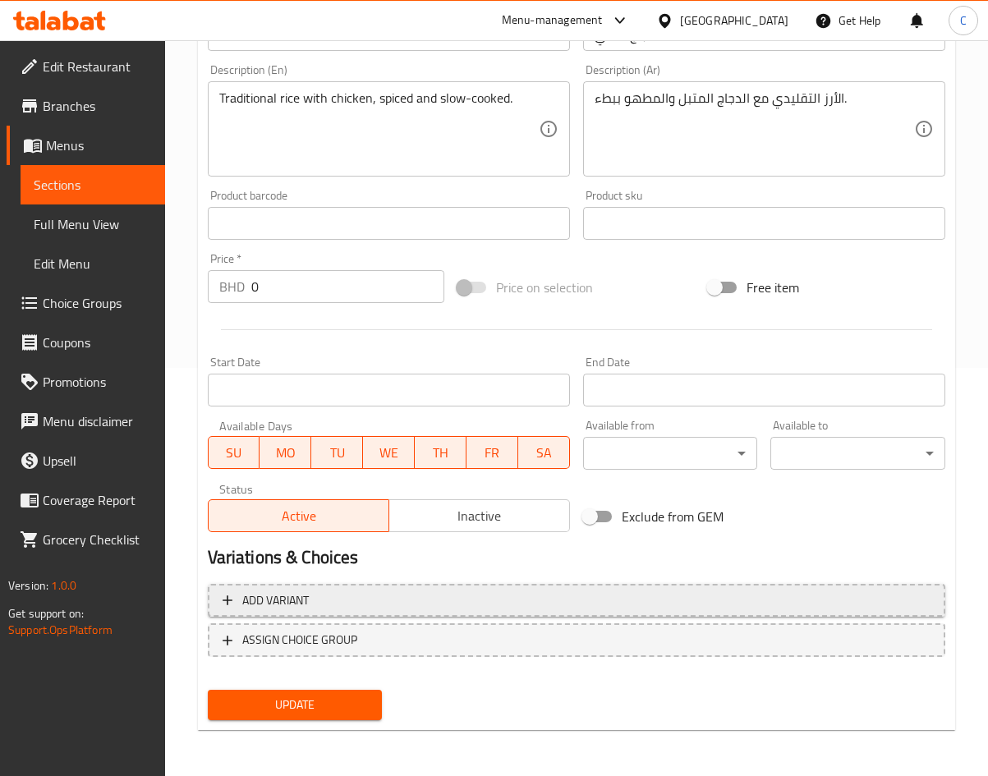
click at [277, 601] on span "Add variant" at bounding box center [275, 600] width 67 height 21
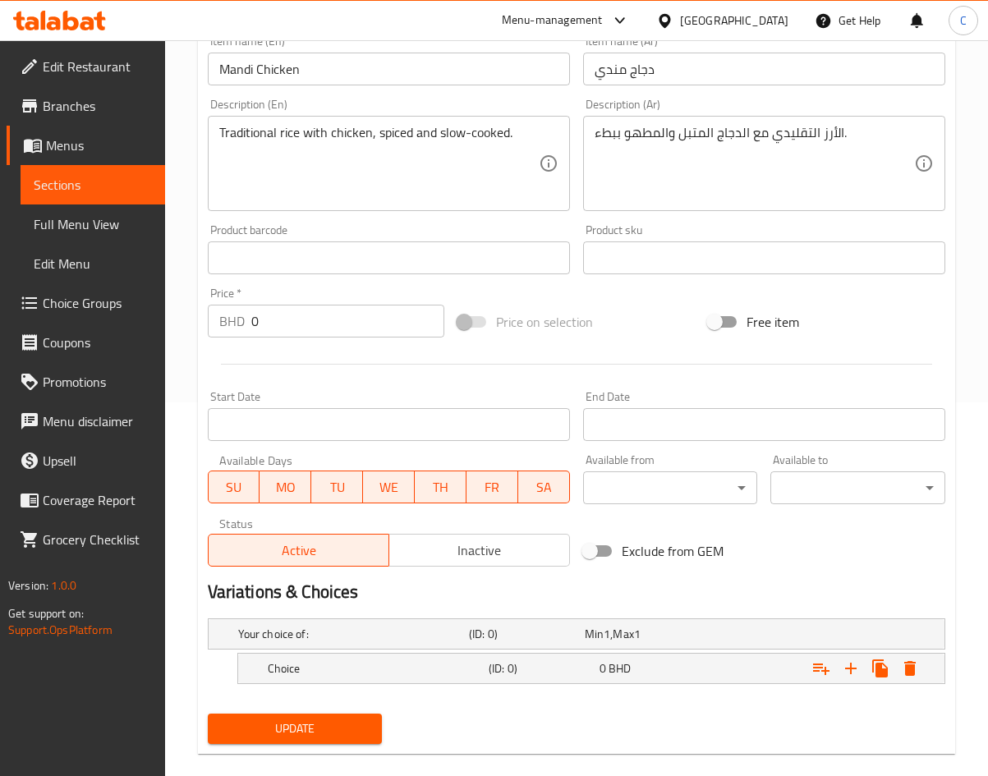
scroll to position [397, 0]
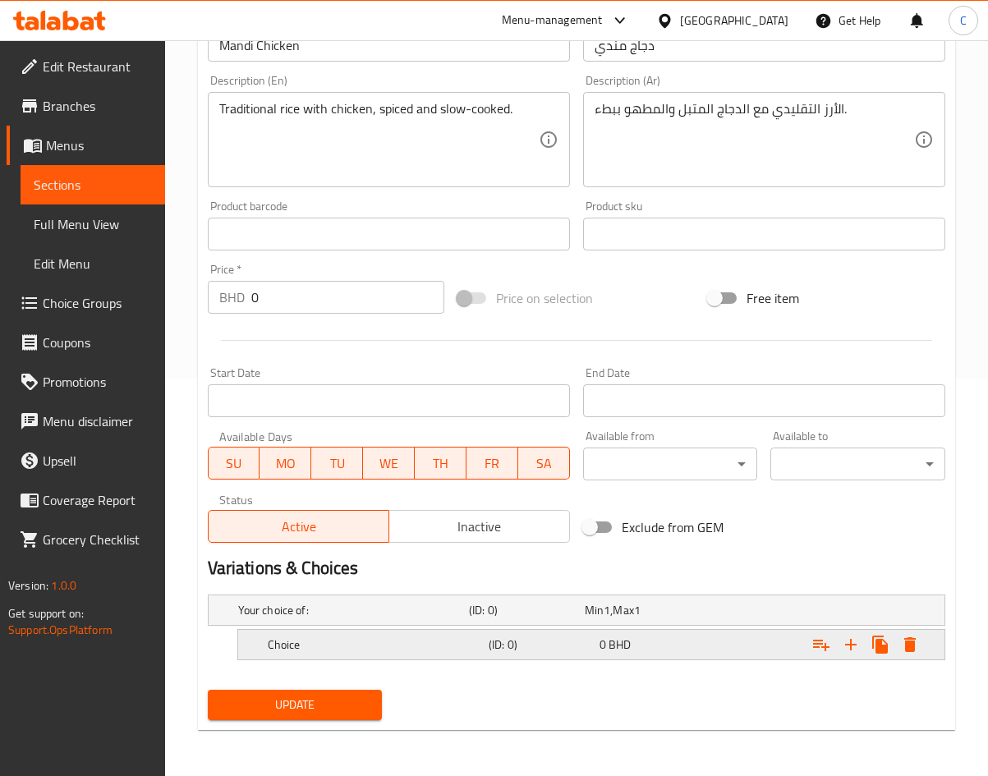
click at [491, 649] on h5 "(ID: 0)" at bounding box center [541, 644] width 104 height 16
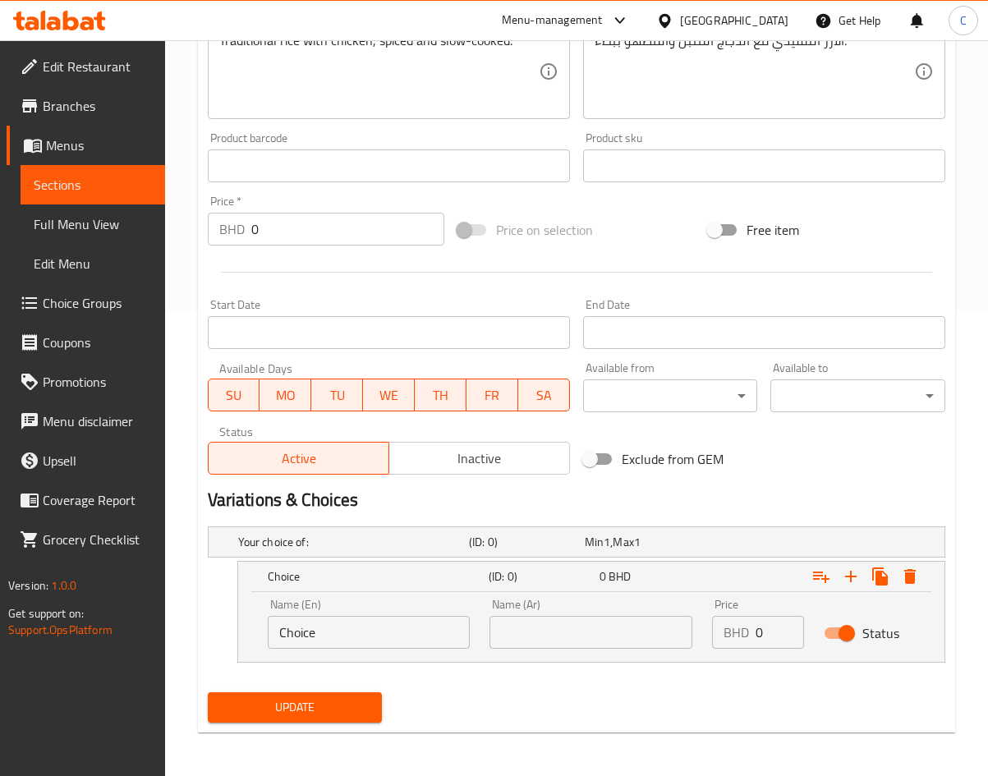
scroll to position [467, 0]
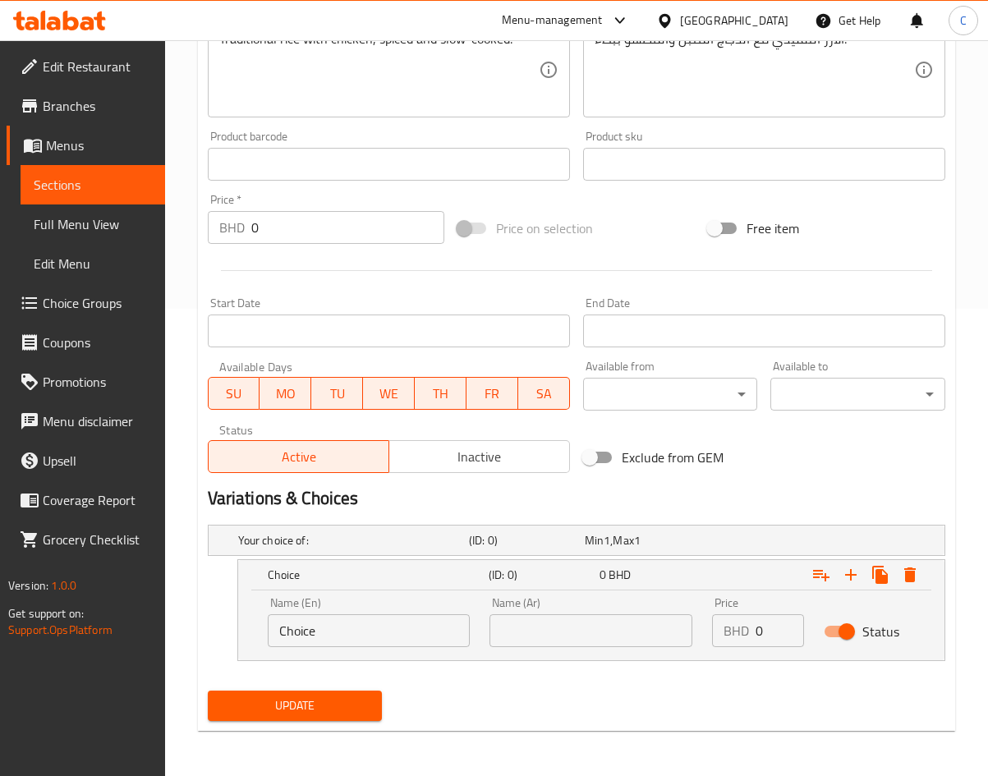
drag, startPoint x: 375, startPoint y: 629, endPoint x: 117, endPoint y: 622, distance: 258.0
click at [129, 621] on div "Edit Restaurant Branches Menus Sections Full Menu View Edit Menu Choice Groups …" at bounding box center [494, 175] width 988 height 1204
type input "small"
click at [208, 691] on button "Update" at bounding box center [295, 706] width 175 height 30
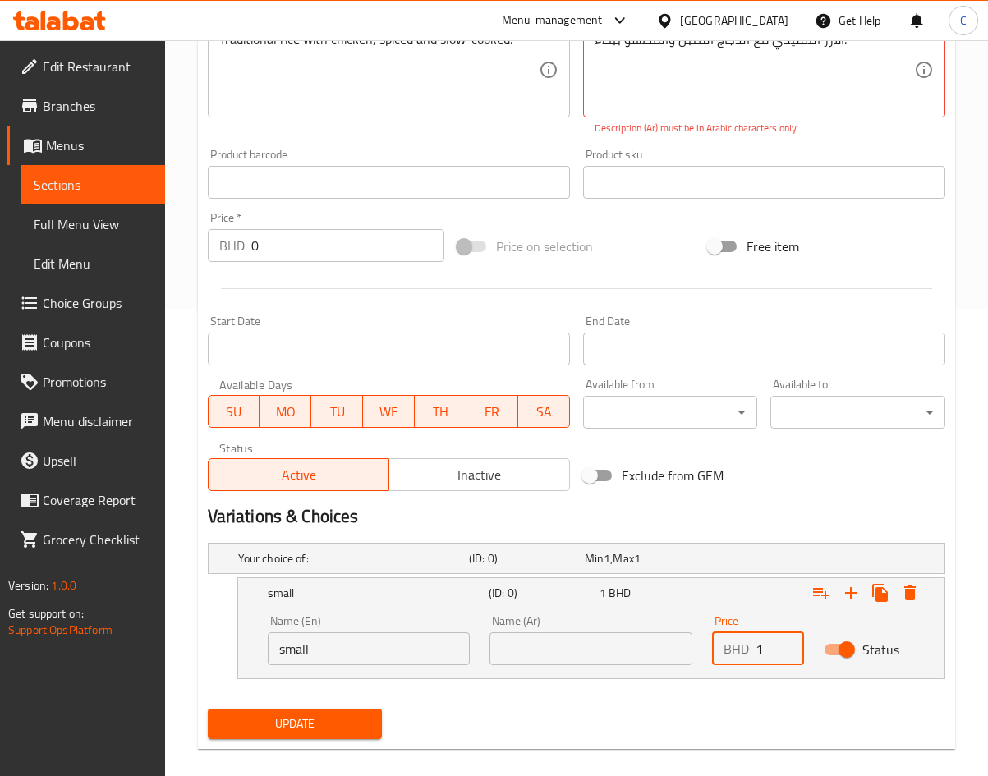
click at [769, 643] on input "1" at bounding box center [780, 648] width 48 height 33
type input "1.6"
click at [852, 603] on button "Expand" at bounding box center [851, 593] width 30 height 30
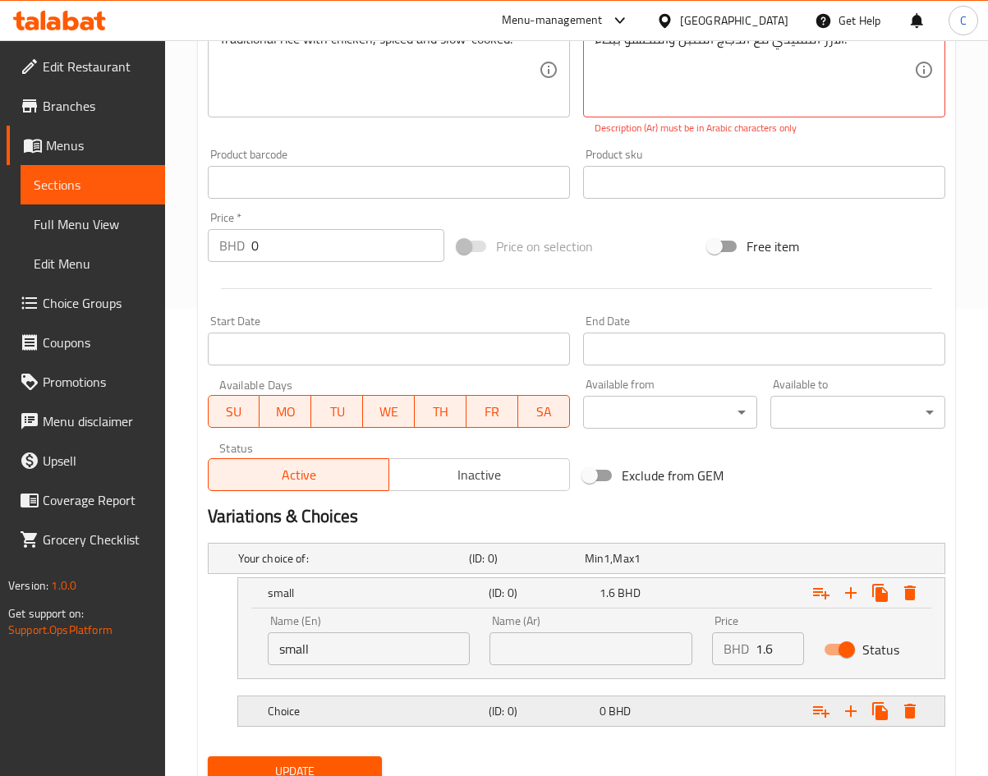
click at [618, 704] on span "BHD" at bounding box center [620, 710] width 22 height 21
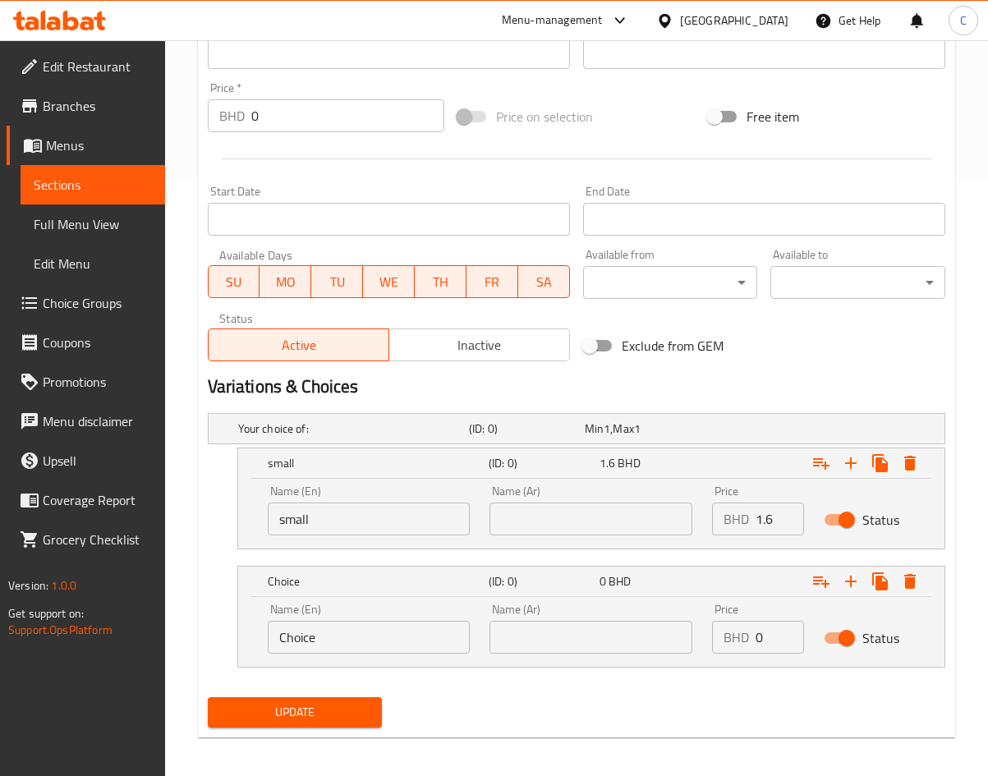
scroll to position [598, 0]
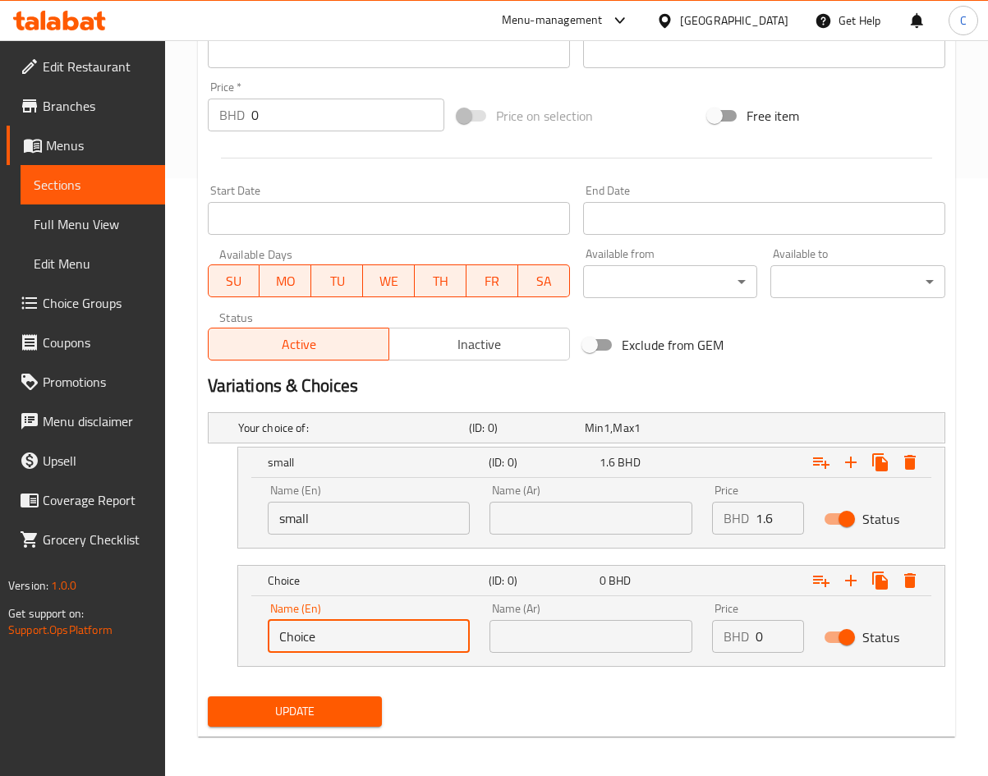
drag, startPoint x: 402, startPoint y: 647, endPoint x: -116, endPoint y: 663, distance: 517.6
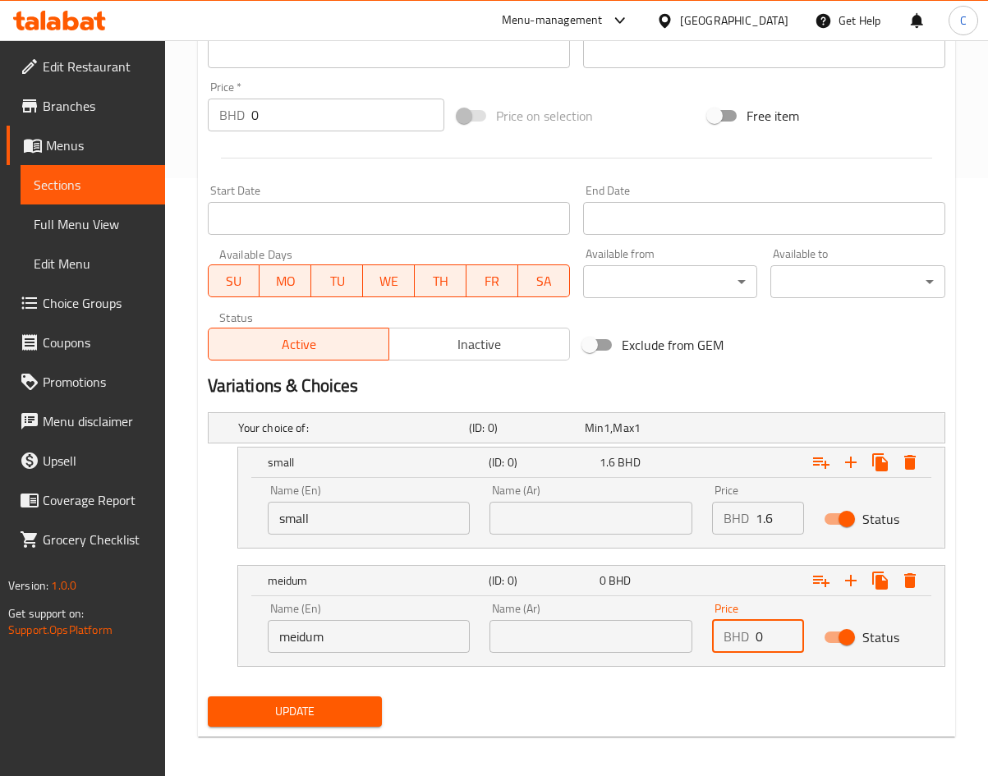
drag, startPoint x: 135, startPoint y: 662, endPoint x: -149, endPoint y: 739, distance: 293.6
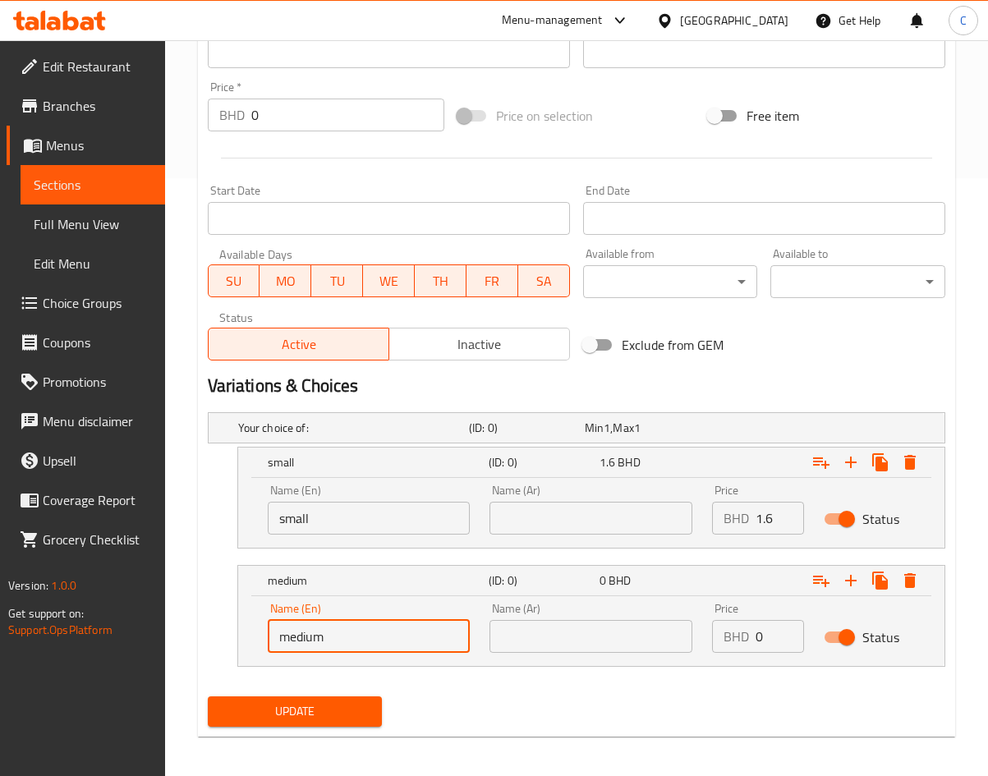
type input "medium"
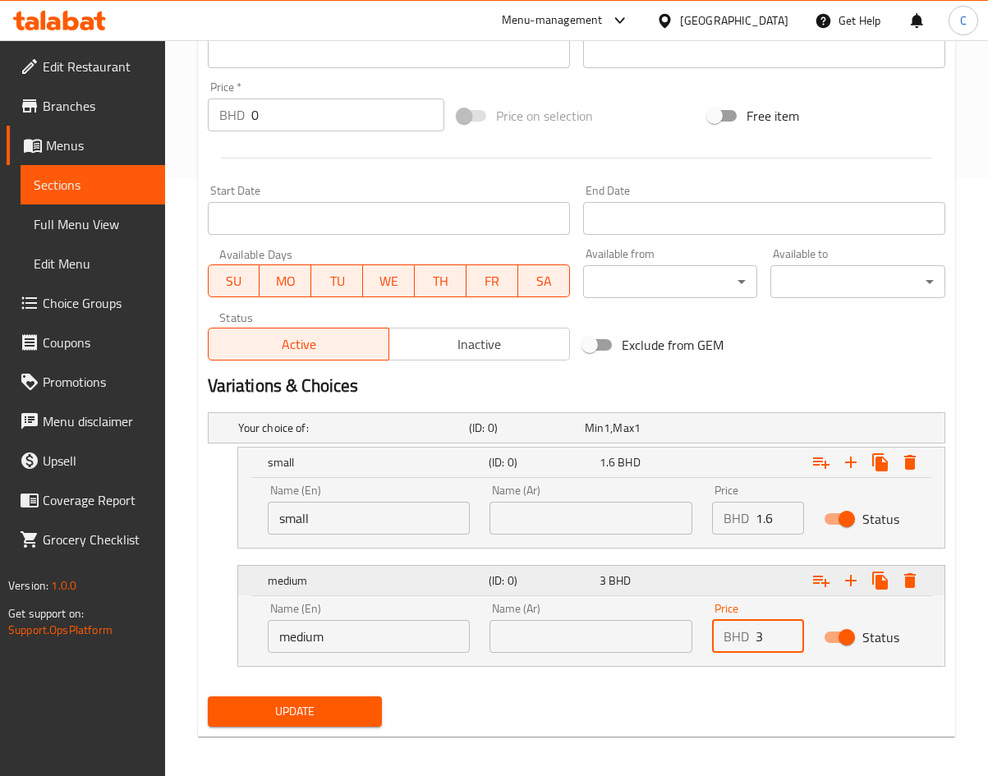
type input "3"
click at [845, 584] on icon "Expand" at bounding box center [851, 581] width 20 height 20
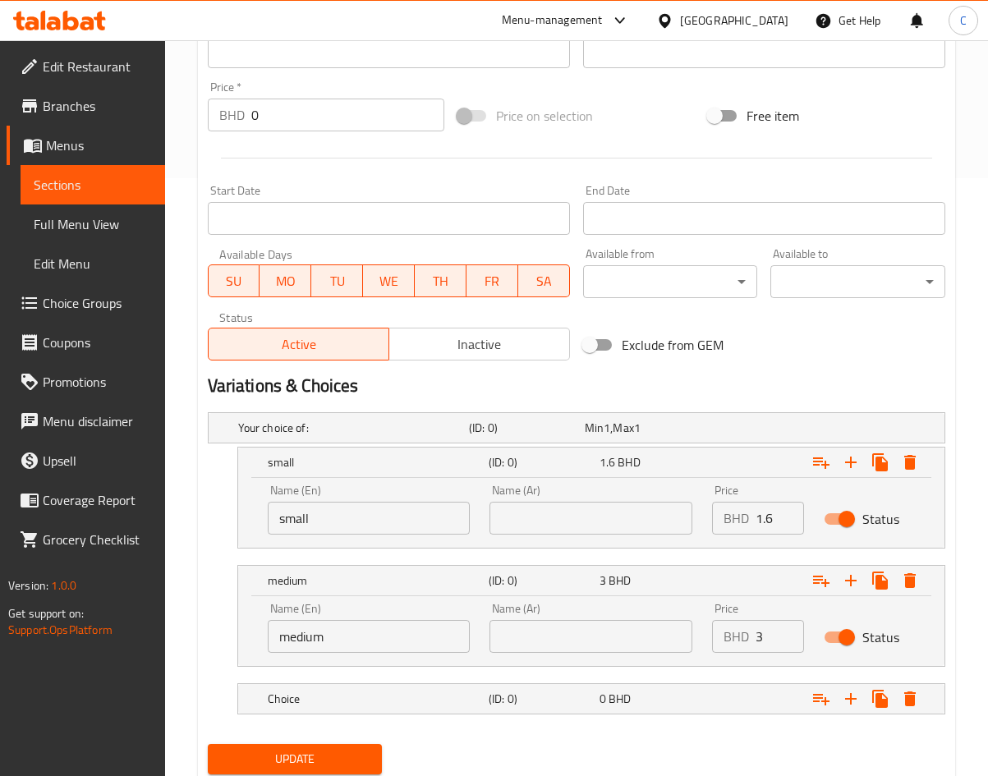
click at [606, 696] on div "0 BHD" at bounding box center [651, 699] width 104 height 16
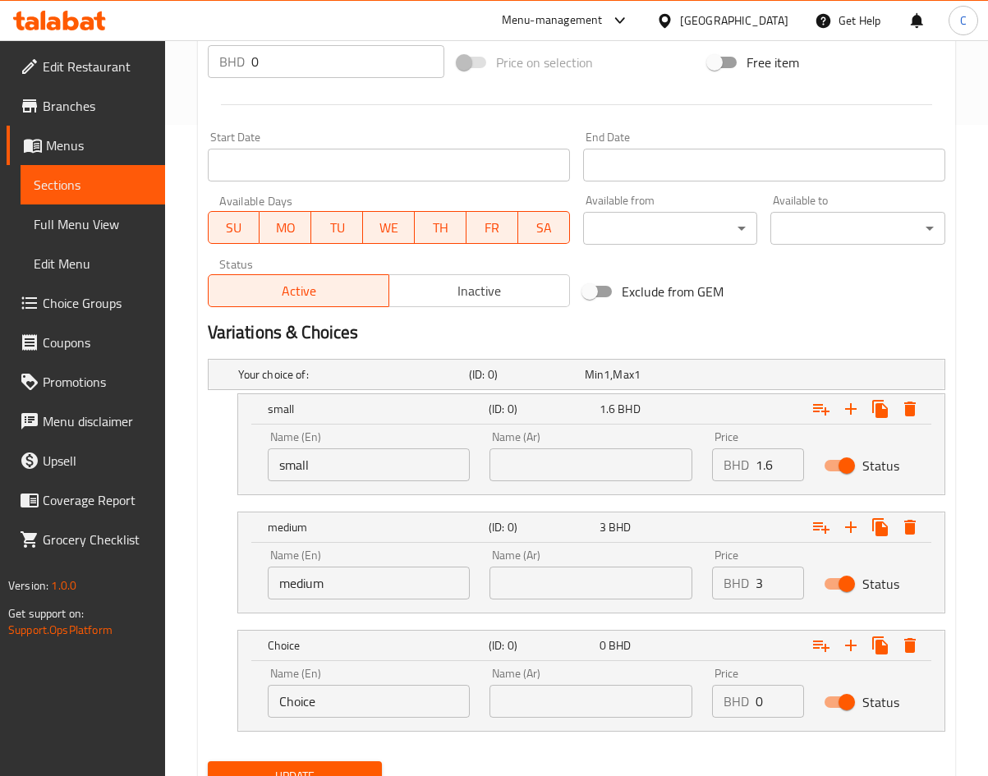
scroll to position [720, 0]
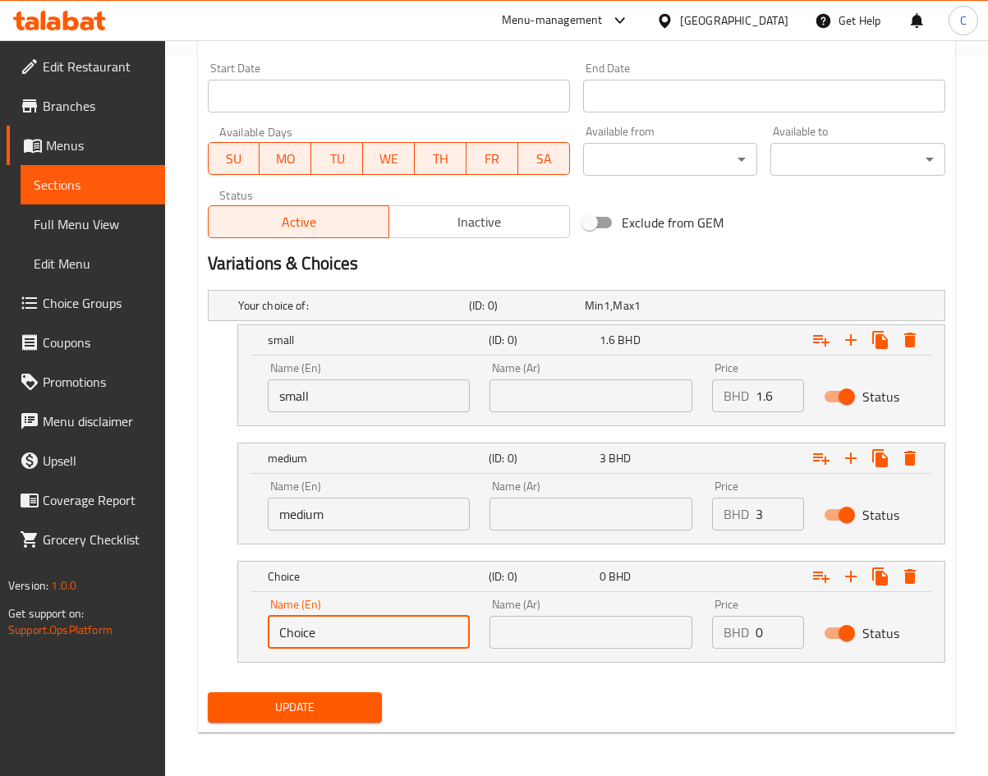
drag, startPoint x: 376, startPoint y: 634, endPoint x: -301, endPoint y: 643, distance: 676.7
click at [351, 639] on input "larger" at bounding box center [369, 632] width 203 height 33
type input "large"
type input "5.4"
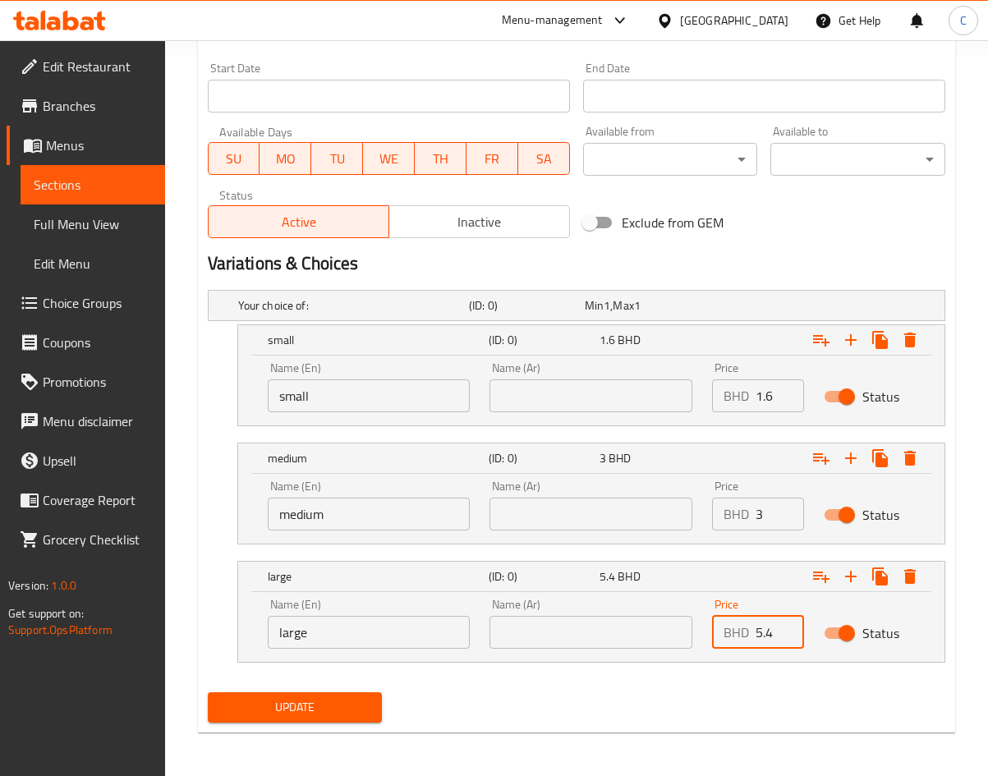
click at [208, 692] on button "Update" at bounding box center [295, 707] width 175 height 30
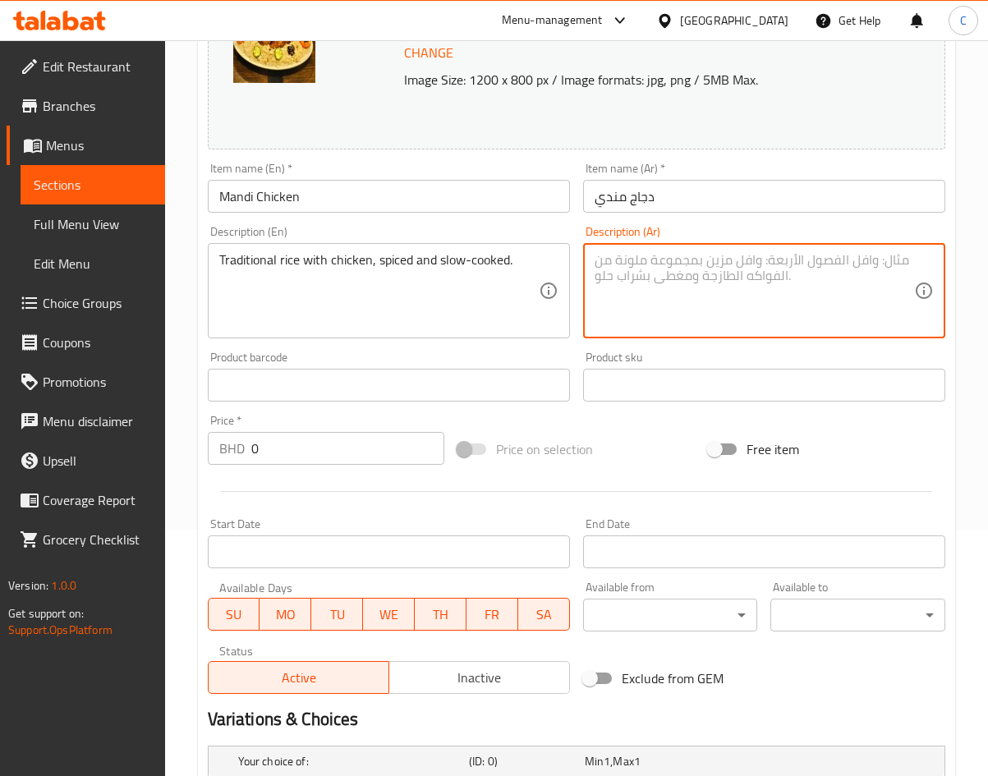
scroll to position [705, 0]
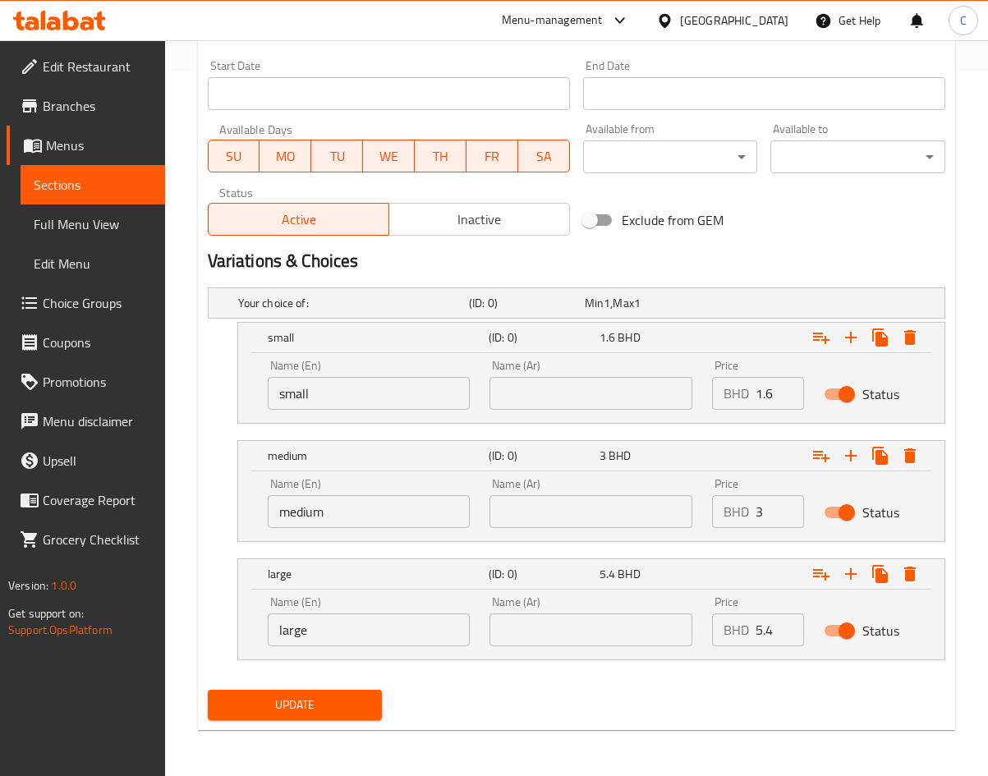
click at [343, 700] on span "Update" at bounding box center [295, 705] width 149 height 21
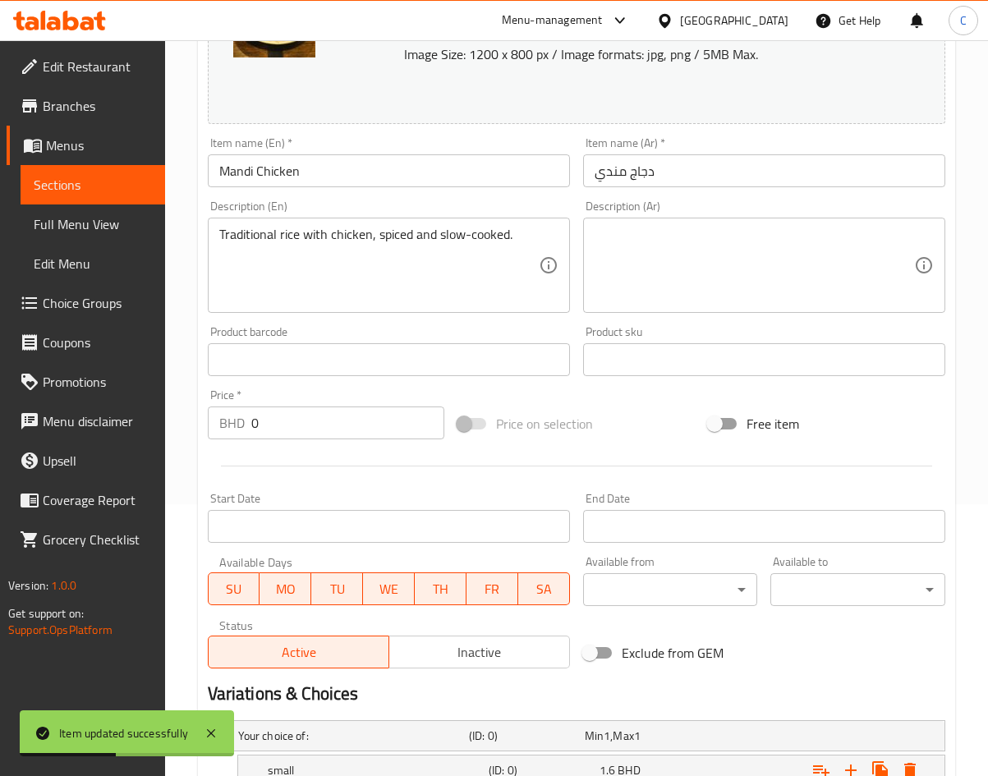
scroll to position [0, 0]
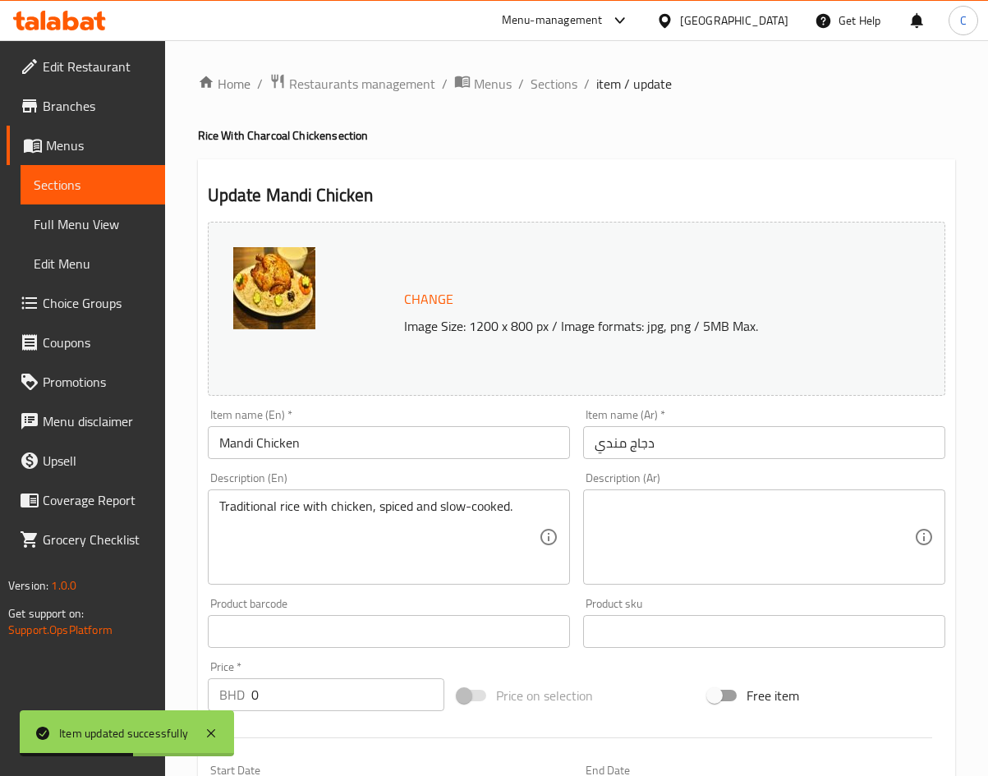
drag, startPoint x: 549, startPoint y: 85, endPoint x: 815, endPoint y: 34, distance: 270.9
click at [549, 85] on span "Sections" at bounding box center [554, 84] width 47 height 20
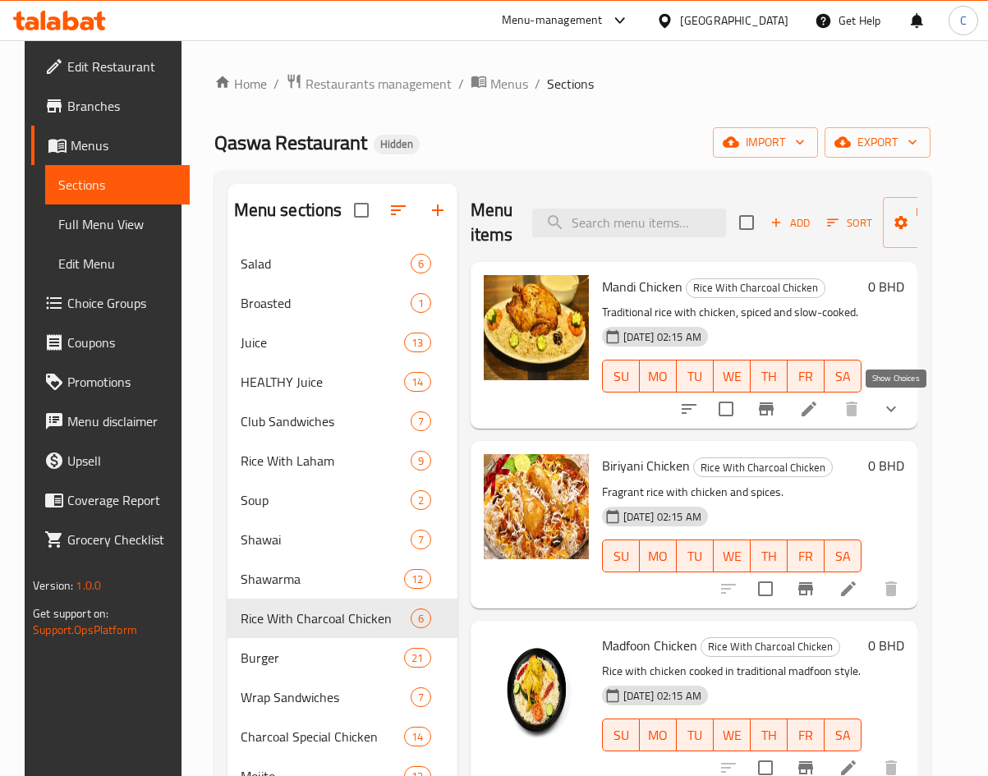
click at [897, 407] on icon "show more" at bounding box center [891, 409] width 20 height 20
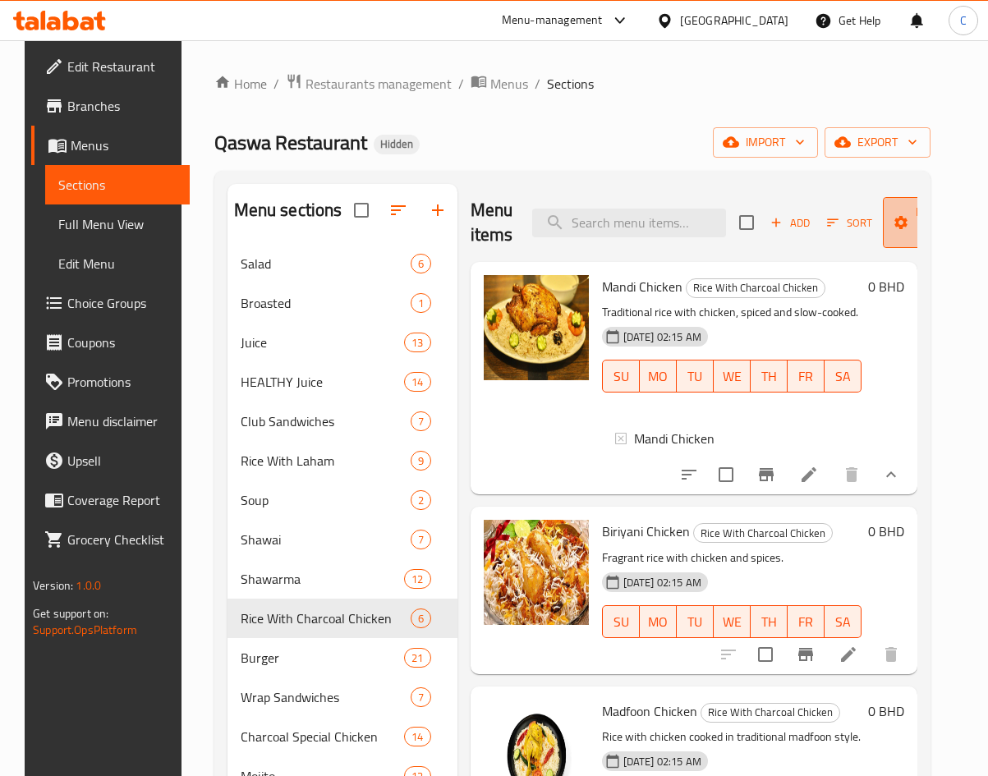
click at [913, 209] on span "Manage items" at bounding box center [938, 222] width 84 height 41
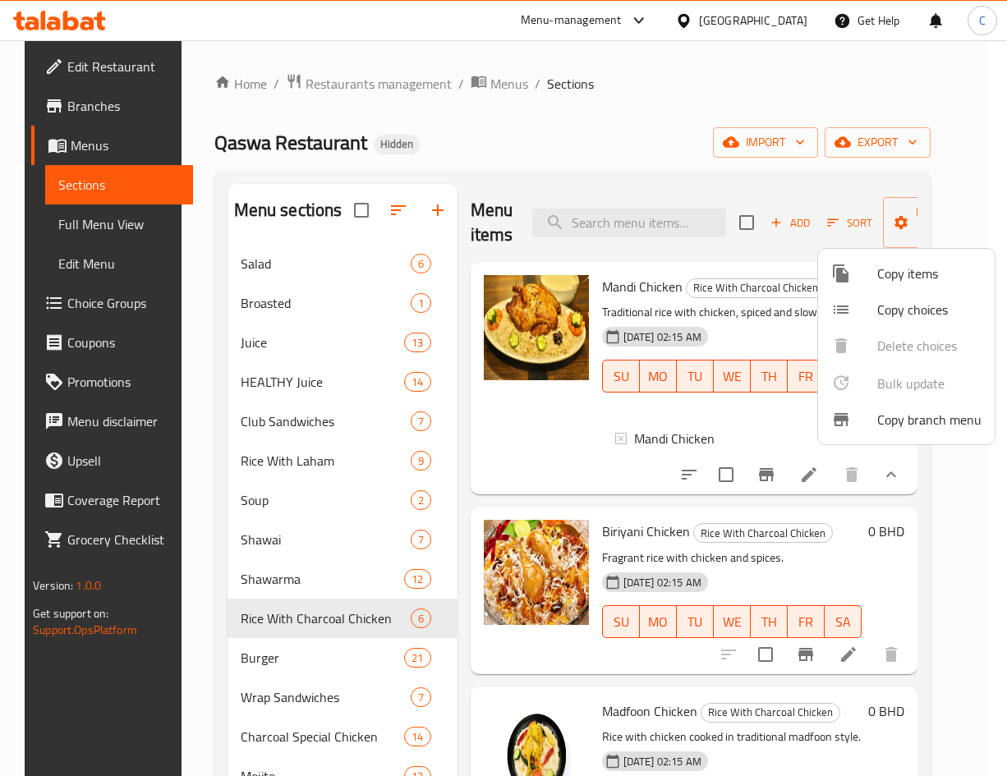
click at [881, 300] on span "Copy choices" at bounding box center [929, 310] width 104 height 20
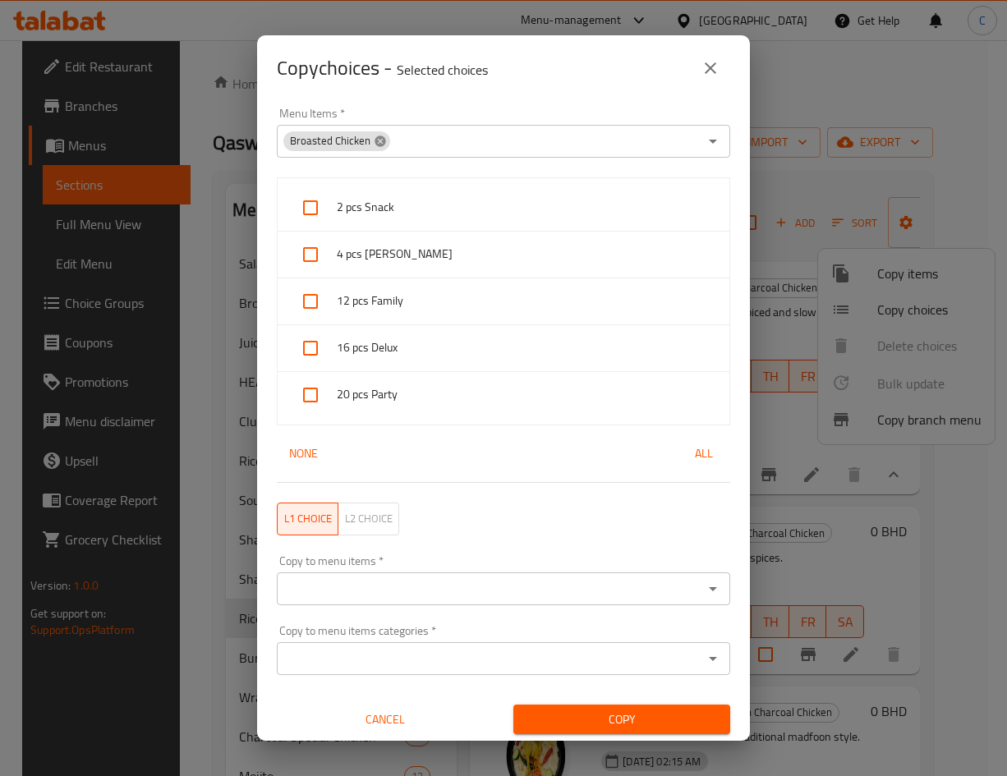
click at [374, 143] on icon at bounding box center [380, 141] width 13 height 13
click at [373, 143] on input "Menu Items   *" at bounding box center [490, 141] width 416 height 23
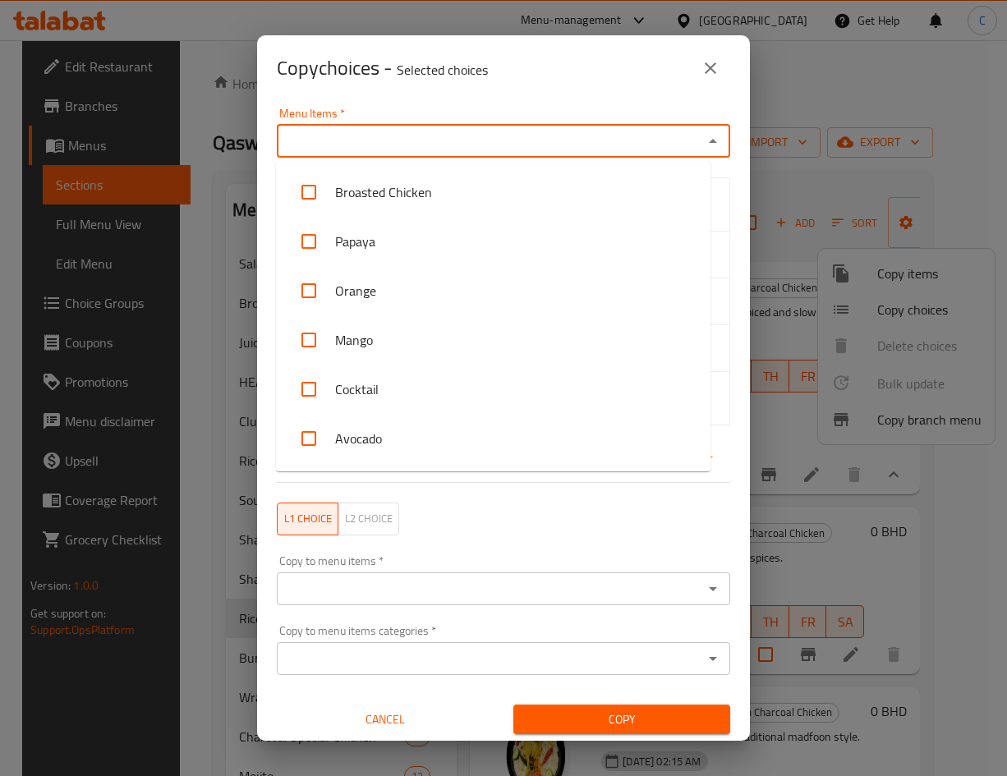
click at [373, 143] on input "Menu Items   *" at bounding box center [490, 141] width 416 height 23
type input "mand"
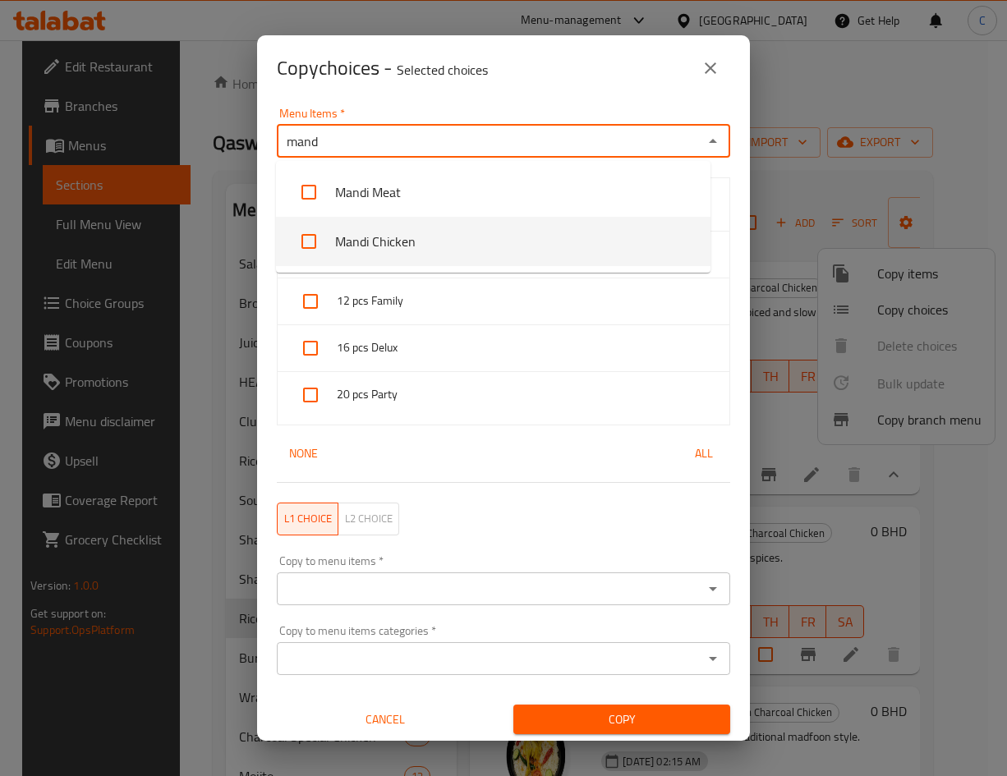
click at [310, 254] on input "checkbox" at bounding box center [308, 241] width 39 height 39
checkbox input "false"
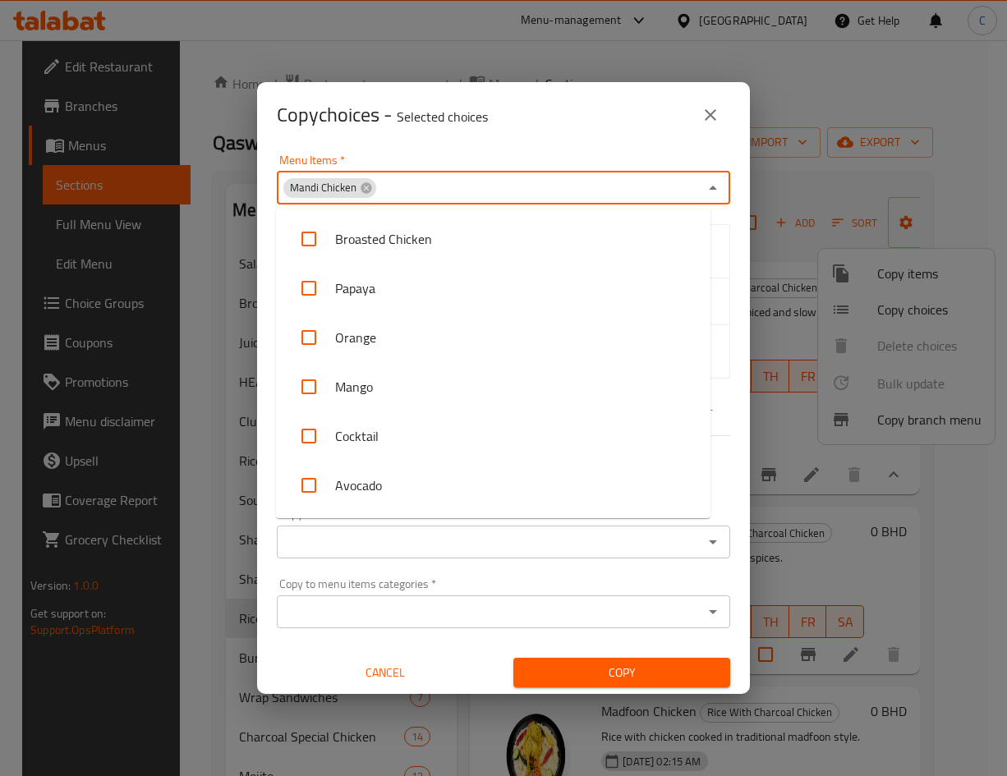
scroll to position [1178, 0]
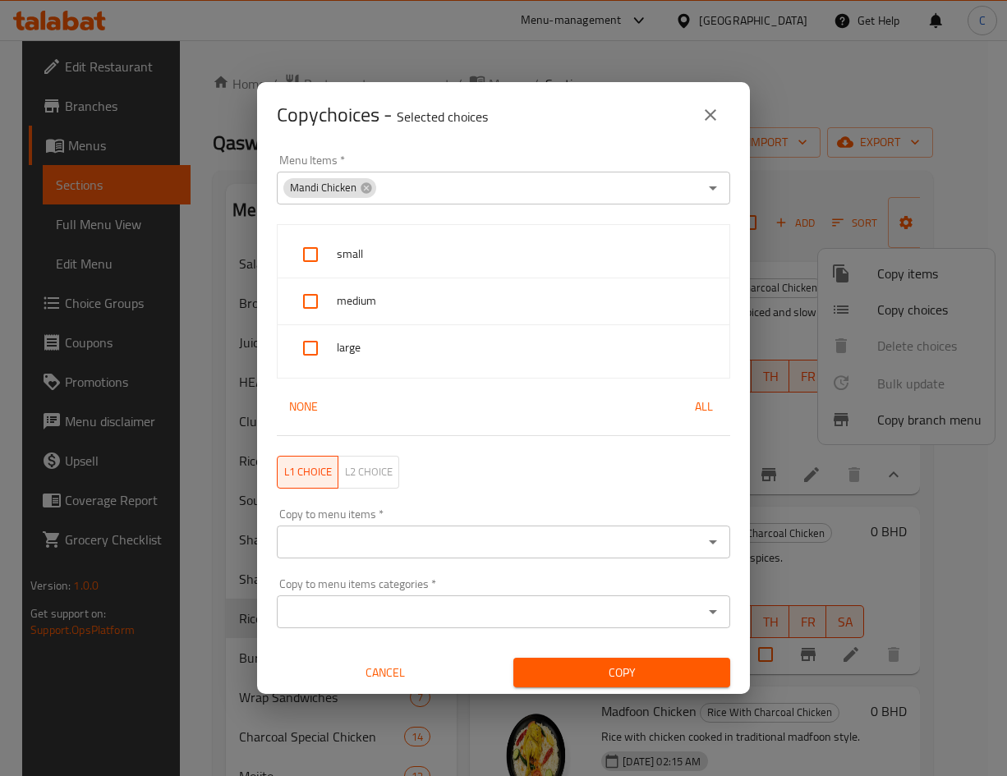
click at [591, 130] on div "Copy choices - Selected choices 0" at bounding box center [503, 114] width 453 height 39
click at [301, 247] on input "checkbox" at bounding box center [310, 254] width 39 height 39
checkbox input "true"
click at [296, 325] on ul "small medium large" at bounding box center [503, 301] width 453 height 154
click at [308, 304] on input "checkbox" at bounding box center [310, 301] width 39 height 39
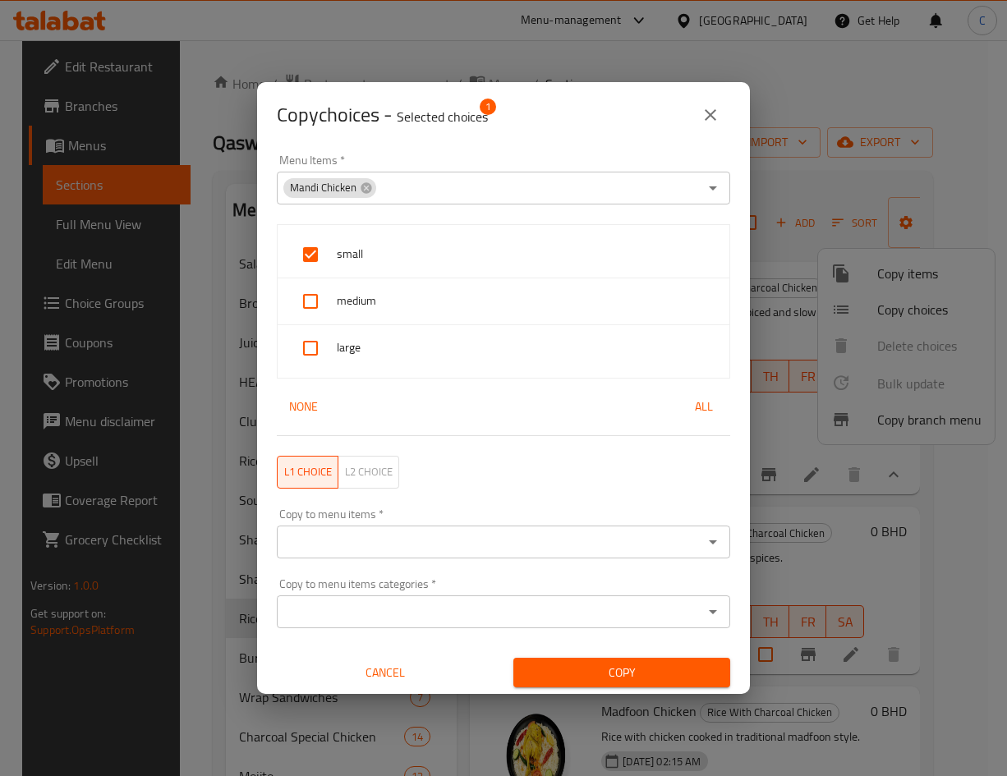
checkbox input "true"
drag, startPoint x: 318, startPoint y: 344, endPoint x: 365, endPoint y: 416, distance: 86.6
click at [318, 346] on input "checkbox" at bounding box center [310, 347] width 39 height 39
checkbox input "true"
click at [439, 541] on input "Copy to menu items   *" at bounding box center [490, 542] width 416 height 23
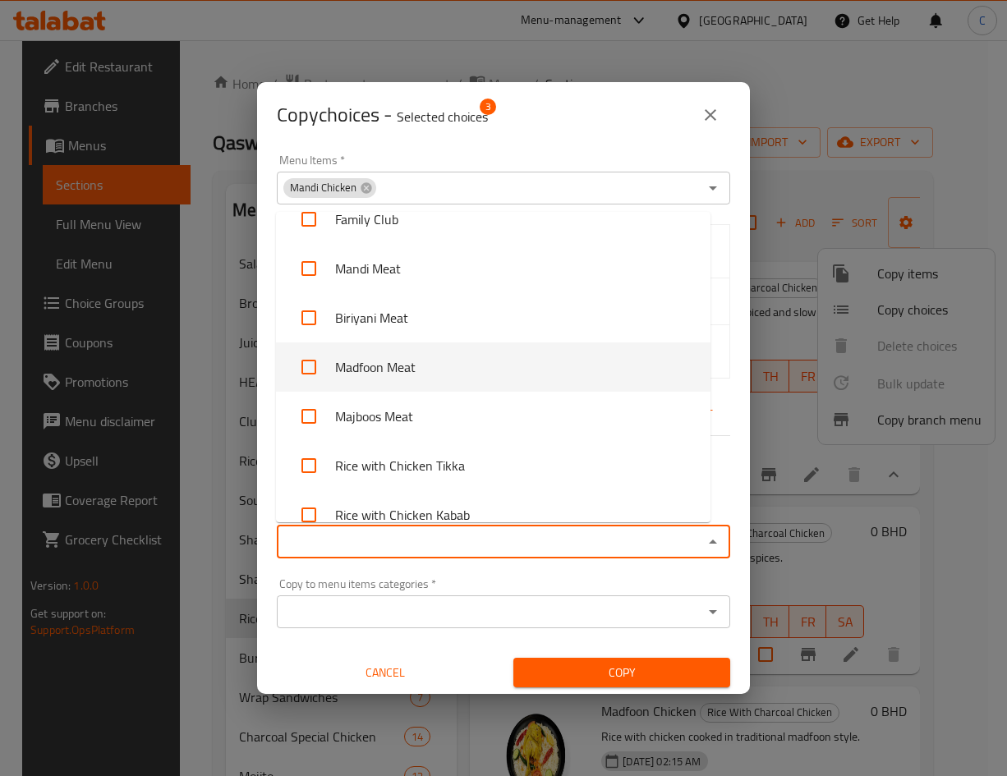
scroll to position [1971, 0]
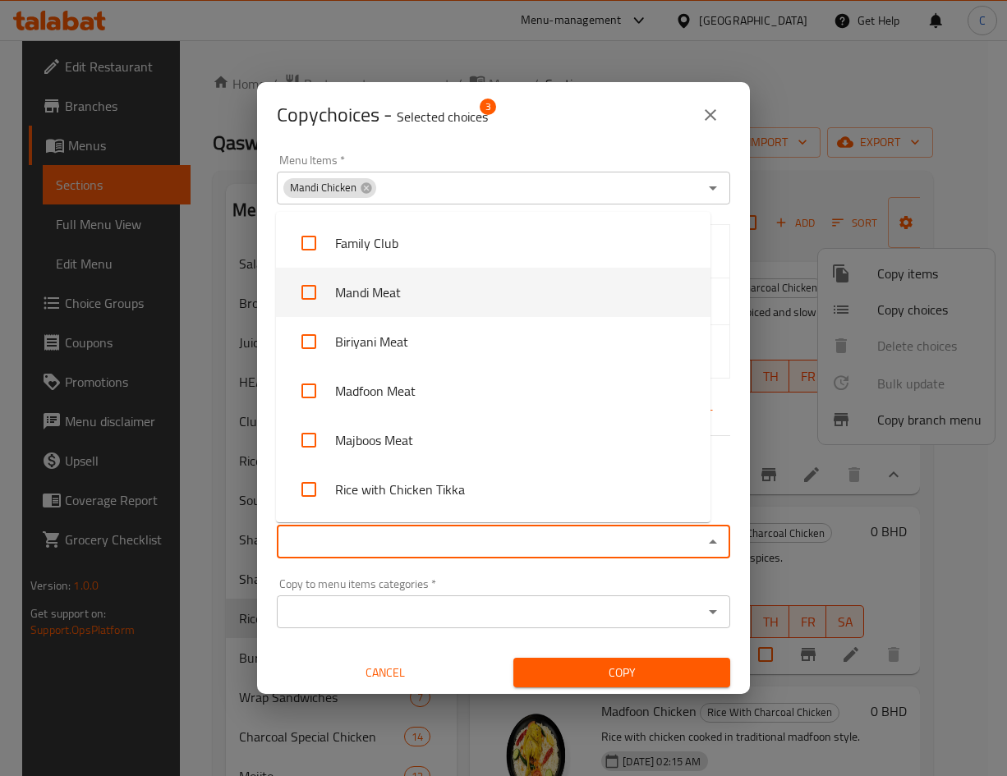
click at [313, 303] on input "checkbox" at bounding box center [308, 292] width 39 height 39
checkbox input "true"
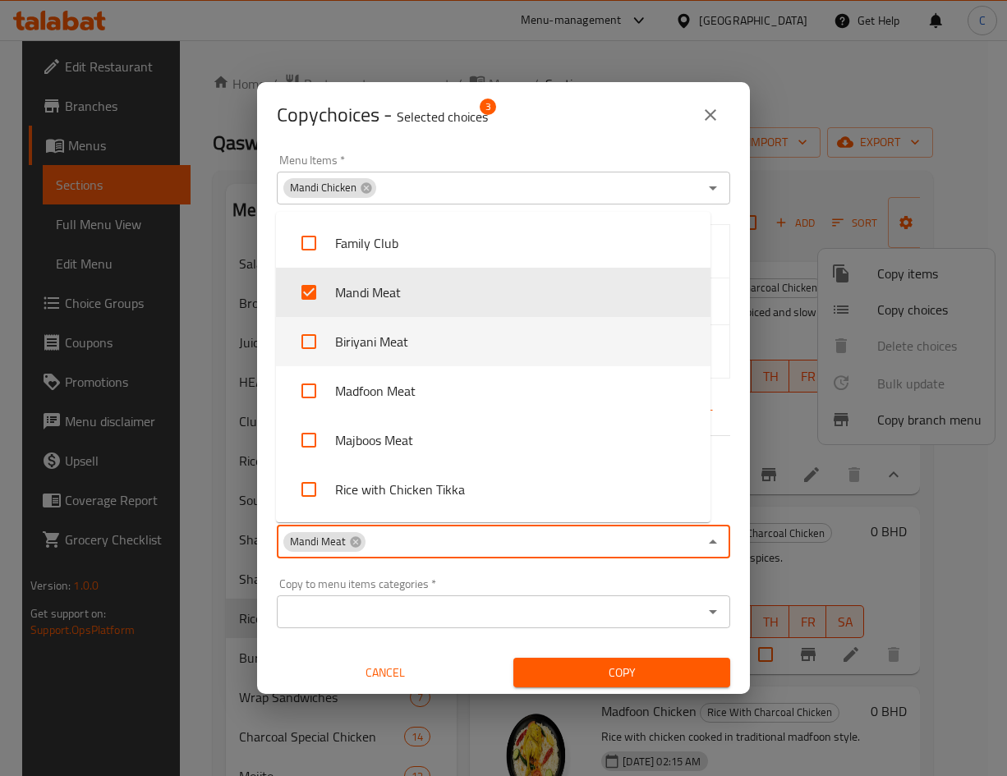
click at [313, 352] on input "checkbox" at bounding box center [308, 341] width 39 height 39
checkbox input "true"
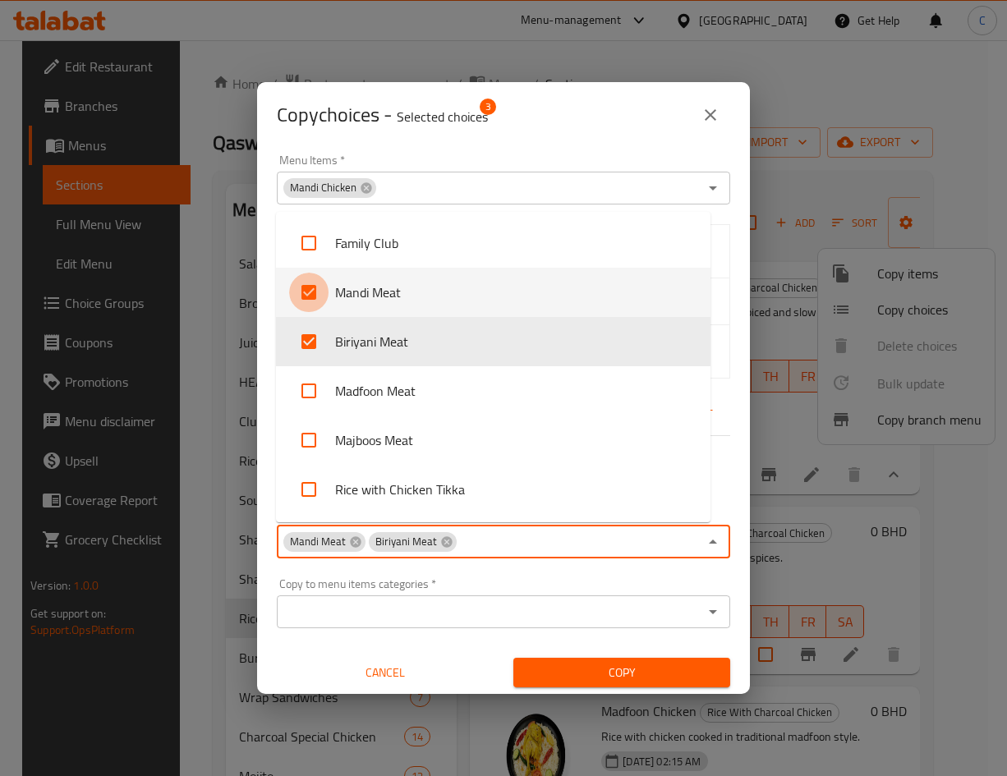
click at [315, 300] on input "checkbox" at bounding box center [308, 292] width 39 height 39
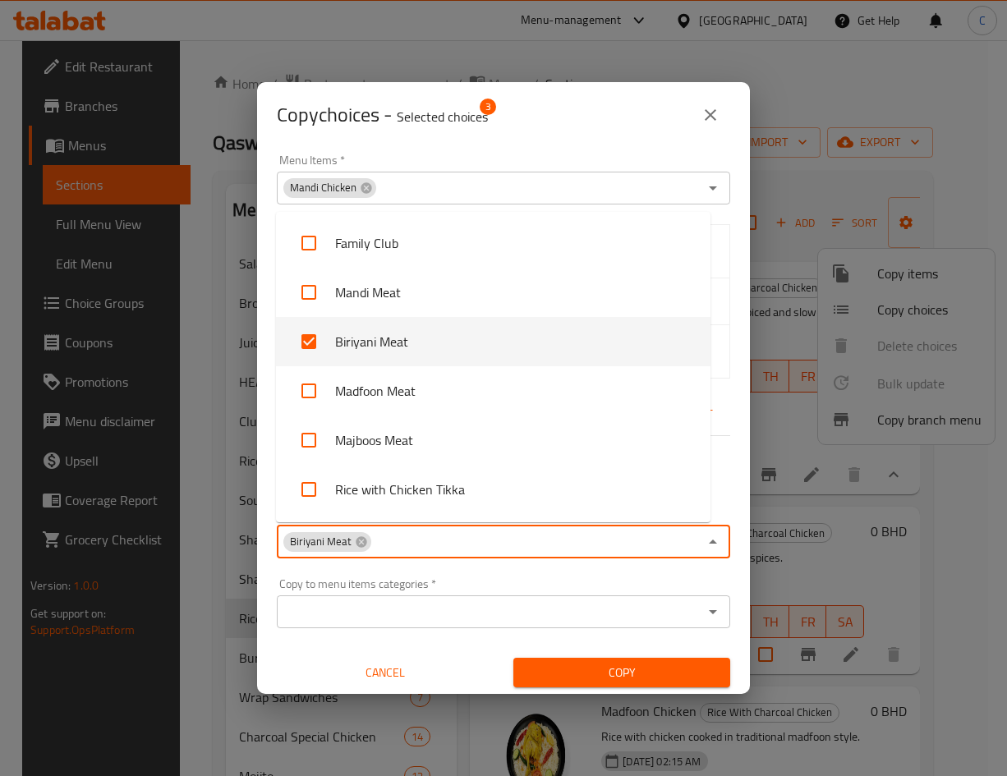
click at [310, 287] on input "checkbox" at bounding box center [308, 292] width 39 height 39
checkbox input "true"
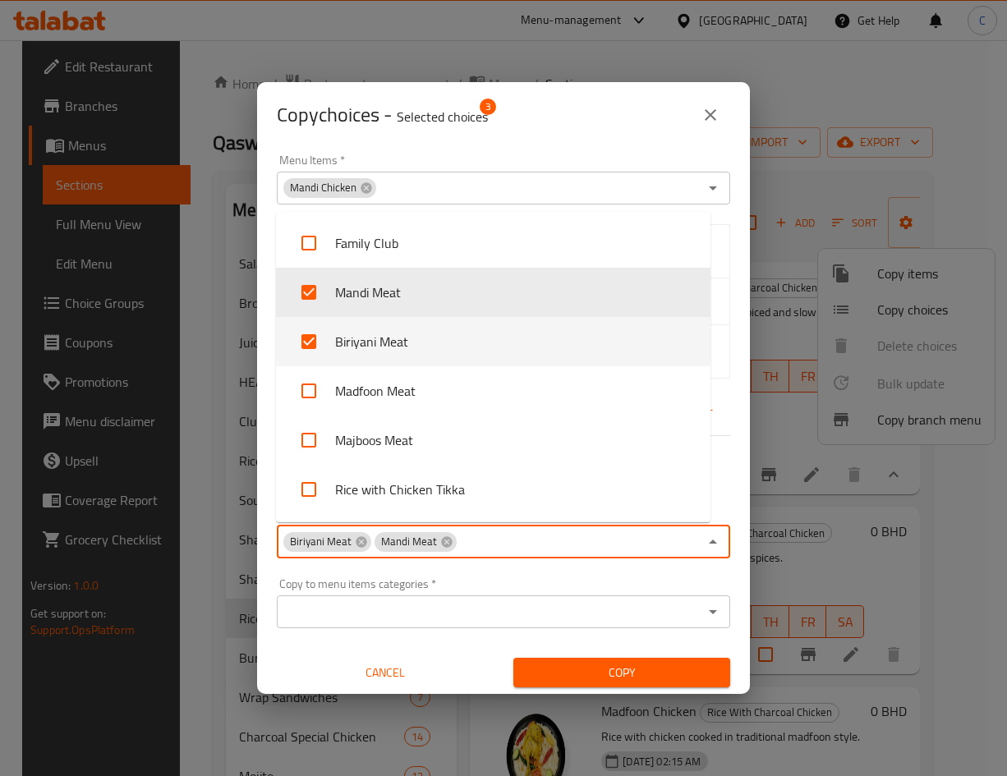
click at [313, 332] on input "checkbox" at bounding box center [308, 341] width 39 height 39
checkbox input "false"
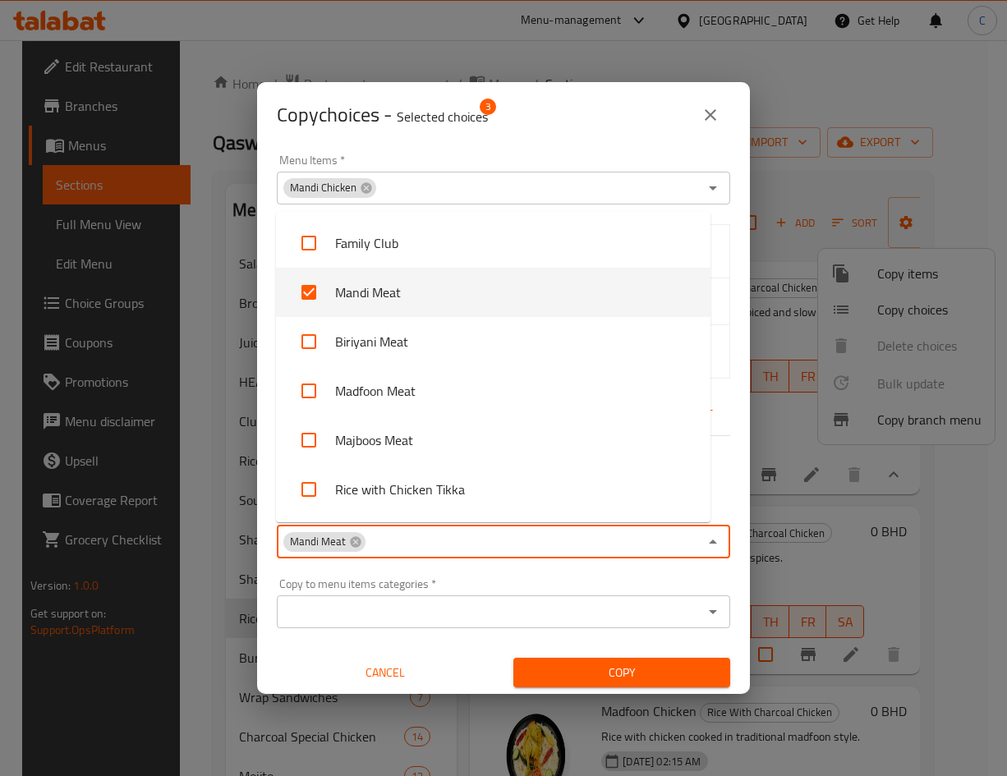
click at [311, 290] on input "checkbox" at bounding box center [308, 292] width 39 height 39
checkbox input "false"
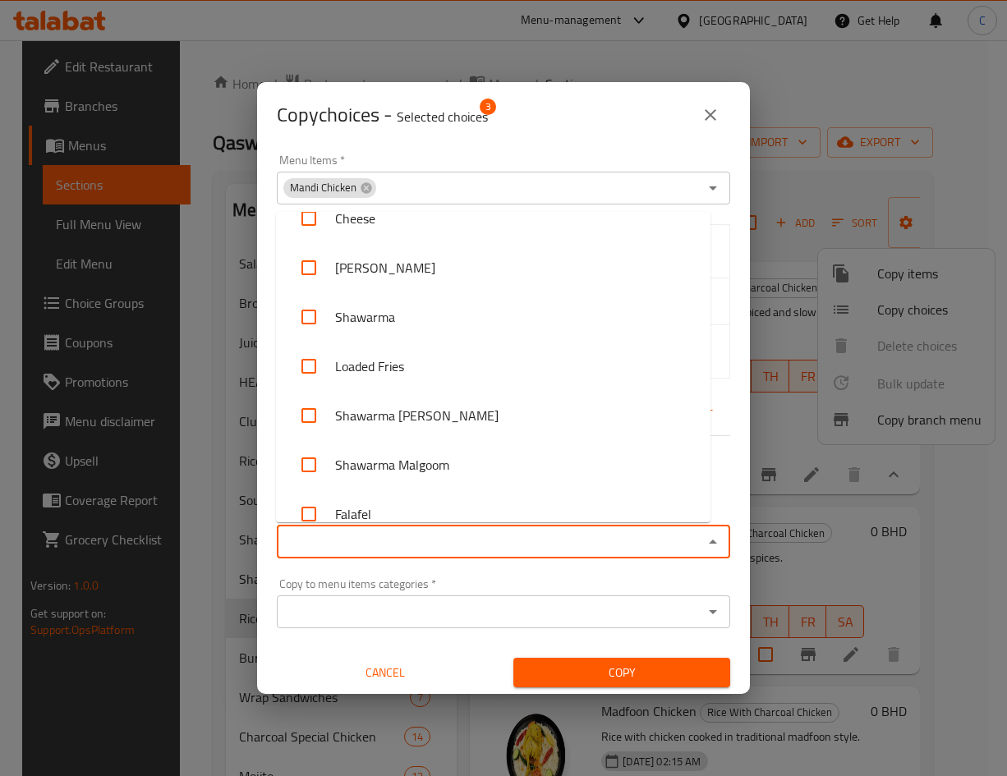
scroll to position [3449, 0]
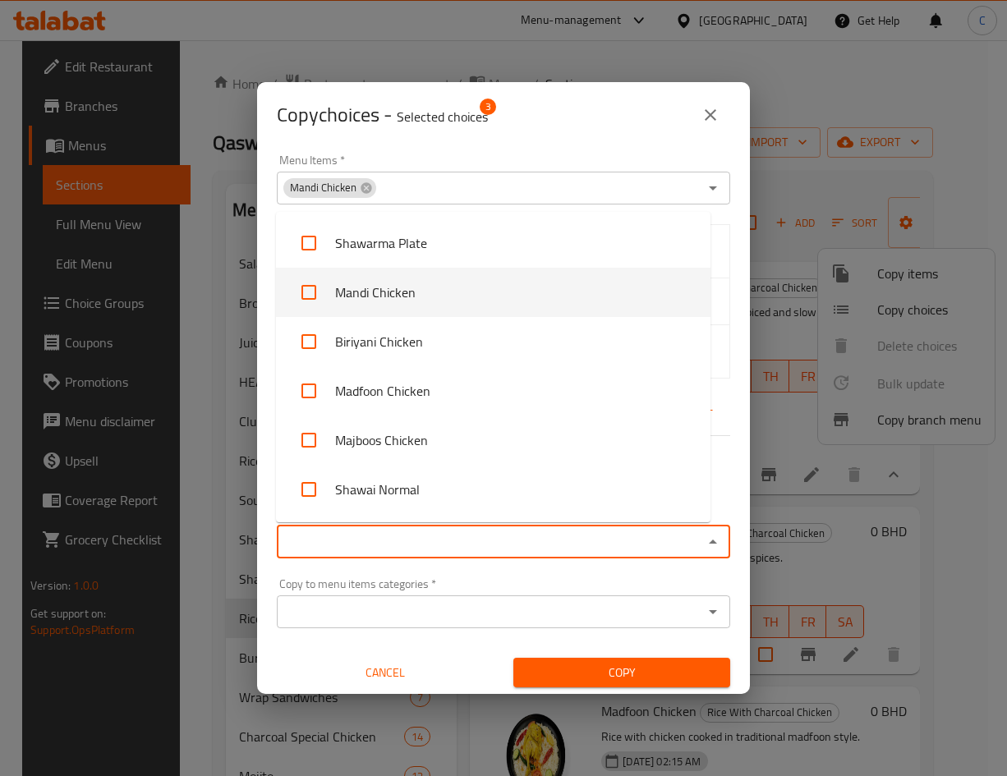
click at [315, 313] on li "Mandi Chicken" at bounding box center [493, 292] width 434 height 49
checkbox input "false"
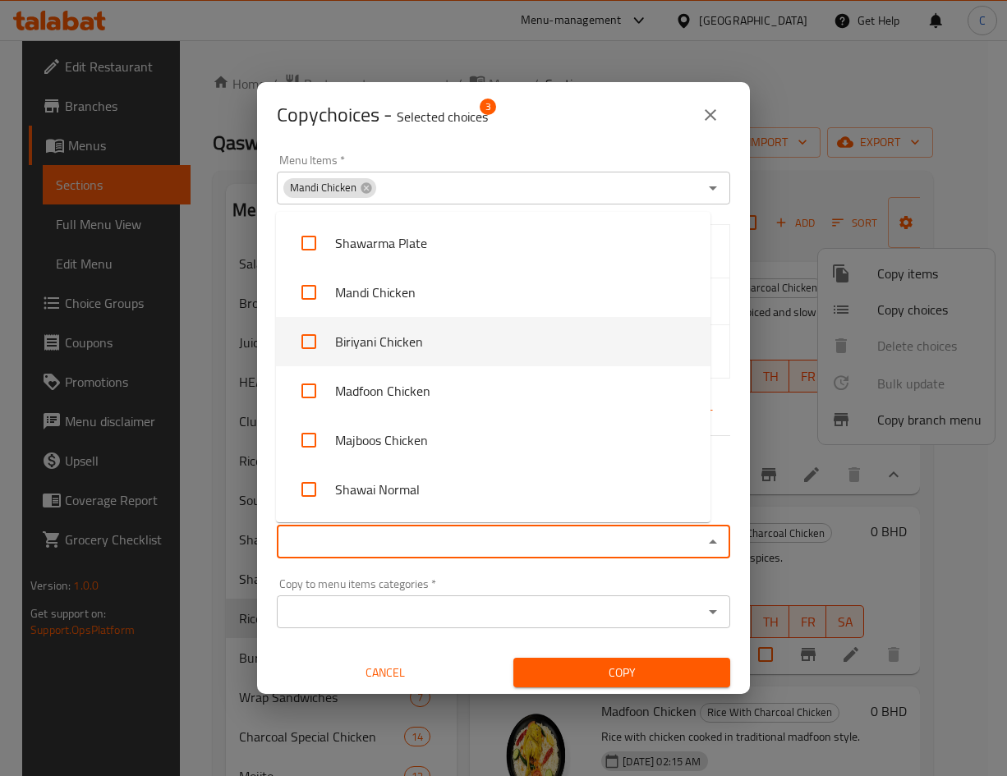
click at [308, 340] on input "checkbox" at bounding box center [308, 341] width 39 height 39
checkbox input "true"
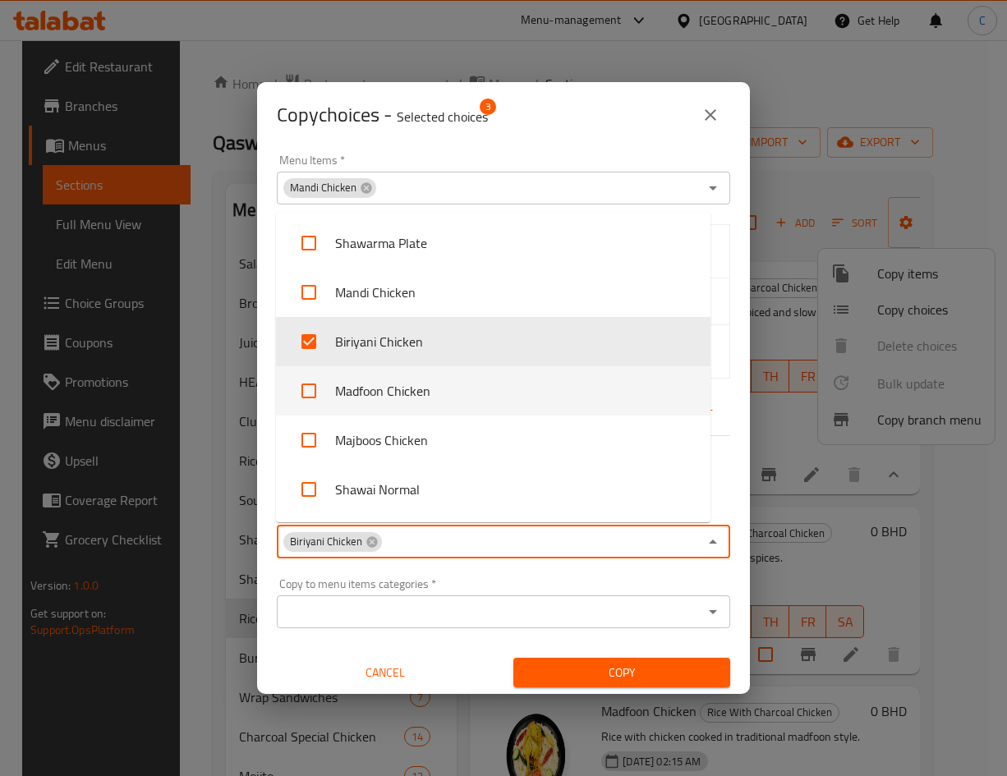
click at [312, 382] on input "checkbox" at bounding box center [308, 390] width 39 height 39
checkbox input "true"
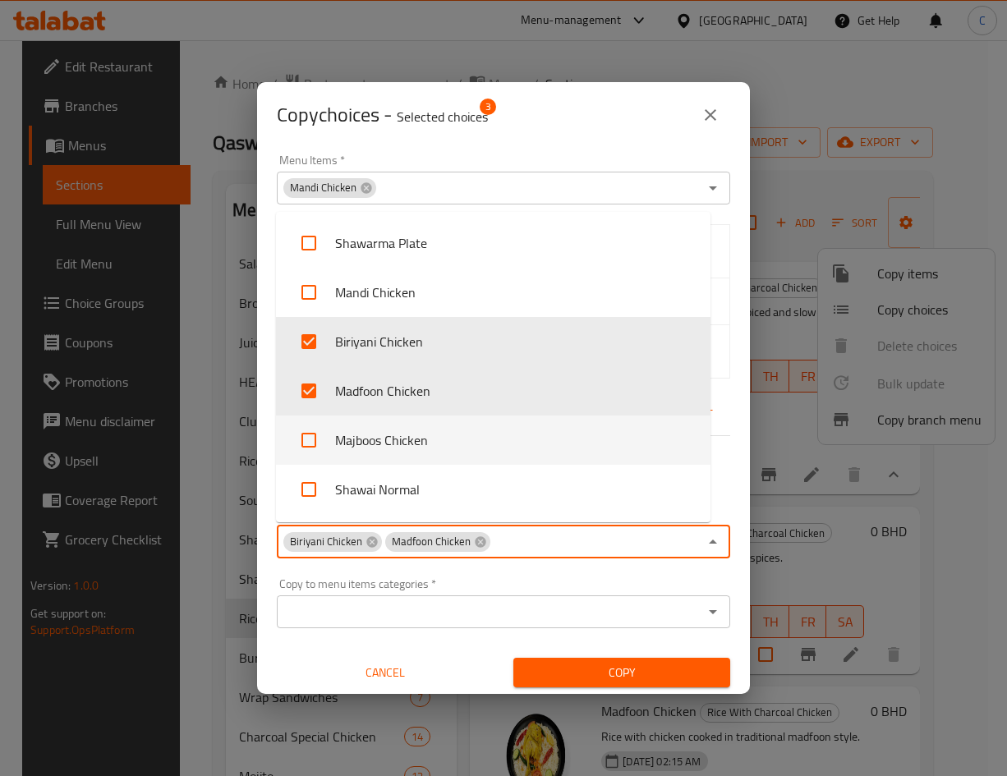
click at [315, 436] on input "checkbox" at bounding box center [308, 439] width 39 height 39
checkbox input "true"
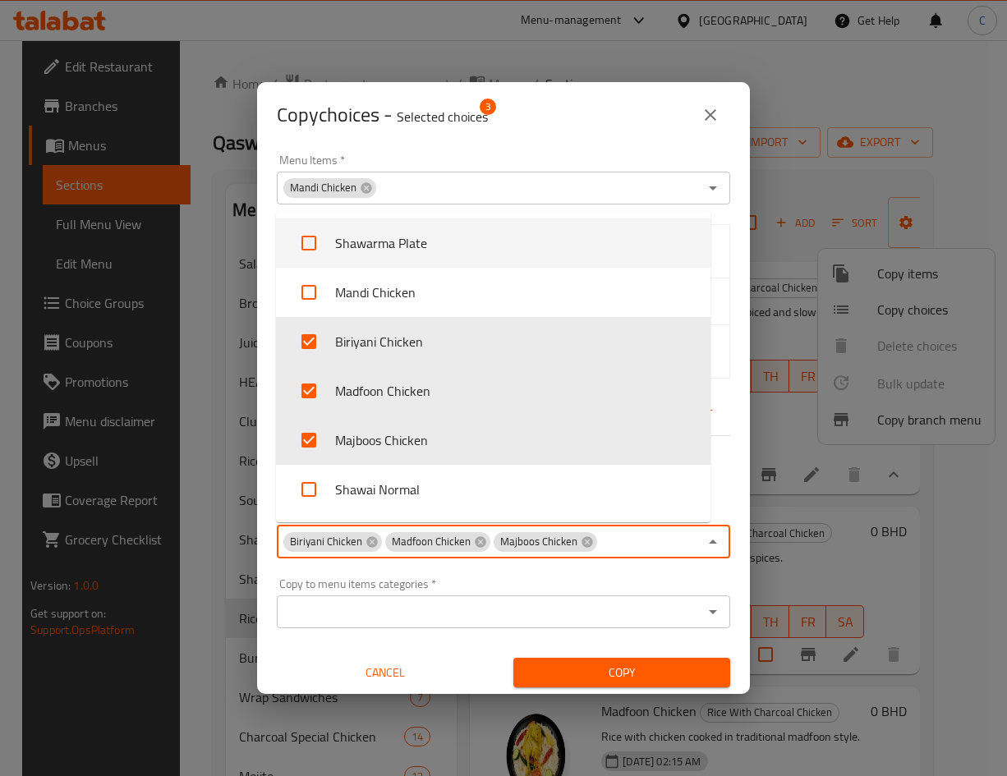
drag, startPoint x: 567, startPoint y: 122, endPoint x: 581, endPoint y: 163, distance: 44.1
click at [567, 123] on div "Copy choices - Selected choices 3" at bounding box center [503, 114] width 453 height 39
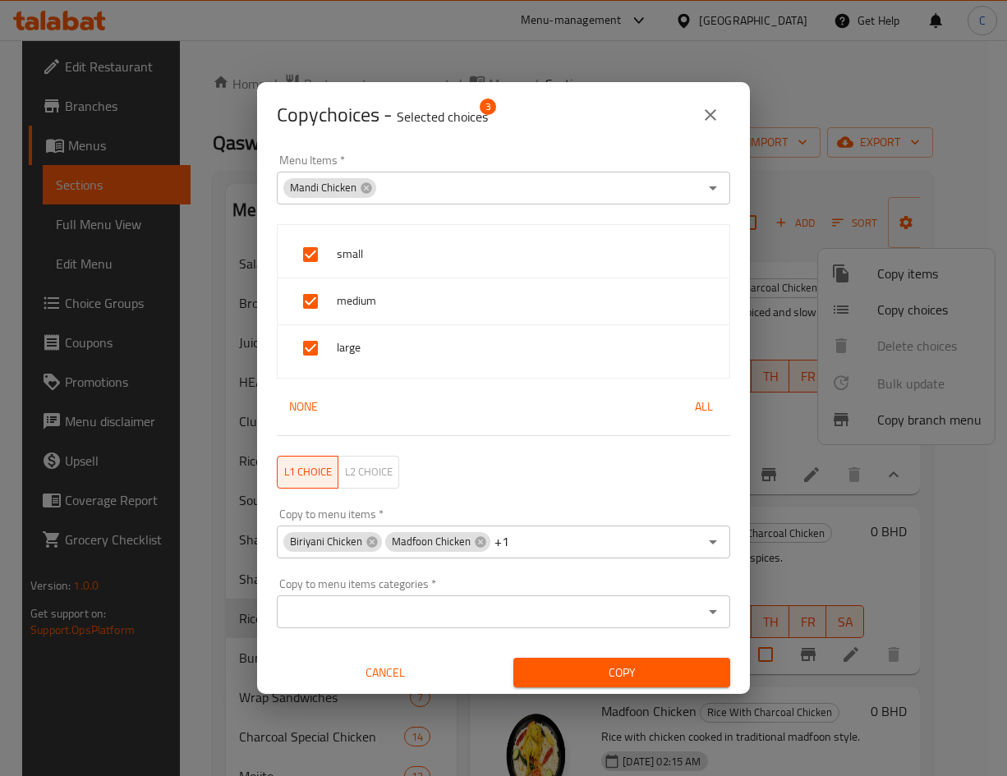
click at [682, 683] on button "Copy" at bounding box center [621, 673] width 217 height 30
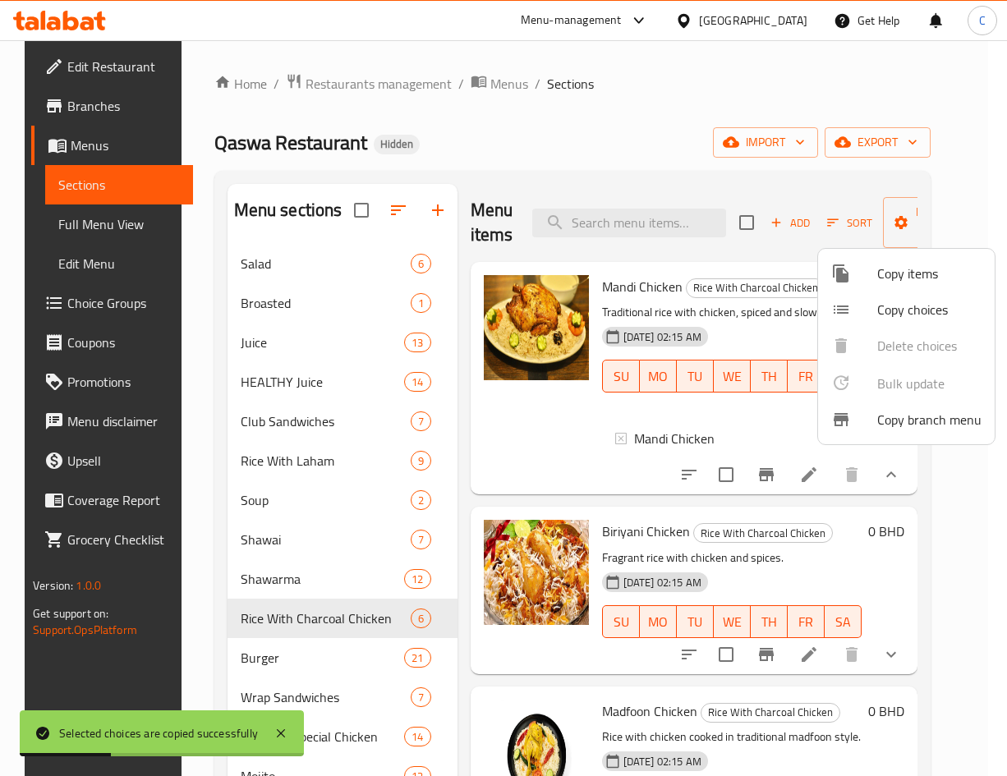
click at [725, 76] on div at bounding box center [503, 388] width 1007 height 776
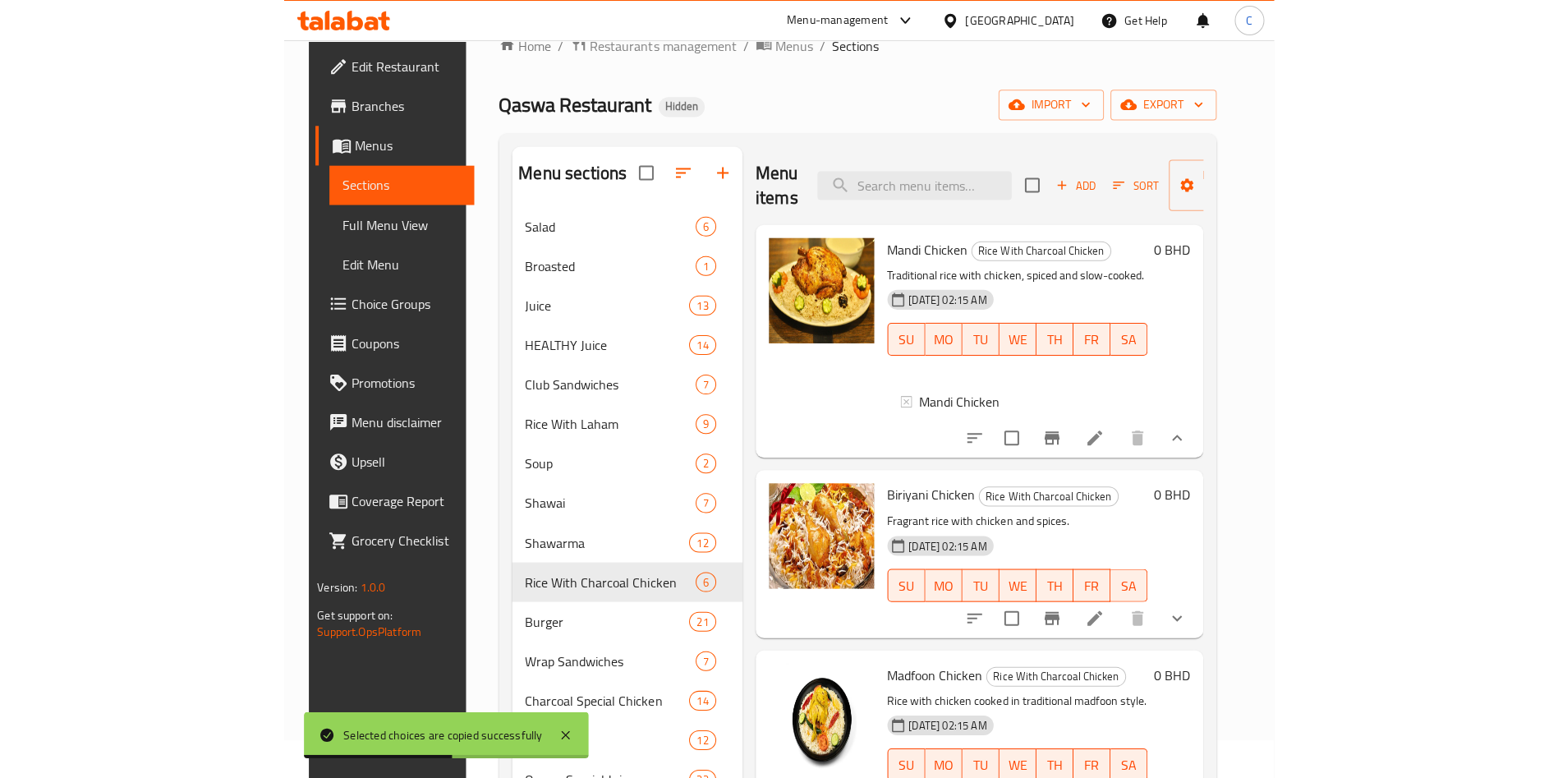
scroll to position [0, 0]
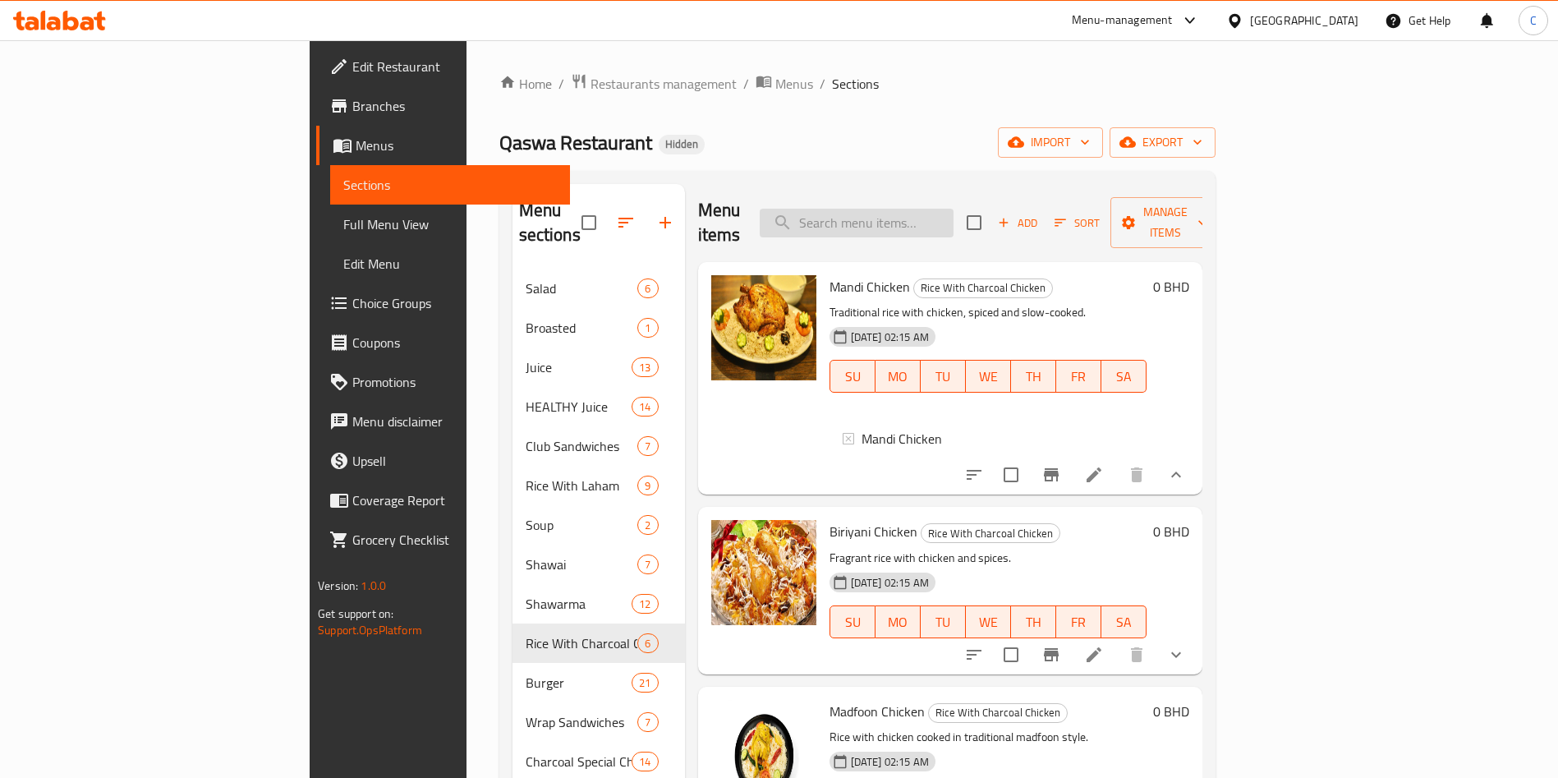
click at [931, 209] on input "search" at bounding box center [857, 223] width 194 height 29
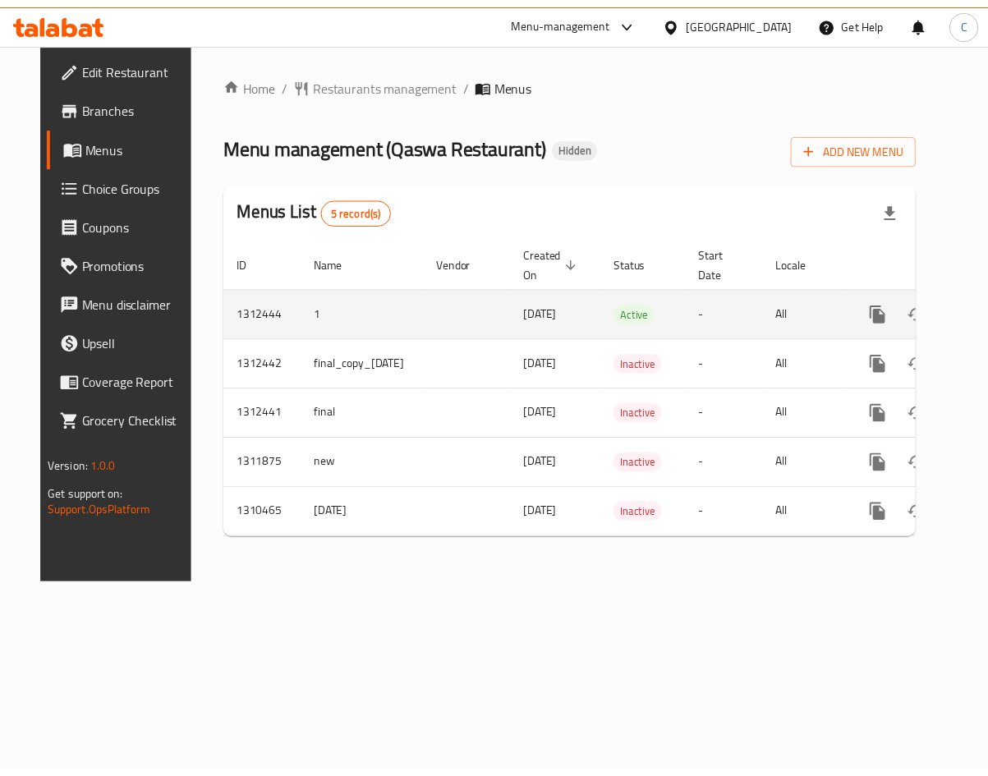
scroll to position [0, 71]
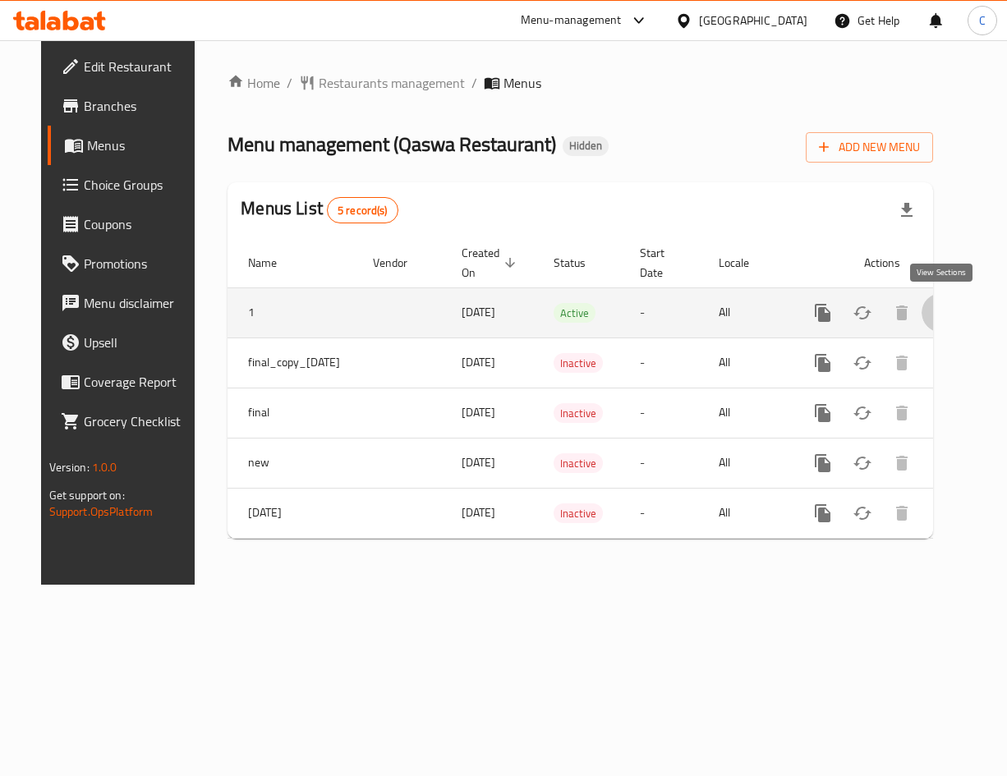
click at [925, 305] on link "enhanced table" at bounding box center [940, 312] width 39 height 39
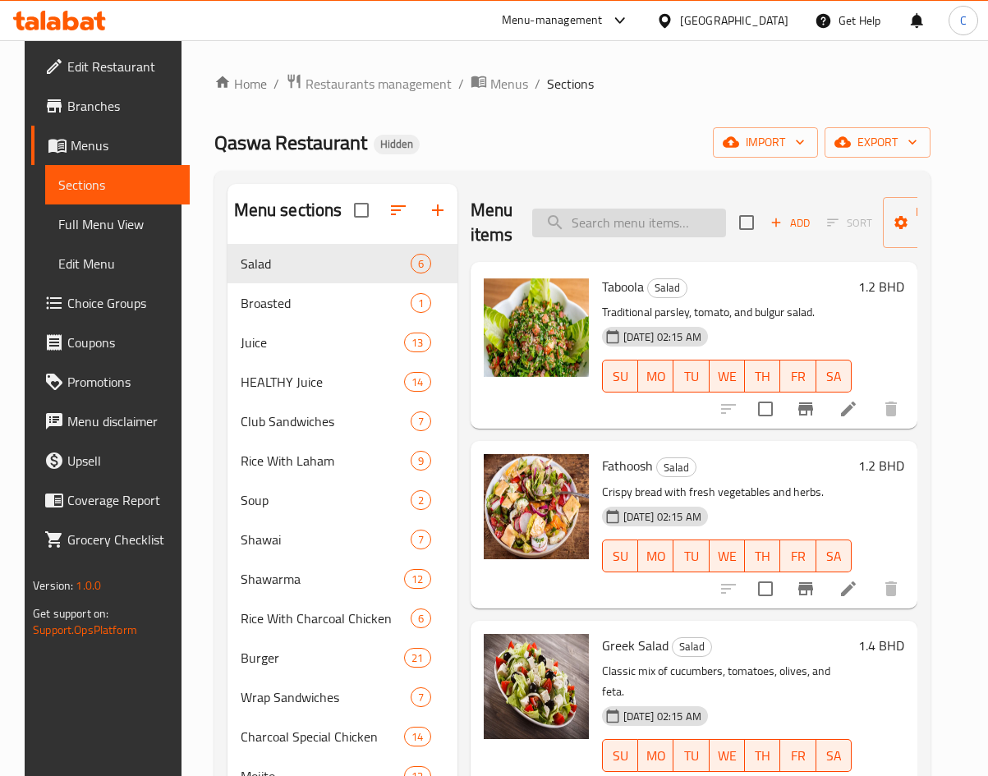
click at [602, 221] on input "search" at bounding box center [629, 223] width 194 height 29
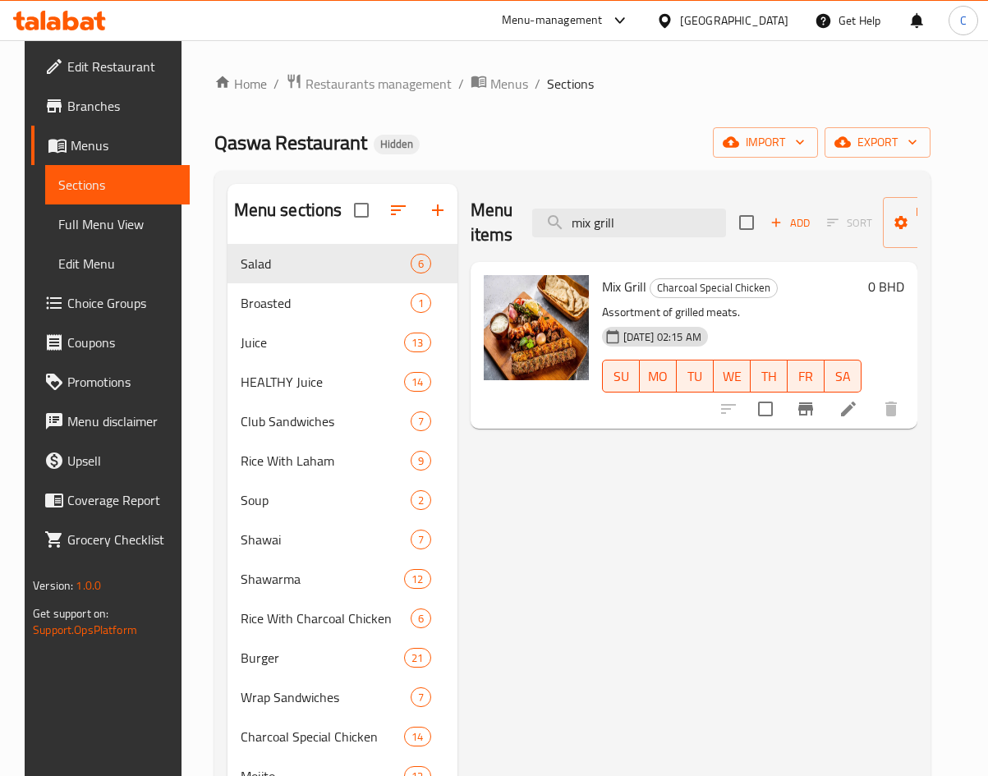
scroll to position [111, 0]
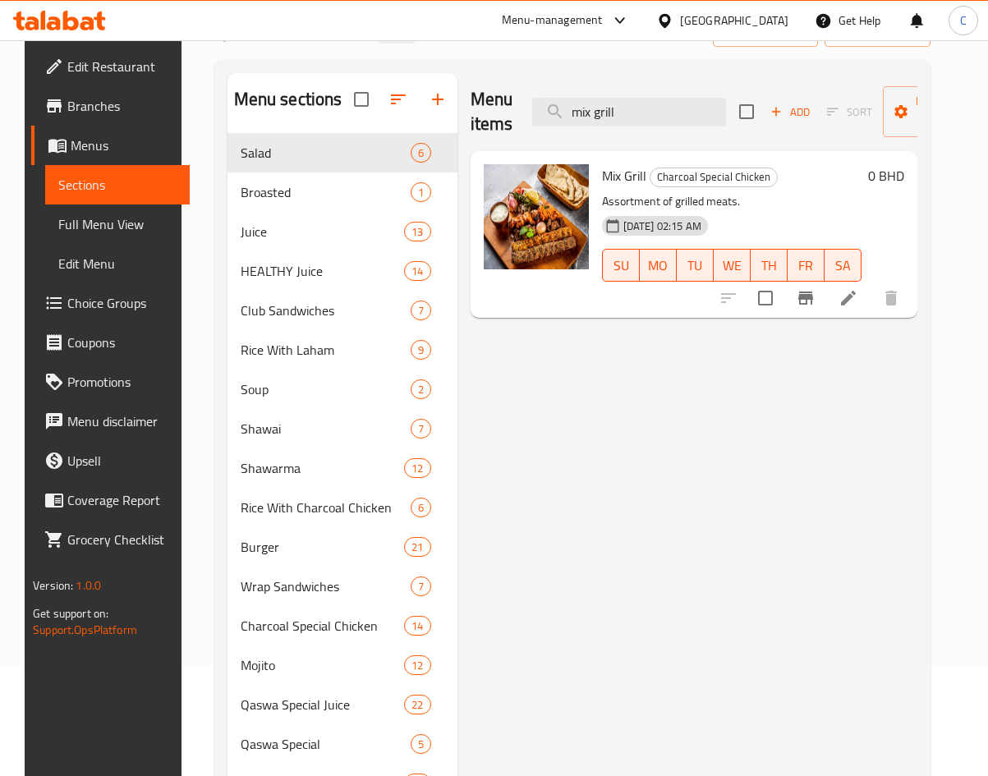
type input "mix grill"
click at [864, 308] on li at bounding box center [848, 298] width 46 height 30
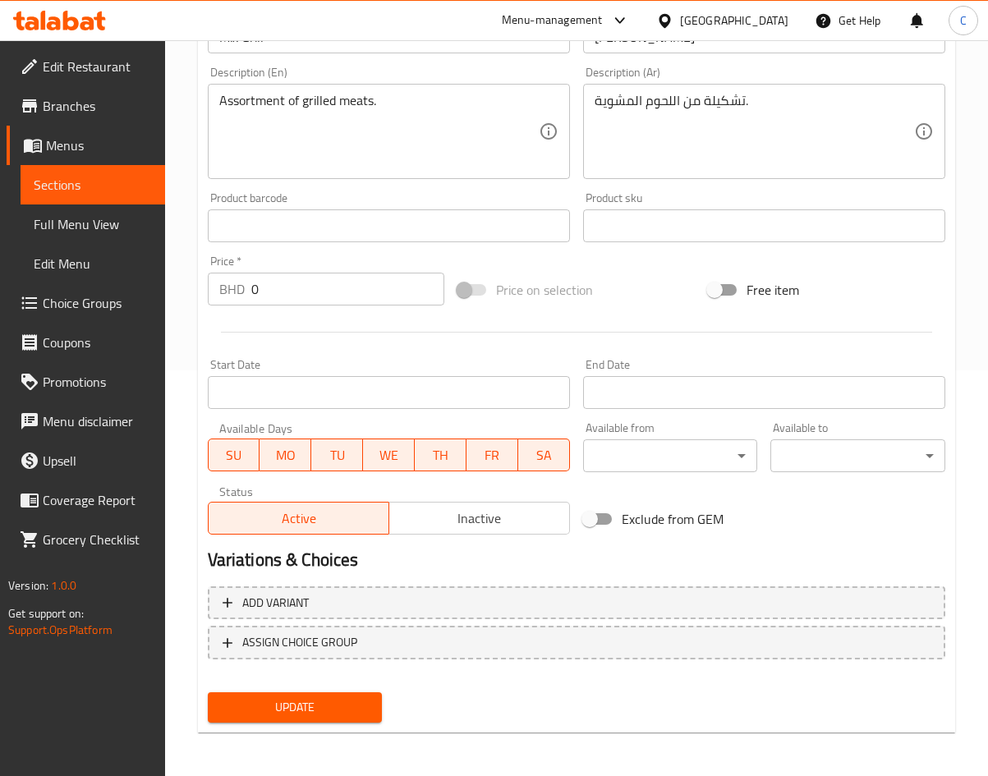
scroll to position [408, 0]
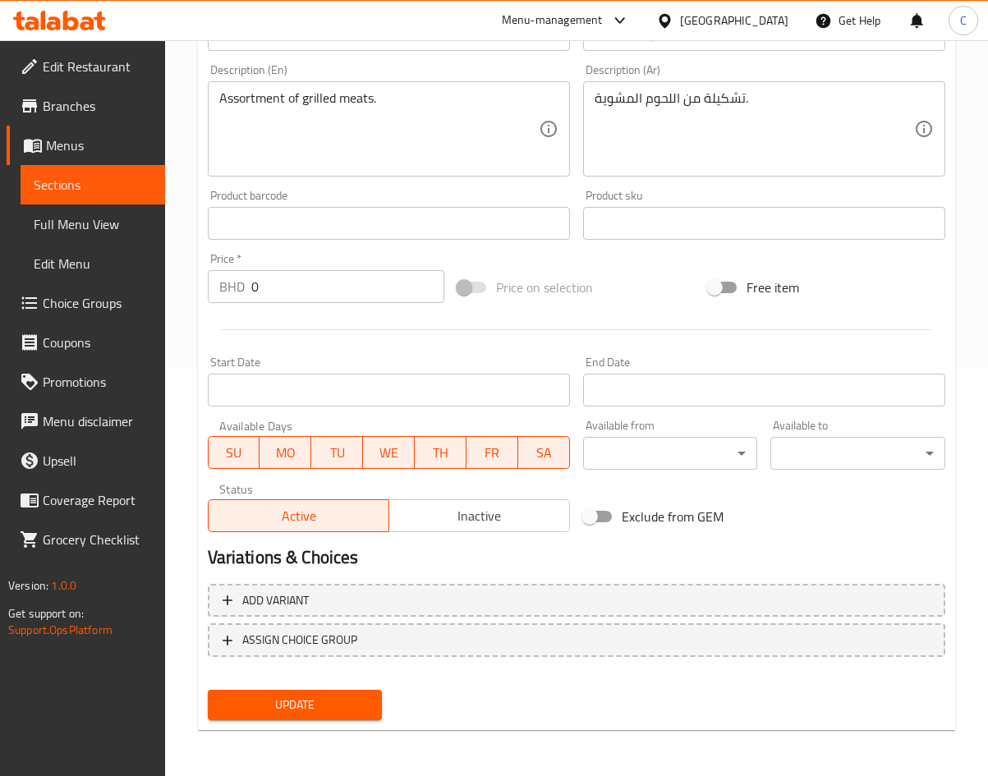
click at [327, 618] on div "Add variant ASSIGN CHOICE GROUP" at bounding box center [576, 630] width 751 height 107
click at [305, 595] on span "Add variant" at bounding box center [275, 600] width 67 height 21
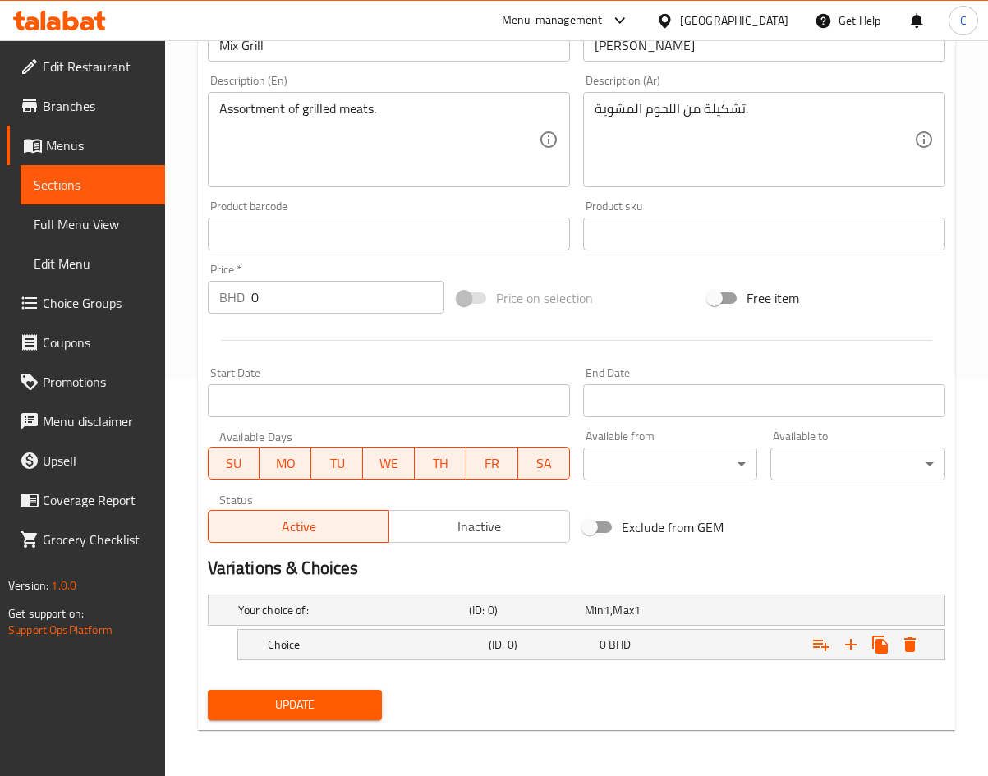
scroll to position [397, 0]
click at [307, 651] on h5 "Choice" at bounding box center [375, 644] width 214 height 16
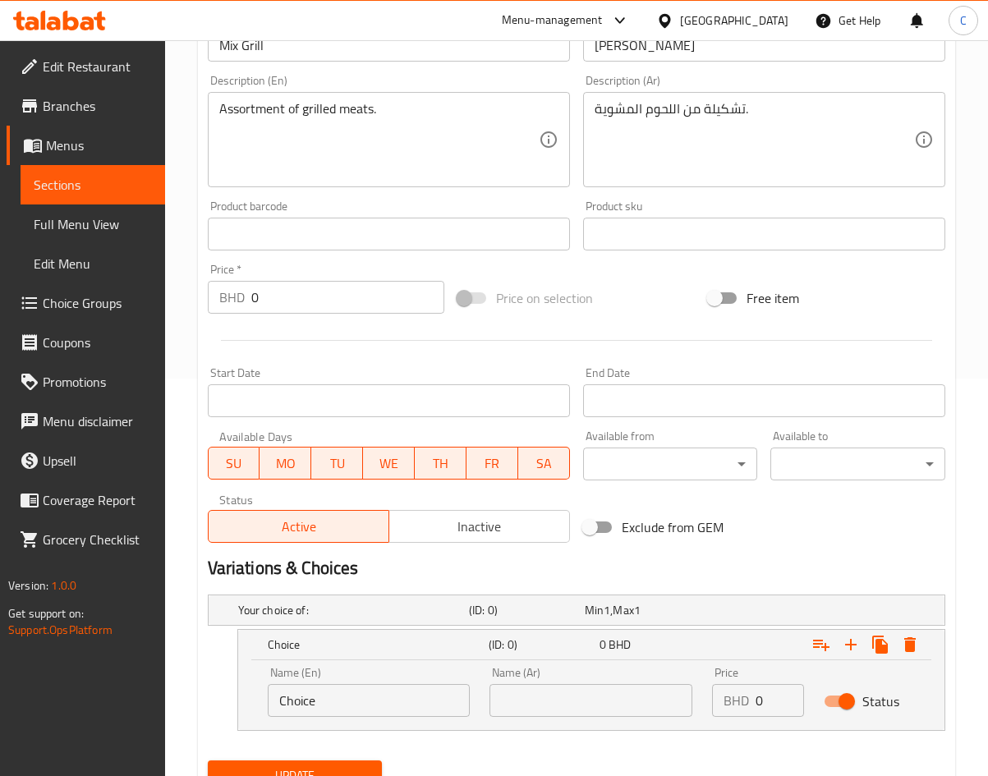
scroll to position [468, 0]
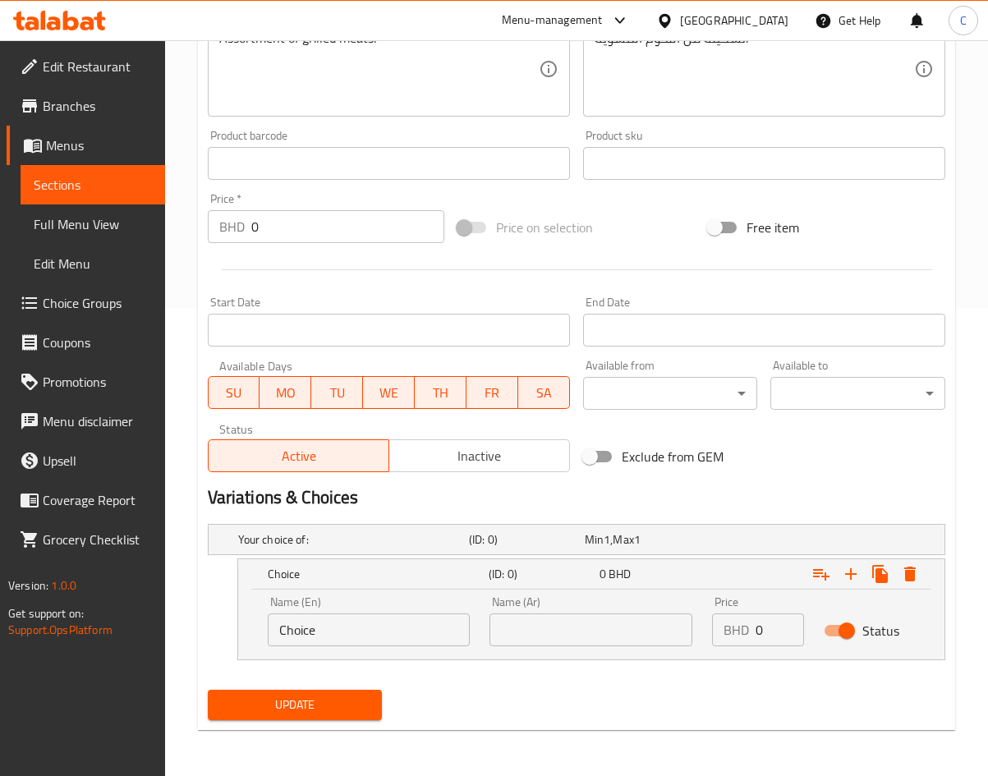
click at [354, 637] on input "Choice" at bounding box center [369, 629] width 203 height 33
type input "small"
type input "3.6"
click at [852, 567] on icon "Expand" at bounding box center [851, 574] width 20 height 20
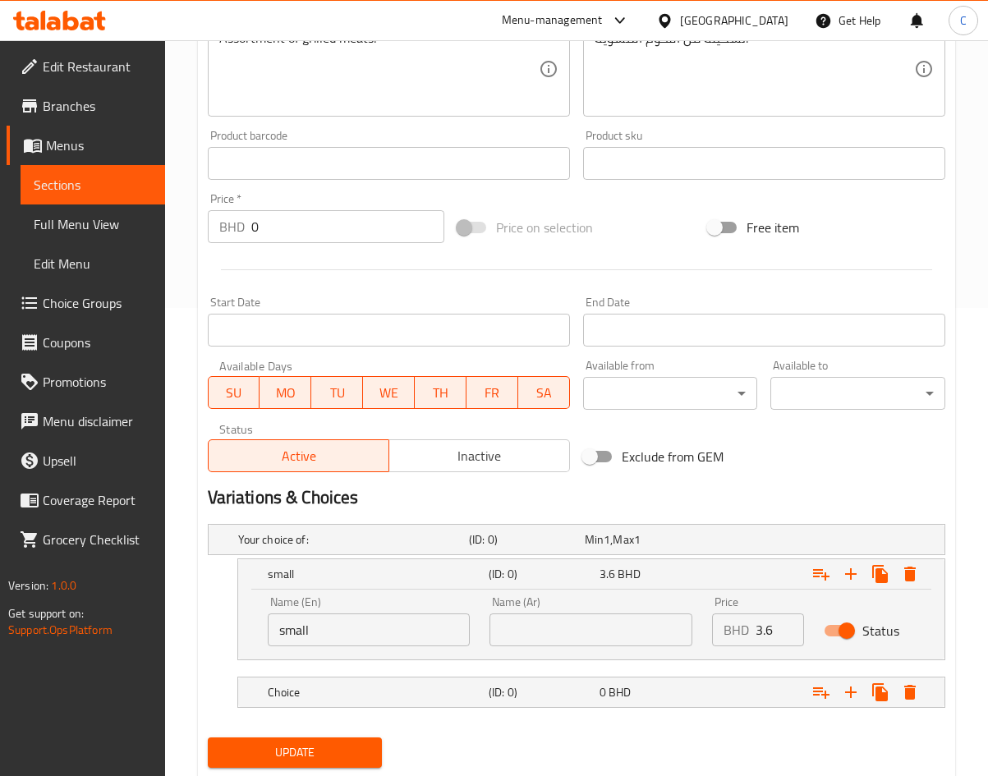
scroll to position [516, 0]
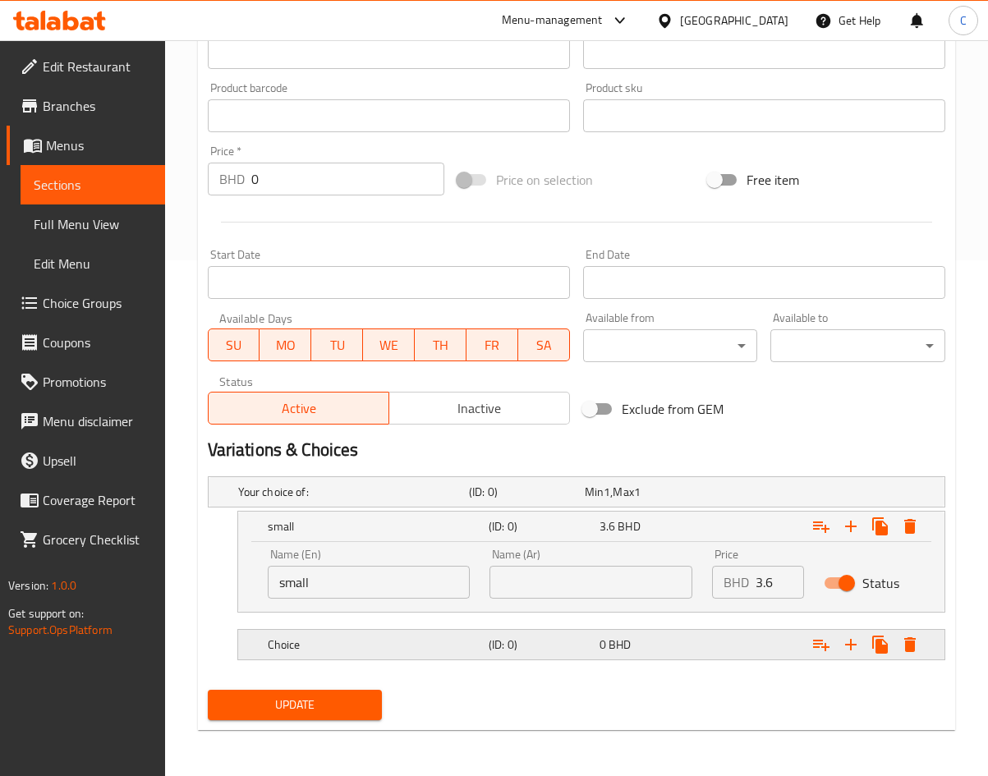
click at [421, 658] on div "Choice (ID: 0) 0 BHD" at bounding box center [596, 645] width 664 height 36
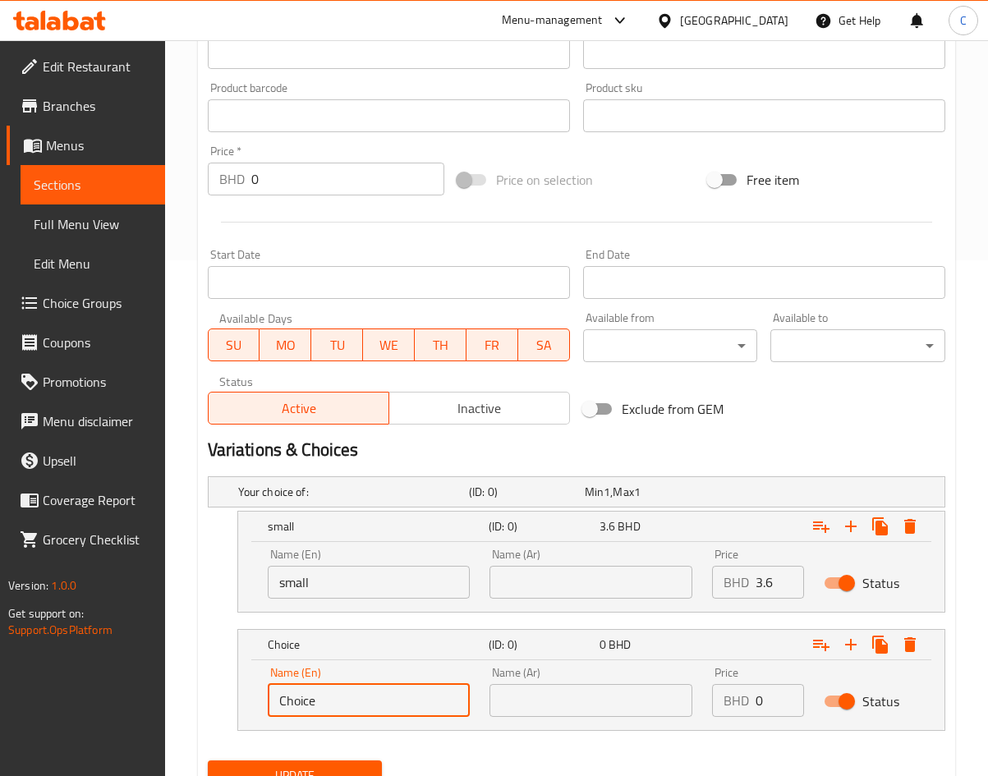
drag, startPoint x: 354, startPoint y: 696, endPoint x: -566, endPoint y: 376, distance: 973.9
type input "medium"
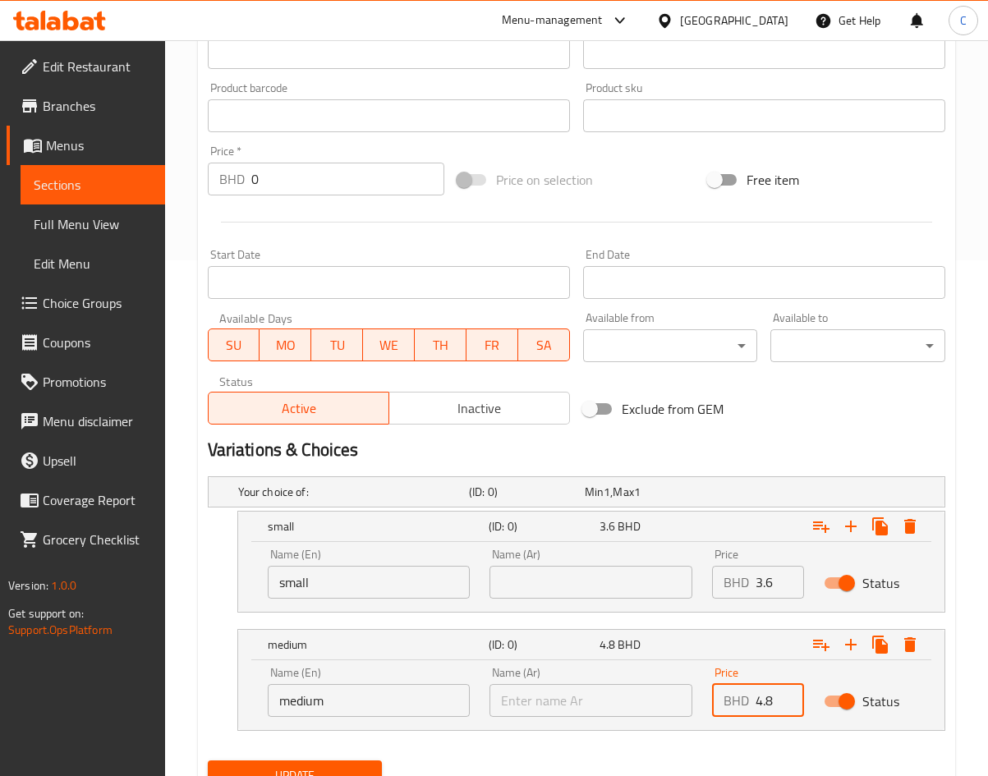
type input "4.8"
click at [852, 646] on icon "Expand" at bounding box center [851, 645] width 20 height 20
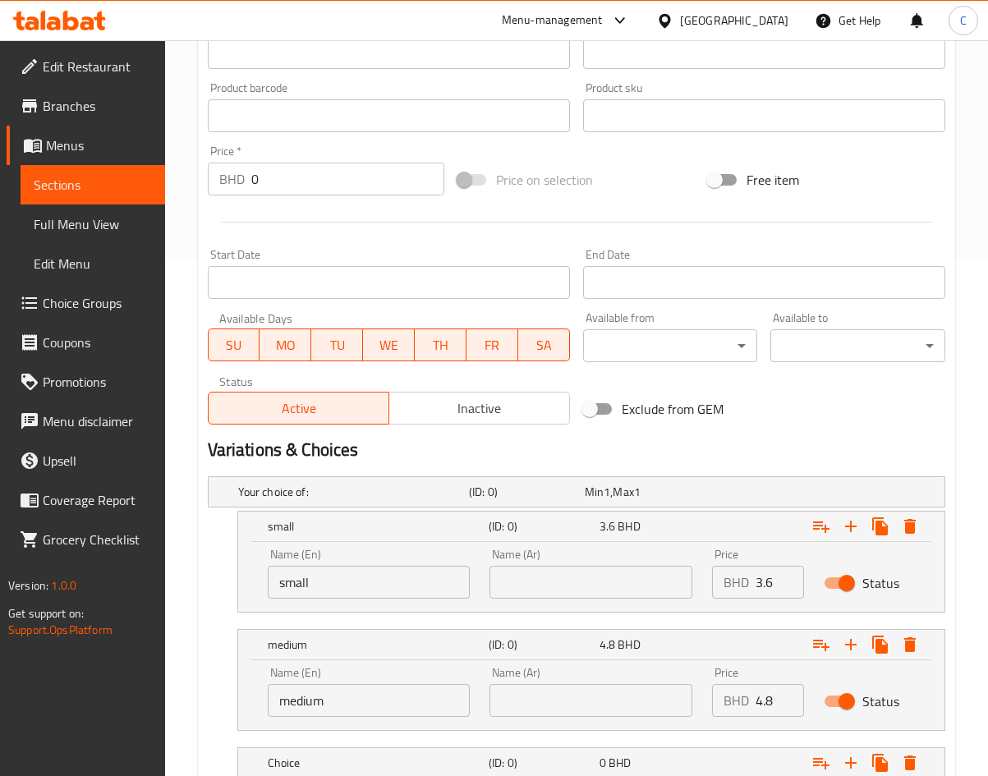
scroll to position [634, 0]
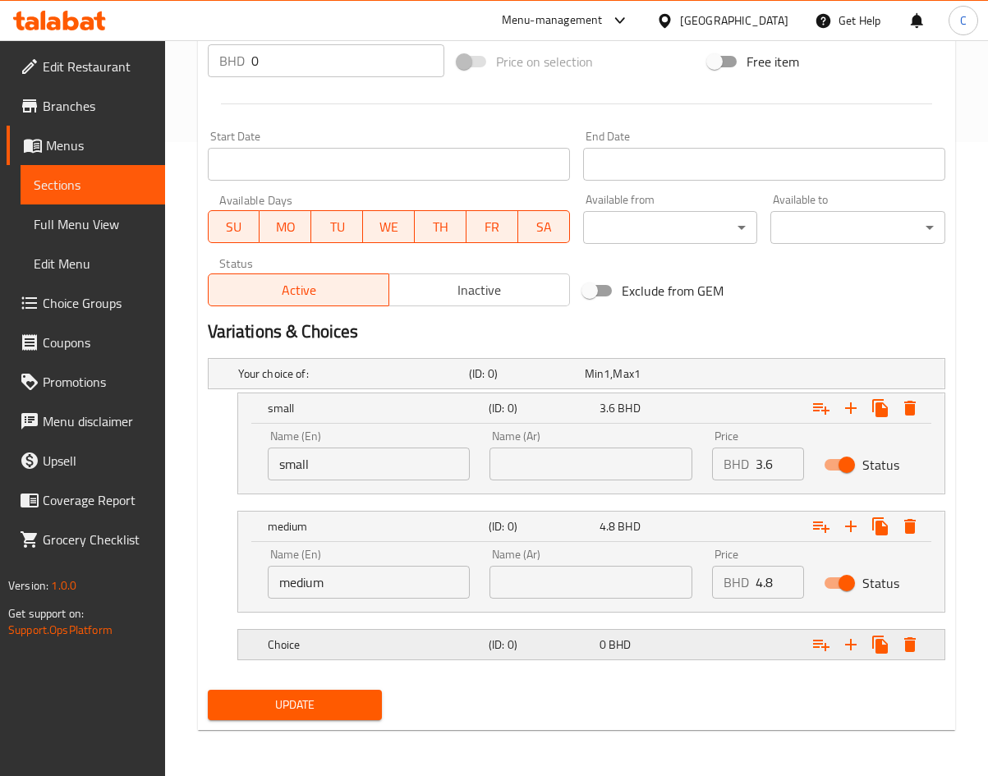
click at [427, 655] on div "Choice" at bounding box center [374, 644] width 221 height 23
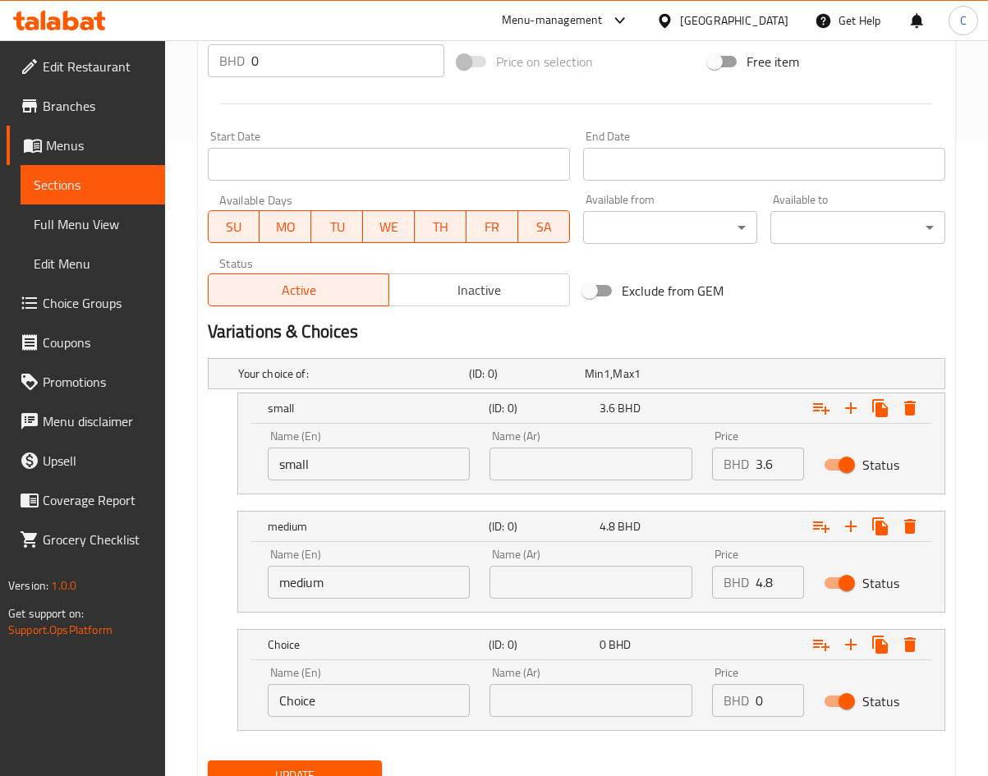
drag, startPoint x: 350, startPoint y: 708, endPoint x: -289, endPoint y: 628, distance: 643.9
type input "large"
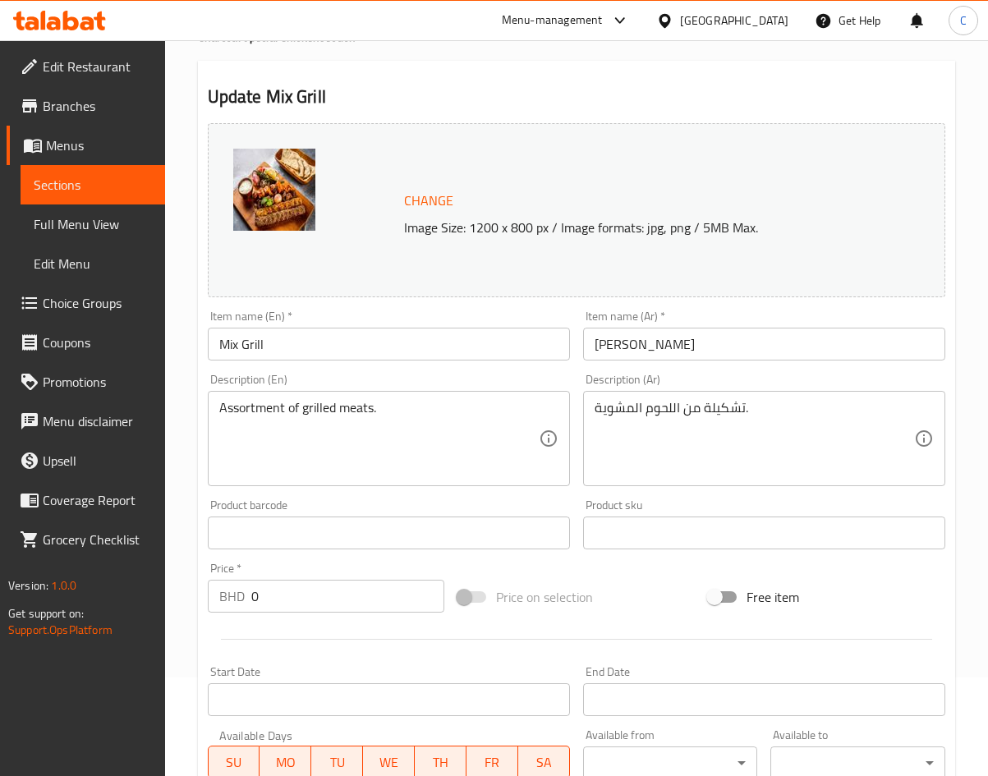
scroll to position [705, 0]
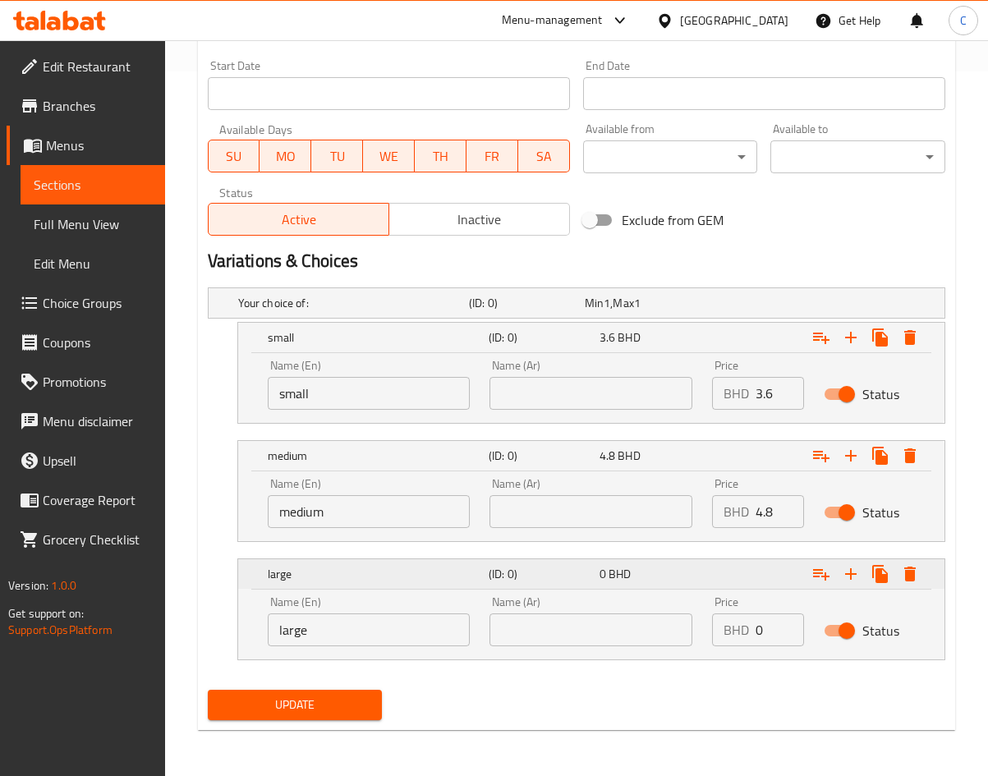
click at [750, 561] on div "Expand" at bounding box center [816, 574] width 221 height 36
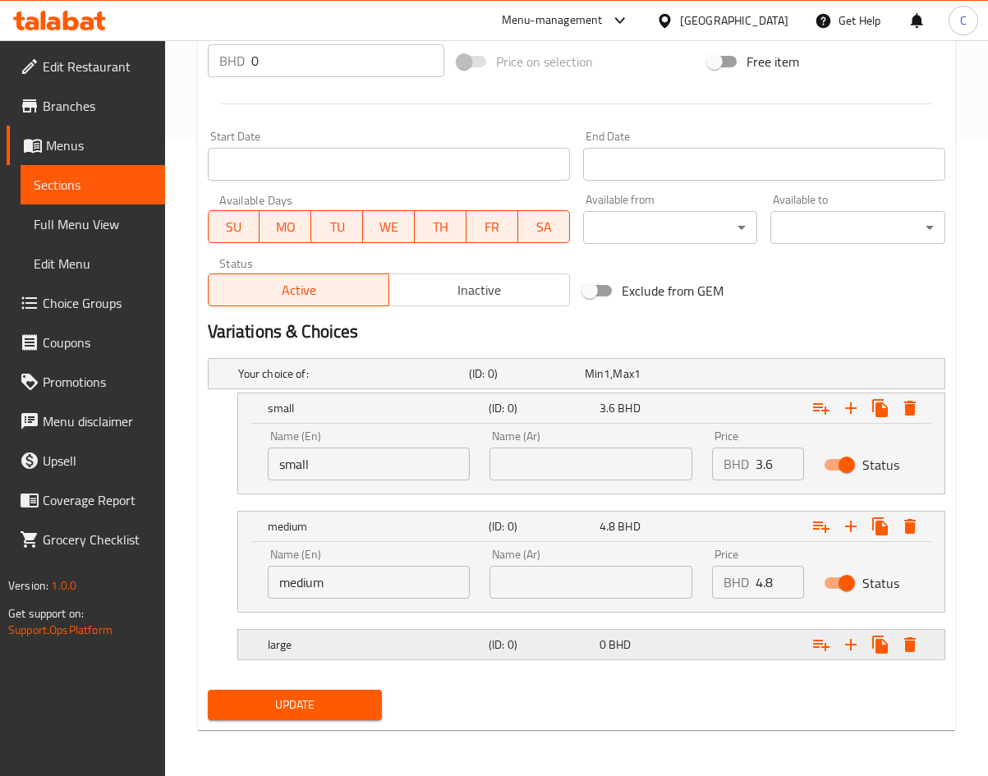
scroll to position [634, 0]
click at [756, 664] on nav at bounding box center [576, 670] width 737 height 13
click at [754, 645] on div "Expand" at bounding box center [816, 645] width 221 height 36
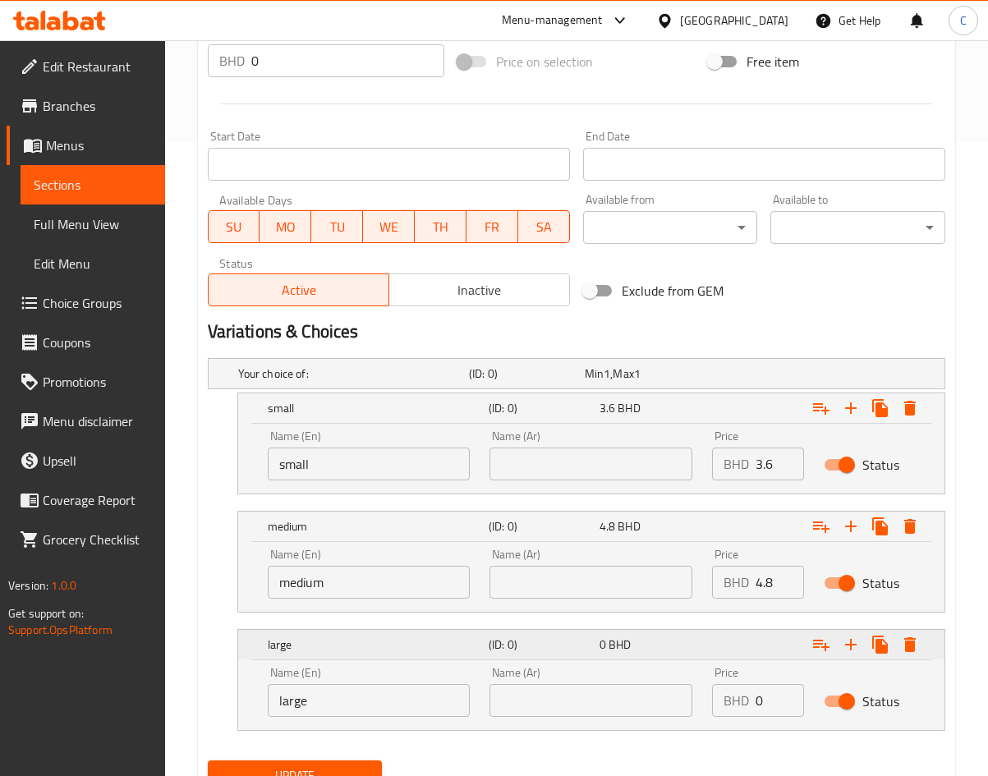
scroll to position [705, 0]
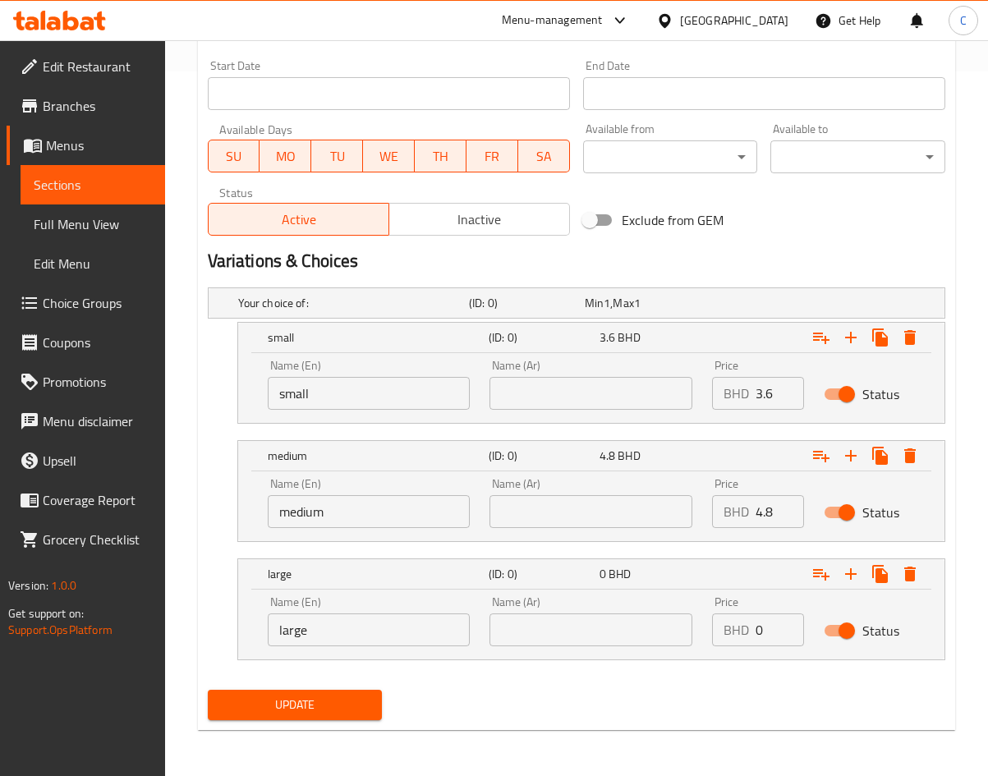
drag, startPoint x: 530, startPoint y: 622, endPoint x: 268, endPoint y: 592, distance: 263.7
click at [268, 592] on div "Name (En) large Name (En) Name (Ar) Name (Ar) Price BHD 0 Price Status" at bounding box center [591, 621] width 667 height 70
type input "7.2"
drag, startPoint x: 342, startPoint y: 397, endPoint x: -56, endPoint y: 382, distance: 397.7
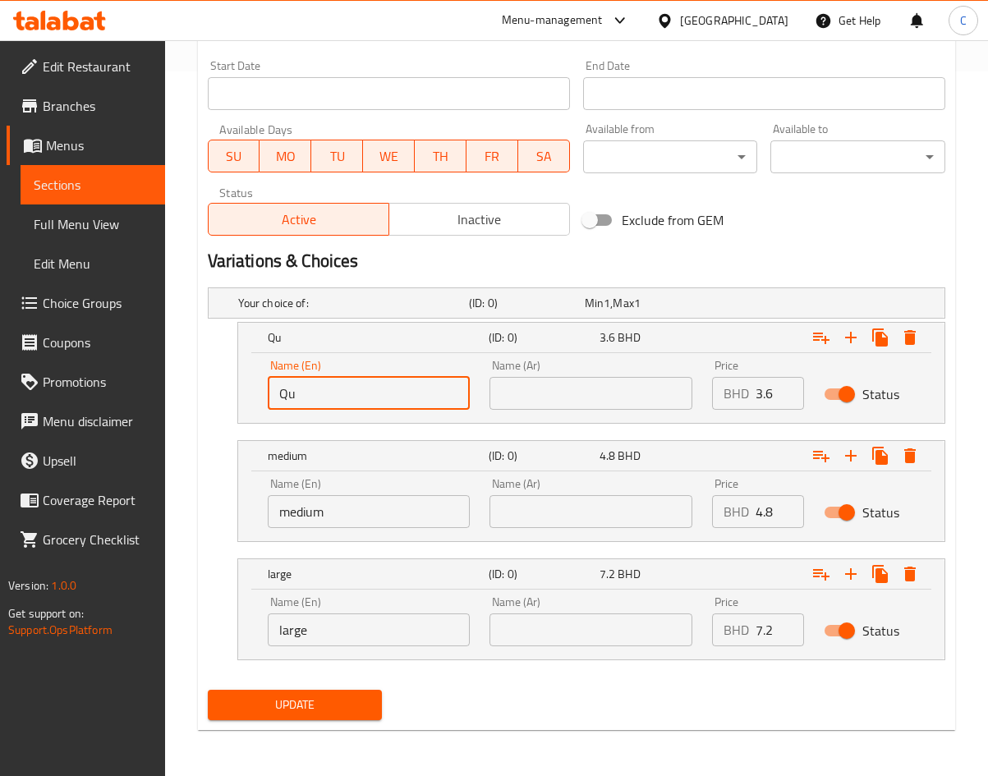
type input "Q"
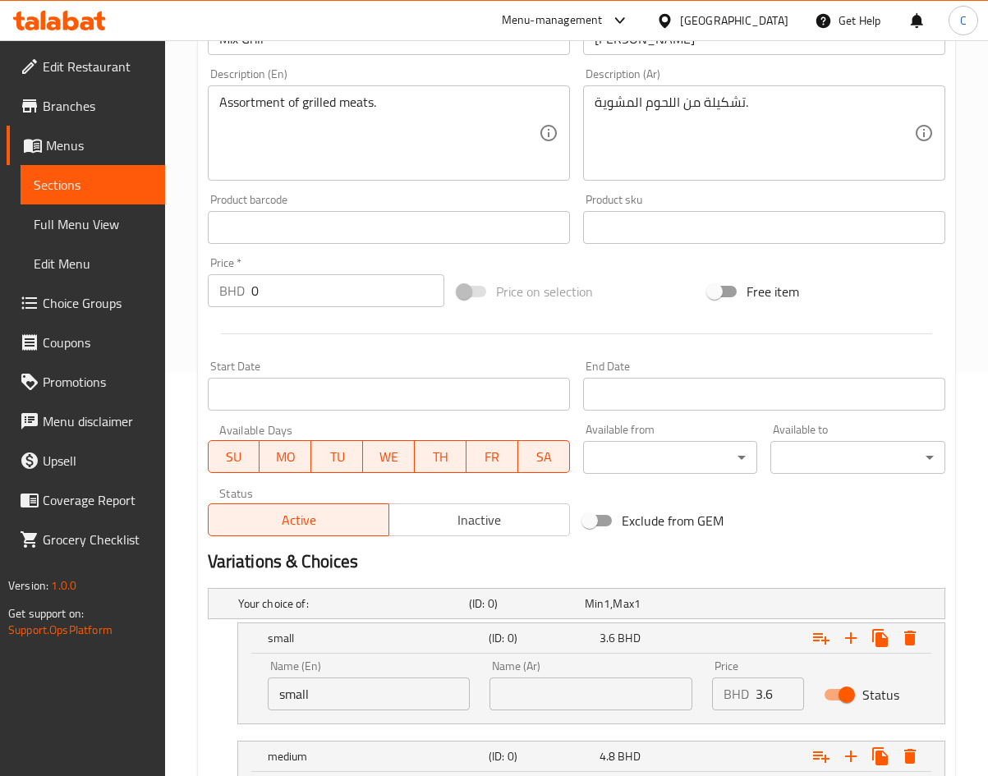
click at [802, 532] on div "Exclude from GEM" at bounding box center [701, 520] width 250 height 44
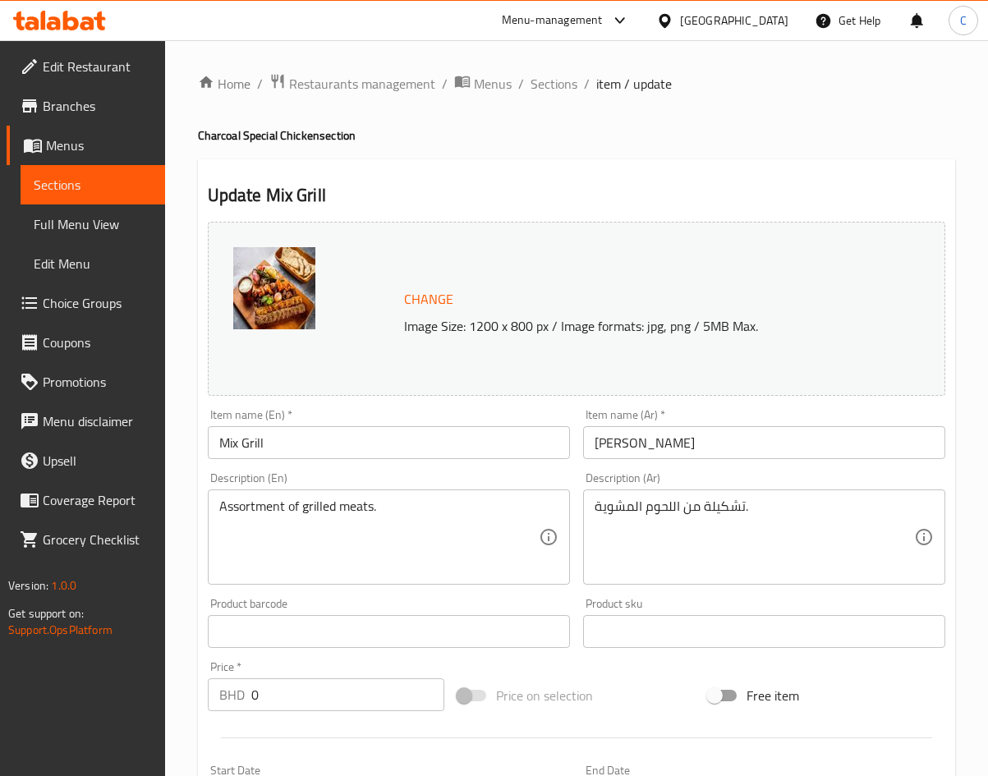
scroll to position [678, 0]
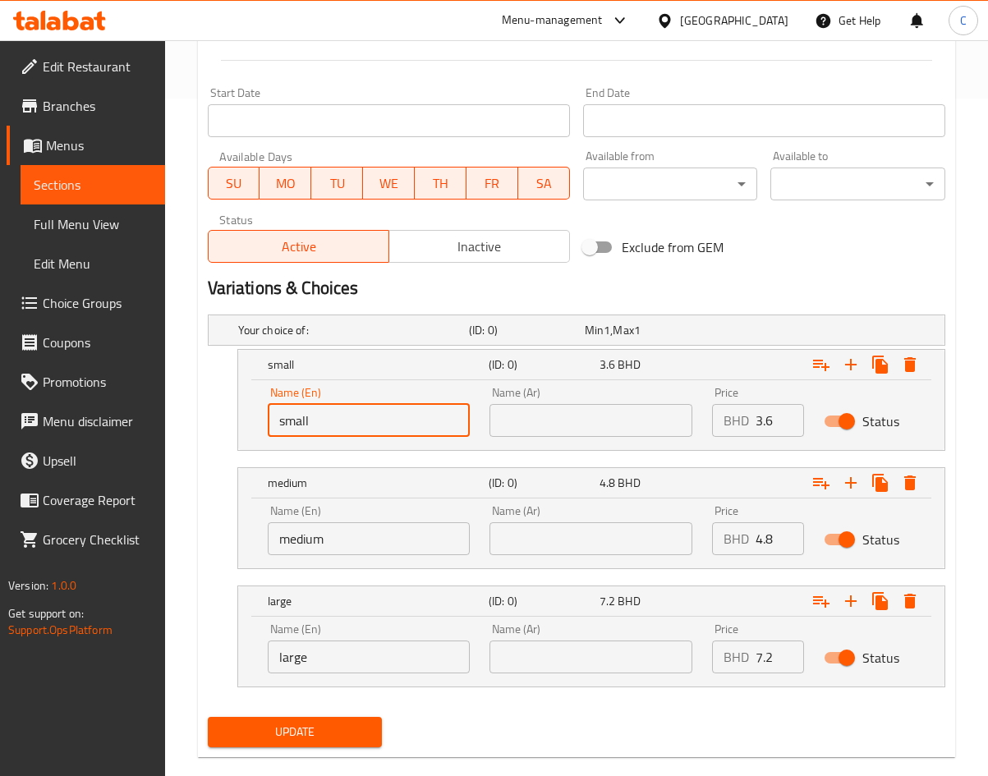
drag, startPoint x: 401, startPoint y: 431, endPoint x: -144, endPoint y: 390, distance: 546.0
type input "Quarter"
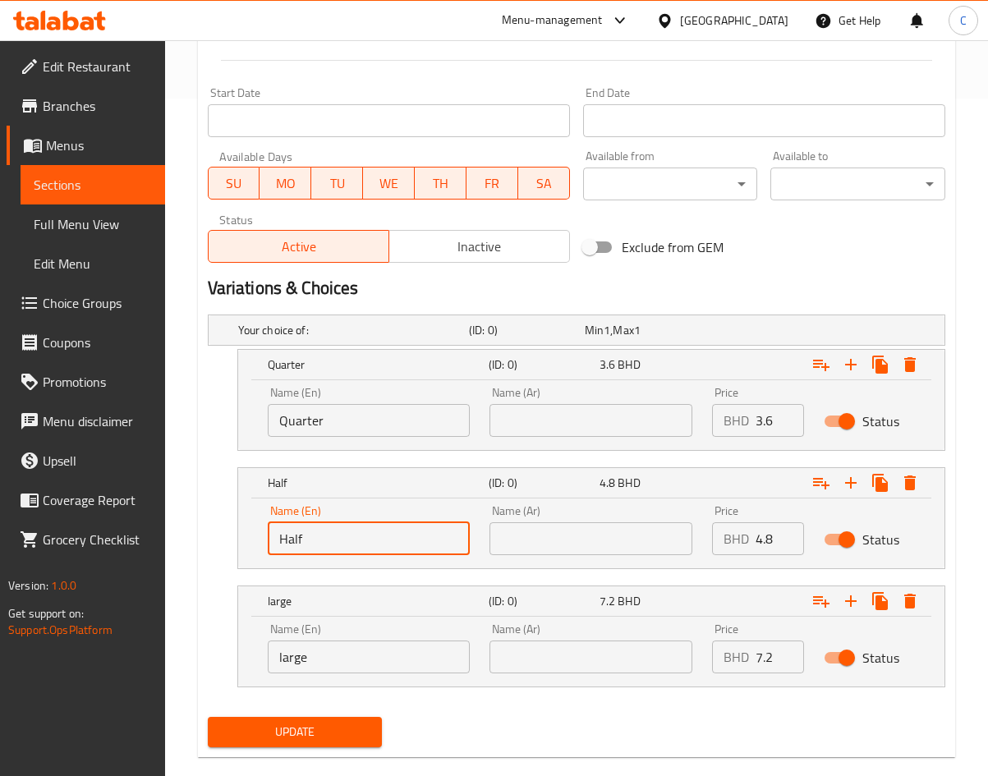
type input "Half"
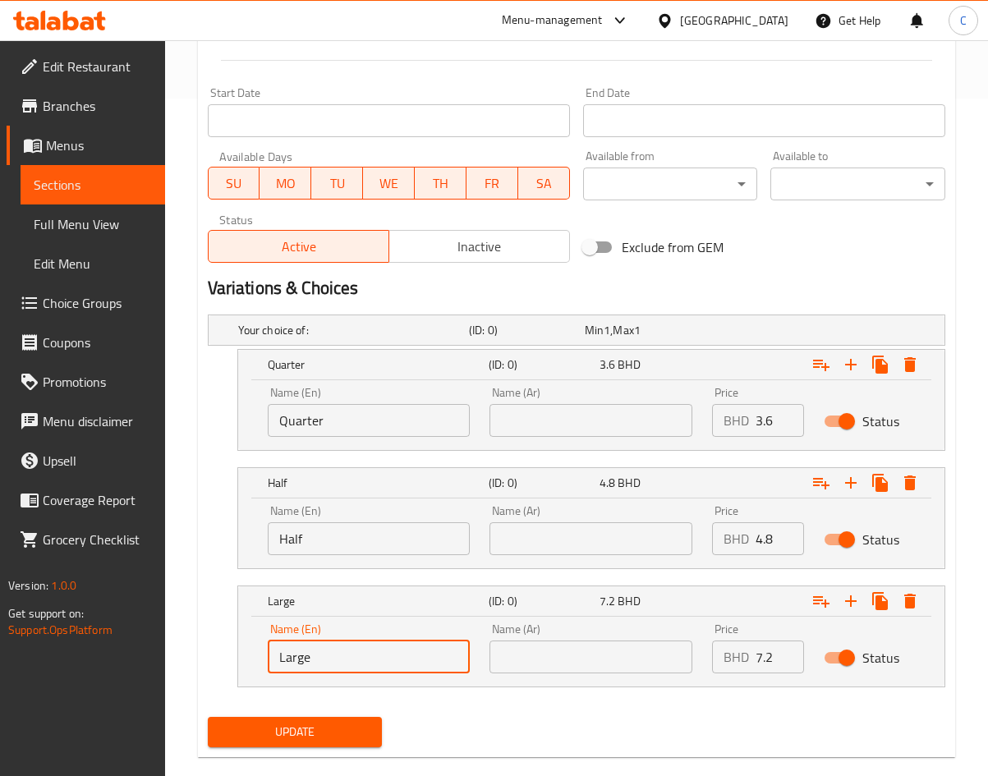
type input "Large"
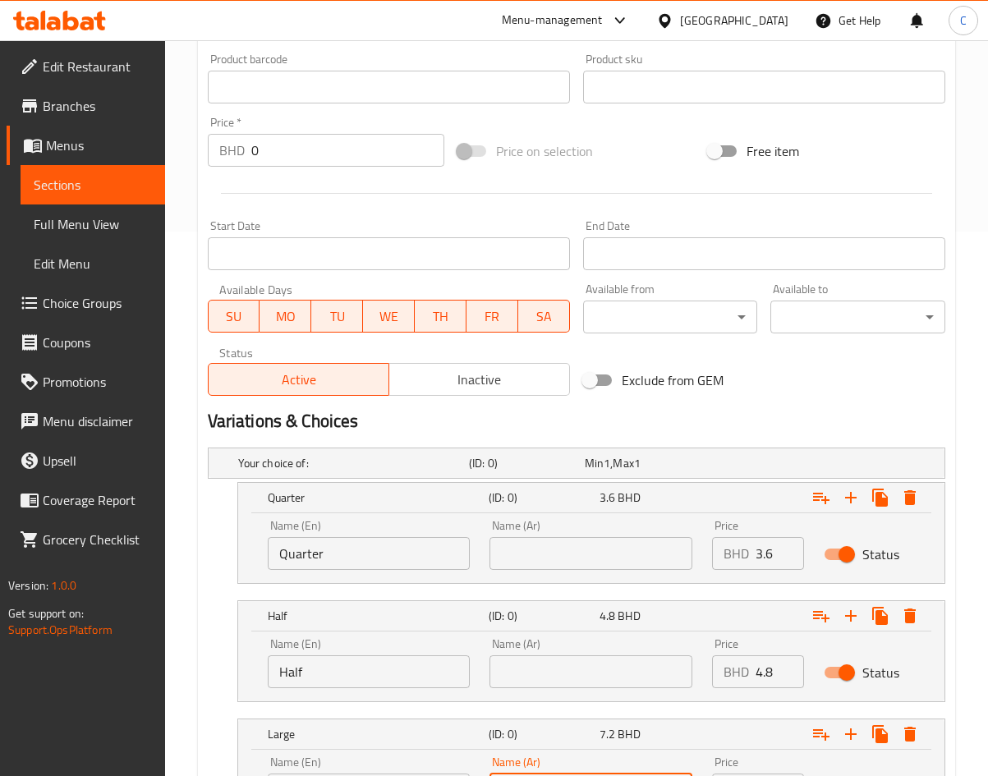
scroll to position [705, 0]
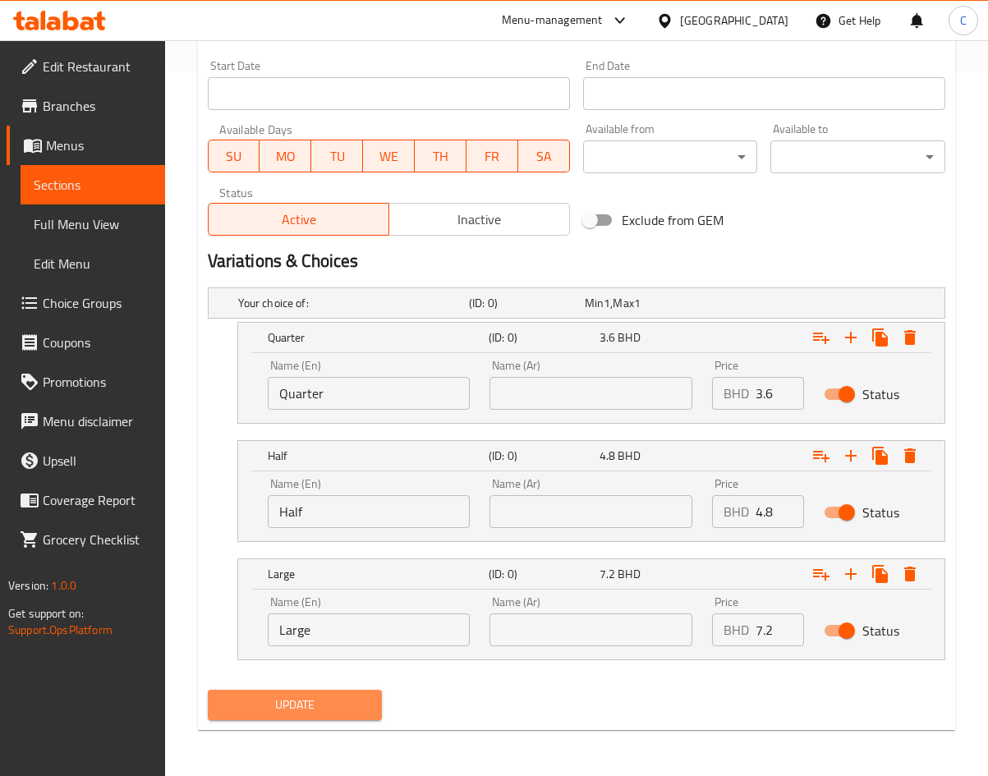
click at [322, 698] on span "Update" at bounding box center [295, 705] width 149 height 21
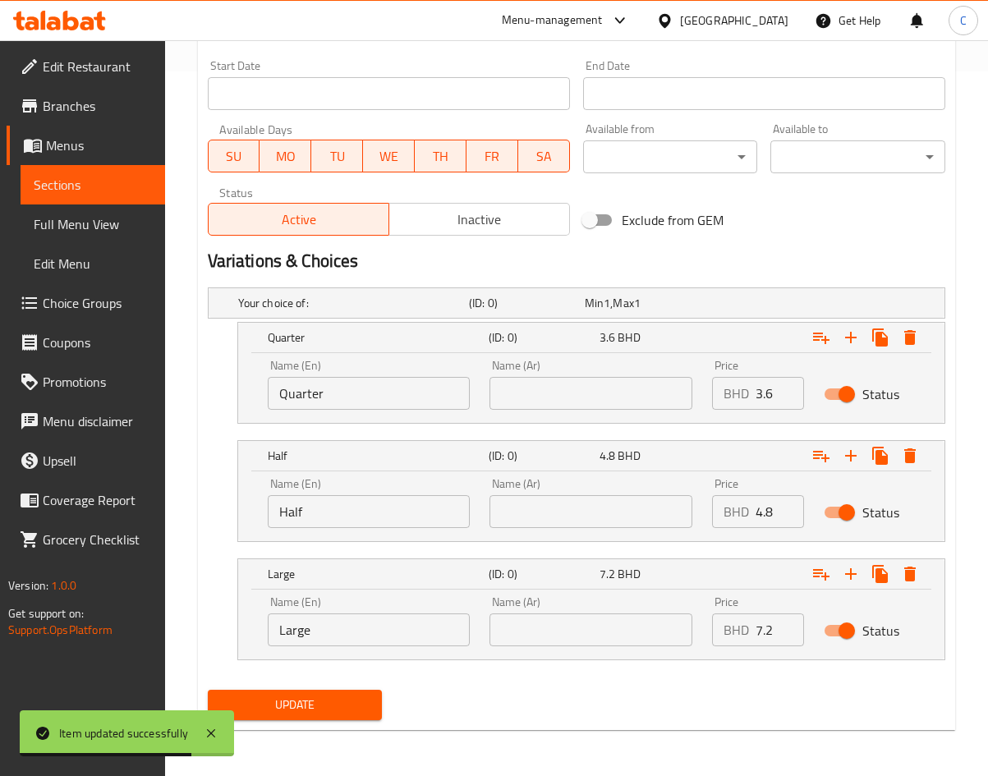
scroll to position [0, 0]
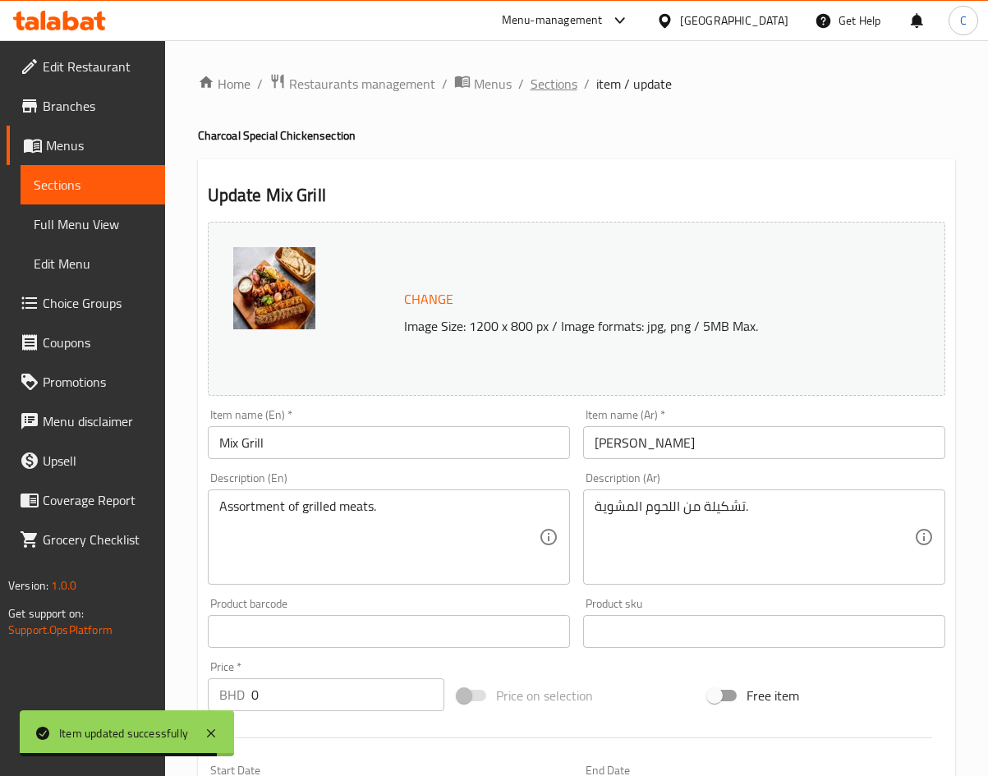
click at [548, 80] on span "Sections" at bounding box center [554, 84] width 47 height 20
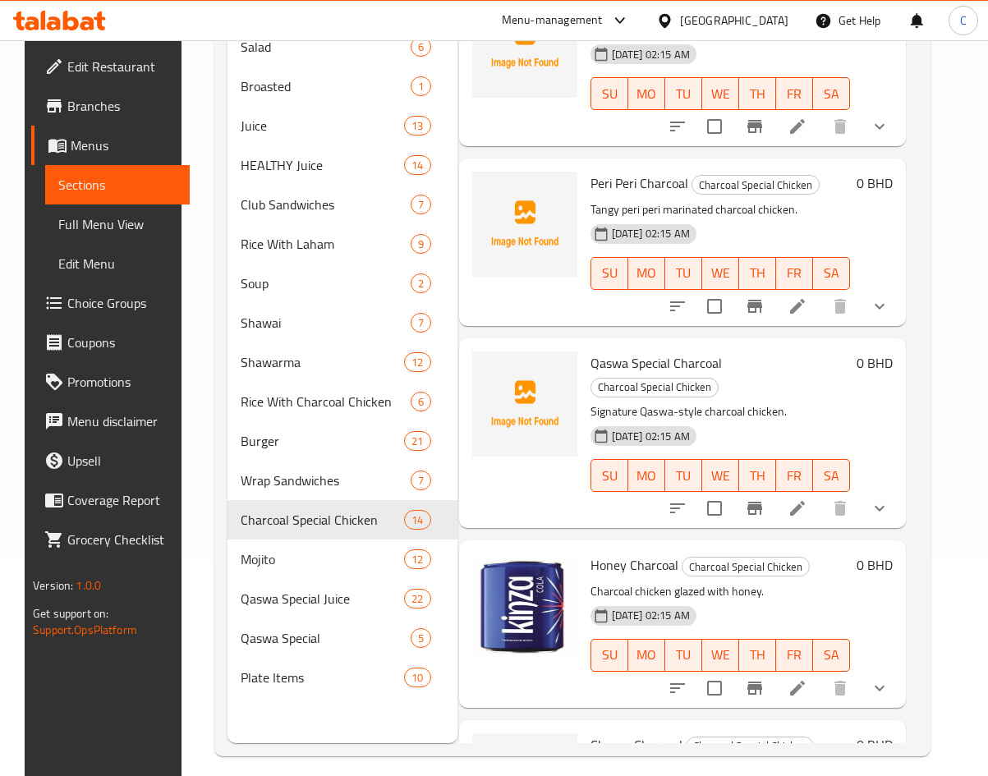
scroll to position [219, 0]
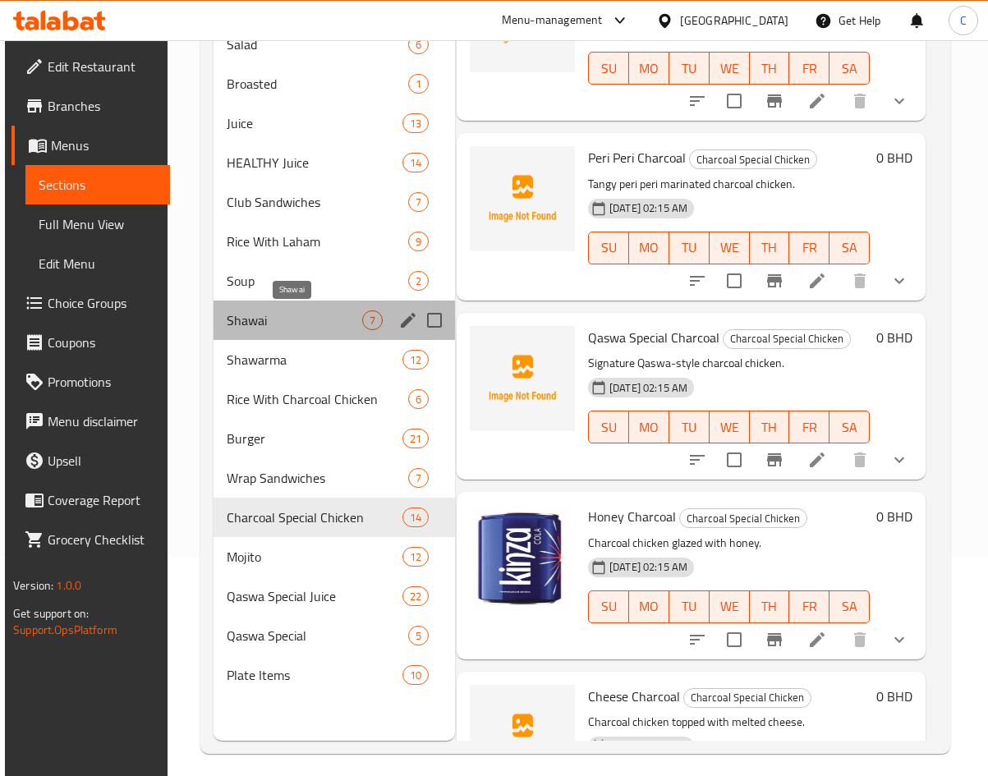
click at [290, 319] on span "Shawai" at bounding box center [295, 320] width 136 height 20
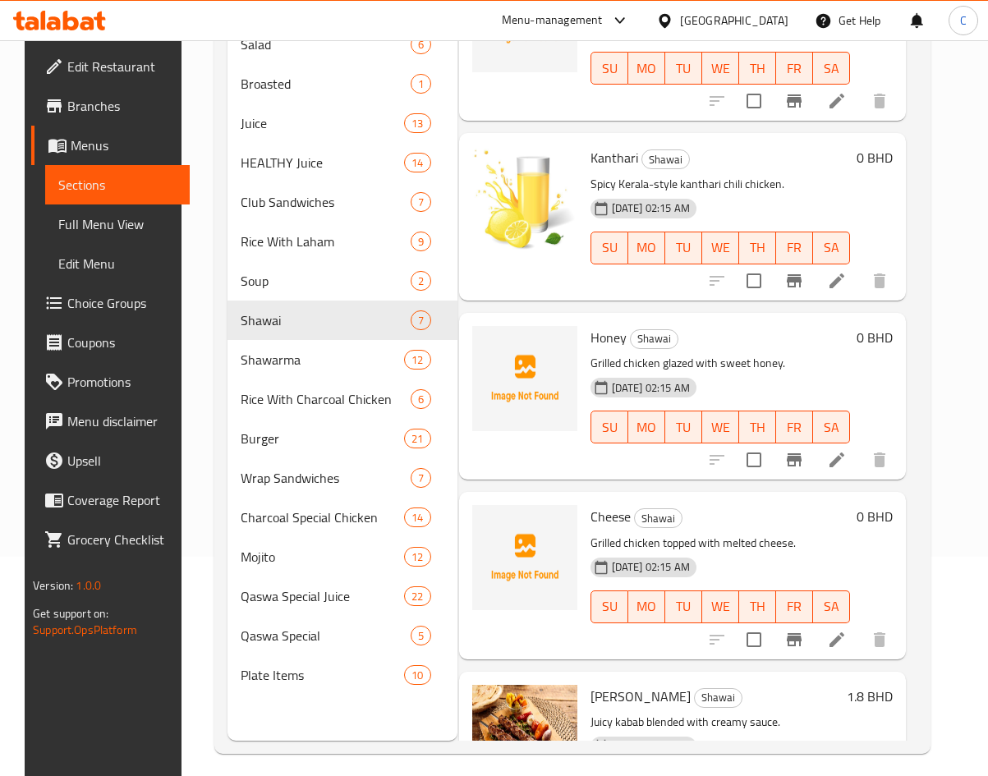
scroll to position [0, 11]
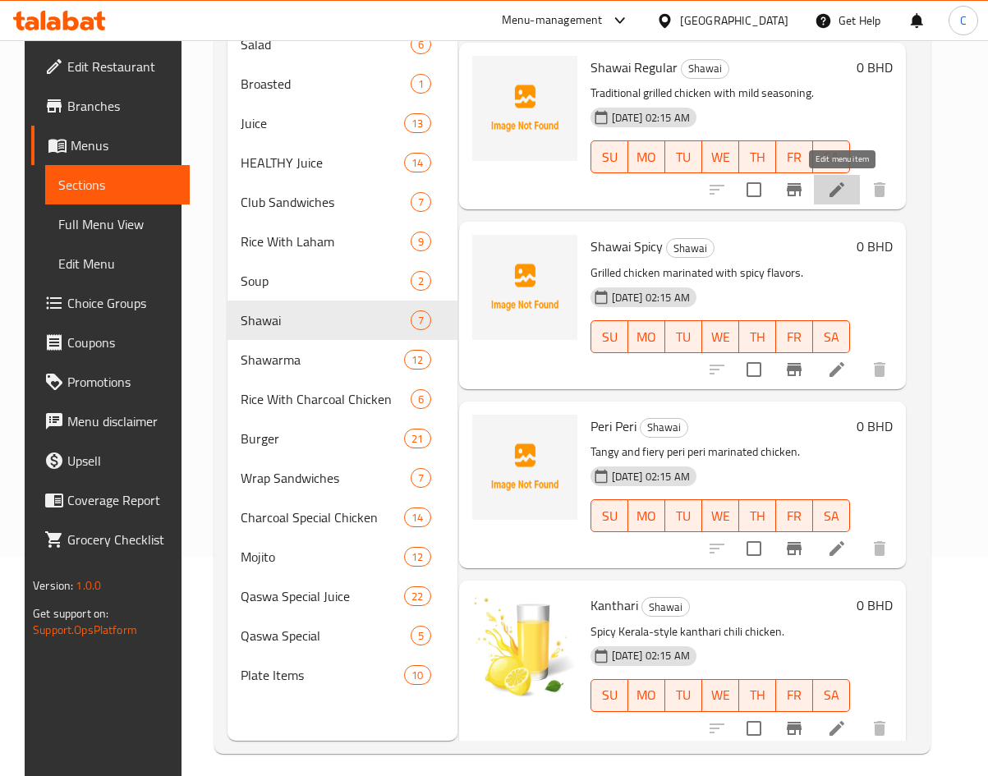
click at [839, 187] on icon at bounding box center [837, 190] width 20 height 20
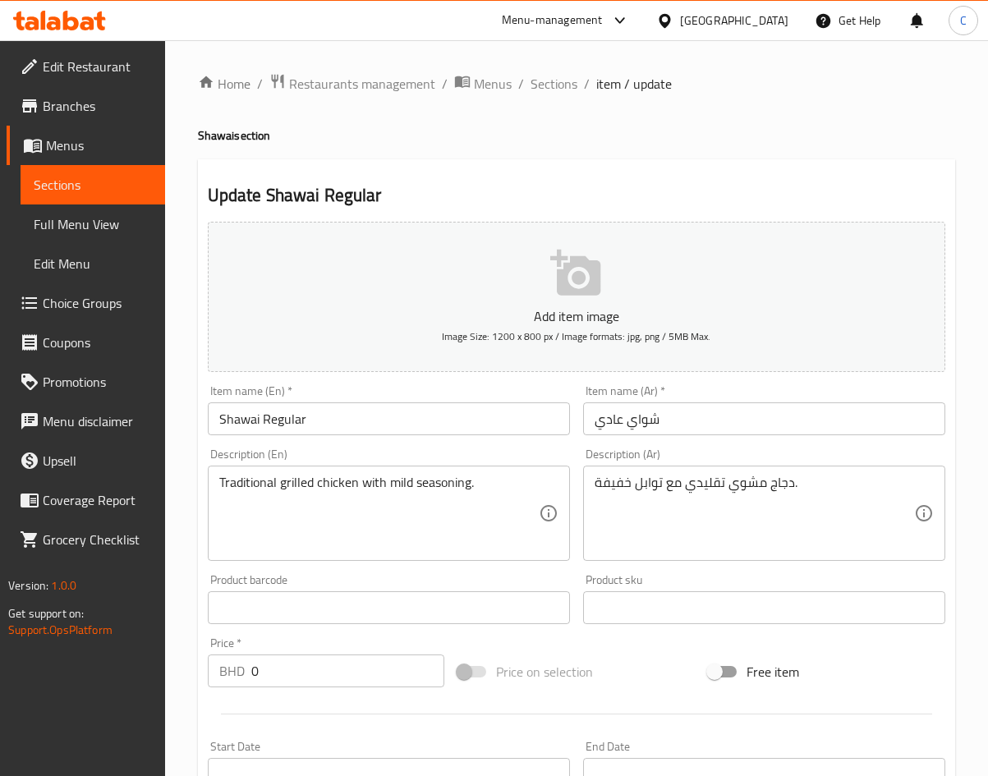
scroll to position [384, 0]
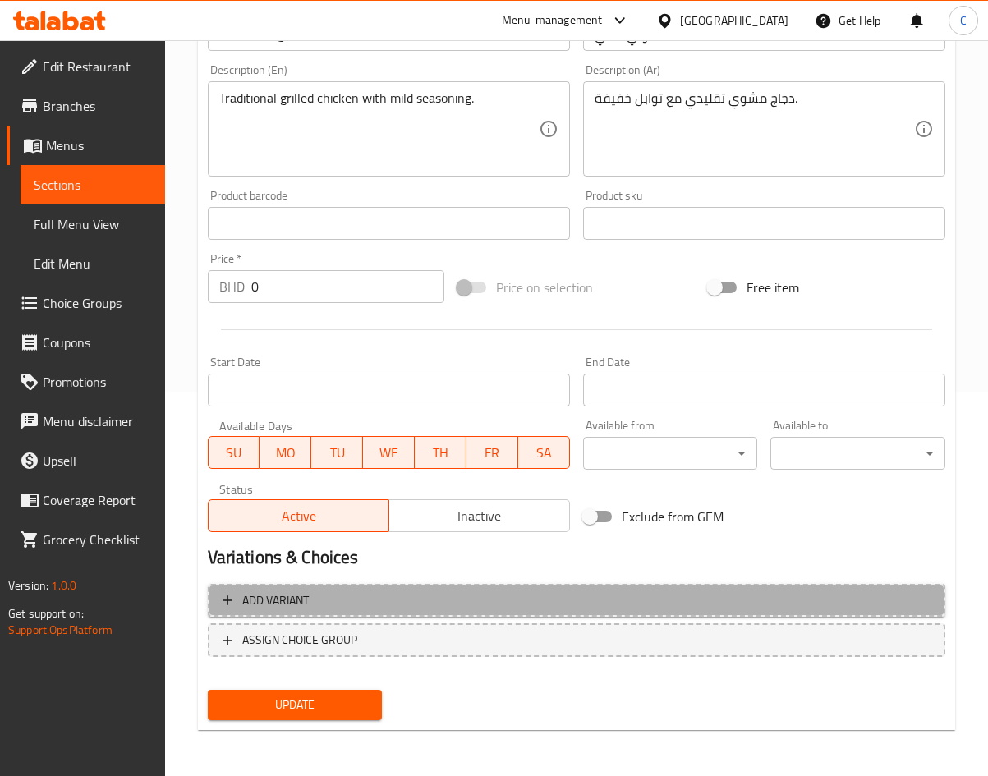
click at [407, 599] on span "Add variant" at bounding box center [577, 600] width 708 height 21
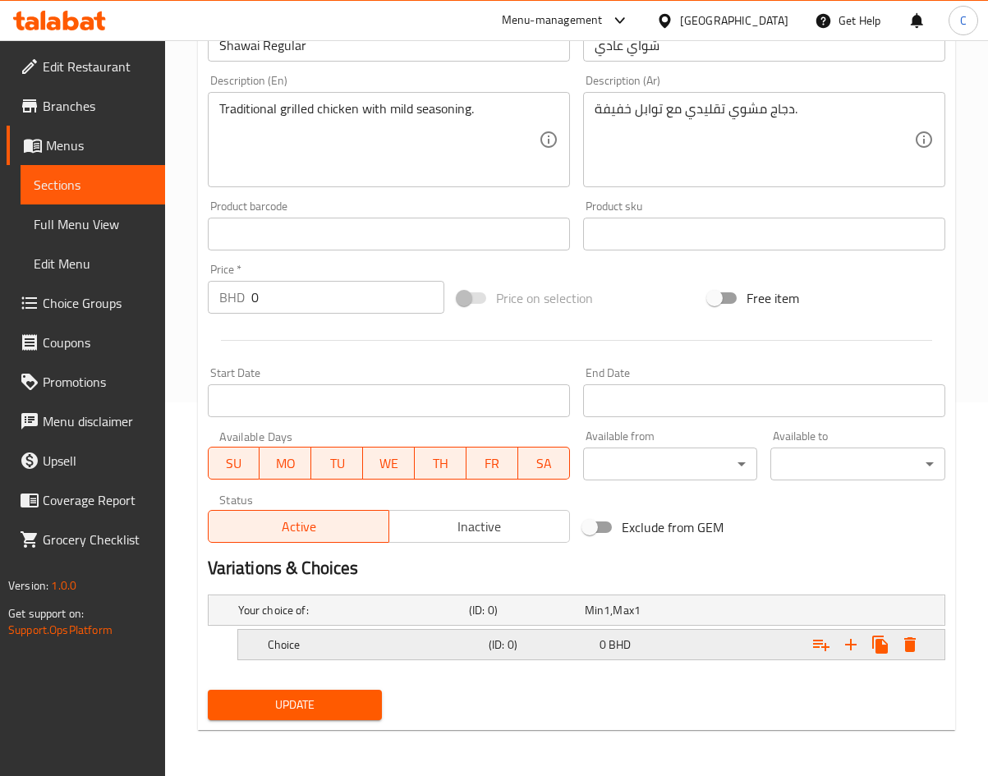
click at [440, 648] on h5 "Choice" at bounding box center [375, 644] width 214 height 16
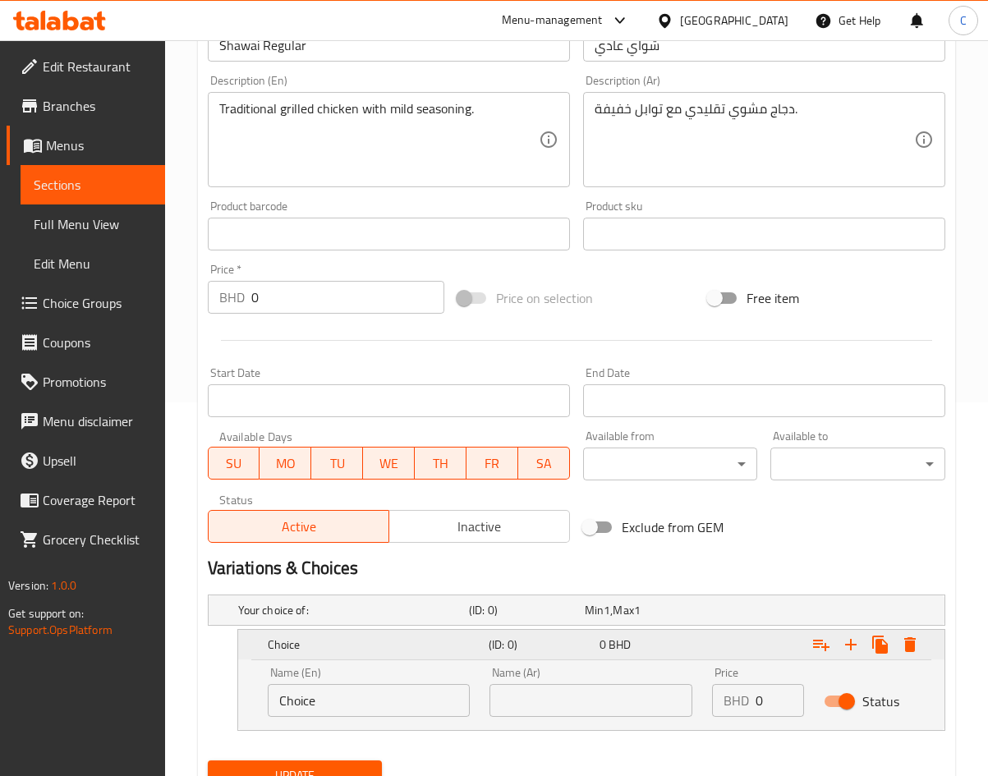
scroll to position [444, 0]
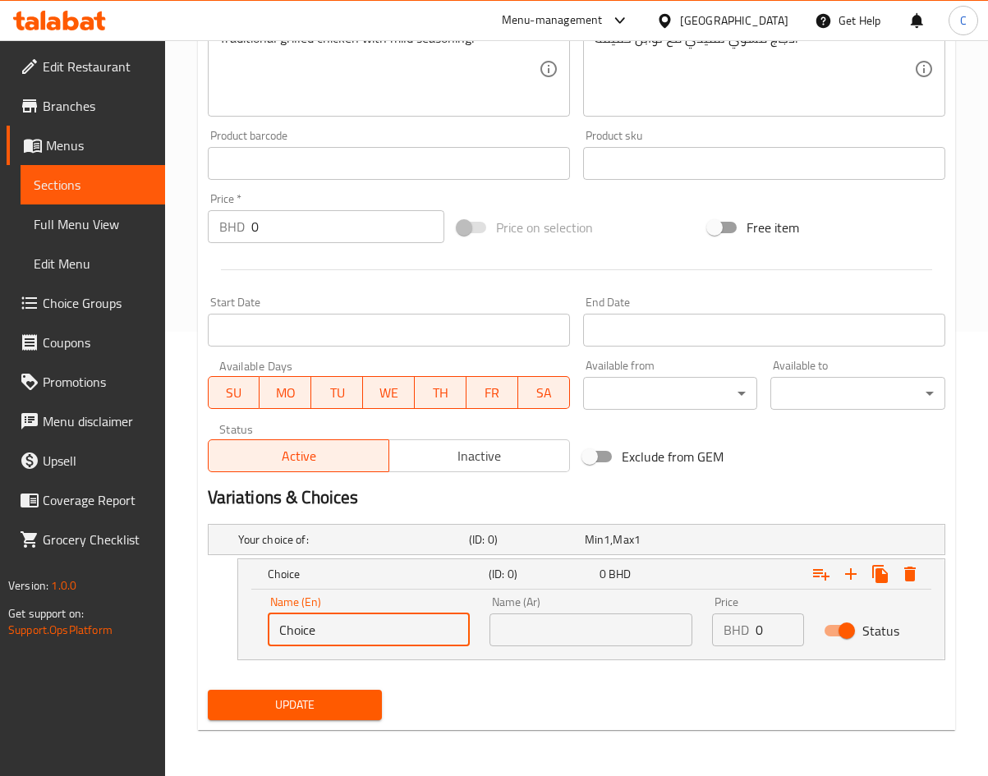
drag, startPoint x: 402, startPoint y: 624, endPoint x: -264, endPoint y: 629, distance: 666.0
type input "sha"
type input "medium"
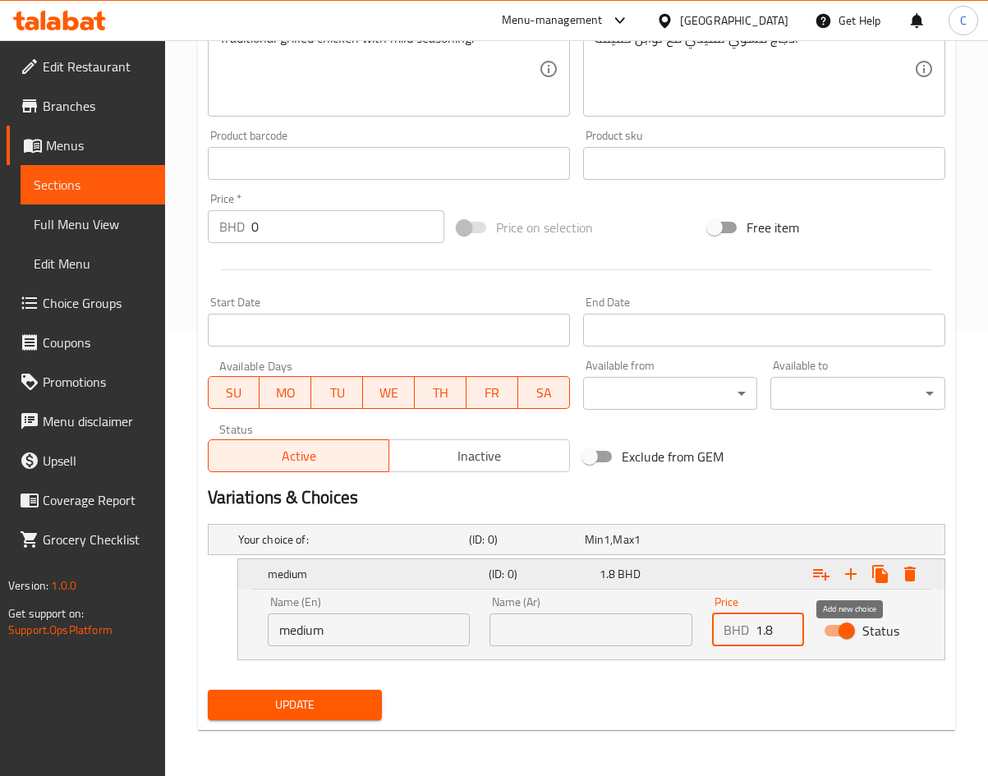
type input "1.8"
click at [858, 561] on button "Expand" at bounding box center [851, 574] width 30 height 30
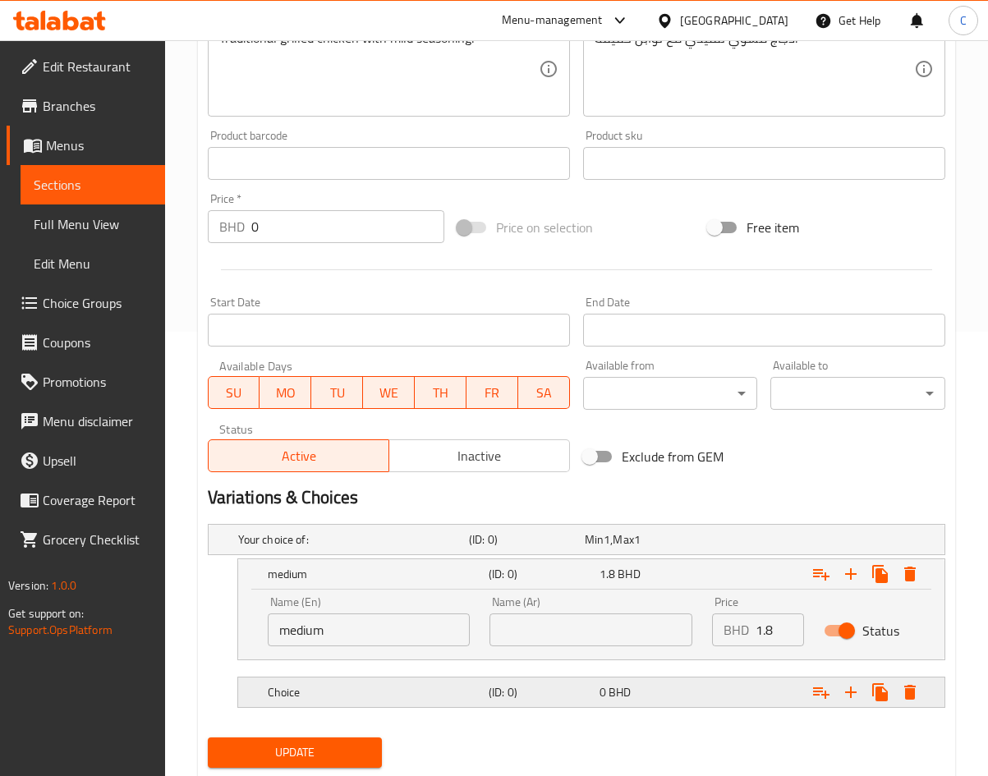
click at [362, 684] on h5 "Choice" at bounding box center [375, 692] width 214 height 16
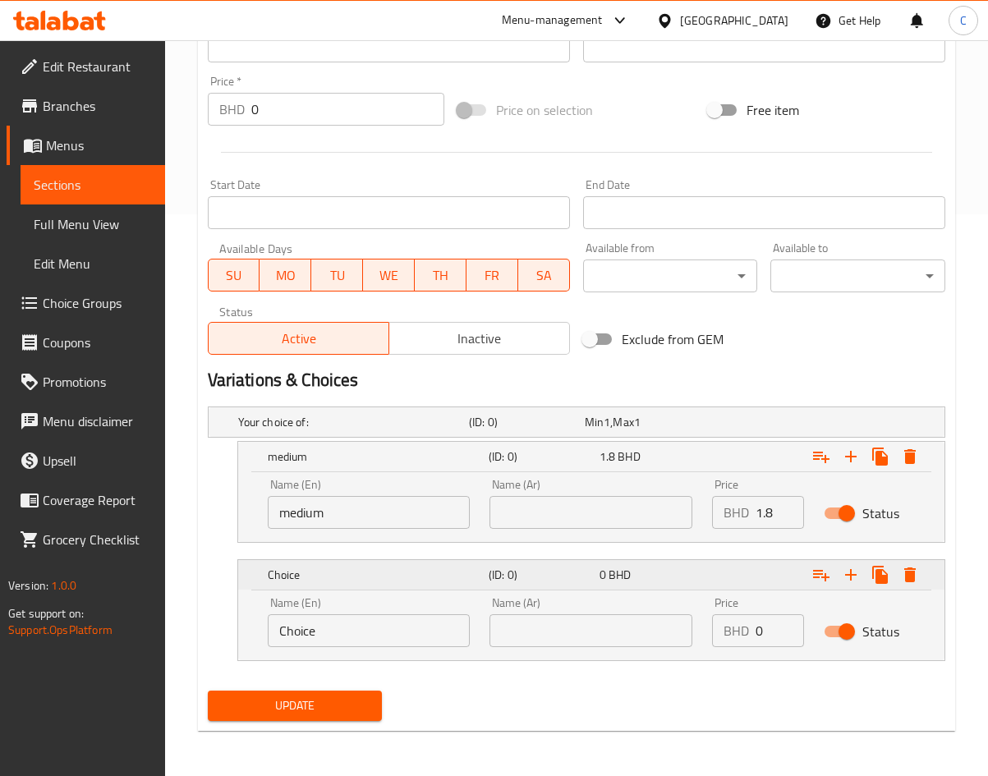
scroll to position [563, 0]
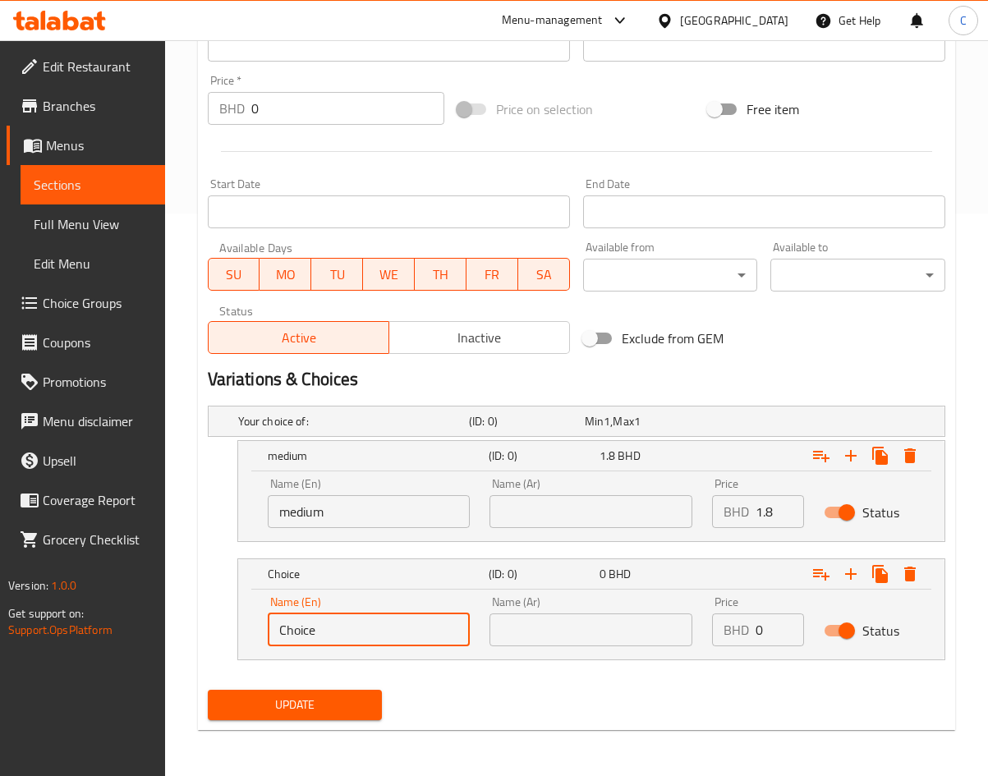
drag, startPoint x: 356, startPoint y: 632, endPoint x: -172, endPoint y: 572, distance: 532.2
click at [383, 634] on input "larg" at bounding box center [369, 629] width 203 height 33
type input "large"
type input "3.4"
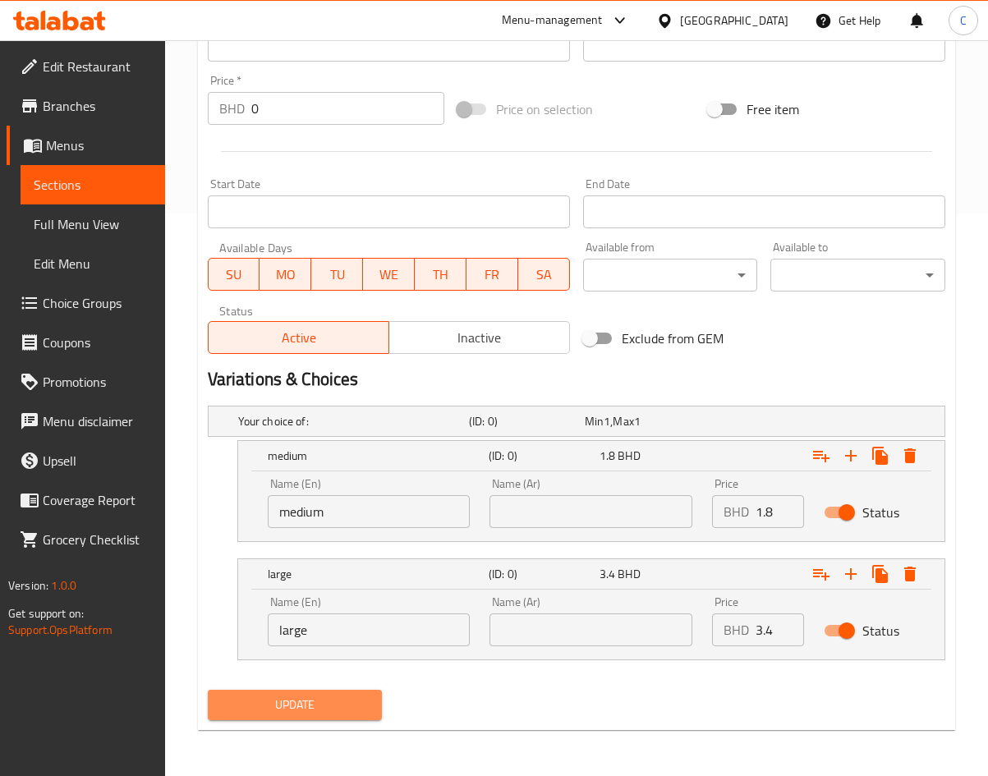
click at [270, 693] on button "Update" at bounding box center [295, 705] width 175 height 30
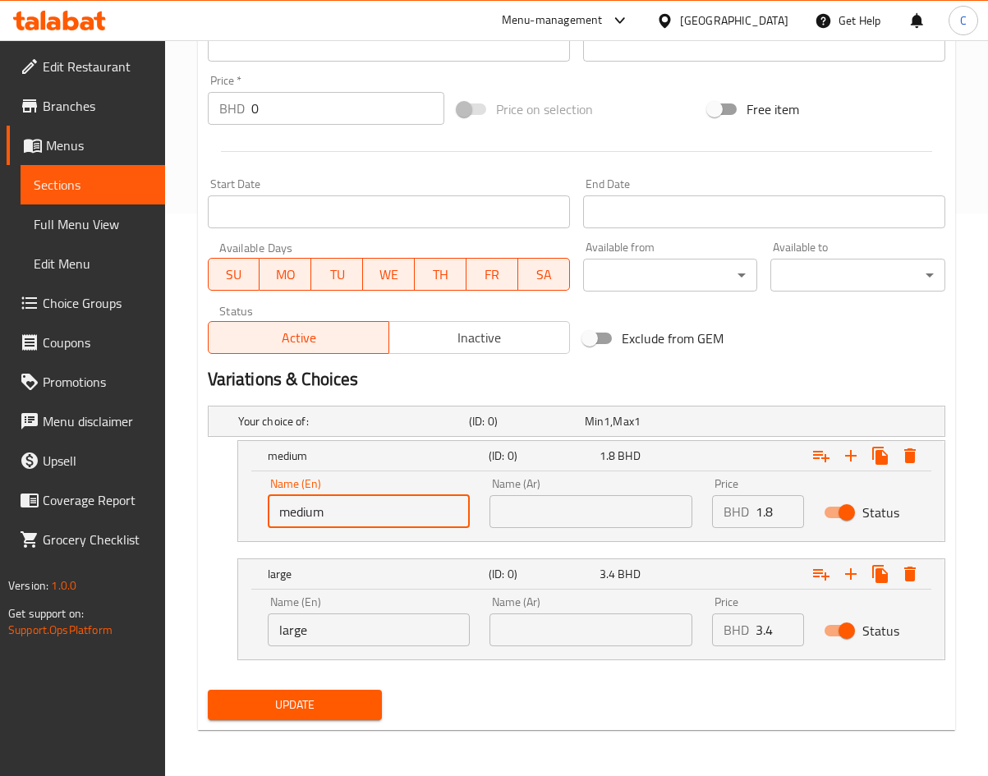
drag, startPoint x: 410, startPoint y: 513, endPoint x: -83, endPoint y: 438, distance: 498.5
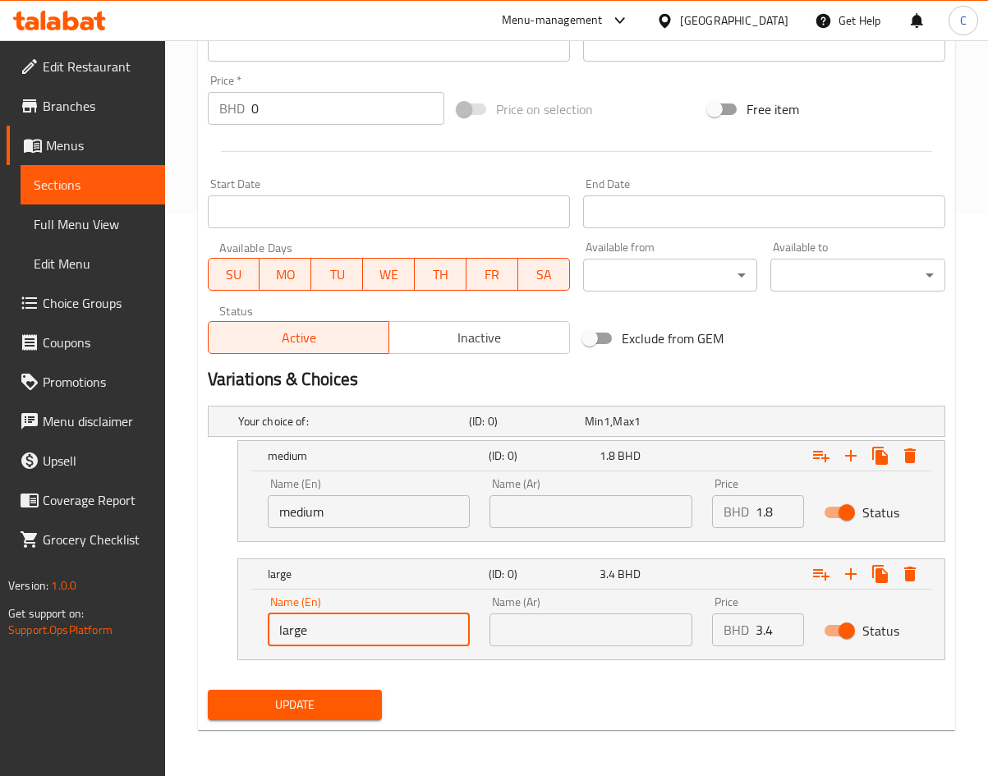
drag, startPoint x: 308, startPoint y: 631, endPoint x: 7, endPoint y: 615, distance: 301.0
click at [7, 615] on div "Edit Restaurant Branches Menus Sections Full Menu View Edit Menu Choice Groups …" at bounding box center [494, 127] width 988 height 1298
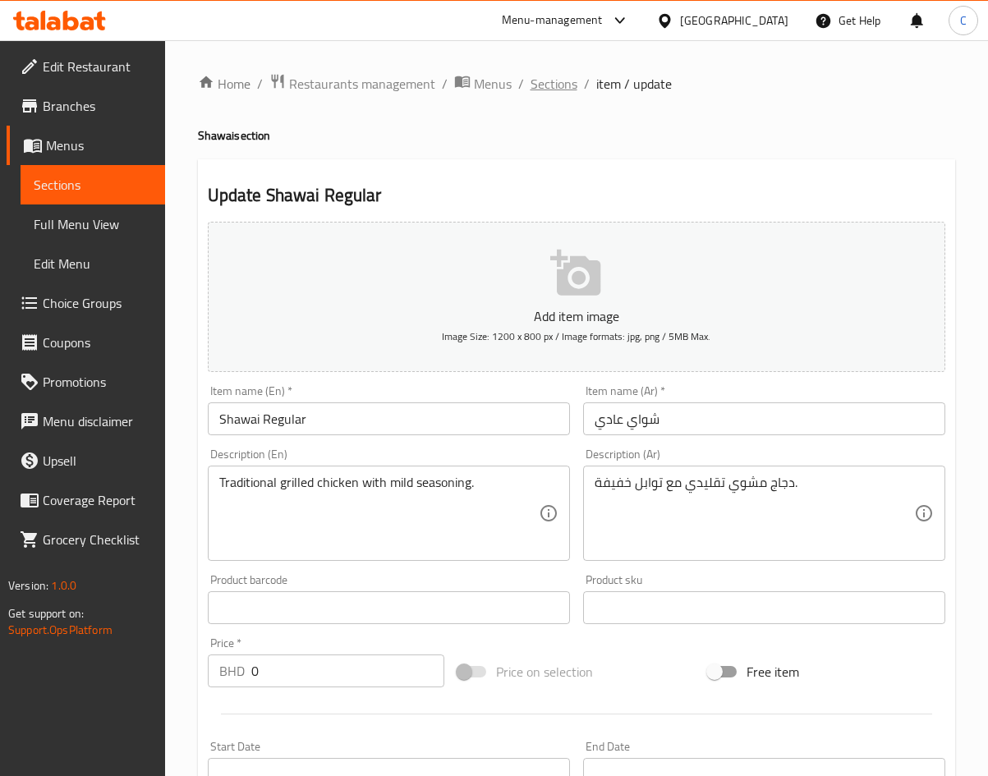
click at [540, 81] on span "Sections" at bounding box center [554, 84] width 47 height 20
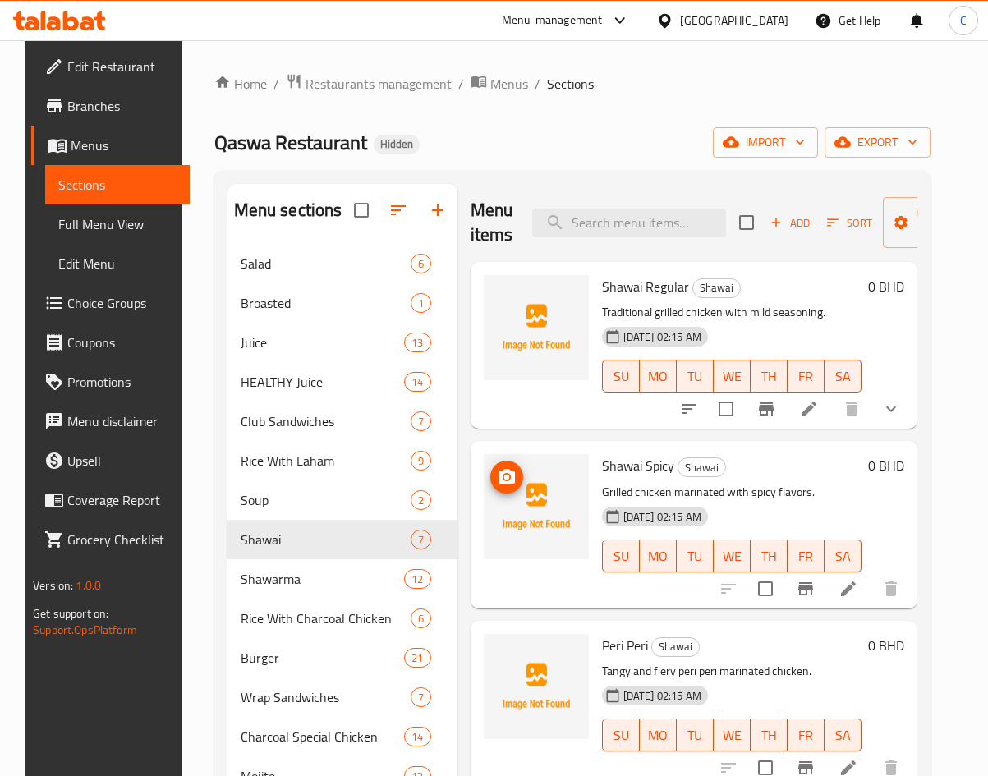
scroll to position [130, 0]
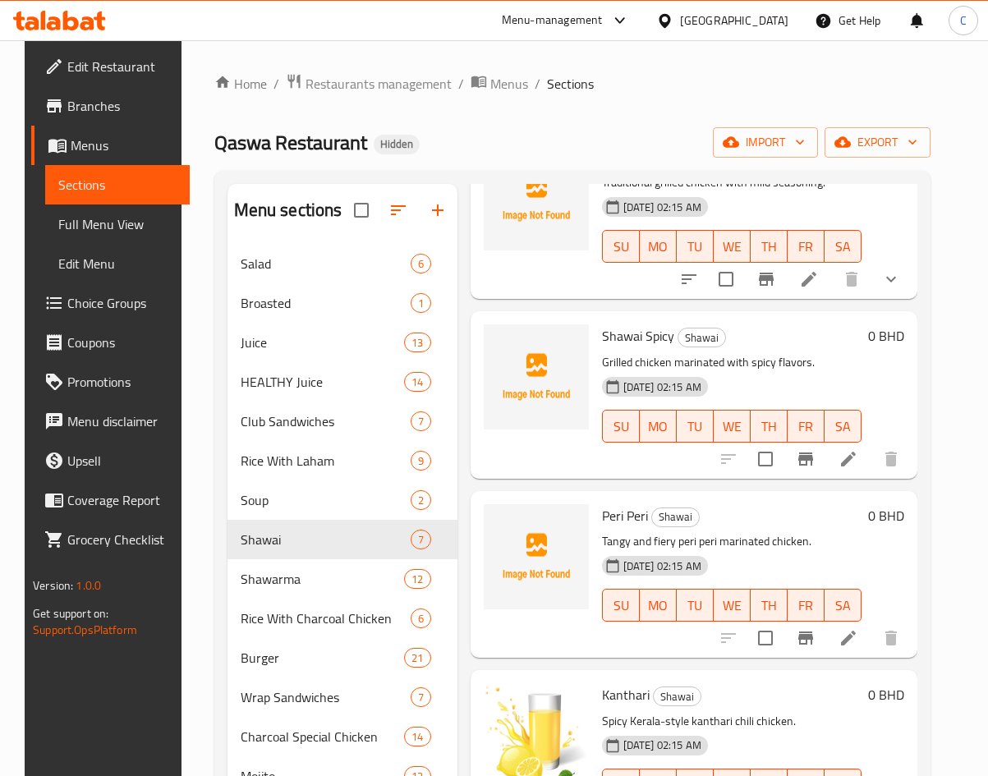
click at [848, 453] on icon at bounding box center [848, 459] width 20 height 20
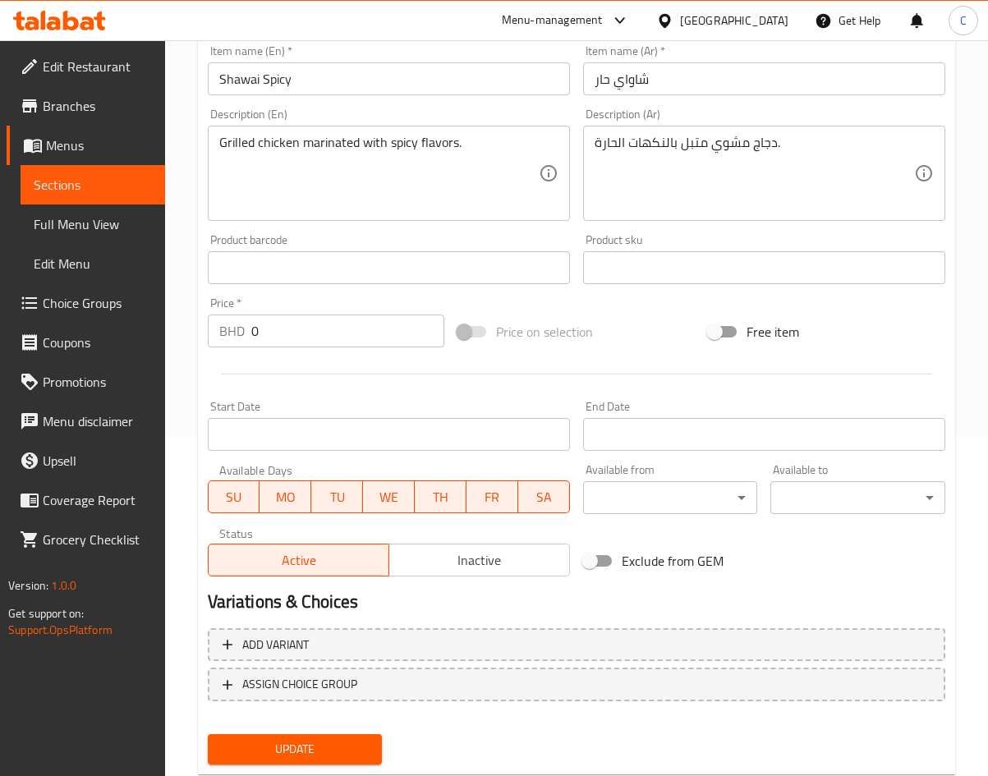
scroll to position [384, 0]
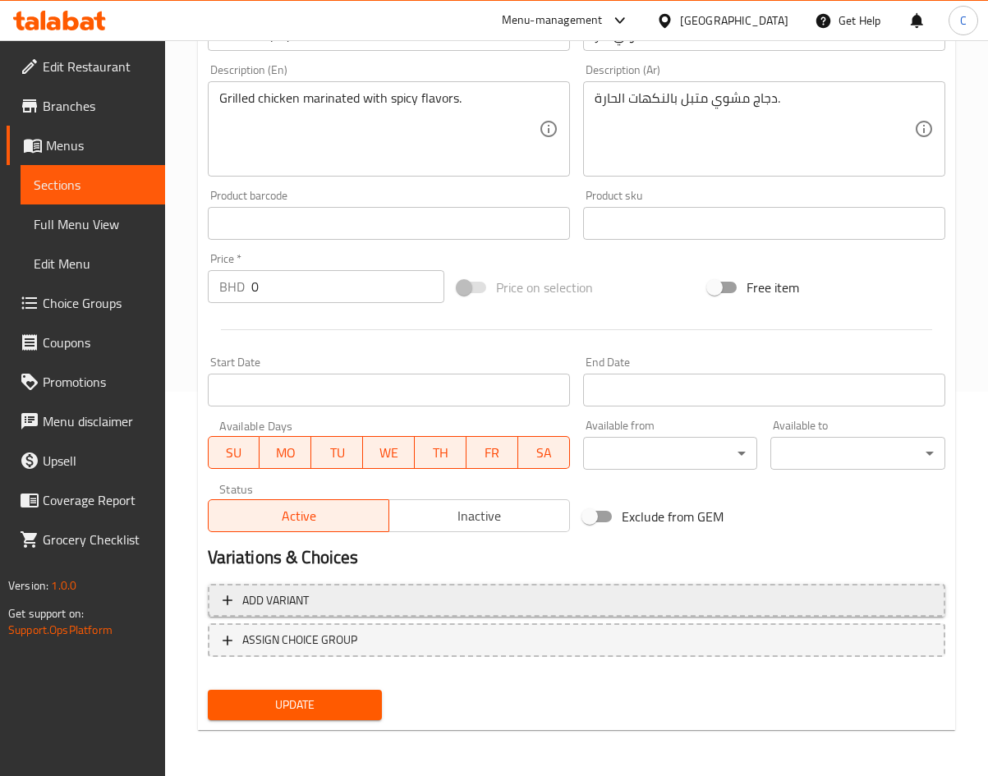
click at [383, 592] on span "Add variant" at bounding box center [577, 600] width 708 height 21
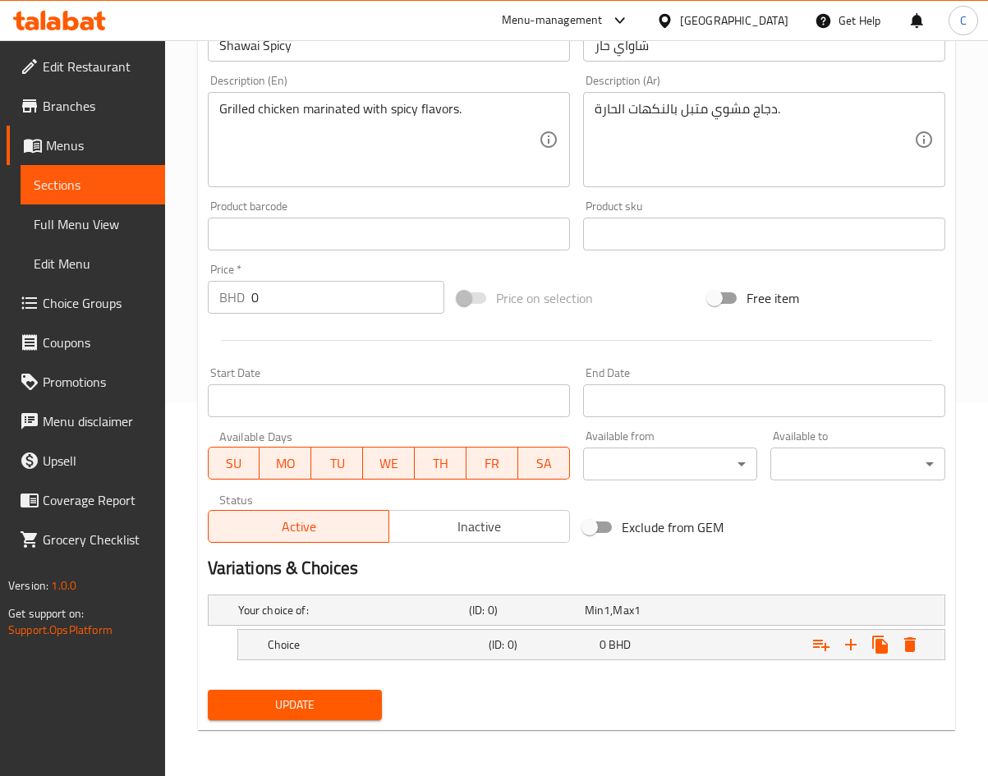
scroll to position [374, 0]
click at [379, 632] on div "Choice (ID: 0) 0 BHD" at bounding box center [596, 645] width 664 height 36
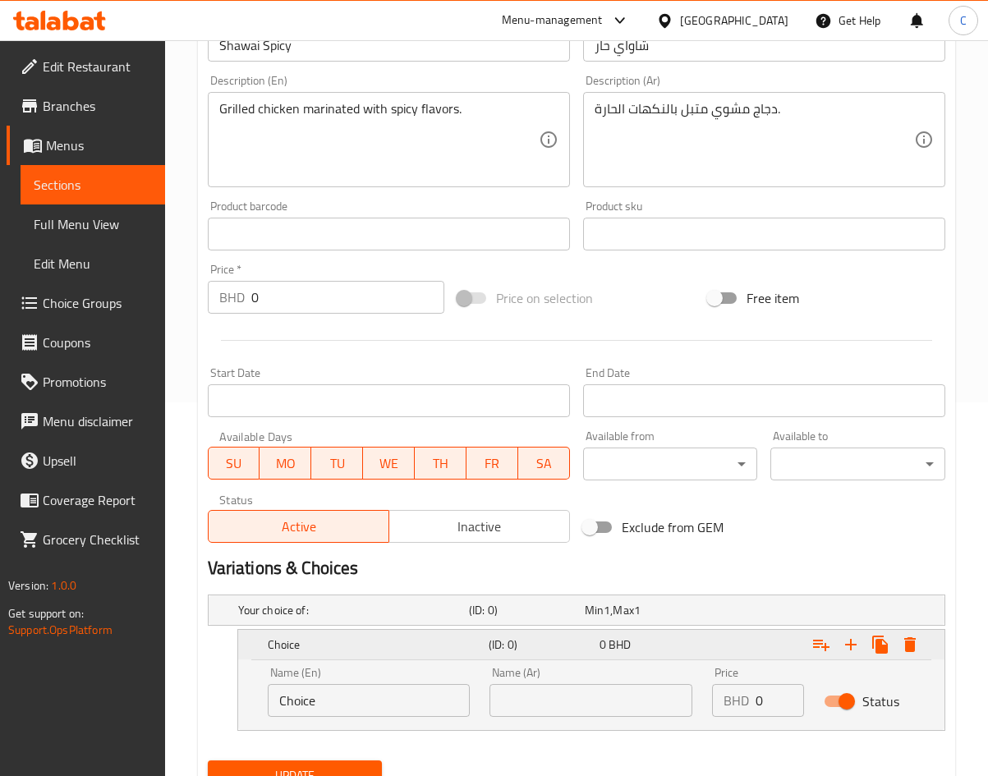
scroll to position [444, 0]
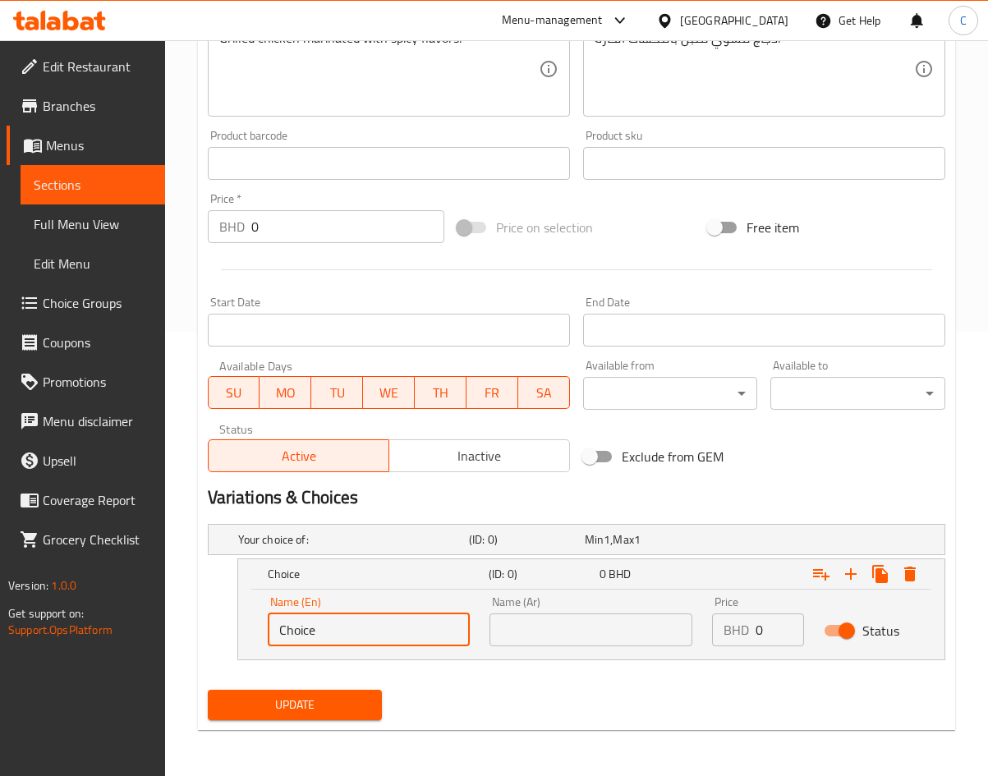
drag, startPoint x: 418, startPoint y: 638, endPoint x: -64, endPoint y: 634, distance: 482.1
paste input "medium"
type input "medium"
drag, startPoint x: 769, startPoint y: 631, endPoint x: 609, endPoint y: 636, distance: 161.1
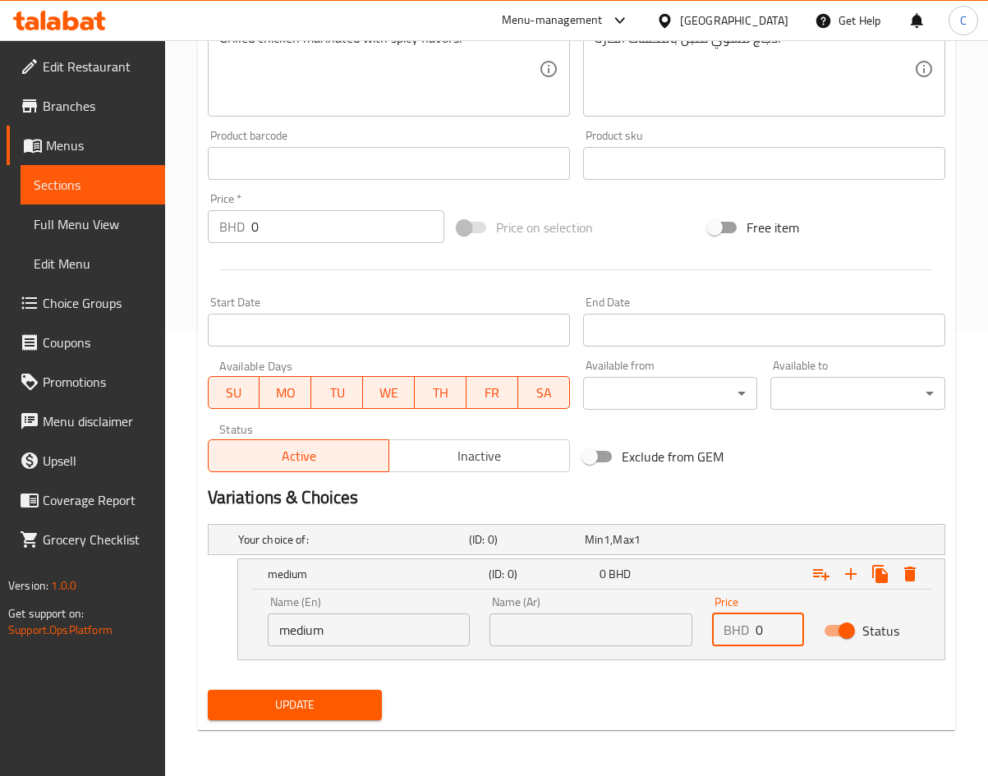
click at [609, 636] on div "Name (En) medium Name (En) Name (Ar) Name (Ar) Price BHD 0 Price Status" at bounding box center [591, 621] width 667 height 70
click at [857, 590] on div "Expand" at bounding box center [816, 574] width 221 height 36
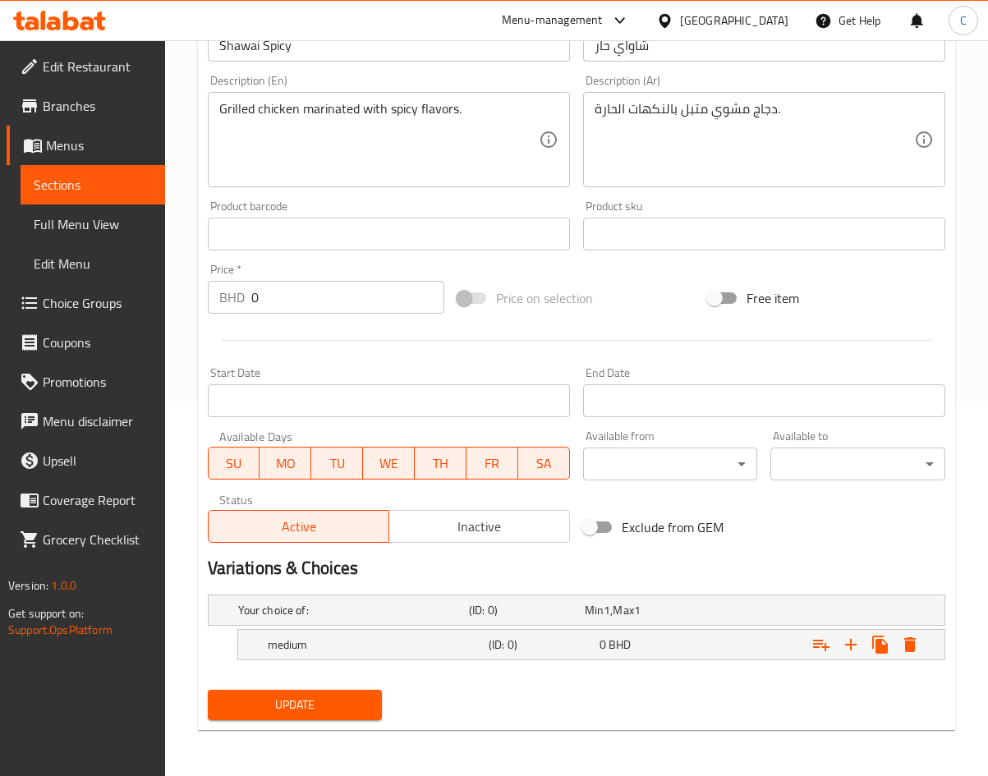
scroll to position [374, 0]
click at [850, 641] on icon "Expand" at bounding box center [850, 644] width 11 height 11
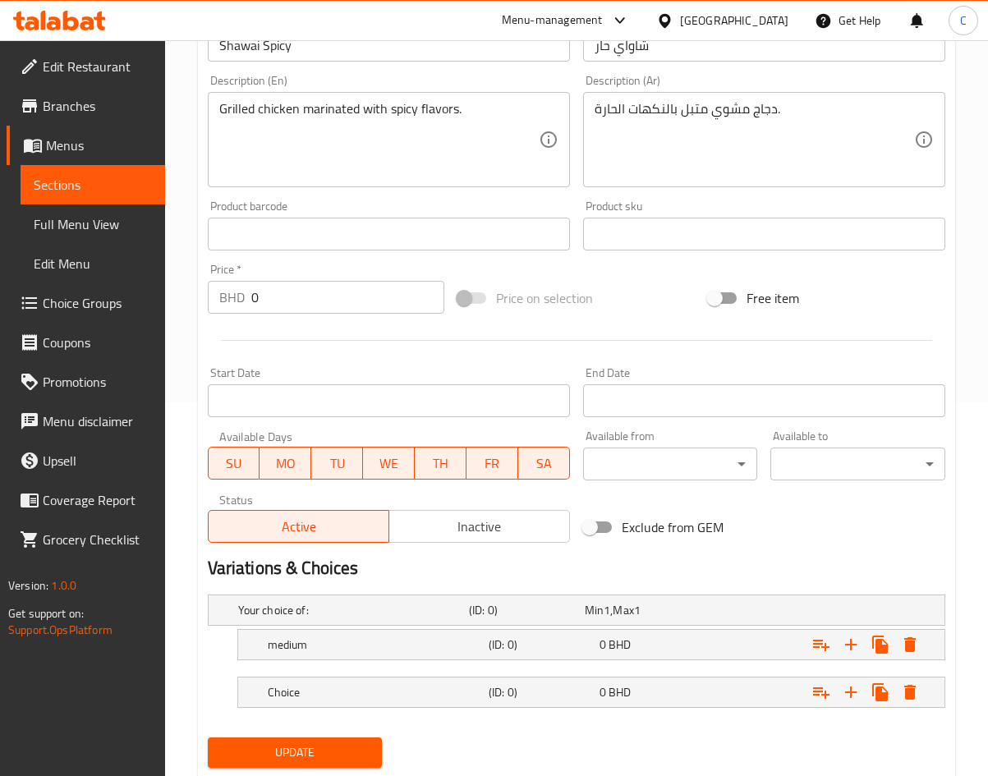
scroll to position [421, 0]
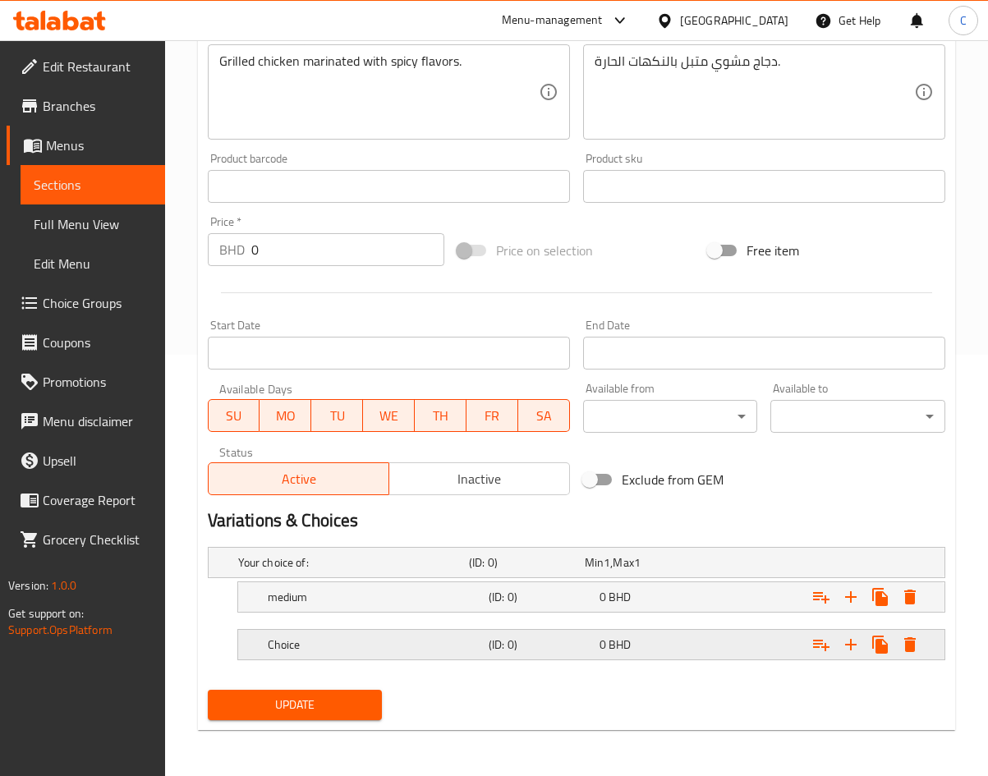
click at [574, 641] on h5 "(ID: 0)" at bounding box center [541, 644] width 104 height 16
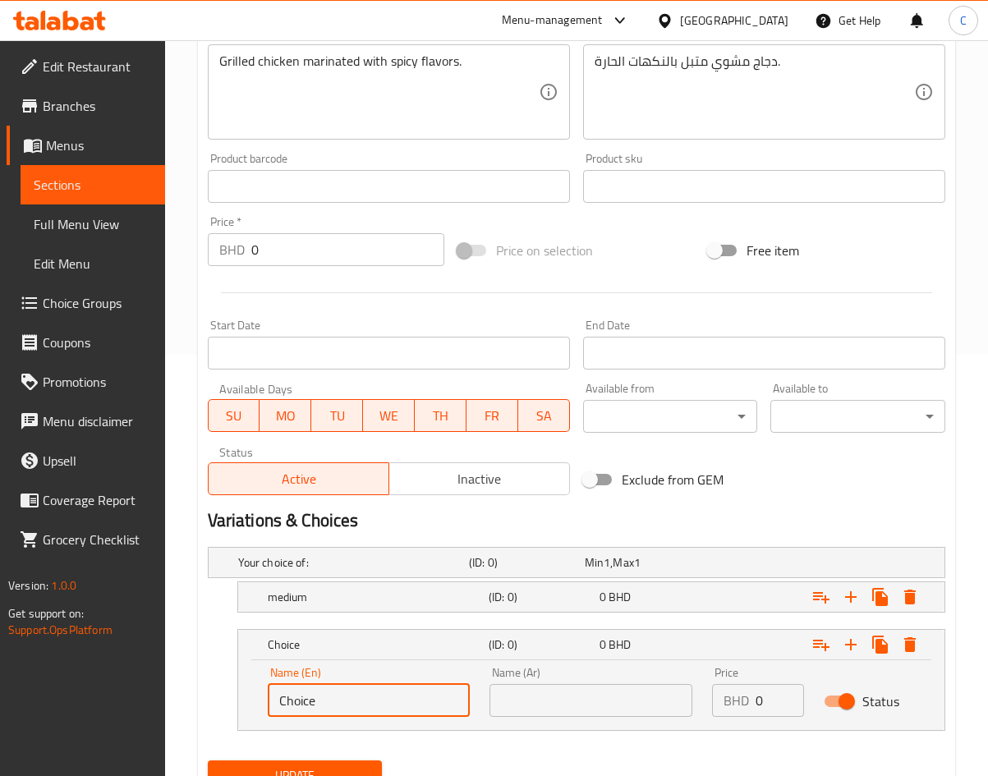
drag, startPoint x: 351, startPoint y: 709, endPoint x: -203, endPoint y: 771, distance: 557.0
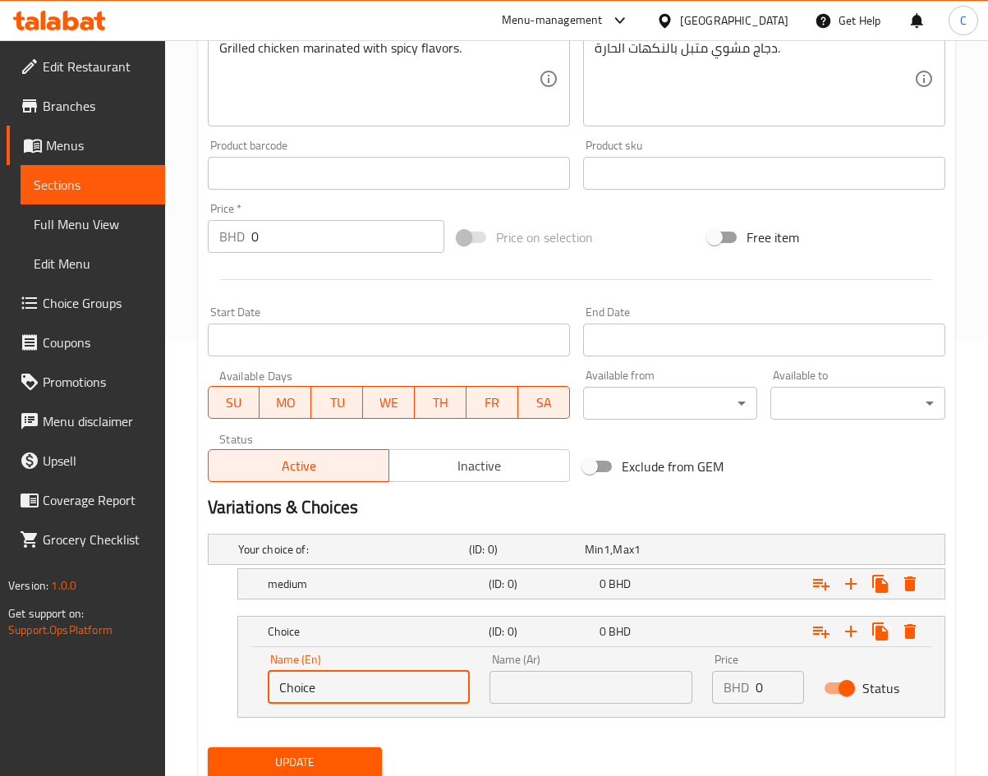
paste input "larg"
type input "large"
click at [732, 581] on div "Expand" at bounding box center [816, 584] width 221 height 36
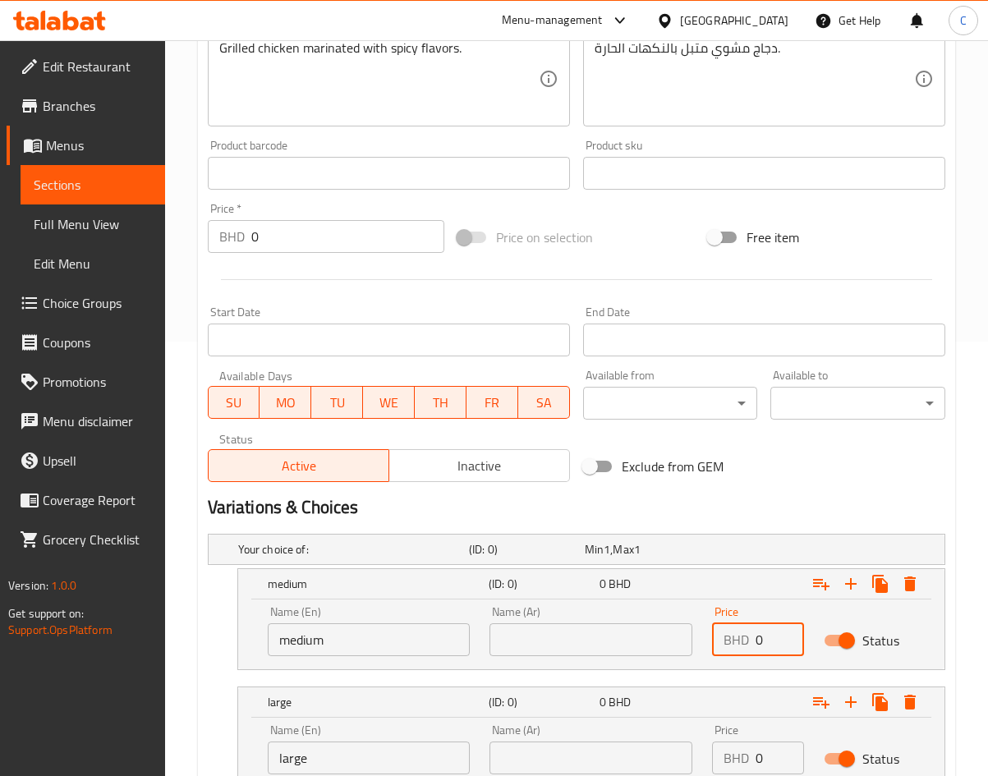
drag, startPoint x: 769, startPoint y: 640, endPoint x: 638, endPoint y: 675, distance: 136.1
click at [638, 675] on div "Your choice of: (ID: 0) Min 1 , Max 1 Name (En) Your choice of: Name (En) Name …" at bounding box center [576, 669] width 751 height 284
type input "2"
drag, startPoint x: 769, startPoint y: 764, endPoint x: 571, endPoint y: 788, distance: 200.2
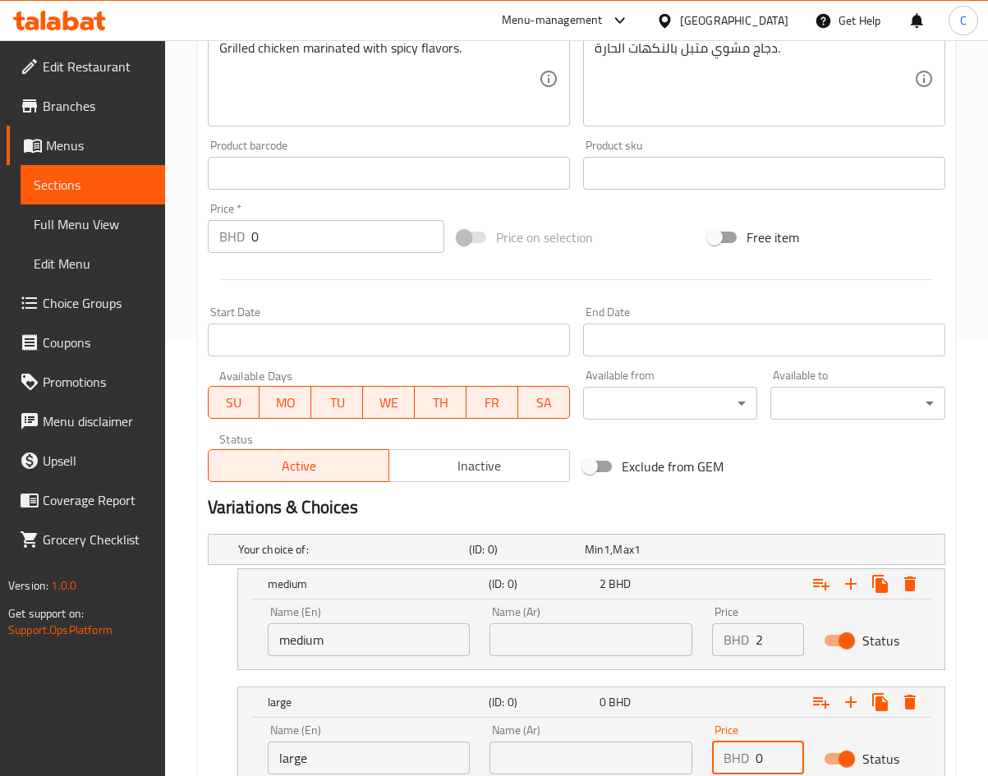
scroll to position [547, 0]
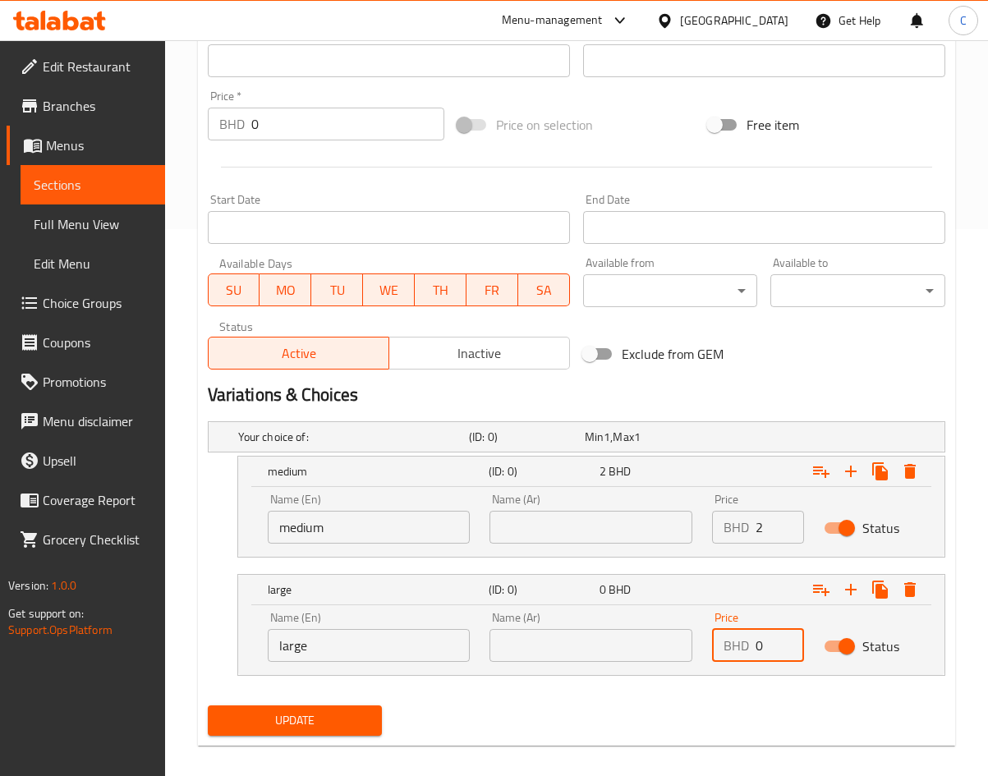
type input "2"
type input "3.6"
click at [759, 406] on h2 "Variations & Choices" at bounding box center [576, 395] width 737 height 25
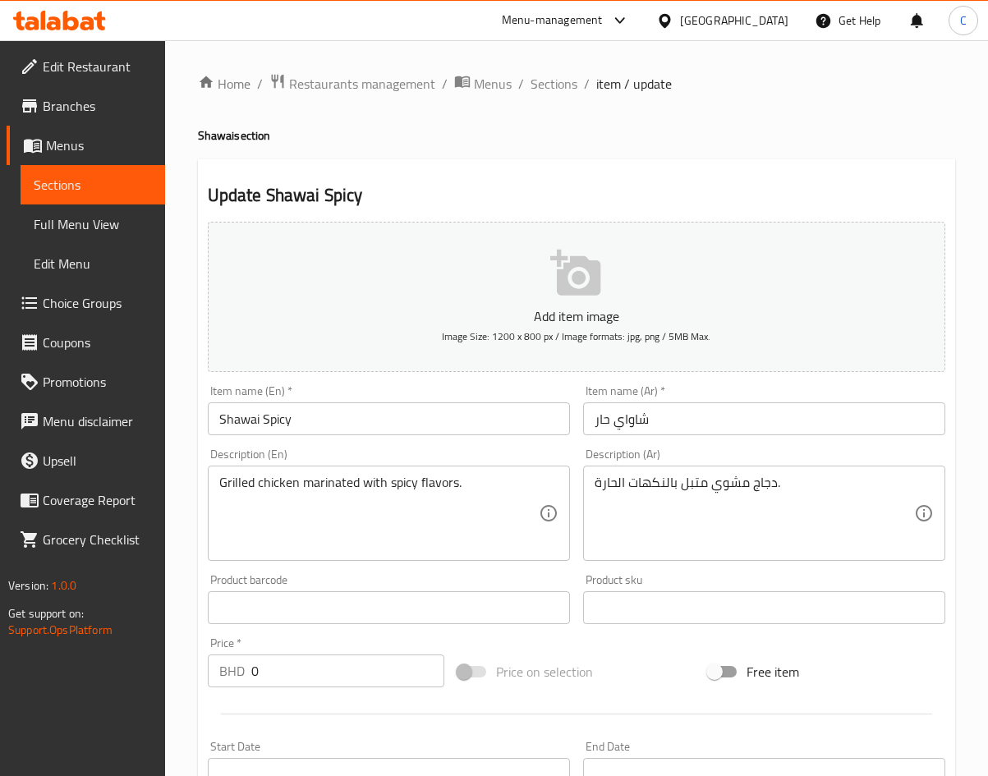
scroll to position [563, 0]
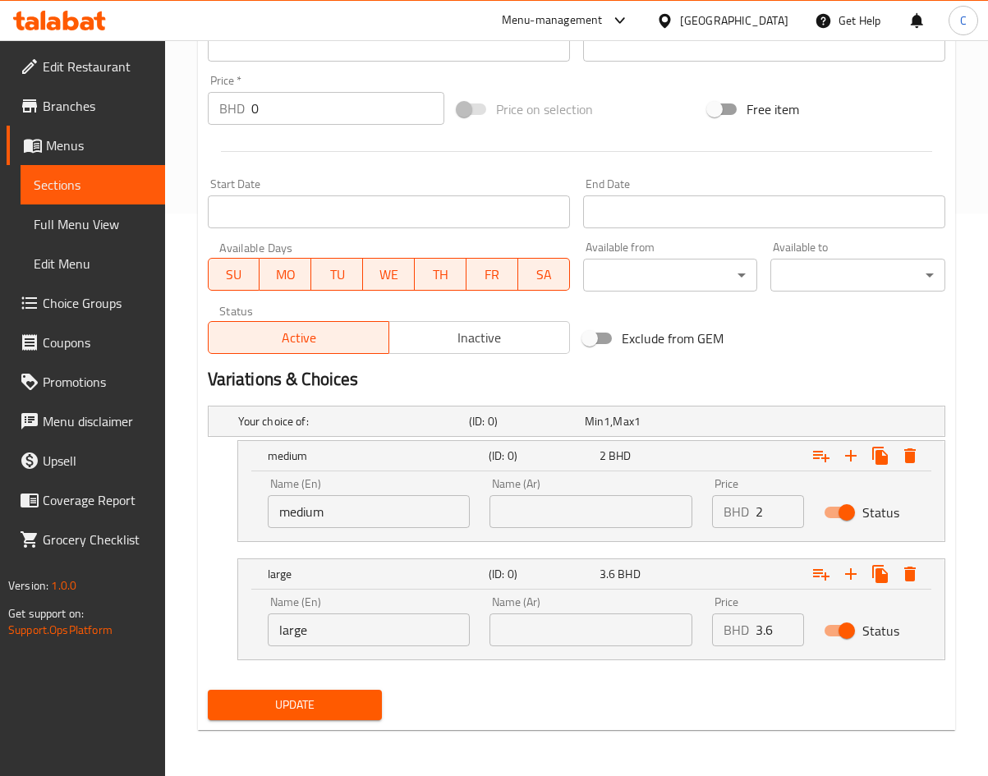
click at [296, 706] on span "Update" at bounding box center [295, 705] width 149 height 21
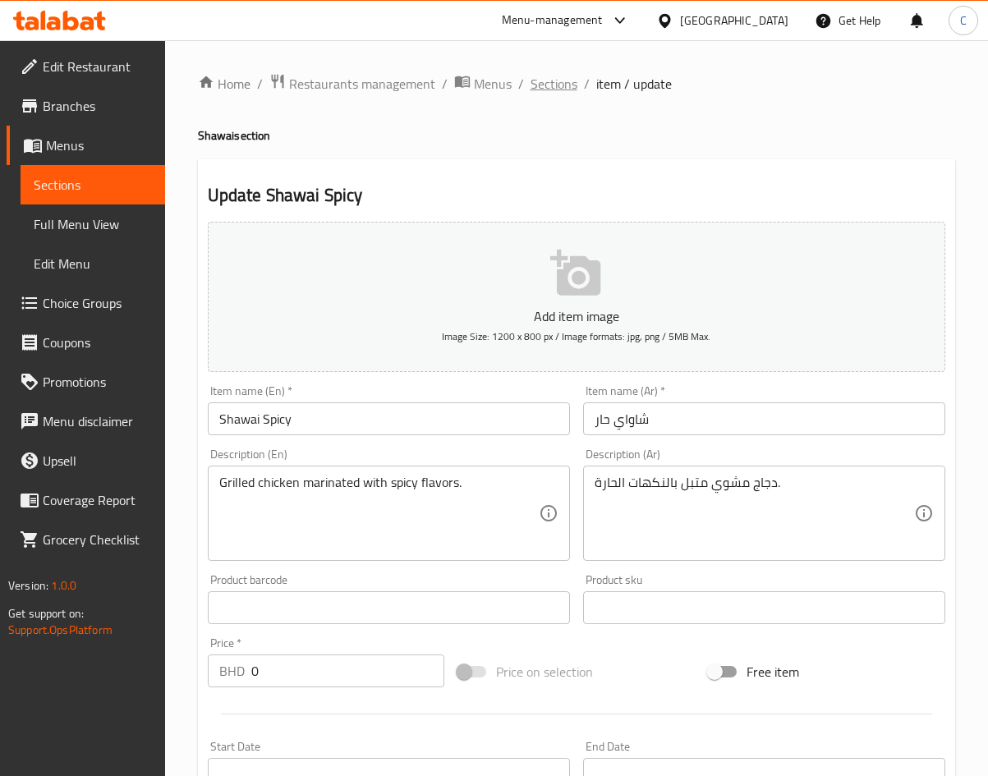
click at [534, 80] on span "Sections" at bounding box center [554, 84] width 47 height 20
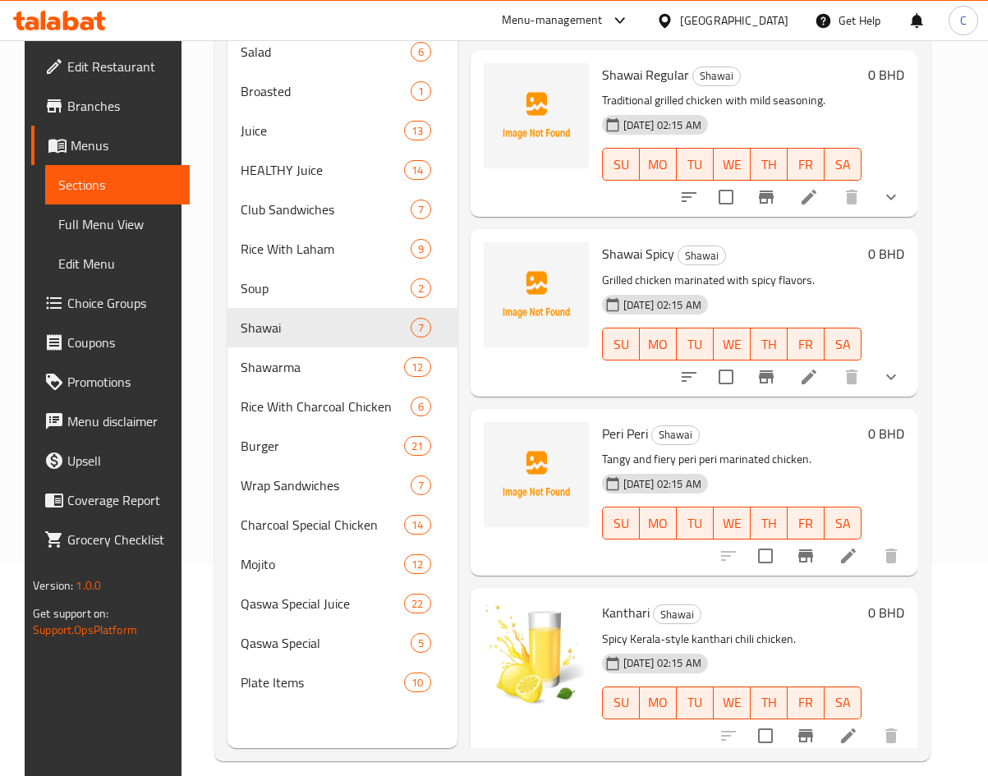
scroll to position [230, 0]
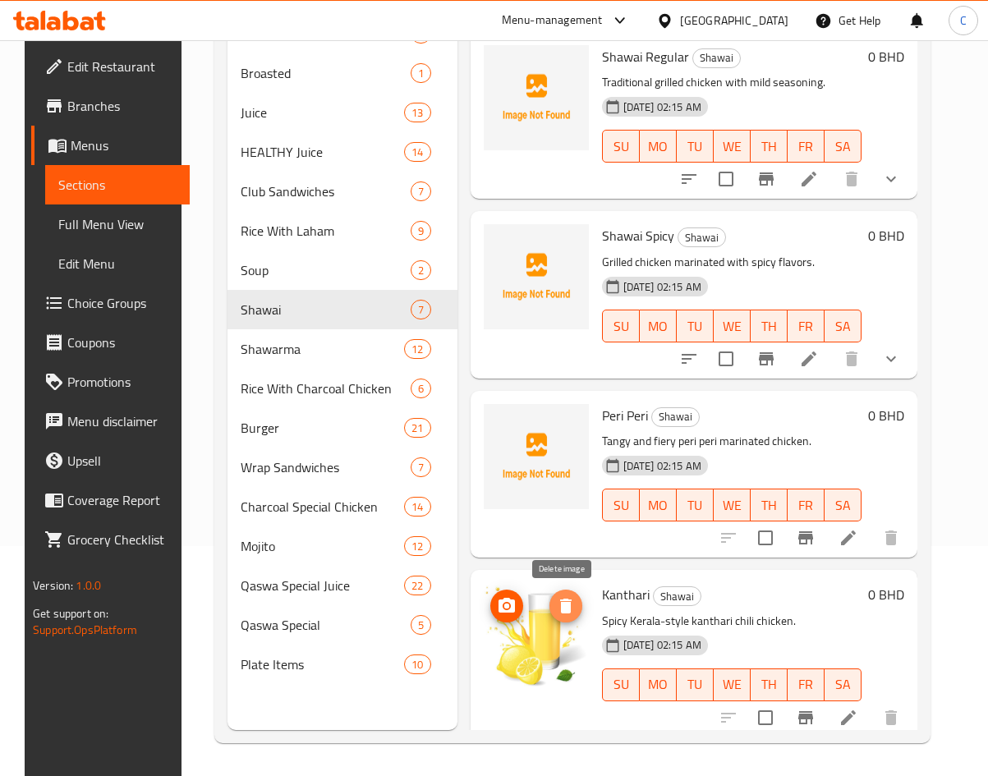
click at [558, 593] on button "delete image" at bounding box center [565, 606] width 33 height 33
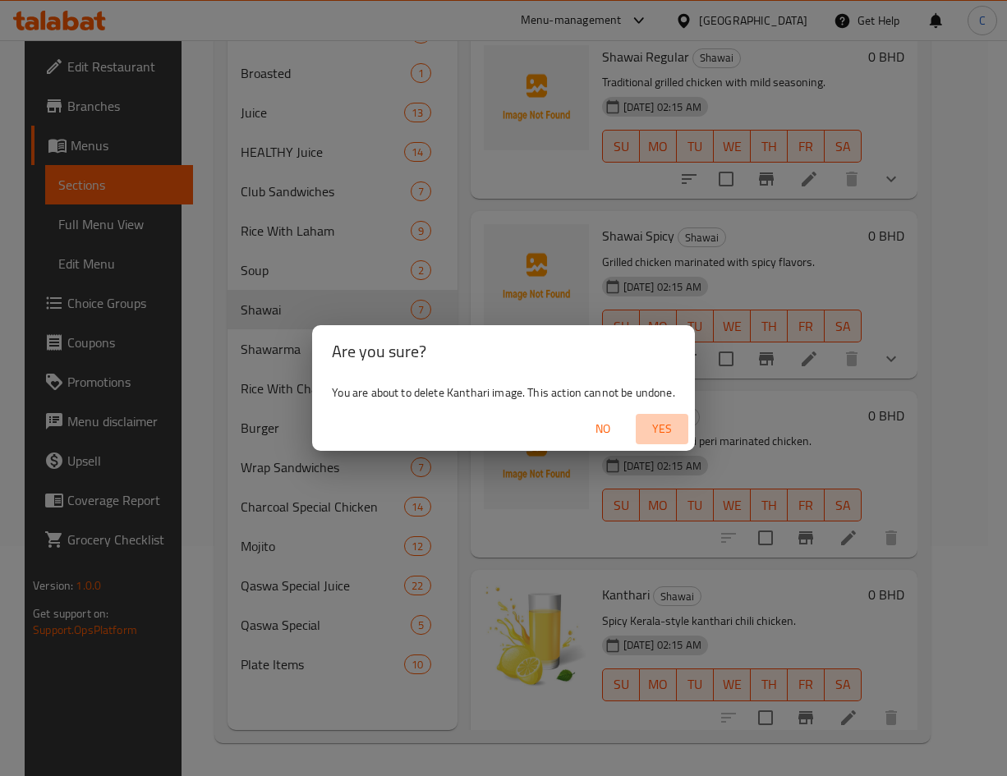
click at [641, 422] on button "Yes" at bounding box center [662, 429] width 53 height 30
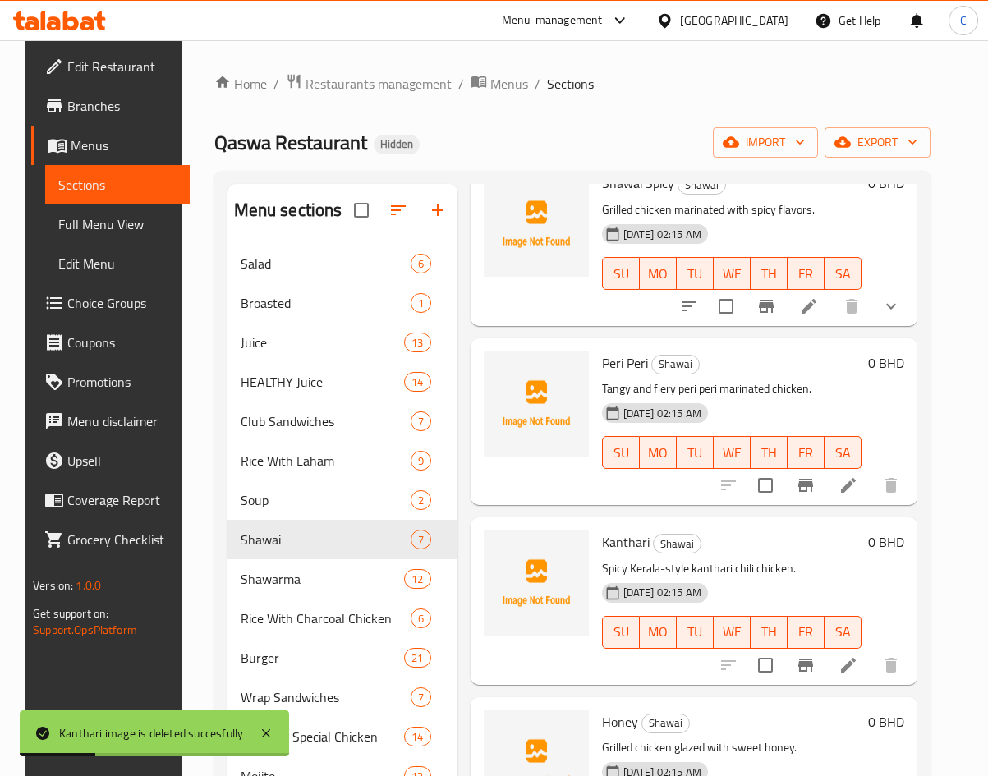
scroll to position [283, 0]
click at [892, 309] on icon "show more" at bounding box center [891, 306] width 20 height 20
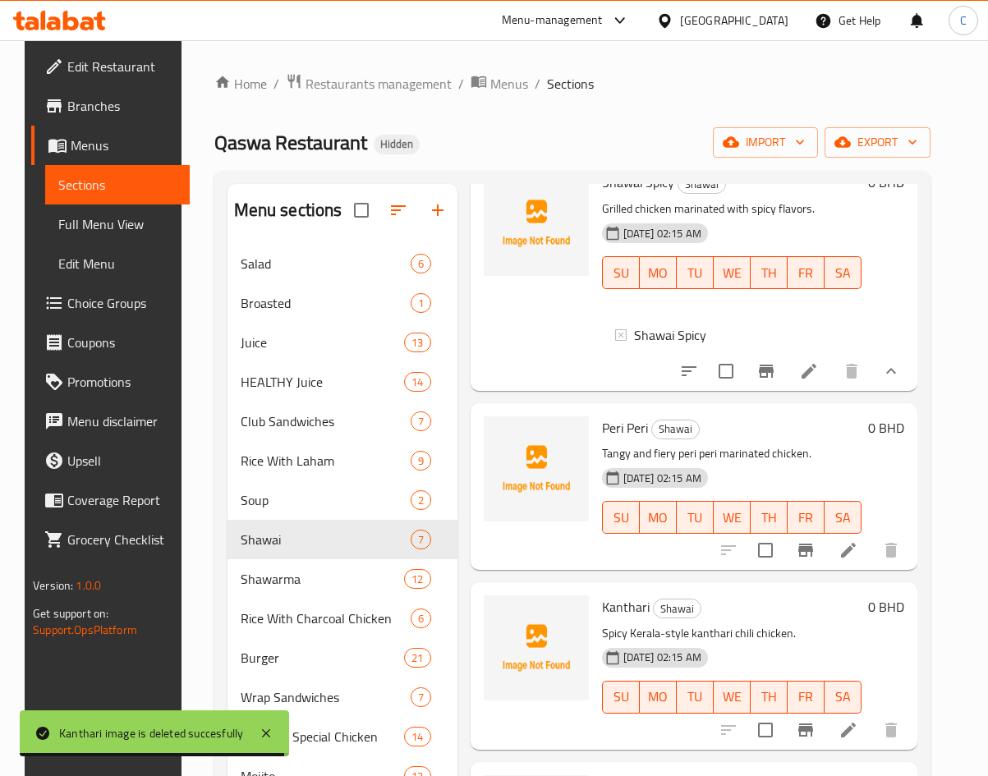
scroll to position [0, 0]
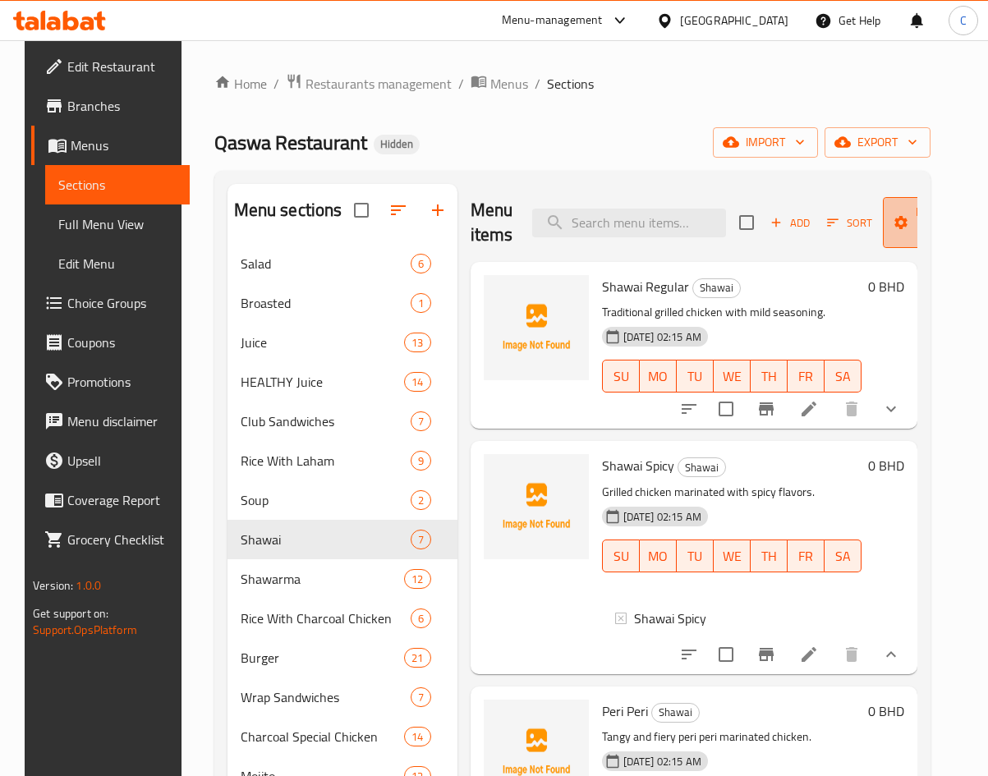
click at [885, 229] on button "Manage items" at bounding box center [938, 222] width 110 height 51
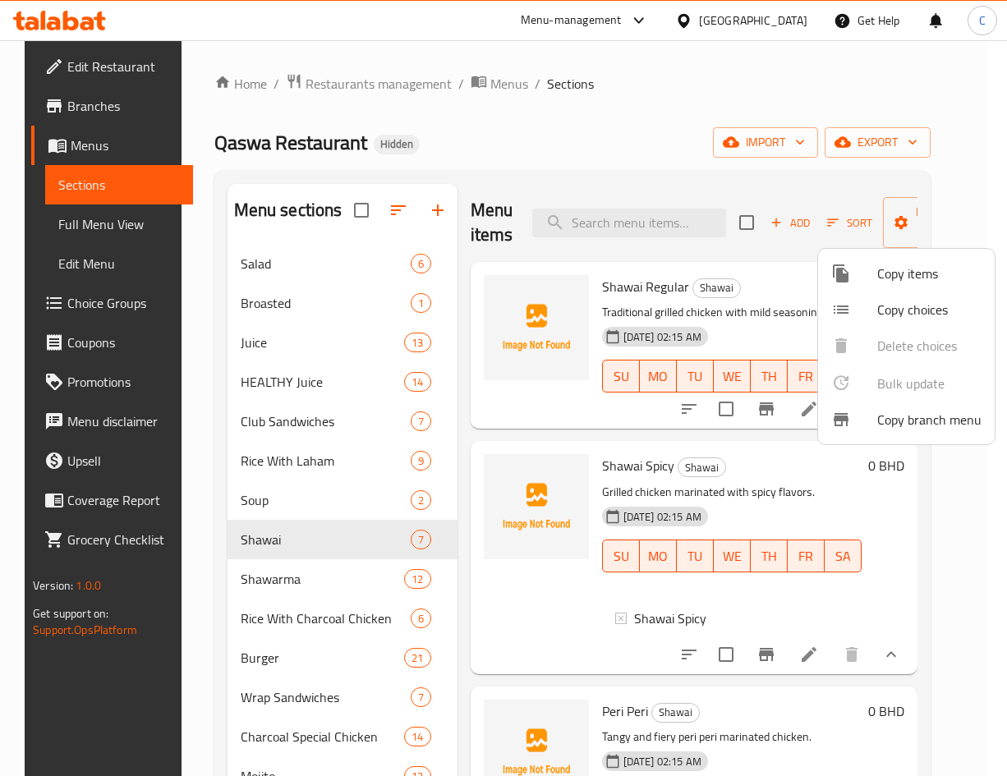
click at [572, 590] on div at bounding box center [503, 388] width 1007 height 776
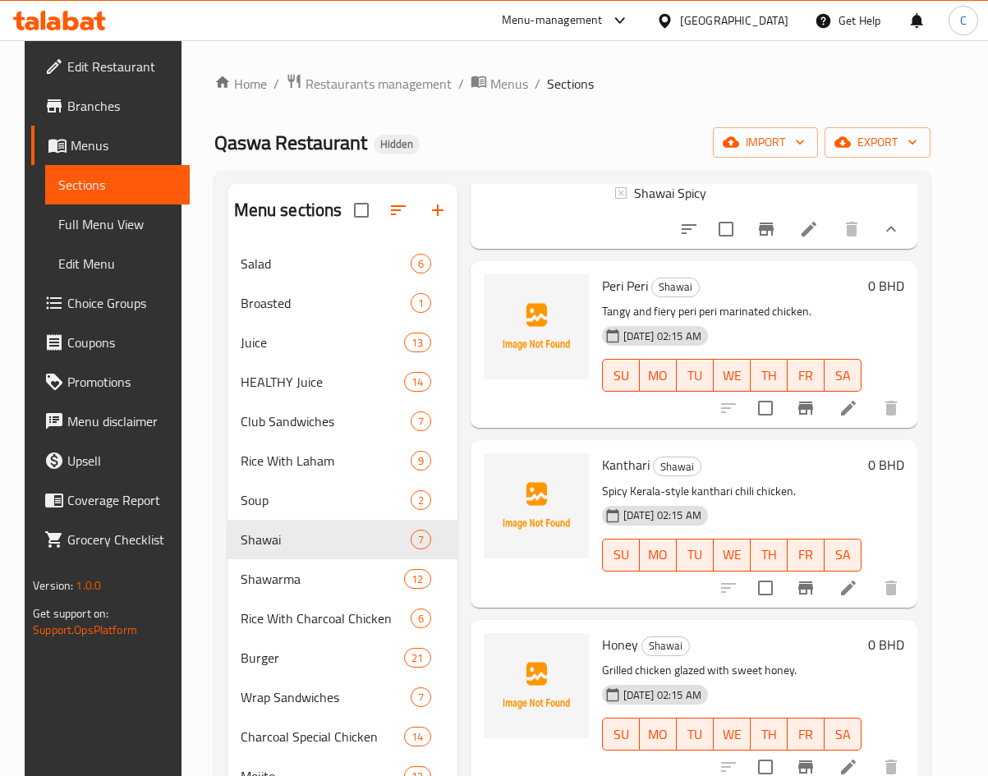
scroll to position [425, 0]
click at [869, 414] on li at bounding box center [848, 408] width 46 height 30
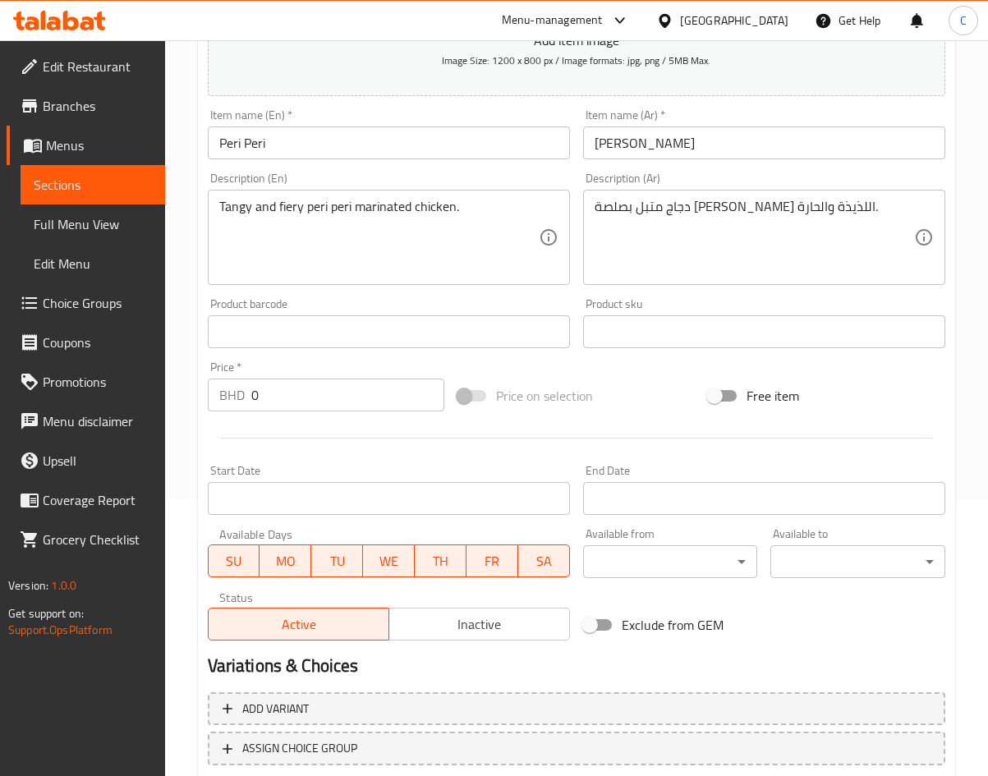
scroll to position [384, 0]
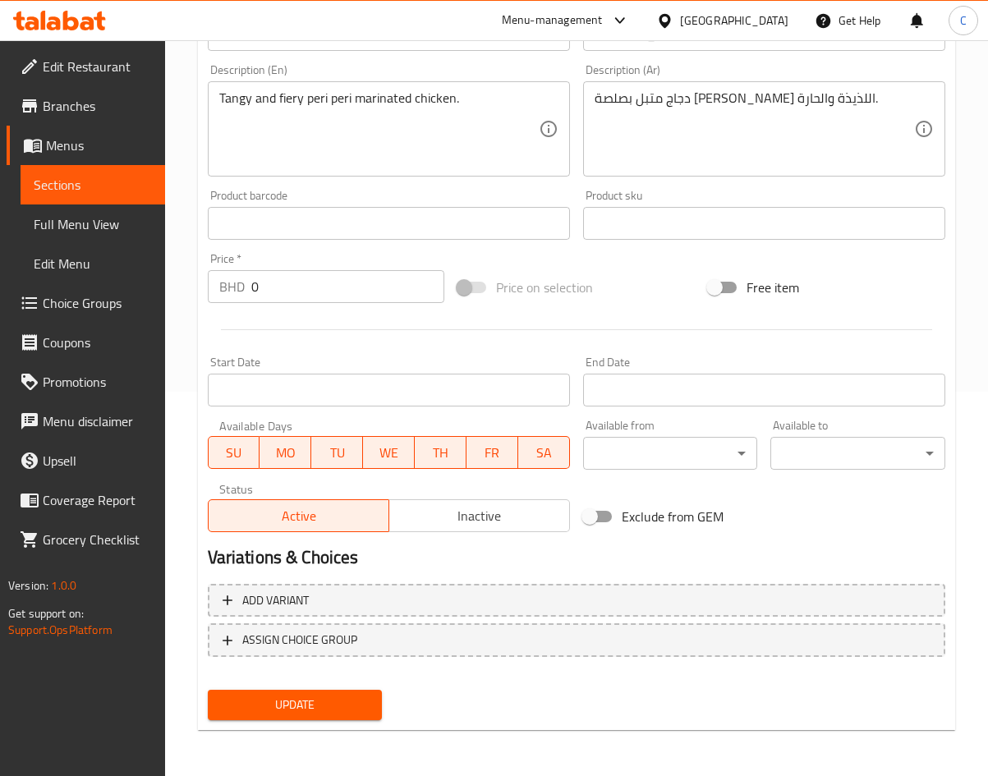
click at [411, 618] on div "Add variant ASSIGN CHOICE GROUP" at bounding box center [576, 630] width 751 height 107
click at [420, 599] on span "Add variant" at bounding box center [577, 600] width 708 height 21
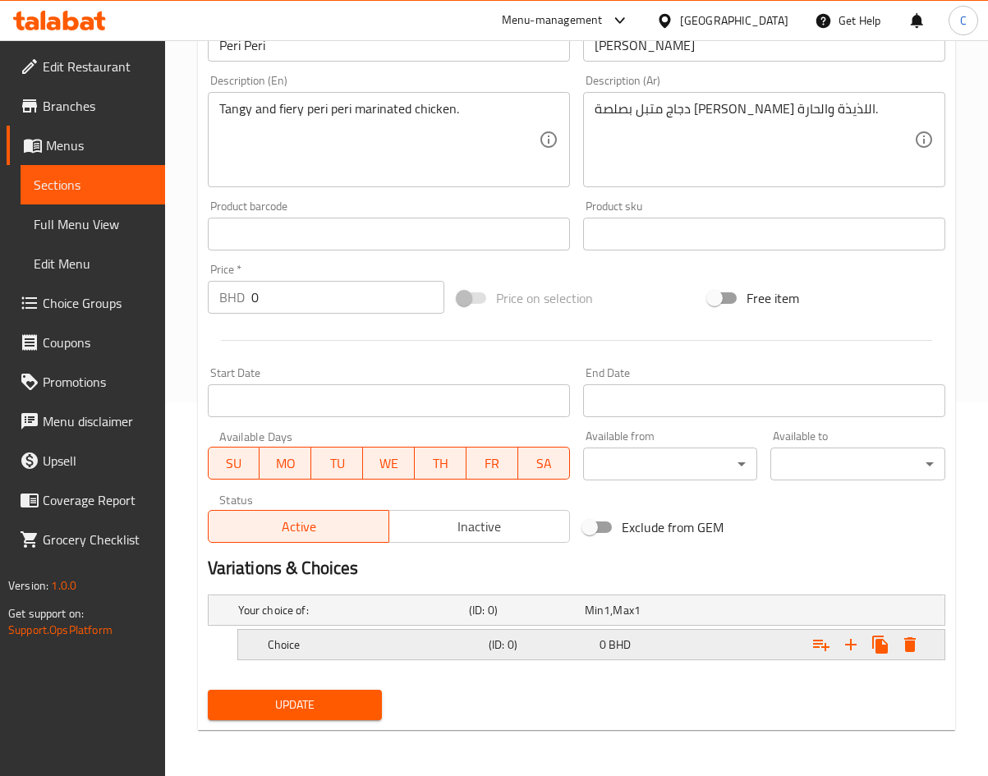
click at [699, 645] on div "0 BHD" at bounding box center [651, 644] width 104 height 16
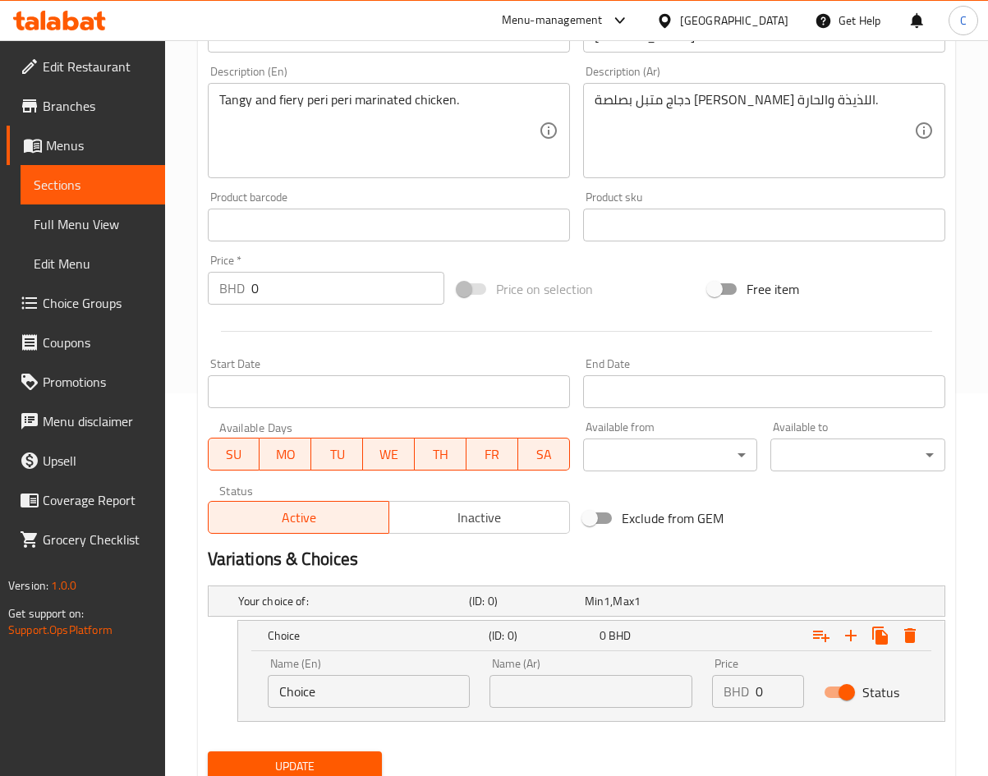
scroll to position [444, 0]
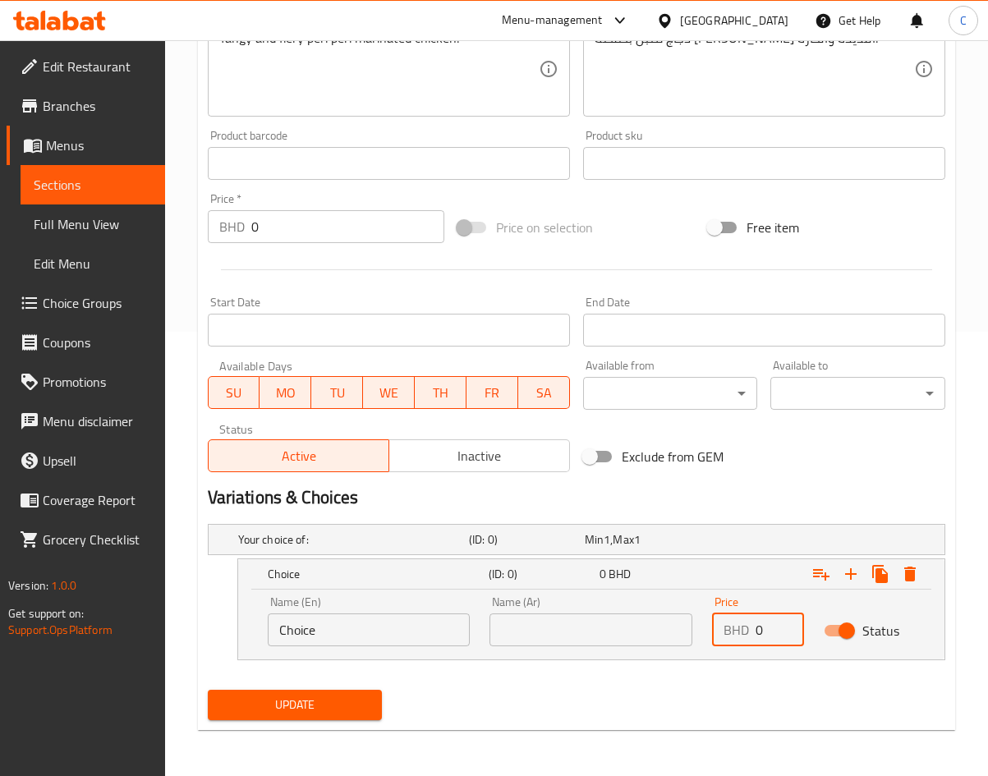
drag, startPoint x: 763, startPoint y: 632, endPoint x: 636, endPoint y: 615, distance: 127.6
click at [636, 615] on div "Name (En) Choice Name (En) Name (Ar) Name (Ar) Price BHD 0 Price Status" at bounding box center [591, 621] width 667 height 70
type input "2.7"
click at [850, 571] on icon "Expand" at bounding box center [850, 573] width 11 height 11
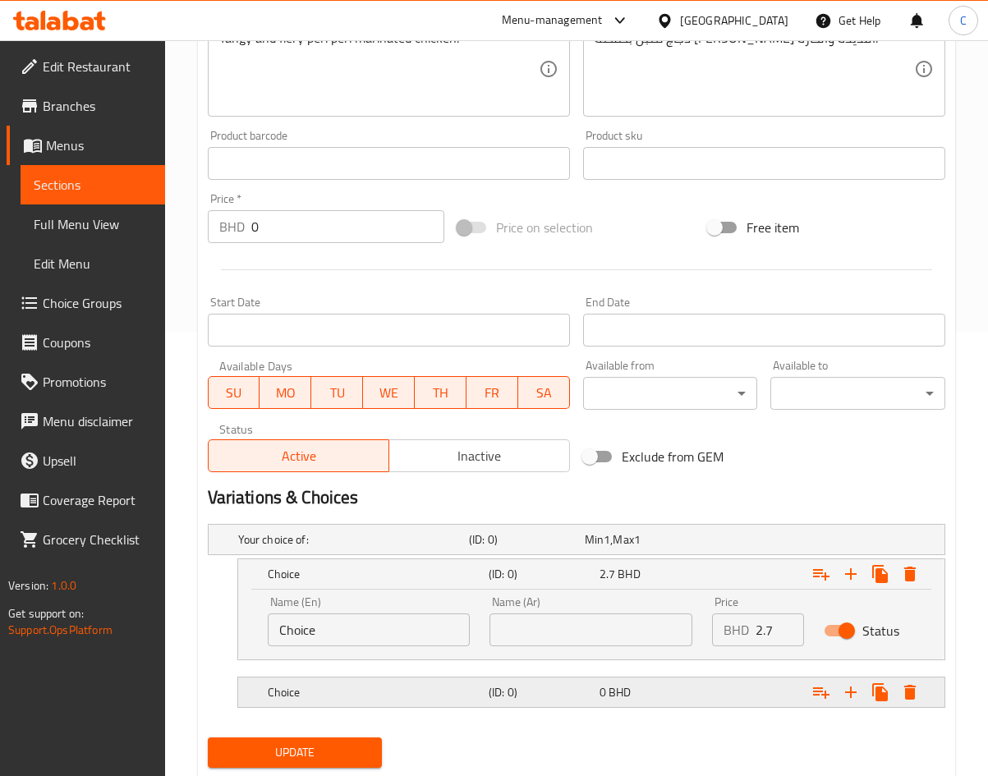
click at [547, 694] on h5 "(ID: 0)" at bounding box center [541, 692] width 104 height 16
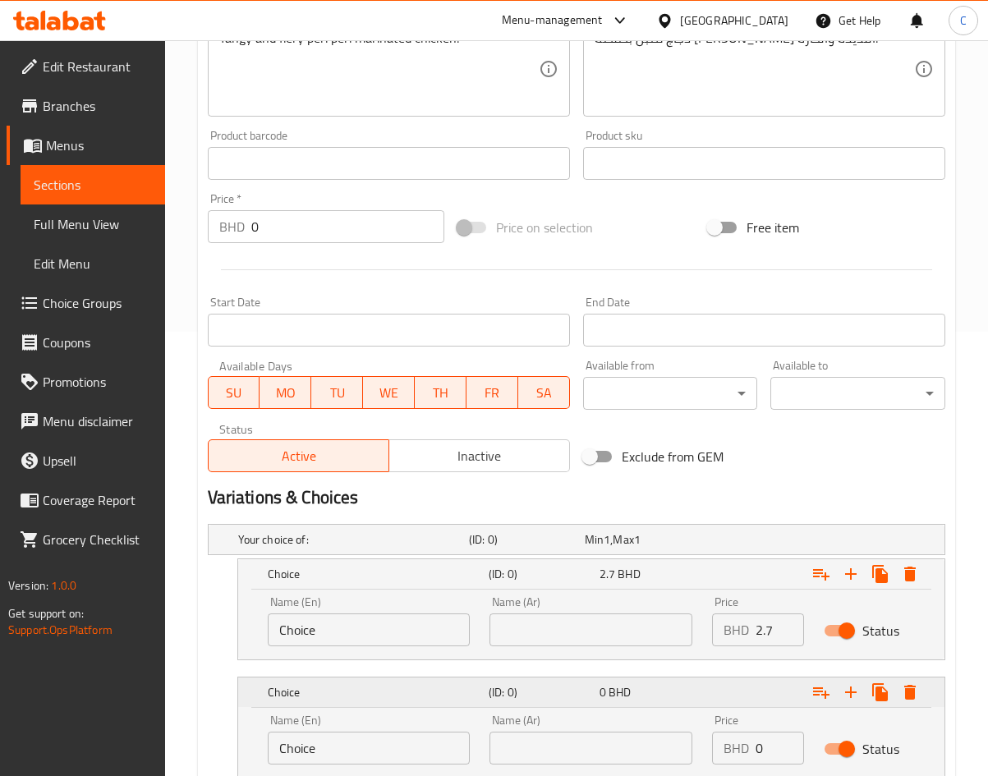
scroll to position [563, 0]
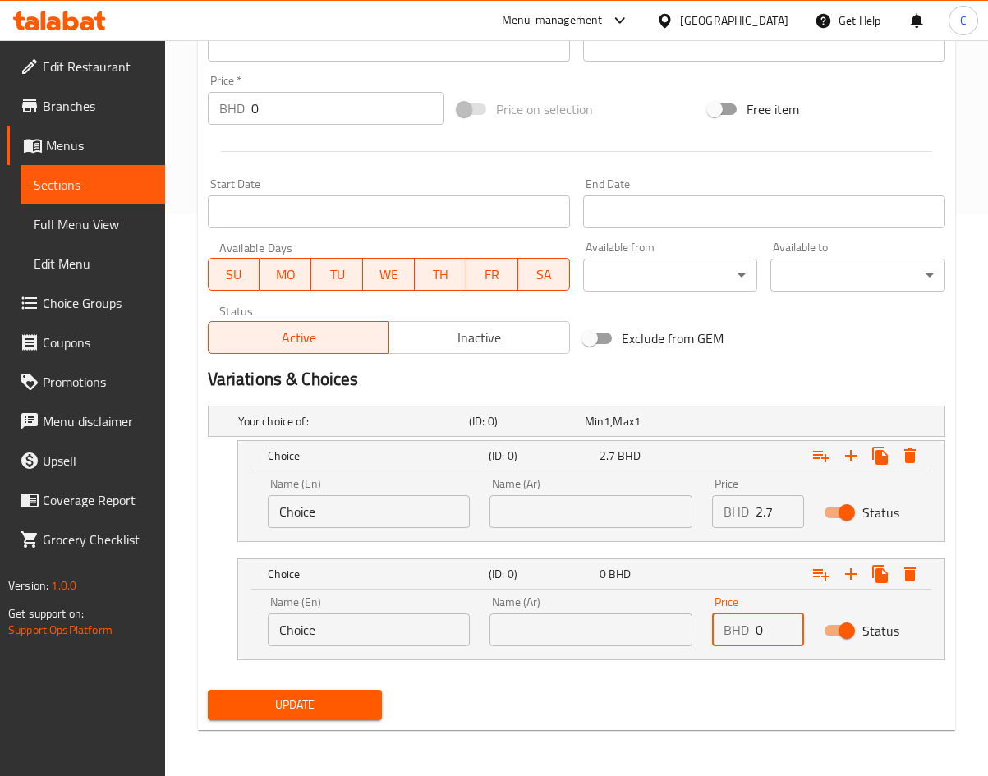
drag, startPoint x: 746, startPoint y: 628, endPoint x: 80, endPoint y: 744, distance: 676.0
click at [80, 744] on div "Edit Restaurant Branches Menus Sections Full Menu View Edit Menu Choice Groups …" at bounding box center [494, 127] width 988 height 1298
type input "4.8"
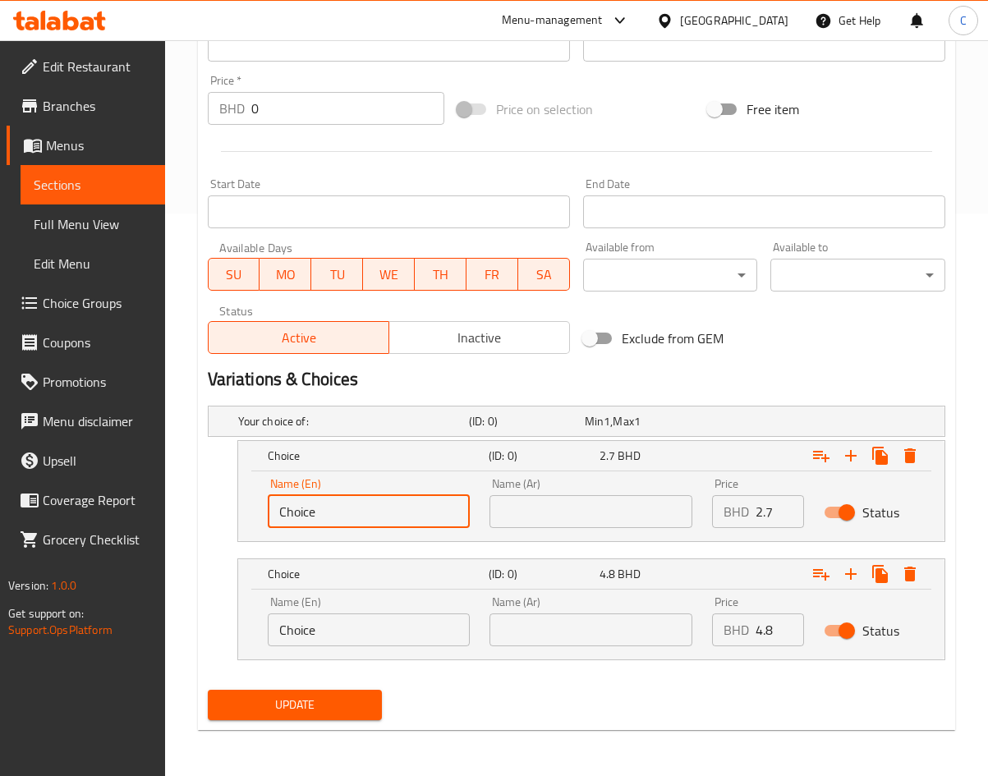
drag, startPoint x: 342, startPoint y: 505, endPoint x: -350, endPoint y: 527, distance: 692.6
type input "m"
type input "Medium"
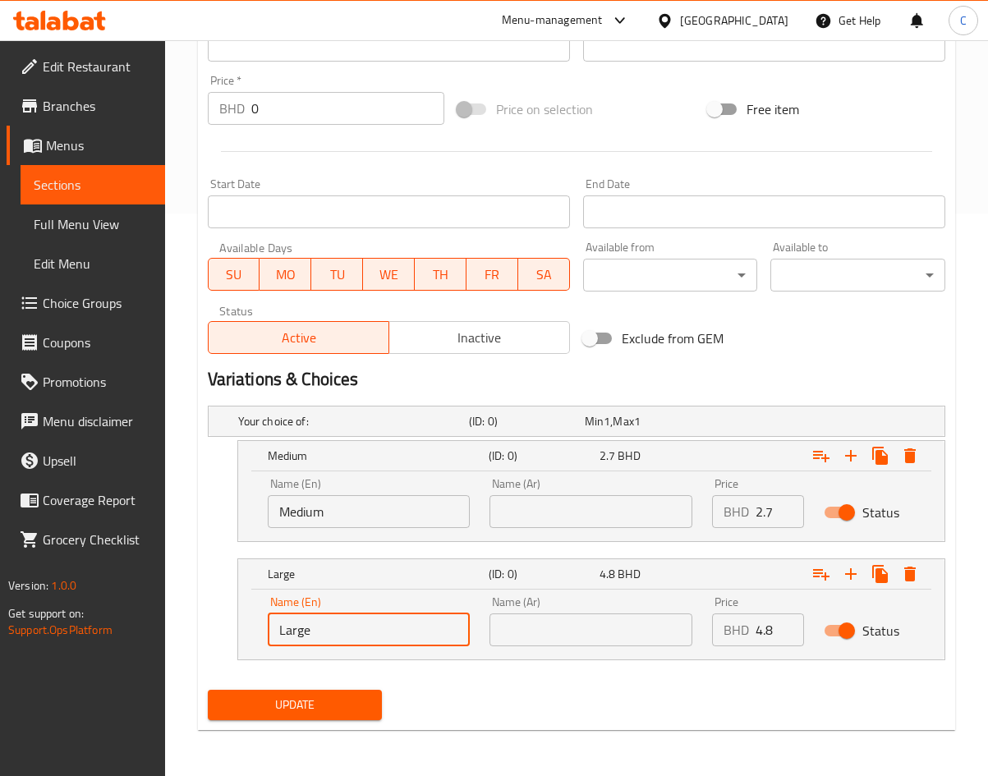
type input "Large"
click at [346, 733] on div "Home / Restaurants management / Menus / Sections / item / update Shawai section…" at bounding box center [576, 127] width 757 height 1233
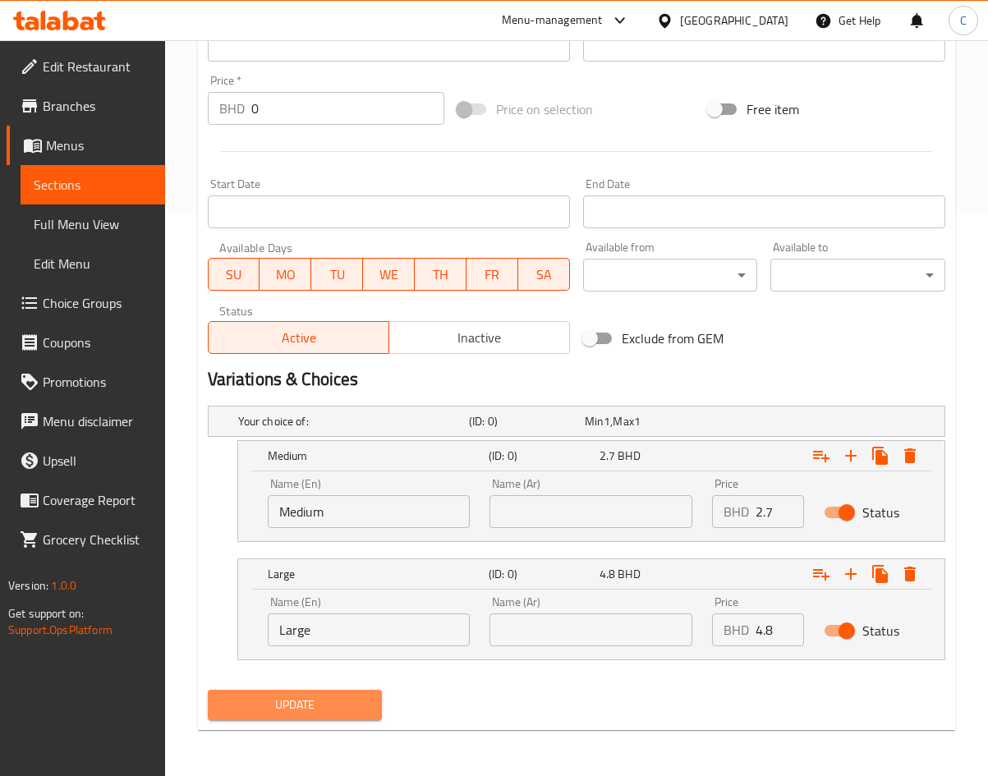
click at [343, 714] on button "Update" at bounding box center [295, 705] width 175 height 30
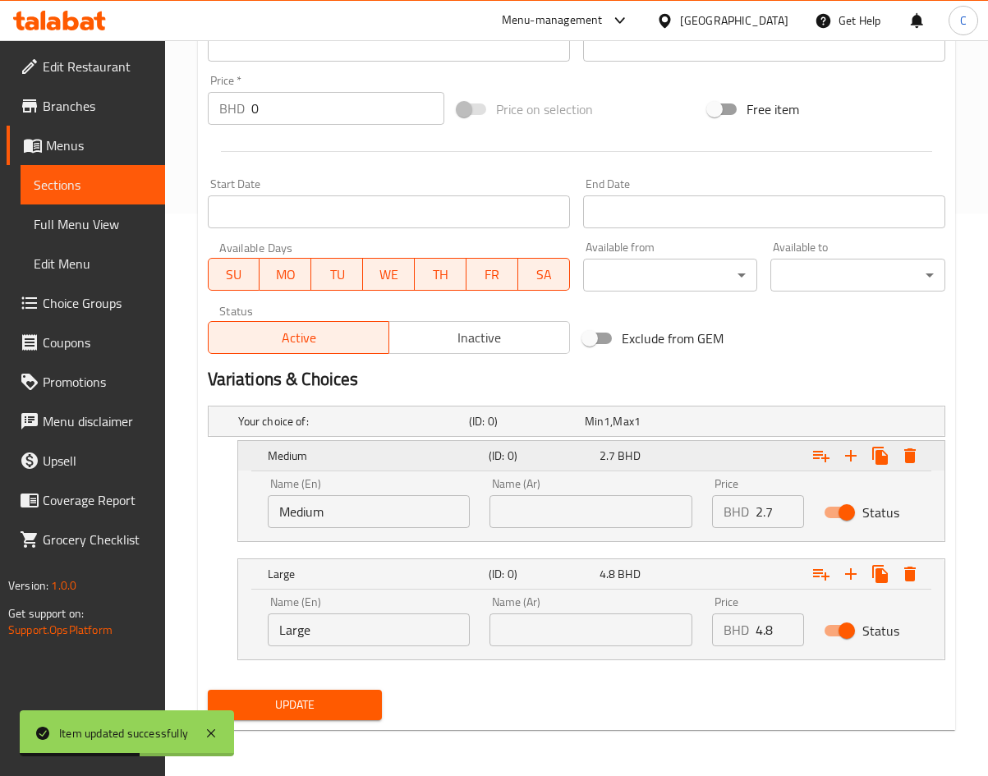
scroll to position [0, 0]
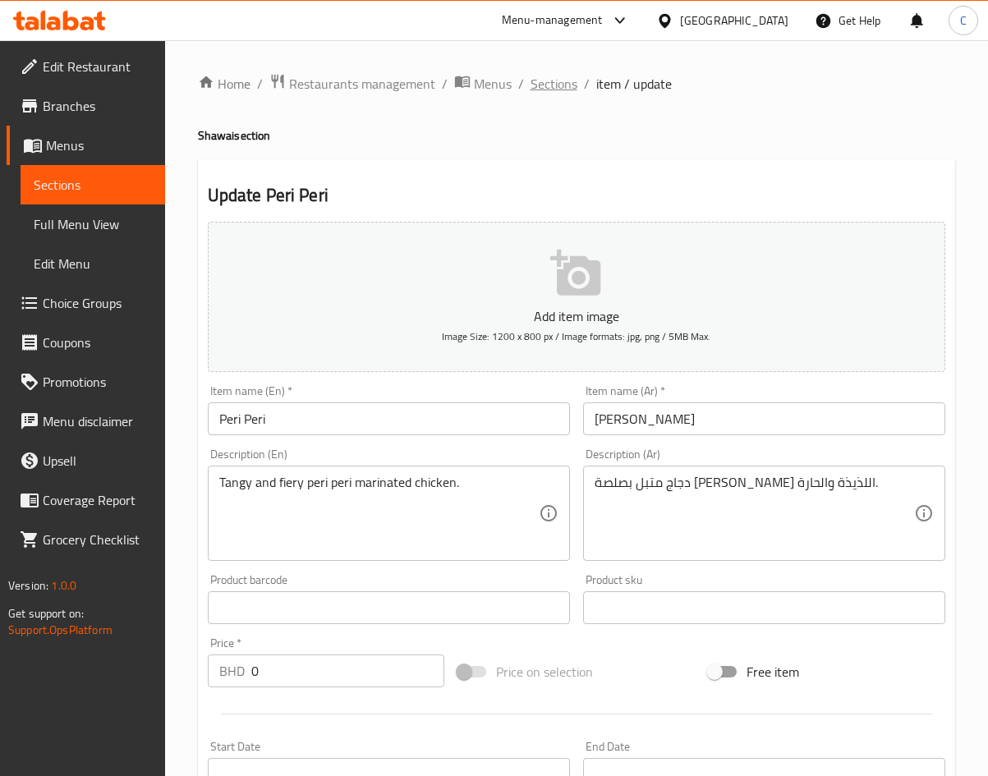
click at [547, 87] on span "Sections" at bounding box center [554, 84] width 47 height 20
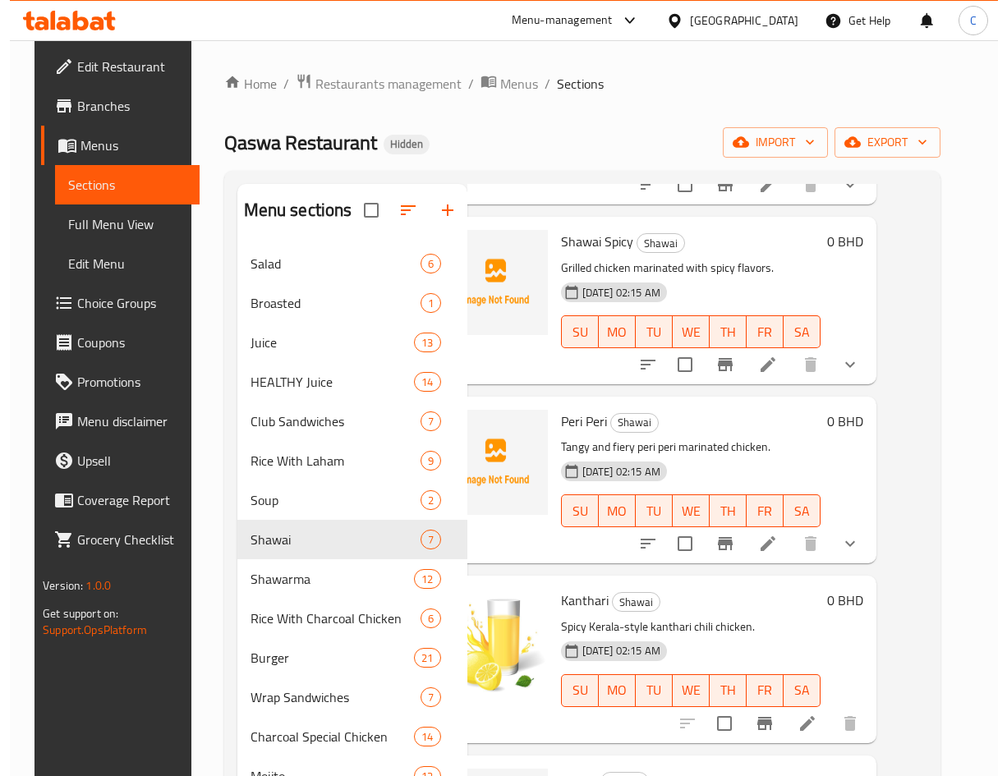
scroll to position [0, 51]
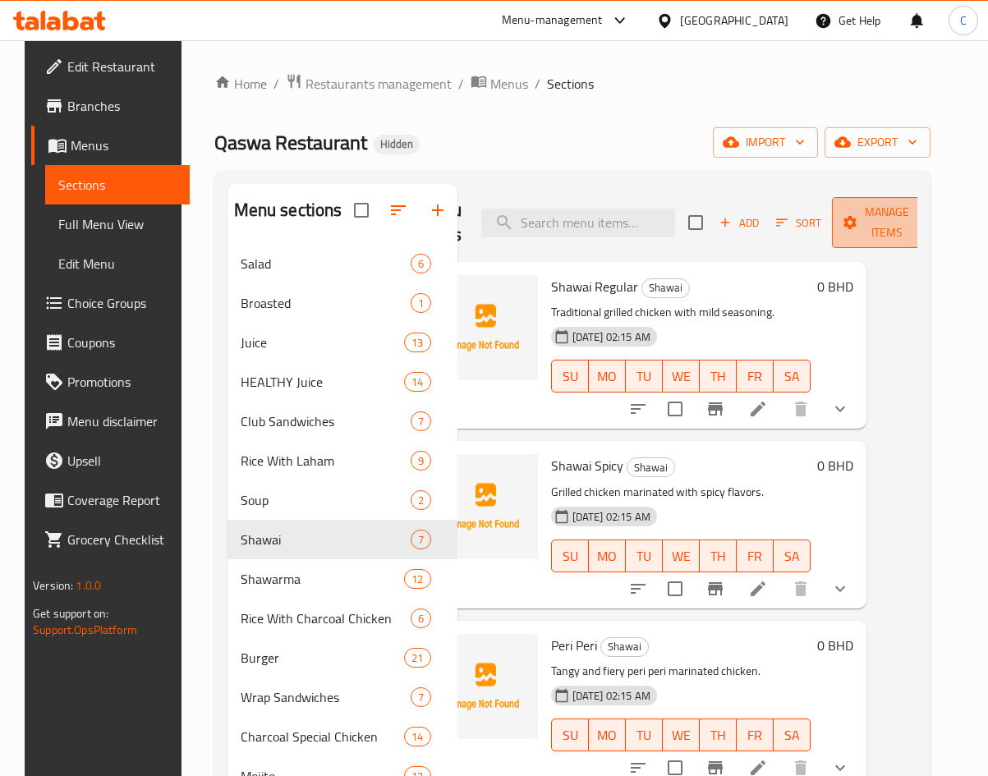
click at [848, 241] on span "Manage items" at bounding box center [887, 222] width 84 height 41
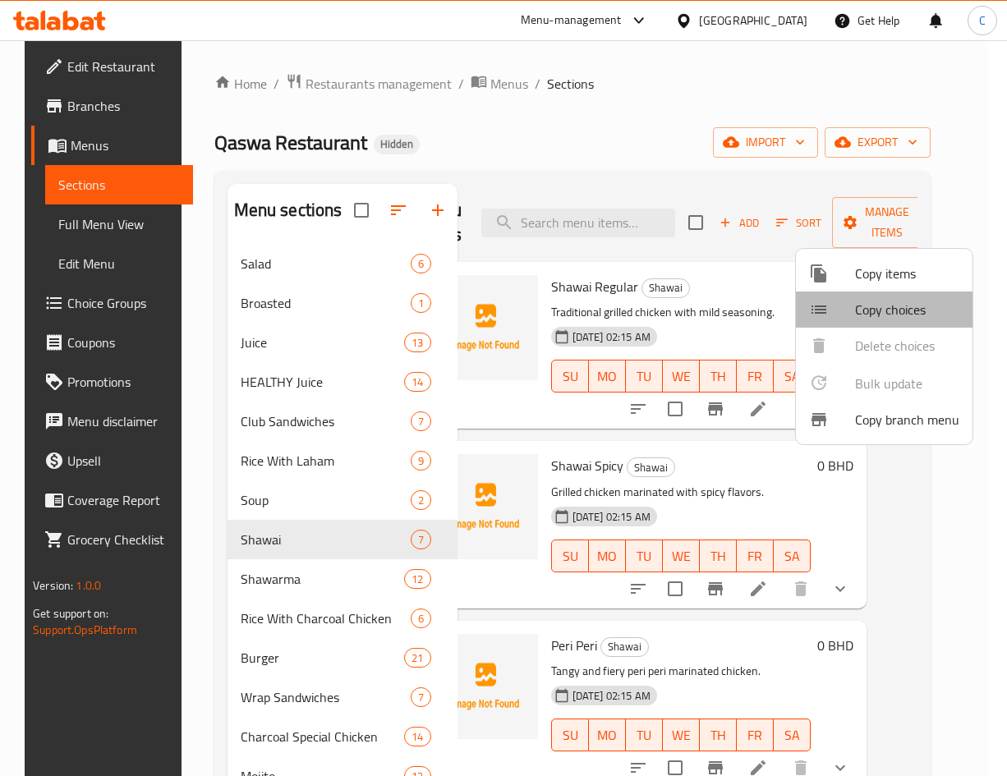
click at [890, 310] on span "Copy choices" at bounding box center [907, 310] width 104 height 20
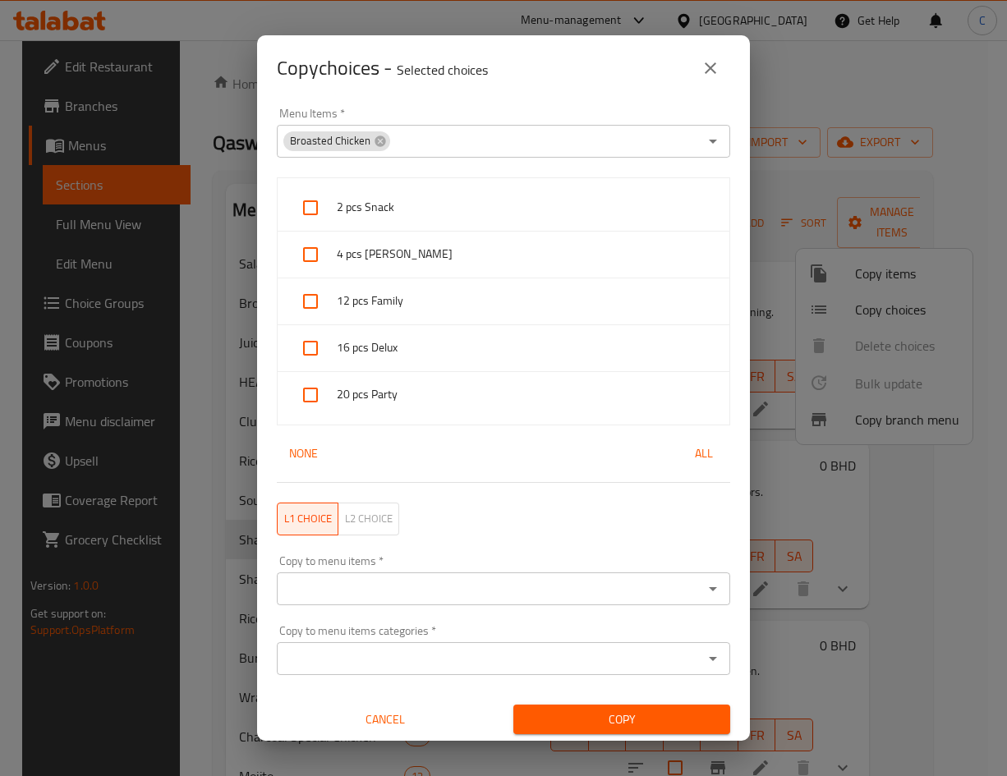
scroll to position [3, 0]
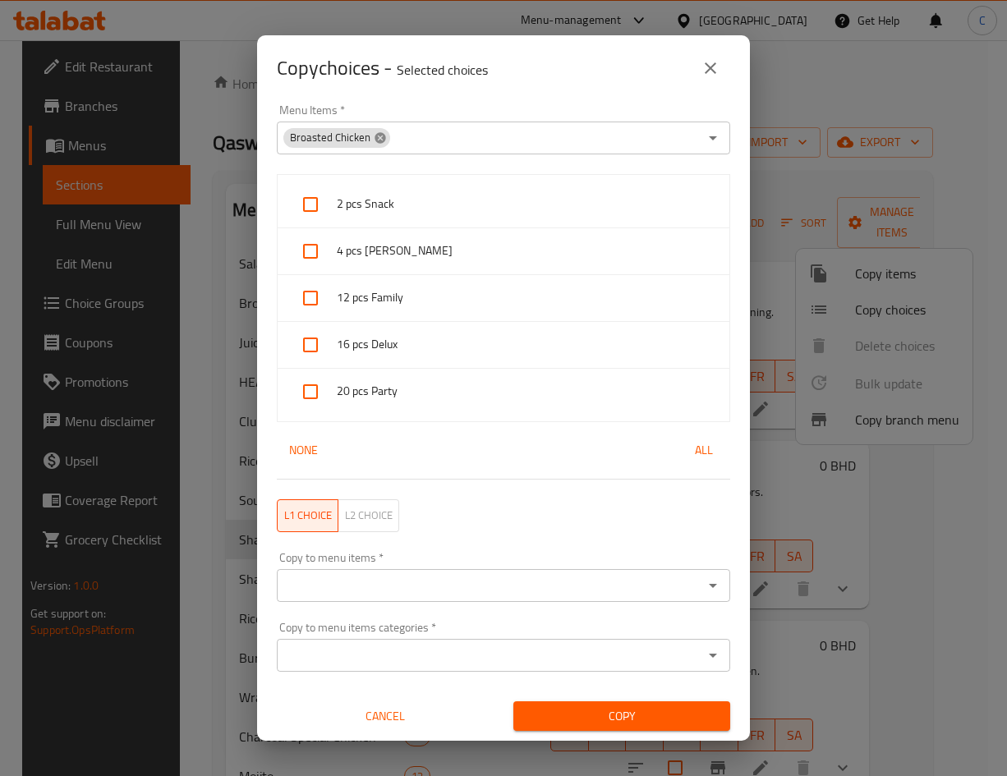
click at [374, 135] on icon at bounding box center [379, 137] width 11 height 11
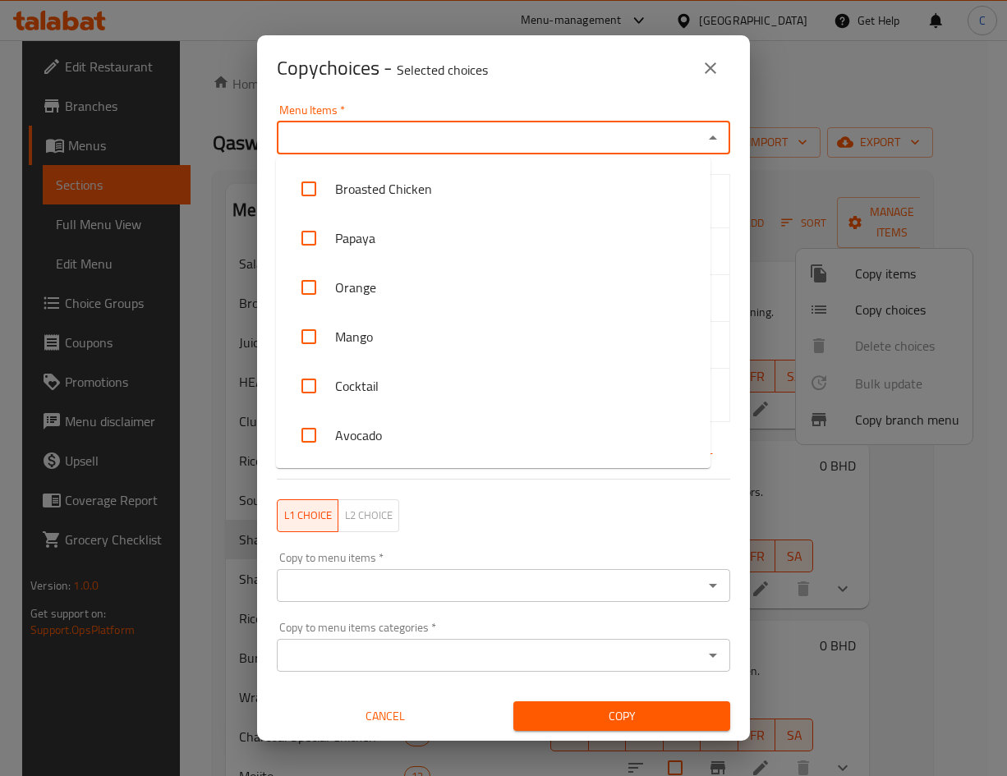
click at [373, 135] on input "Menu Items   *" at bounding box center [490, 137] width 416 height 23
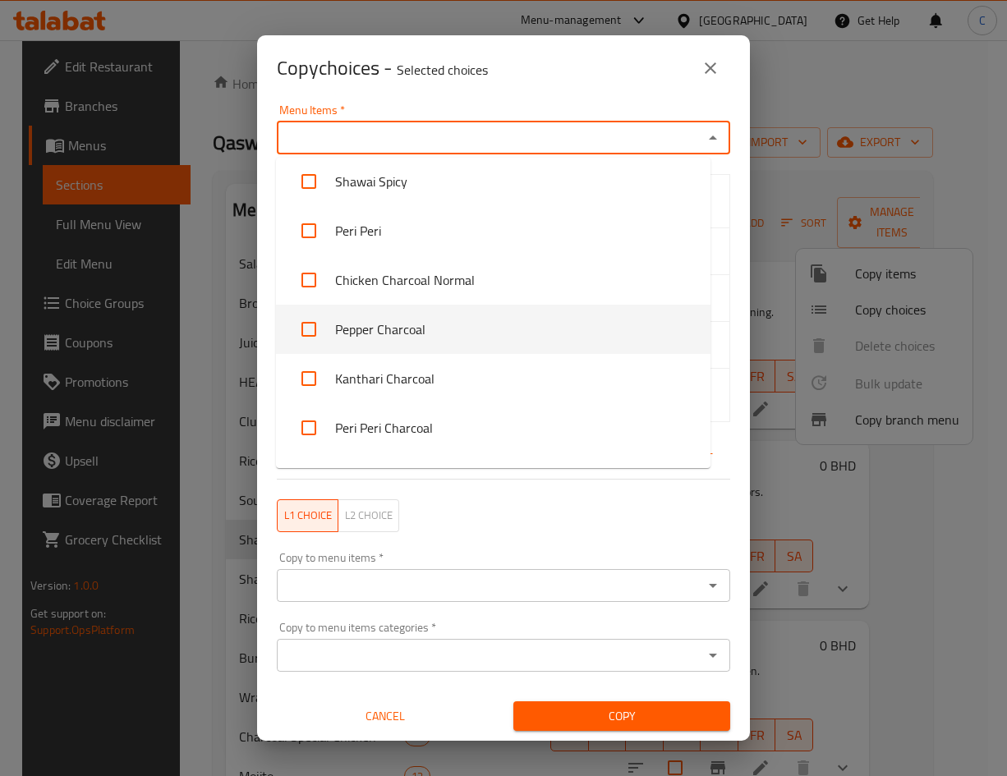
scroll to position [1279, 0]
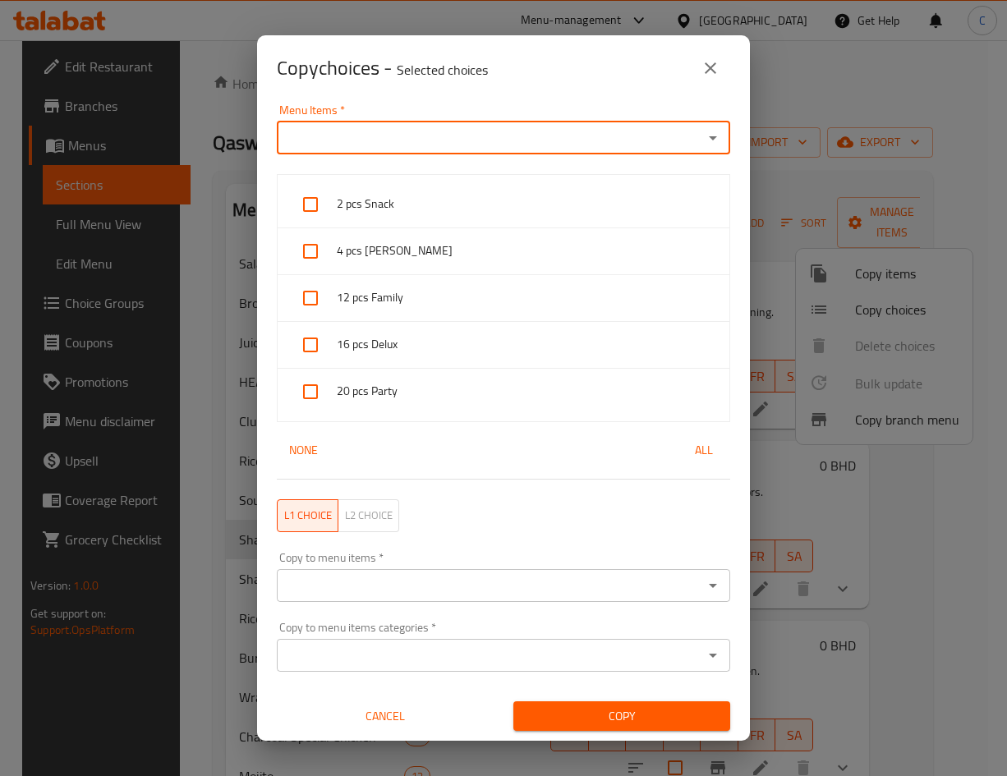
click at [438, 132] on input "Menu Items   *" at bounding box center [490, 137] width 416 height 23
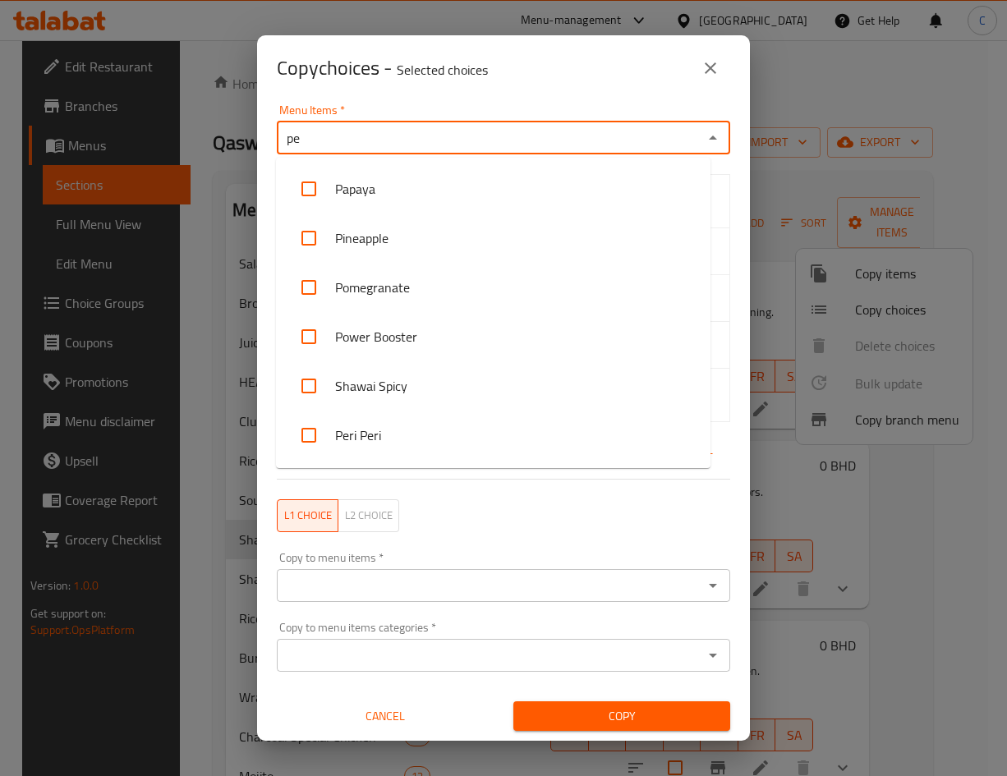
type input "per"
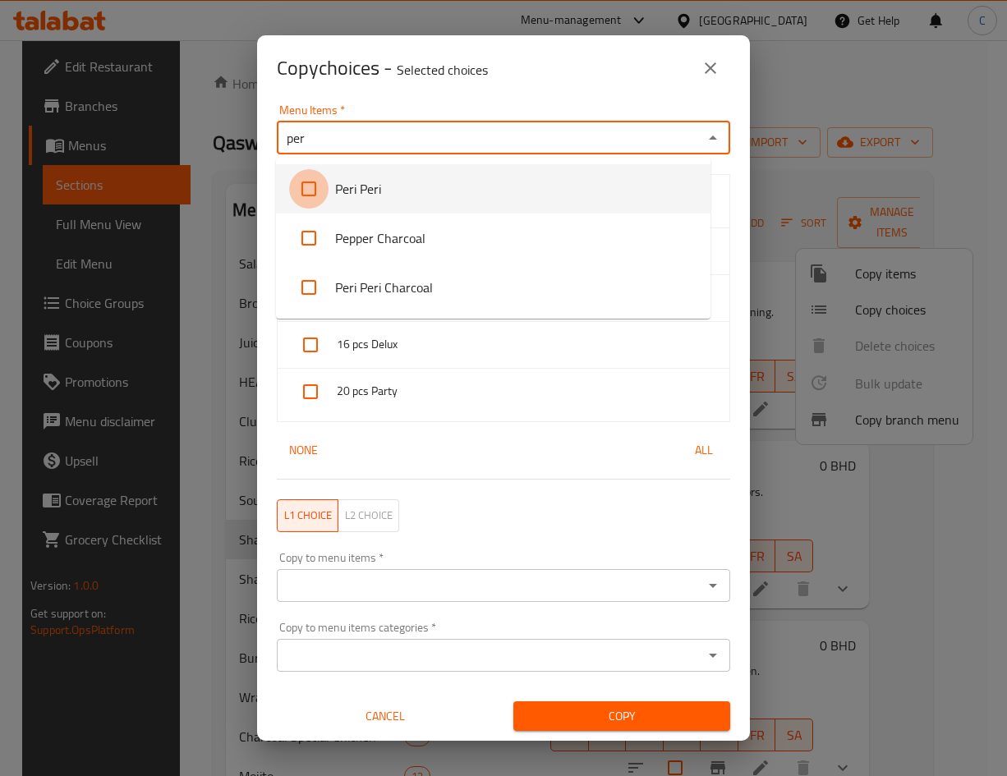
click at [310, 195] on input "checkbox" at bounding box center [308, 188] width 39 height 39
checkbox input "false"
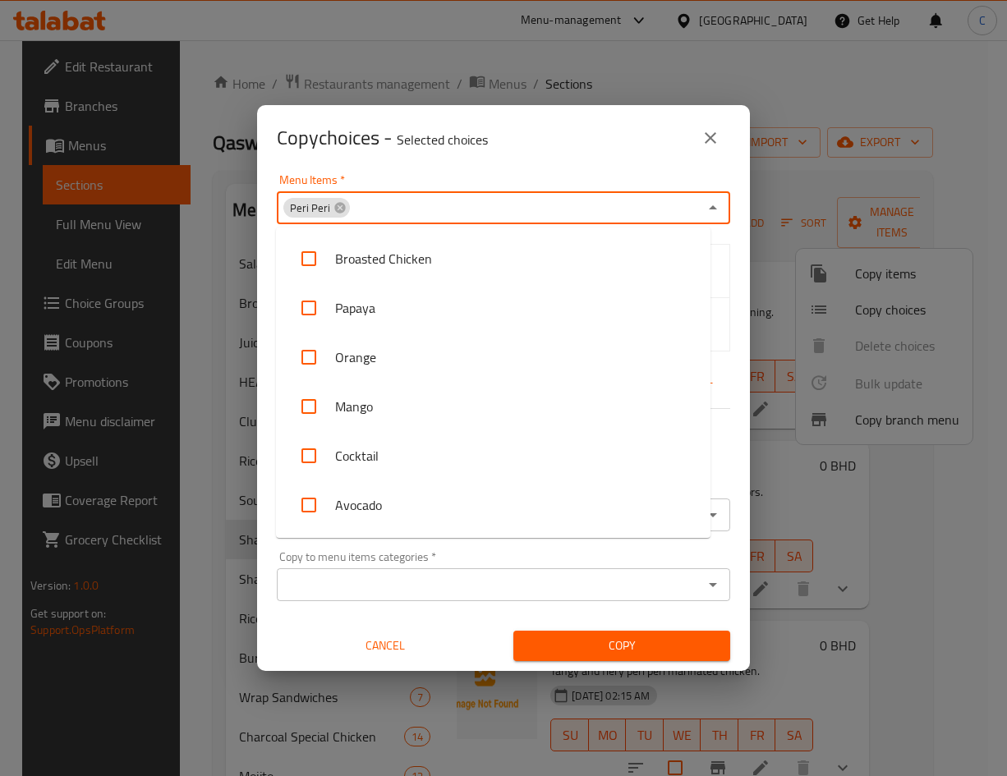
scroll to position [685, 0]
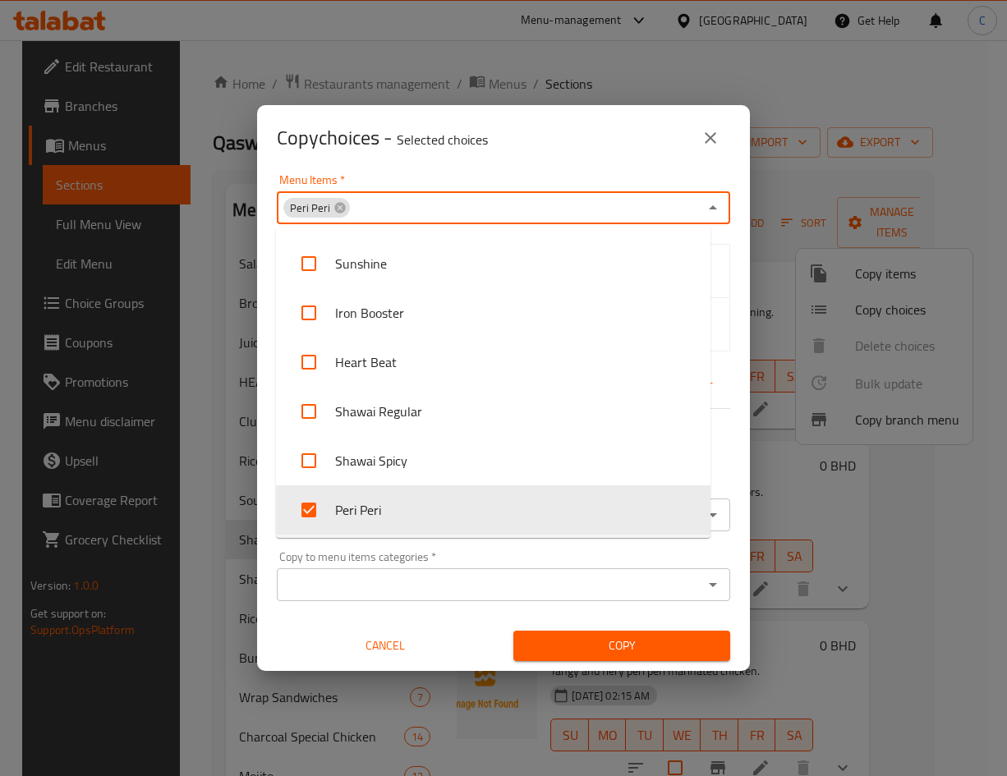
click at [617, 558] on div "Copy to menu items categories   * Copy to menu items categories *" at bounding box center [503, 576] width 453 height 50
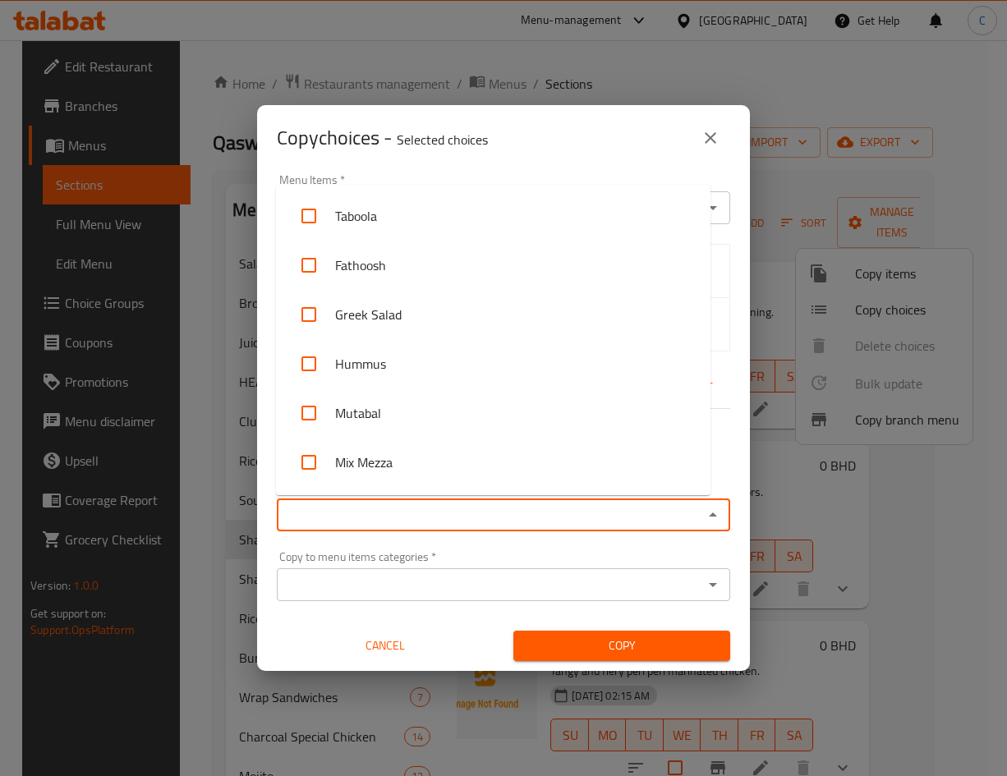
click at [514, 513] on input "Copy to menu items   *" at bounding box center [490, 514] width 416 height 23
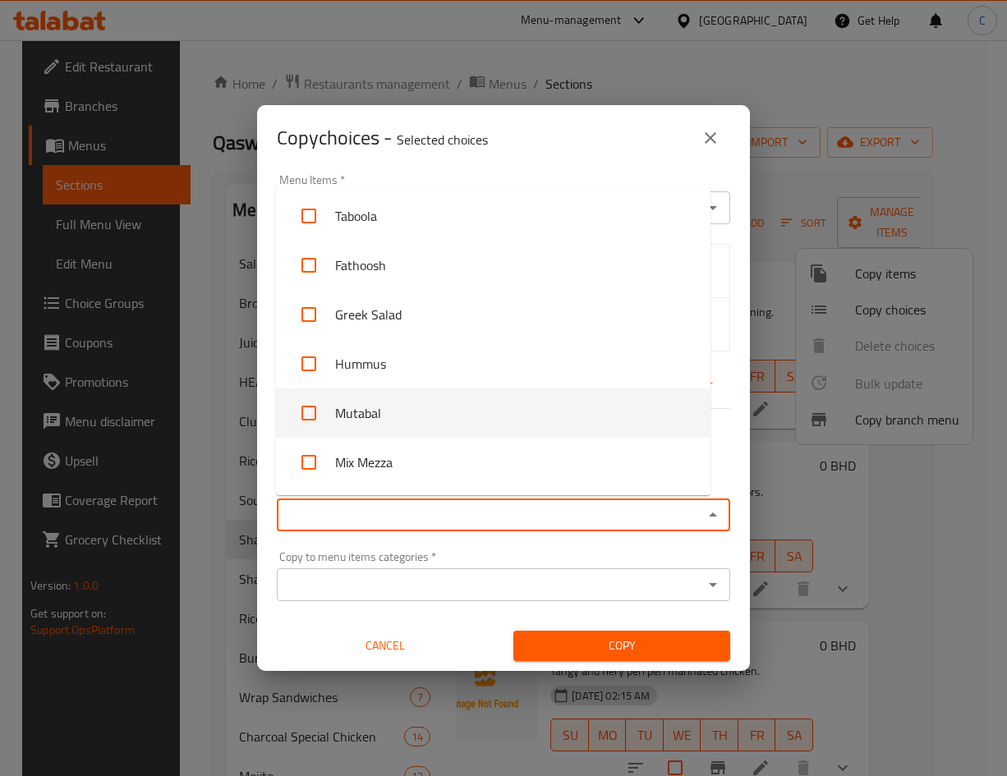
type input "j"
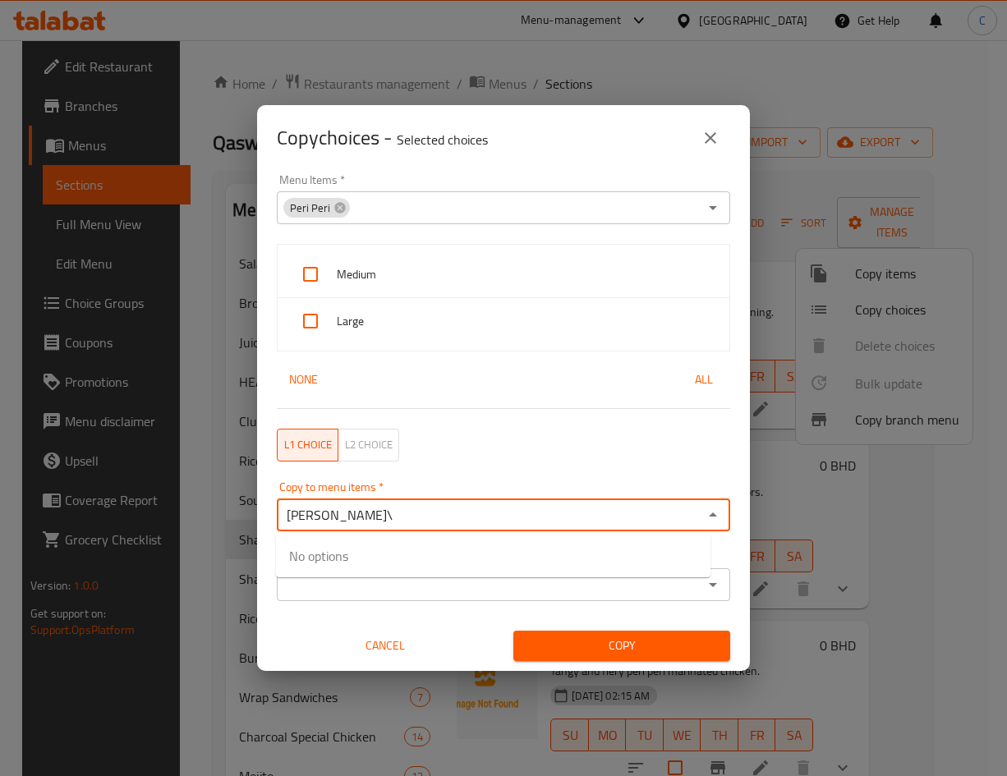
type input "[PERSON_NAME]"
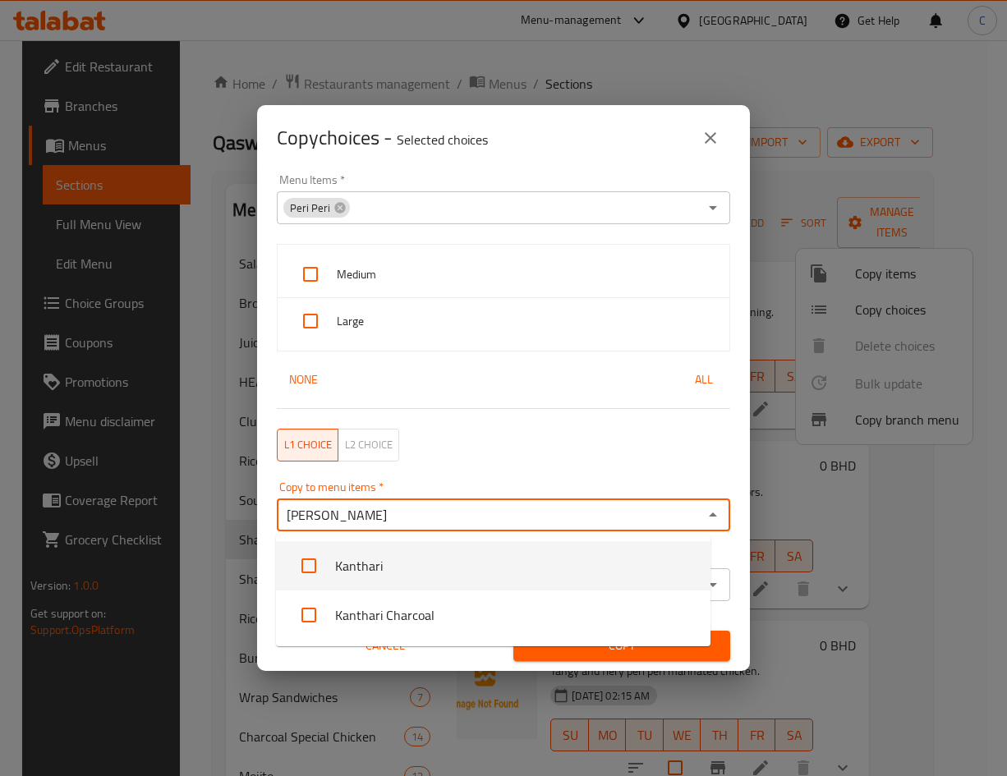
click at [303, 564] on input "checkbox" at bounding box center [308, 565] width 39 height 39
checkbox input "false"
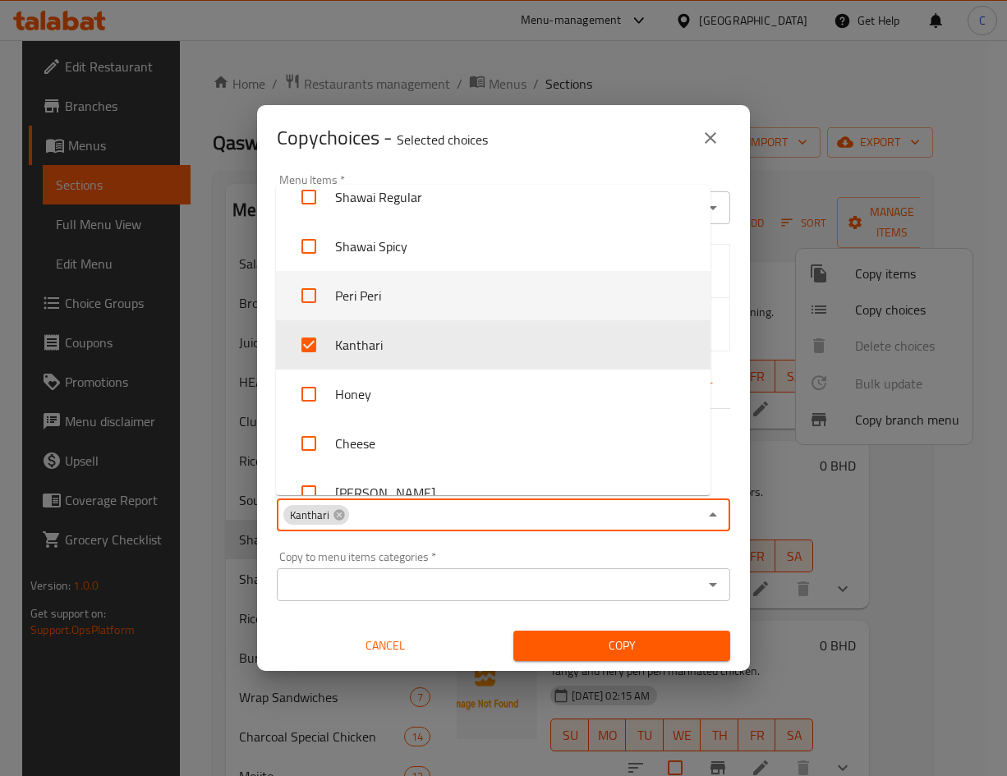
scroll to position [2594, 0]
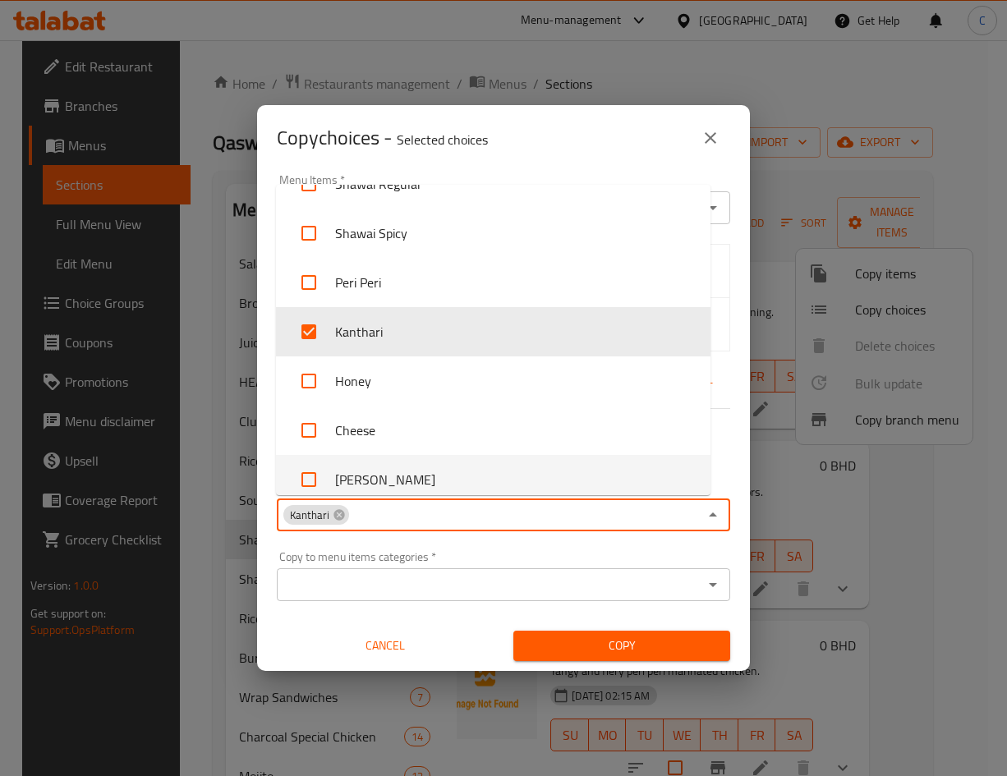
type input "h"
checkbox input "true"
checkbox input "false"
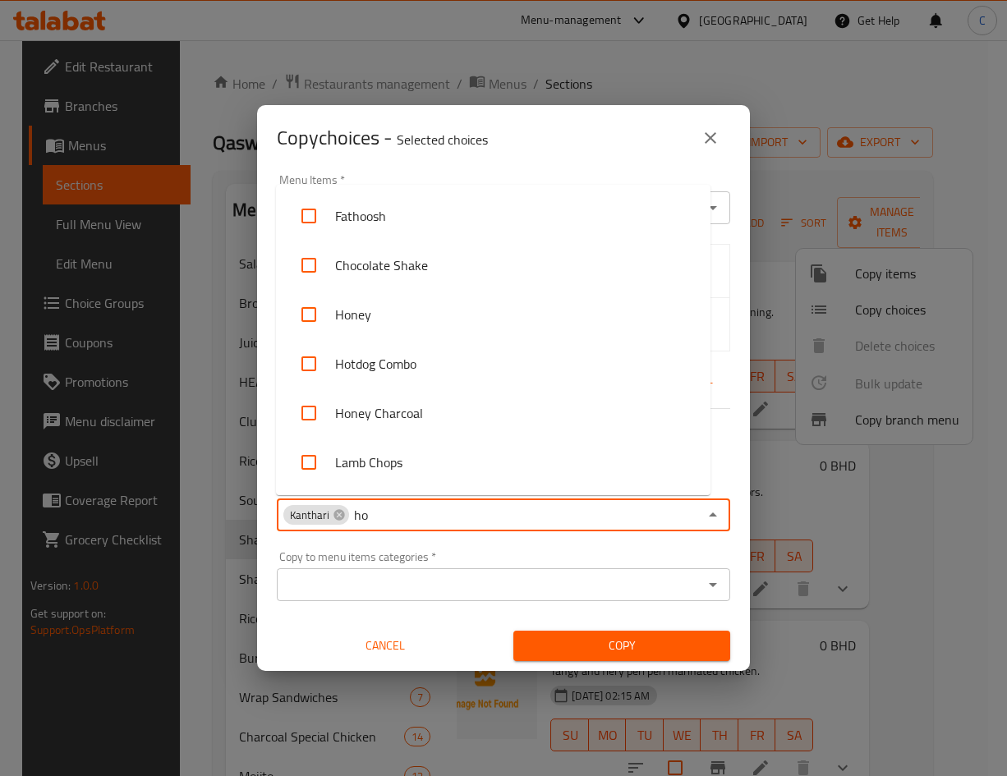
type input "hon"
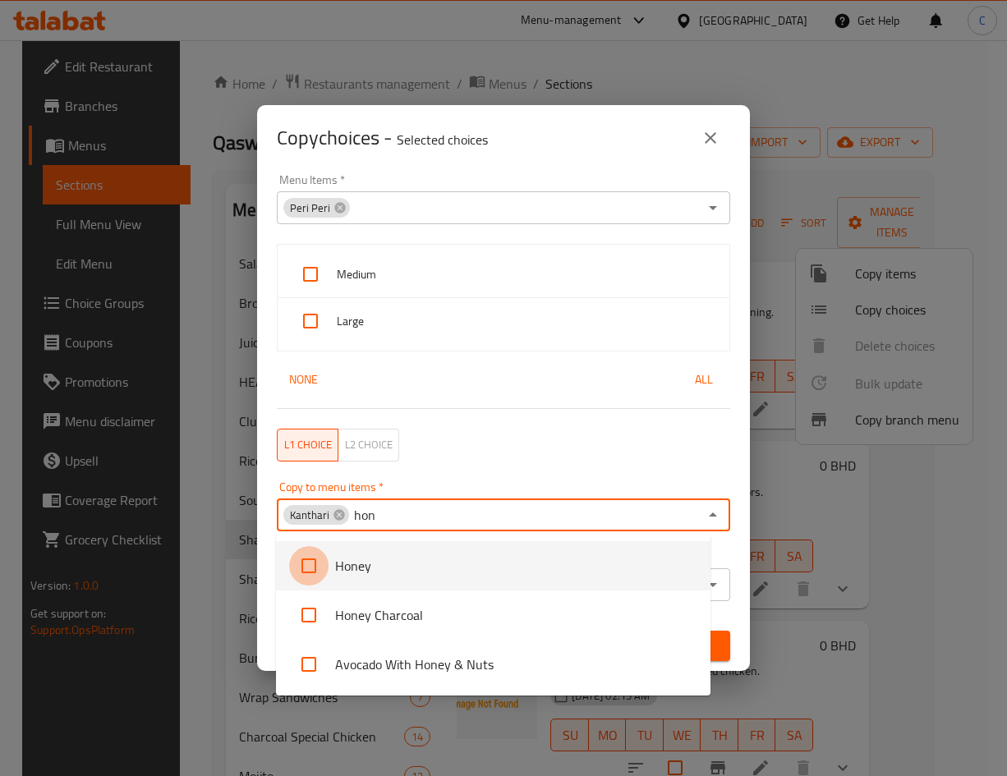
click at [319, 561] on input "checkbox" at bounding box center [308, 565] width 39 height 39
checkbox input "false"
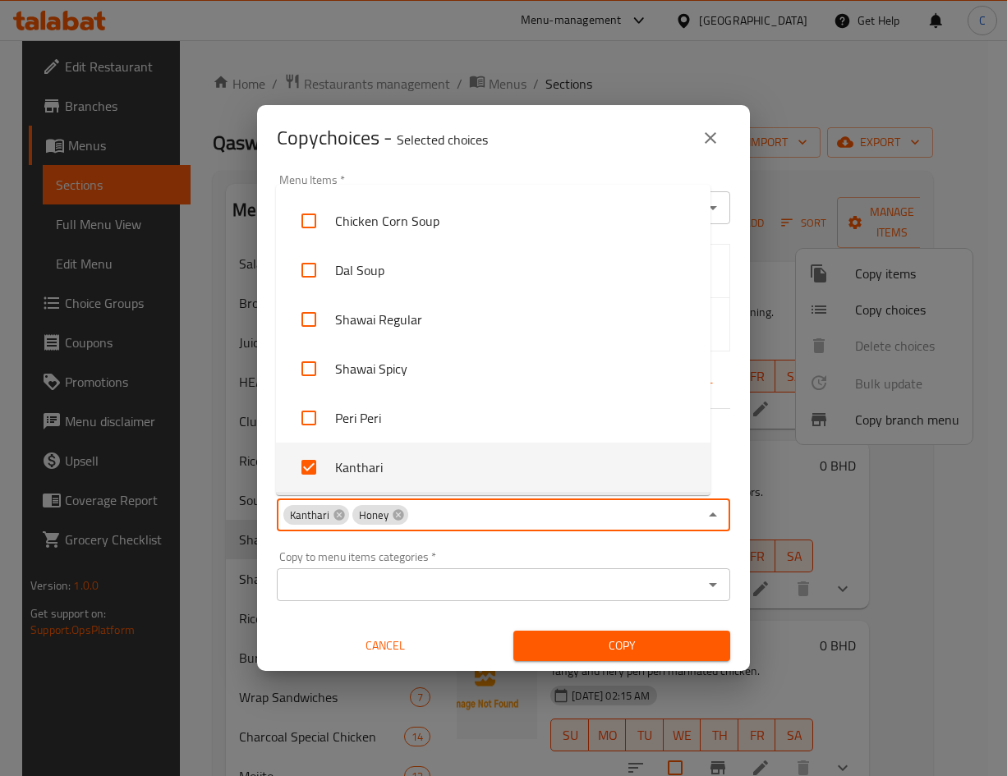
click at [545, 510] on input "Copy to menu items   *" at bounding box center [554, 514] width 288 height 23
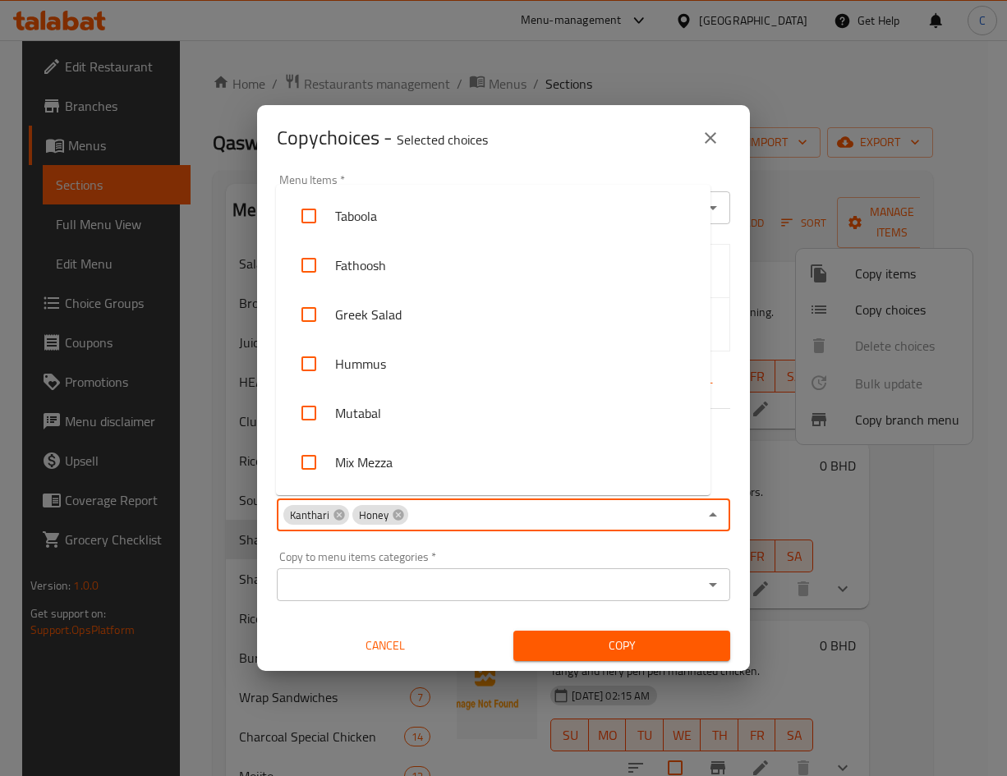
click at [545, 510] on input "Copy to menu items   *" at bounding box center [554, 514] width 288 height 23
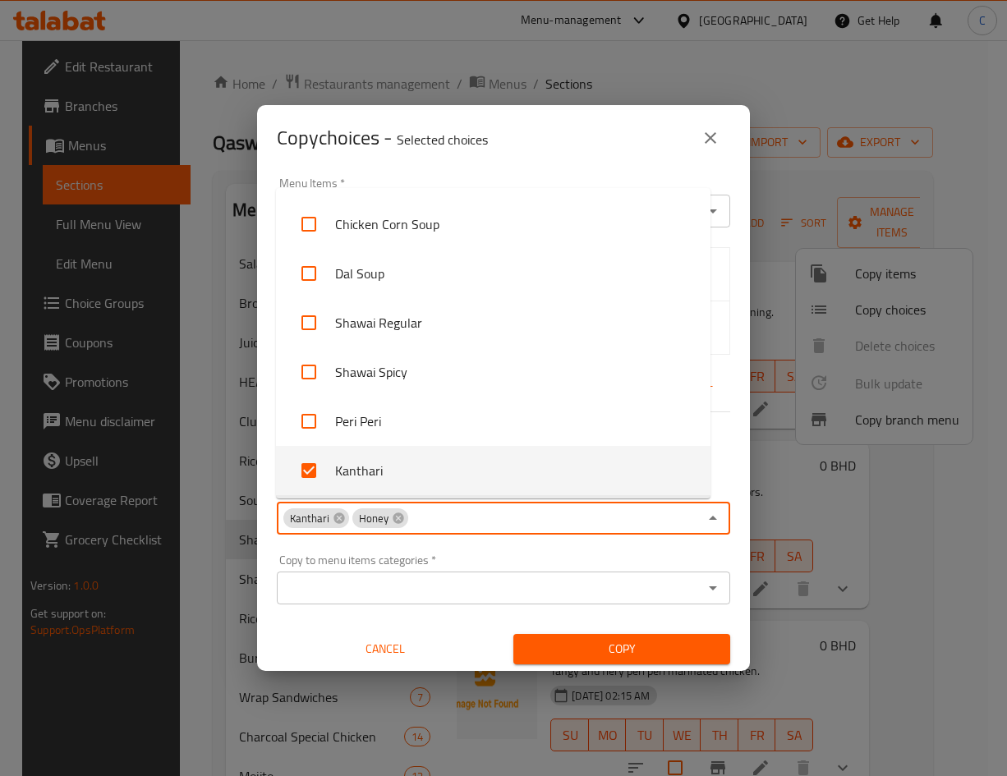
scroll to position [3, 0]
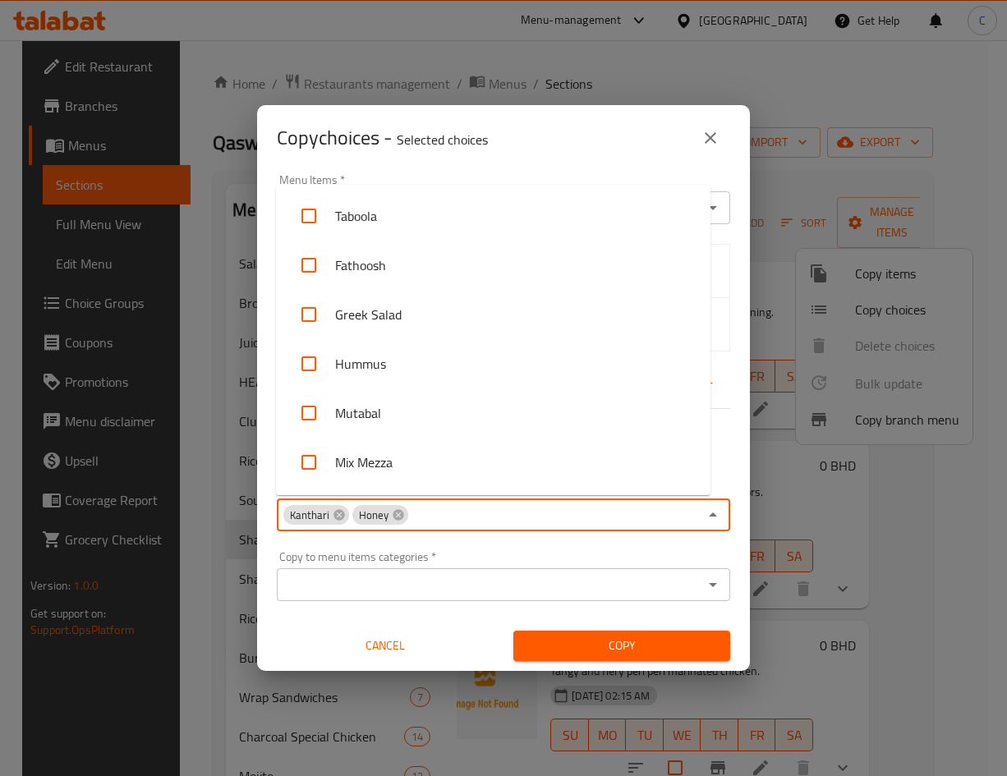
click at [443, 503] on input "Copy to menu items   *" at bounding box center [554, 514] width 288 height 23
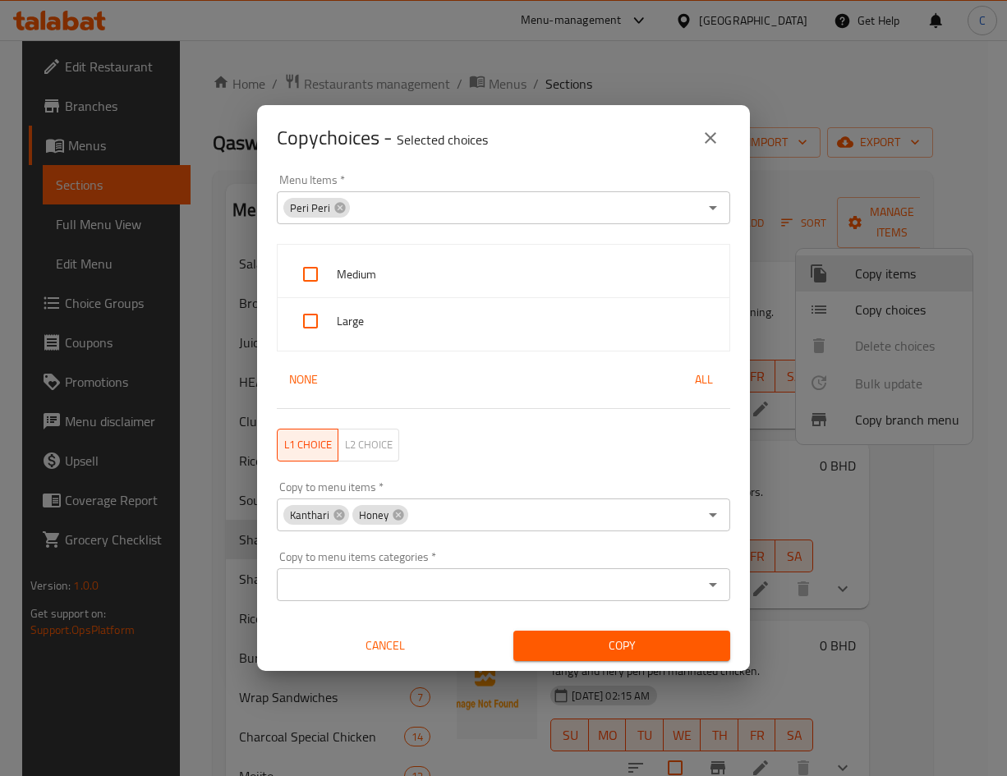
click at [443, 503] on input "Copy to menu items   *" at bounding box center [554, 514] width 288 height 23
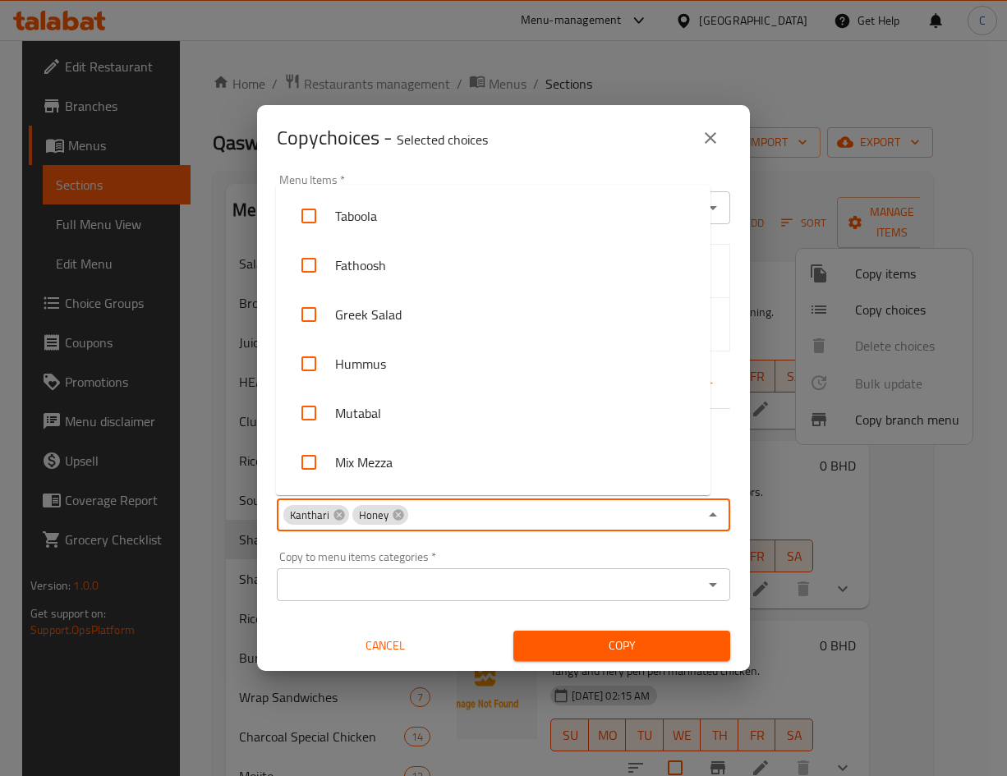
click at [443, 503] on input "Copy to menu items   *" at bounding box center [554, 514] width 288 height 23
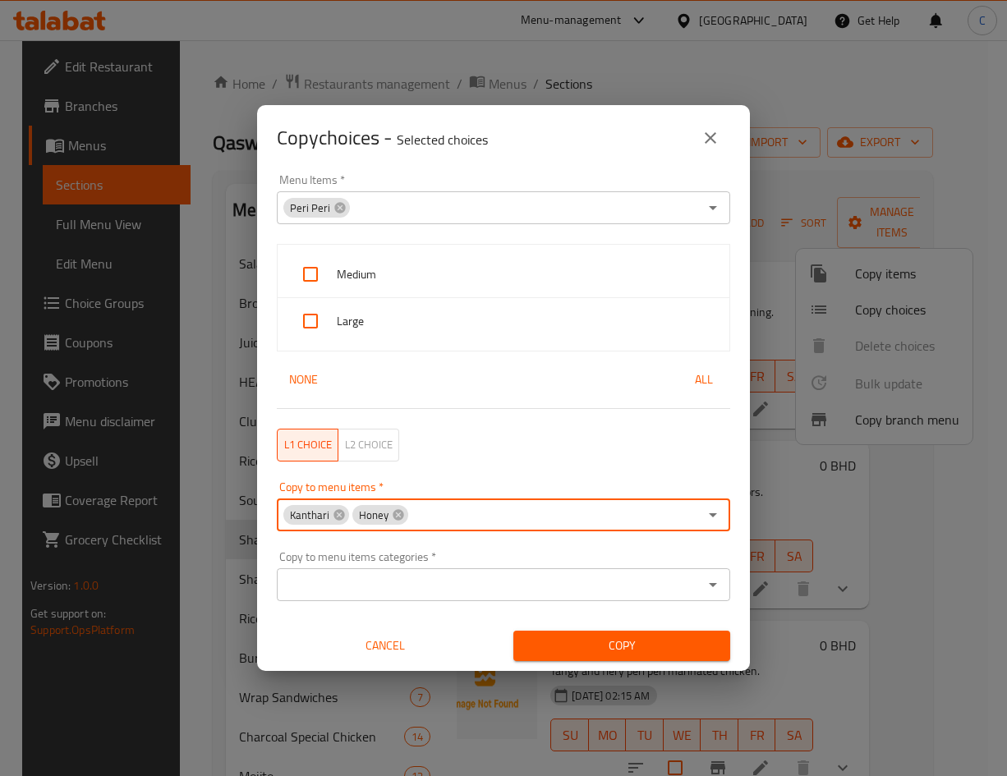
click at [443, 503] on input "Copy to menu items   *" at bounding box center [554, 514] width 288 height 23
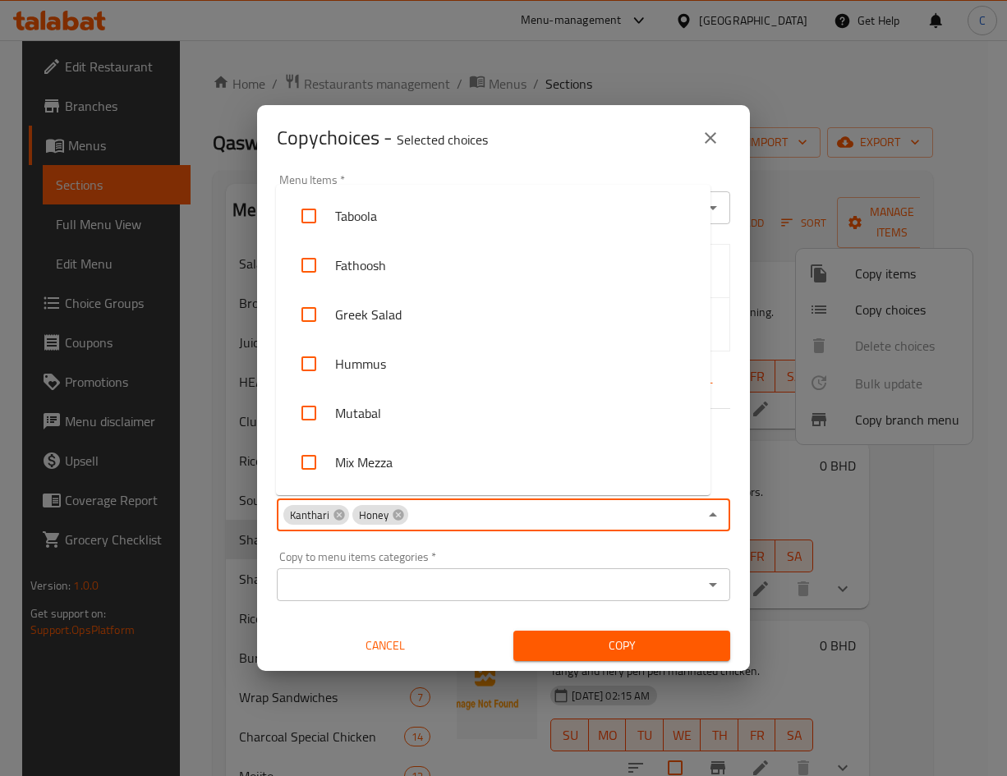
click at [445, 513] on input "Copy to menu items   *" at bounding box center [554, 514] width 288 height 23
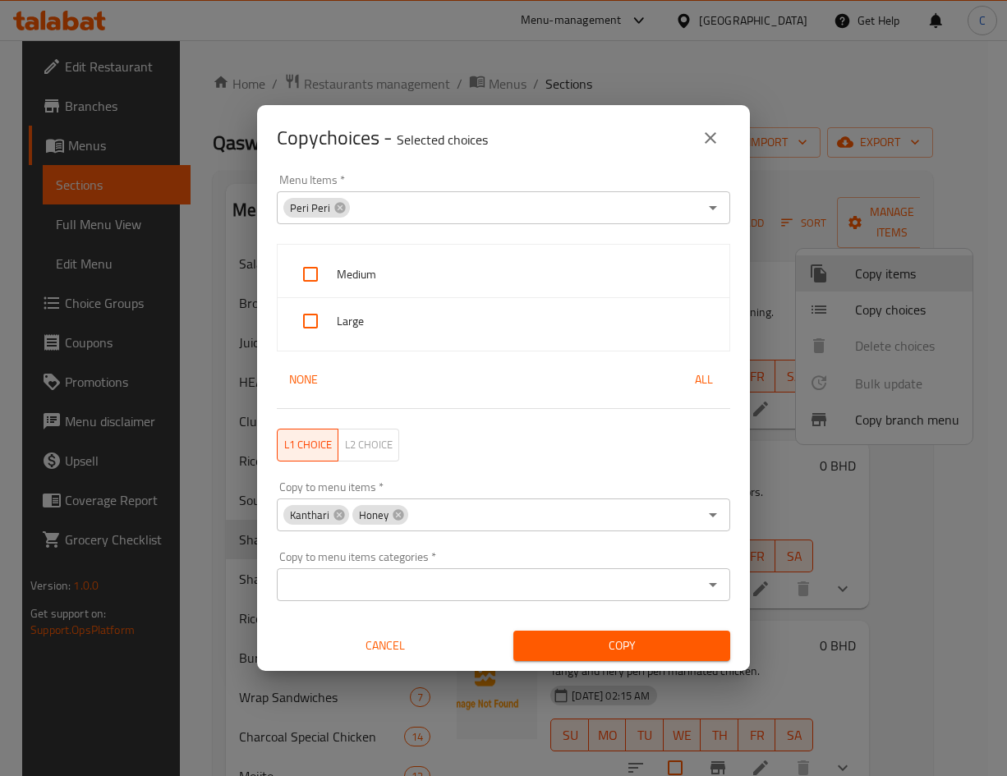
click at [476, 517] on input "Copy to menu items   *" at bounding box center [554, 514] width 288 height 23
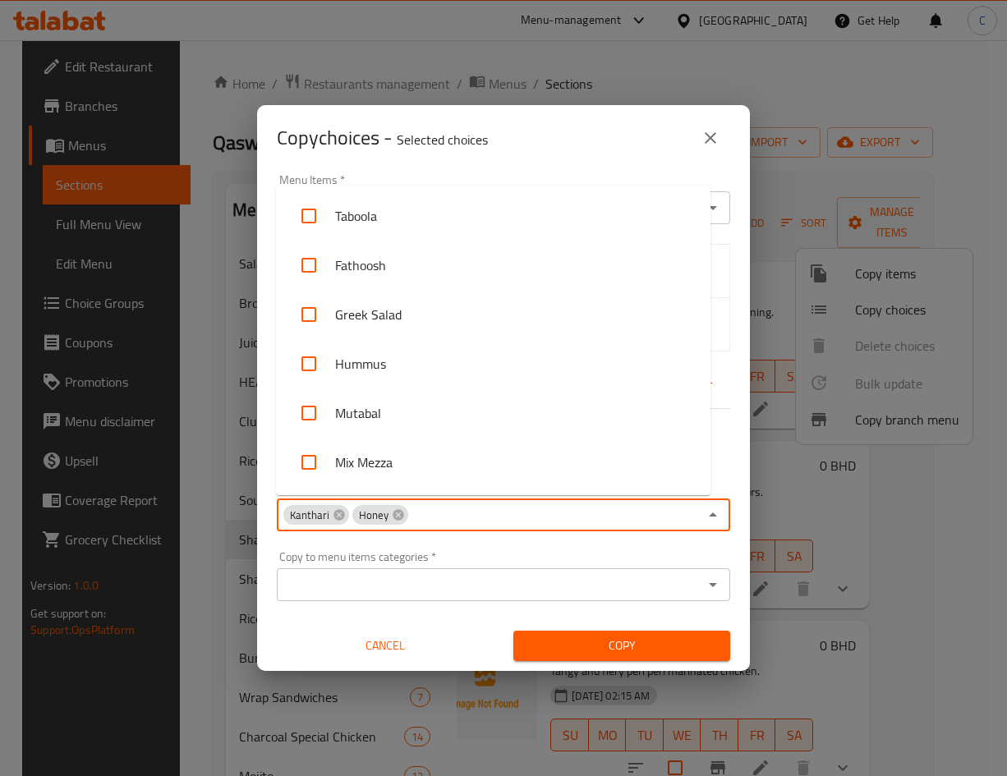
click at [476, 517] on input "Copy to menu items   *" at bounding box center [554, 514] width 288 height 23
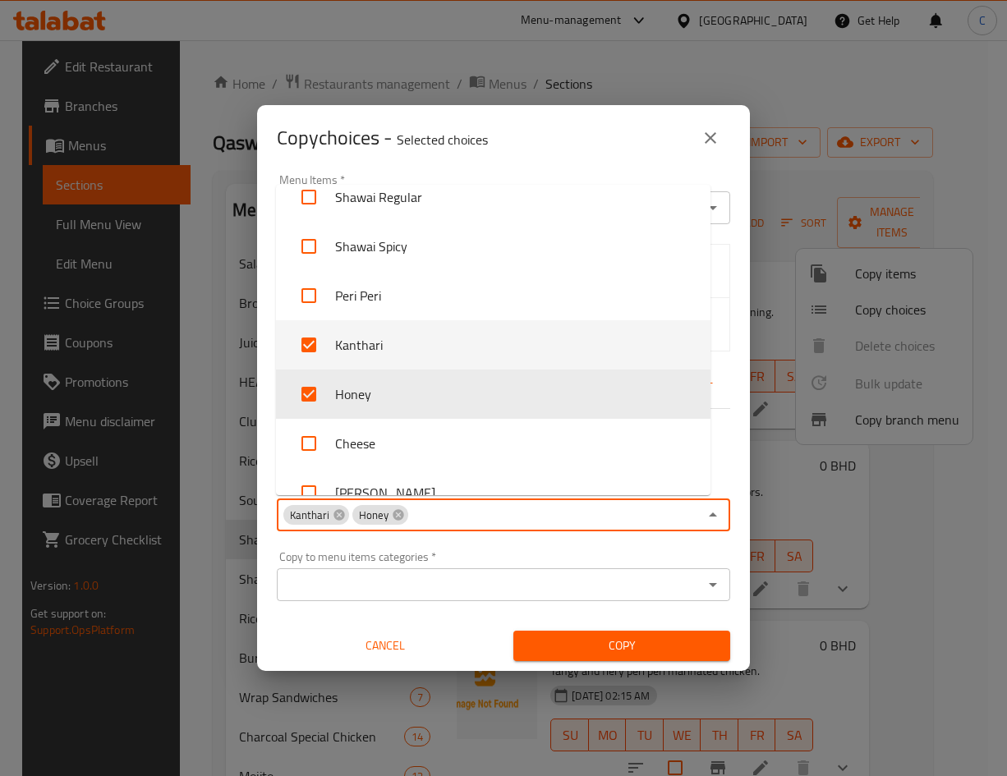
scroll to position [2645, 0]
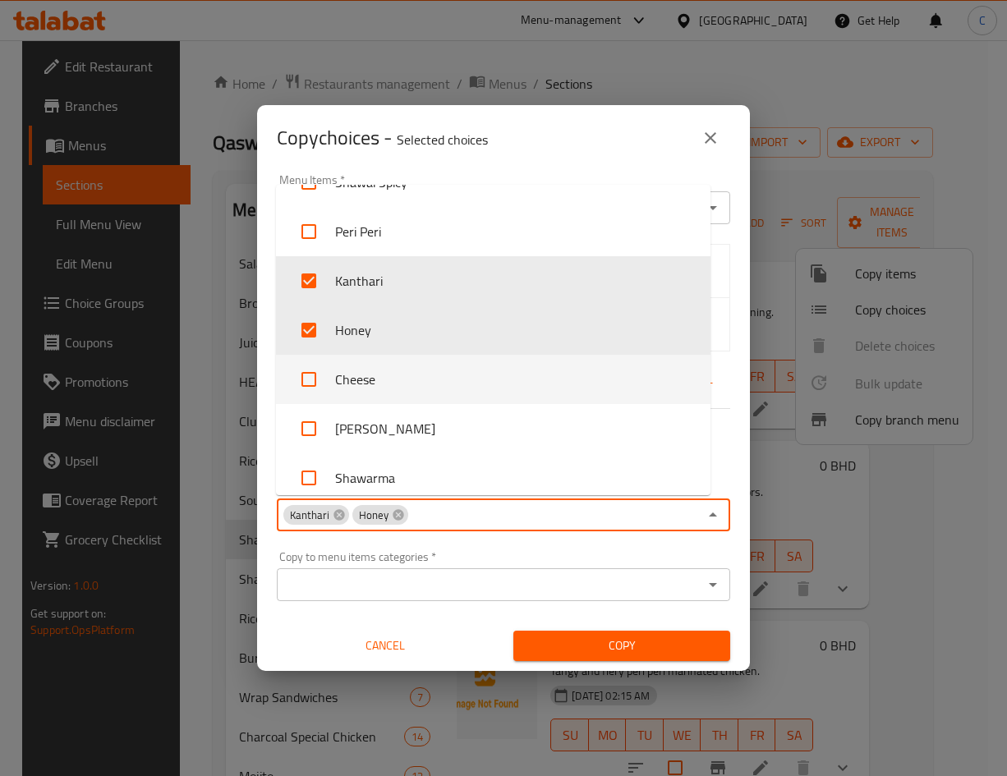
click at [426, 361] on li "Cheese" at bounding box center [493, 379] width 434 height 49
checkbox input "true"
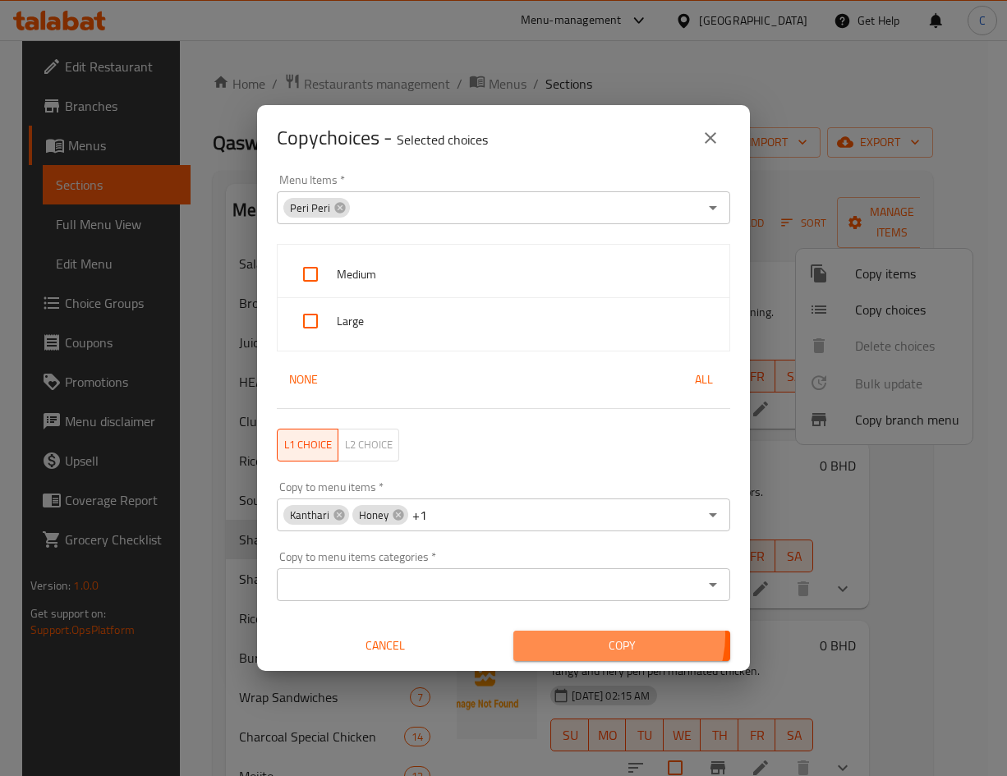
click at [605, 636] on span "Copy" at bounding box center [621, 646] width 191 height 21
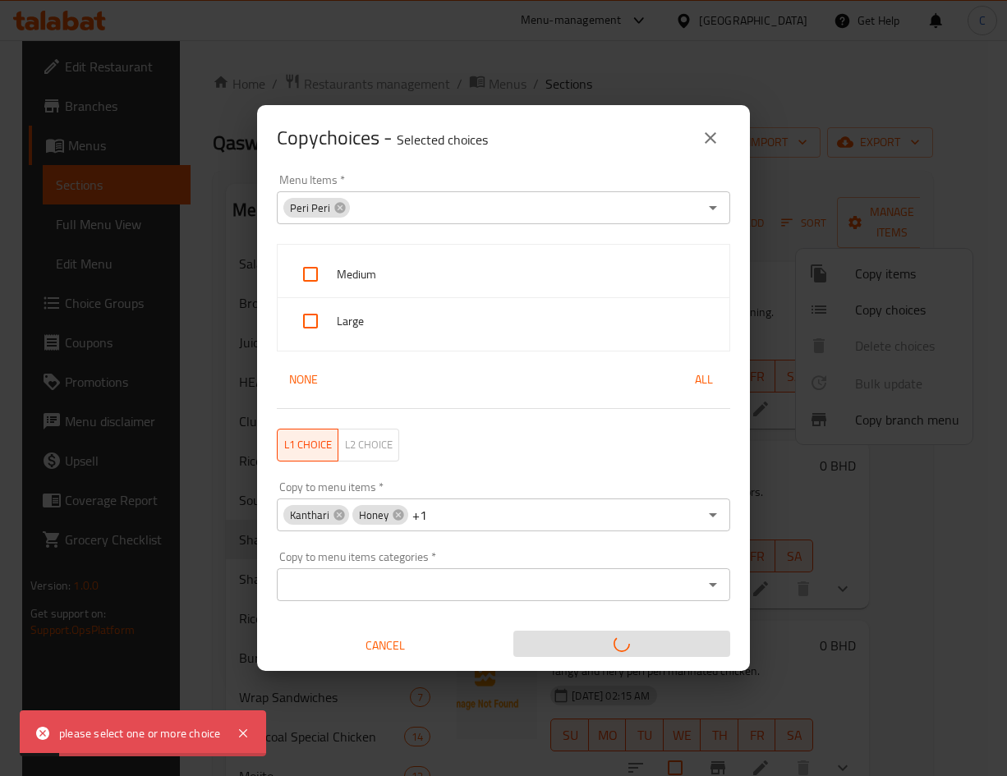
click at [309, 250] on ul "Medium Large" at bounding box center [503, 298] width 453 height 108
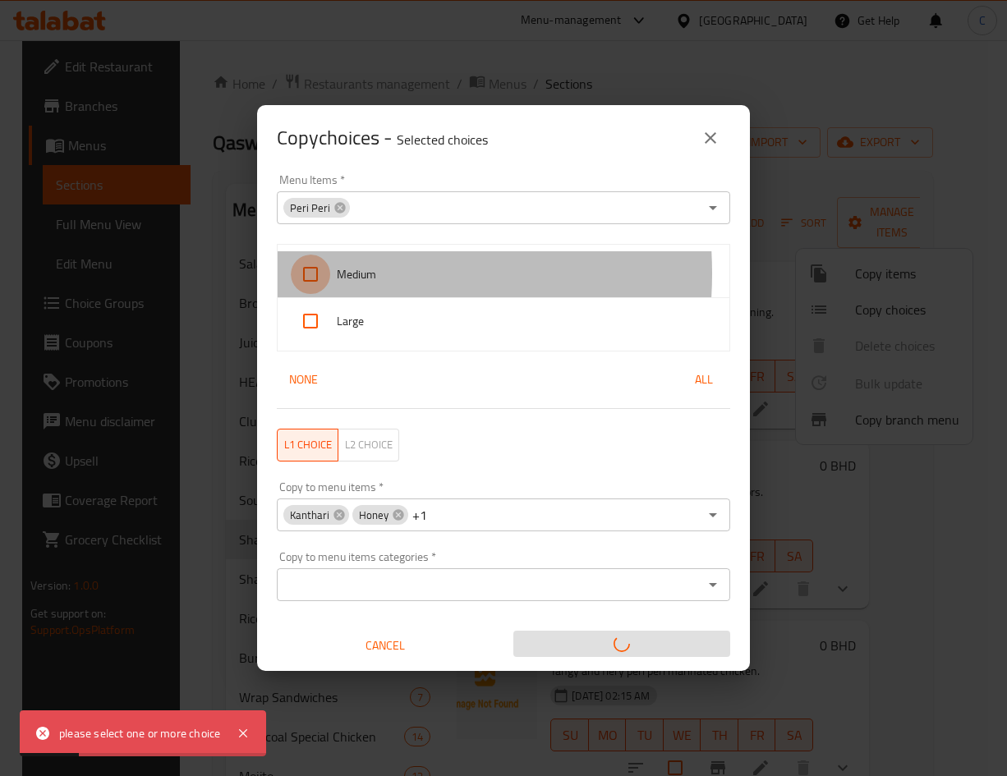
click at [310, 273] on input "checkbox" at bounding box center [310, 274] width 39 height 39
checkbox input "true"
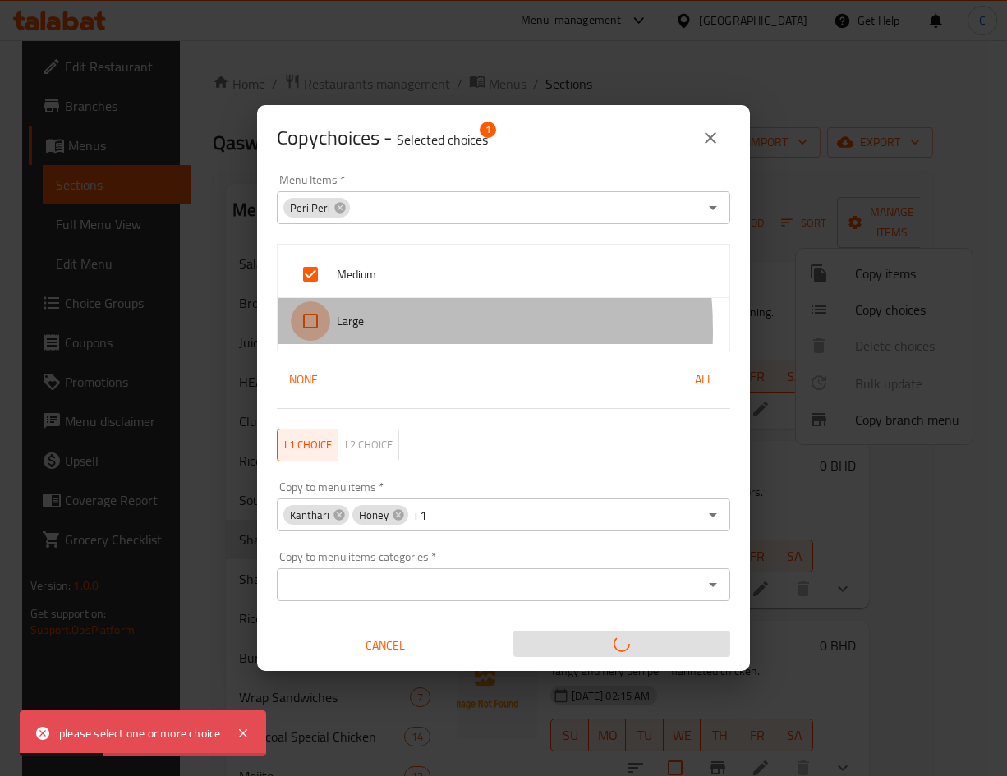
click at [313, 330] on input "checkbox" at bounding box center [310, 320] width 39 height 39
checkbox input "true"
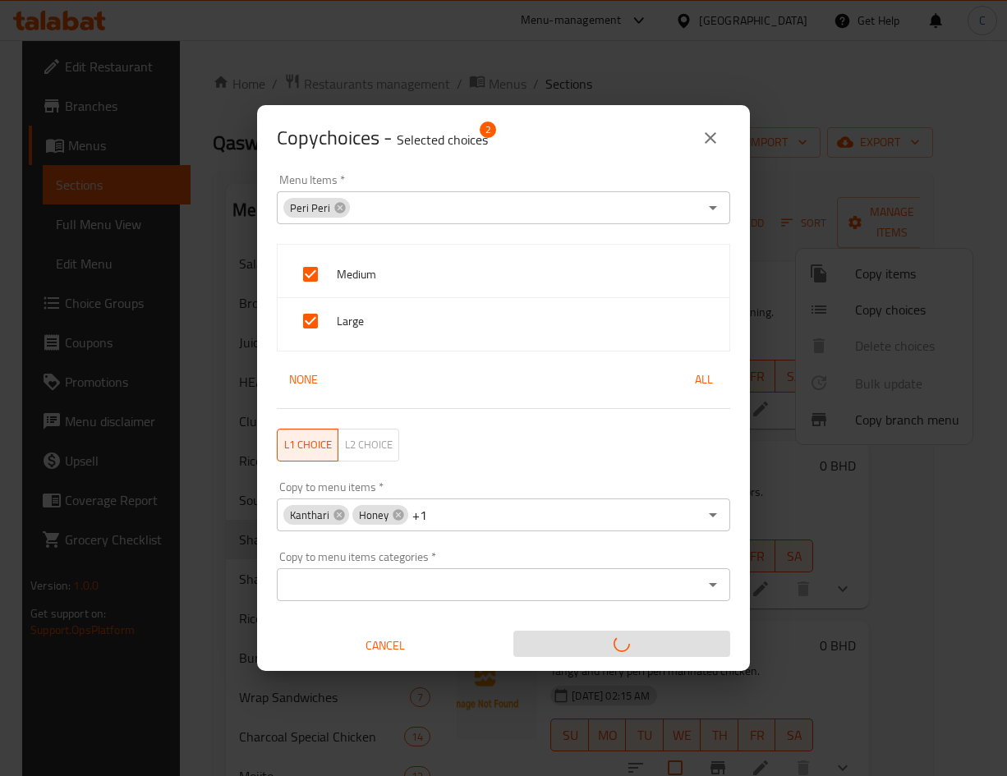
scroll to position [0, 0]
click at [480, 142] on p "Selected choices" at bounding box center [442, 140] width 91 height 20
click at [479, 138] on p "Selected choices" at bounding box center [442, 140] width 91 height 20
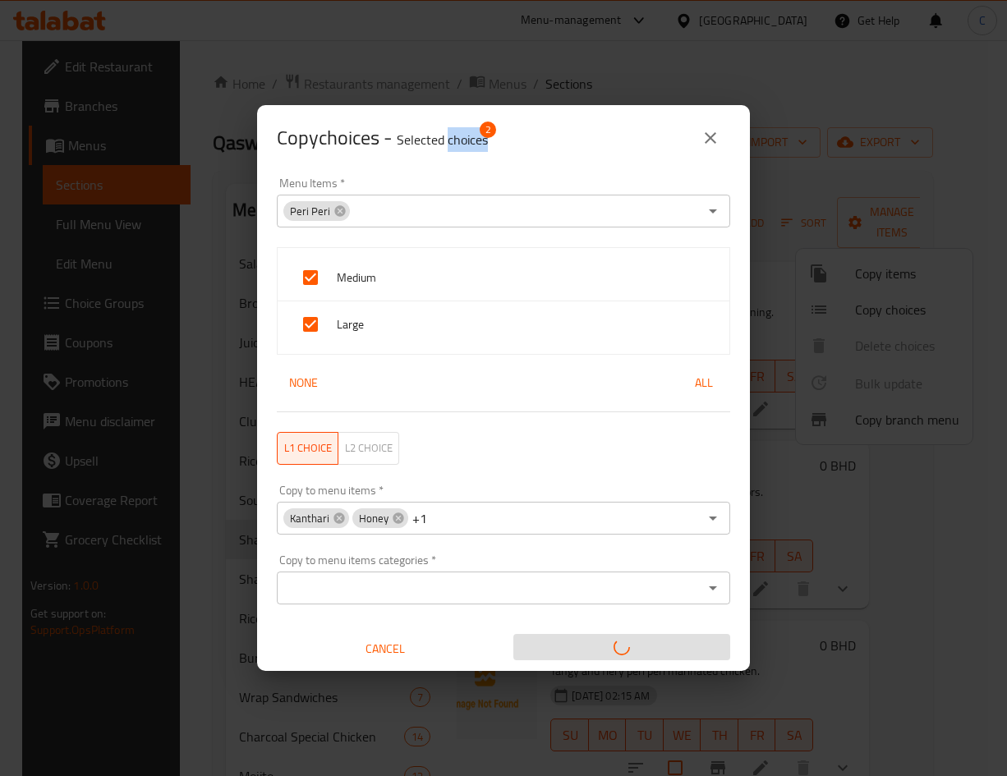
drag, startPoint x: 480, startPoint y: 140, endPoint x: 538, endPoint y: 147, distance: 58.7
click at [483, 140] on p "Selected choices" at bounding box center [442, 140] width 91 height 20
click at [704, 143] on icon "close" at bounding box center [710, 138] width 20 height 20
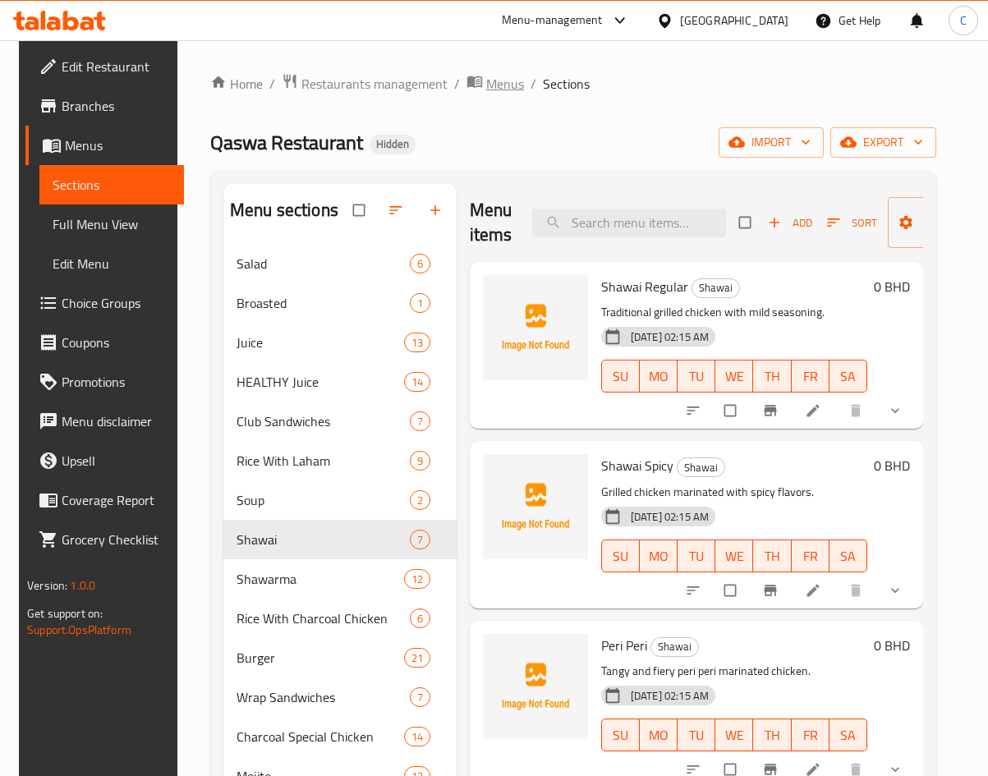
click at [486, 86] on span "Menus" at bounding box center [505, 84] width 38 height 20
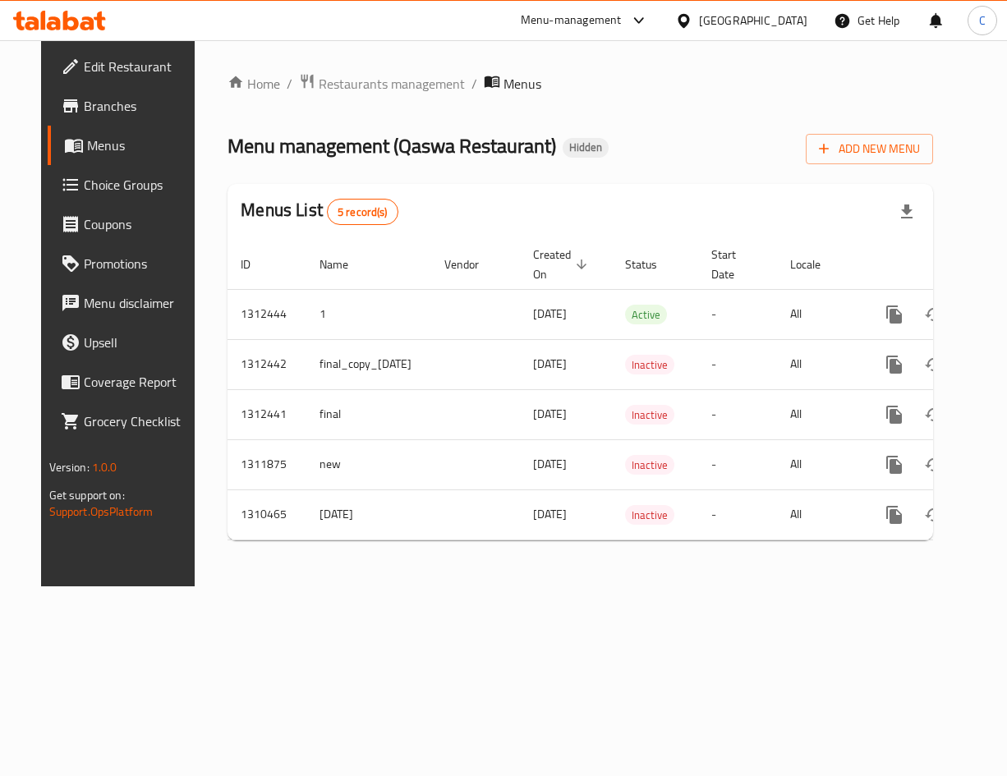
click at [94, 99] on span "Branches" at bounding box center [140, 106] width 113 height 20
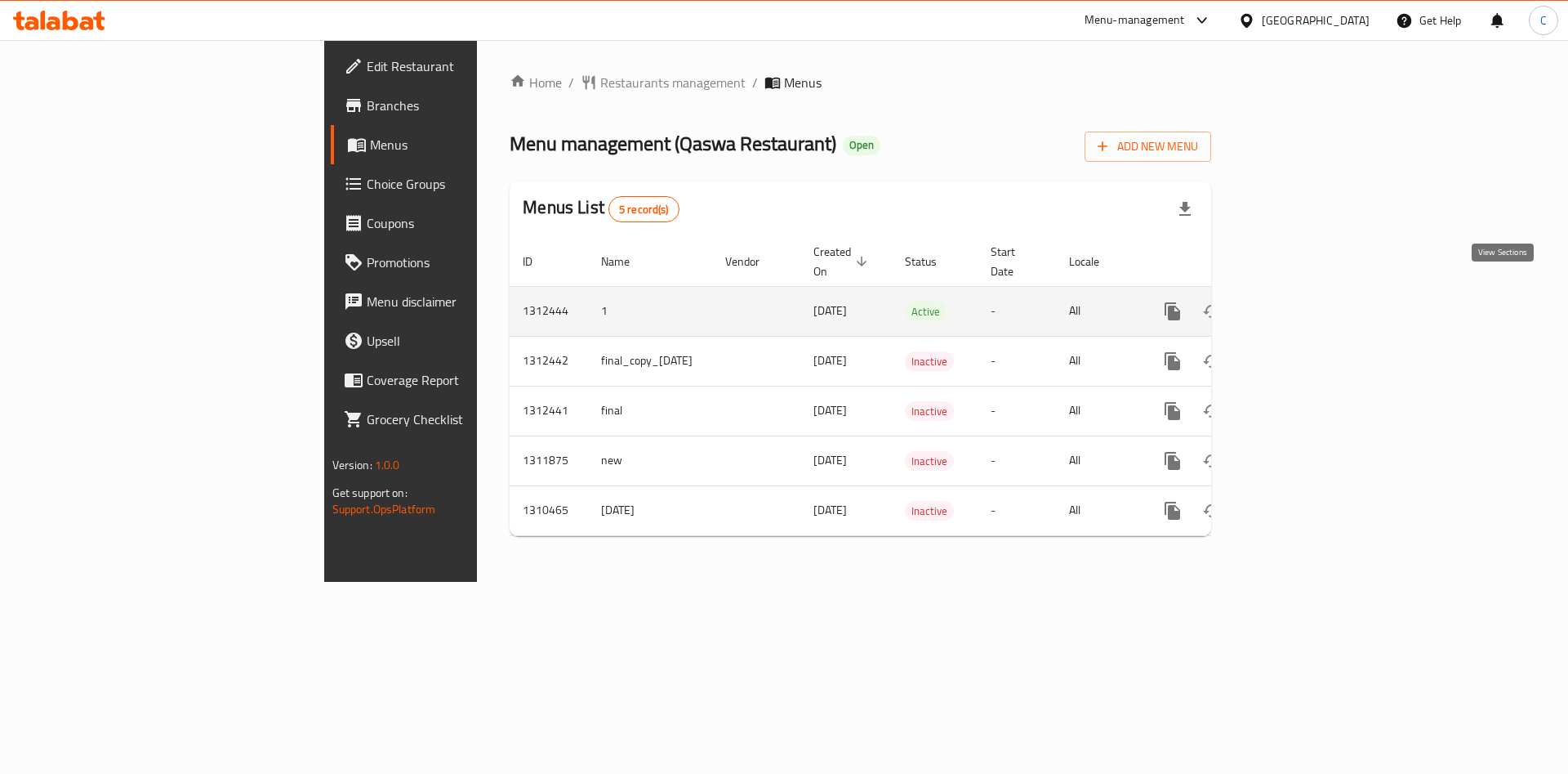
click at [1298, 303] on icon "enhanced table" at bounding box center [1290, 310] width 15 height 15
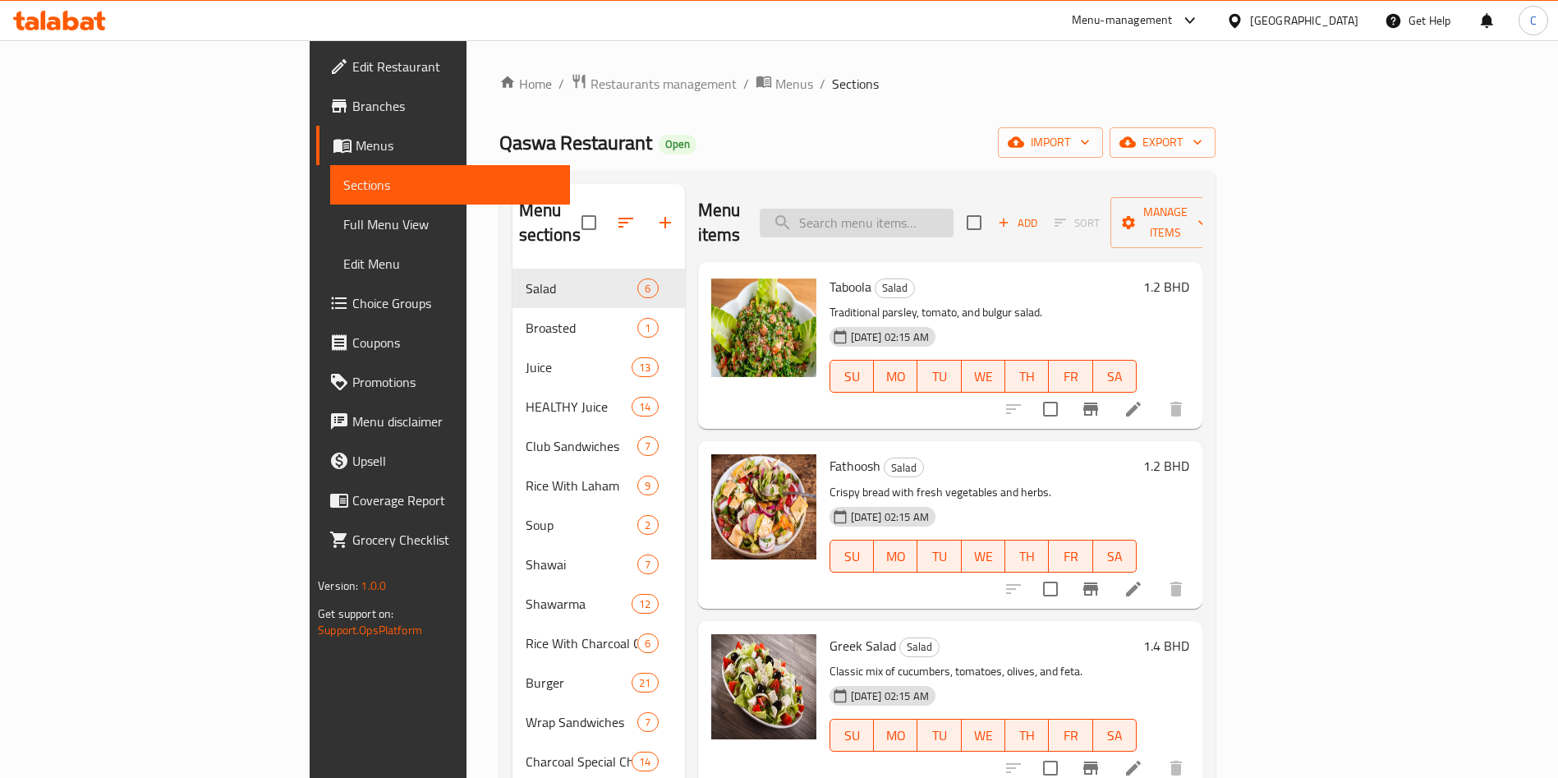
click at [898, 216] on input "search" at bounding box center [857, 223] width 194 height 29
type input "G"
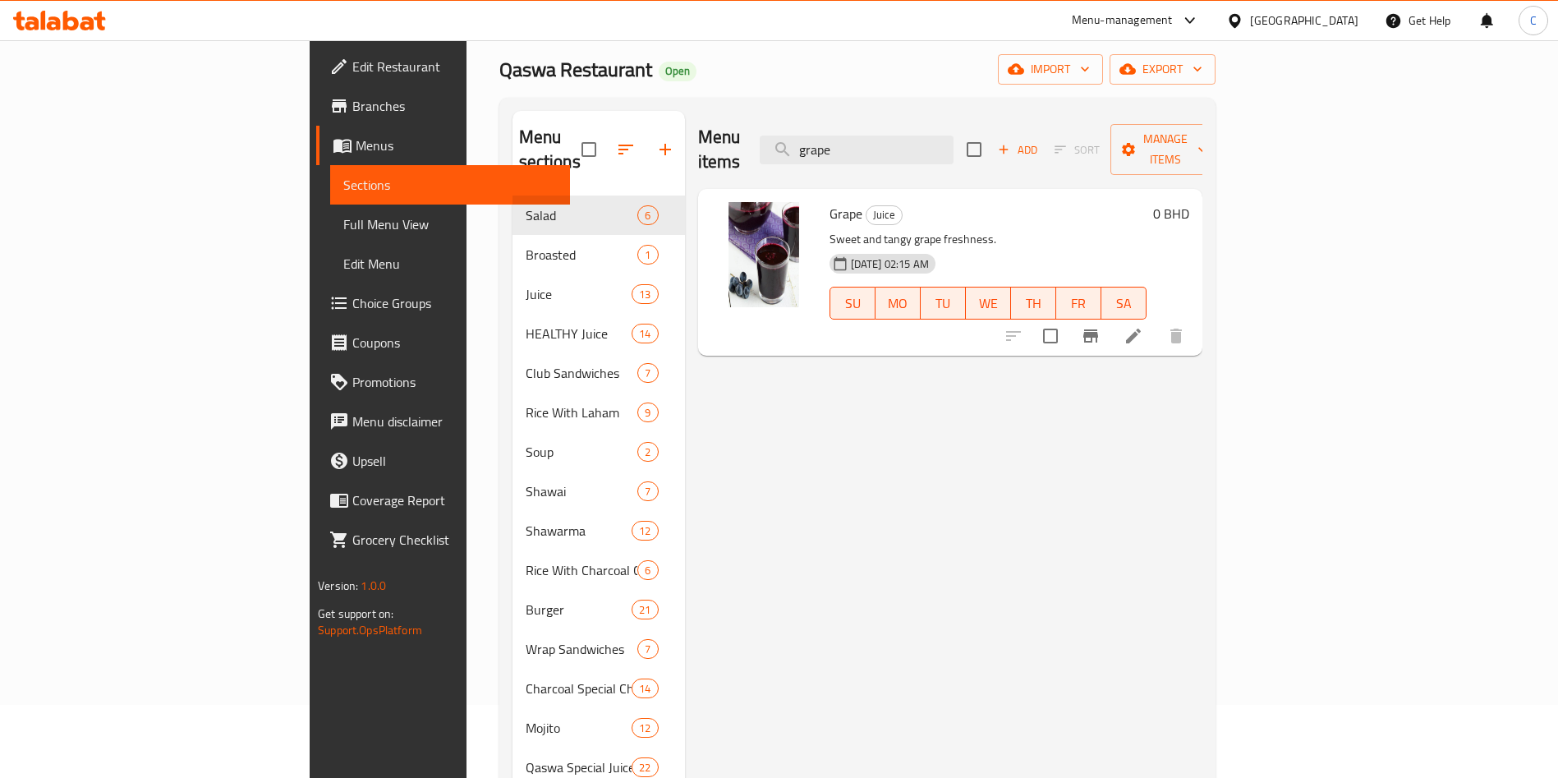
scroll to position [83, 0]
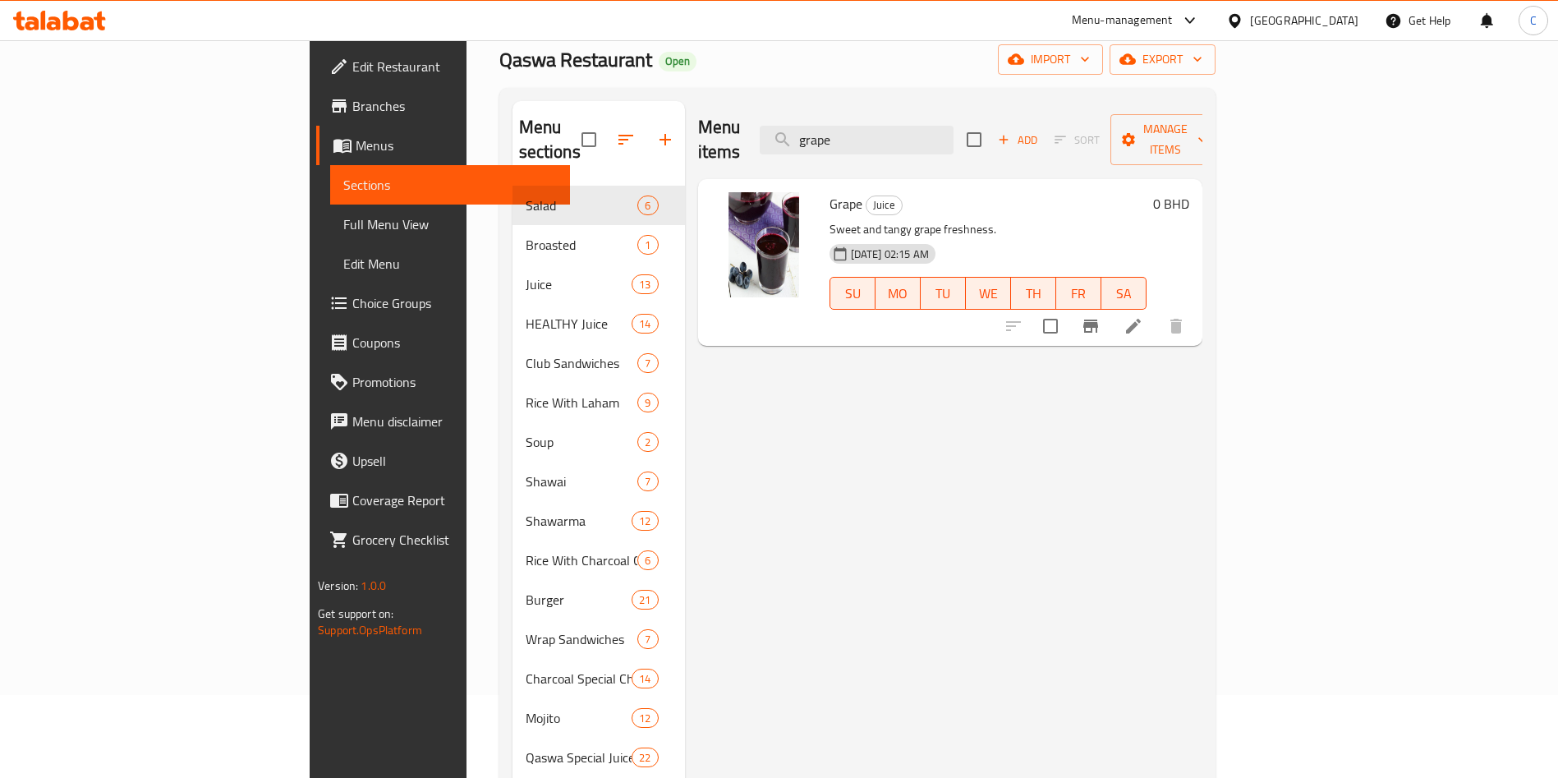
type input "grape"
click at [1156, 312] on li at bounding box center [1133, 326] width 46 height 30
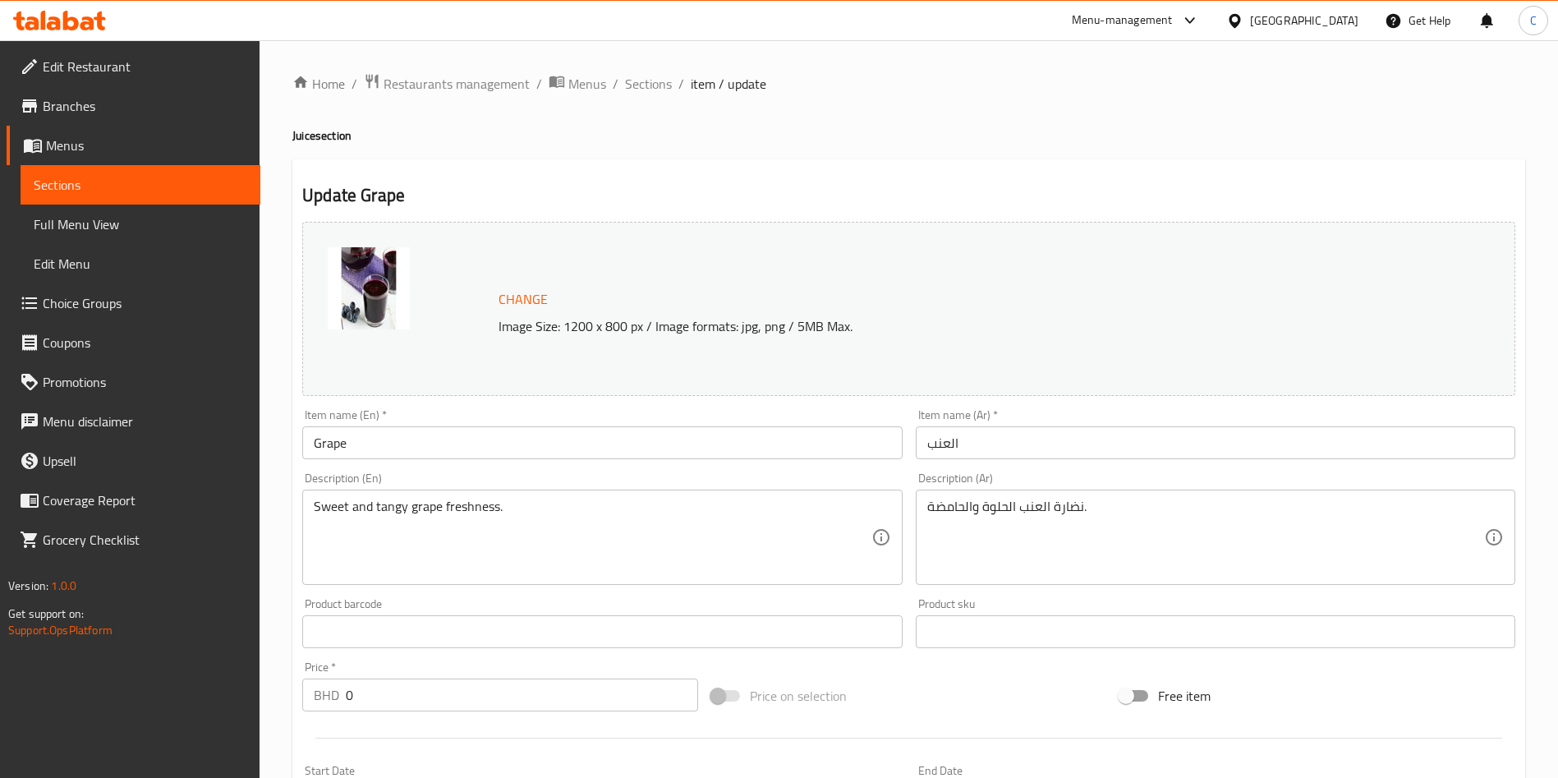
scroll to position [407, 0]
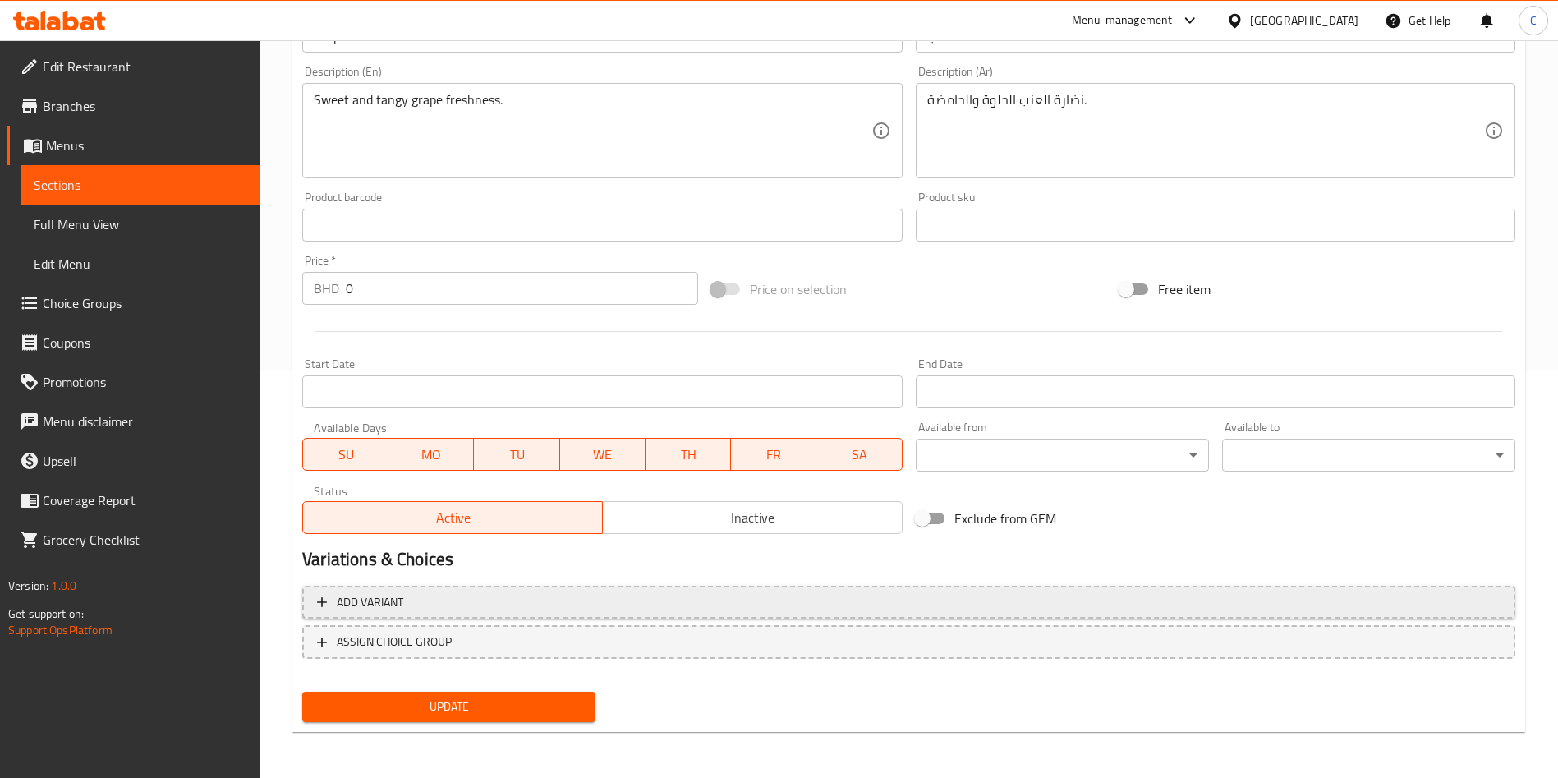
click at [576, 597] on span "Add variant" at bounding box center [908, 602] width 1183 height 21
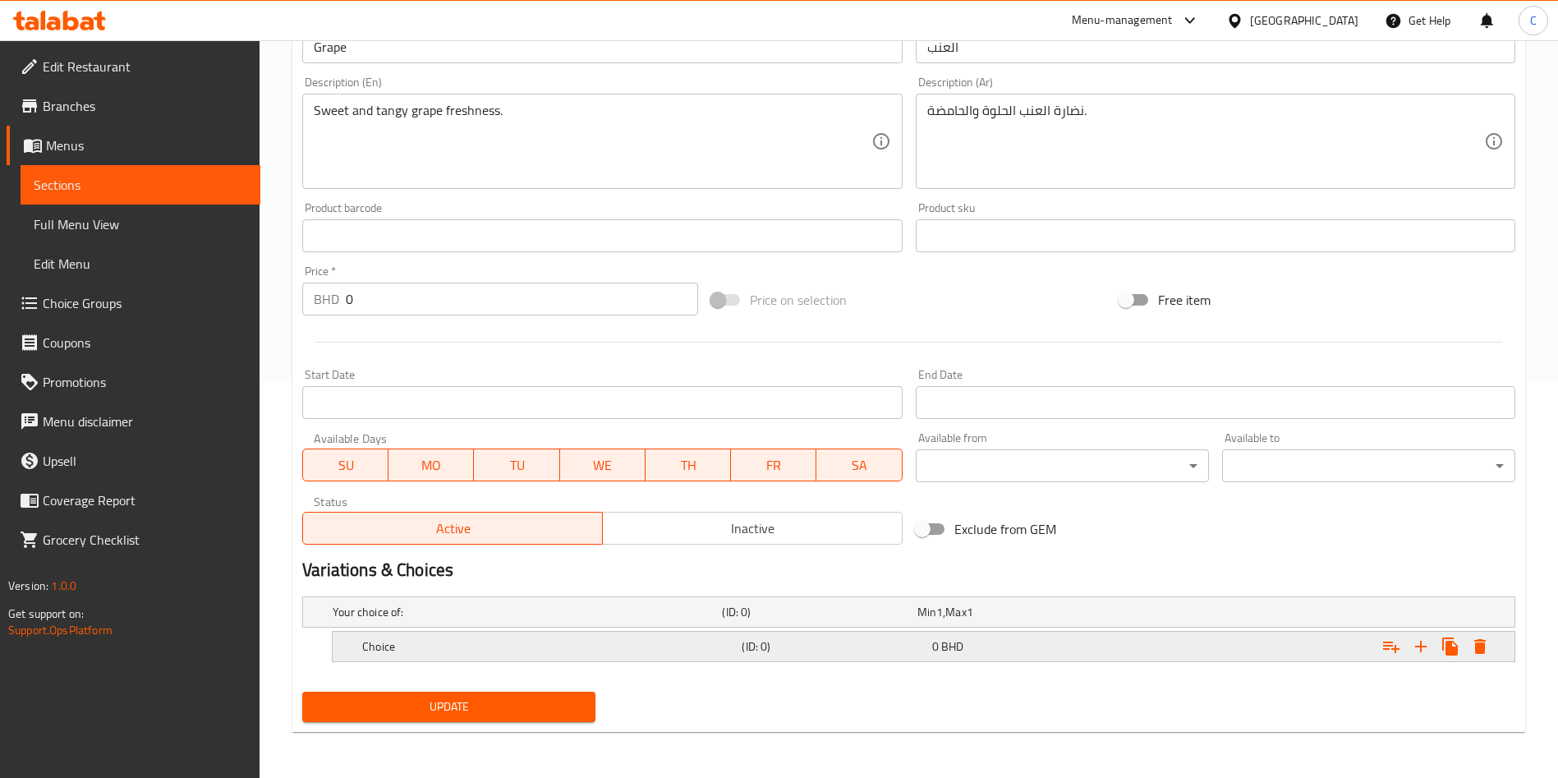
click at [521, 641] on h5 "Choice" at bounding box center [548, 646] width 373 height 16
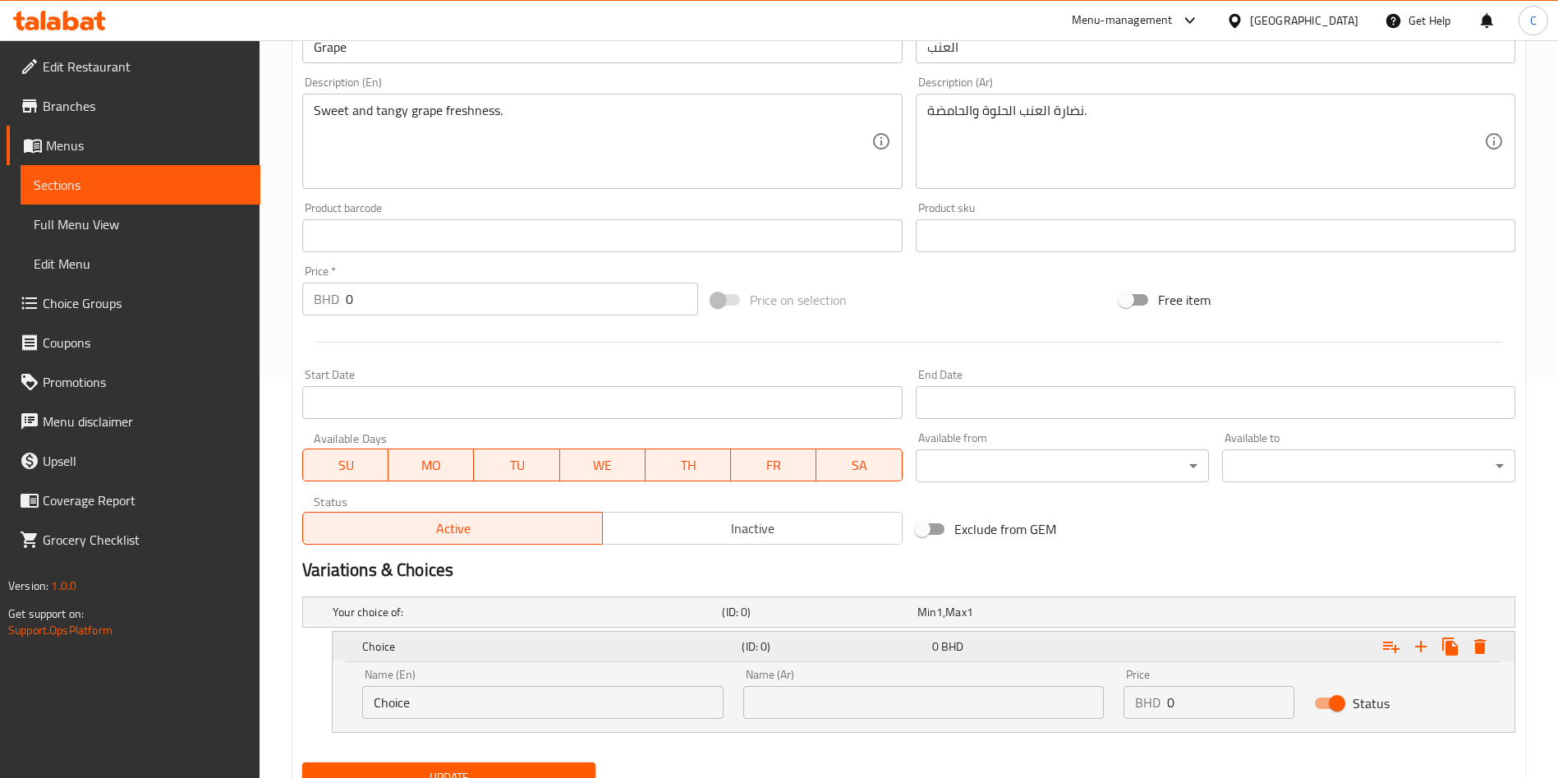
scroll to position [466, 0]
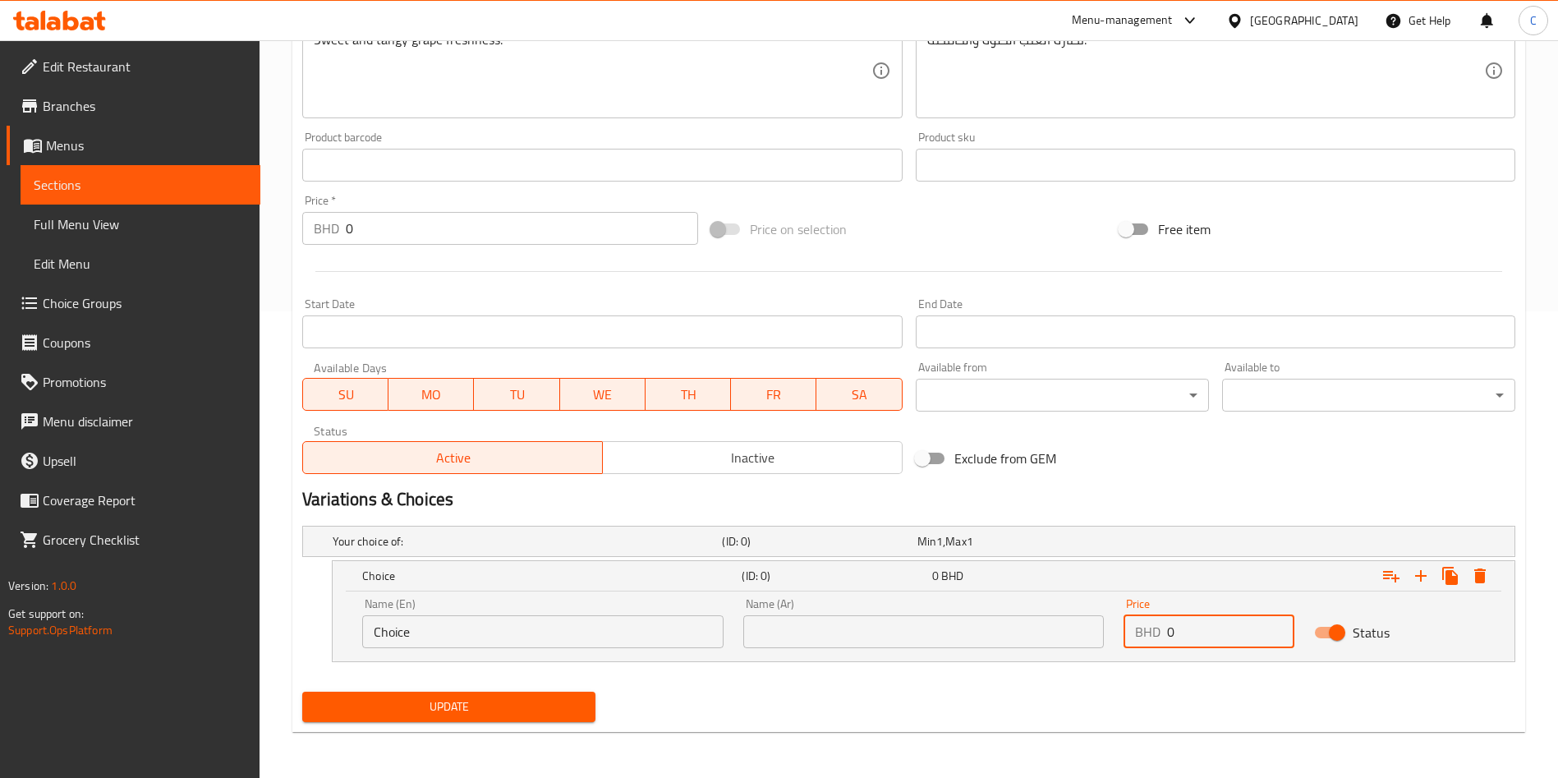
drag, startPoint x: 1220, startPoint y: 638, endPoint x: 859, endPoint y: 619, distance: 361.8
click at [859, 619] on div "Name (En) Choice Name (En) Name (Ar) Name (Ar) Price BHD 0 Price Status" at bounding box center [923, 623] width 1142 height 70
type input "0.8"
click at [1425, 568] on icon "Expand" at bounding box center [1421, 576] width 20 height 20
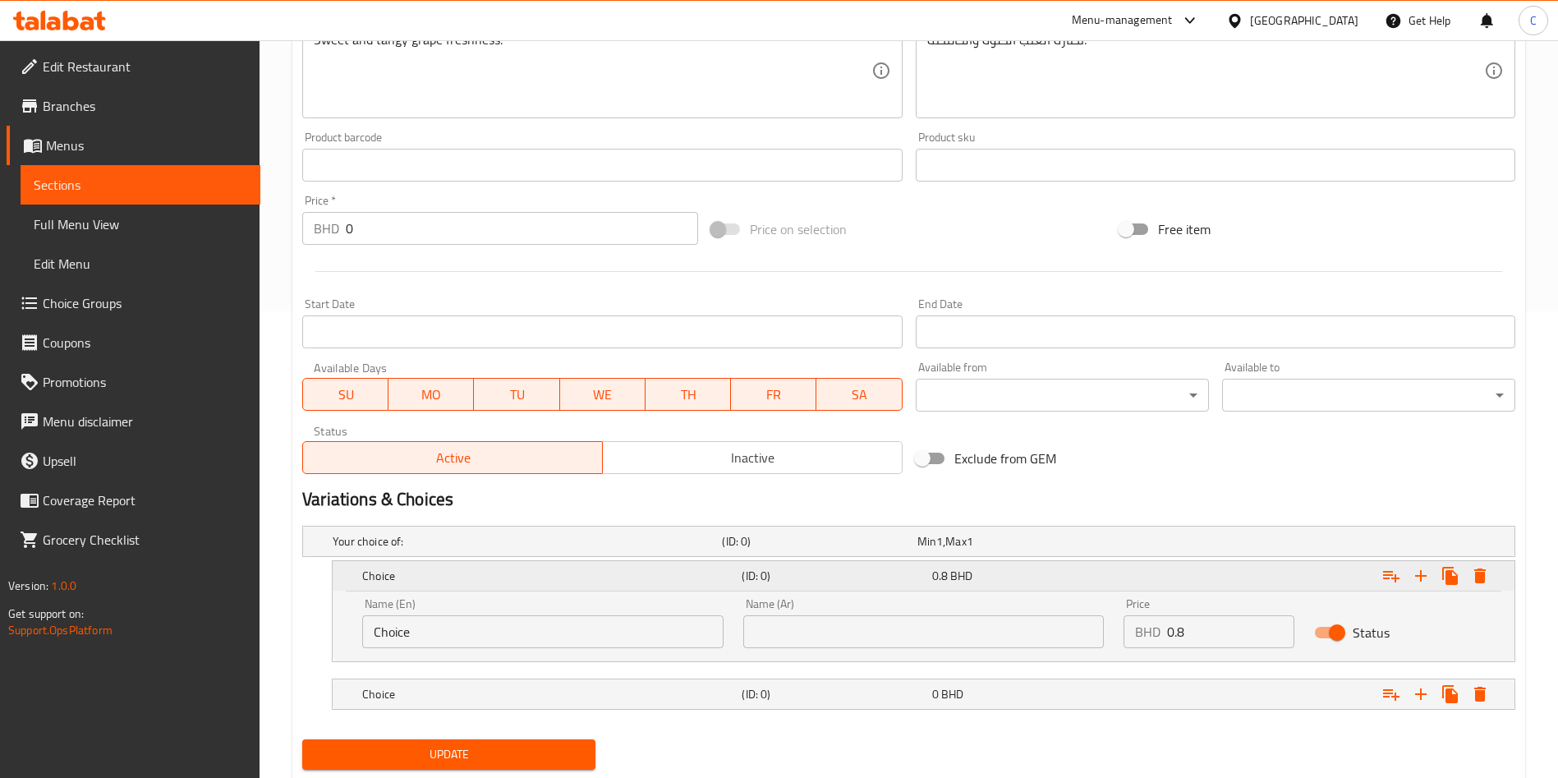
scroll to position [514, 0]
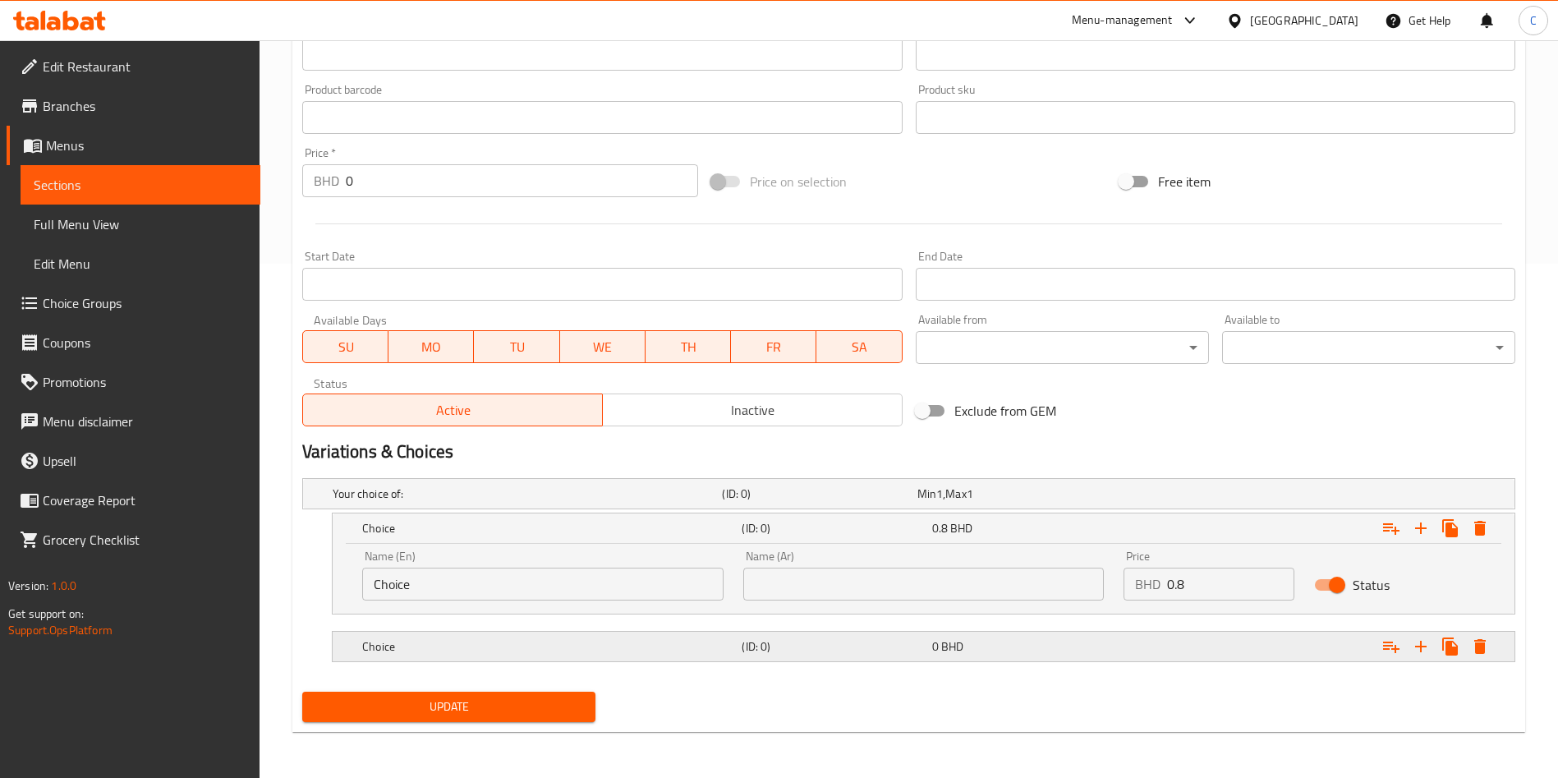
click at [1172, 649] on div "Expand" at bounding box center [1307, 646] width 379 height 36
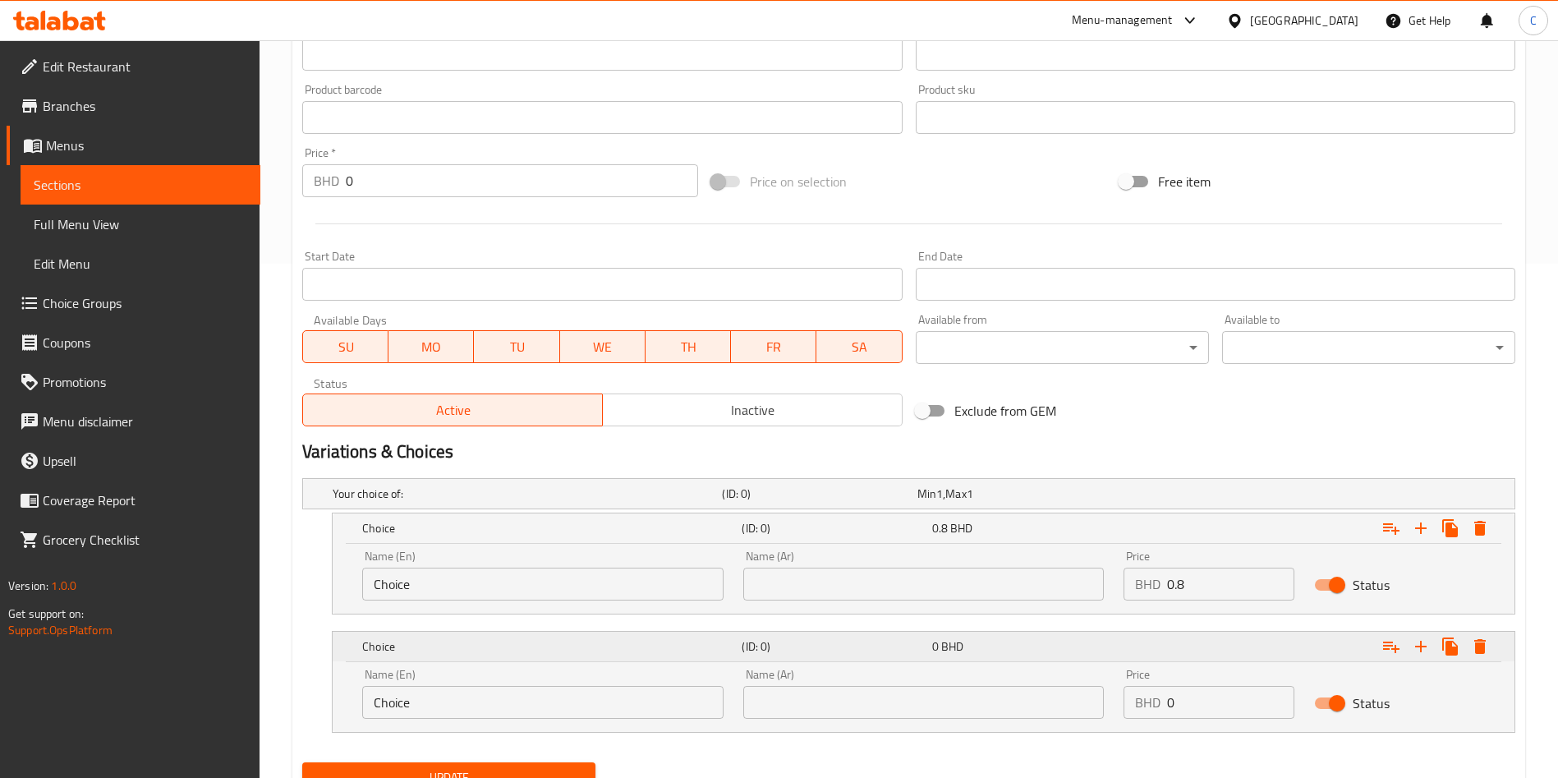
scroll to position [585, 0]
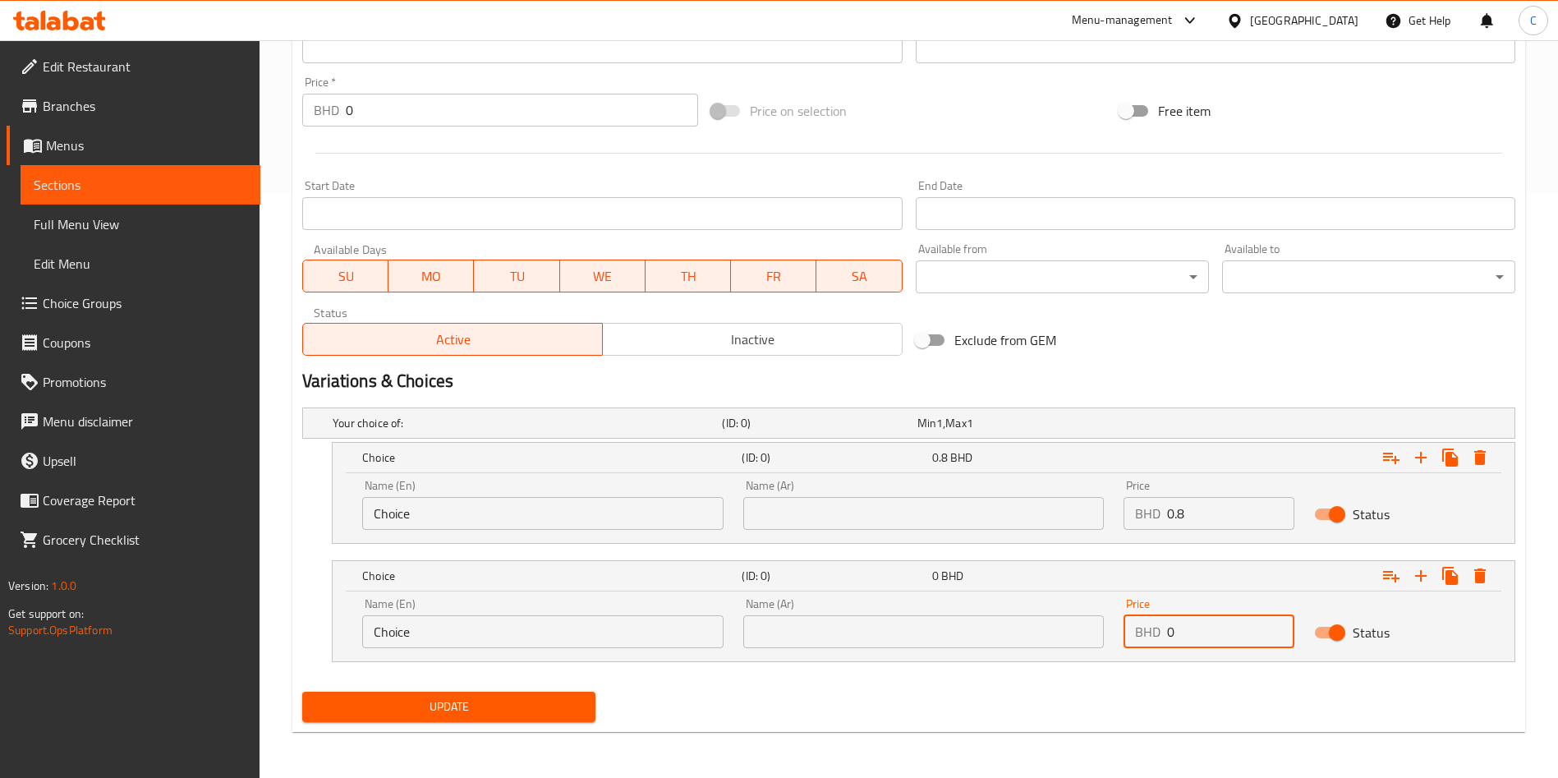
drag, startPoint x: 1187, startPoint y: 638, endPoint x: 1157, endPoint y: 633, distance: 30.0
click at [1157, 633] on div "BHD 0 Price" at bounding box center [1208, 631] width 171 height 33
type input "1"
click at [1418, 577] on icon "Expand" at bounding box center [1421, 576] width 20 height 20
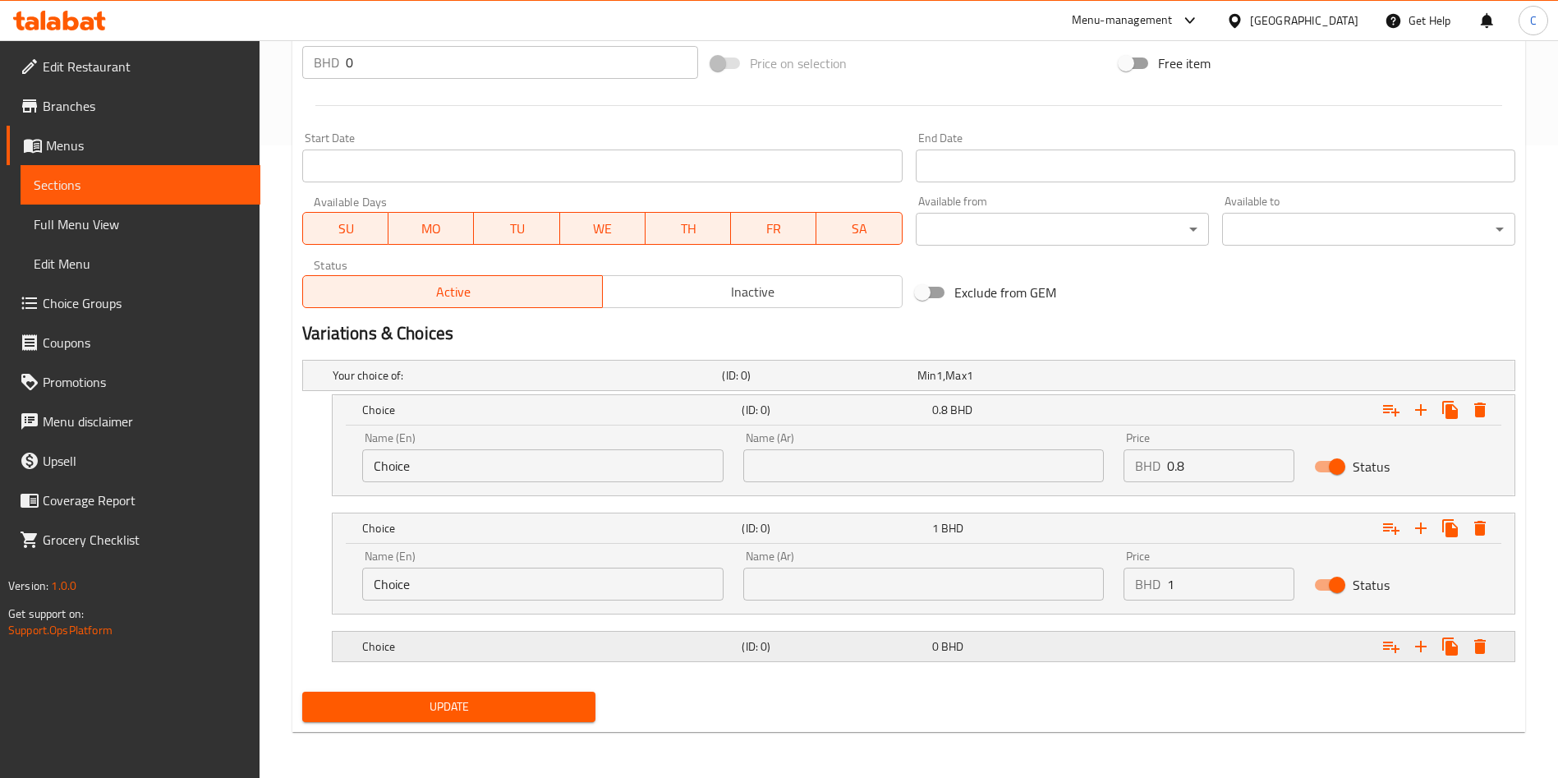
click at [1246, 650] on div "Expand" at bounding box center [1307, 646] width 379 height 36
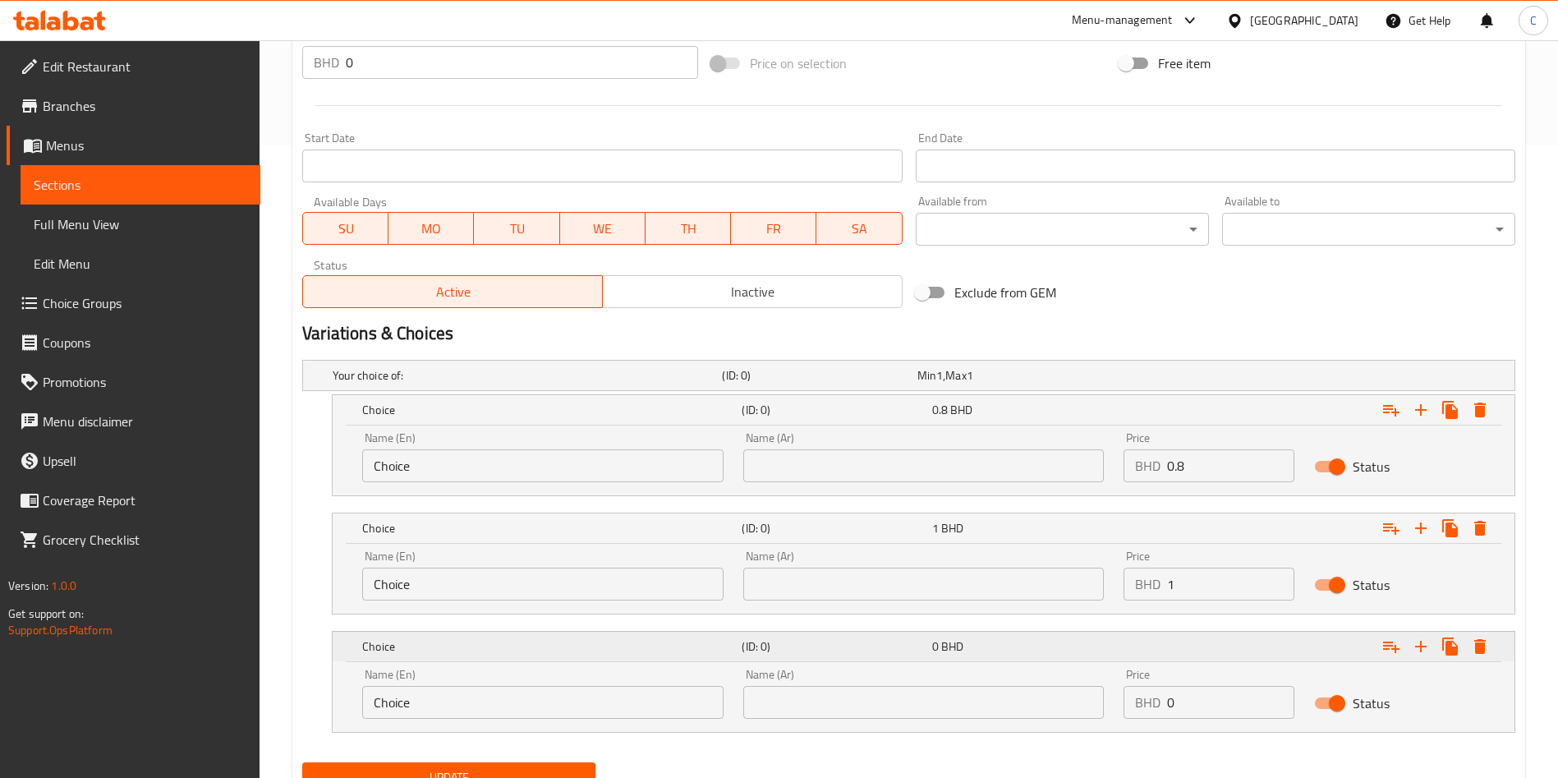
scroll to position [703, 0]
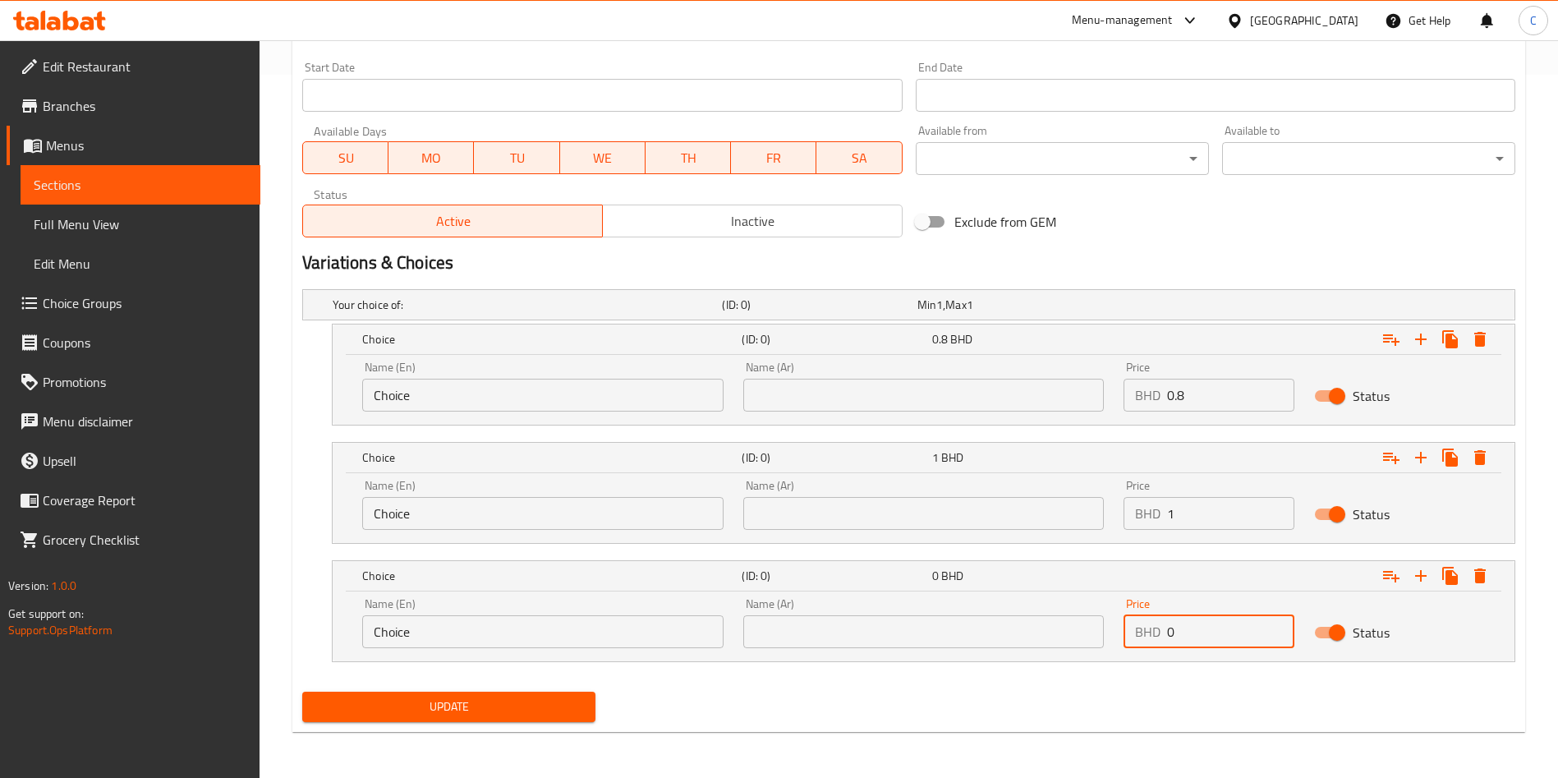
drag, startPoint x: 1210, startPoint y: 621, endPoint x: 785, endPoint y: 613, distance: 424.6
click at [785, 613] on div "Name (En) Choice Name (En) Name (Ar) Name (Ar) Price BHD 0 Price Status" at bounding box center [923, 623] width 1142 height 70
type input "1.2"
click at [696, 726] on div "Update" at bounding box center [909, 707] width 1226 height 44
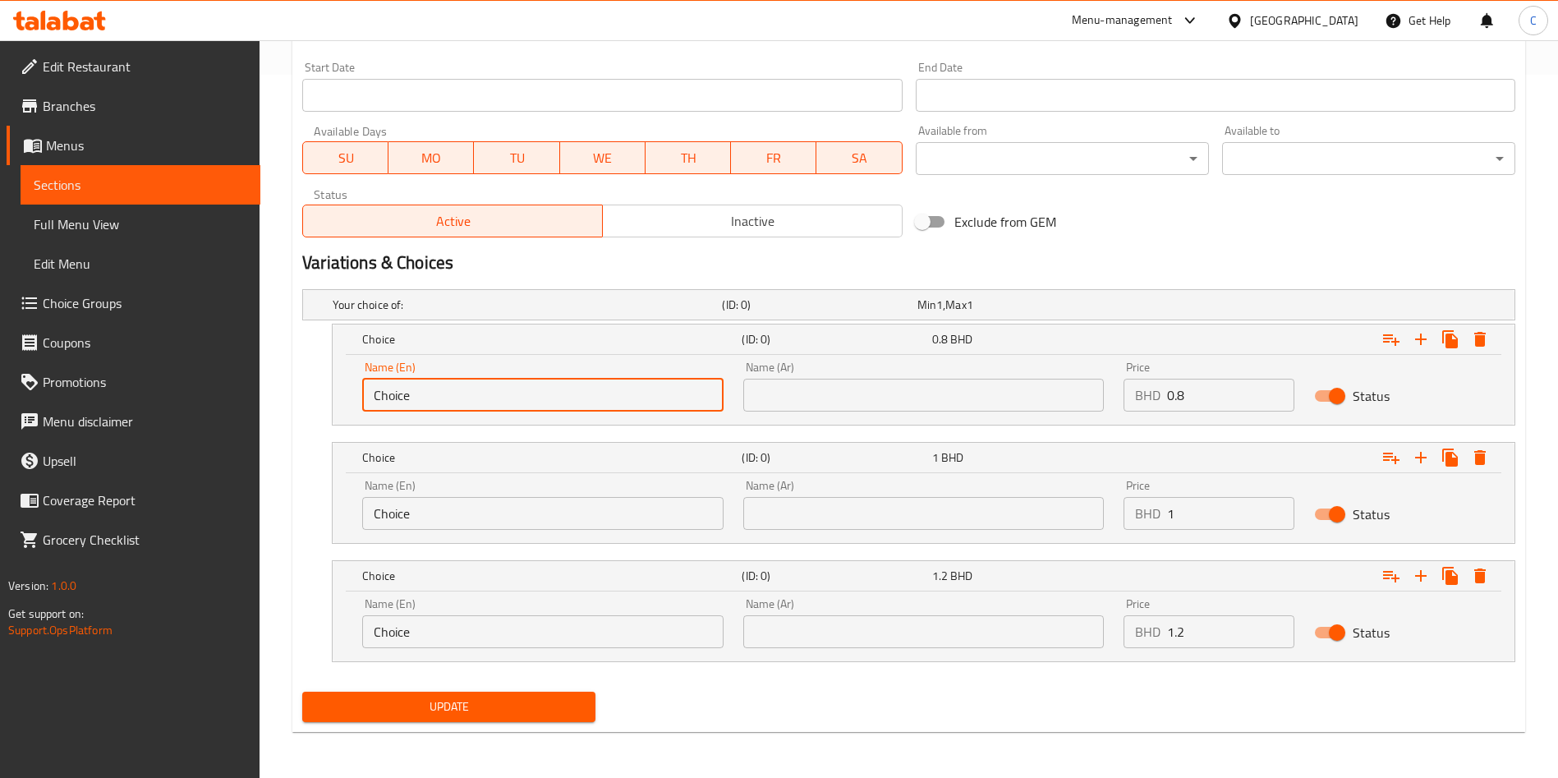
drag, startPoint x: 507, startPoint y: 400, endPoint x: 0, endPoint y: 378, distance: 507.2
click at [0, 378] on div "Edit Restaurant Branches Menus Sections Full Menu View Edit Menu Choice Groups …" at bounding box center [779, 57] width 1558 height 1440
type input "small"
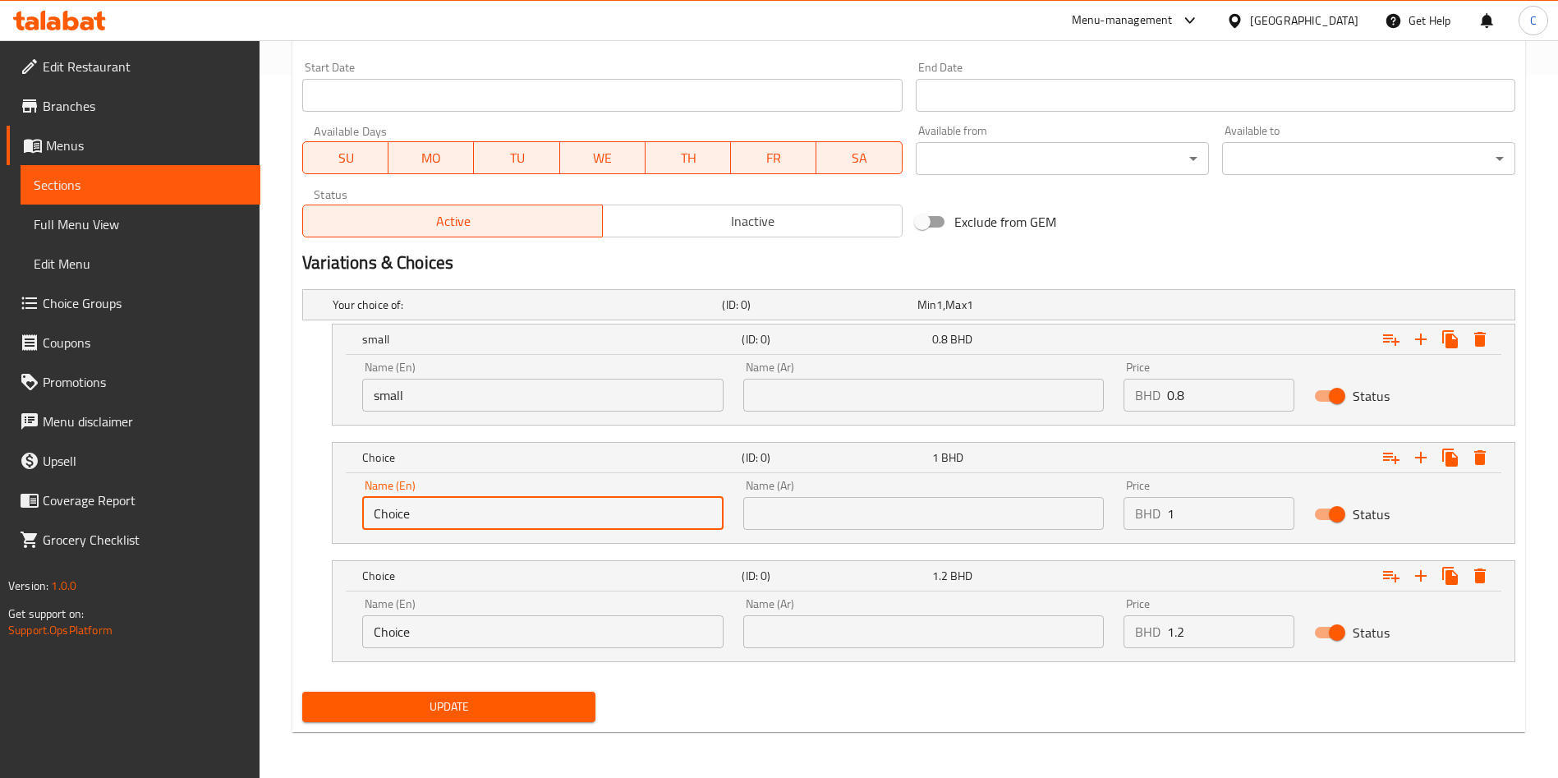
drag, startPoint x: 433, startPoint y: 524, endPoint x: 134, endPoint y: 432, distance: 312.8
click at [134, 432] on div "Edit Restaurant Branches Menus Sections Full Menu View Edit Menu Choice Groups …" at bounding box center [779, 57] width 1558 height 1440
type input "medium"
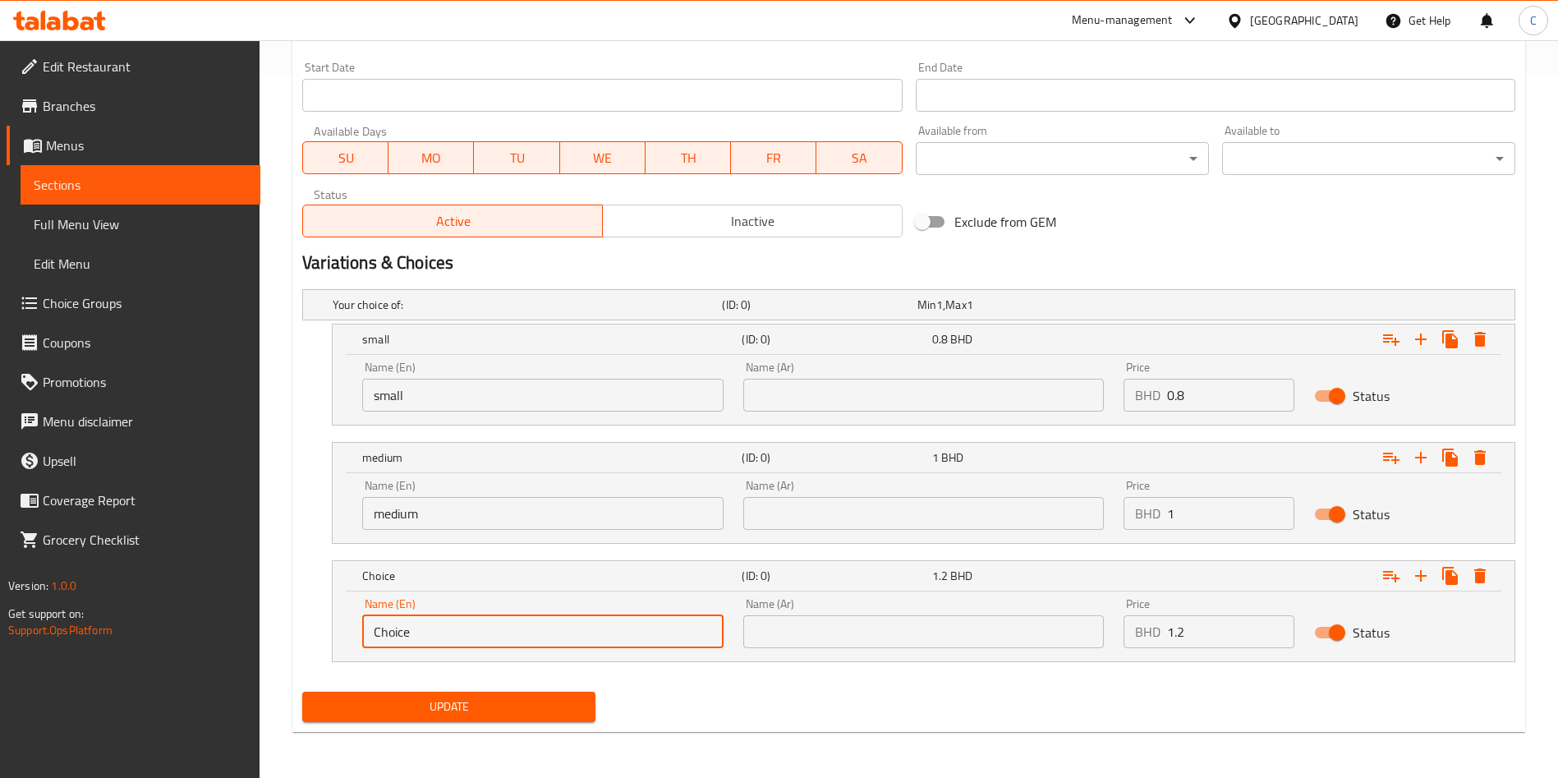
drag, startPoint x: 425, startPoint y: 625, endPoint x: 0, endPoint y: 447, distance: 461.2
click at [0, 447] on div "Edit Restaurant Branches Menus Sections Full Menu View Edit Menu Choice Groups …" at bounding box center [779, 57] width 1558 height 1440
type input "l"
type input "large"
click at [503, 700] on span "Update" at bounding box center [448, 706] width 267 height 21
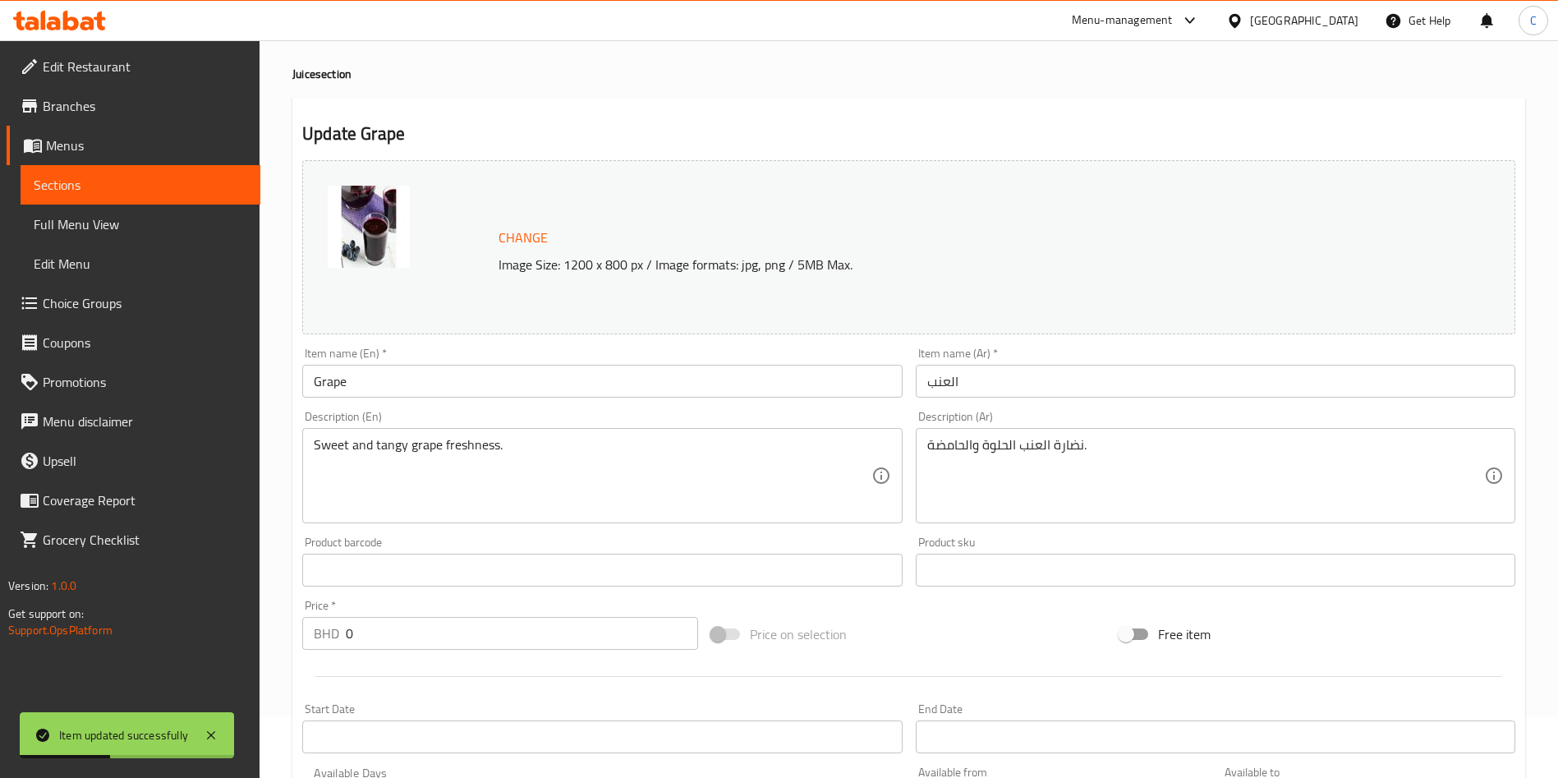
scroll to position [0, 0]
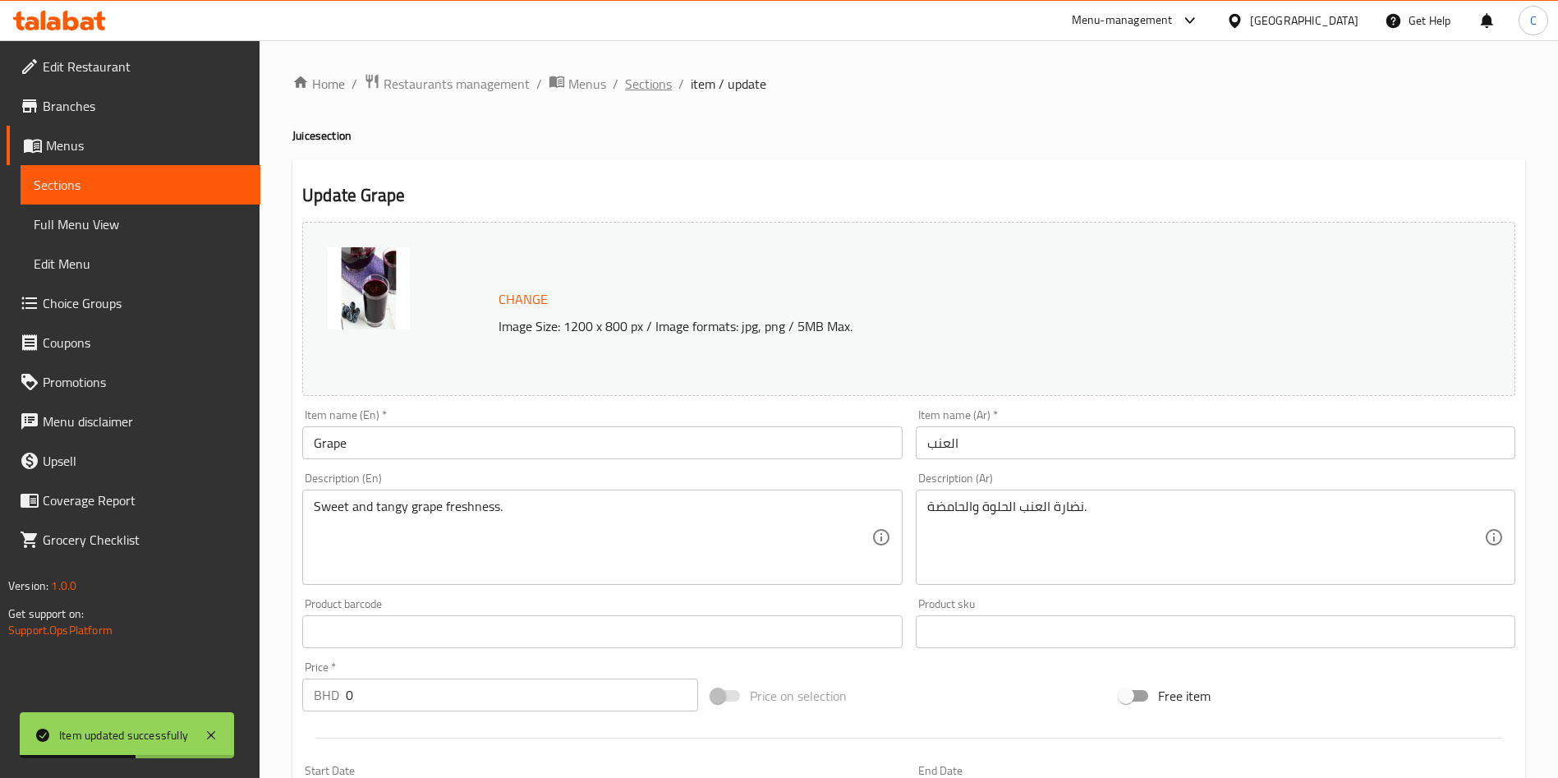
click at [650, 86] on span "Sections" at bounding box center [648, 84] width 47 height 20
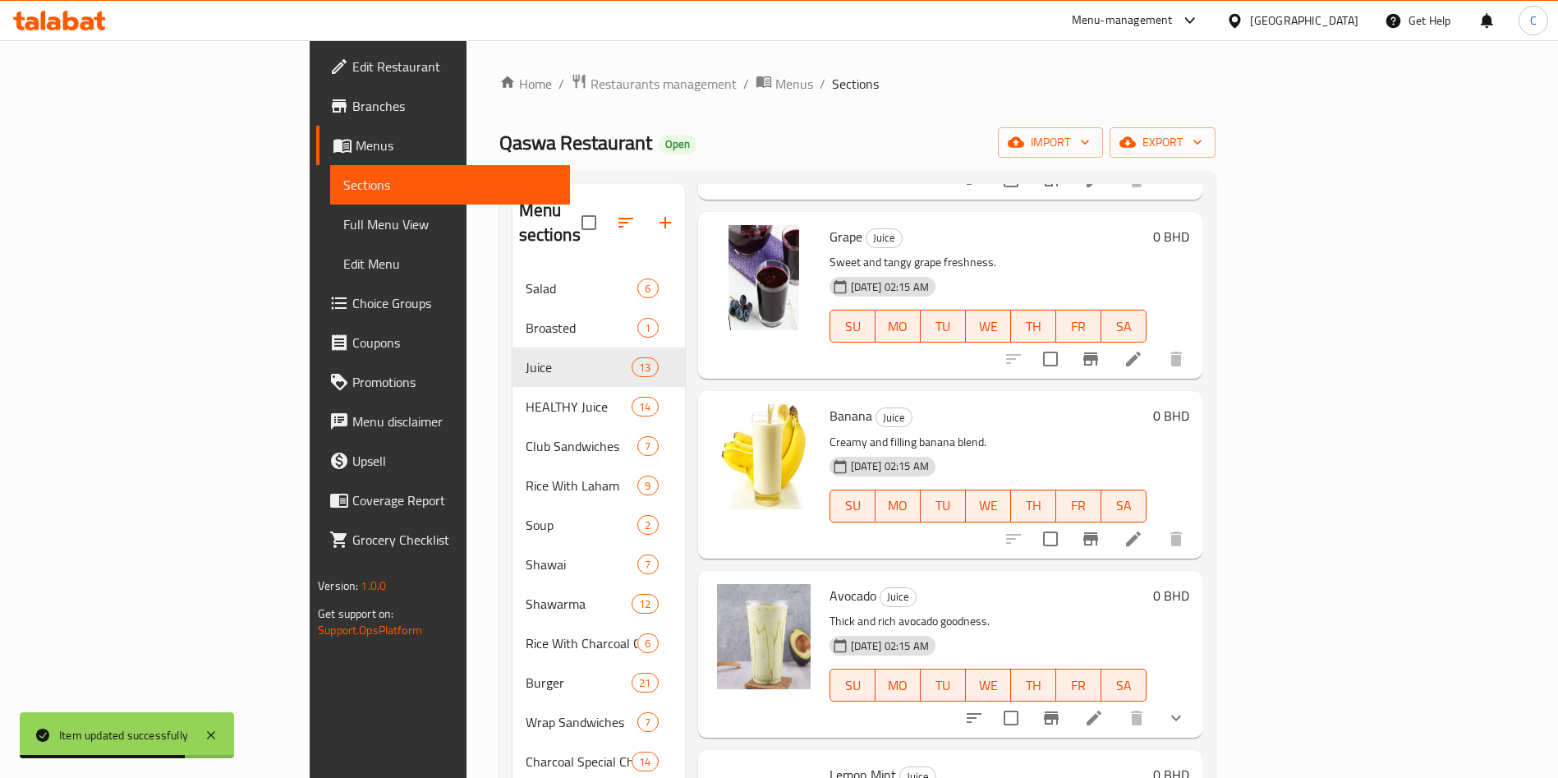
scroll to position [771, 0]
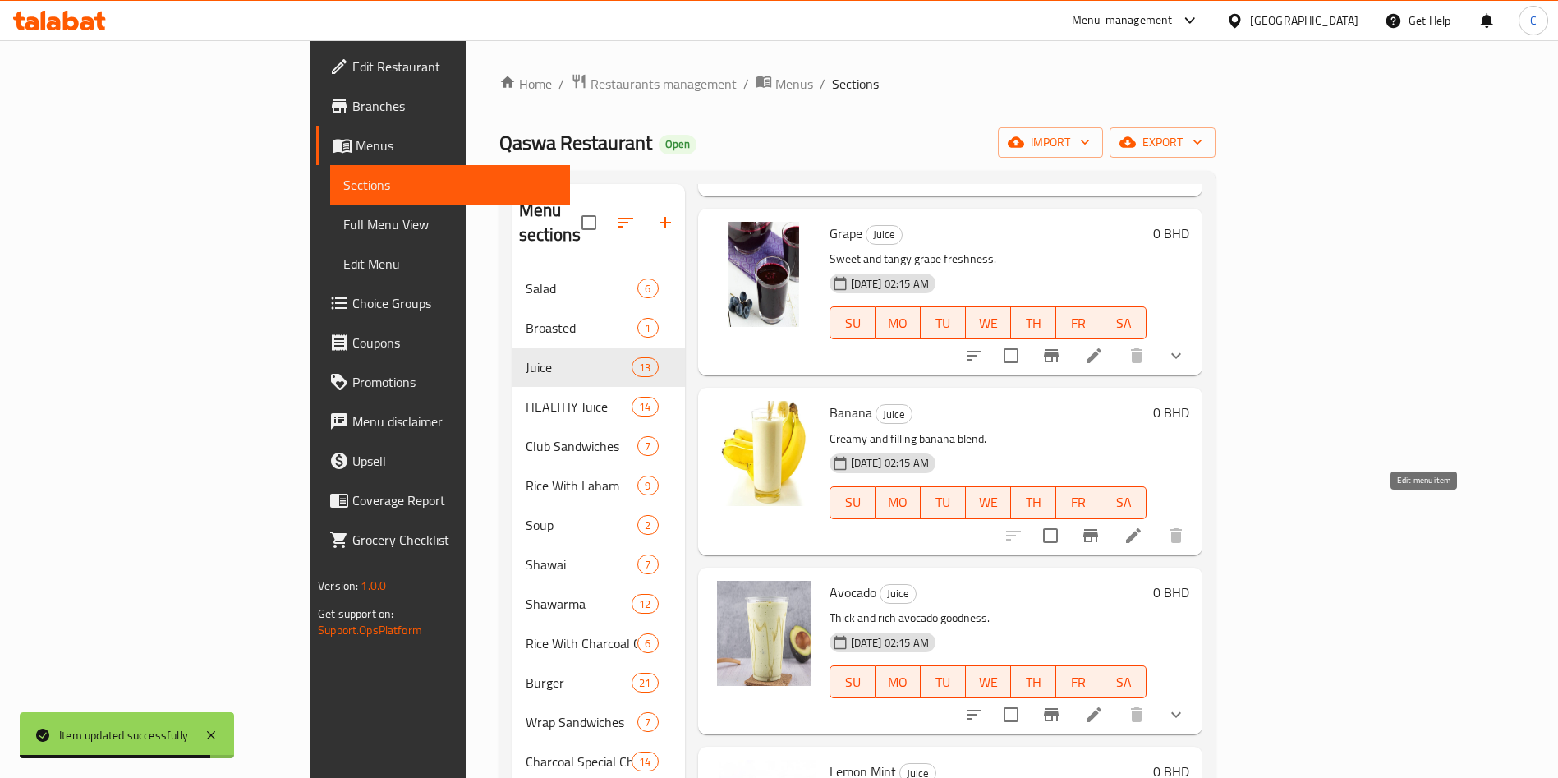
click at [1143, 526] on icon at bounding box center [1133, 536] width 20 height 20
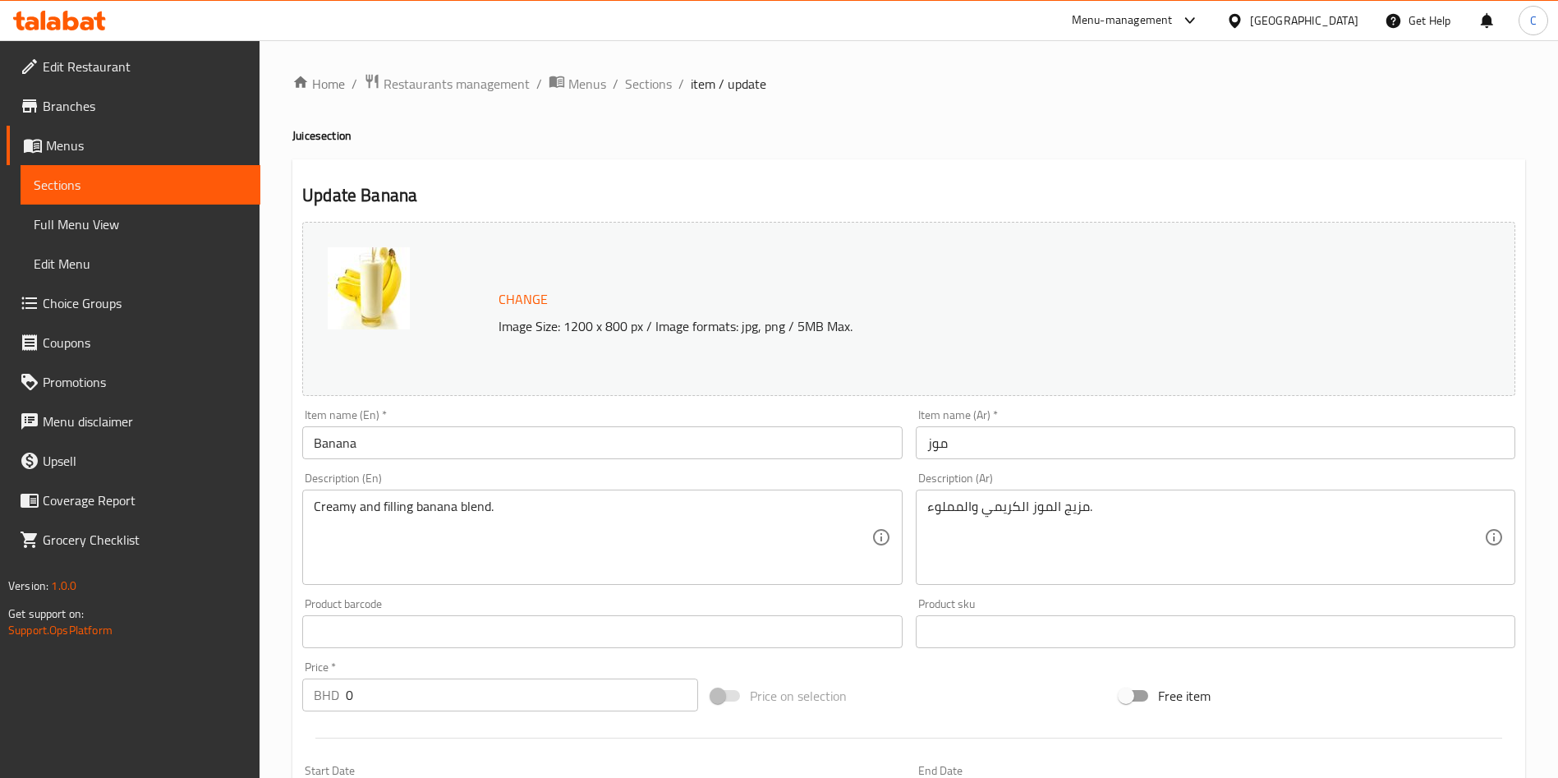
scroll to position [407, 0]
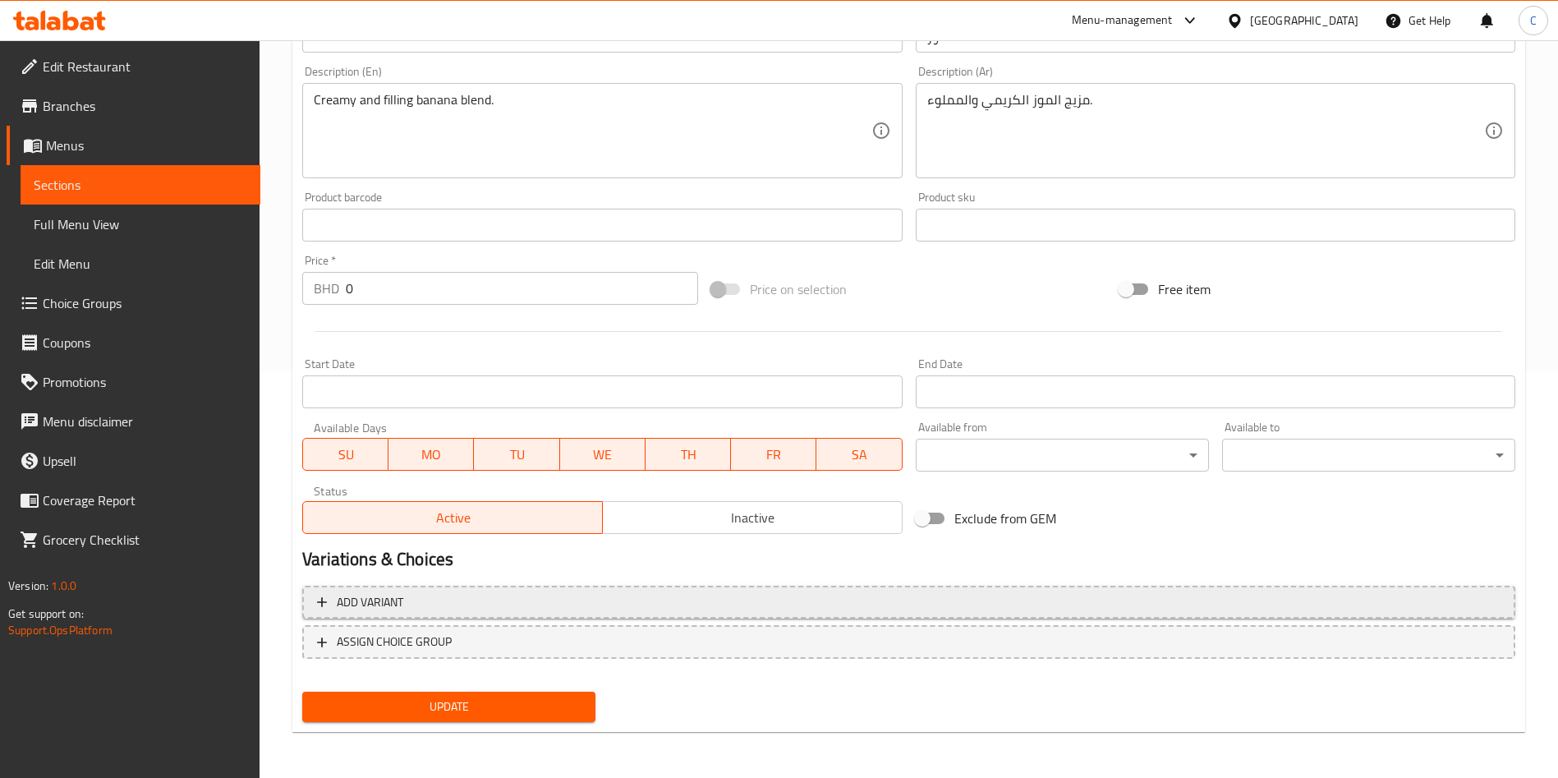
click at [737, 593] on span "Add variant" at bounding box center [908, 602] width 1183 height 21
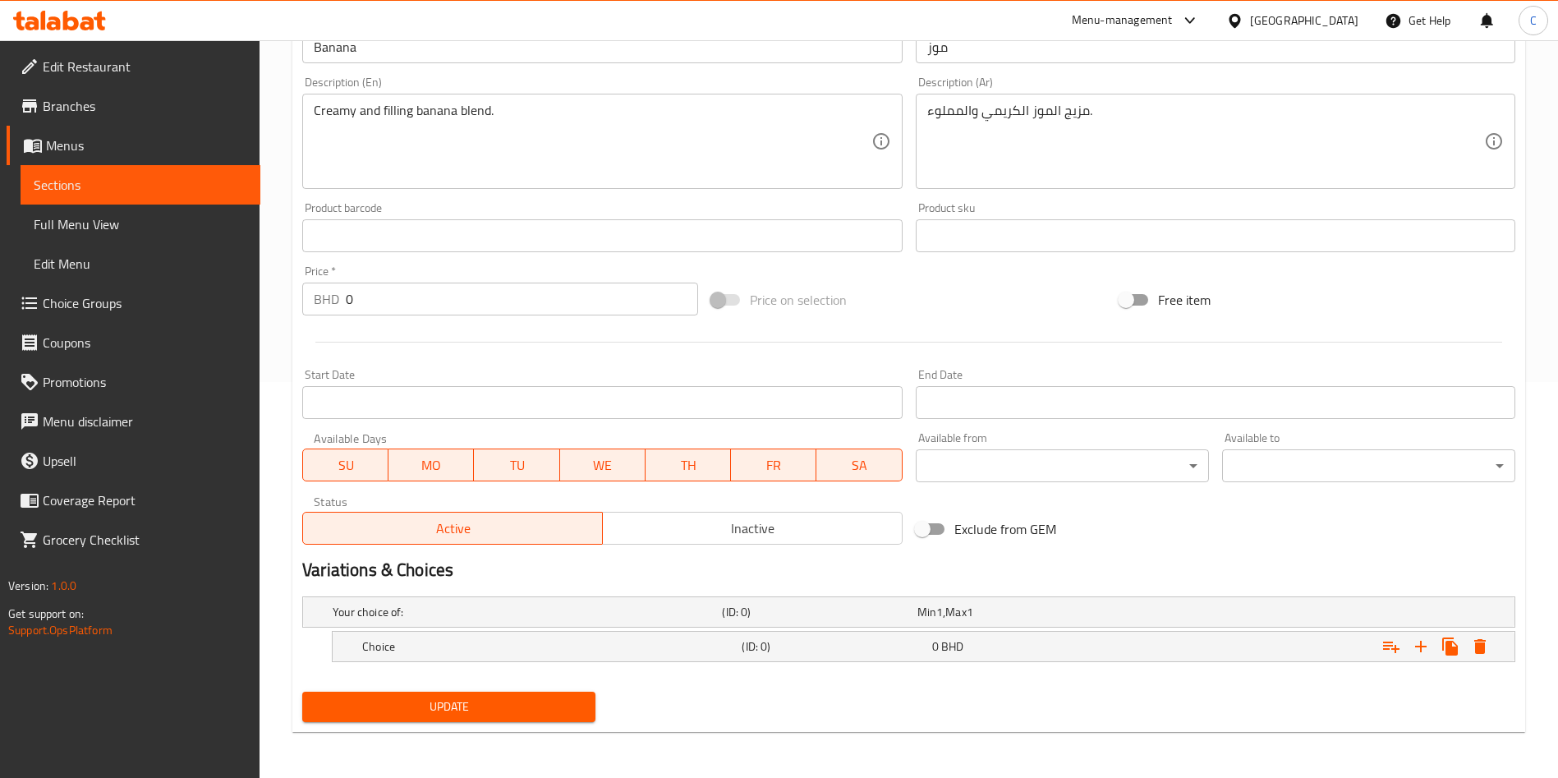
scroll to position [396, 0]
click at [641, 641] on h5 "Choice" at bounding box center [548, 646] width 373 height 16
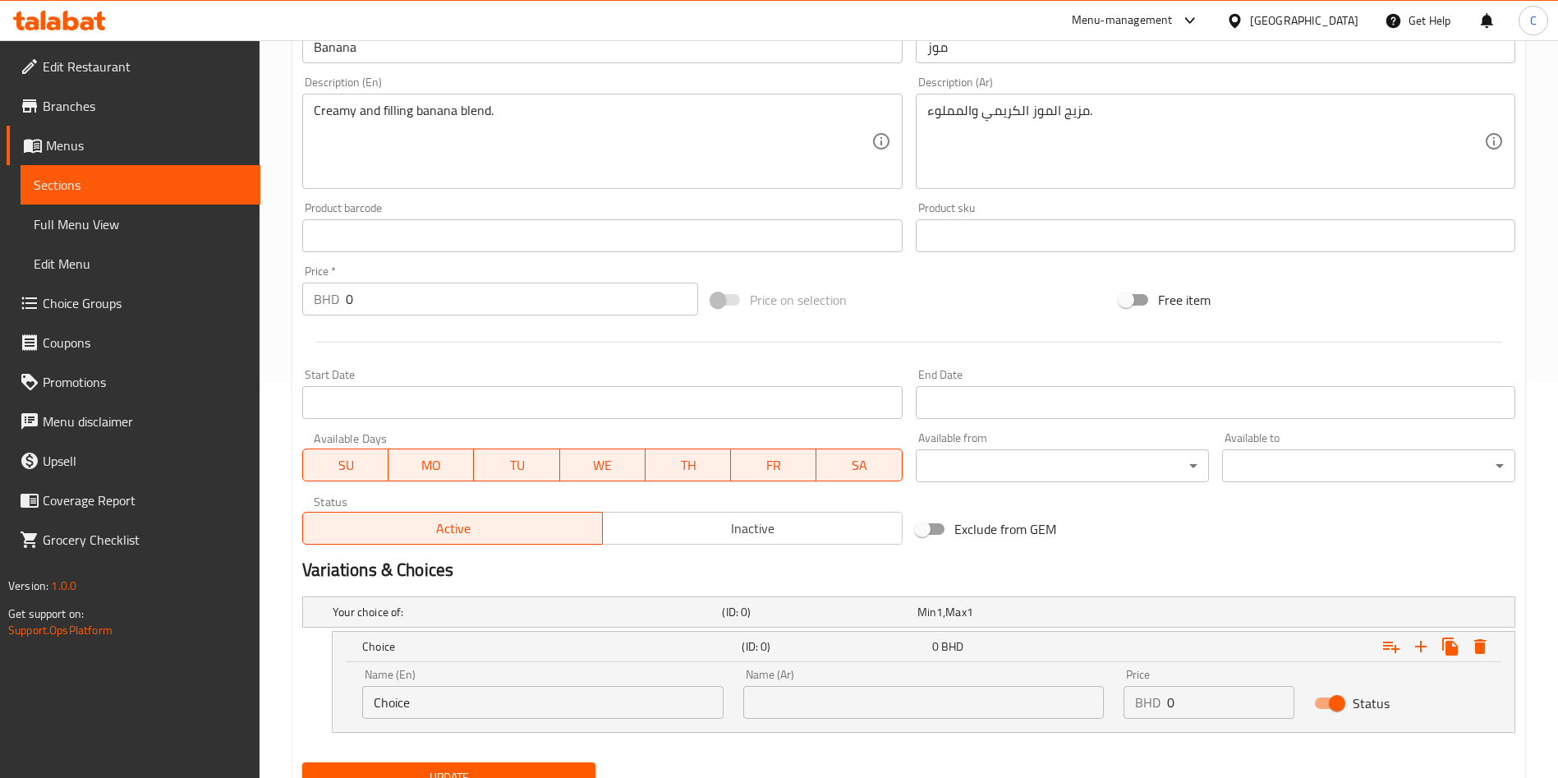
scroll to position [466, 0]
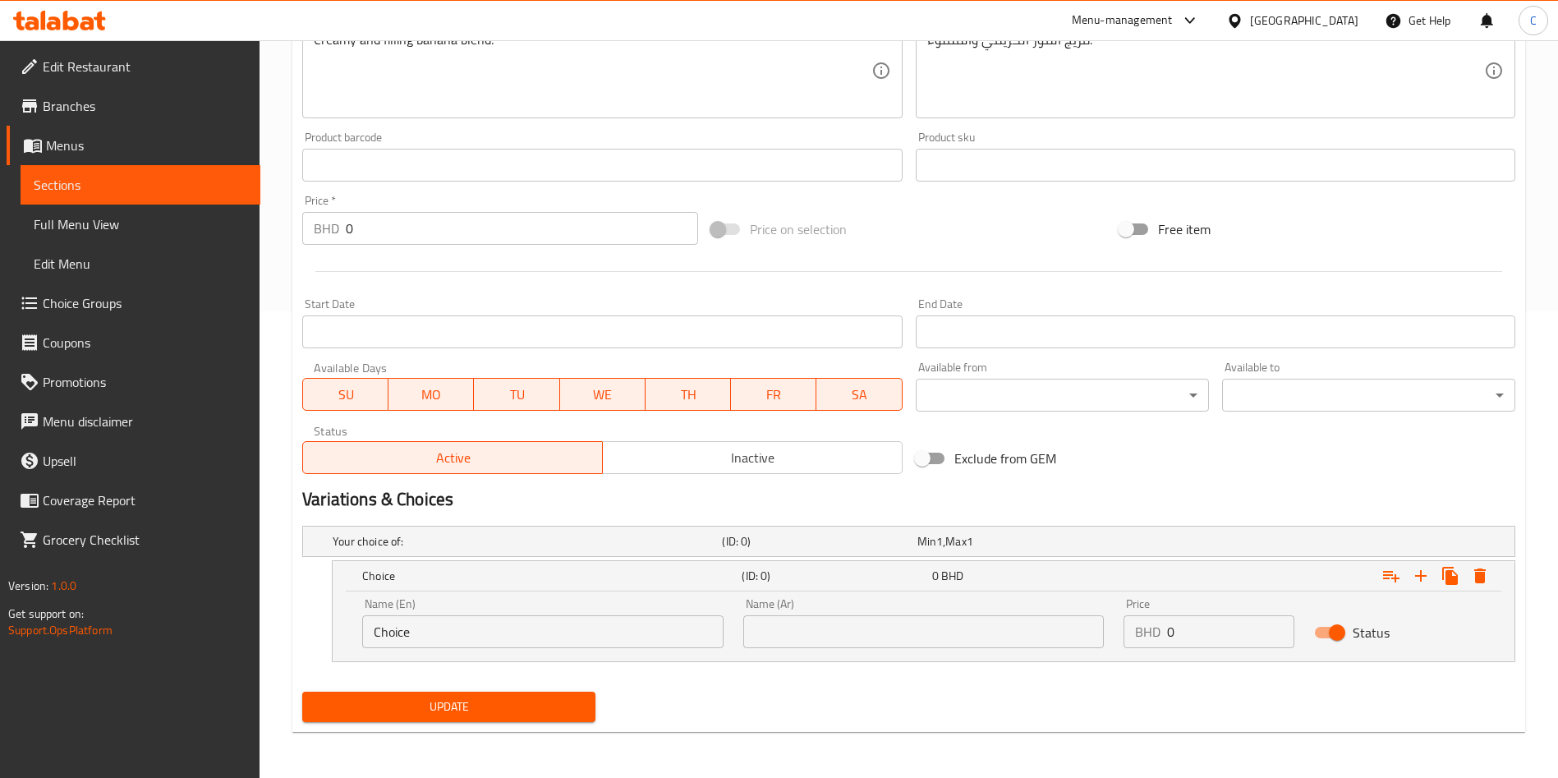
drag, startPoint x: 1229, startPoint y: 636, endPoint x: 775, endPoint y: 625, distance: 453.5
click at [775, 625] on div "Name (En) Choice Name (En) Name (Ar) Name (Ar) Price BHD 0 Price Status" at bounding box center [923, 623] width 1142 height 70
type input "0.5"
click at [1419, 591] on div "Expand" at bounding box center [1307, 576] width 379 height 36
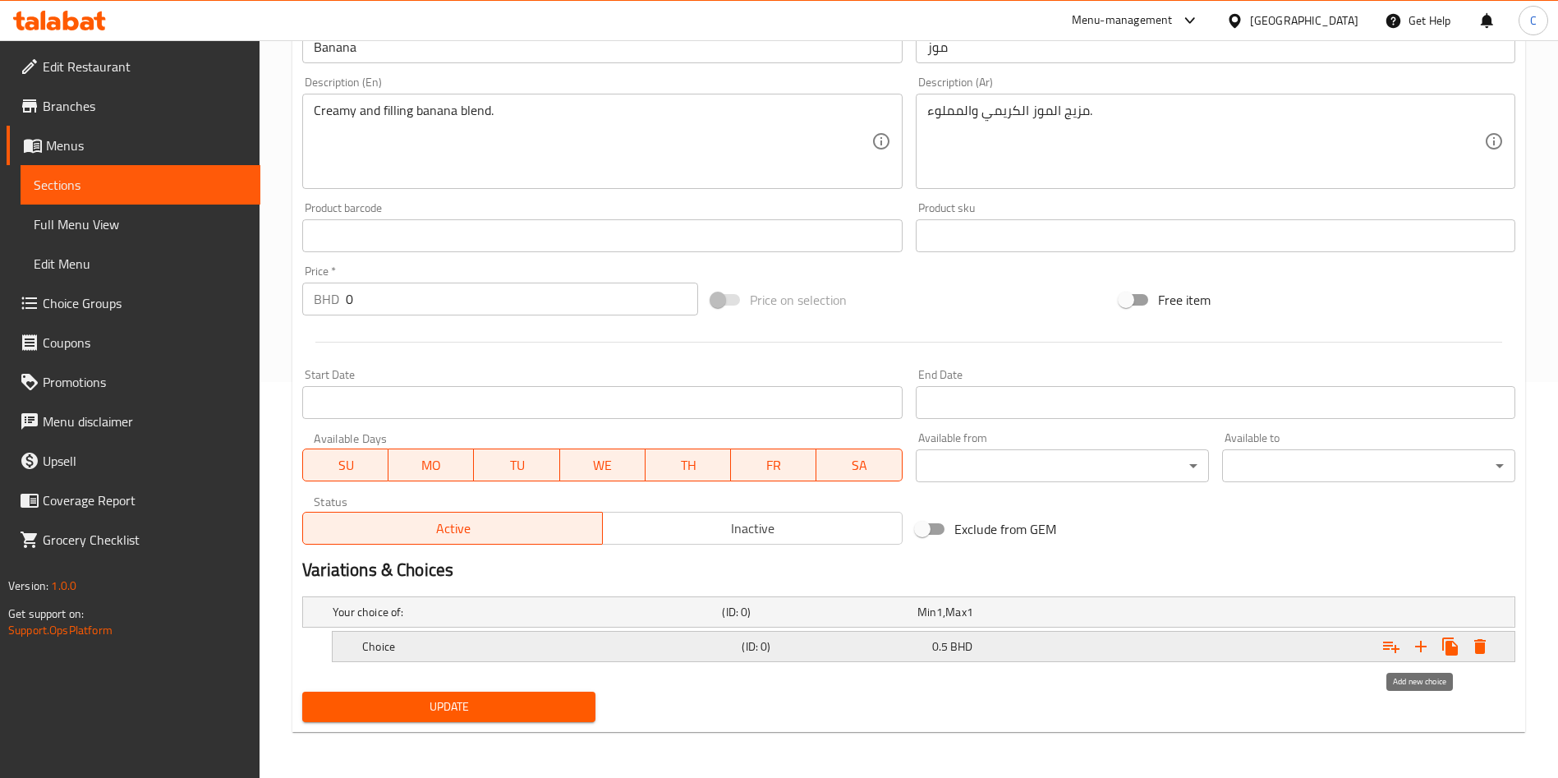
scroll to position [396, 0]
click at [1408, 640] on button "Expand" at bounding box center [1421, 647] width 30 height 30
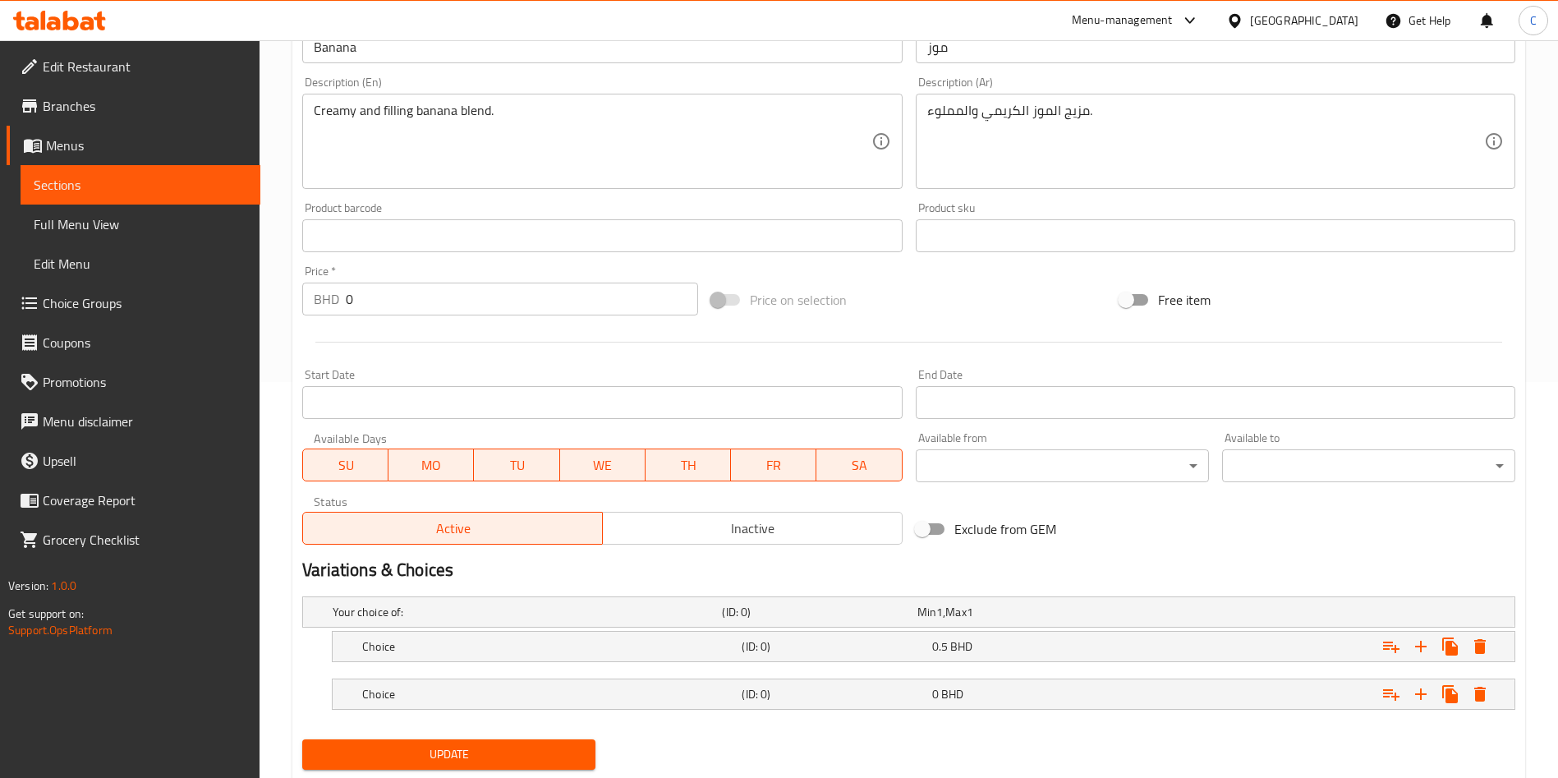
scroll to position [443, 0]
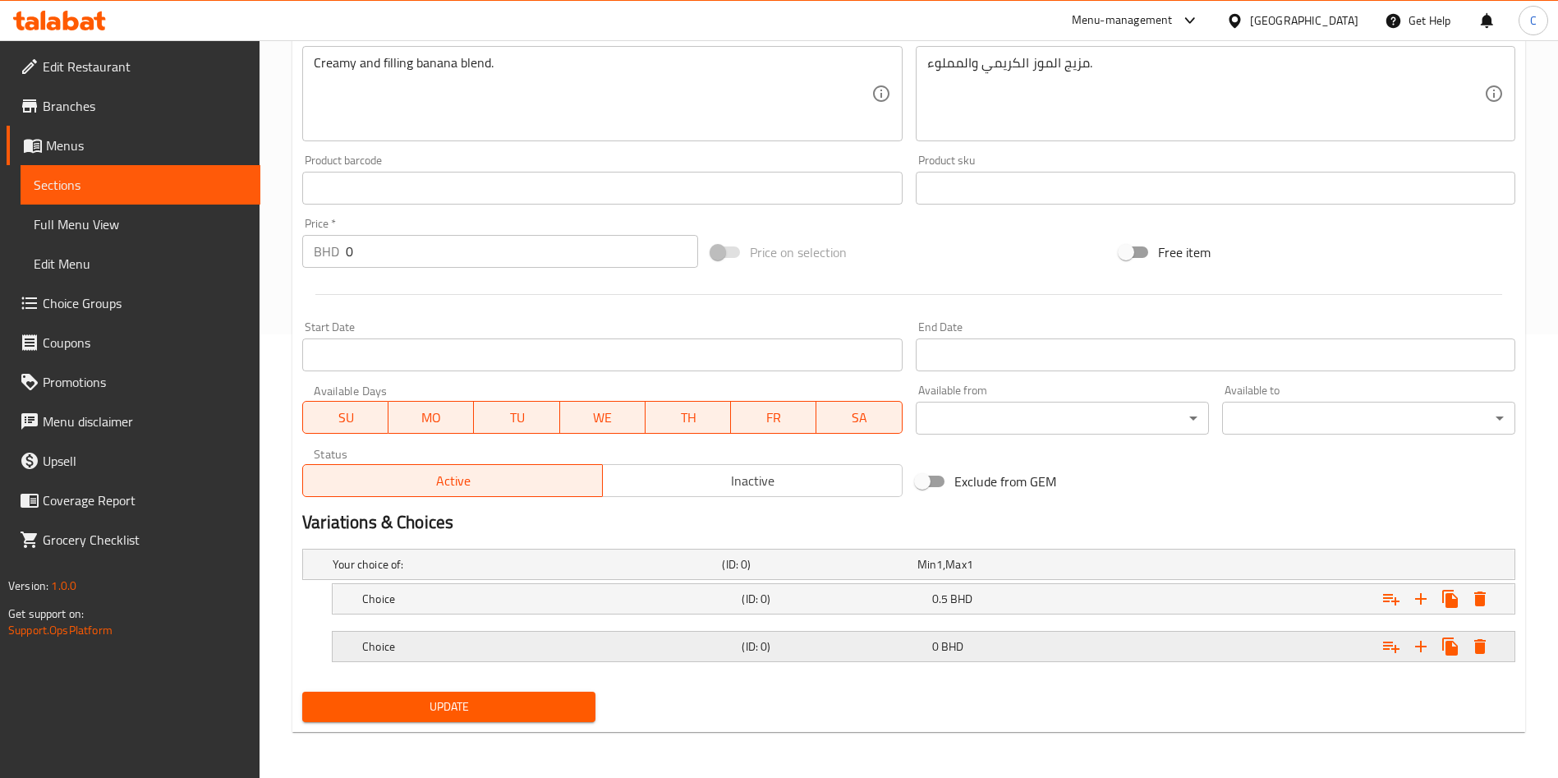
click at [1039, 640] on div "0 BHD" at bounding box center [1023, 646] width 183 height 16
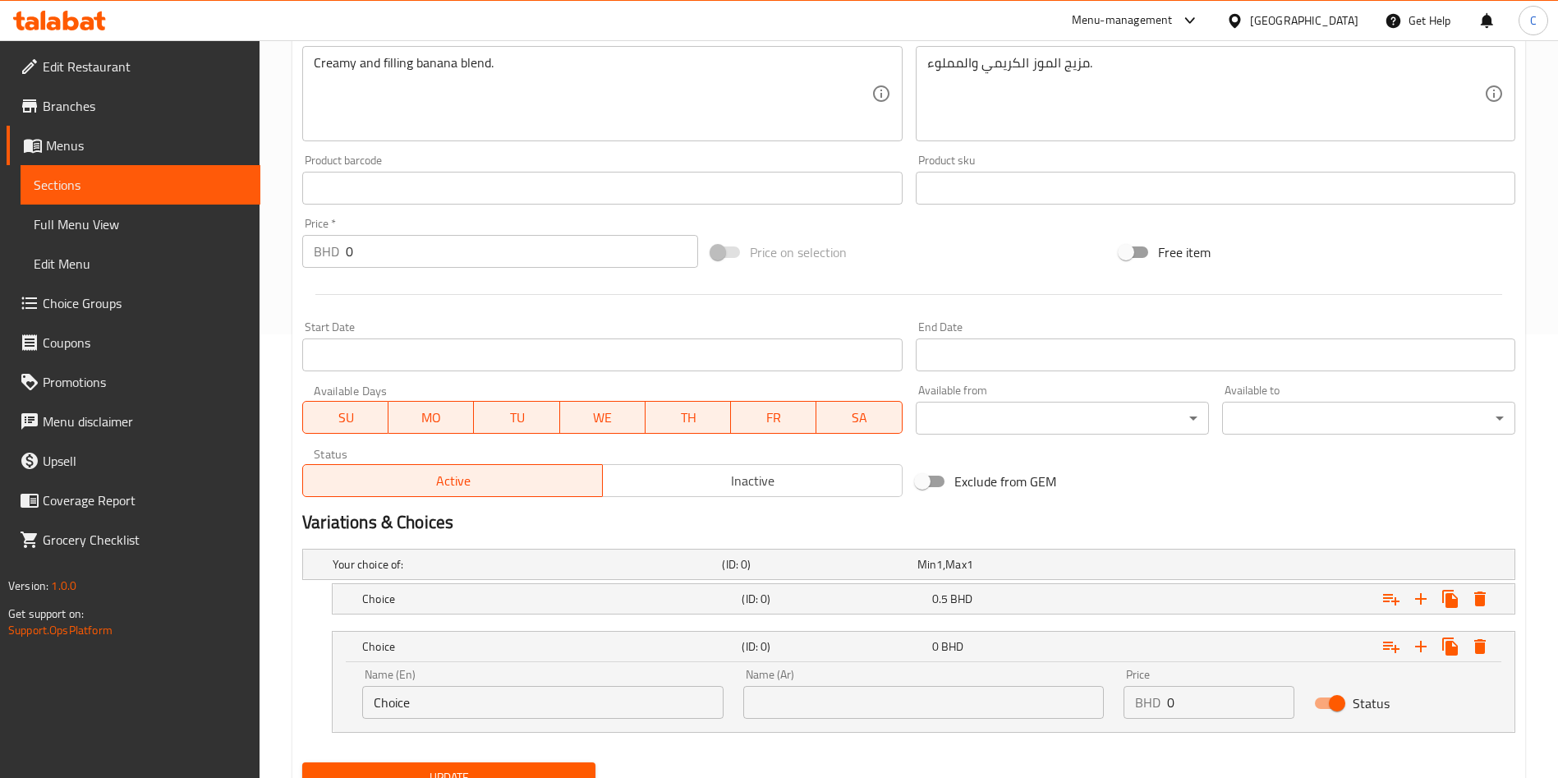
click at [1181, 722] on div "Price BHD 0 Price" at bounding box center [1209, 694] width 191 height 70
click at [1215, 688] on input "0" at bounding box center [1230, 702] width 127 height 33
type input "0"
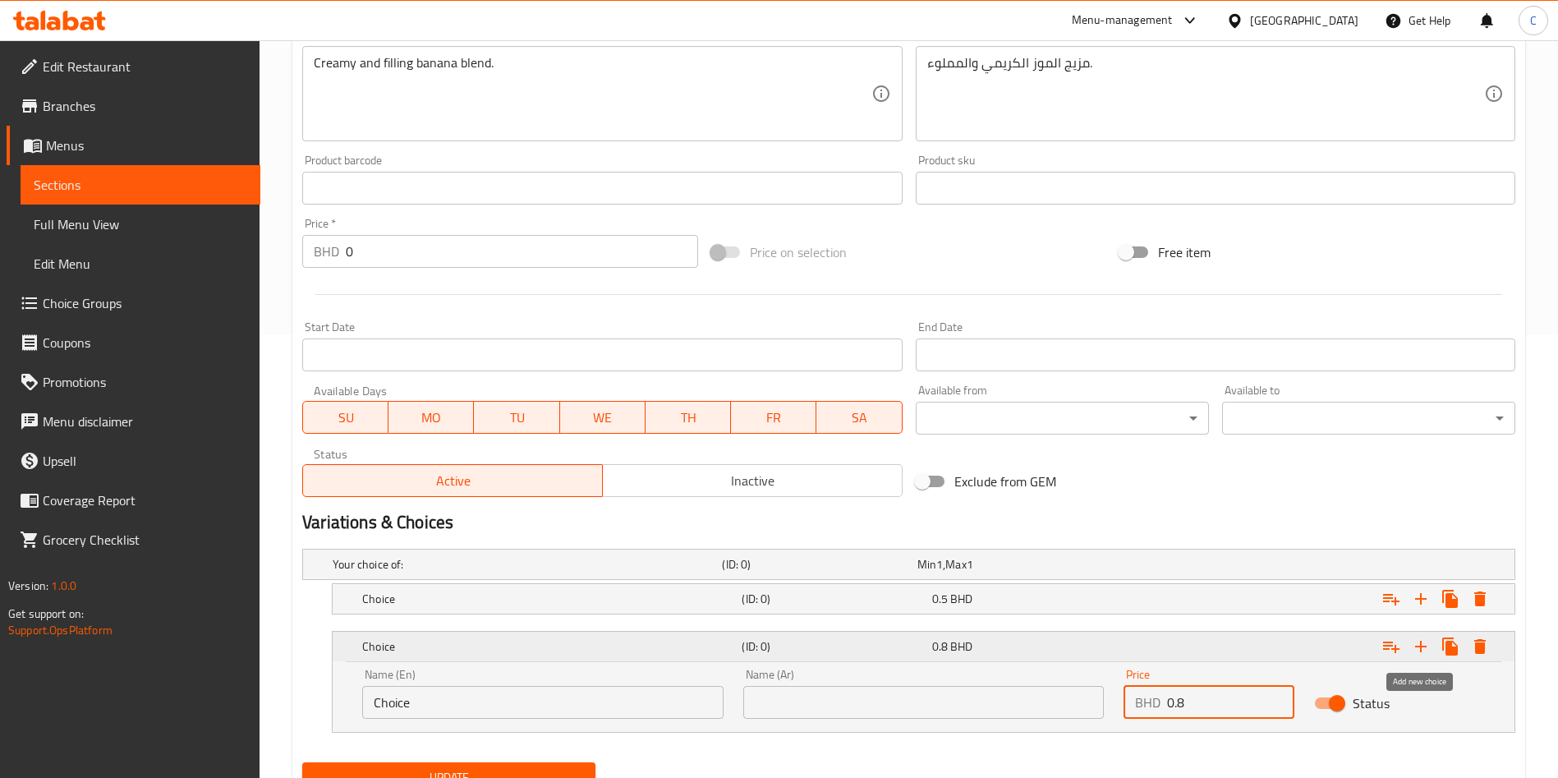
type input "0.8"
click at [1416, 650] on icon "Expand" at bounding box center [1421, 646] width 20 height 20
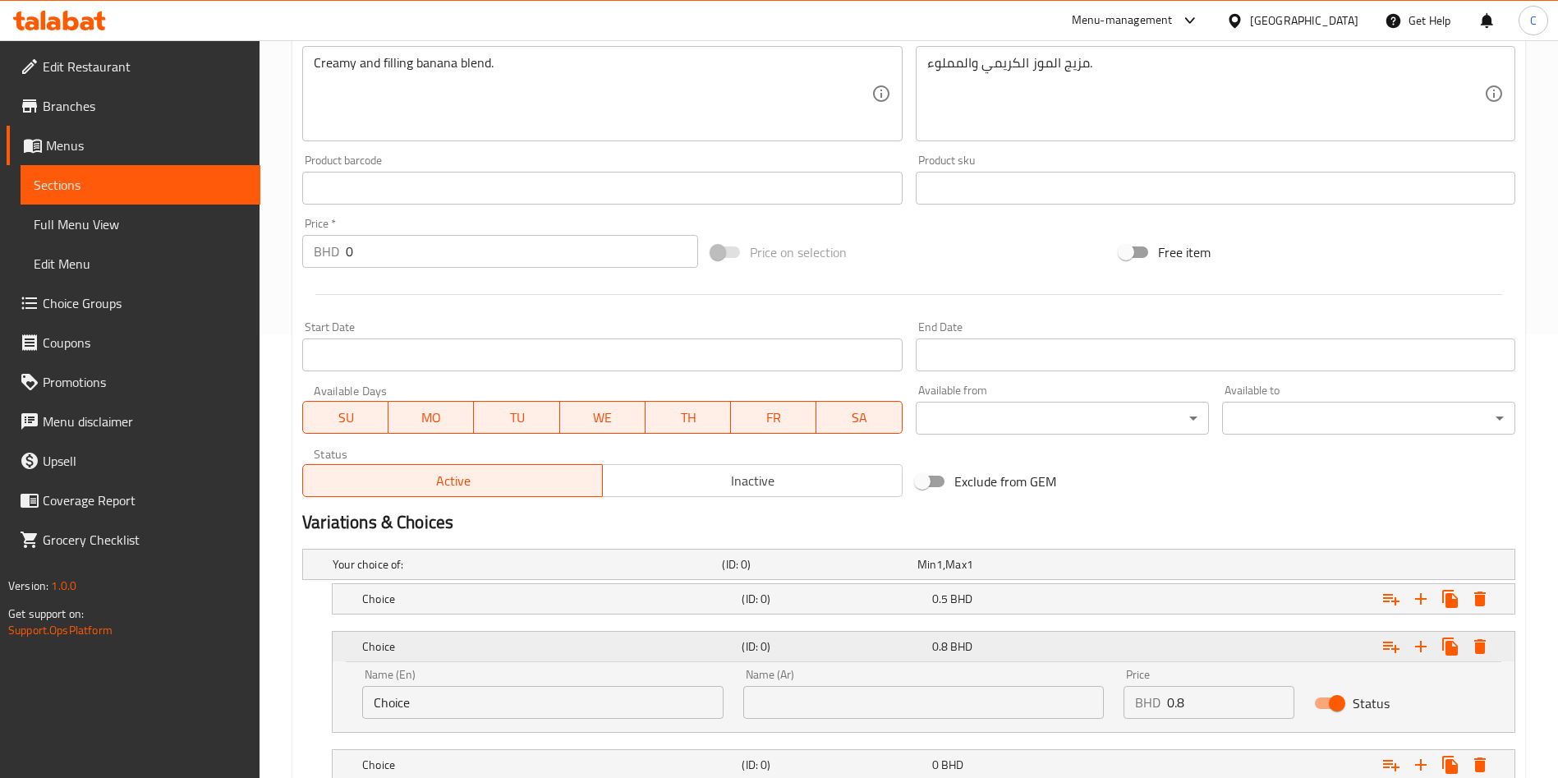
scroll to position [562, 0]
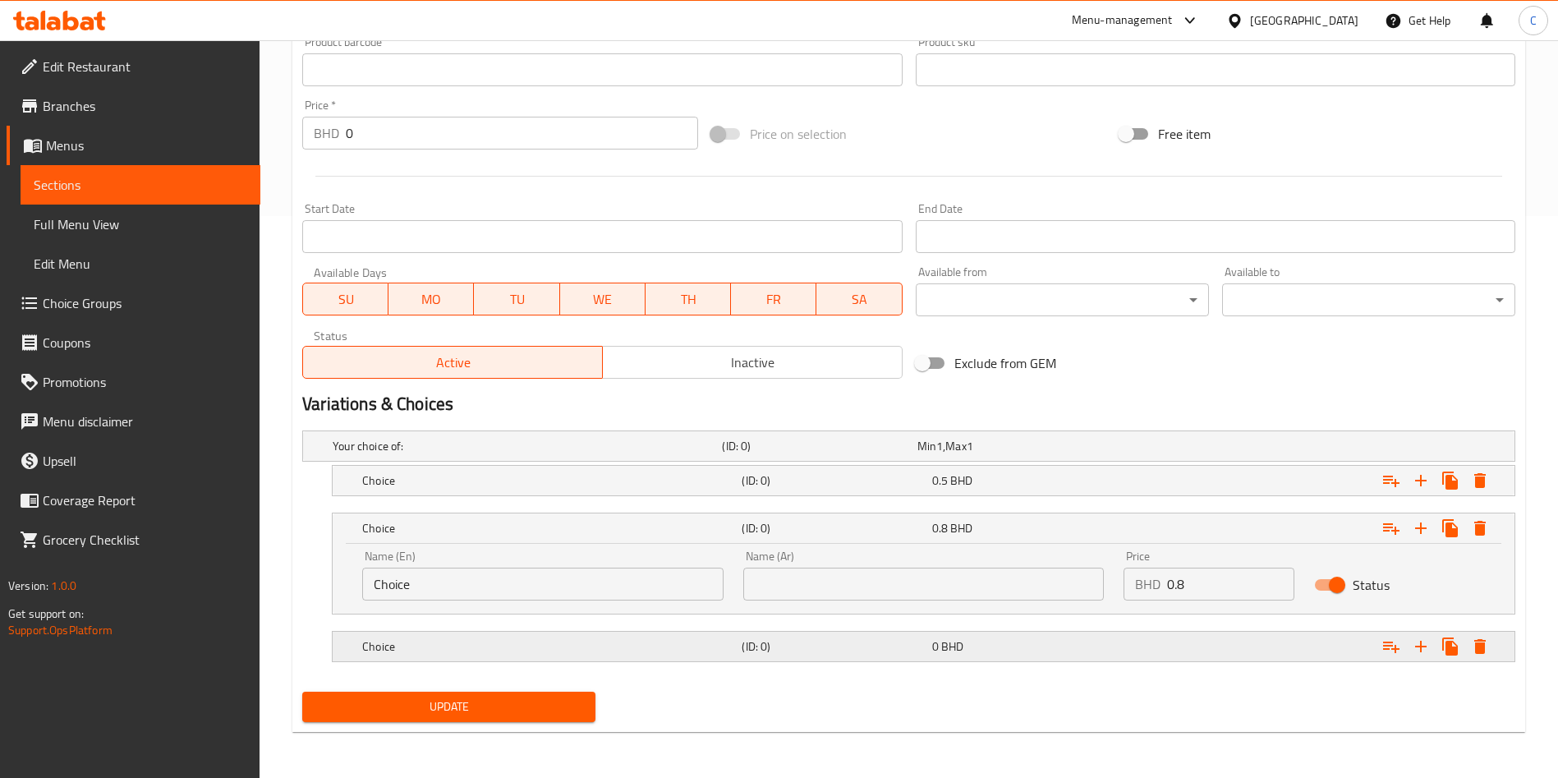
click at [1171, 638] on div "Expand" at bounding box center [1307, 646] width 379 height 36
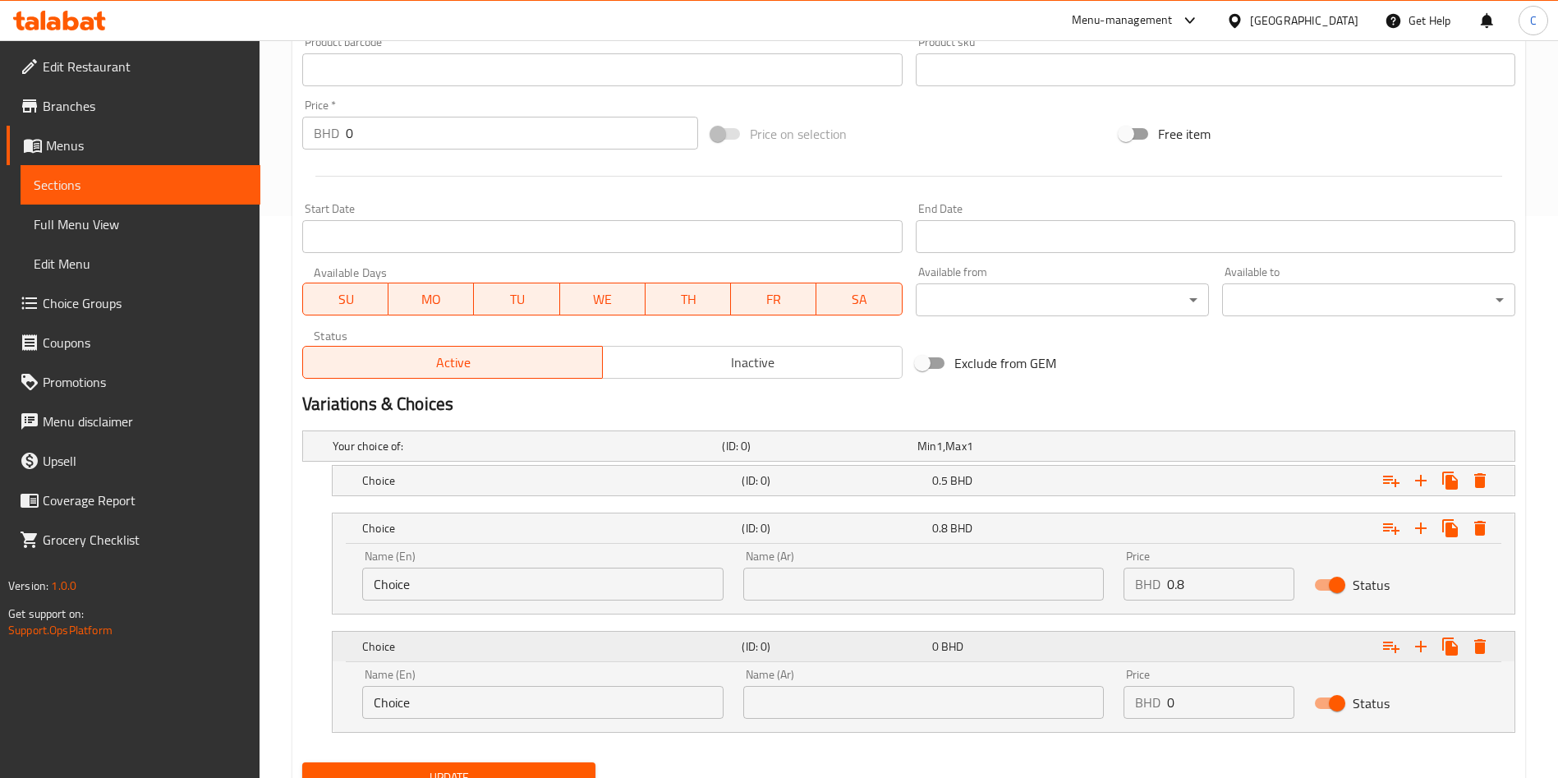
scroll to position [632, 0]
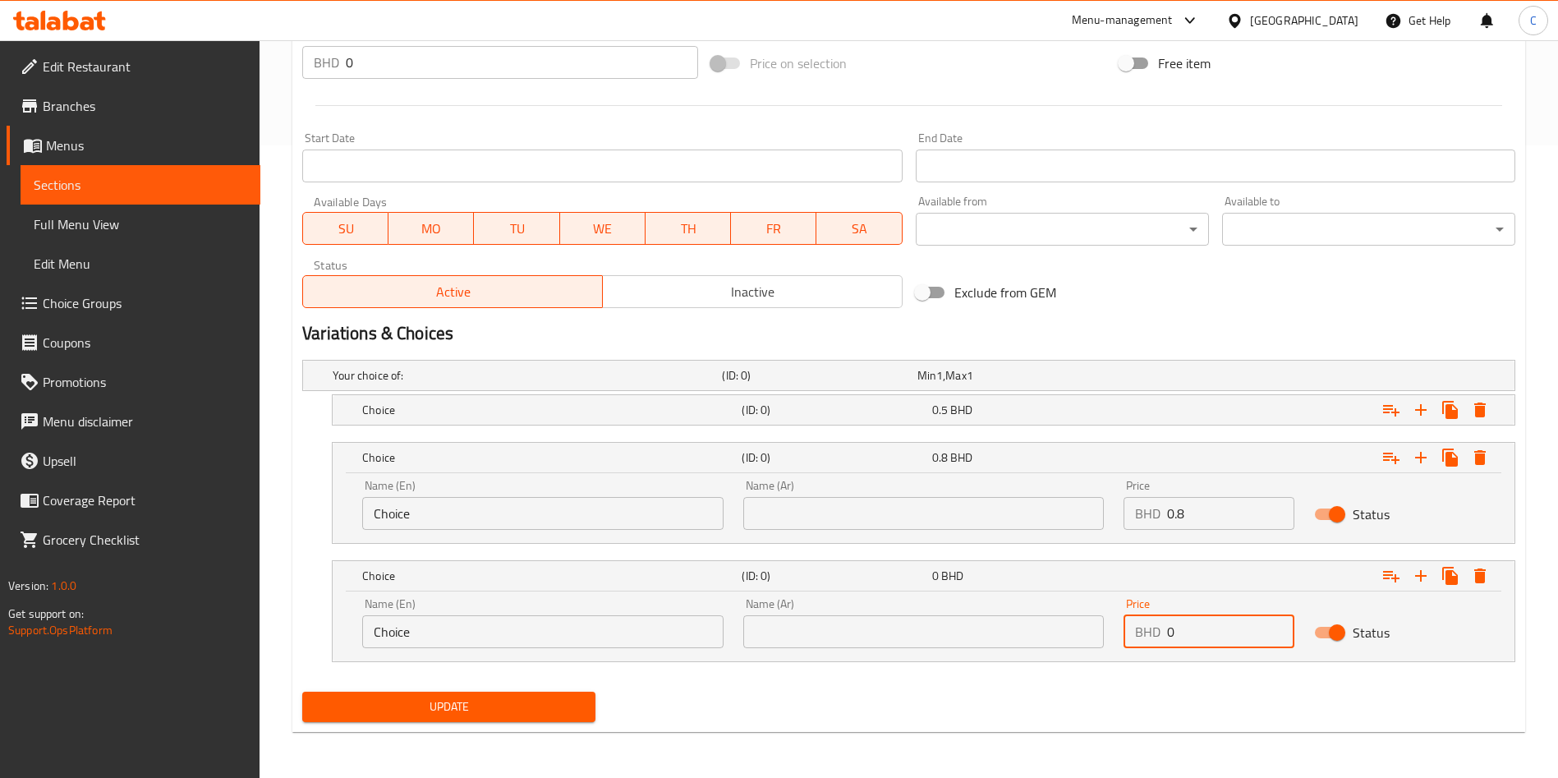
drag, startPoint x: 1223, startPoint y: 647, endPoint x: 975, endPoint y: 670, distance: 249.1
click at [975, 670] on div "Your choice of: (ID: 0) Min 1 , Max 1 Name (En) Your choice of: Name (En) Name …" at bounding box center [909, 519] width 1226 height 332
type input "1"
click at [1091, 766] on div "Home / Restaurants management / Menus / Sections / item / update Juice section …" at bounding box center [909, 93] width 1298 height 1370
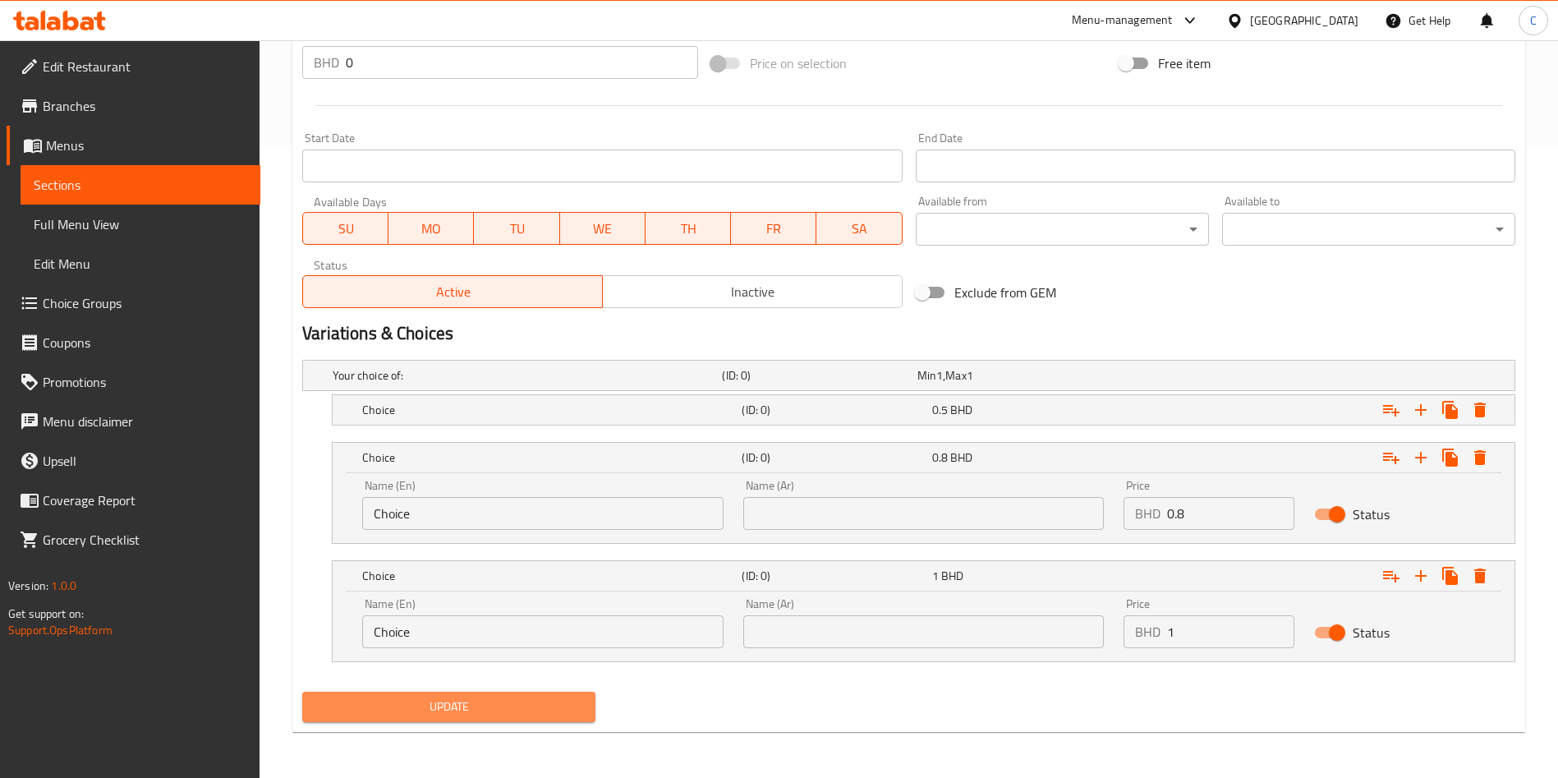
click at [466, 697] on span "Update" at bounding box center [448, 706] width 267 height 21
click at [466, 697] on div at bounding box center [779, 389] width 1558 height 778
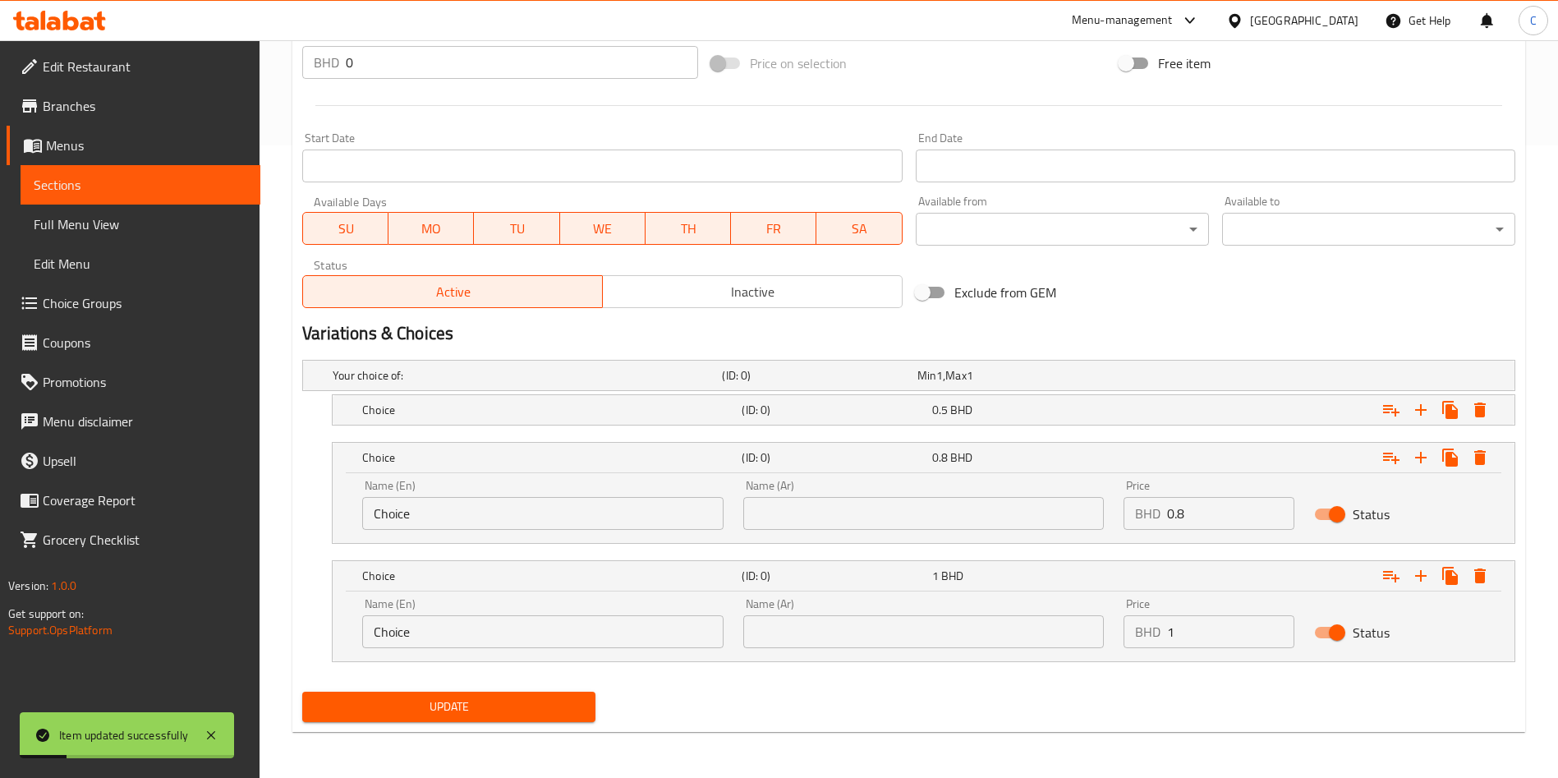
scroll to position [0, 0]
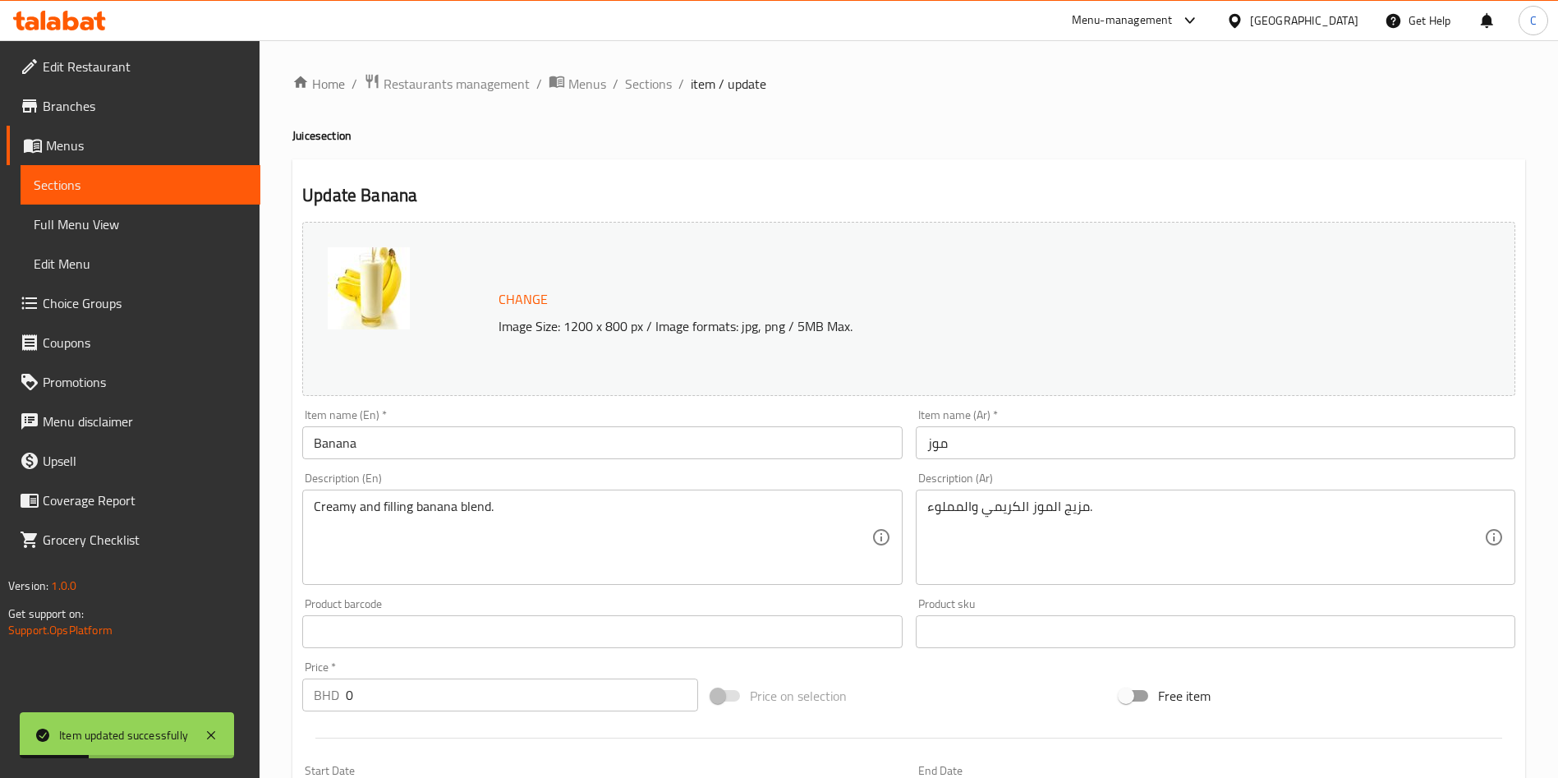
click at [1064, 311] on div "Change Image Size: 1200 x 800 px / Image formats: jpg, png / 5MB Max." at bounding box center [927, 308] width 871 height 53
click at [1260, 53] on div "Home / Restaurants management / Menus / Sections / item / update Juice section …" at bounding box center [909, 725] width 1298 height 1370
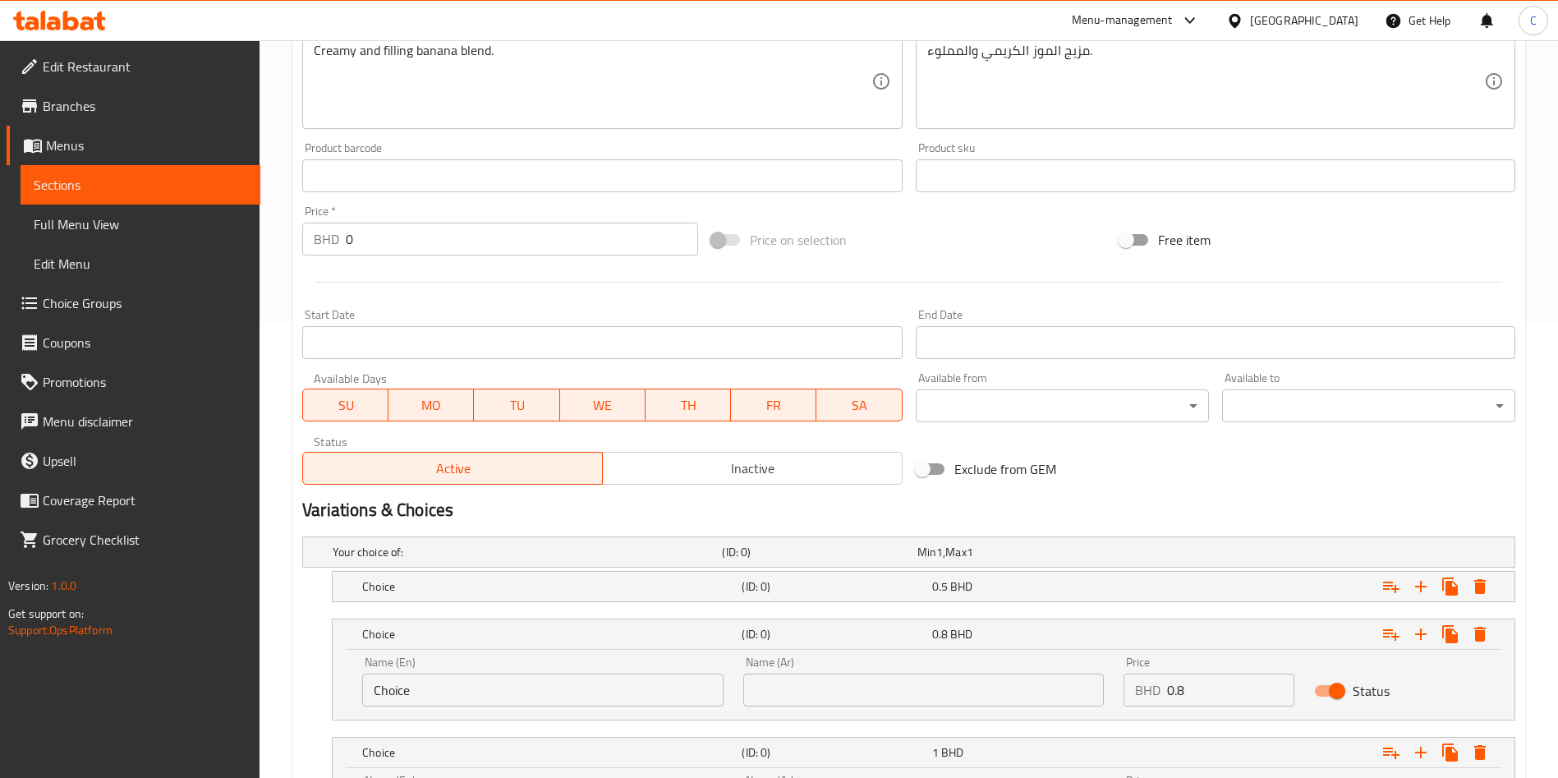
scroll to position [632, 0]
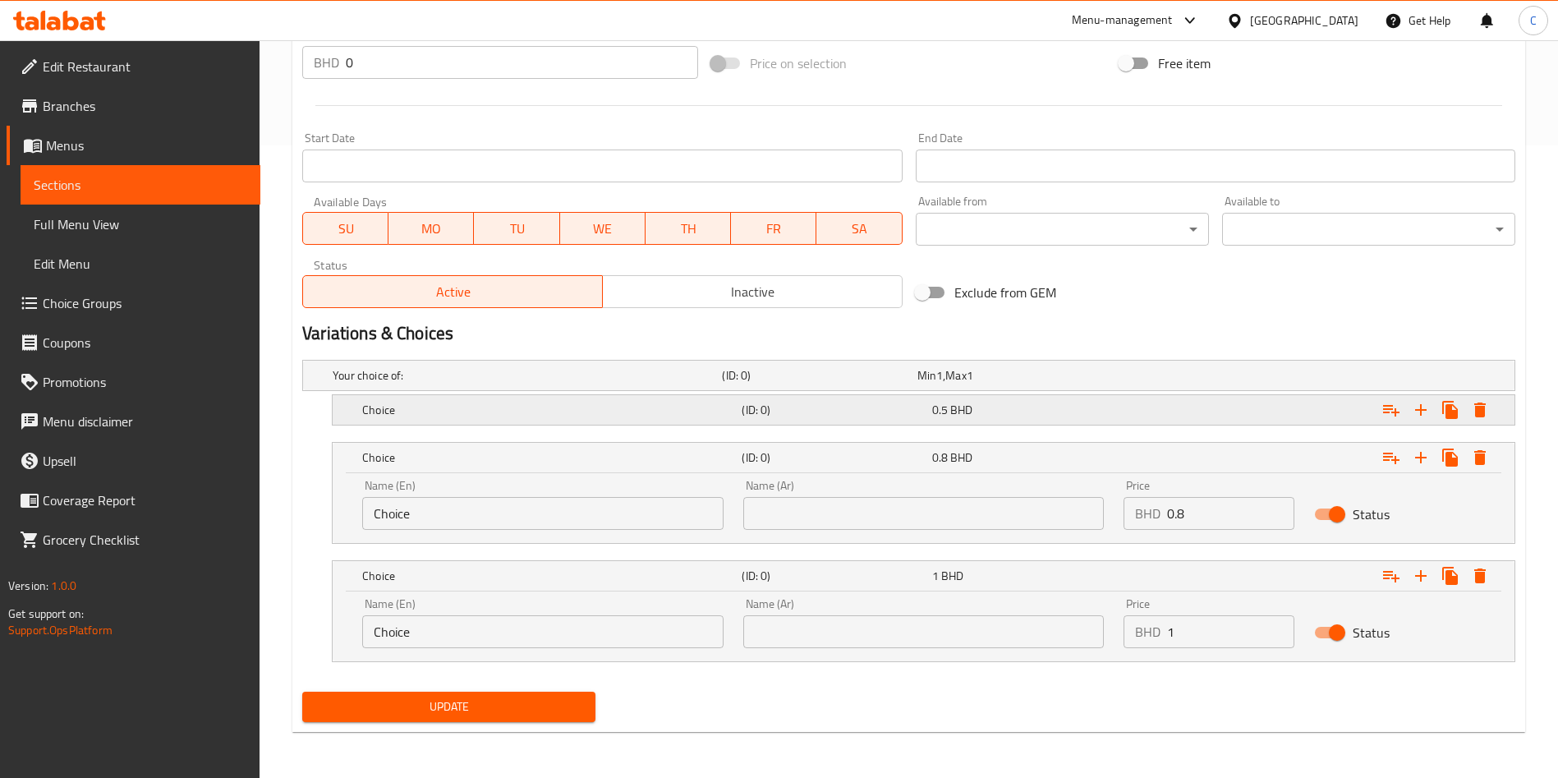
click at [652, 409] on h5 "Choice" at bounding box center [548, 410] width 373 height 16
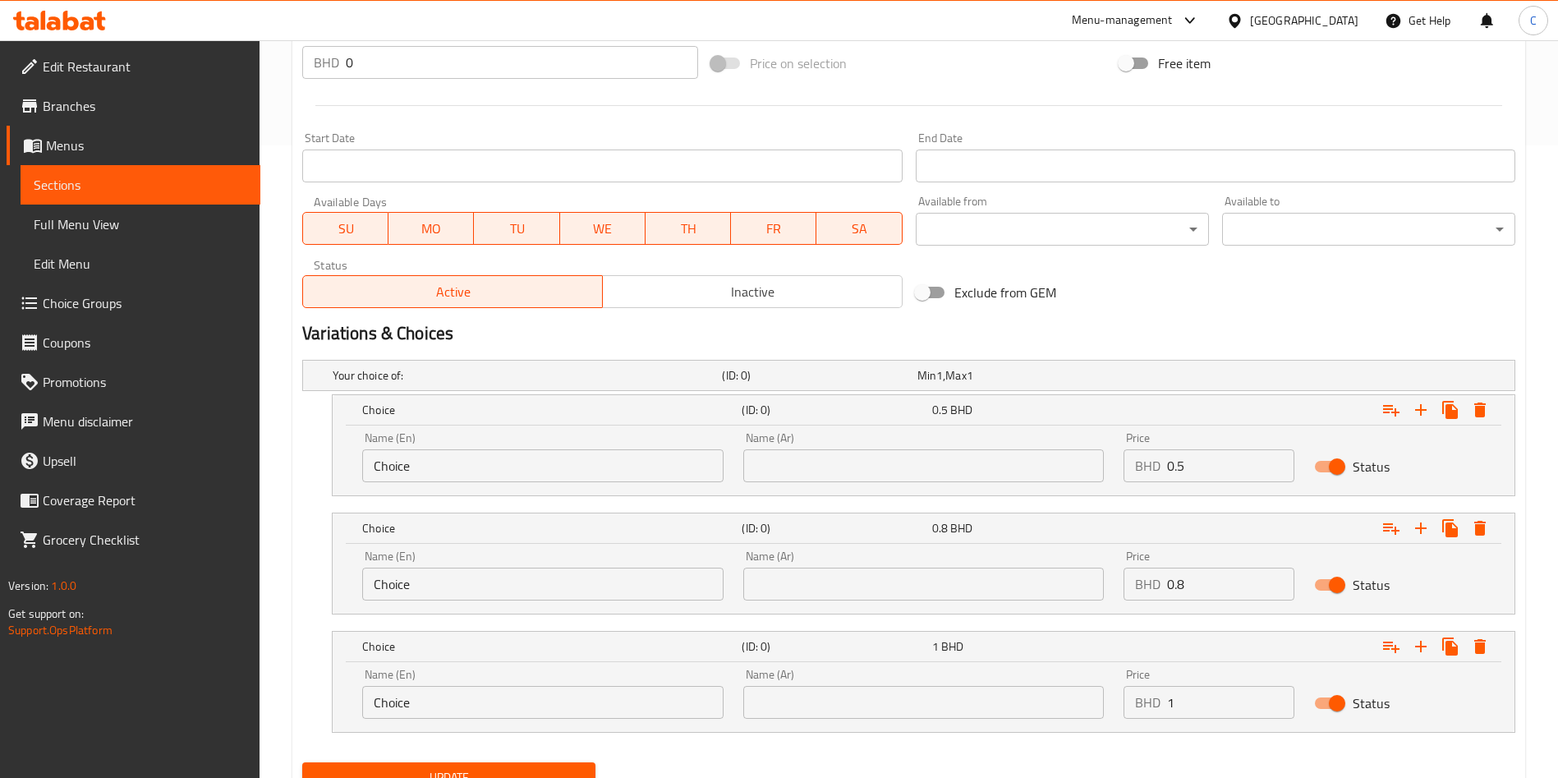
drag, startPoint x: 528, startPoint y: 488, endPoint x: 471, endPoint y: 451, distance: 68.3
click at [471, 451] on div "Name (En) Choice Name (En)" at bounding box center [542, 457] width 381 height 70
drag, startPoint x: 471, startPoint y: 451, endPoint x: 0, endPoint y: 422, distance: 471.4
click at [0, 422] on div "Edit Restaurant Branches Menus Sections Full Menu View Edit Menu Choice Groups …" at bounding box center [779, 128] width 1558 height 1440
type input "small"
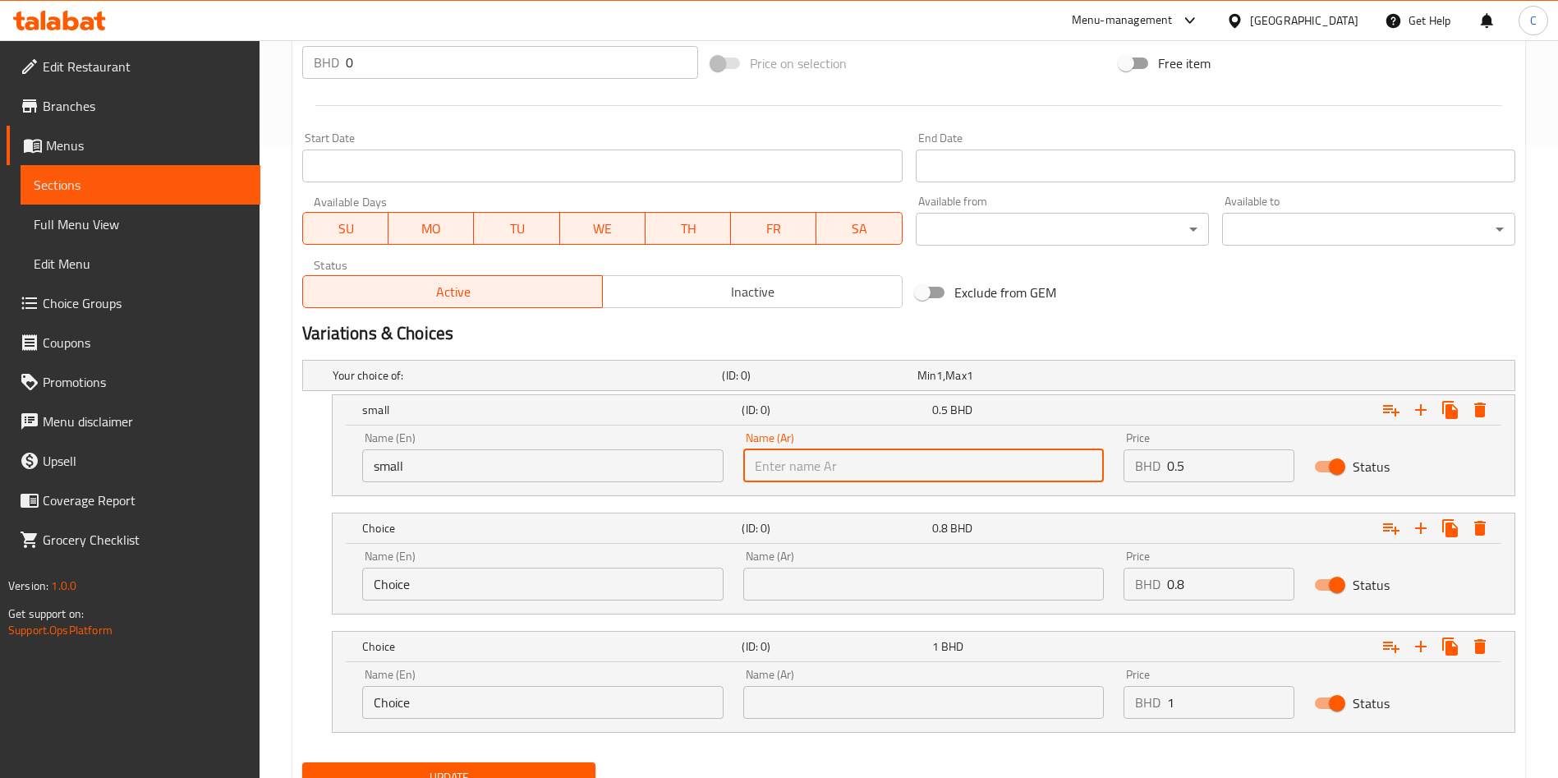
drag, startPoint x: 444, startPoint y: 578, endPoint x: 0, endPoint y: 531, distance: 446.8
click at [0, 531] on div "Edit Restaurant Branches Menus Sections Full Menu View Edit Menu Choice Groups …" at bounding box center [779, 128] width 1558 height 1440
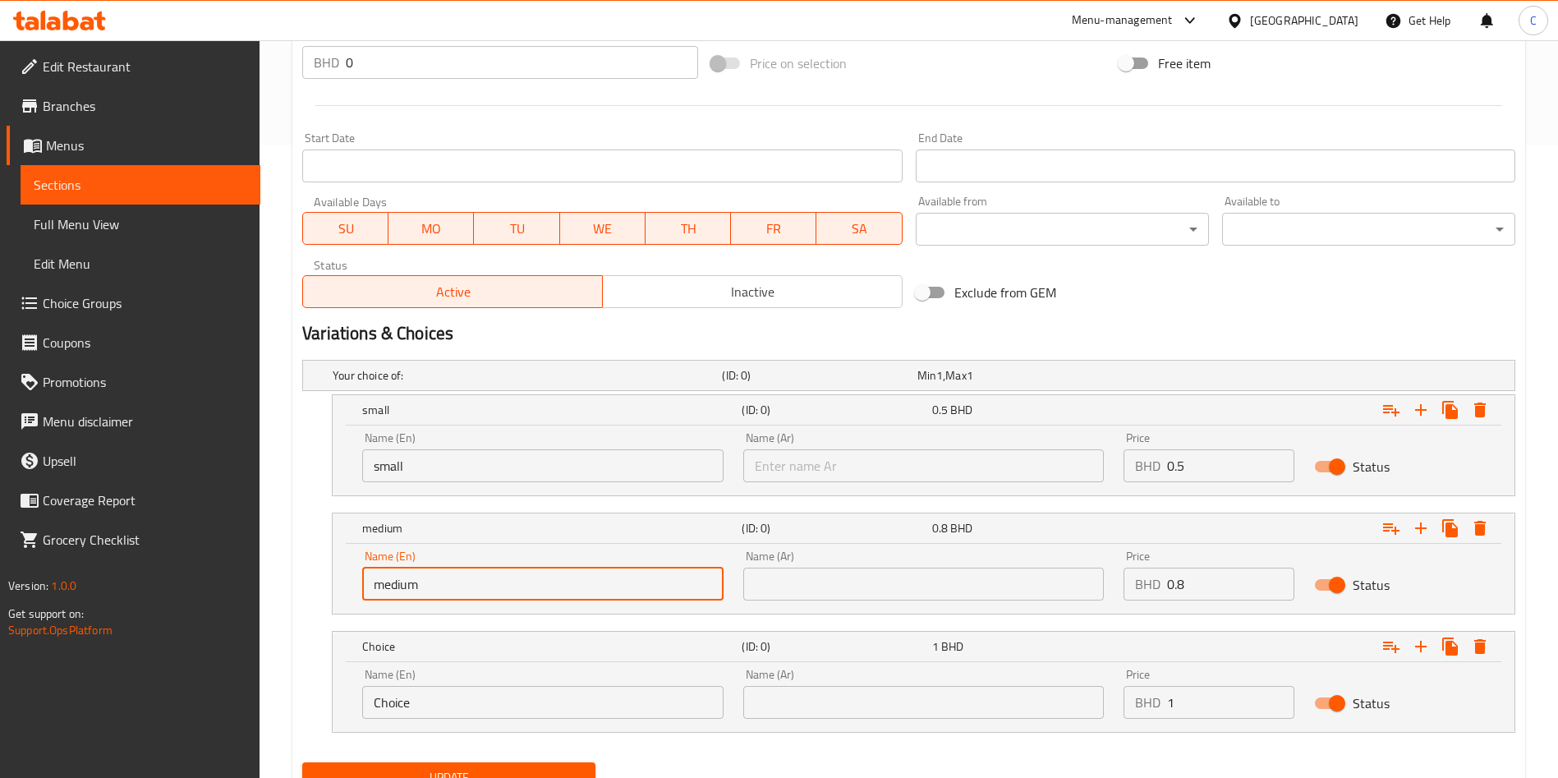
type input "medium"
click at [411, 730] on div "Name (En) Choice Name (En) Name (Ar) Name (Ar) Price BHD 1 Price Status" at bounding box center [924, 697] width 1182 height 70
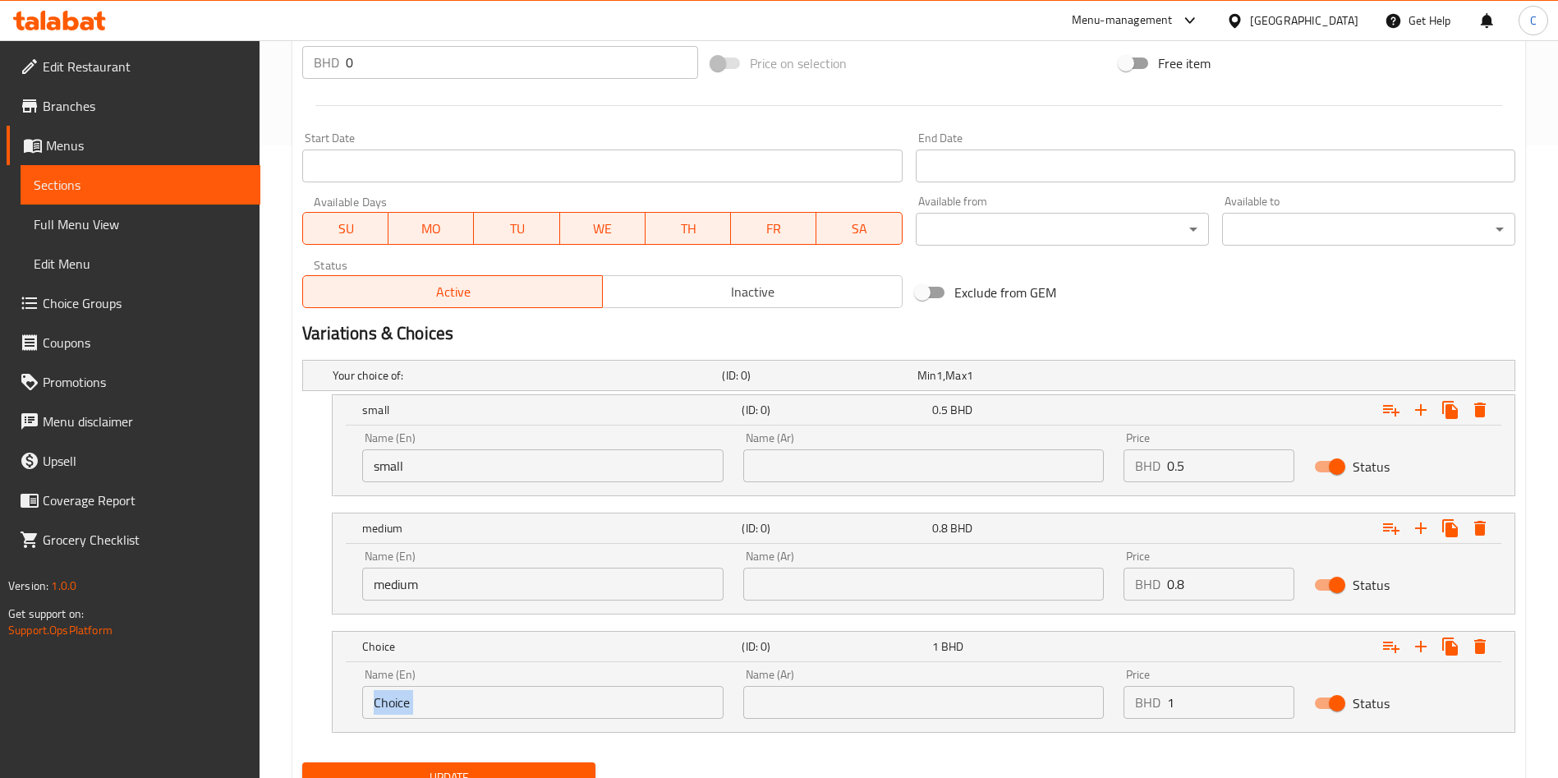
click at [411, 730] on div "Name (En) Choice Name (En) Name (Ar) Name (Ar) Price BHD 1 Price Status" at bounding box center [924, 697] width 1182 height 70
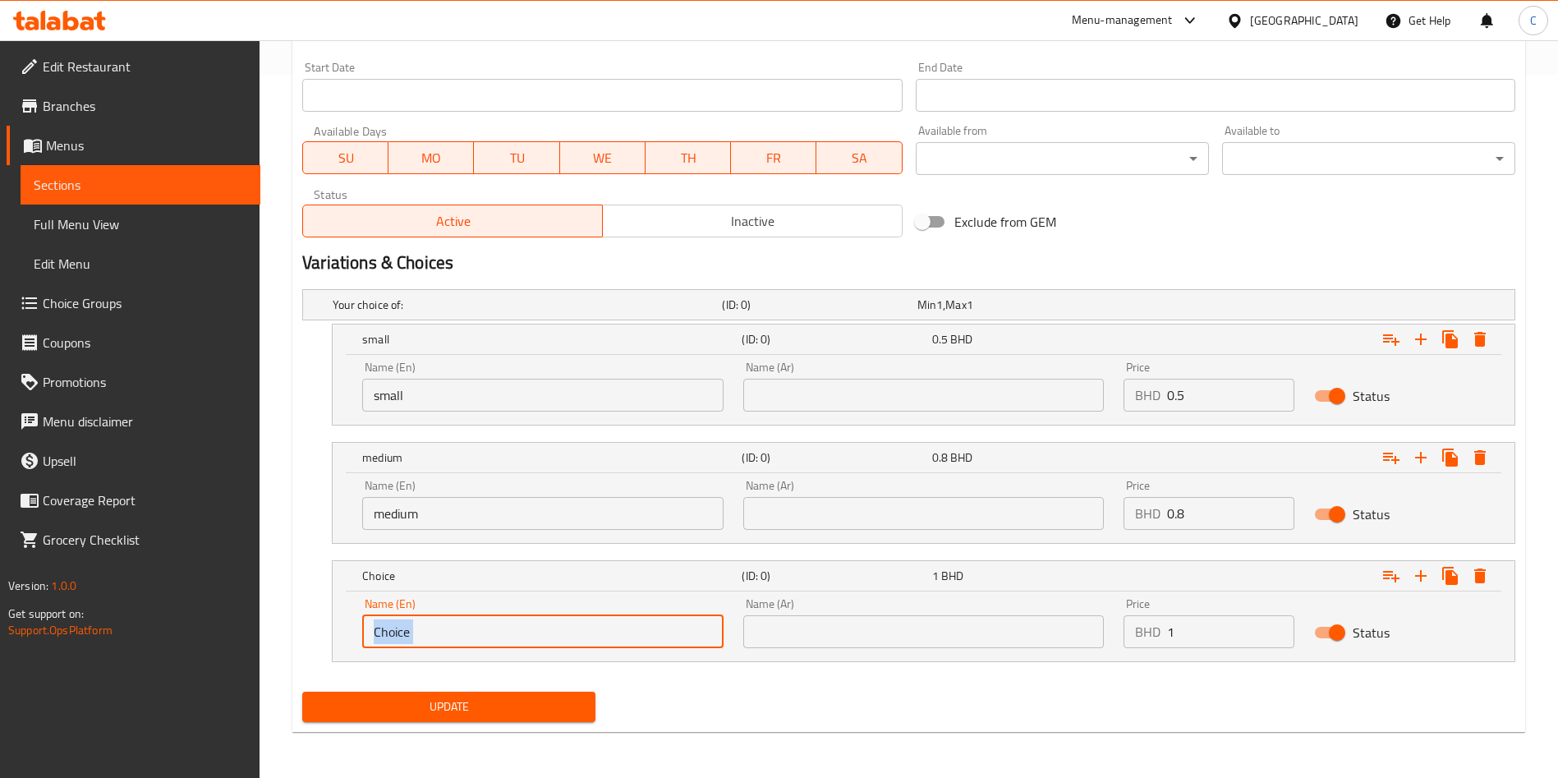
click at [495, 625] on input "Choice" at bounding box center [542, 631] width 361 height 33
type input "large"
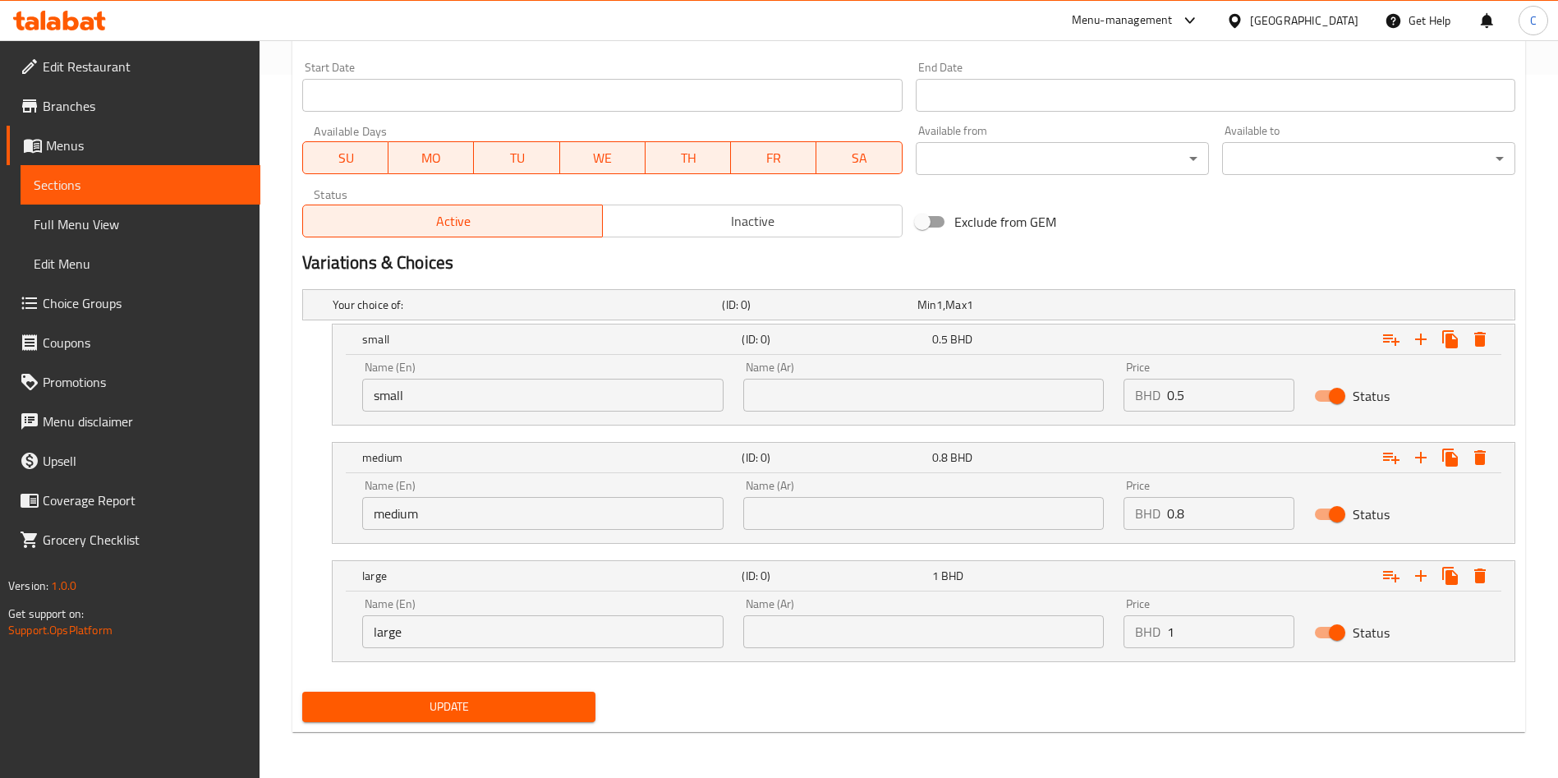
click at [737, 703] on div "Update" at bounding box center [909, 707] width 1226 height 44
click at [1316, 231] on div "Exclude from GEM" at bounding box center [1113, 222] width 409 height 44
click at [363, 710] on span "Update" at bounding box center [448, 706] width 267 height 21
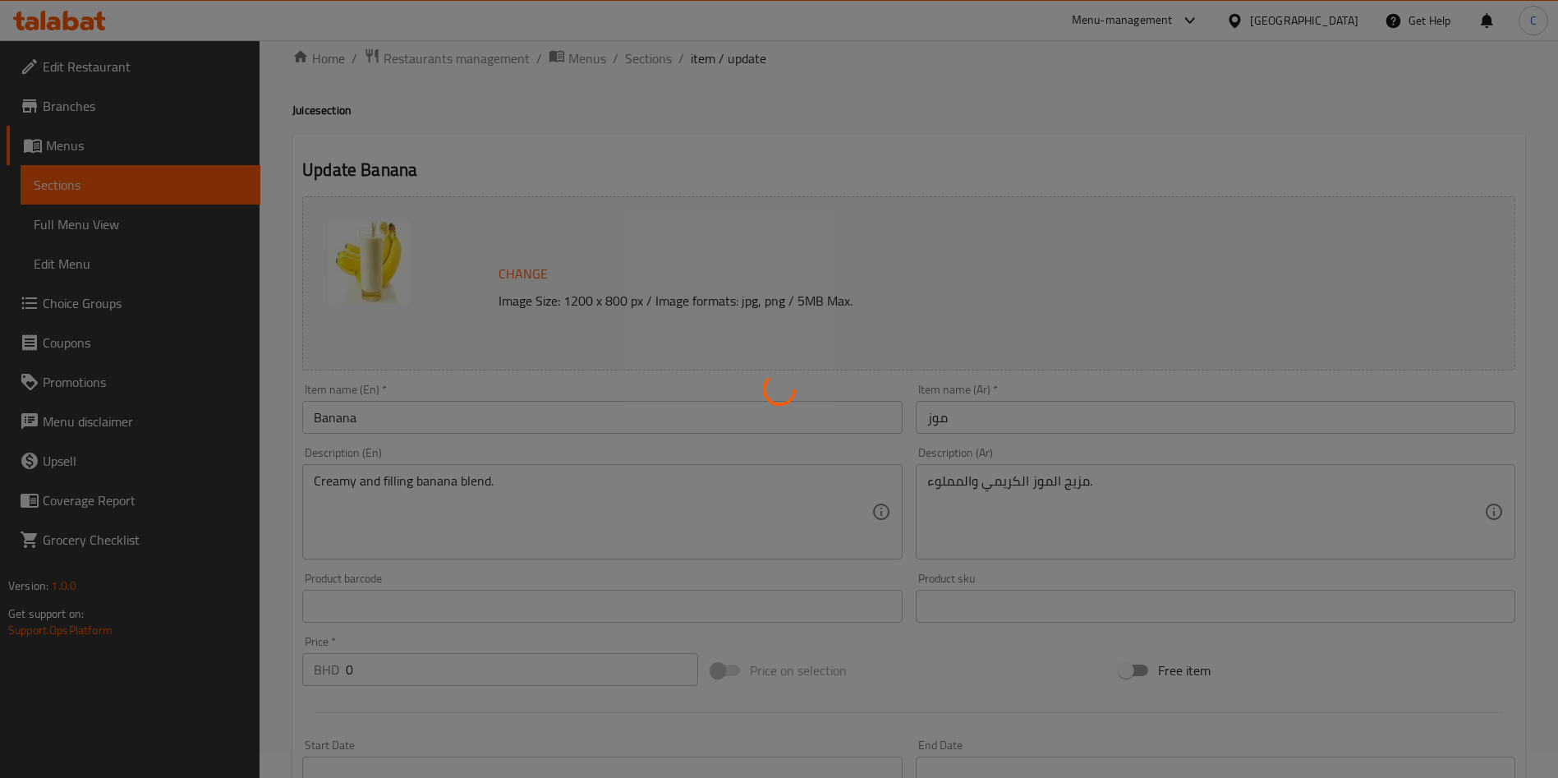
scroll to position [0, 0]
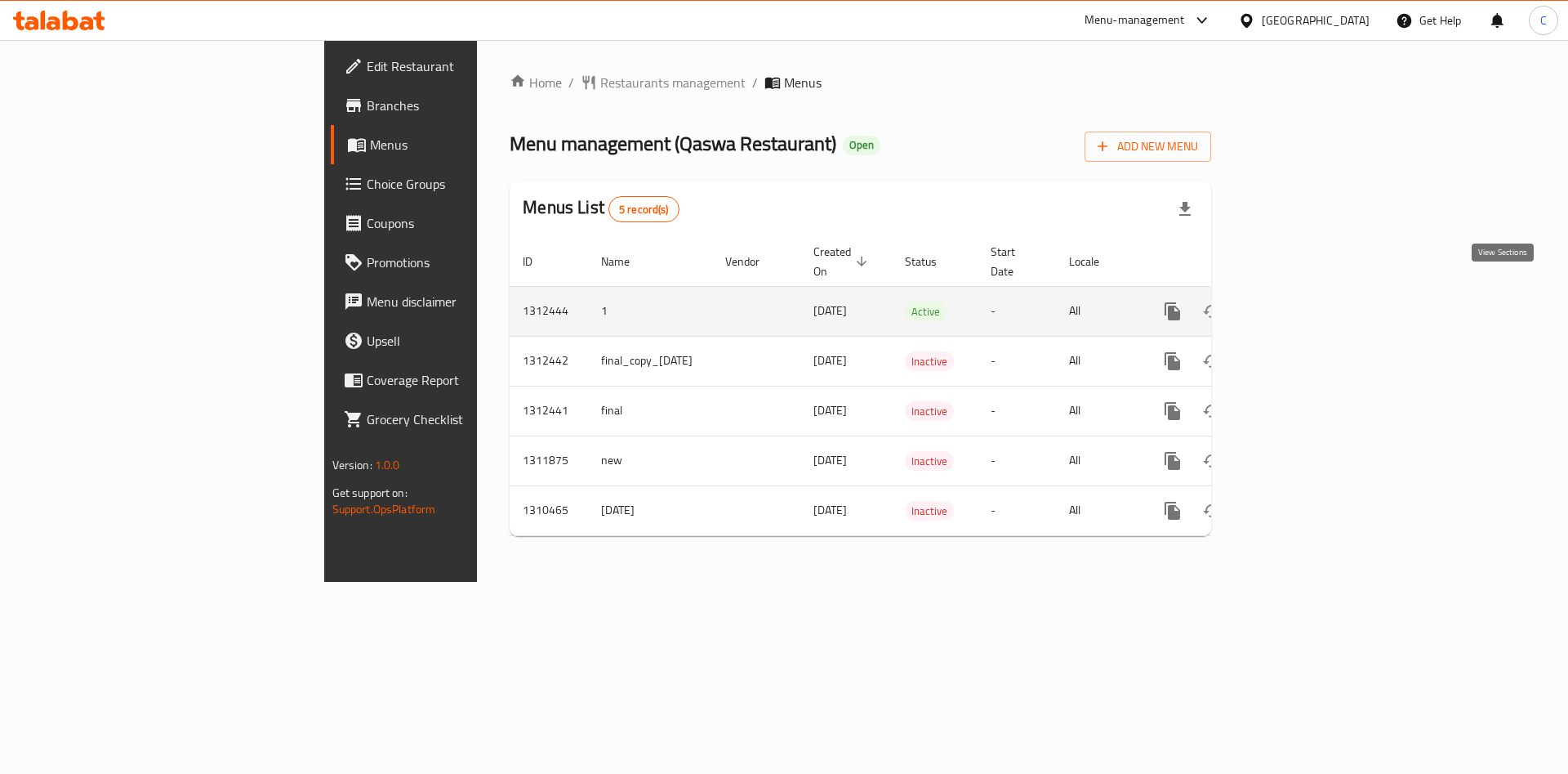
click at [1309, 291] on link "enhanced table" at bounding box center [1290, 310] width 39 height 39
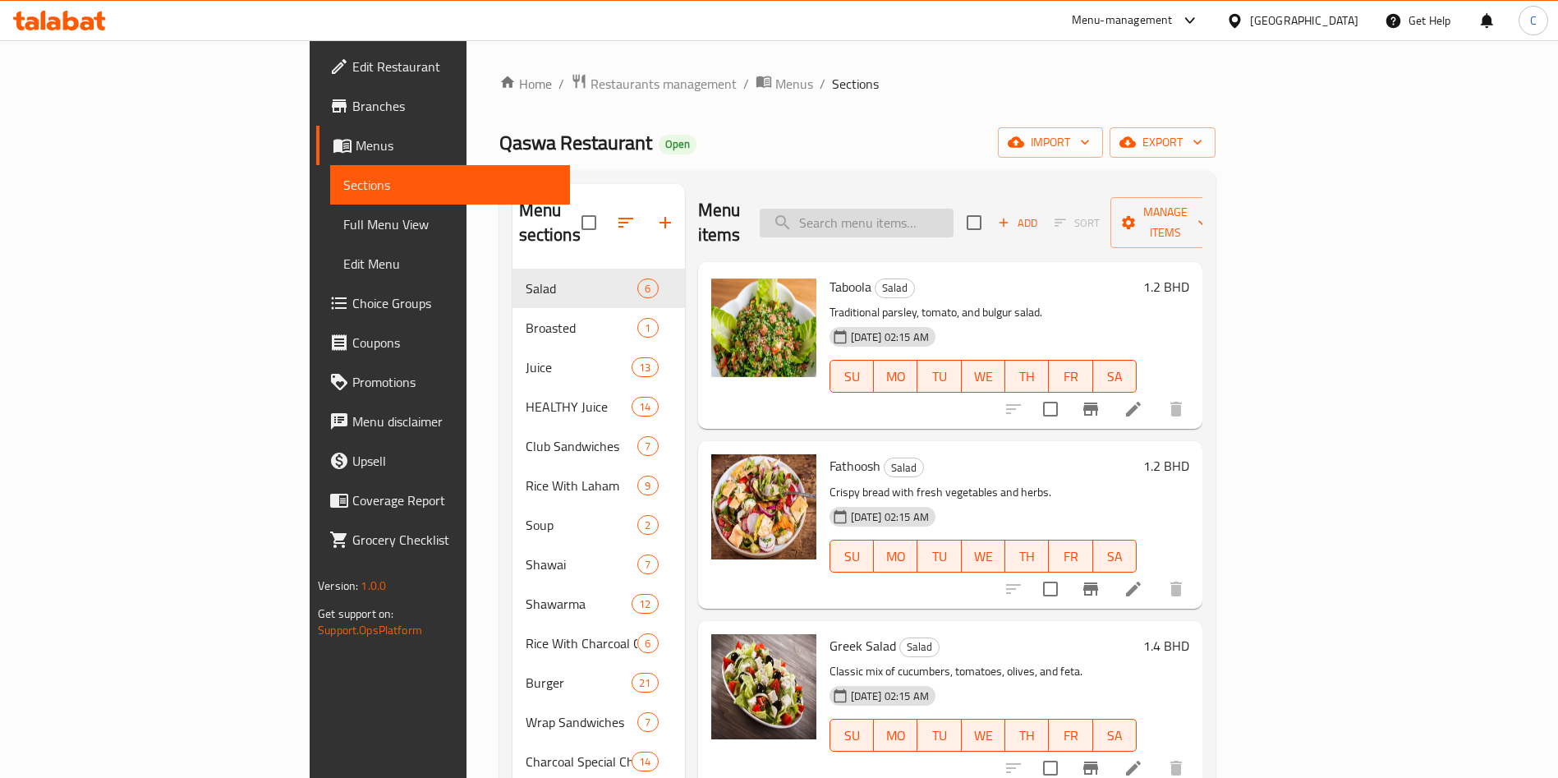
click at [953, 212] on input "search" at bounding box center [857, 223] width 194 height 29
click at [1210, 214] on icon "button" at bounding box center [1202, 222] width 16 height 16
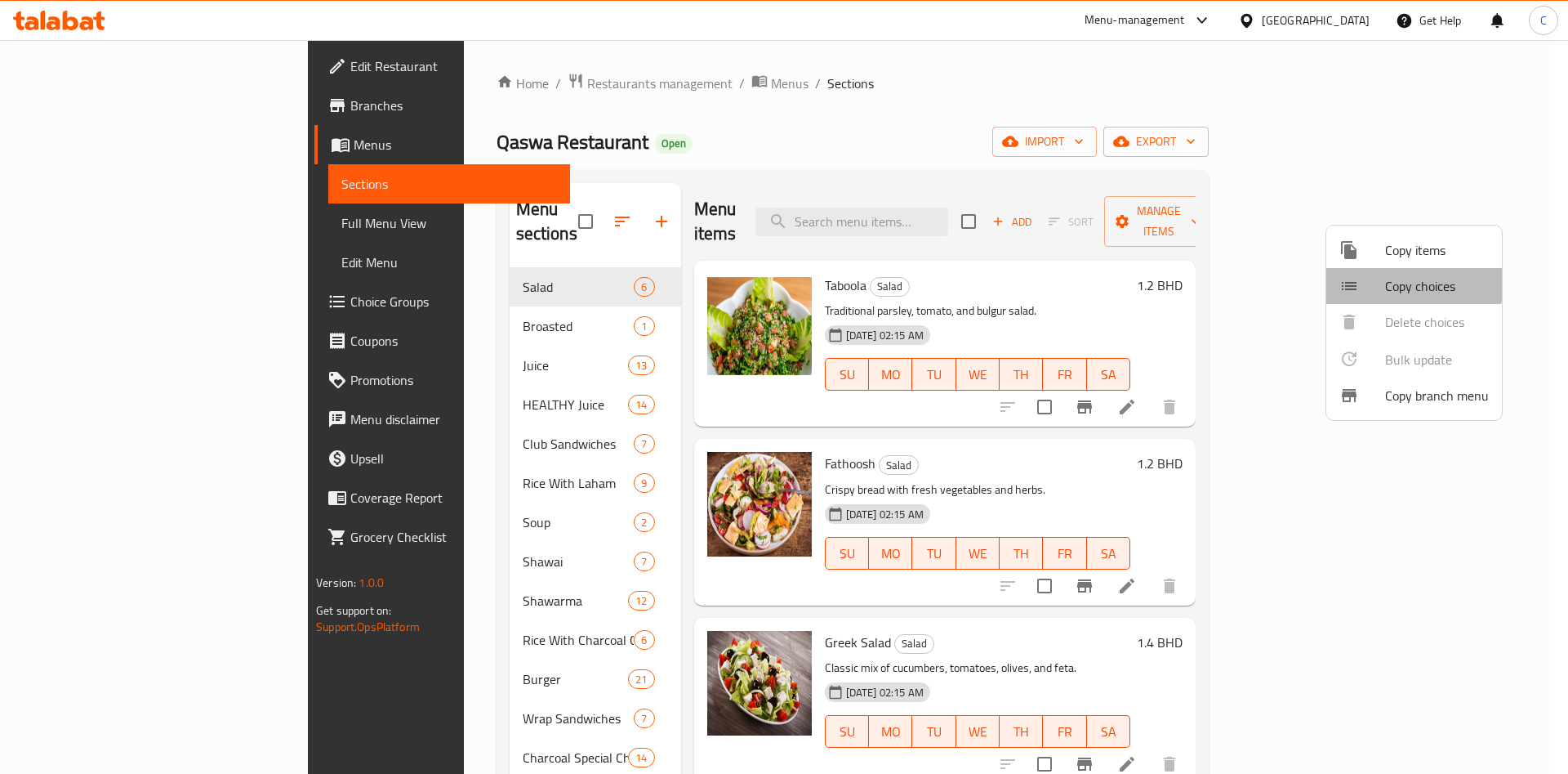
click at [1381, 273] on li "Copy choices" at bounding box center [1414, 286] width 176 height 36
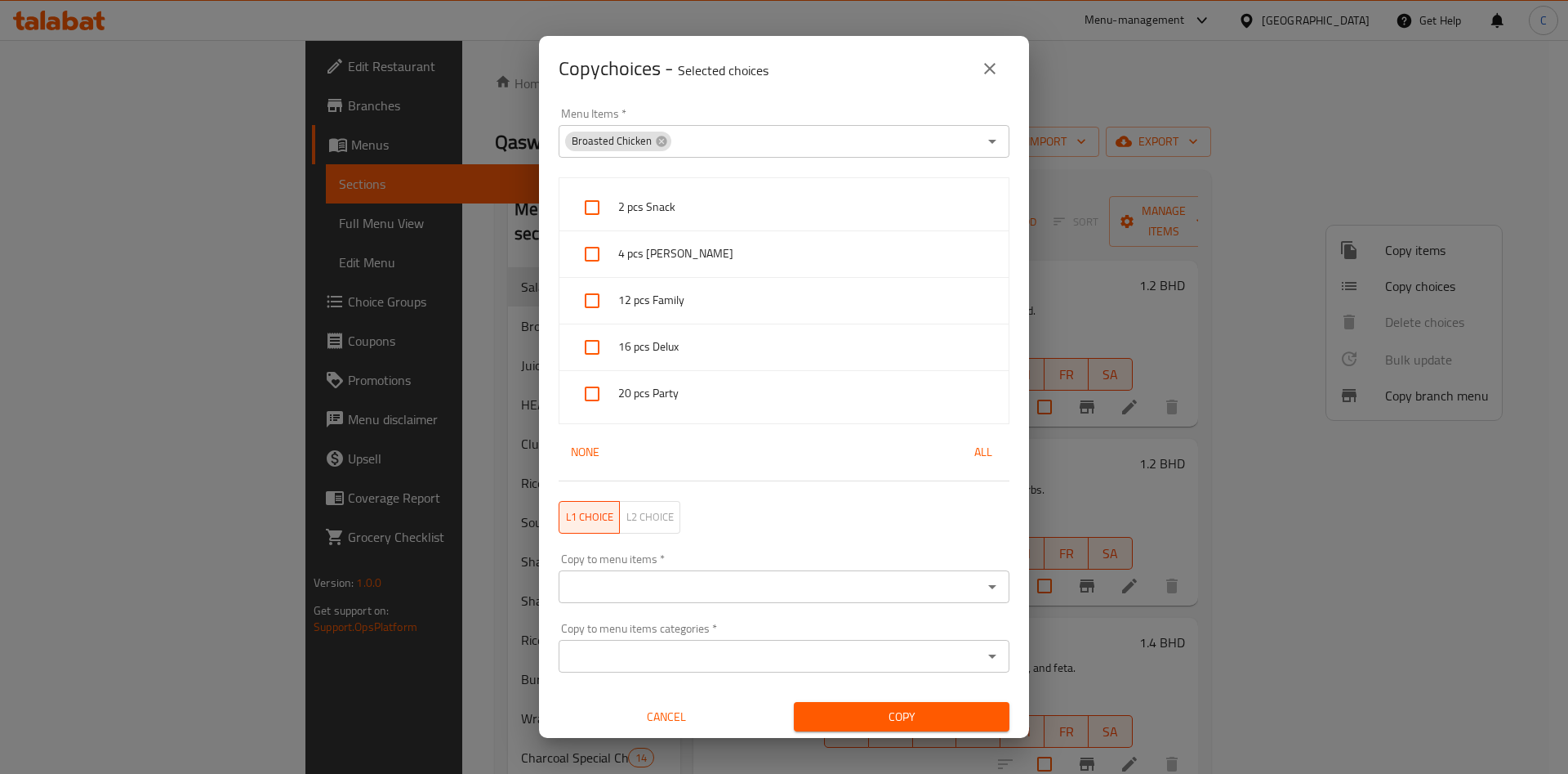
click at [668, 139] on div "Broasted Chicken" at bounding box center [617, 141] width 106 height 20
click at [660, 144] on icon at bounding box center [660, 140] width 11 height 11
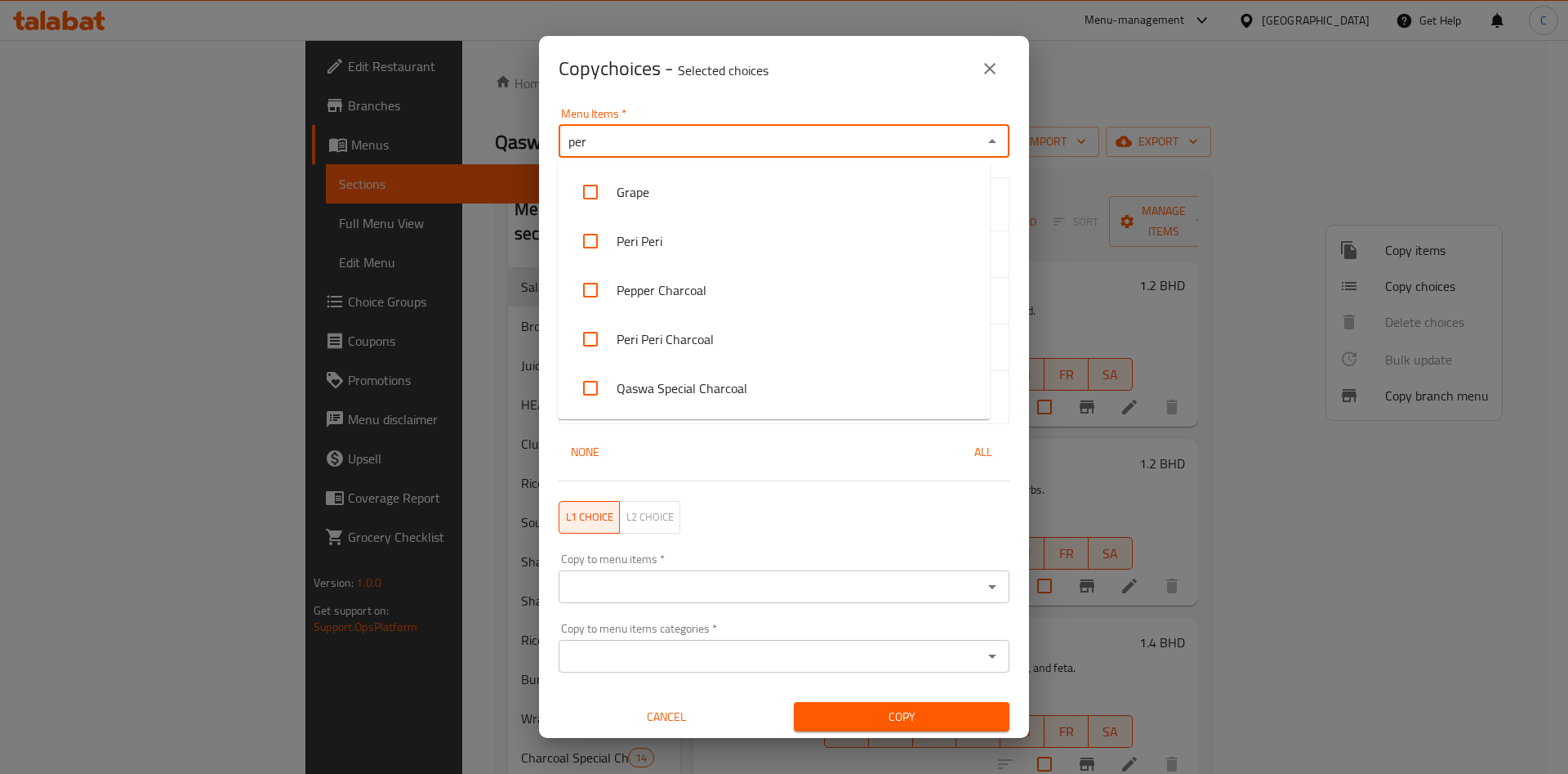
type input "peri"
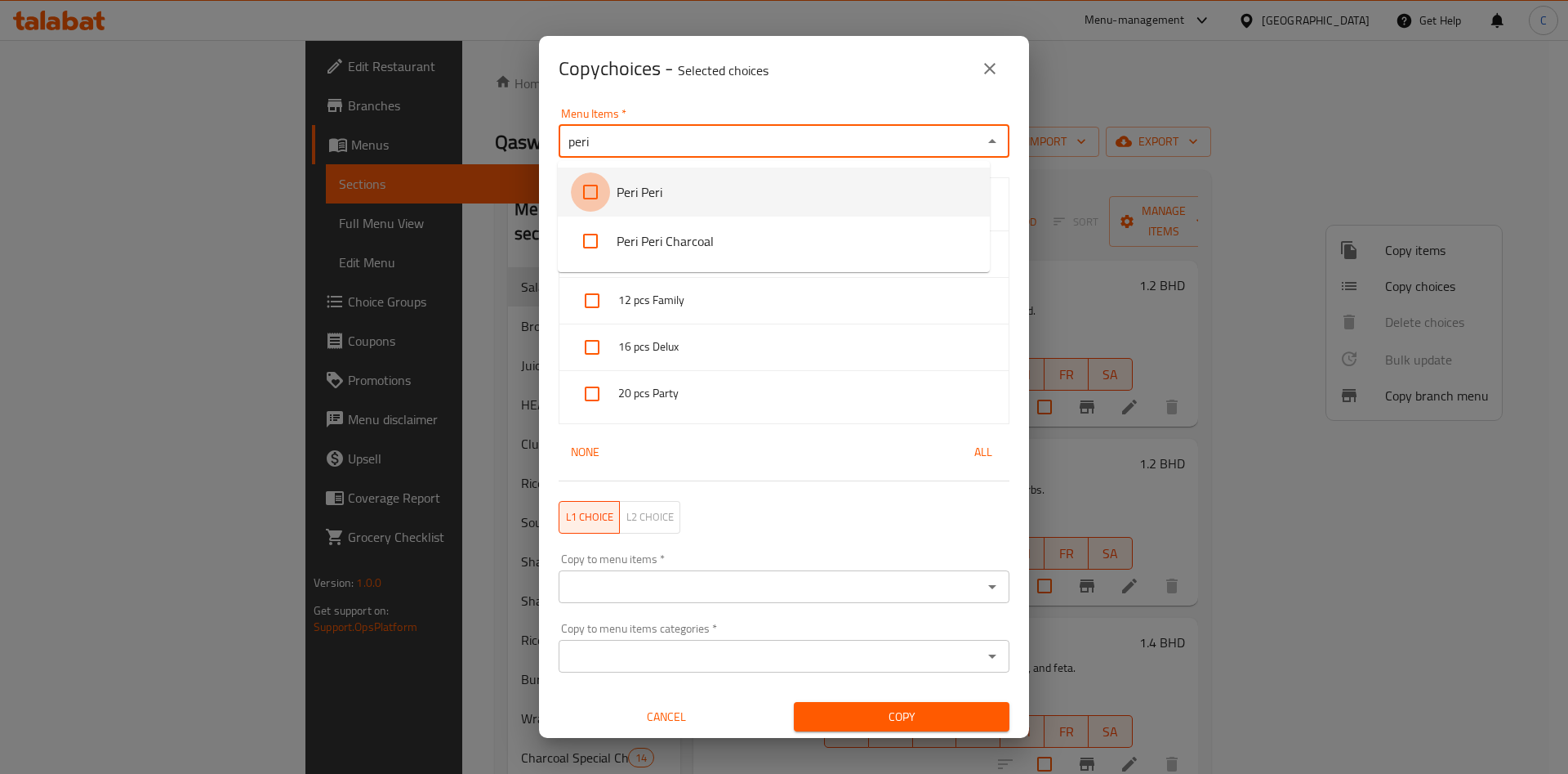
click at [596, 194] on input "checkbox" at bounding box center [590, 191] width 39 height 39
checkbox input "false"
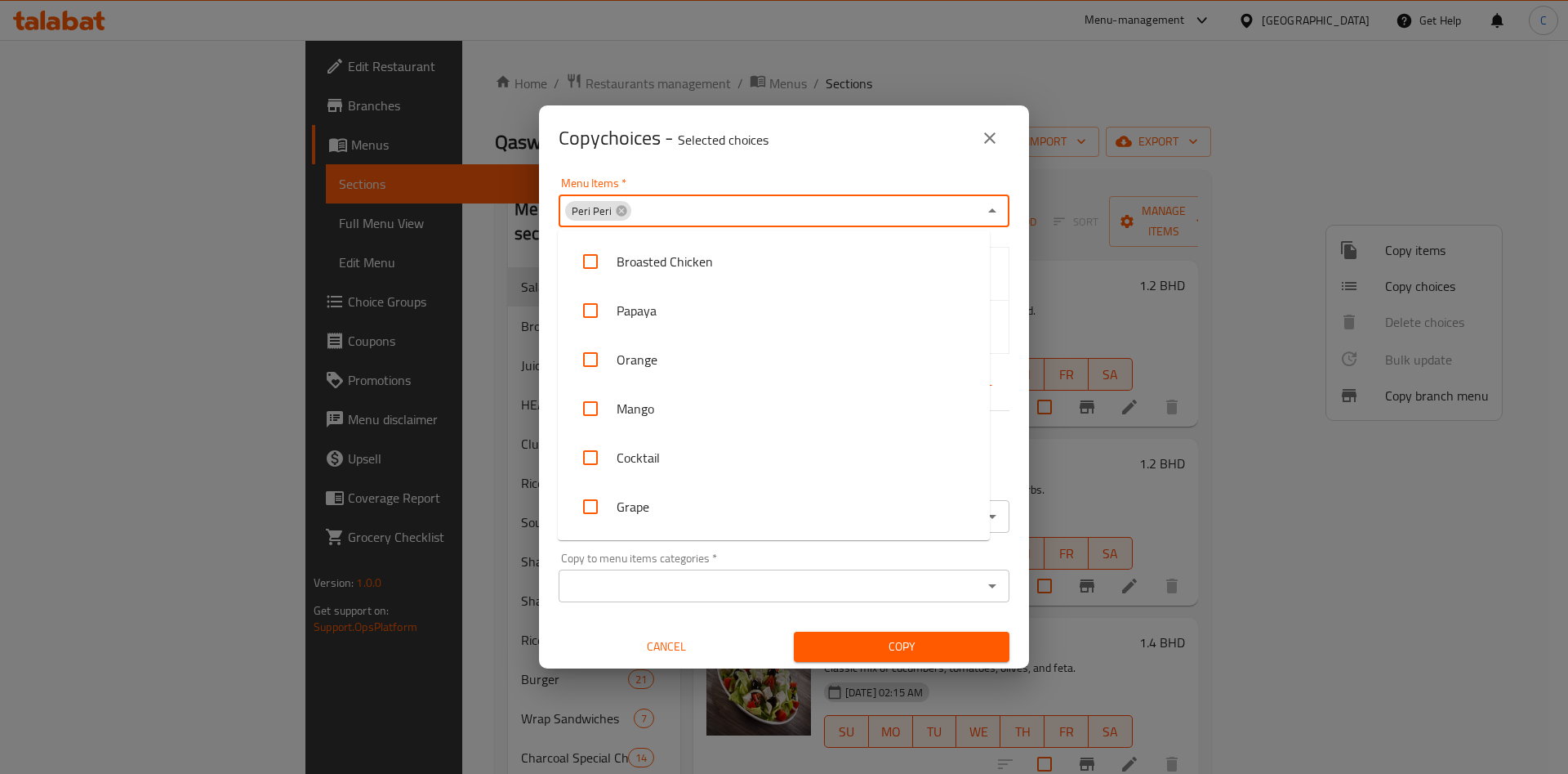
scroll to position [1220, 0]
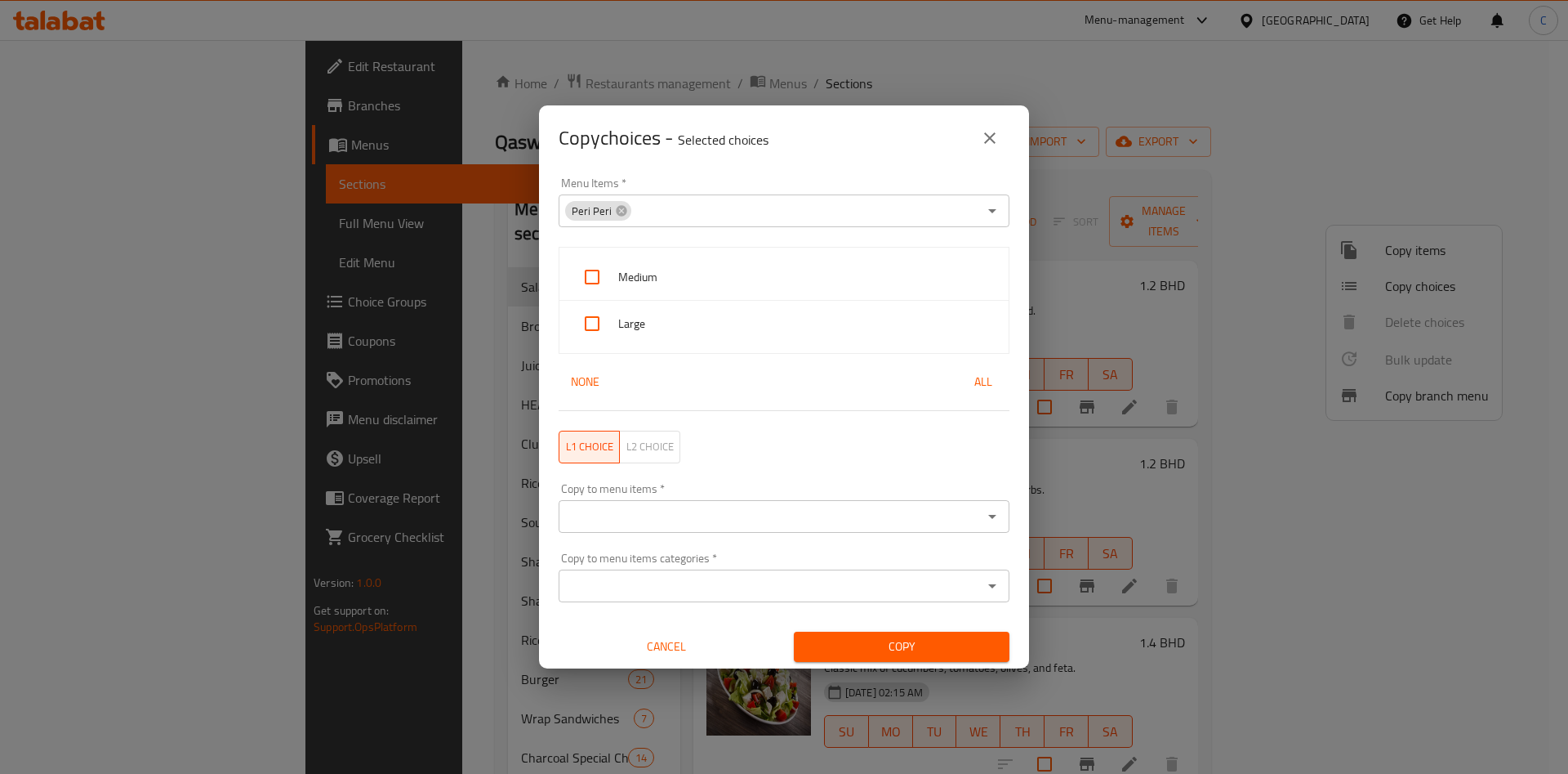
click at [792, 171] on div "Menu Items   * Peri Peri Menu Items *" at bounding box center [784, 202] width 470 height 70
click at [589, 282] on input "checkbox" at bounding box center [592, 277] width 39 height 39
checkbox input "true"
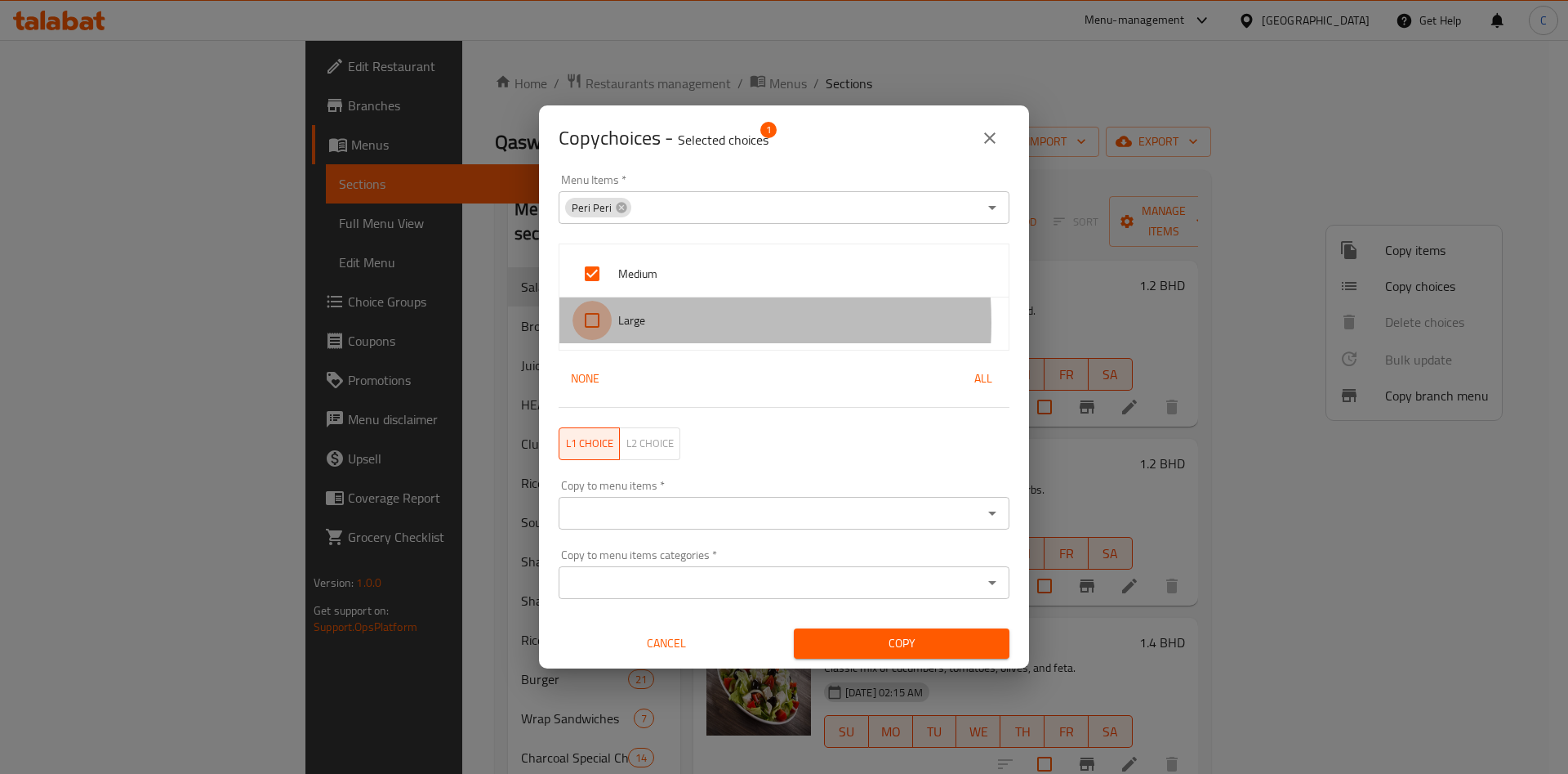
click at [601, 322] on input "checkbox" at bounding box center [592, 319] width 39 height 39
checkbox input "true"
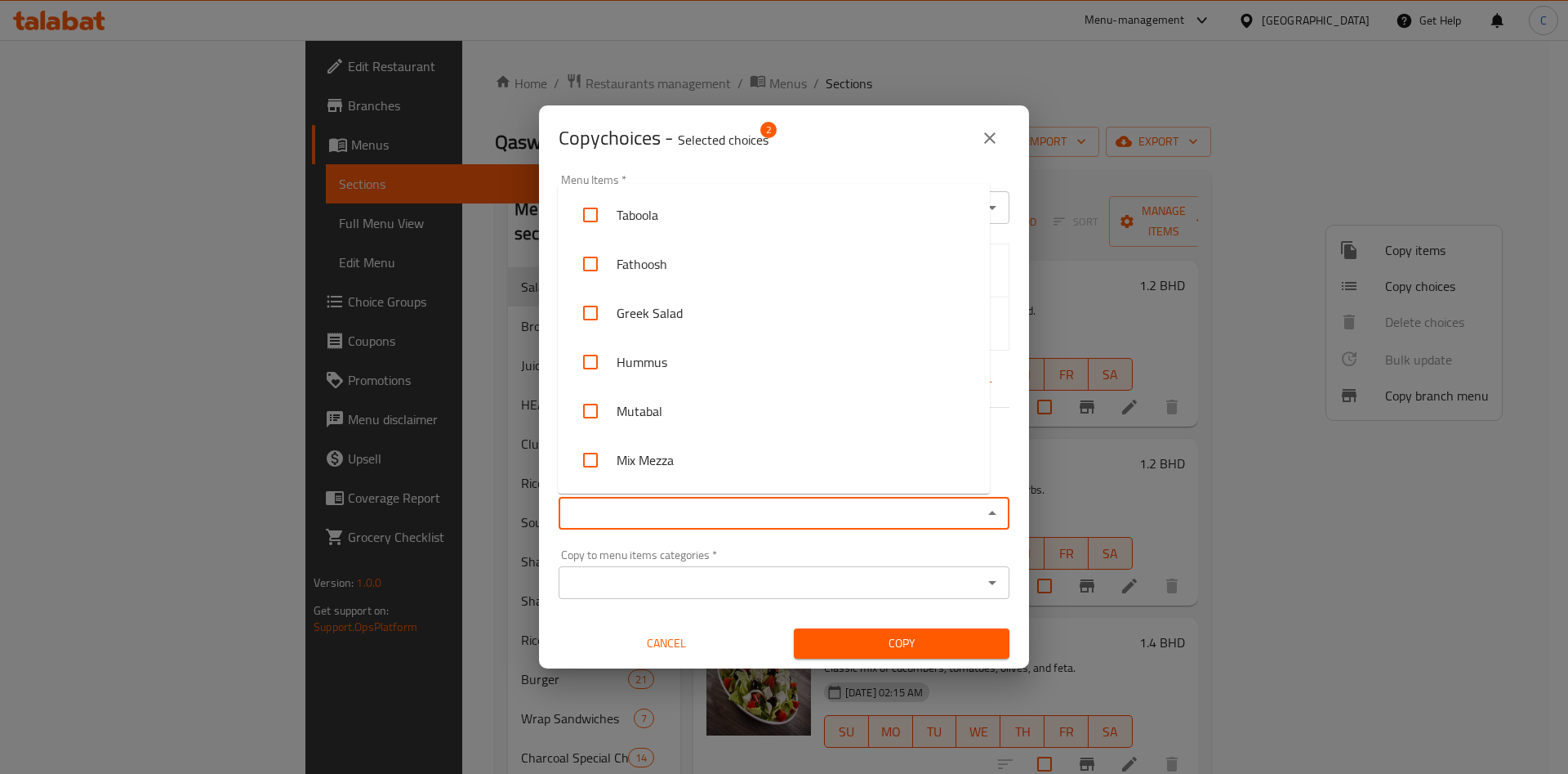
click at [696, 513] on input "Copy to menu items   *" at bounding box center [771, 512] width 414 height 23
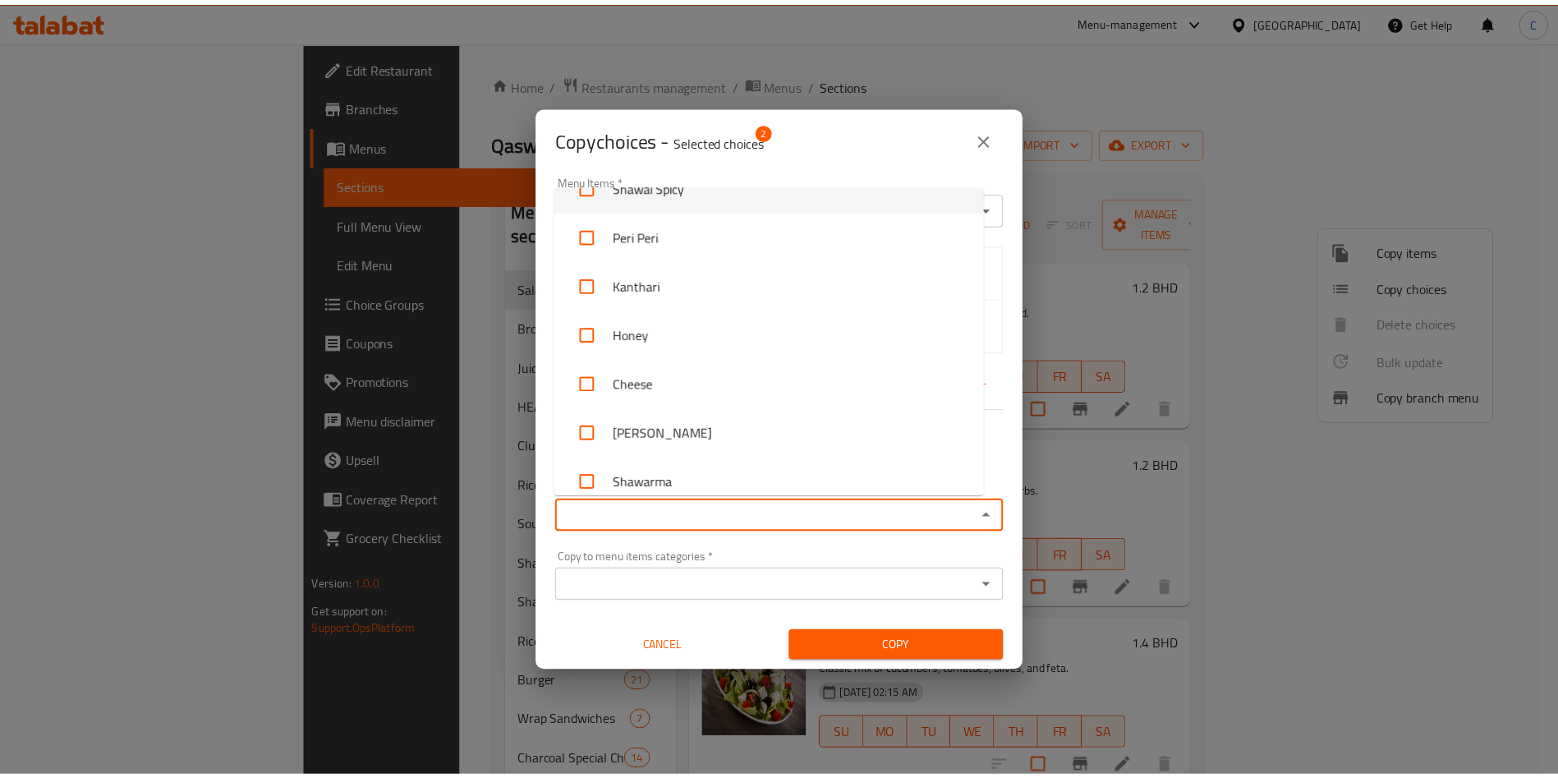
scroll to position [2641, 0]
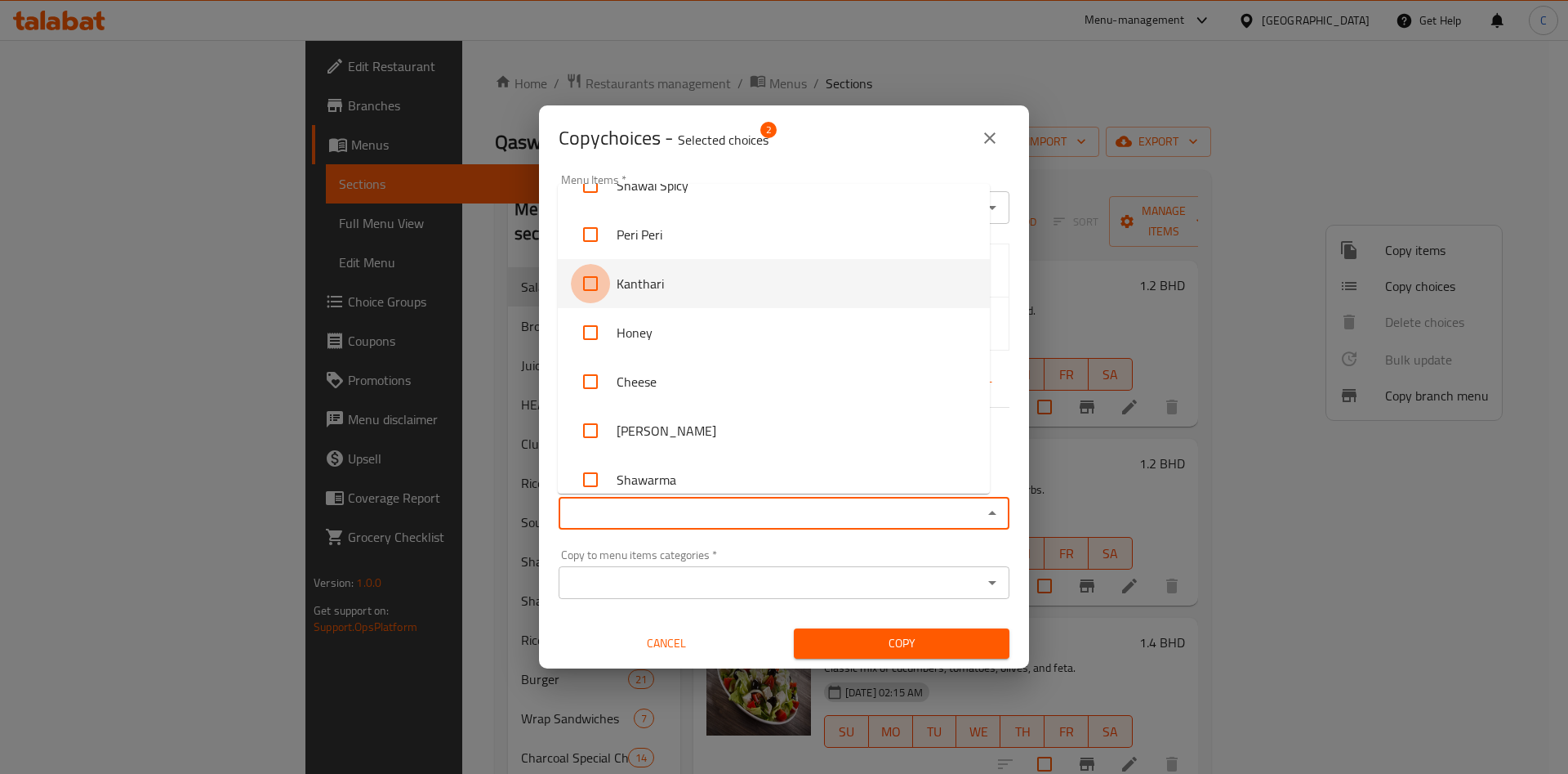
click at [589, 286] on input "checkbox" at bounding box center [590, 283] width 39 height 39
checkbox input "true"
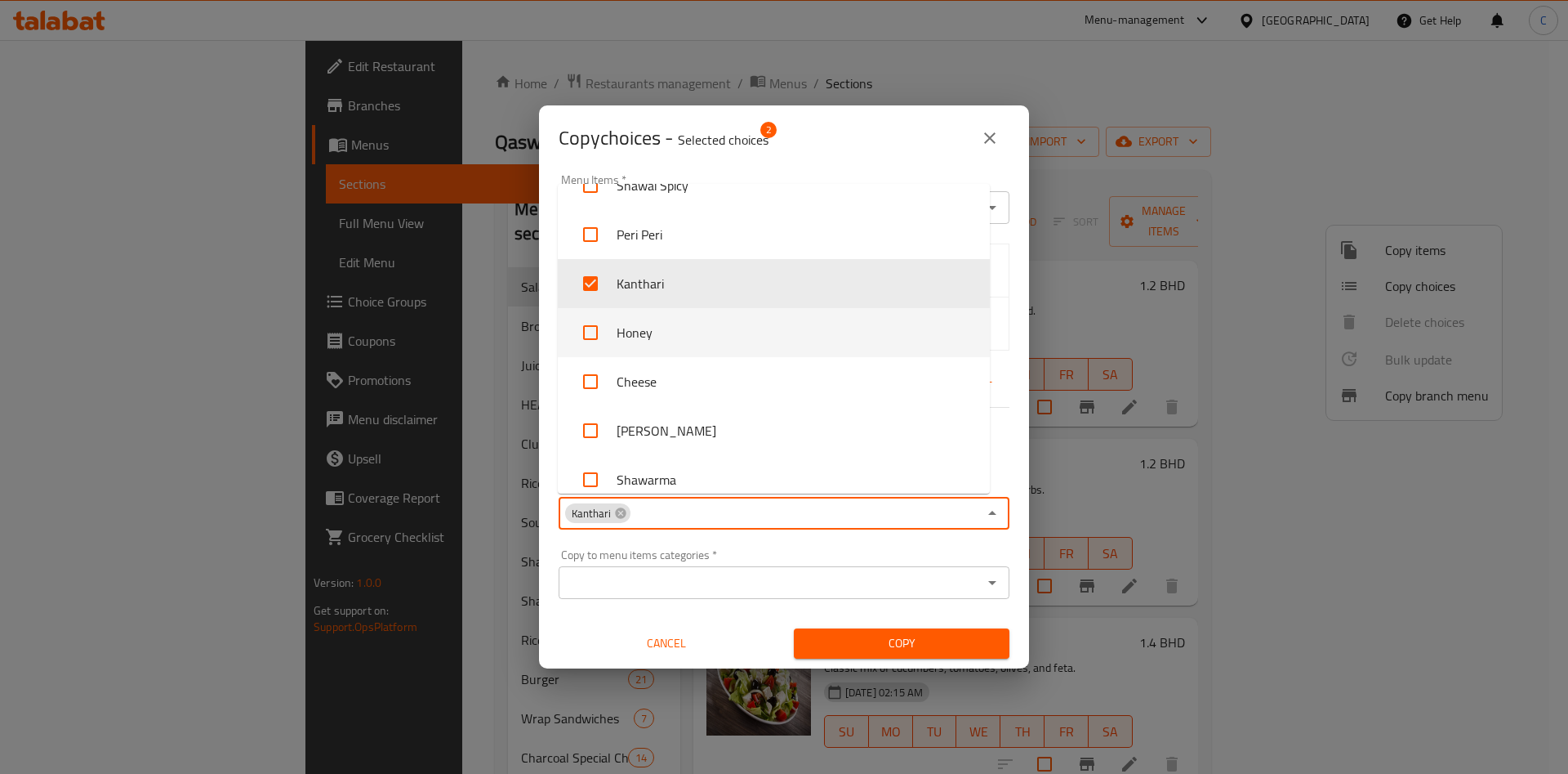
click at [587, 326] on input "checkbox" at bounding box center [590, 332] width 39 height 39
checkbox input "true"
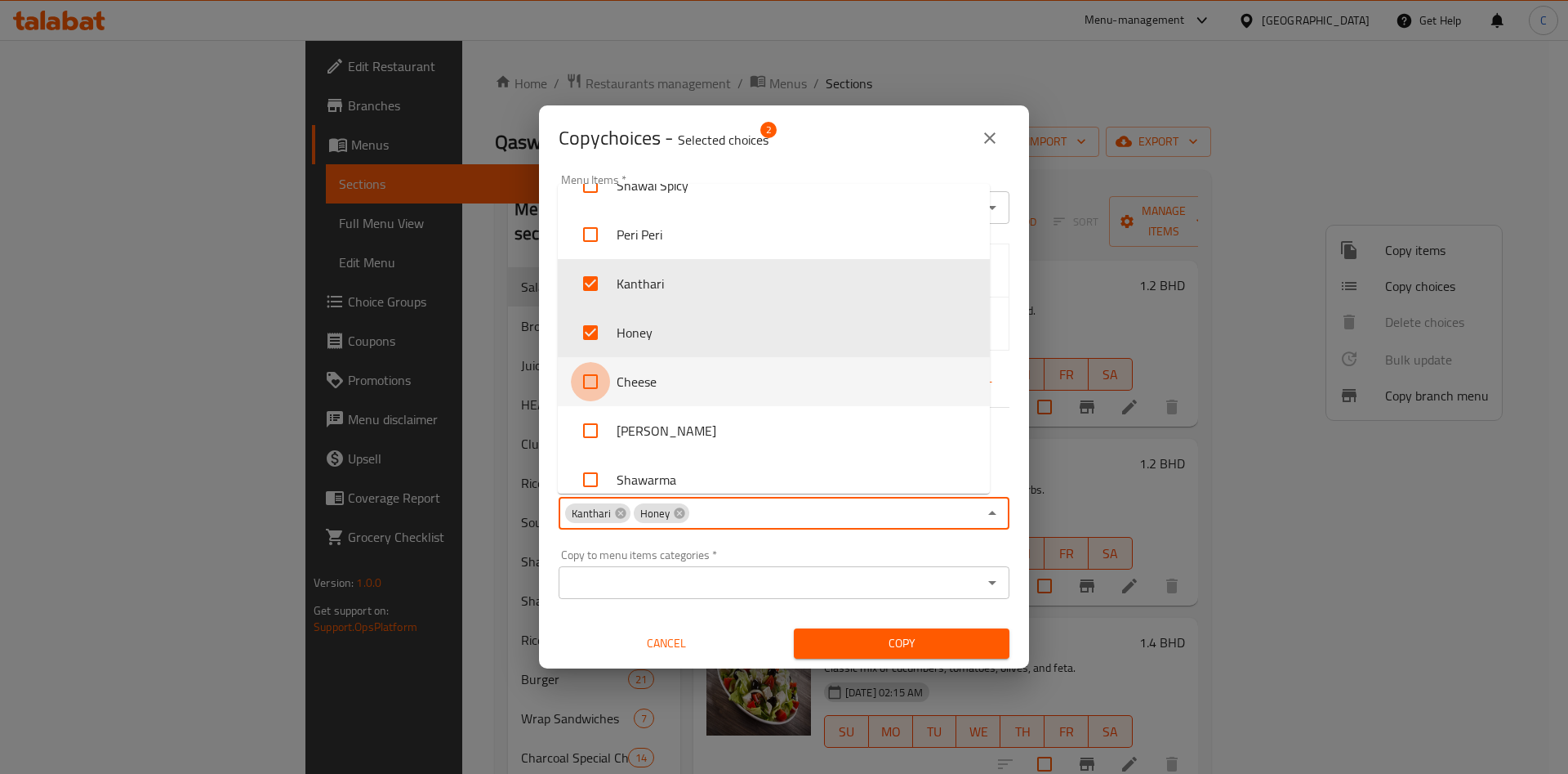
click at [597, 381] on input "checkbox" at bounding box center [590, 381] width 39 height 39
checkbox input "true"
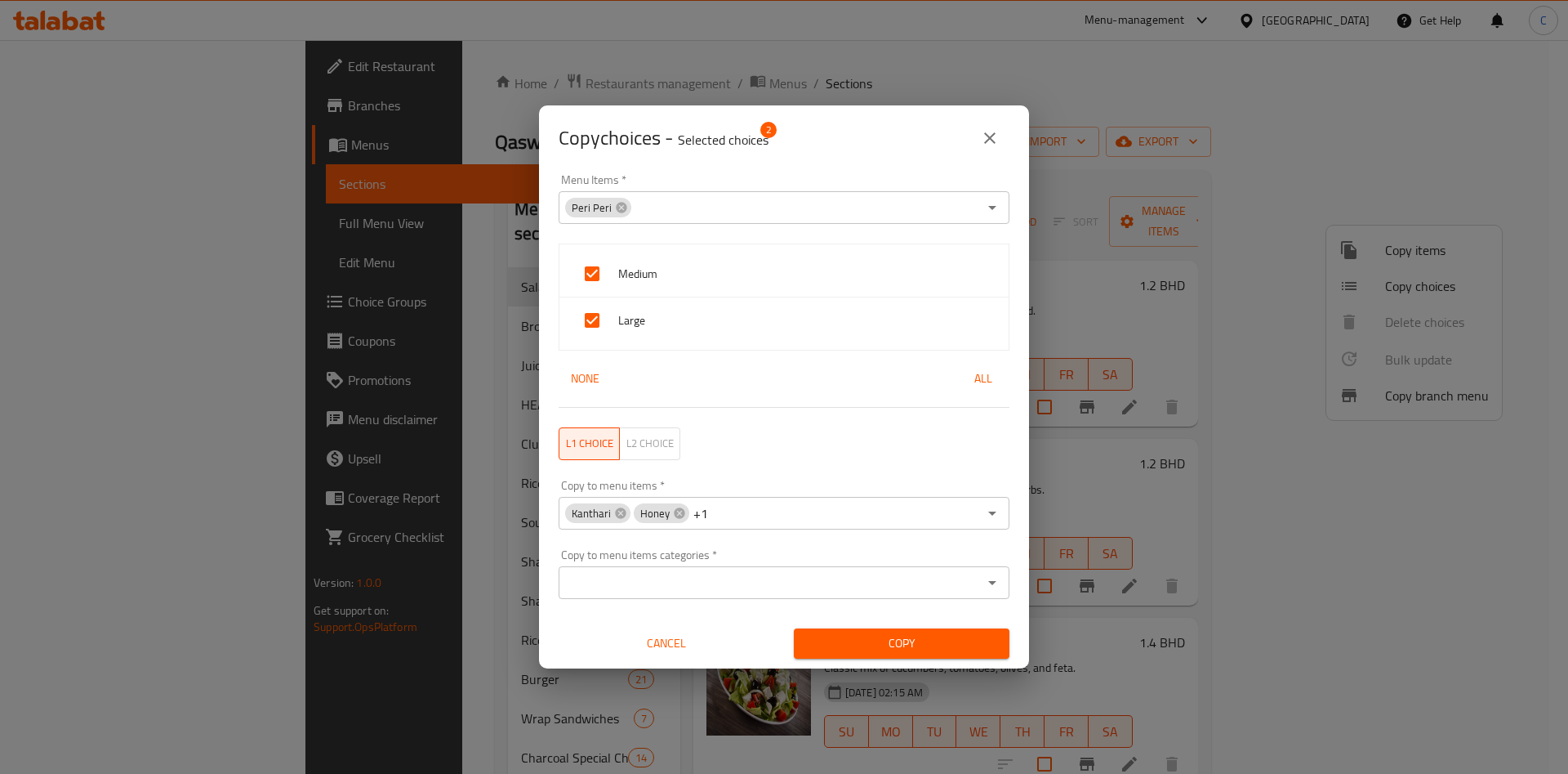
click at [870, 441] on div "L1 choice L2 choice" at bounding box center [784, 444] width 470 height 53
click at [905, 650] on span "Copy" at bounding box center [901, 643] width 190 height 21
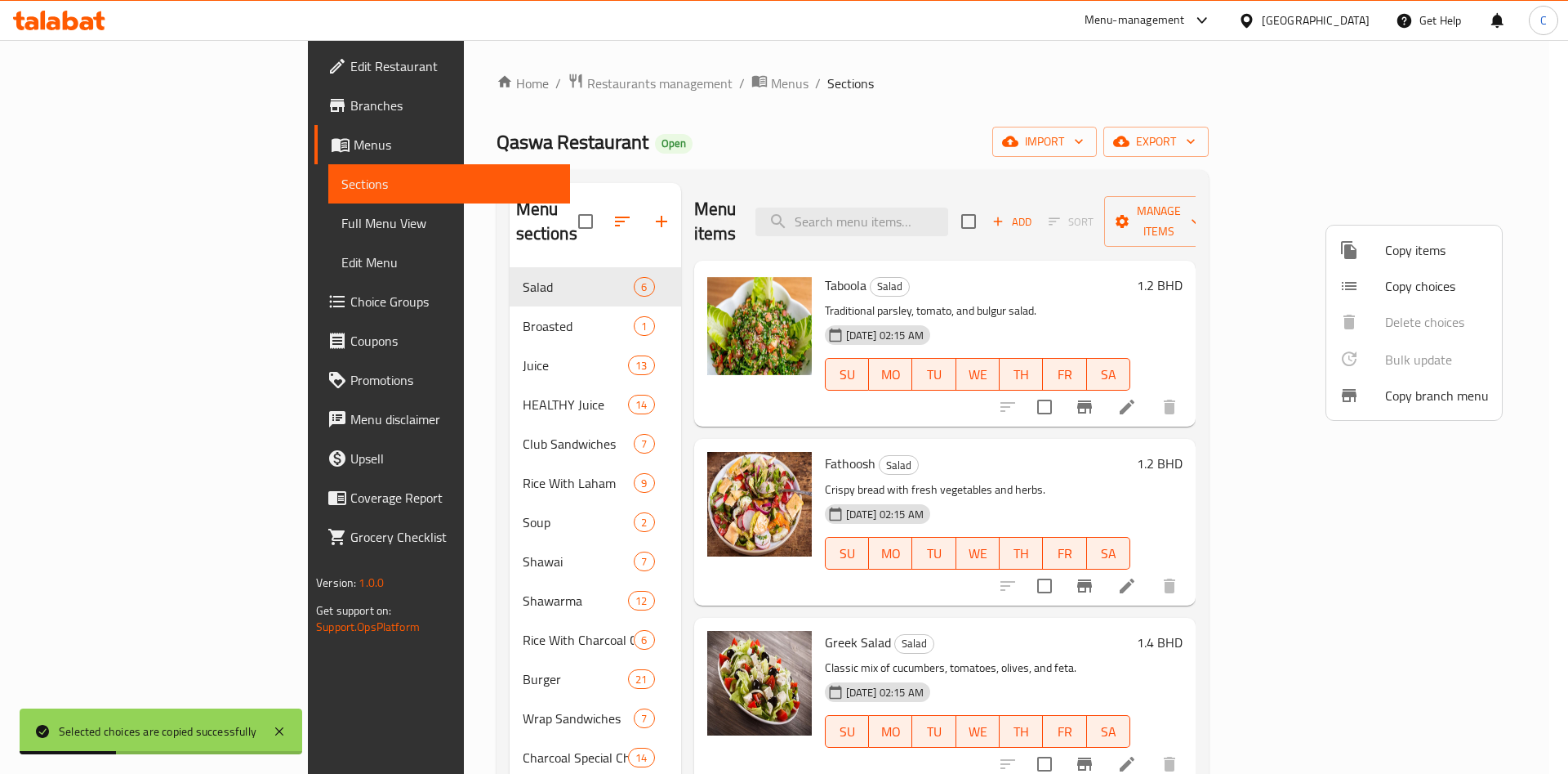
click at [1060, 53] on div at bounding box center [784, 387] width 1568 height 774
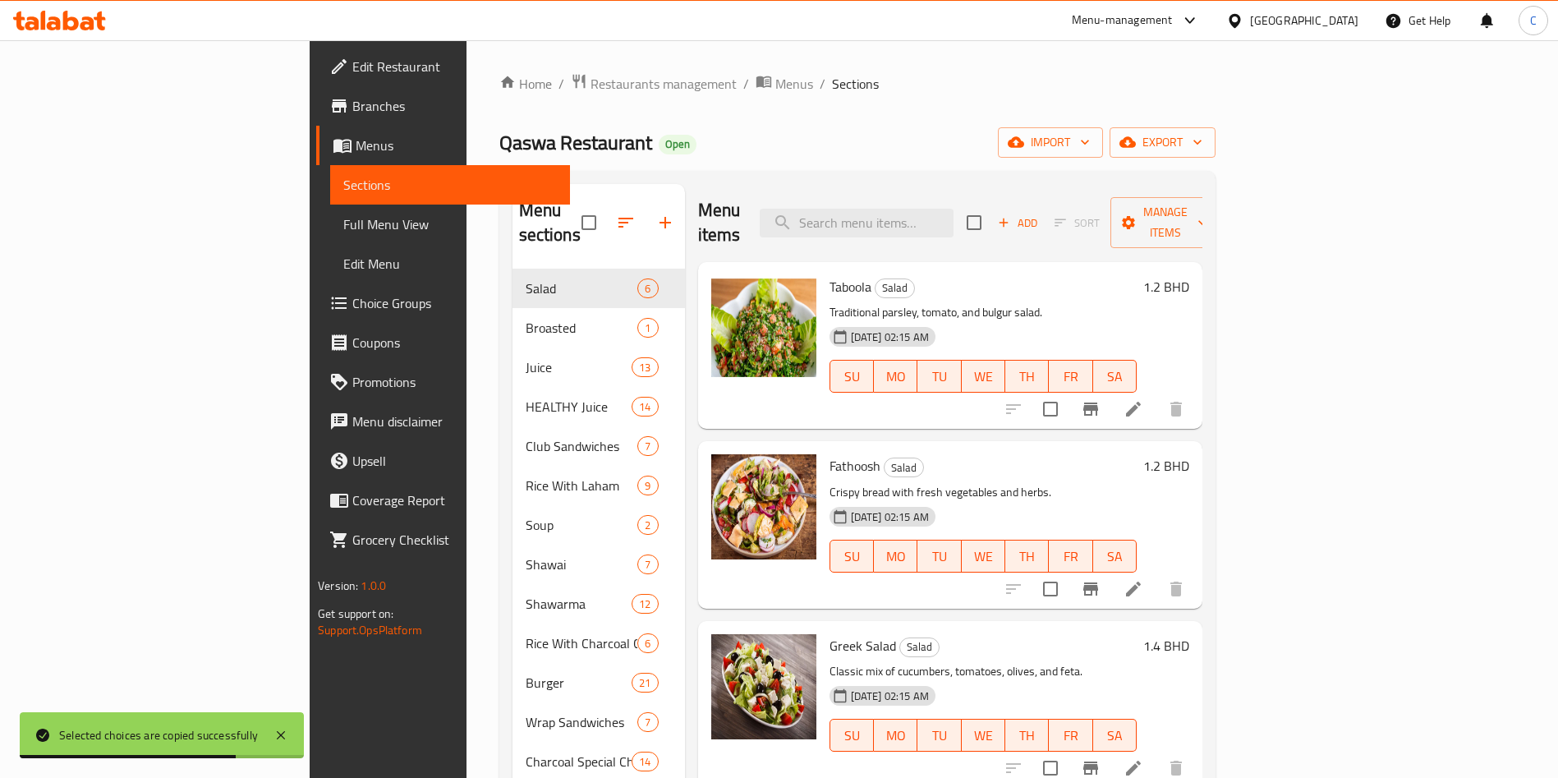
click at [1101, 152] on div "Qaswa Restaurant Open import export" at bounding box center [857, 142] width 716 height 30
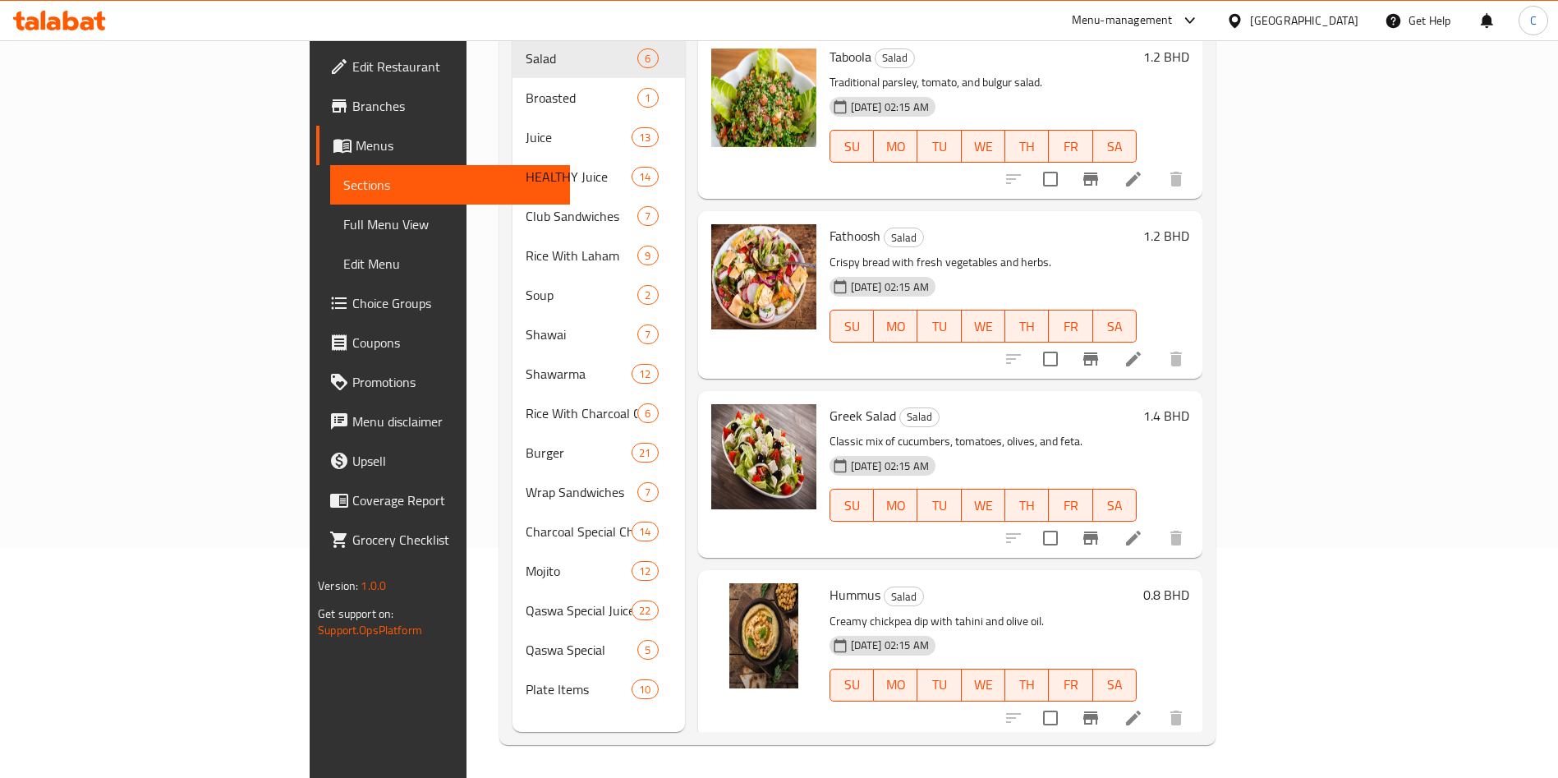
scroll to position [0, 0]
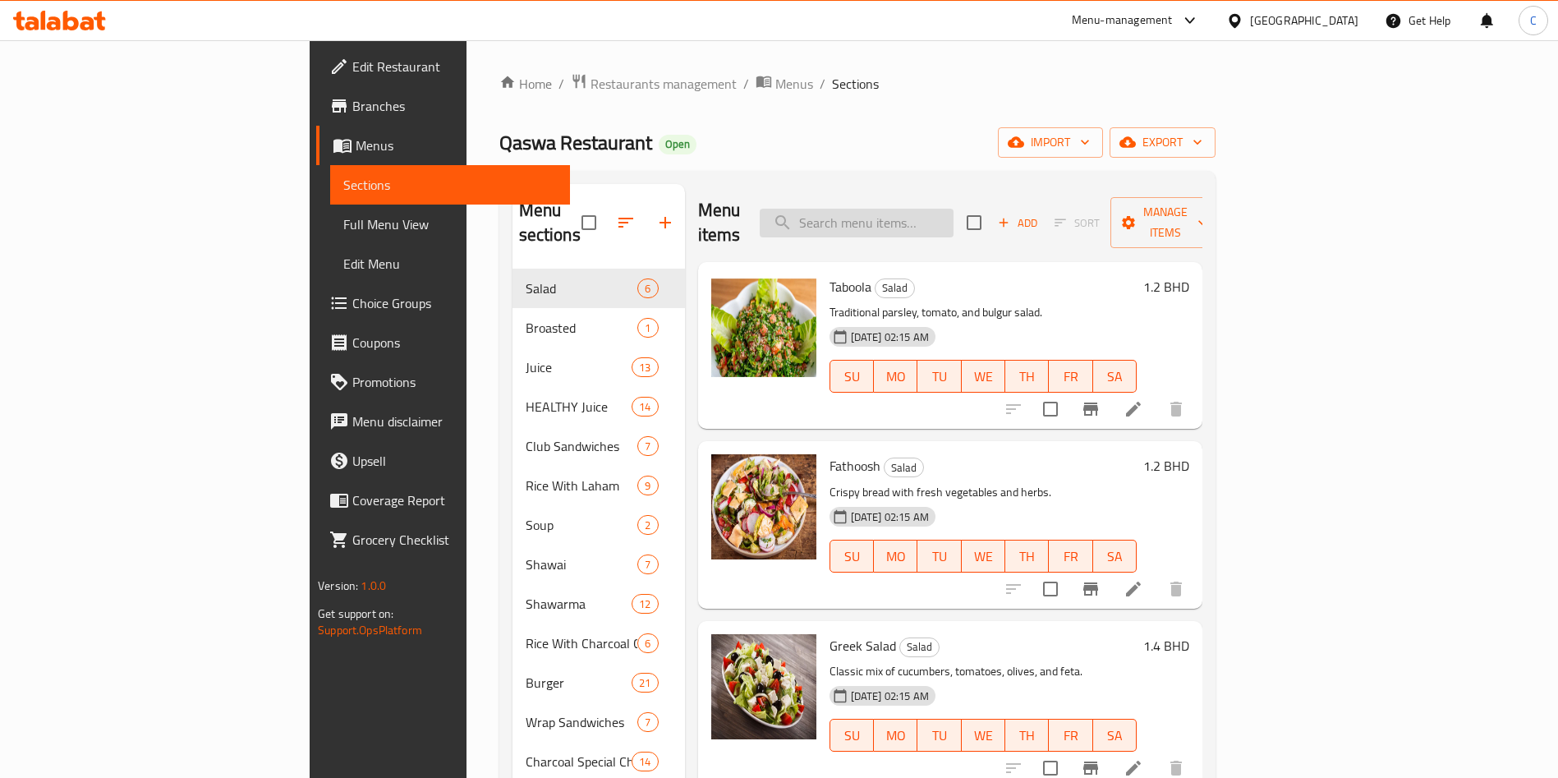
click at [944, 214] on input "search" at bounding box center [857, 223] width 194 height 29
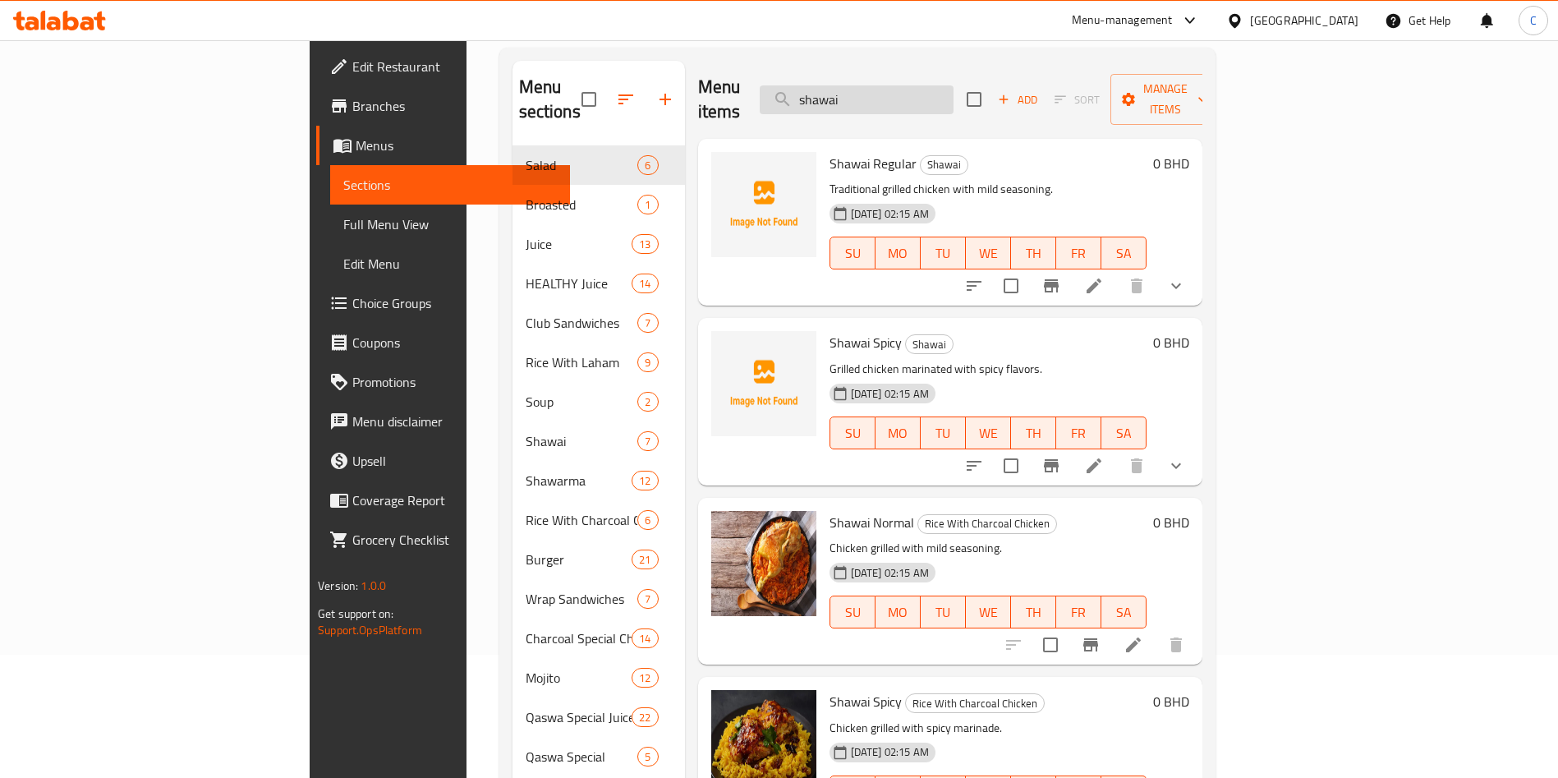
scroll to position [127, 0]
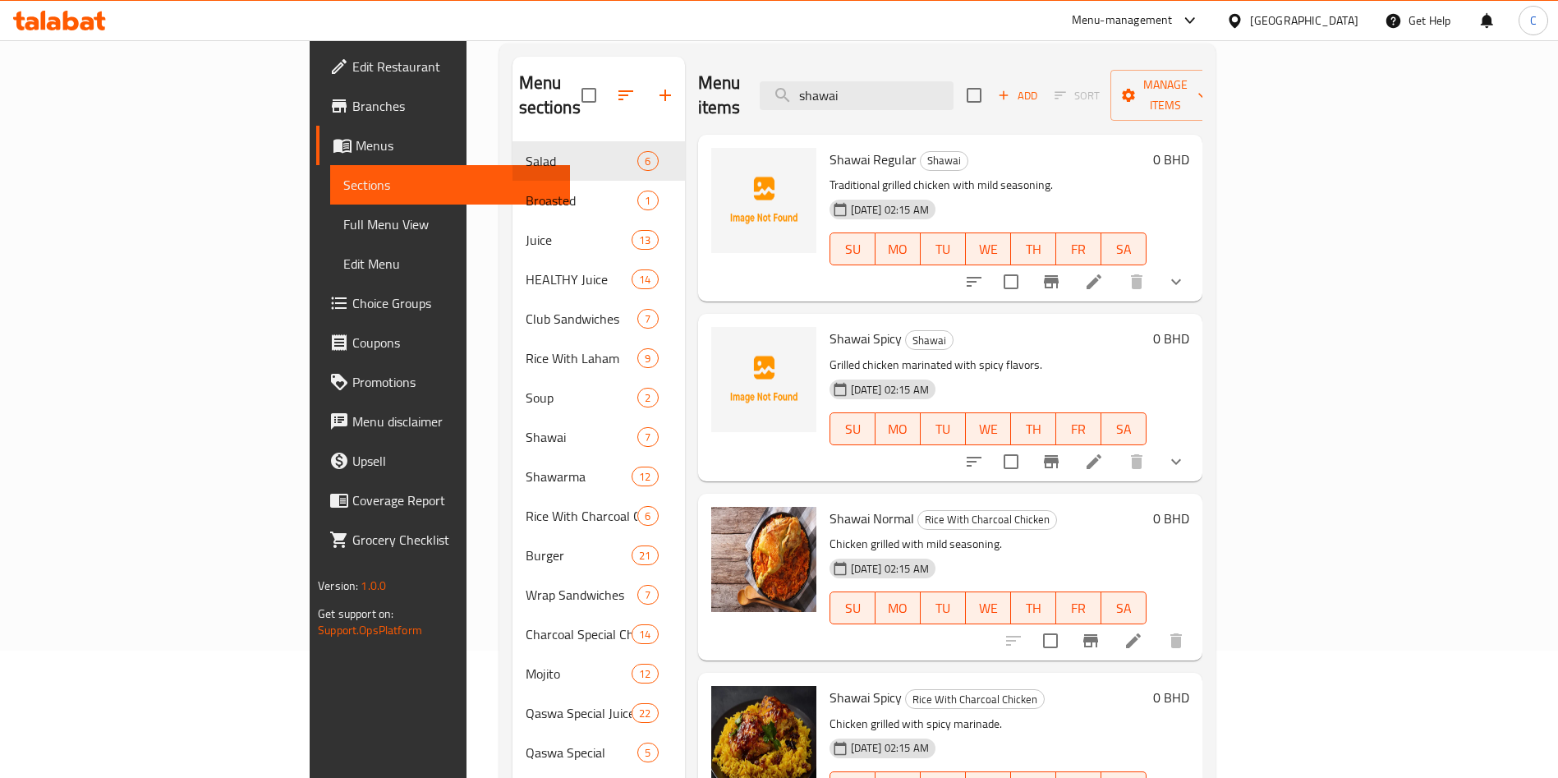
click at [1196, 274] on button "show more" at bounding box center [1175, 281] width 39 height 39
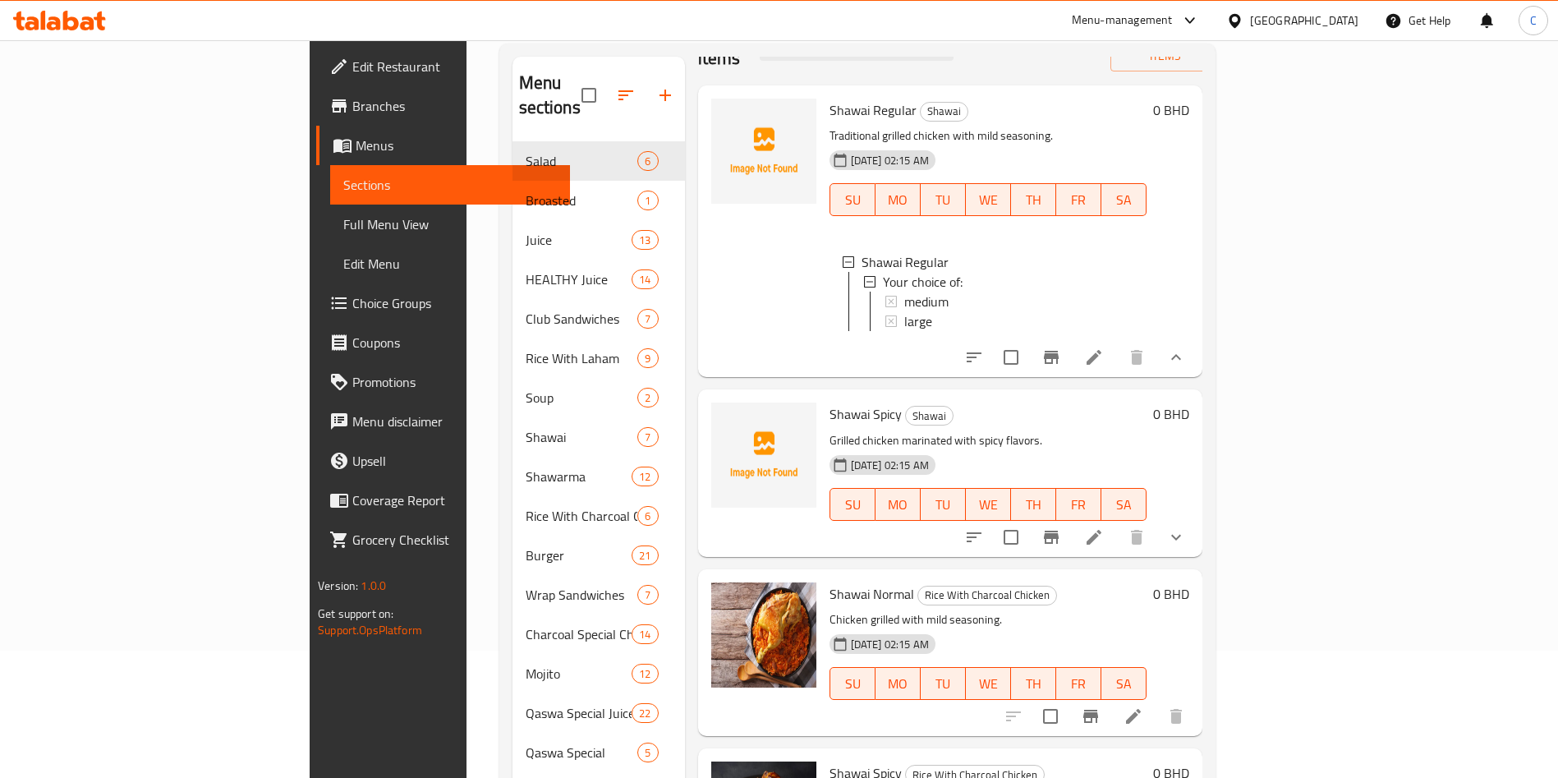
scroll to position [0, 0]
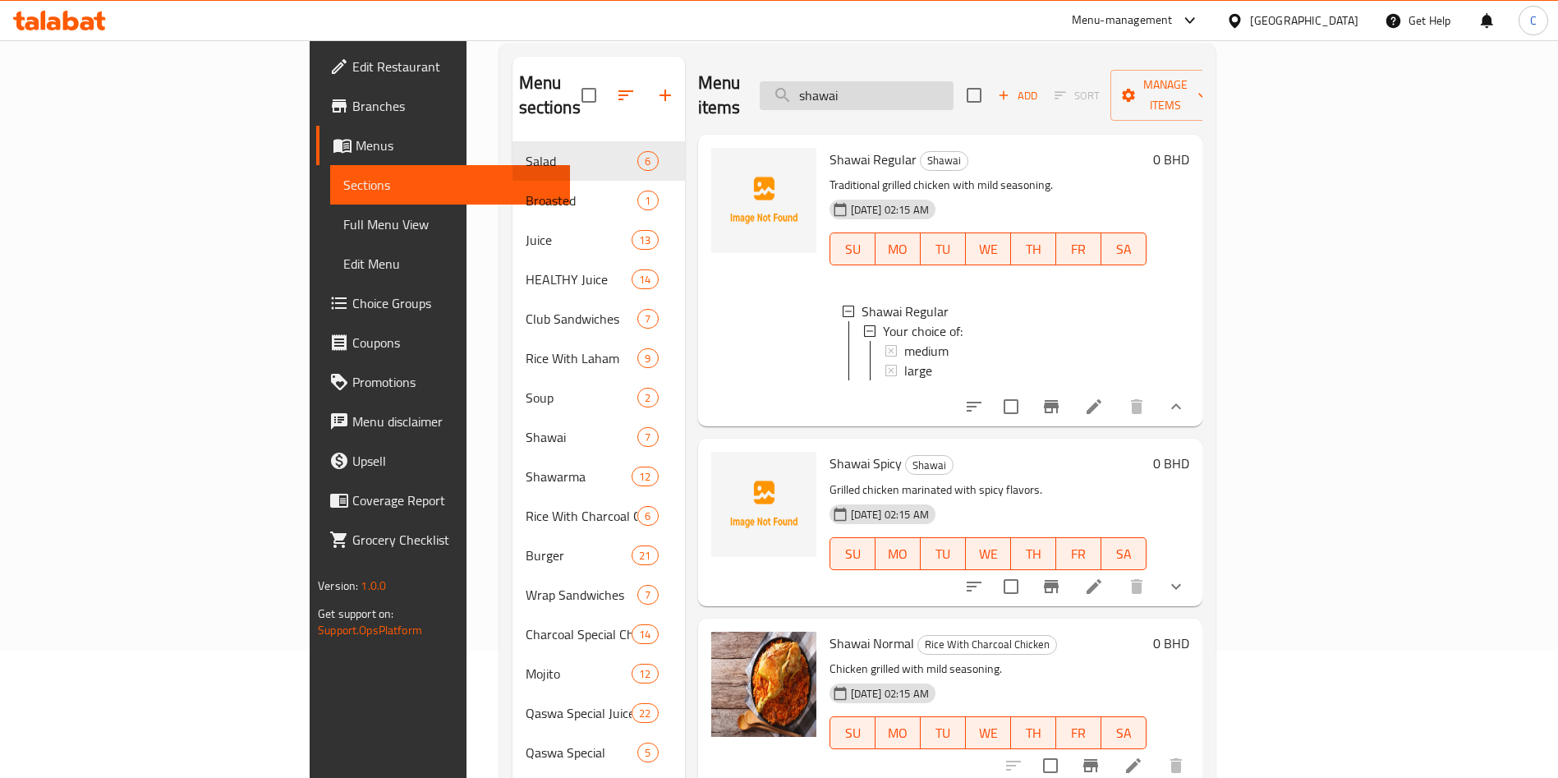
click at [953, 81] on input "shawai" at bounding box center [857, 95] width 194 height 29
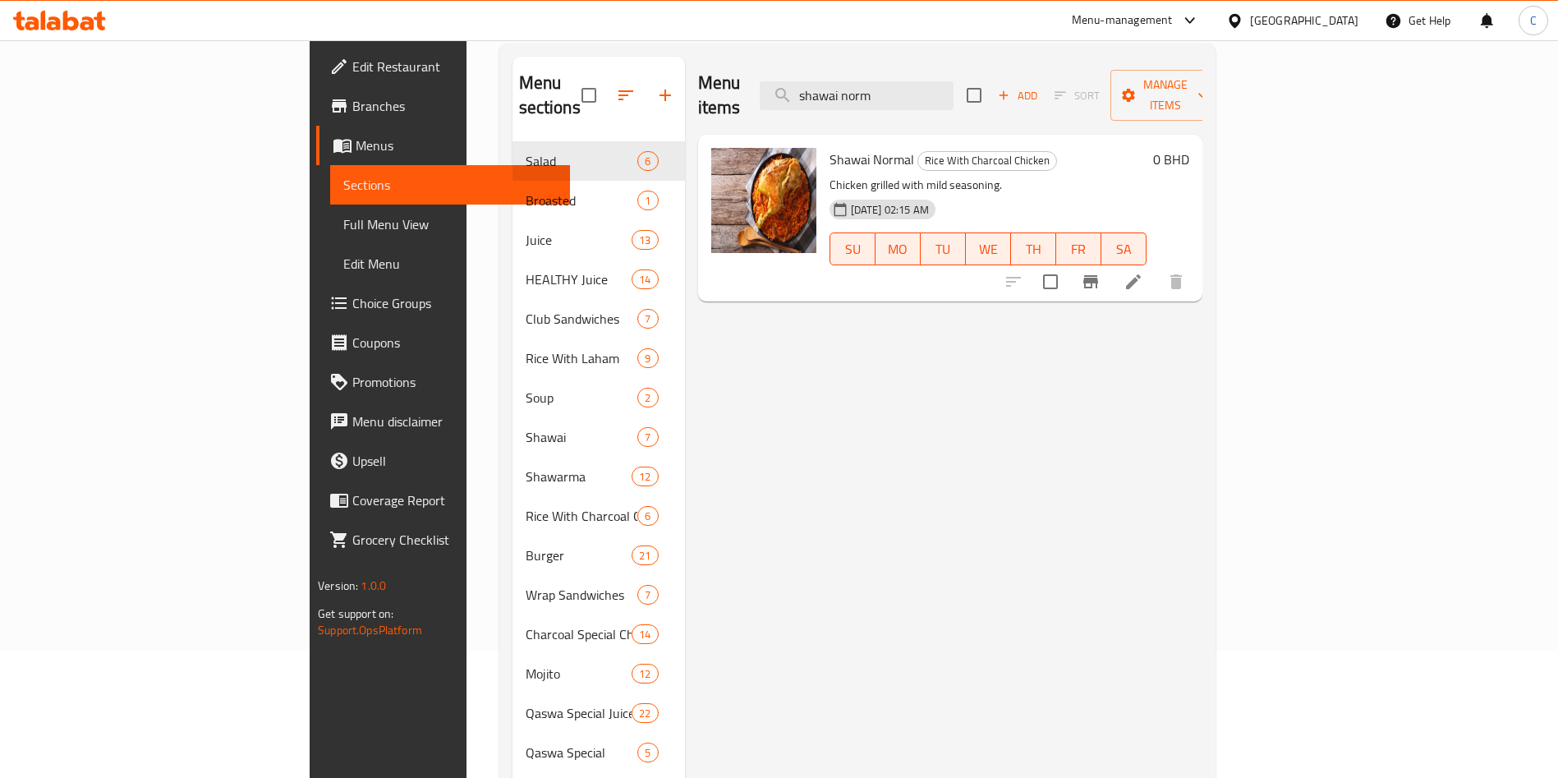
type input "shawai norm"
click at [1156, 269] on li at bounding box center [1133, 282] width 46 height 30
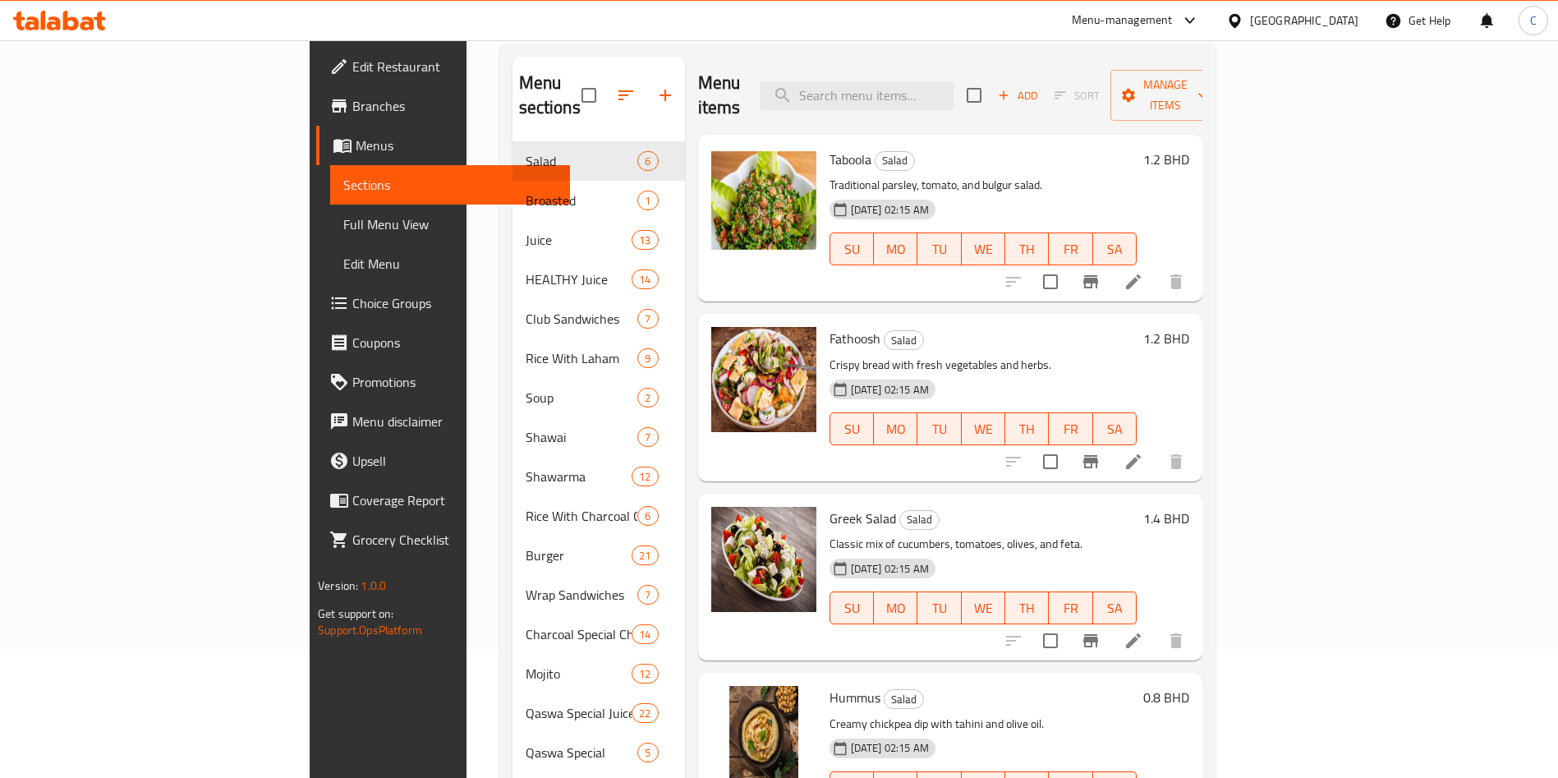
scroll to position [127, 0]
click at [953, 81] on input "search" at bounding box center [857, 95] width 194 height 29
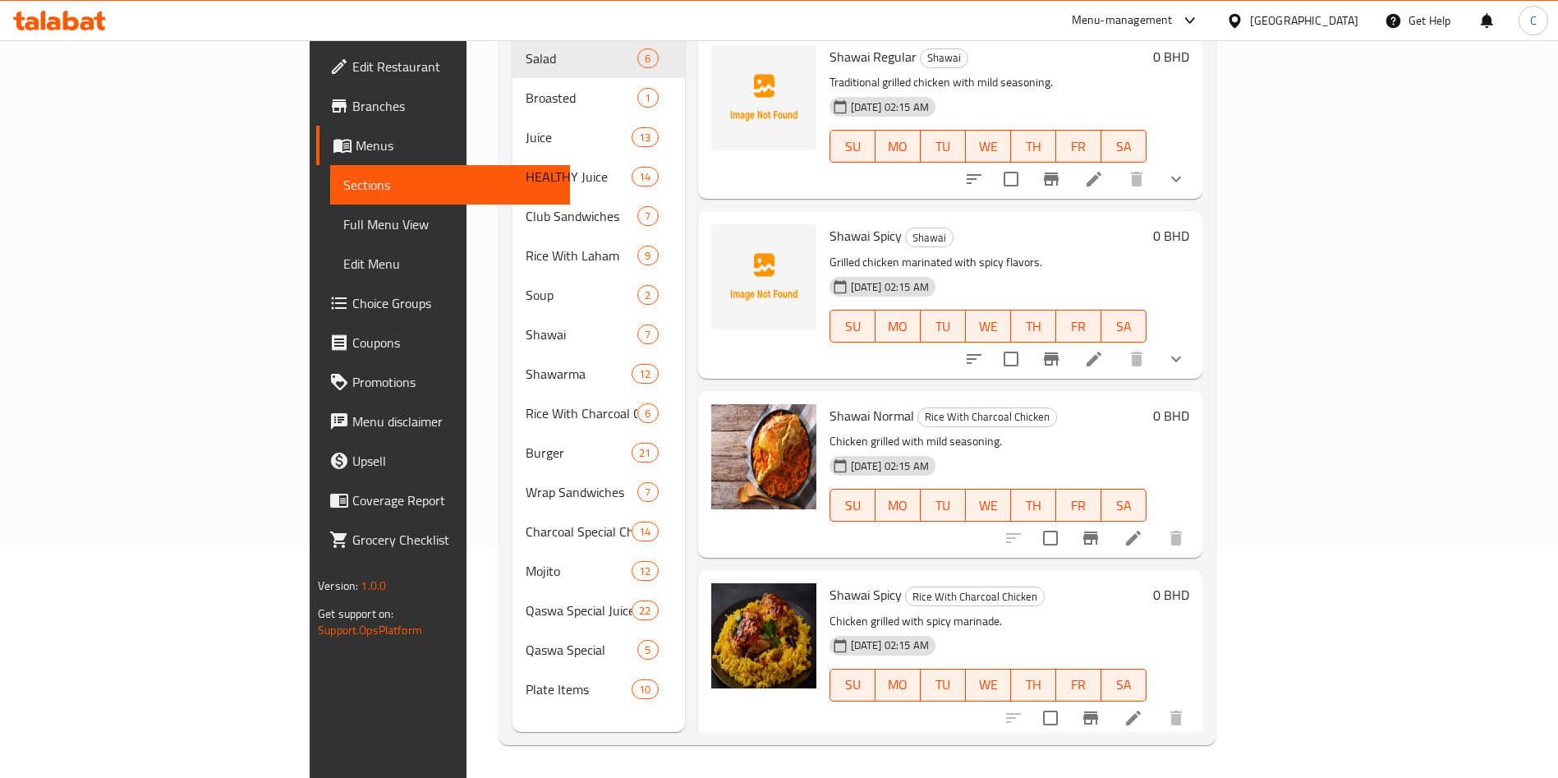
scroll to position [76, 0]
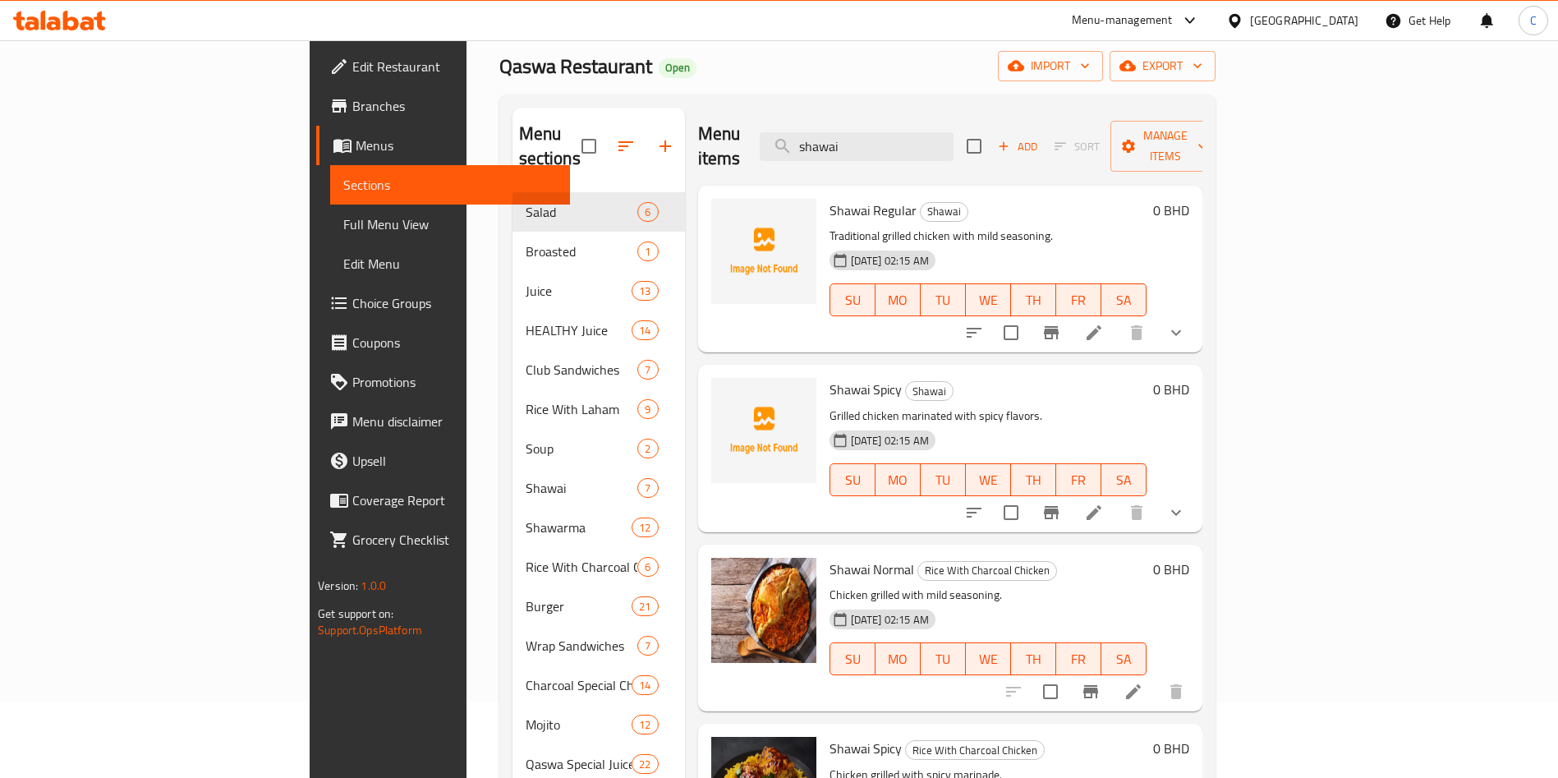
type input "shawai"
click at [1181, 330] on icon "show more" at bounding box center [1176, 333] width 10 height 6
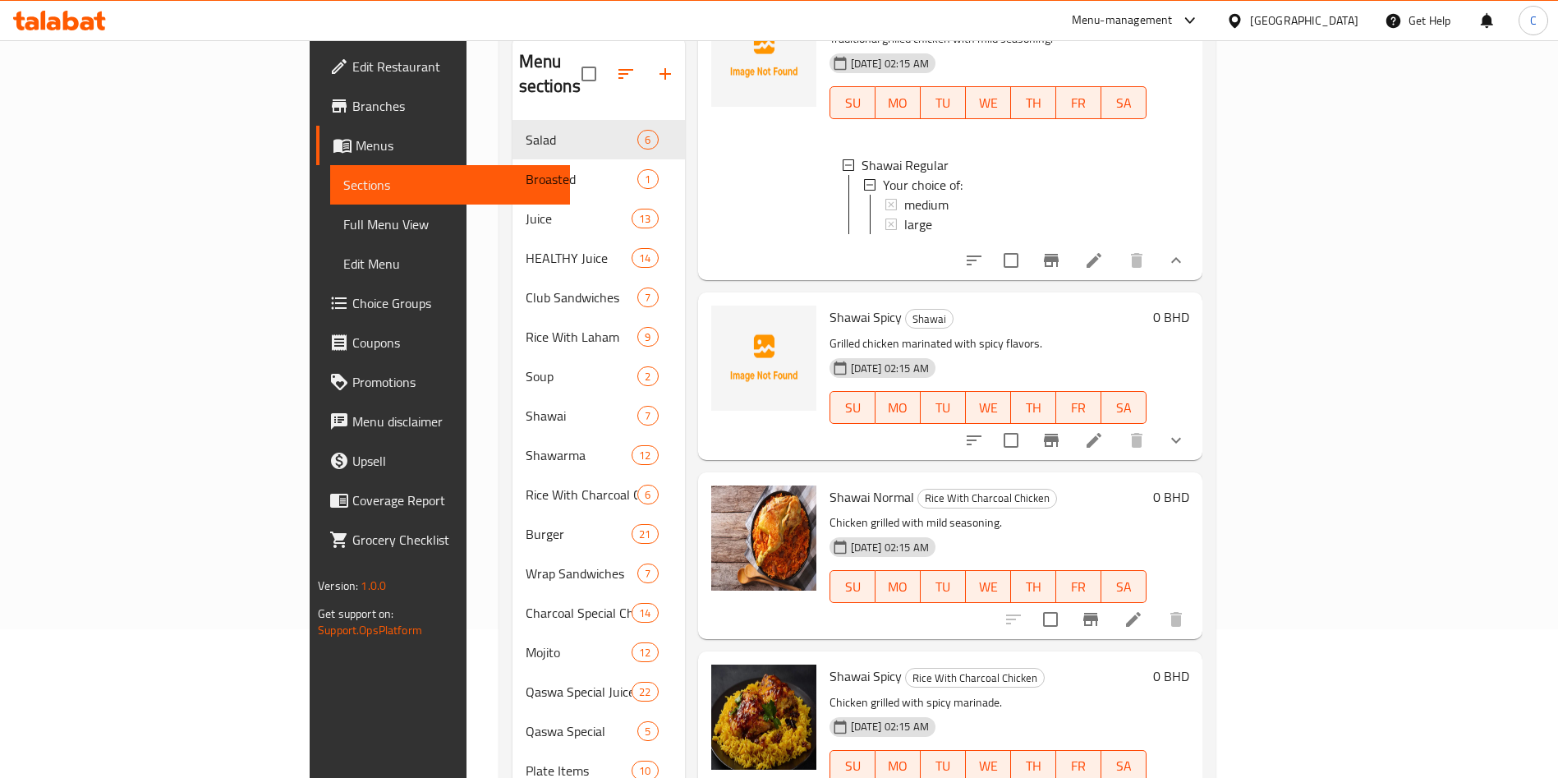
scroll to position [153, 0]
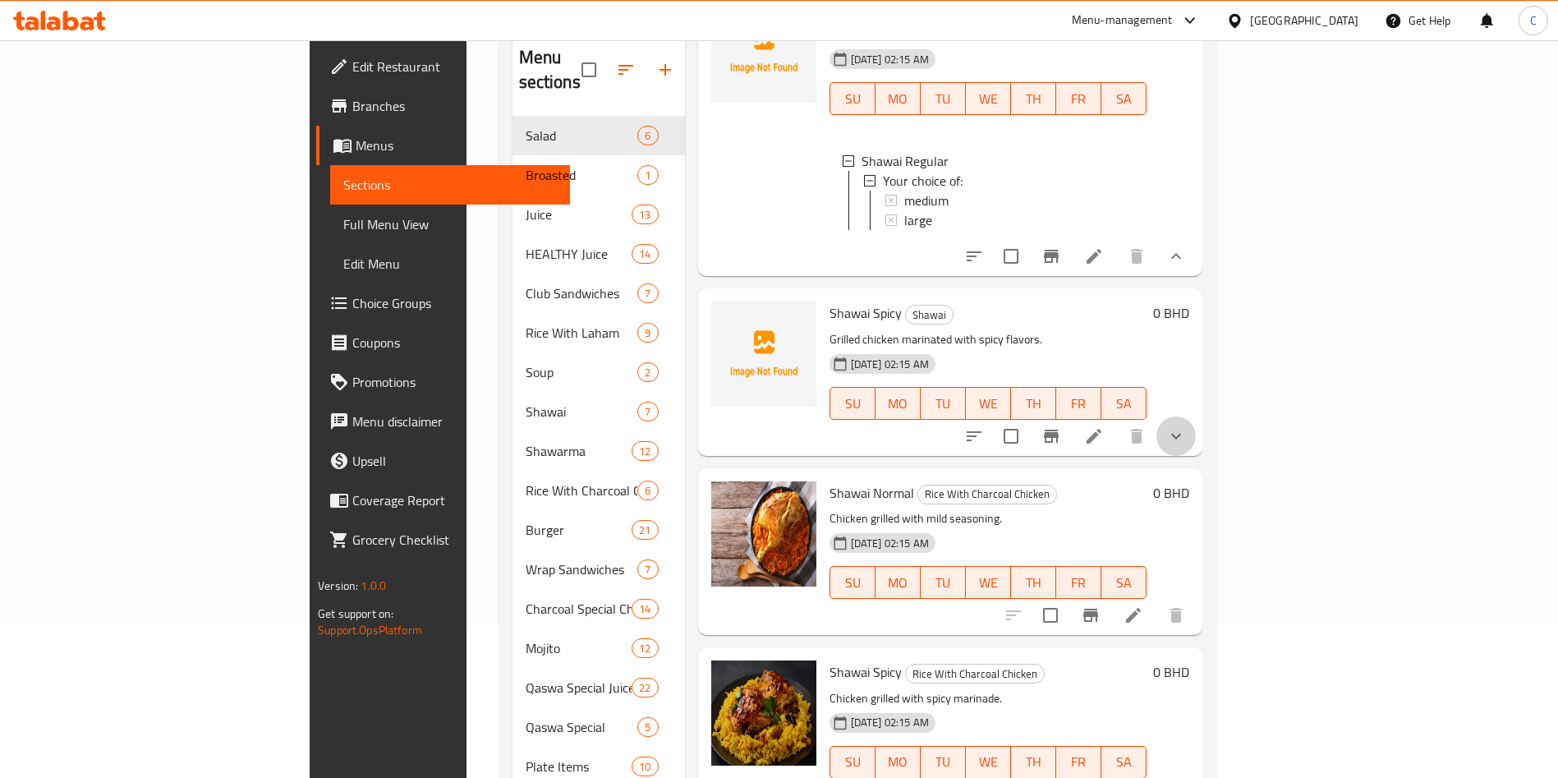
click at [1196, 448] on button "show more" at bounding box center [1175, 435] width 39 height 39
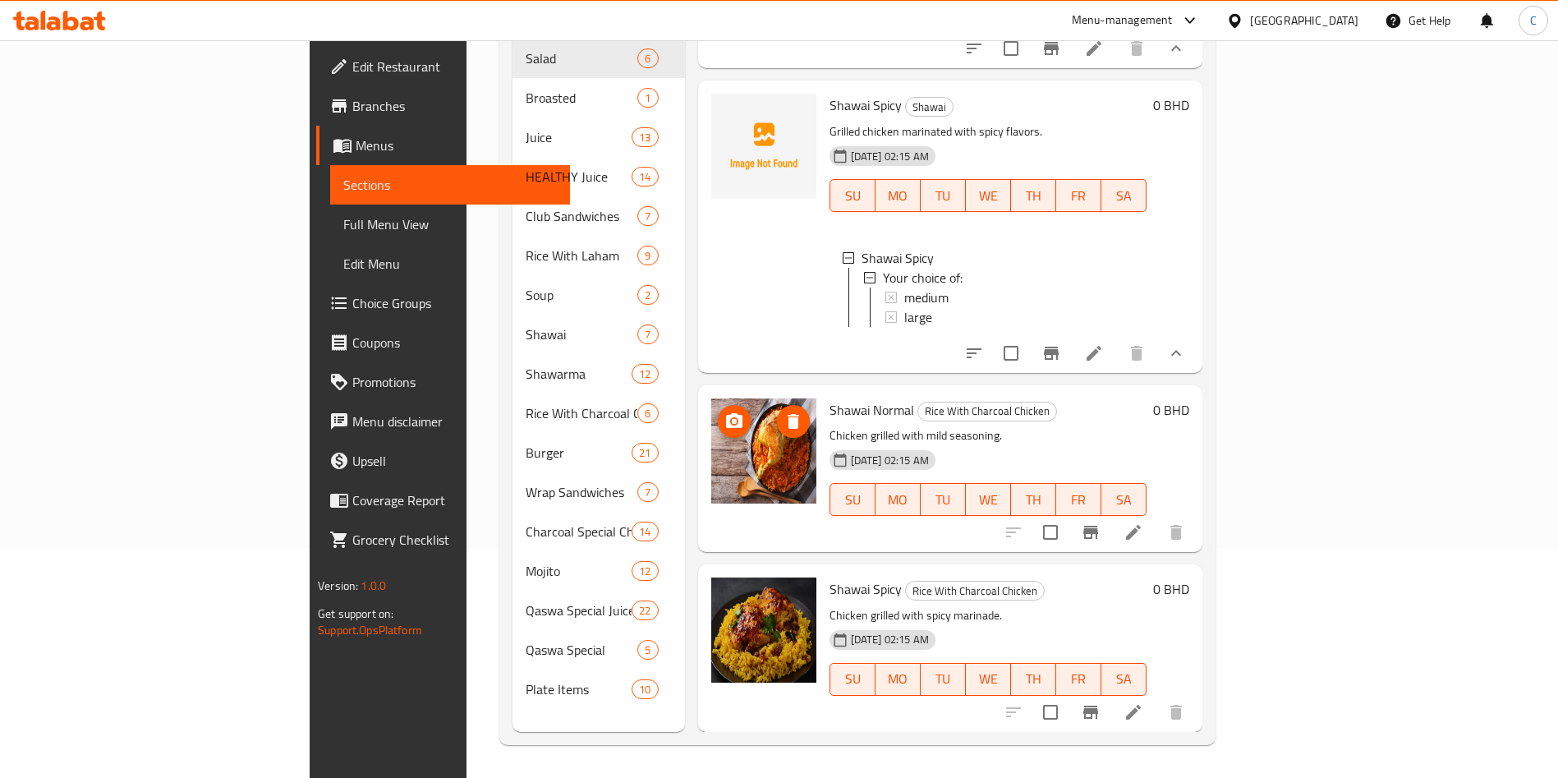
scroll to position [269, 0]
click at [705, 507] on div at bounding box center [764, 469] width 118 height 154
drag, startPoint x: 680, startPoint y: 474, endPoint x: 649, endPoint y: 474, distance: 31.2
click at [711, 474] on img at bounding box center [763, 450] width 105 height 105
click at [698, 478] on div "Shawai Normal Rice With Charcoal Chicken Chicken grilled with mild seasoning. […" at bounding box center [950, 468] width 504 height 167
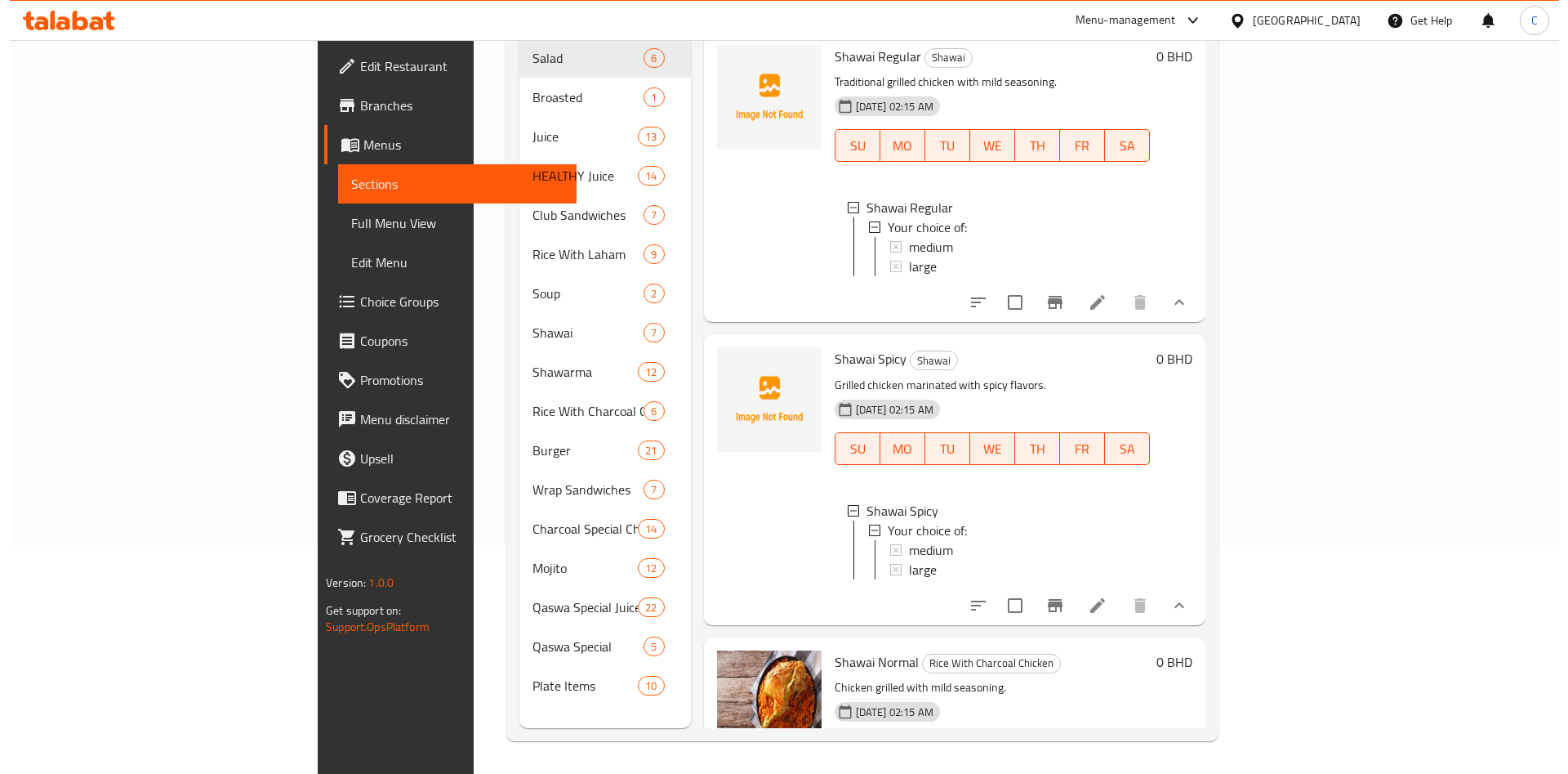
scroll to position [0, 0]
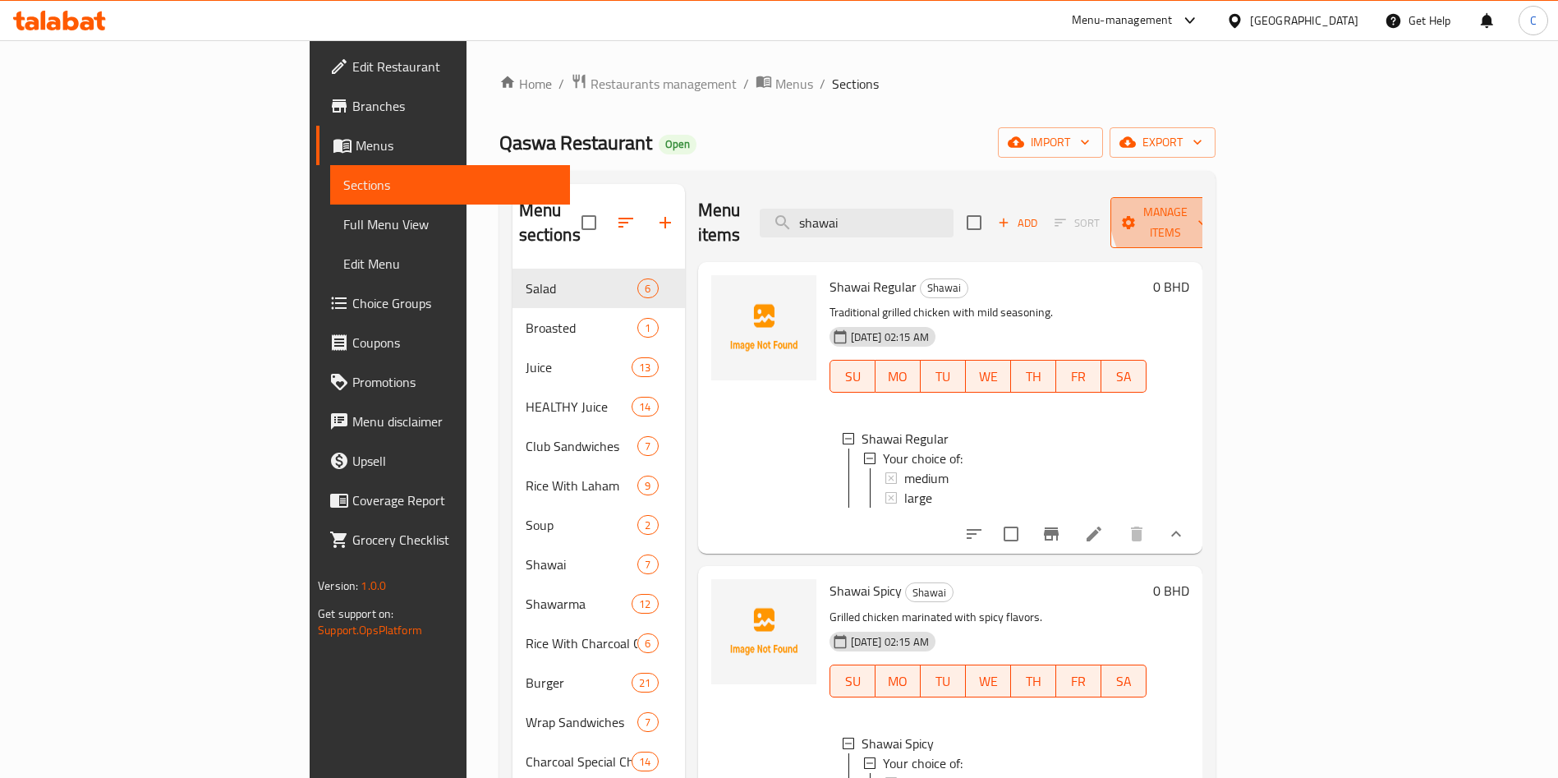
click at [1207, 206] on span "Manage items" at bounding box center [1165, 222] width 84 height 41
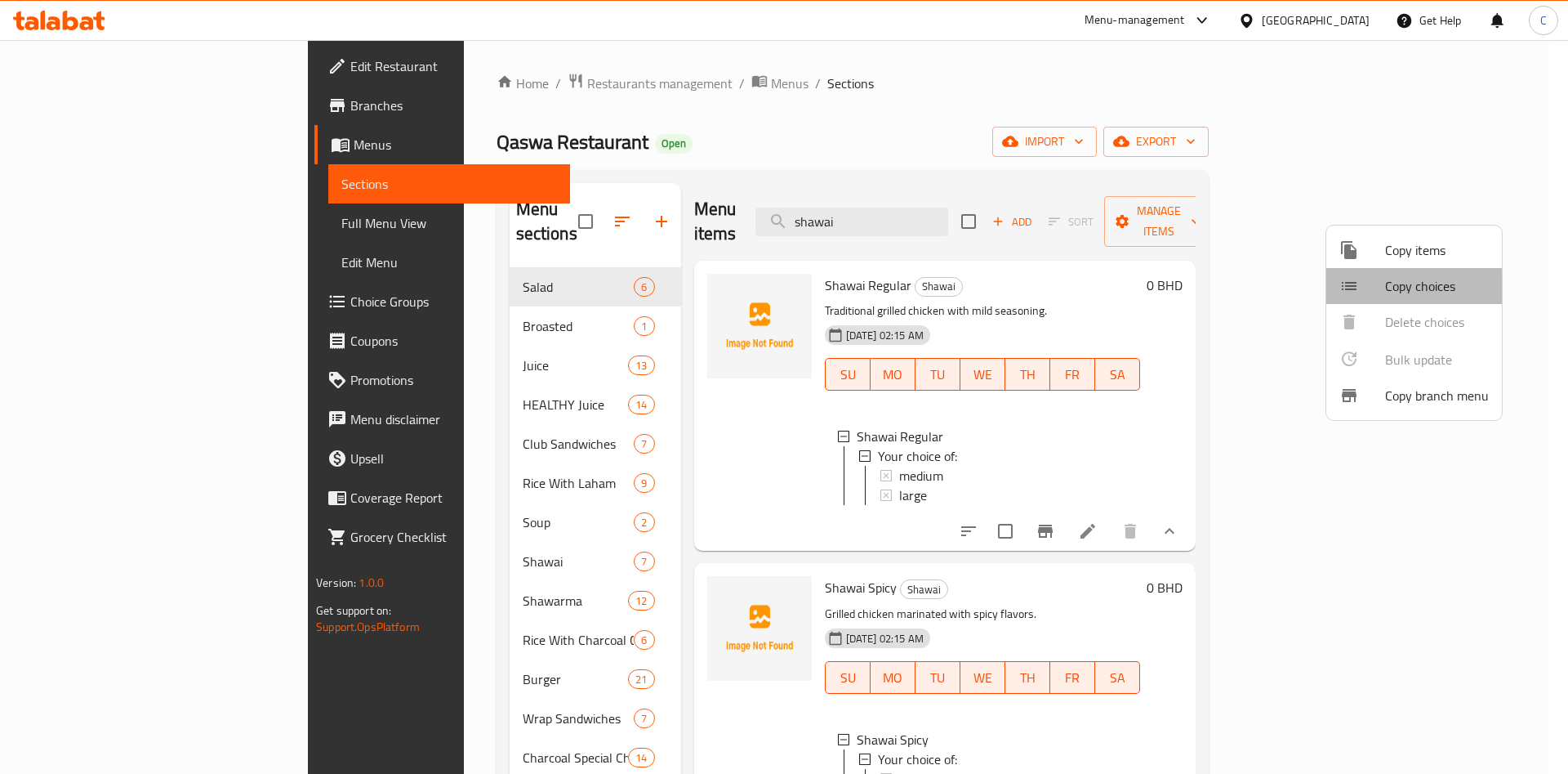
click at [1369, 299] on li "Copy choices" at bounding box center [1414, 286] width 176 height 36
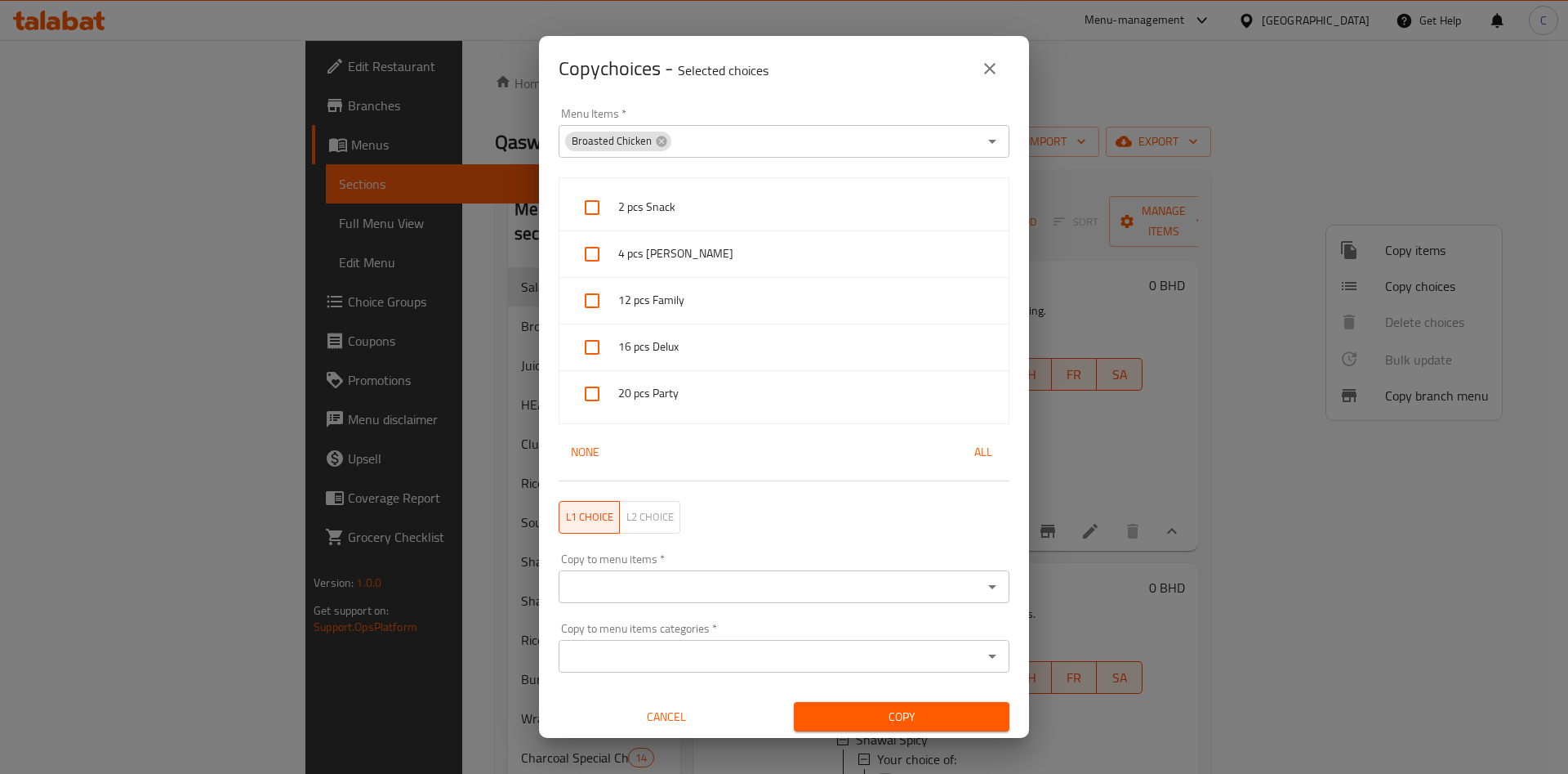
click at [660, 133] on div "Broasted Chicken" at bounding box center [617, 141] width 106 height 20
click at [659, 142] on icon at bounding box center [660, 140] width 11 height 11
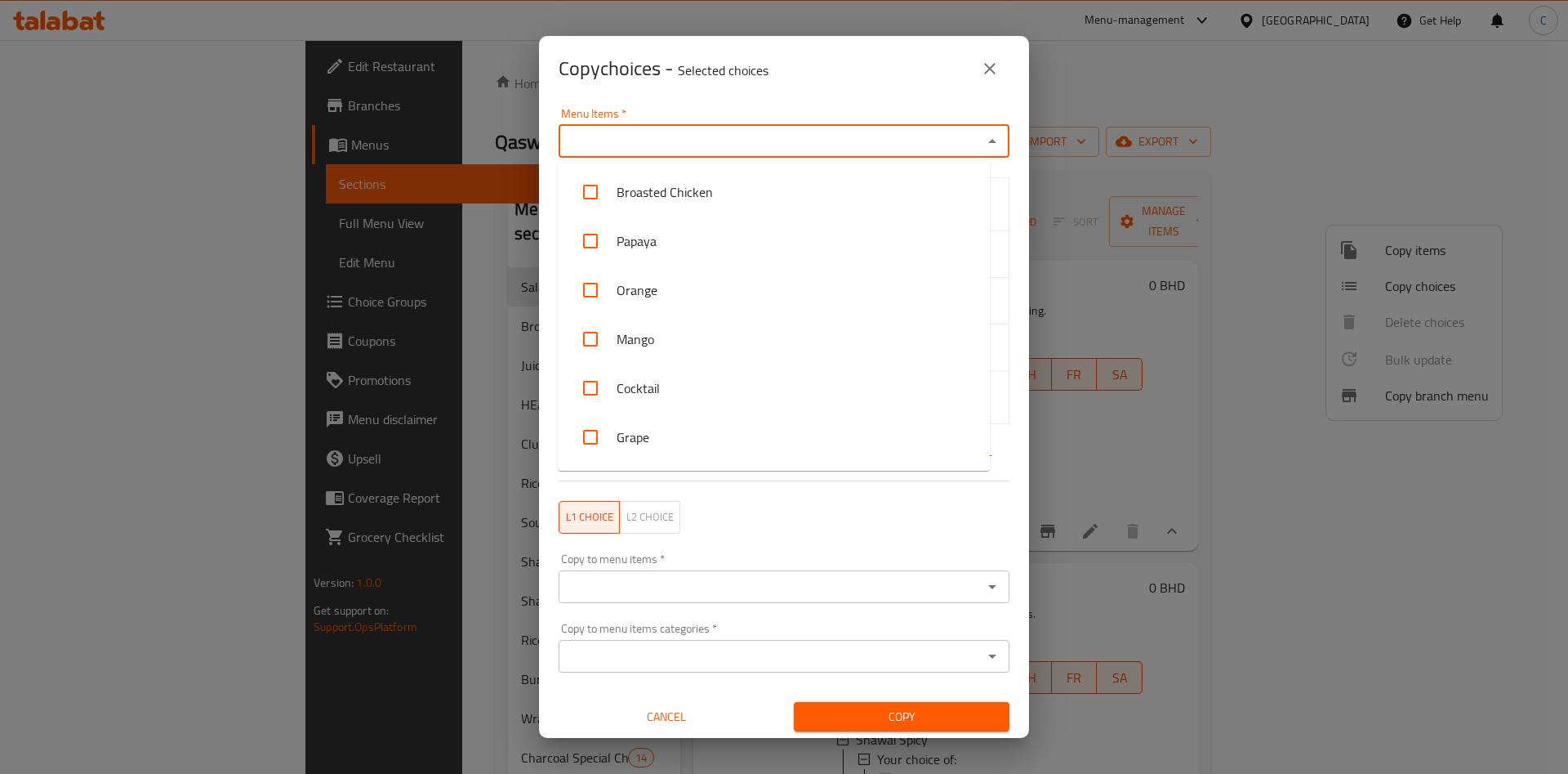
click at [659, 142] on input "Menu Items   *" at bounding box center [771, 141] width 414 height 23
type input "shawai"
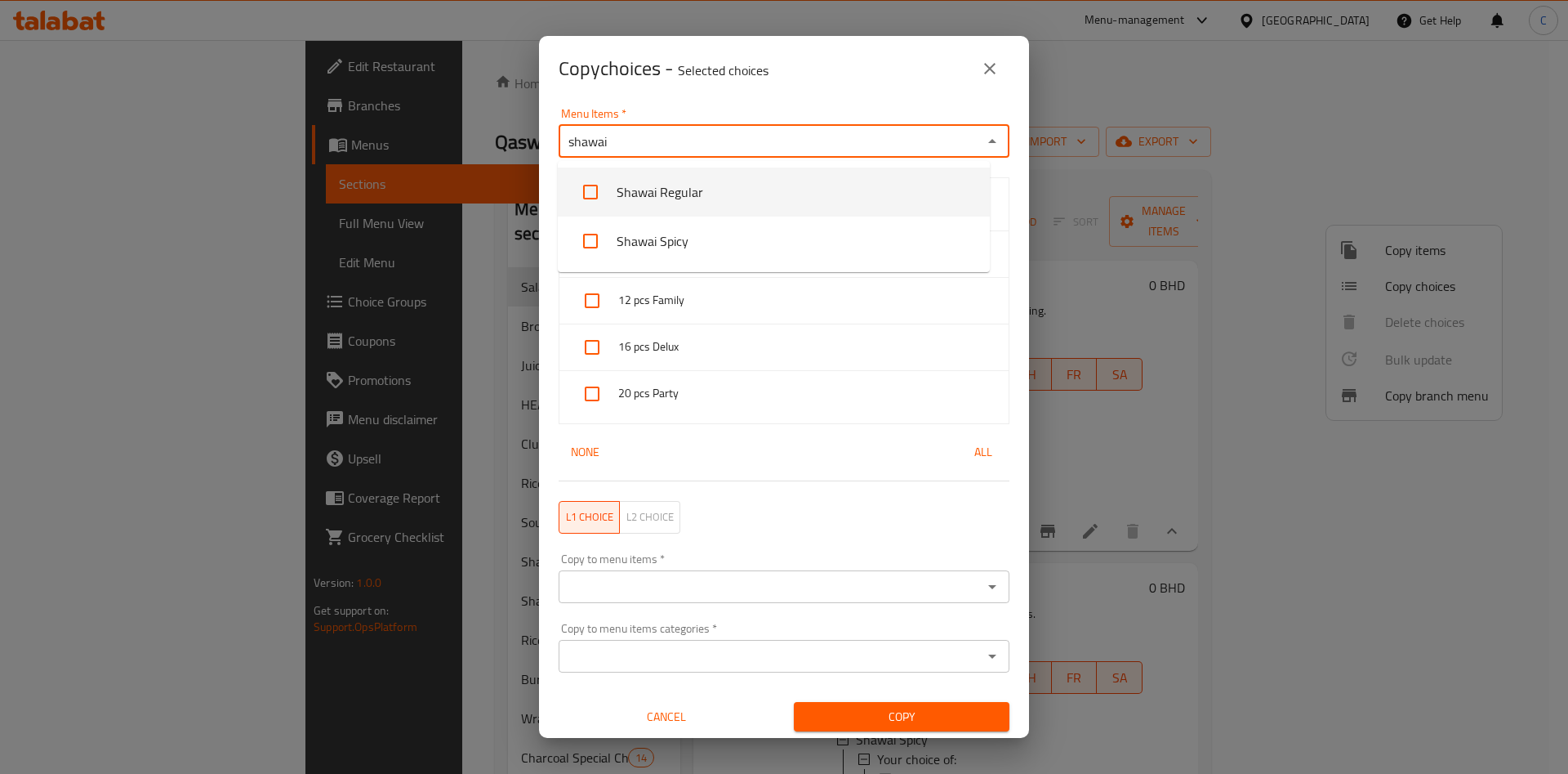
click at [601, 176] on input "checkbox" at bounding box center [590, 191] width 39 height 39
checkbox input "false"
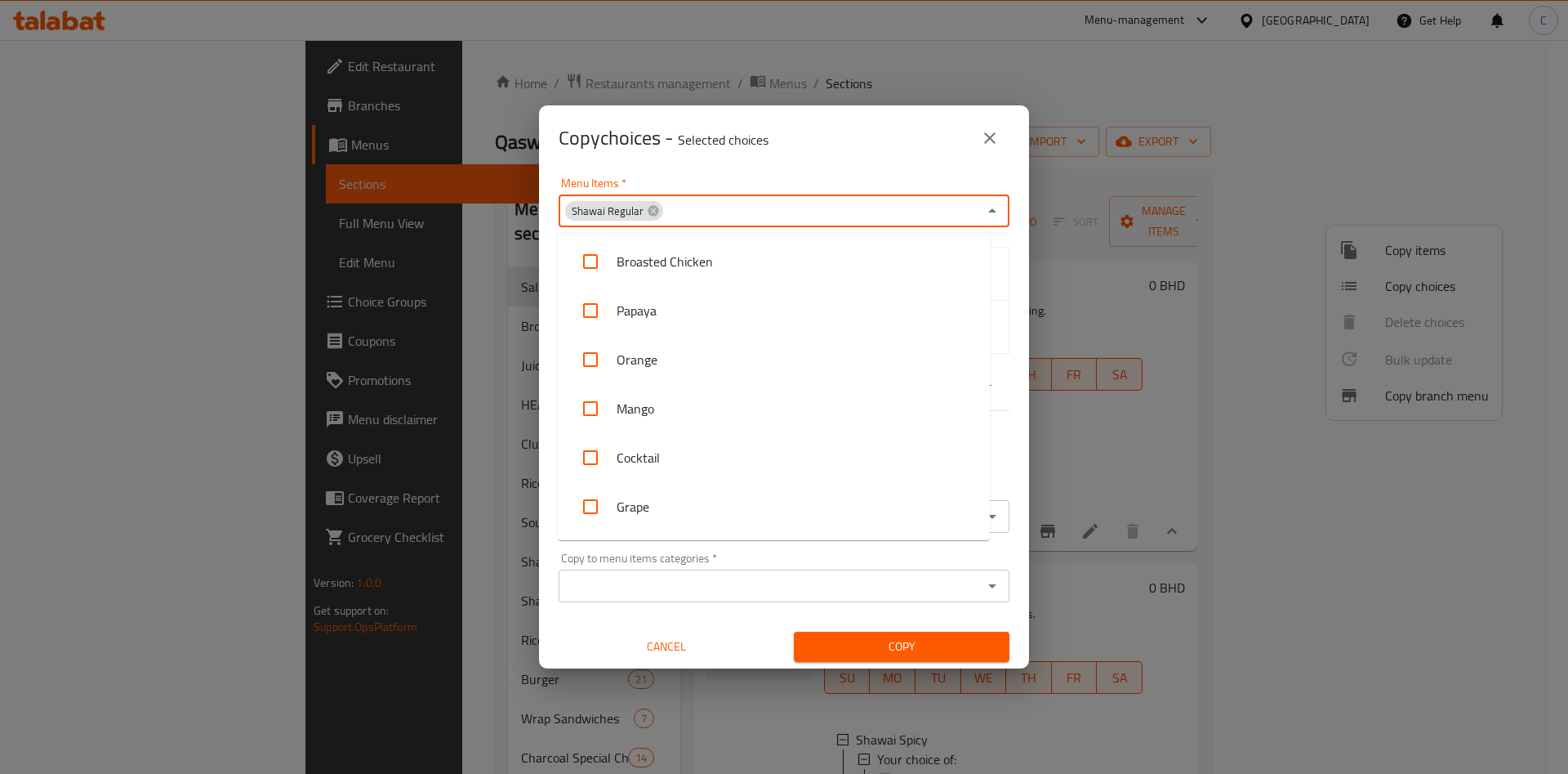
scroll to position [1122, 0]
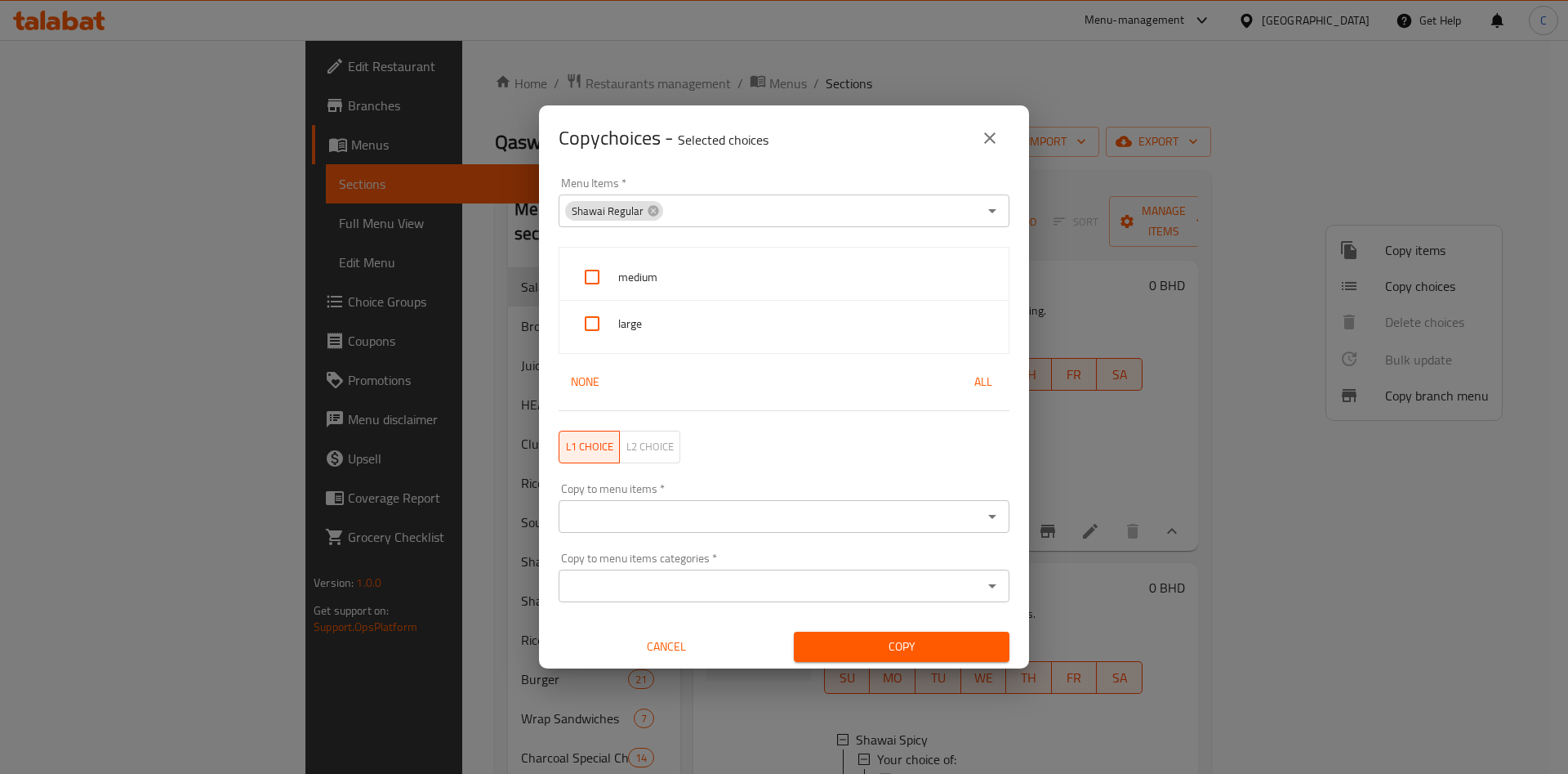
click at [979, 546] on div "Copy to menu items categories   * Copy to menu items categories *" at bounding box center [784, 577] width 470 height 70
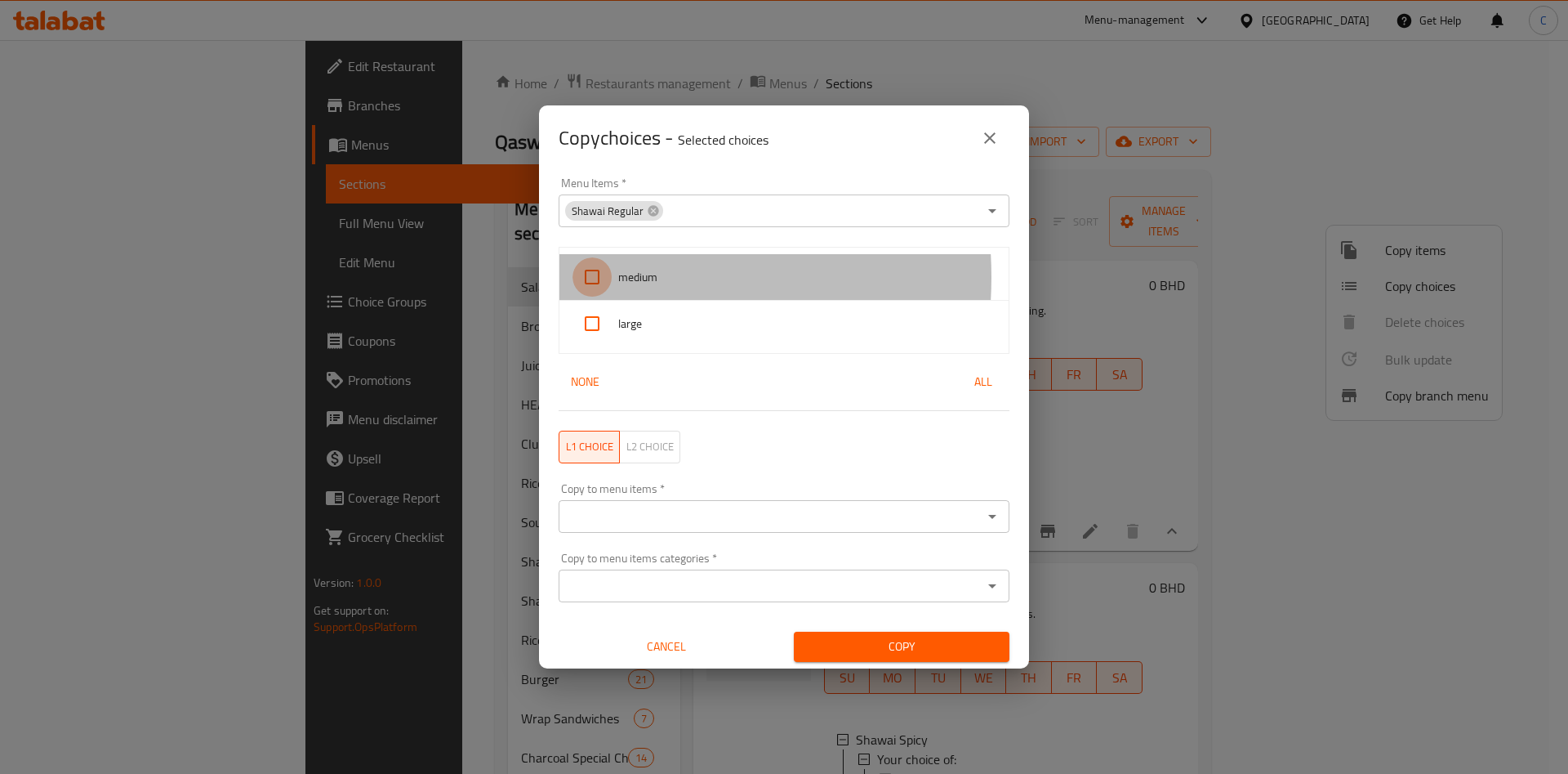
click at [593, 277] on input "checkbox" at bounding box center [592, 277] width 39 height 39
checkbox input "true"
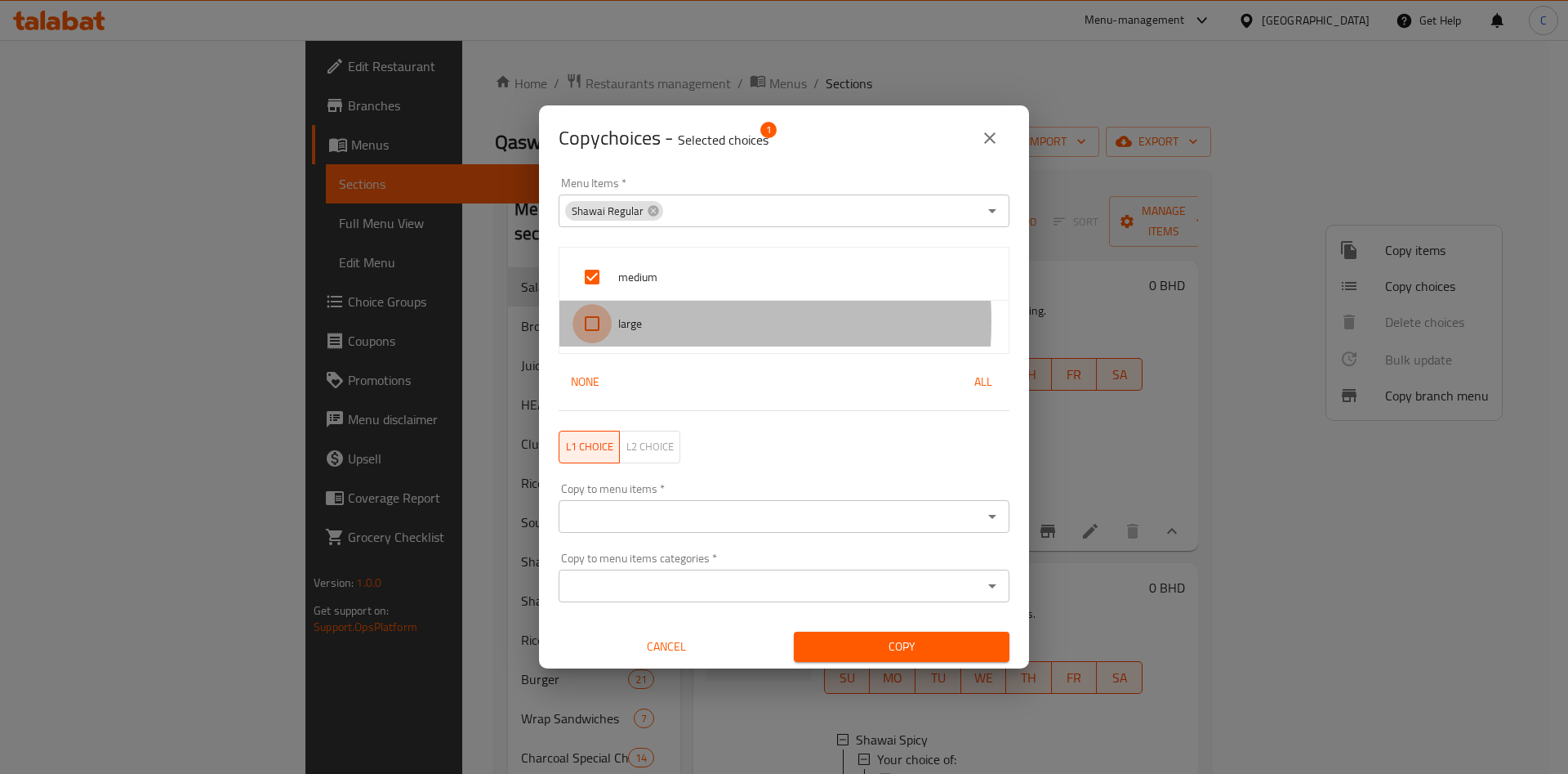
click at [594, 321] on input "checkbox" at bounding box center [592, 322] width 39 height 39
checkbox input "true"
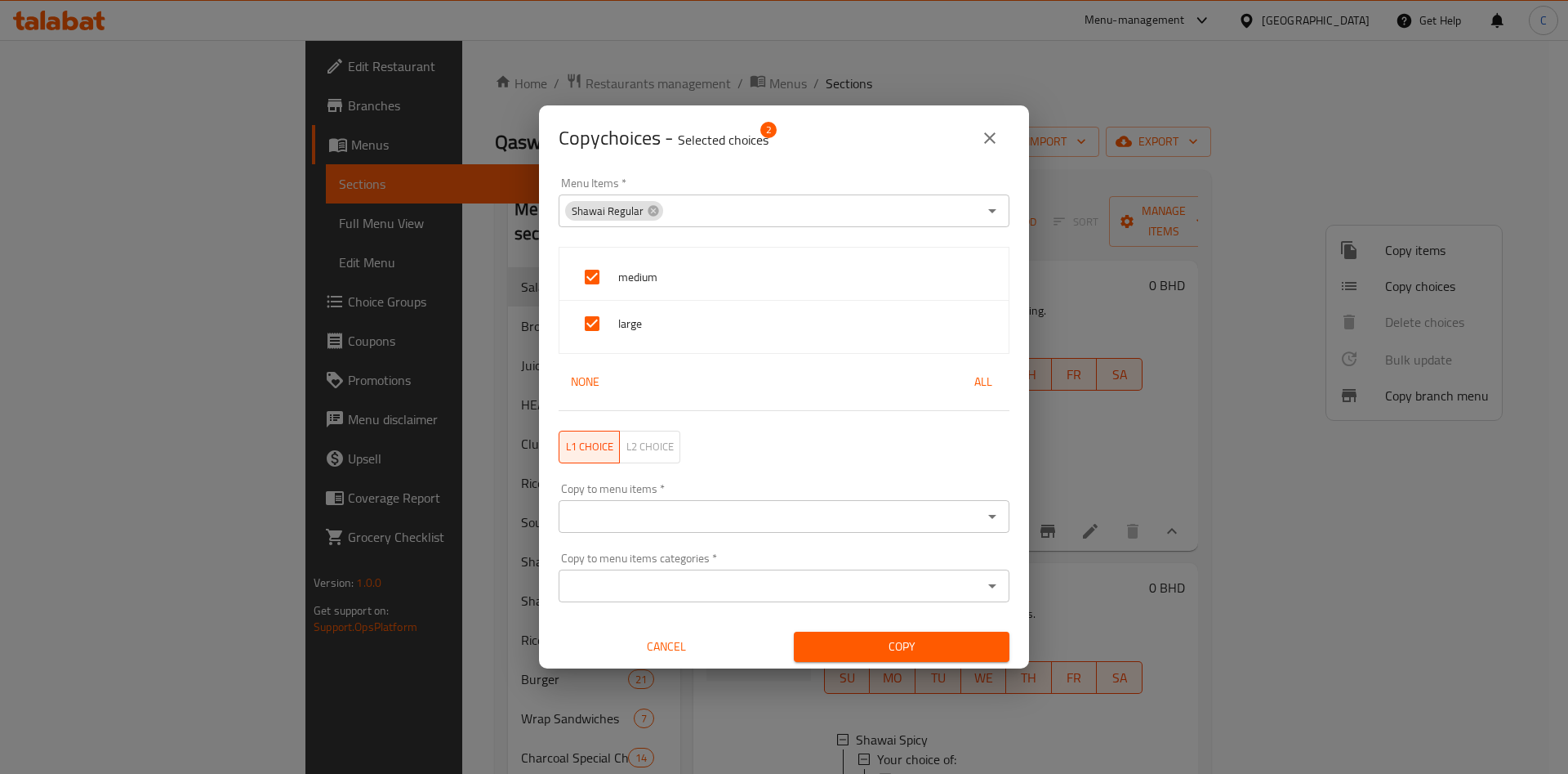
click at [636, 498] on div "Copy to menu items   * Copy to menu items *" at bounding box center [784, 507] width 450 height 50
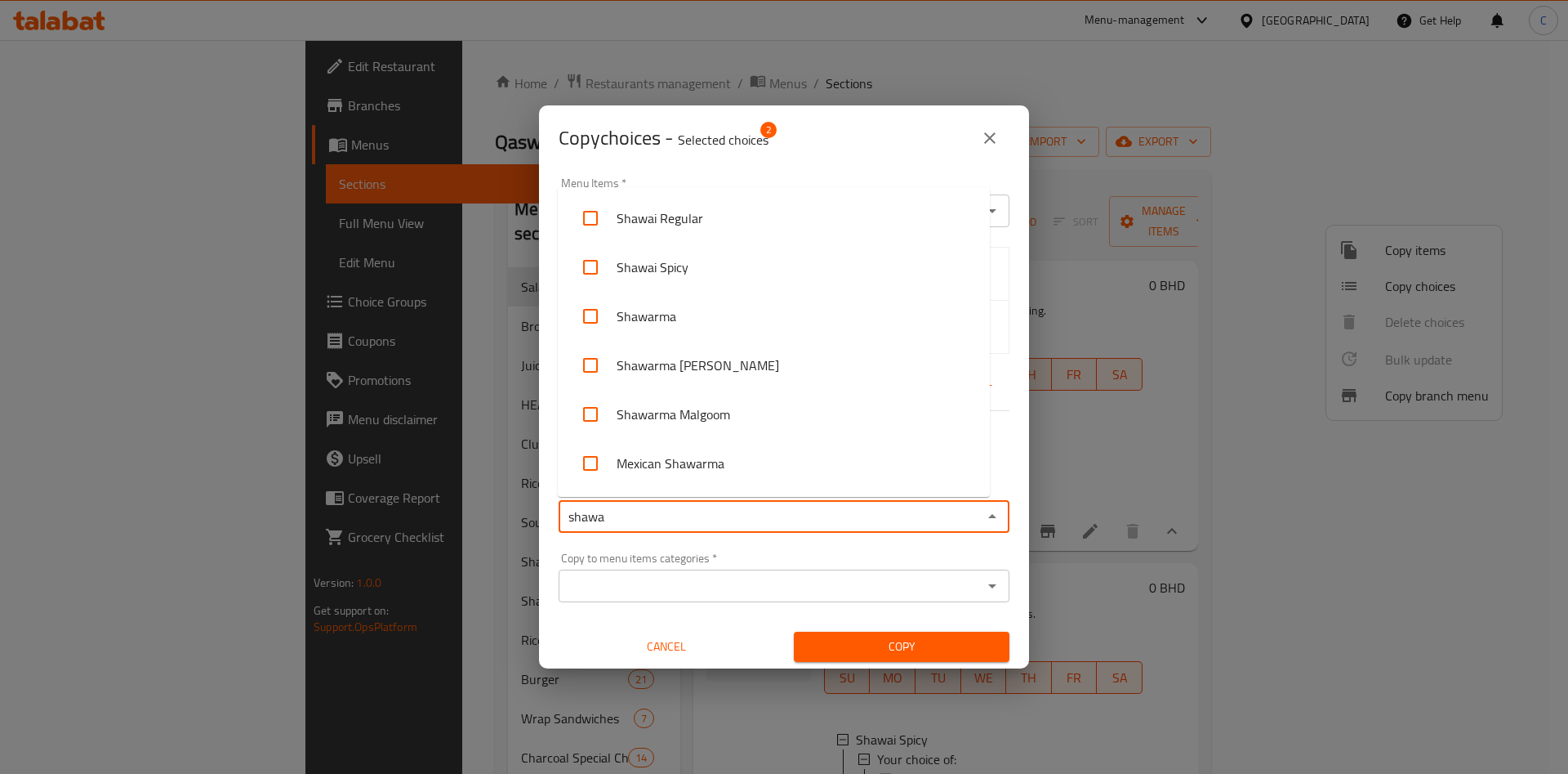
type input "shawai"
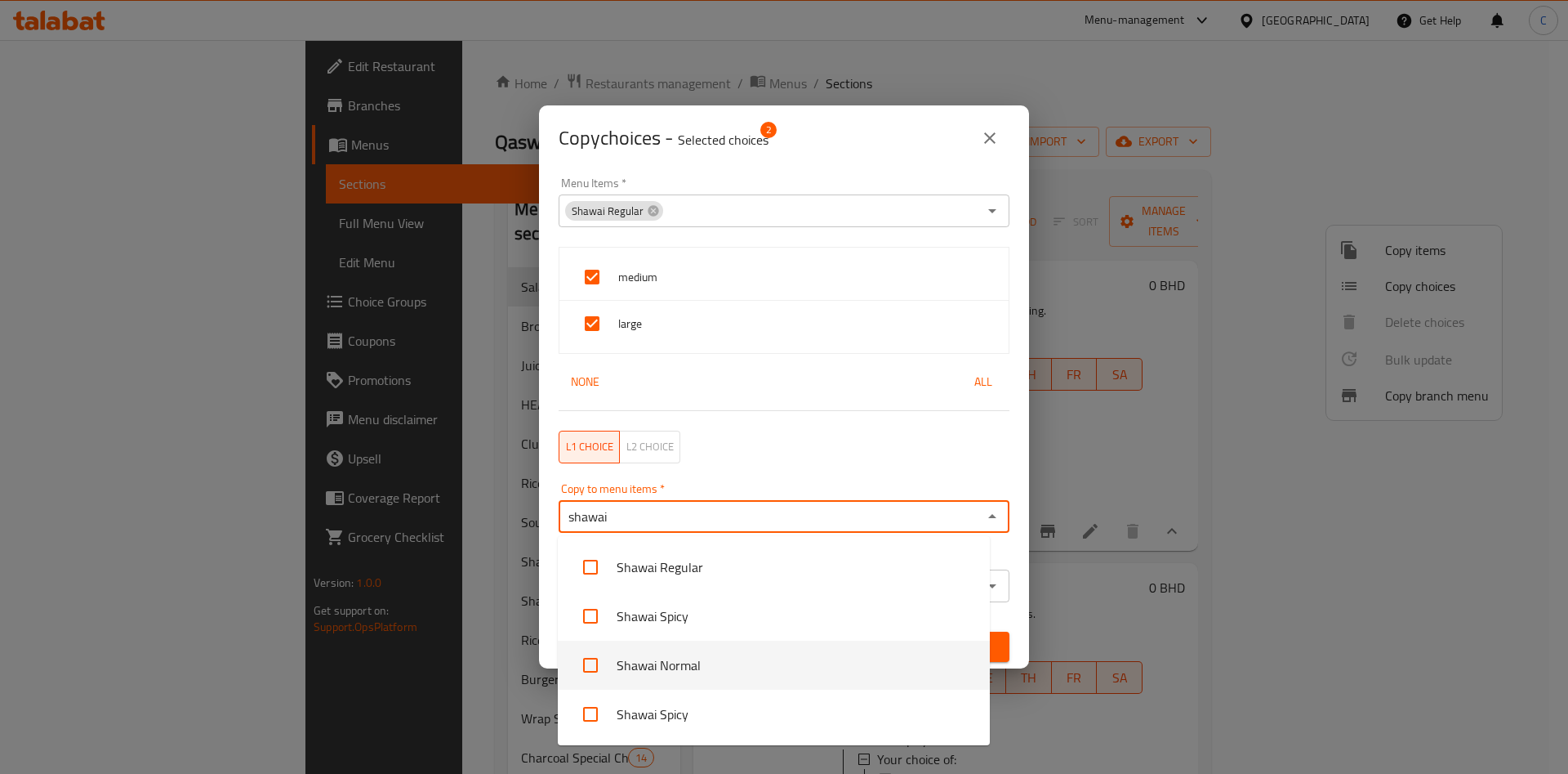
click at [751, 676] on li "Shawai Normal" at bounding box center [774, 665] width 432 height 49
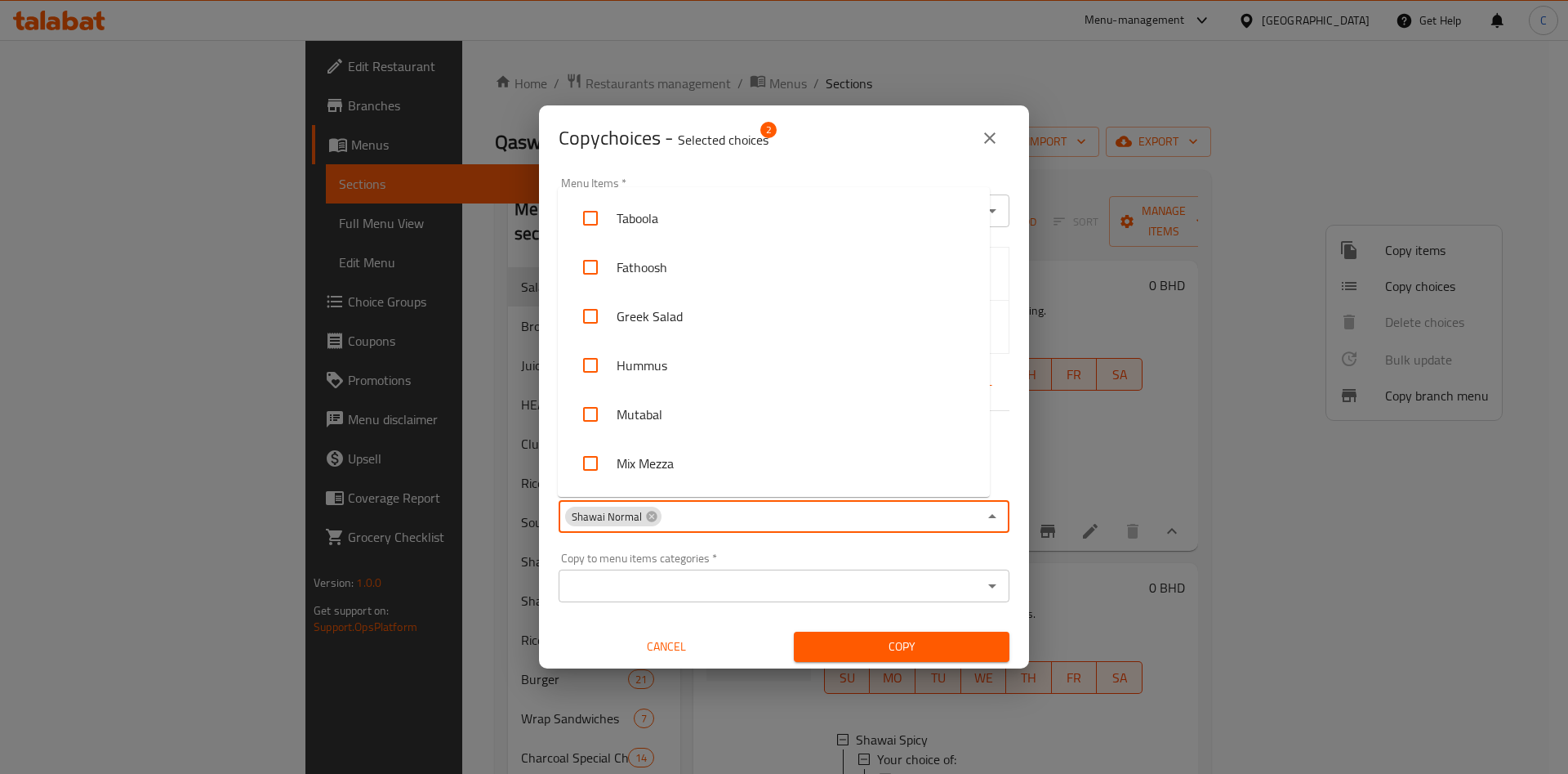
scroll to position [3425, 0]
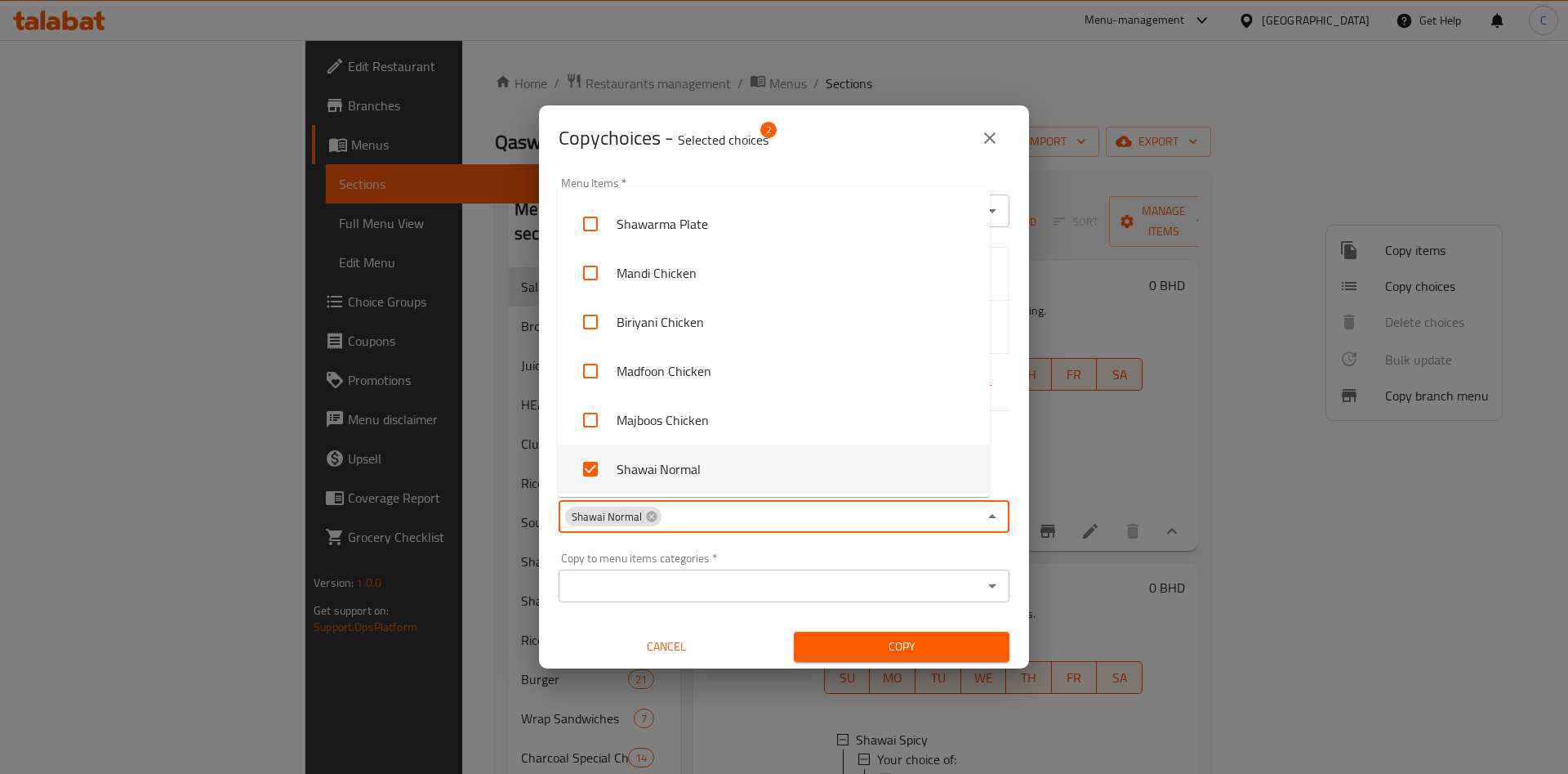
click at [888, 552] on div "Copy to menu items categories   * Copy to menu items categories *" at bounding box center [784, 577] width 450 height 50
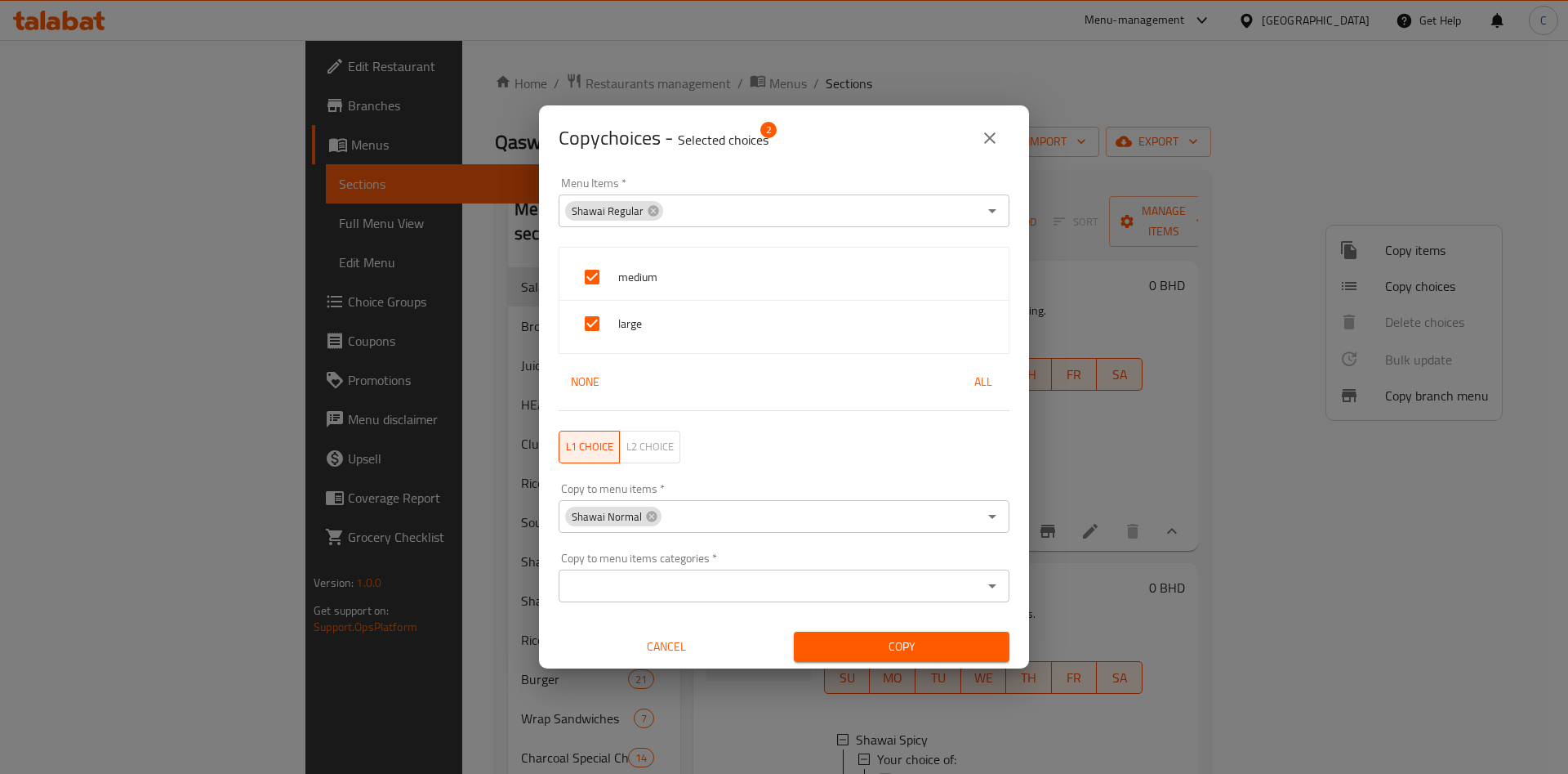
drag, startPoint x: 877, startPoint y: 677, endPoint x: 879, endPoint y: 635, distance: 42.0
click at [879, 635] on div "Copy choices - Selected choices 2 Menu Items   * Shawai Regular Menu Items * me…" at bounding box center [784, 387] width 1568 height 774
click at [879, 637] on span "Copy" at bounding box center [901, 647] width 190 height 21
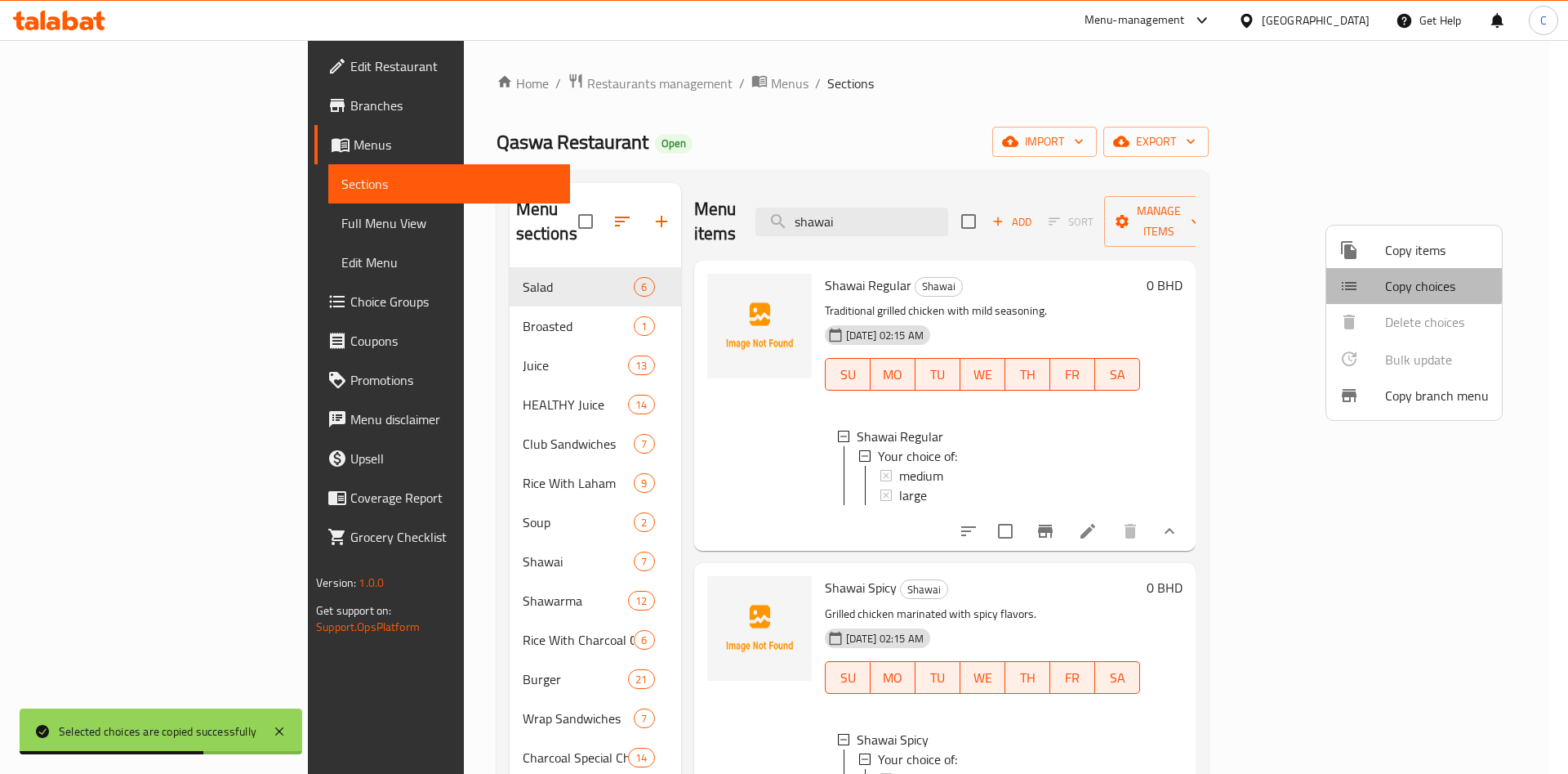
click at [1392, 282] on span "Copy choices" at bounding box center [1437, 287] width 103 height 20
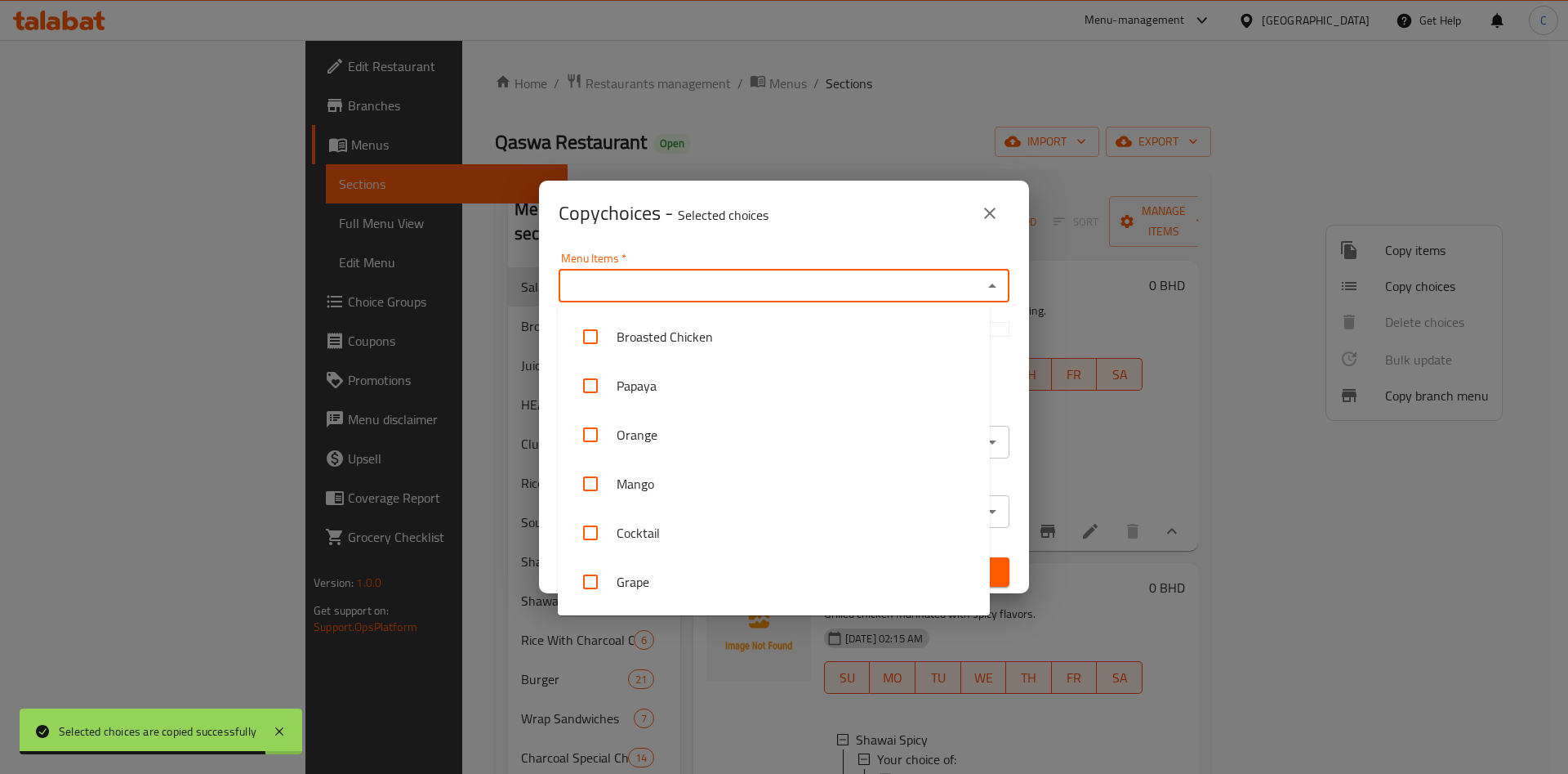
click at [757, 290] on input "Menu Items   *" at bounding box center [771, 286] width 414 height 23
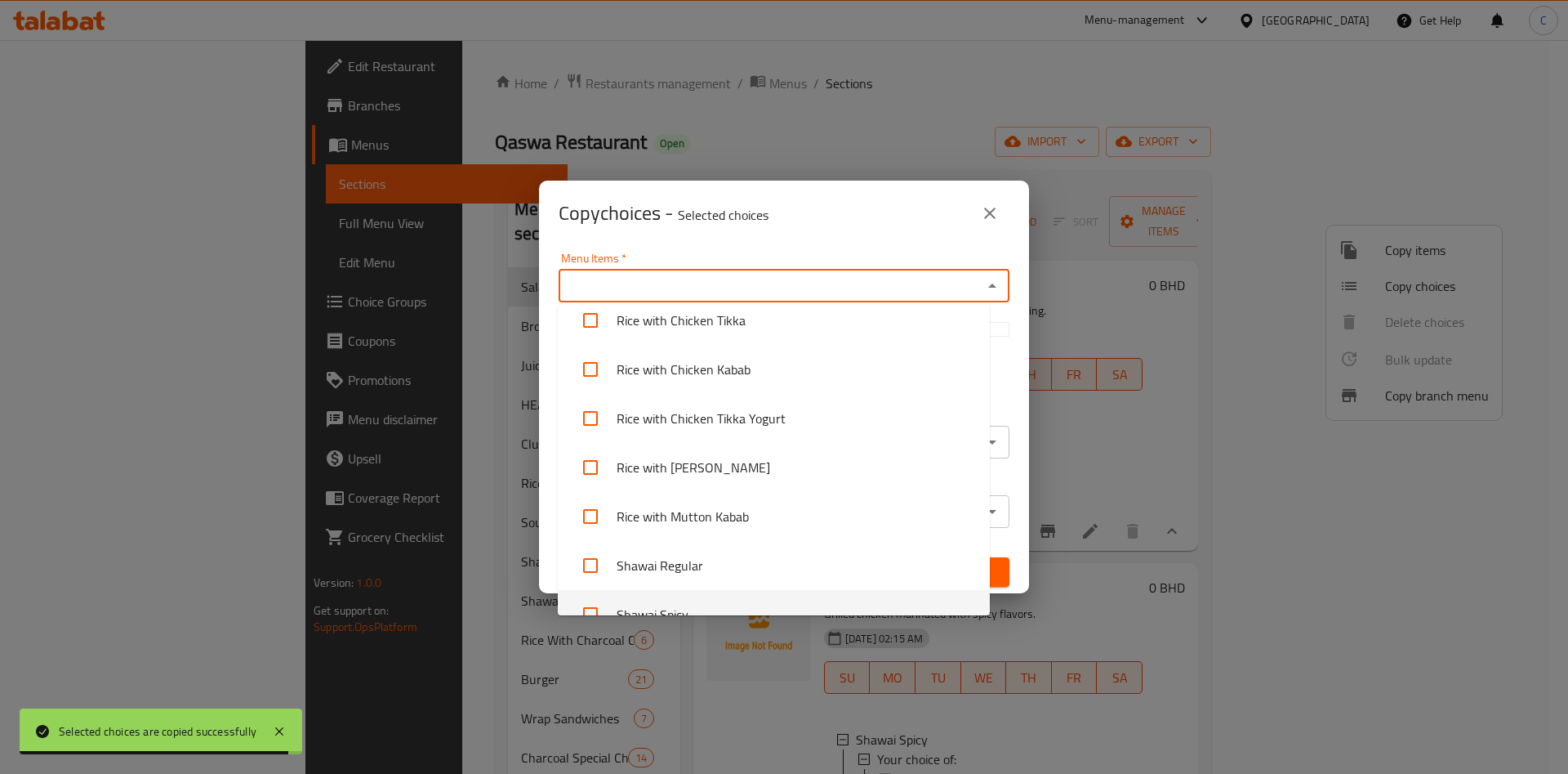
scroll to position [1447, 0]
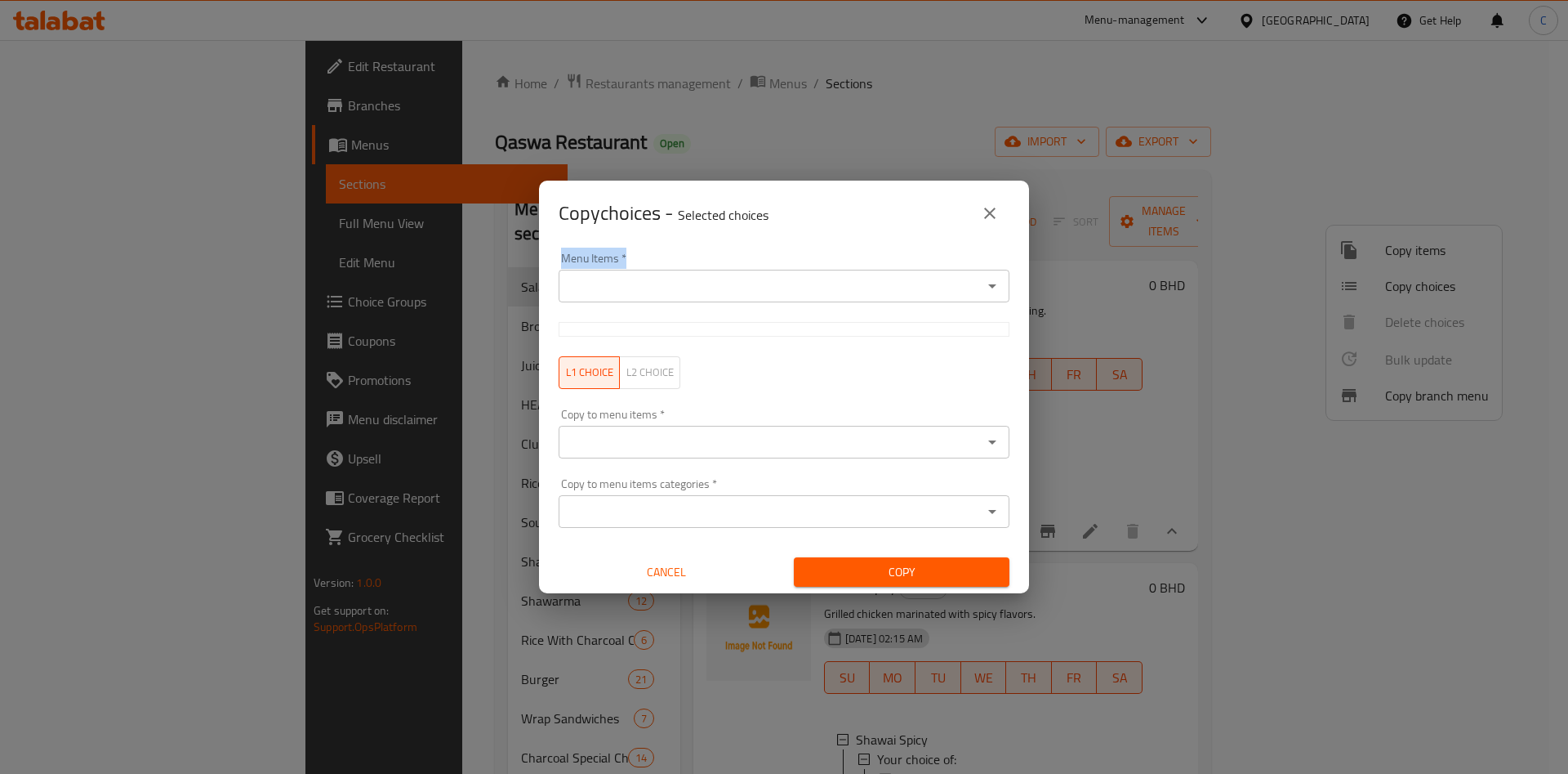
drag, startPoint x: 731, startPoint y: 227, endPoint x: 308, endPoint y: 341, distance: 438.1
click at [308, 341] on div "Copy choices - Selected choices 0 Menu Items   * Menu Items * L1 choice L2 choi…" at bounding box center [784, 387] width 1568 height 774
click at [856, 277] on input "Menu Items   *" at bounding box center [771, 283] width 414 height 23
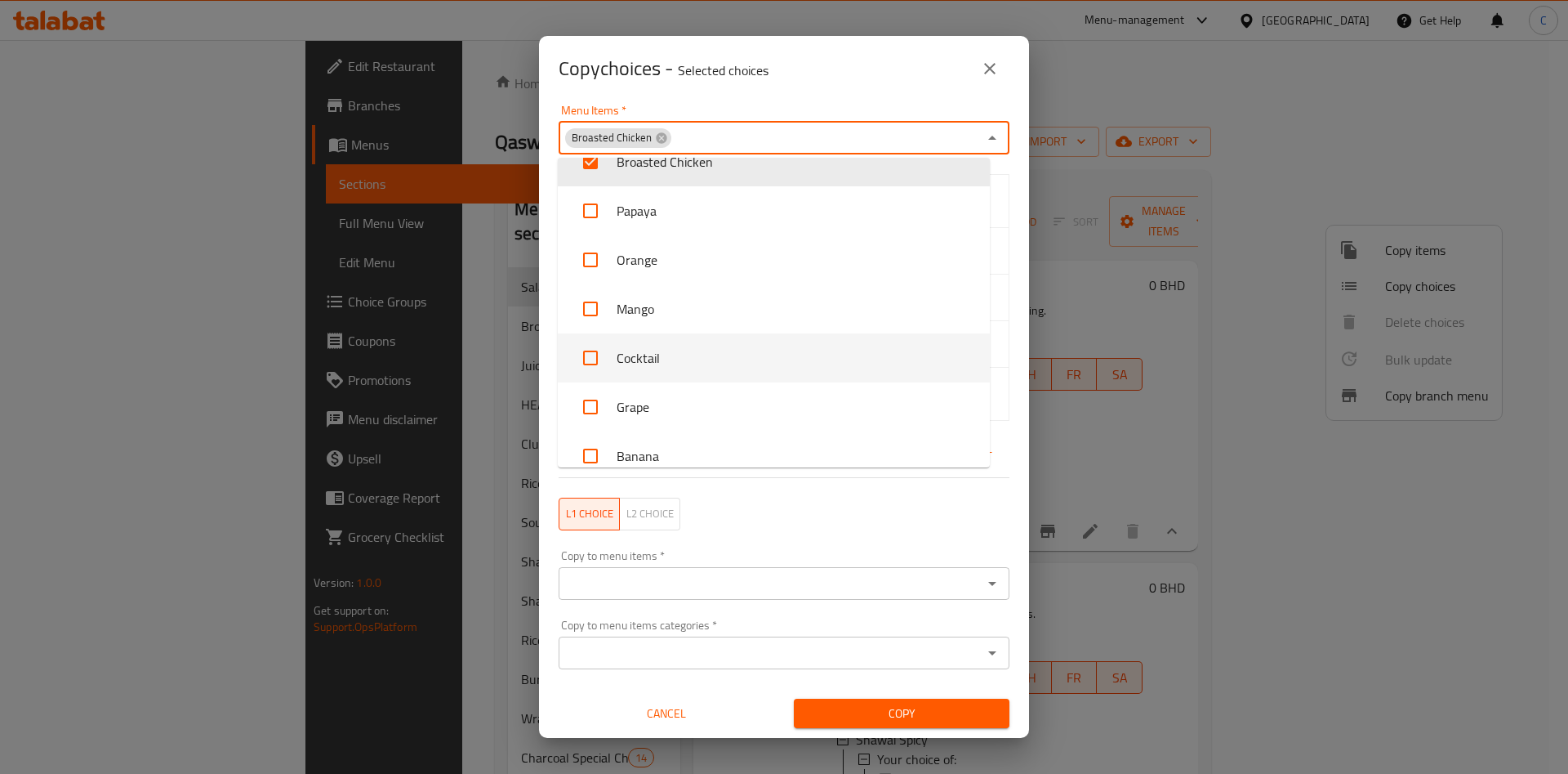
scroll to position [30, 0]
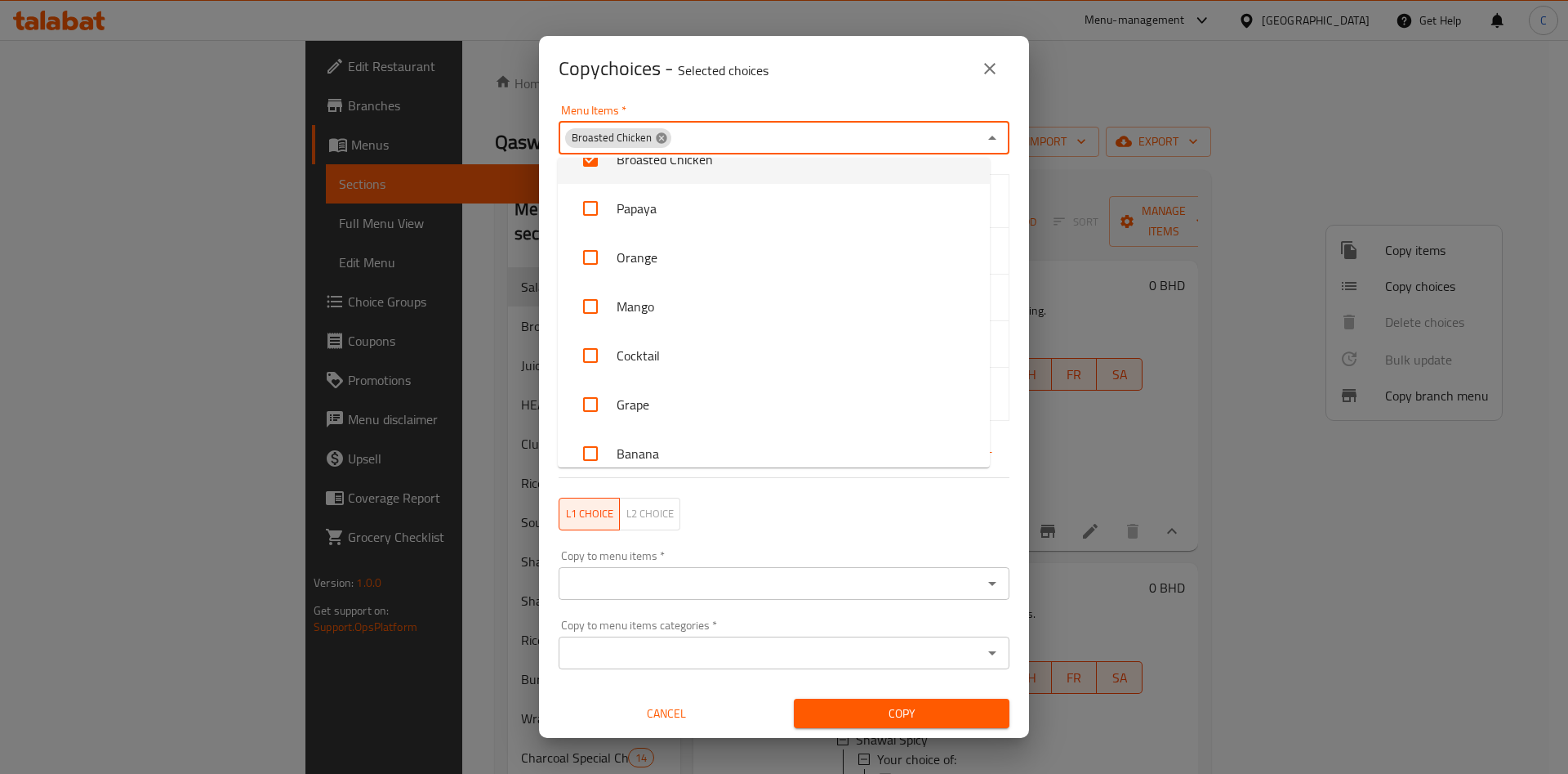
click at [657, 135] on icon at bounding box center [660, 137] width 11 height 11
checkbox input "false"
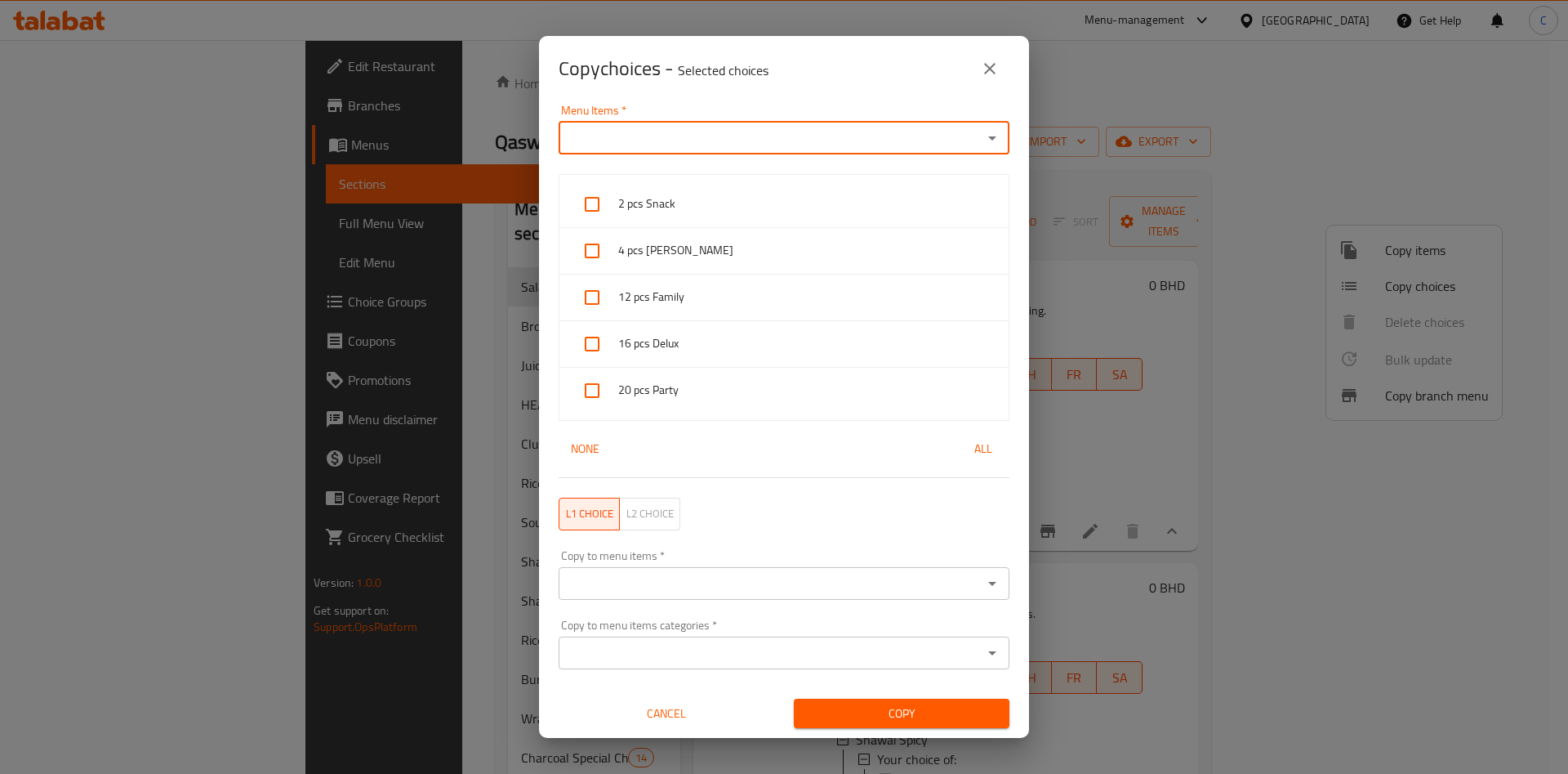
click at [657, 135] on input "Menu Items   *" at bounding box center [771, 137] width 414 height 23
click at [715, 133] on input "Menu Items   *" at bounding box center [771, 137] width 414 height 23
type input "shawai"
click at [612, 189] on li "Shawai Regular" at bounding box center [774, 188] width 432 height 49
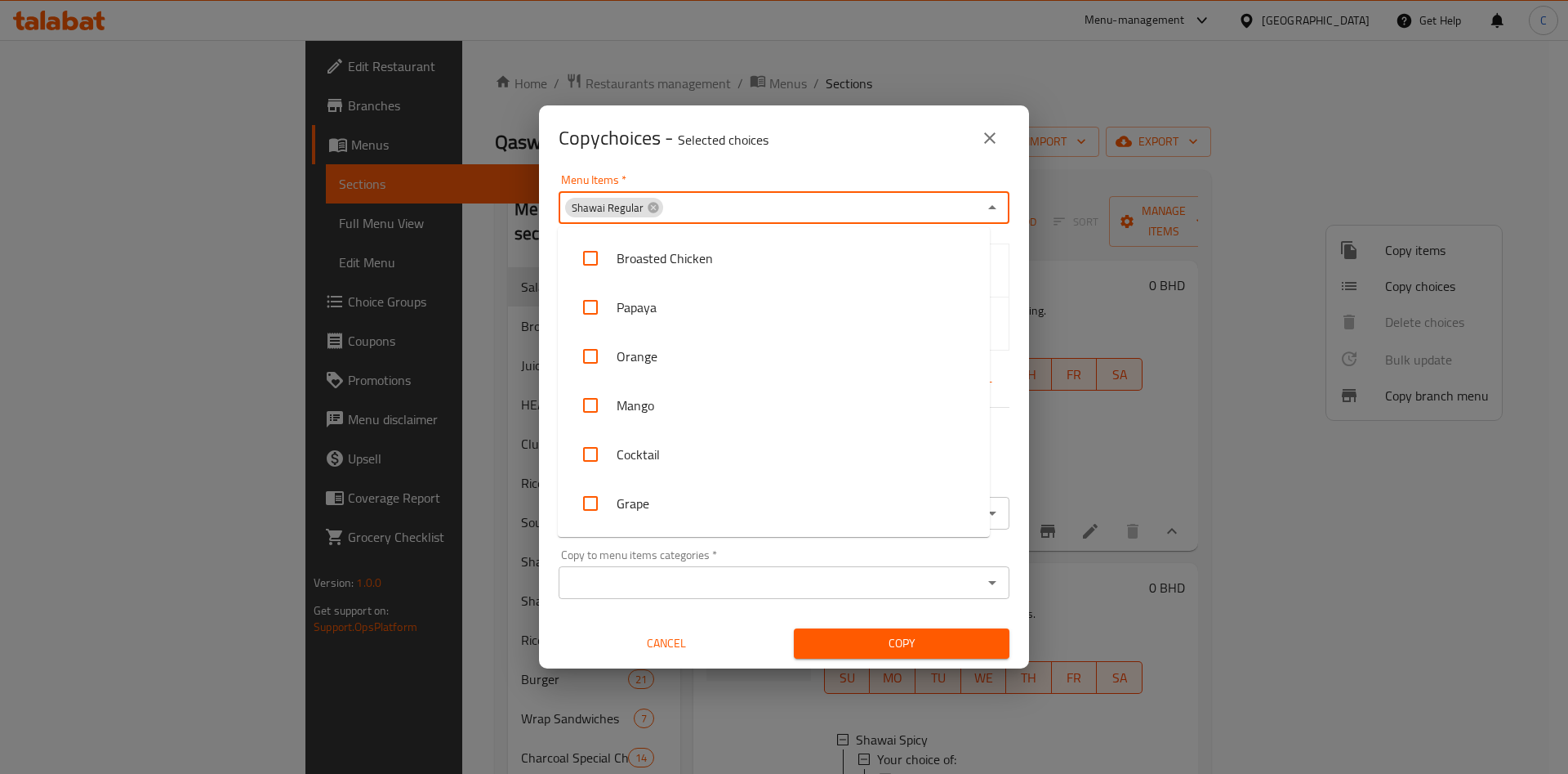
scroll to position [1122, 0]
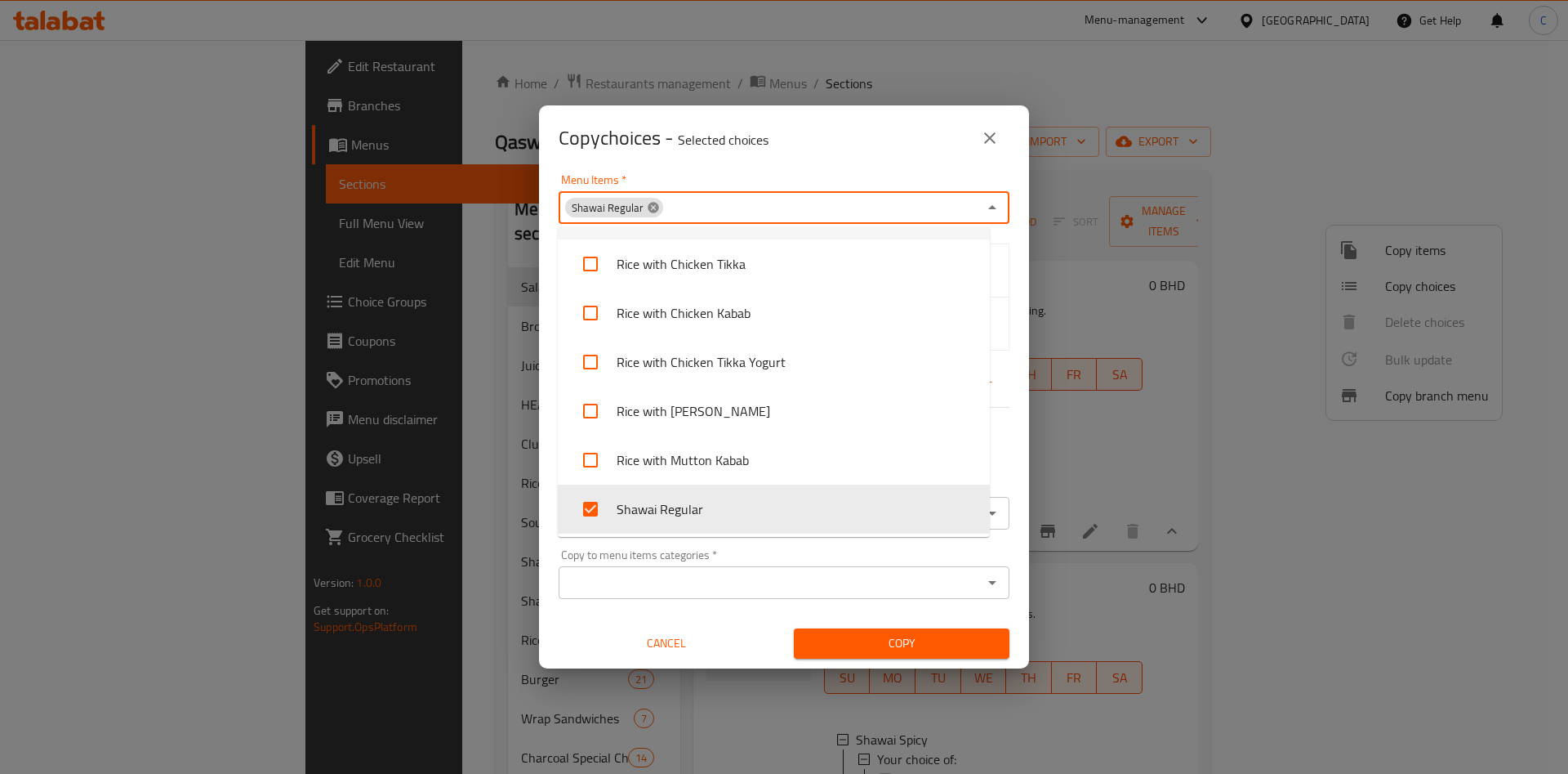
click at [652, 208] on icon at bounding box center [652, 207] width 11 height 11
checkbox input "false"
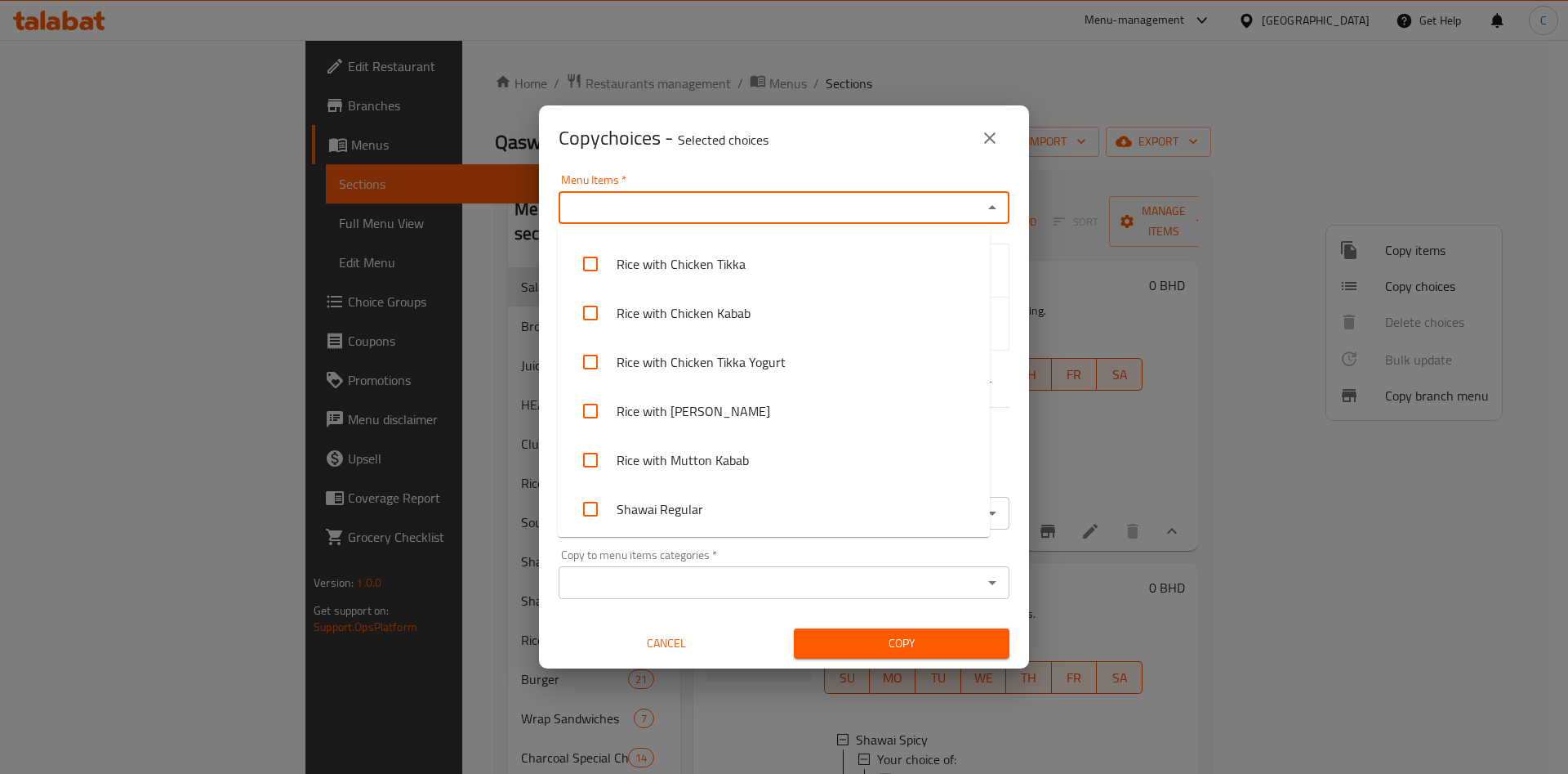
scroll to position [0, 0]
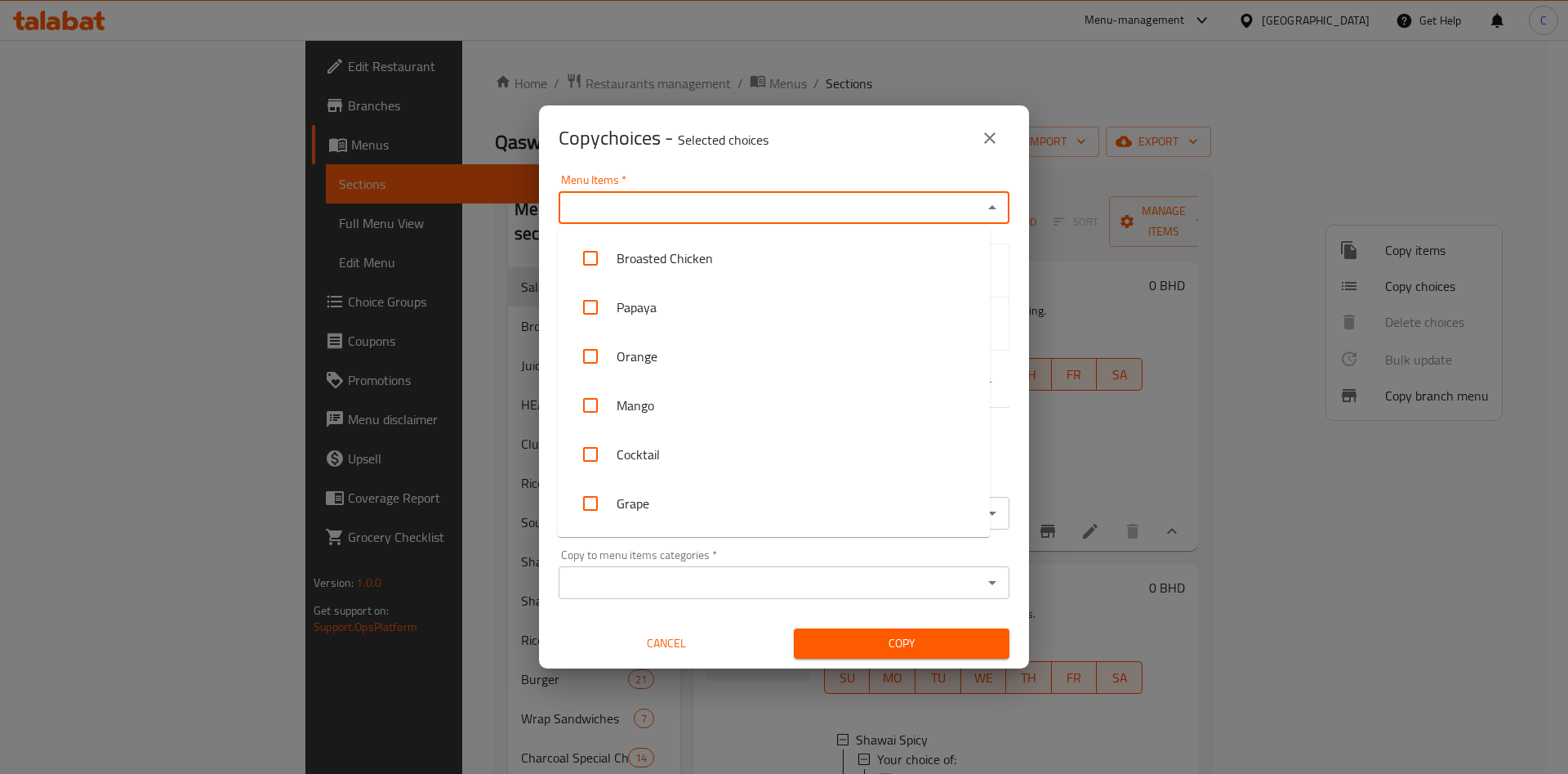
click at [652, 208] on input "Menu Items   *" at bounding box center [771, 207] width 414 height 23
type input "shawa"
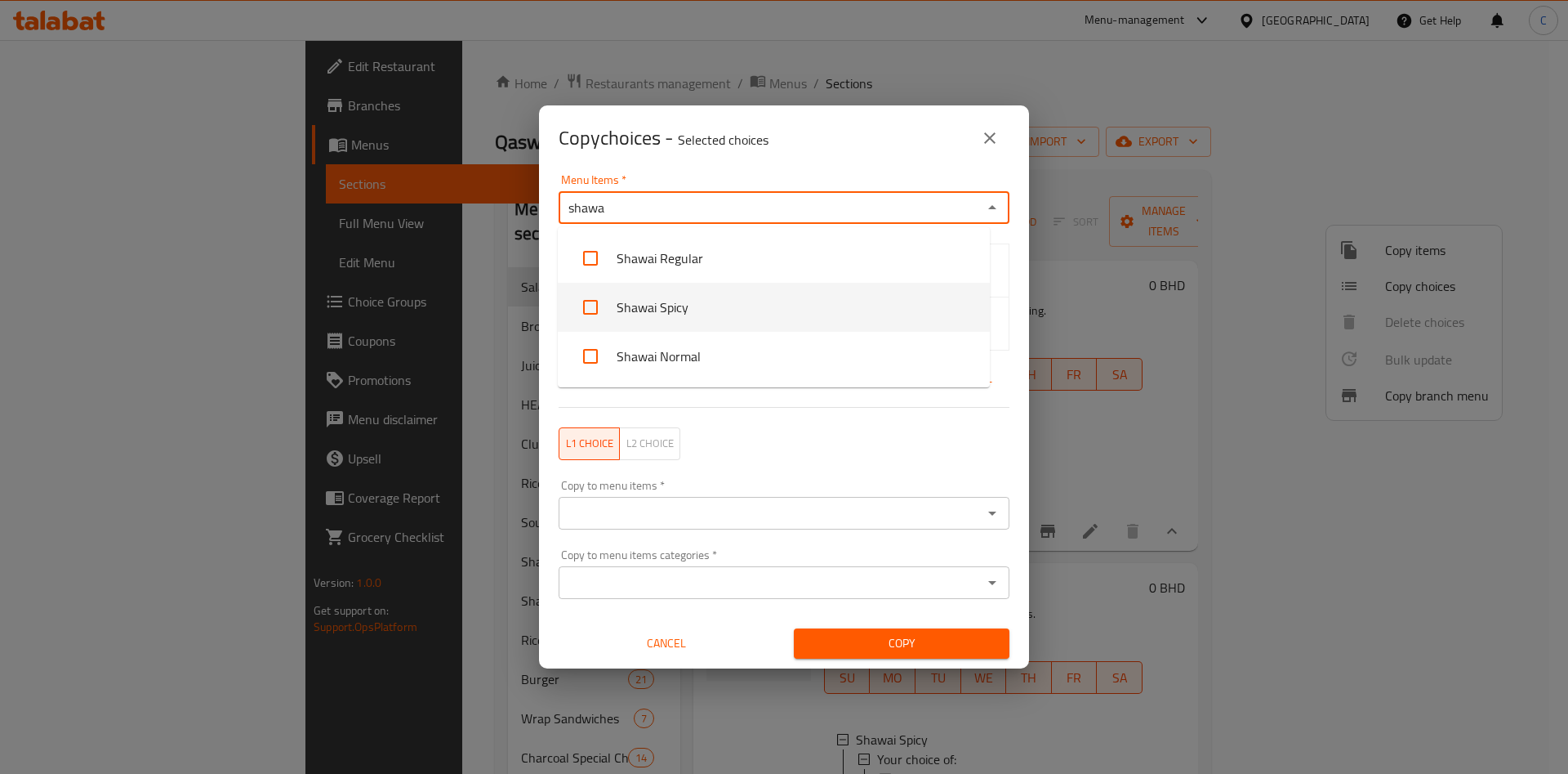
click at [588, 314] on input "checkbox" at bounding box center [590, 306] width 39 height 39
checkbox input "false"
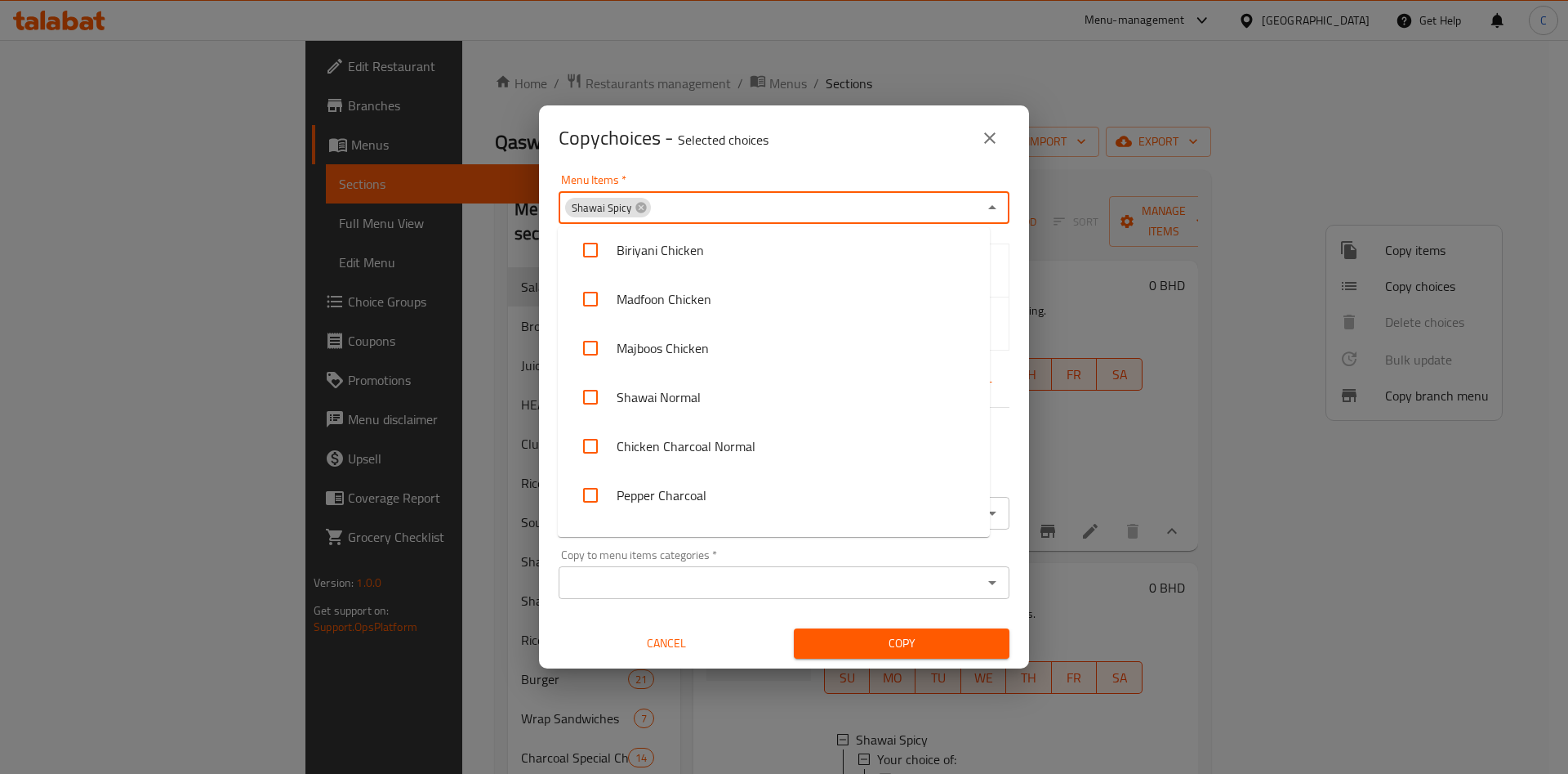
scroll to position [1725, 0]
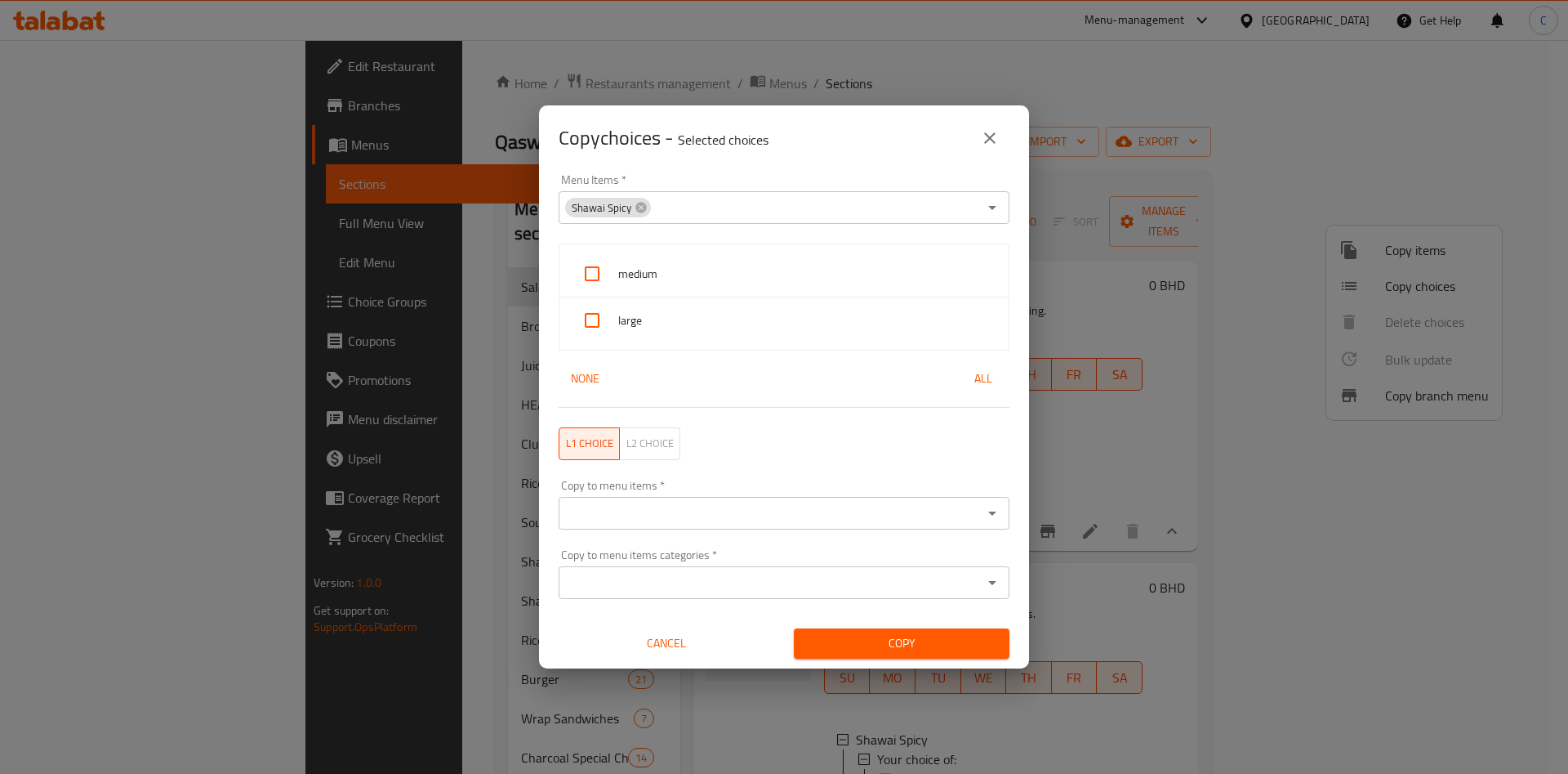
click at [854, 149] on div "Copy choices - Selected choices 0" at bounding box center [784, 137] width 450 height 39
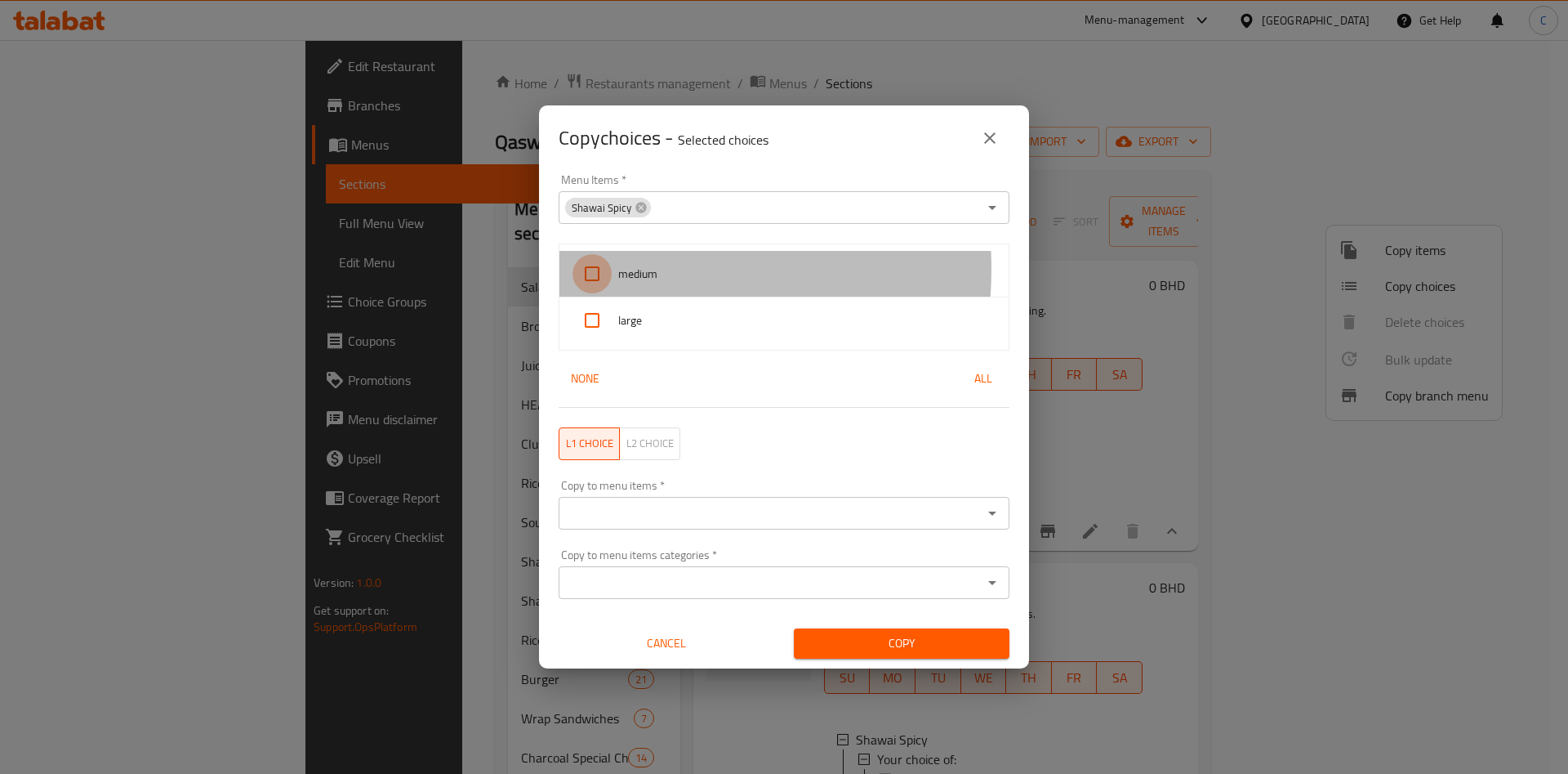
click at [586, 269] on input "checkbox" at bounding box center [592, 273] width 39 height 39
checkbox input "true"
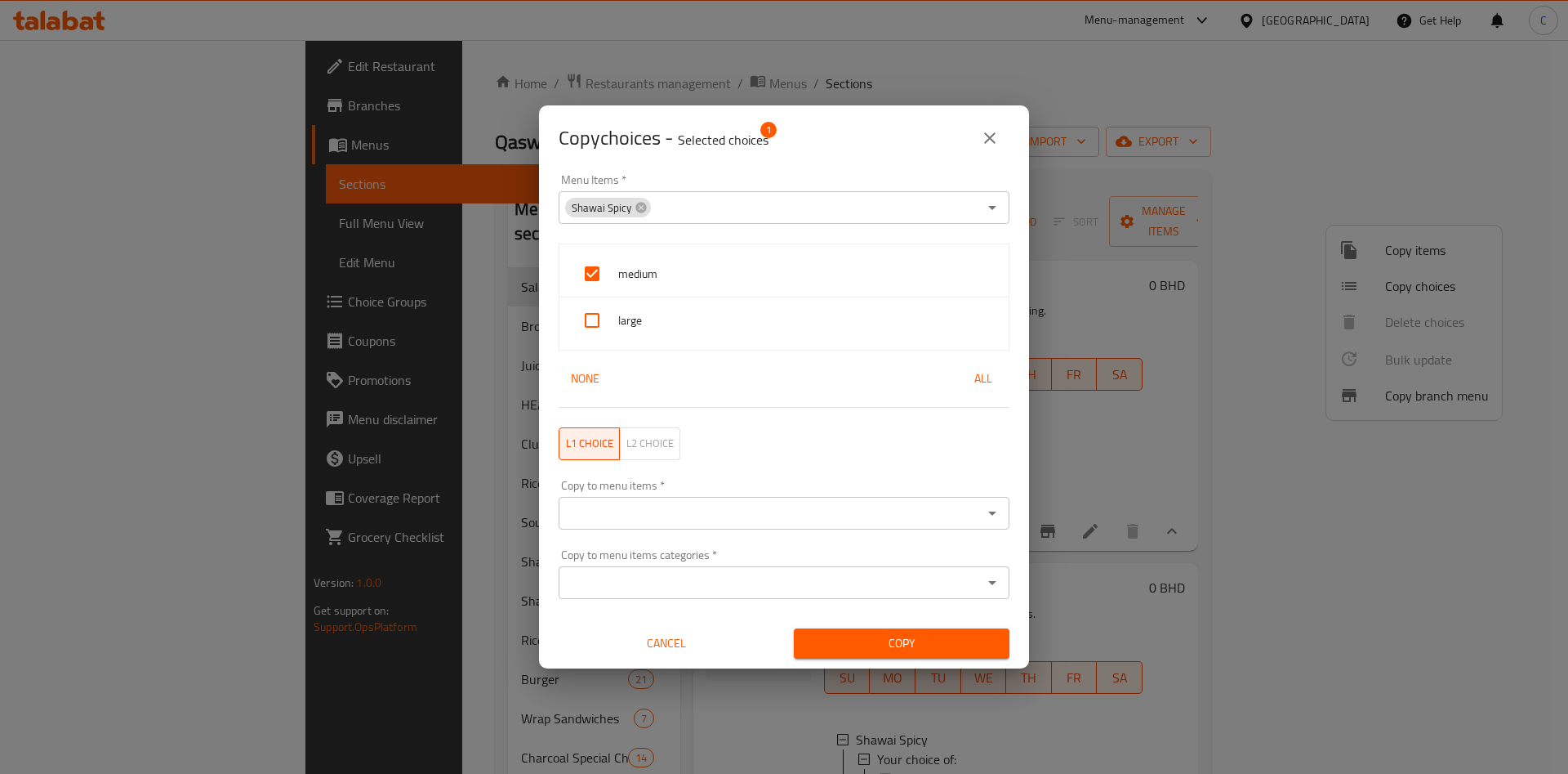
click at [593, 319] on input "checkbox" at bounding box center [592, 319] width 39 height 39
checkbox input "true"
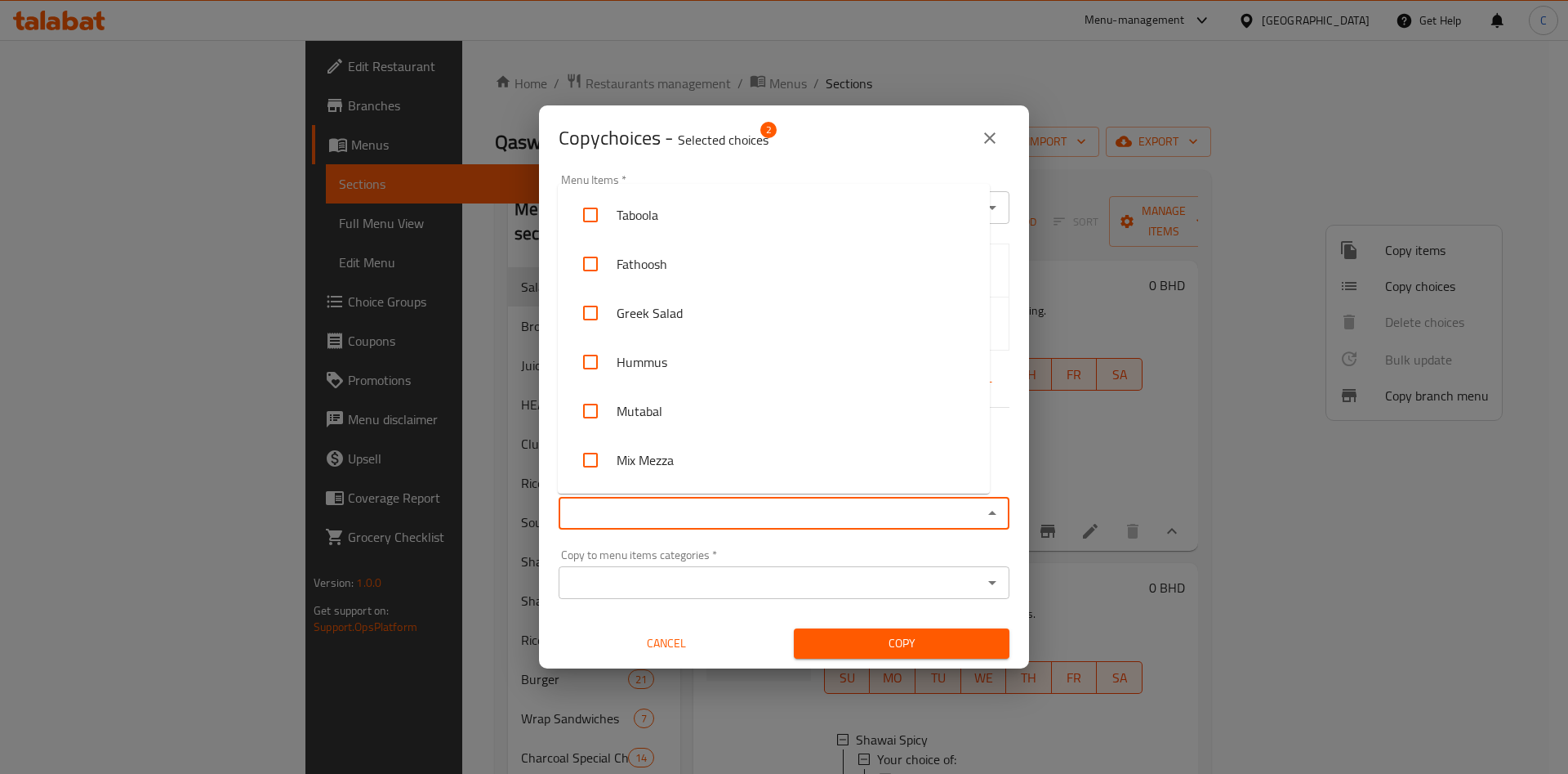
click at [724, 510] on input "Copy to menu items   *" at bounding box center [771, 512] width 414 height 23
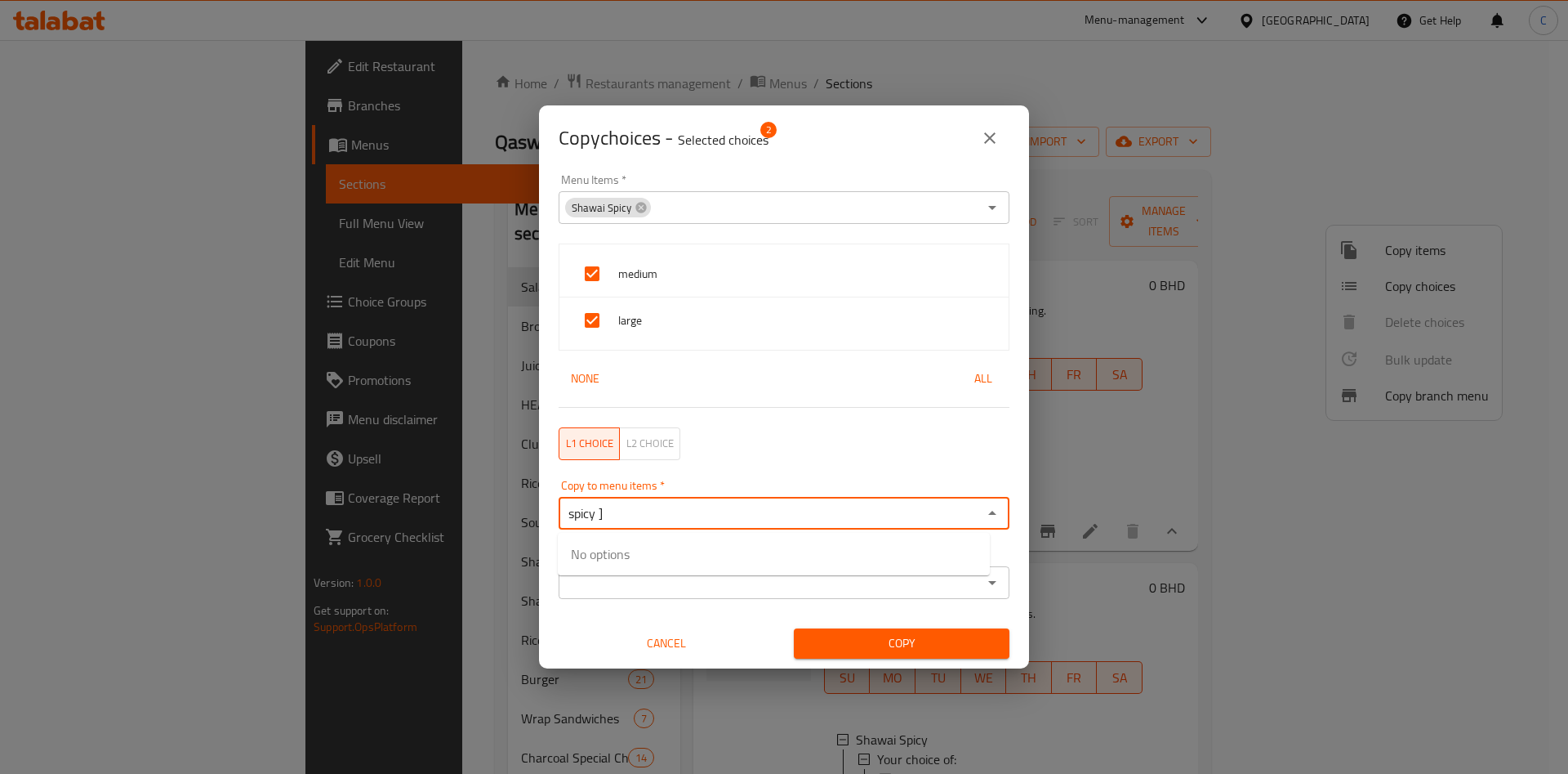
type input "spicy"
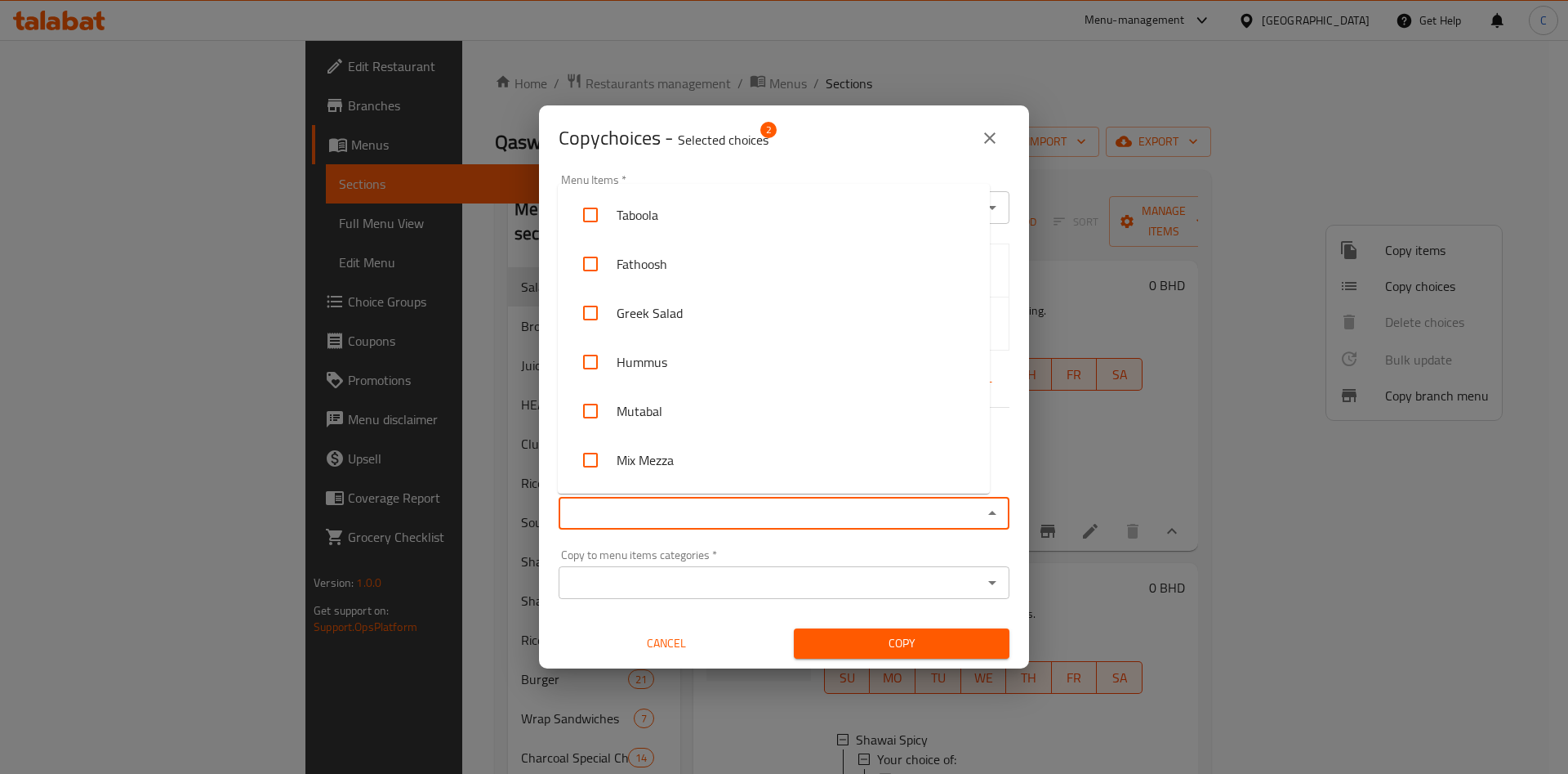
type input "s"
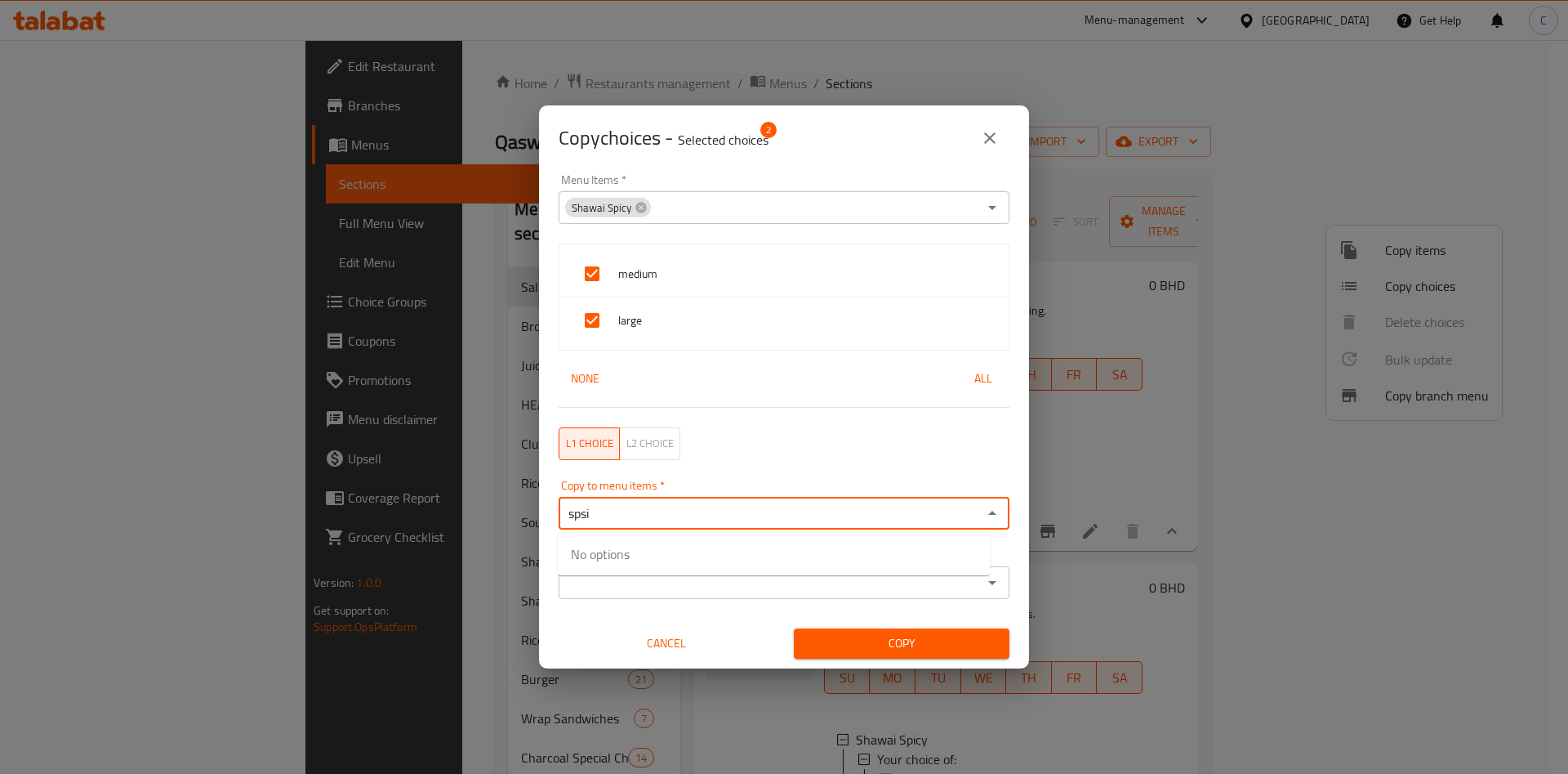
type input "spsic"
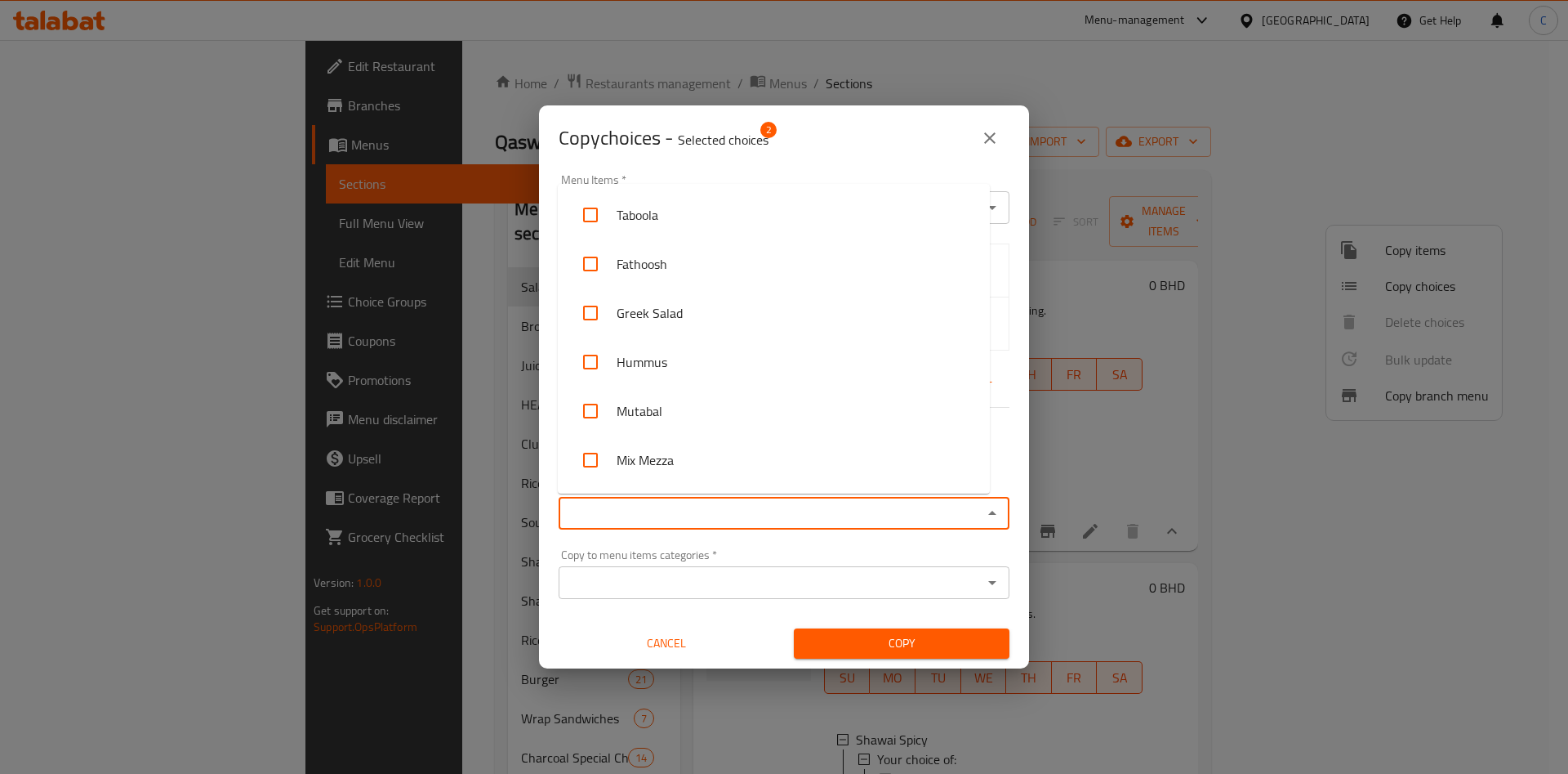
type input "s"
type input "shawai"
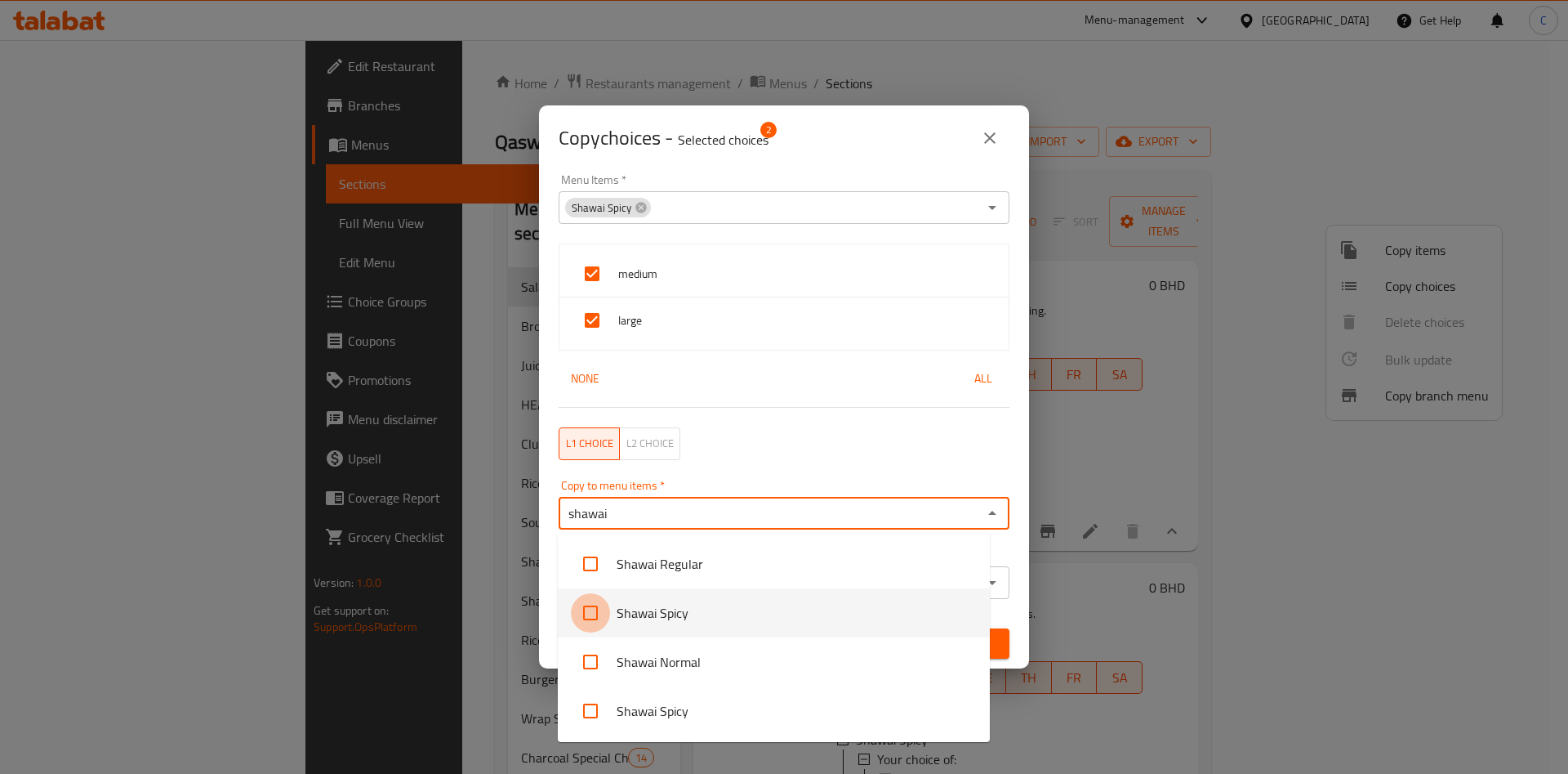
click at [592, 612] on input "checkbox" at bounding box center [590, 612] width 39 height 39
checkbox input "false"
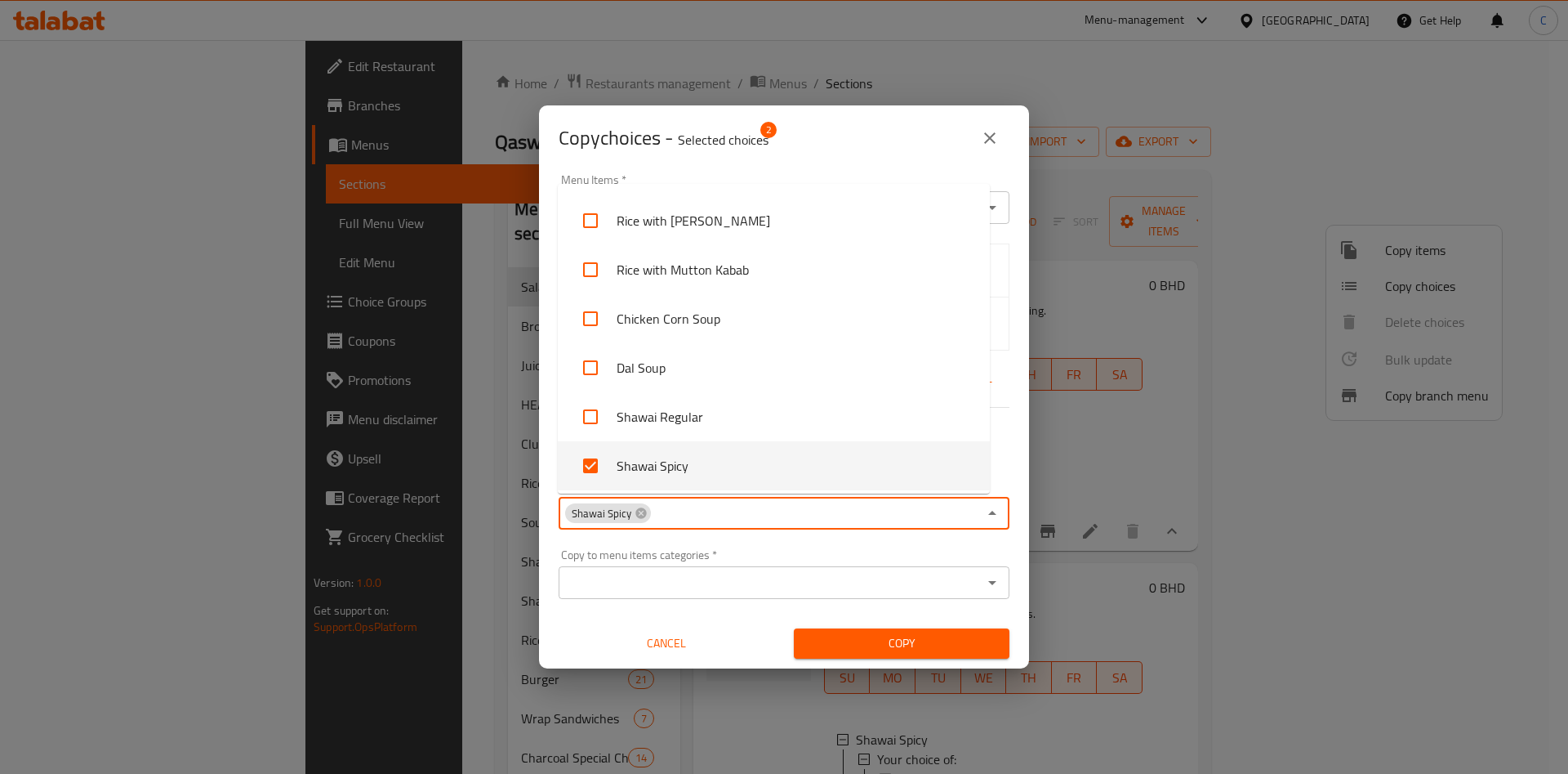
click at [699, 525] on div "Shawai Spicy Copy to menu items *" at bounding box center [784, 512] width 450 height 33
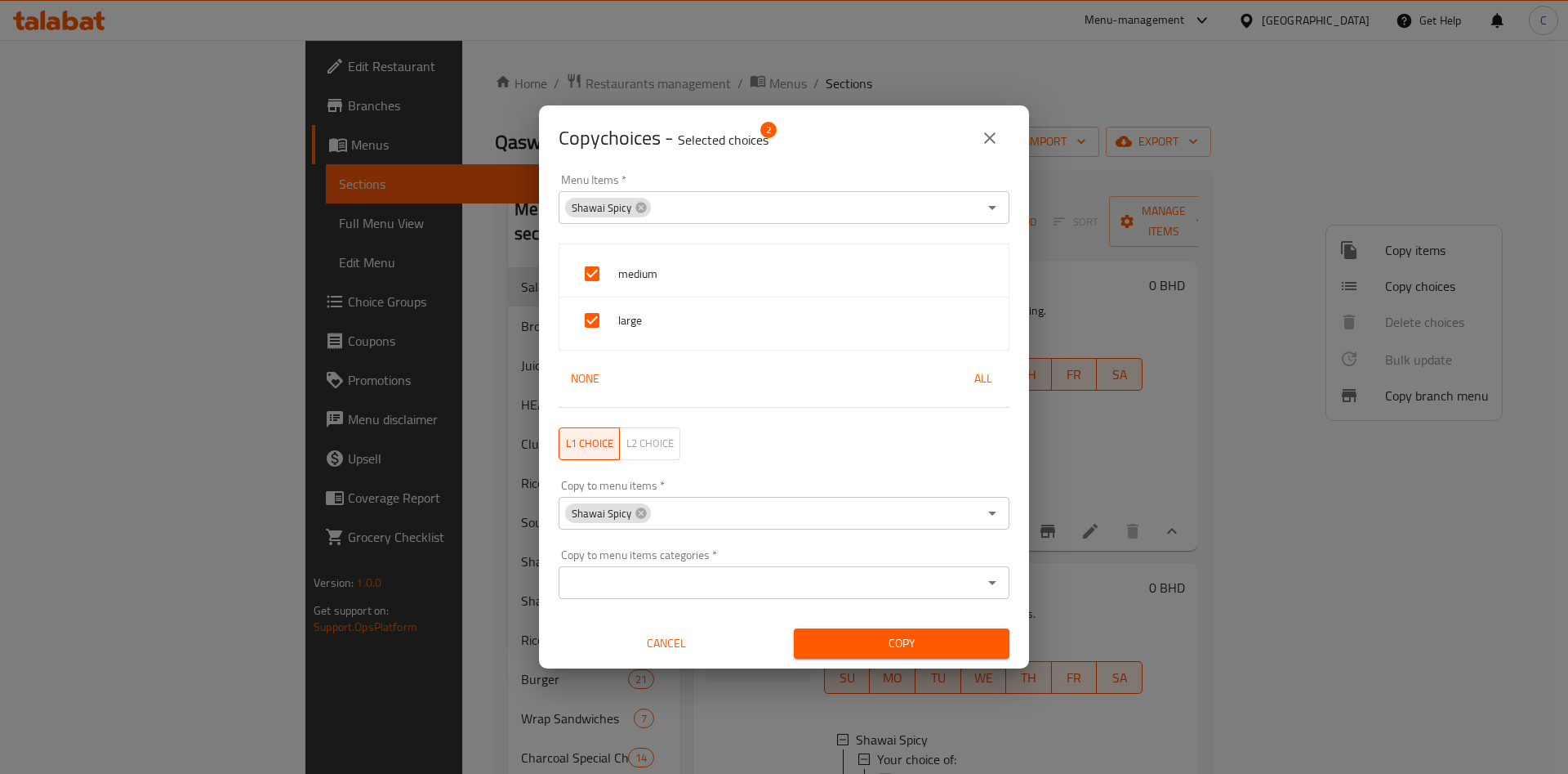
click at [765, 530] on div "Copy to menu items   * Shawai Spicy Copy to menu items *" at bounding box center [784, 504] width 470 height 70
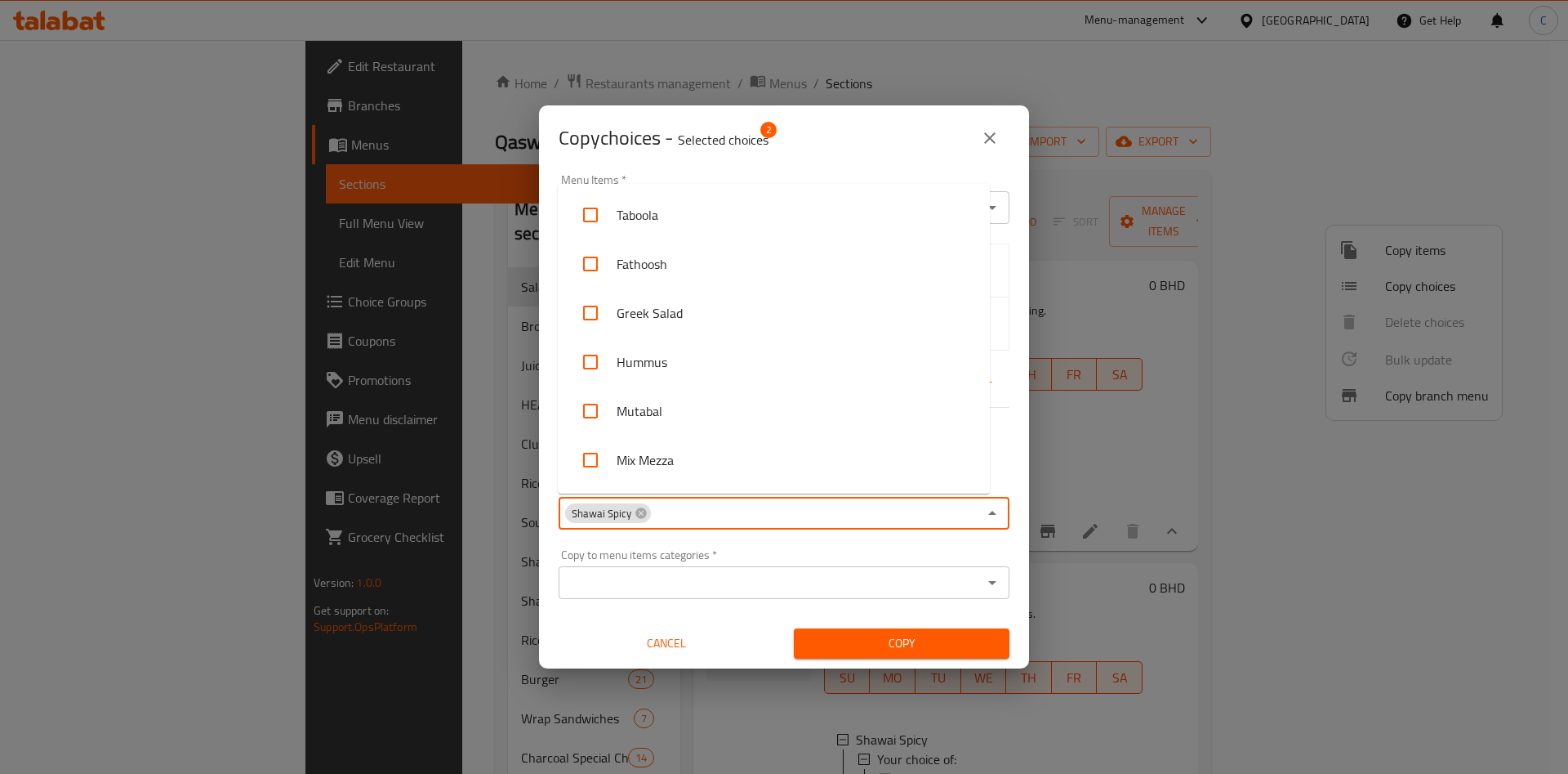
click at [804, 511] on input "Copy to menu items   *" at bounding box center [814, 512] width 325 height 23
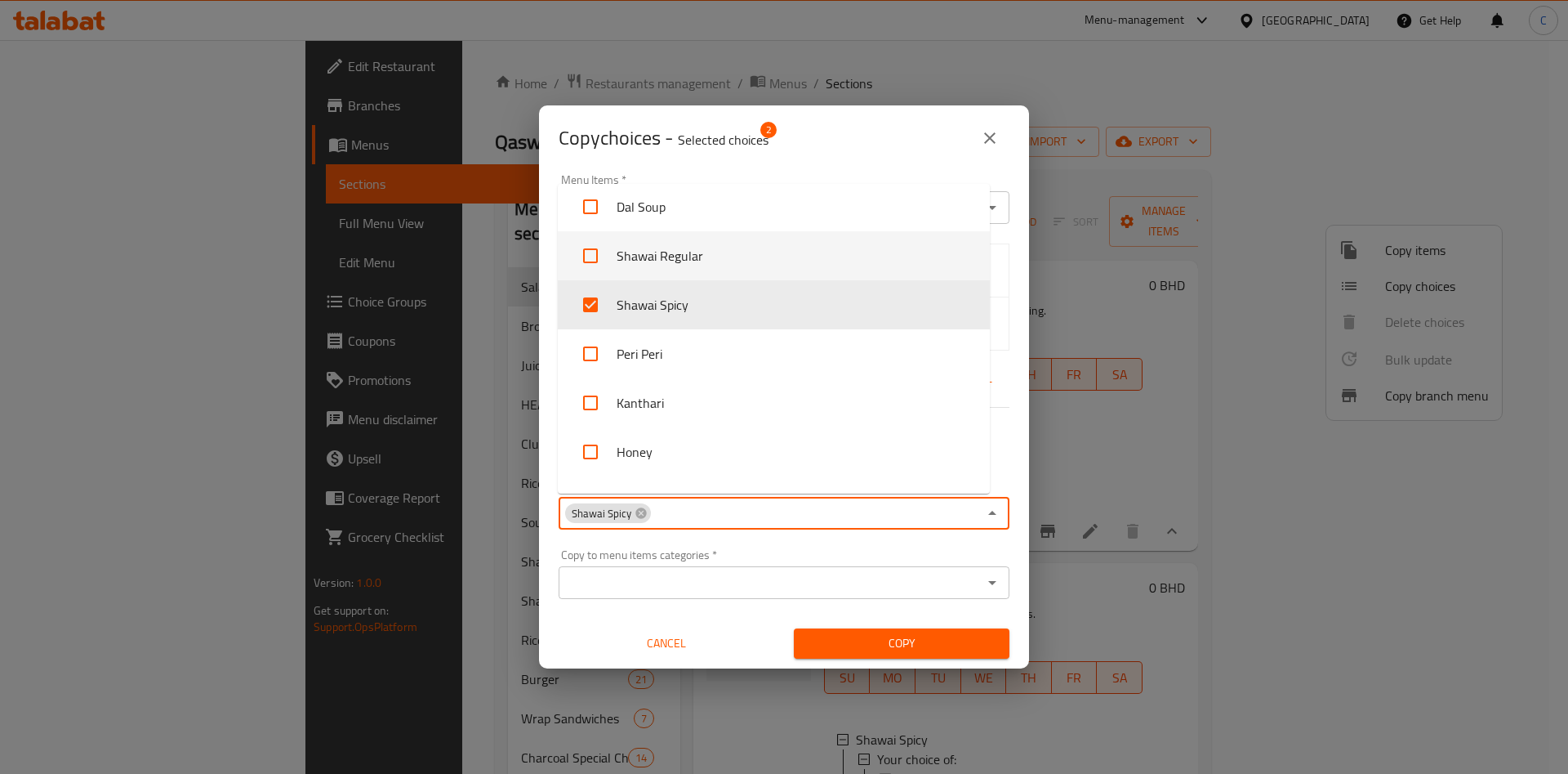
type input "s"
checkbox input "true"
checkbox input "false"
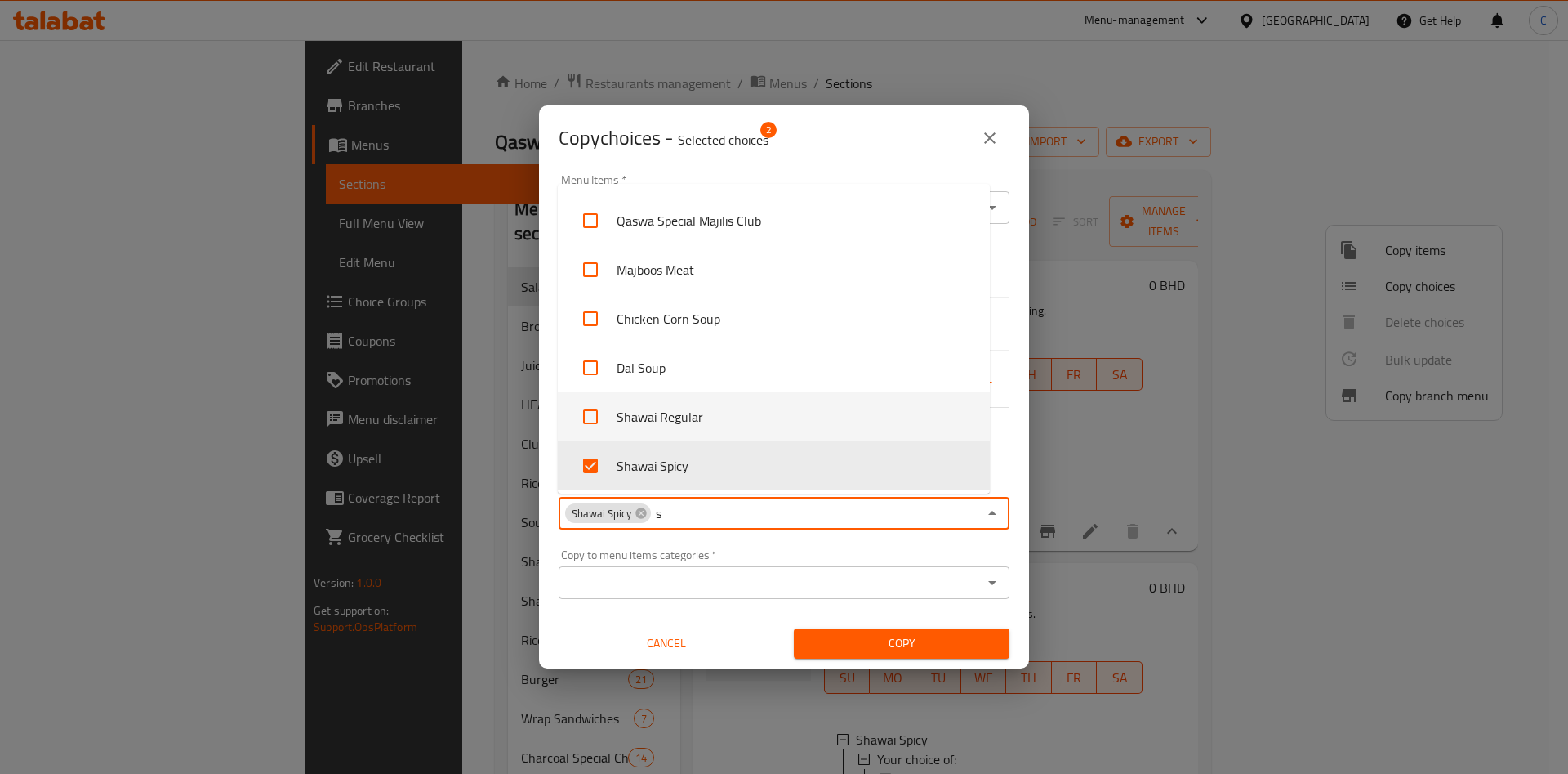
type input "sh"
checkbox input "true"
checkbox input "false"
type input "sha"
checkbox input "true"
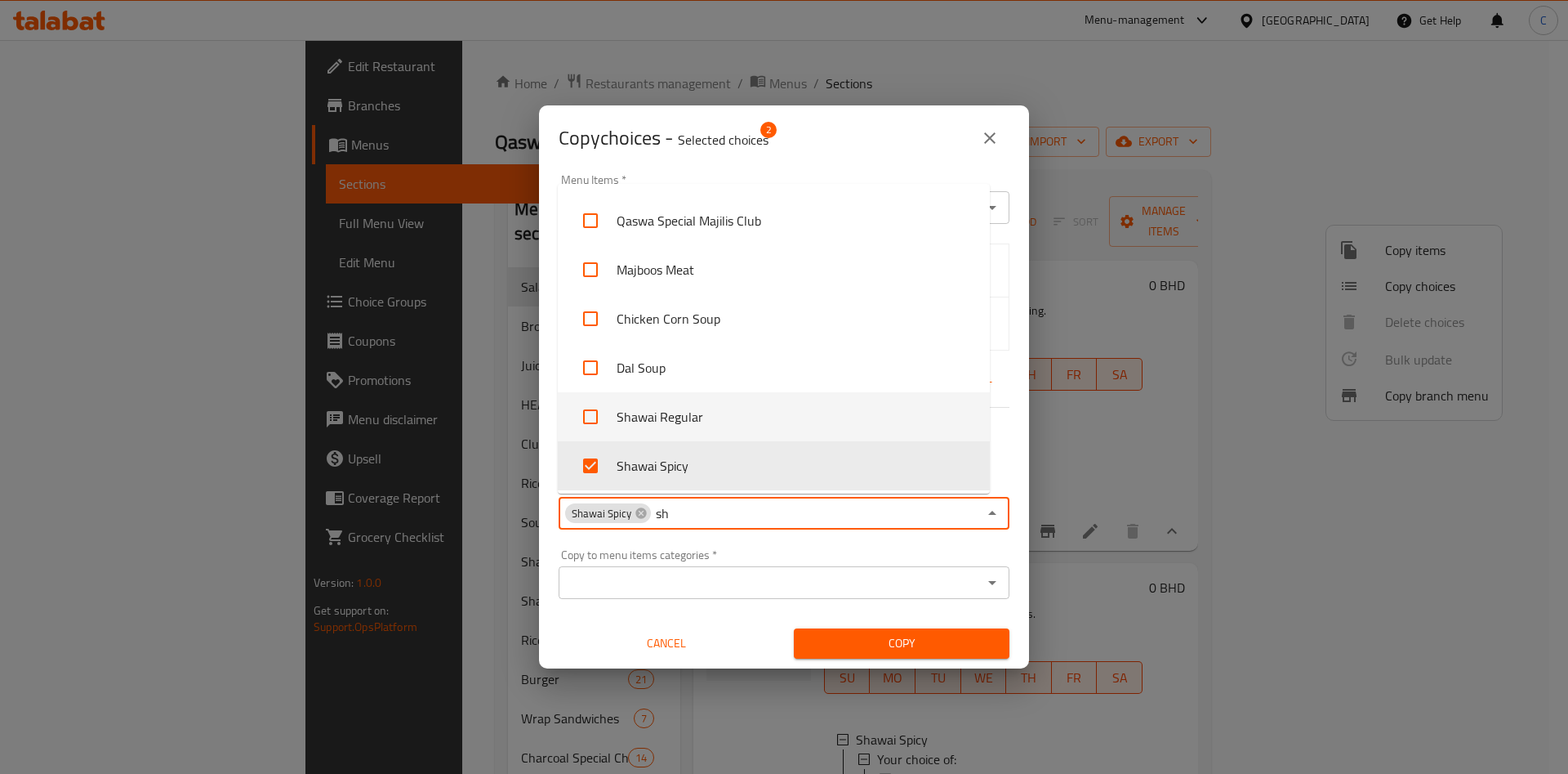
checkbox input "false"
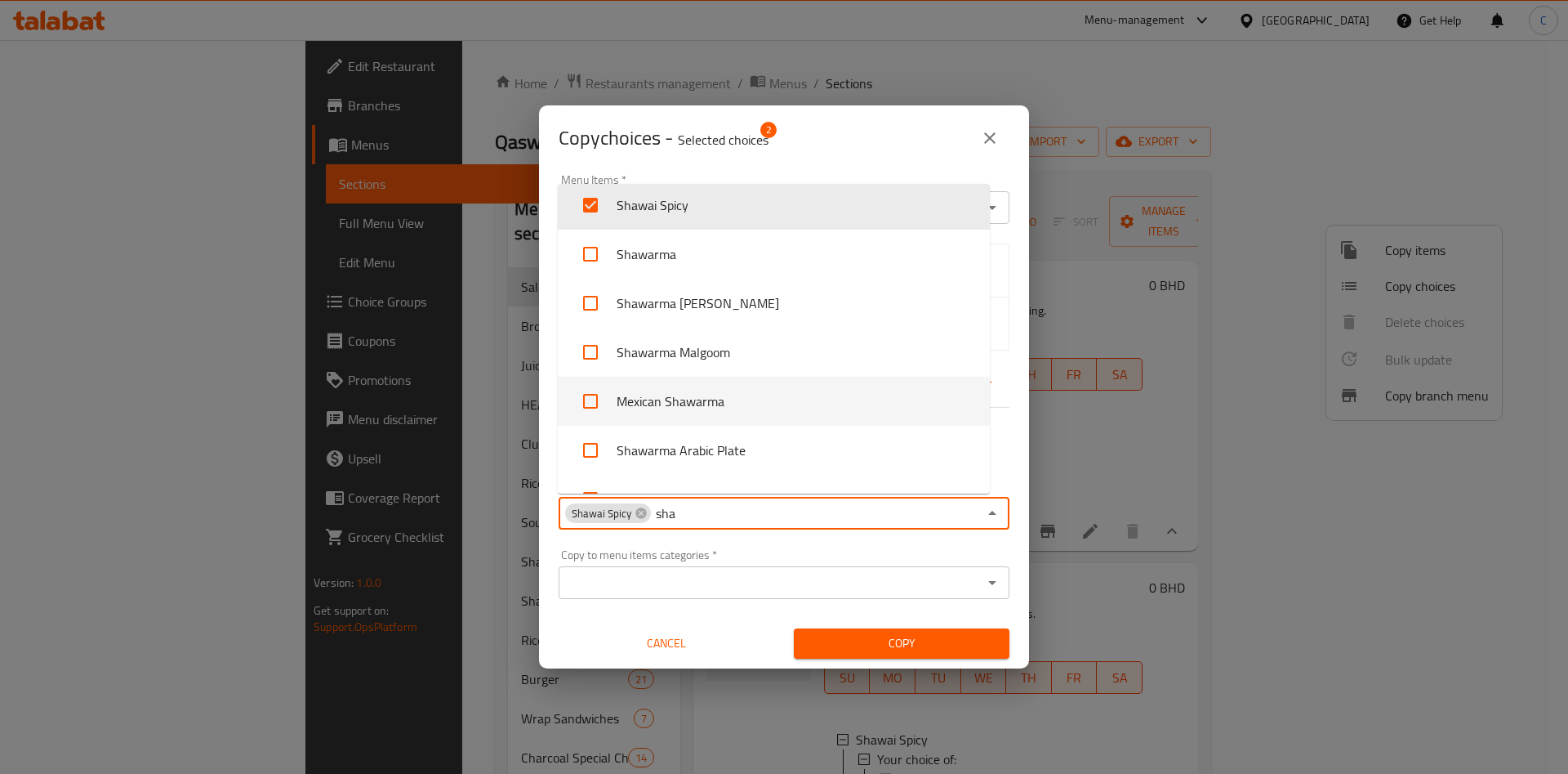
type input "shaw"
checkbox input "true"
checkbox input "false"
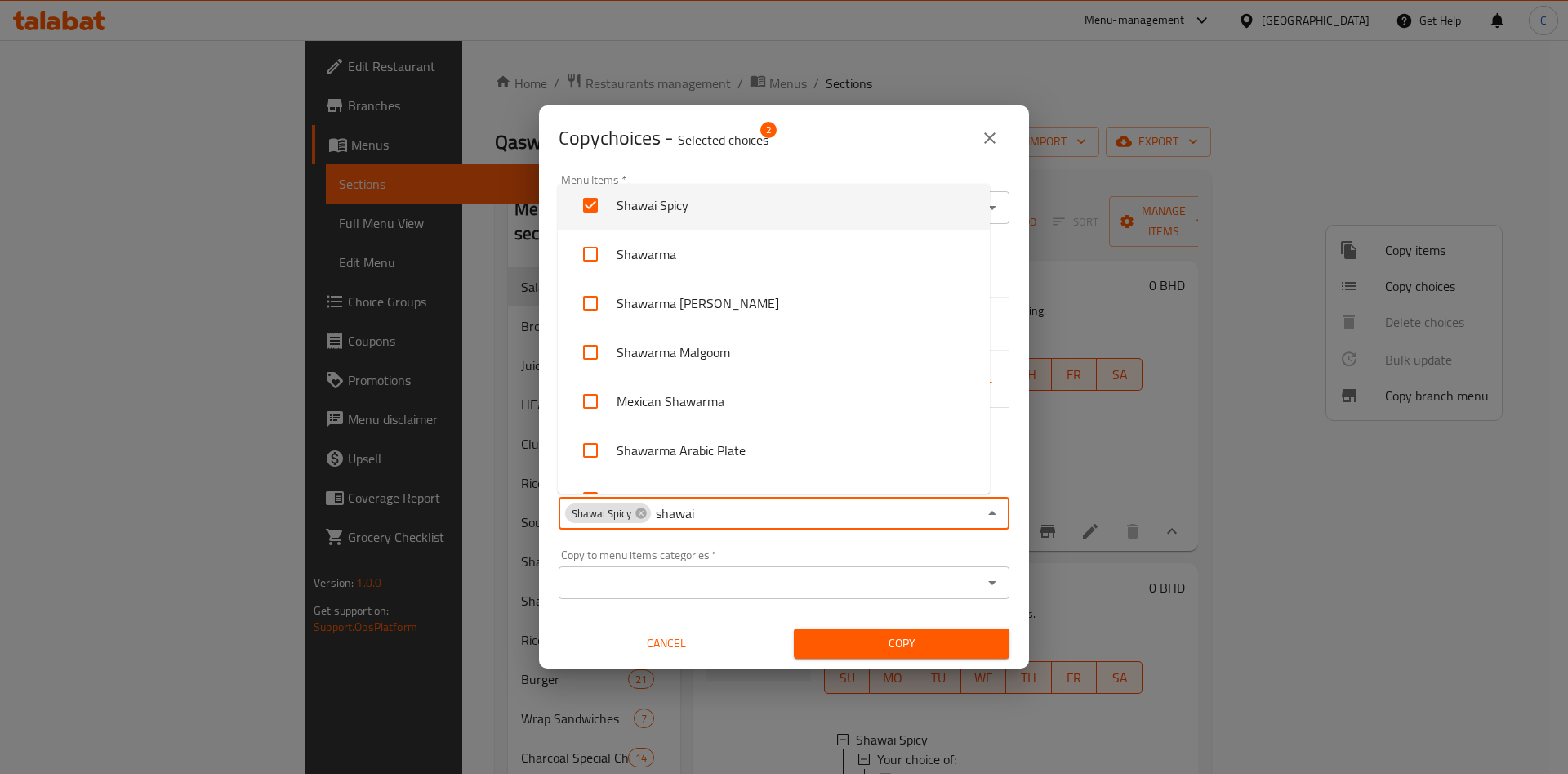
scroll to position [0, 0]
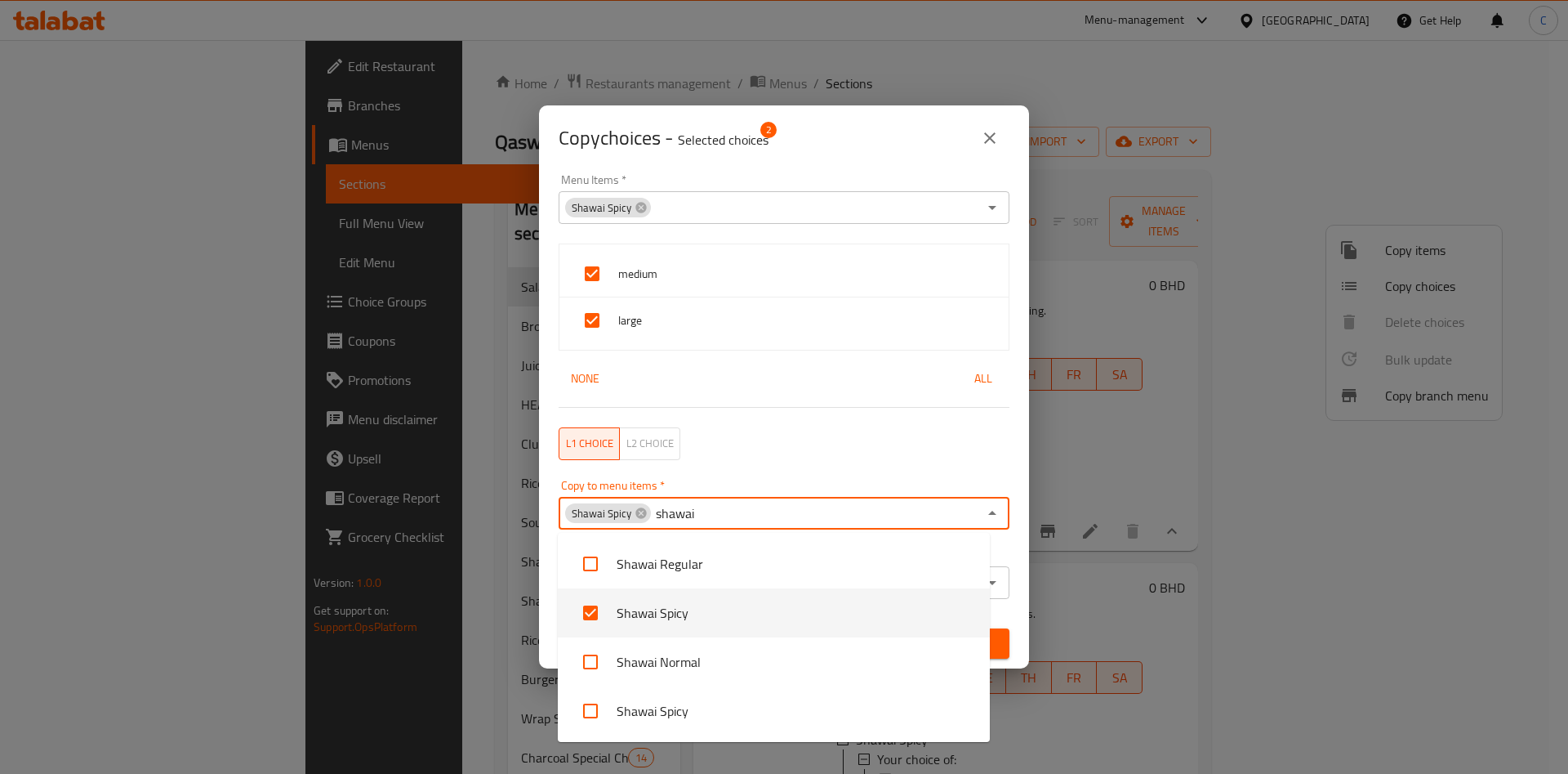
type input "shawai s"
checkbox input "true"
checkbox input "false"
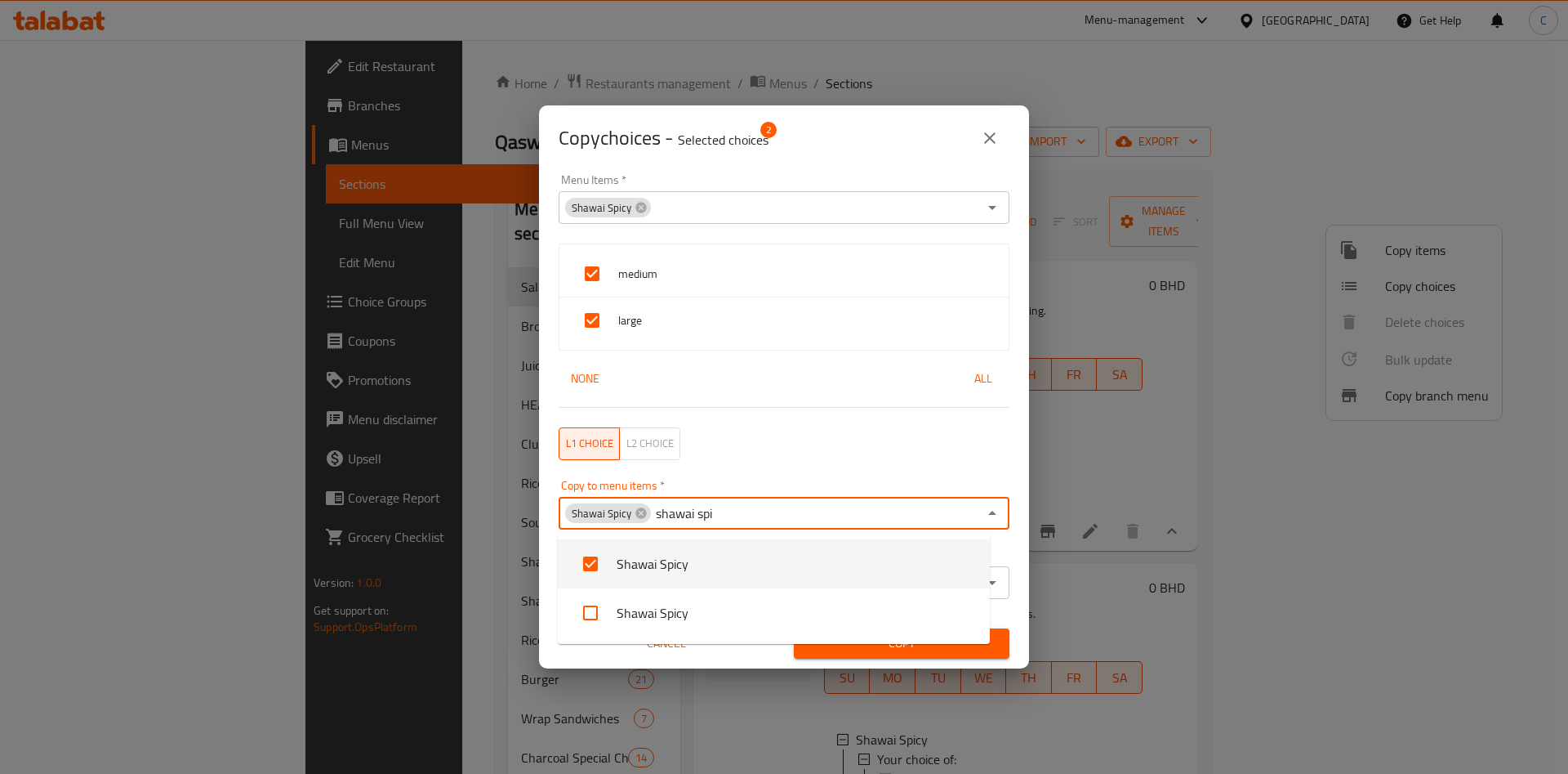
type input "shawai spic"
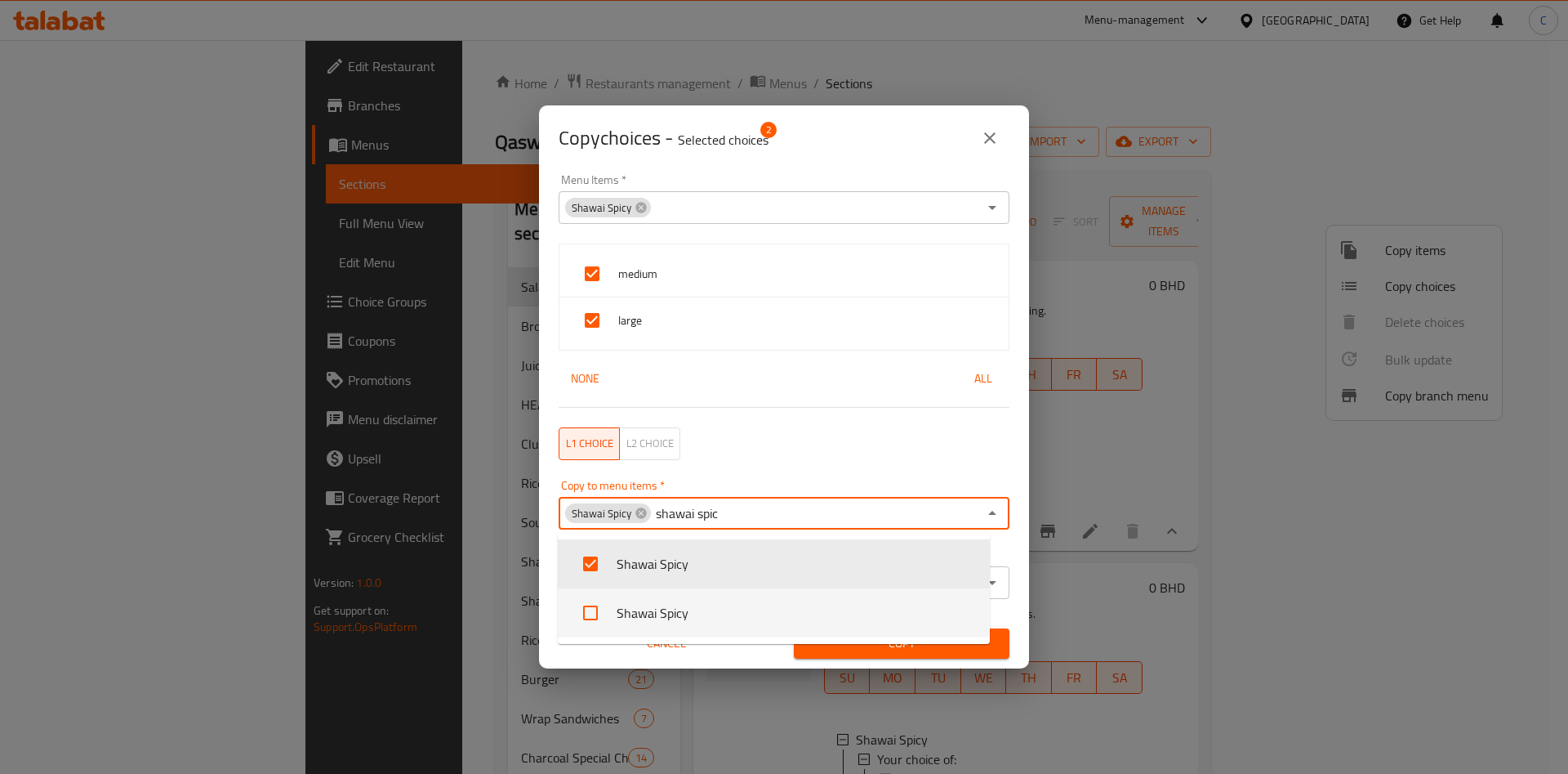
click at [669, 611] on li "Shawai Spicy" at bounding box center [774, 612] width 432 height 49
checkbox input "false"
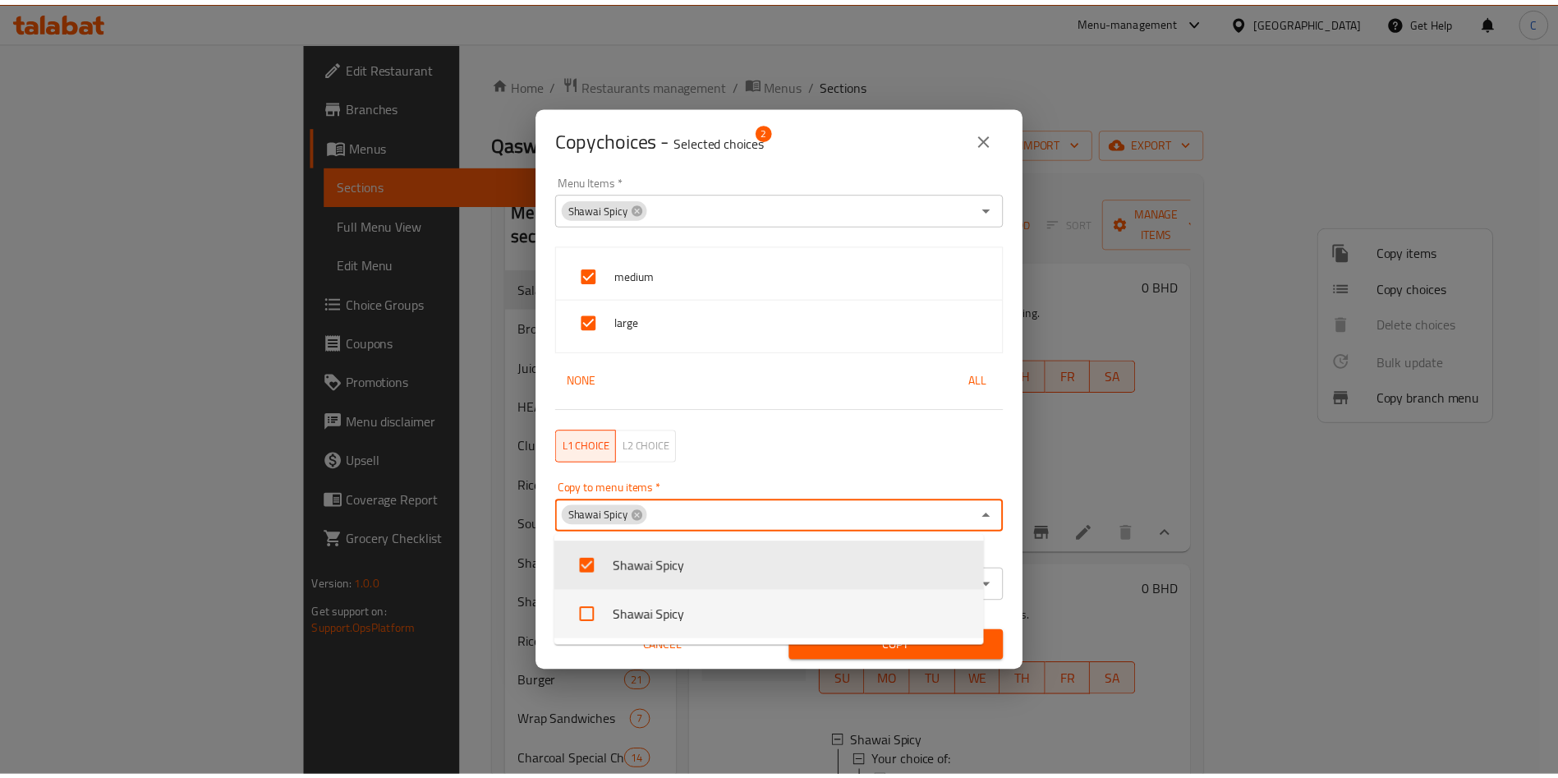
scroll to position [2359, 0]
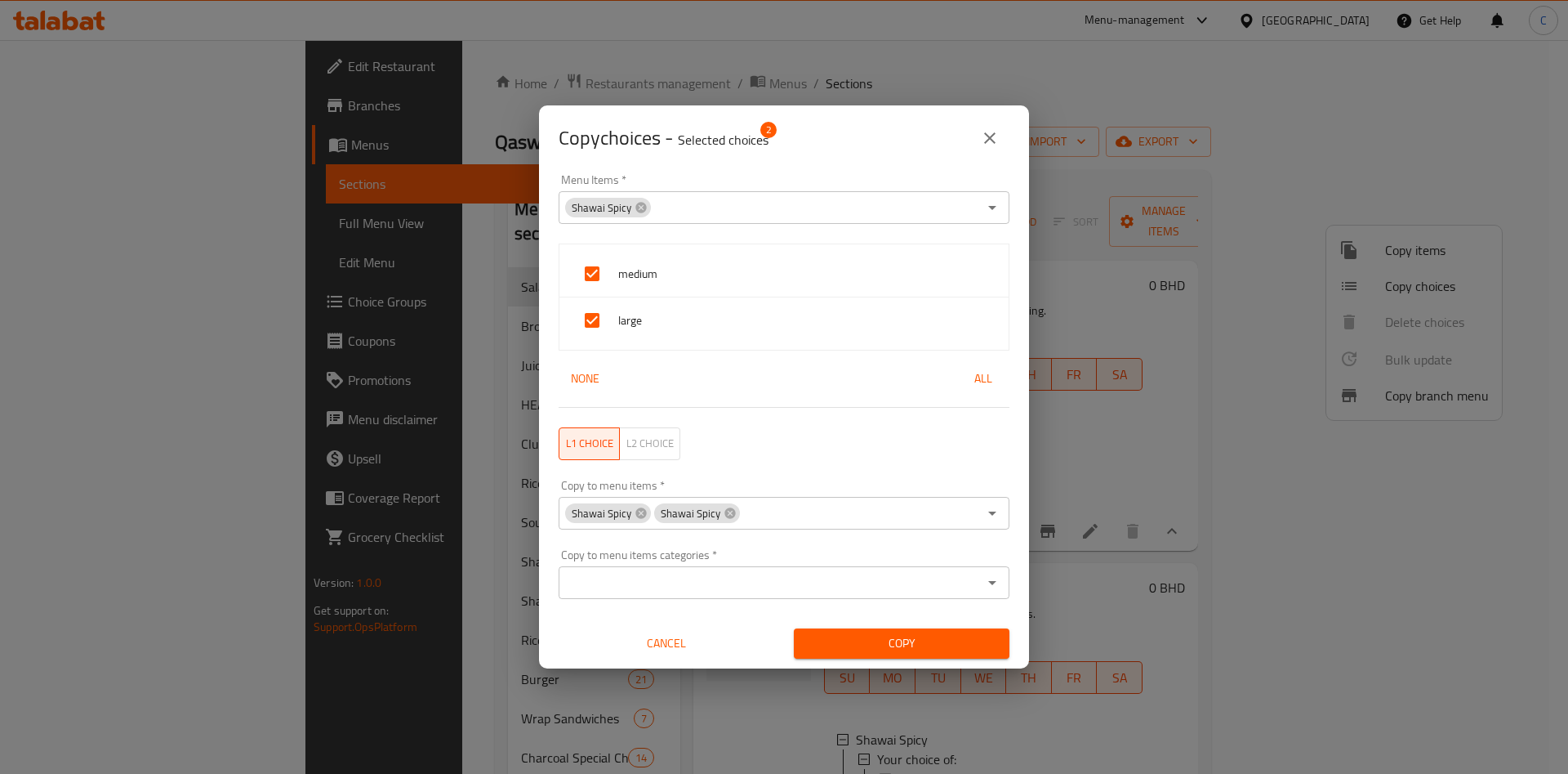
click at [918, 606] on div "Copy to menu items categories   * Copy to menu items categories *" at bounding box center [784, 574] width 470 height 70
click at [915, 641] on span "Copy" at bounding box center [901, 643] width 190 height 21
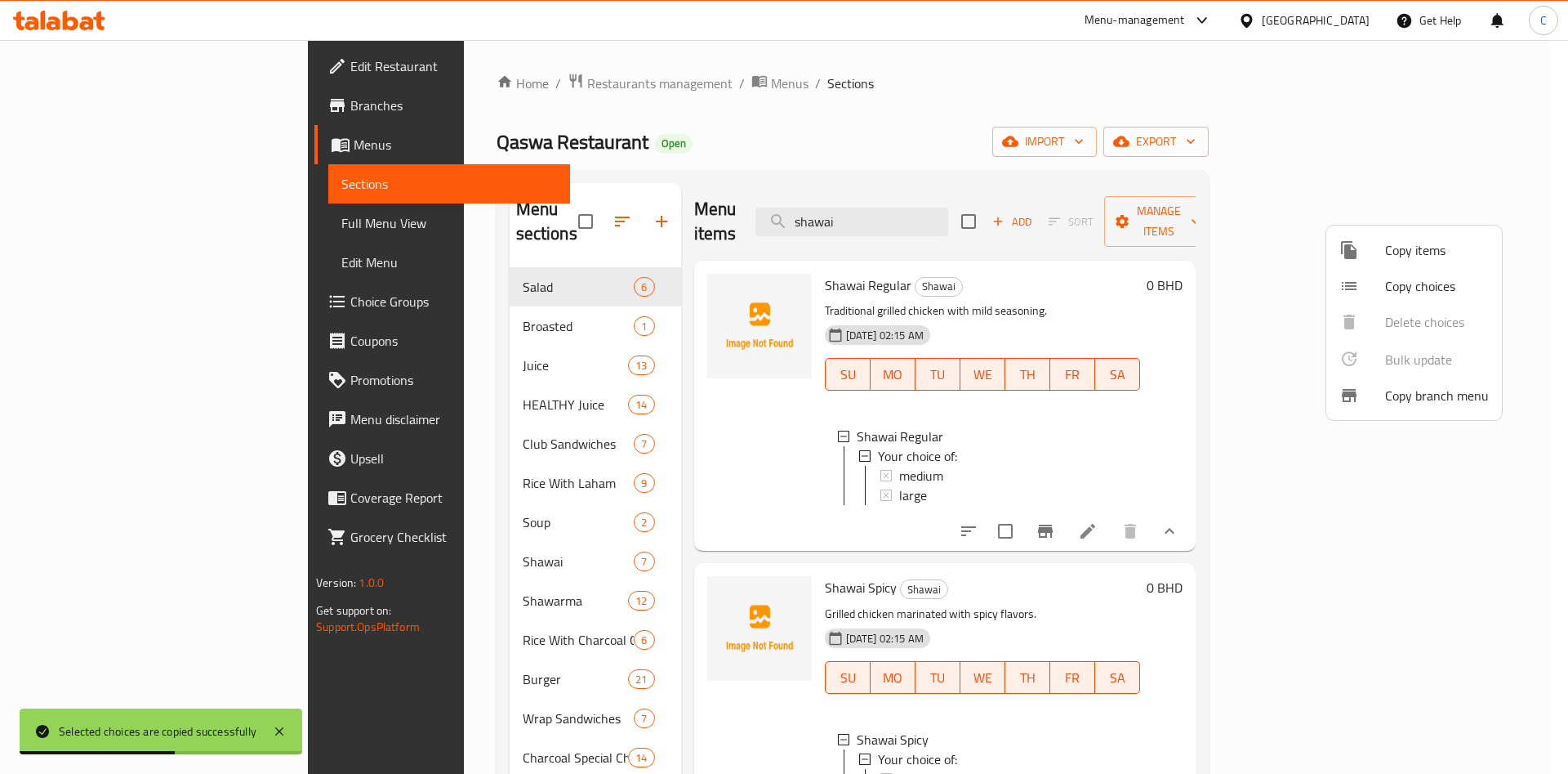
click at [965, 214] on div at bounding box center [784, 387] width 1568 height 774
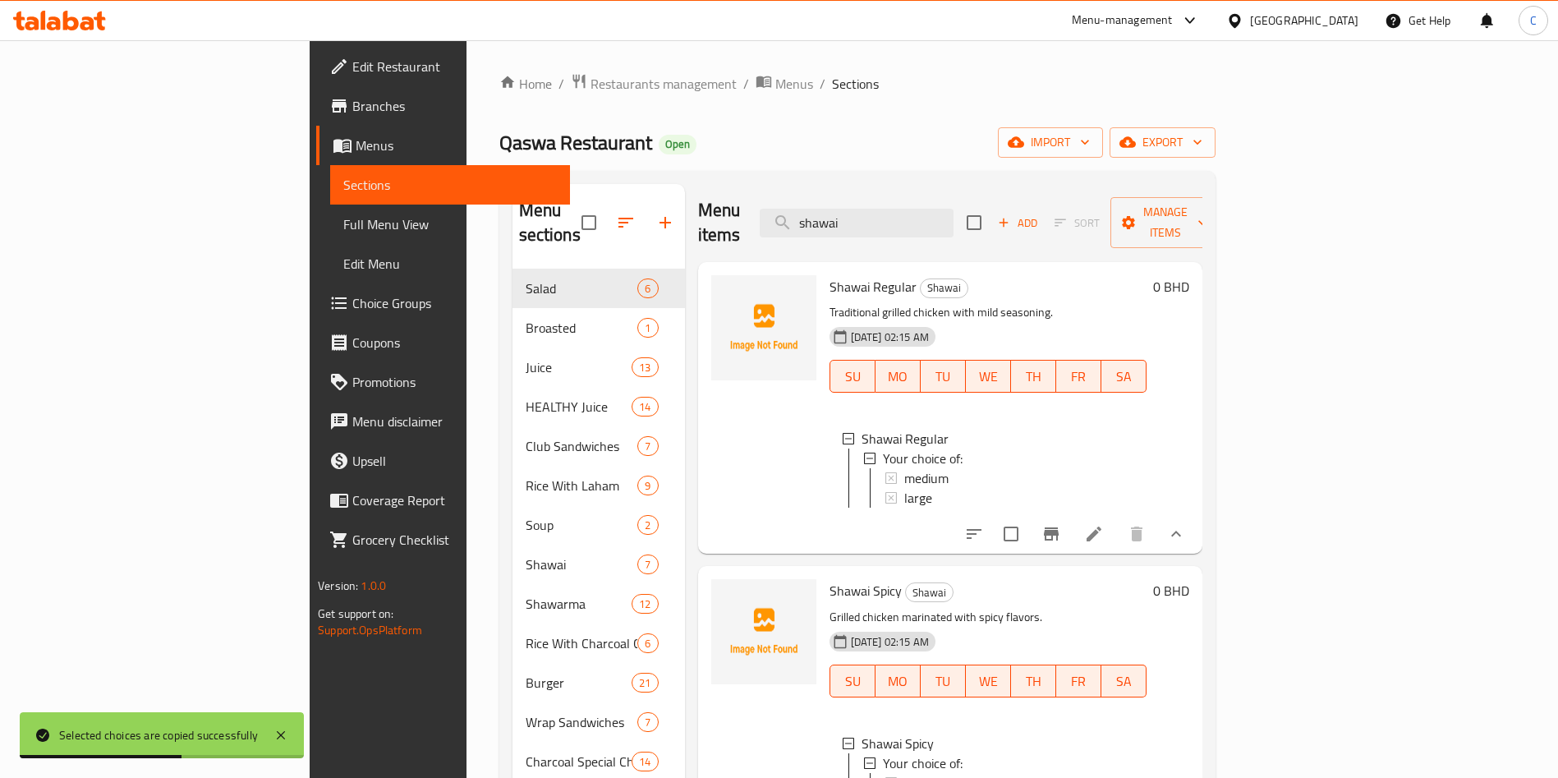
click at [953, 215] on input "shawai" at bounding box center [857, 223] width 194 height 29
type input "f"
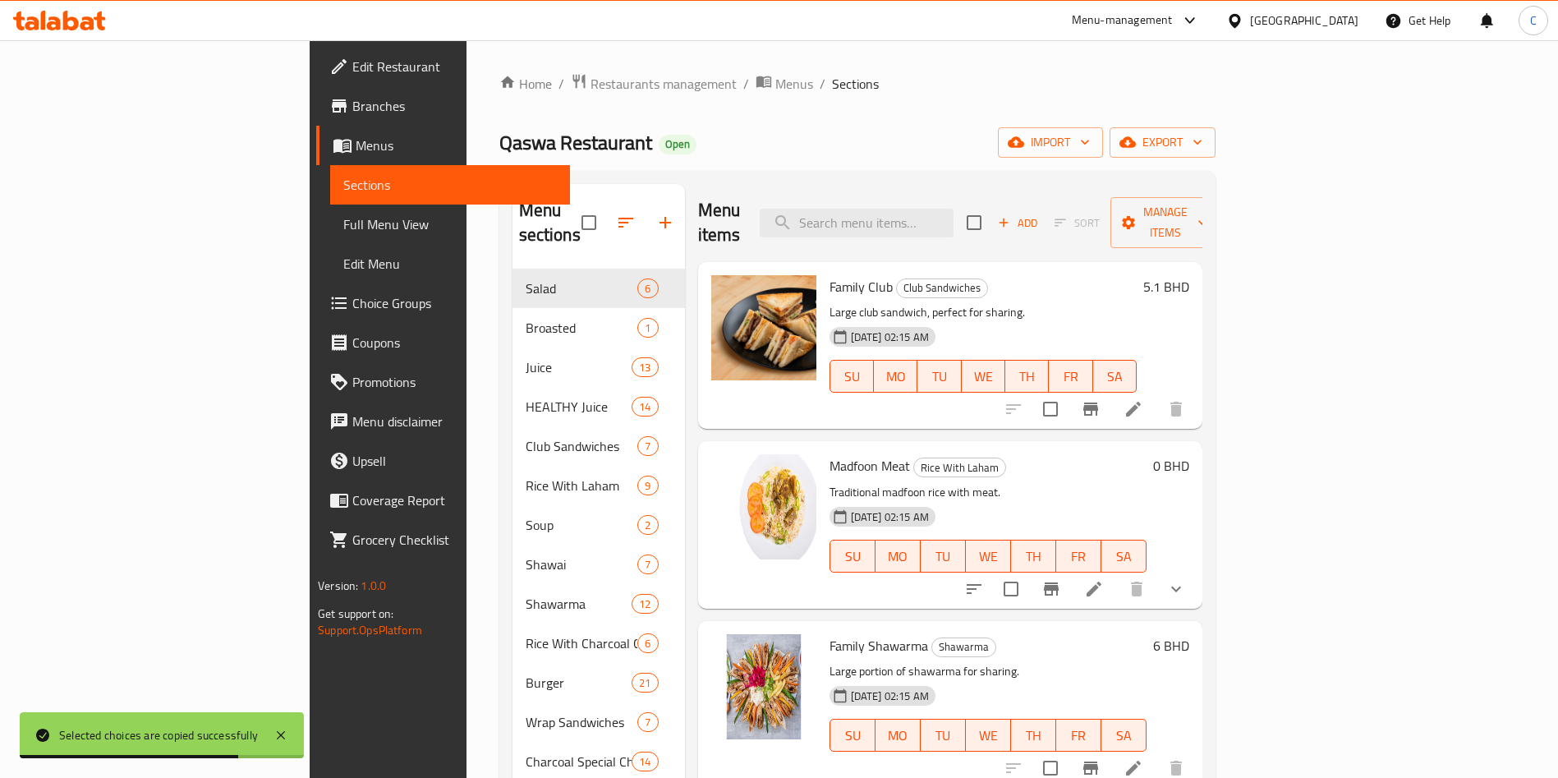
type input "f"
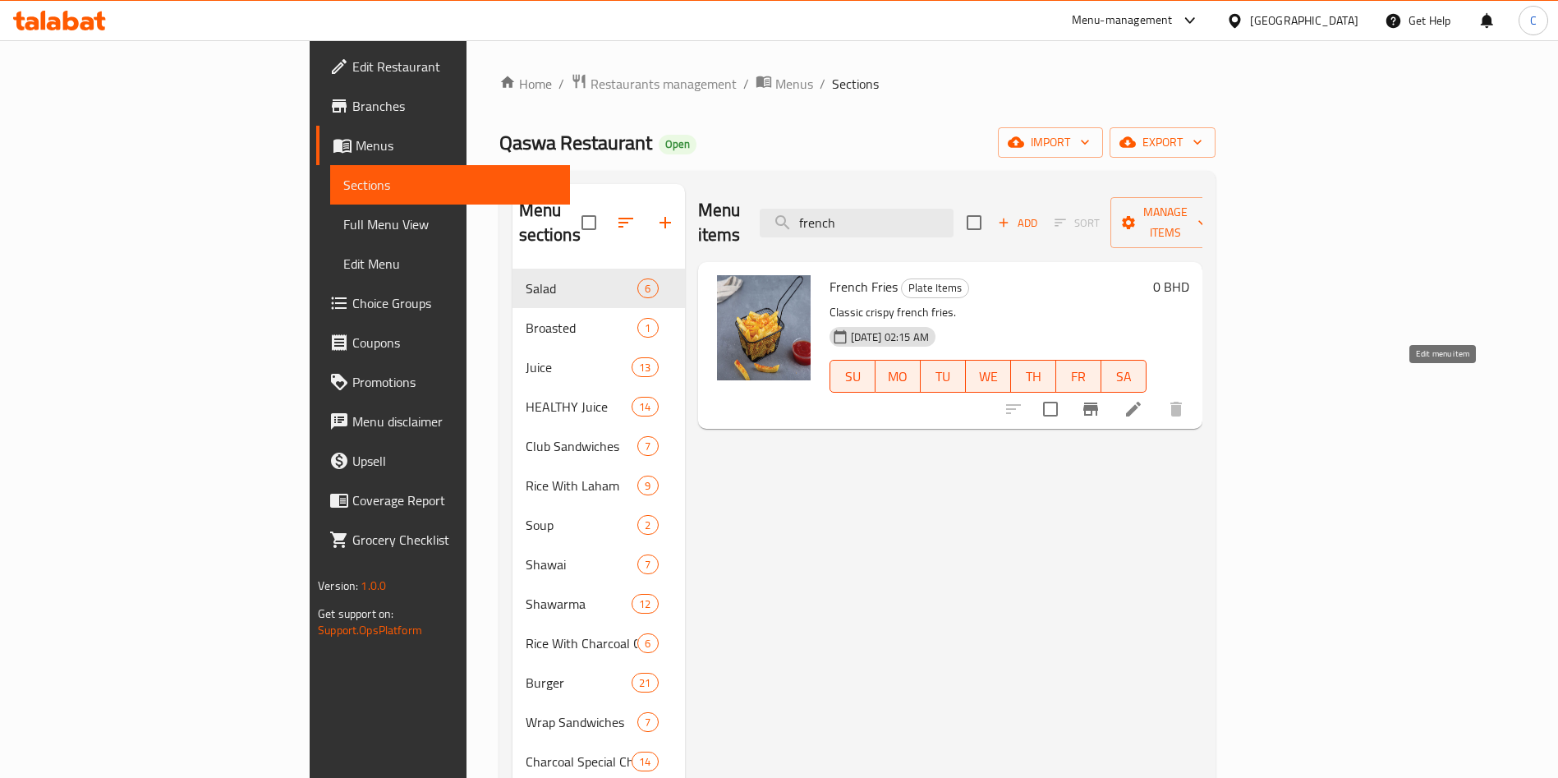
type input "french"
click at [1143, 399] on icon at bounding box center [1133, 409] width 20 height 20
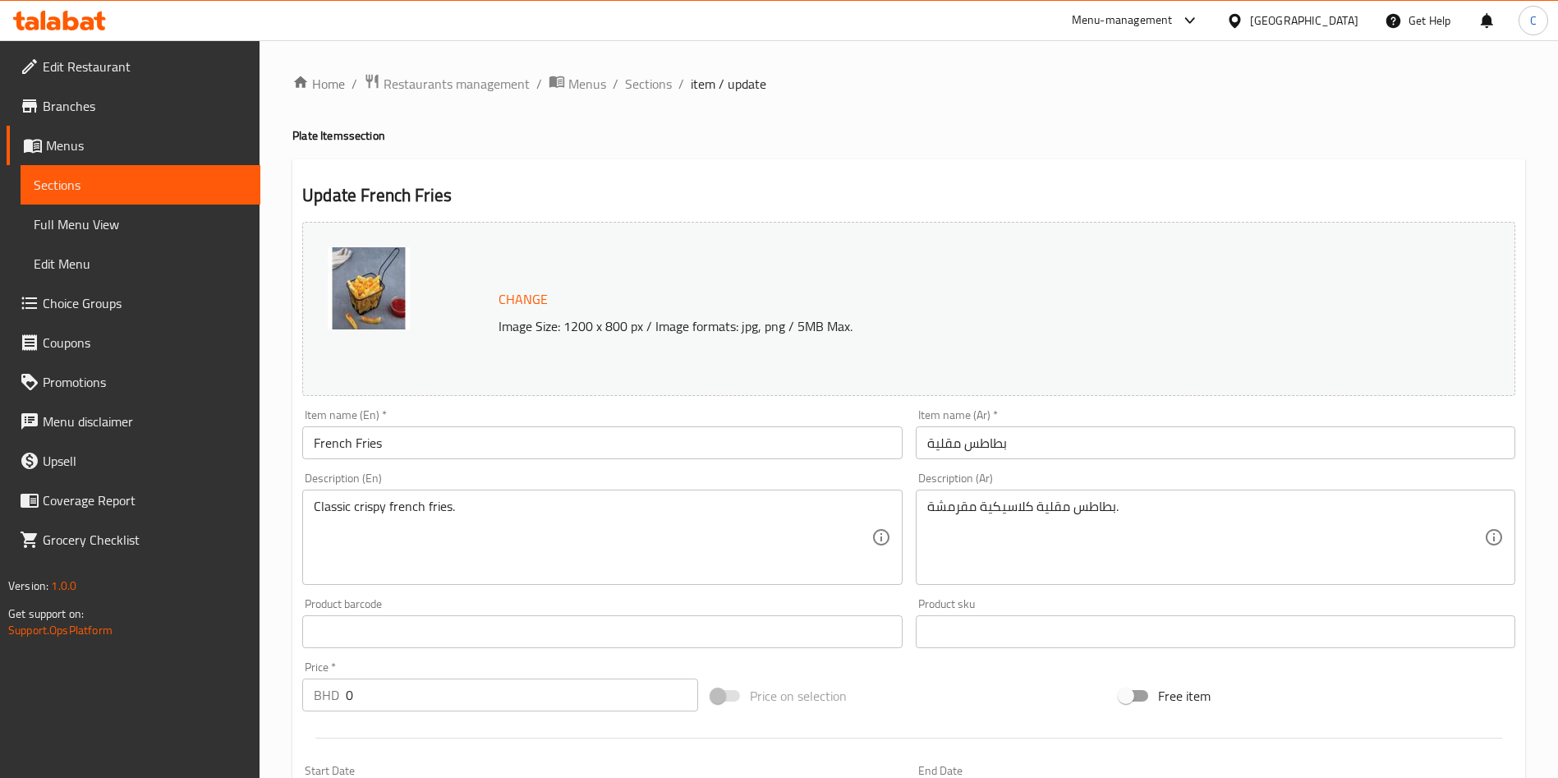
scroll to position [207, 0]
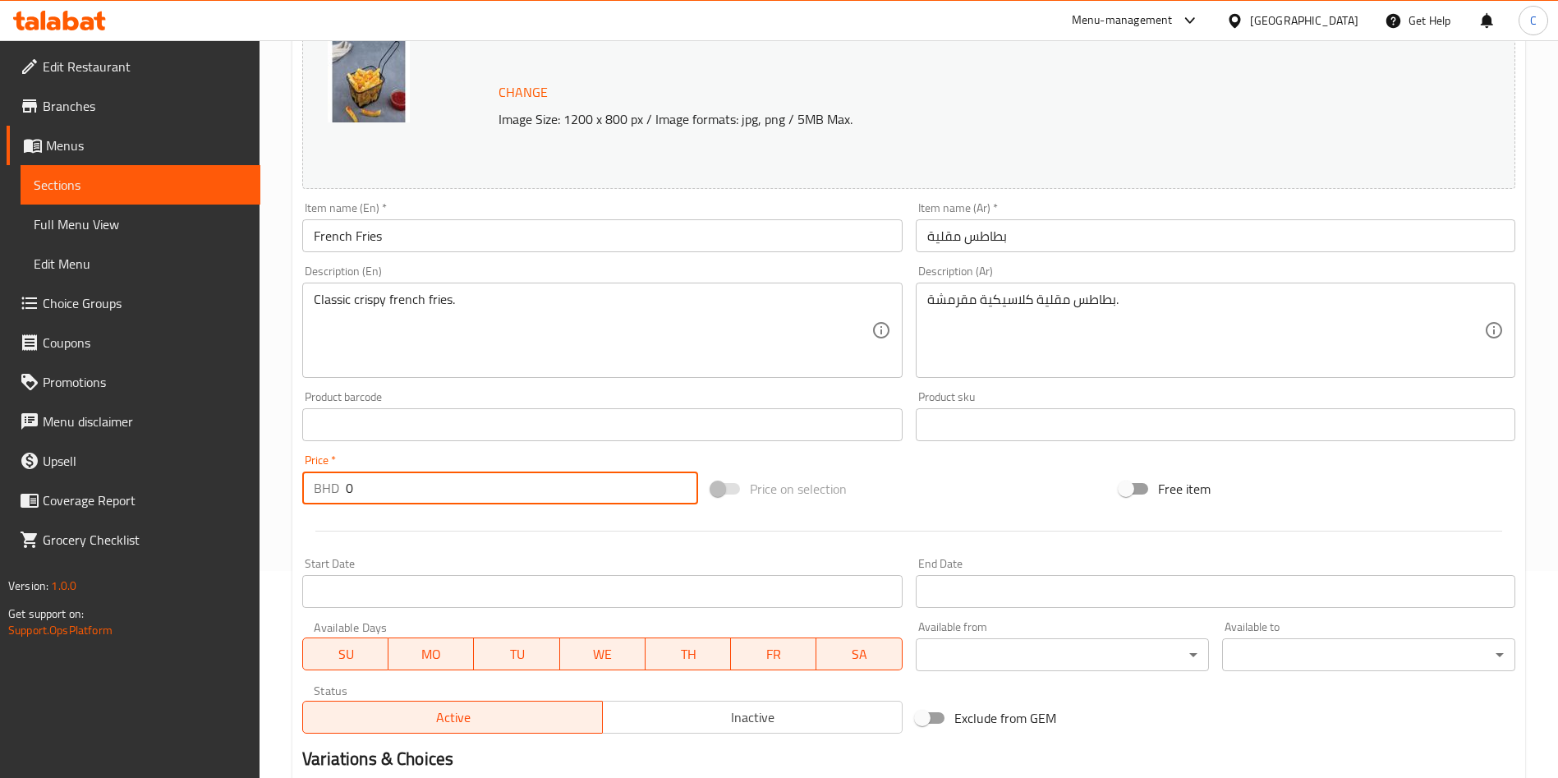
drag, startPoint x: 455, startPoint y: 498, endPoint x: 179, endPoint y: 490, distance: 276.0
click at [179, 490] on div "Edit Restaurant Branches Menus Sections Full Menu View Edit Menu Choice Groups …" at bounding box center [779, 405] width 1558 height 1144
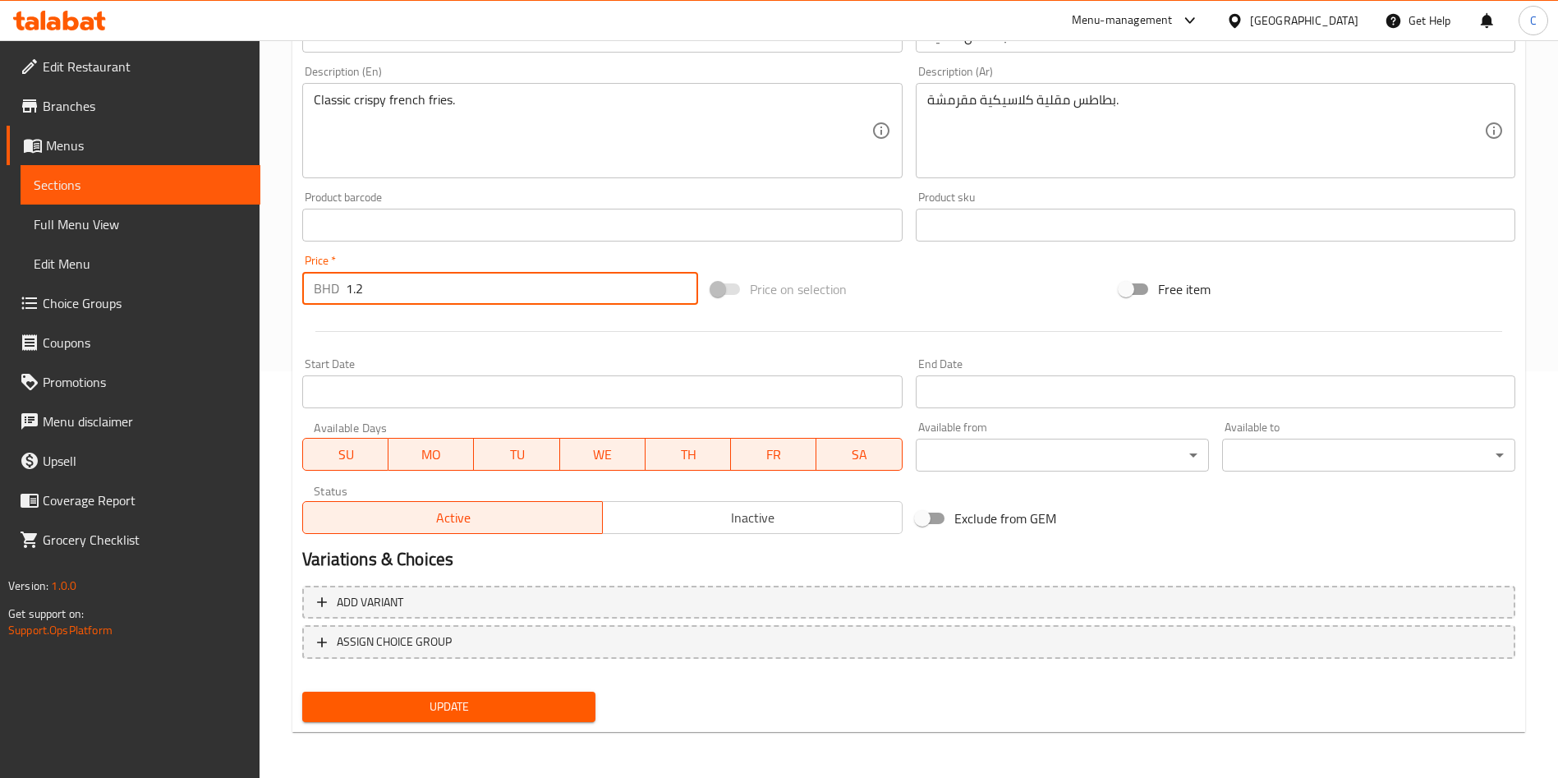
type input "1.2"
click at [411, 707] on span "Update" at bounding box center [448, 706] width 267 height 21
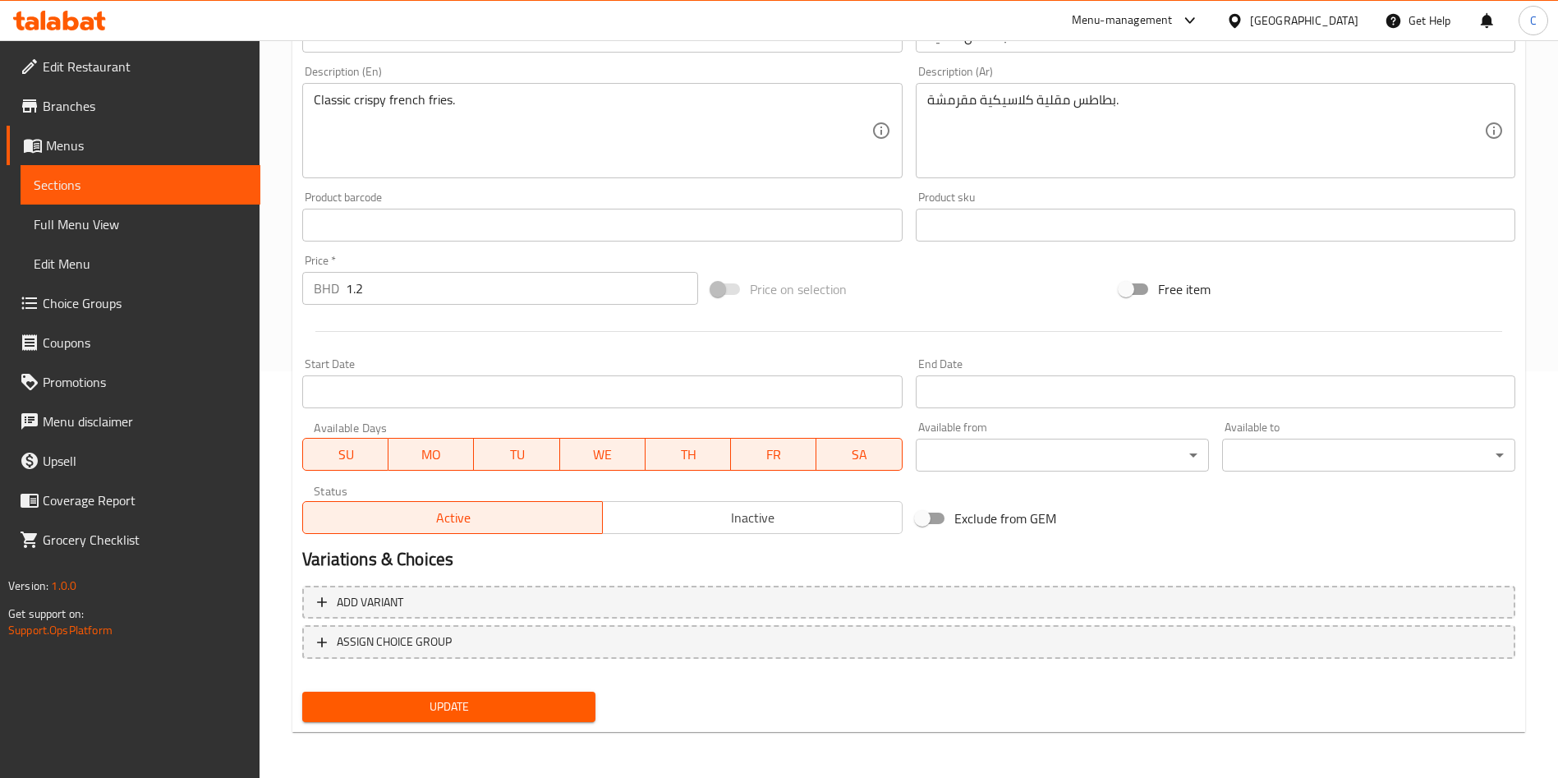
scroll to position [0, 0]
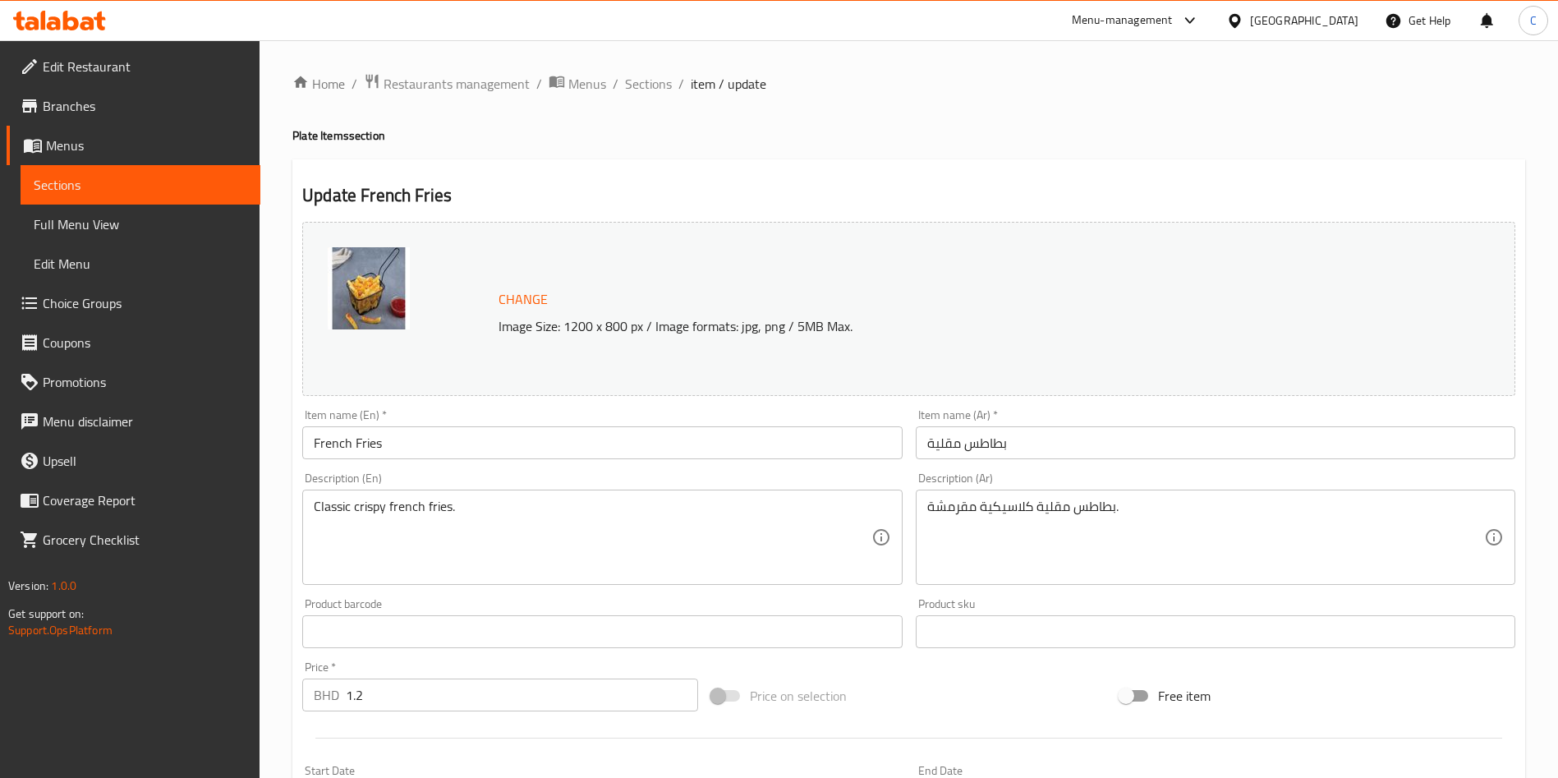
click at [644, 68] on div "Home / Restaurants management / Menus / Sections / item / update Plate Items se…" at bounding box center [909, 612] width 1298 height 1144
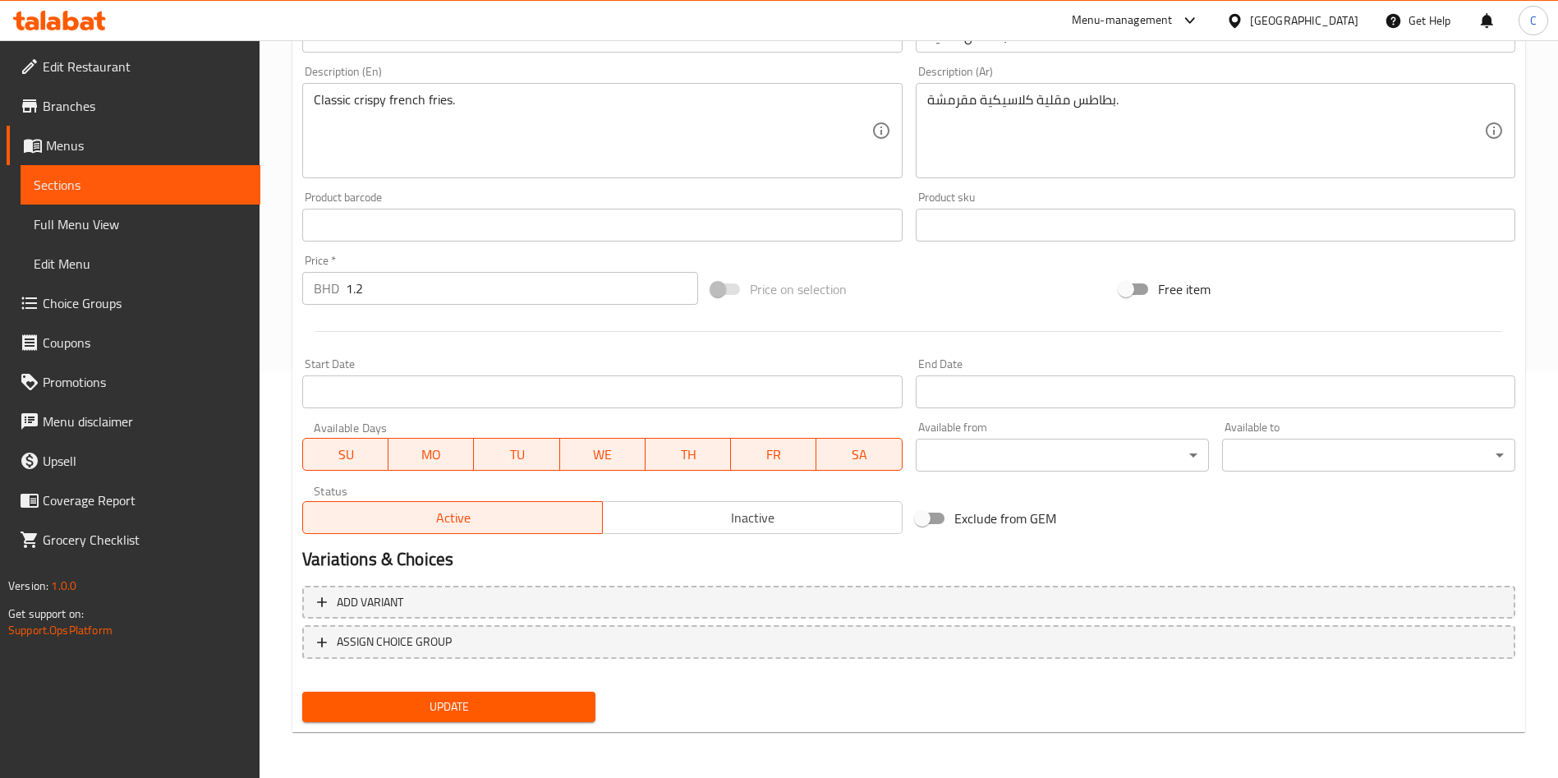
drag, startPoint x: 470, startPoint y: 696, endPoint x: 341, endPoint y: 720, distance: 131.3
click at [341, 720] on button "Update" at bounding box center [448, 706] width 293 height 30
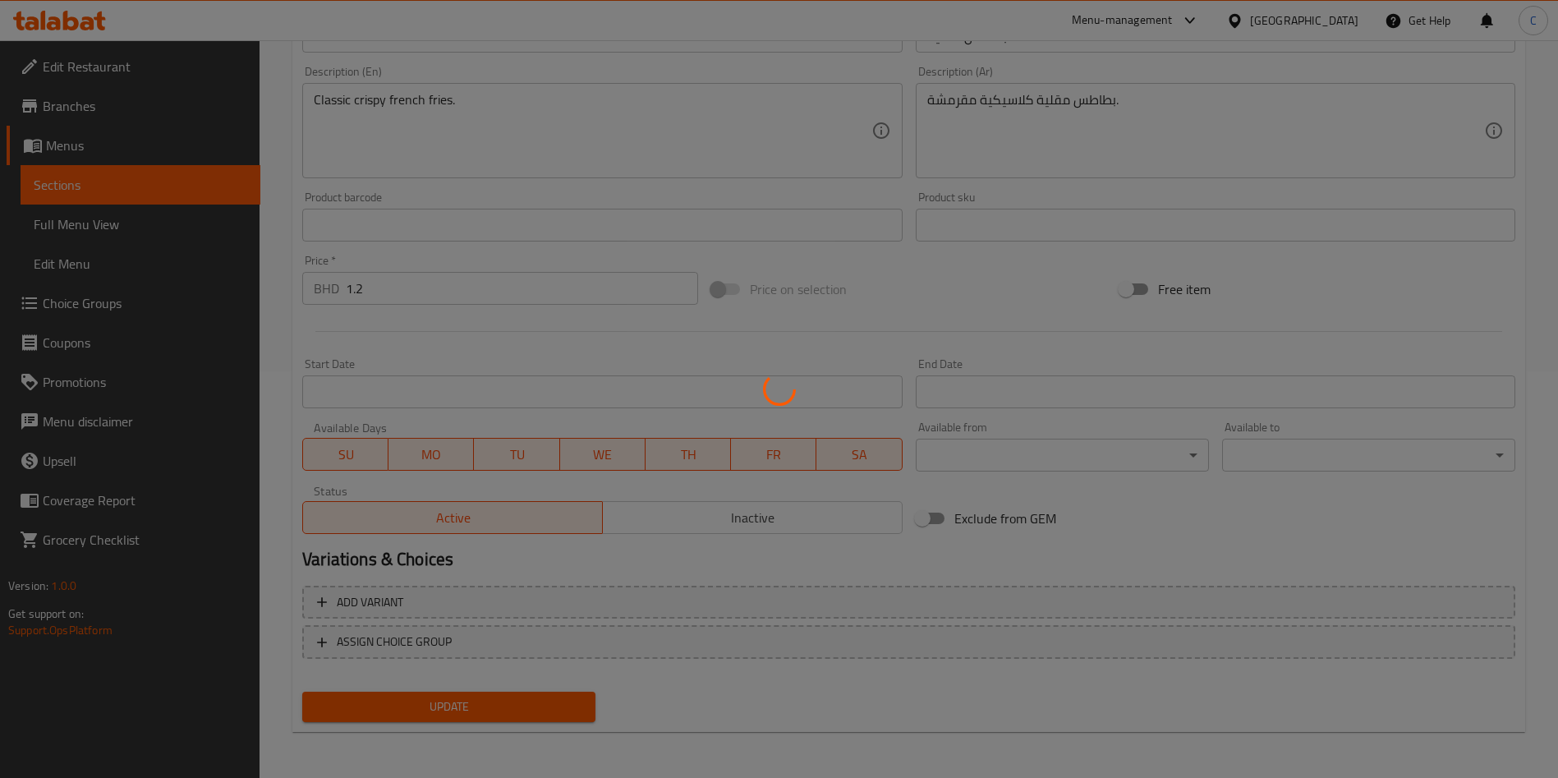
click at [341, 720] on div at bounding box center [779, 389] width 1558 height 778
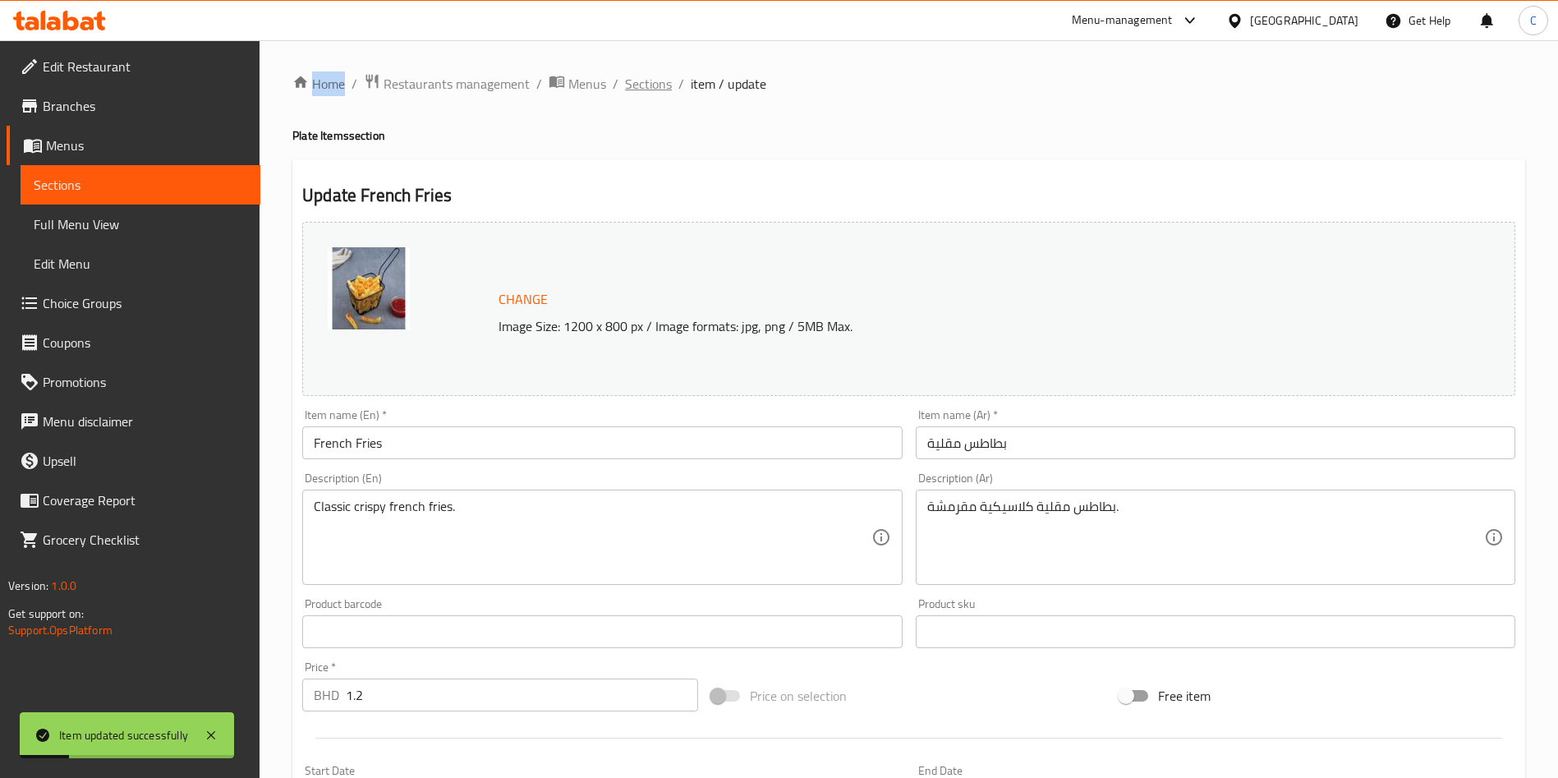
click at [653, 92] on span "Sections" at bounding box center [648, 84] width 47 height 20
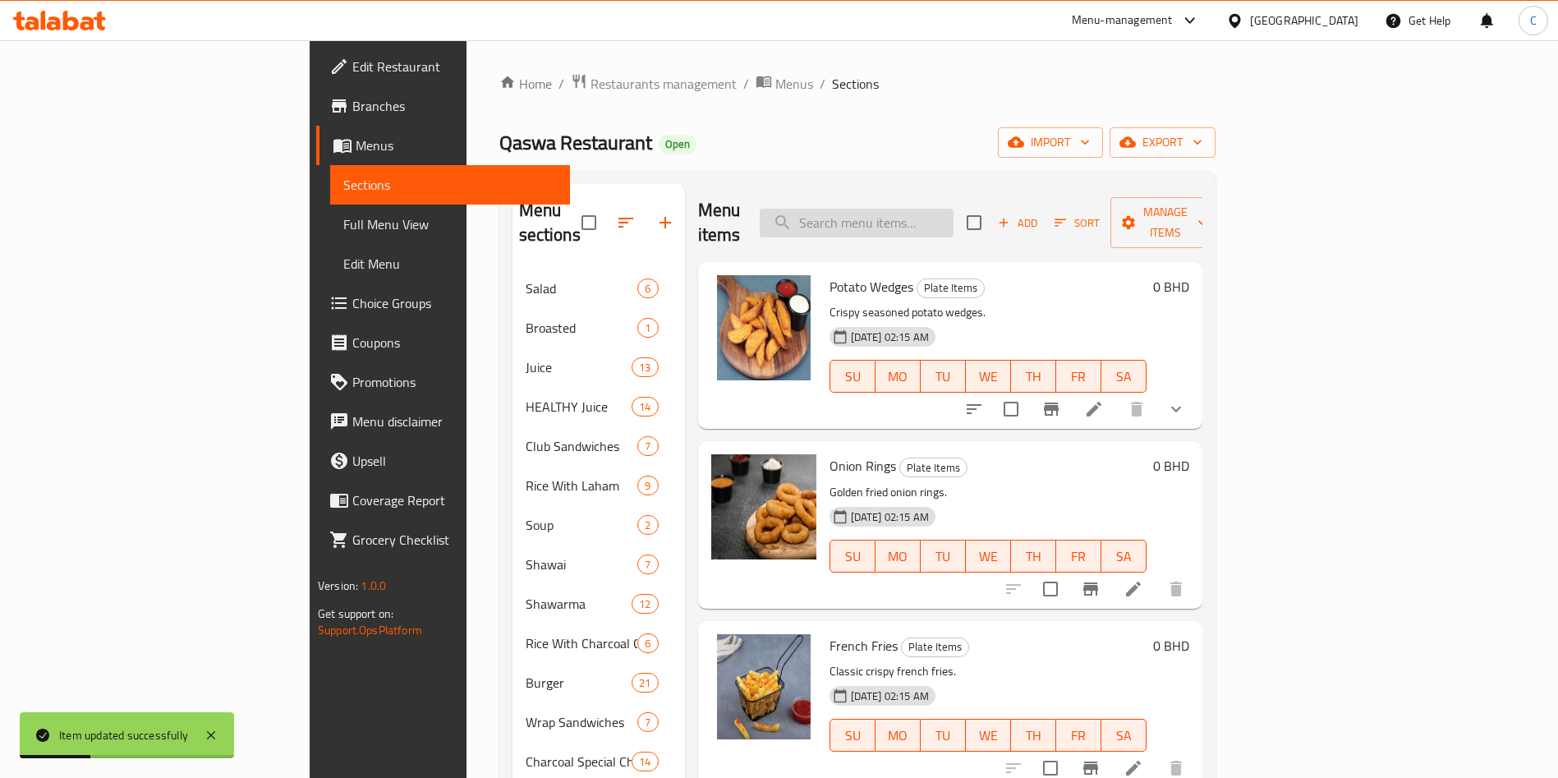
click at [953, 209] on input "search" at bounding box center [857, 223] width 194 height 29
type input "iniuoin"
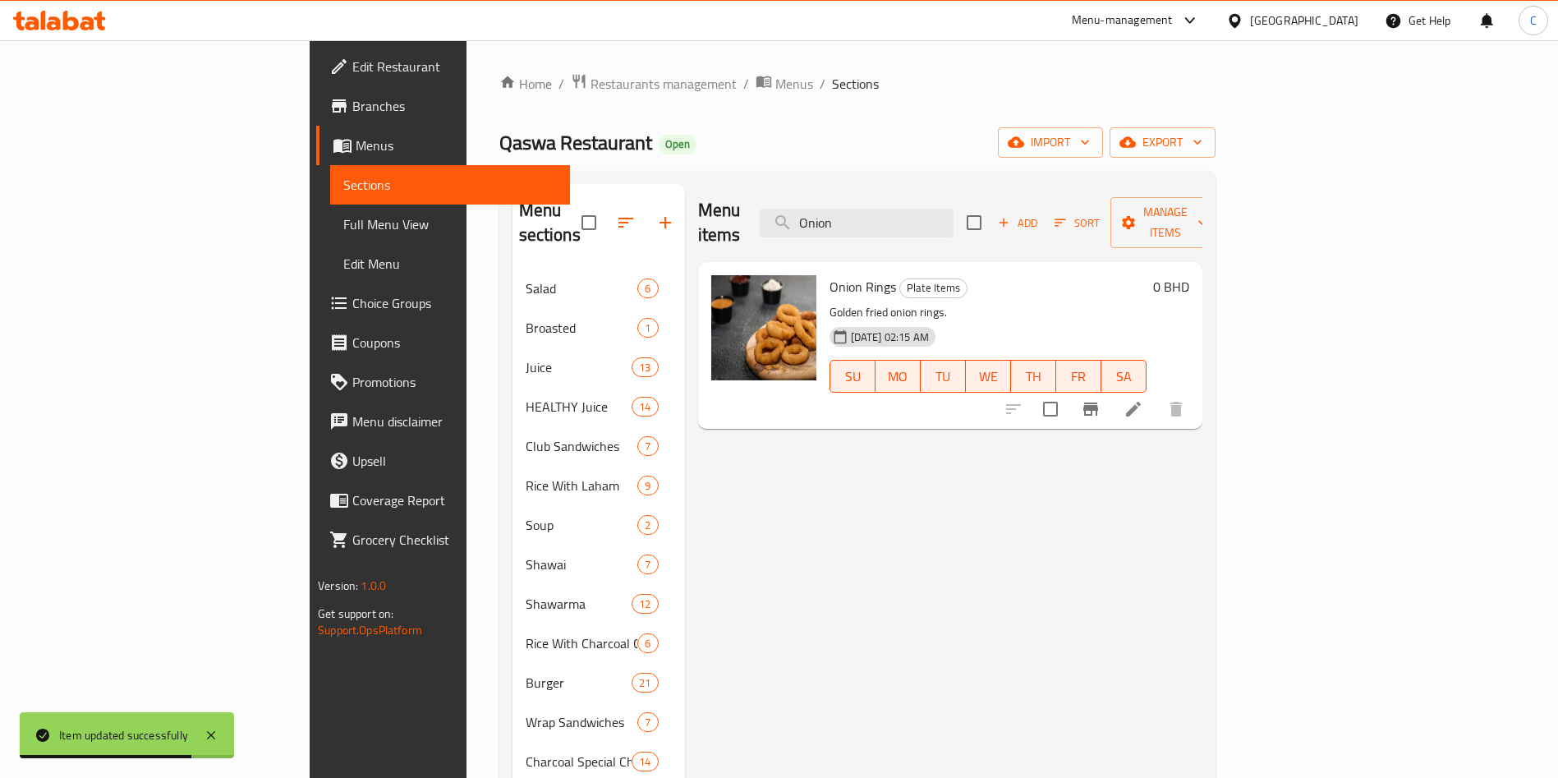
type input "Onion"
click at [1156, 394] on li at bounding box center [1133, 409] width 46 height 30
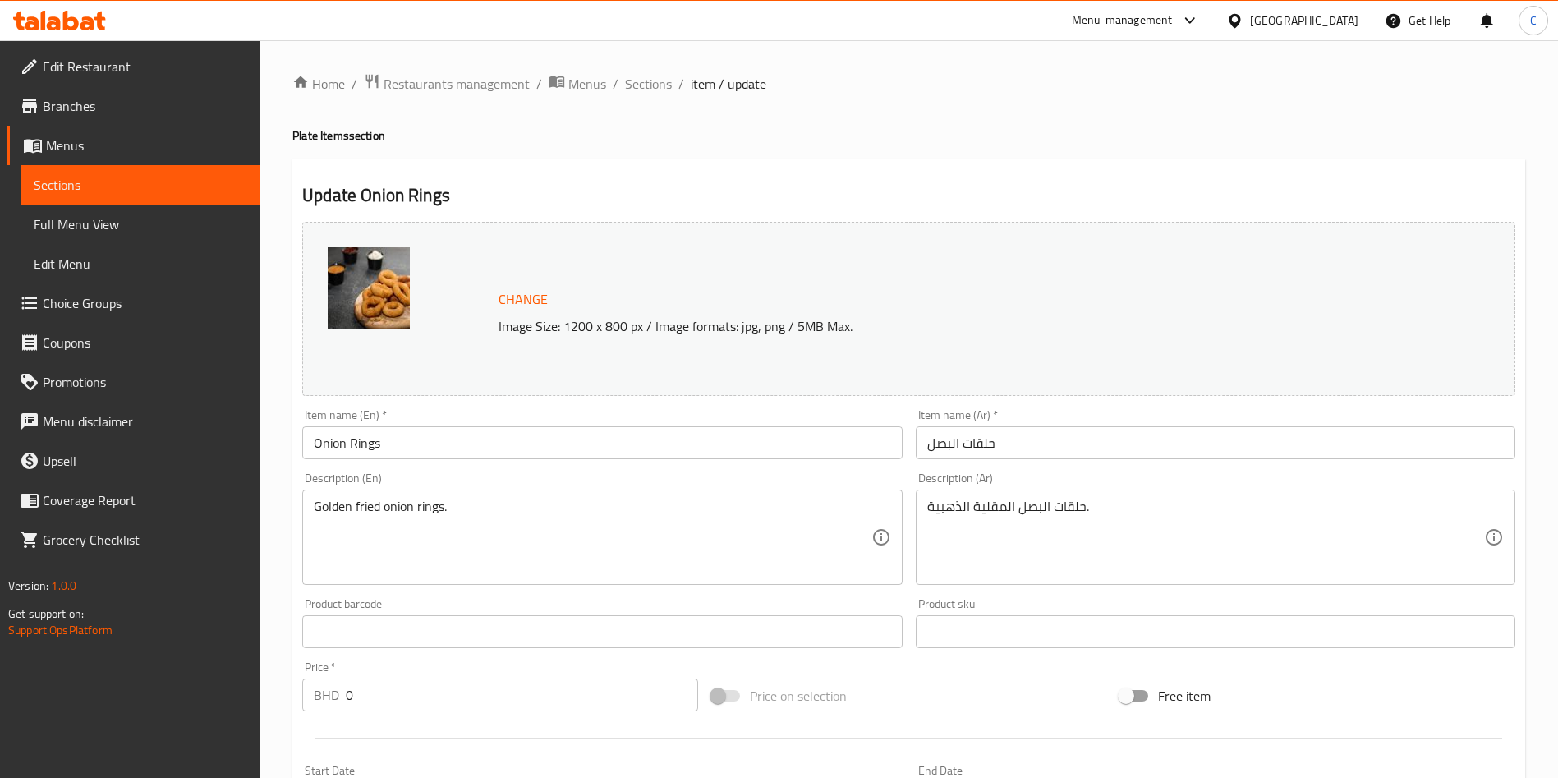
scroll to position [407, 0]
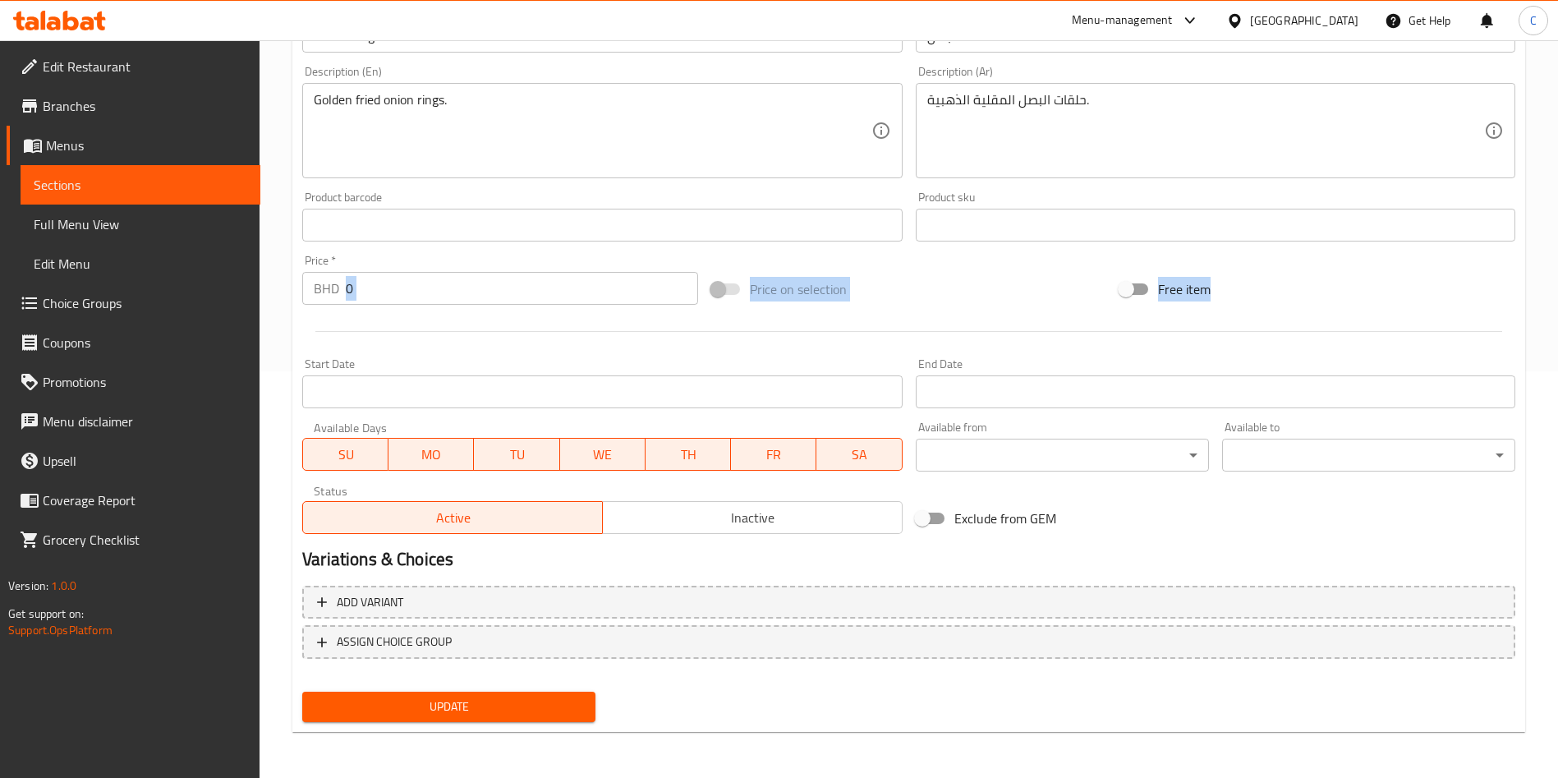
drag, startPoint x: 431, startPoint y: 321, endPoint x: 416, endPoint y: 296, distance: 29.2
click at [416, 296] on div "Change Image Size: 1200 x 800 px / Image formats: jpg, png / 5MB Max. Item name…" at bounding box center [909, 175] width 1226 height 732
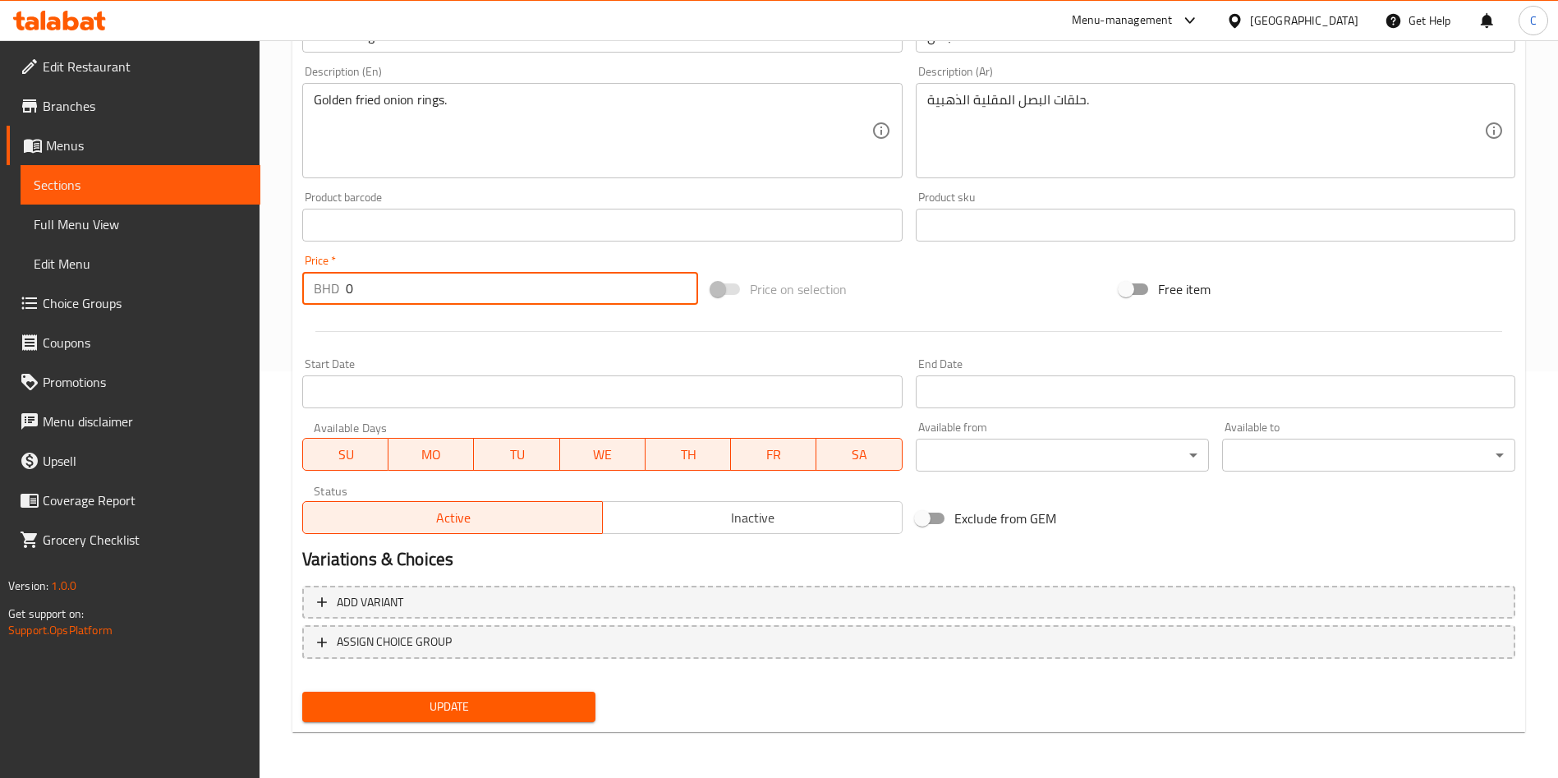
click at [416, 296] on input "0" at bounding box center [522, 288] width 352 height 33
type input "1.8"
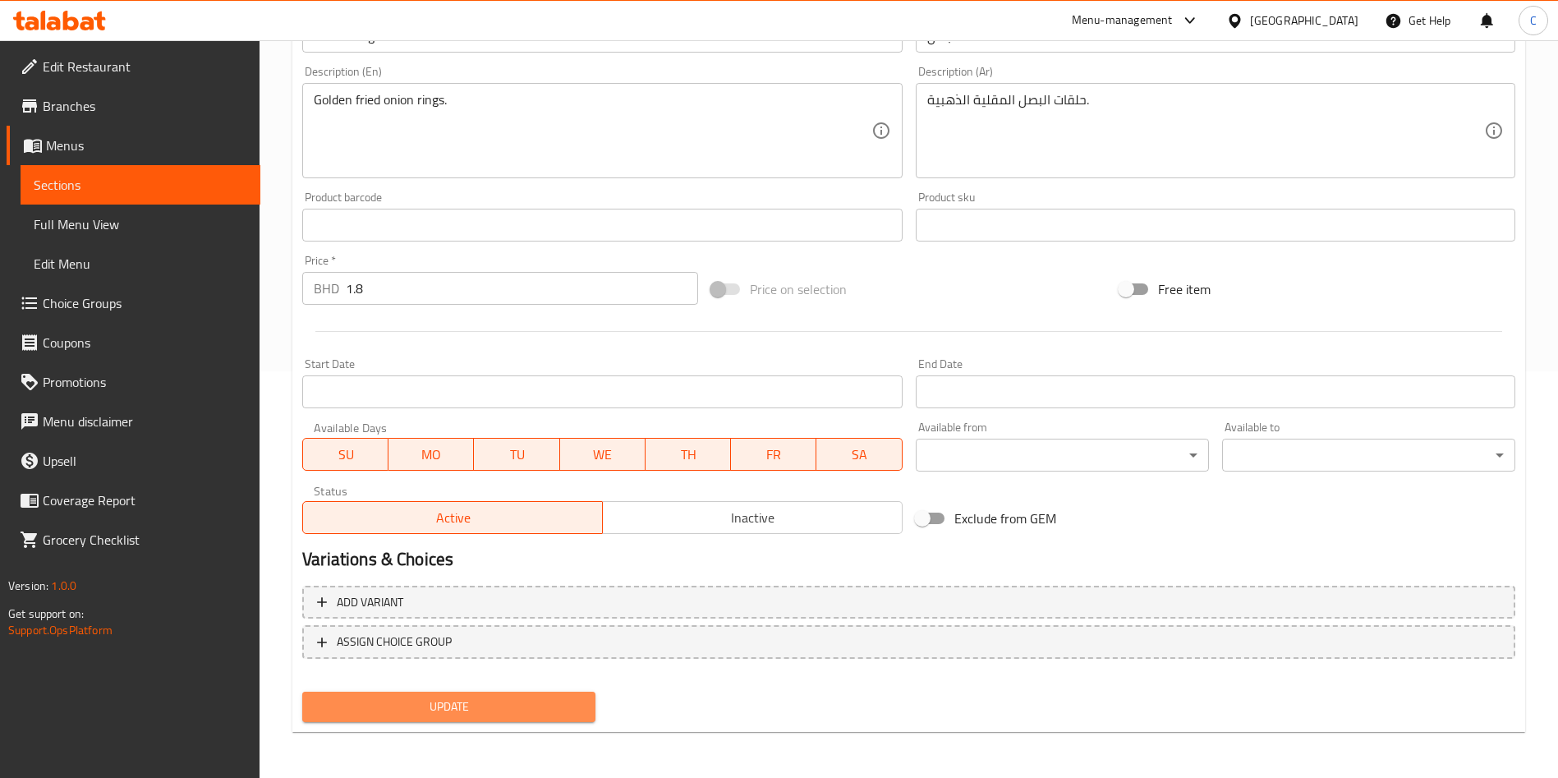
click at [478, 713] on span "Update" at bounding box center [448, 706] width 267 height 21
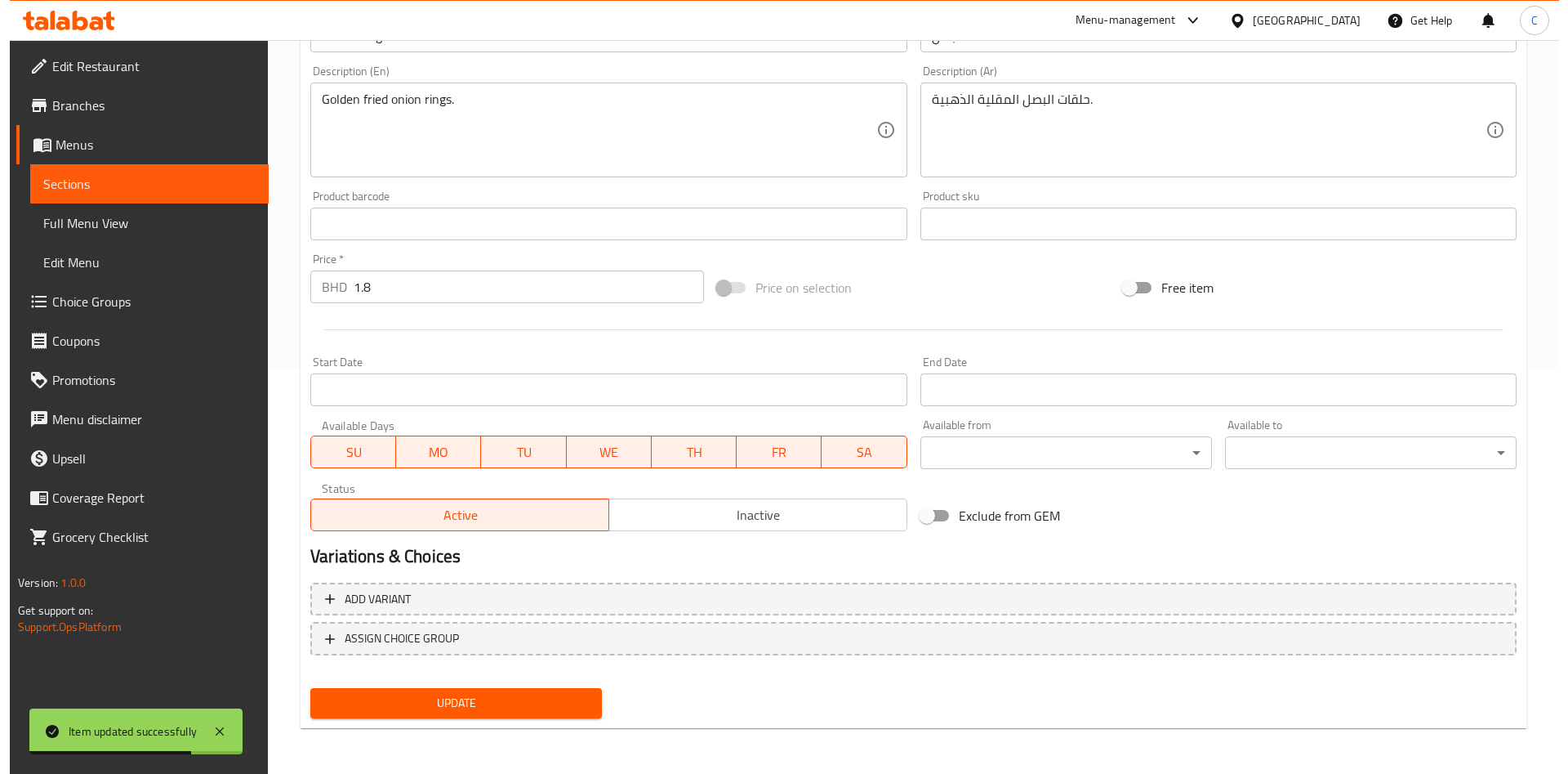
scroll to position [0, 0]
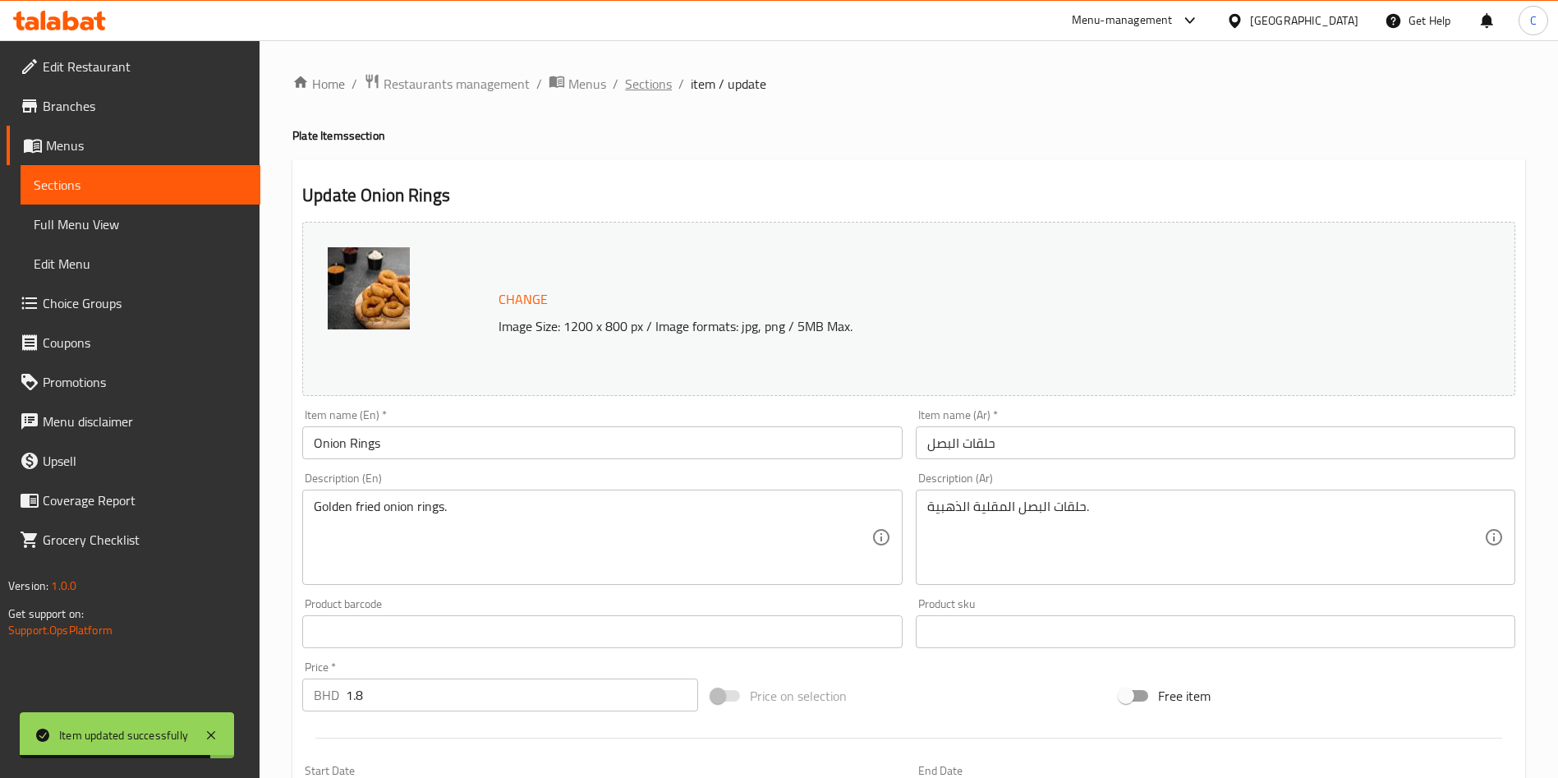
click at [664, 81] on span "Sections" at bounding box center [648, 84] width 47 height 20
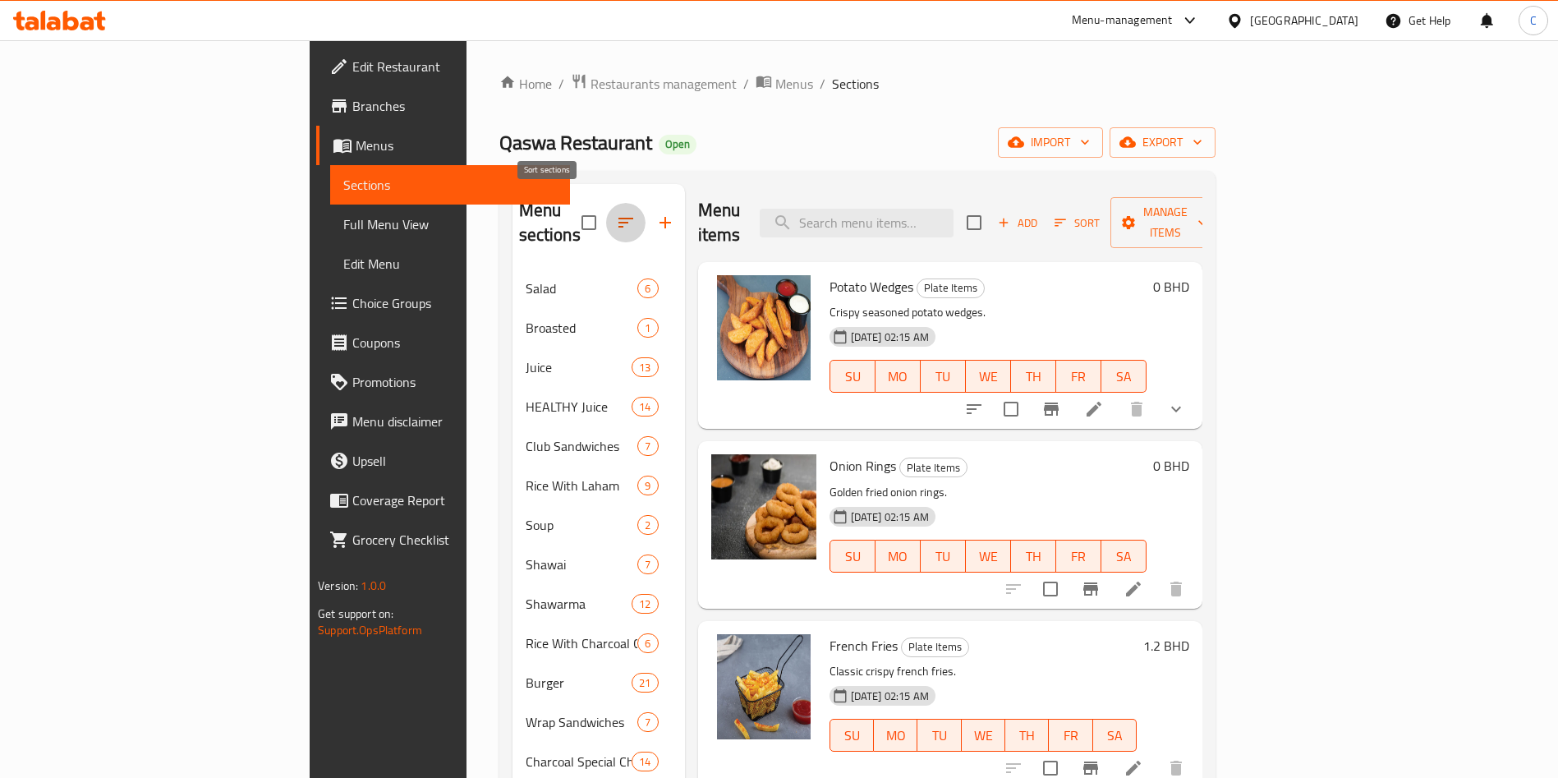
click at [606, 203] on button "button" at bounding box center [625, 222] width 39 height 39
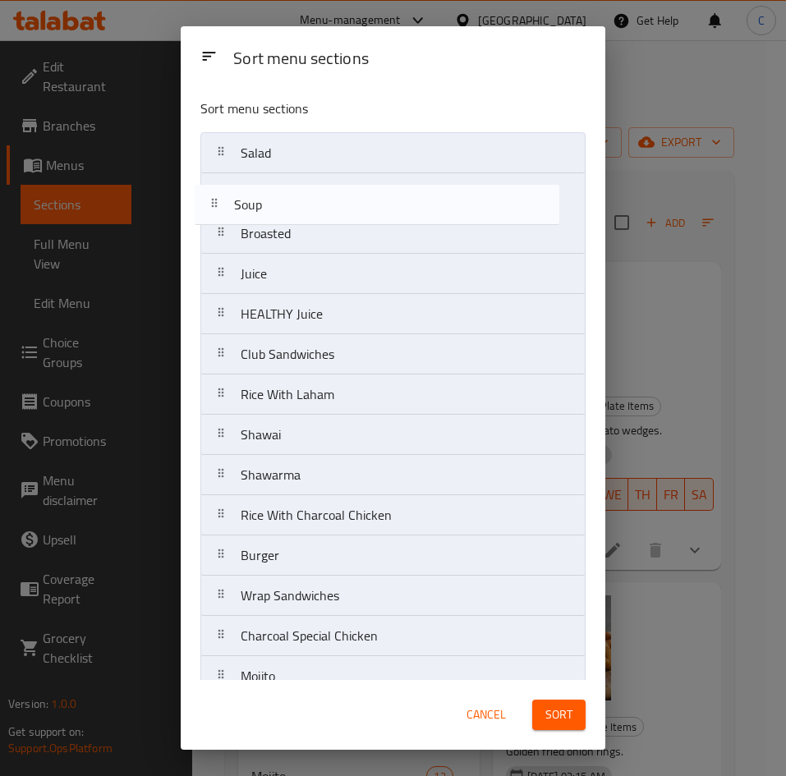
drag, startPoint x: 221, startPoint y: 396, endPoint x: 223, endPoint y: 168, distance: 228.3
click at [223, 168] on nav "Salad Broasted Juice HEALTHY Juice Club Sandwiches Rice With Laham Soup Shawai …" at bounding box center [392, 475] width 385 height 686
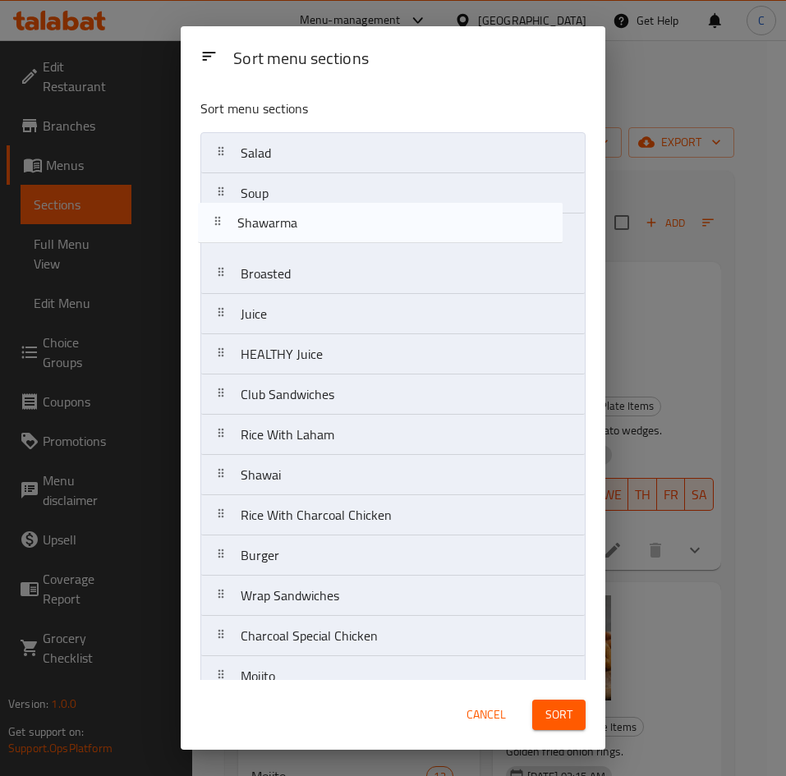
drag, startPoint x: 232, startPoint y: 476, endPoint x: 228, endPoint y: 208, distance: 268.6
click at [228, 208] on nav "Salad Soup Broasted Juice HEALTHY Juice Club Sandwiches Rice With Laham Shawai …" at bounding box center [392, 475] width 385 height 686
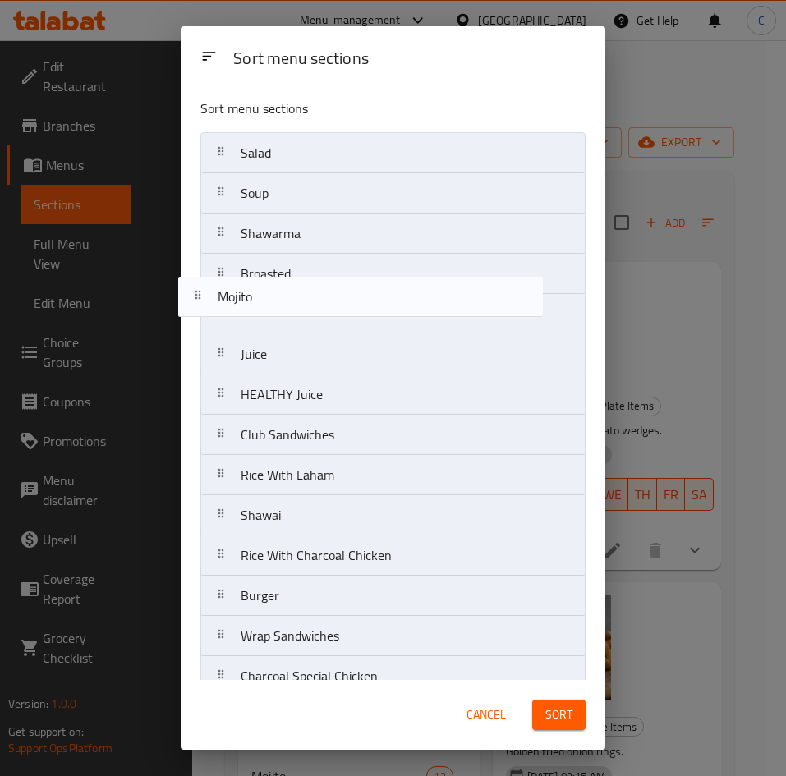
drag, startPoint x: 264, startPoint y: 660, endPoint x: 239, endPoint y: 264, distance: 396.6
click at [239, 264] on nav "Salad Soup Shawarma Broasted Juice HEALTHY Juice Club Sandwiches Rice With Laha…" at bounding box center [392, 475] width 385 height 686
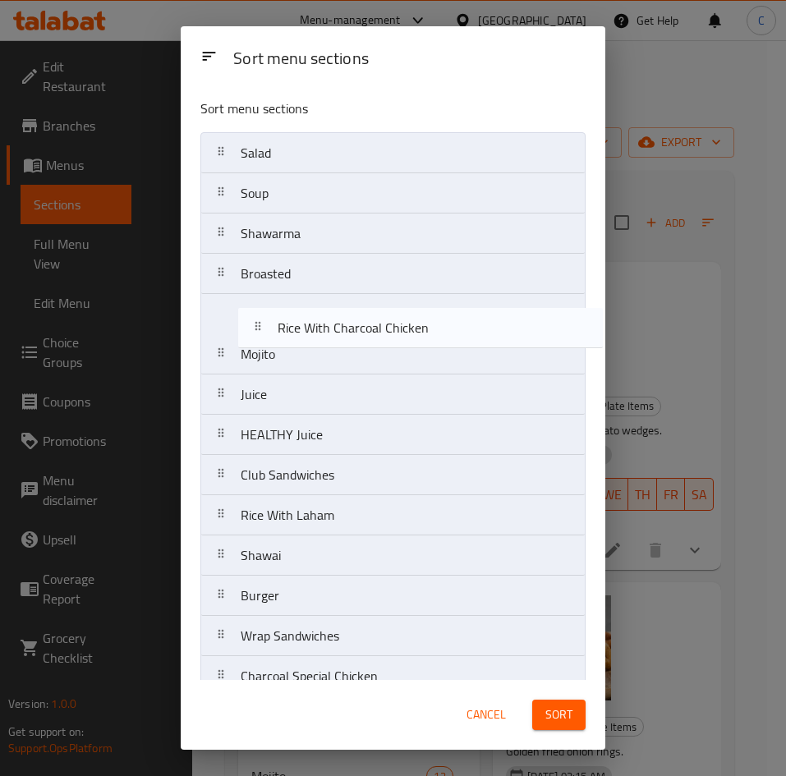
drag, startPoint x: 333, startPoint y: 560, endPoint x: 365, endPoint y: 296, distance: 265.6
click at [365, 296] on nav "Salad Soup Shawarma Broasted Mojito Juice HEALTHY Juice Club Sandwiches Rice Wi…" at bounding box center [392, 475] width 385 height 686
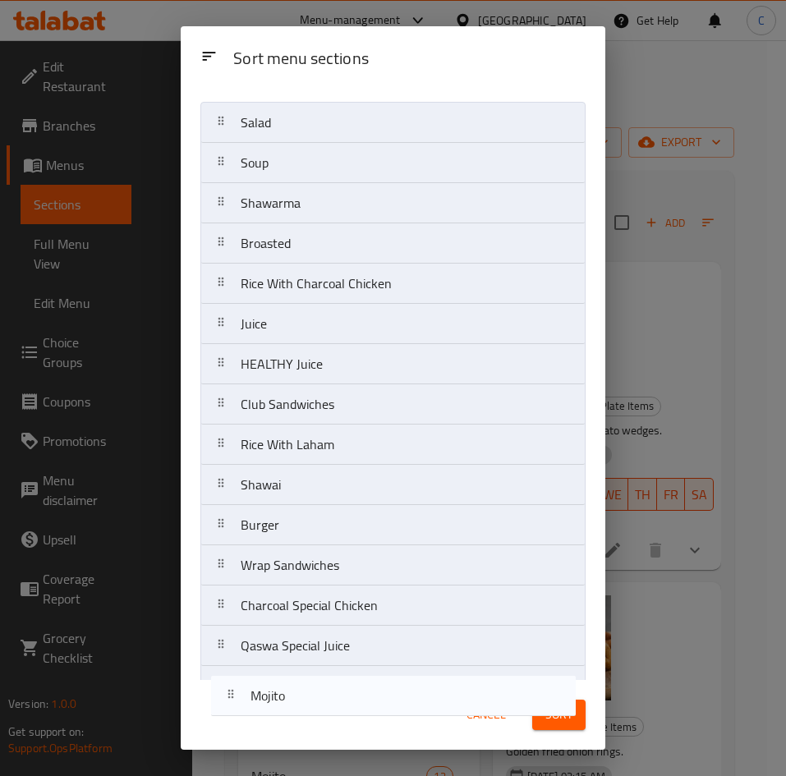
scroll to position [145, 0]
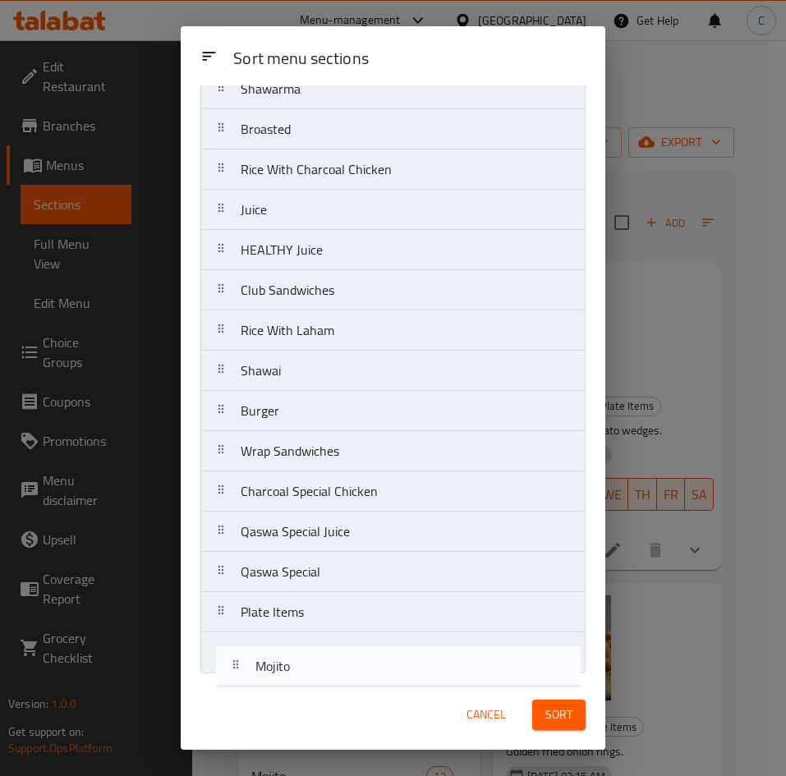
drag, startPoint x: 279, startPoint y: 352, endPoint x: 291, endPoint y: 681, distance: 328.7
click at [291, 681] on div "Sort menu sections Sort menu sections Salad Soup Shawarma Broasted Rice With Ch…" at bounding box center [393, 387] width 425 height 723
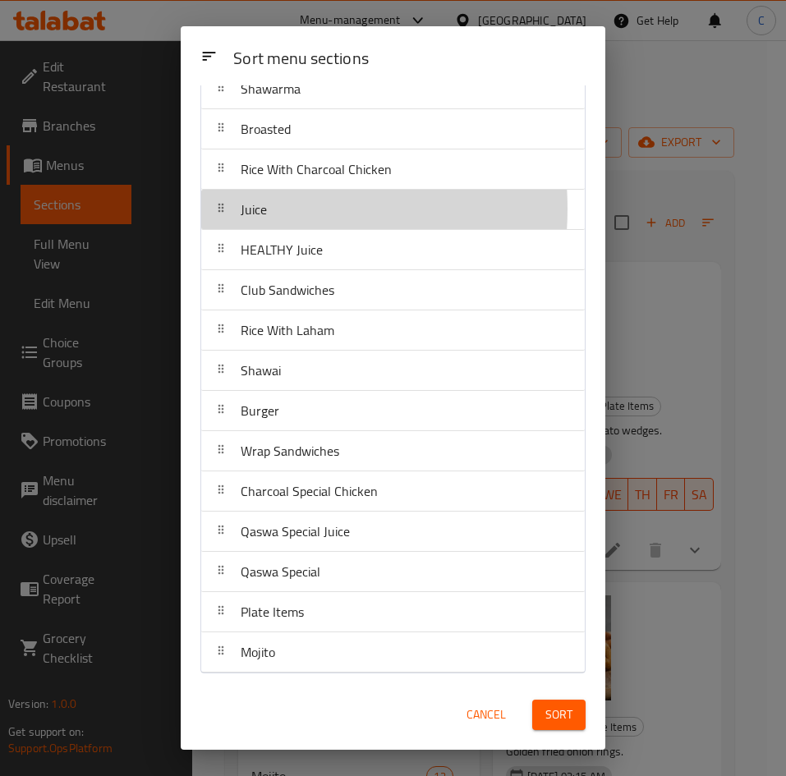
scroll to position [144, 0]
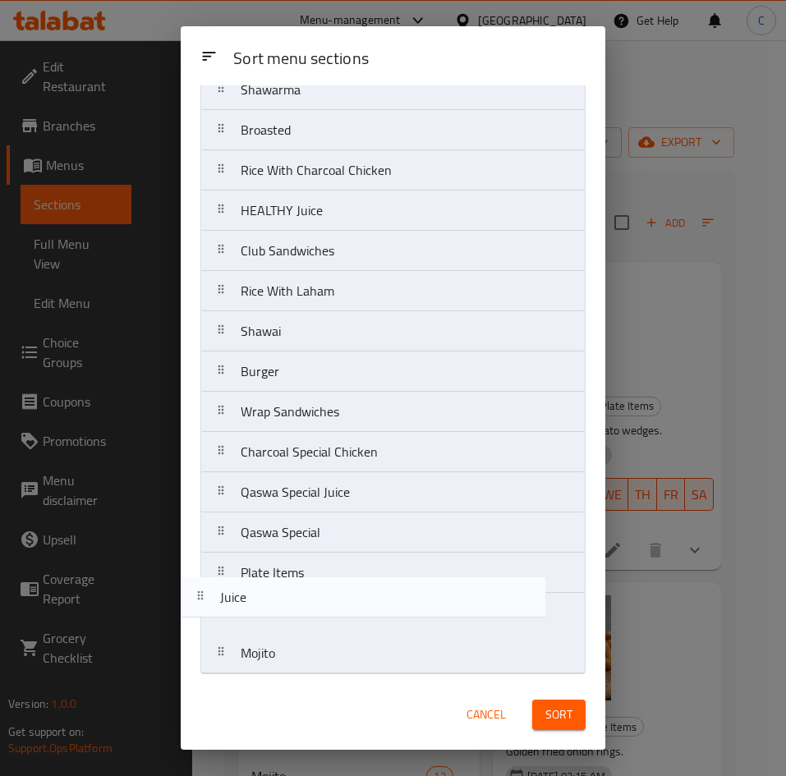
drag, startPoint x: 237, startPoint y: 209, endPoint x: 217, endPoint y: 610, distance: 402.1
click at [217, 610] on nav "Salad Soup Shawarma Broasted Rice With Charcoal Chicken Juice HEALTHY Juice Clu…" at bounding box center [392, 332] width 385 height 686
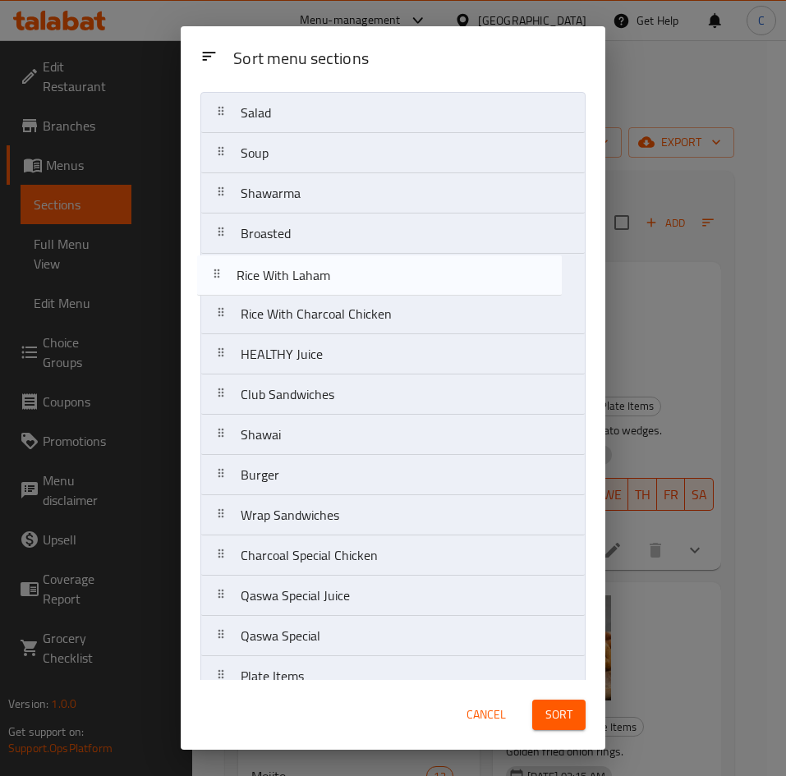
scroll to position [39, 0]
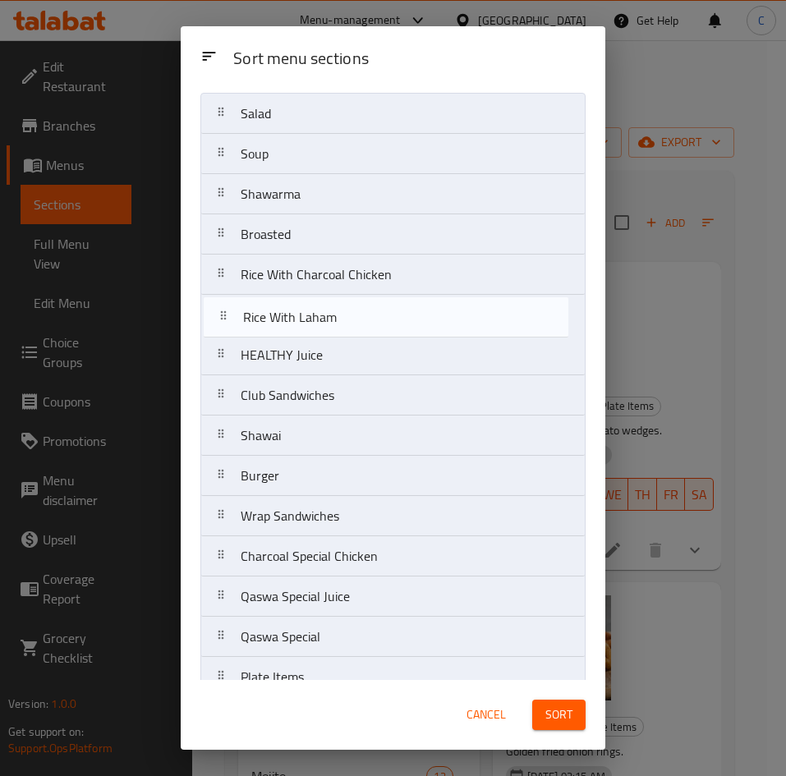
drag, startPoint x: 218, startPoint y: 302, endPoint x: 220, endPoint y: 321, distance: 19.0
click at [220, 321] on nav "Salad Soup Shawarma Broasted Rice With Charcoal Chicken HEALTHY Juice Club Sand…" at bounding box center [392, 436] width 385 height 686
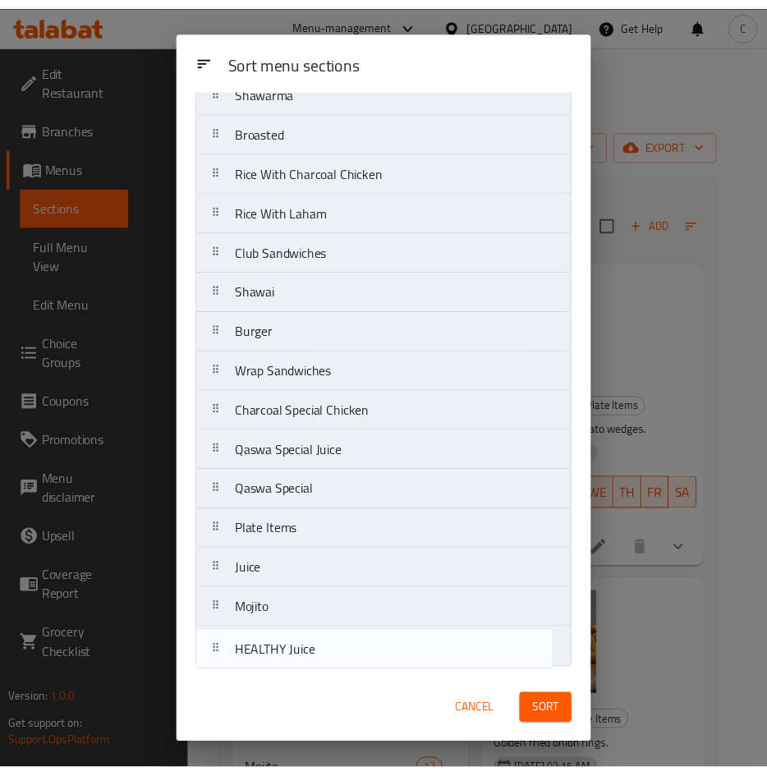
scroll to position [145, 0]
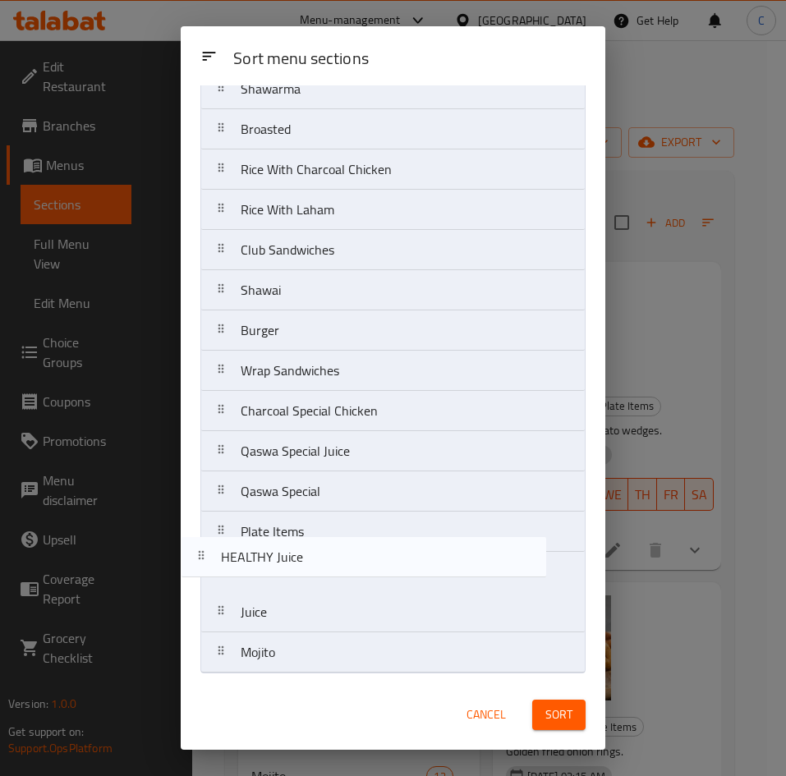
drag, startPoint x: 220, startPoint y: 348, endPoint x: 199, endPoint y: 563, distance: 215.4
click at [199, 563] on div "Sort menu sections Salad Soup Shawarma Broasted Rice With Charcoal Chicken Rice…" at bounding box center [393, 382] width 425 height 595
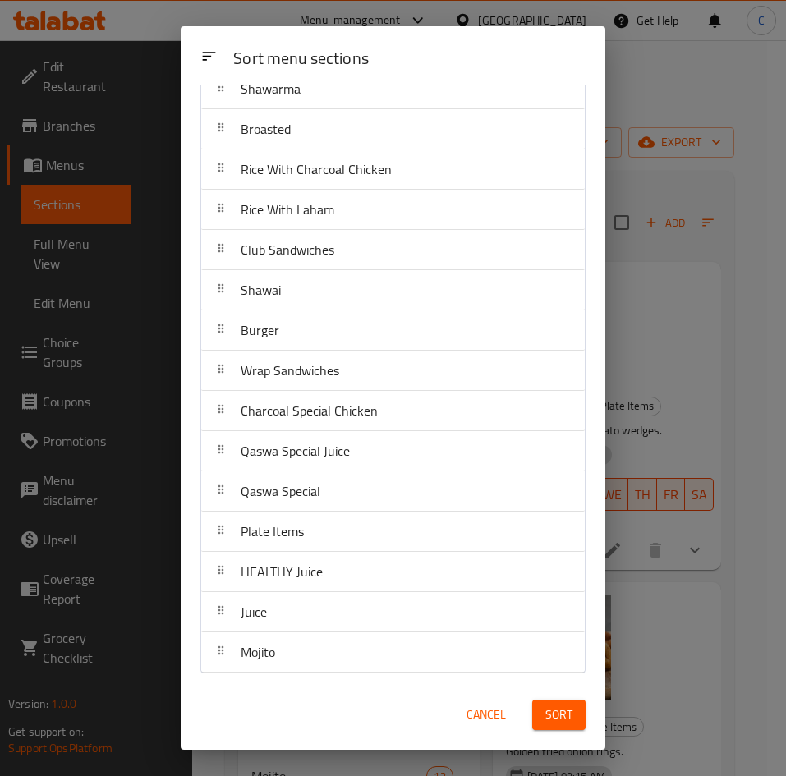
click at [542, 703] on button "Sort" at bounding box center [558, 715] width 53 height 30
